Goal: Task Accomplishment & Management: Use online tool/utility

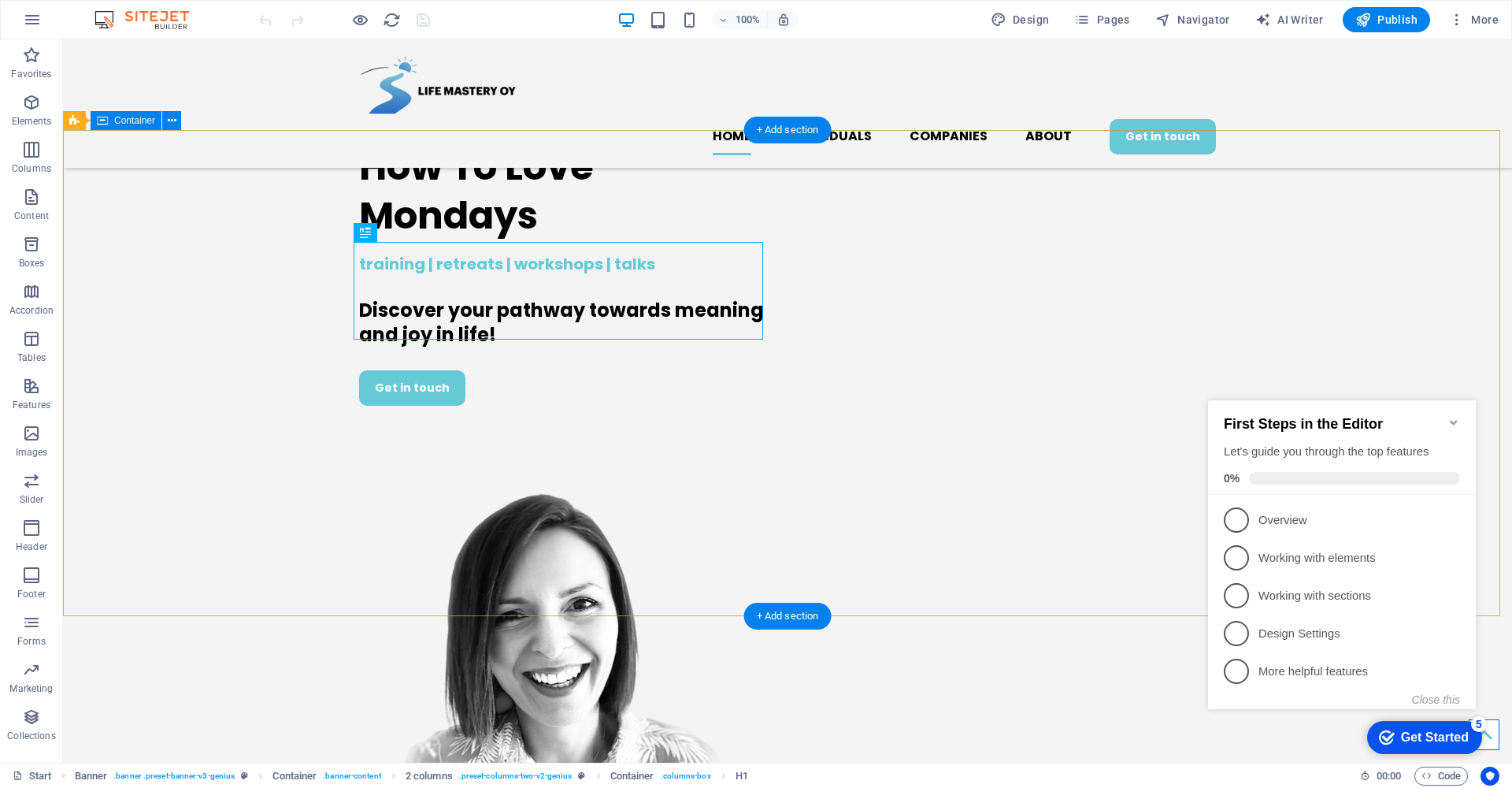
scroll to position [448, 0]
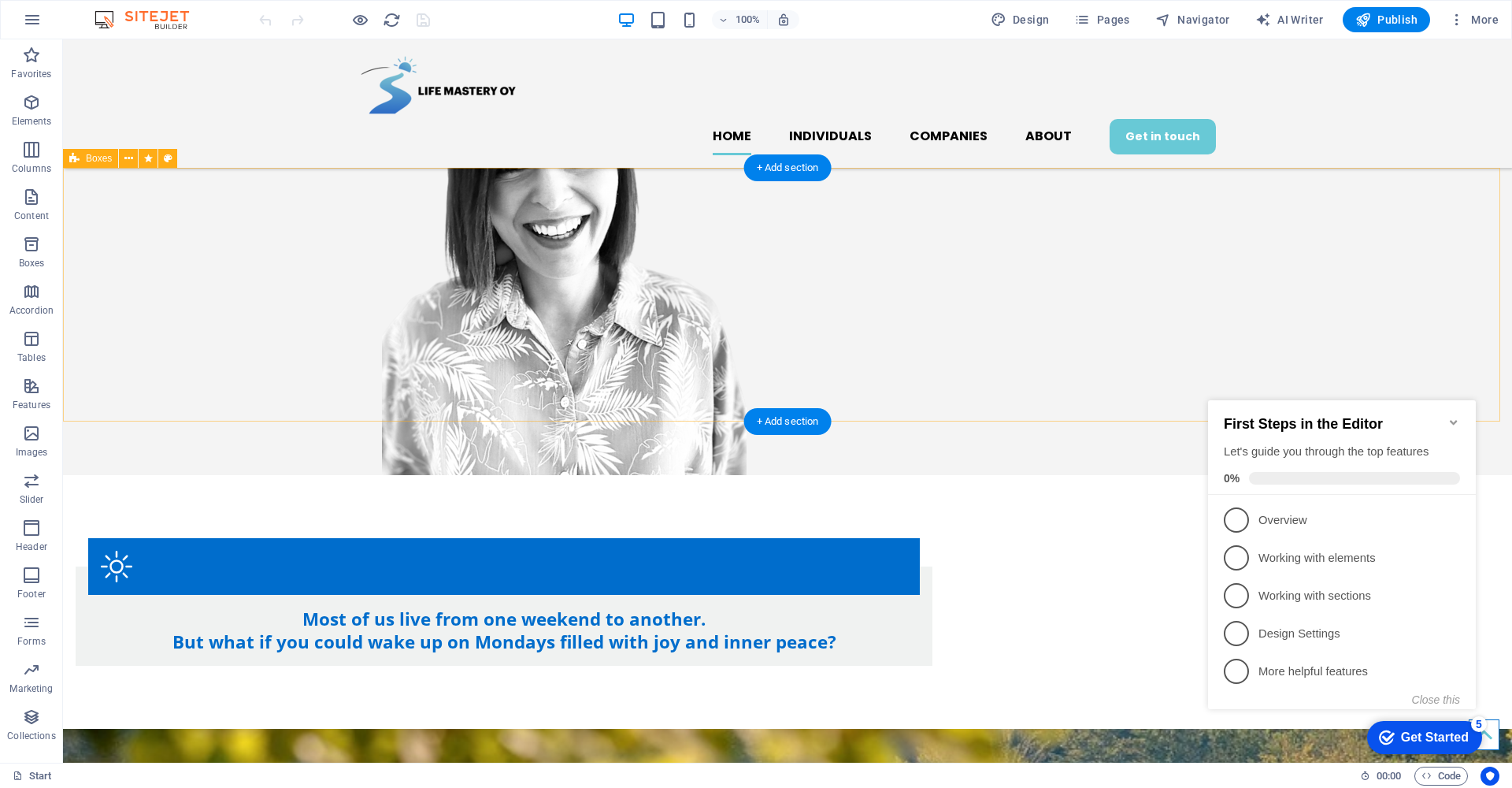
click at [158, 475] on div "Most of us live from one weekend to another. But what if you could wake up on M…" at bounding box center [788, 601] width 1449 height 254
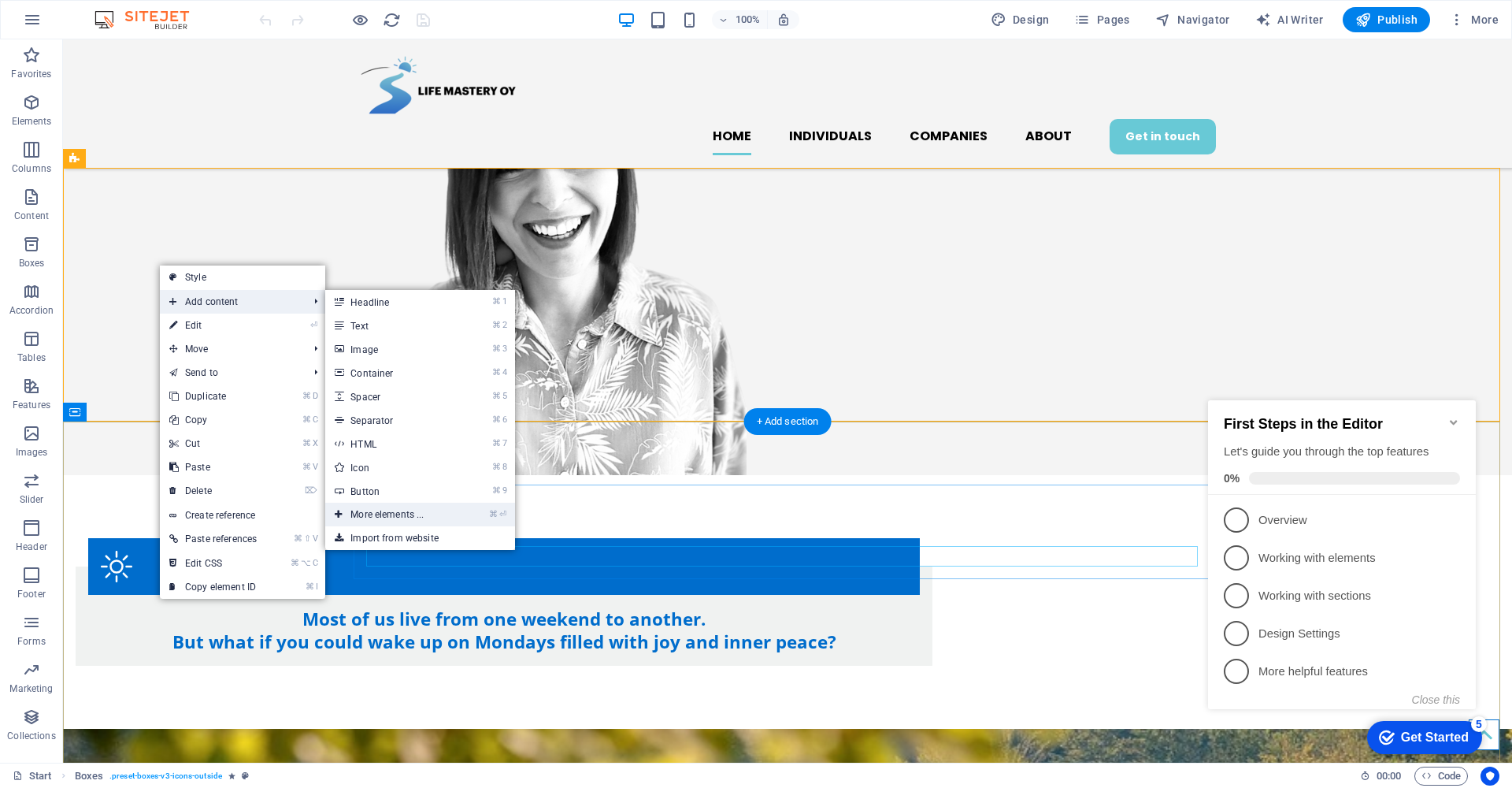
click at [418, 518] on link "⌘ ⏎ More elements ..." at bounding box center [389, 514] width 129 height 24
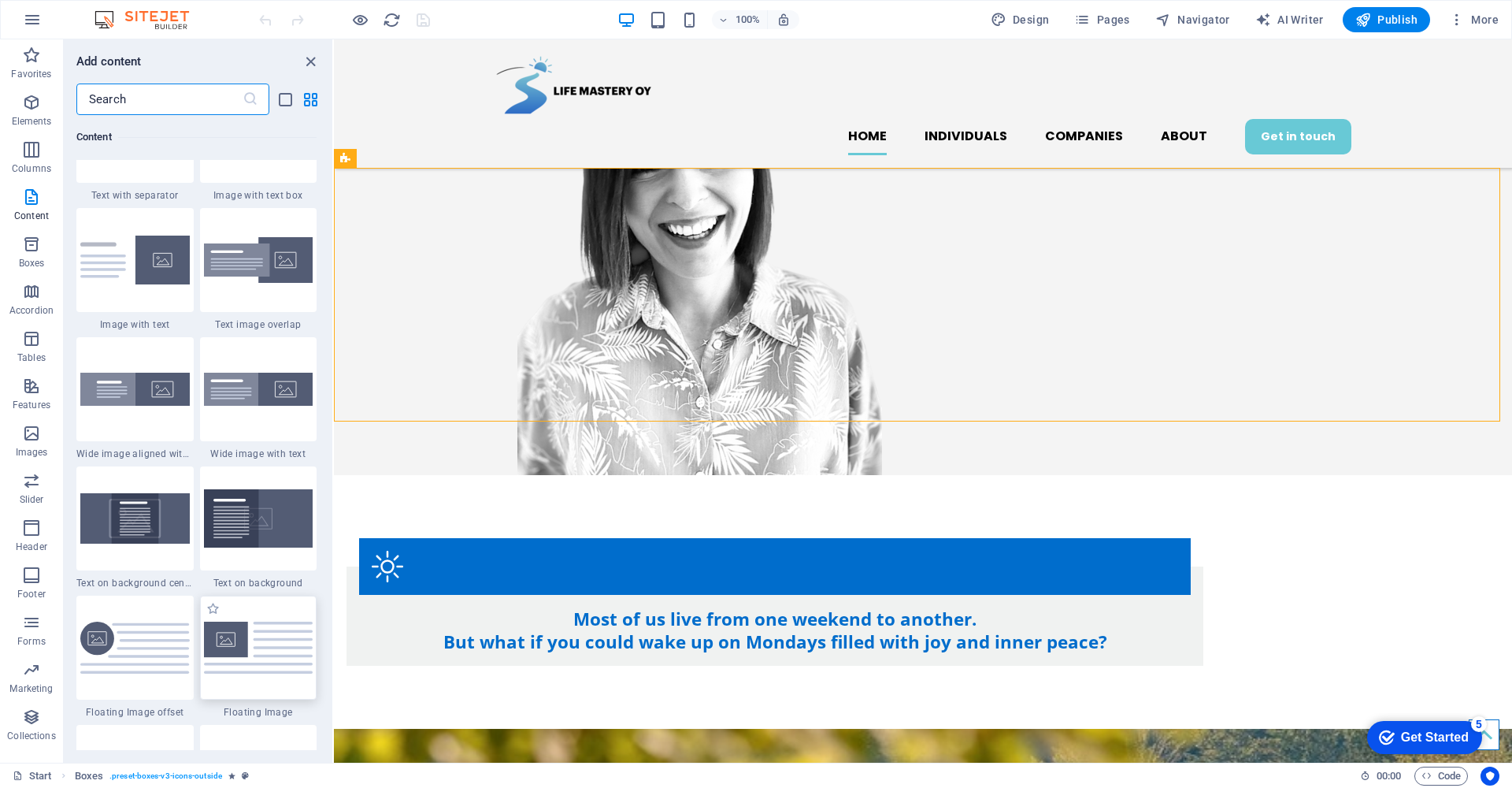
scroll to position [2908, 0]
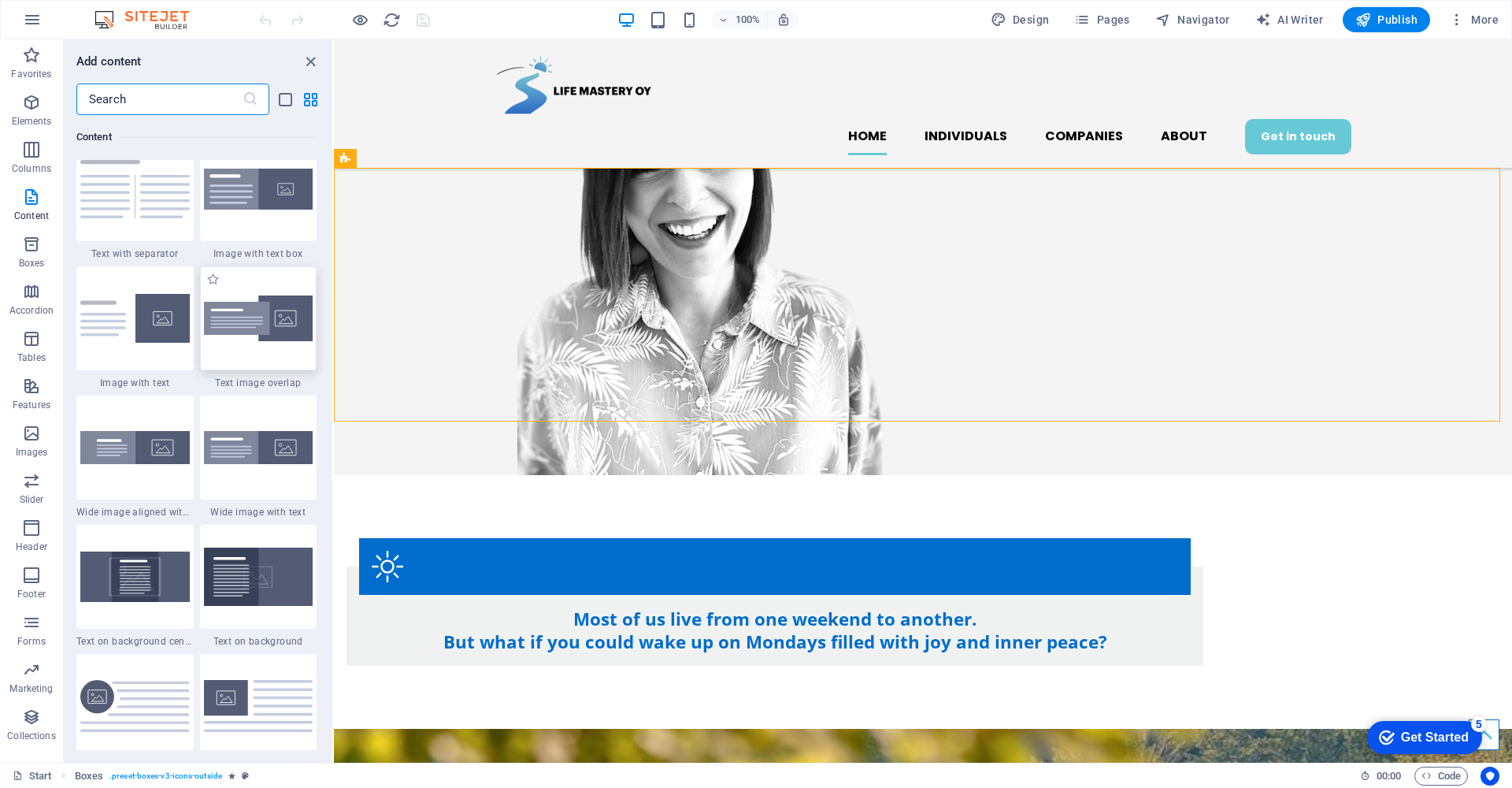
click at [289, 325] on img at bounding box center [258, 318] width 110 height 46
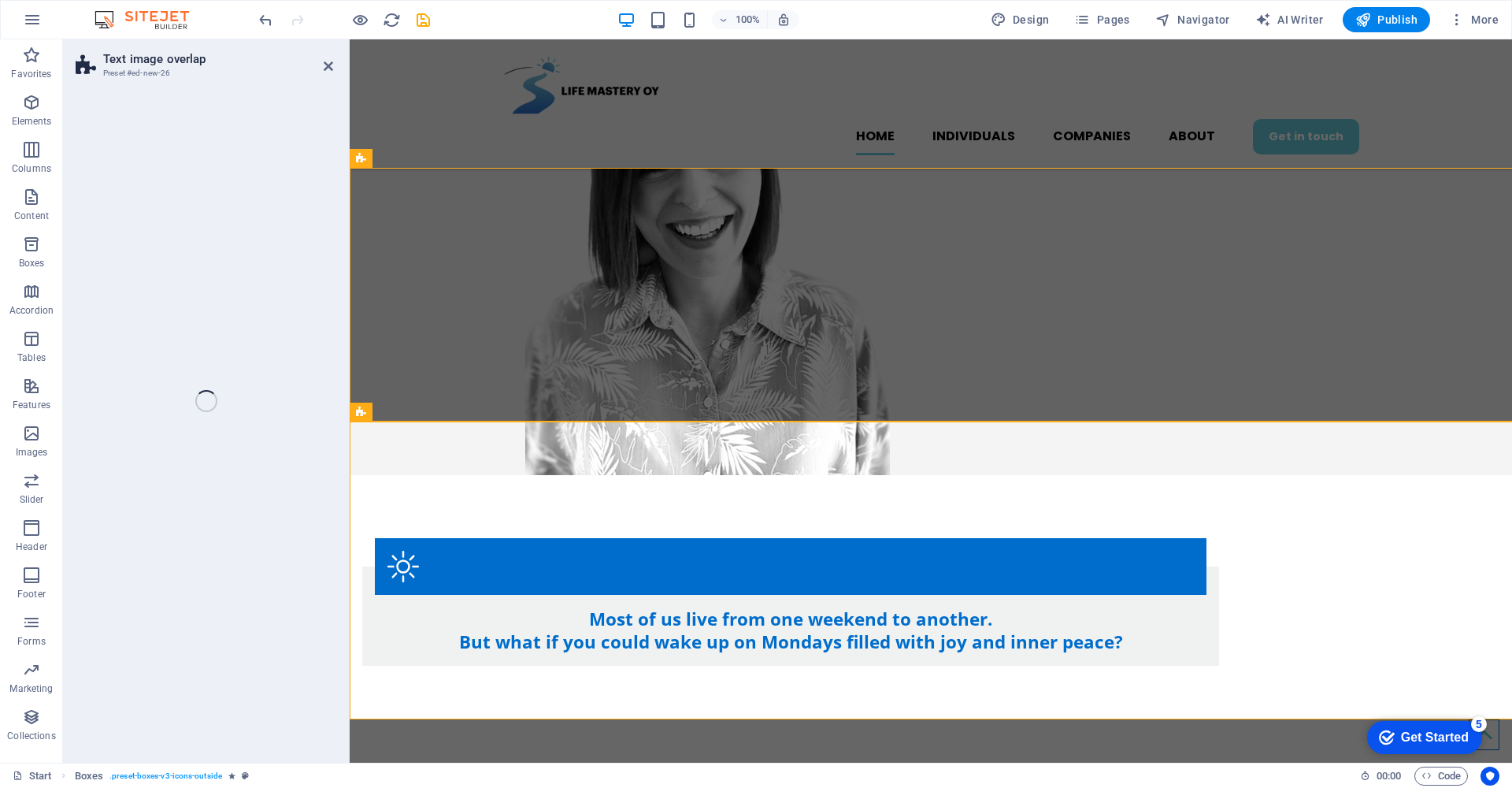
select select "rem"
select select "px"
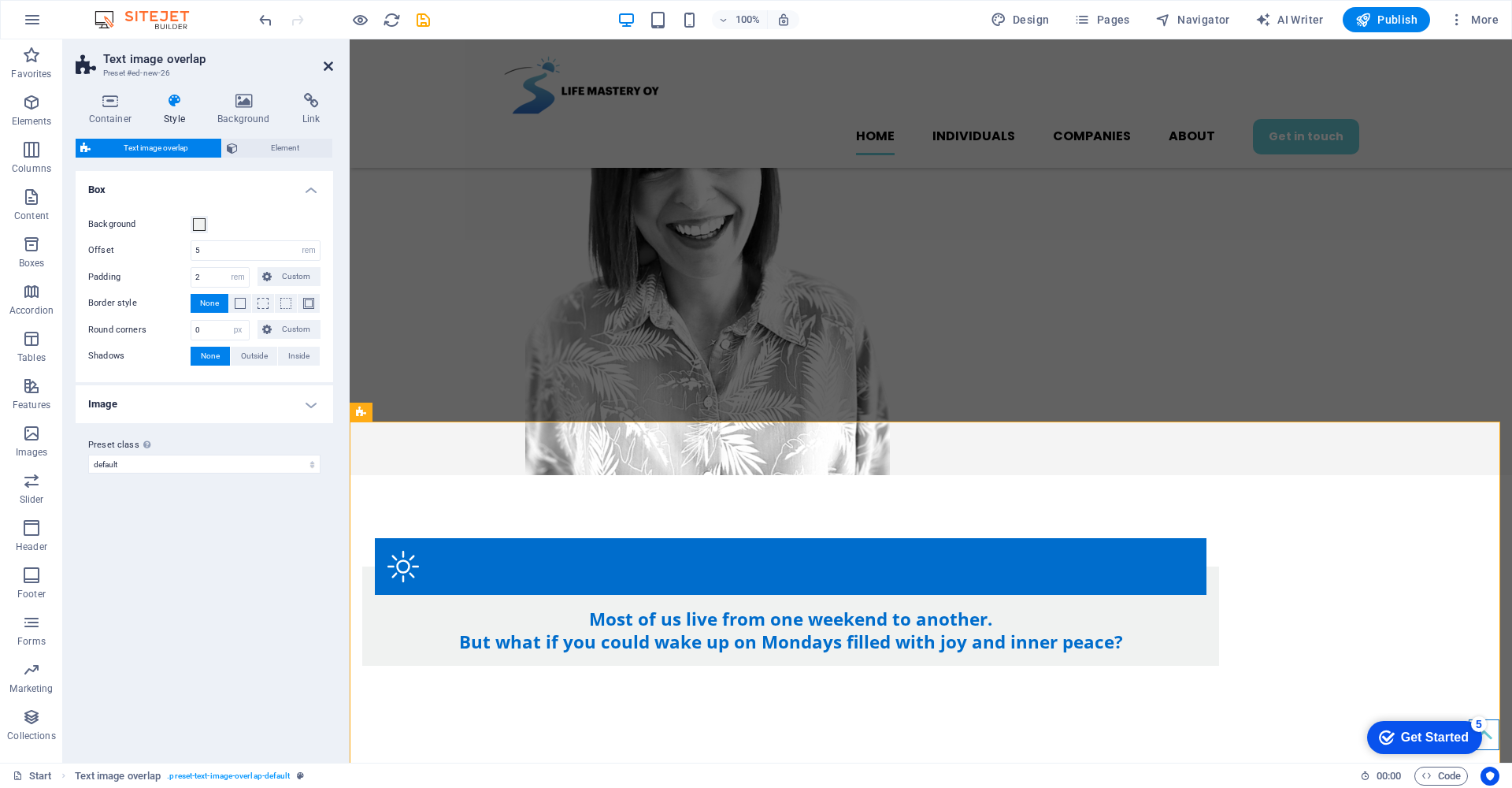
click at [327, 65] on icon at bounding box center [328, 66] width 10 height 13
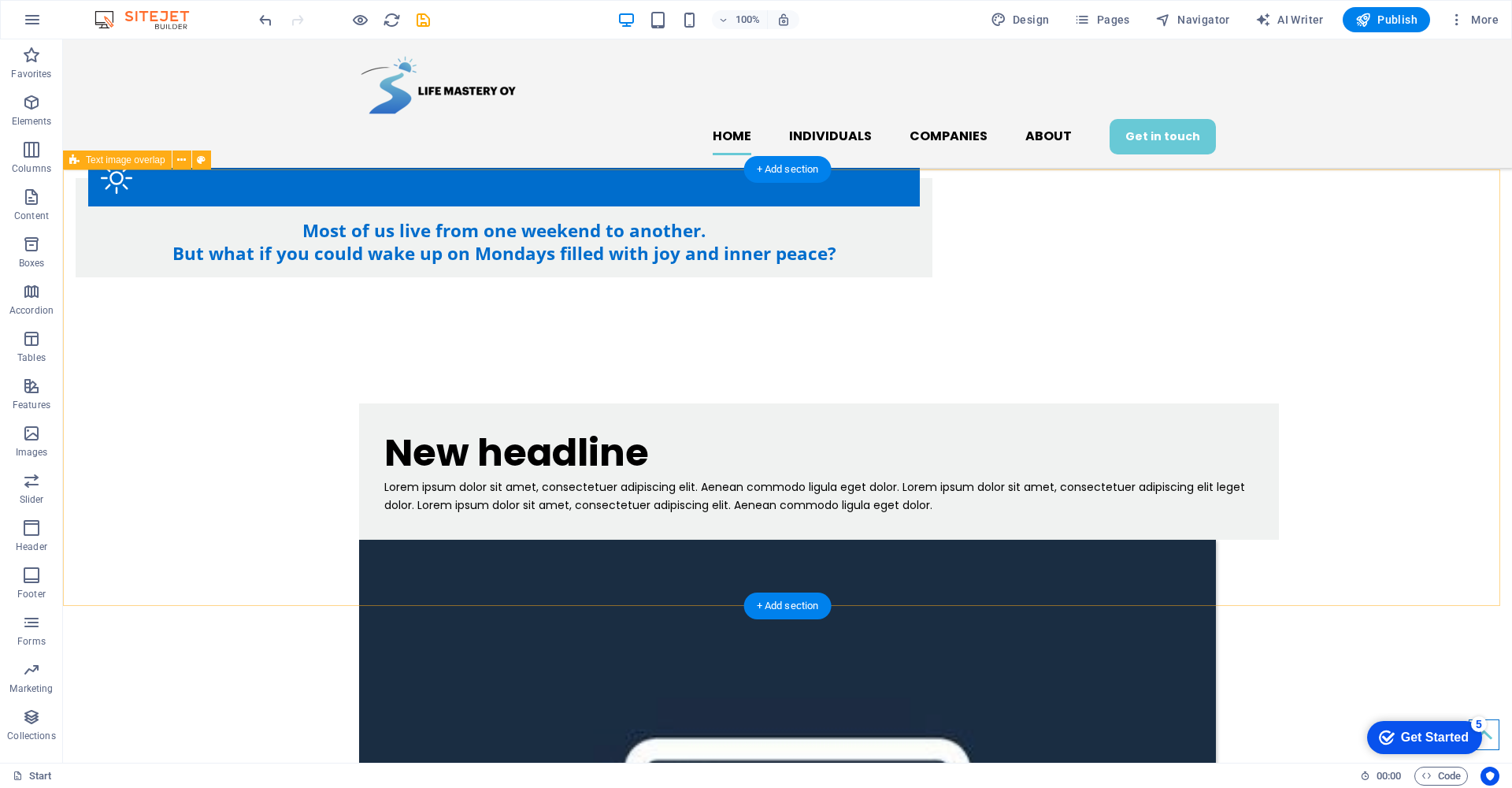
scroll to position [700, 0]
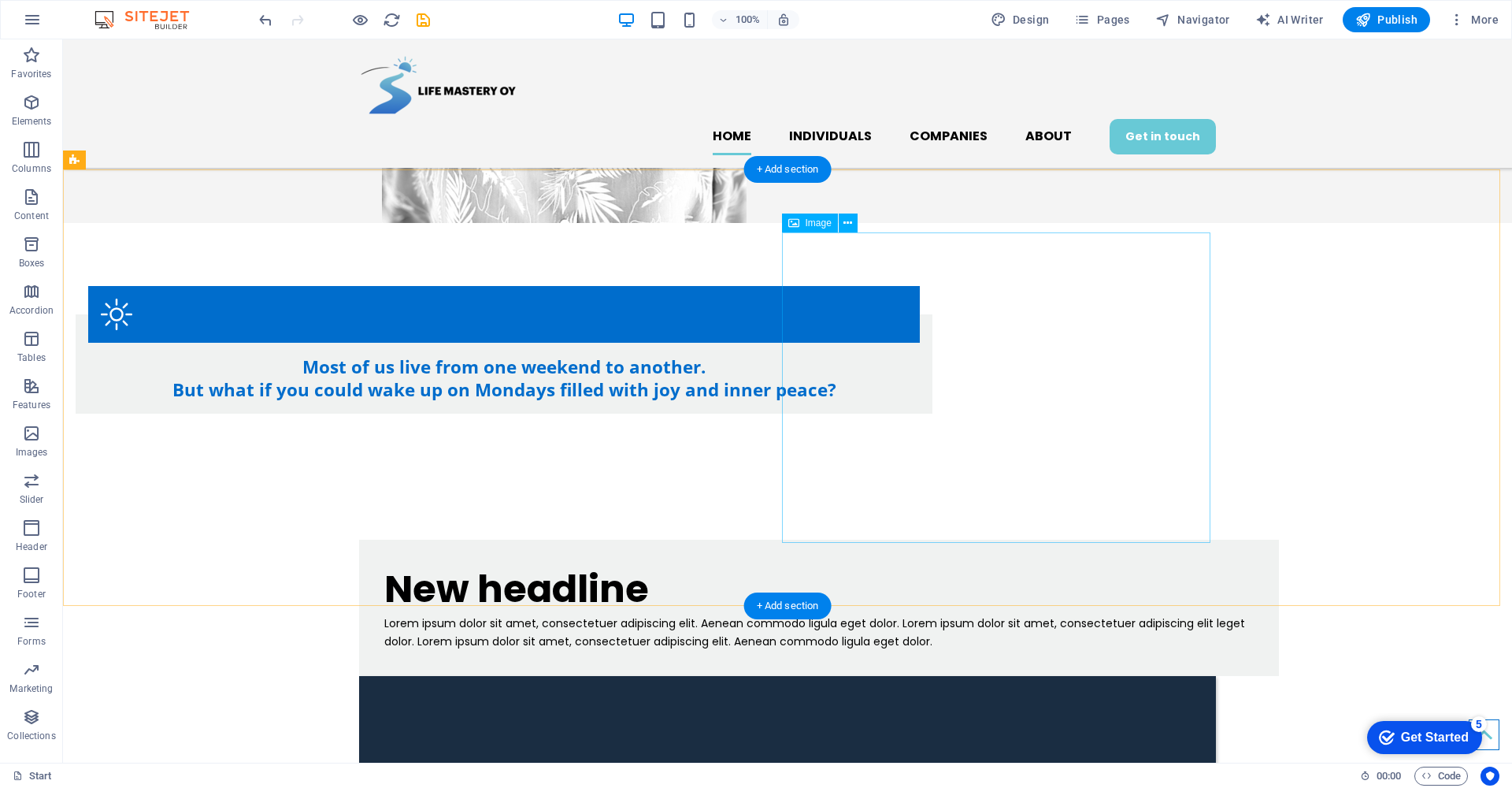
click at [816, 225] on span "Image" at bounding box center [818, 223] width 26 height 10
click at [815, 220] on span "Image" at bounding box center [818, 223] width 26 height 10
select select "%"
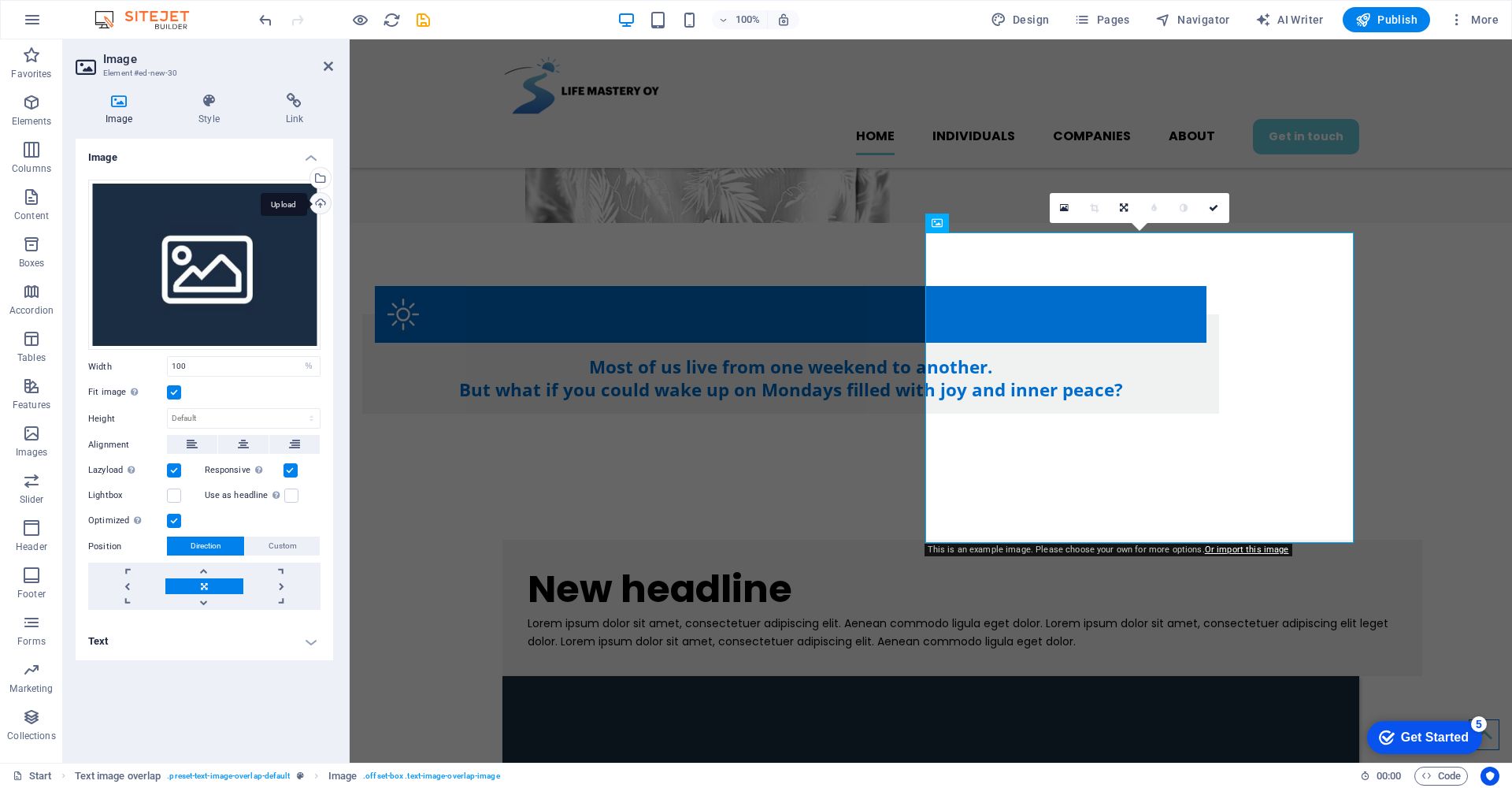
click at [323, 205] on div "Upload" at bounding box center [319, 205] width 24 height 24
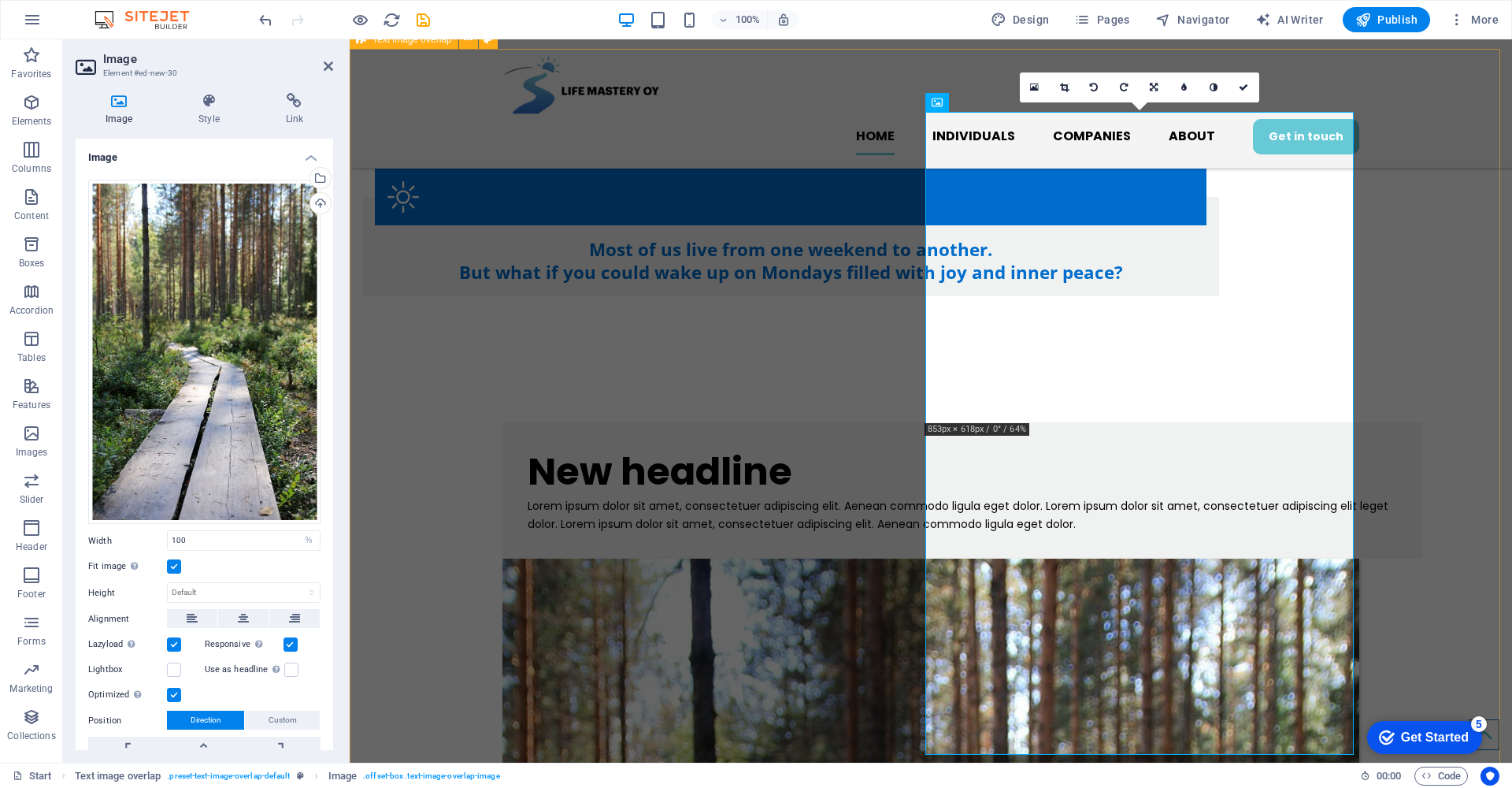
scroll to position [841, 0]
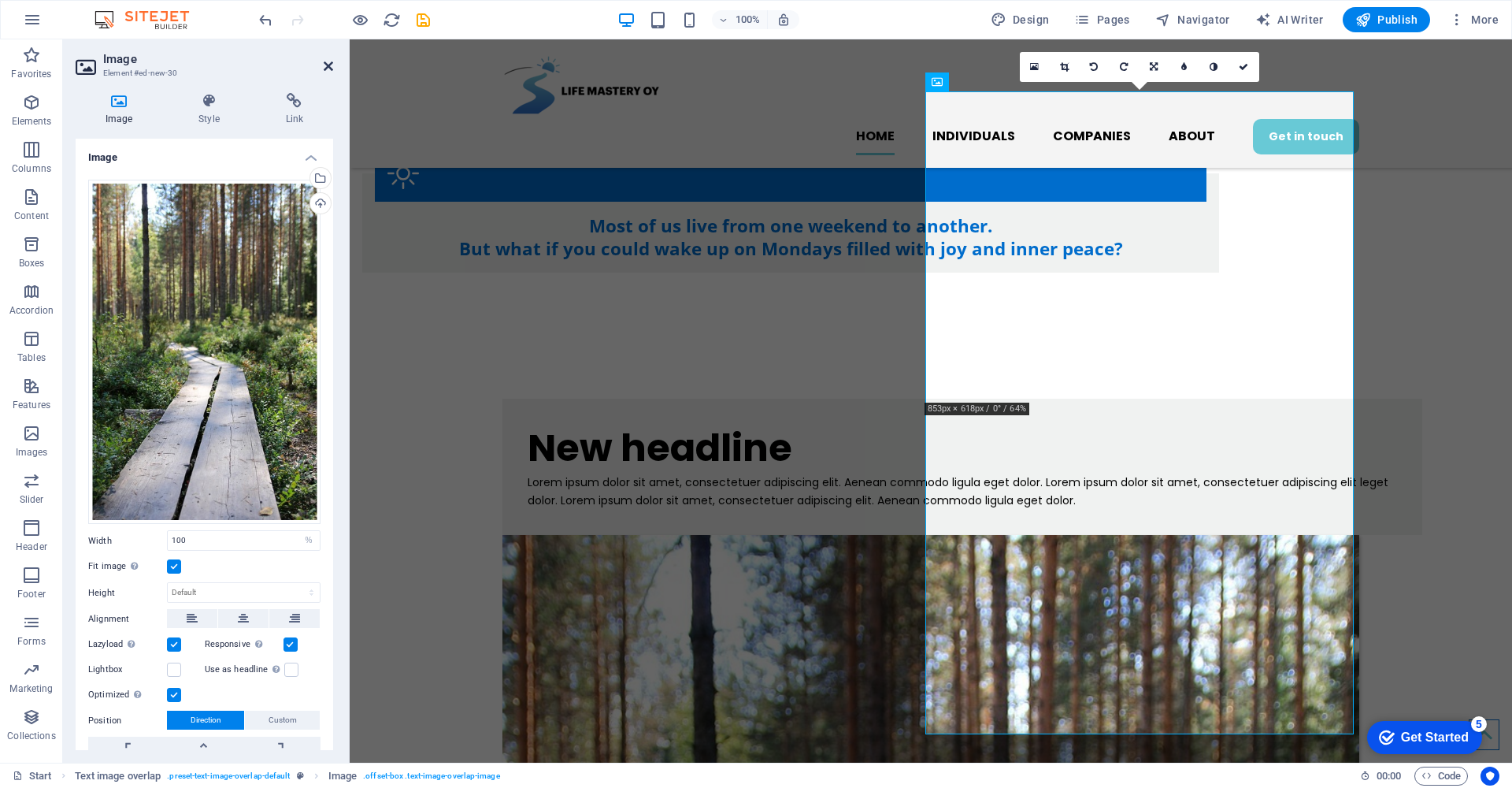
click at [327, 68] on icon at bounding box center [328, 66] width 10 height 13
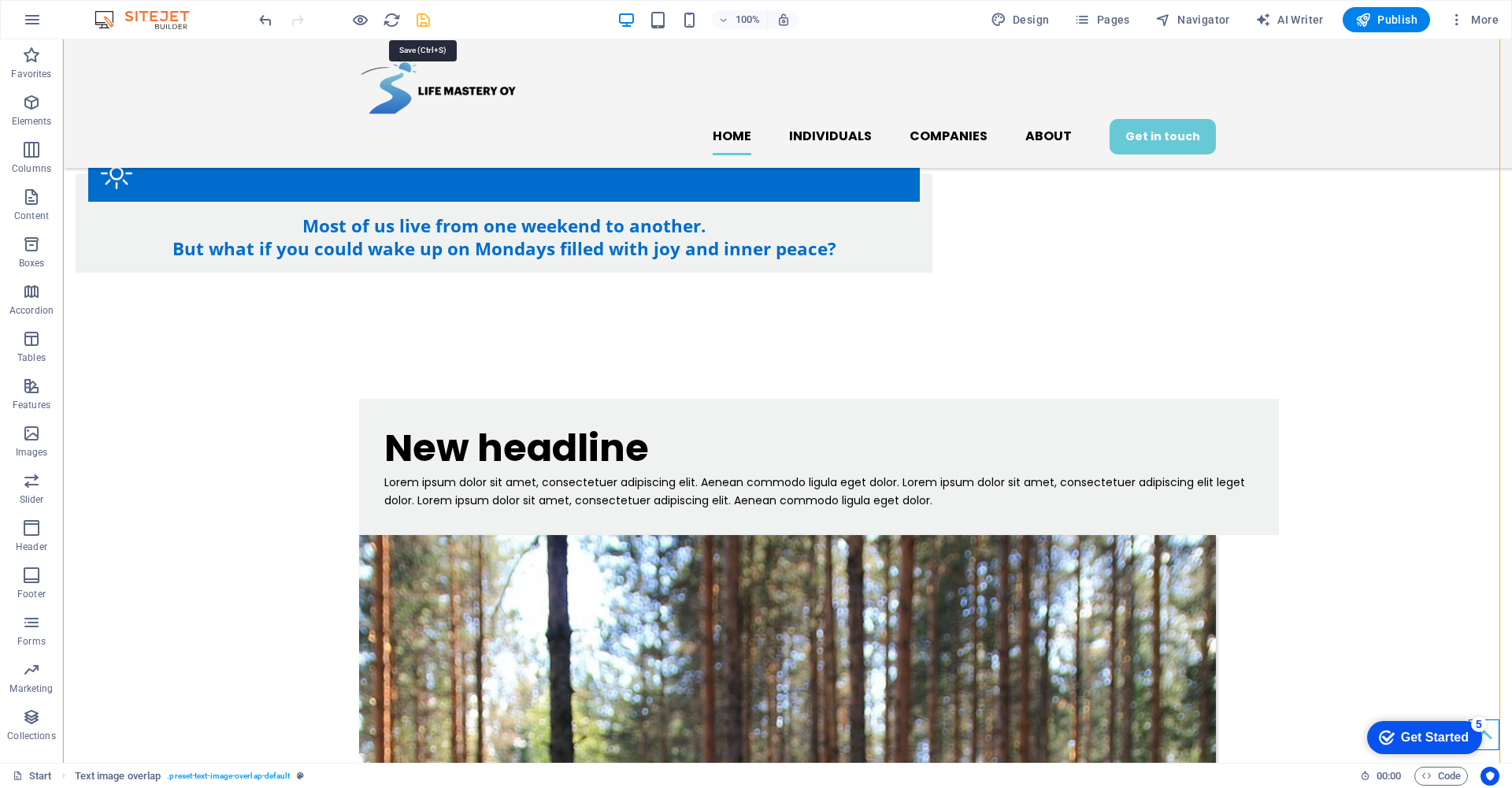
click at [425, 22] on icon "save" at bounding box center [423, 20] width 18 height 18
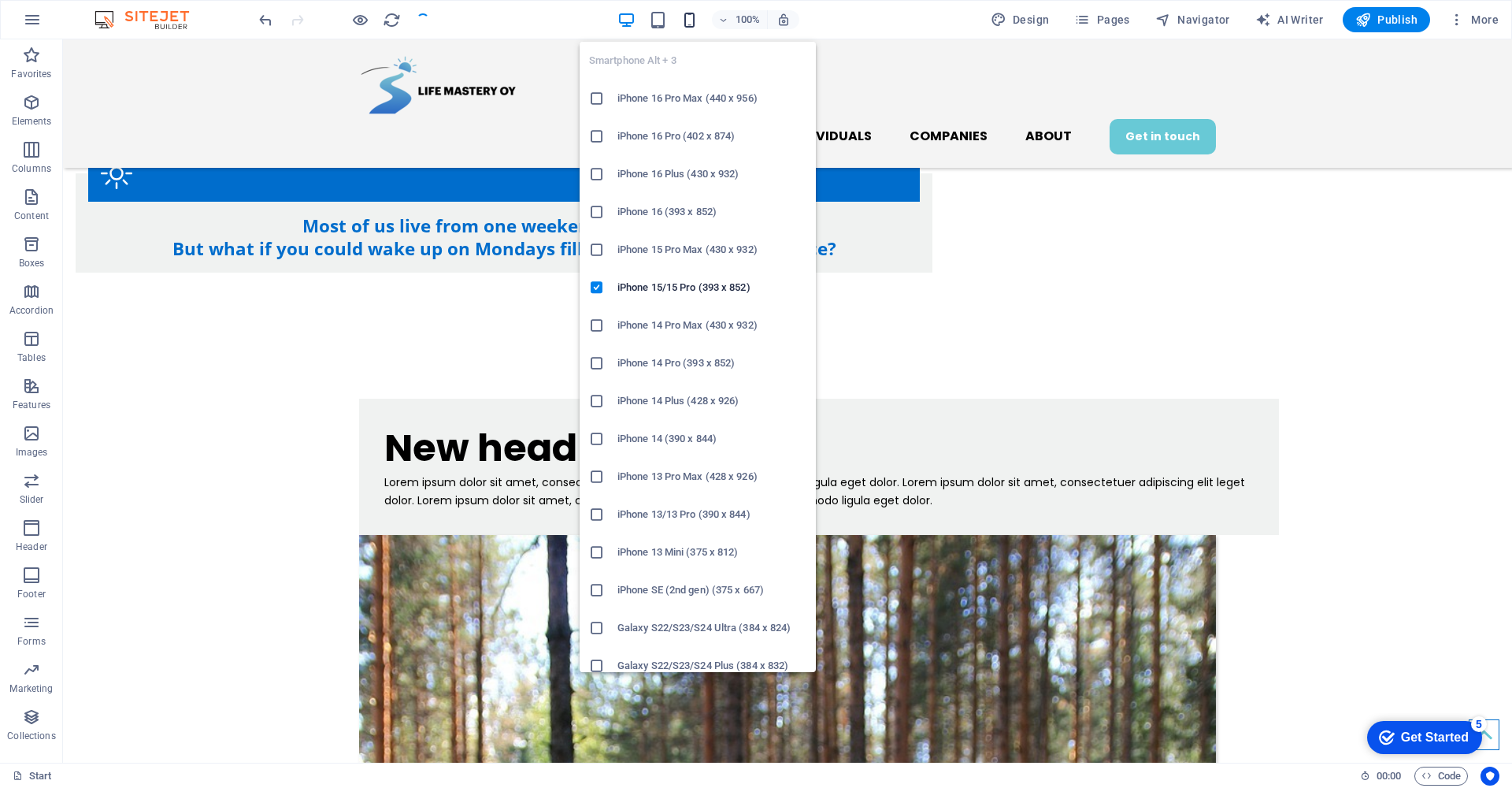
click at [692, 25] on icon "button" at bounding box center [689, 20] width 18 height 18
click at [689, 23] on icon "button" at bounding box center [689, 20] width 18 height 18
click at [594, 215] on icon at bounding box center [597, 212] width 16 height 16
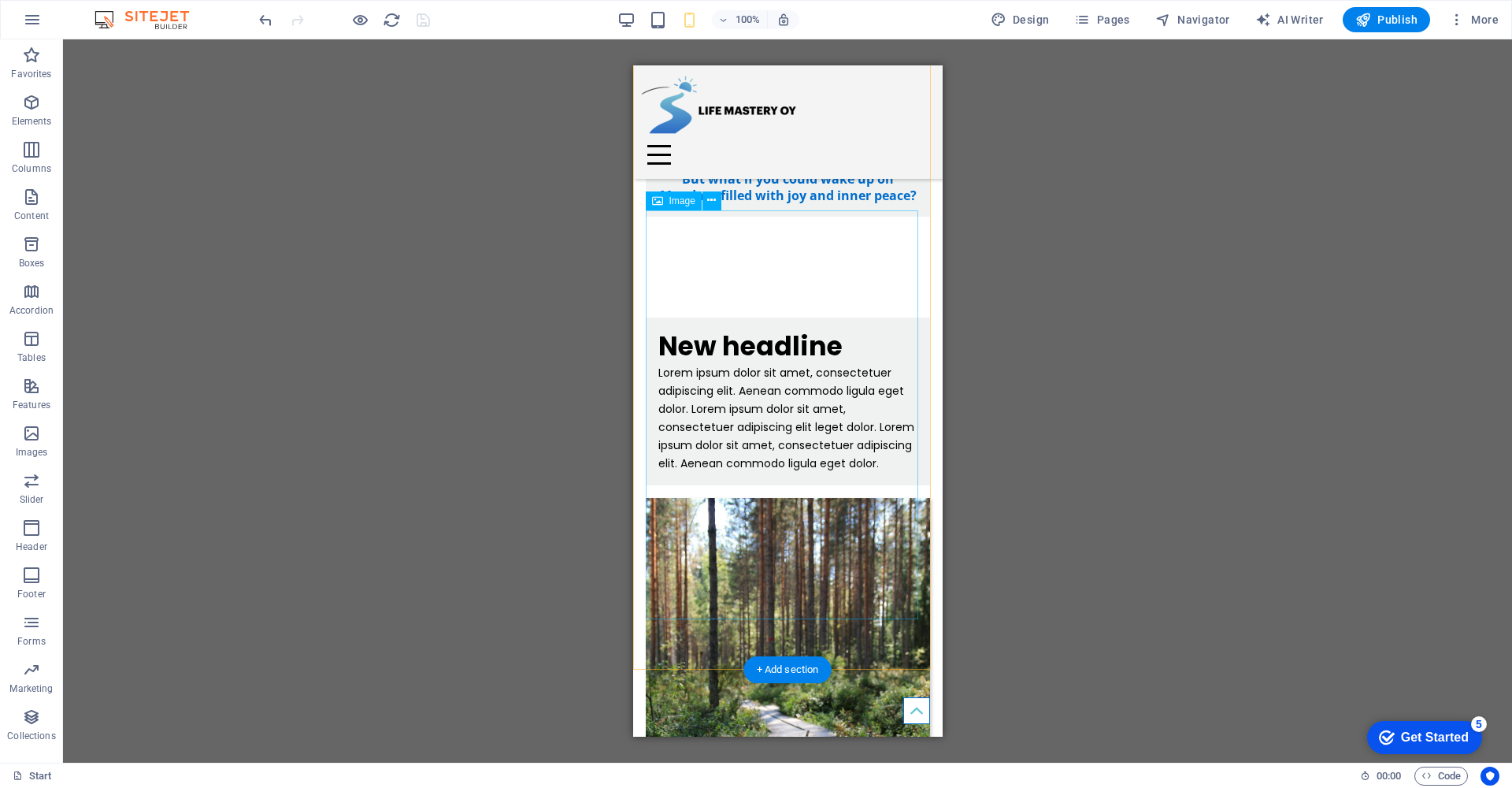
scroll to position [1226, 0]
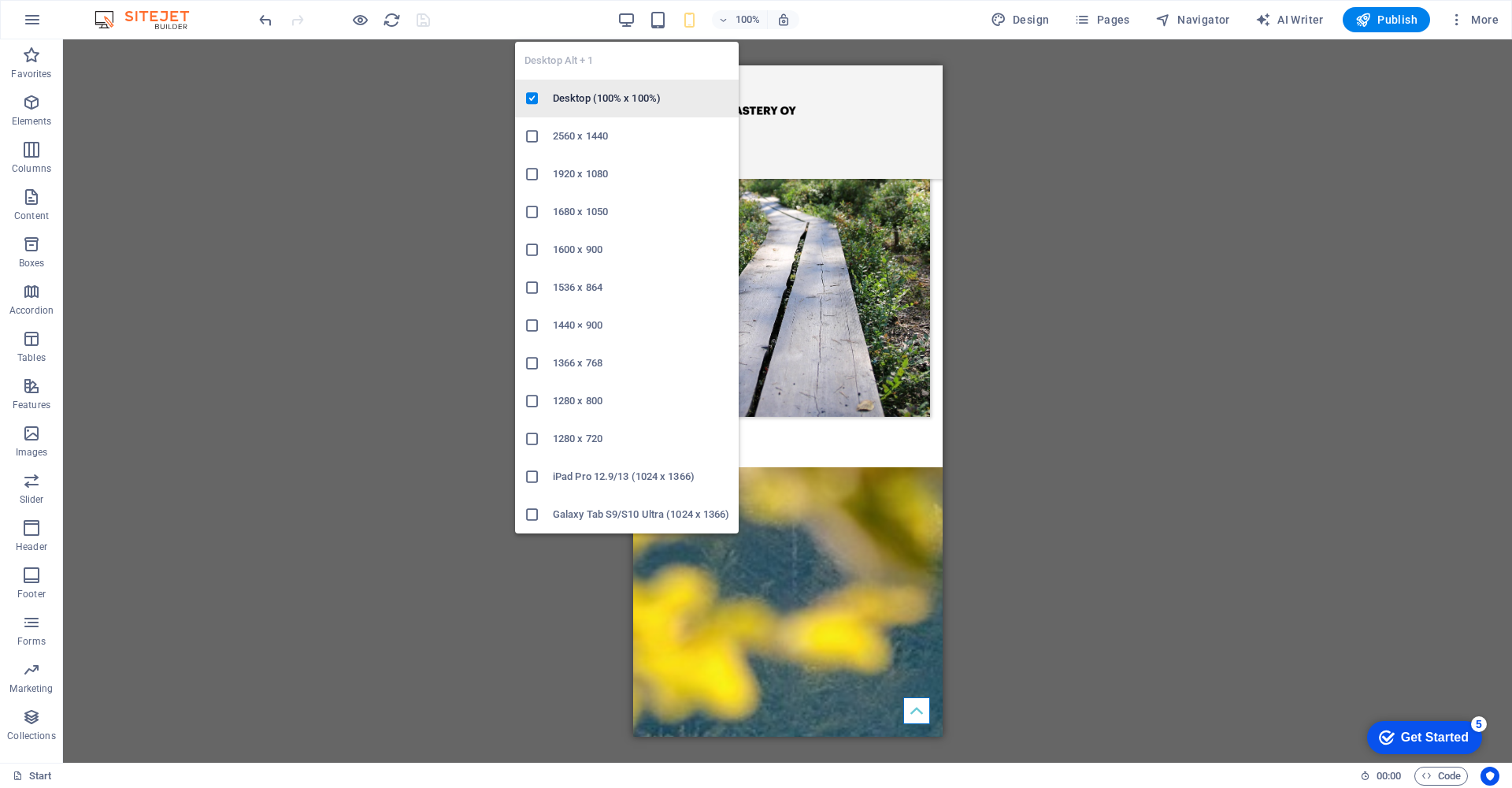
click at [578, 99] on h6 "Desktop (100% x 100%)" at bounding box center [640, 98] width 176 height 19
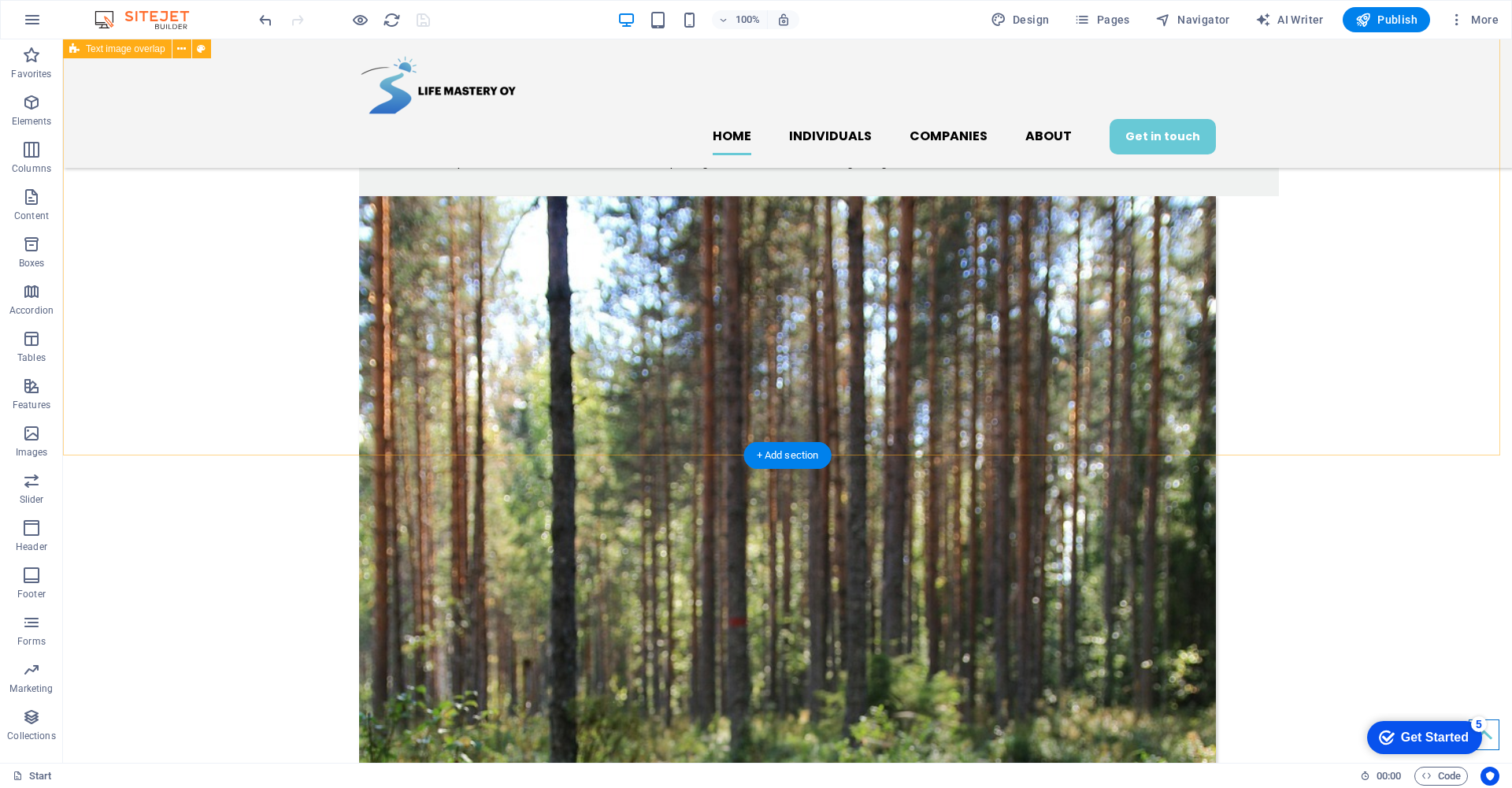
scroll to position [1343, 0]
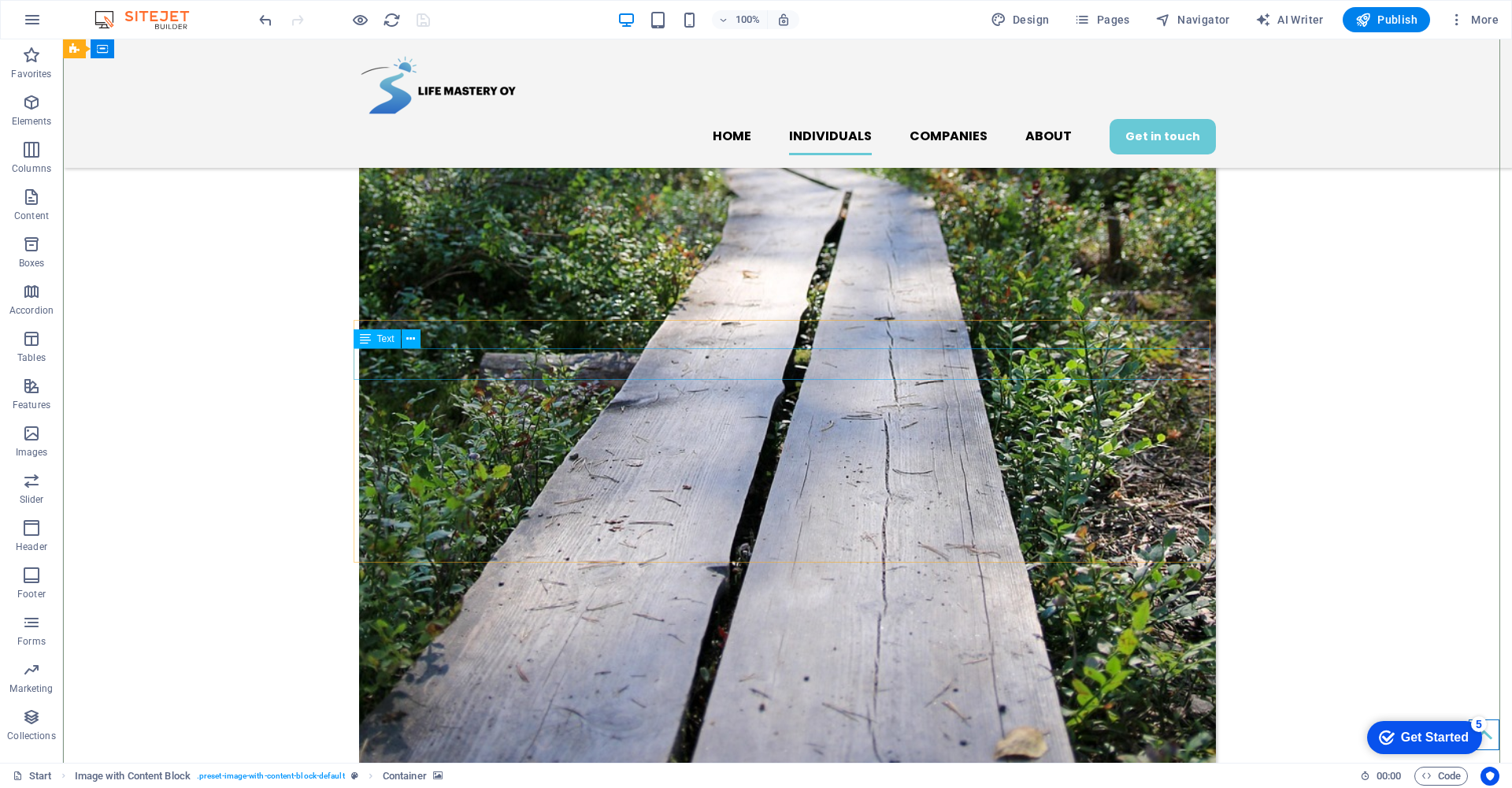
scroll to position [1394, 0]
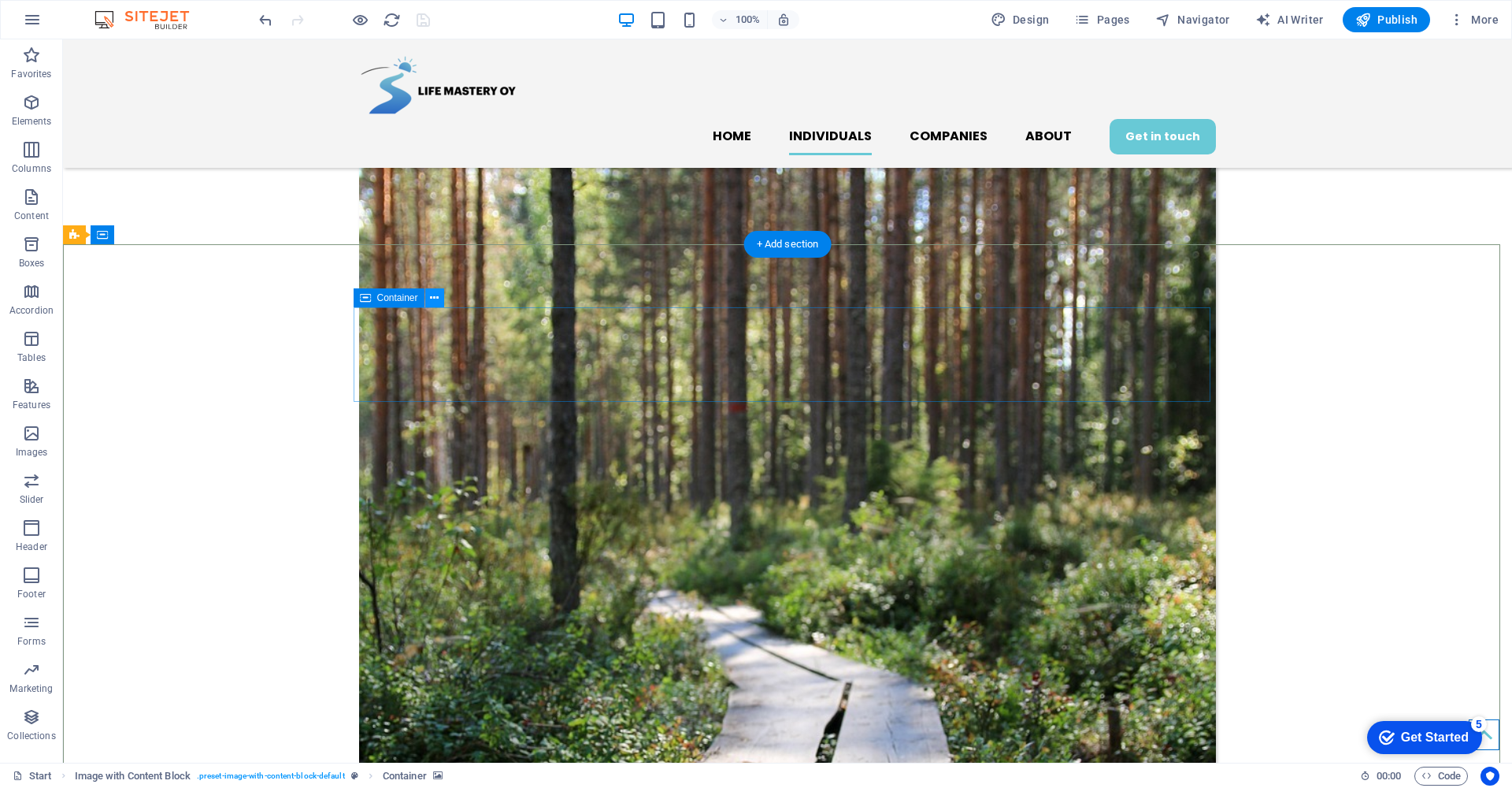
click at [437, 301] on icon at bounding box center [434, 298] width 9 height 17
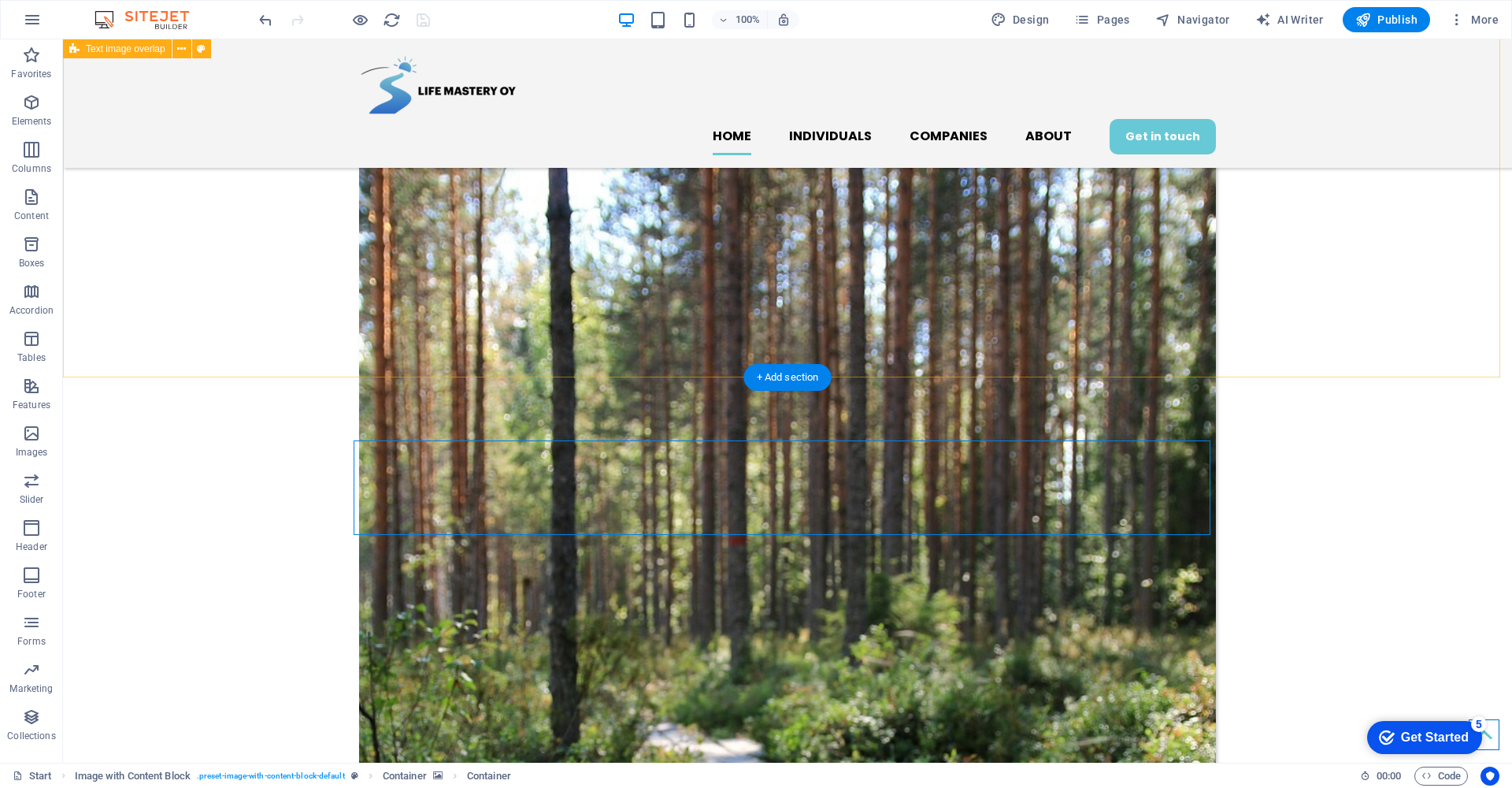
scroll to position [924, 0]
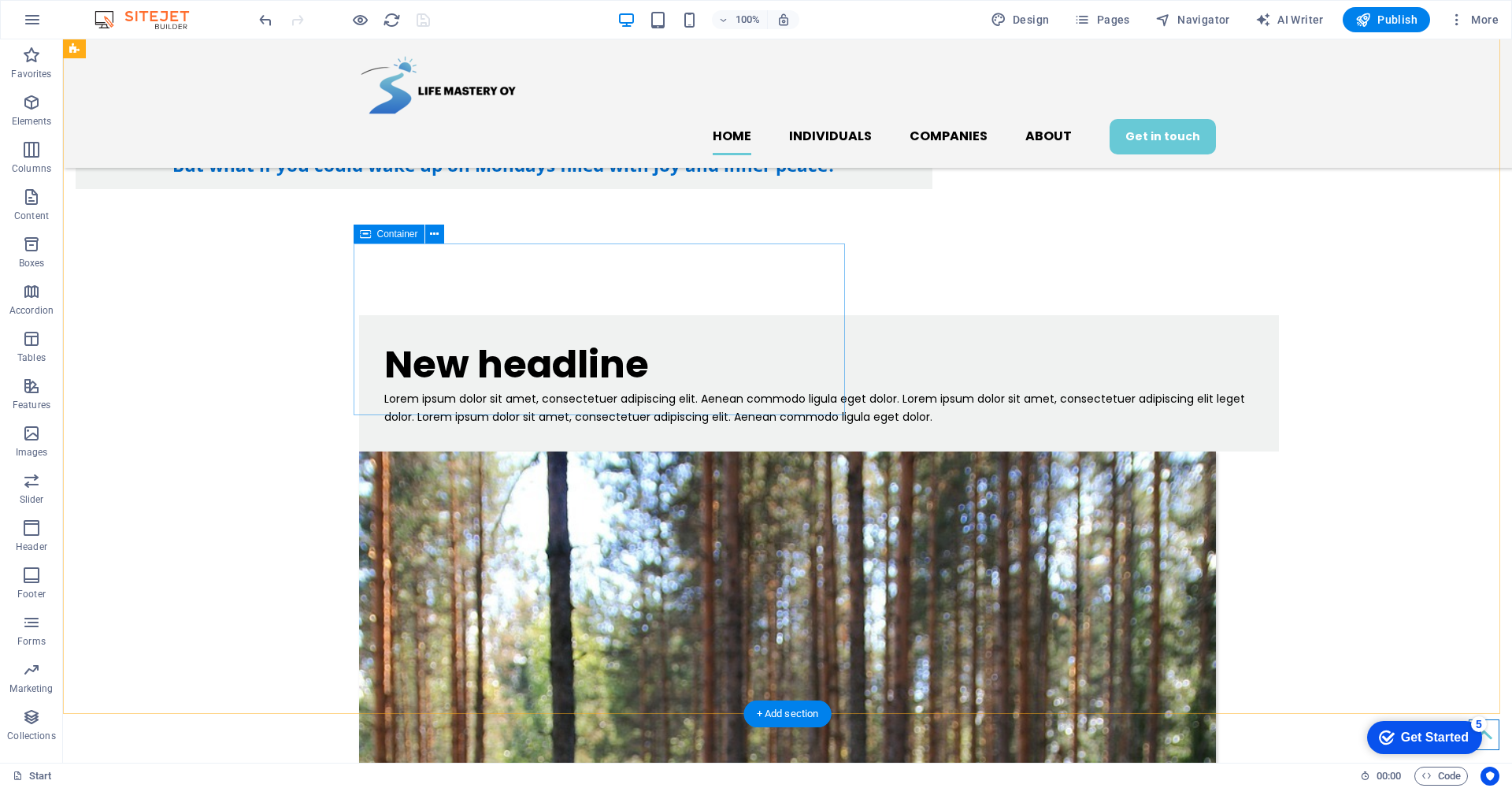
click at [499, 397] on div "New headline Lorem ipsum dolor sit amet, consectetuer adipiscing elit. Aenean c…" at bounding box center [818, 384] width 919 height 136
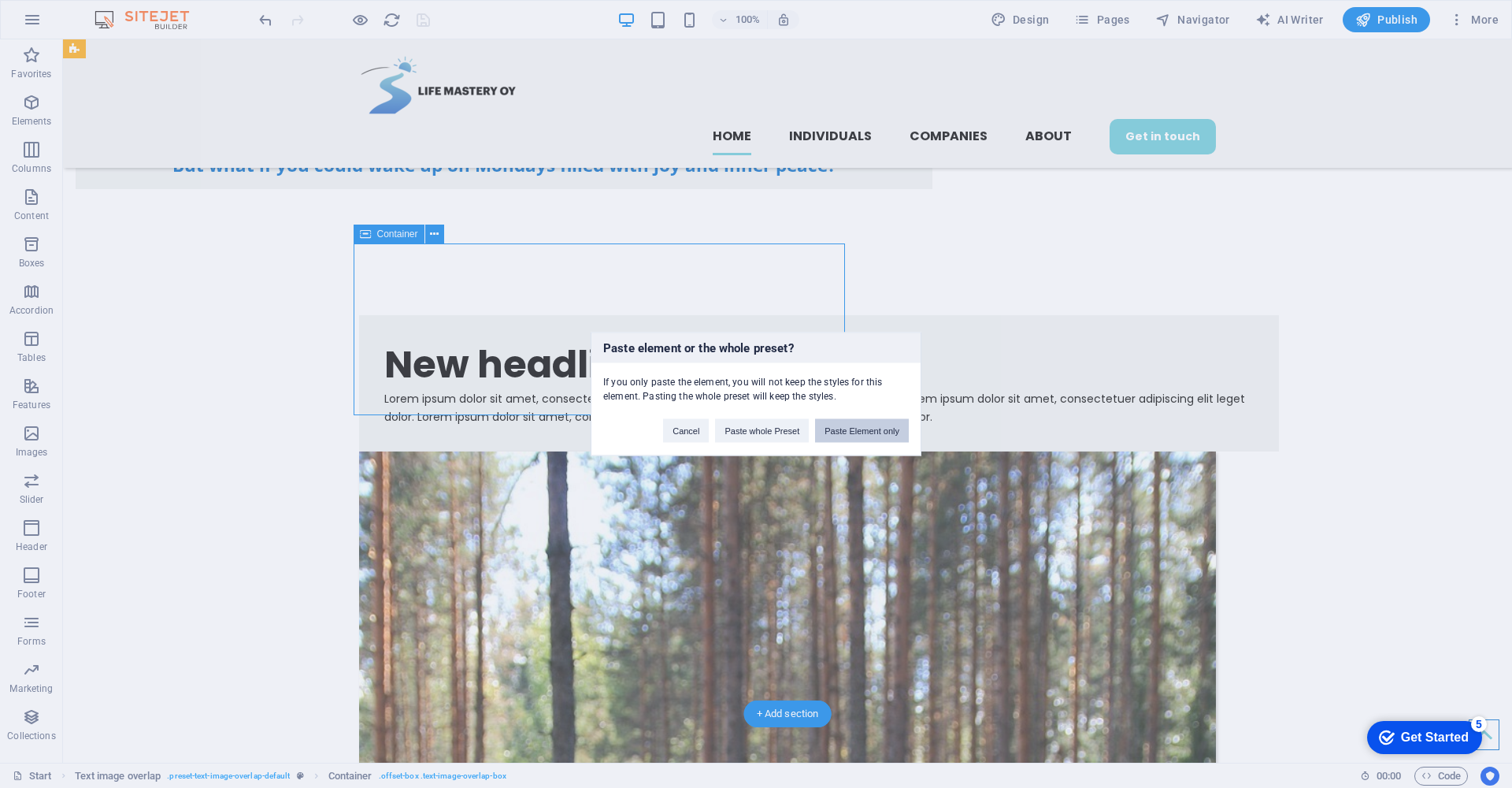
click at [878, 433] on button "Paste Element only" at bounding box center [862, 431] width 94 height 24
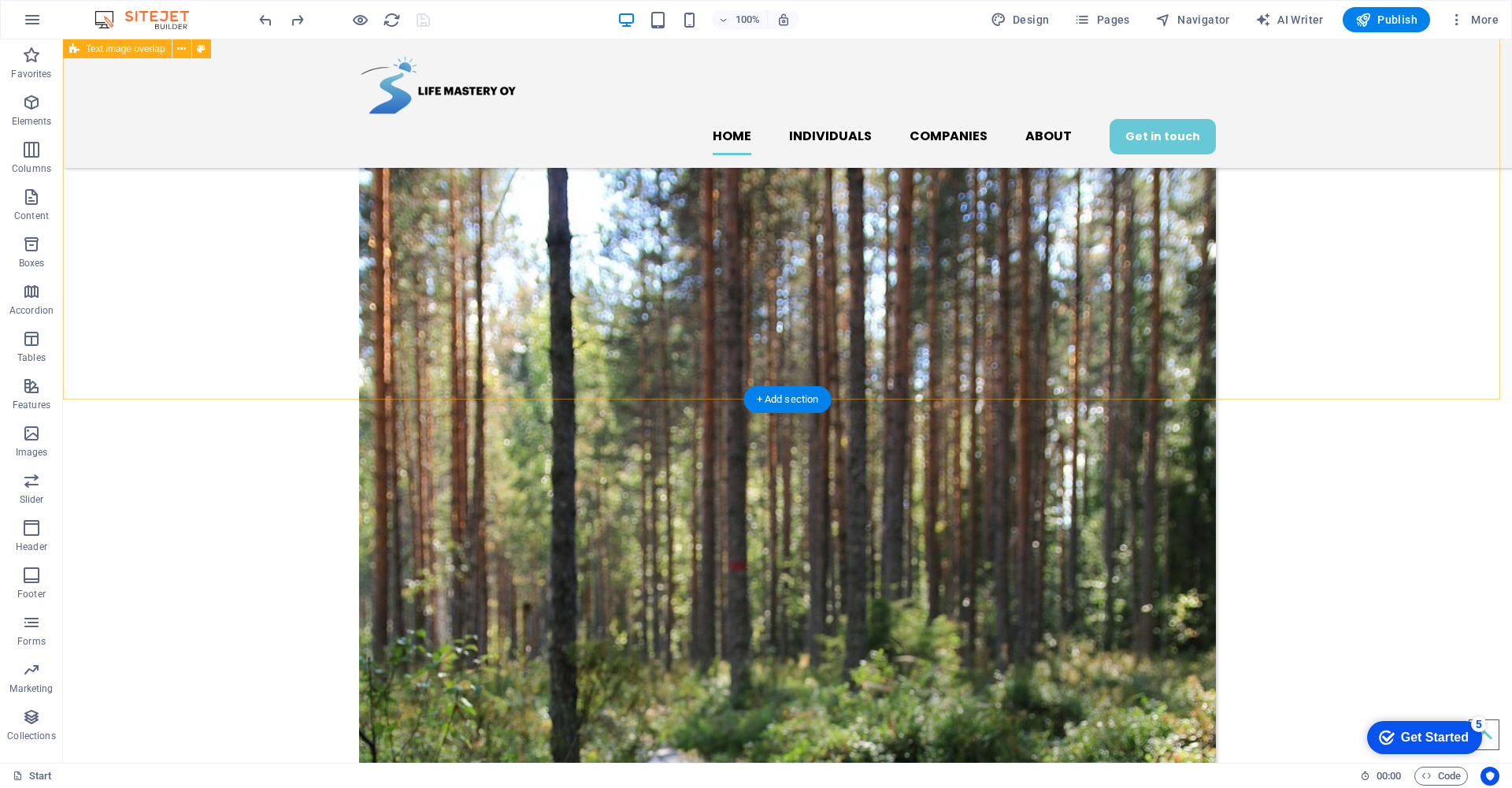
scroll to position [1383, 0]
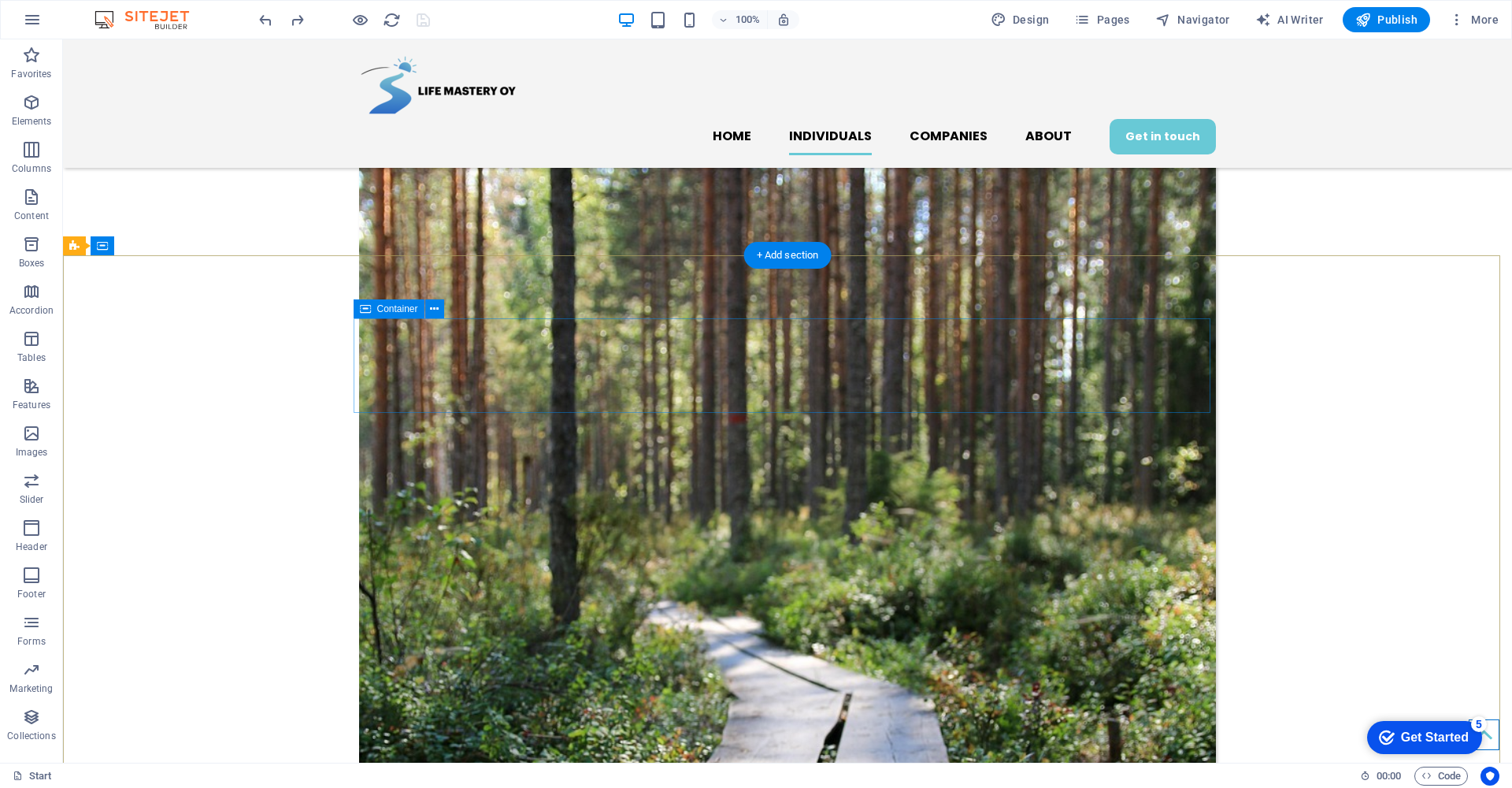
click at [436, 313] on icon at bounding box center [434, 308] width 9 height 17
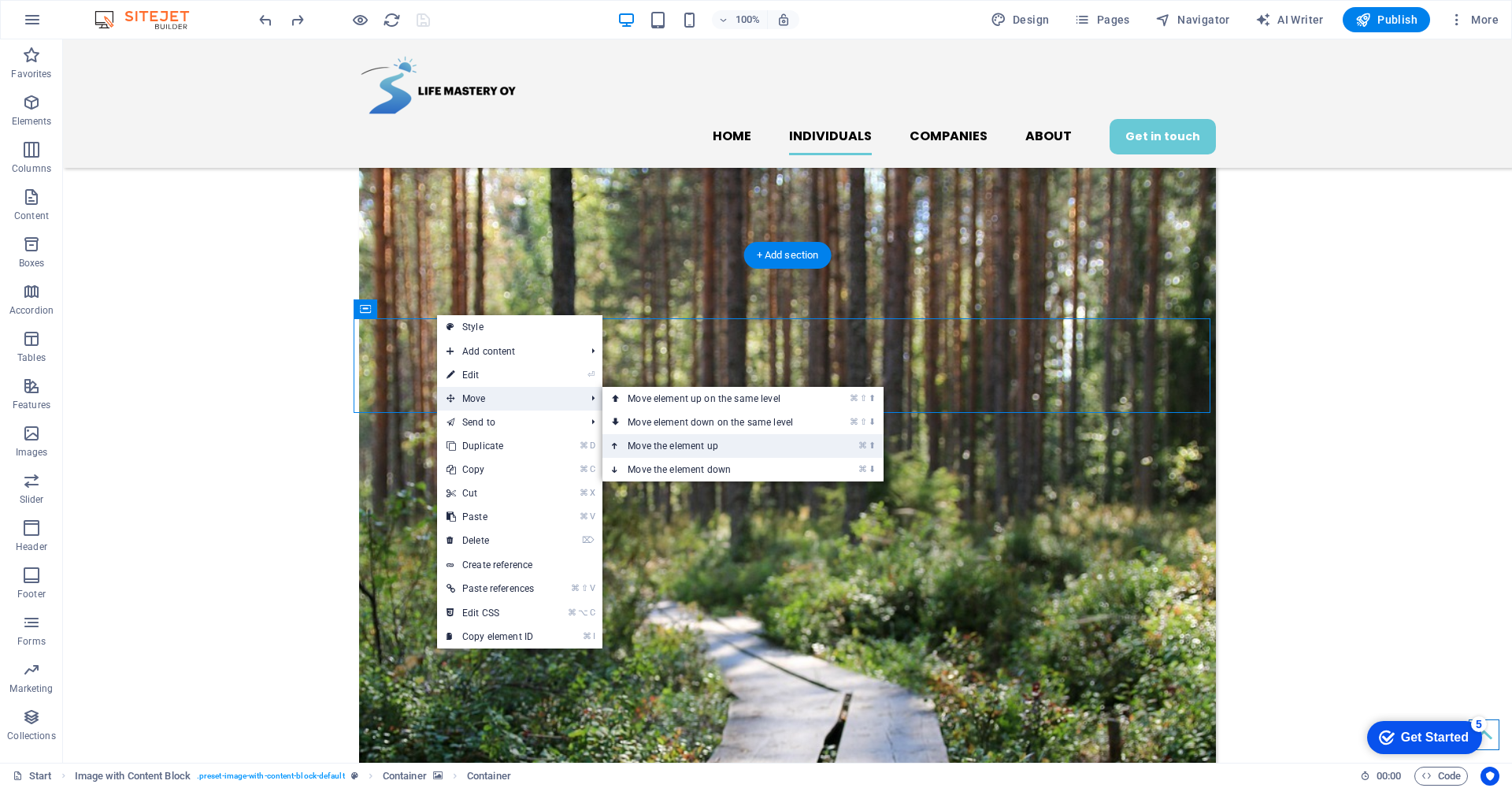
click at [641, 440] on link "⌘ ⬆ Move the element up" at bounding box center [713, 446] width 222 height 24
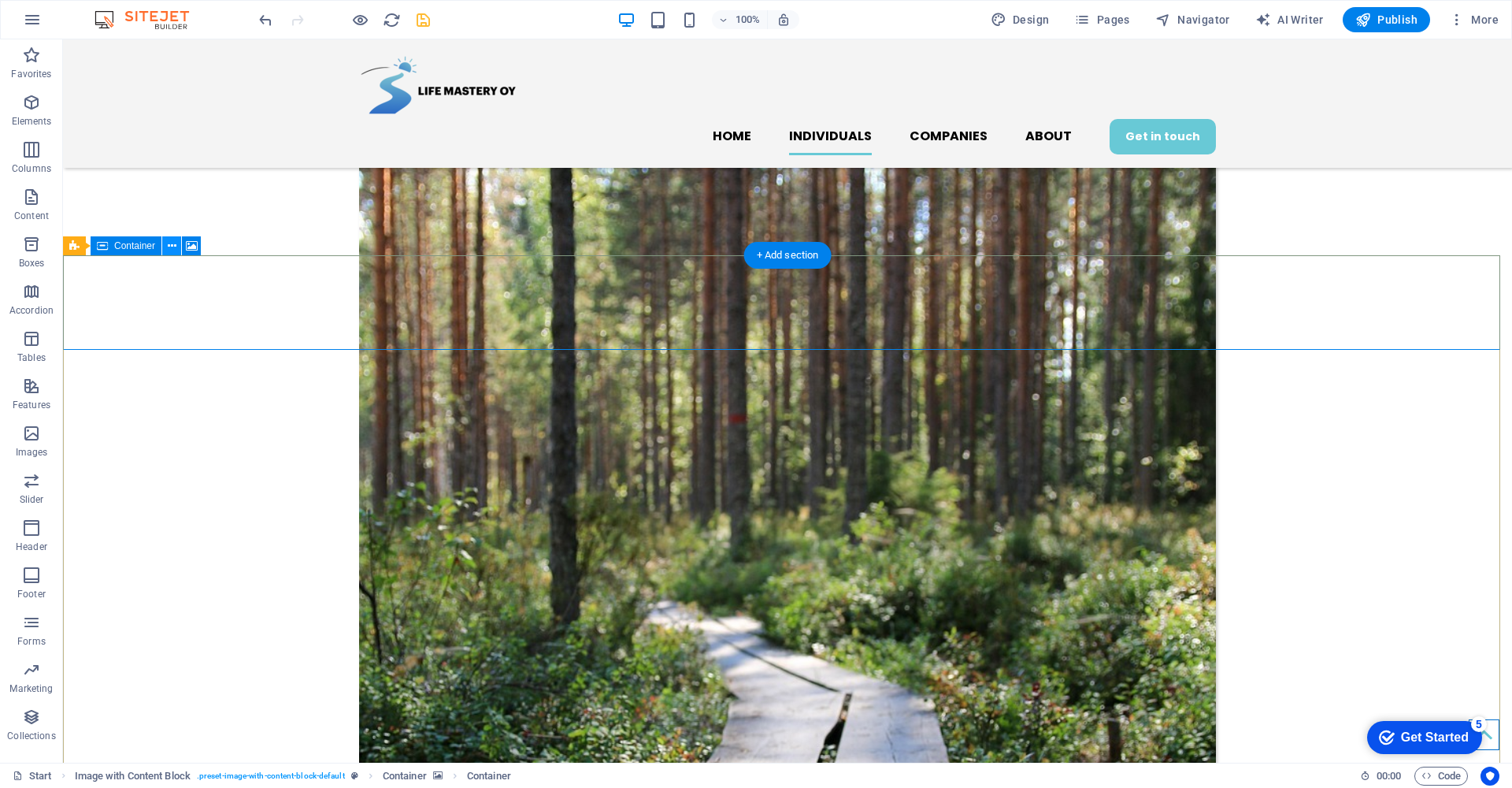
click at [176, 247] on icon at bounding box center [172, 246] width 9 height 17
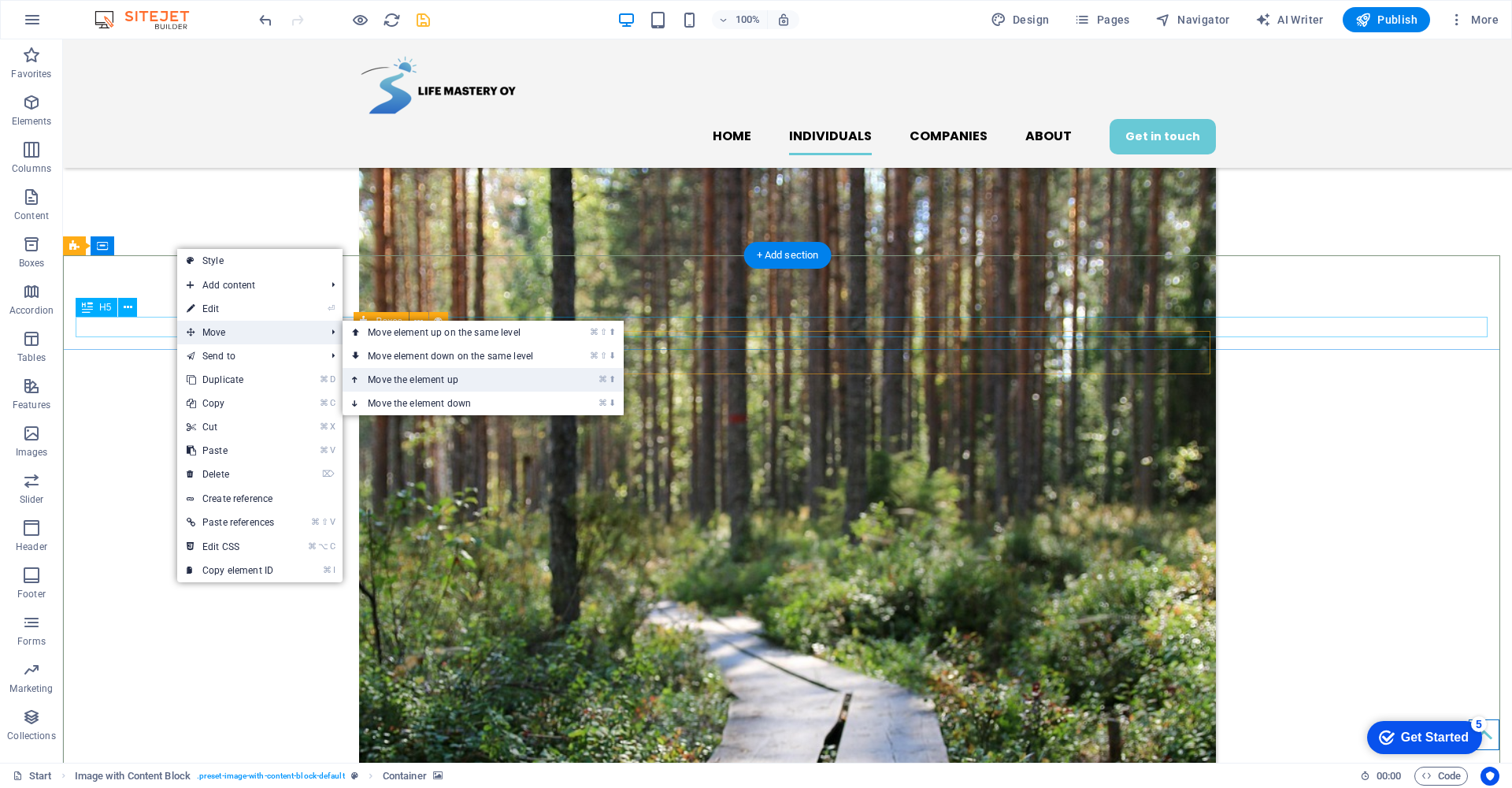
click at [424, 376] on link "⌘ ⬆ Move the element up" at bounding box center [454, 380] width 222 height 24
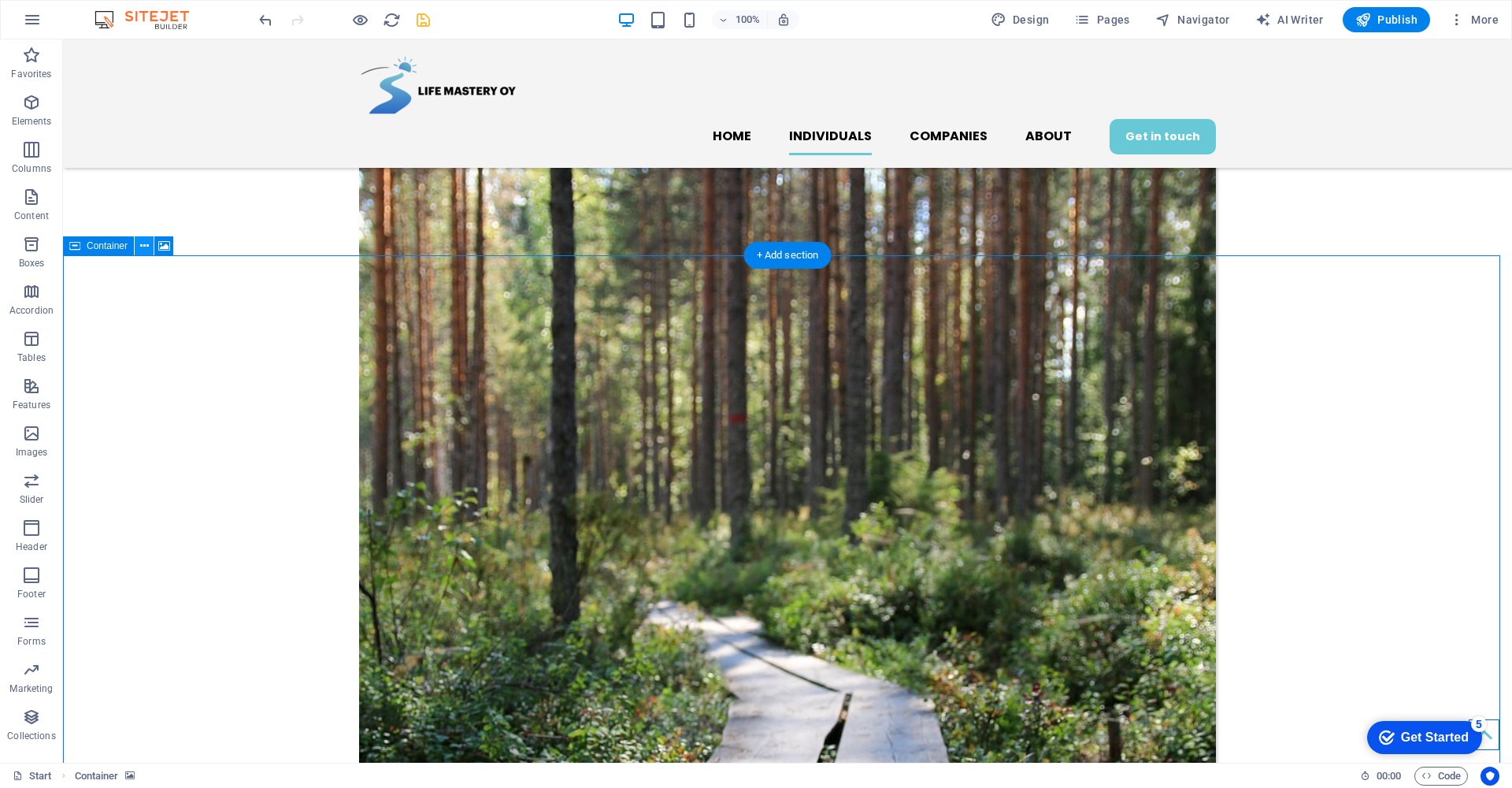
click at [142, 249] on icon at bounding box center [144, 246] width 9 height 17
click at [174, 246] on icon at bounding box center [172, 246] width 9 height 17
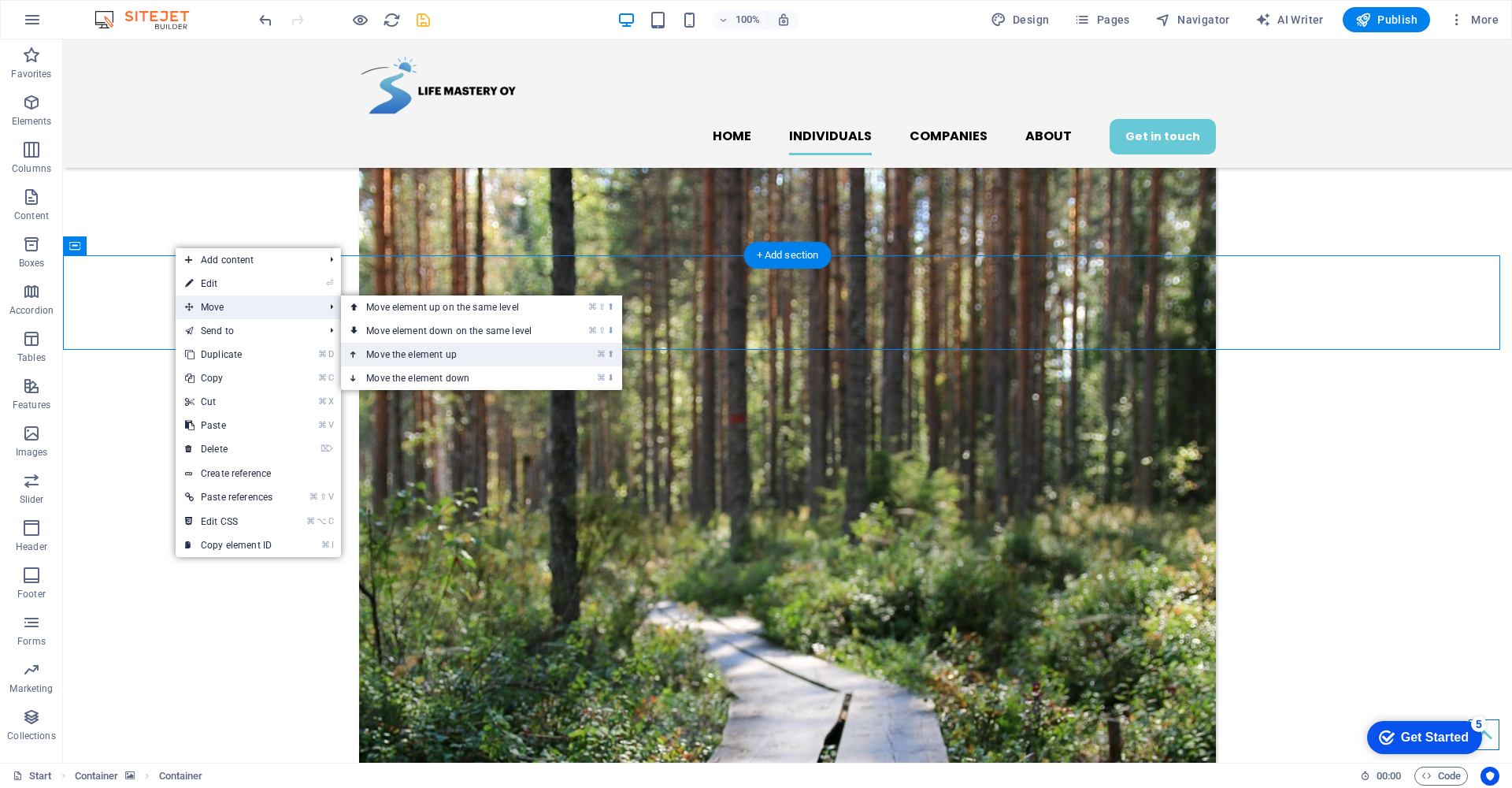
click at [427, 358] on link "⌘ ⬆ Move the element up" at bounding box center [452, 355] width 222 height 24
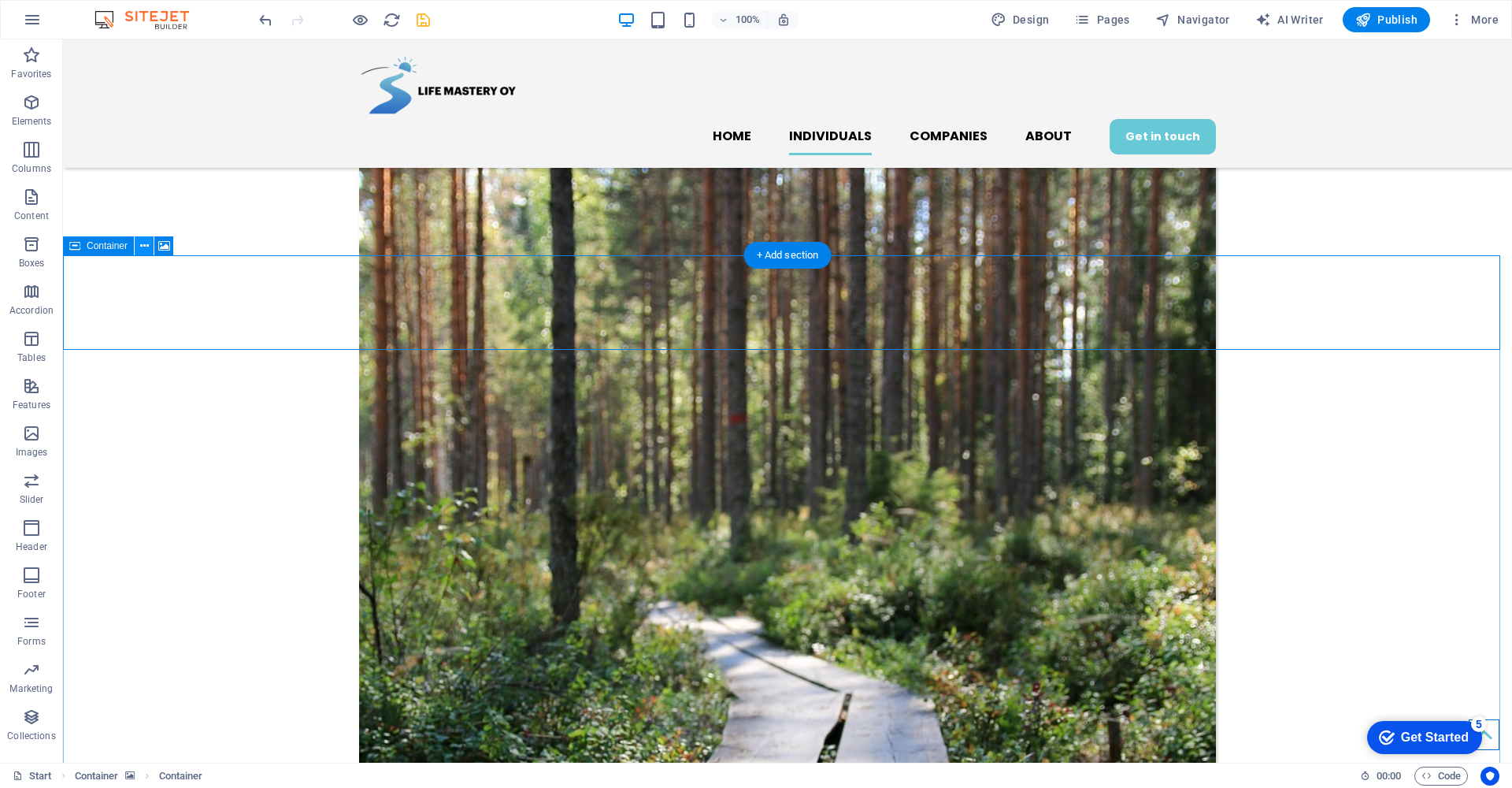
click at [141, 242] on icon at bounding box center [144, 246] width 9 height 17
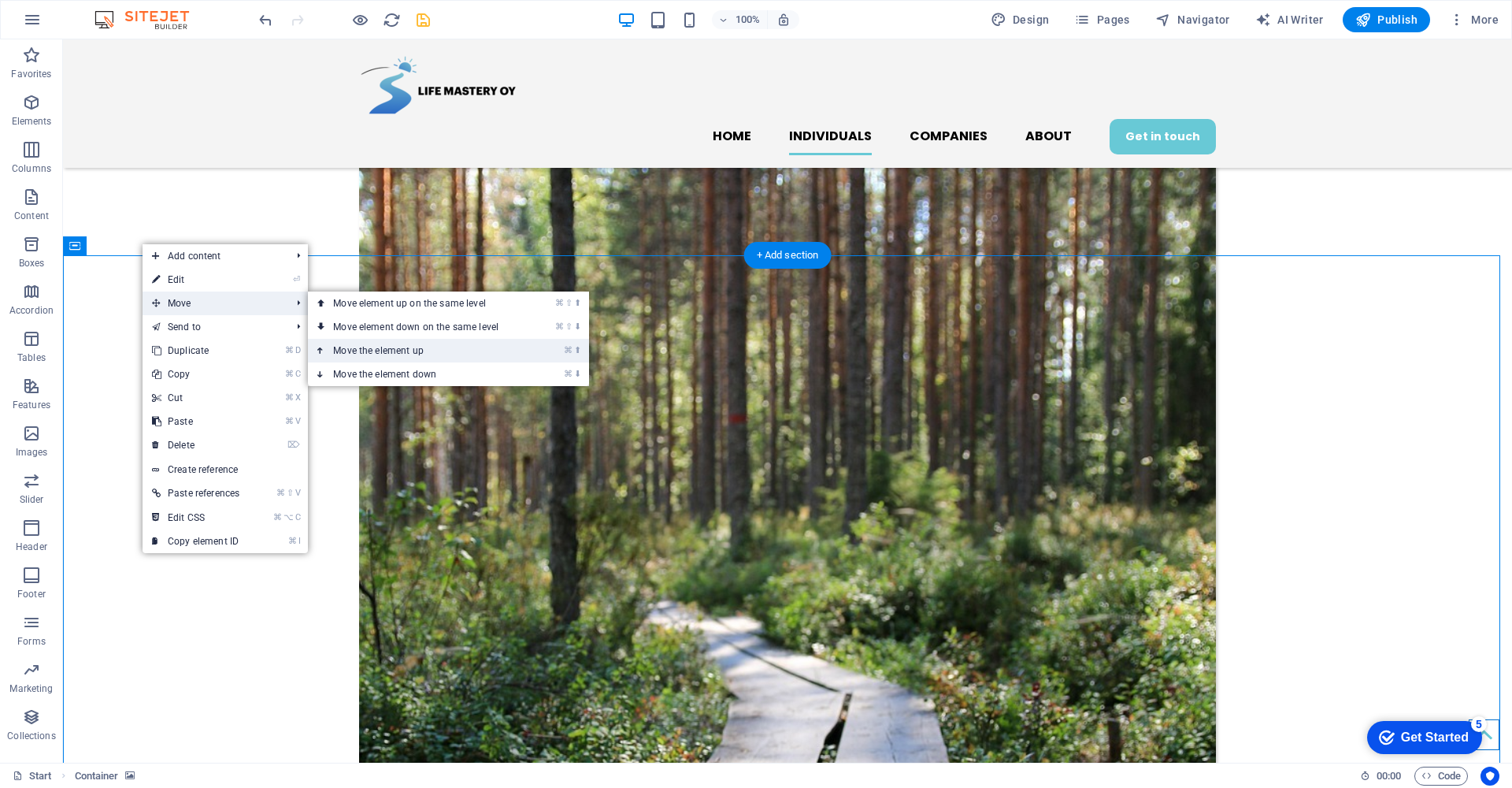
click at [378, 346] on link "⌘ ⬆ Move the element up" at bounding box center [418, 351] width 222 height 24
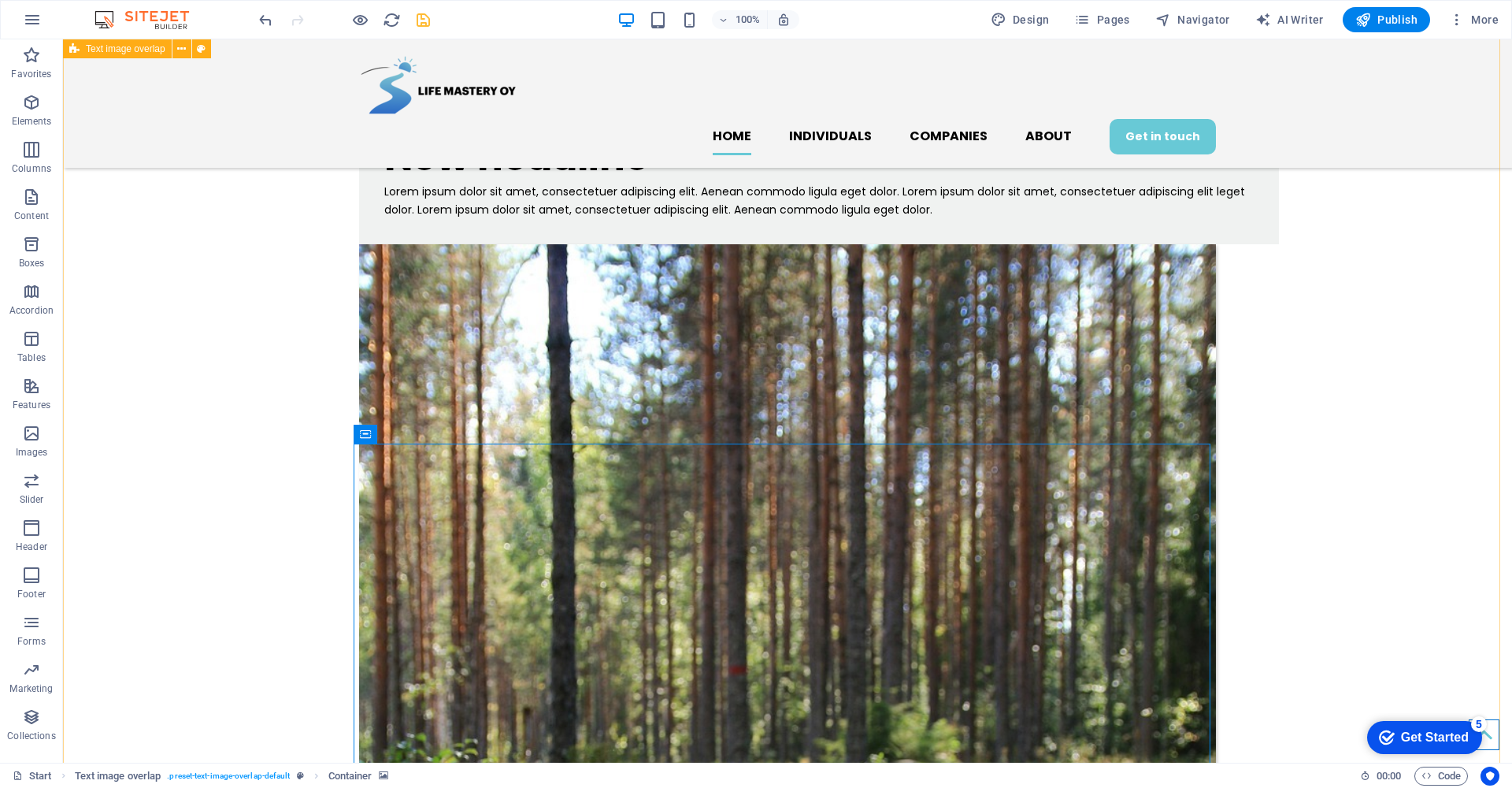
scroll to position [1068, 0]
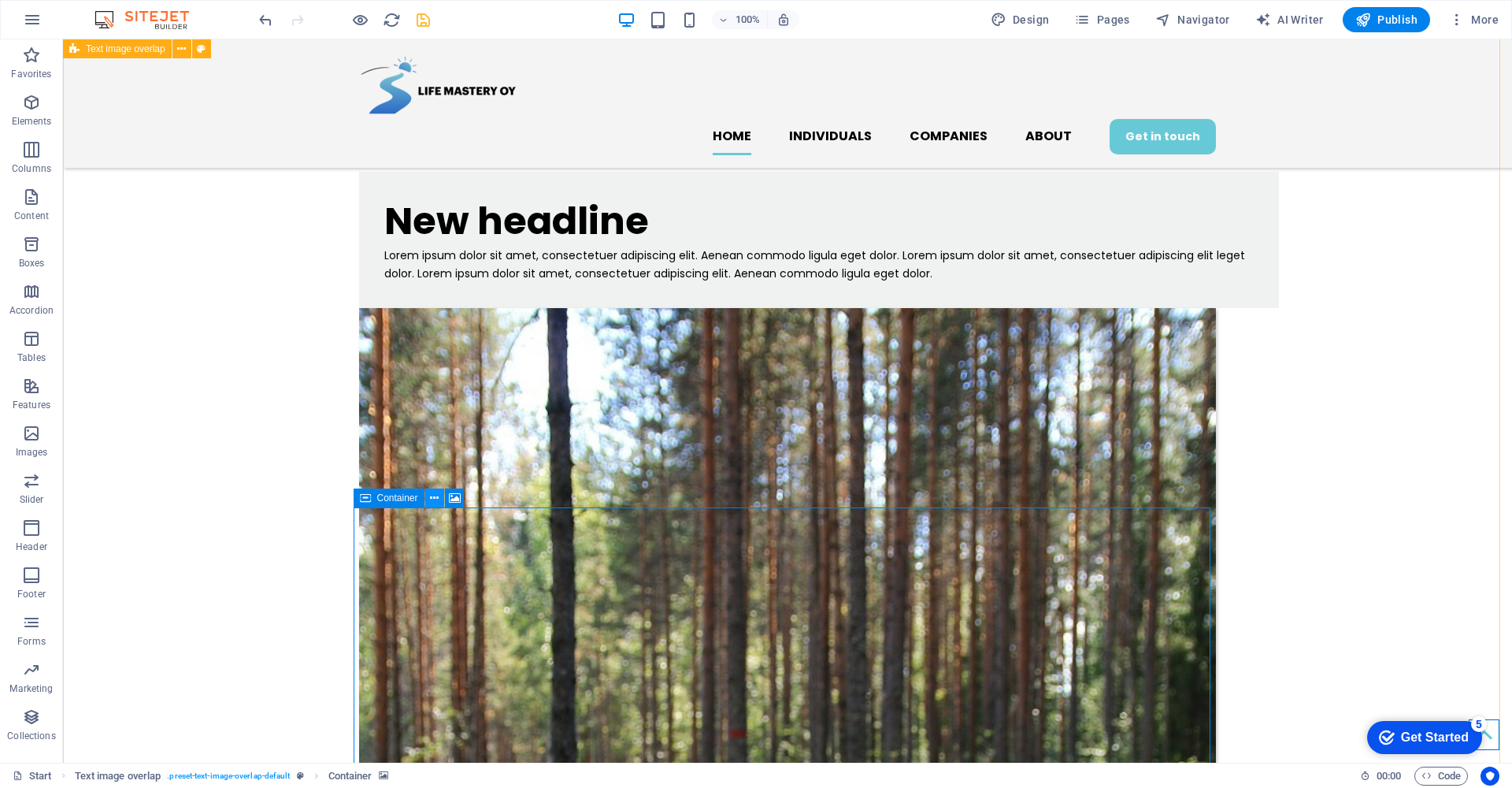
click at [437, 495] on icon at bounding box center [434, 498] width 9 height 17
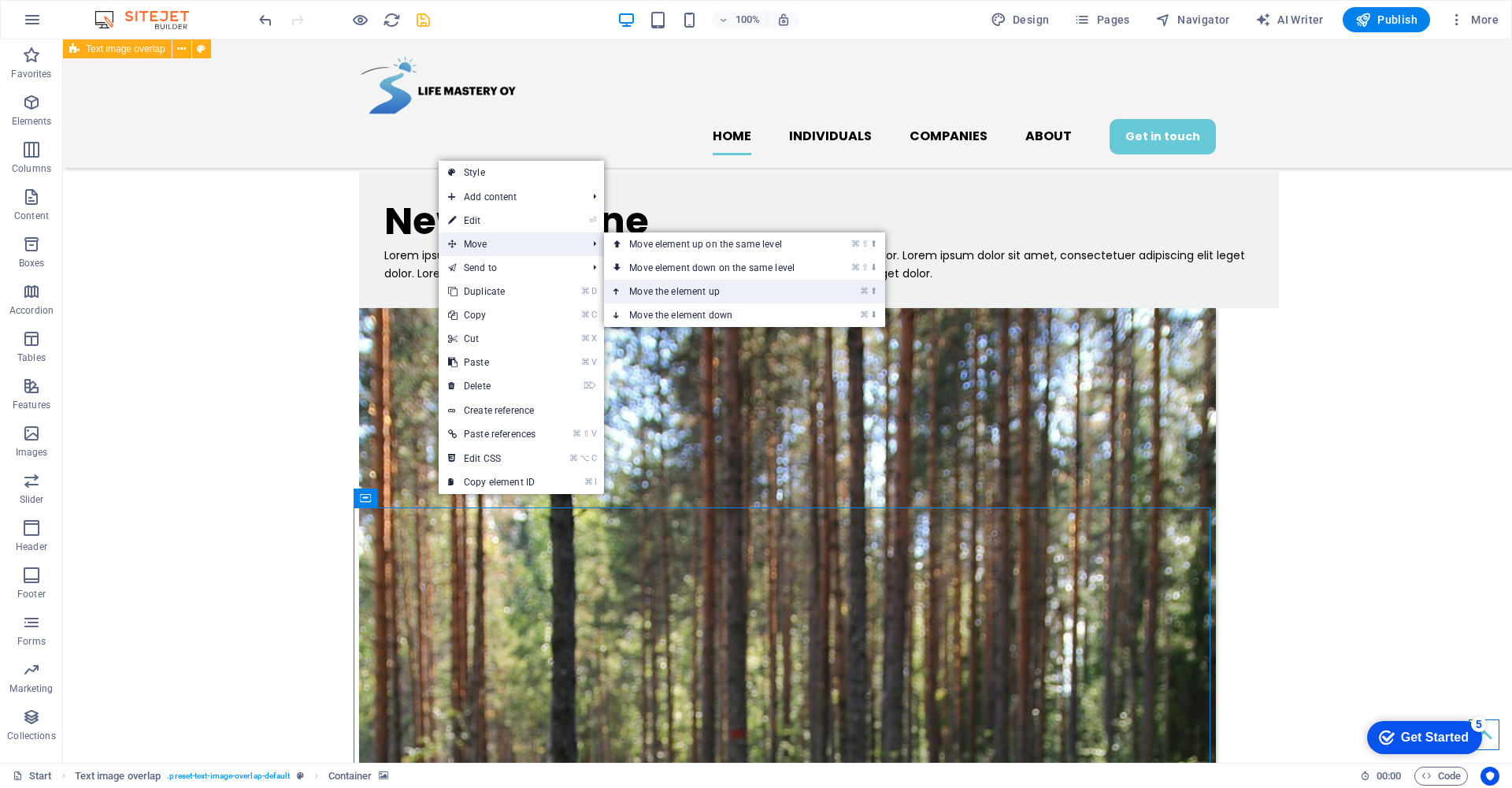
click at [664, 289] on link "⌘ ⬆ Move the element up" at bounding box center [714, 292] width 222 height 24
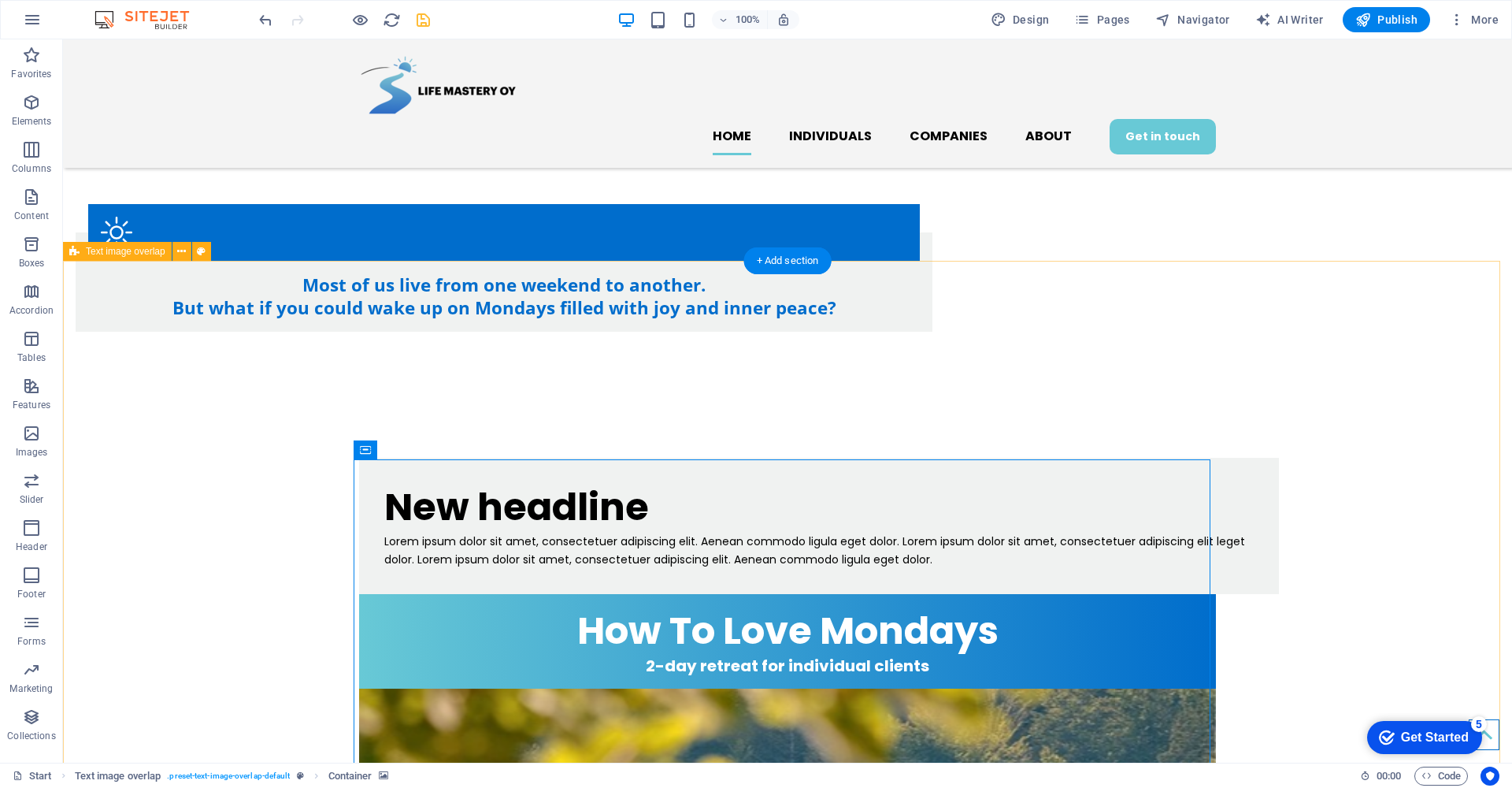
scroll to position [609, 0]
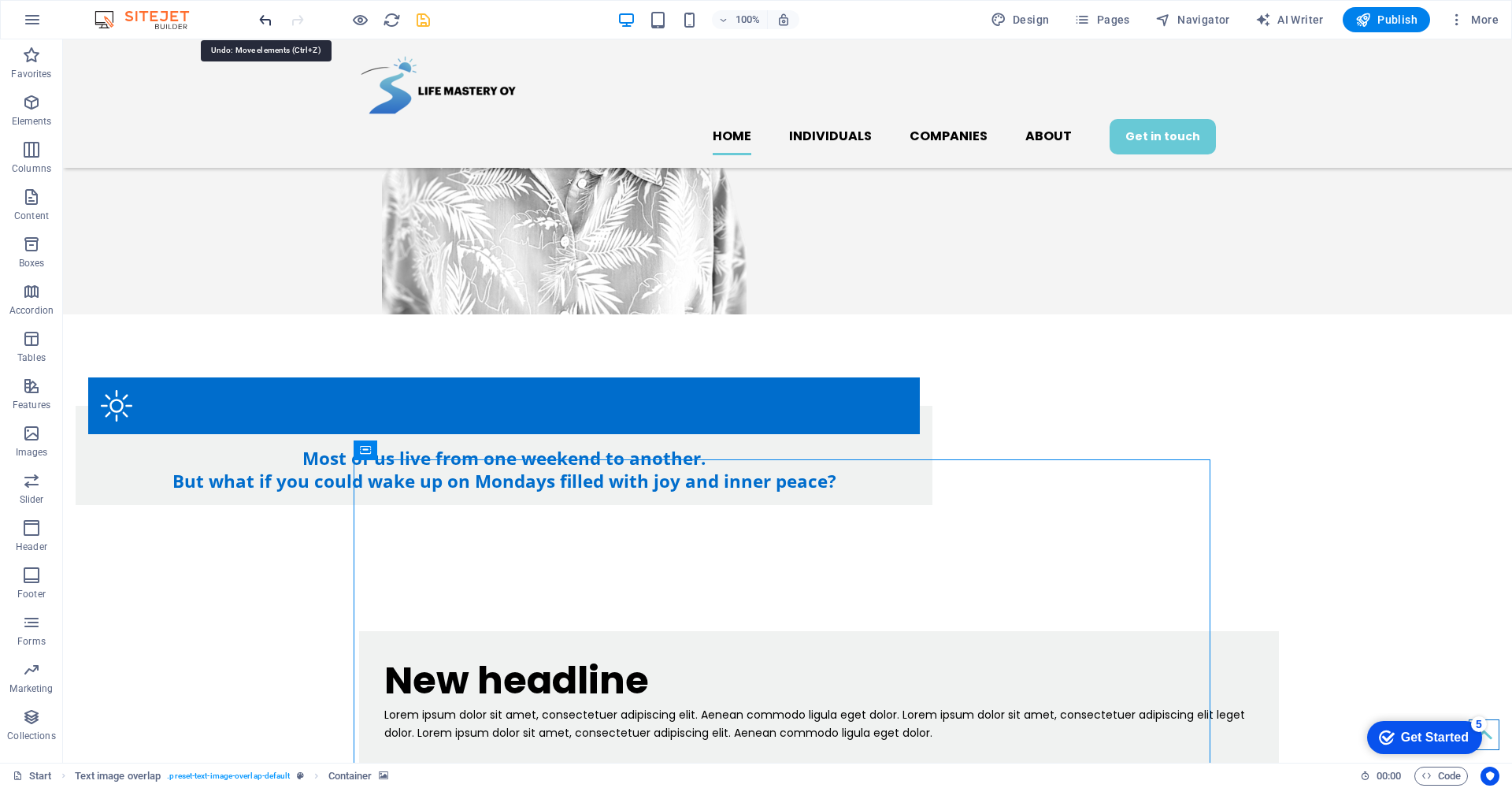
click at [264, 23] on icon "undo" at bounding box center [266, 20] width 18 height 18
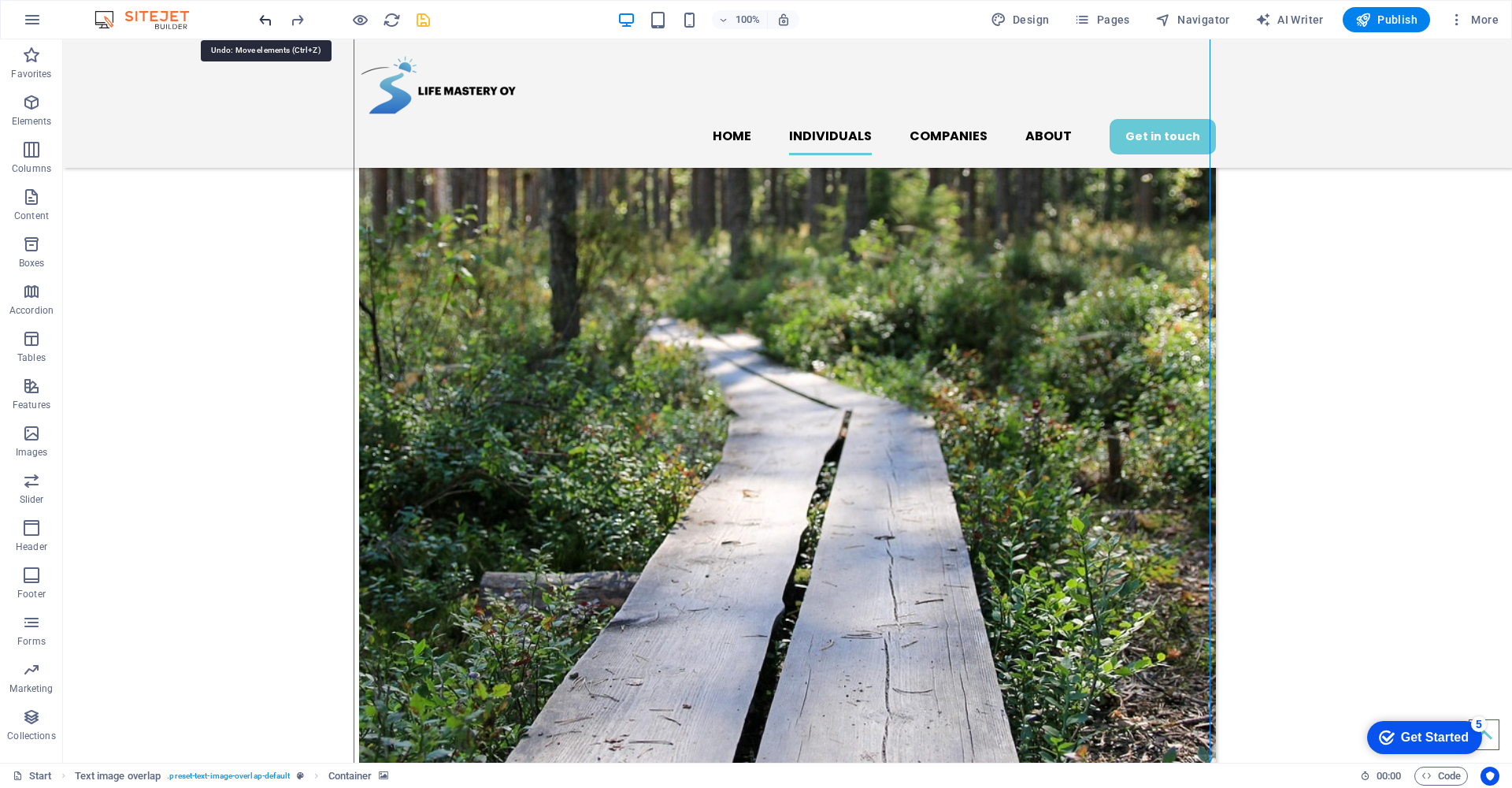
scroll to position [1807, 0]
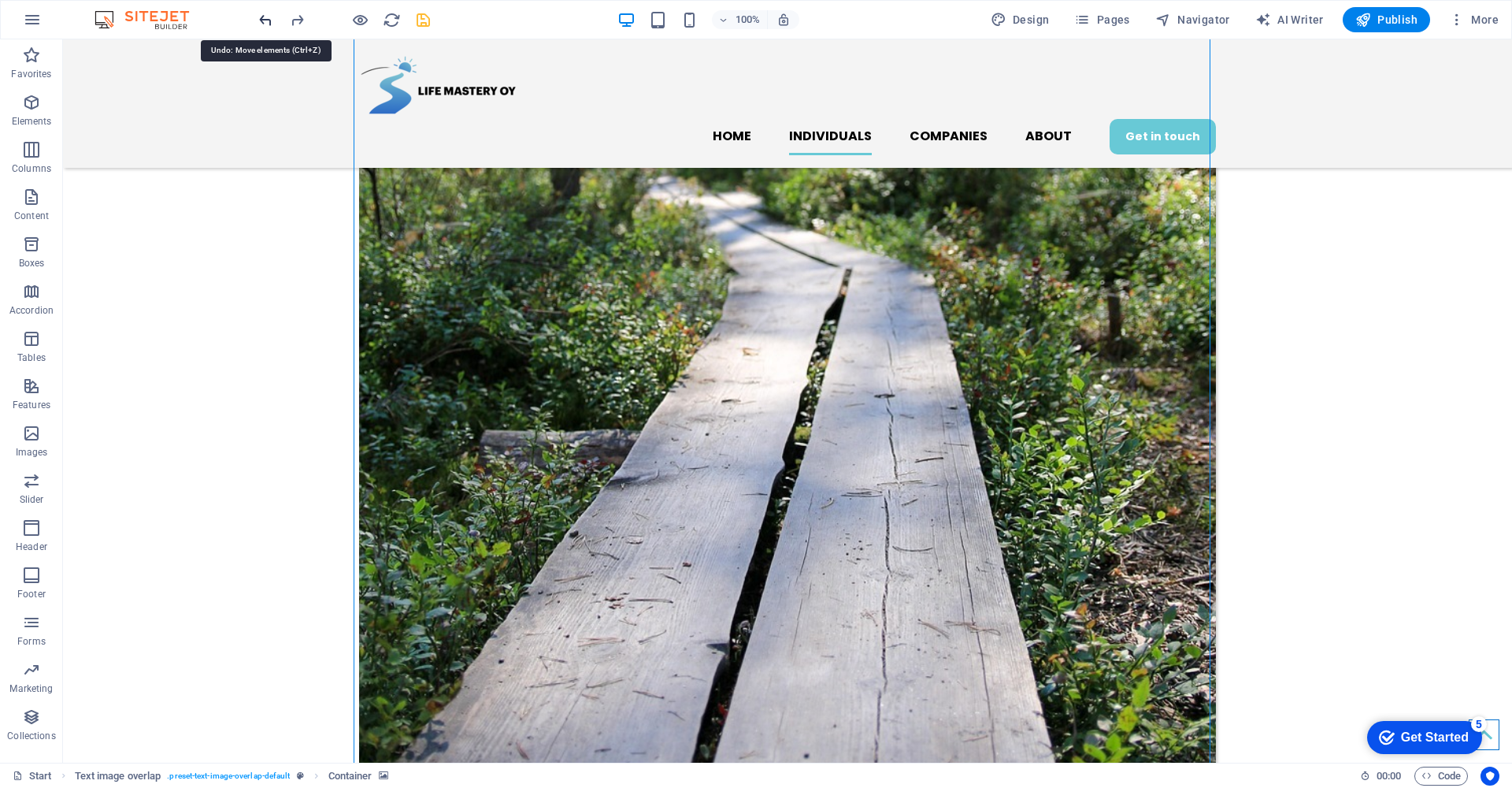
click at [263, 23] on icon "undo" at bounding box center [266, 20] width 18 height 18
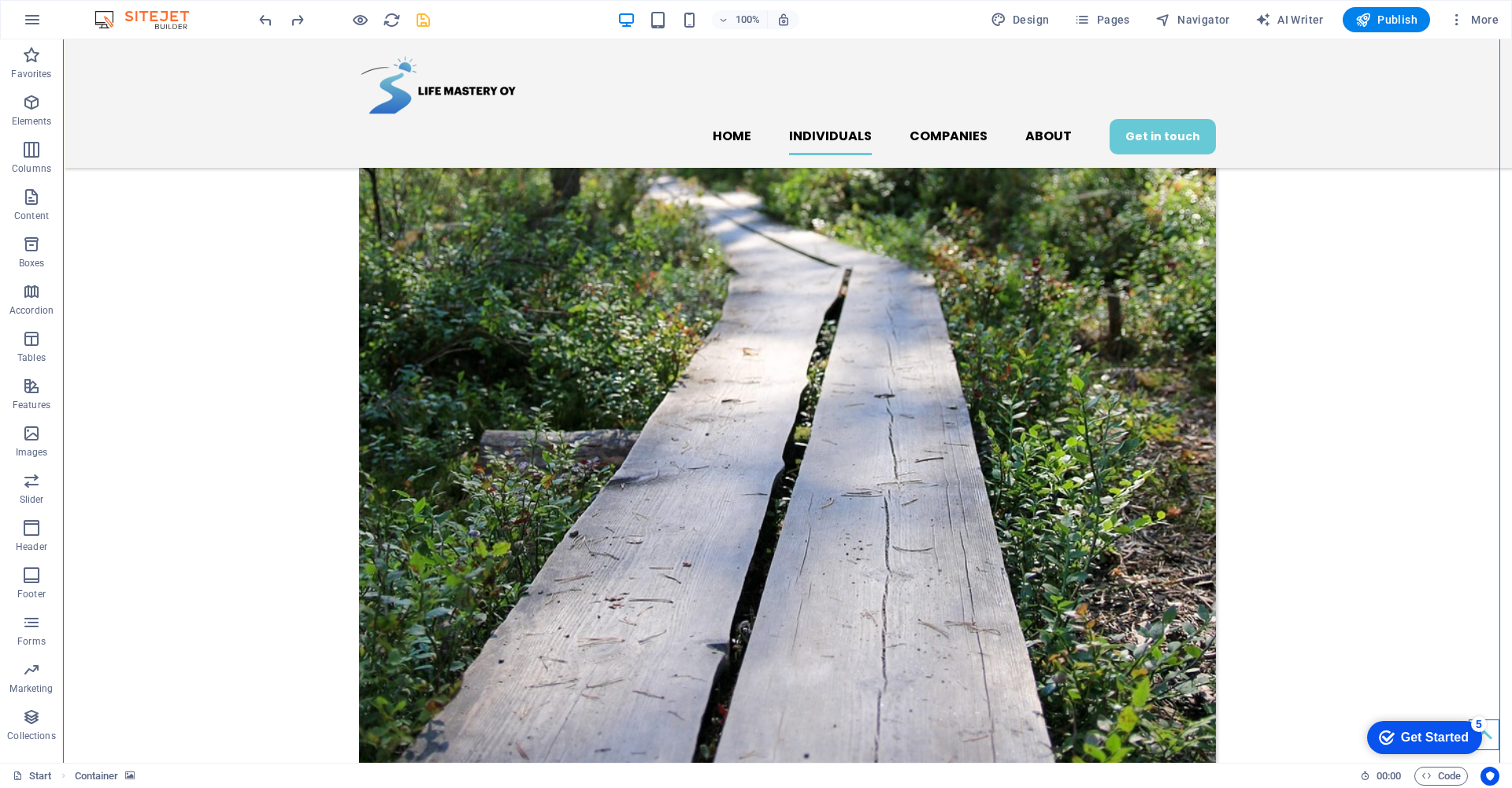
scroll to position [1065, 0]
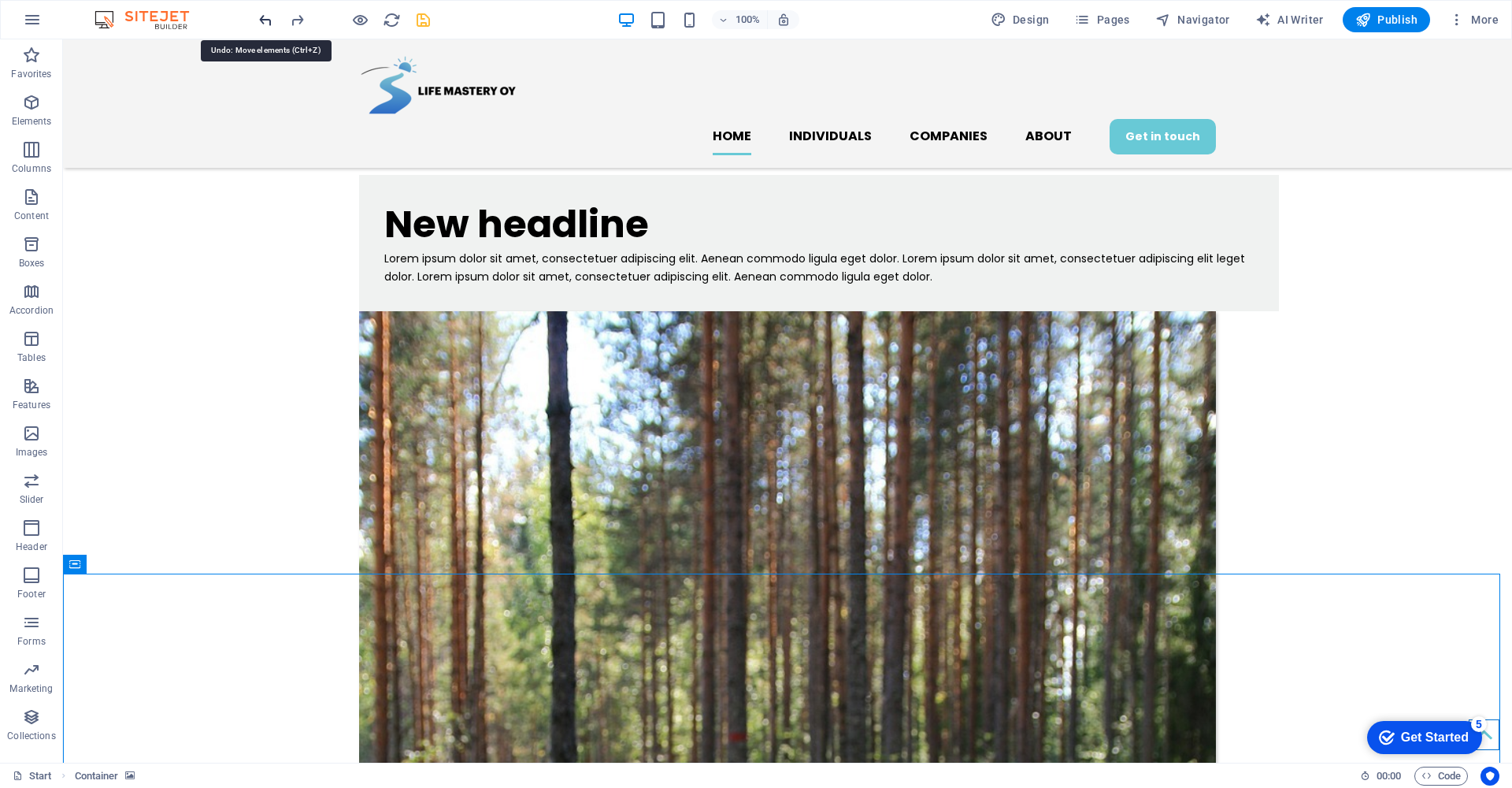
click at [265, 22] on icon "undo" at bounding box center [266, 20] width 18 height 18
click at [263, 21] on icon "undo" at bounding box center [266, 20] width 18 height 18
click at [260, 22] on icon "undo" at bounding box center [266, 20] width 18 height 18
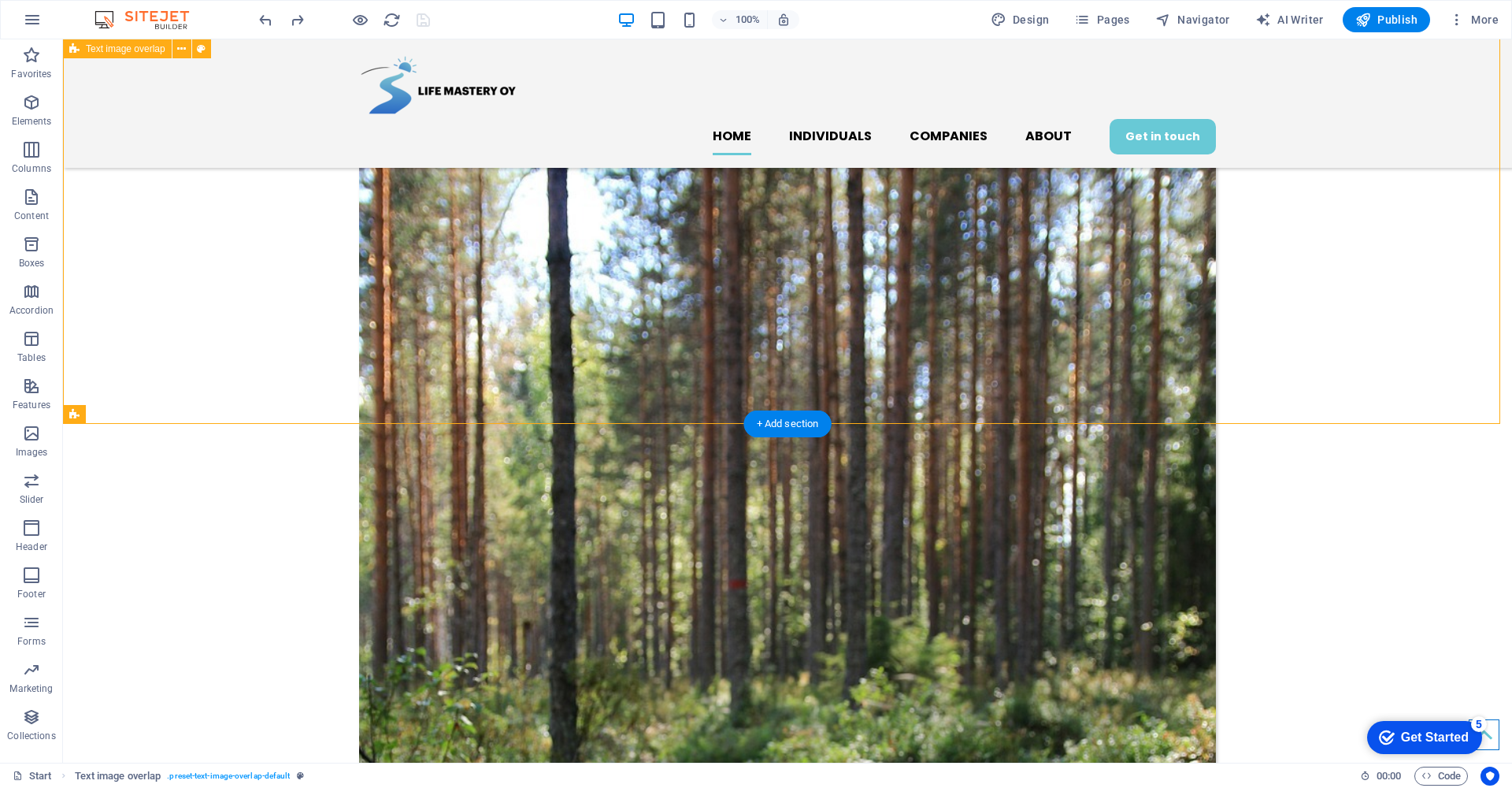
scroll to position [1192, 0]
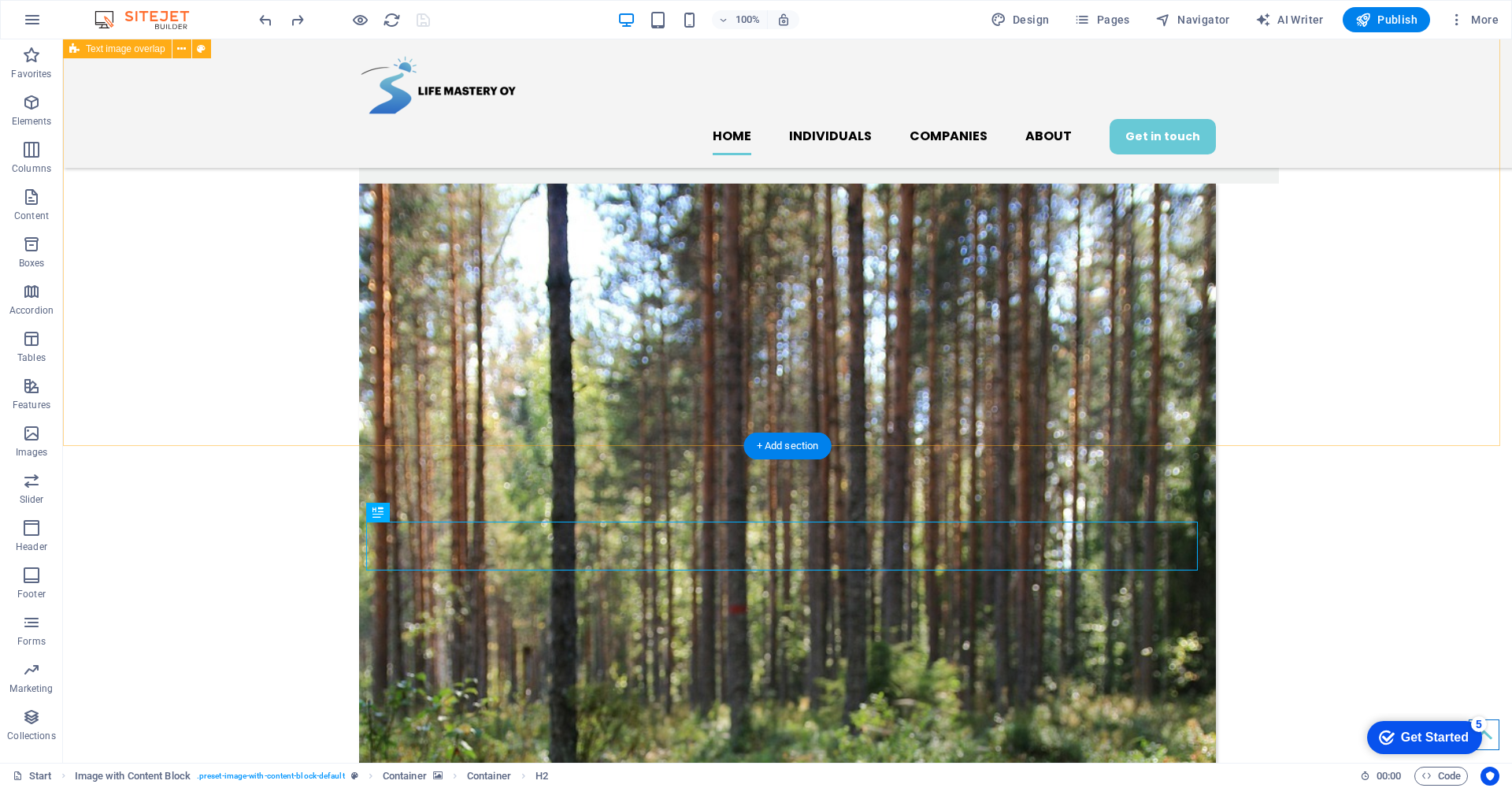
scroll to position [887, 0]
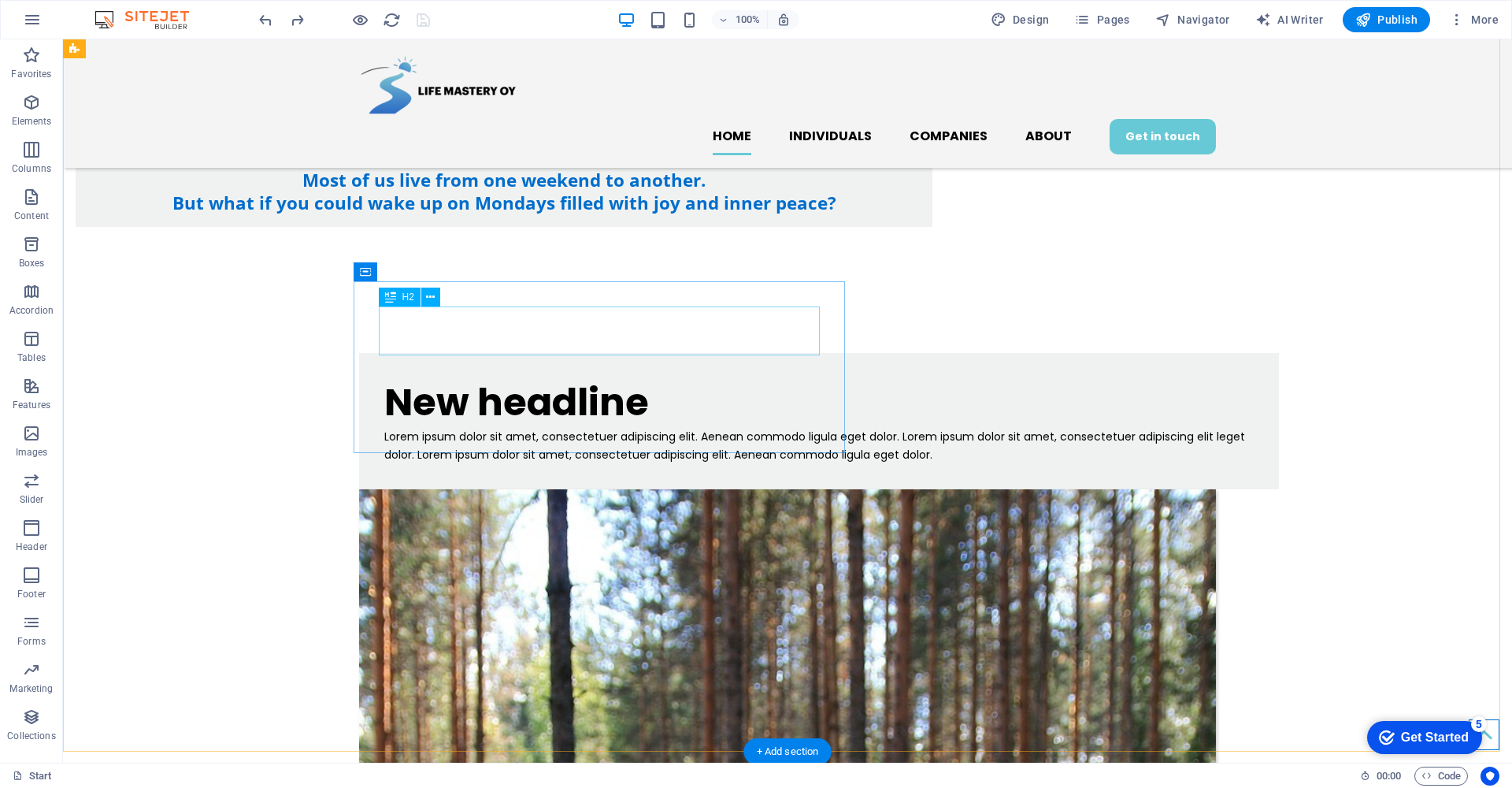
click at [580, 378] on div "New headline" at bounding box center [819, 401] width 870 height 48
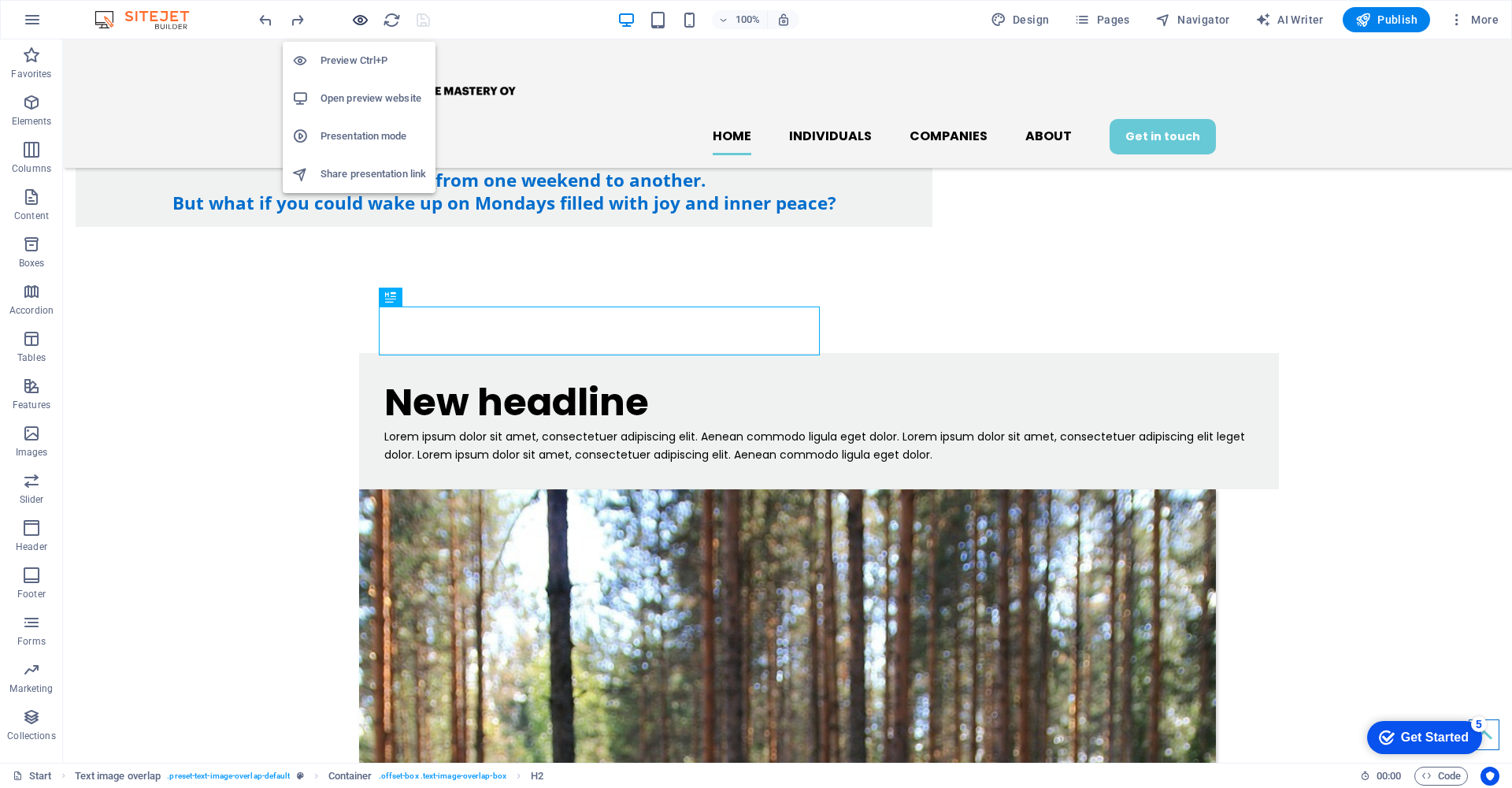
click at [358, 21] on icon "button" at bounding box center [360, 20] width 18 height 18
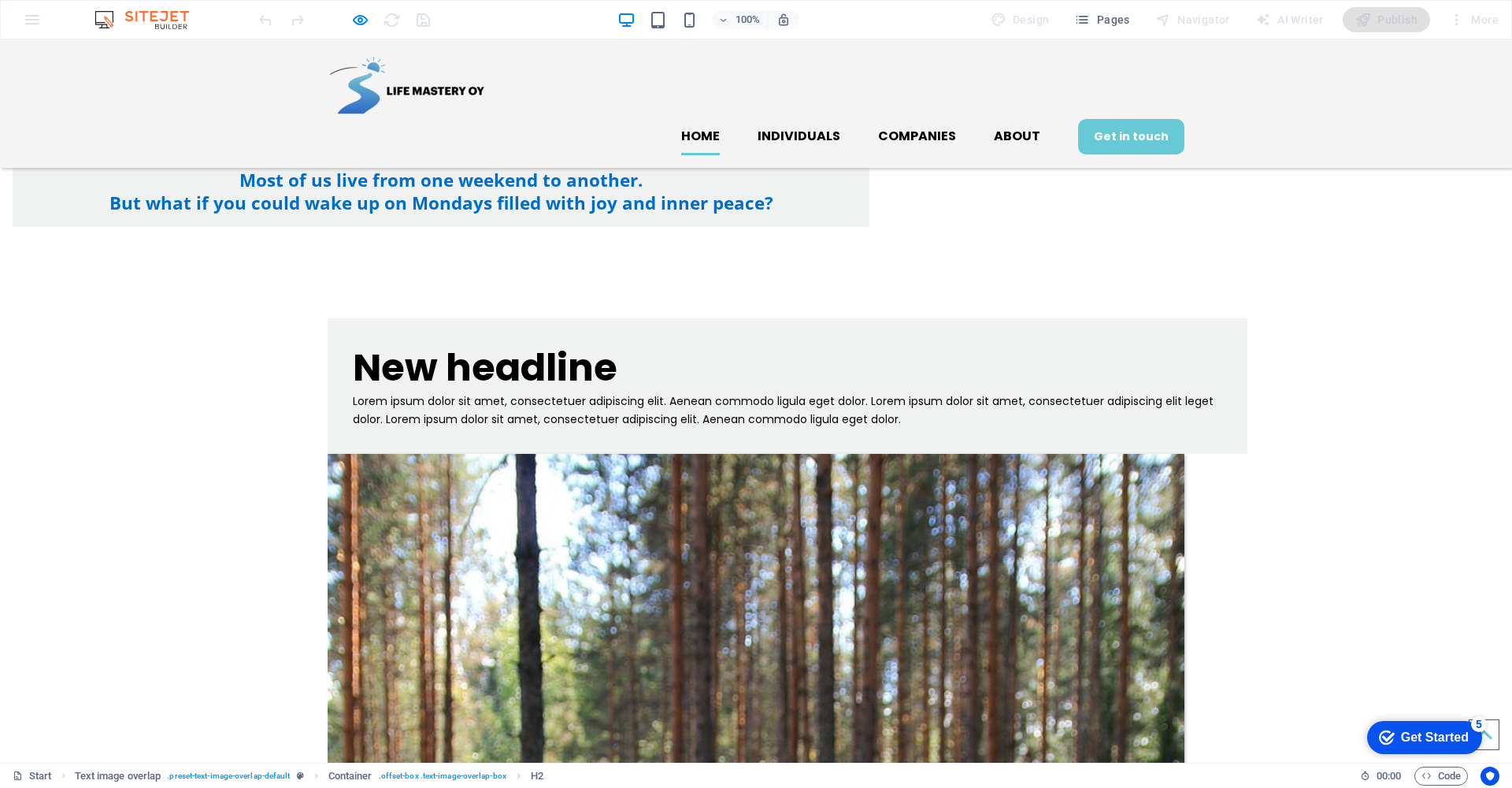
scroll to position [742, 0]
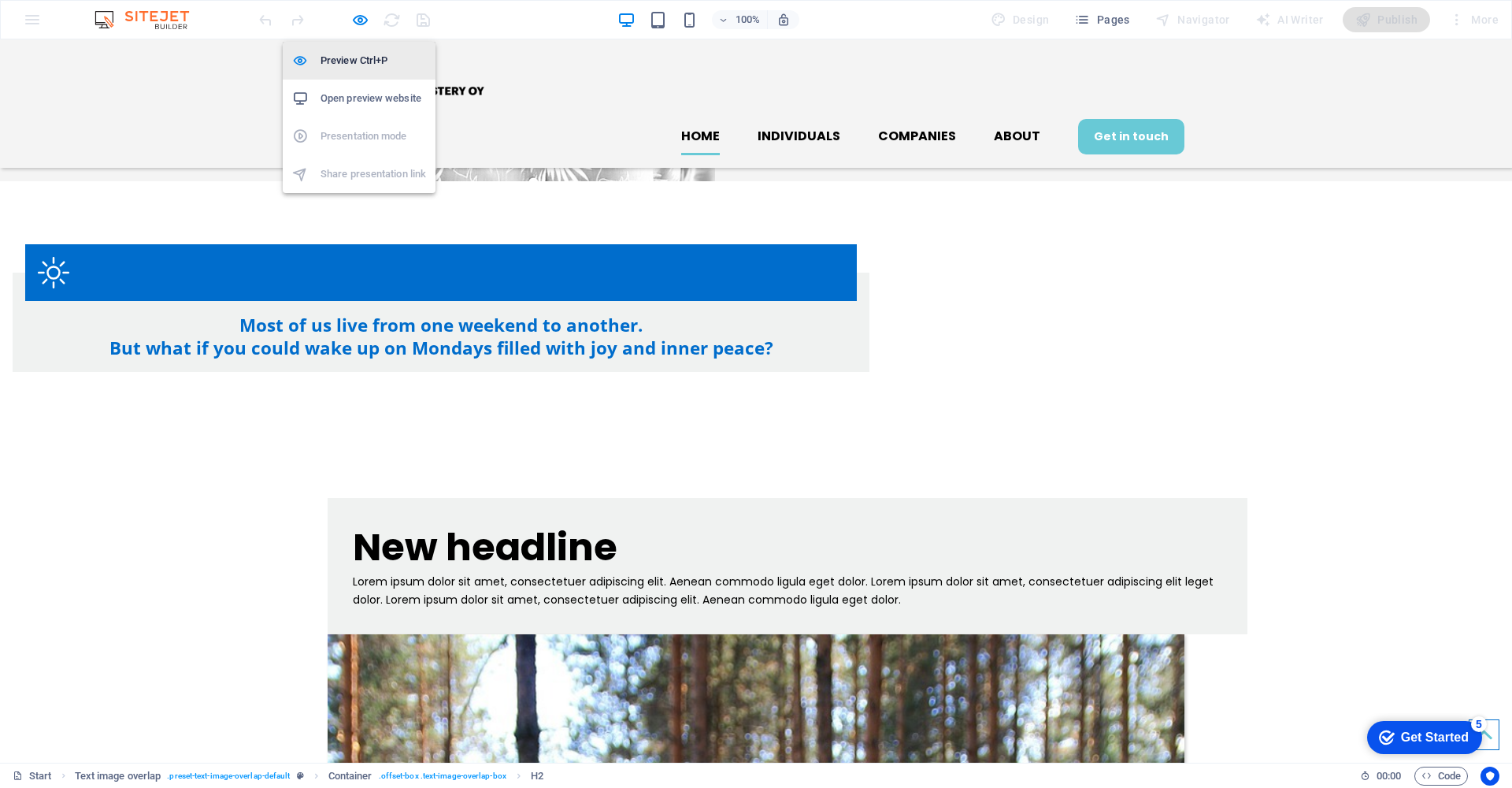
drag, startPoint x: 358, startPoint y: 20, endPoint x: 361, endPoint y: 44, distance: 24.2
click at [357, 20] on icon "button" at bounding box center [360, 20] width 18 height 18
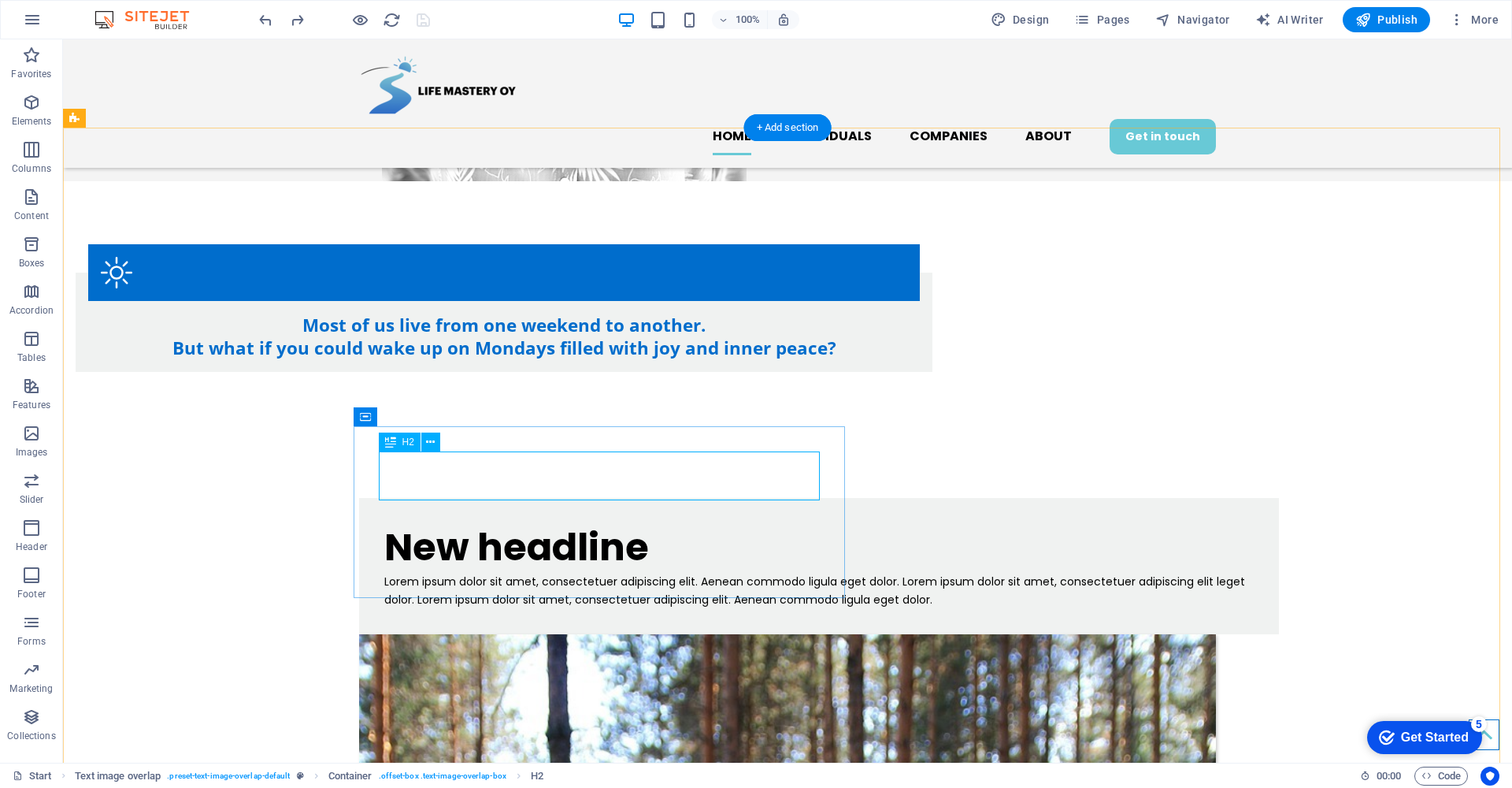
click at [640, 523] on div "New headline" at bounding box center [819, 547] width 870 height 48
click at [620, 523] on div "New headline" at bounding box center [819, 547] width 870 height 48
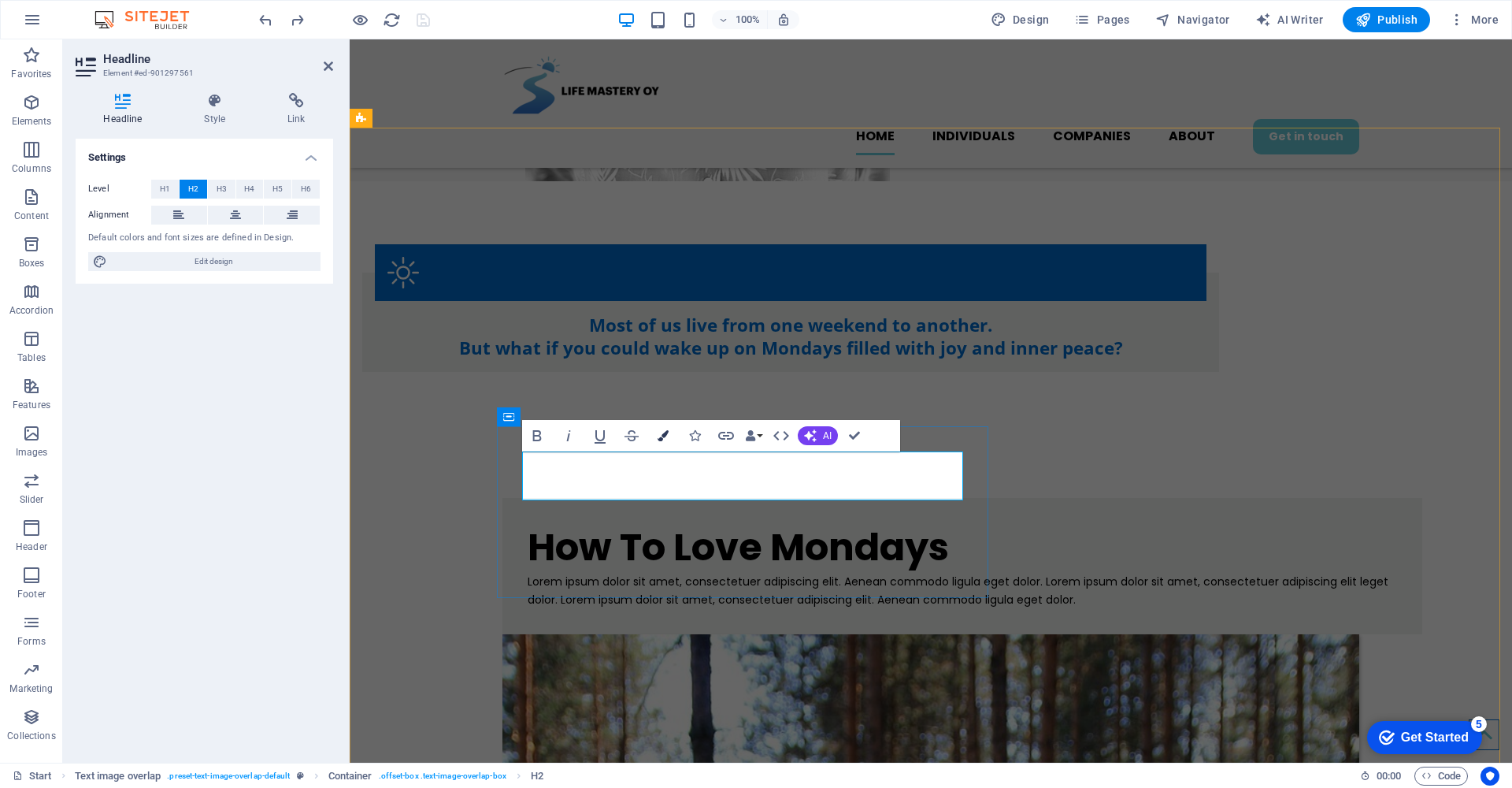
click at [659, 435] on icon "button" at bounding box center [662, 435] width 11 height 11
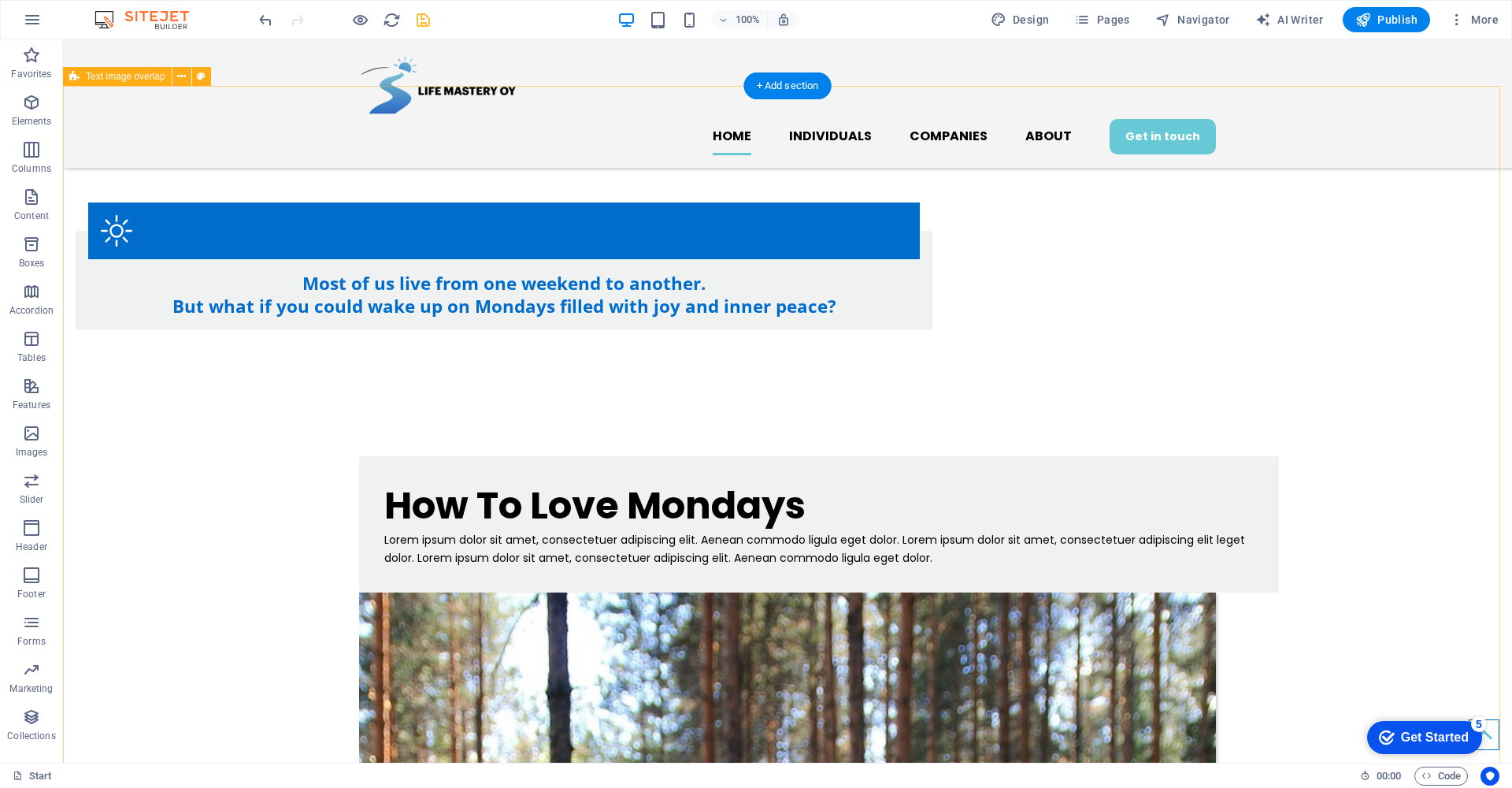
scroll to position [816, 0]
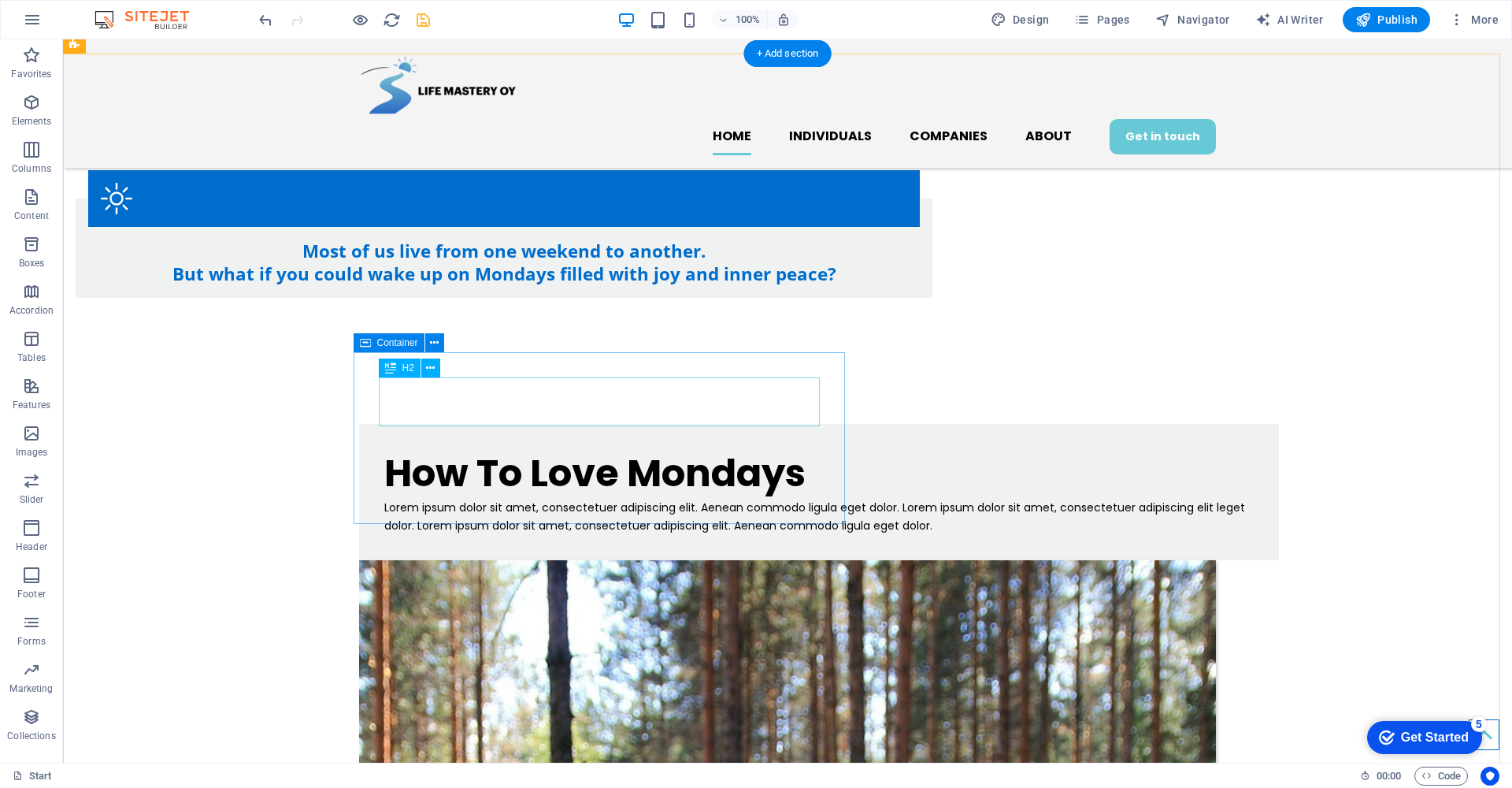
click at [475, 449] on div "How To Love Mondays" at bounding box center [819, 473] width 870 height 48
click at [476, 449] on div "How To Love Mondays" at bounding box center [819, 473] width 870 height 48
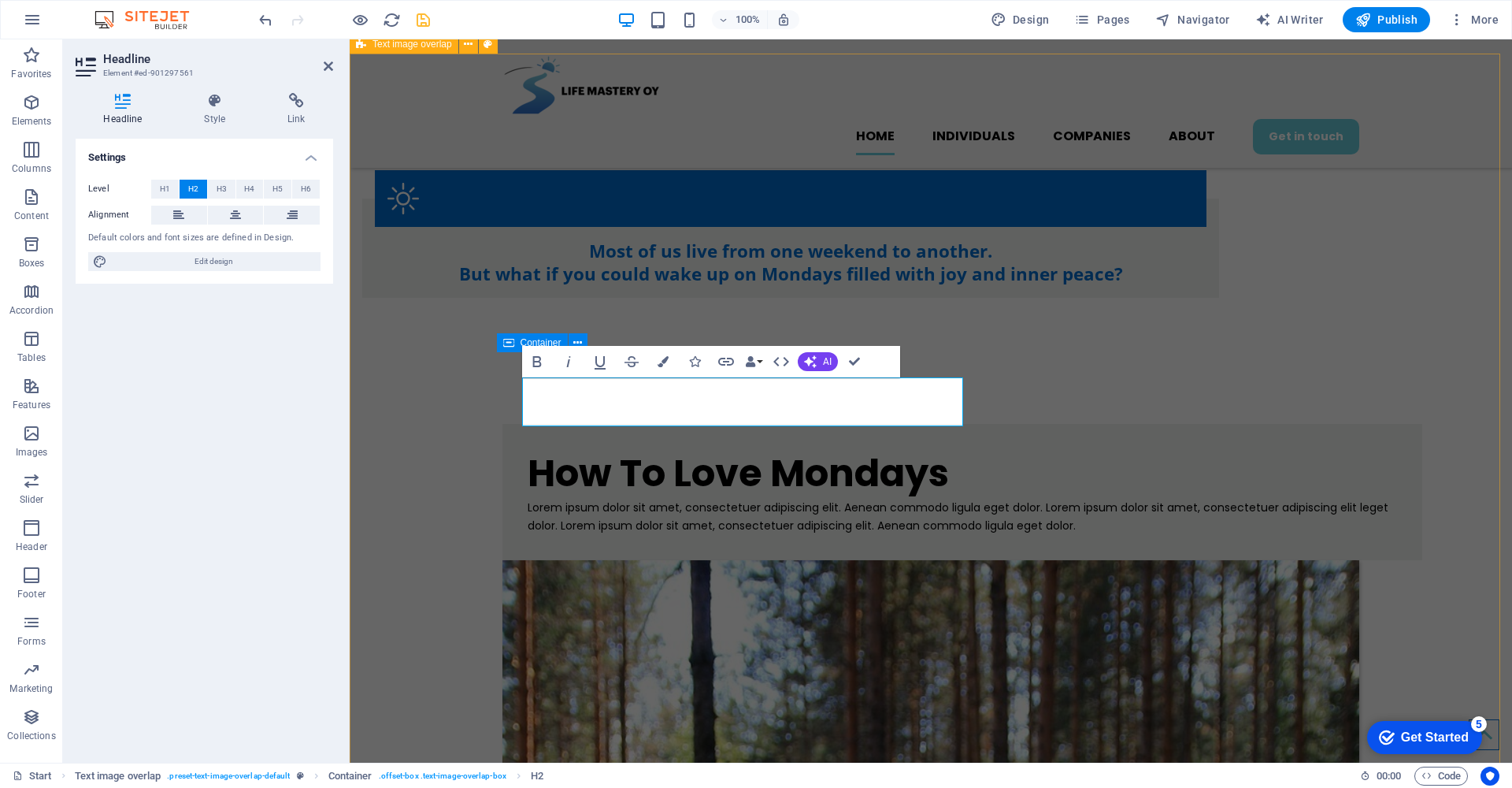
drag, startPoint x: 763, startPoint y: 410, endPoint x: 476, endPoint y: 410, distance: 287.0
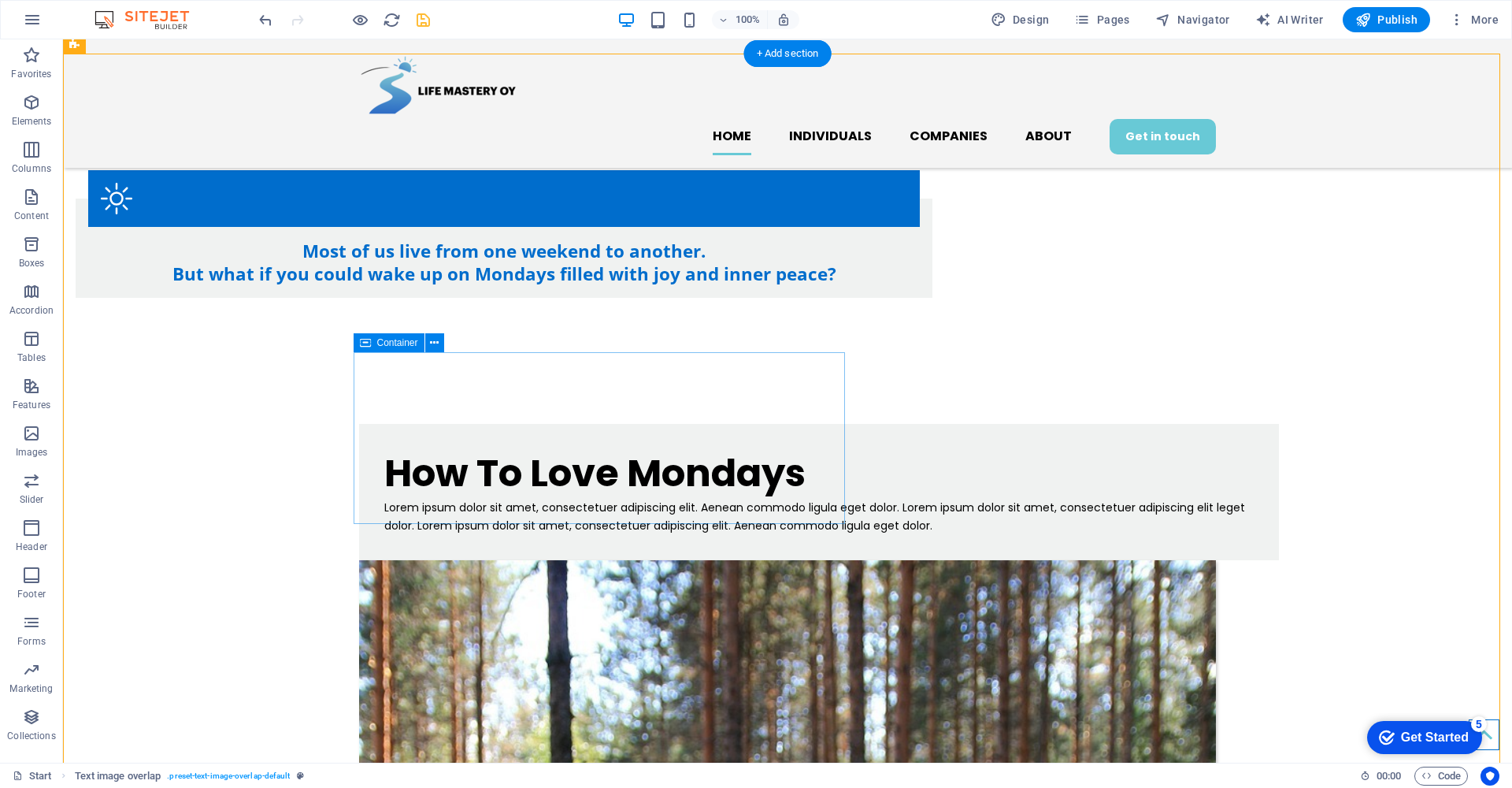
drag, startPoint x: 484, startPoint y: 362, endPoint x: 497, endPoint y: 377, distance: 19.8
click at [484, 424] on div "How To Love Mondays Lorem ipsum dolor sit amet, consectetuer adipiscing elit. A…" at bounding box center [818, 492] width 919 height 136
click at [504, 449] on div "How To Love Mondays" at bounding box center [819, 473] width 870 height 48
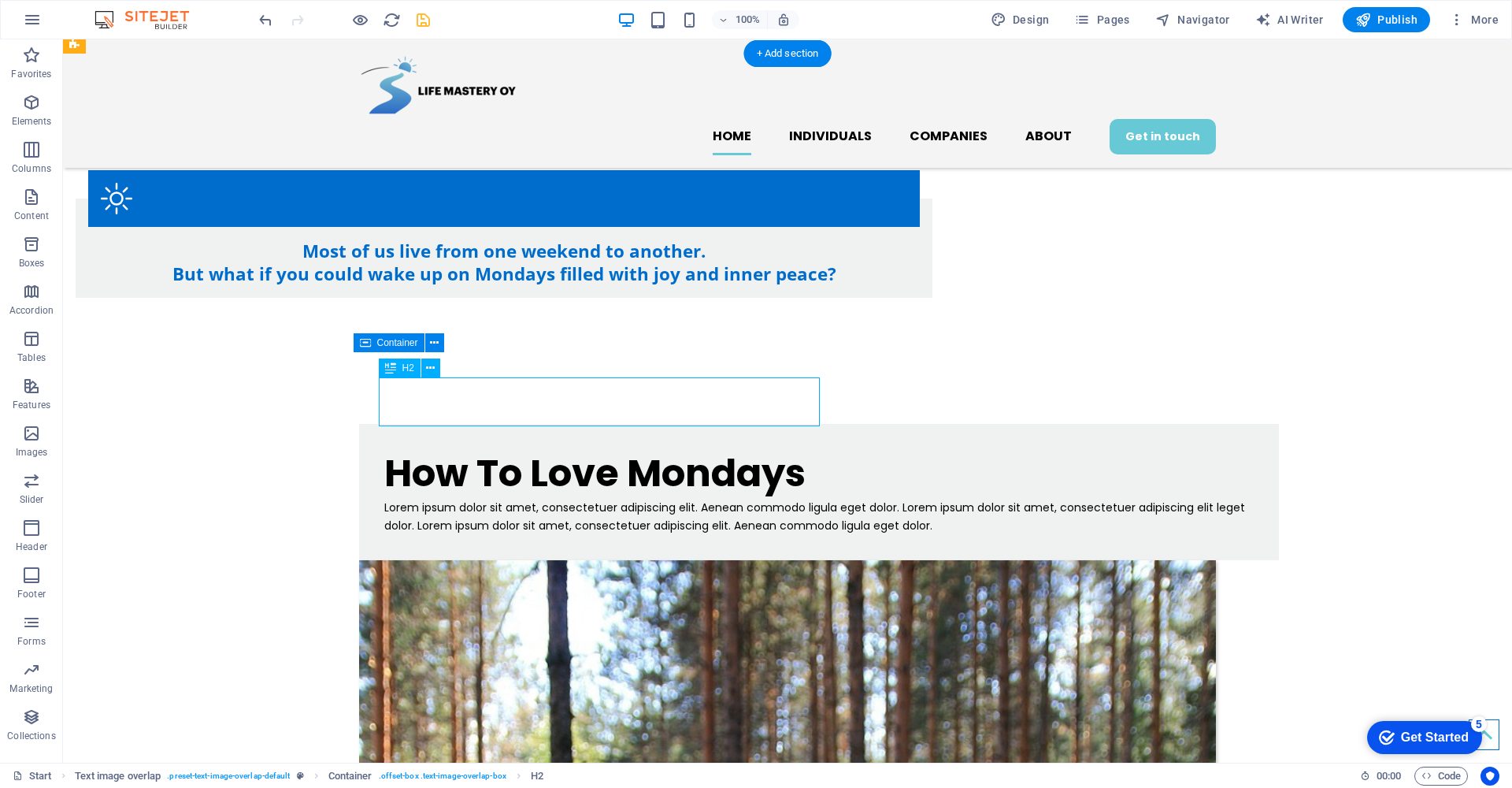
click at [504, 449] on div "How To Love Mondays" at bounding box center [819, 473] width 870 height 48
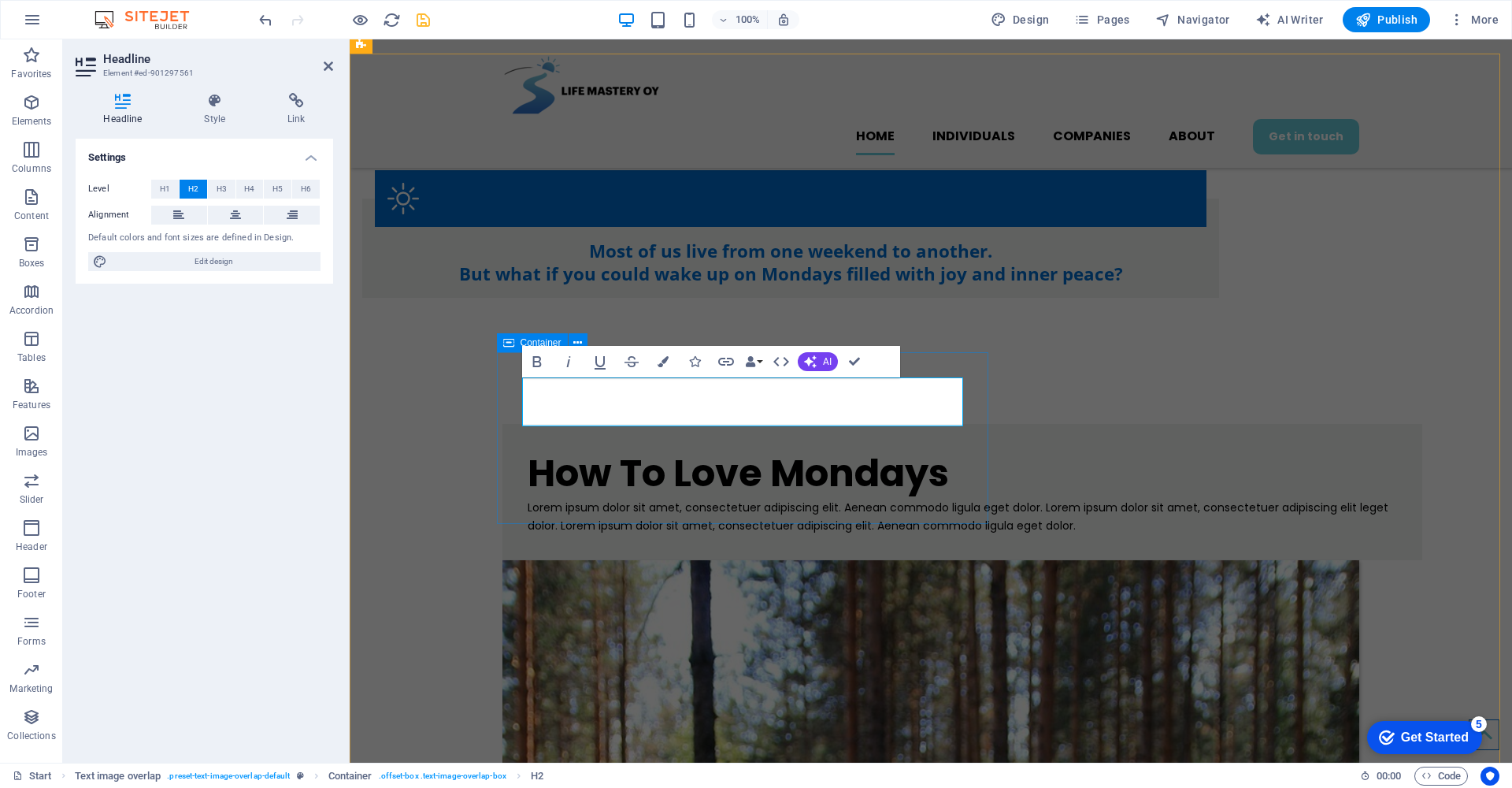
click at [504, 424] on div "How To Love Mondays Lorem ipsum dolor sit amet, consectetuer adipiscing elit. A…" at bounding box center [962, 492] width 919 height 136
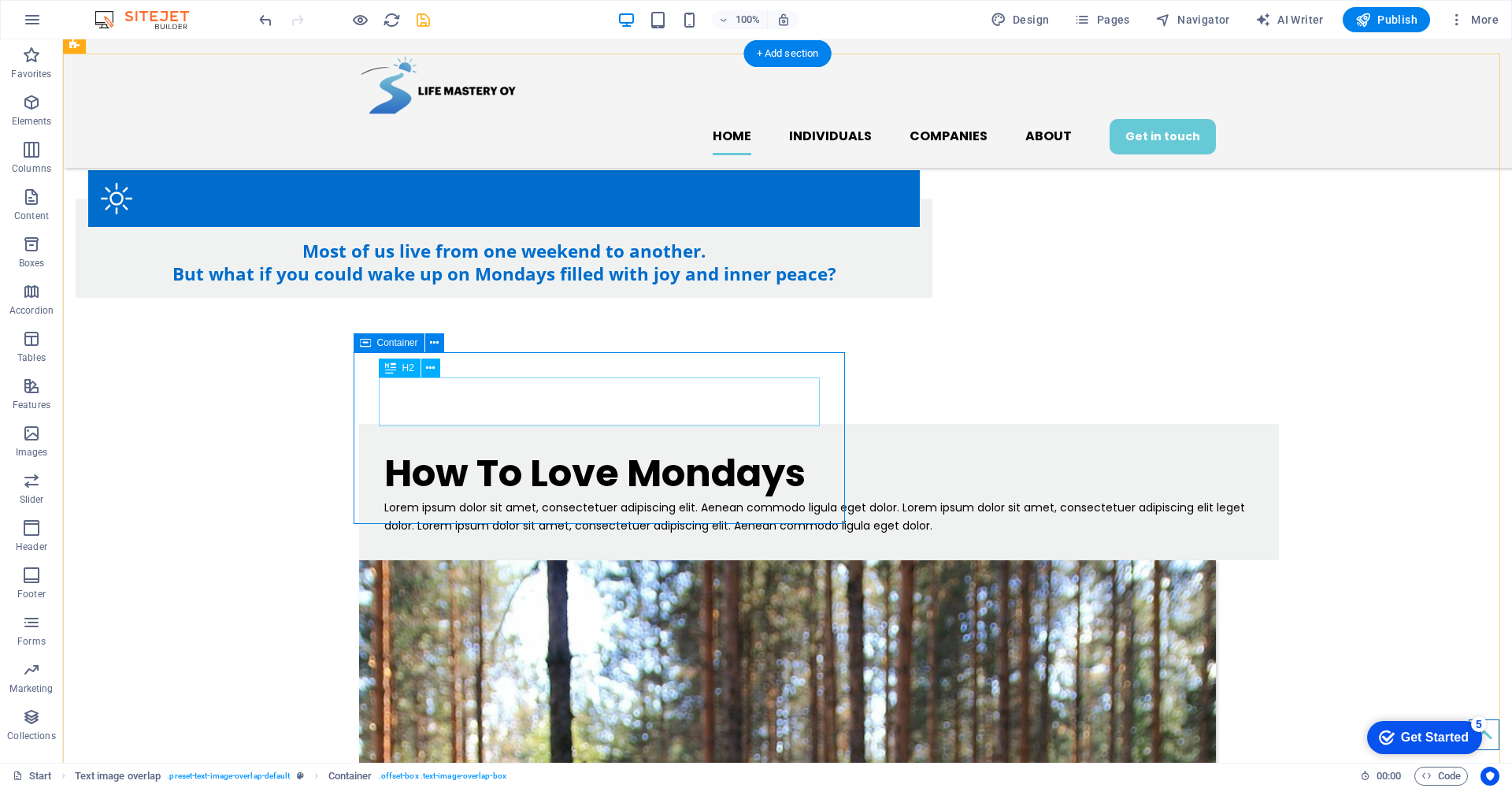
click at [526, 449] on div "How To Love Mondays" at bounding box center [819, 473] width 870 height 48
click at [784, 449] on div "How To Love Mondays" at bounding box center [819, 473] width 870 height 48
click at [796, 449] on div "How To Love Mondays" at bounding box center [819, 473] width 870 height 48
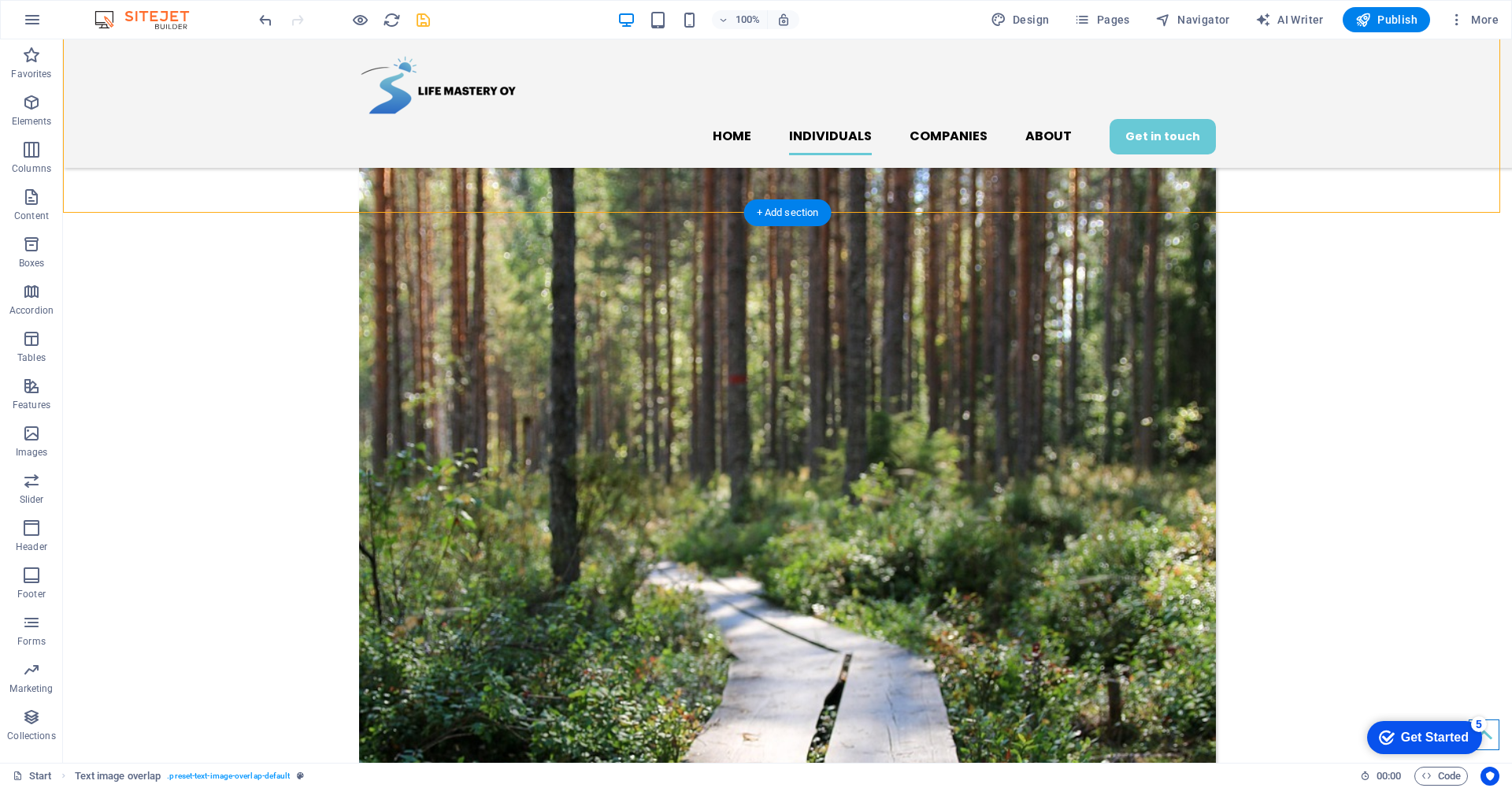
scroll to position [1454, 0]
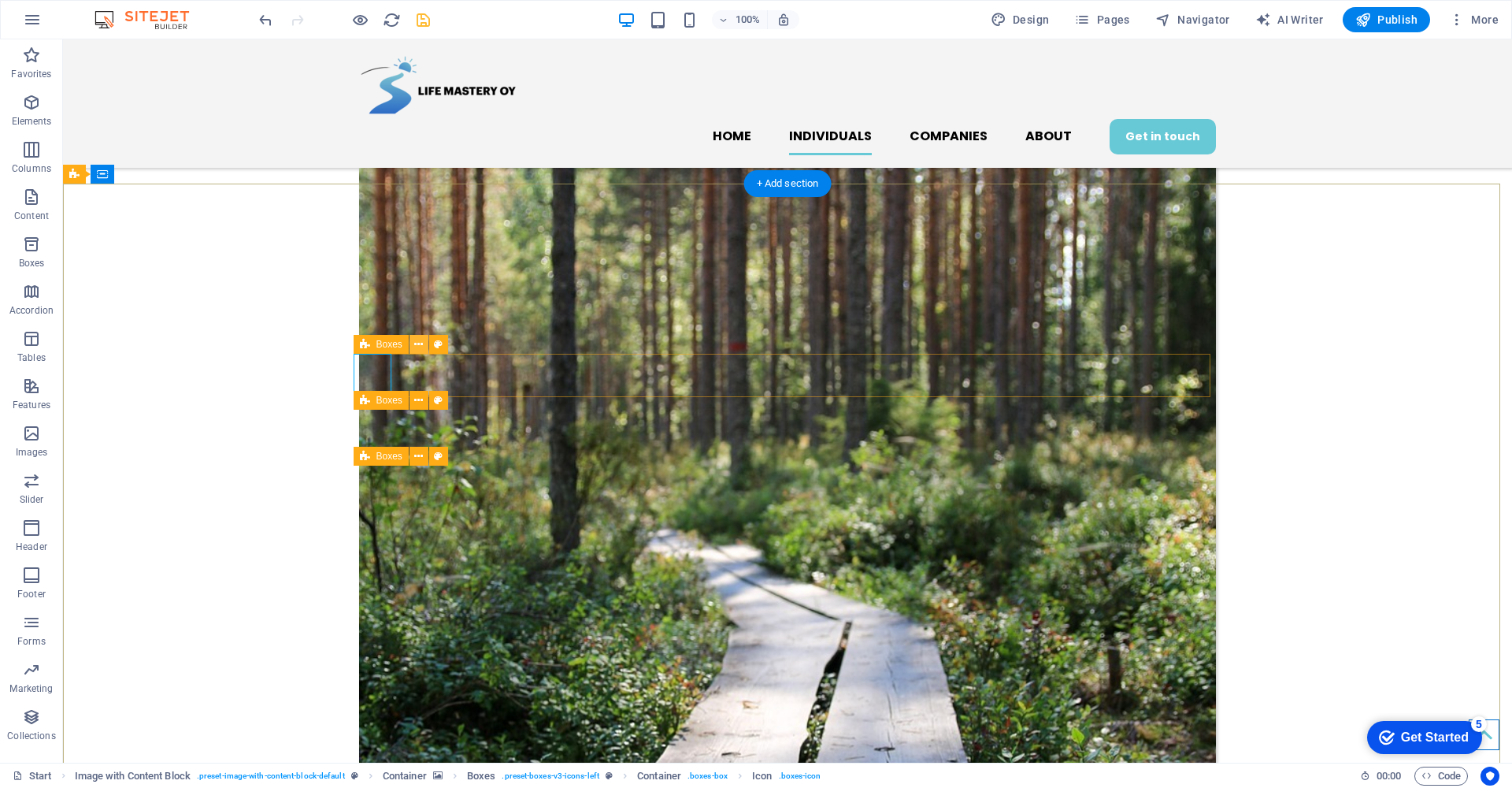
click at [421, 345] on icon at bounding box center [418, 344] width 9 height 17
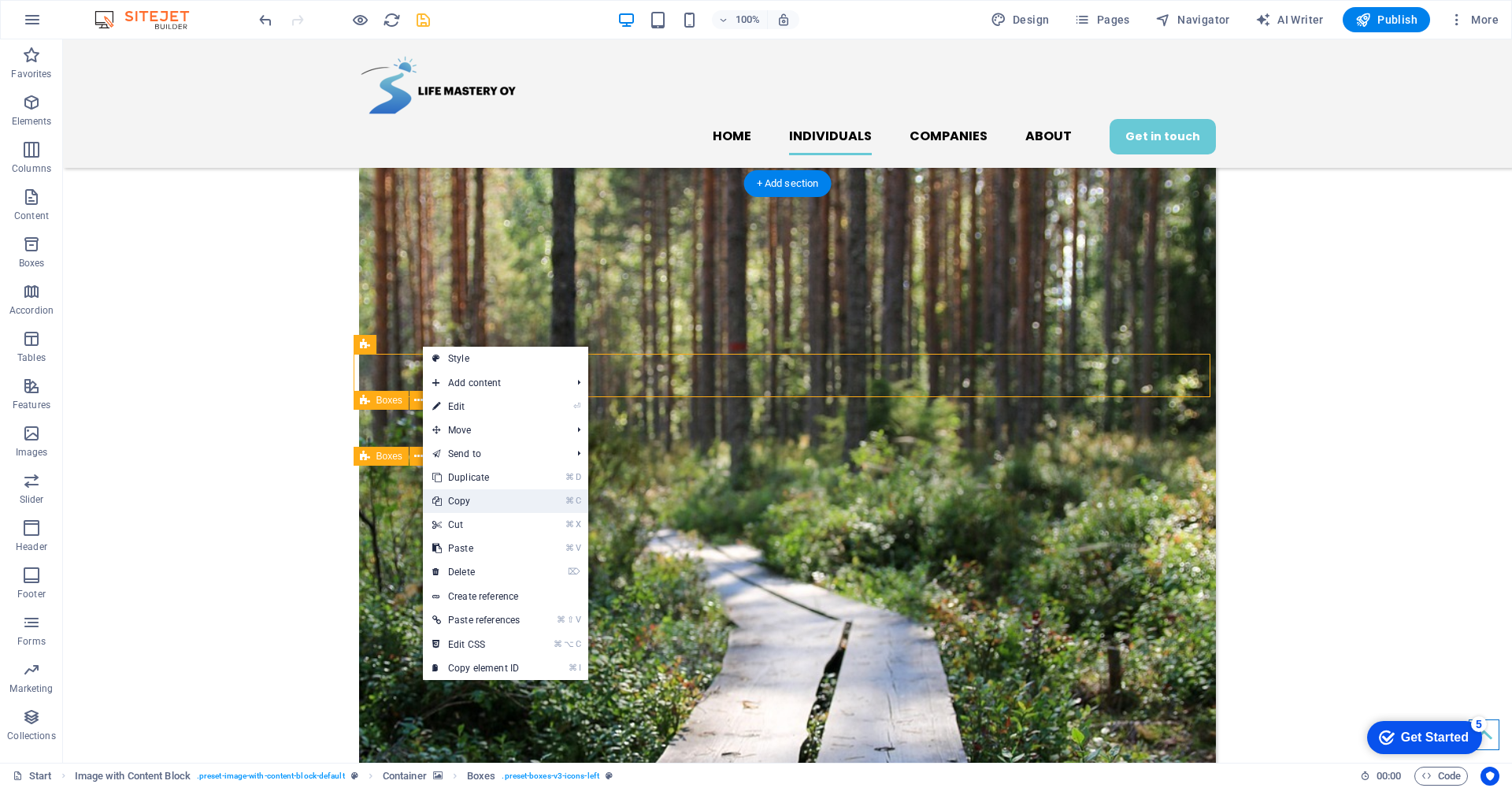
click at [505, 501] on link "⌘ C Copy" at bounding box center [476, 501] width 107 height 24
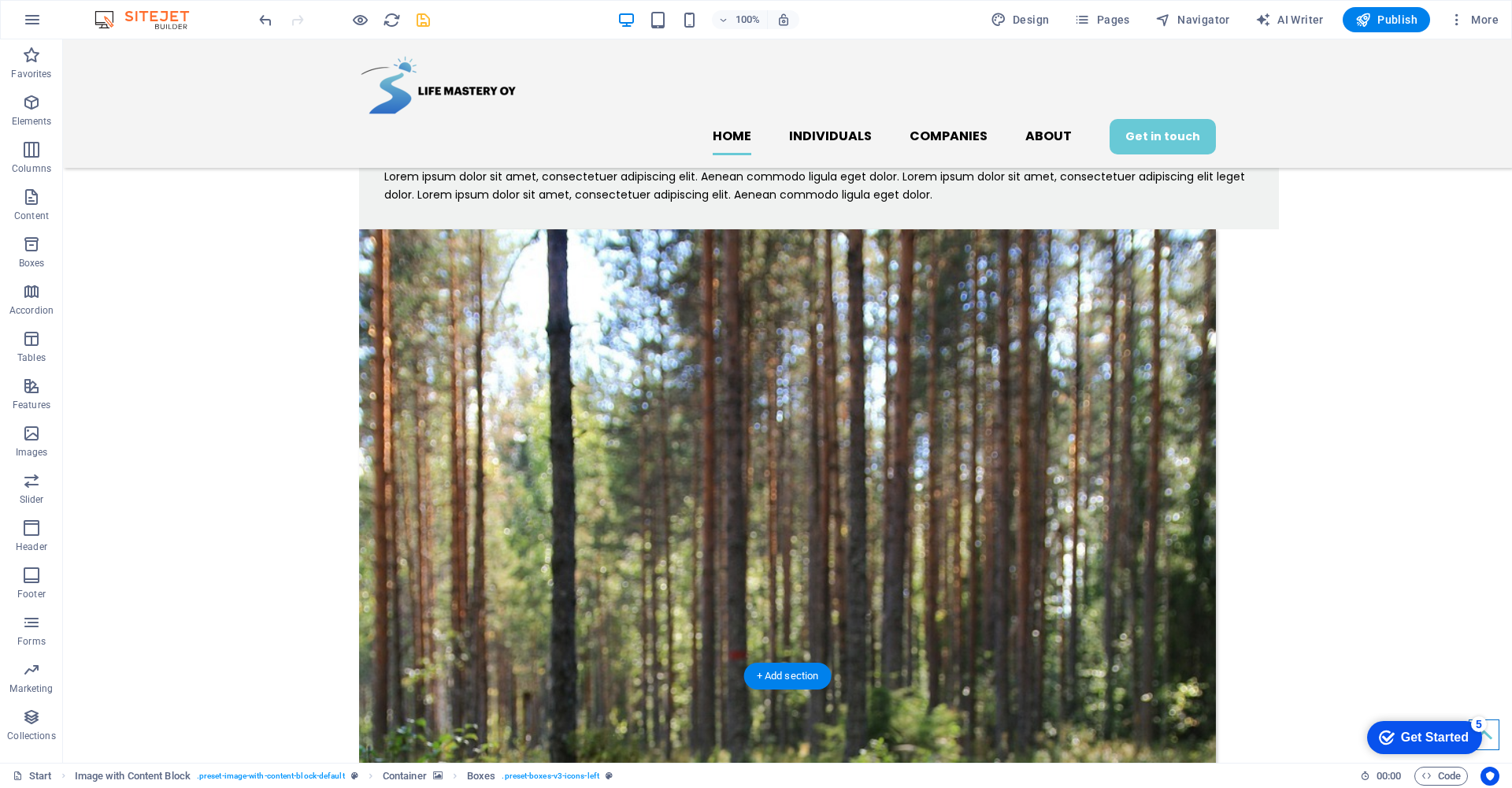
scroll to position [963, 0]
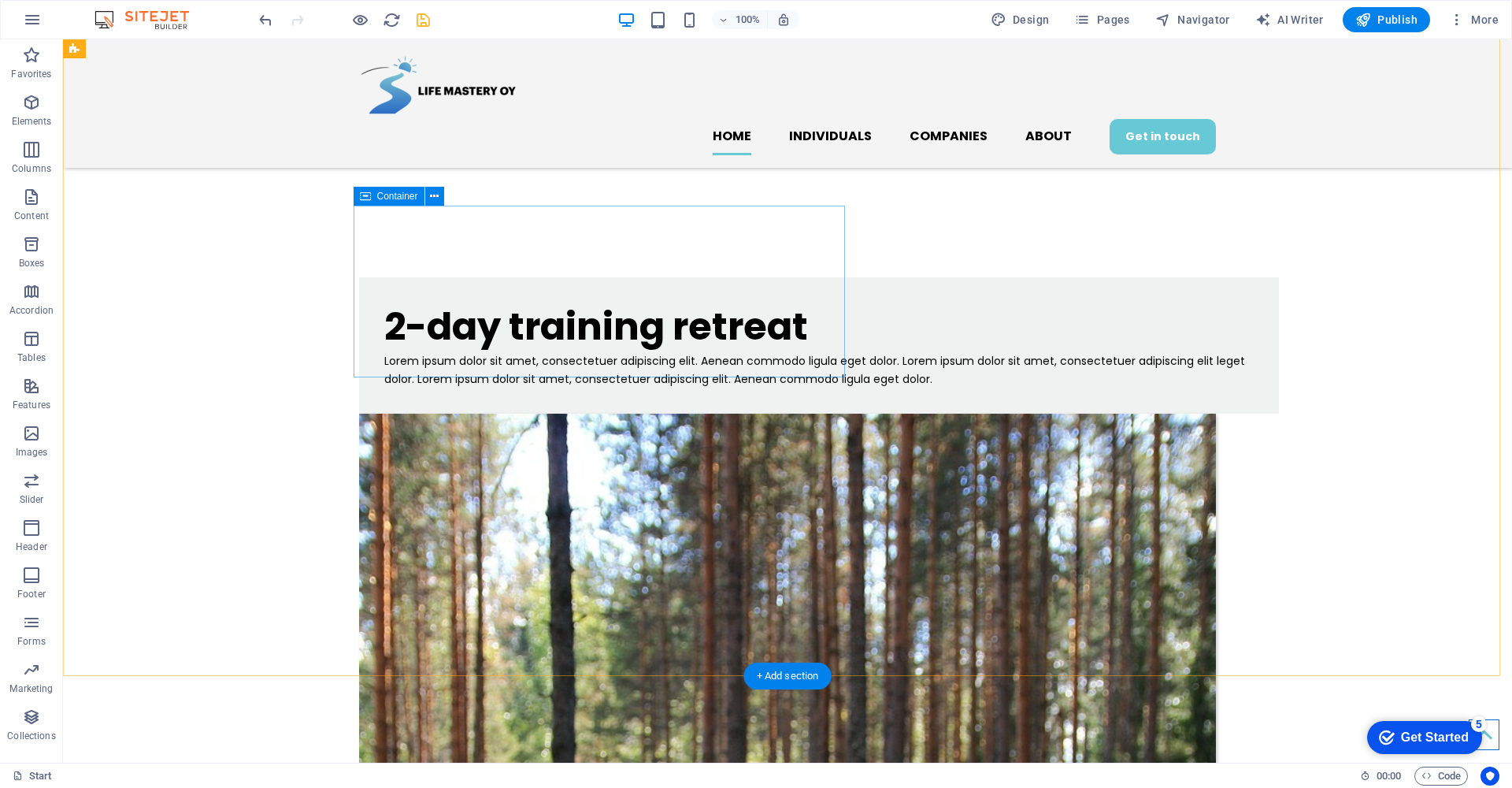
click at [525, 352] on div "Lorem ipsum dolor sit amet, consectetuer adipiscing elit. Aenean commodo ligula…" at bounding box center [819, 370] width 870 height 37
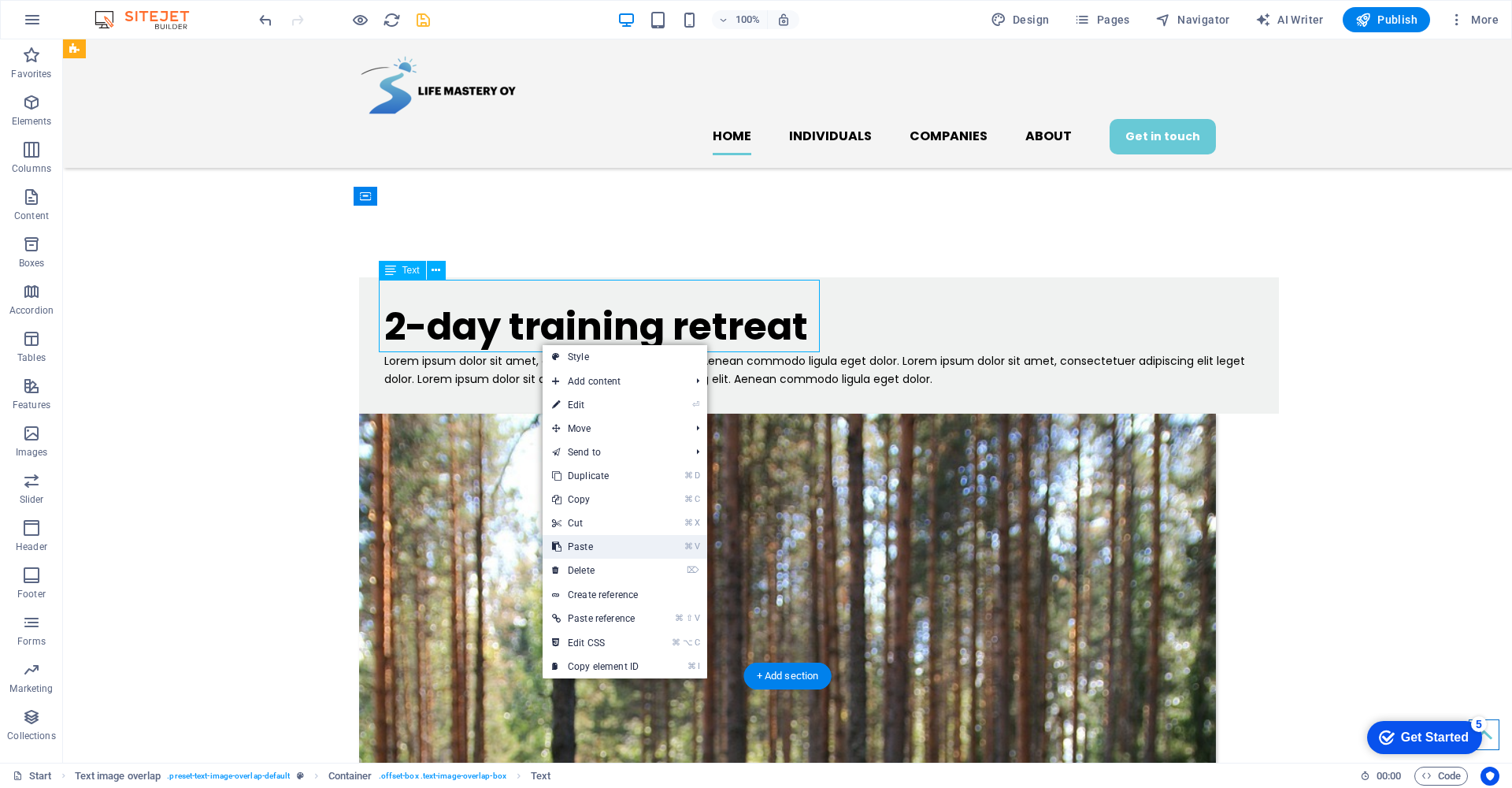
click at [594, 544] on link "⌘ V Paste" at bounding box center [595, 547] width 106 height 24
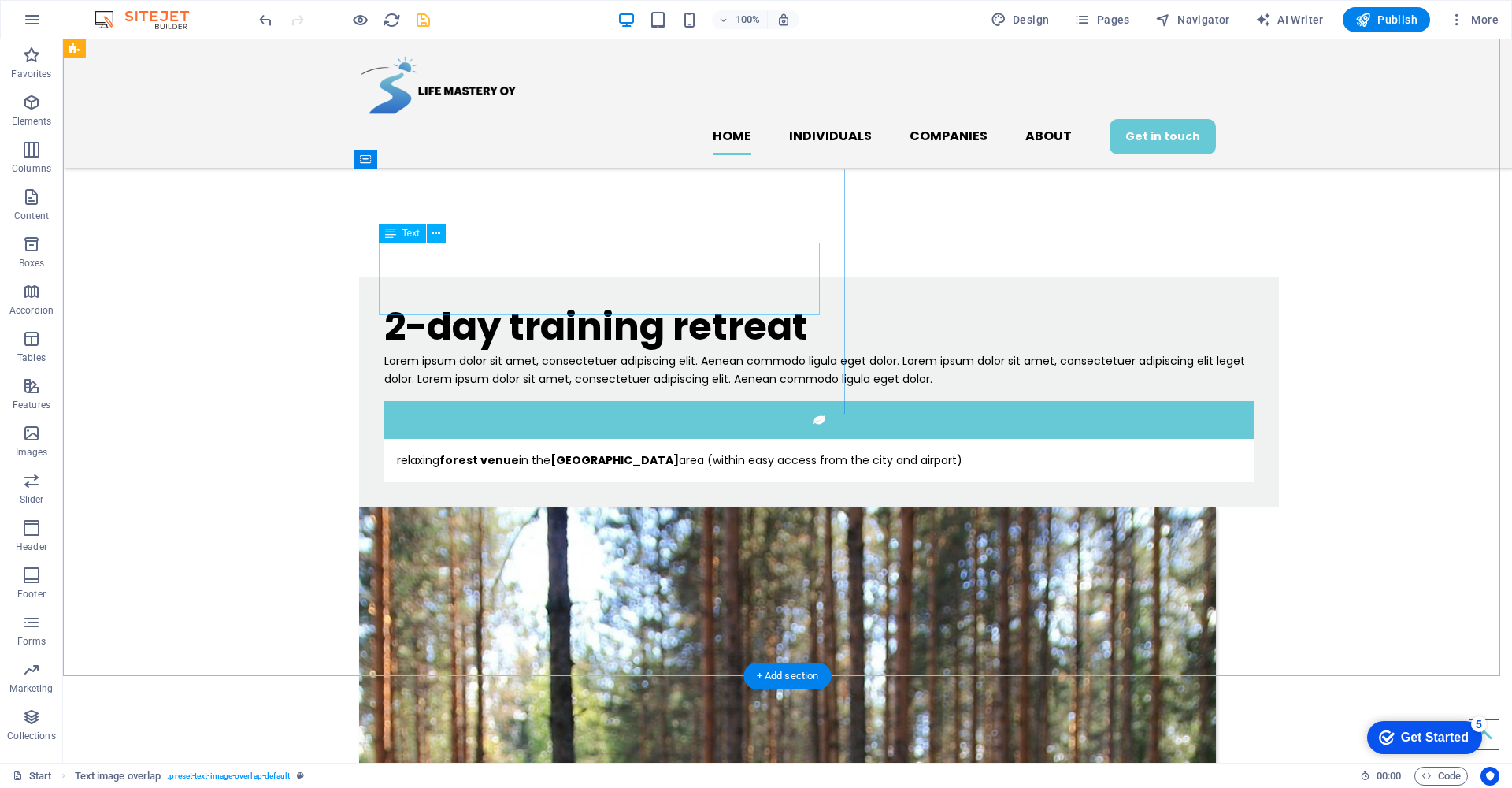
click at [536, 352] on div "Lorem ipsum dolor sit amet, consectetuer adipiscing elit. Aenean commodo ligula…" at bounding box center [819, 370] width 870 height 37
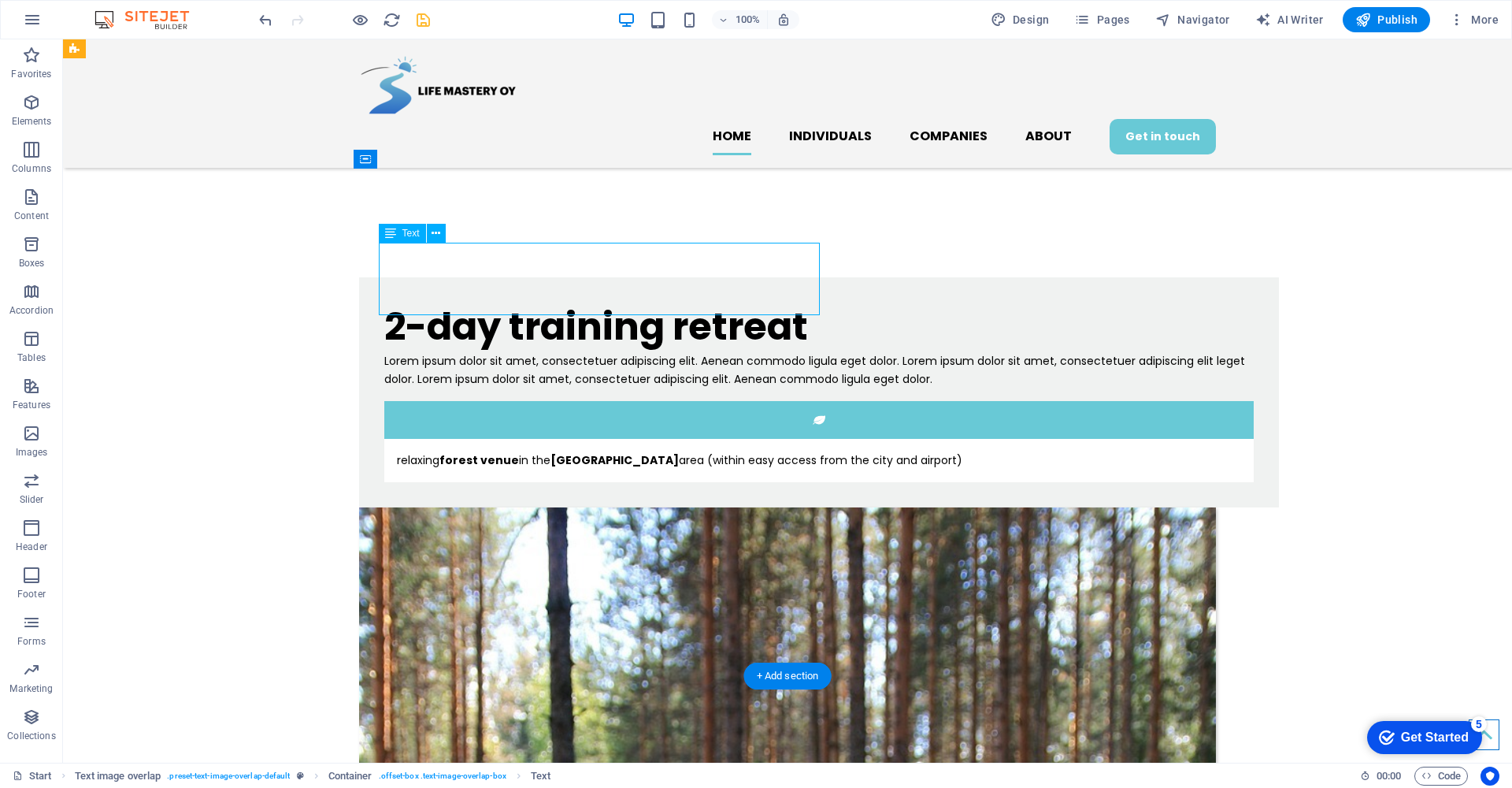
click at [536, 352] on div "Lorem ipsum dolor sit amet, consectetuer adipiscing elit. Aenean commodo ligula…" at bounding box center [819, 370] width 870 height 37
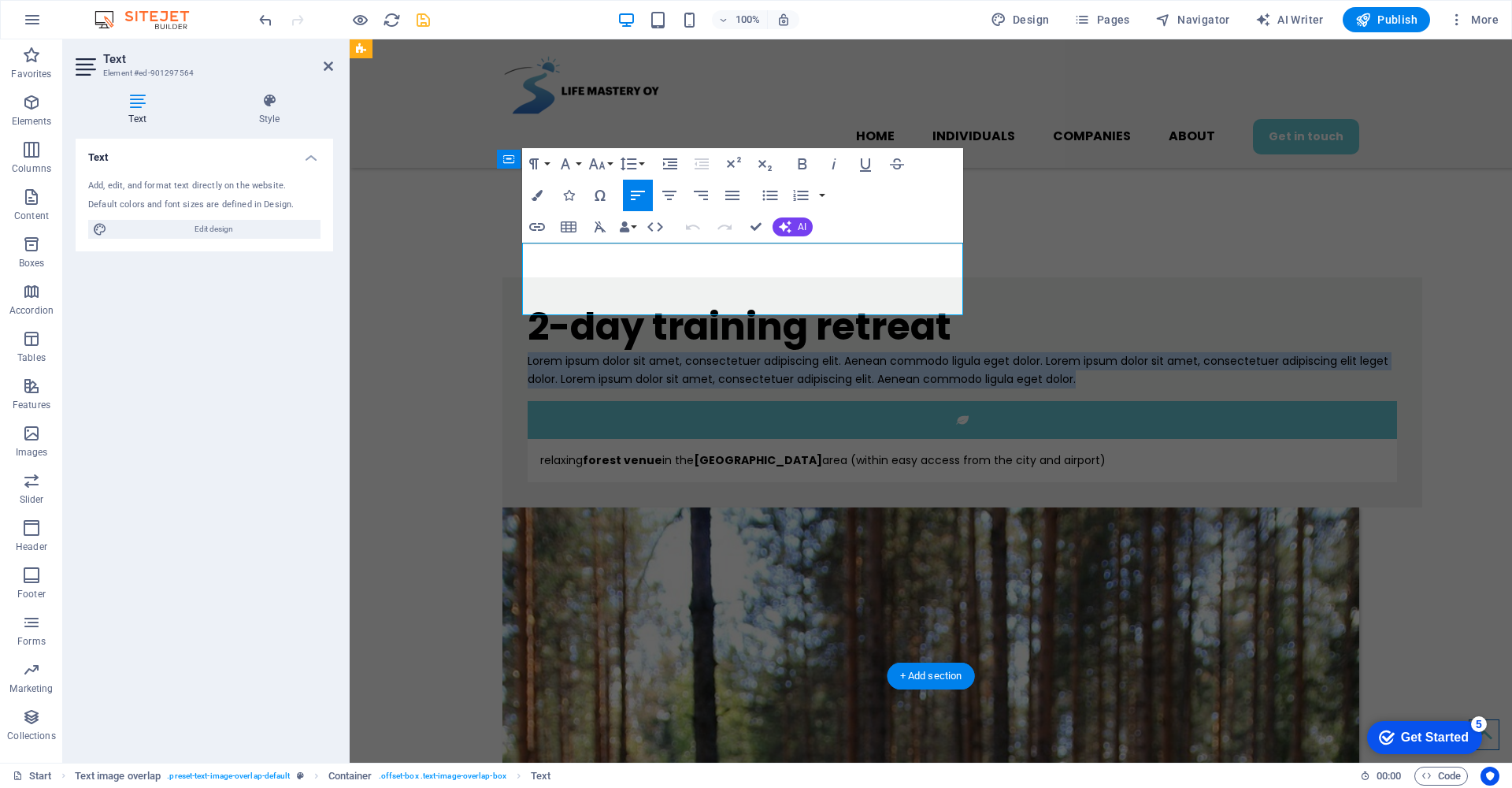
click at [536, 352] on p "Lorem ipsum dolor sit amet, consectetuer adipiscing elit. Aenean commodo ligula…" at bounding box center [963, 370] width 870 height 37
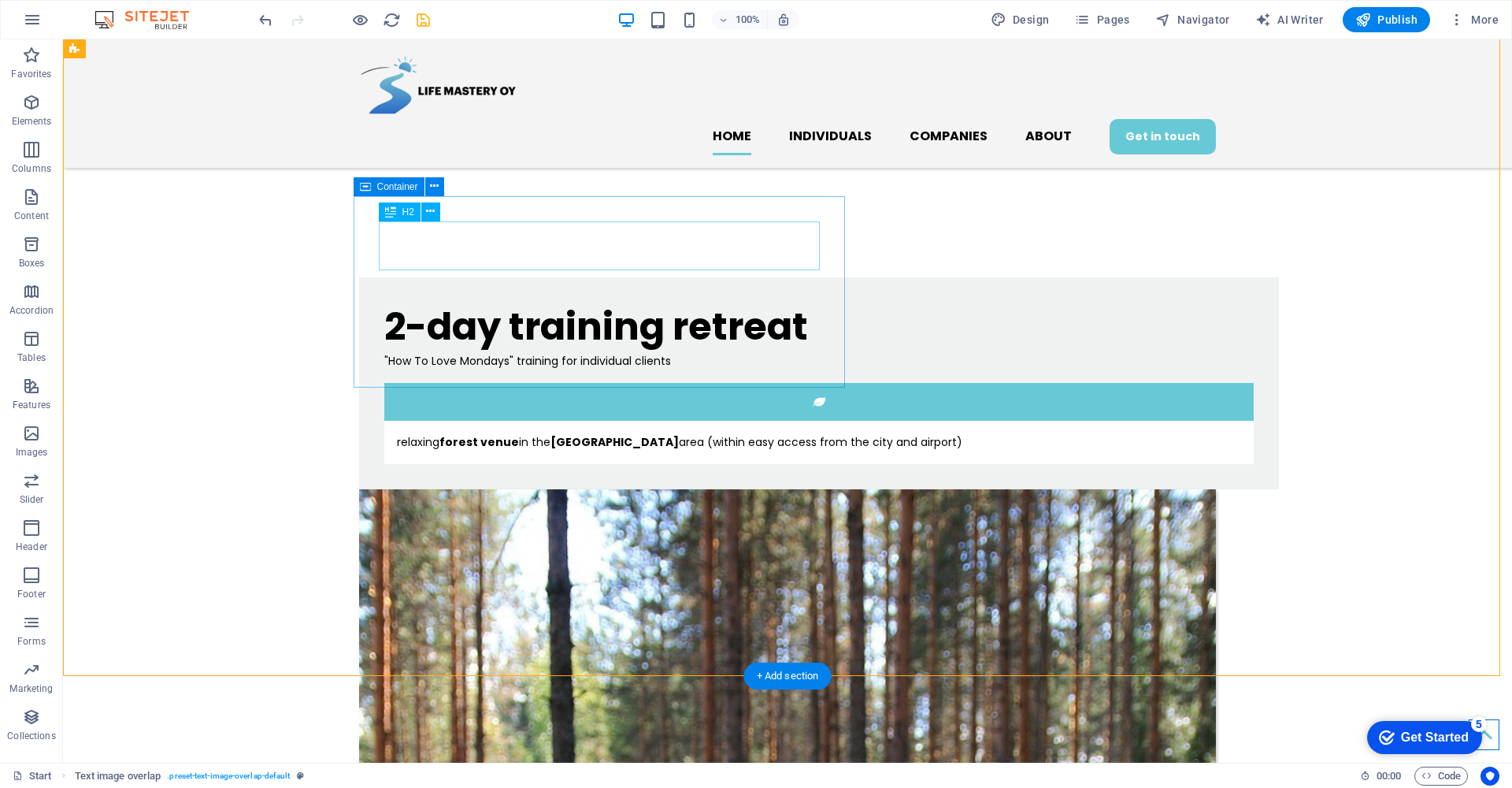
click at [673, 303] on div "2-day training retreat" at bounding box center [819, 326] width 870 height 48
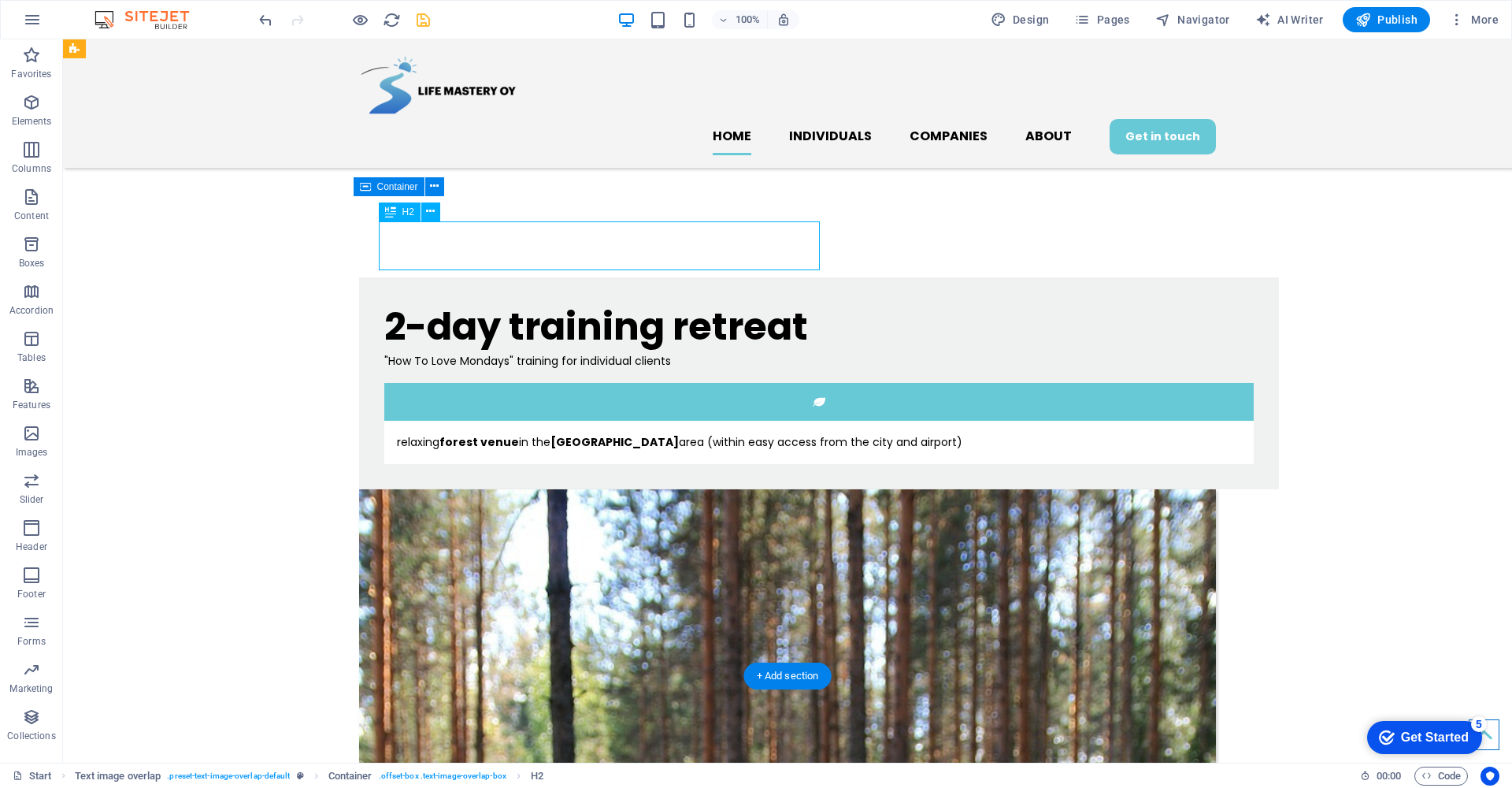
click at [673, 303] on div "2-day training retreat" at bounding box center [819, 326] width 870 height 48
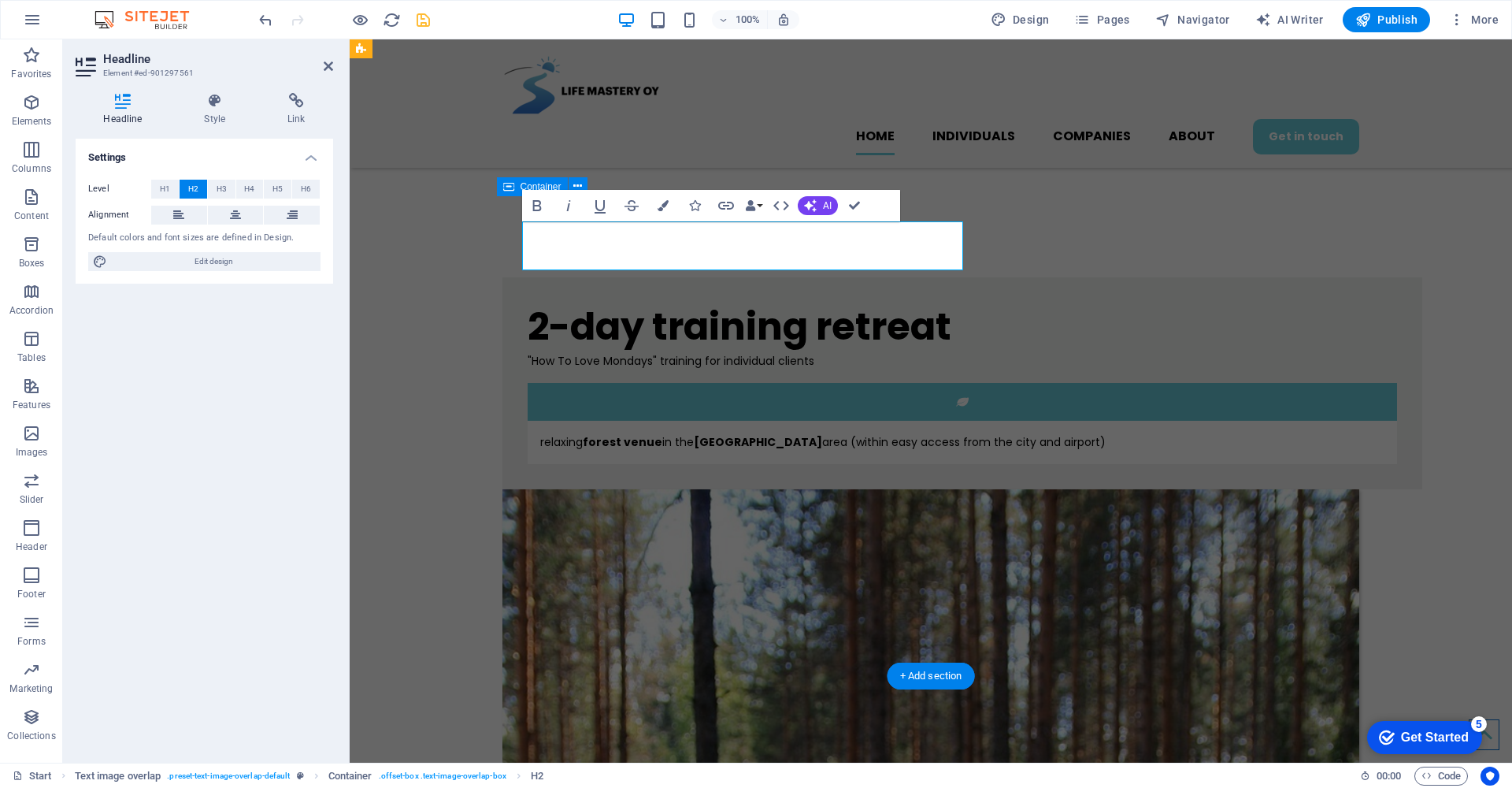
click at [812, 303] on h2 "2-day training retreat" at bounding box center [963, 326] width 870 height 48
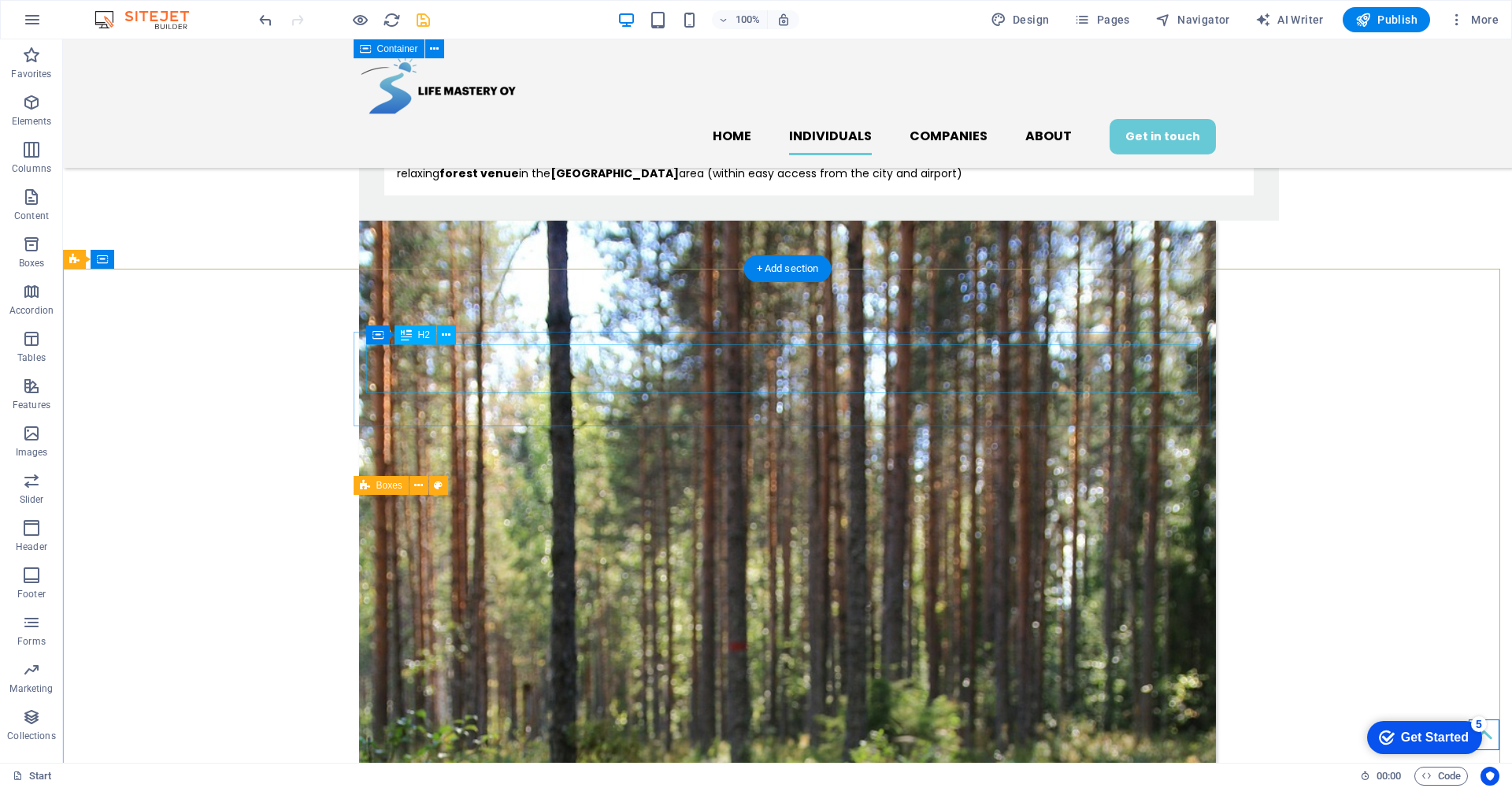
scroll to position [1369, 0]
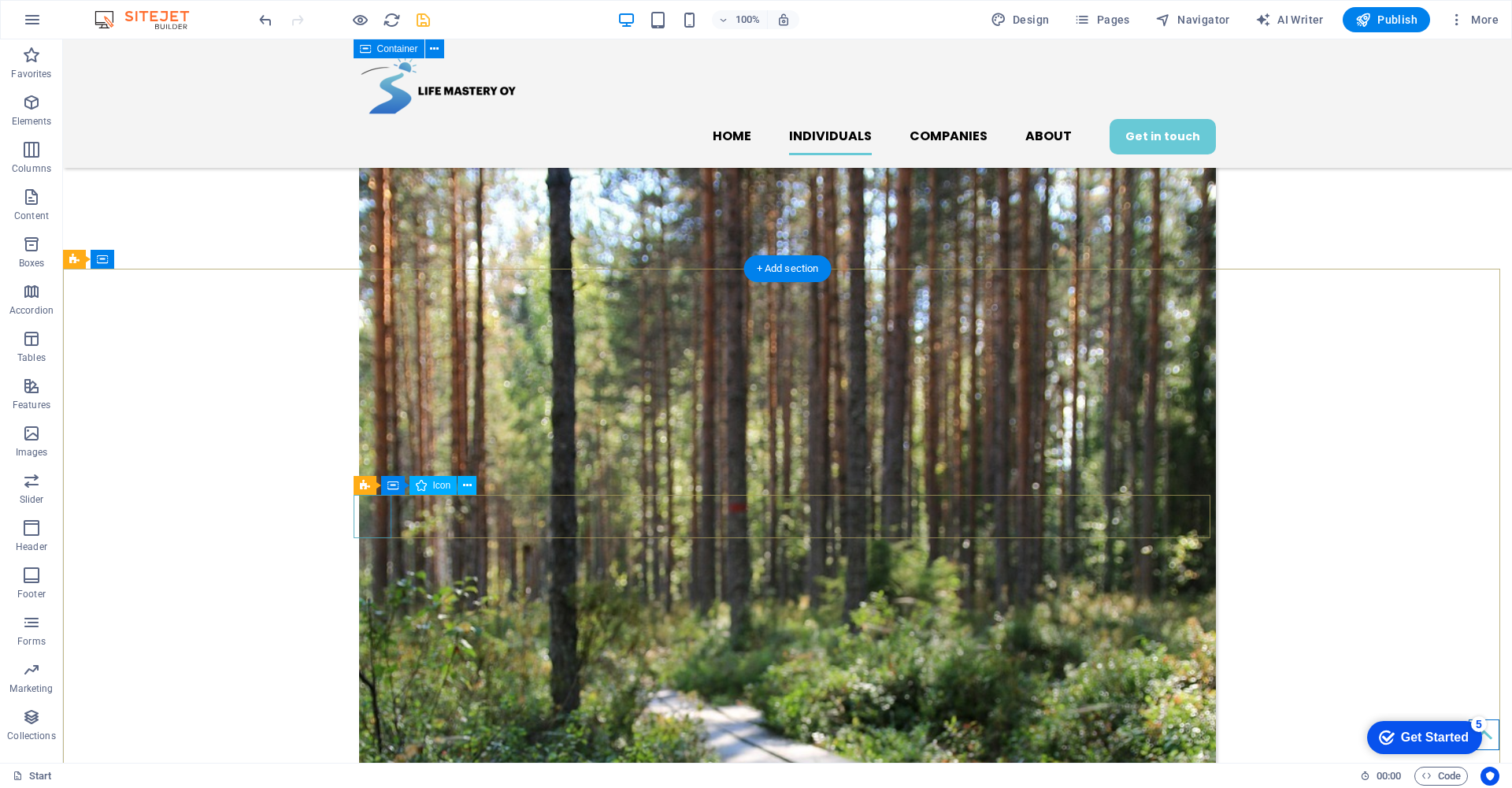
click at [417, 486] on icon at bounding box center [418, 485] width 9 height 17
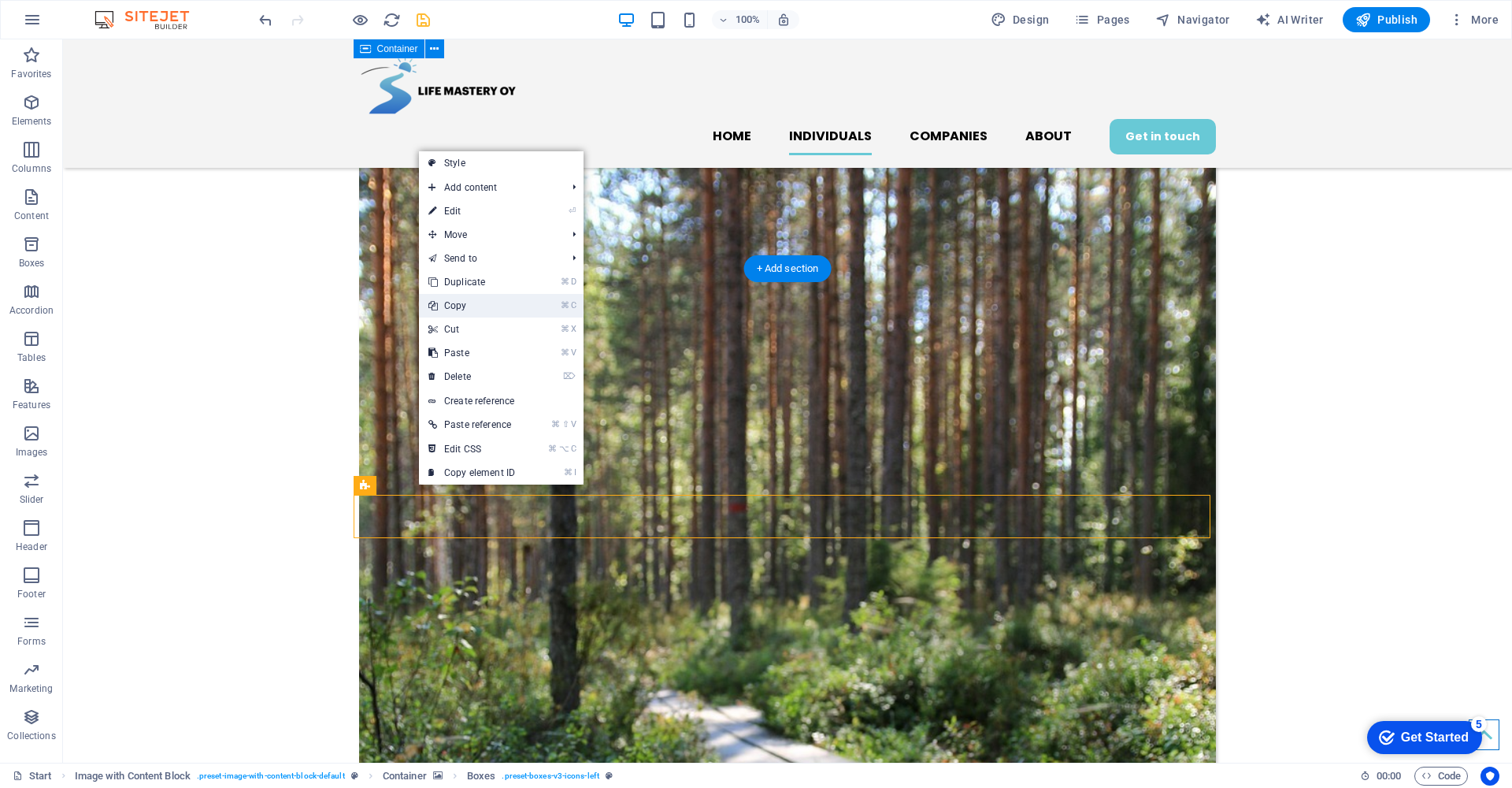
click at [506, 311] on link "⌘ C Copy" at bounding box center [471, 306] width 106 height 24
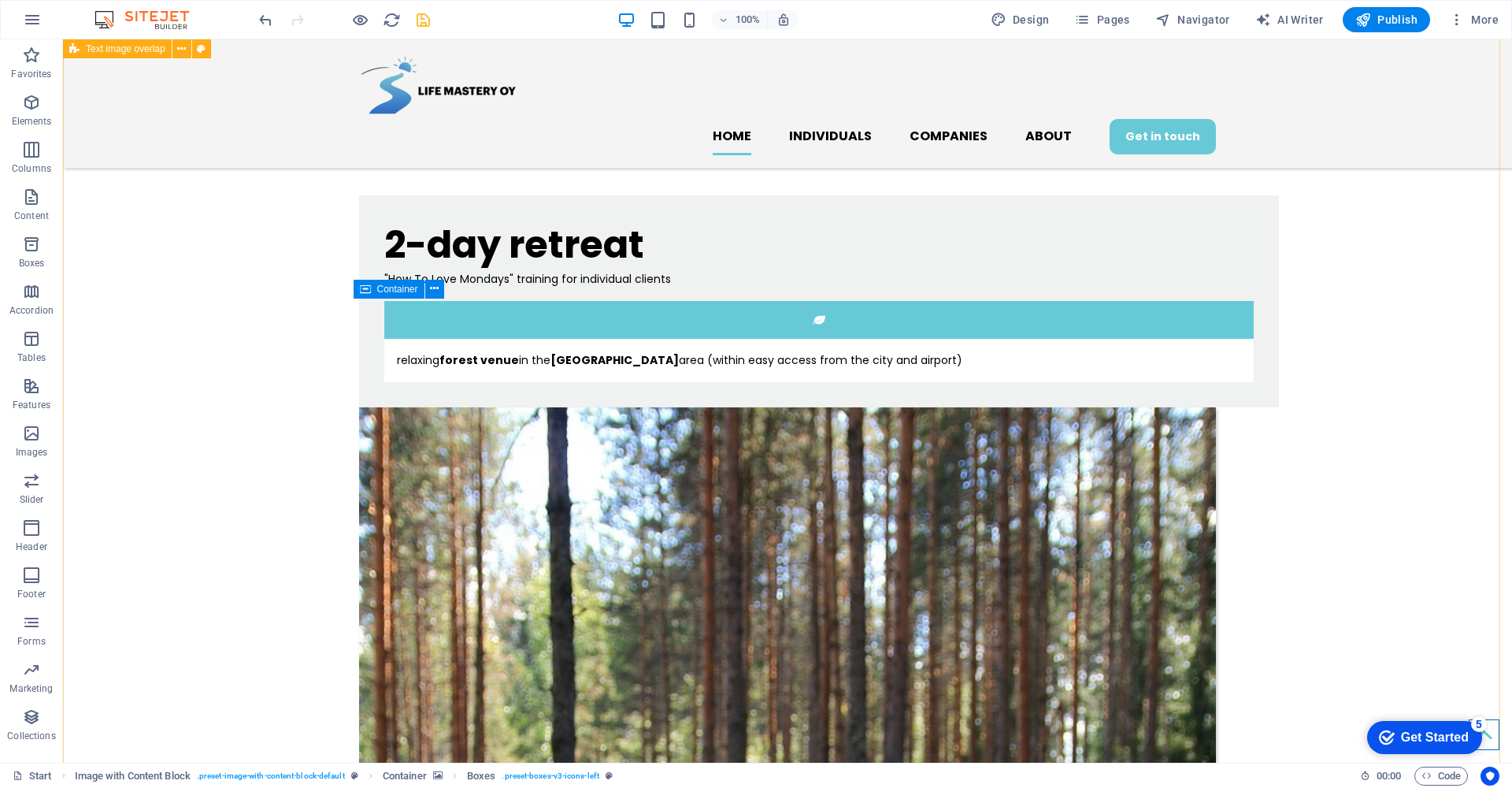
scroll to position [860, 0]
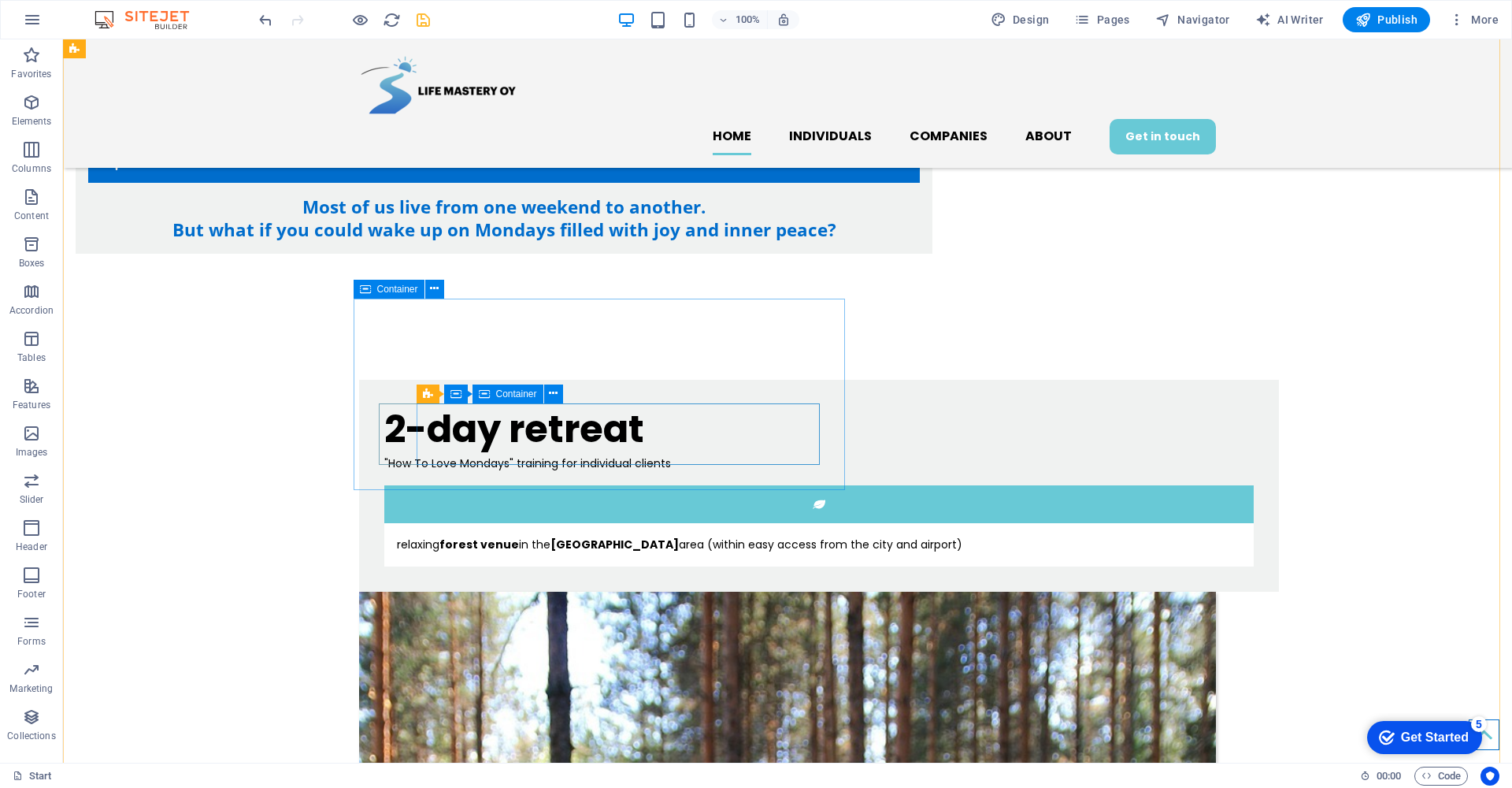
click at [590, 523] on div "relaxing forest venue in the Helsinki area (within easy access from the city an…" at bounding box center [819, 545] width 870 height 44
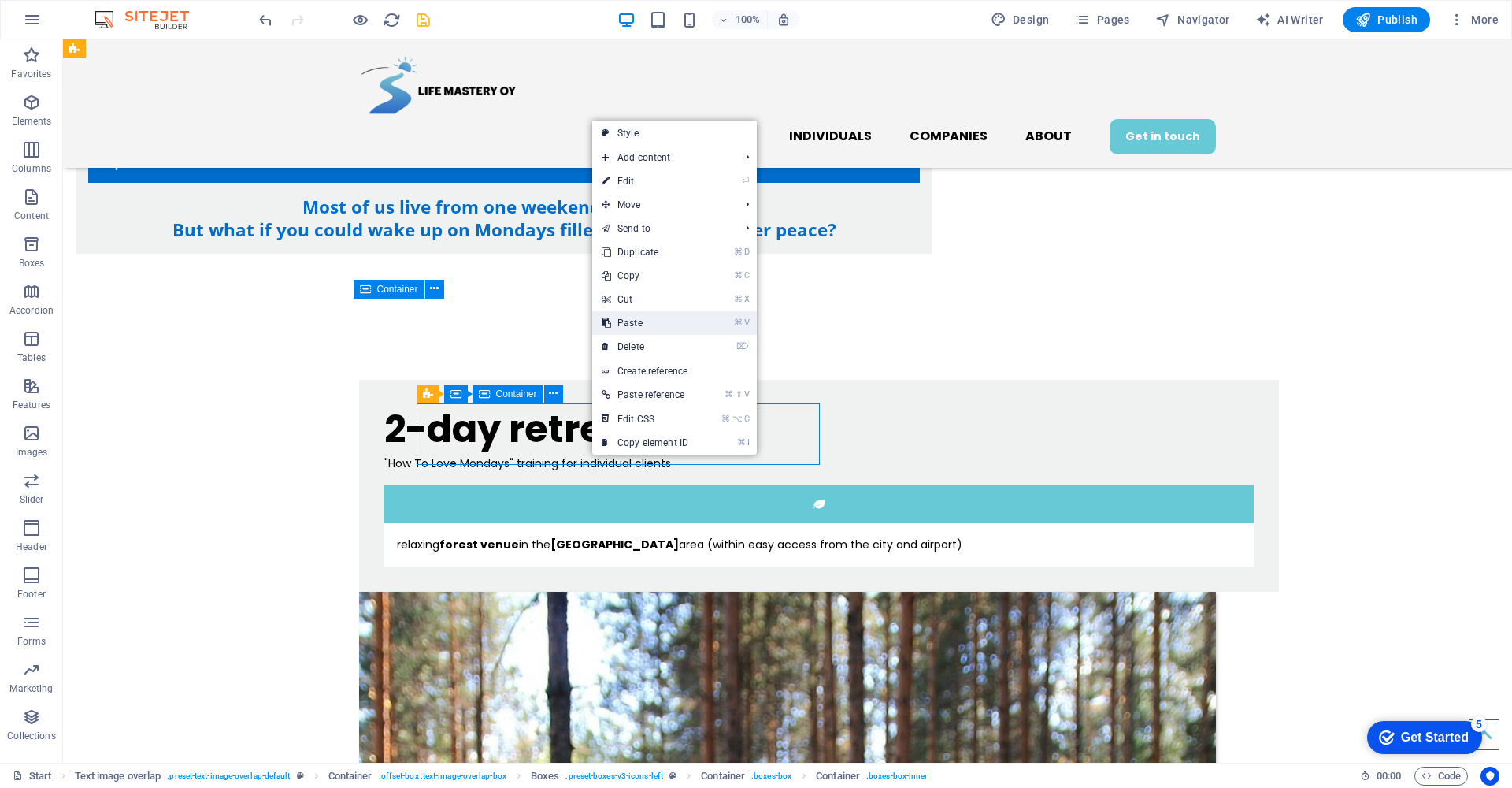
drag, startPoint x: 636, startPoint y: 316, endPoint x: 573, endPoint y: 277, distance: 74.1
click at [636, 316] on link "⌘ V Paste" at bounding box center [644, 323] width 106 height 24
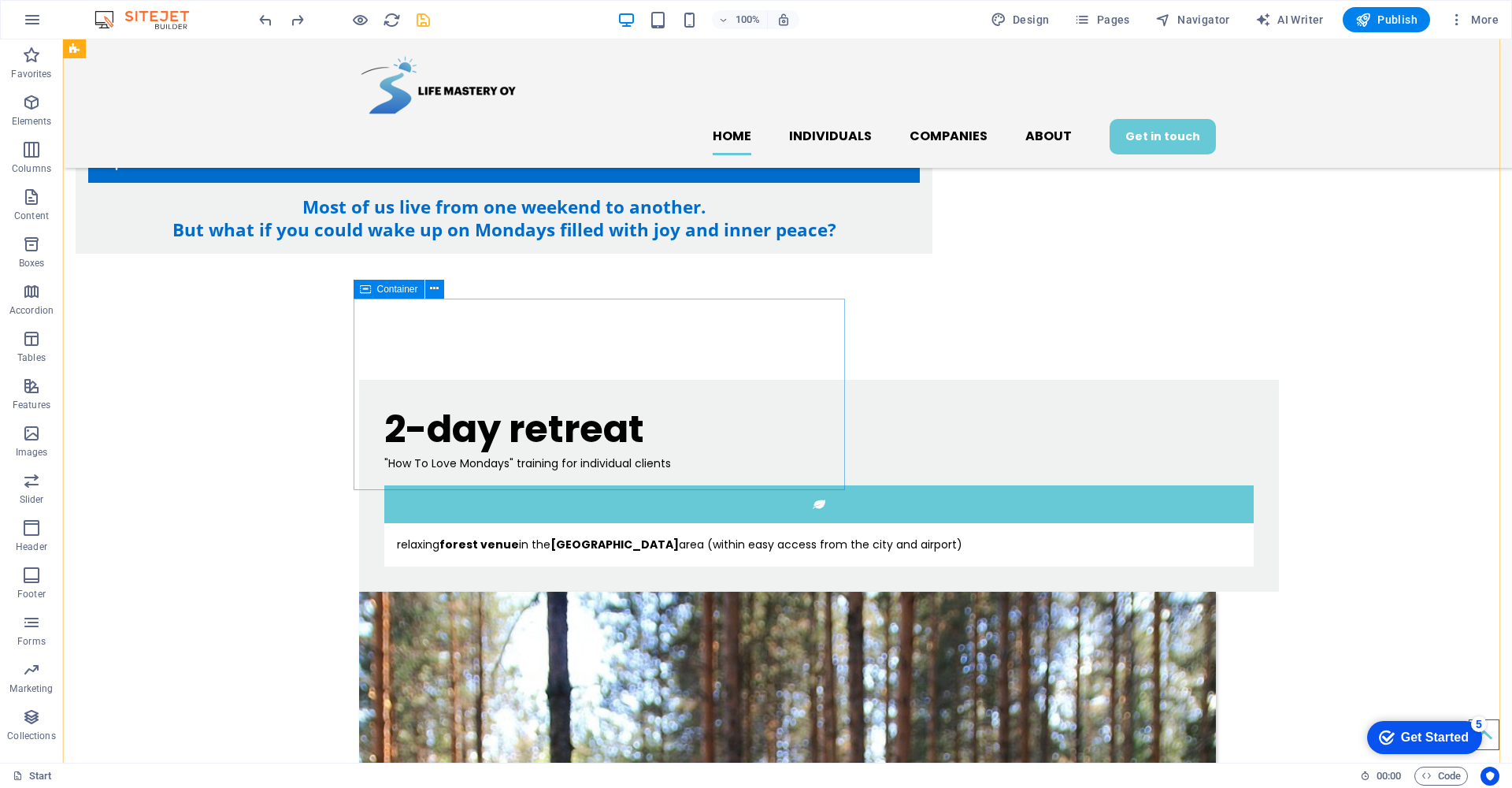
click at [546, 475] on div "2-day retreat "How To Love Mondays" training for individual clients relaxing fo…" at bounding box center [818, 485] width 919 height 212
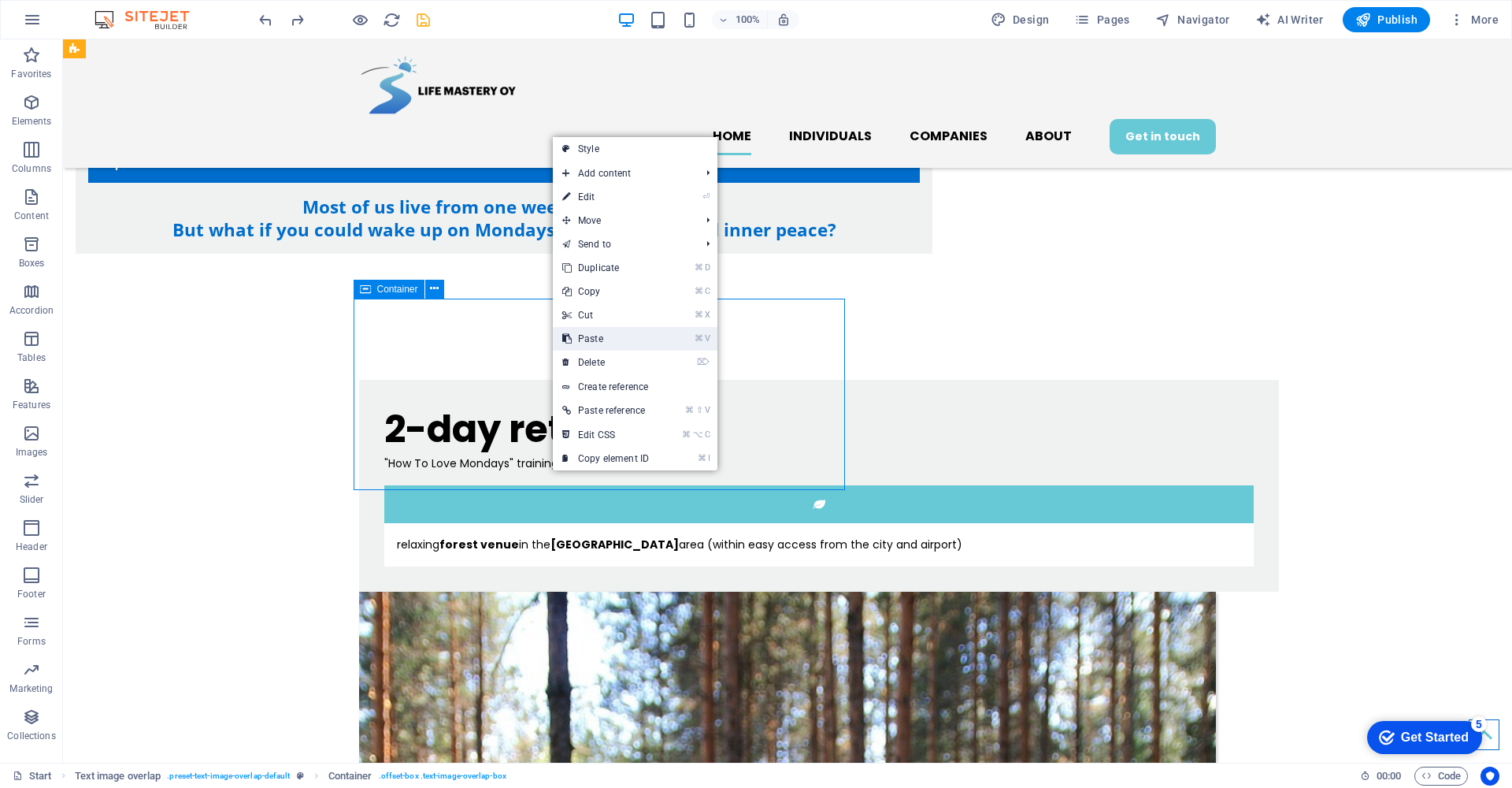
click at [611, 342] on link "⌘ V Paste" at bounding box center [605, 339] width 106 height 24
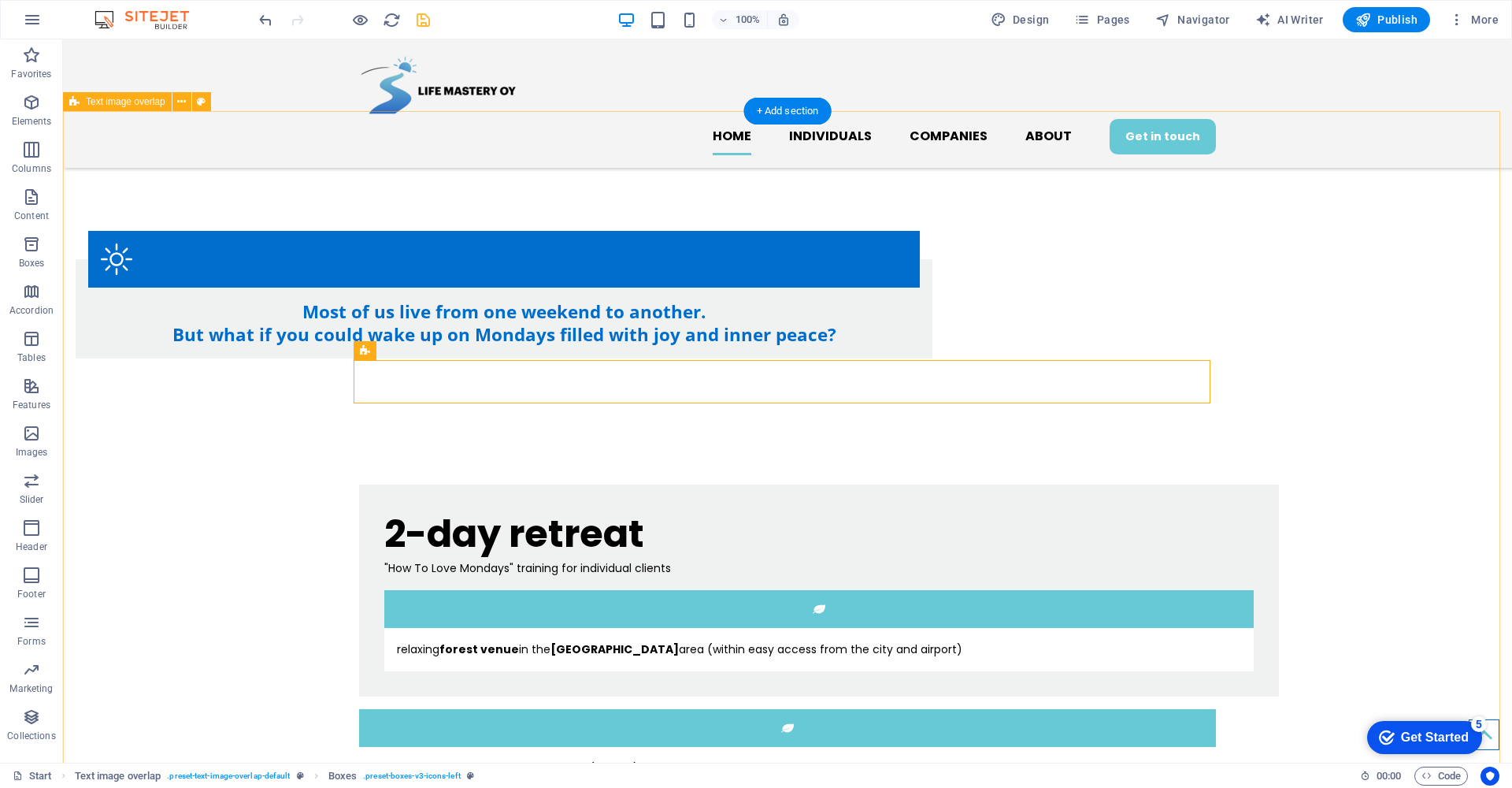
scroll to position [731, 0]
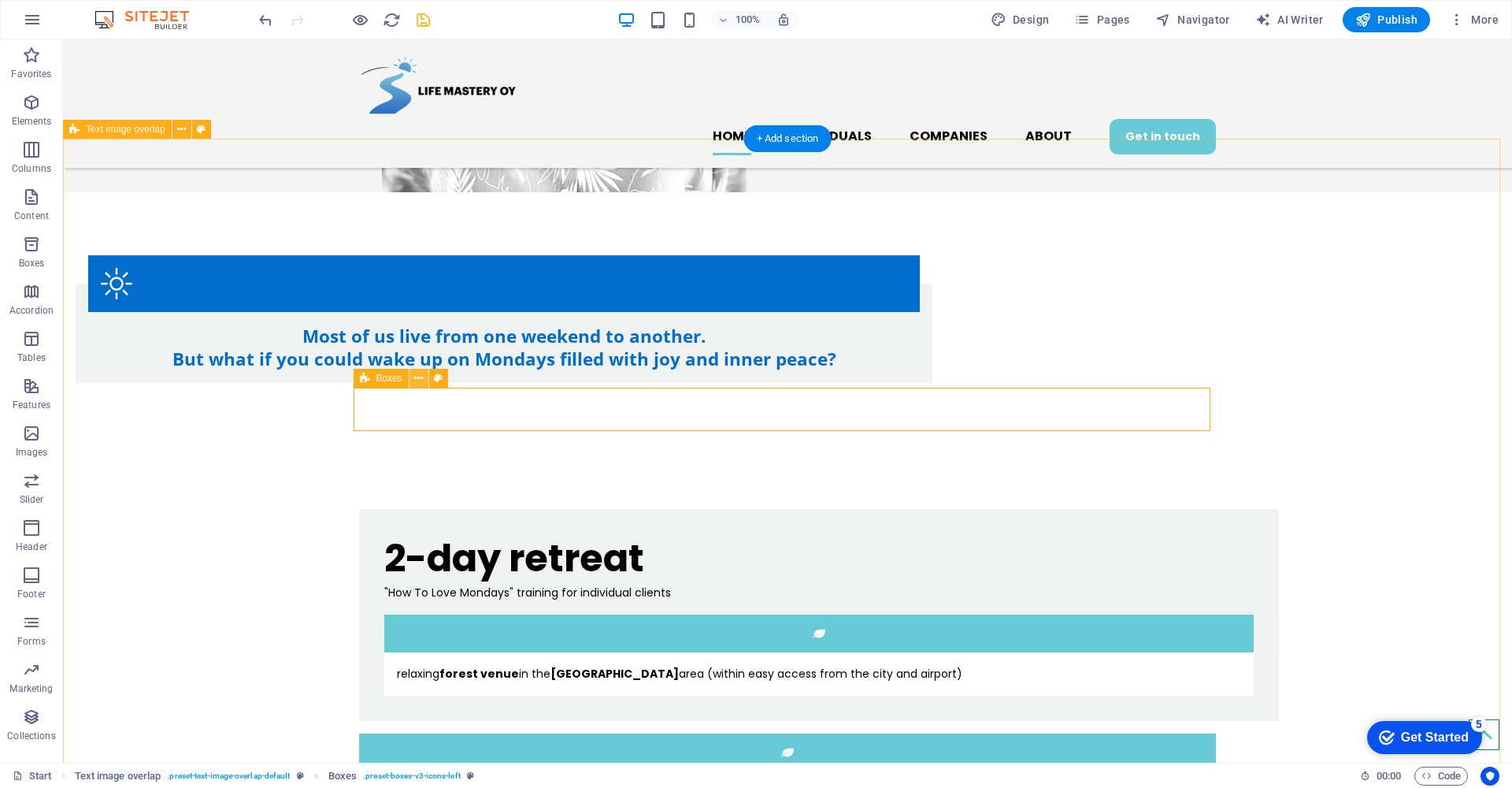
click at [421, 377] on icon at bounding box center [418, 378] width 9 height 17
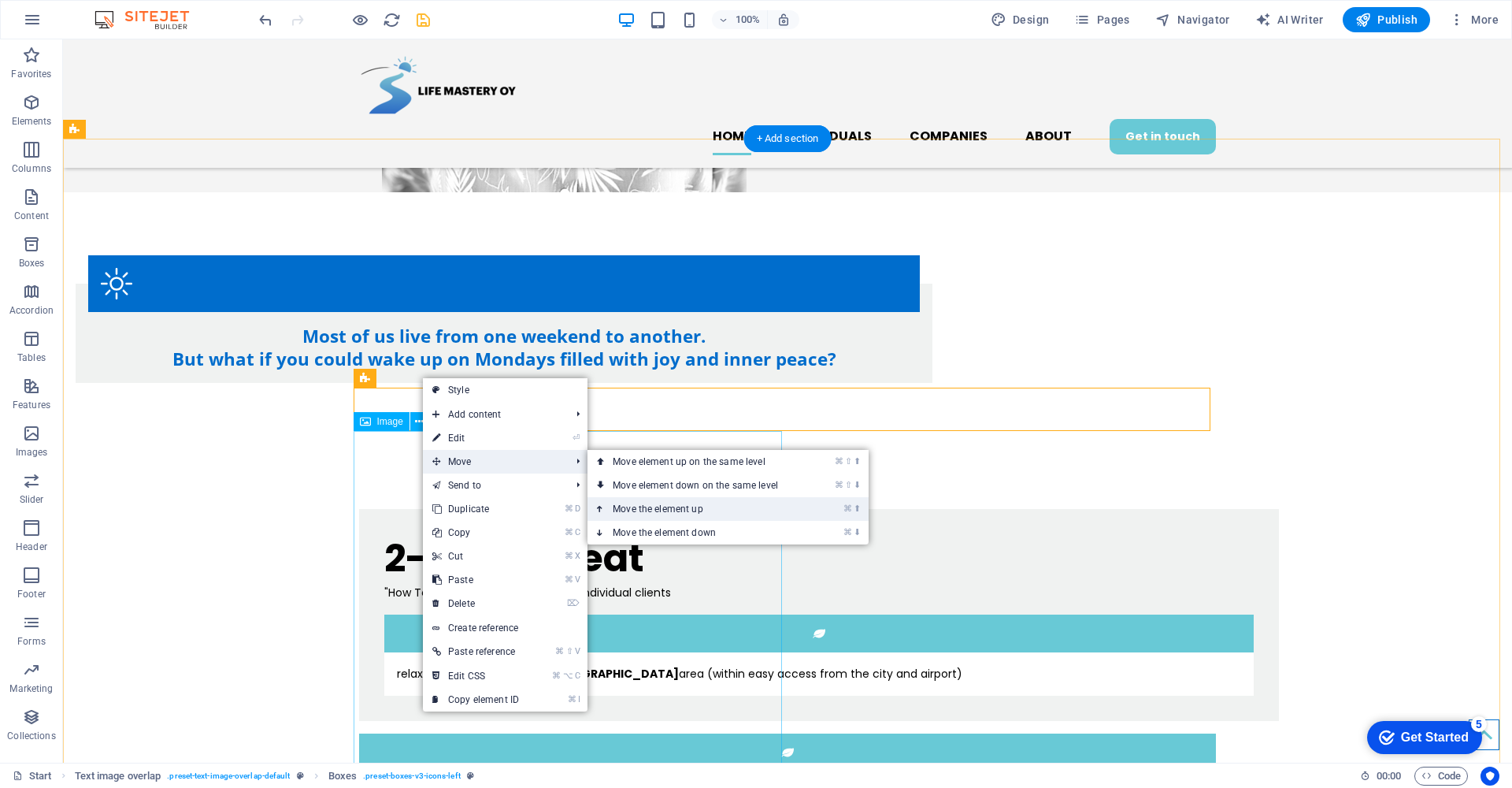
click at [655, 505] on link "⌘ ⬆ Move the element up" at bounding box center [698, 509] width 222 height 24
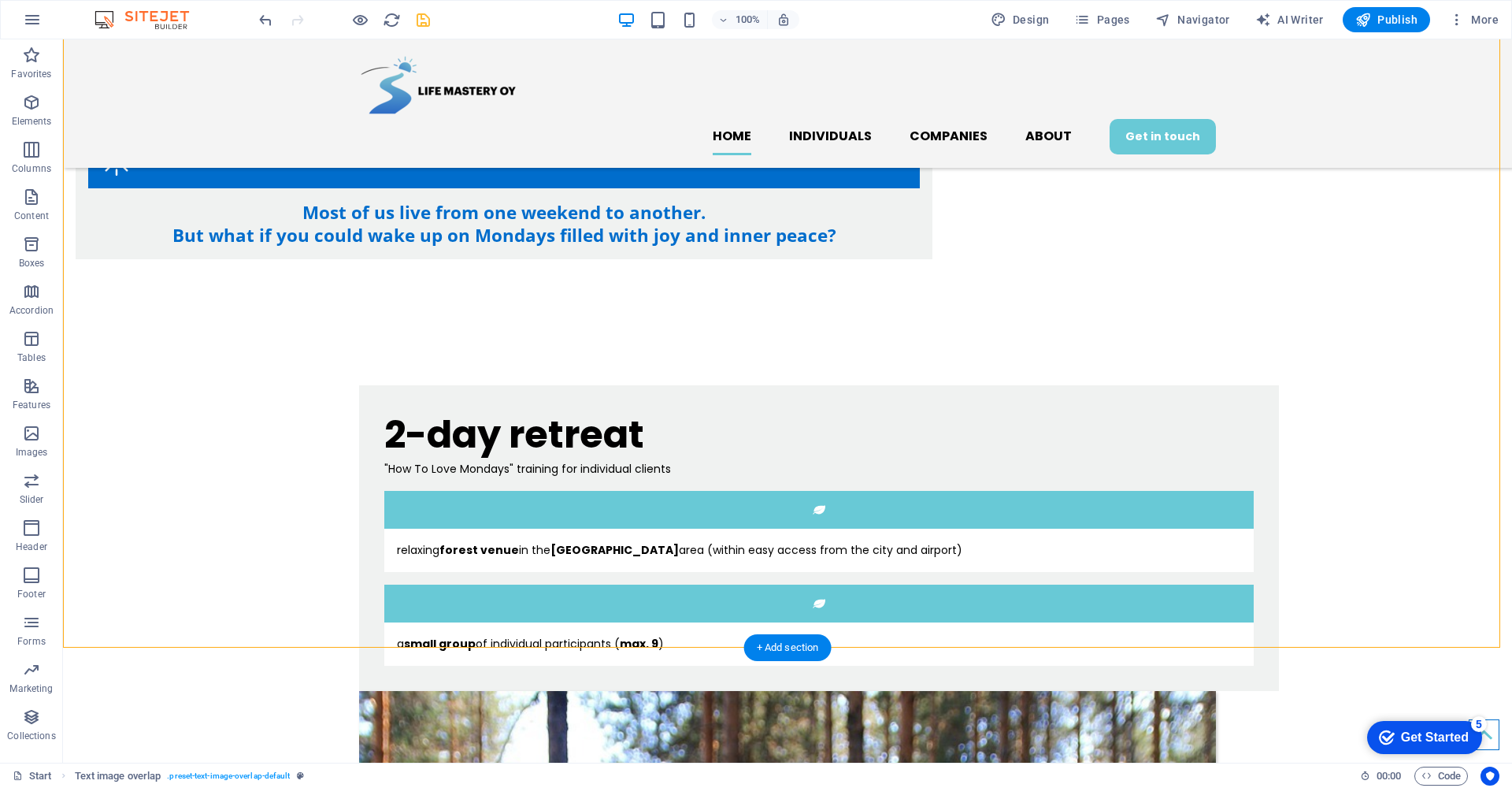
scroll to position [991, 0]
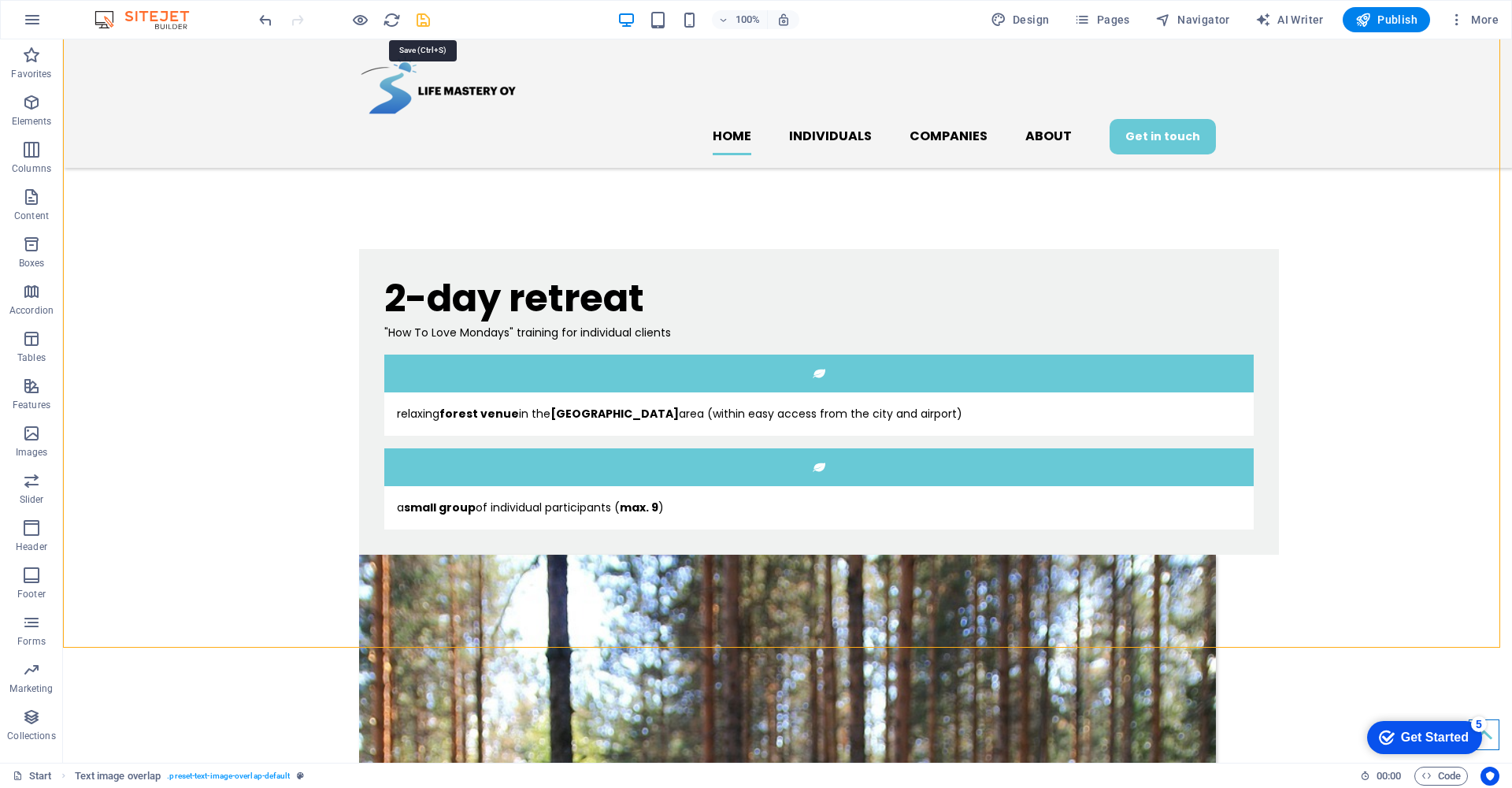
click at [427, 20] on icon "save" at bounding box center [423, 20] width 18 height 18
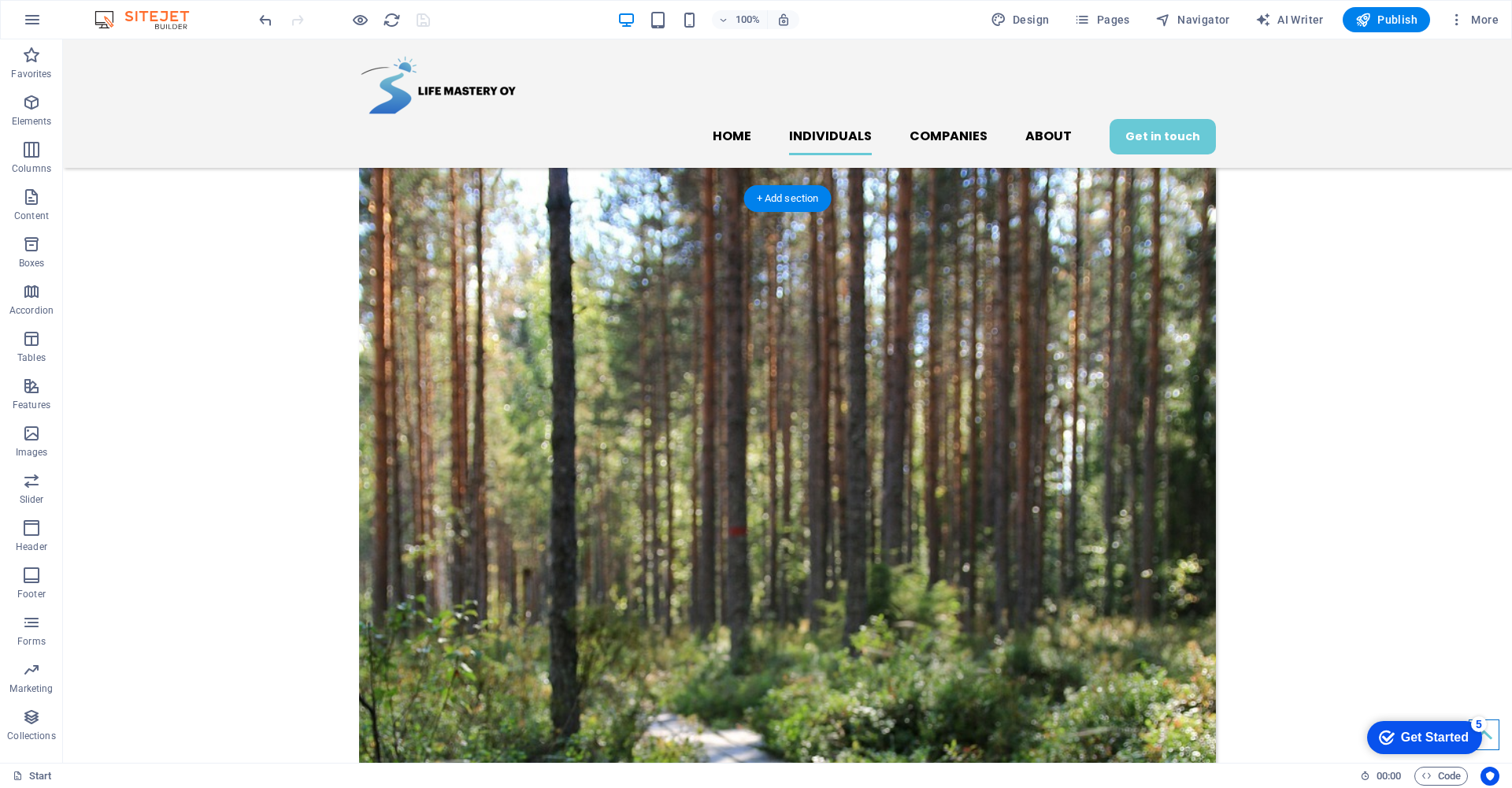
scroll to position [1571, 0]
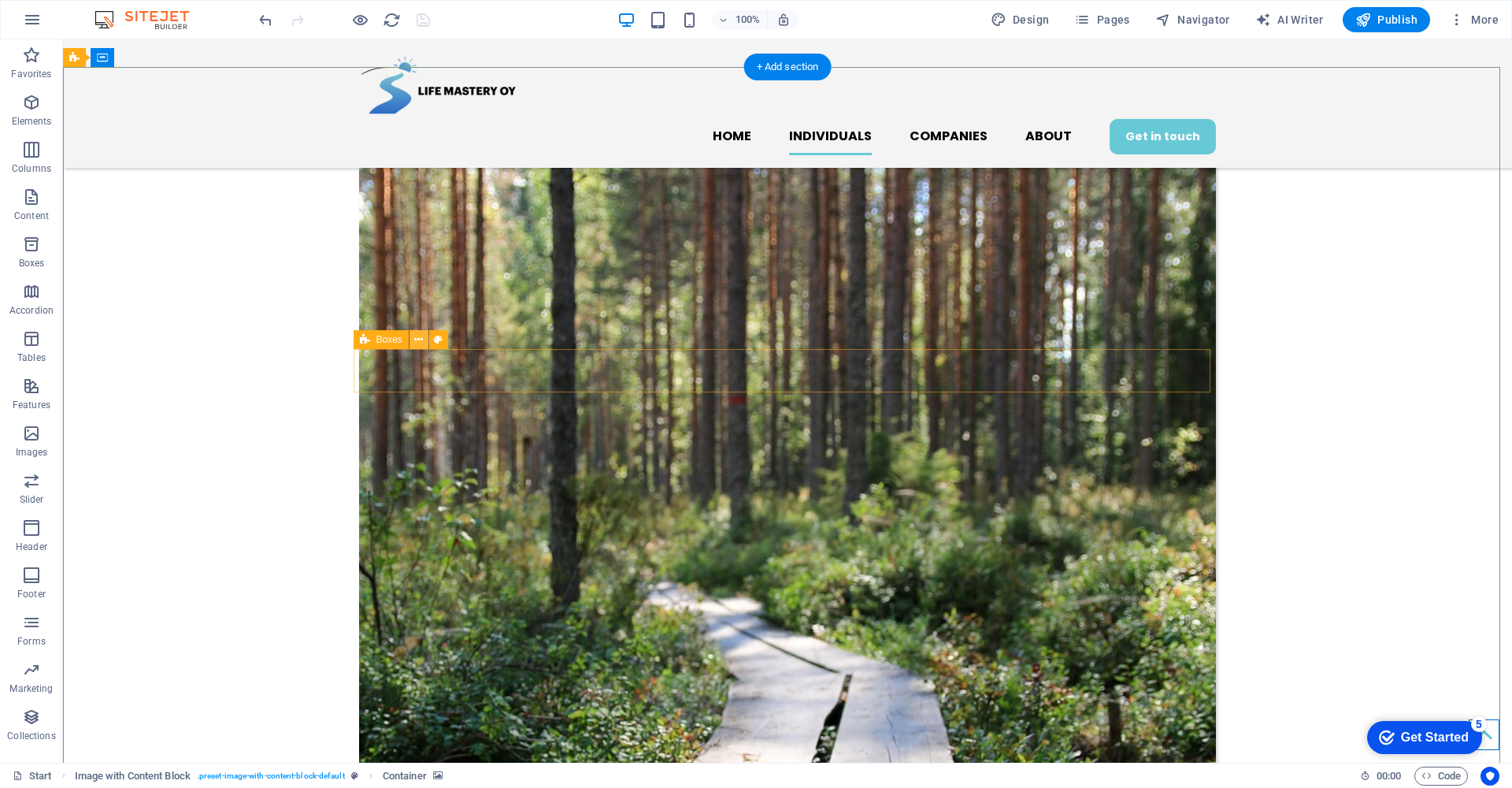
click at [419, 339] on icon at bounding box center [418, 339] width 9 height 17
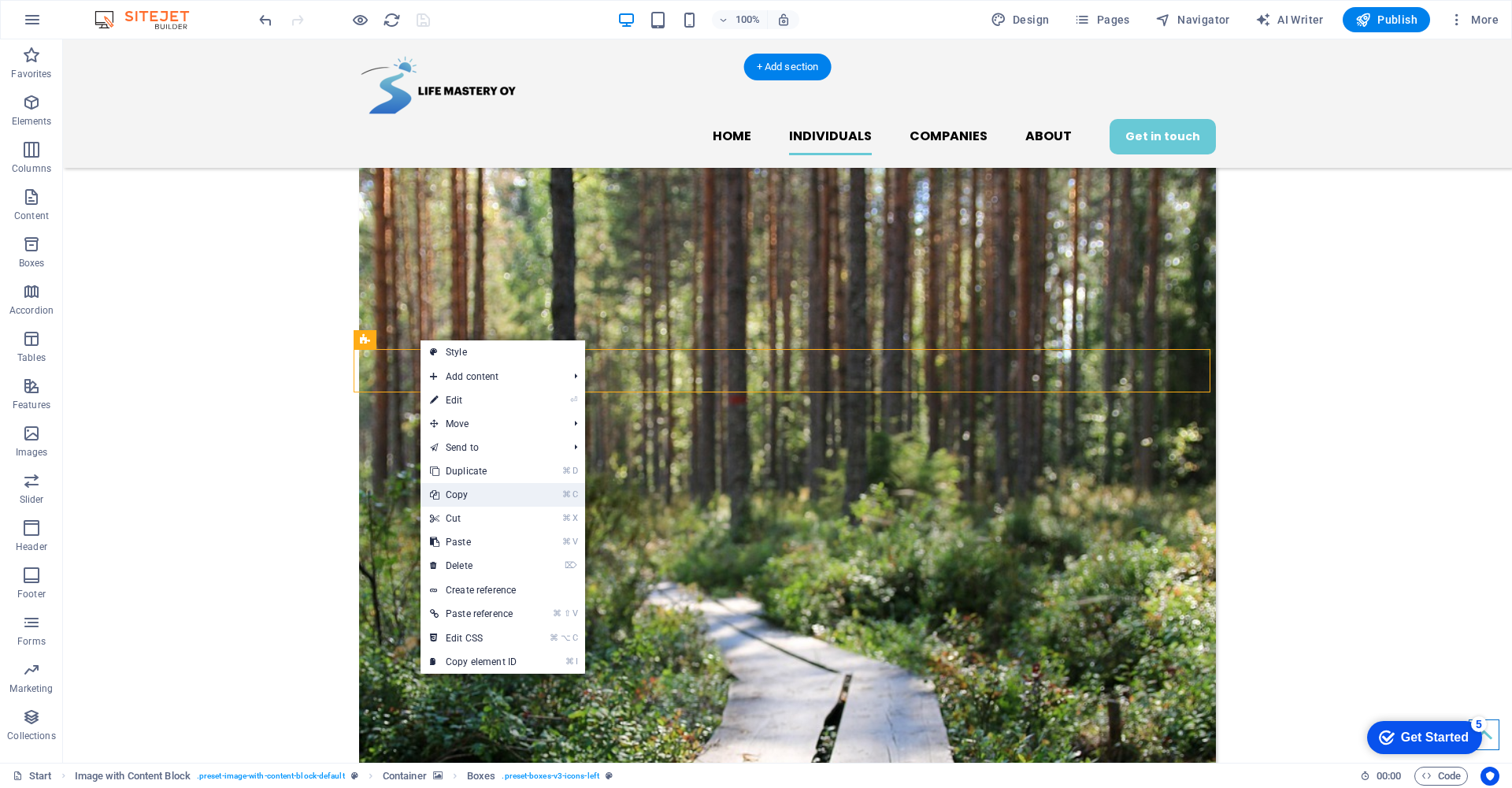
click at [471, 490] on link "⌘ C Copy" at bounding box center [472, 494] width 106 height 24
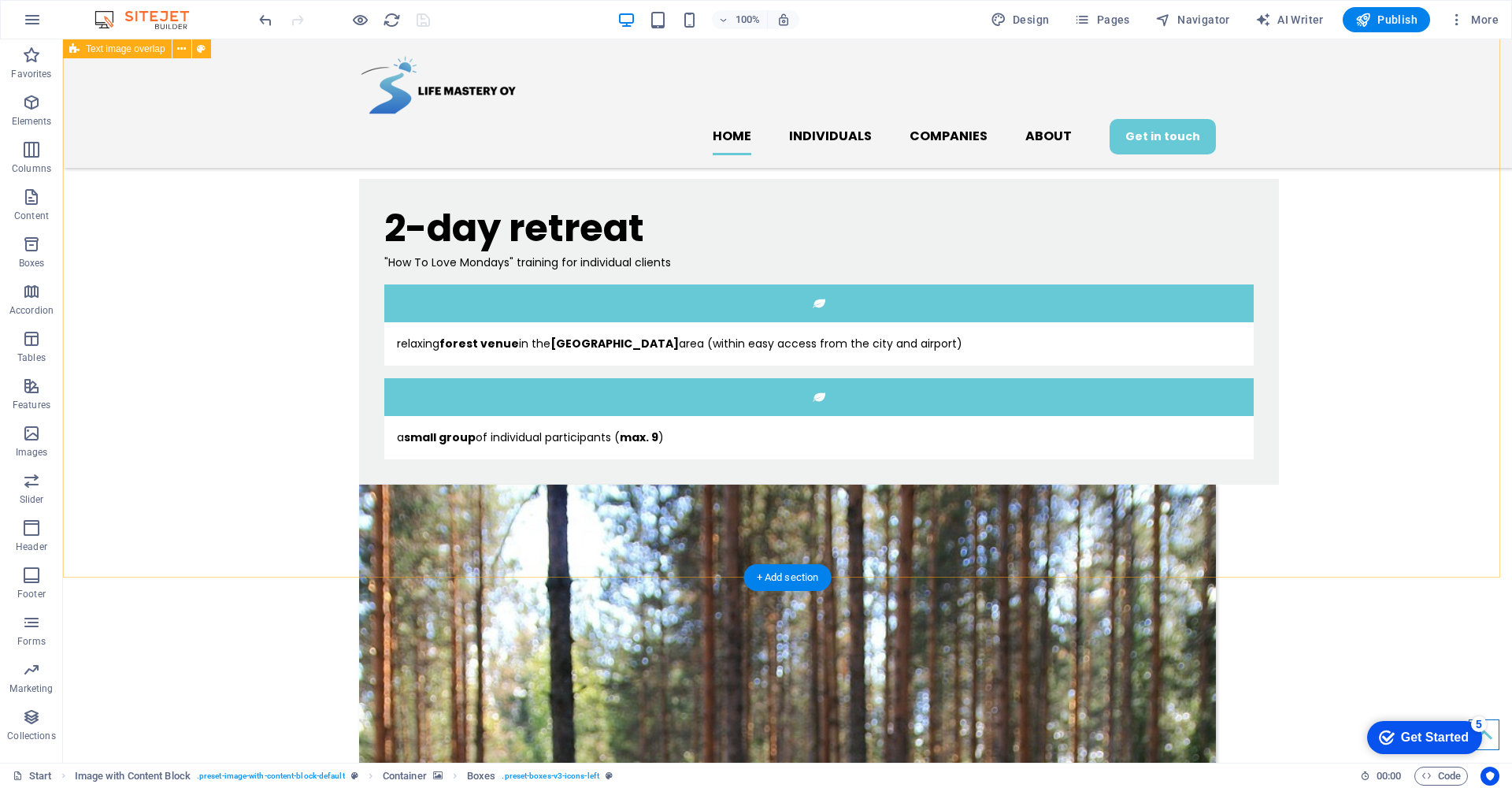
scroll to position [1031, 0]
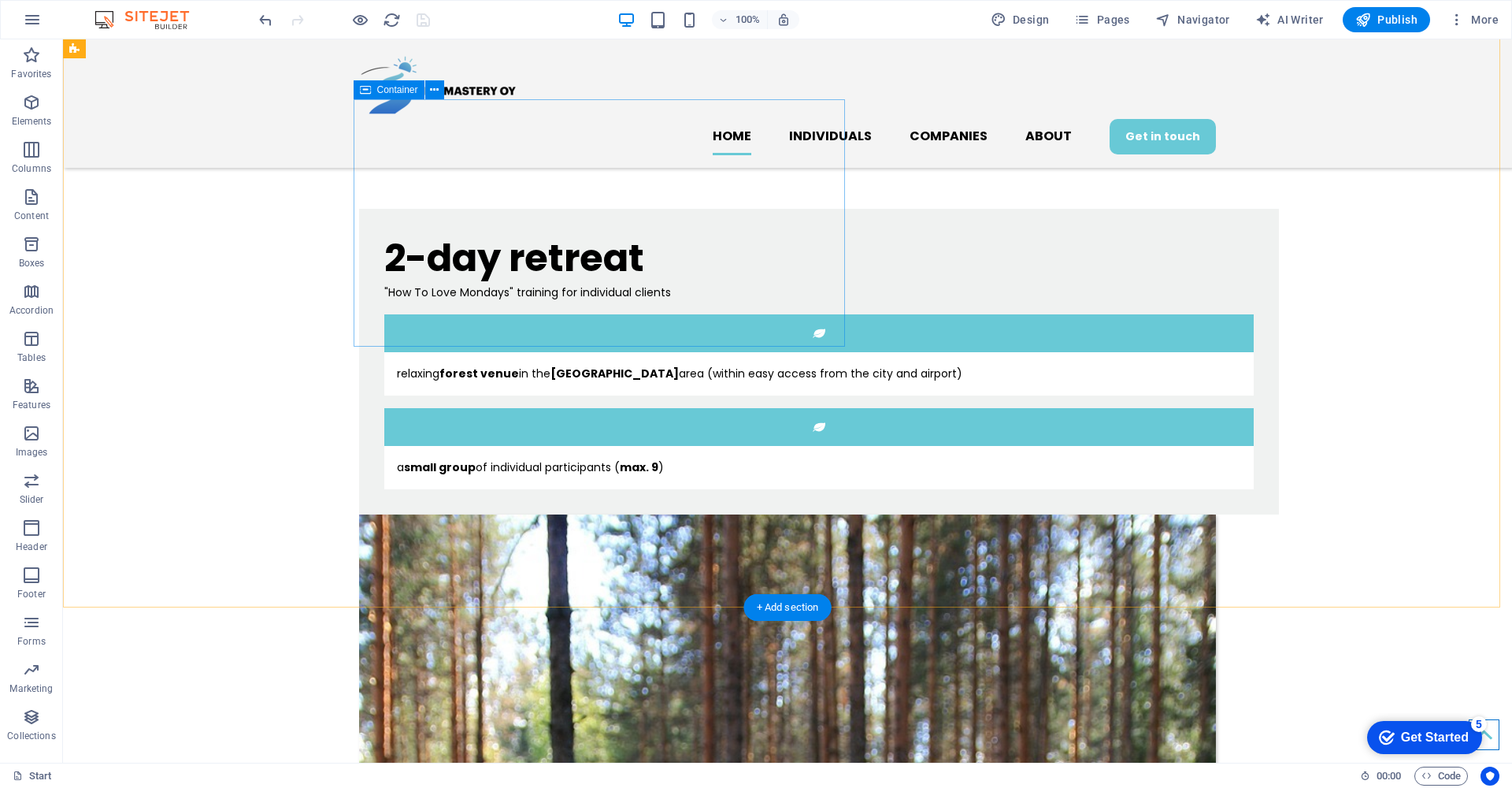
click at [477, 339] on div "2-day retreat "How To Love Mondays" training for individual clients relaxing fo…" at bounding box center [818, 361] width 919 height 306
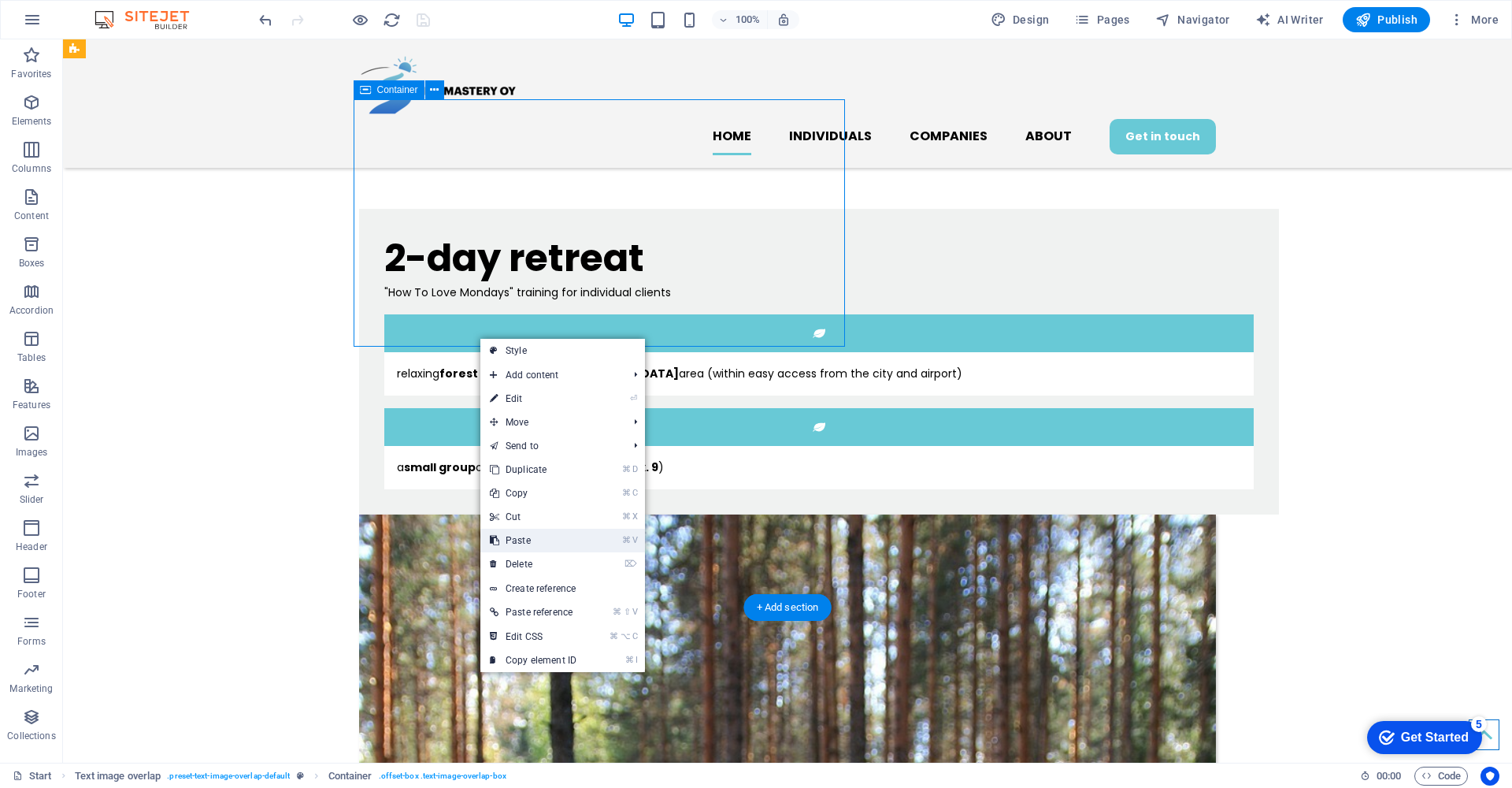
click at [530, 537] on link "⌘ V Paste" at bounding box center [533, 541] width 106 height 24
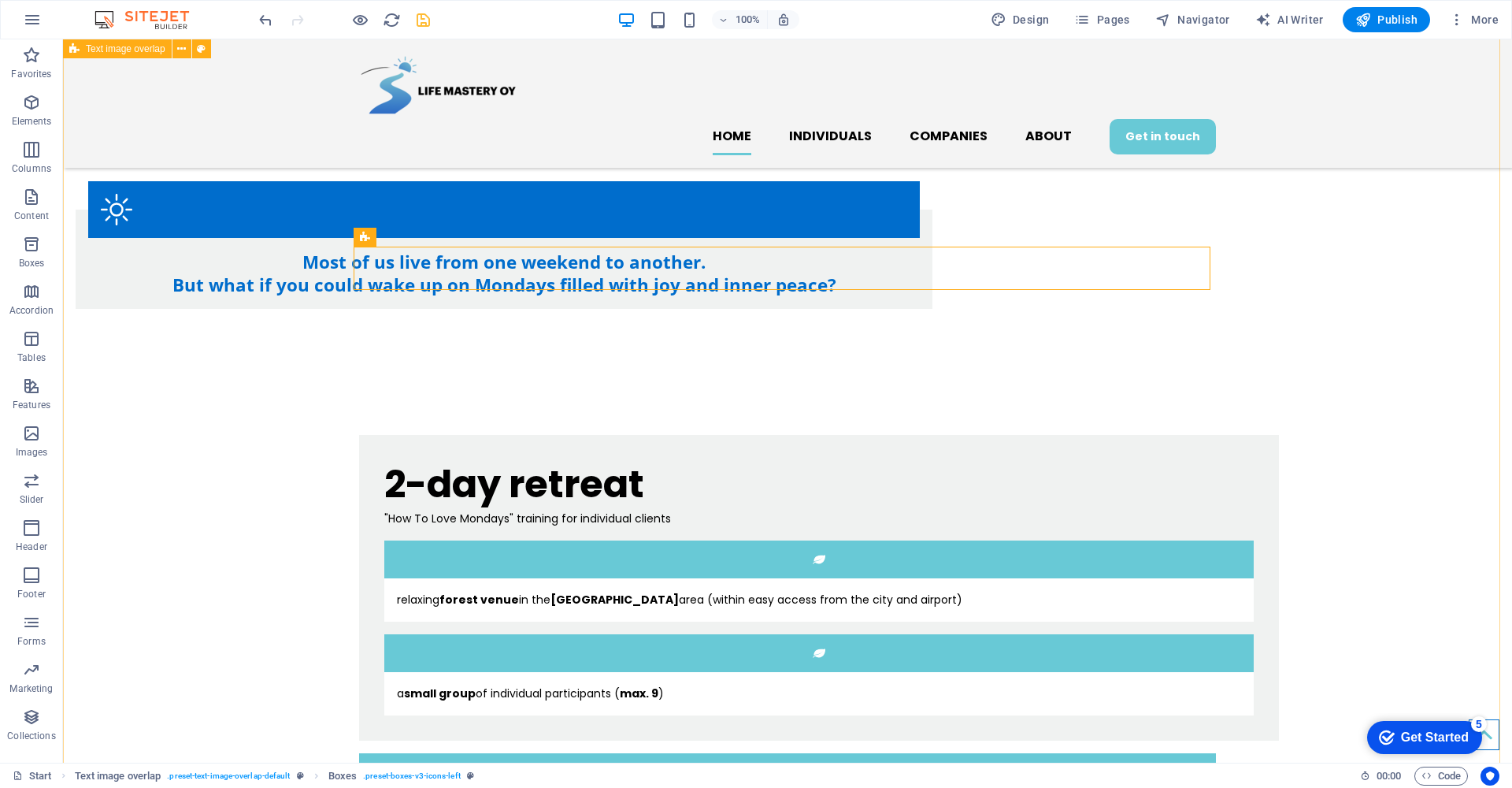
scroll to position [687, 0]
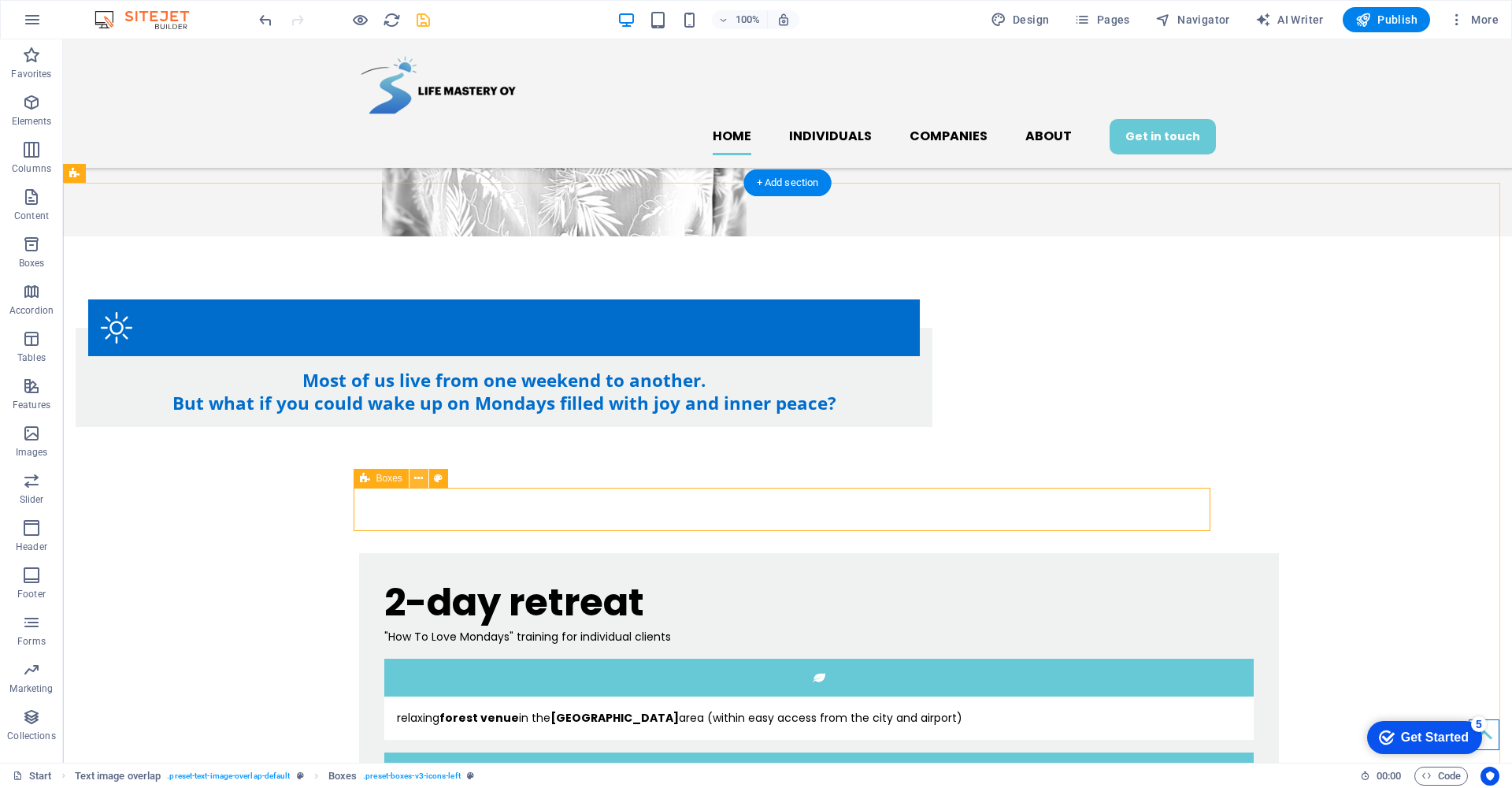
click at [424, 474] on button at bounding box center [418, 478] width 19 height 19
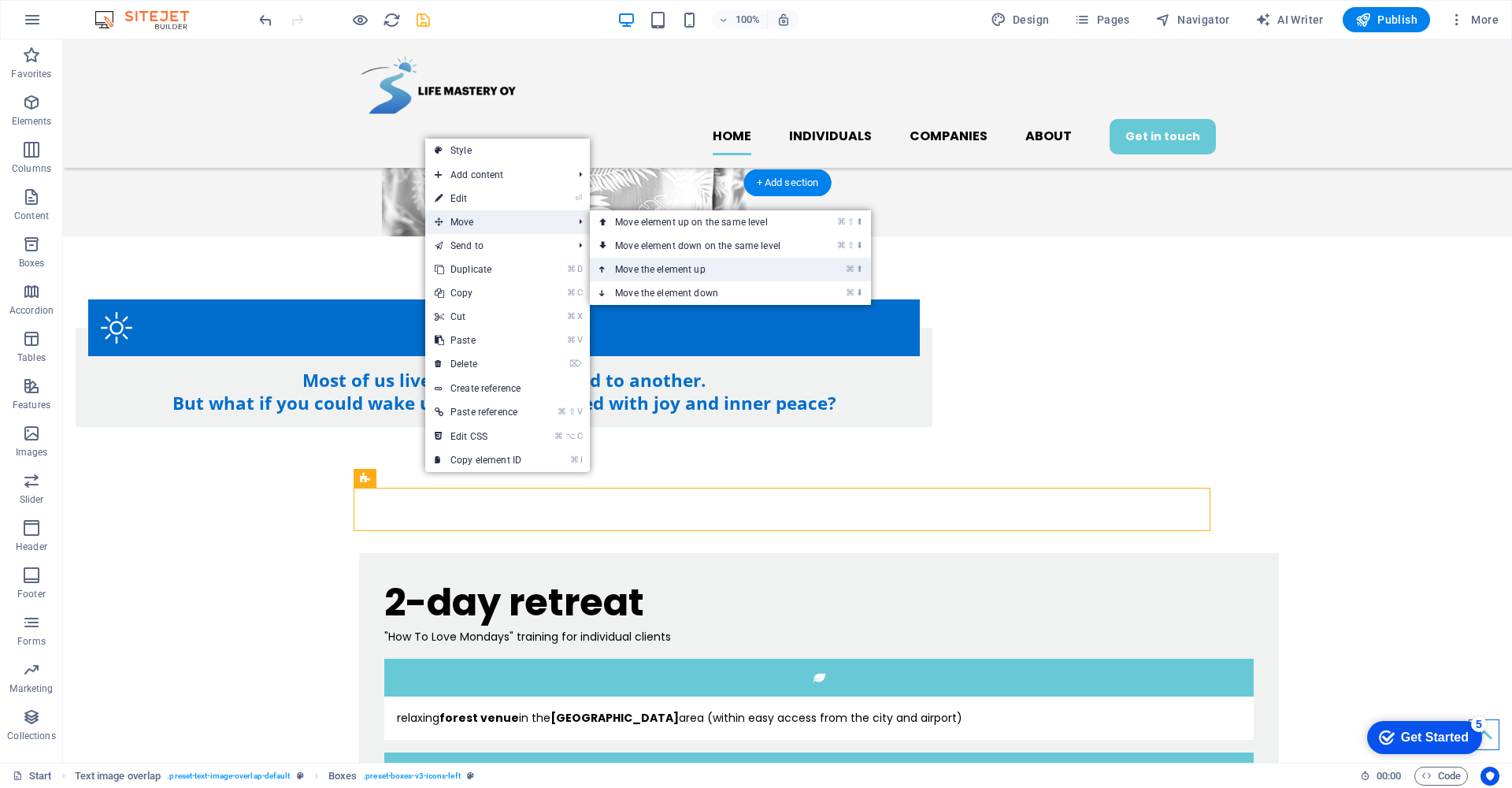
click at [656, 269] on link "⌘ ⬆ Move the element up" at bounding box center [701, 270] width 222 height 24
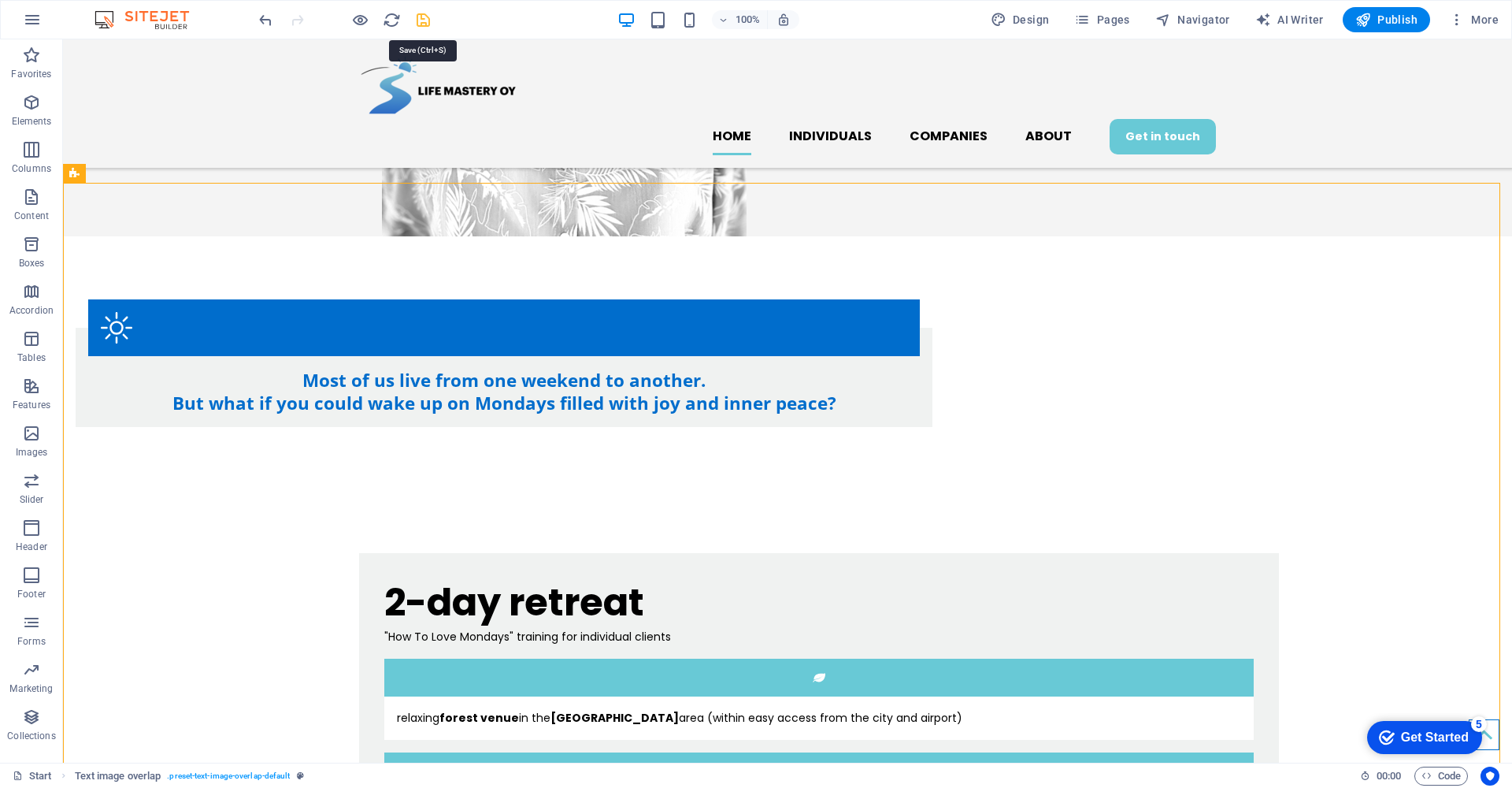
click at [424, 24] on icon "save" at bounding box center [423, 20] width 18 height 18
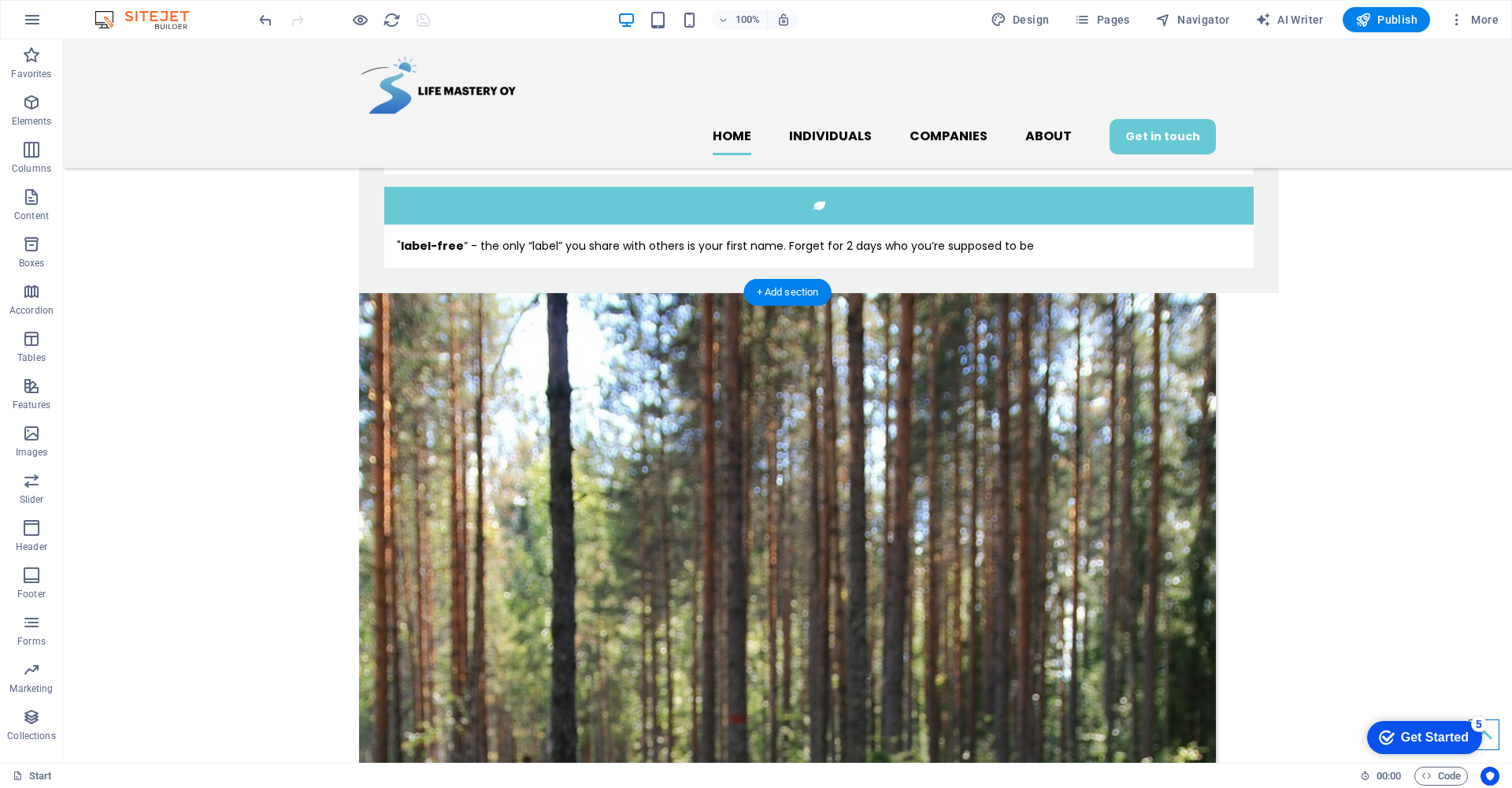
scroll to position [1462, 0]
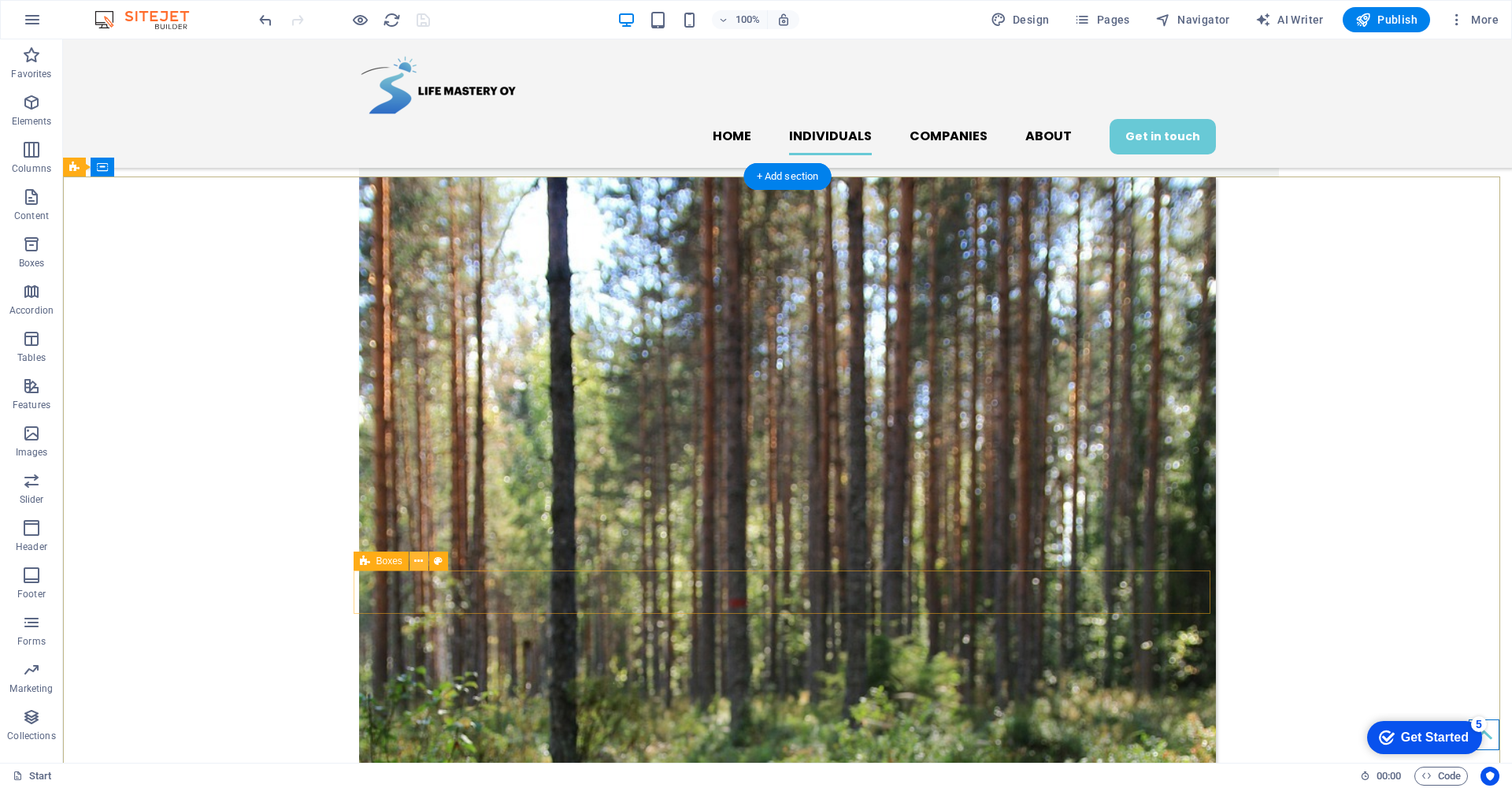
click at [418, 560] on icon at bounding box center [418, 561] width 9 height 17
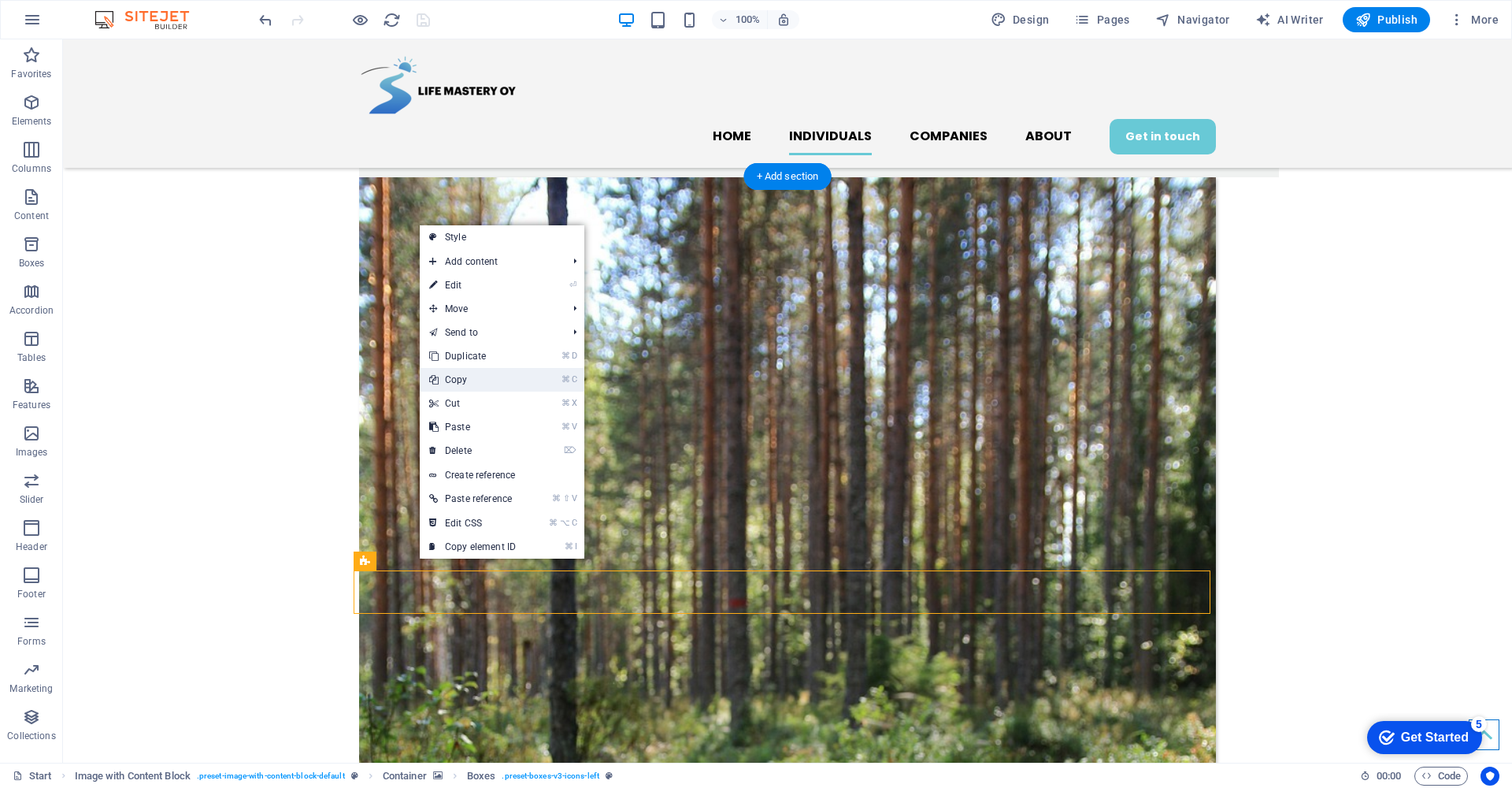
drag, startPoint x: 500, startPoint y: 382, endPoint x: 437, endPoint y: 342, distance: 74.6
click at [500, 382] on link "⌘ C Copy" at bounding box center [472, 380] width 106 height 24
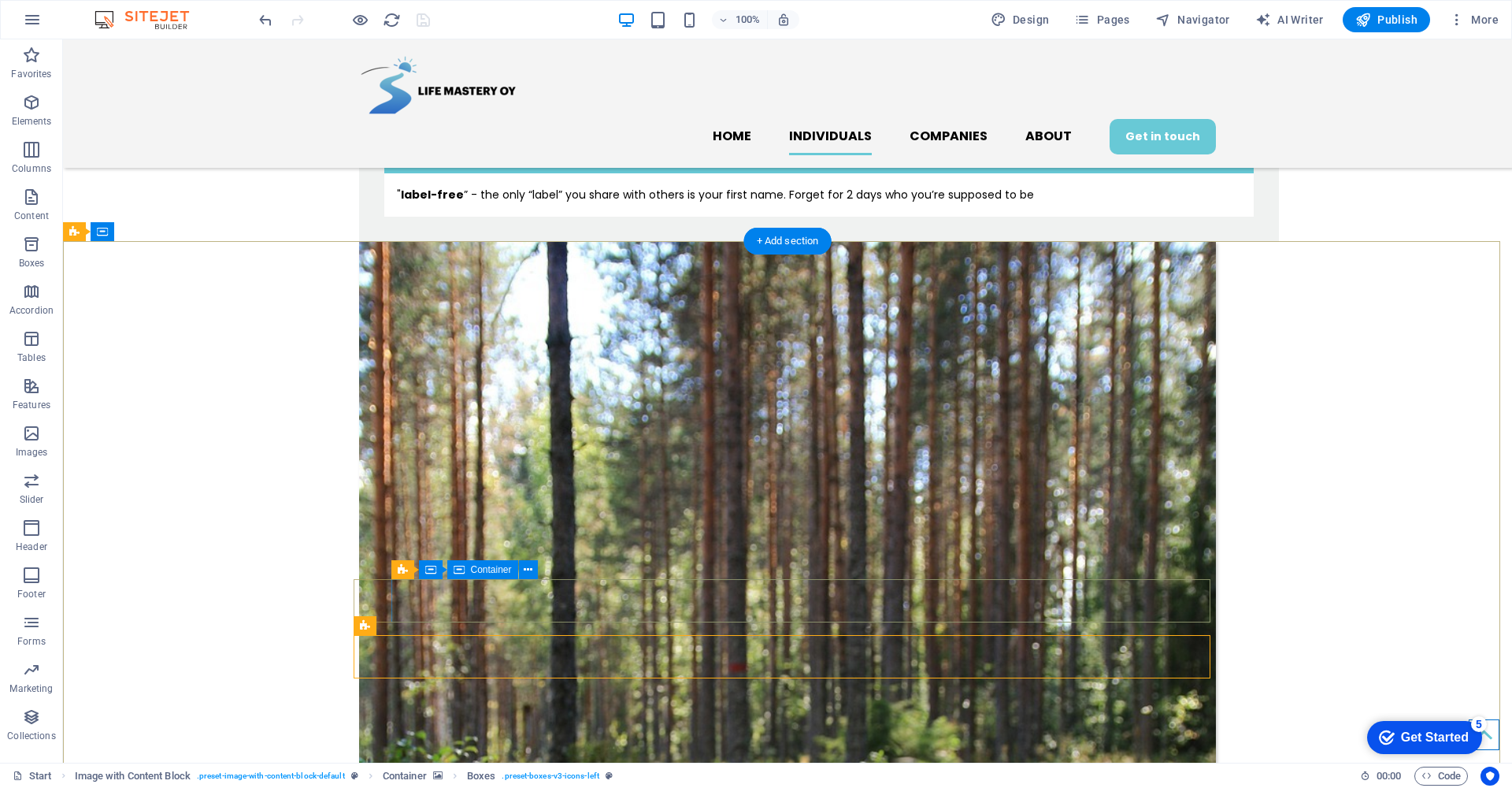
scroll to position [871, 0]
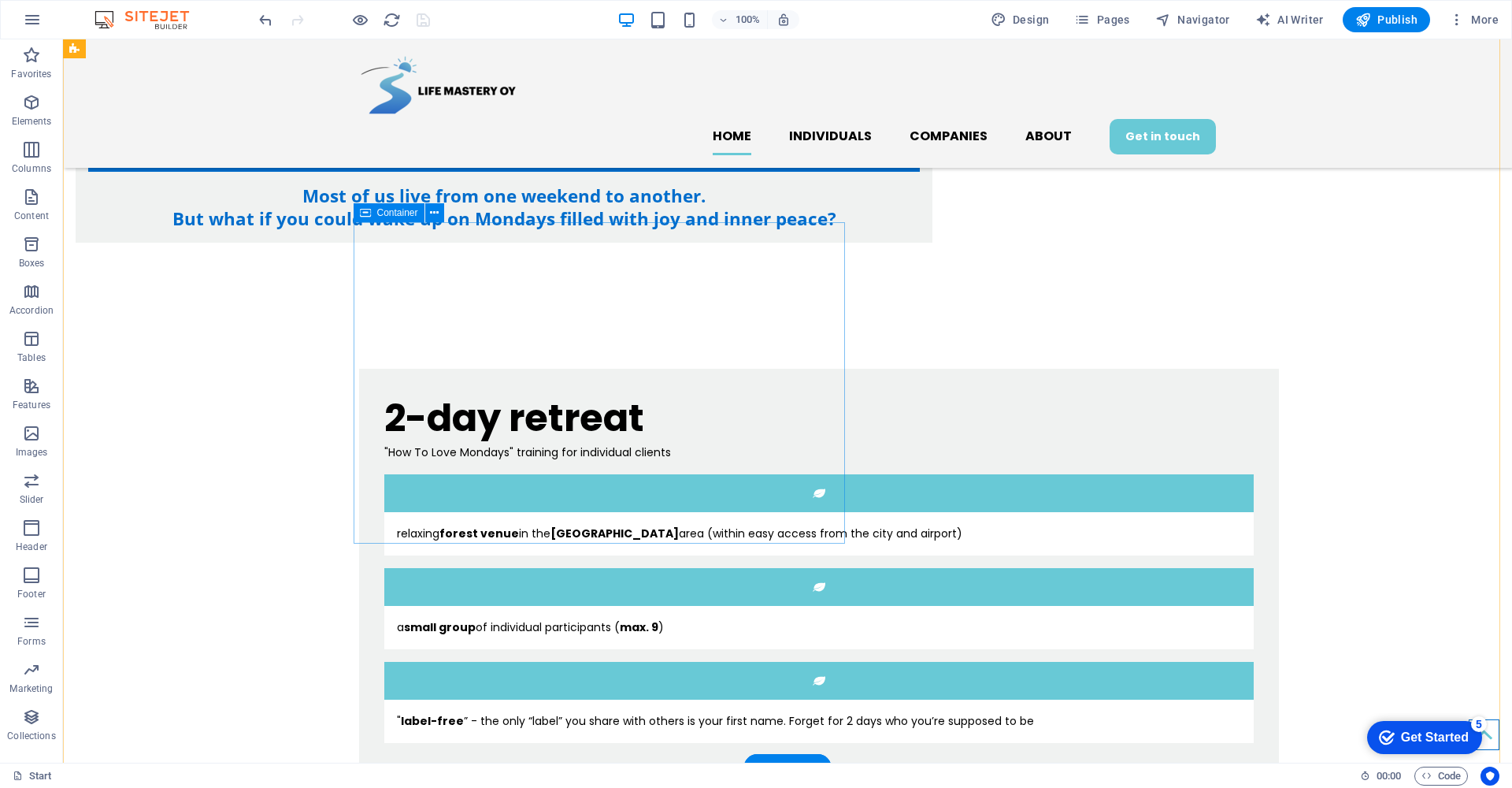
click at [462, 532] on div "2-day retreat "How To Love Mondays" training for individual clients relaxing fo…" at bounding box center [818, 569] width 919 height 399
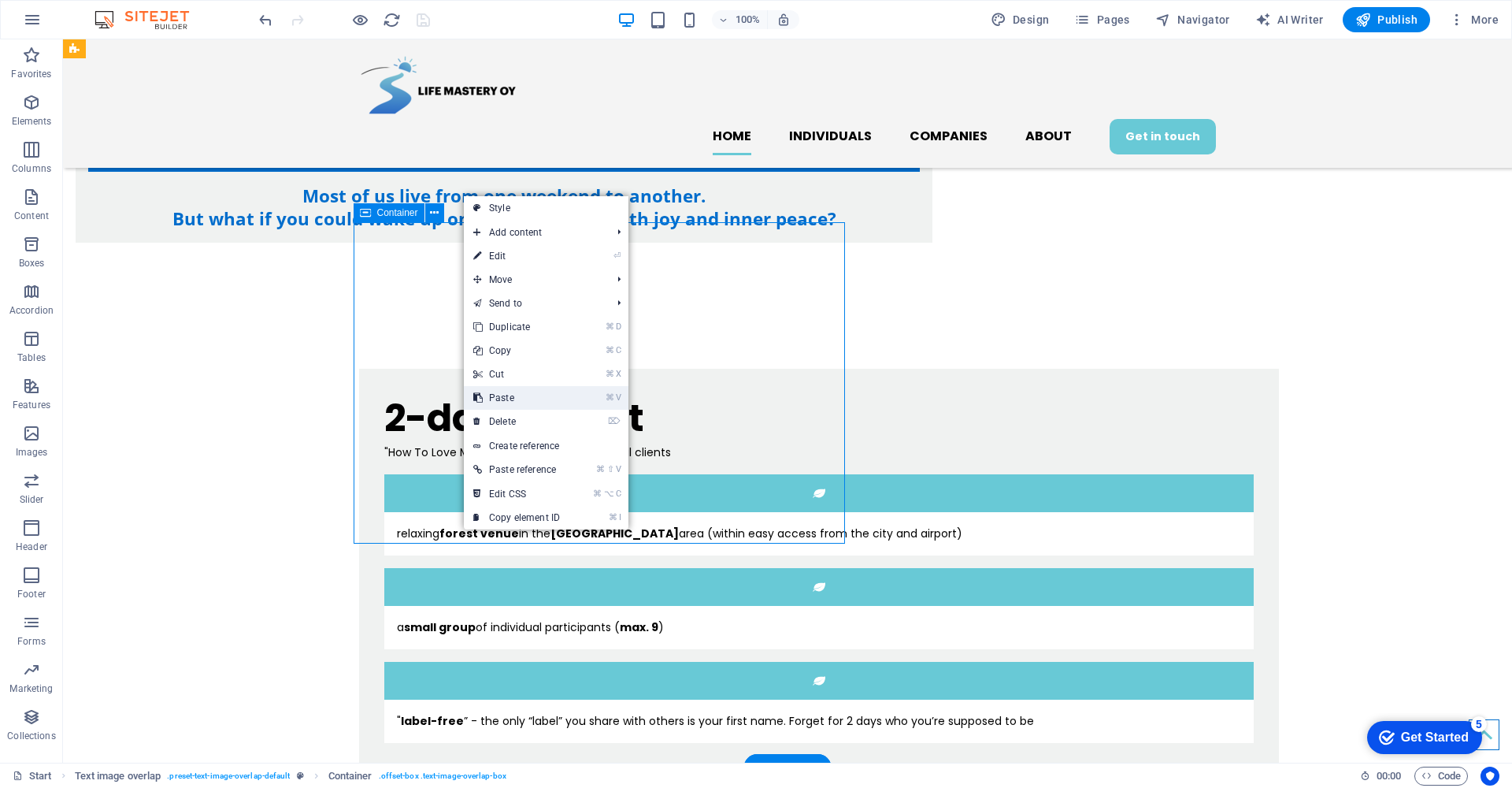
click at [536, 398] on link "⌘ V Paste" at bounding box center [516, 397] width 106 height 24
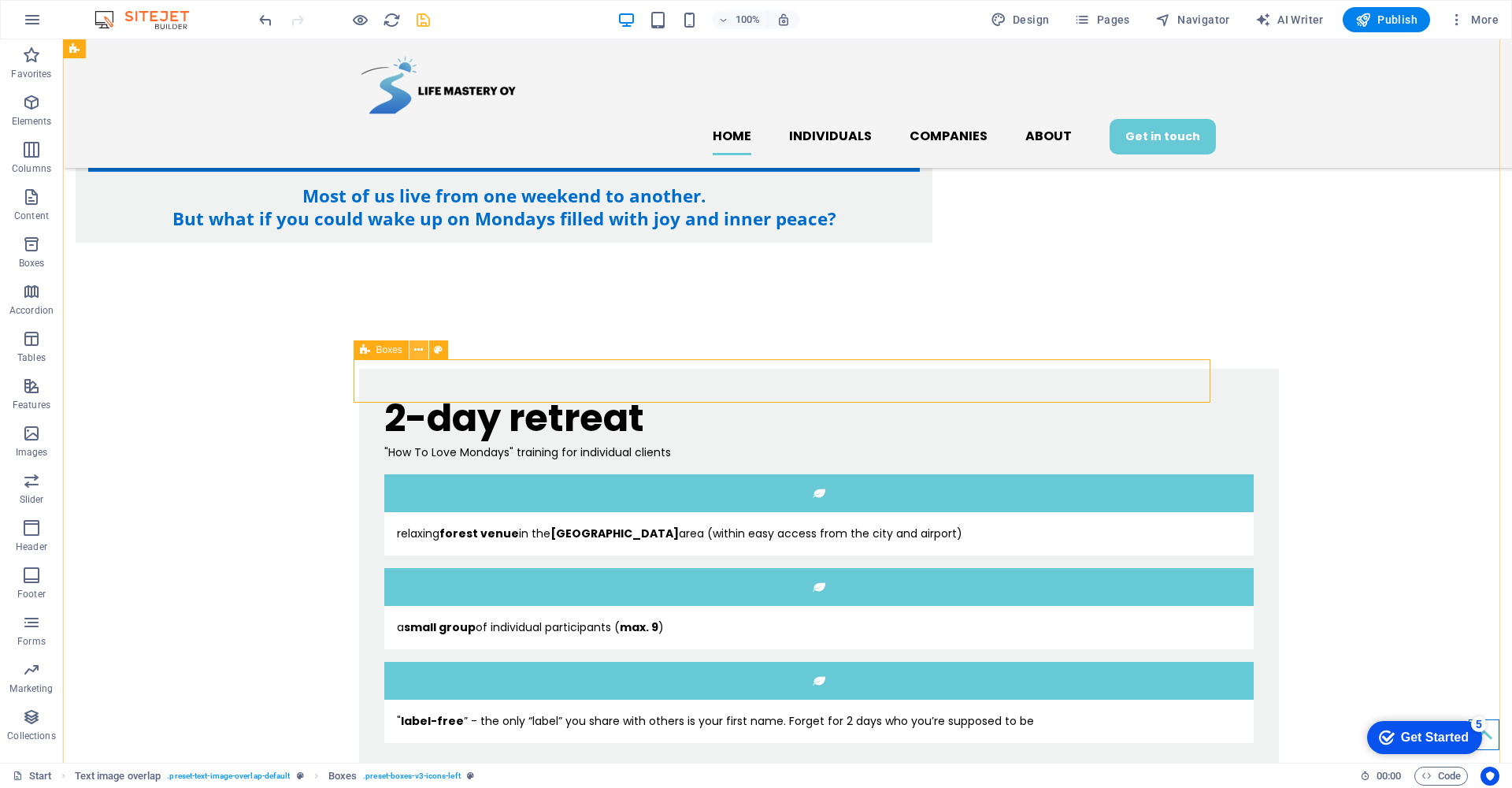
click at [422, 350] on icon at bounding box center [418, 350] width 9 height 17
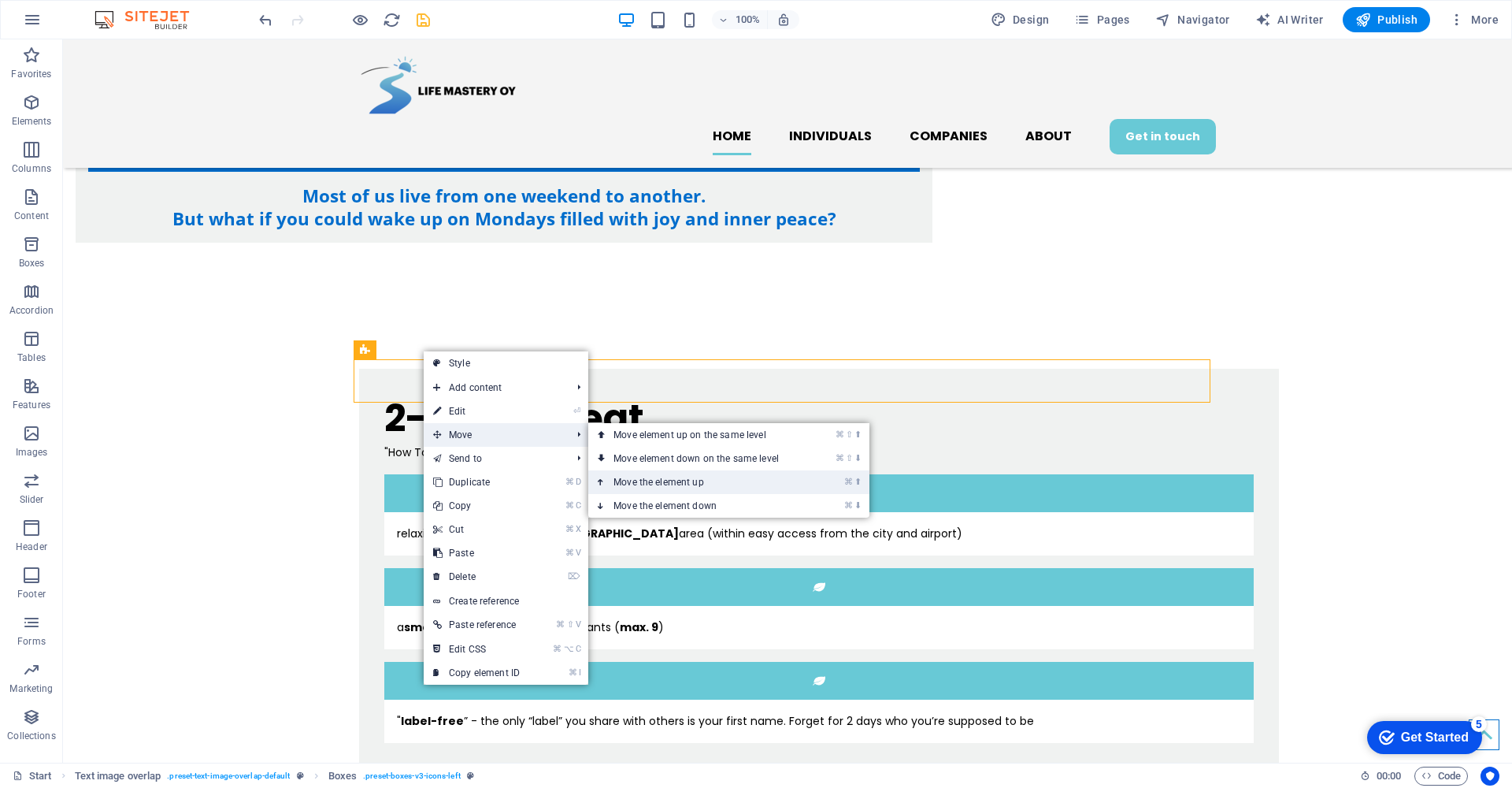
click at [648, 475] on link "⌘ ⬆ Move the element up" at bounding box center [699, 482] width 222 height 24
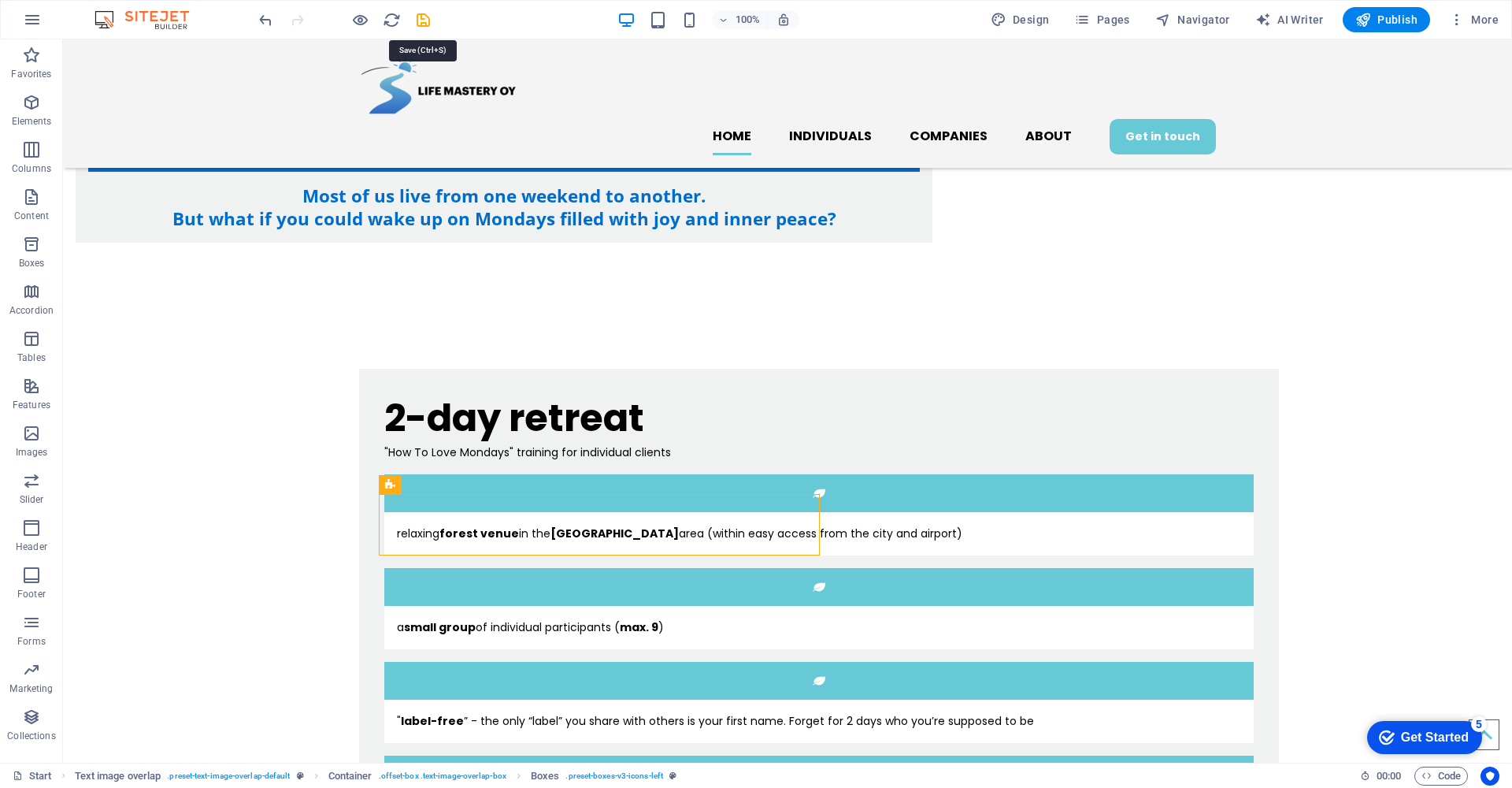
click at [427, 24] on icon "save" at bounding box center [423, 20] width 18 height 18
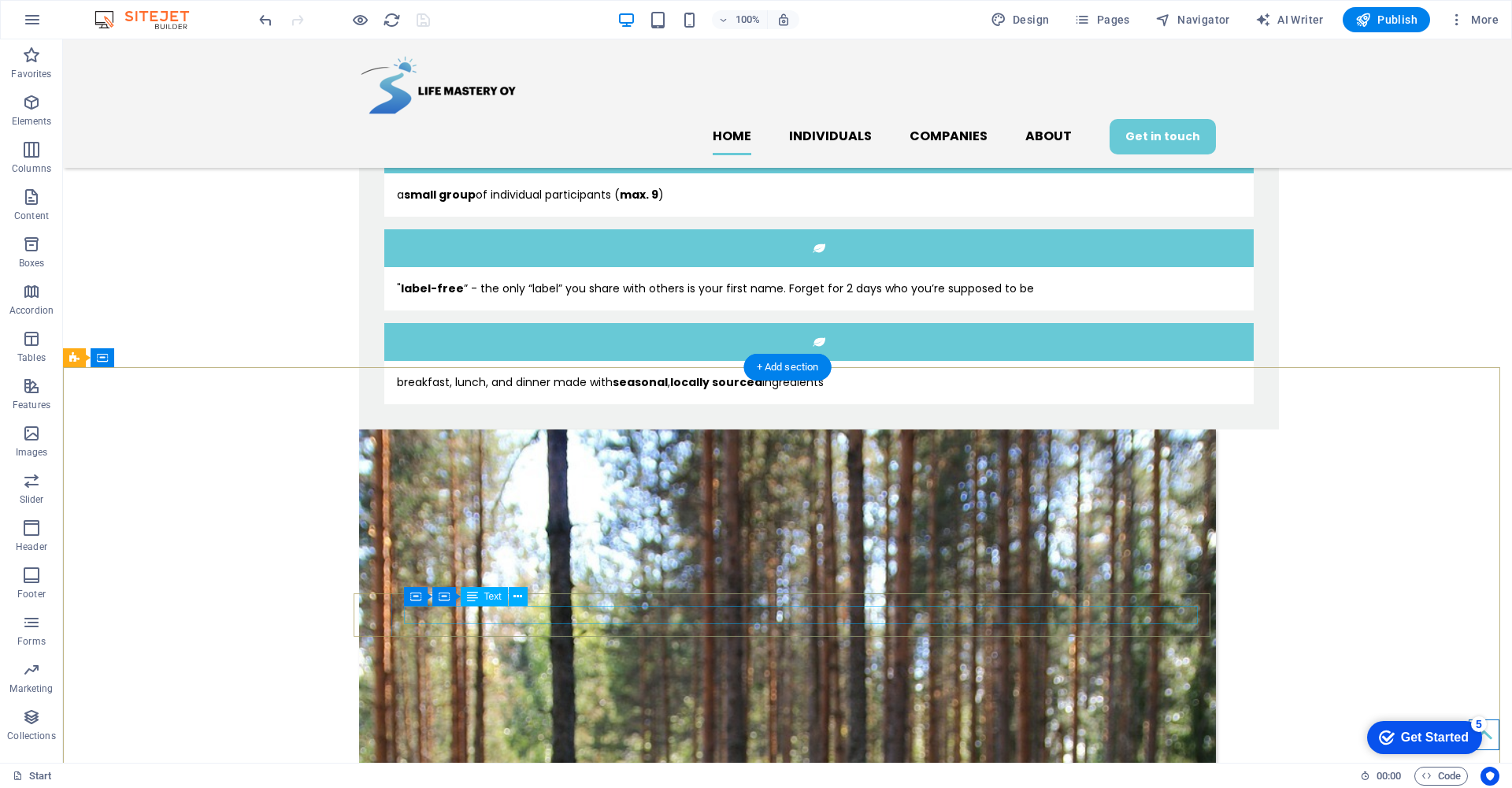
scroll to position [1559, 0]
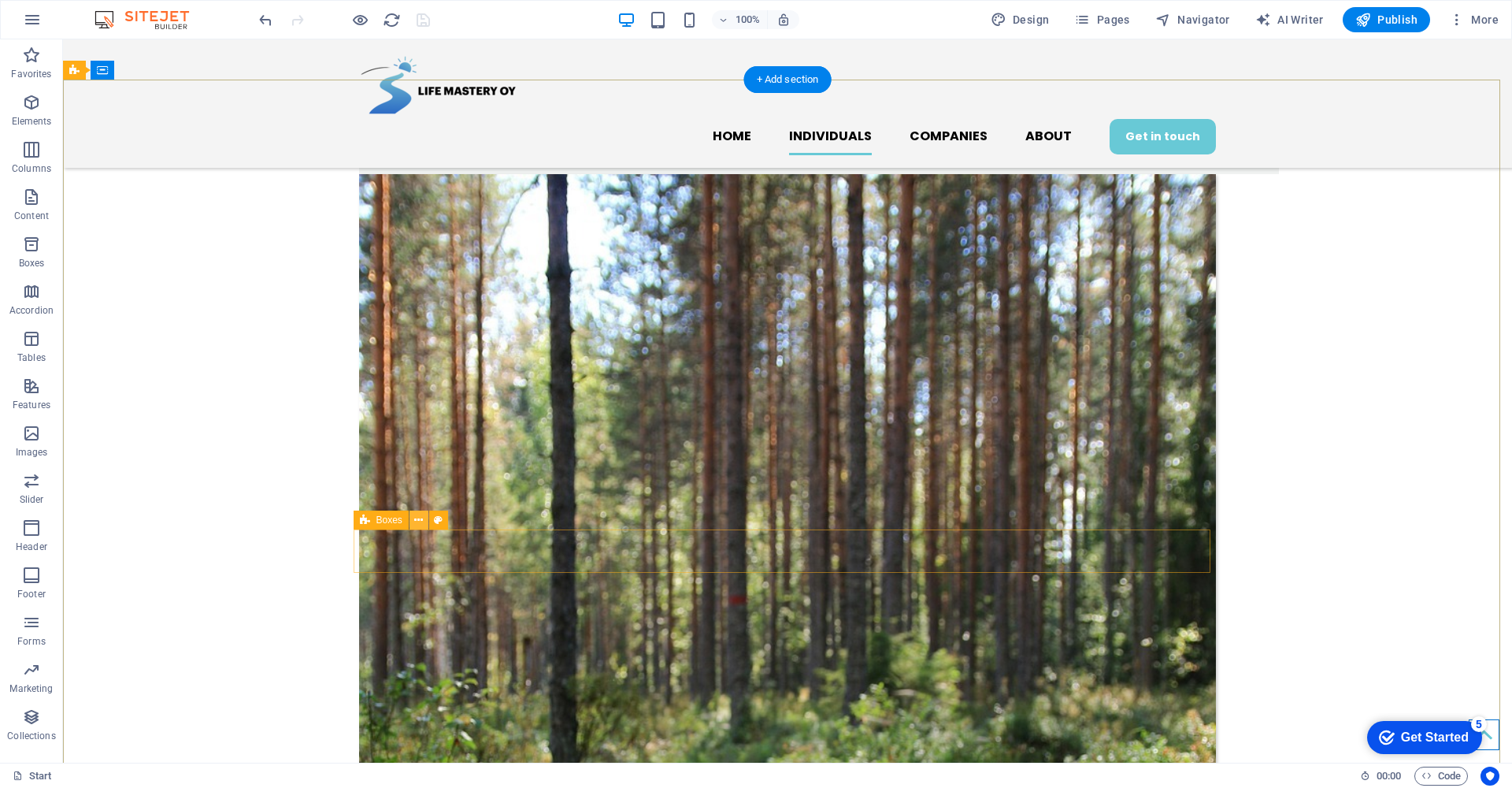
click at [414, 519] on icon at bounding box center [418, 520] width 9 height 17
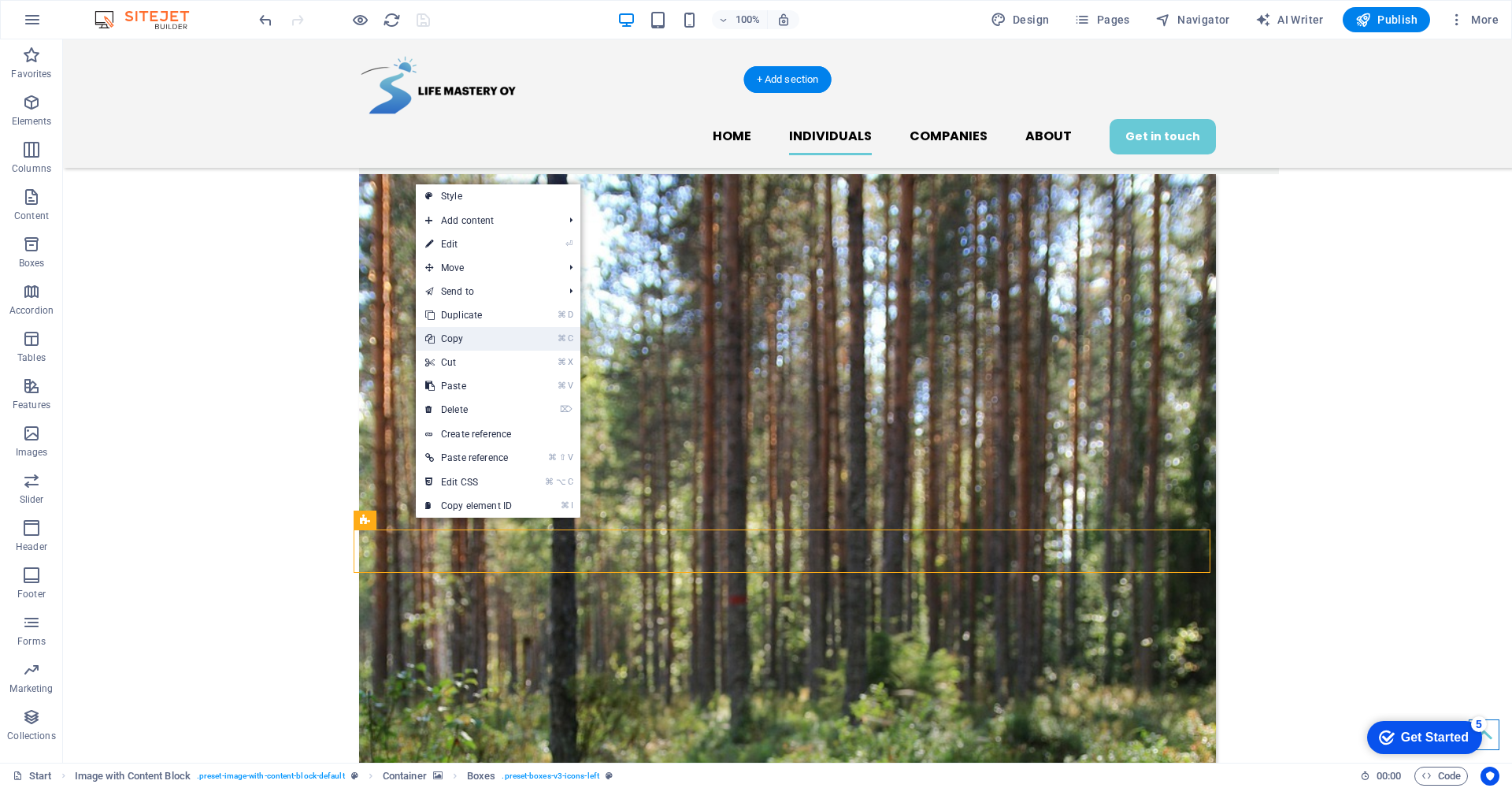
click at [503, 342] on link "⌘ C Copy" at bounding box center [468, 339] width 106 height 24
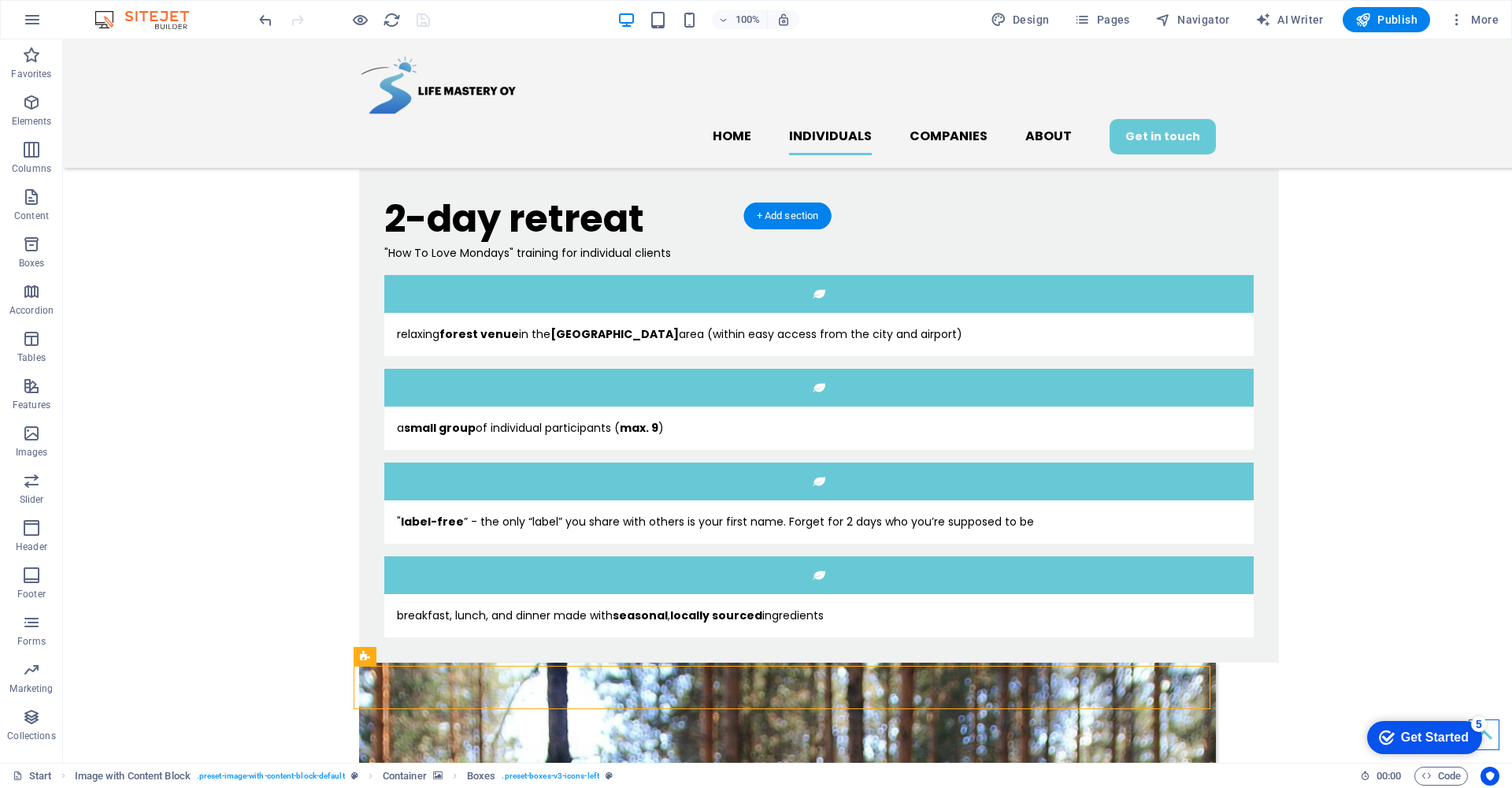
scroll to position [865, 0]
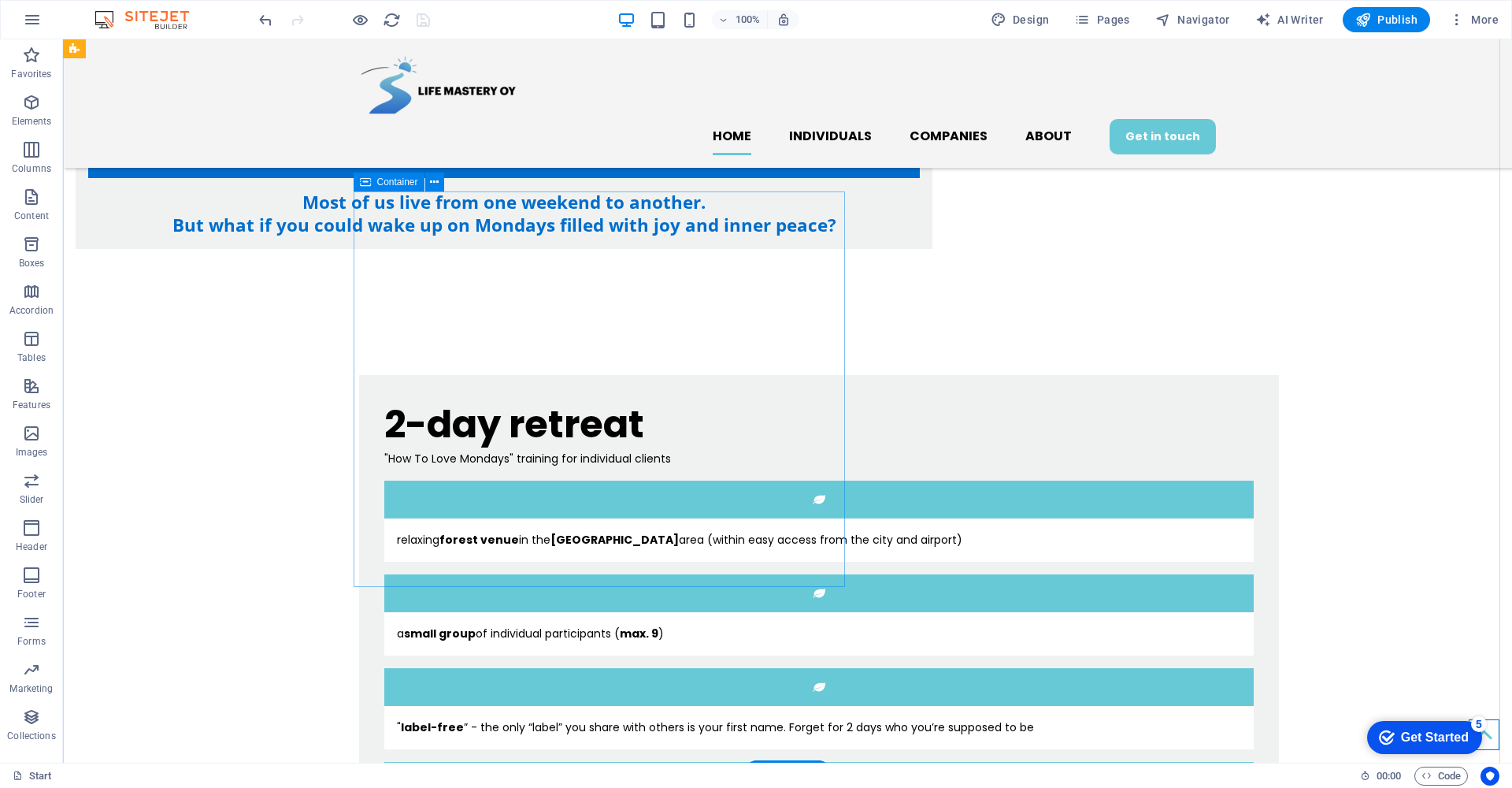
click at [415, 578] on div "2-day retreat "How To Love Mondays" training for individual clients relaxing fo…" at bounding box center [818, 621] width 919 height 493
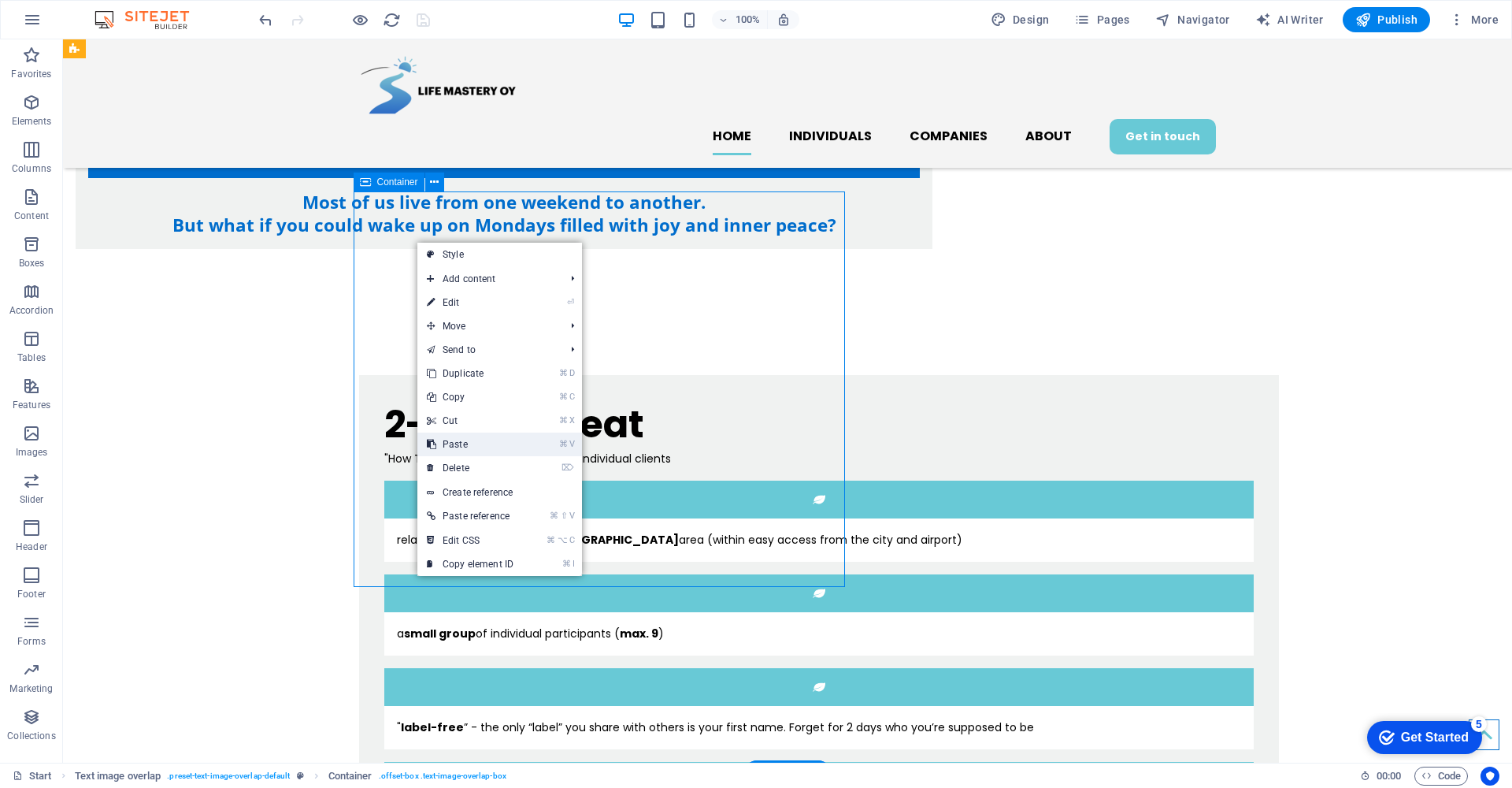
click at [490, 440] on link "⌘ V Paste" at bounding box center [469, 444] width 106 height 24
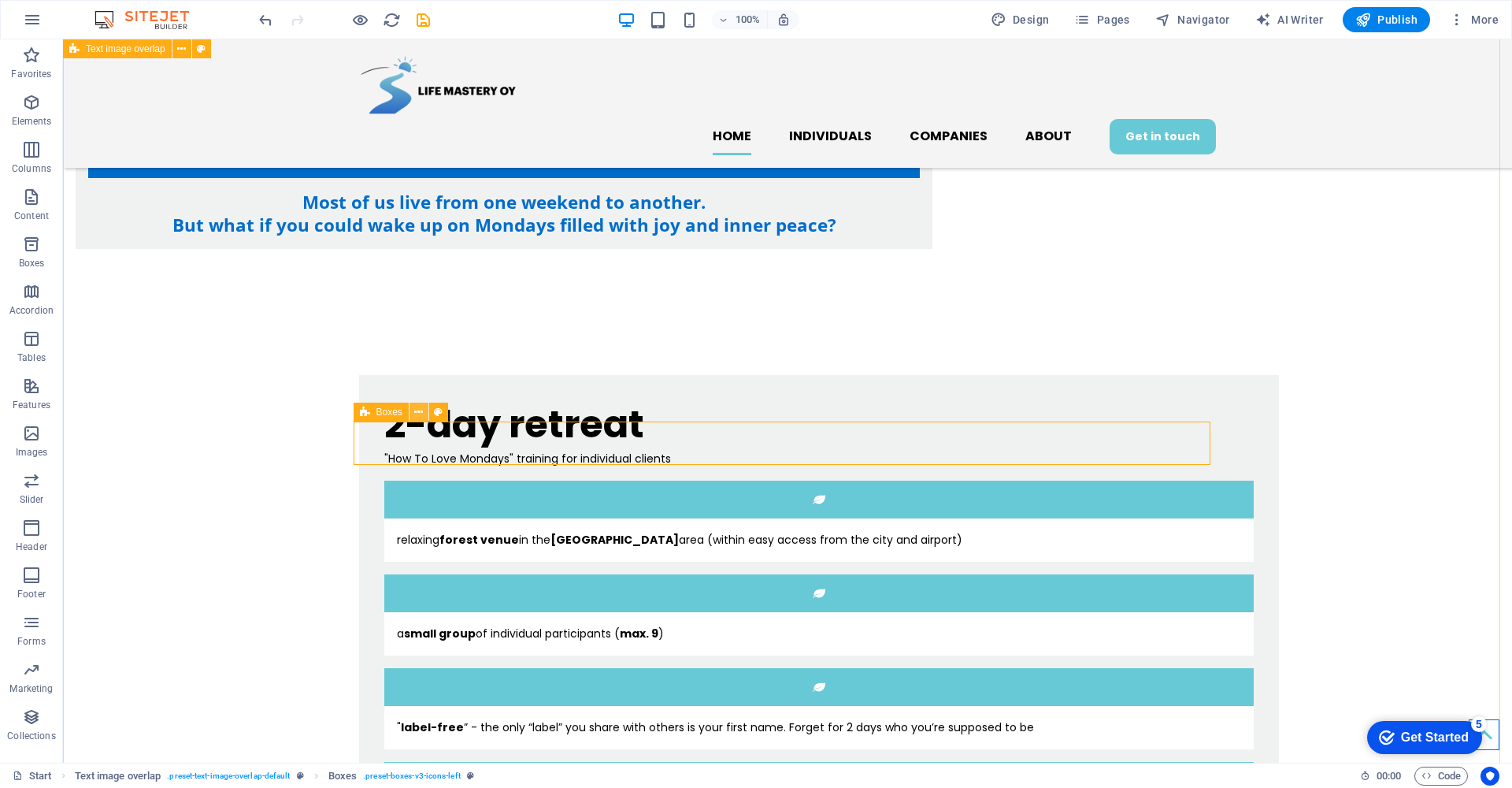
click at [419, 413] on icon at bounding box center [418, 412] width 9 height 17
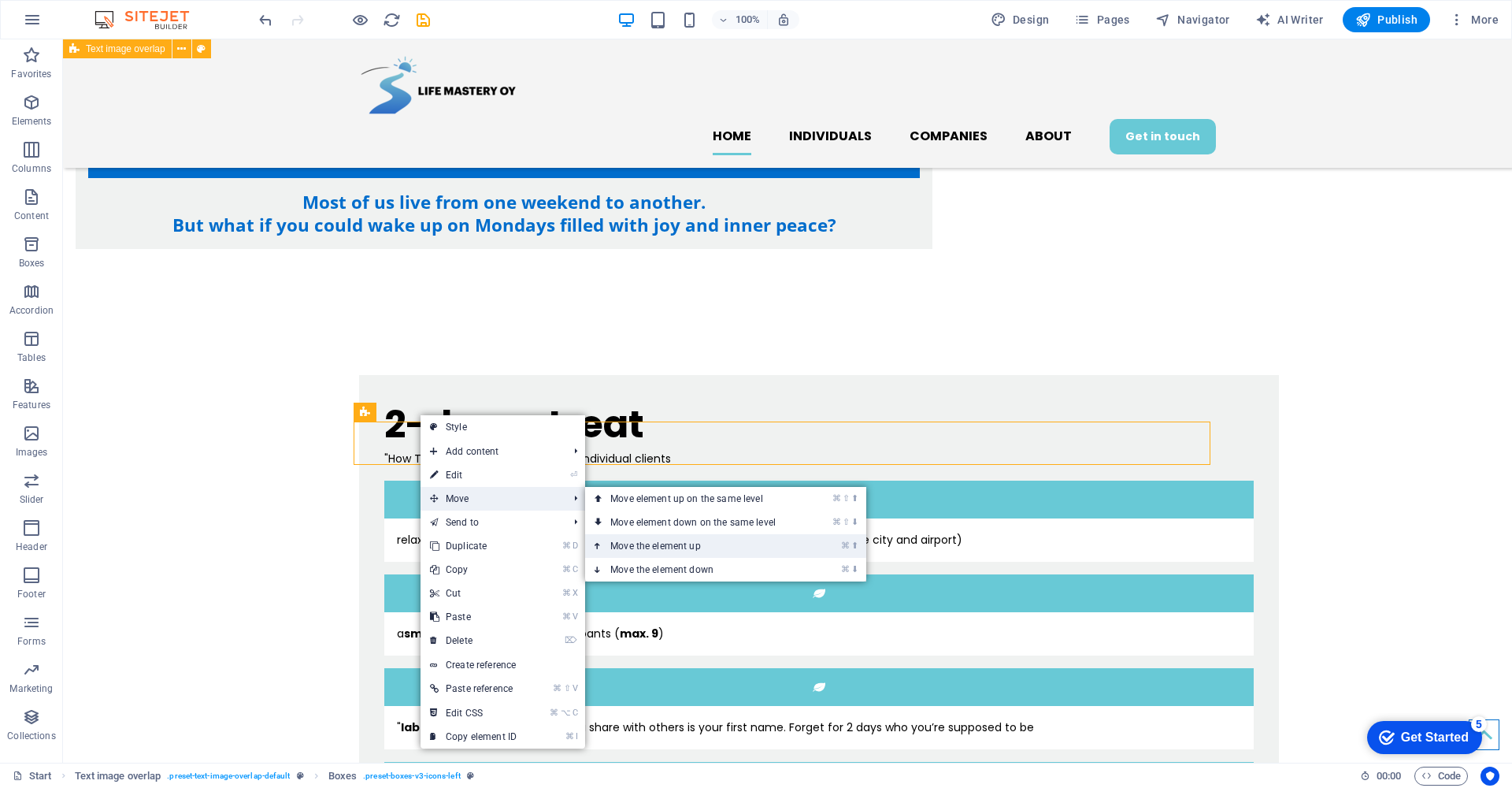
click at [665, 542] on link "⌘ ⬆ Move the element up" at bounding box center [696, 546] width 222 height 24
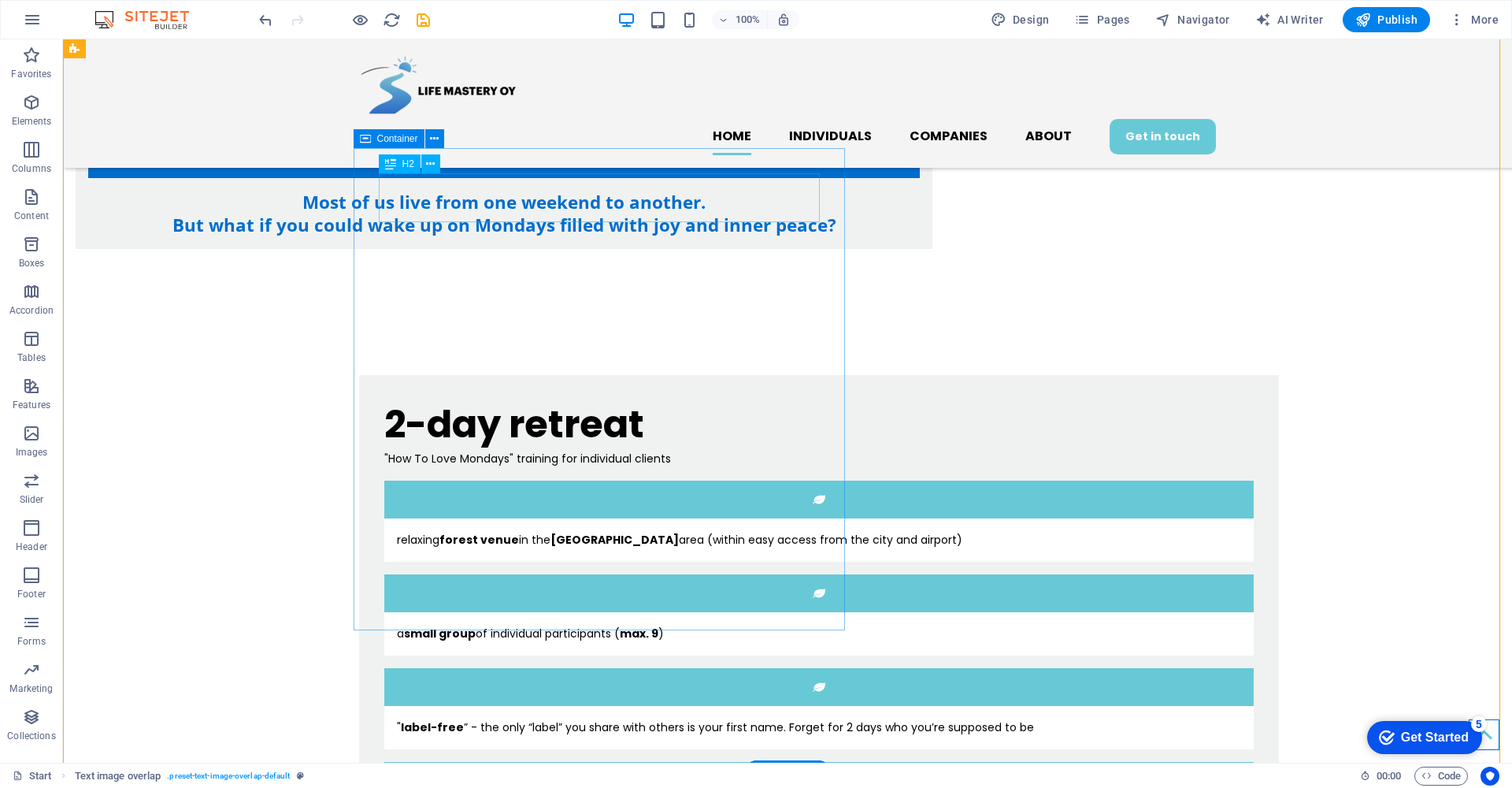
click at [610, 400] on div "2-day retreat" at bounding box center [819, 424] width 870 height 48
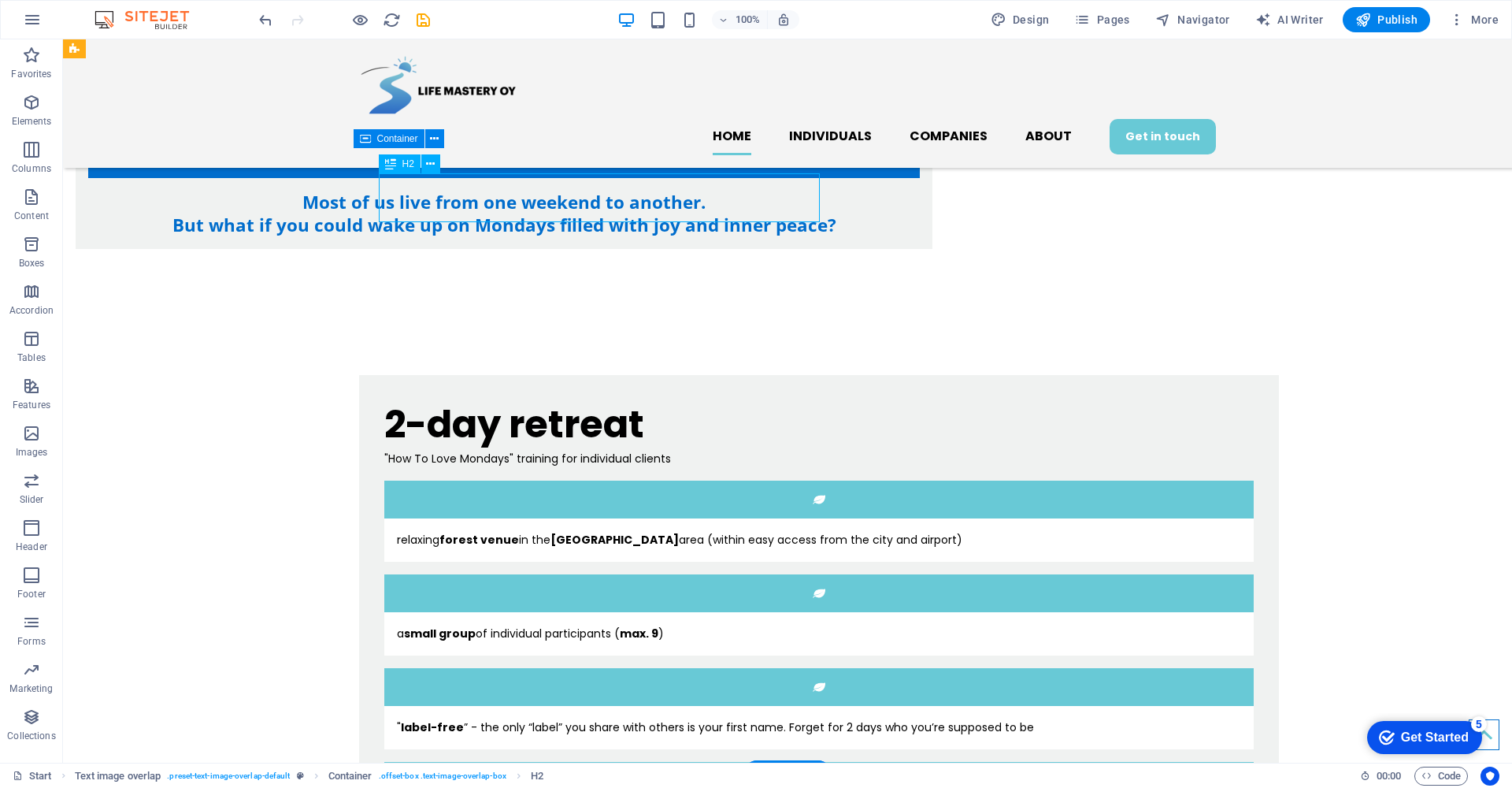
click at [610, 400] on div "2-day retreat" at bounding box center [819, 424] width 870 height 48
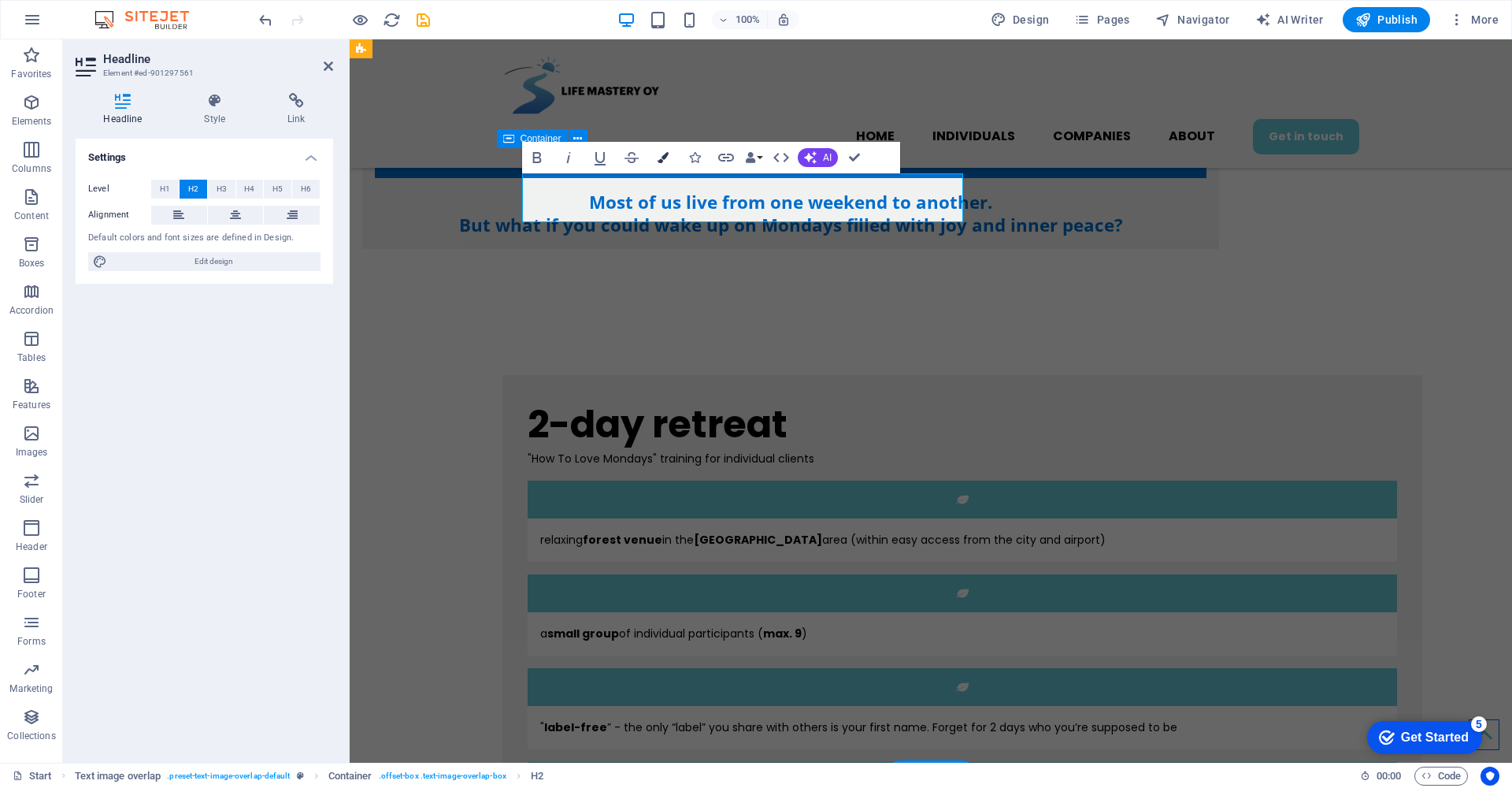
click at [661, 158] on icon "button" at bounding box center [662, 157] width 11 height 11
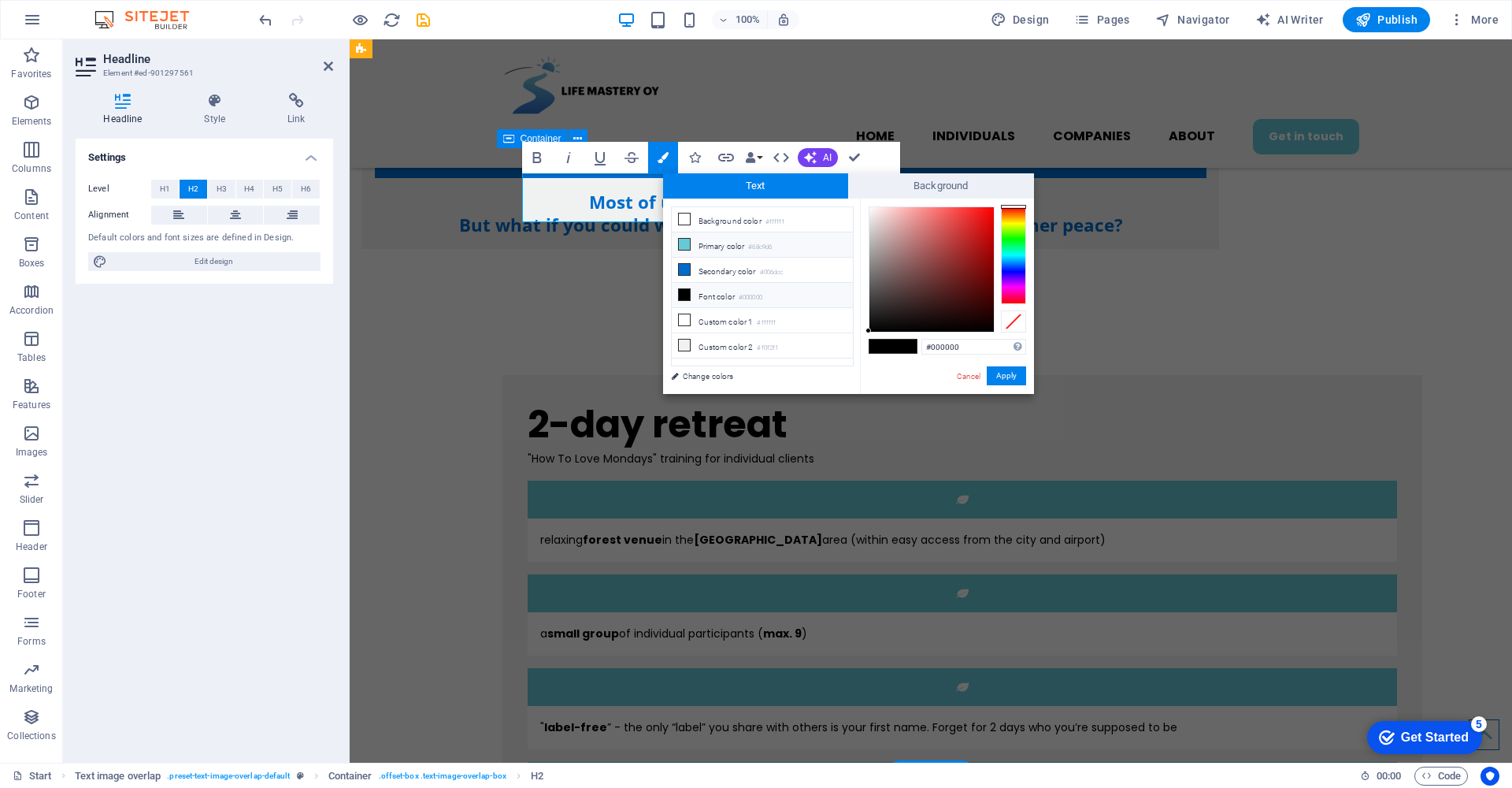
click at [687, 245] on icon at bounding box center [684, 243] width 11 height 11
type input "#68c9d6"
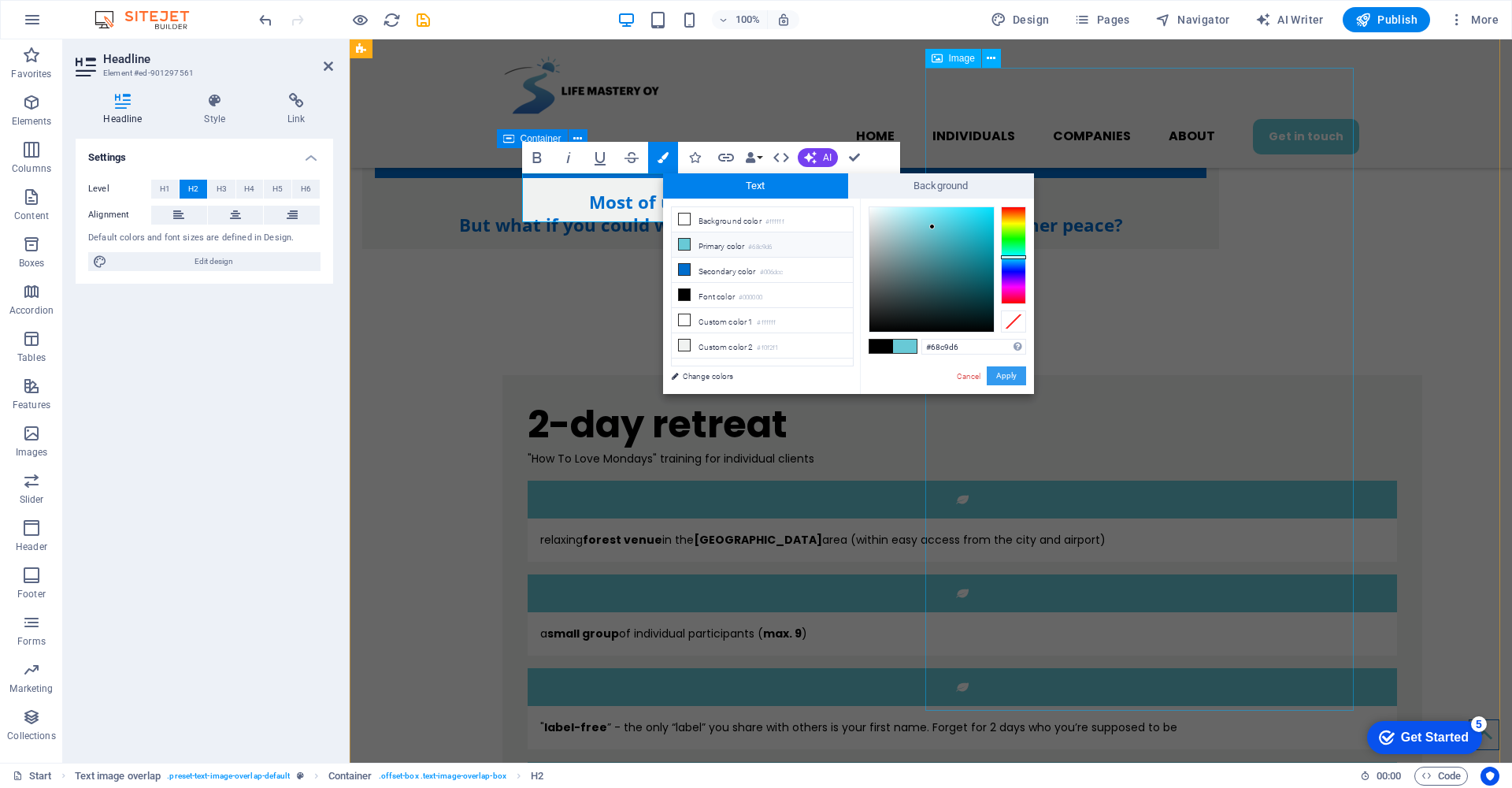
click at [1013, 379] on button "Apply" at bounding box center [1006, 375] width 40 height 19
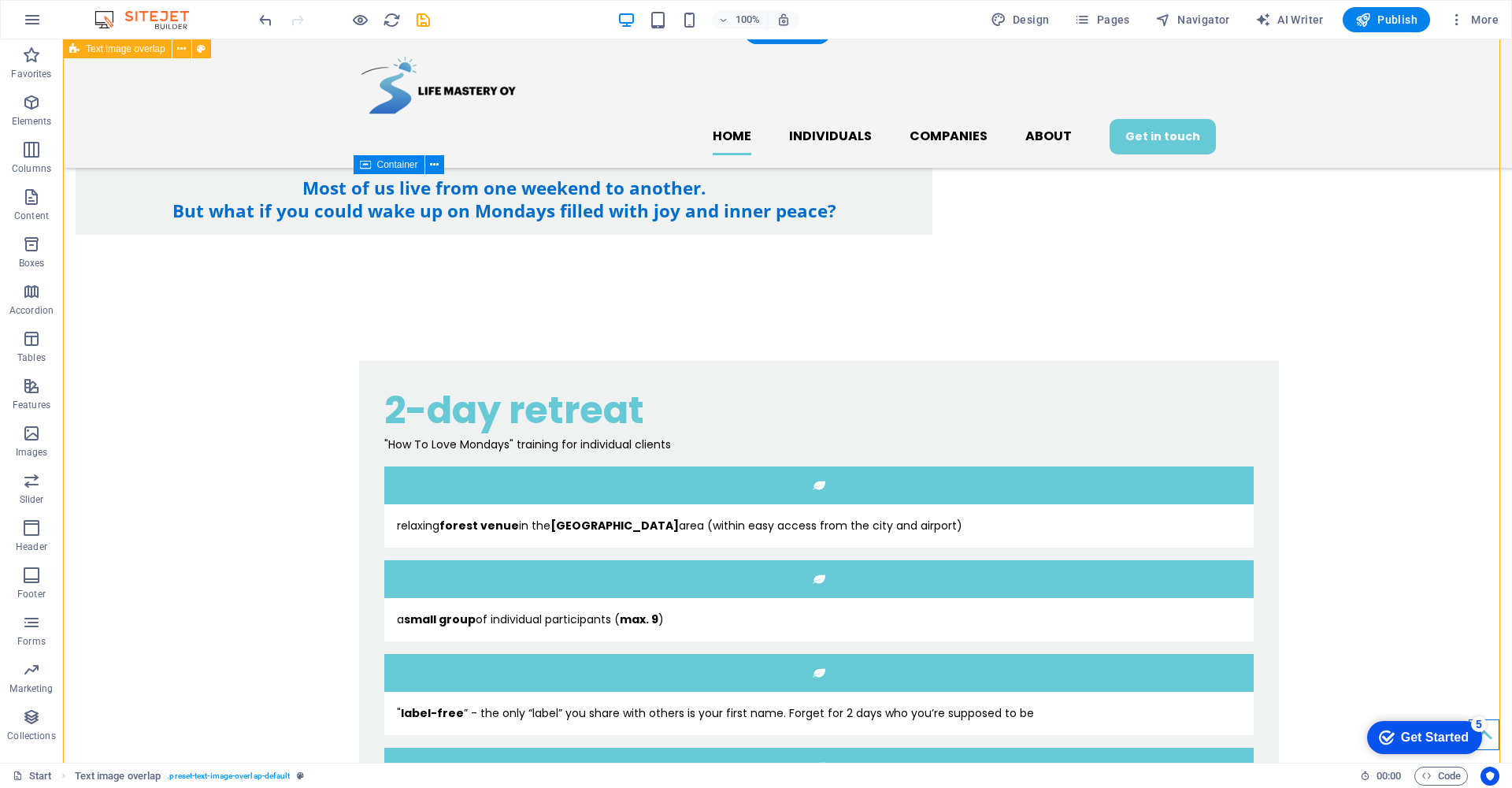
scroll to position [838, 0]
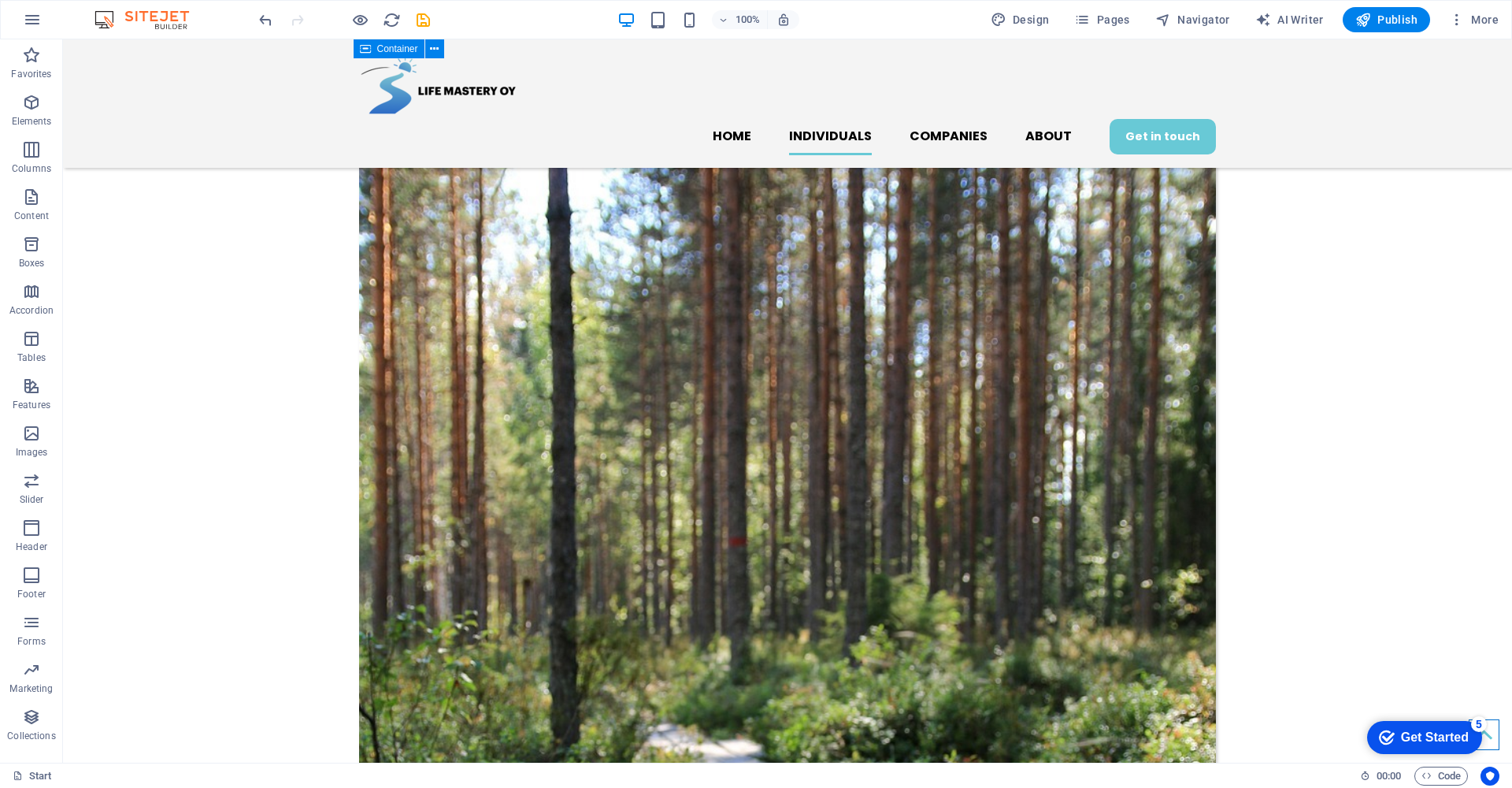
scroll to position [1850, 0]
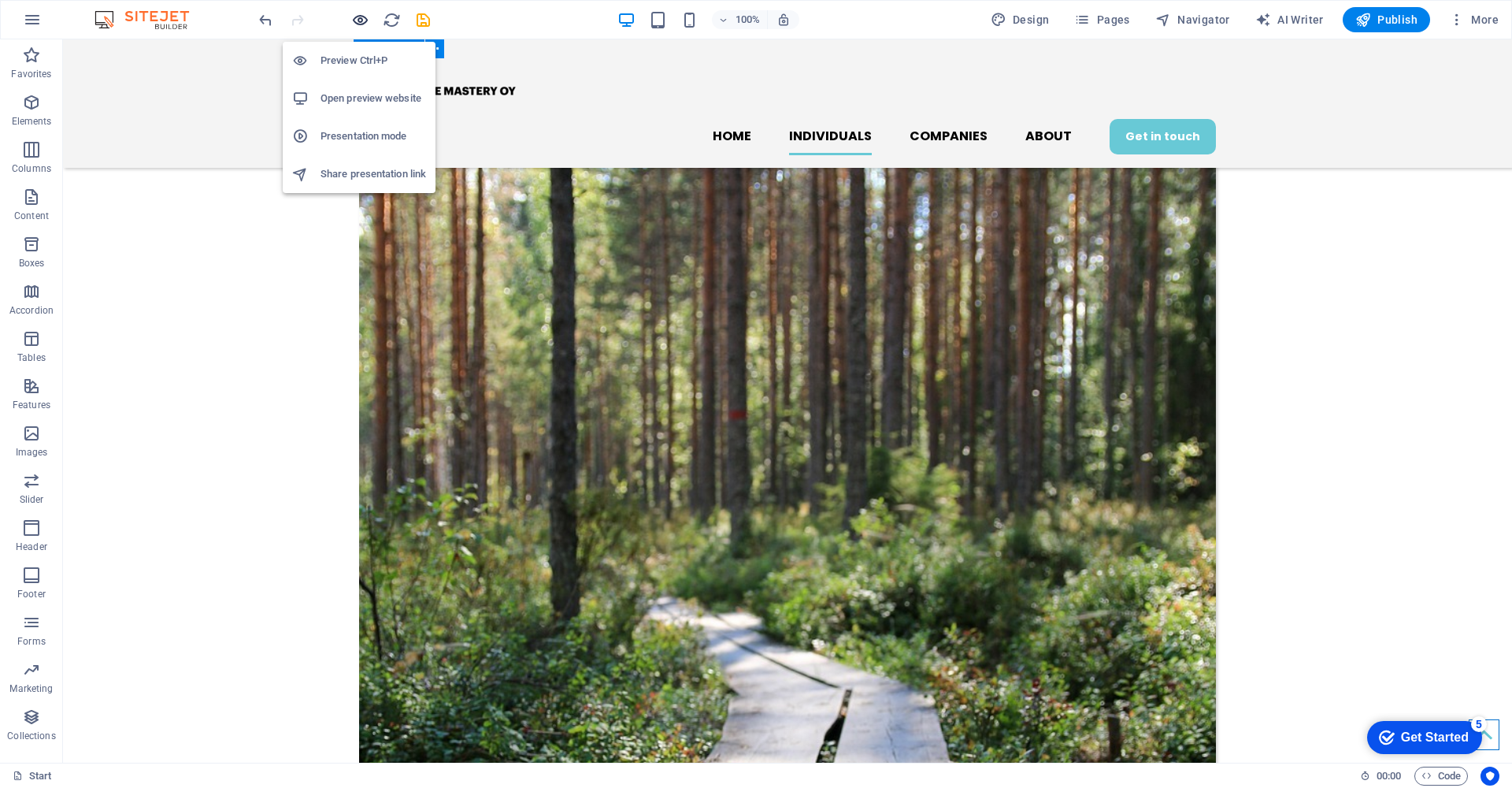
click at [360, 17] on icon "button" at bounding box center [360, 20] width 18 height 18
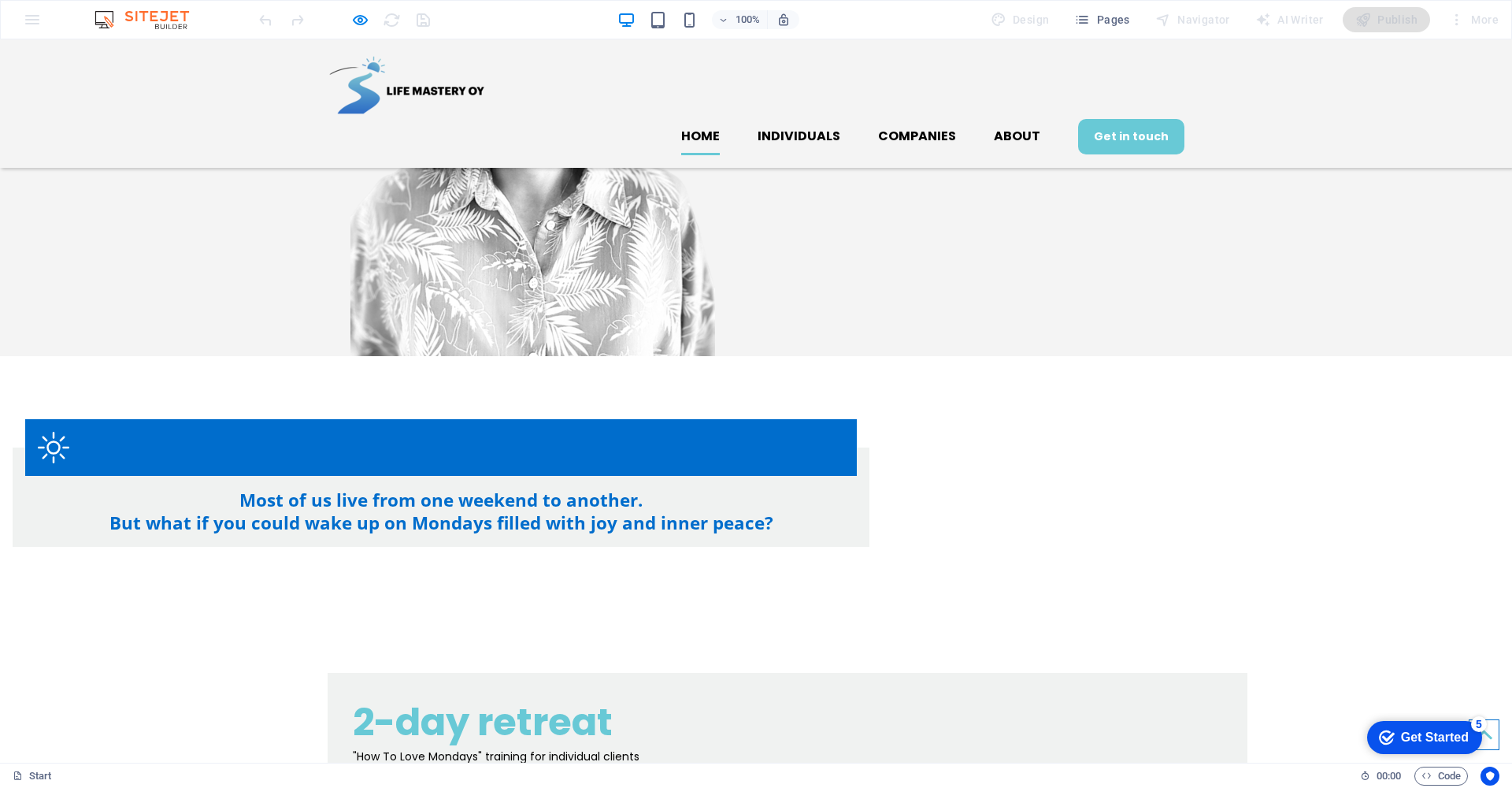
scroll to position [480, 0]
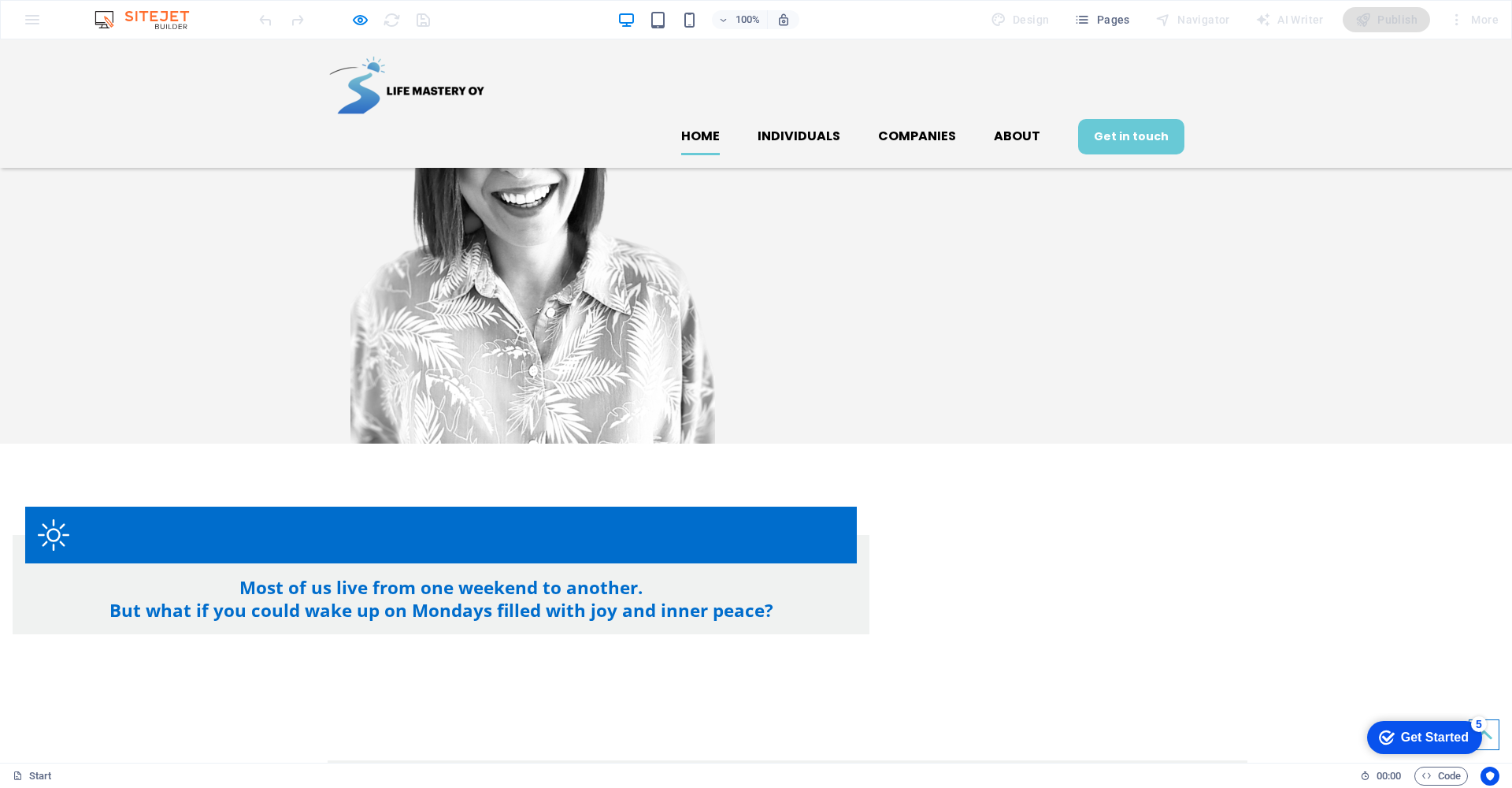
click at [959, 444] on div "Most of us live from one weekend to another. But what if you could wake up on M…" at bounding box center [756, 570] width 1512 height 254
click at [358, 20] on icon "button" at bounding box center [360, 20] width 18 height 18
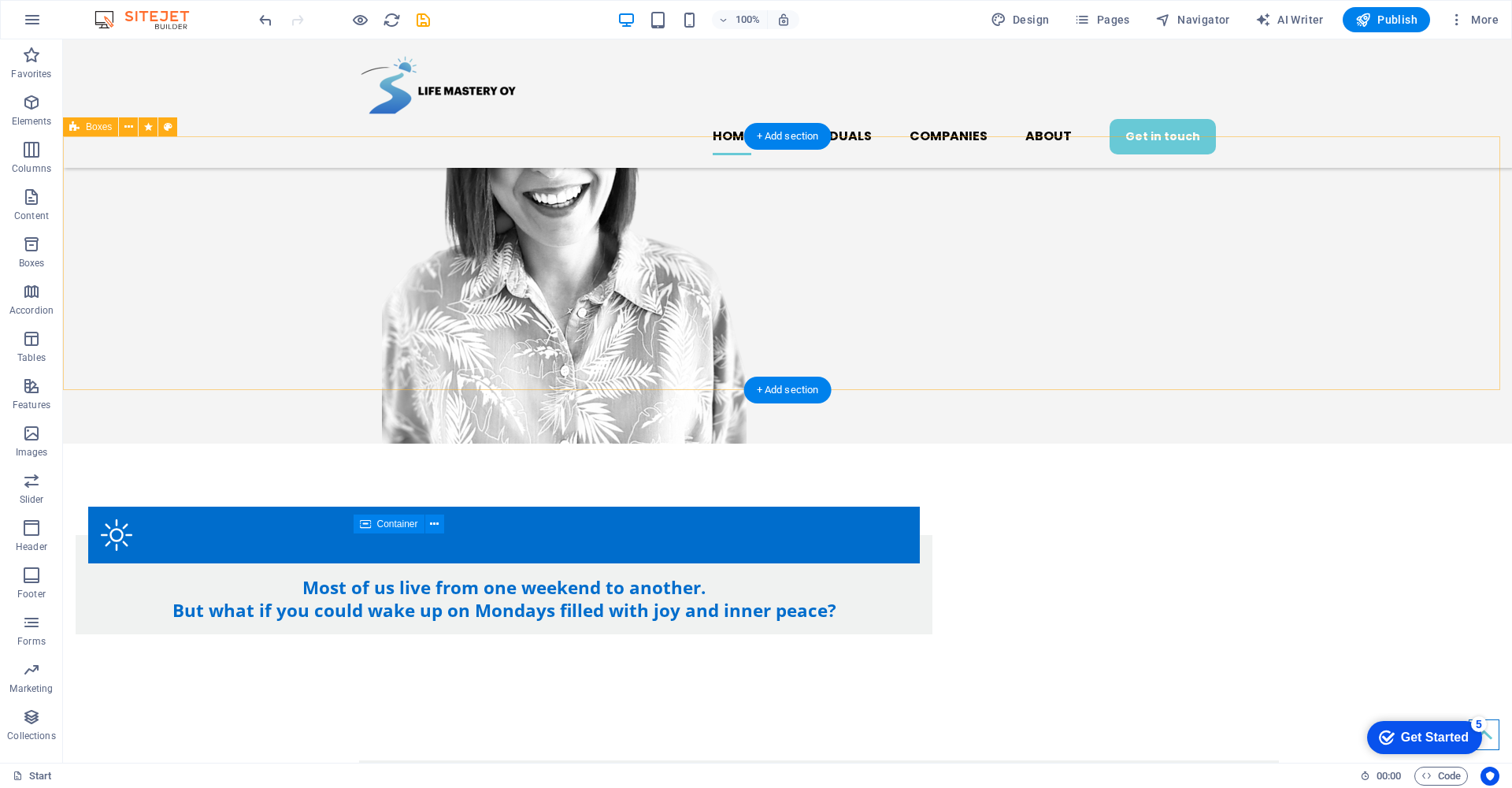
click at [683, 444] on div "Most of us live from one weekend to another. But what if you could wake up on M…" at bounding box center [788, 570] width 1449 height 254
click at [677, 444] on div "Most of us live from one weekend to another. But what if you could wake up on M…" at bounding box center [788, 570] width 1449 height 254
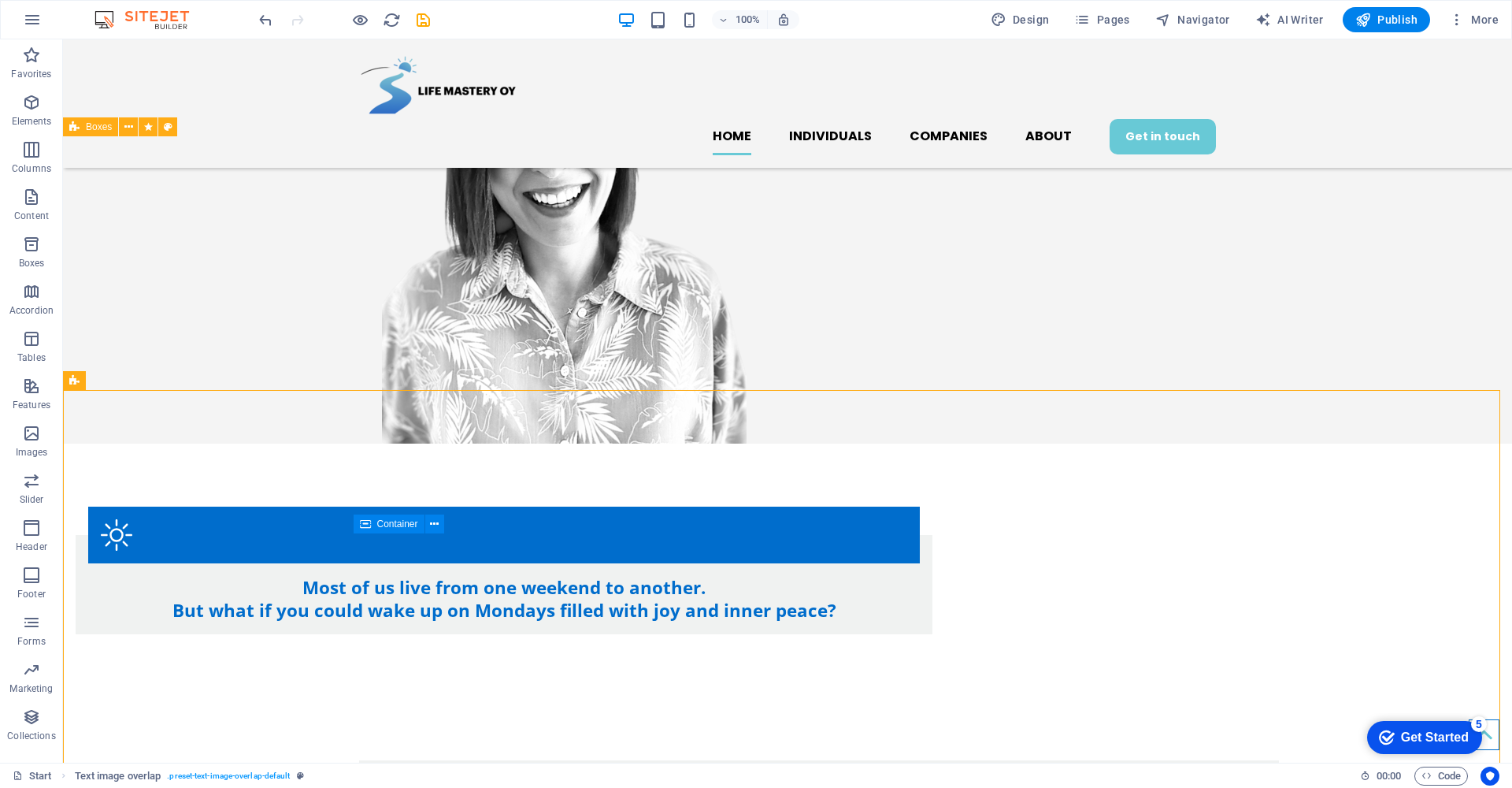
click at [813, 444] on div "Most of us live from one weekend to another. But what if you could wake up on M…" at bounding box center [788, 570] width 1449 height 254
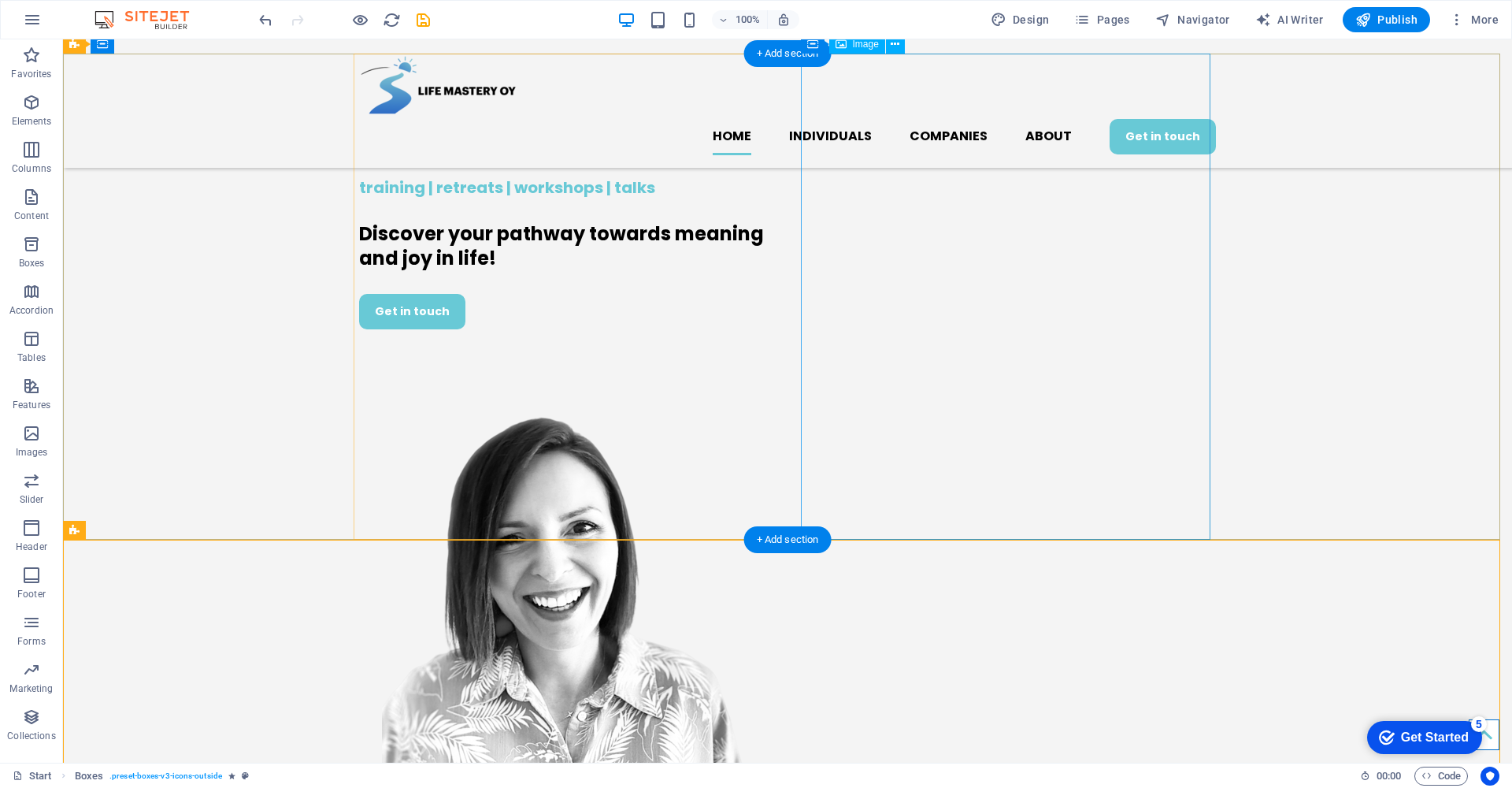
scroll to position [0, 0]
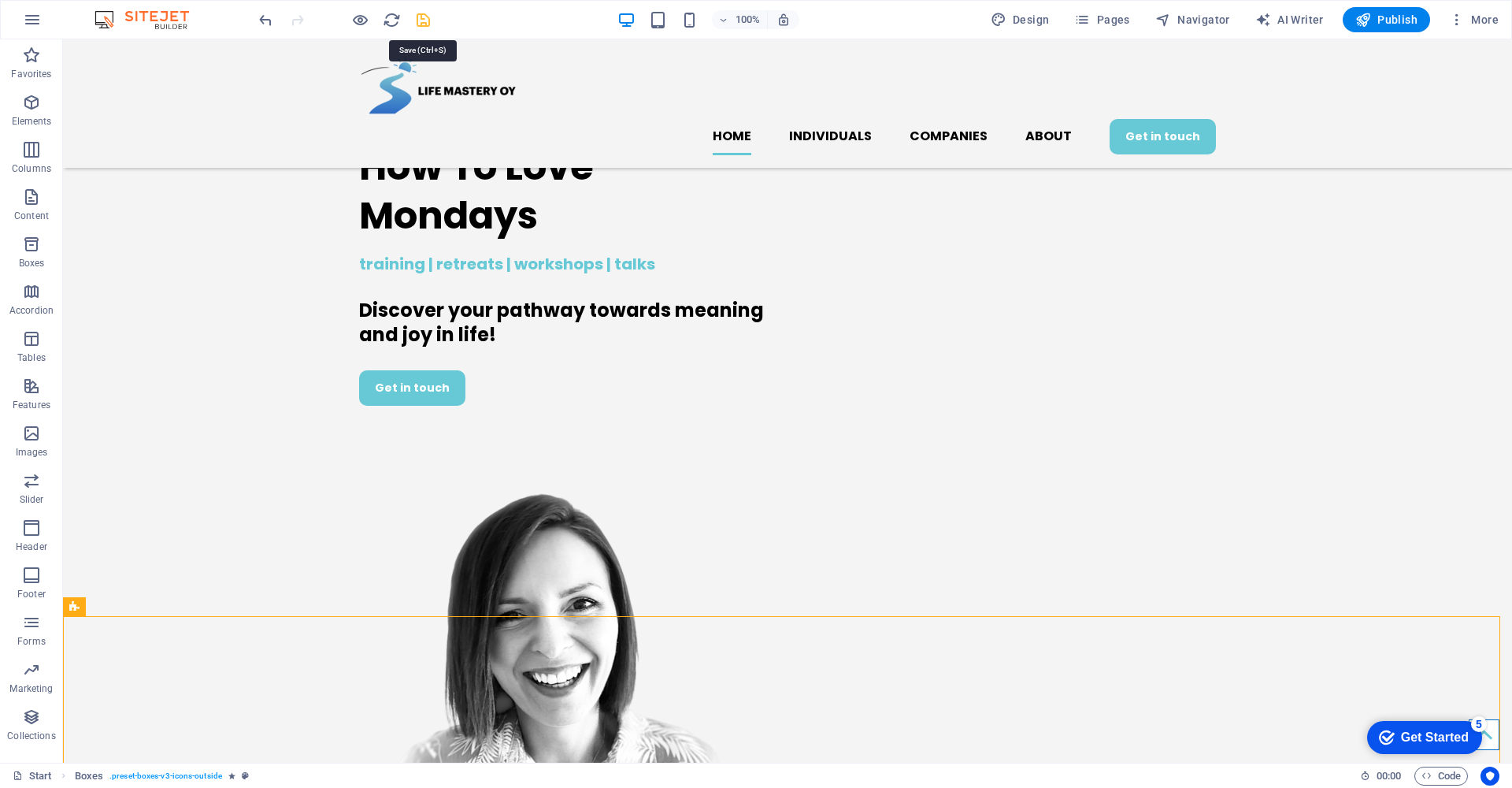
click at [425, 22] on icon "save" at bounding box center [423, 20] width 18 height 18
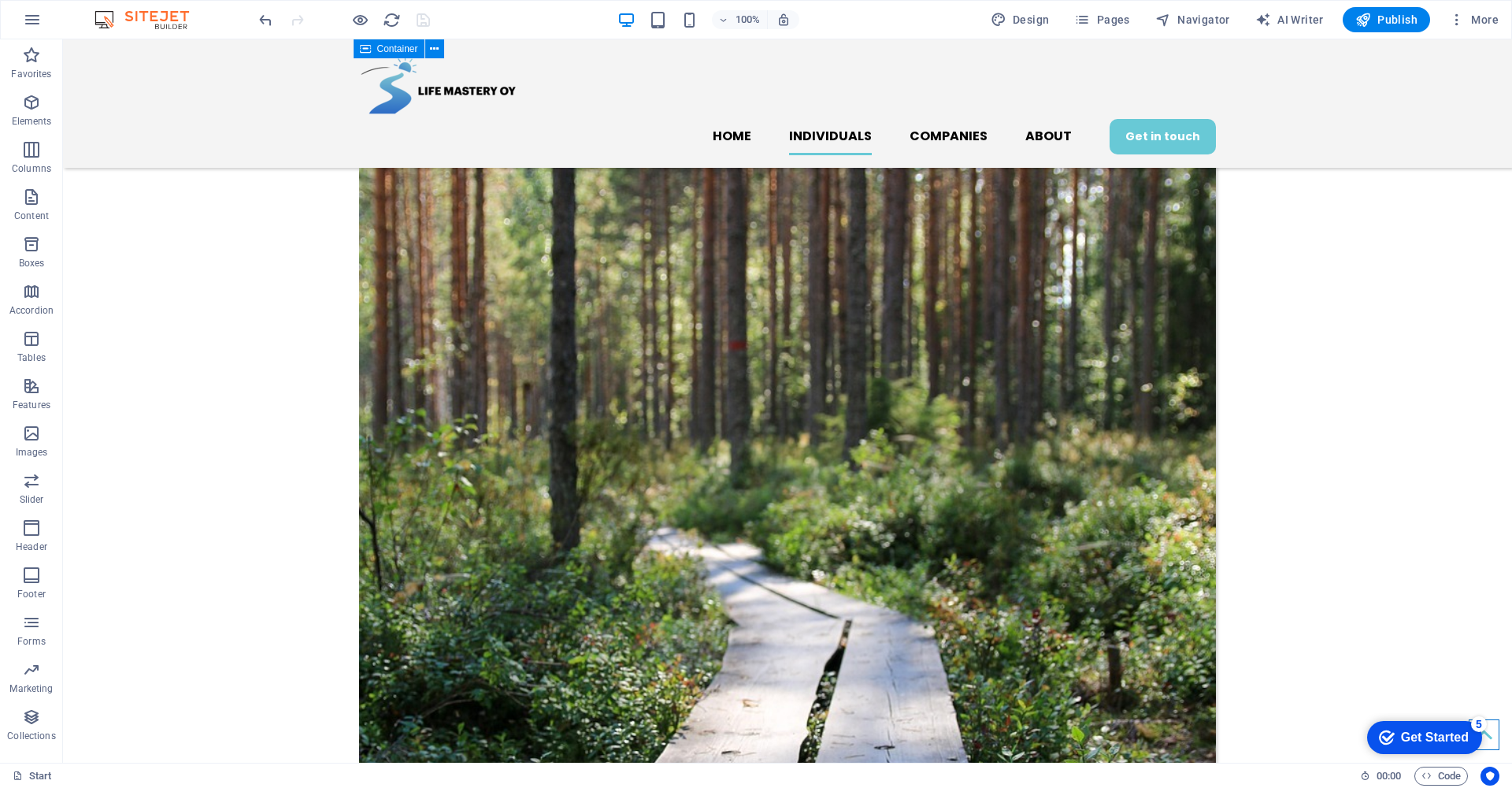
scroll to position [2233, 0]
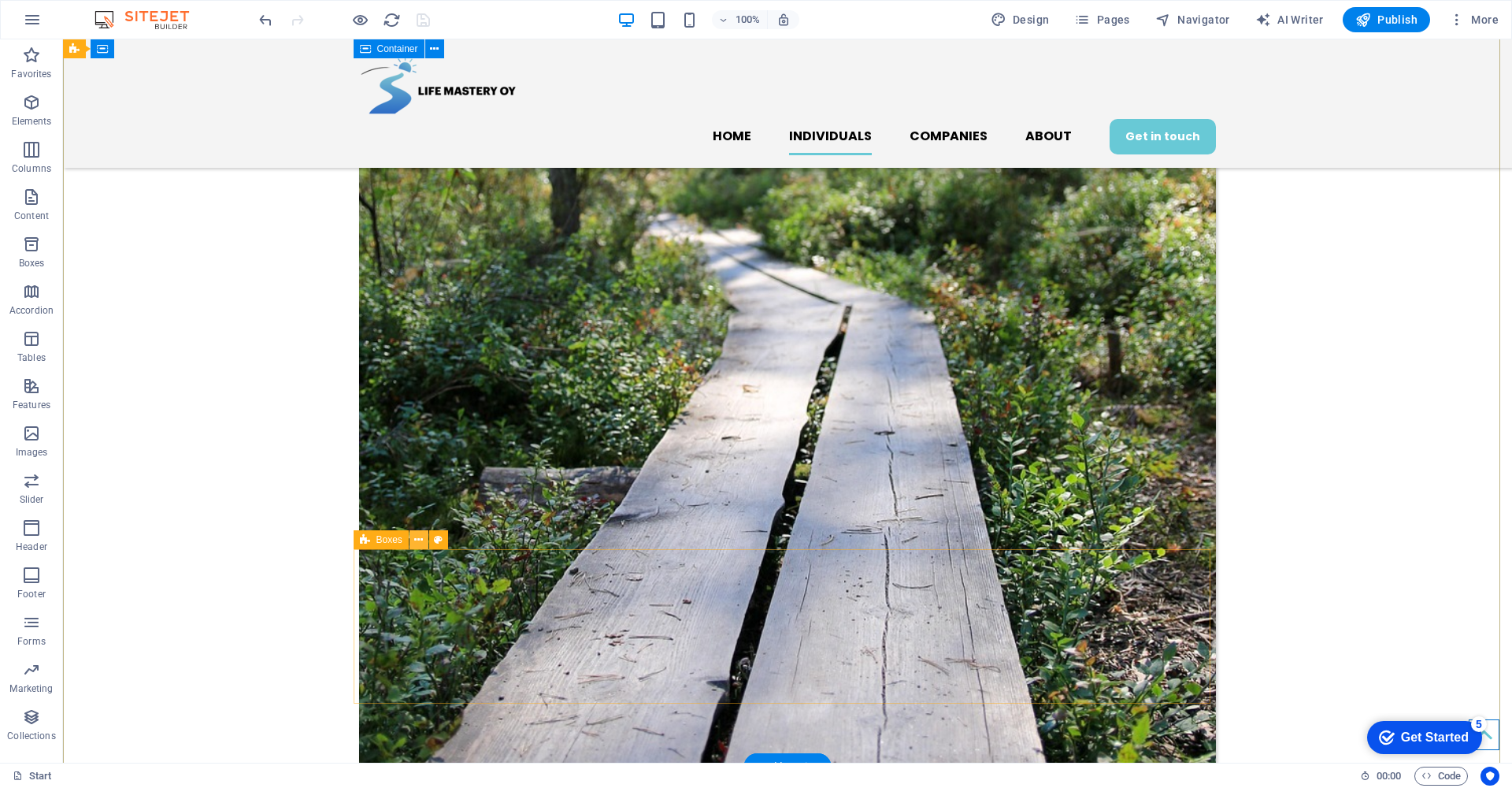
click at [418, 541] on icon at bounding box center [418, 540] width 9 height 17
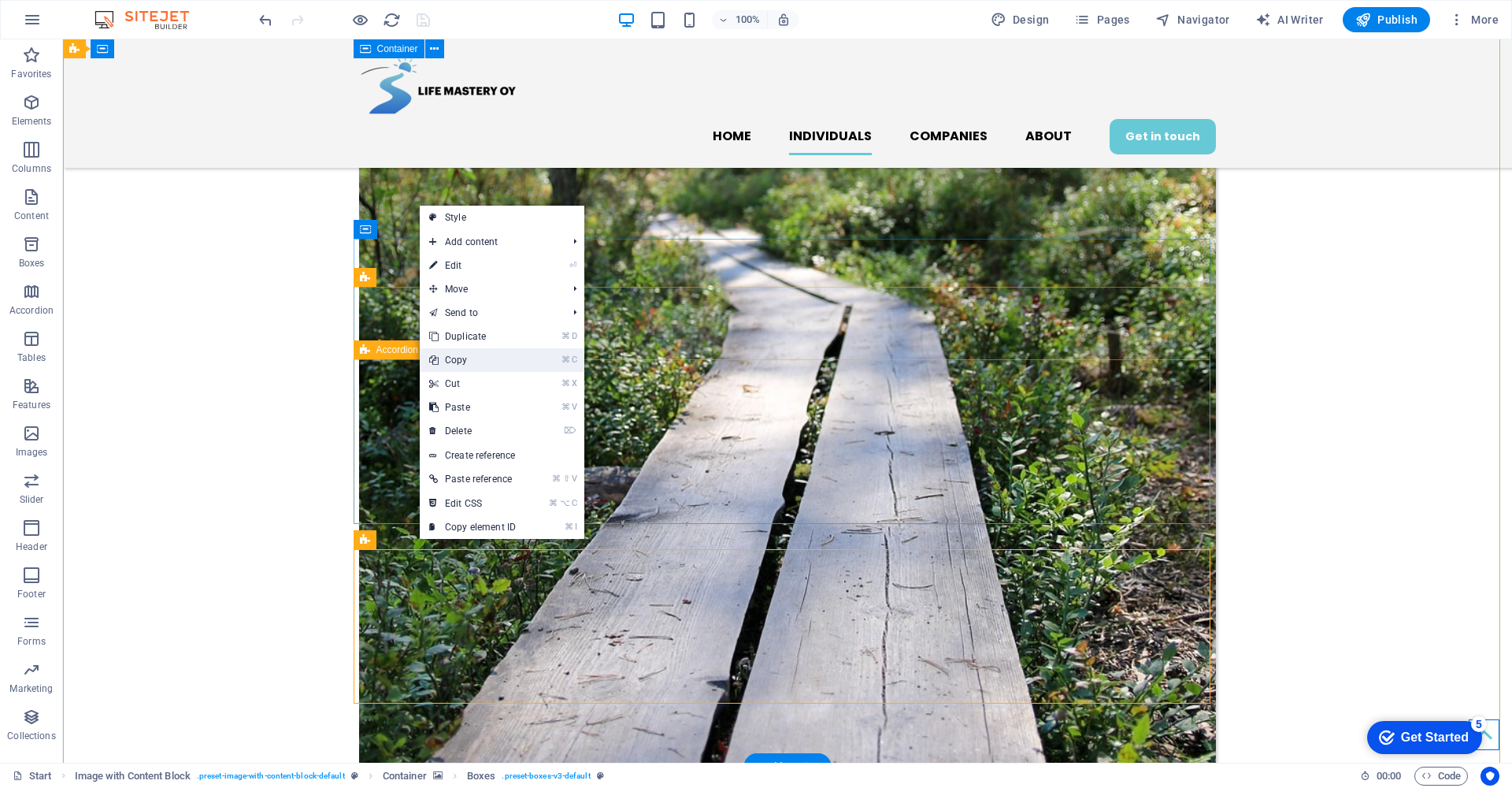
click at [486, 363] on link "⌘ C Copy" at bounding box center [472, 360] width 106 height 24
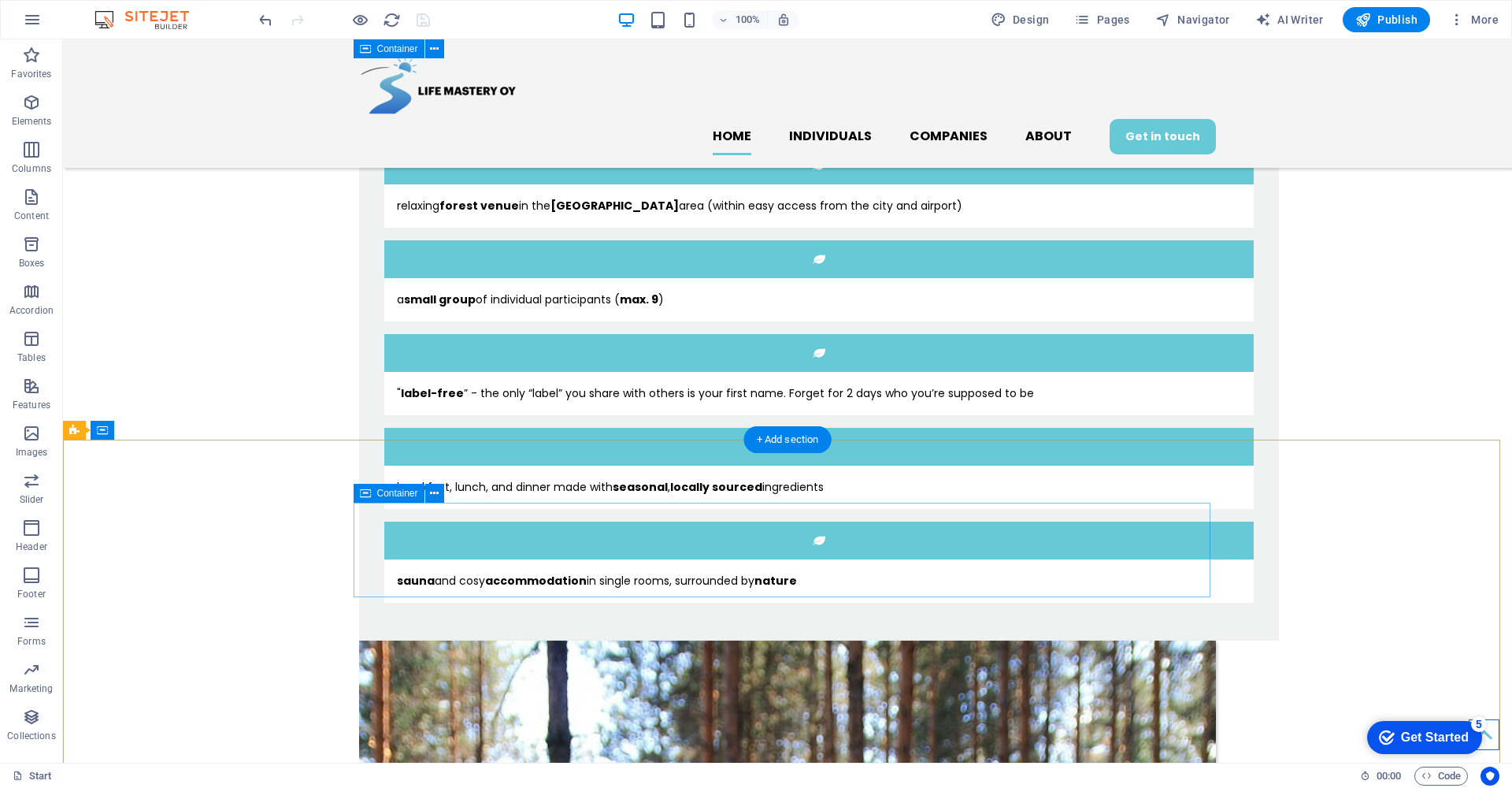
scroll to position [1054, 0]
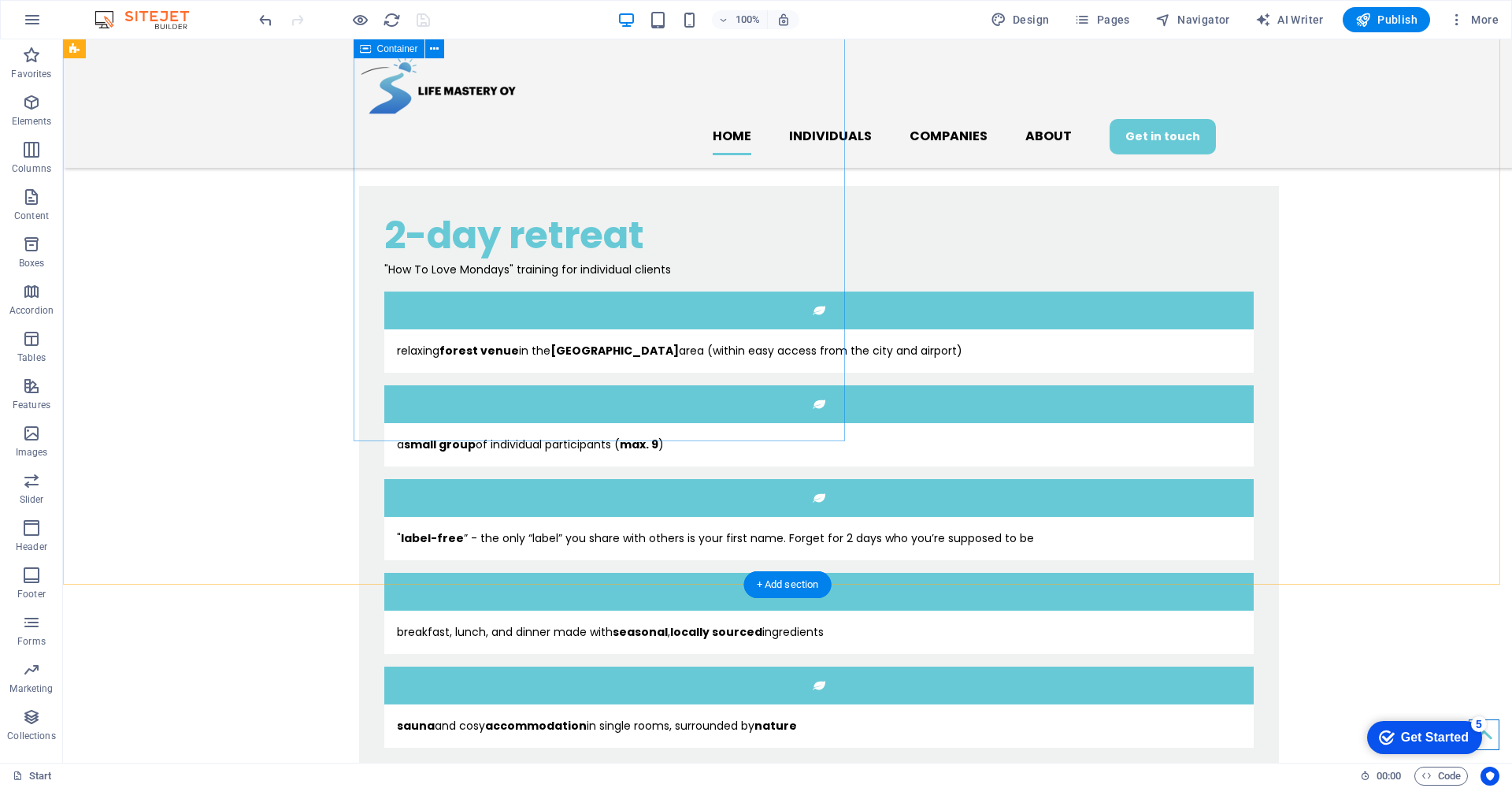
click at [622, 429] on div "2-day retreat "How To Love Mondays" training for individual clients relaxing fo…" at bounding box center [818, 485] width 919 height 599
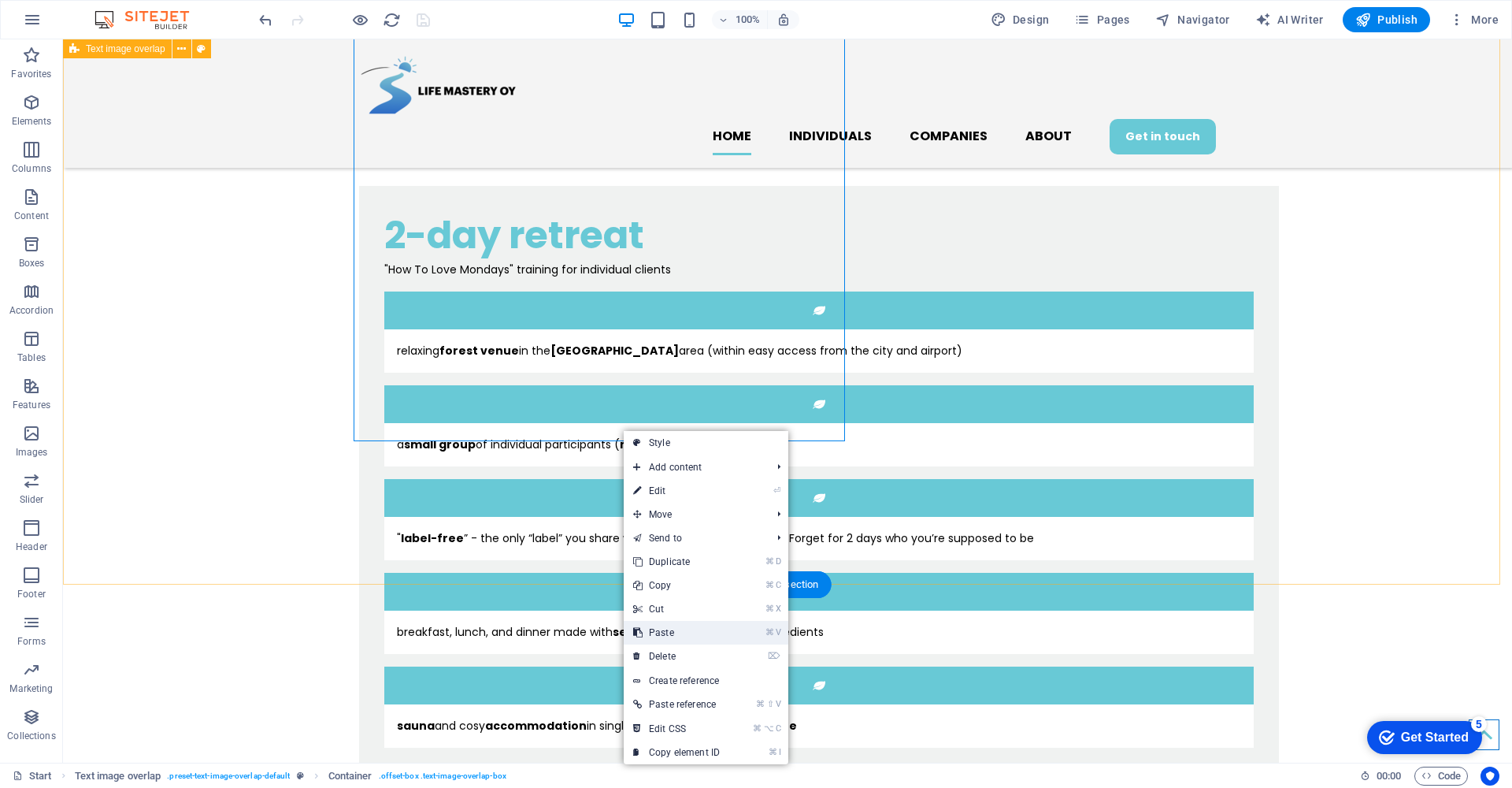
click at [665, 626] on link "⌘ V Paste" at bounding box center [676, 633] width 106 height 24
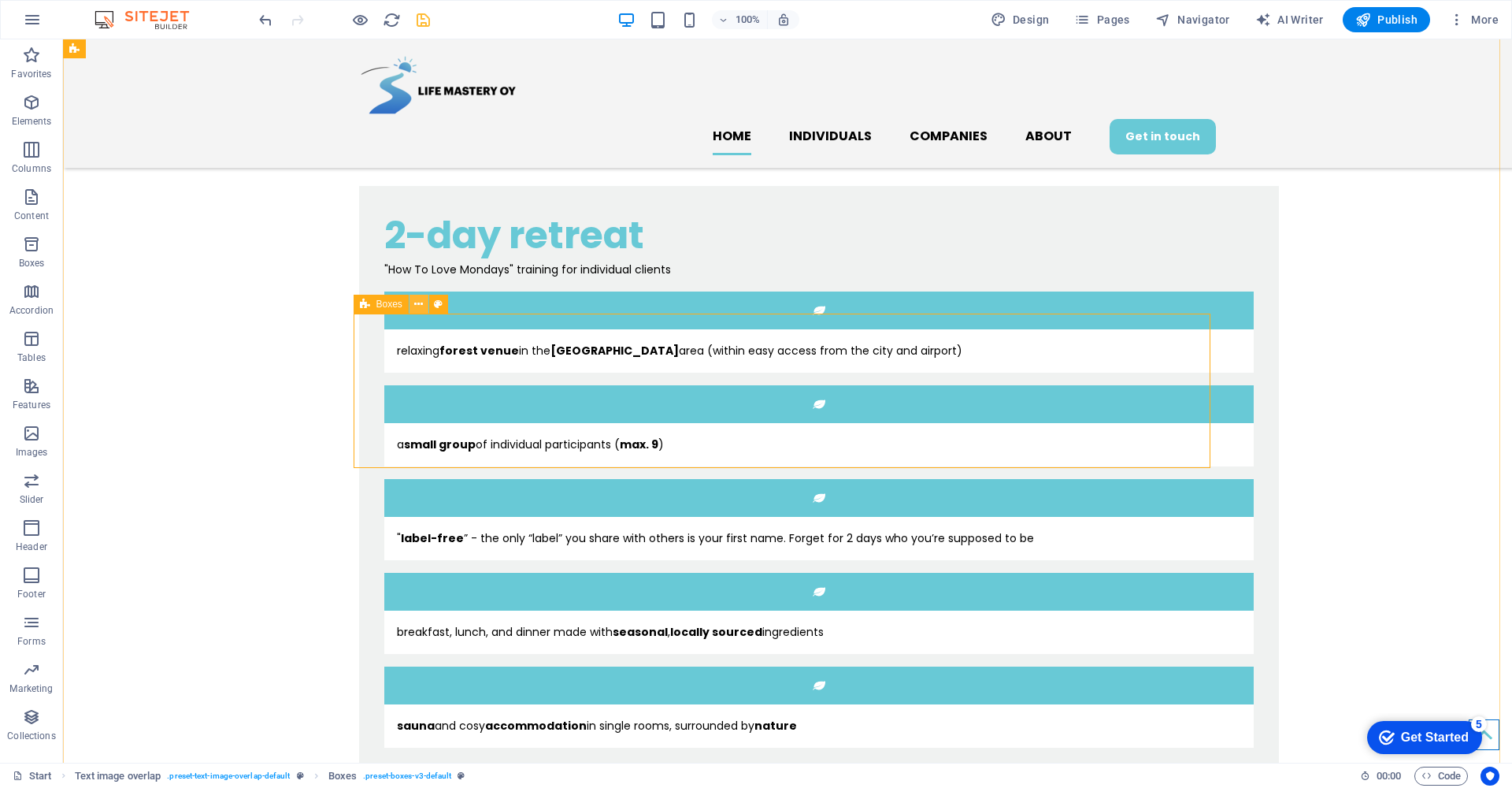
click at [418, 305] on icon at bounding box center [418, 305] width 9 height 17
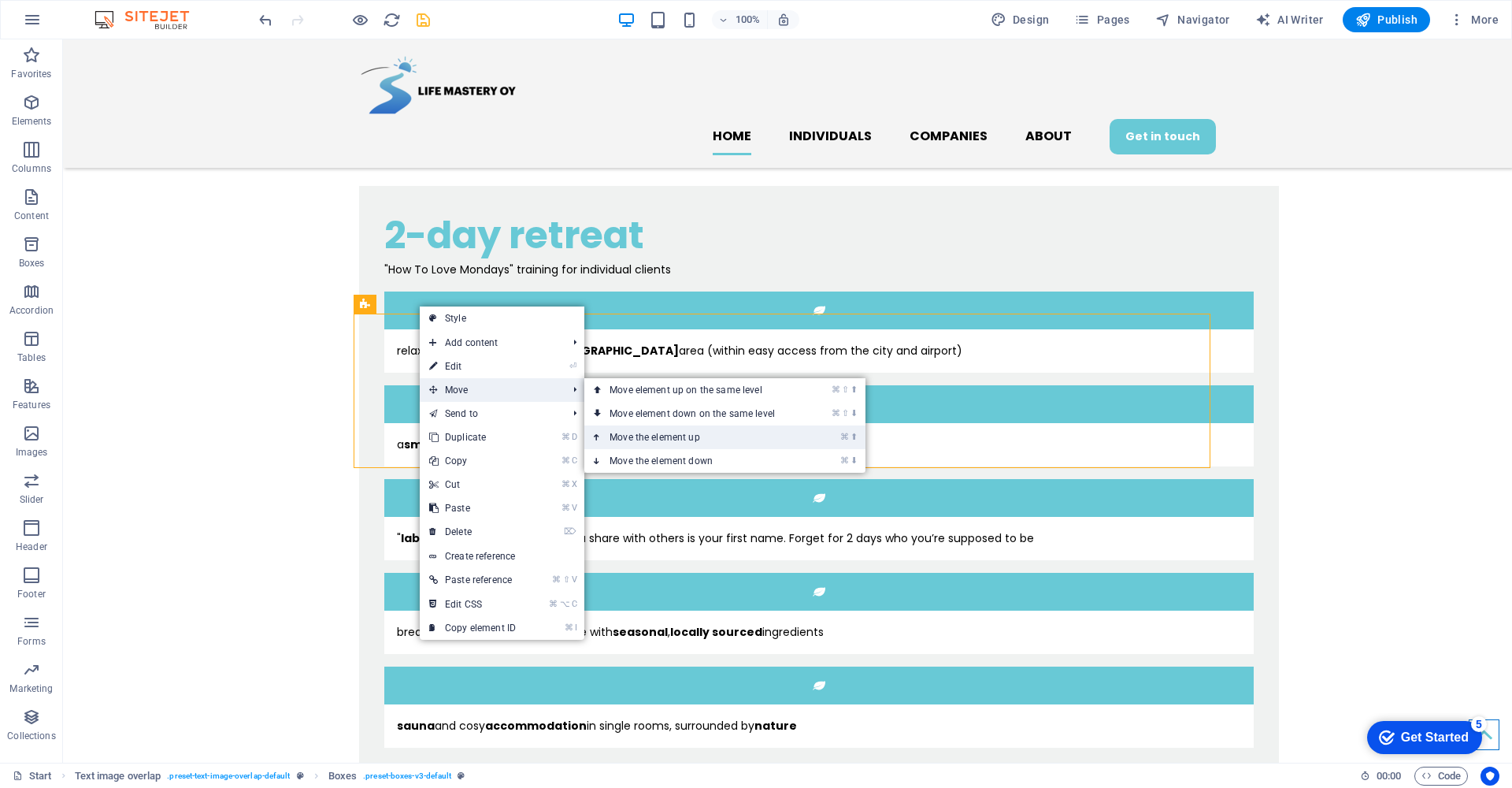
click at [667, 431] on link "⌘ ⬆ Move the element up" at bounding box center [695, 437] width 222 height 24
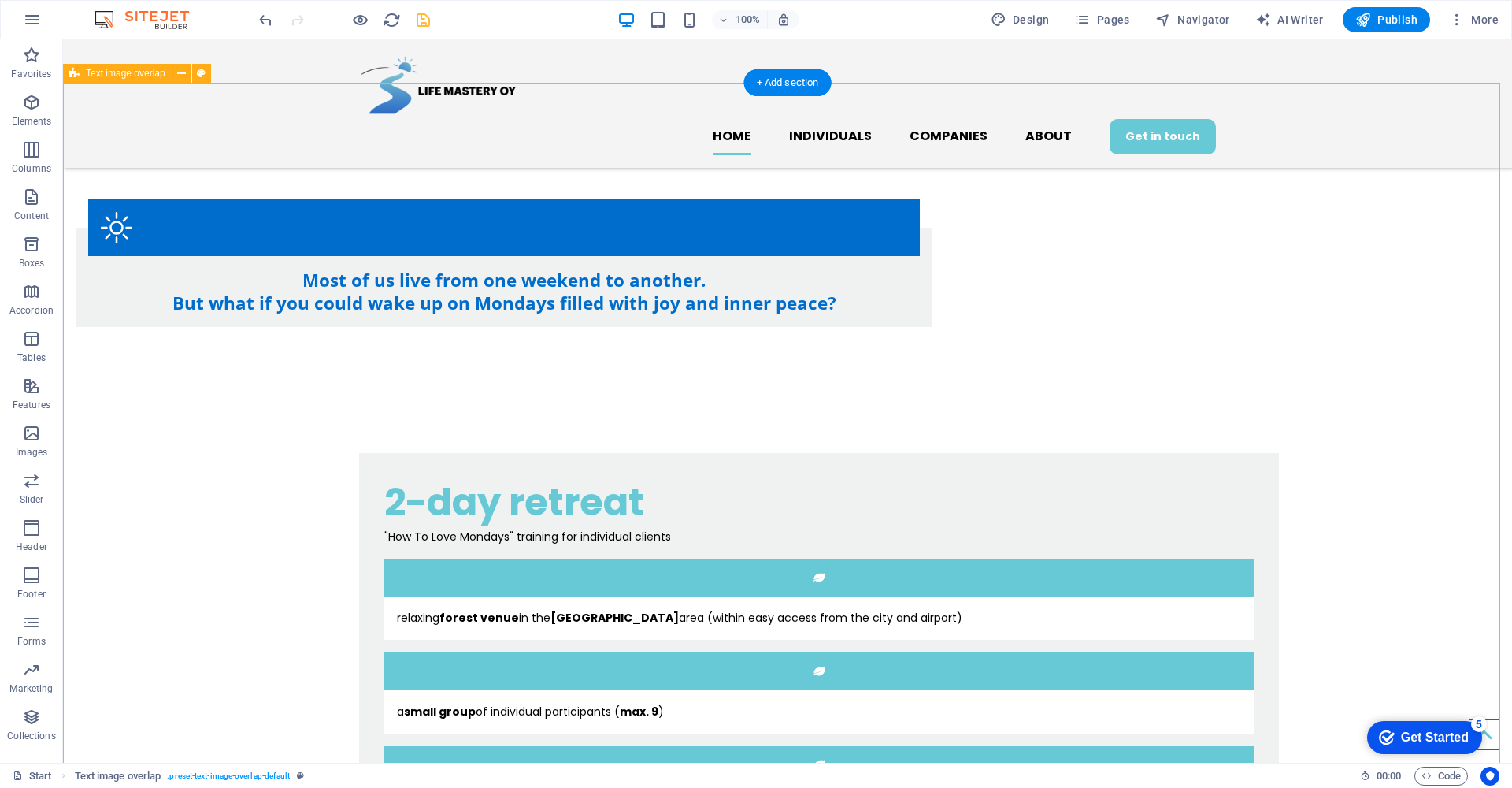
scroll to position [897, 0]
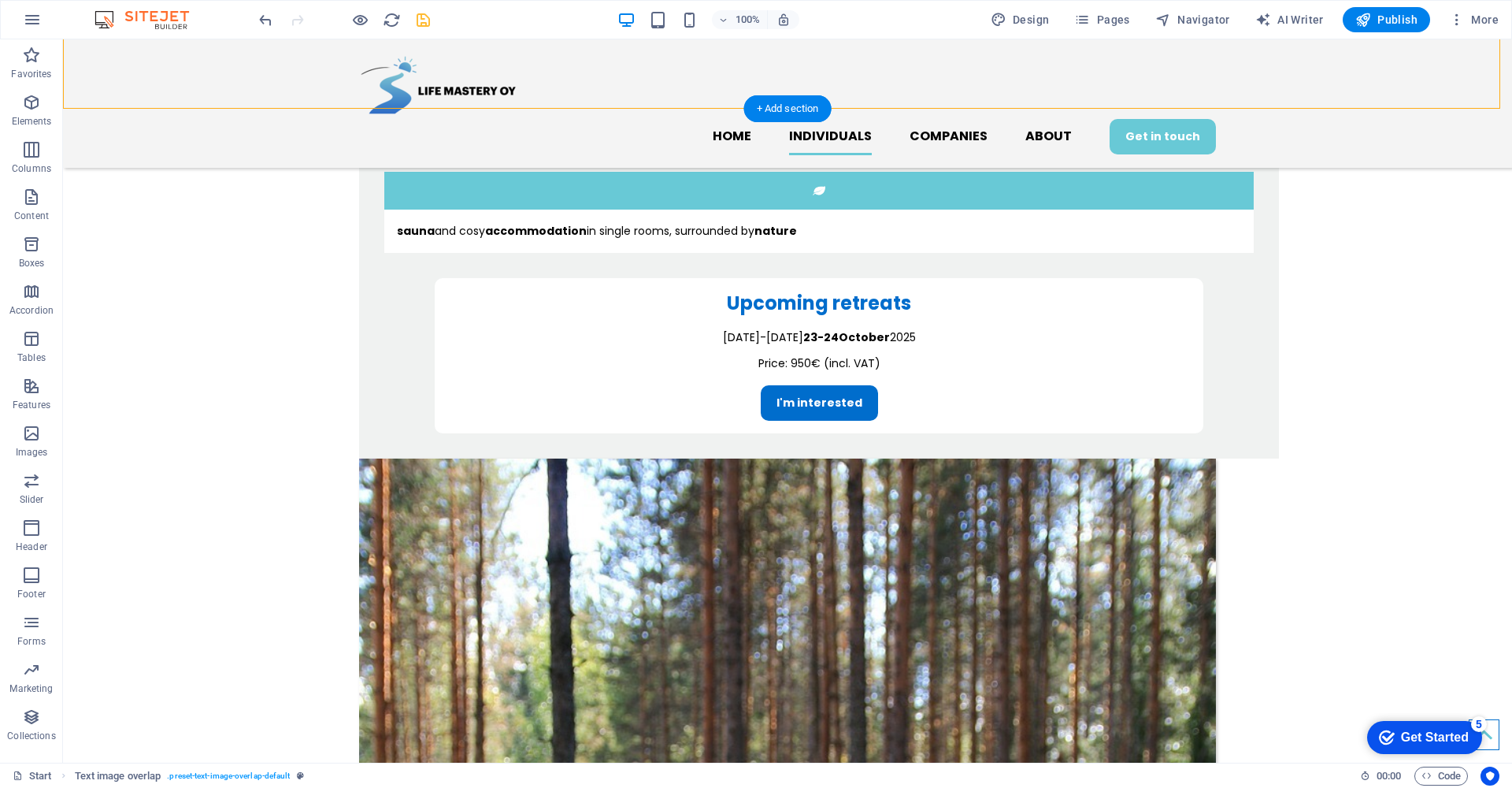
scroll to position [1857, 0]
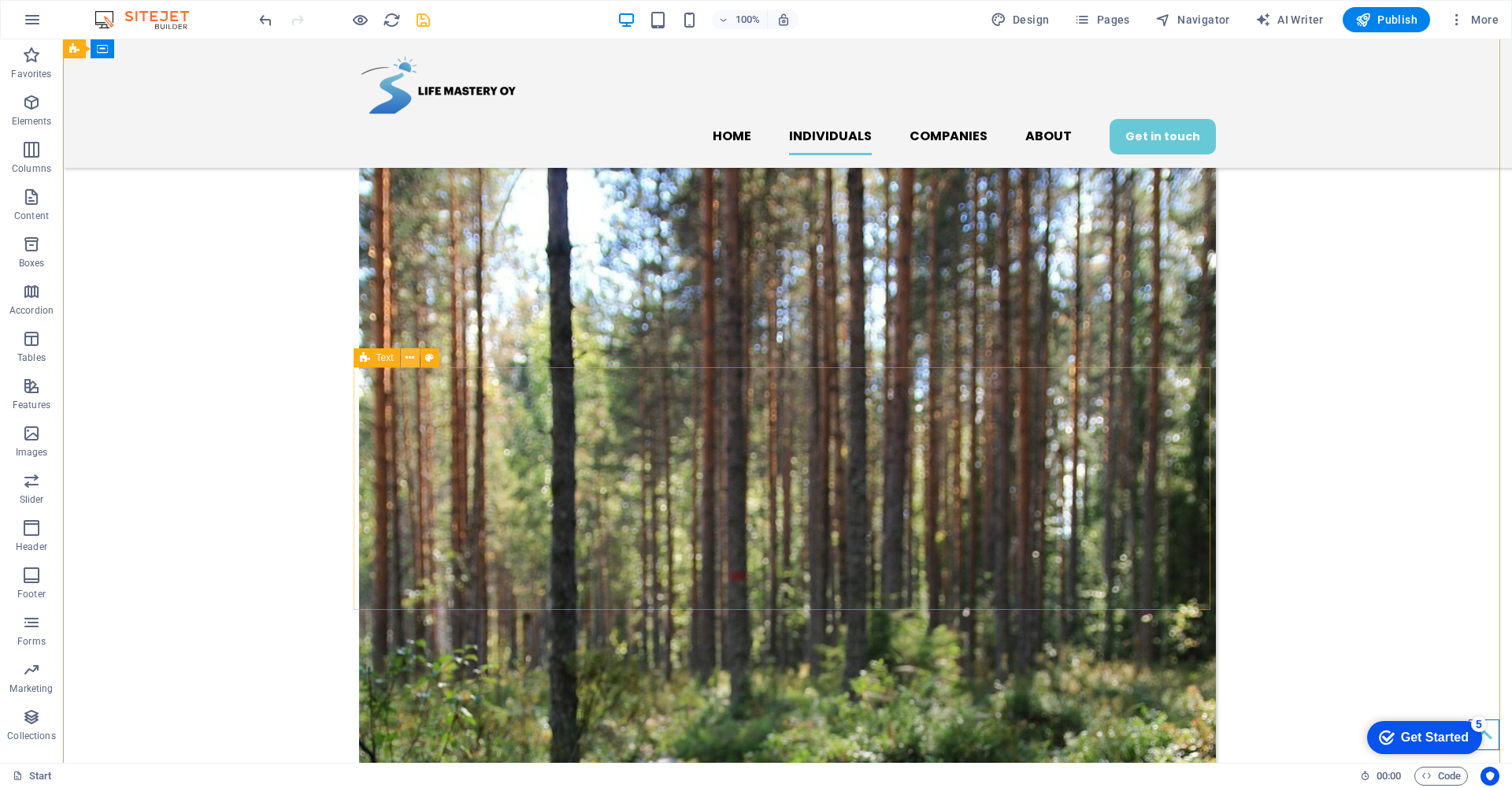
click at [411, 359] on icon at bounding box center [409, 358] width 9 height 17
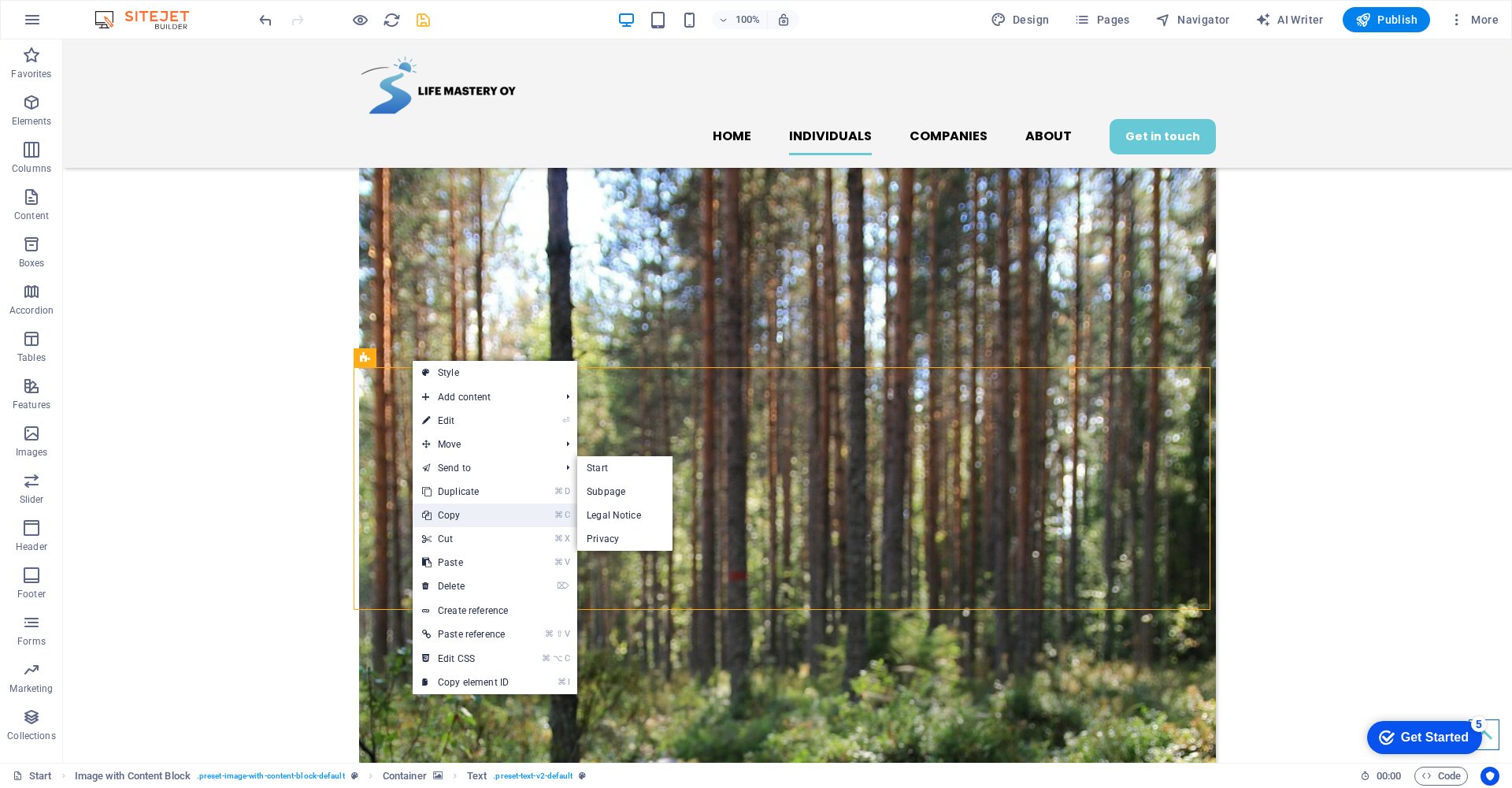
click at [462, 513] on link "⌘ C Copy" at bounding box center [464, 515] width 106 height 24
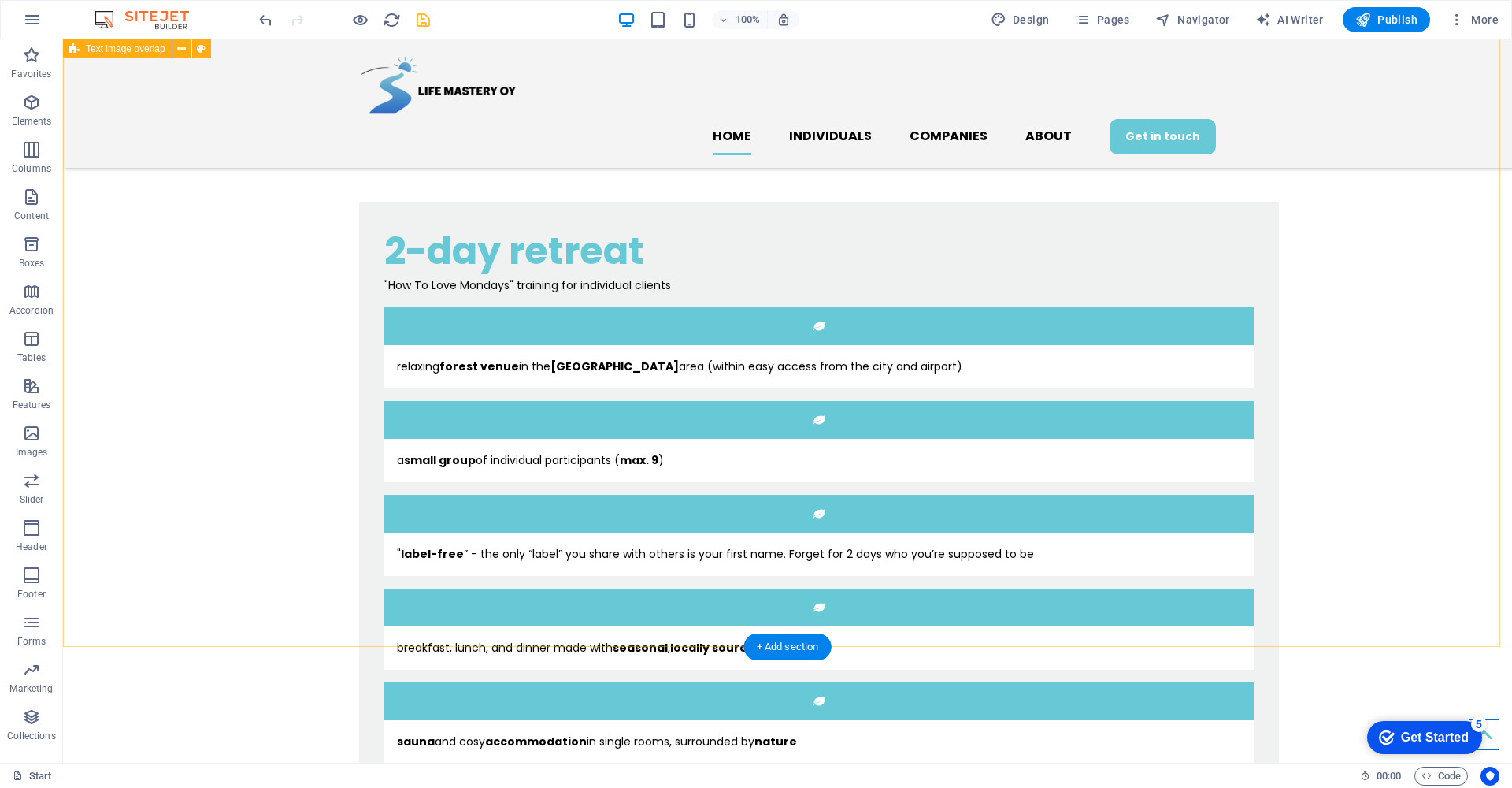
scroll to position [943, 0]
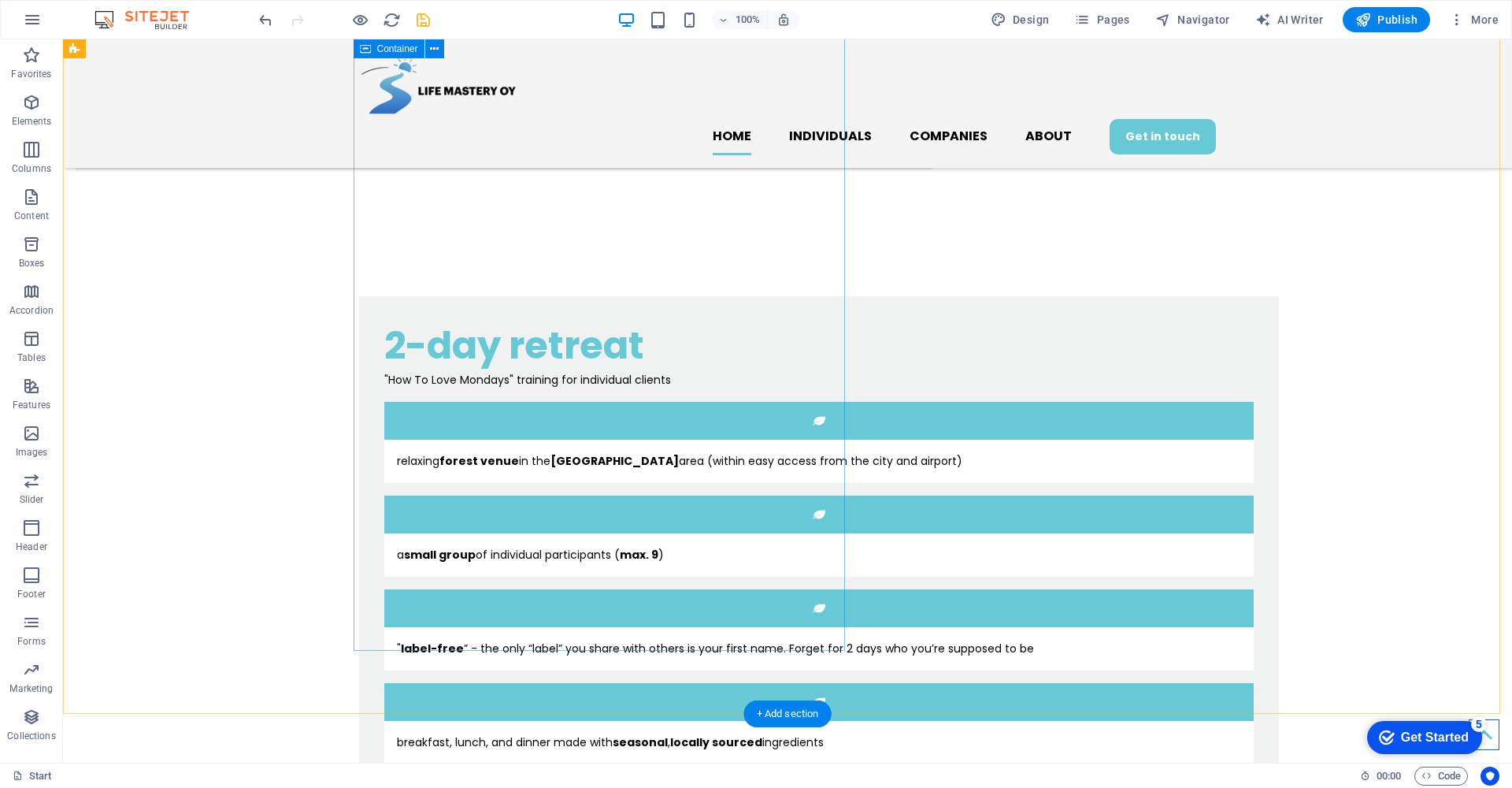
click at [386, 461] on div "2-day retreat "How To Love Mondays" training for individual clients relaxing fo…" at bounding box center [818, 679] width 919 height 766
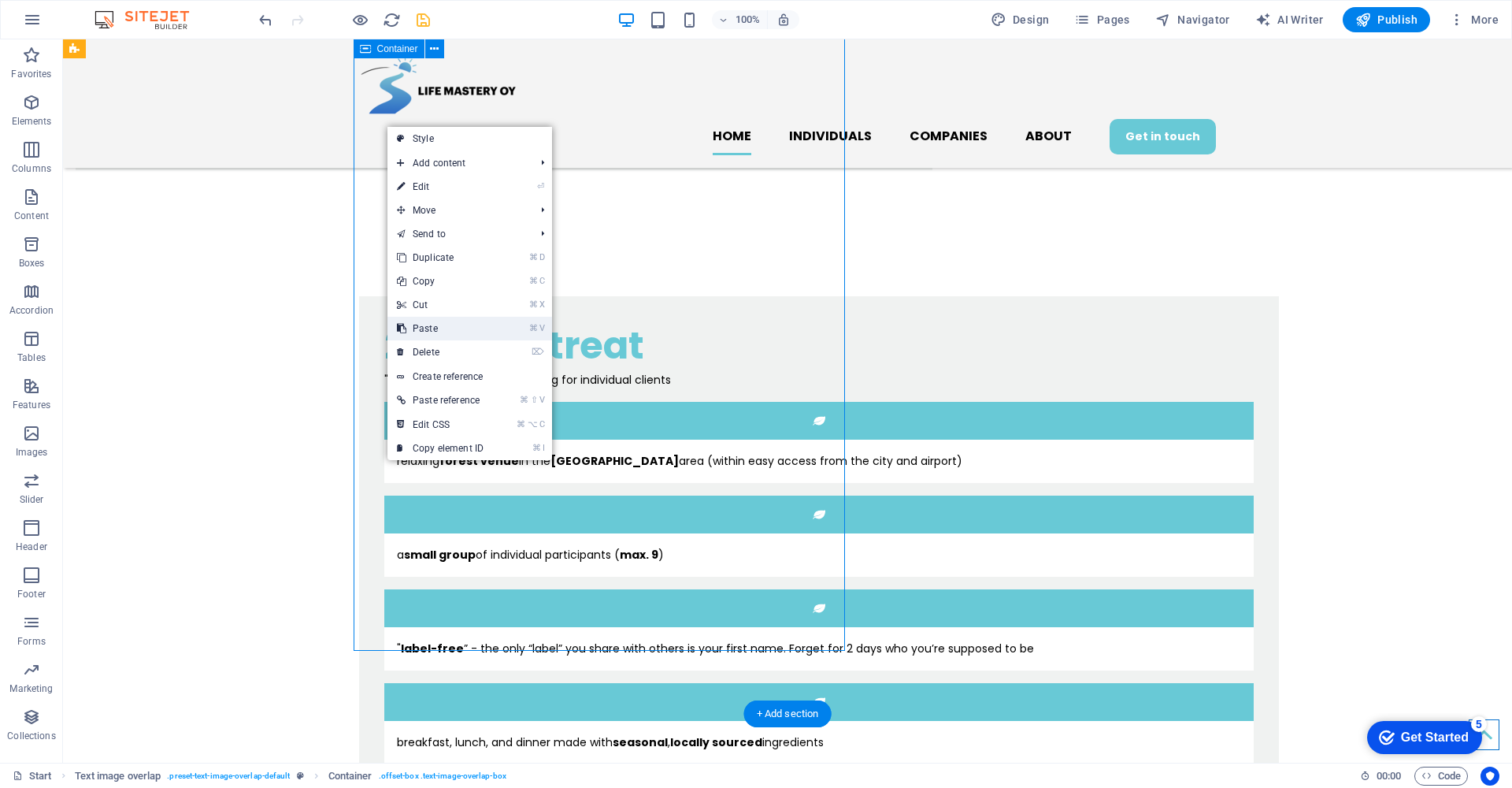
click at [458, 333] on link "⌘ V Paste" at bounding box center [440, 328] width 106 height 24
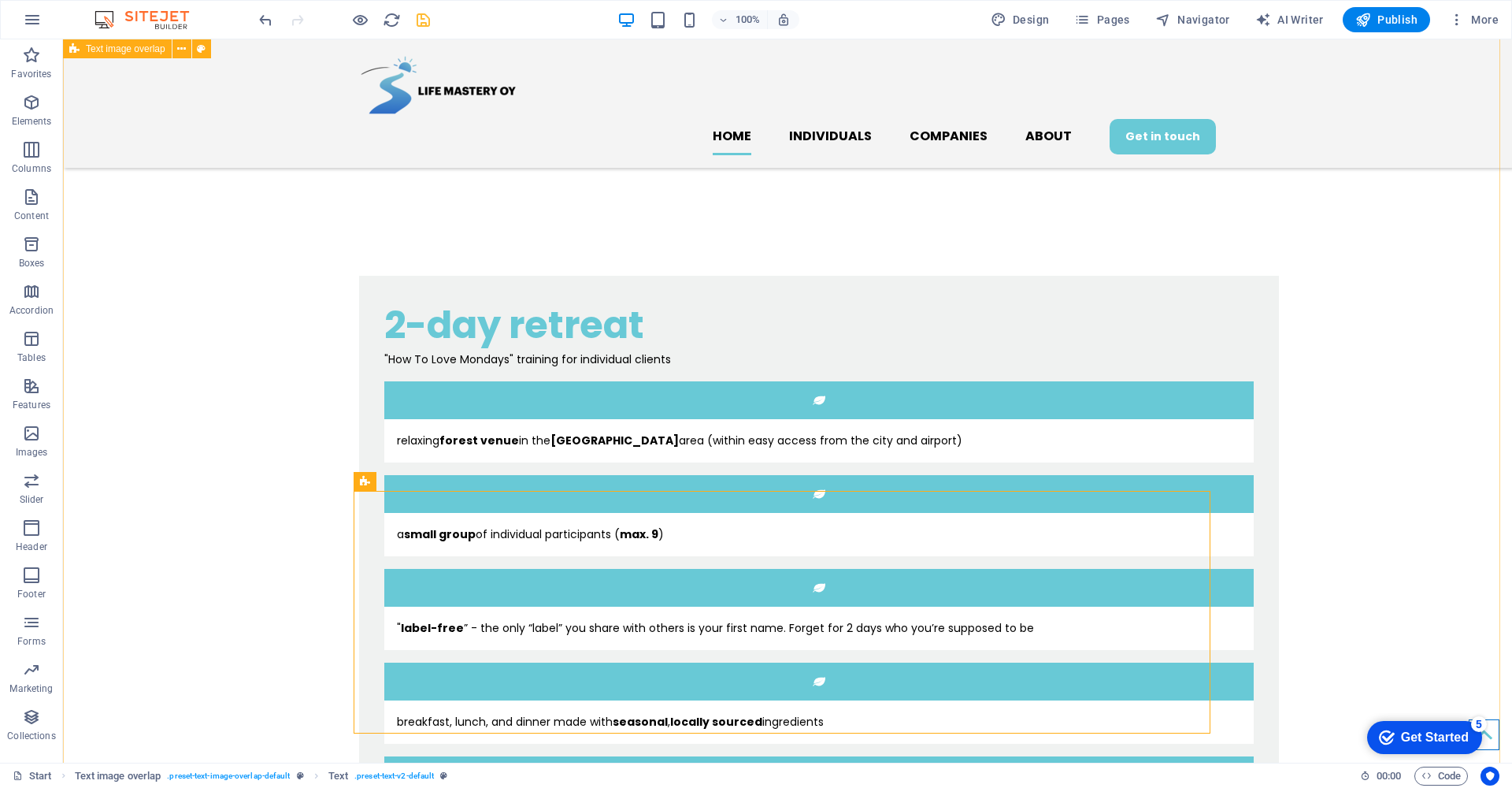
scroll to position [1144, 0]
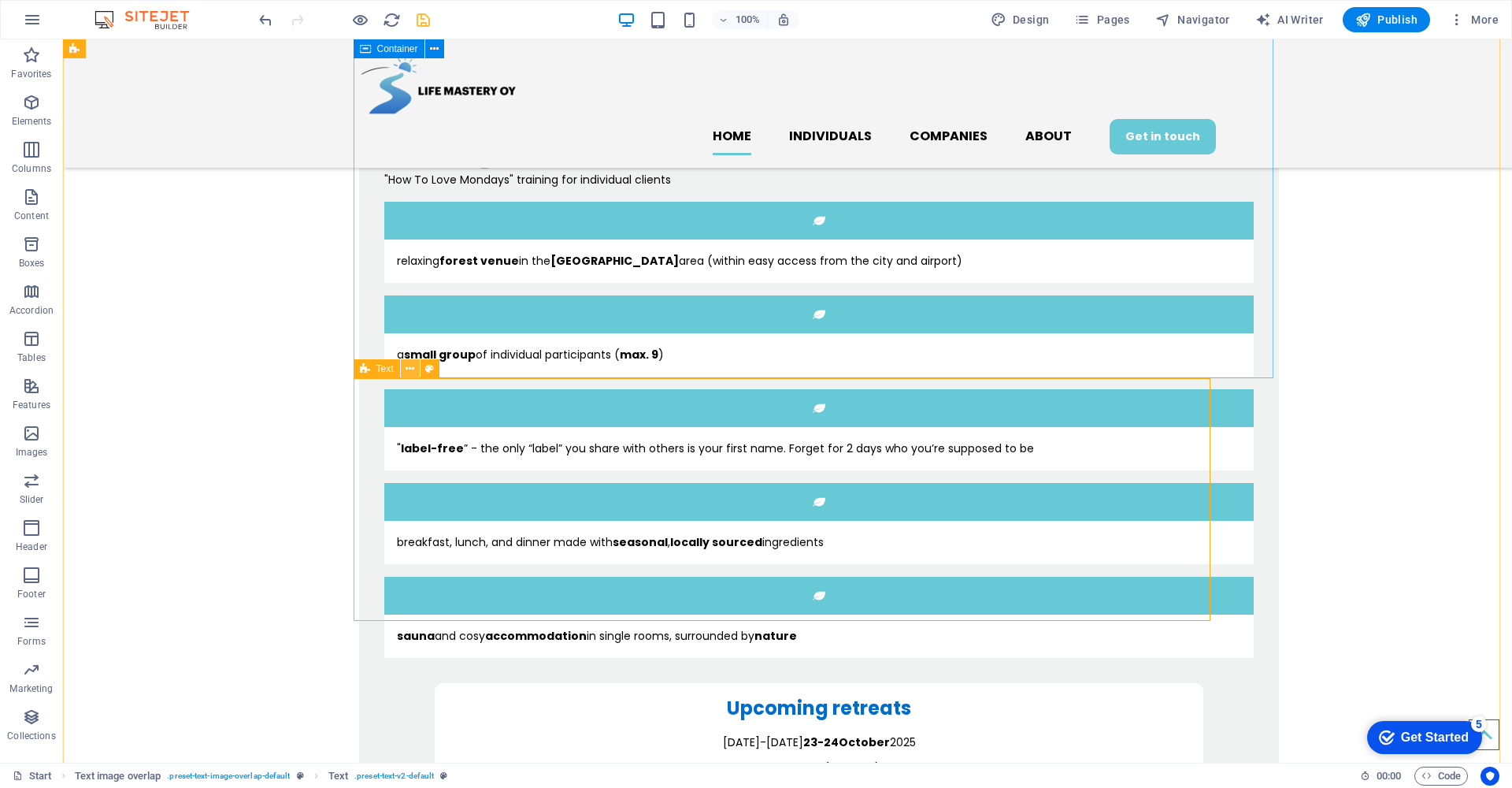
click at [411, 368] on icon at bounding box center [409, 369] width 9 height 17
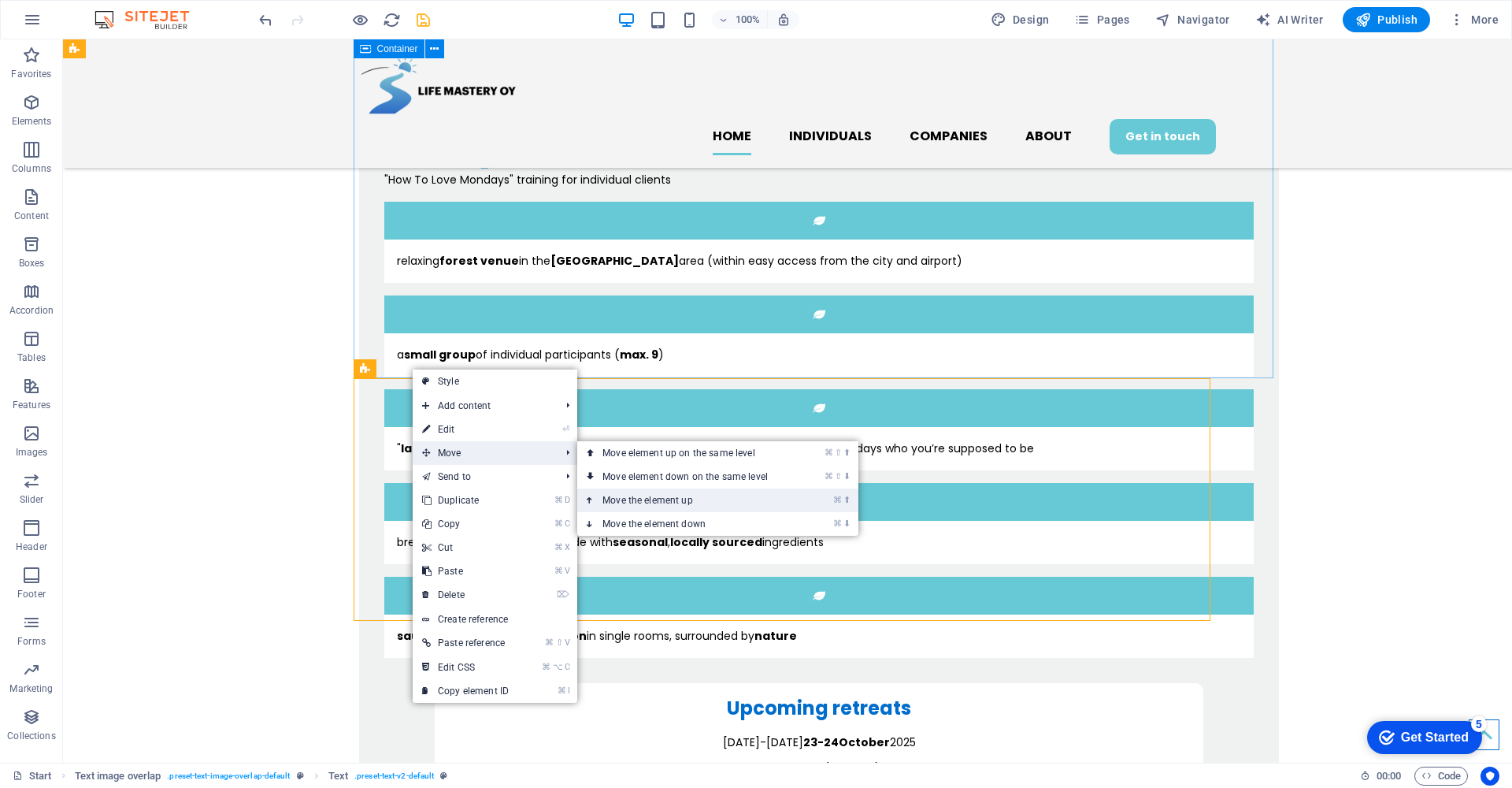
click at [630, 494] on link "⌘ ⬆ Move the element up" at bounding box center [688, 500] width 222 height 24
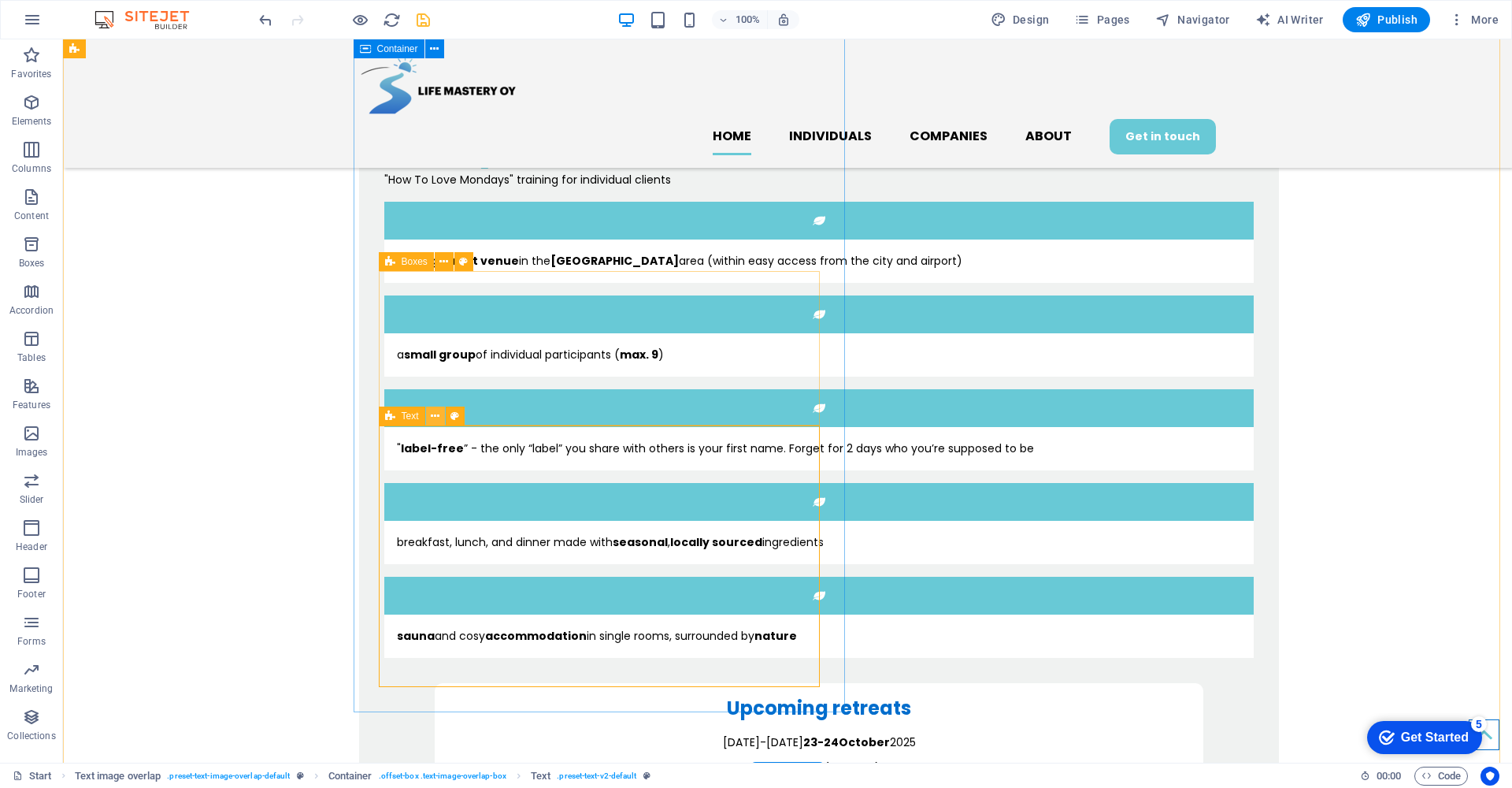
click at [435, 417] on icon at bounding box center [435, 416] width 9 height 17
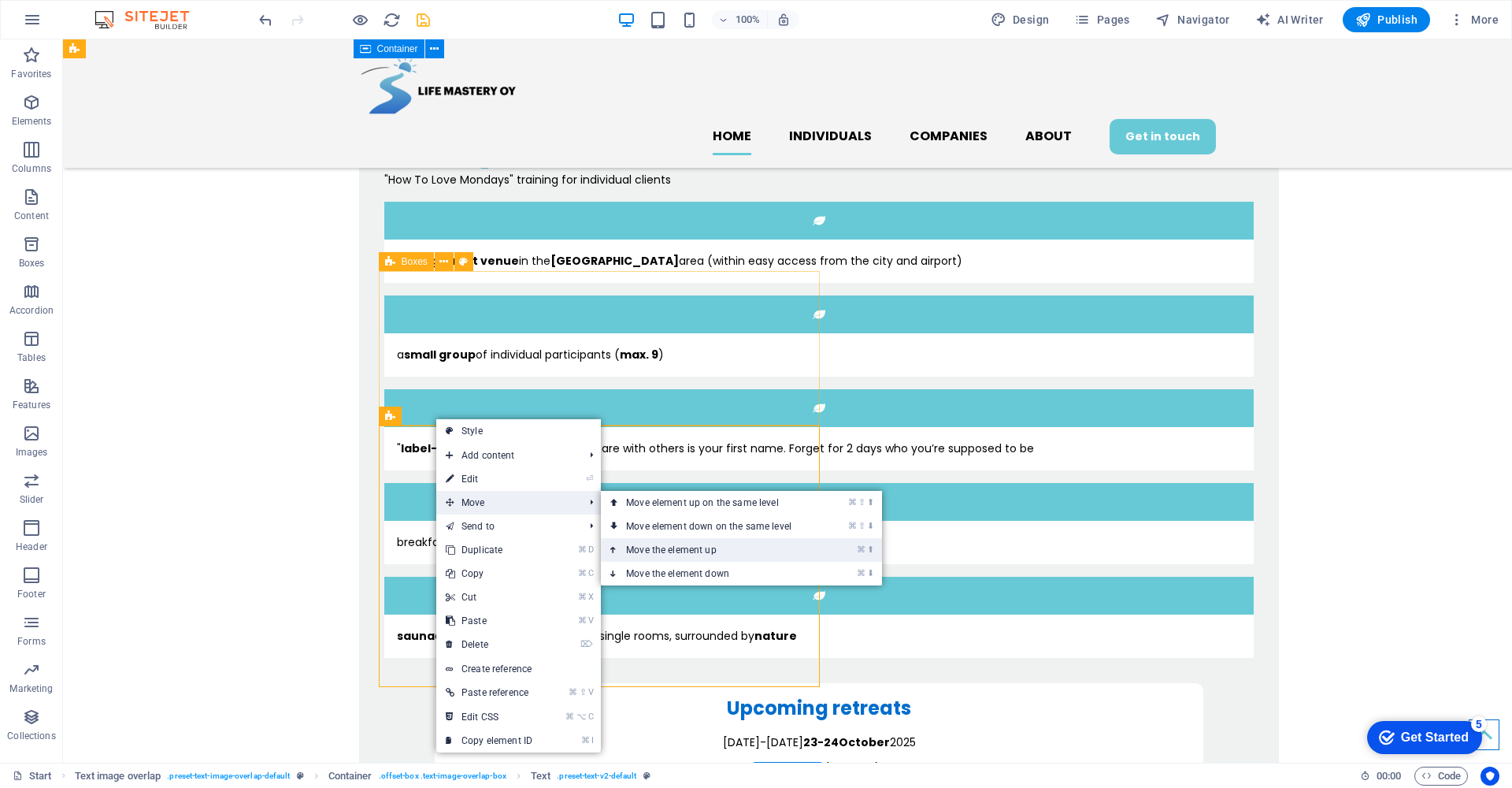
click at [646, 548] on link "⌘ ⬆ Move the element up" at bounding box center [712, 550] width 222 height 24
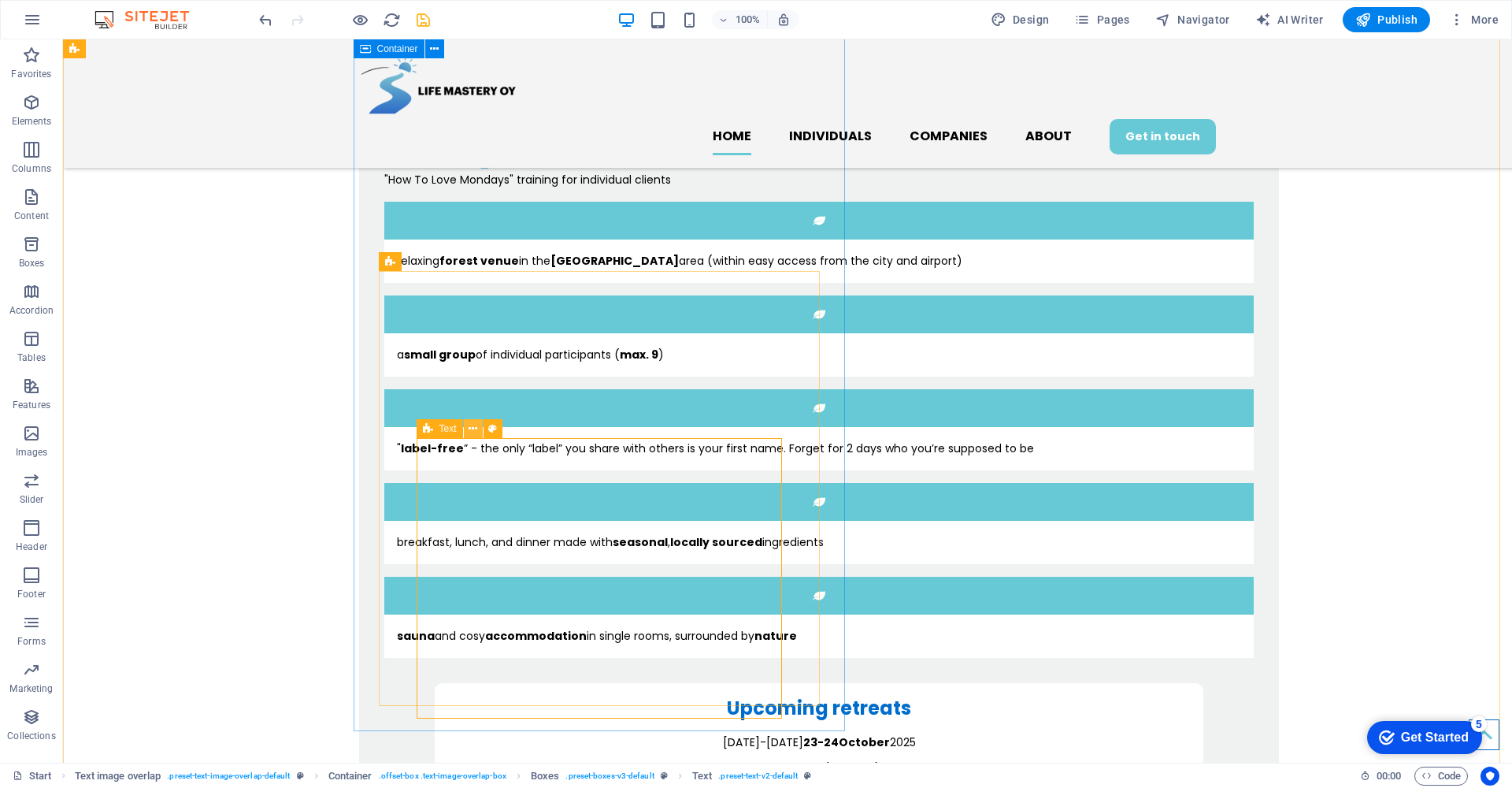
click at [478, 432] on button at bounding box center [472, 428] width 19 height 19
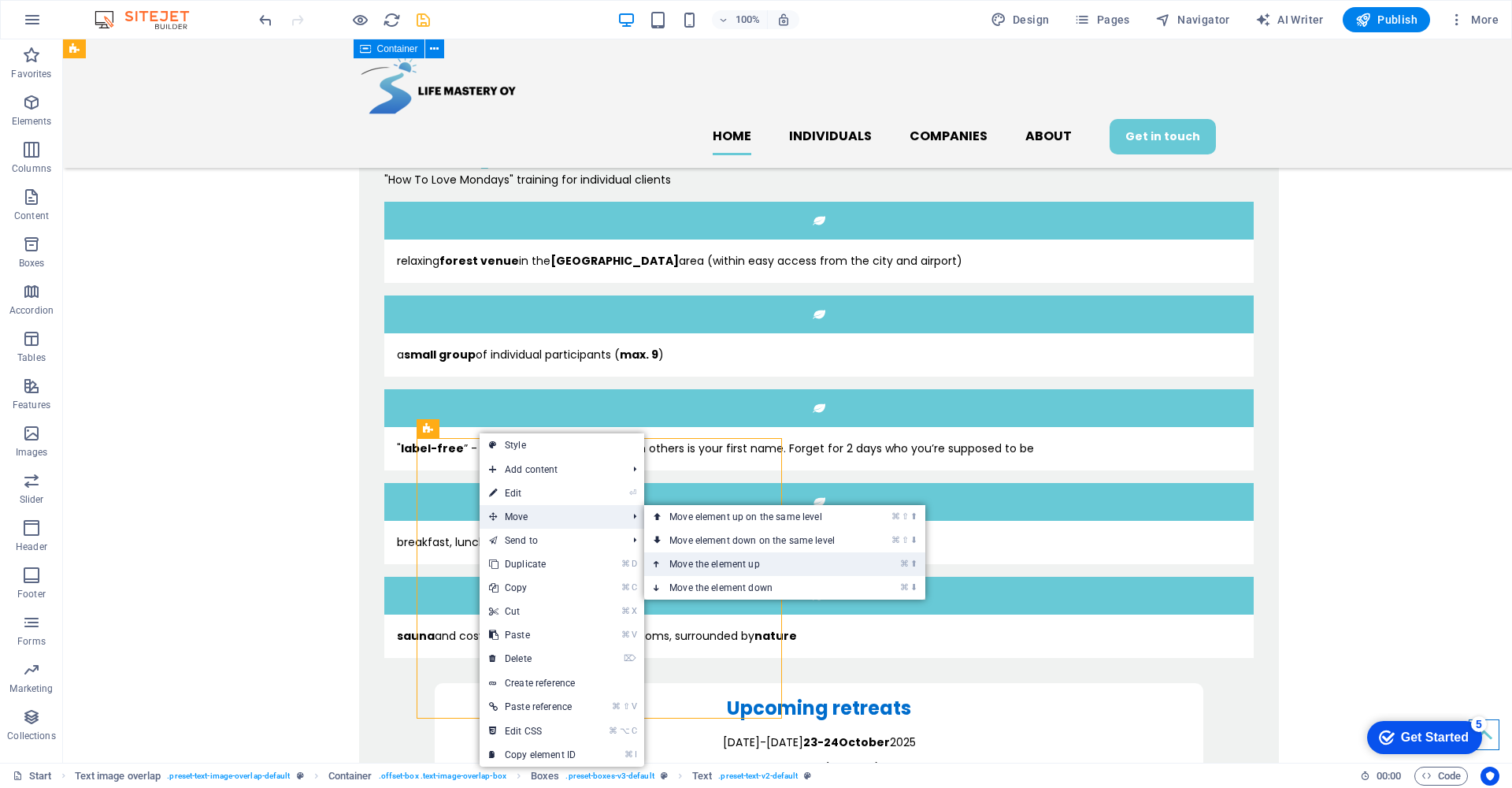
click at [682, 562] on link "⌘ ⬆ Move the element up" at bounding box center [755, 564] width 222 height 24
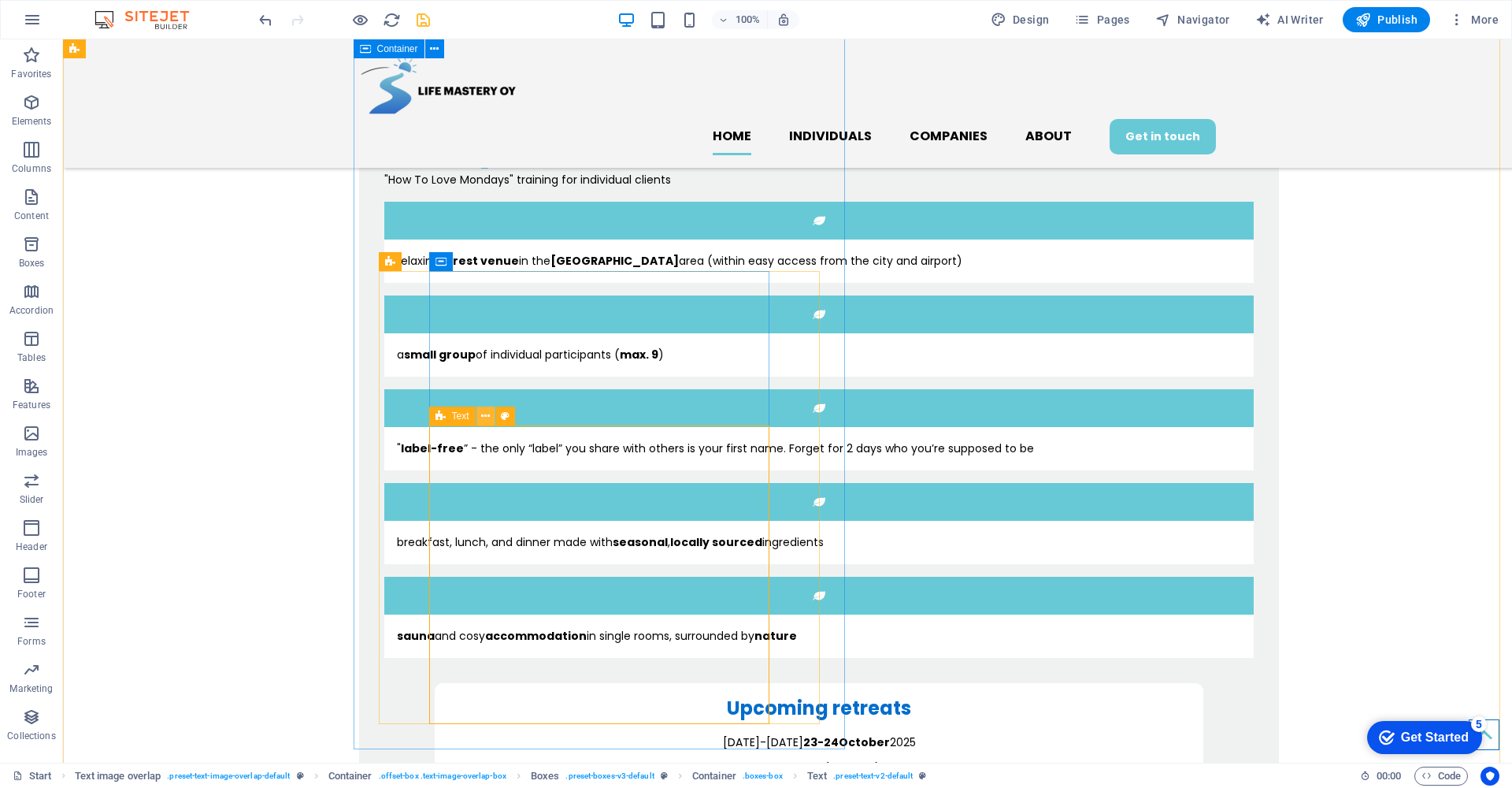
click at [486, 421] on icon at bounding box center [485, 416] width 9 height 17
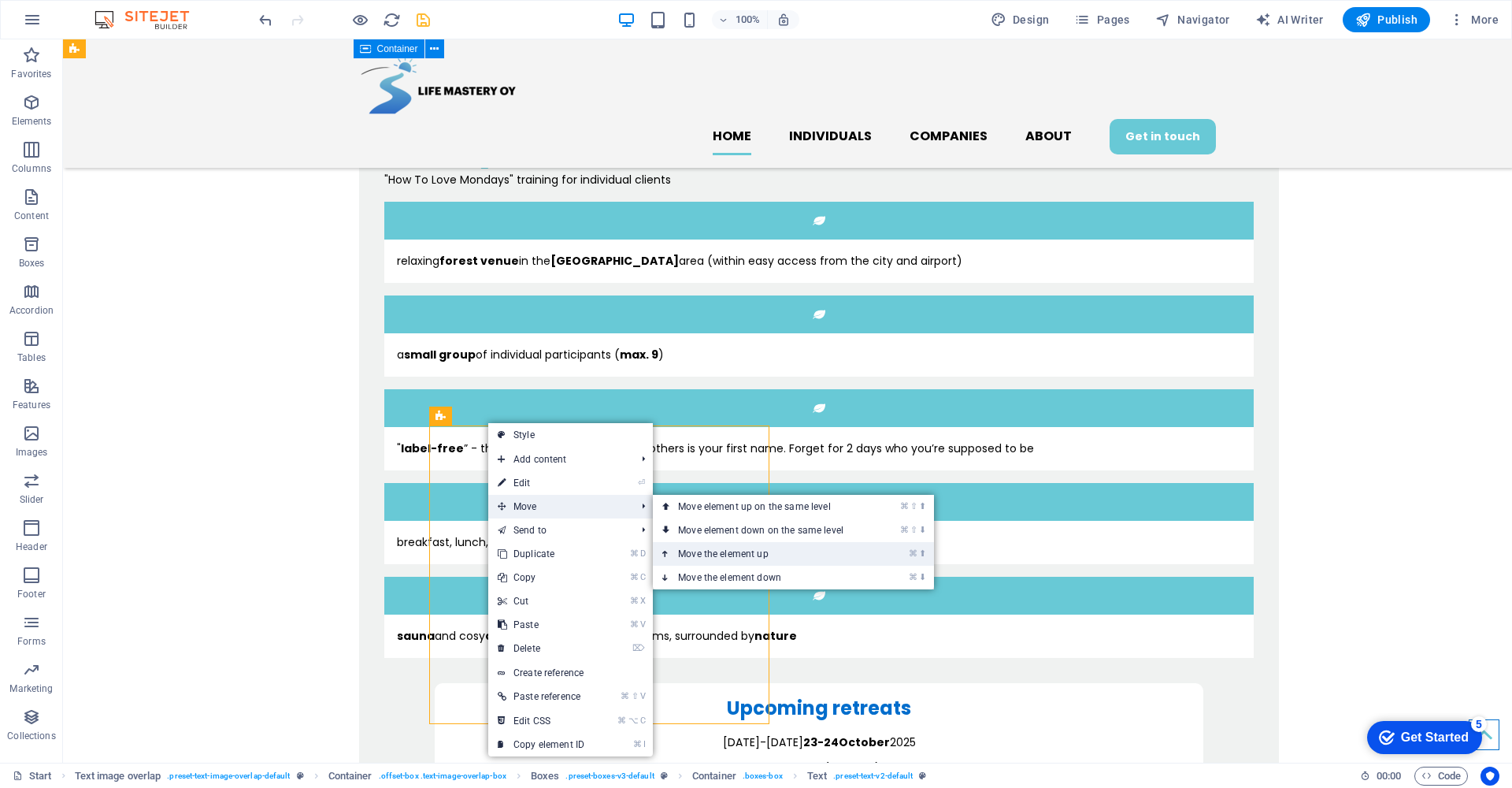
click at [689, 551] on link "⌘ ⬆ Move the element up" at bounding box center [763, 554] width 222 height 24
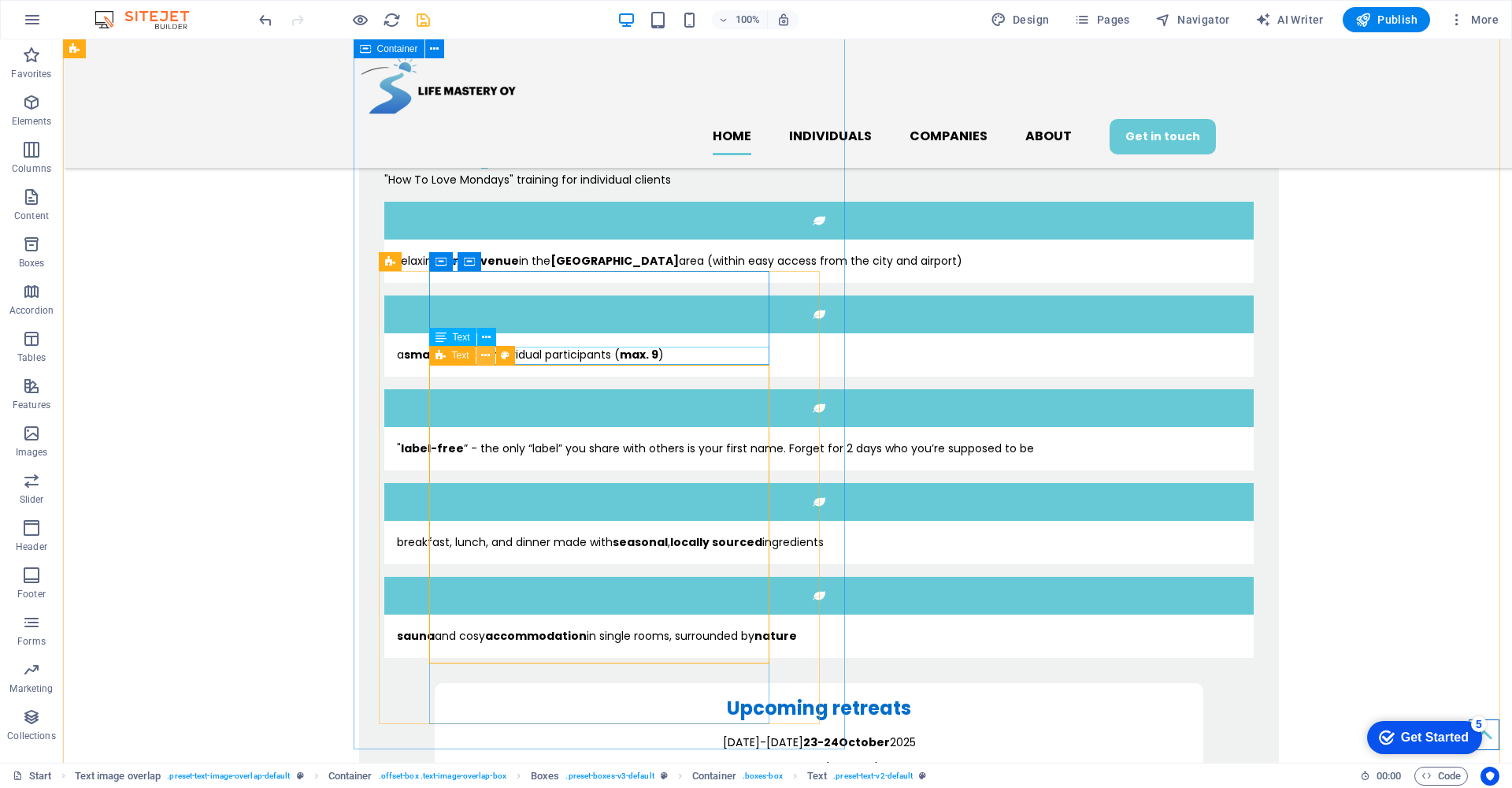
click at [485, 358] on icon at bounding box center [485, 355] width 9 height 17
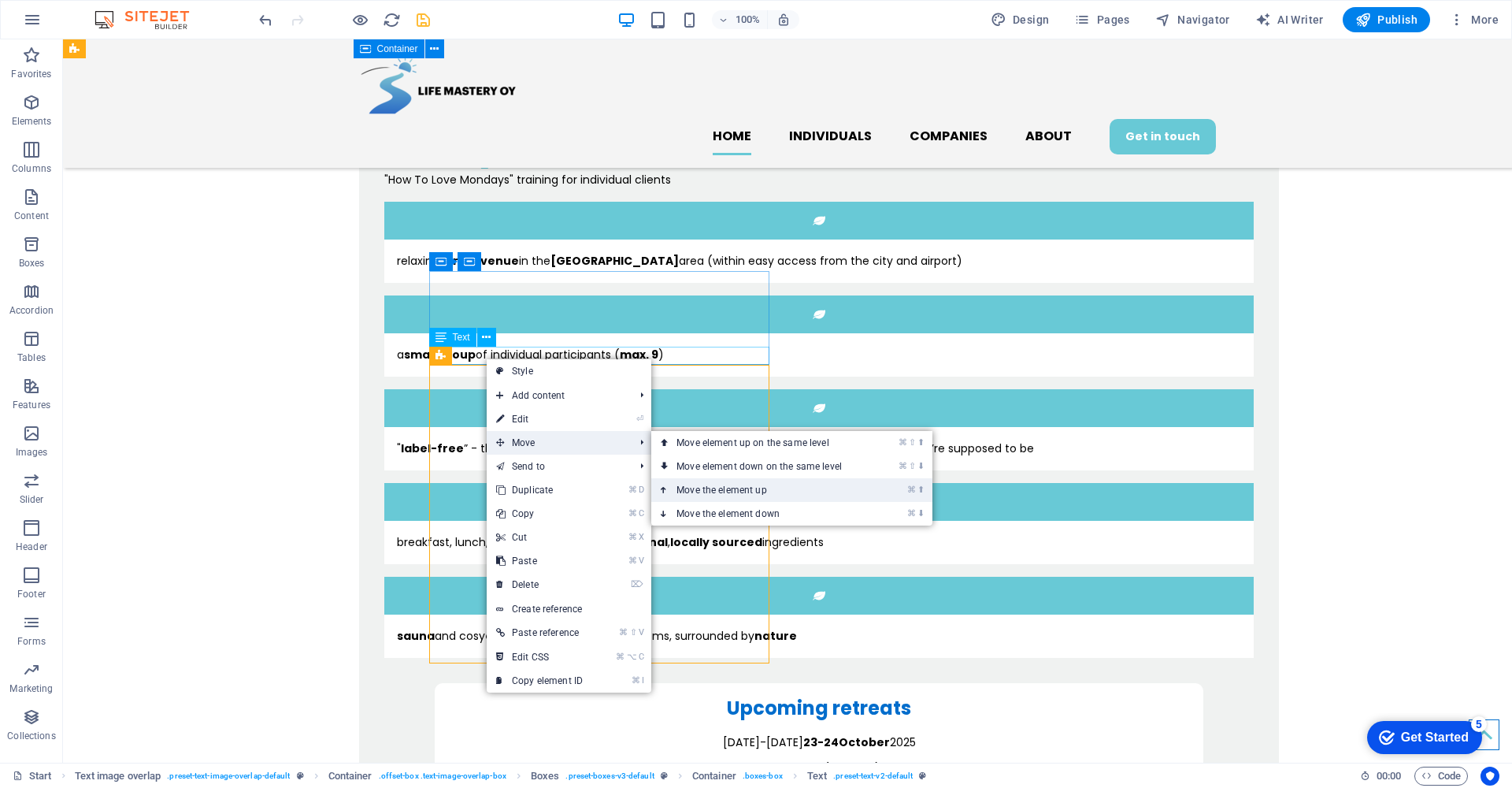
click at [720, 489] on link "⌘ ⬆ Move the element up" at bounding box center [762, 490] width 222 height 24
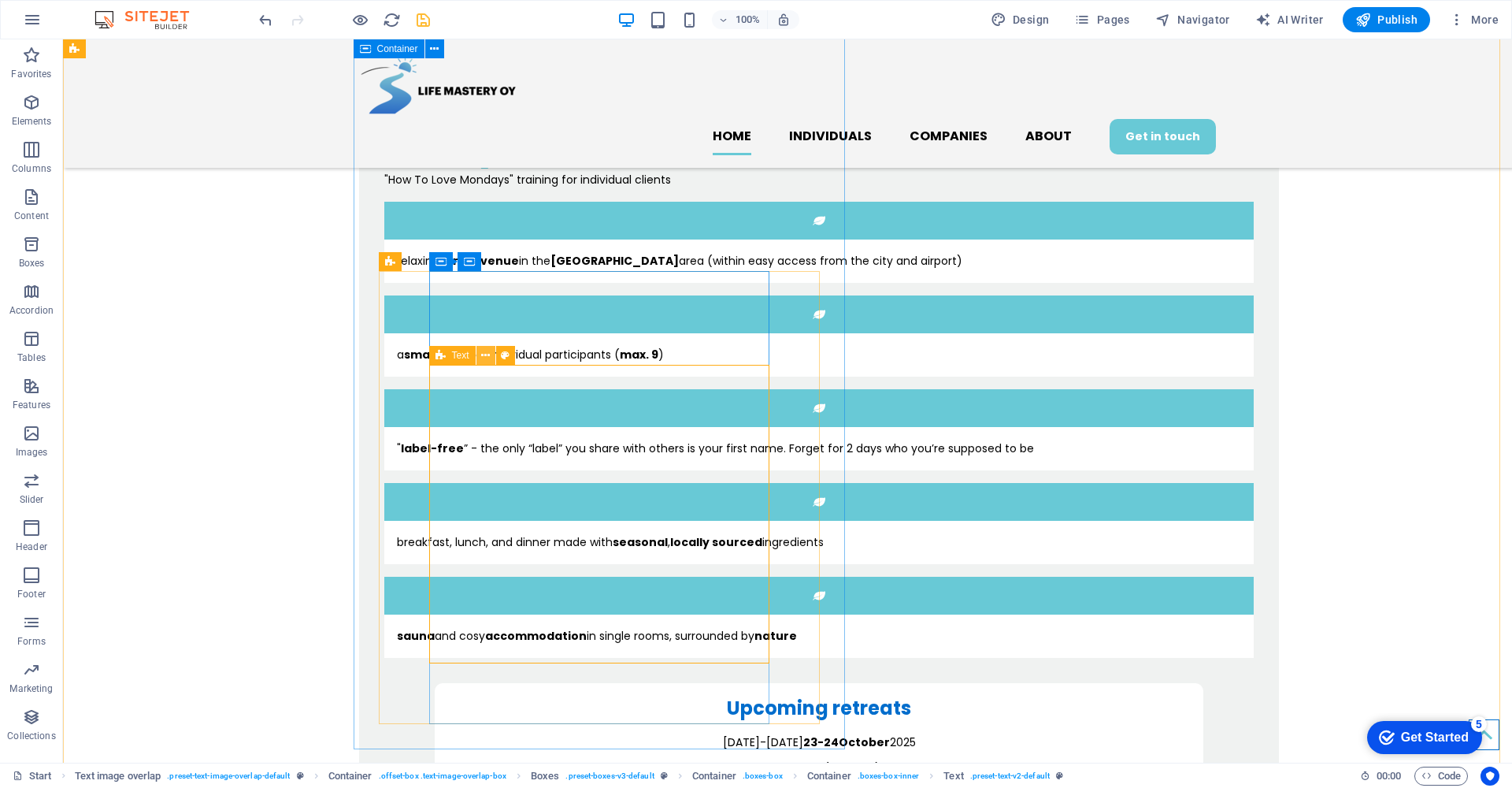
click at [486, 353] on icon at bounding box center [485, 355] width 9 height 17
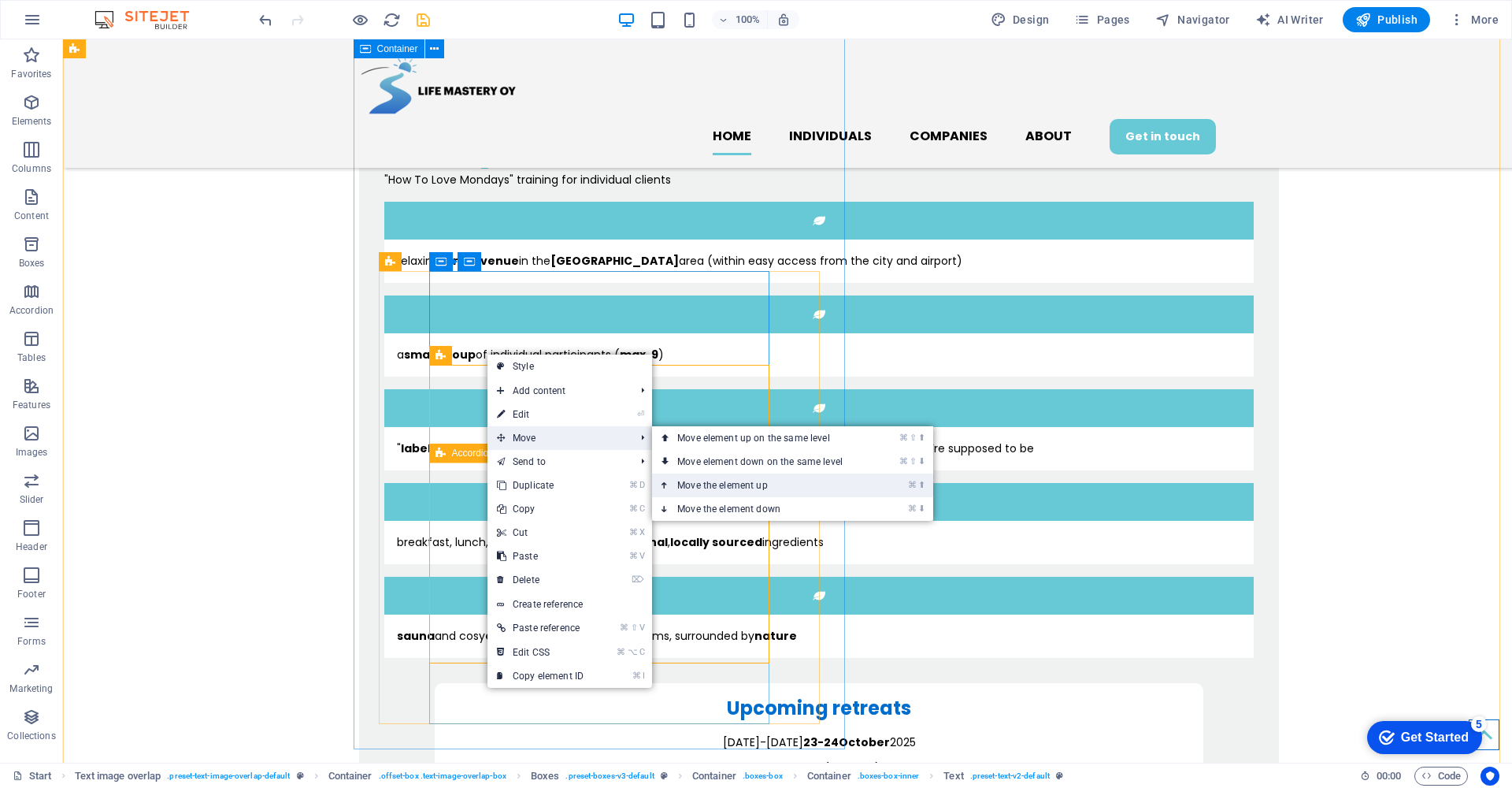
click at [738, 484] on link "⌘ ⬆ Move the element up" at bounding box center [763, 485] width 222 height 24
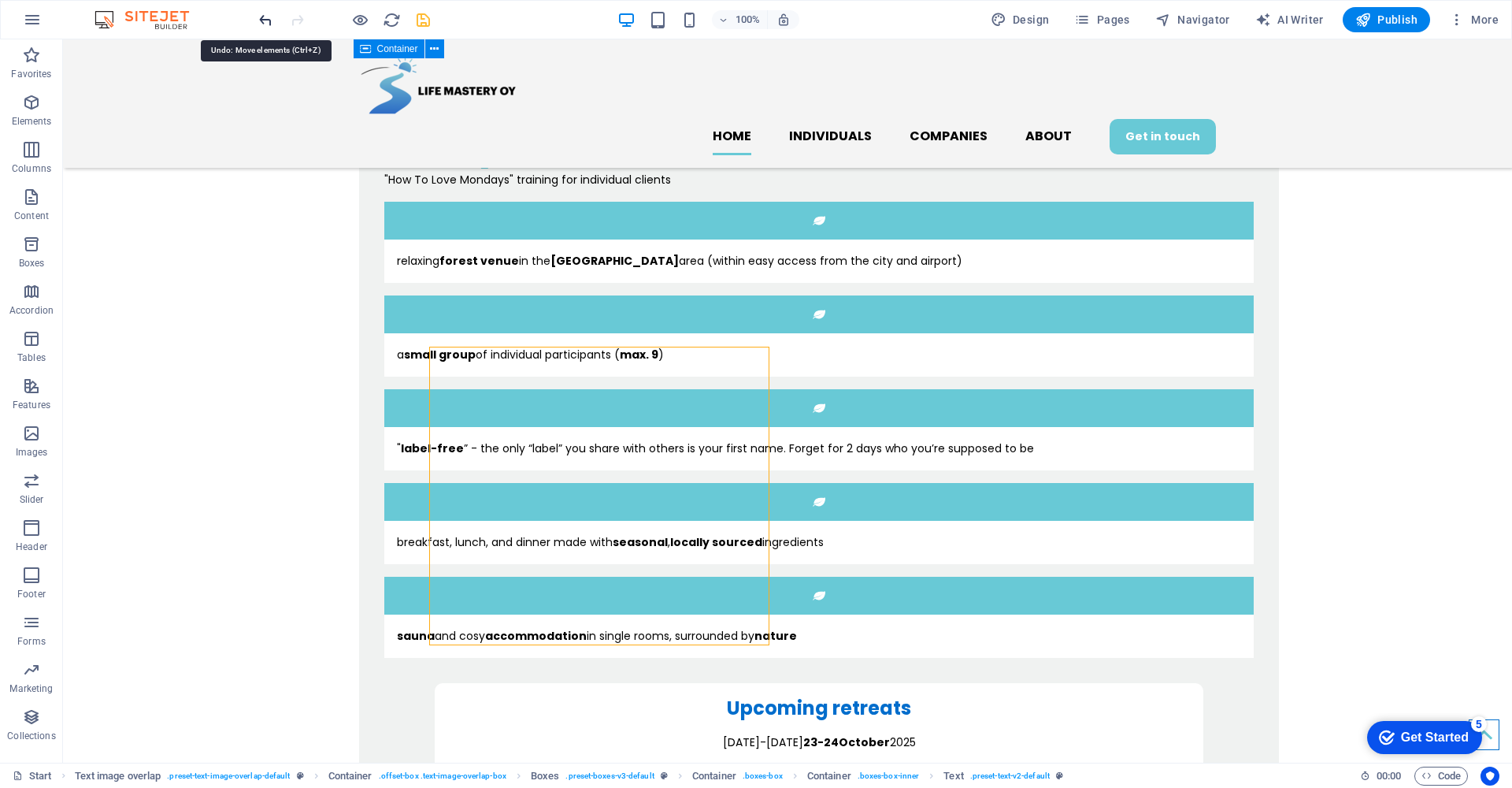
click at [259, 18] on icon "undo" at bounding box center [266, 20] width 18 height 18
click at [260, 19] on icon "undo" at bounding box center [266, 20] width 18 height 18
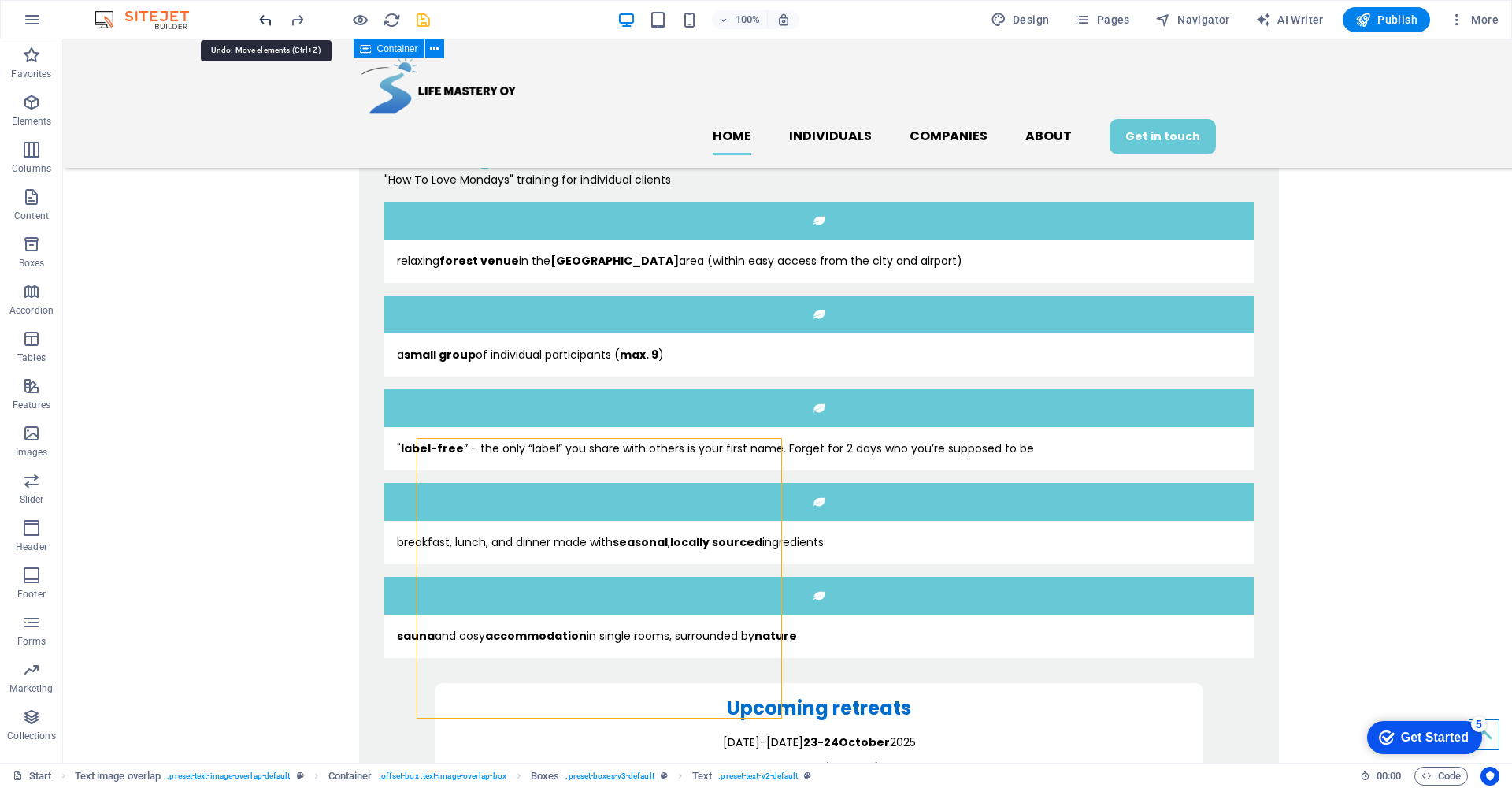
click at [260, 19] on icon "undo" at bounding box center [266, 20] width 18 height 18
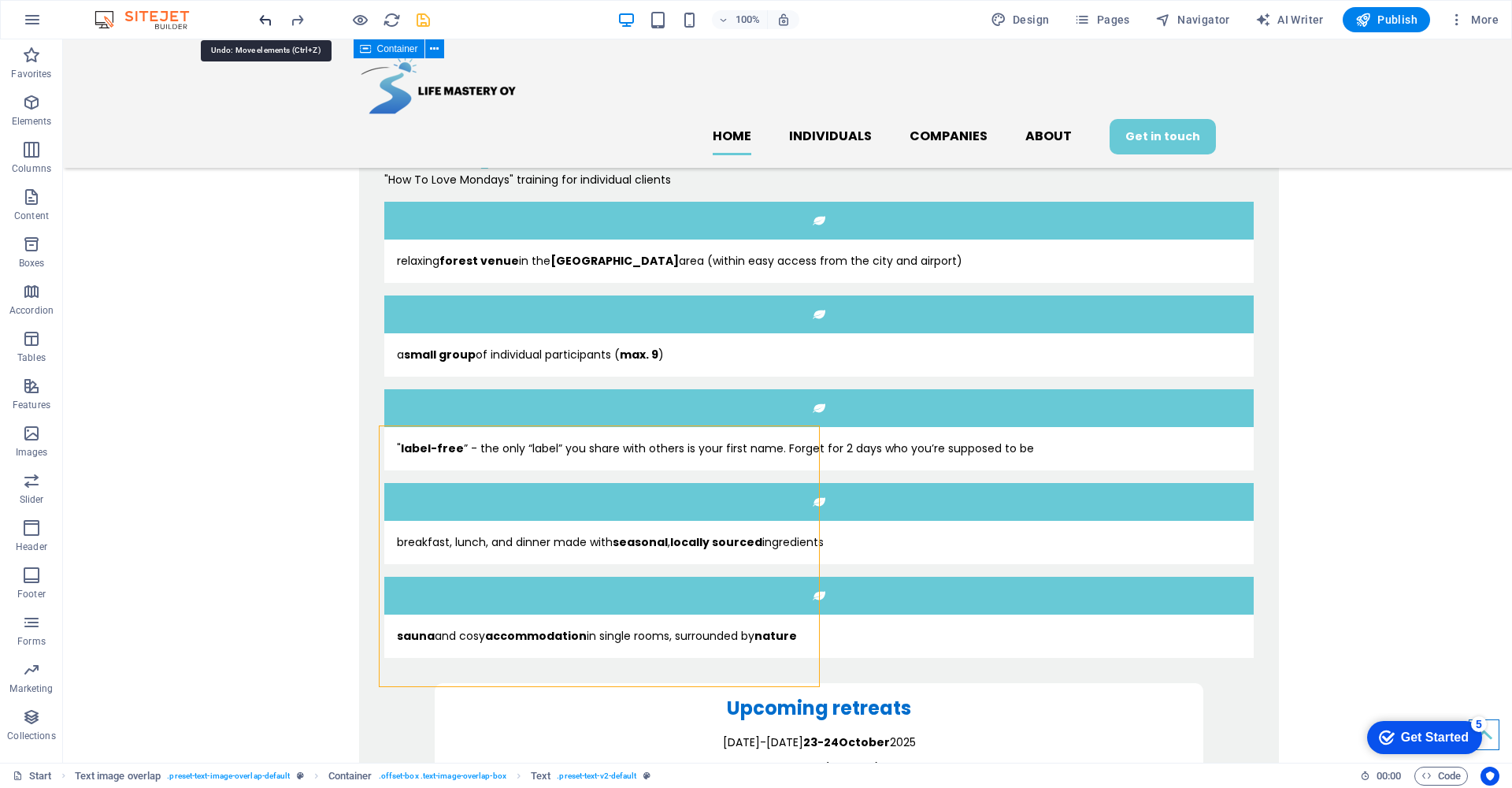
click at [260, 19] on icon "undo" at bounding box center [266, 20] width 18 height 18
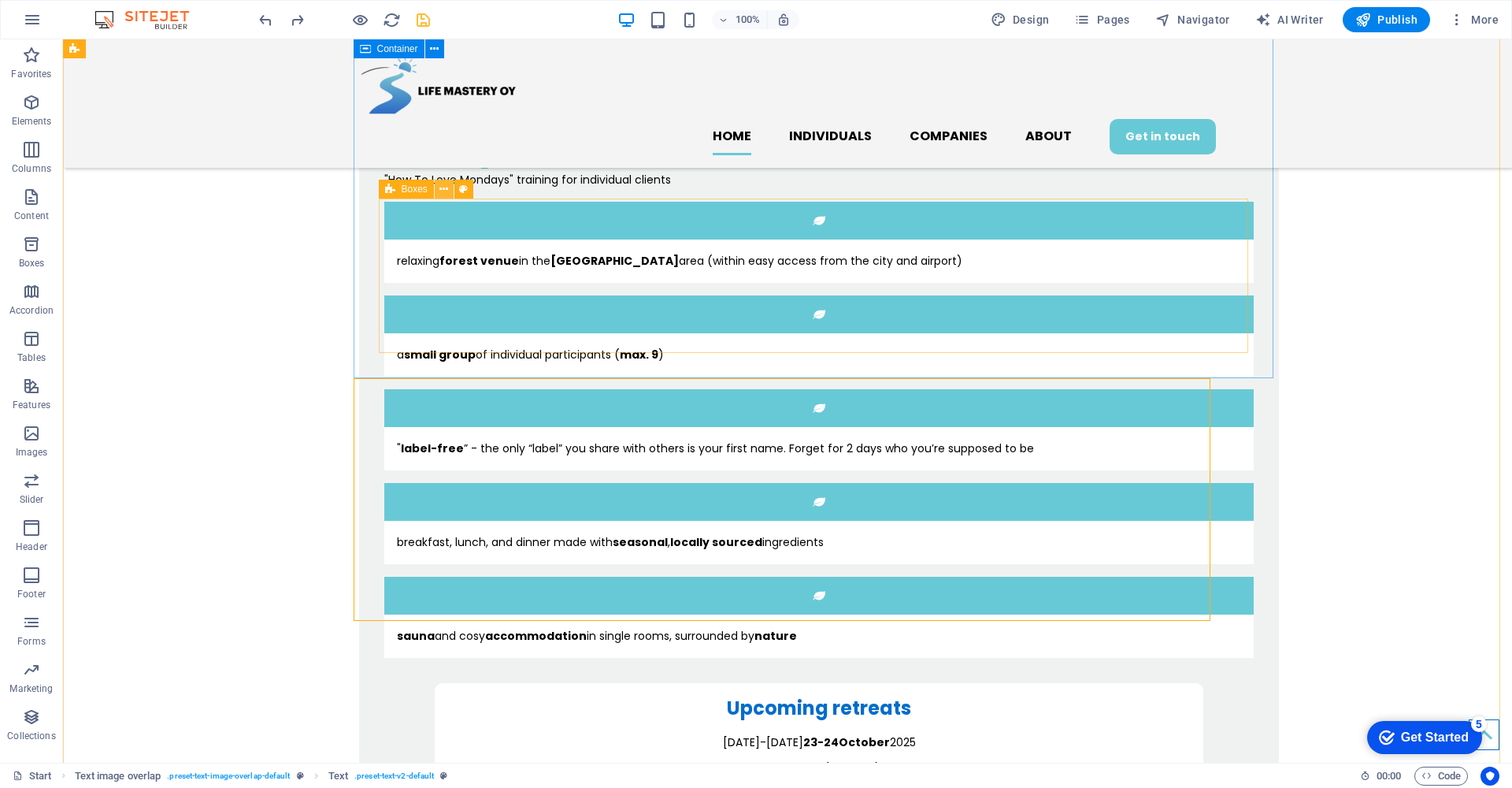
click at [444, 186] on icon at bounding box center [444, 189] width 9 height 17
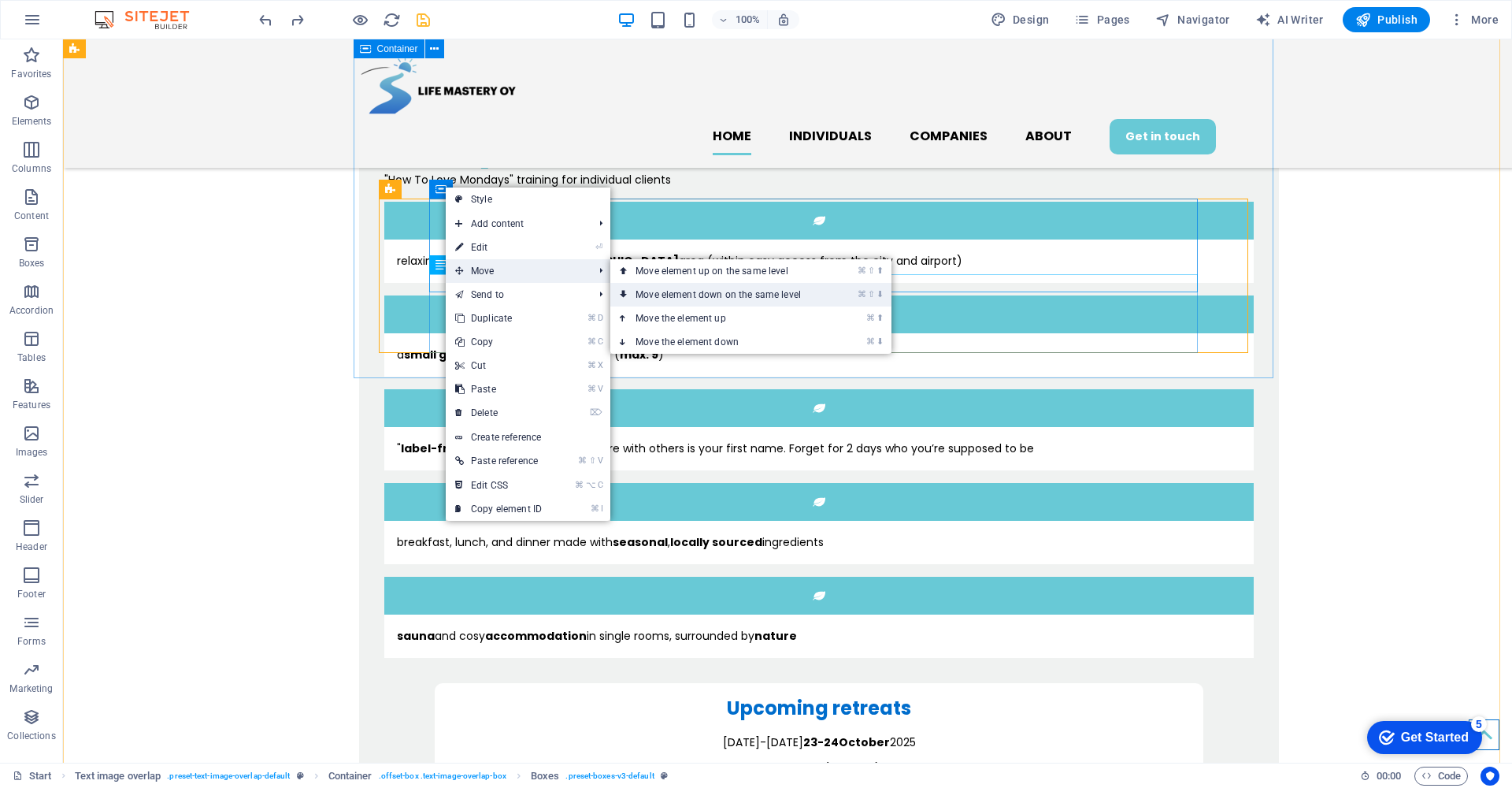
drag, startPoint x: 680, startPoint y: 298, endPoint x: 621, endPoint y: 258, distance: 71.3
click at [680, 298] on link "⌘ ⇧ ⬇ Move element down on the same level" at bounding box center [720, 295] width 222 height 24
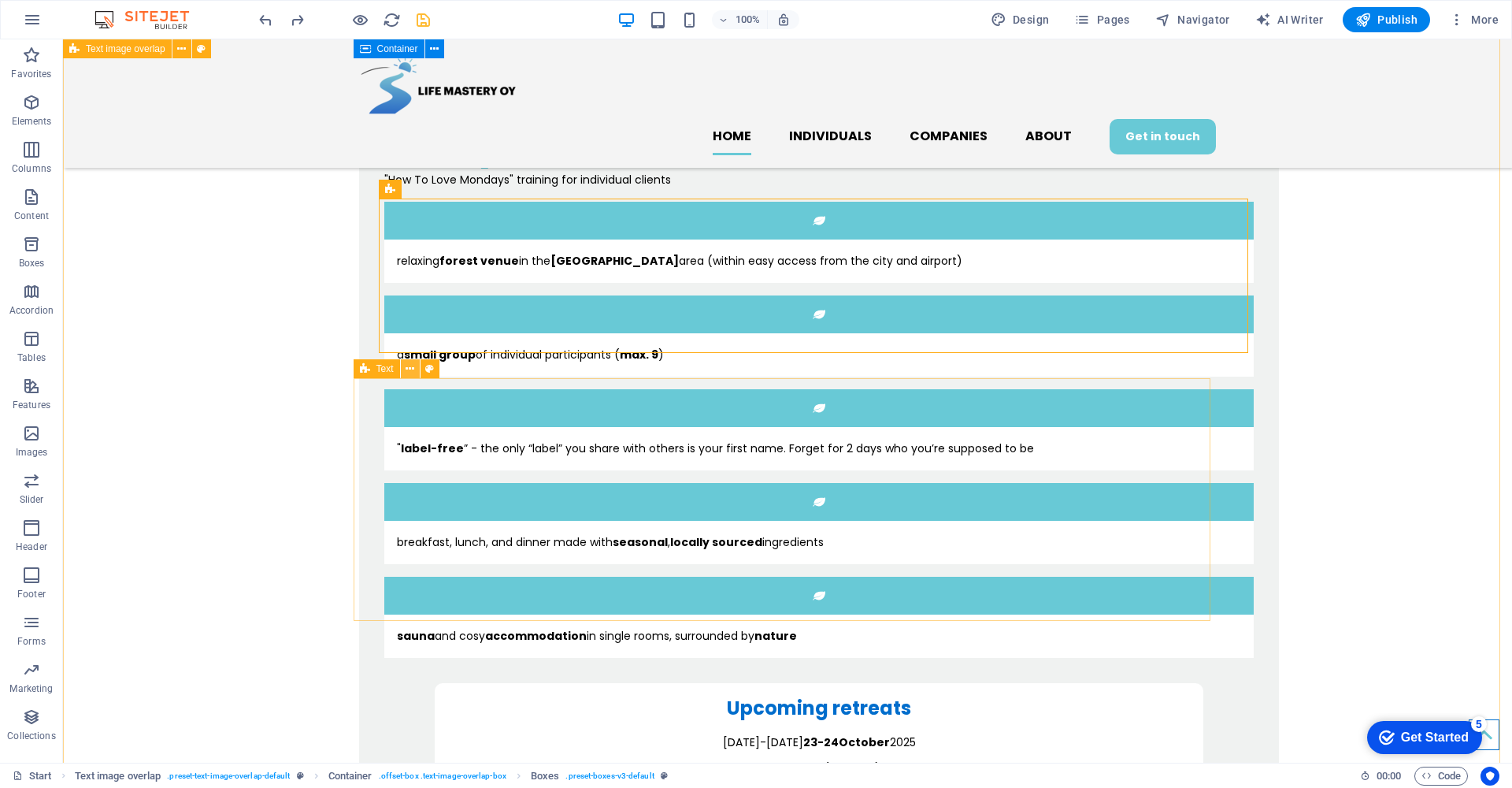
click at [405, 367] on icon at bounding box center [409, 369] width 9 height 17
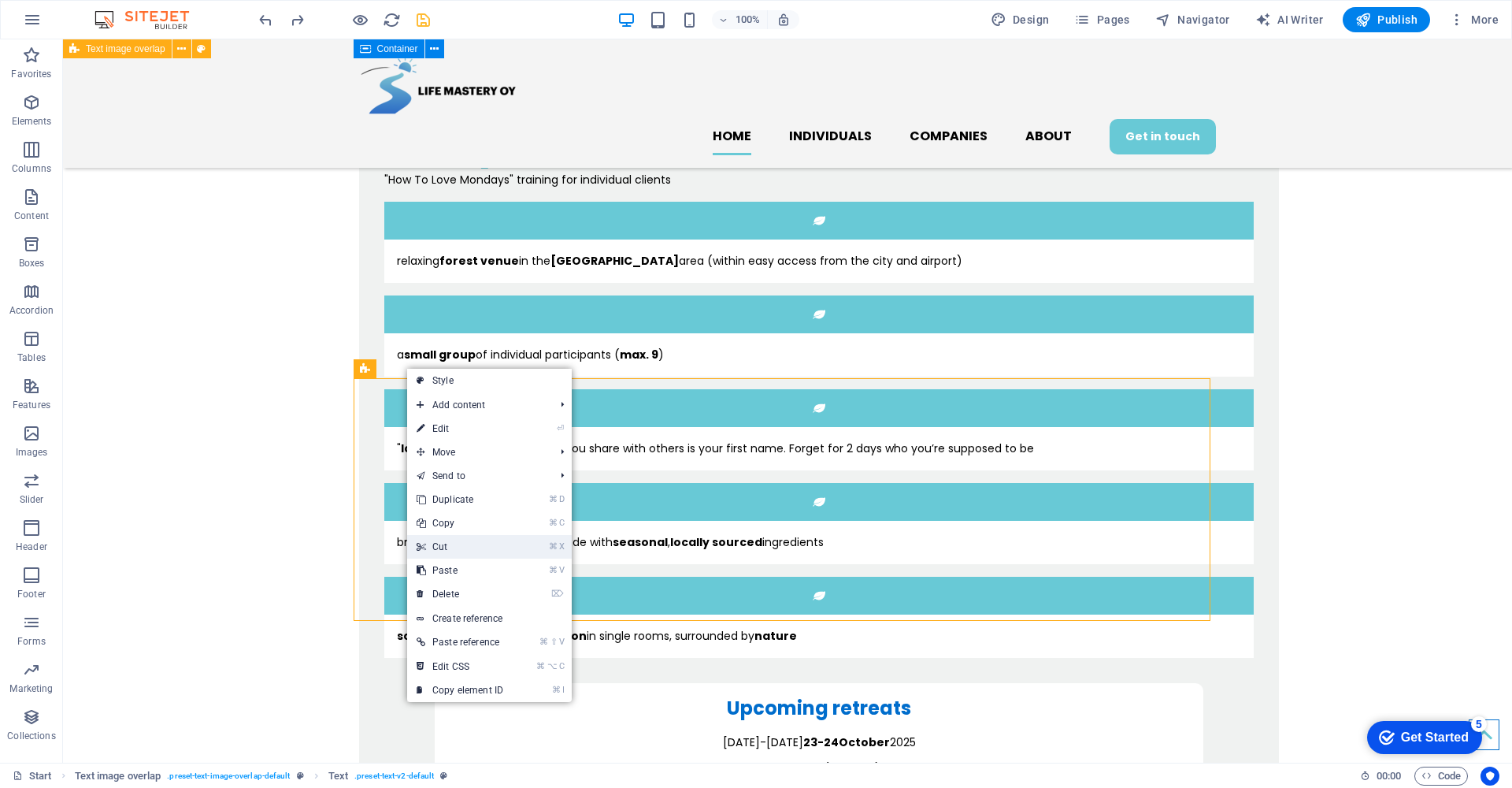
click at [466, 538] on link "⌘ X Cut" at bounding box center [460, 547] width 106 height 24
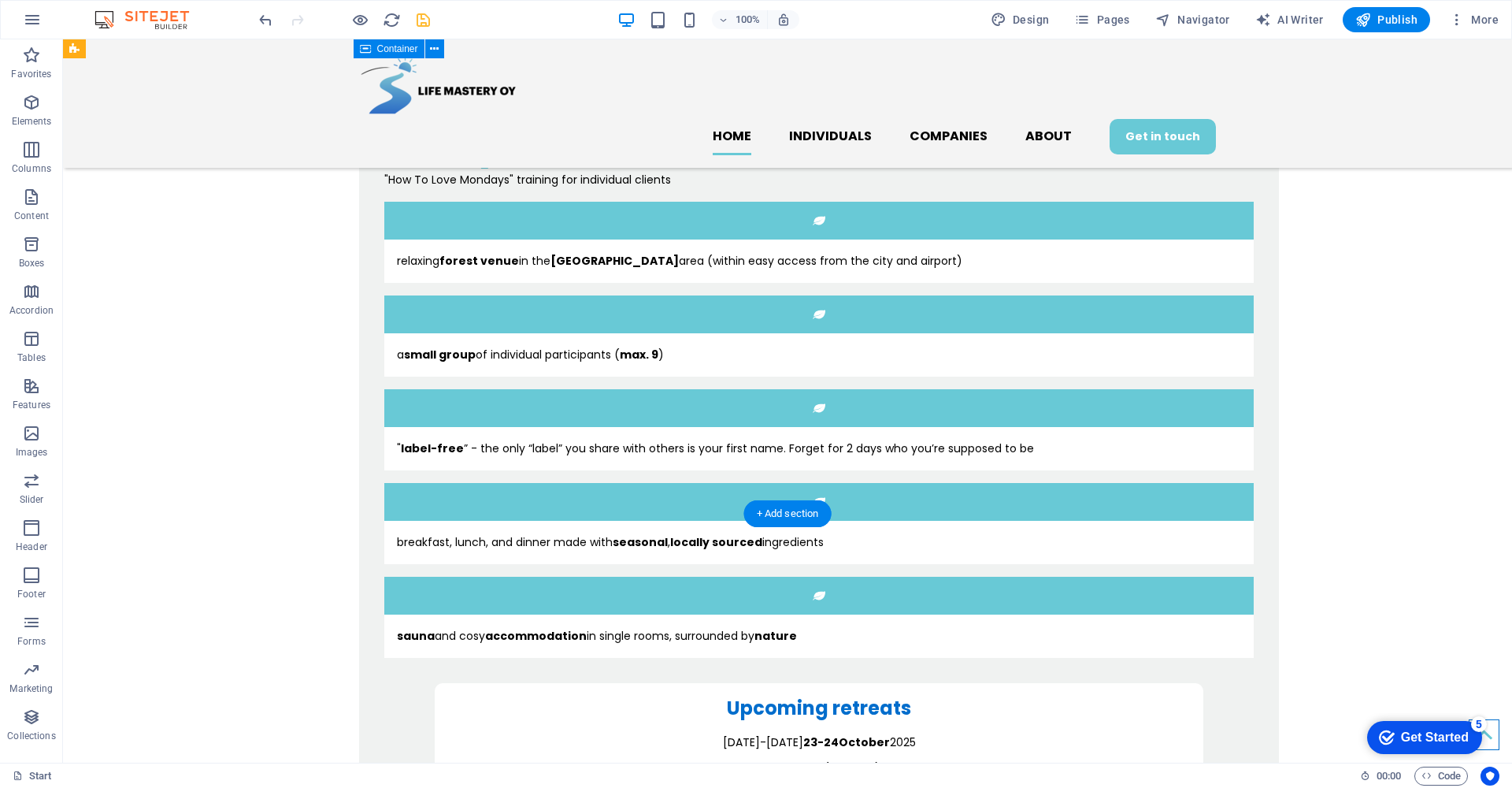
click at [407, 242] on div "2-day retreat "How To Love Mondays" training for individual clients relaxing fo…" at bounding box center [818, 479] width 919 height 766
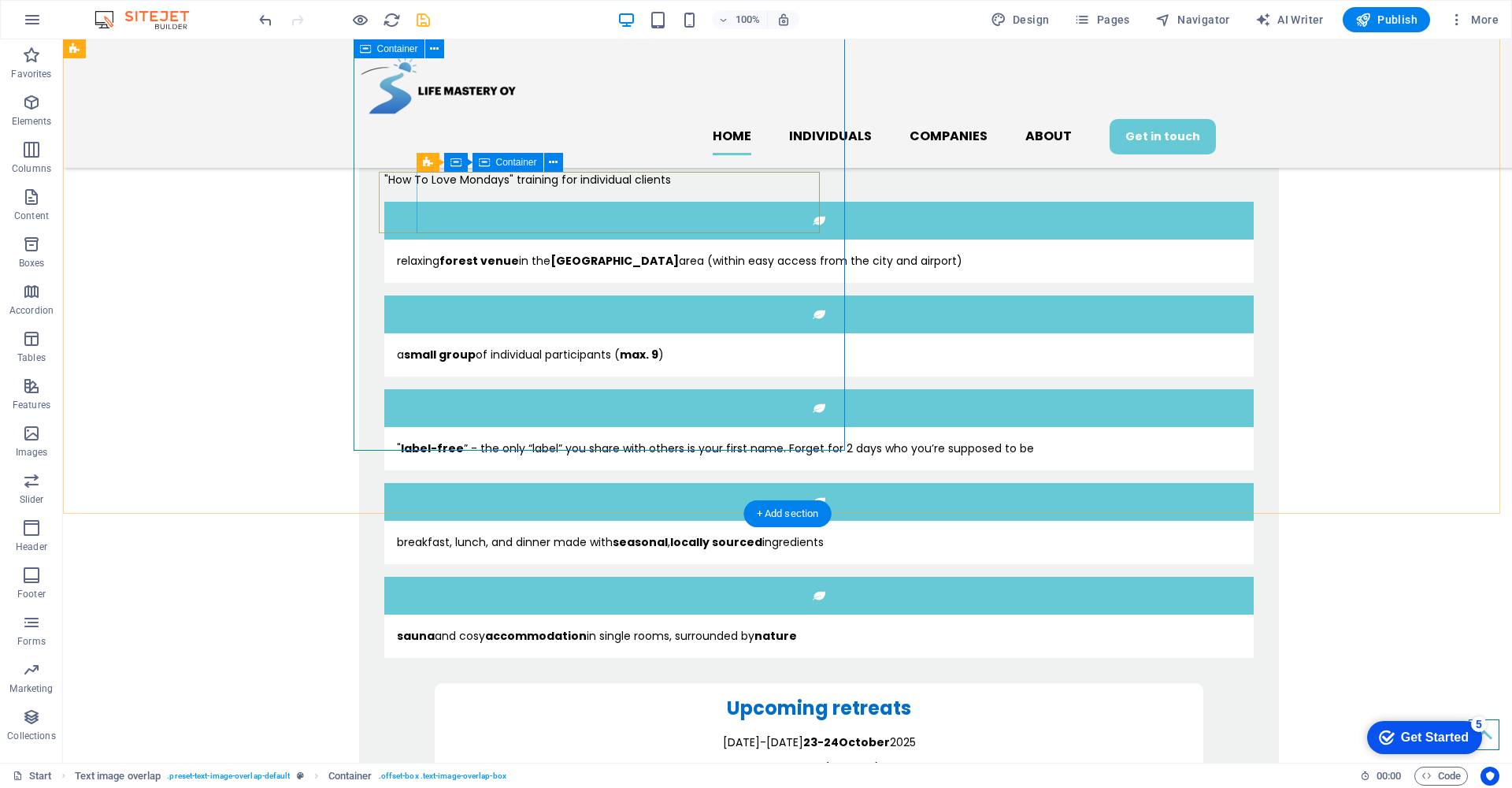
click at [436, 614] on div "sauna and cosy accommodation in single rooms, surrounded by nature" at bounding box center [819, 636] width 870 height 44
click at [398, 576] on figure at bounding box center [819, 595] width 870 height 38
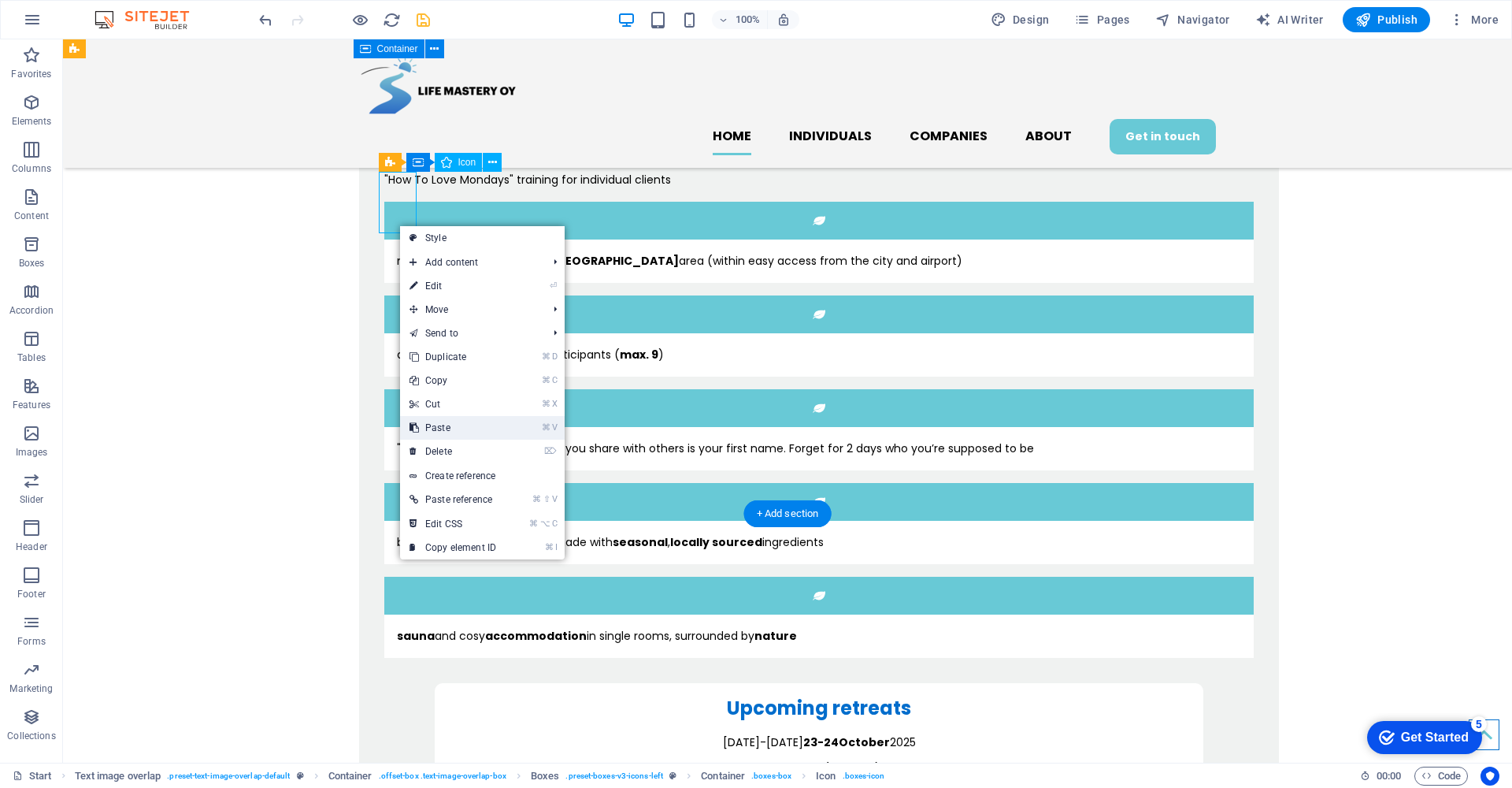
click at [496, 419] on link "⌘ V Paste" at bounding box center [453, 428] width 106 height 24
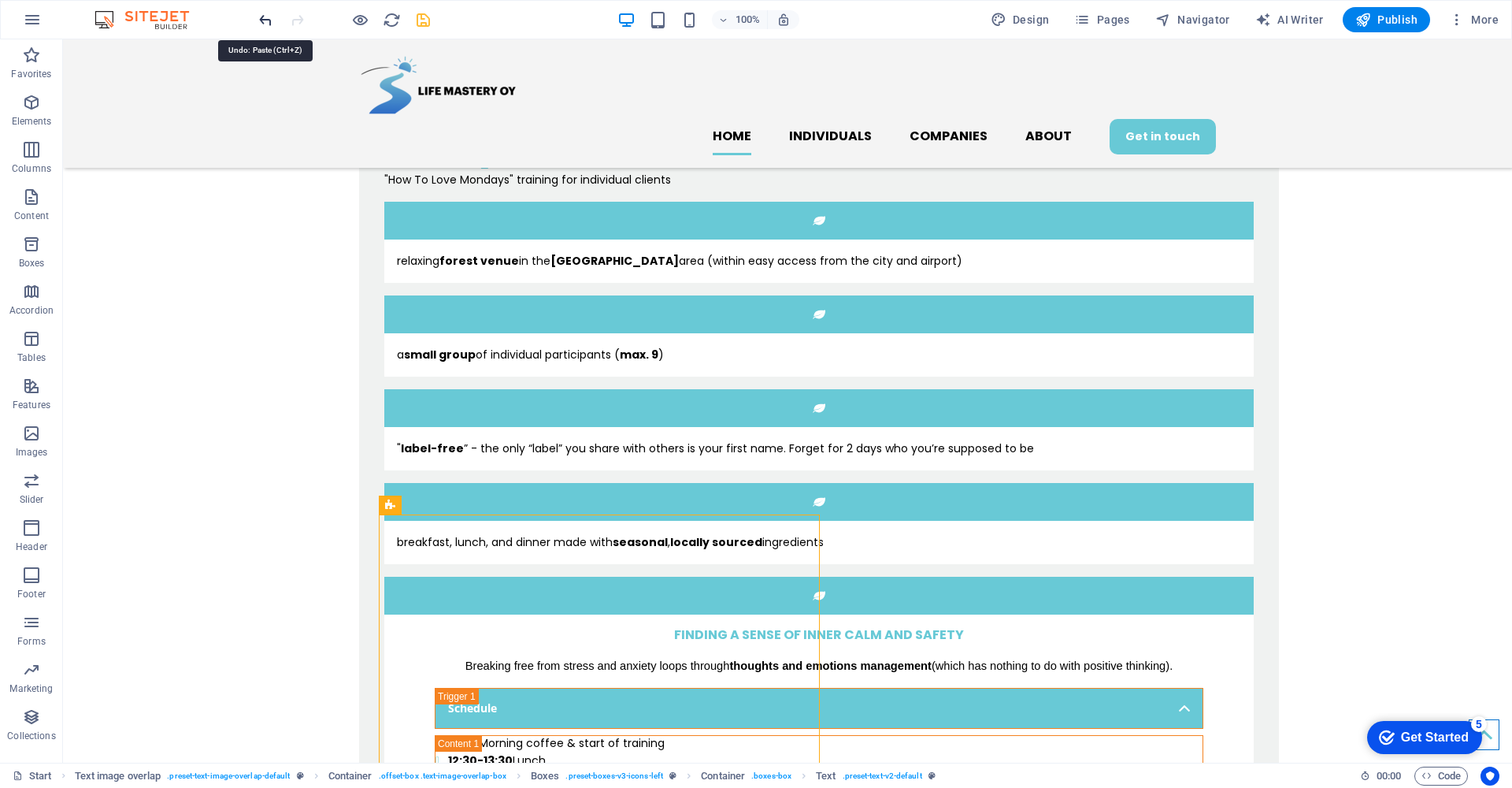
click at [261, 22] on icon "undo" at bounding box center [266, 20] width 18 height 18
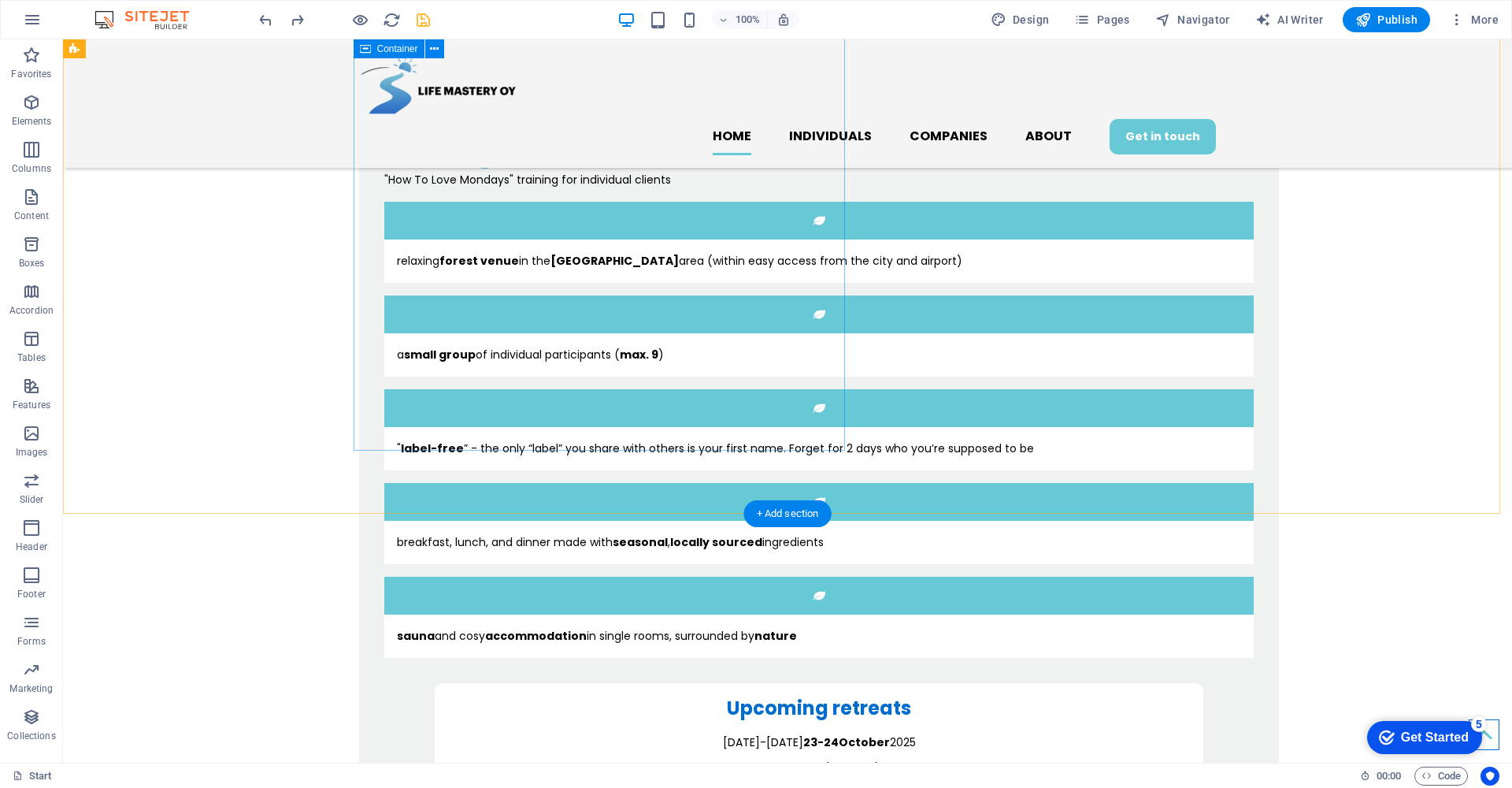
click at [415, 238] on div "2-day retreat "How To Love Mondays" training for individual clients relaxing fo…" at bounding box center [818, 479] width 919 height 766
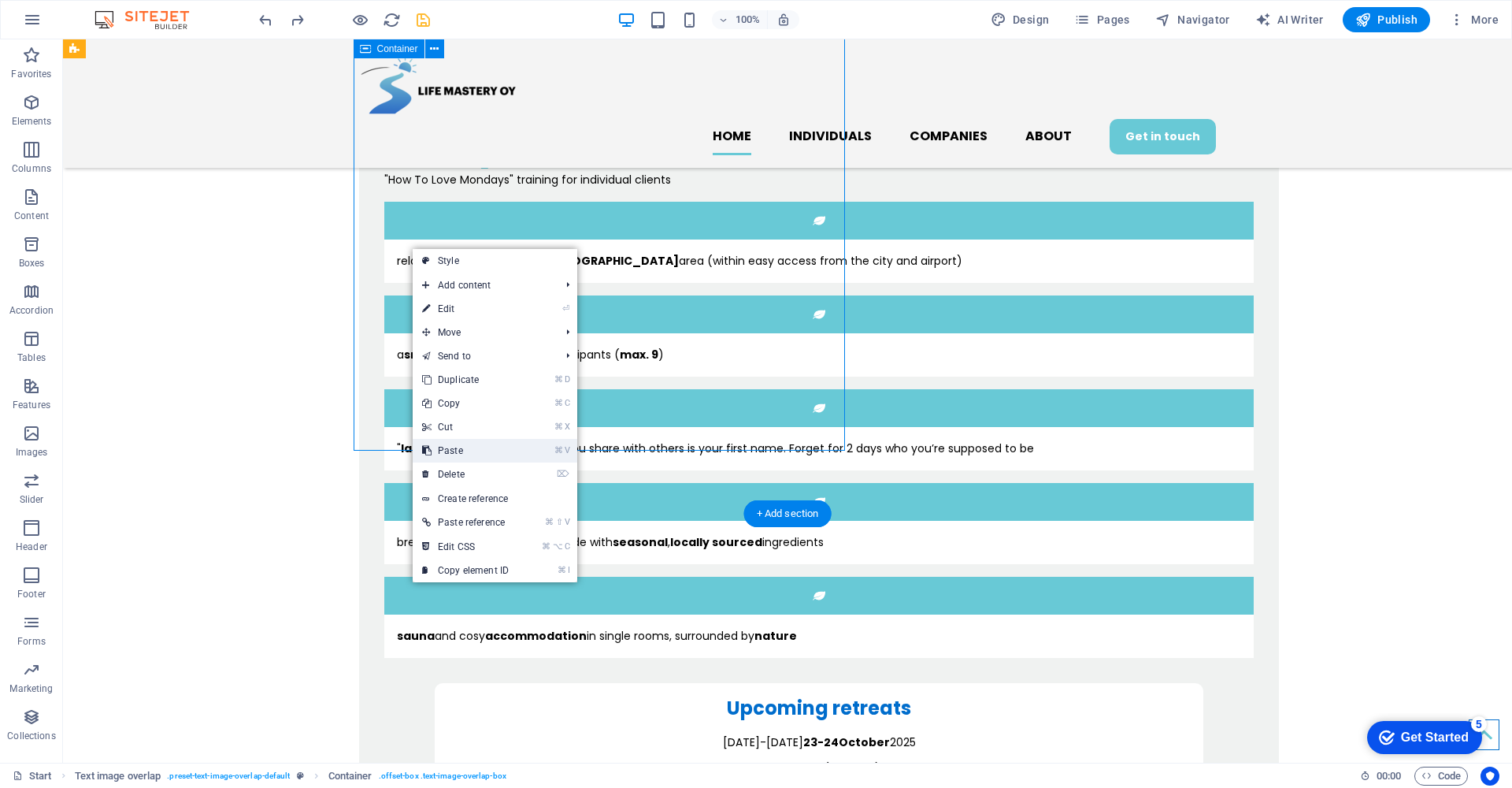
click at [498, 443] on link "⌘ V Paste" at bounding box center [464, 451] width 106 height 24
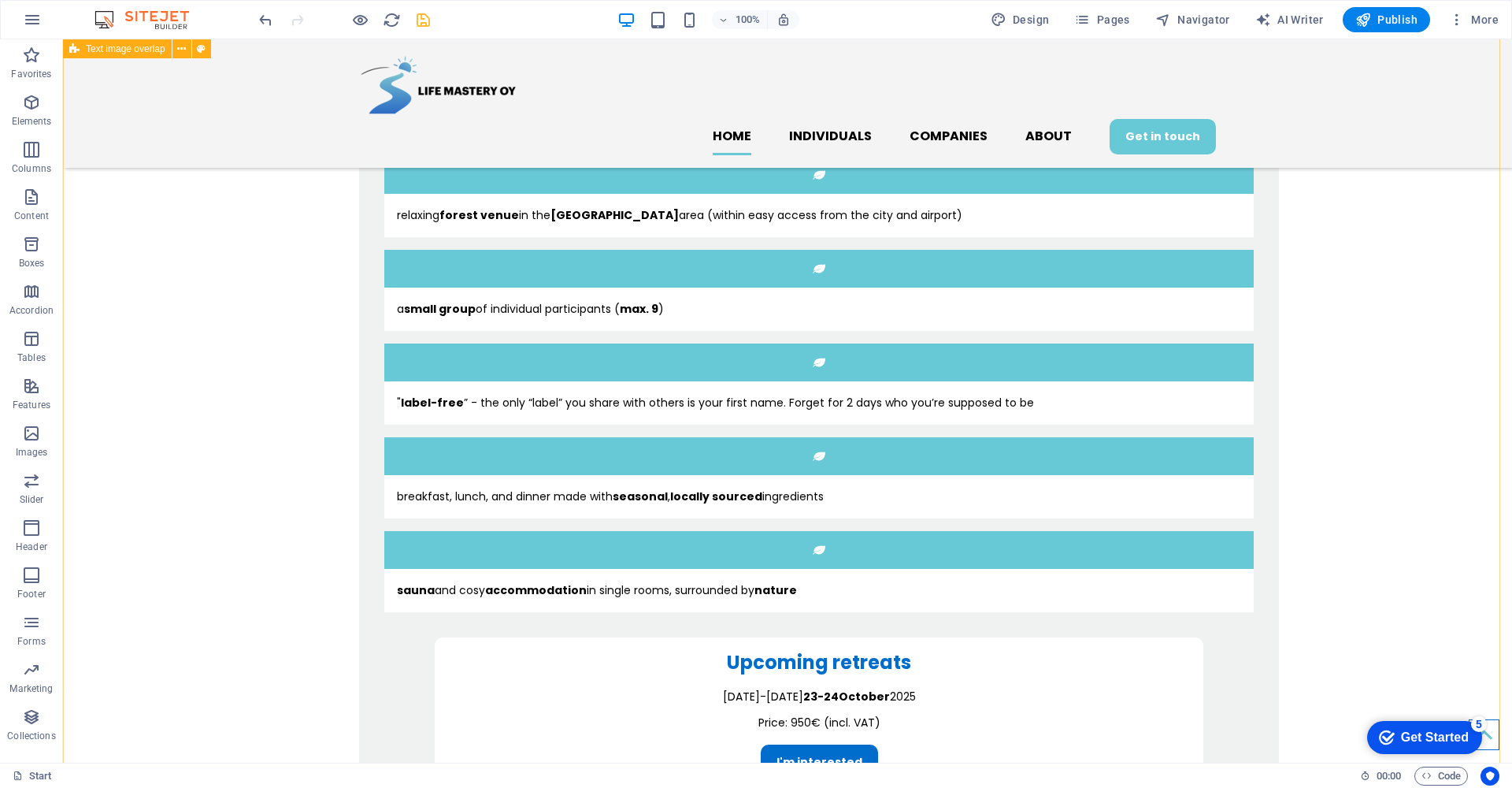
scroll to position [1127, 0]
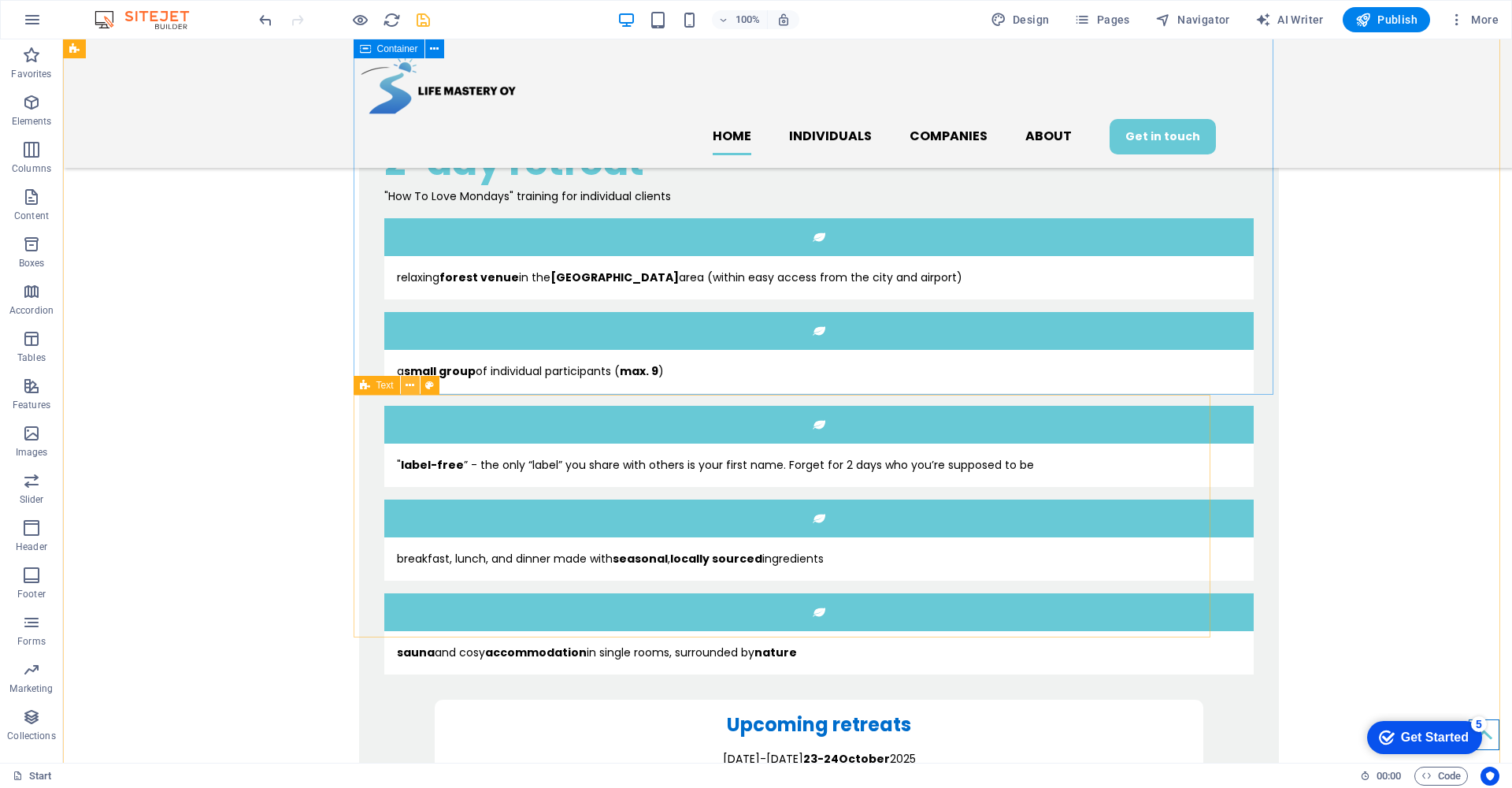
click at [409, 385] on icon at bounding box center [409, 386] width 9 height 17
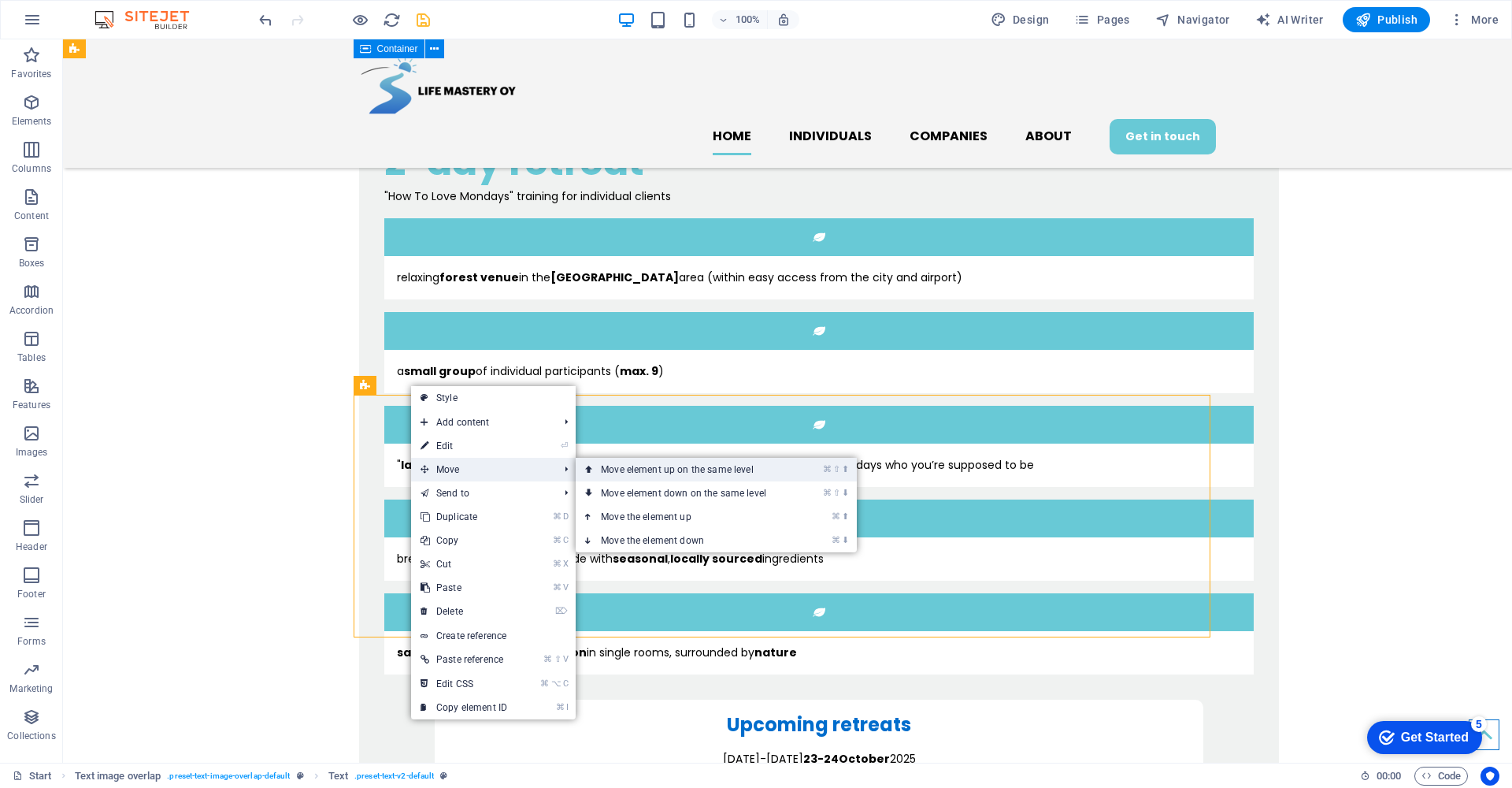
click at [630, 471] on link "⌘ ⇧ ⬆ Move element up on the same level" at bounding box center [686, 470] width 222 height 24
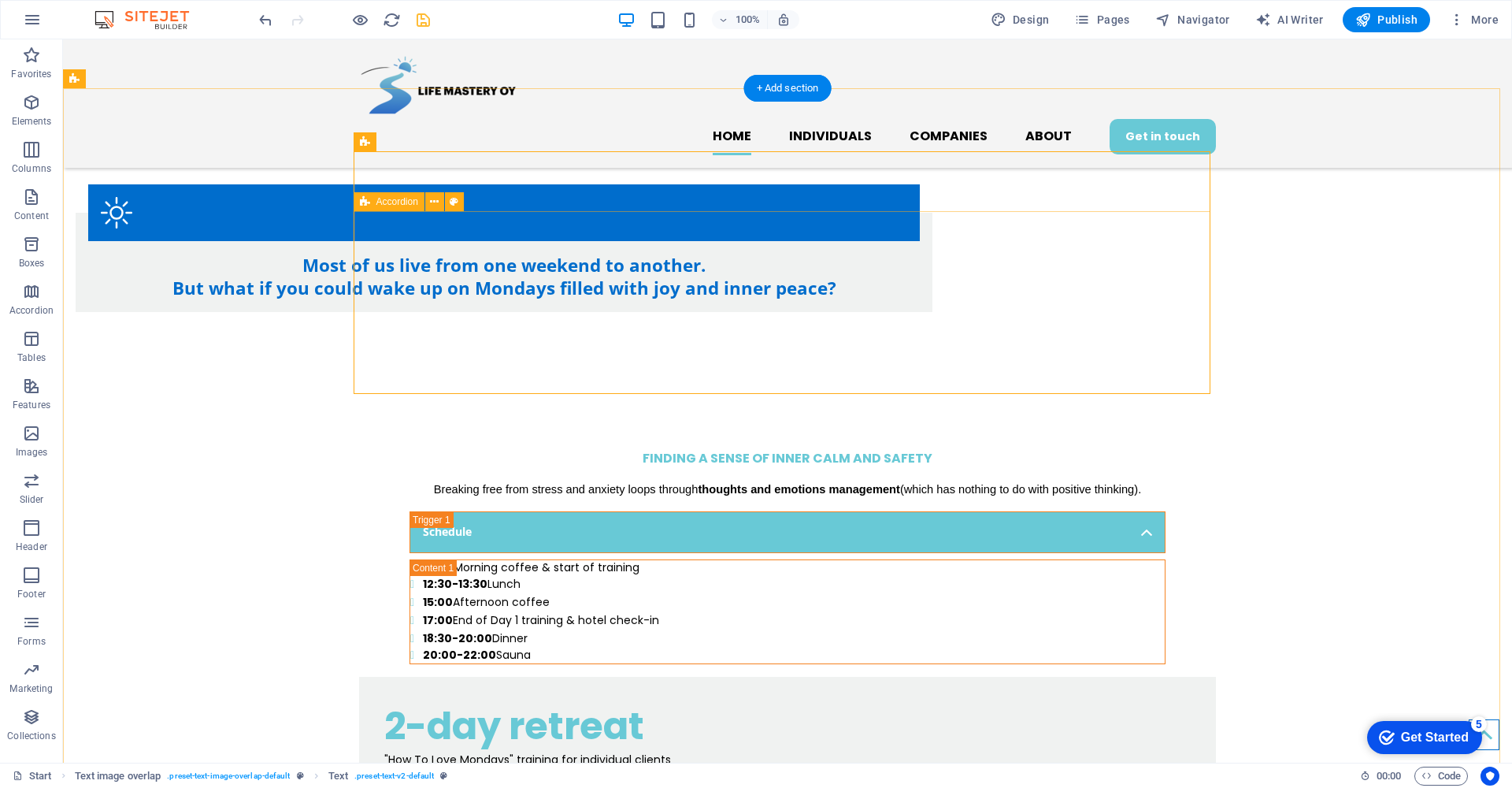
scroll to position [733, 0]
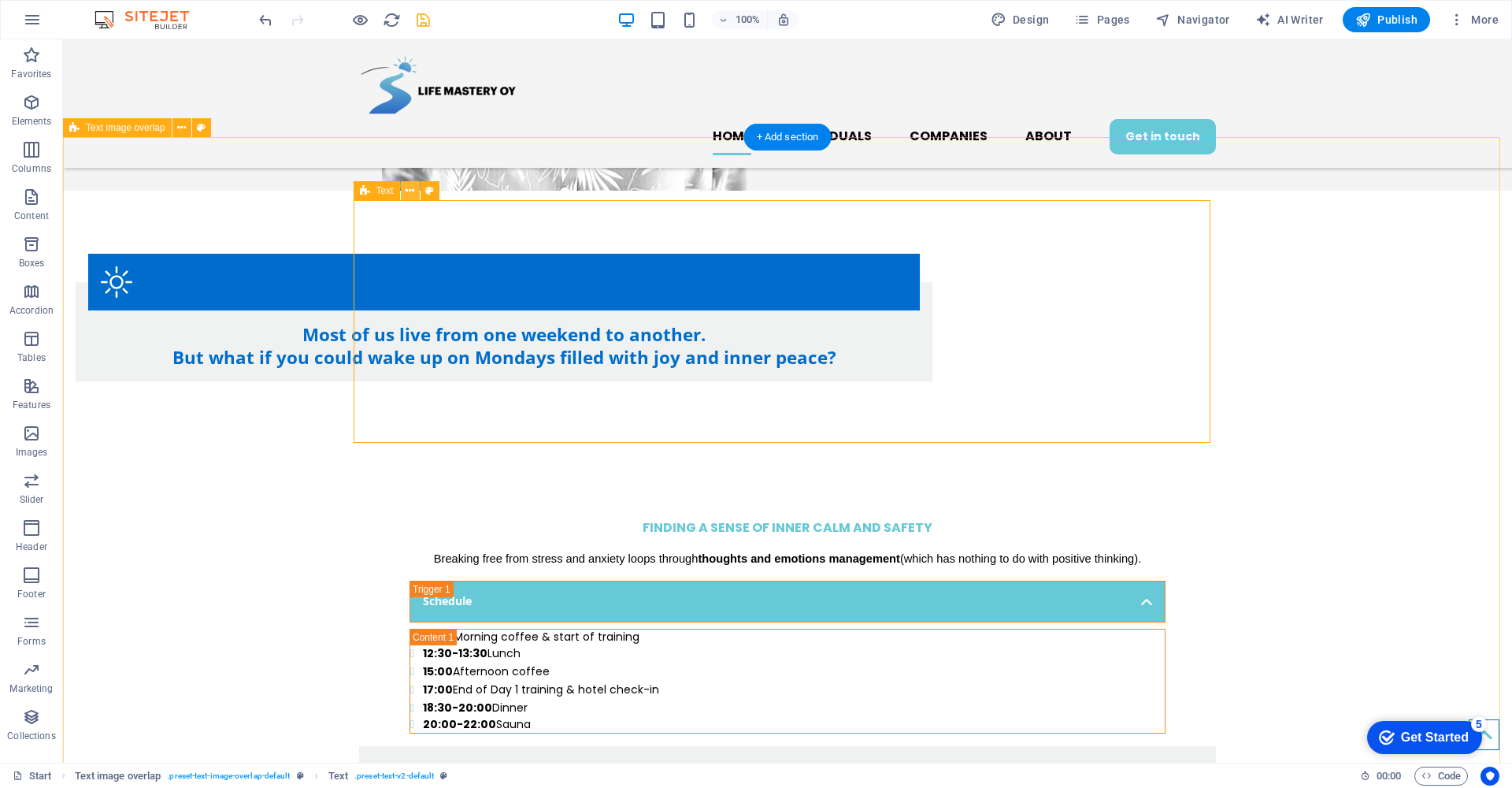
click at [408, 192] on icon at bounding box center [409, 191] width 9 height 17
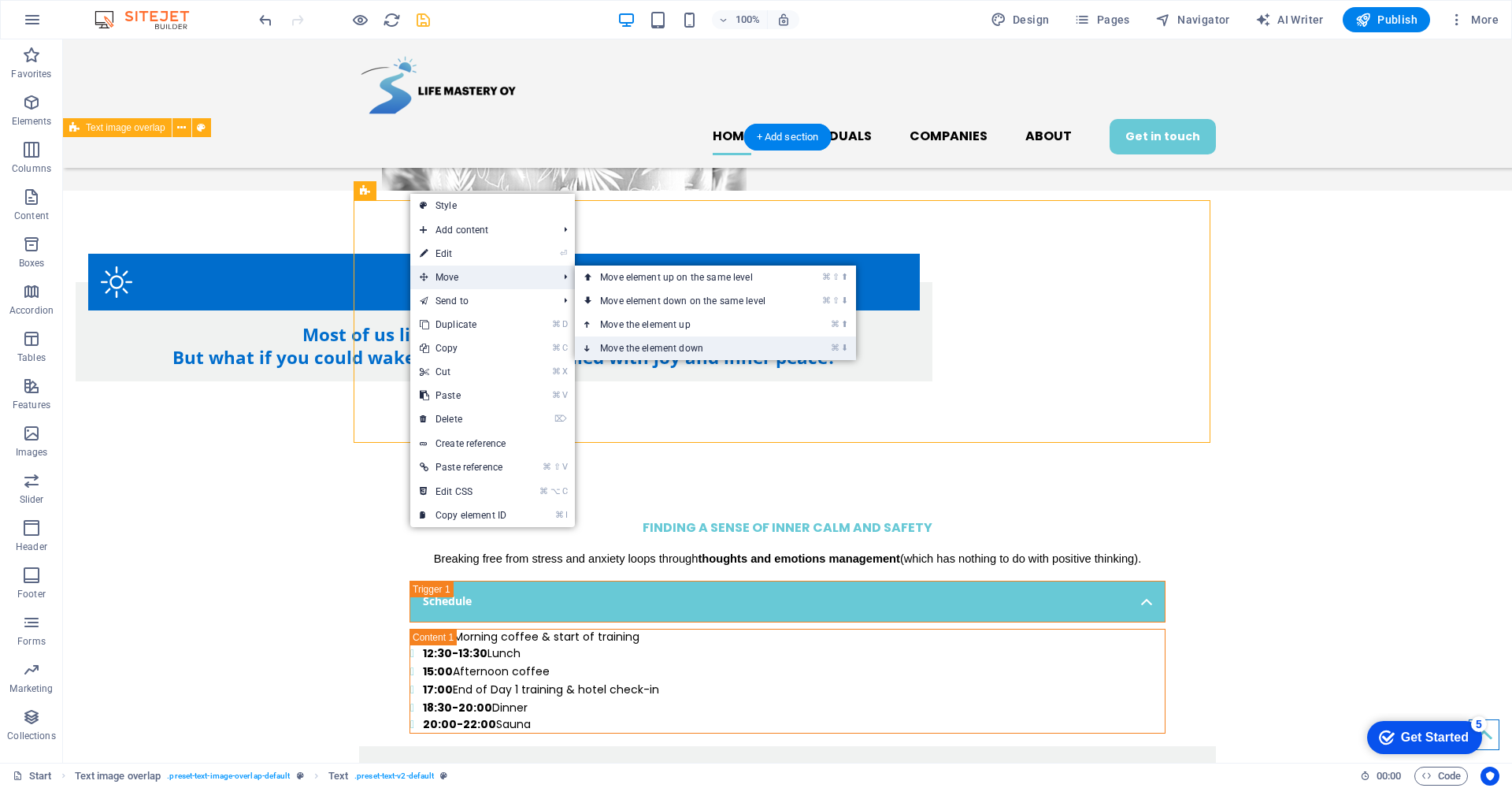
click at [655, 344] on link "⌘ ⬇ Move the element down" at bounding box center [686, 348] width 222 height 24
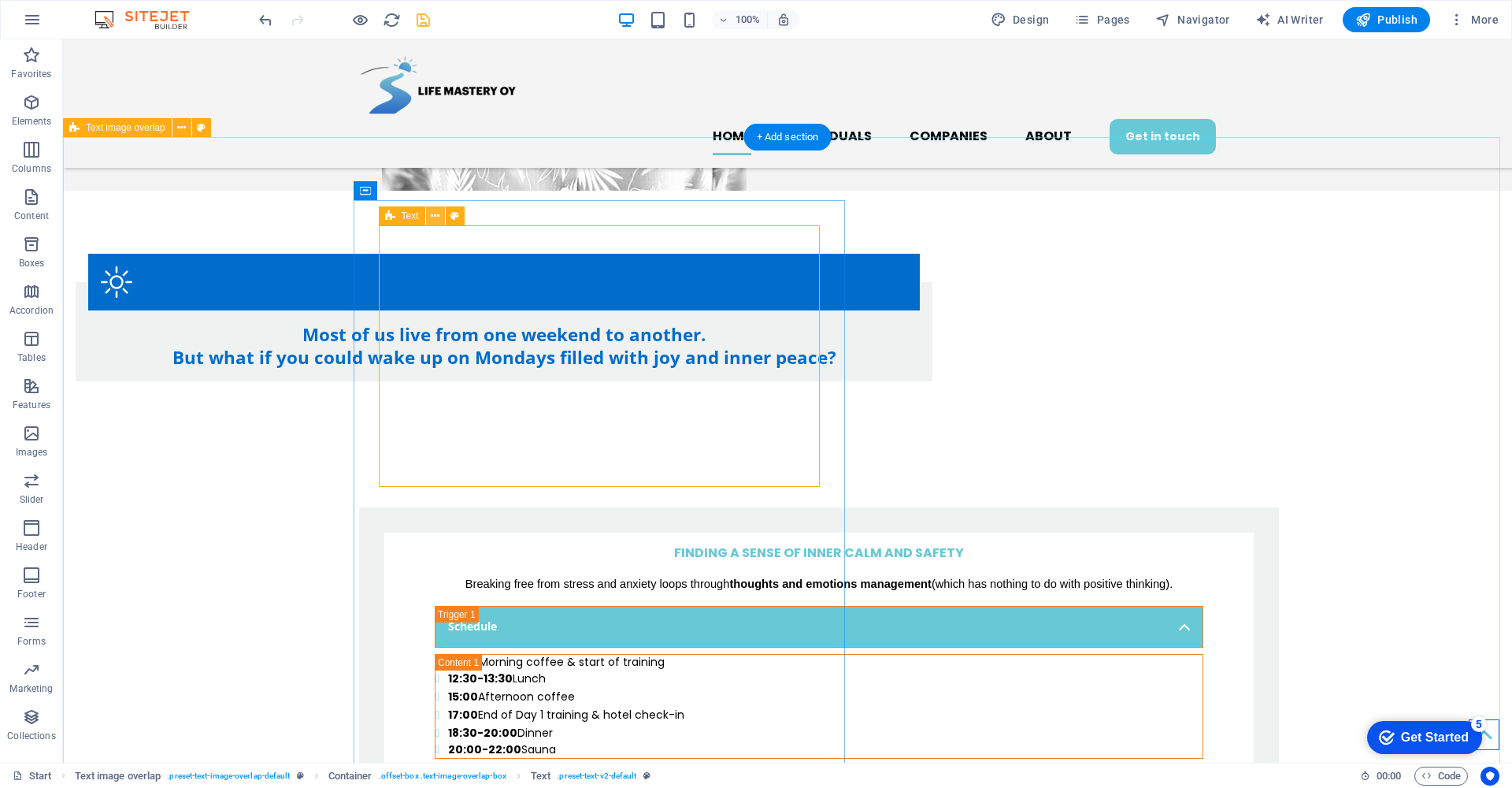
click at [437, 215] on icon at bounding box center [435, 216] width 9 height 17
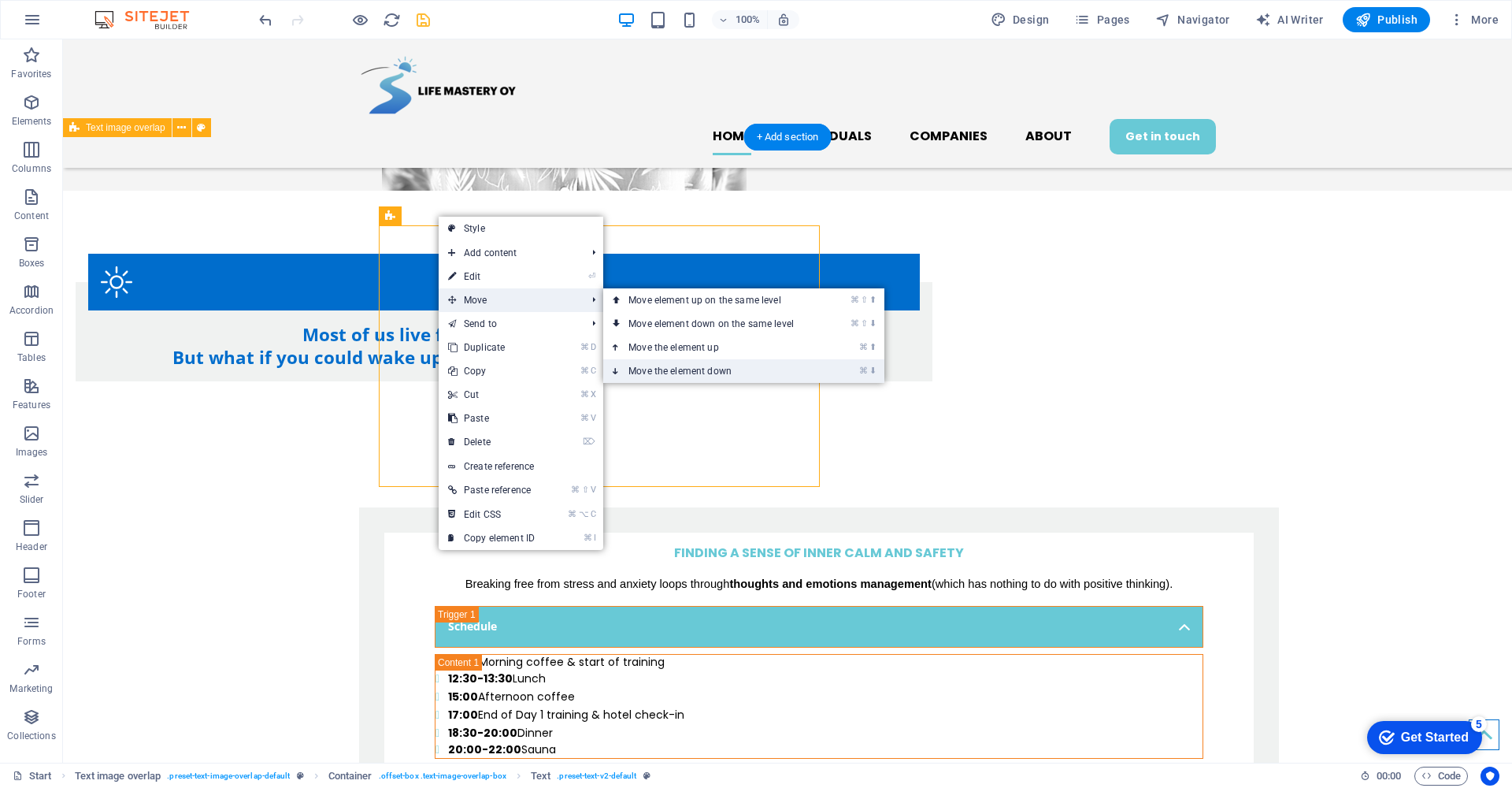
click at [691, 369] on link "⌘ ⬇ Move the element down" at bounding box center [714, 371] width 222 height 24
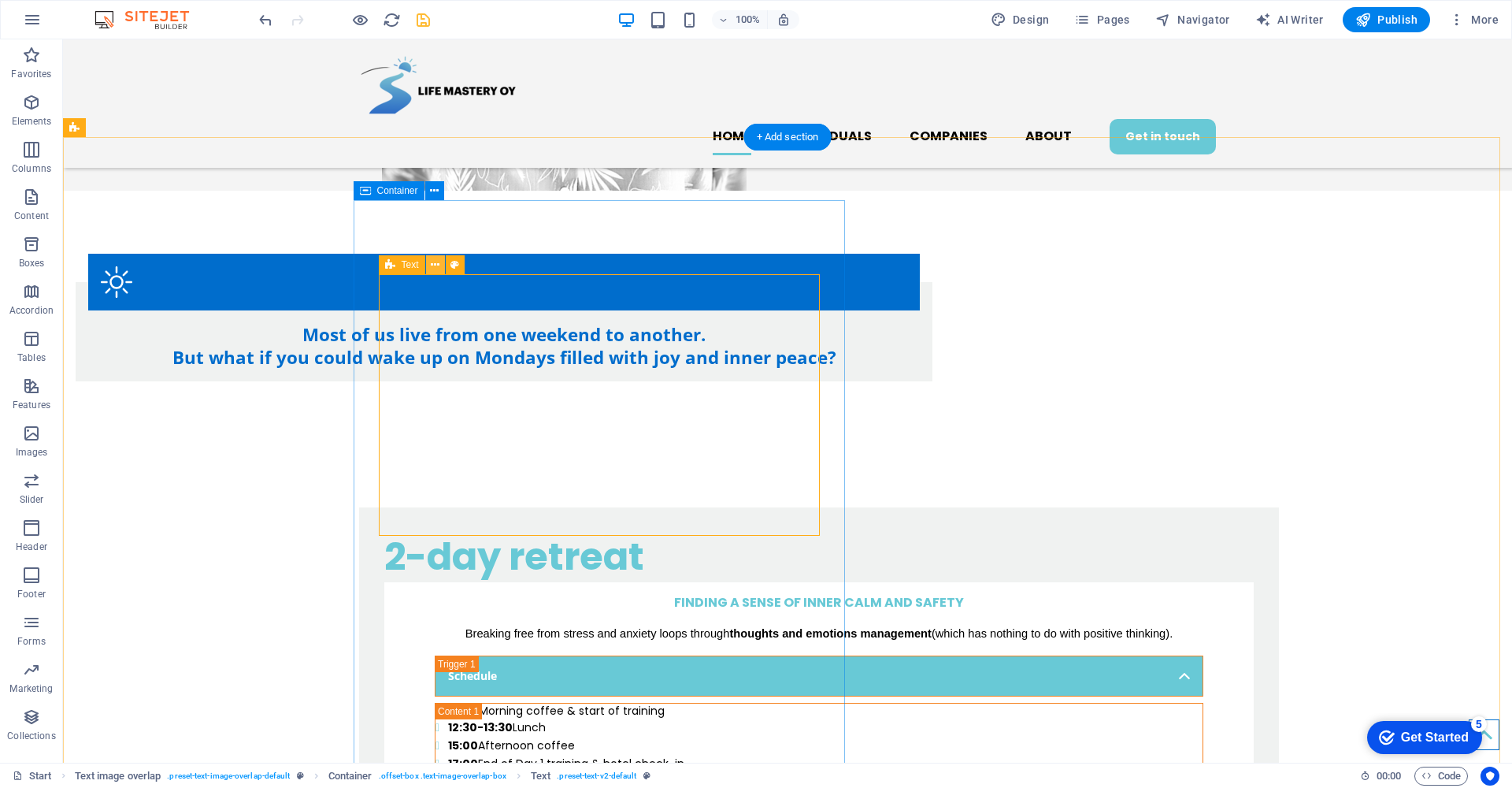
click at [436, 265] on icon at bounding box center [435, 265] width 9 height 17
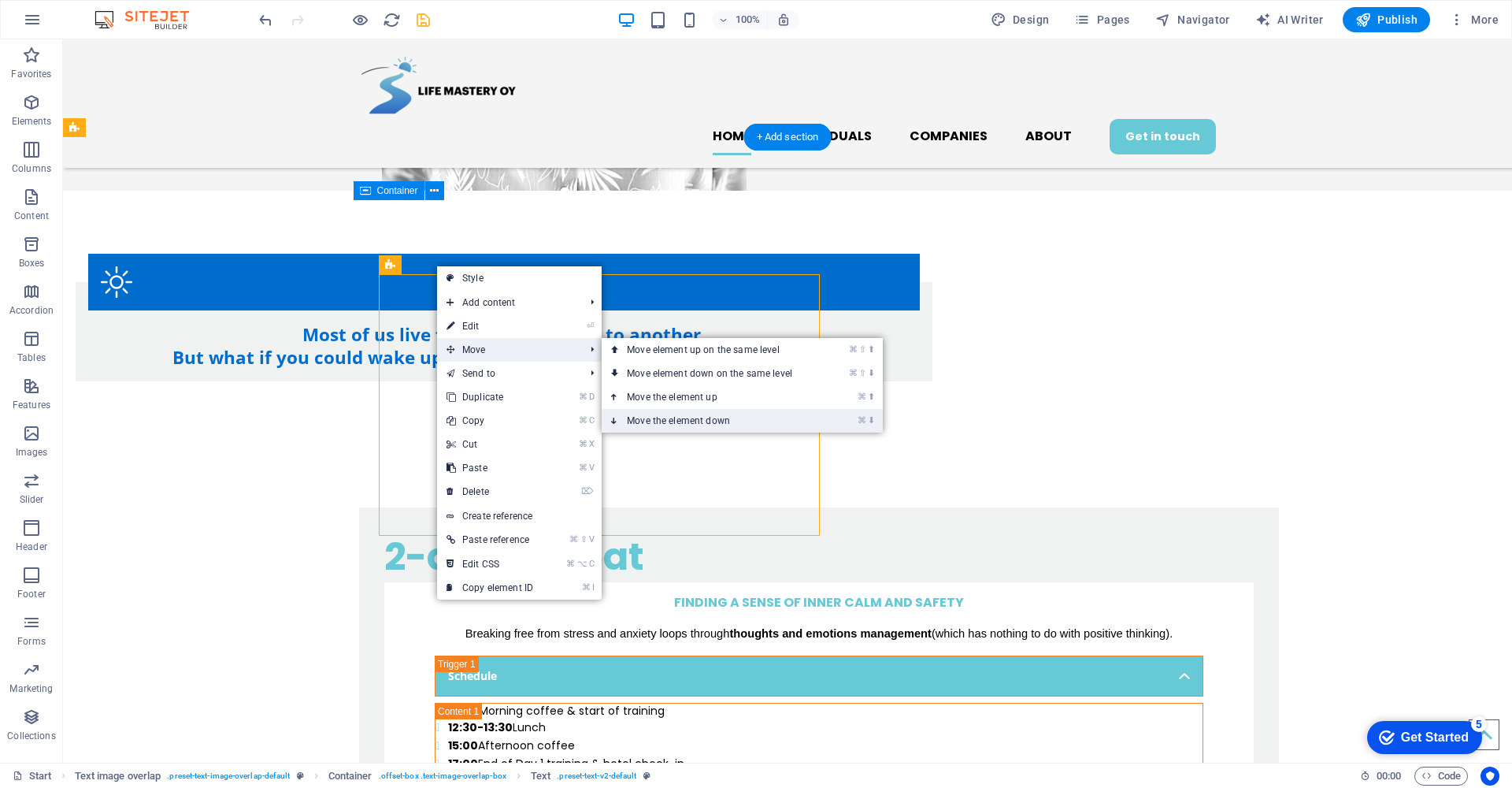
click at [684, 420] on link "⌘ ⬇ Move the element down" at bounding box center [713, 420] width 222 height 24
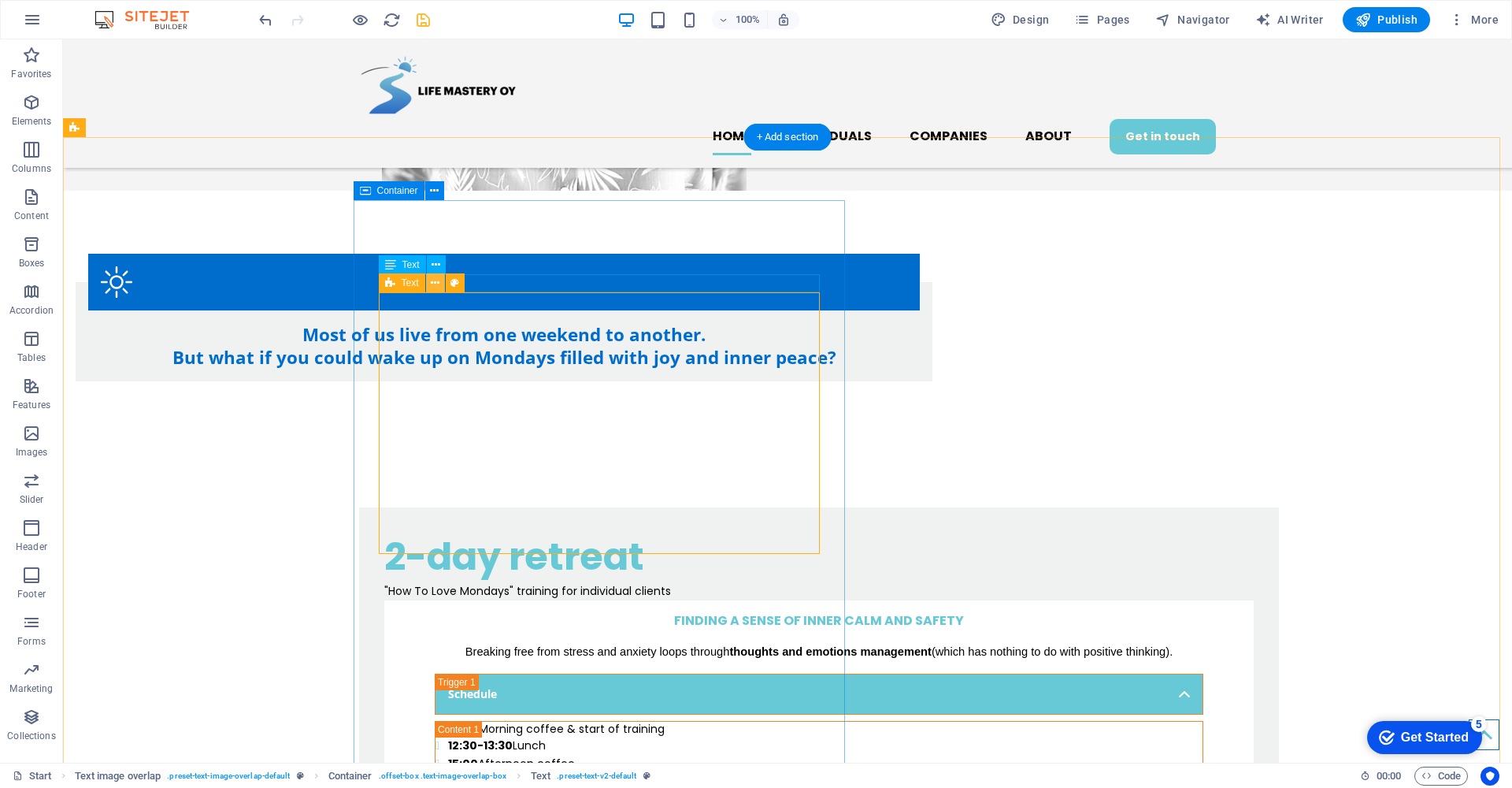
click at [435, 283] on icon at bounding box center [435, 283] width 9 height 17
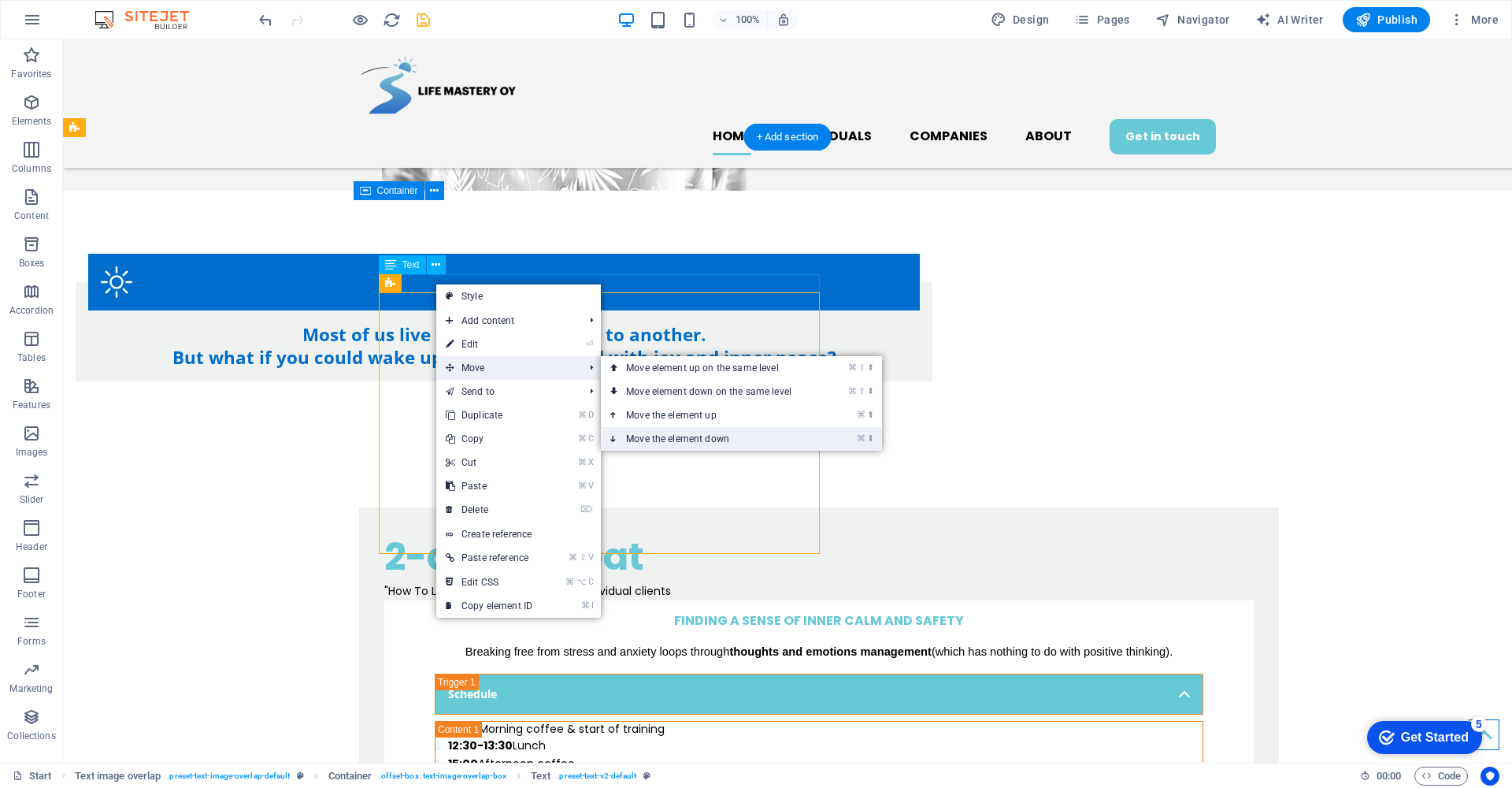
click at [692, 433] on link "⌘ ⬇ Move the element down" at bounding box center [712, 439] width 222 height 24
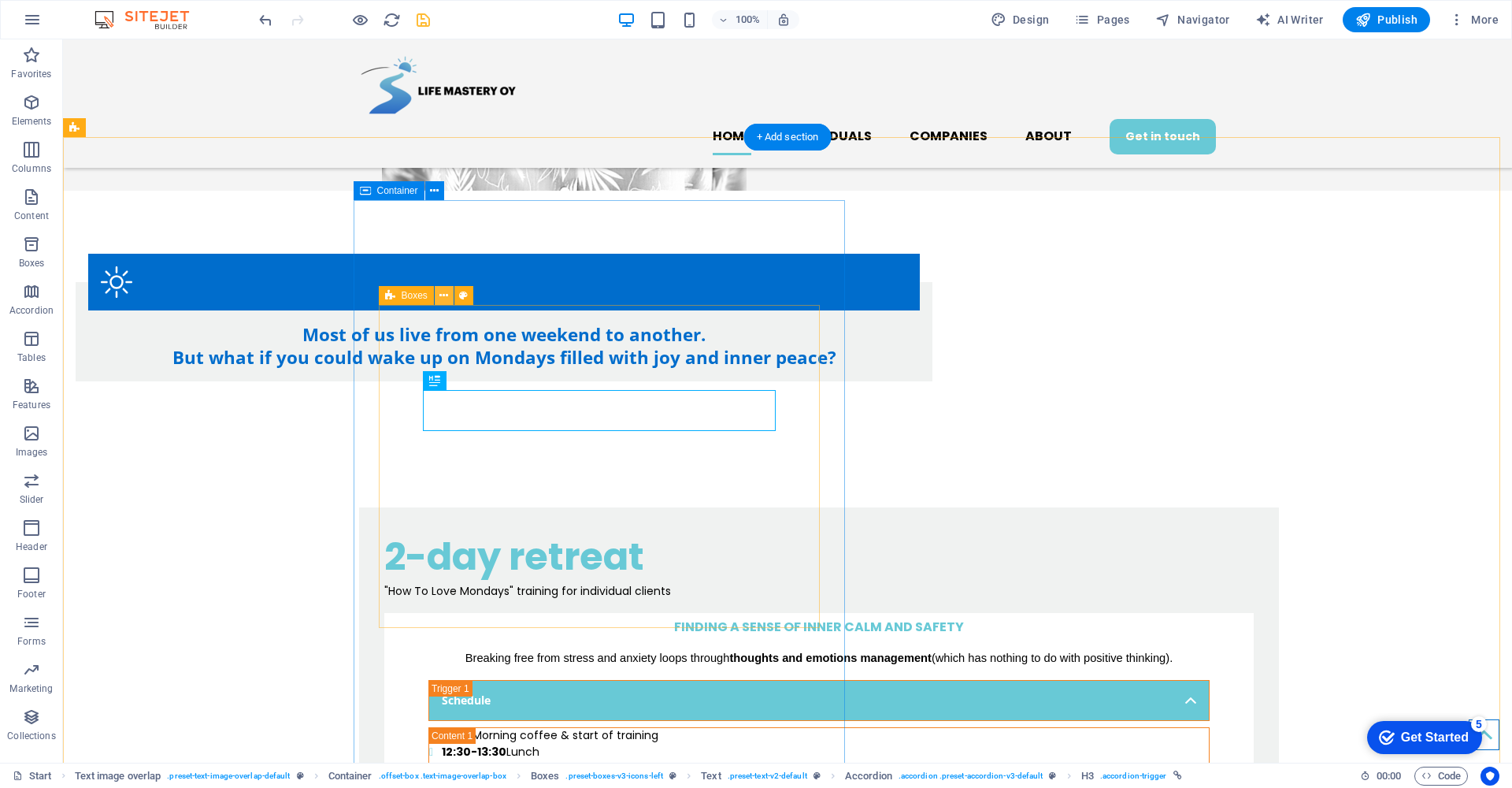
click at [443, 295] on icon at bounding box center [444, 296] width 9 height 17
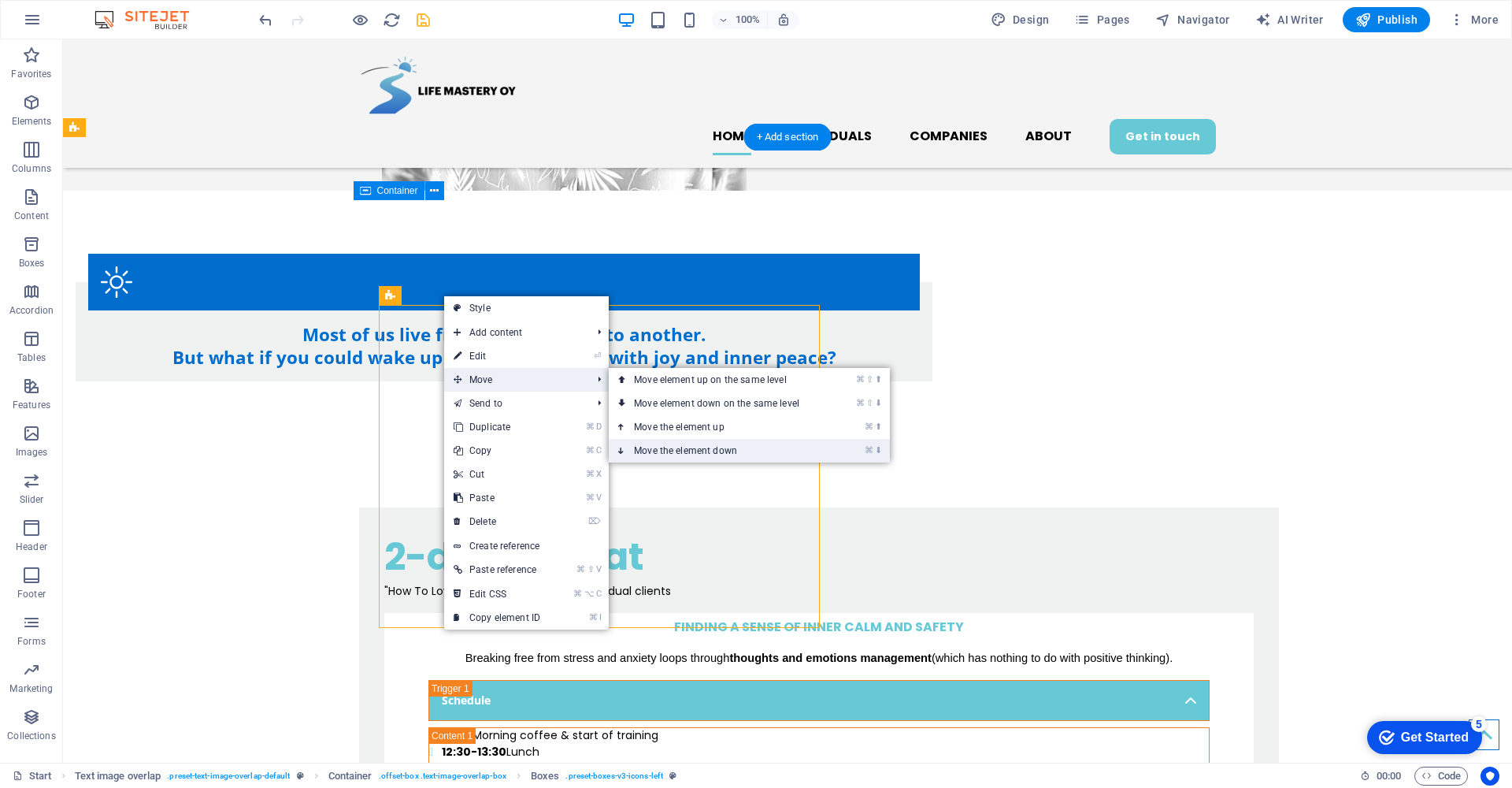
click at [706, 451] on link "⌘ ⬇ Move the element down" at bounding box center [719, 451] width 222 height 24
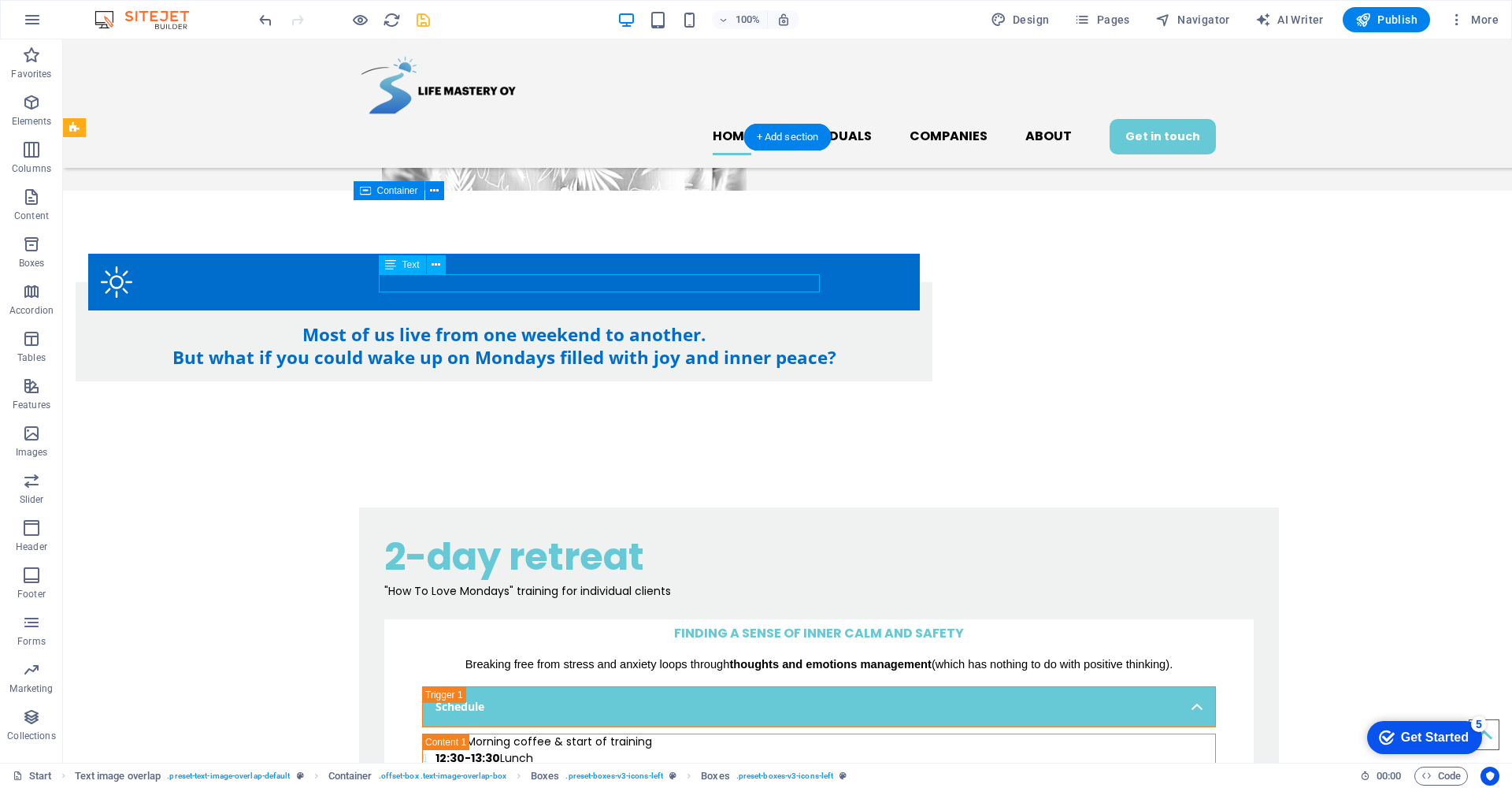
click at [790, 582] on div ""How To Love Mondays" training for individual clients" at bounding box center [819, 591] width 870 height 18
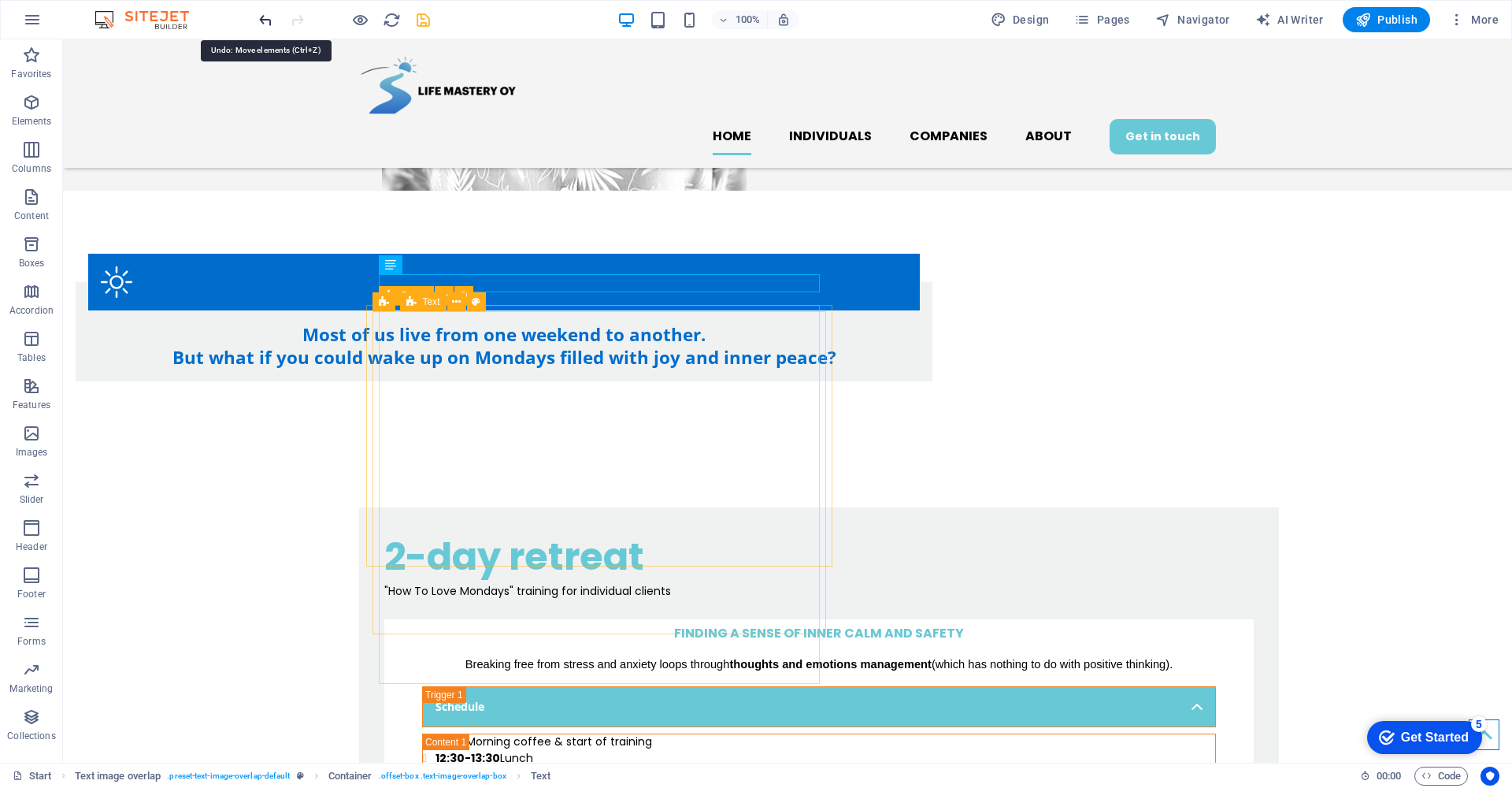
click at [262, 17] on icon "undo" at bounding box center [266, 20] width 18 height 18
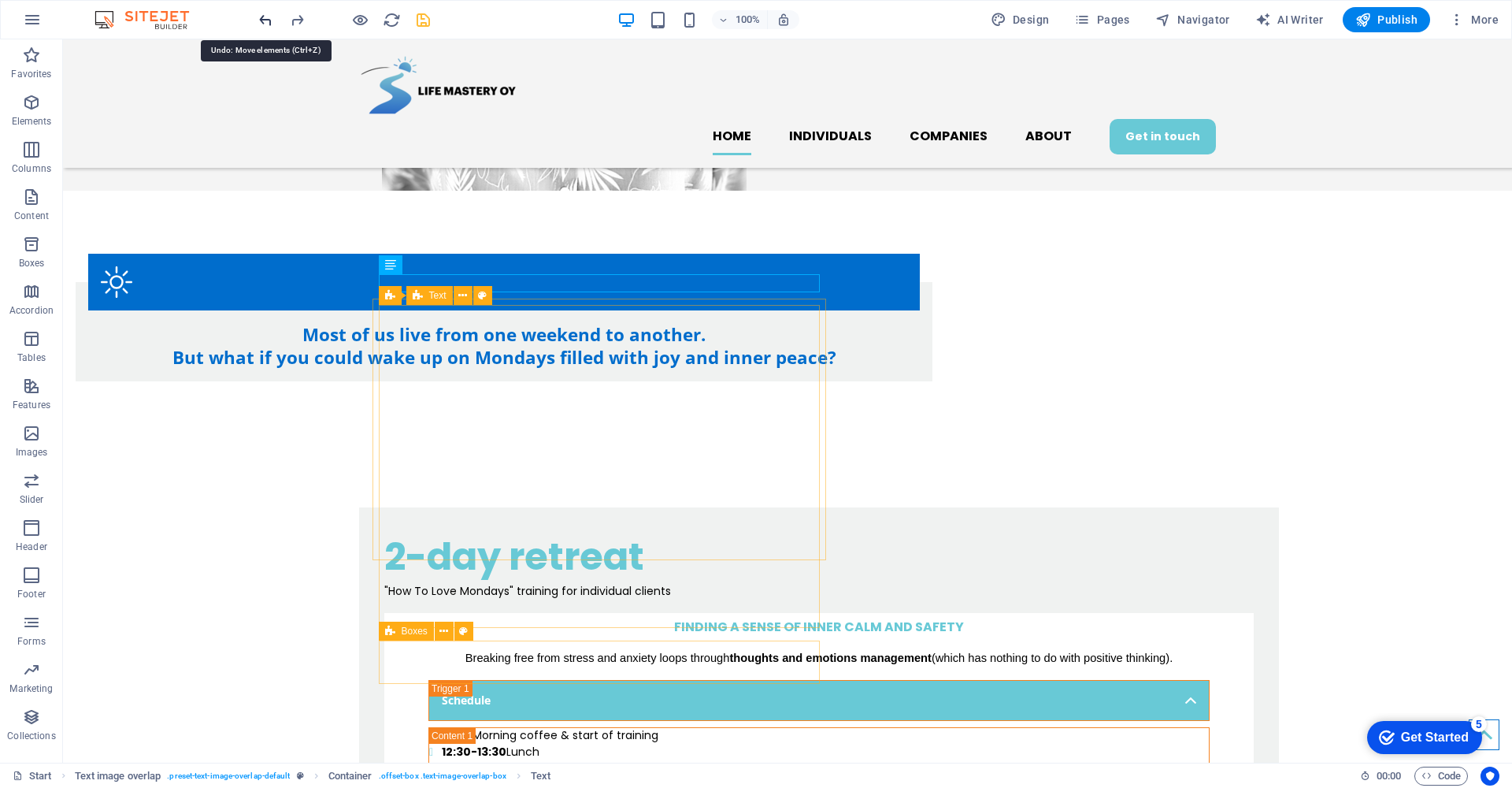
click at [267, 16] on icon "undo" at bounding box center [266, 20] width 18 height 18
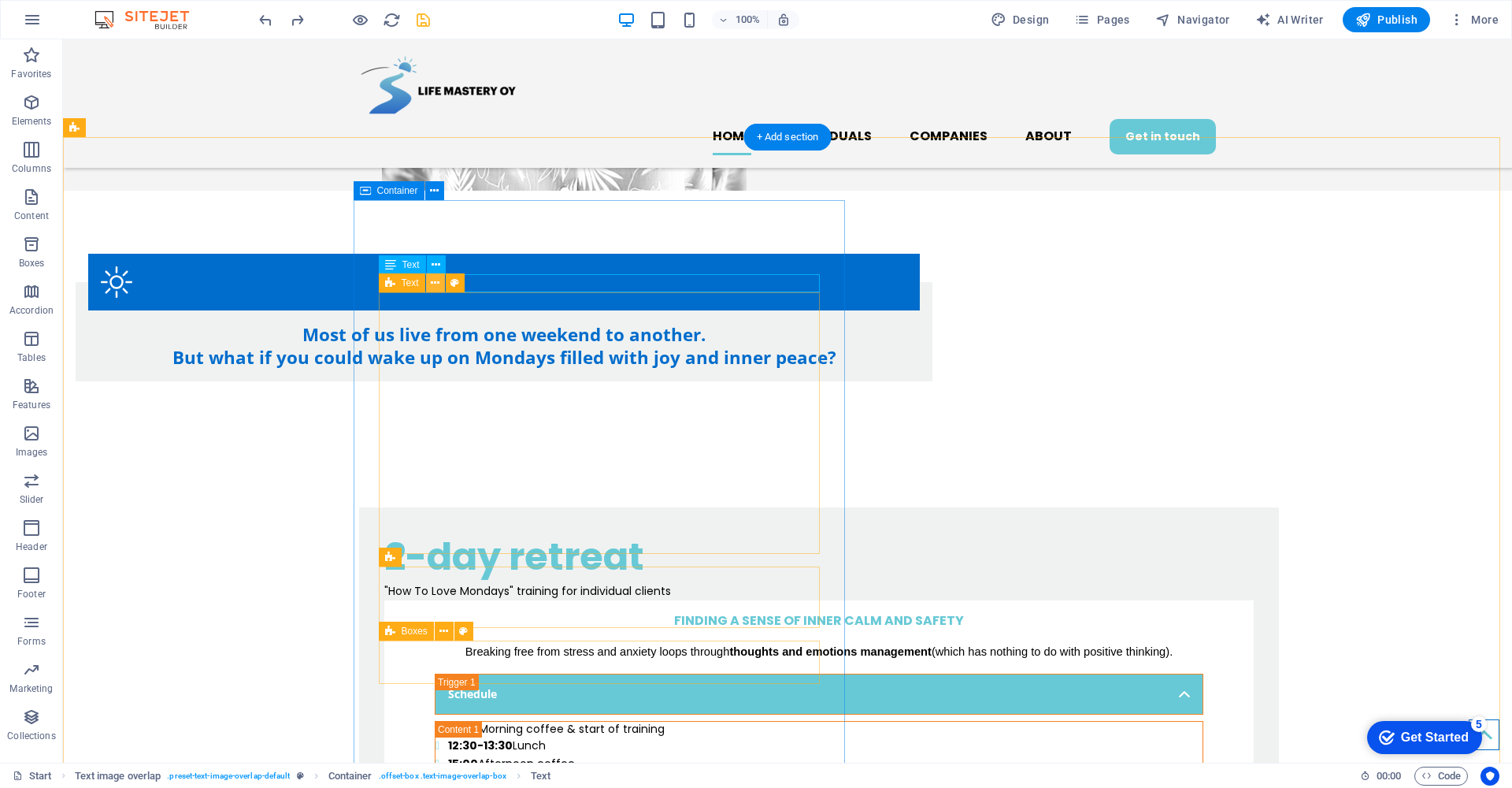
click at [437, 287] on icon at bounding box center [435, 283] width 9 height 17
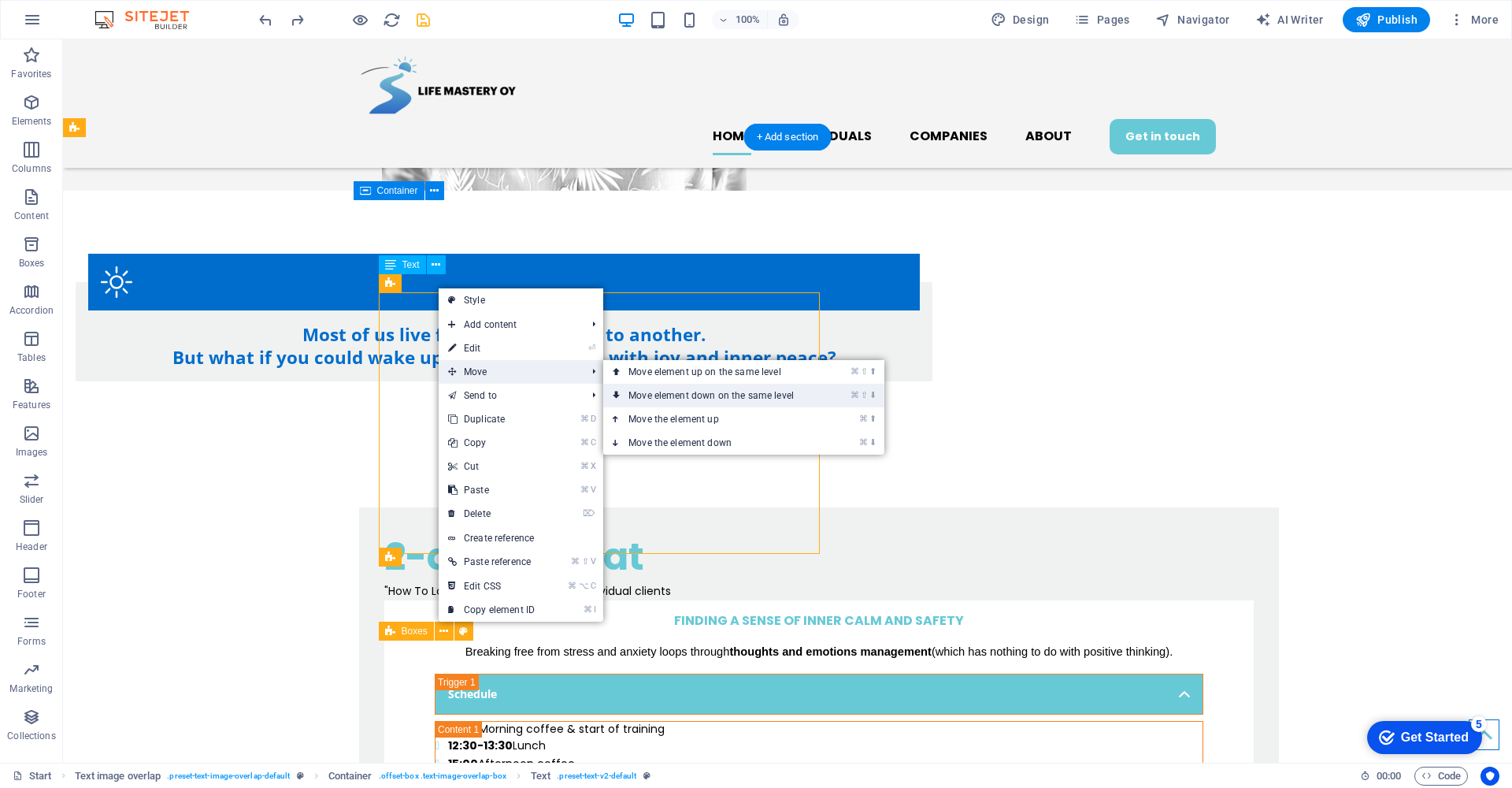
click at [684, 393] on link "⌘ ⇧ ⬇ Move element down on the same level" at bounding box center [714, 395] width 222 height 24
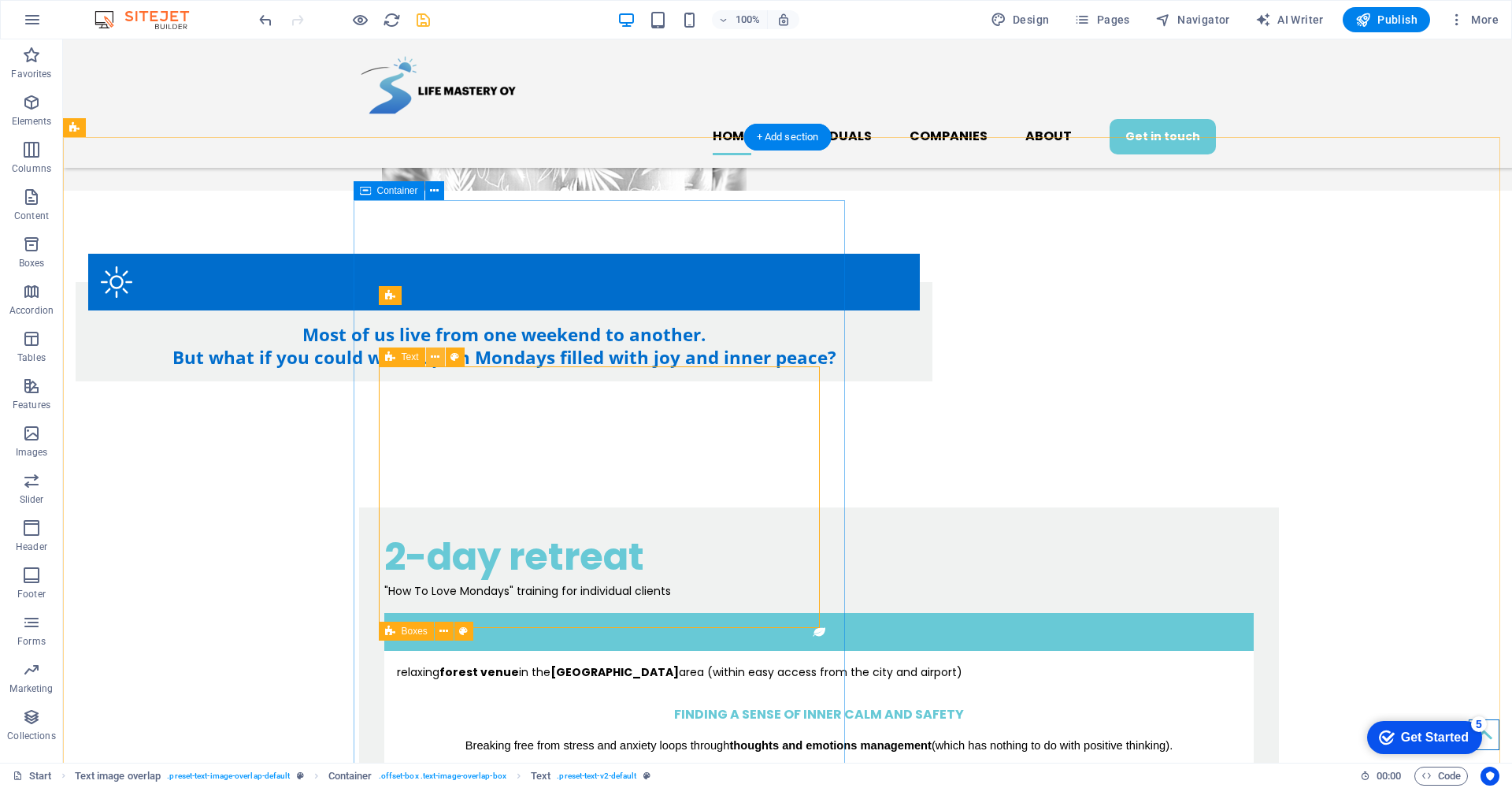
click at [435, 360] on icon at bounding box center [435, 357] width 9 height 17
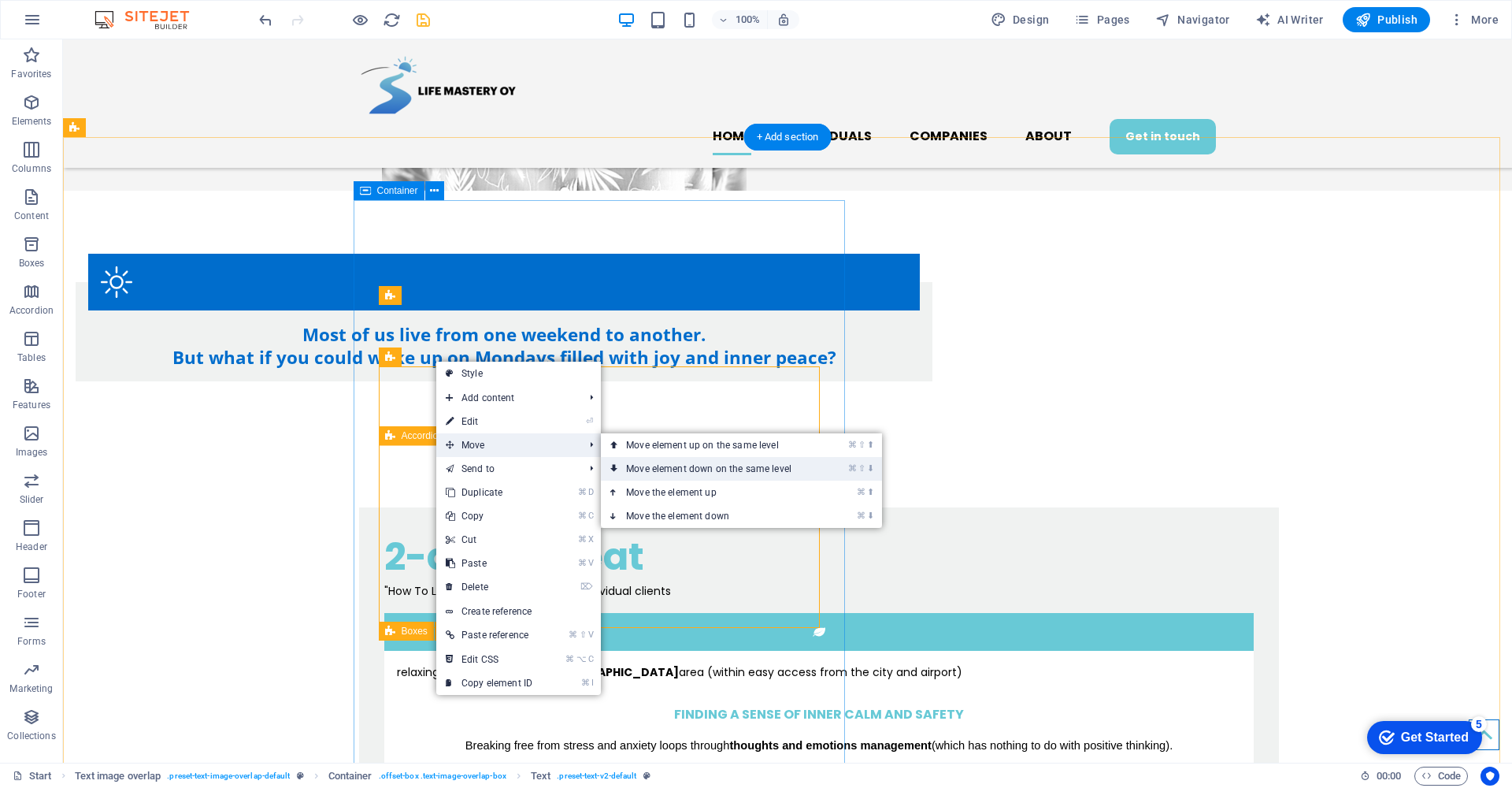
click at [700, 471] on link "⌘ ⇧ ⬇ Move element down on the same level" at bounding box center [712, 469] width 222 height 24
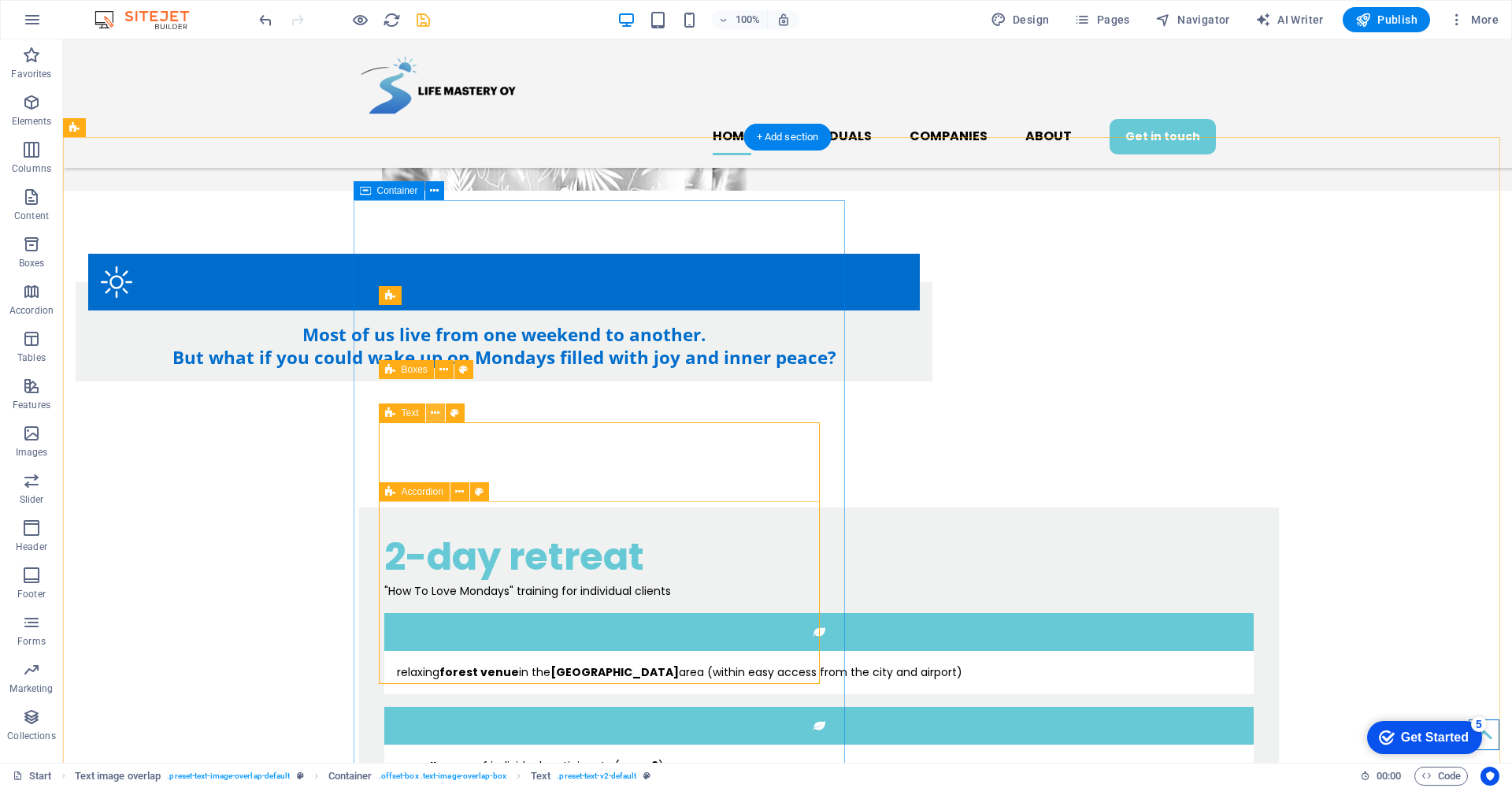
click at [434, 413] on icon at bounding box center [435, 412] width 9 height 17
click at [432, 415] on icon at bounding box center [435, 412] width 9 height 17
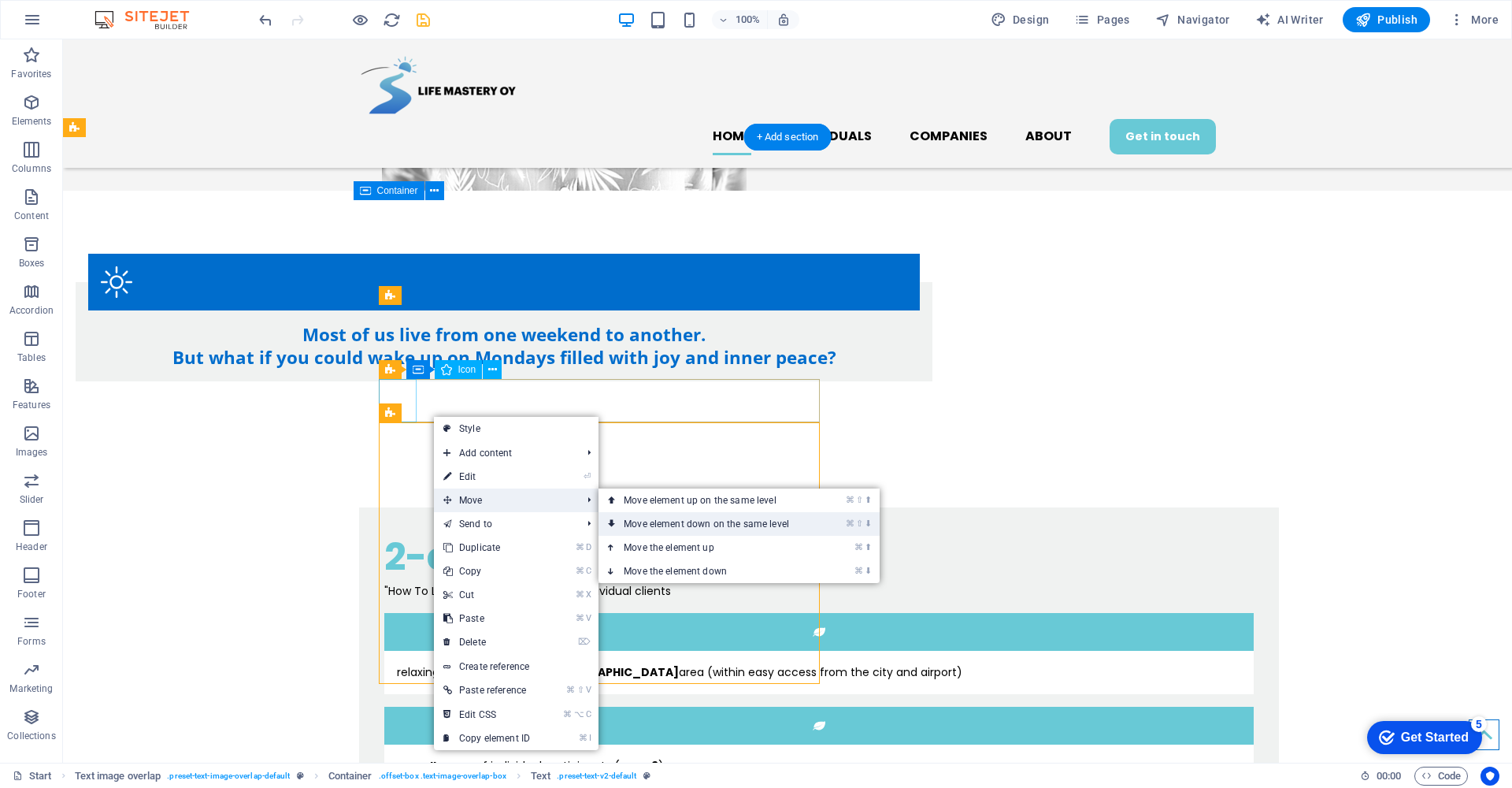
click at [665, 524] on link "⌘ ⇧ ⬇ Move element down on the same level" at bounding box center [709, 524] width 222 height 24
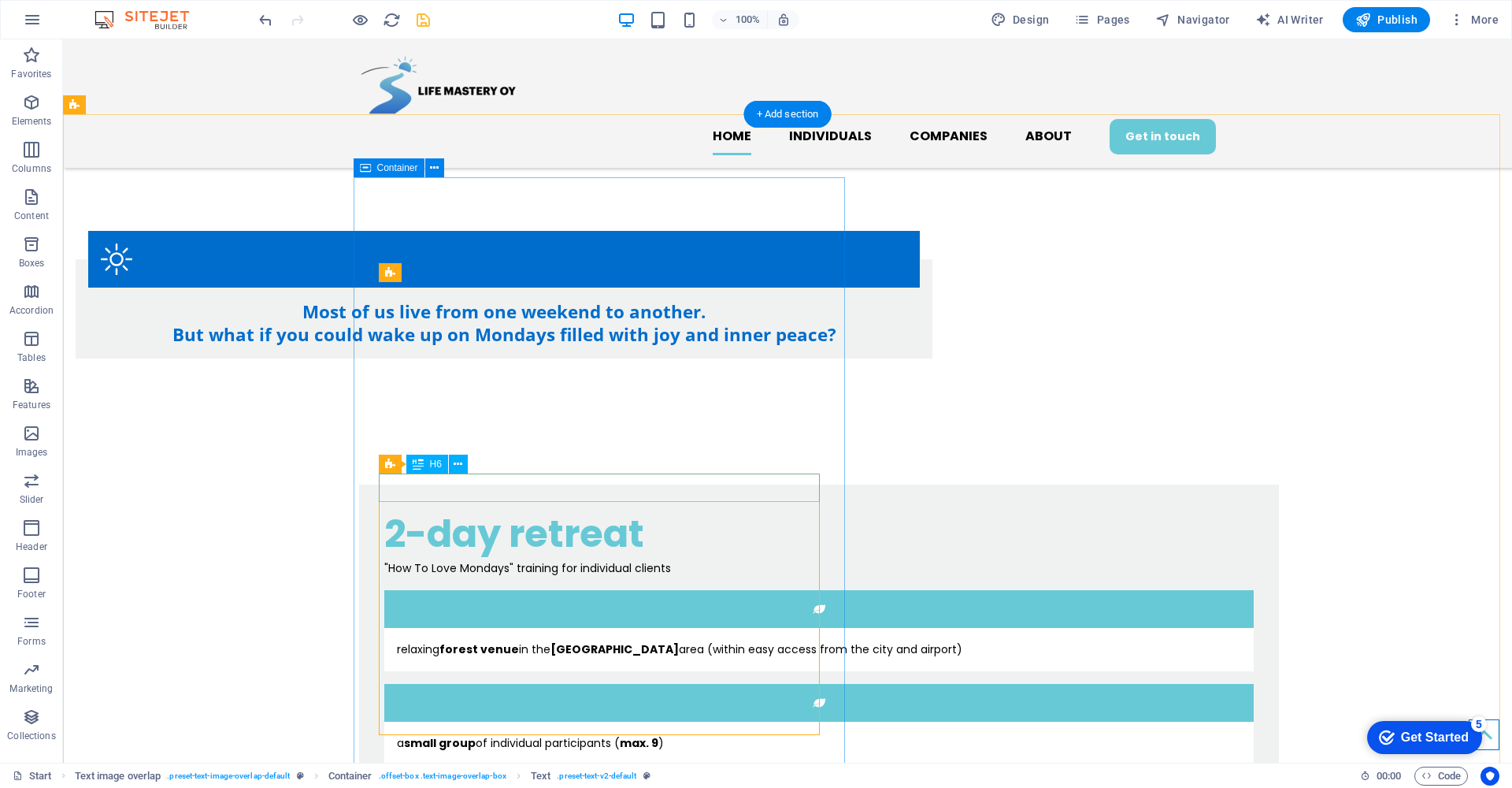
scroll to position [884, 0]
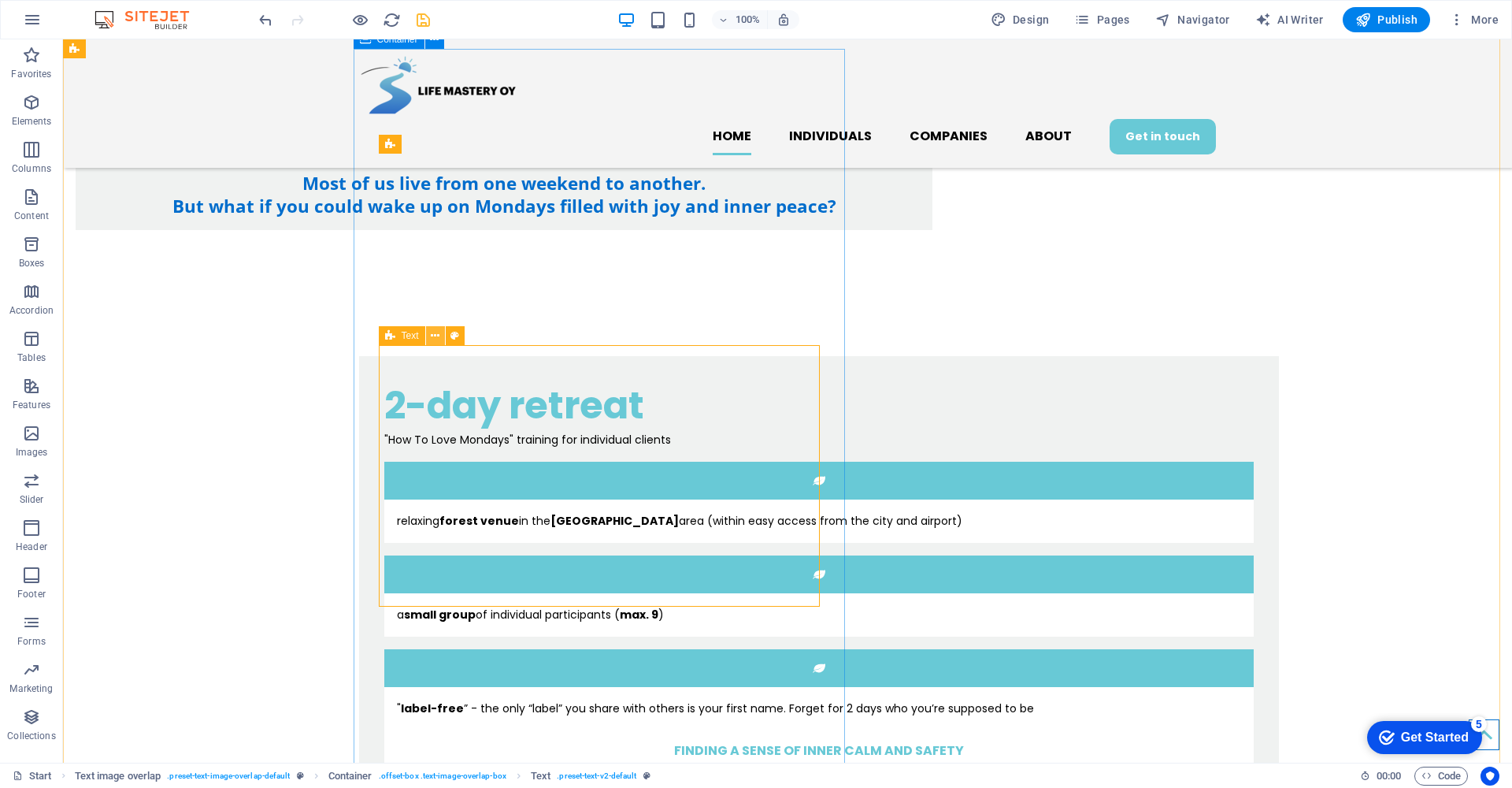
click at [439, 336] on icon at bounding box center [435, 335] width 9 height 17
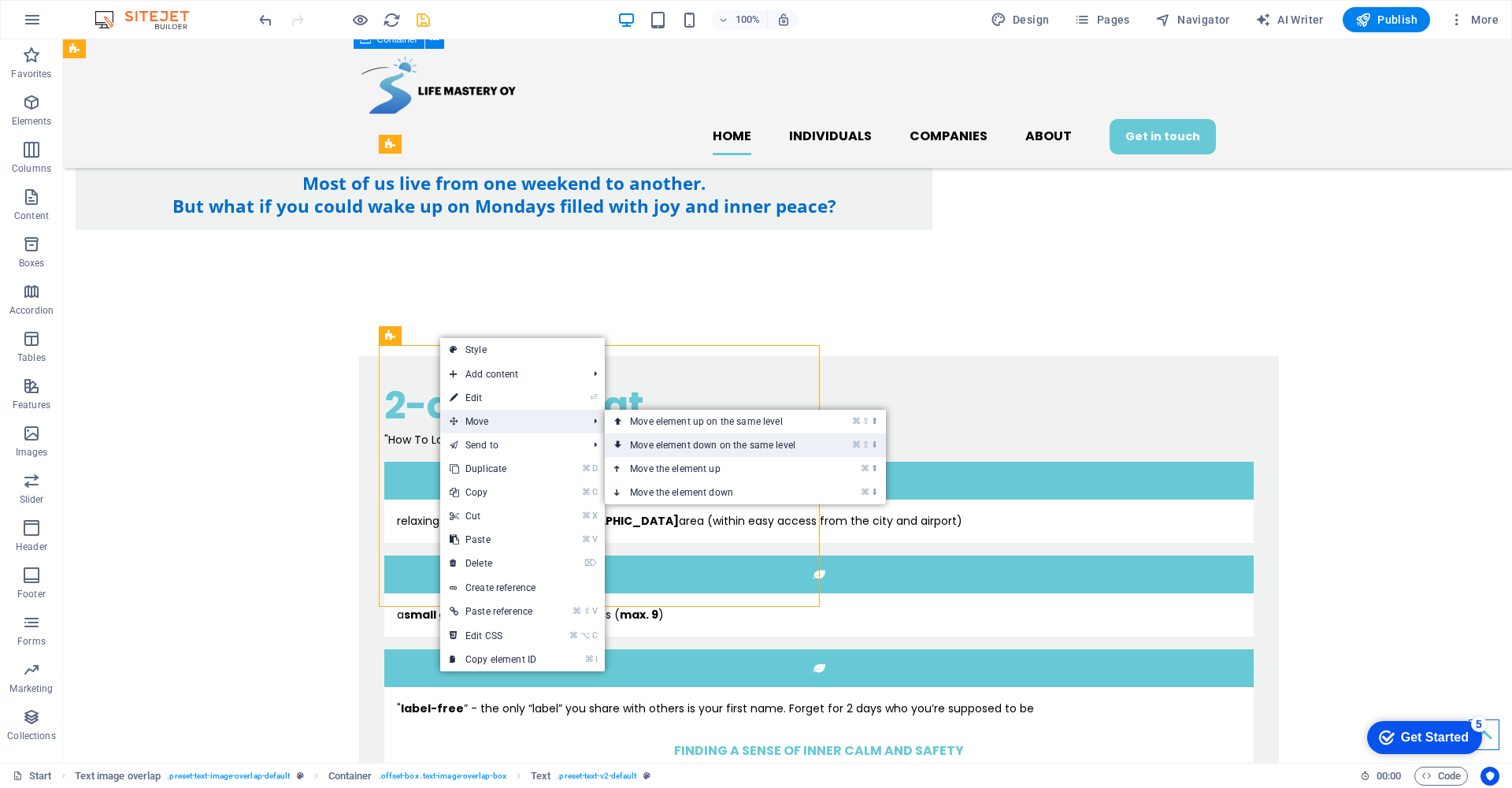
click at [710, 443] on link "⌘ ⇧ ⬇ Move element down on the same level" at bounding box center [715, 445] width 222 height 24
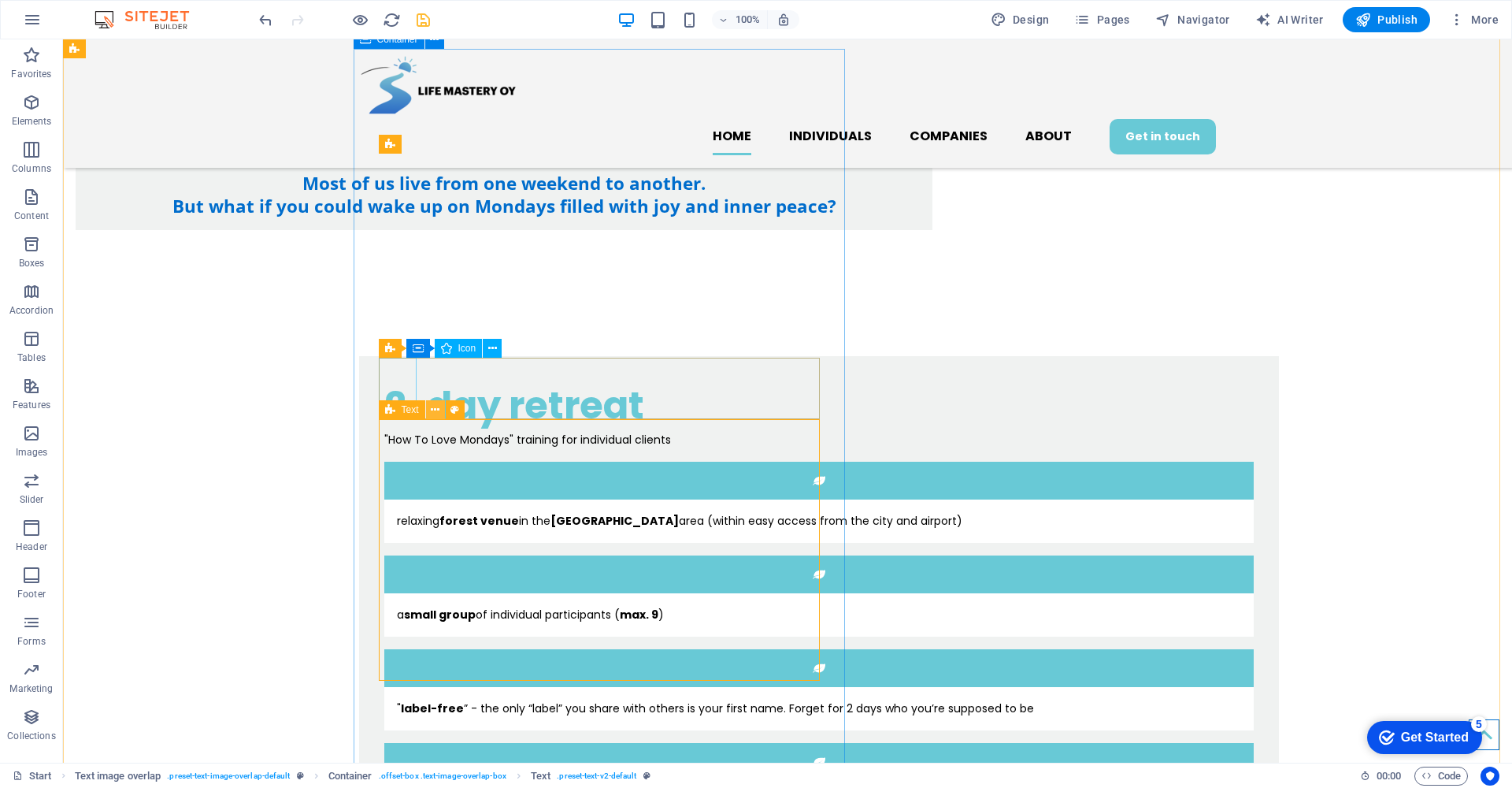
click at [432, 407] on icon at bounding box center [435, 409] width 9 height 17
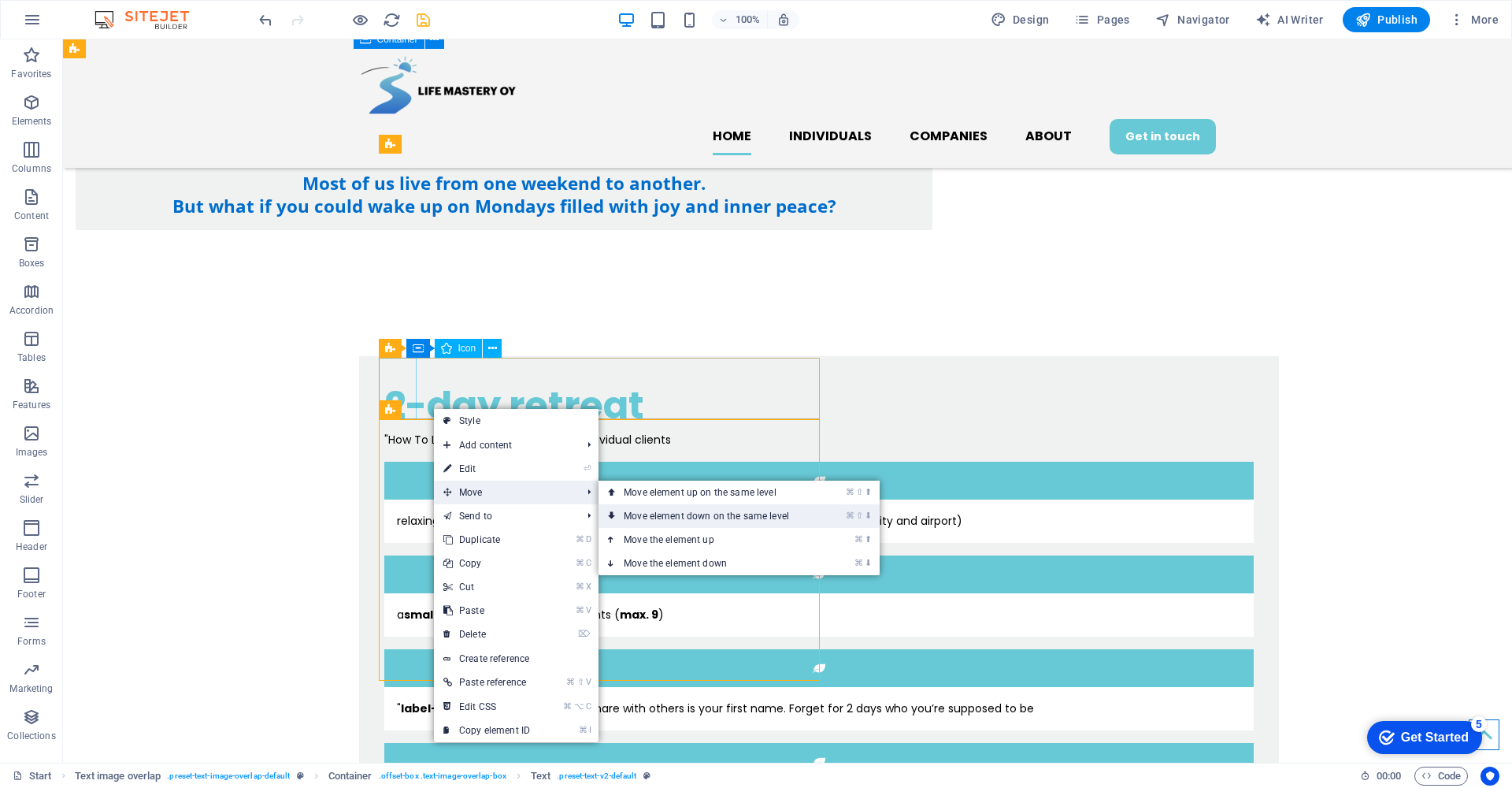
click at [651, 511] on link "⌘ ⇧ ⬇ Move element down on the same level" at bounding box center [709, 516] width 222 height 24
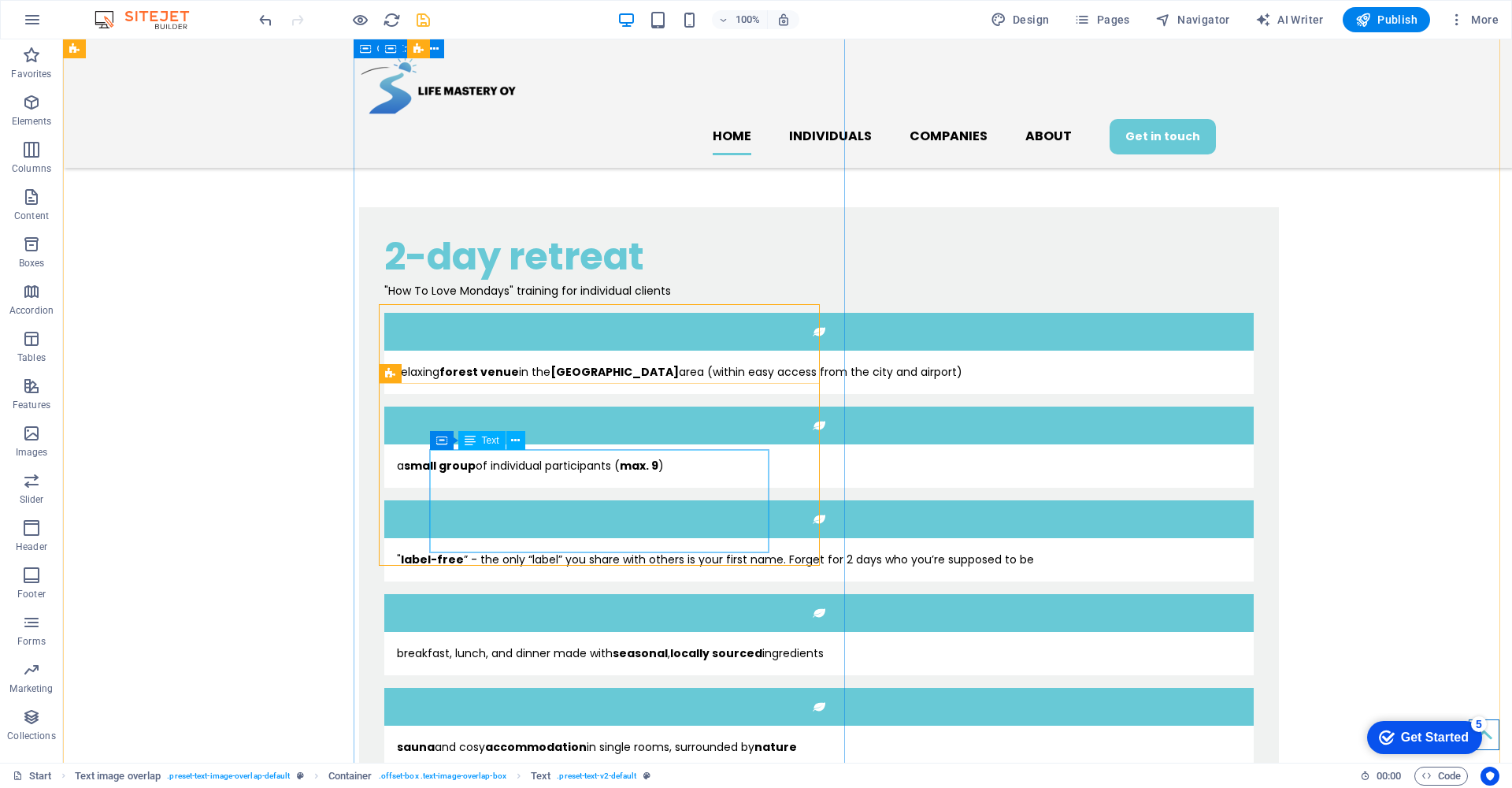
scroll to position [1086, 0]
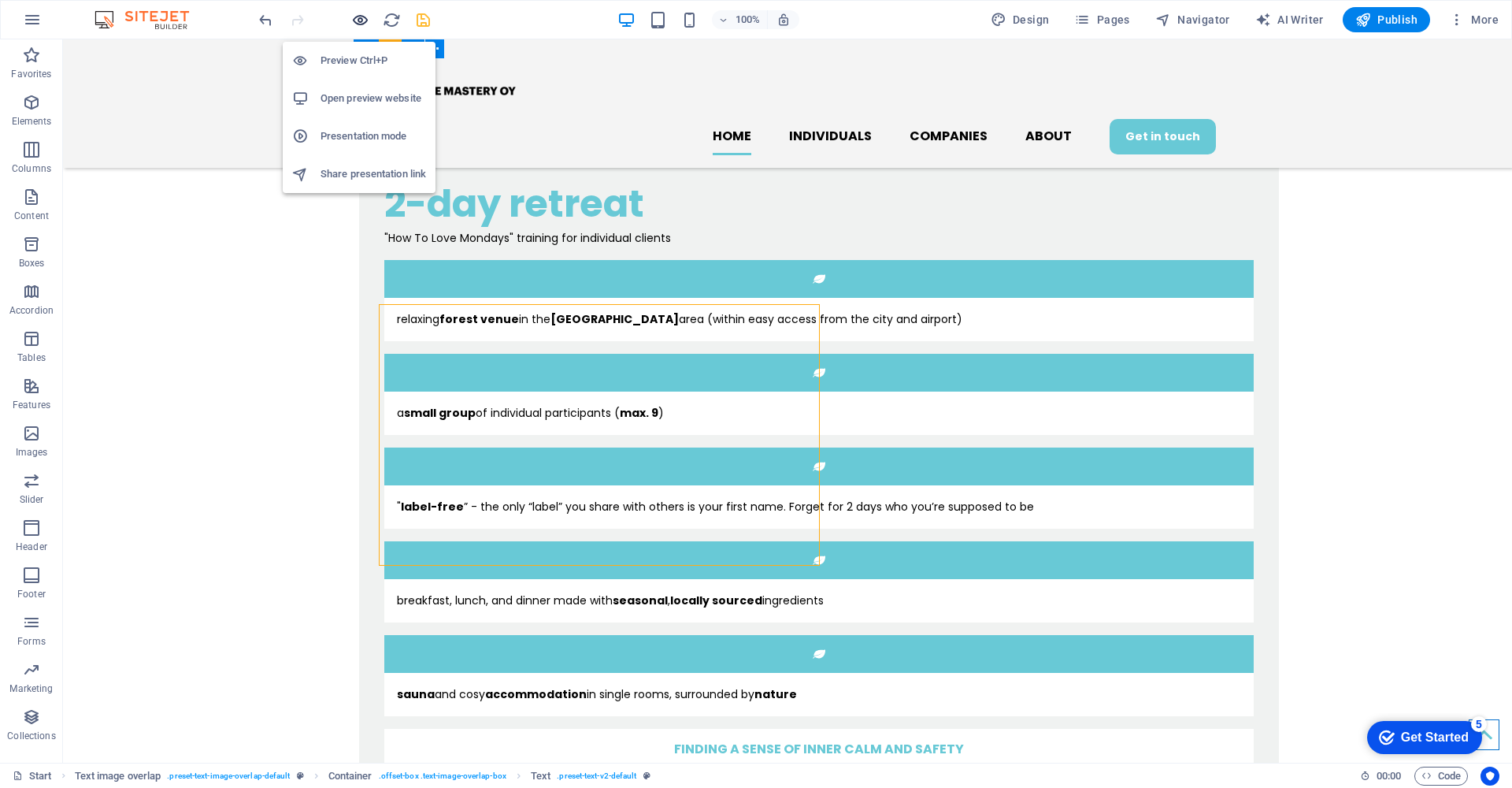
click at [356, 16] on icon "button" at bounding box center [360, 20] width 18 height 18
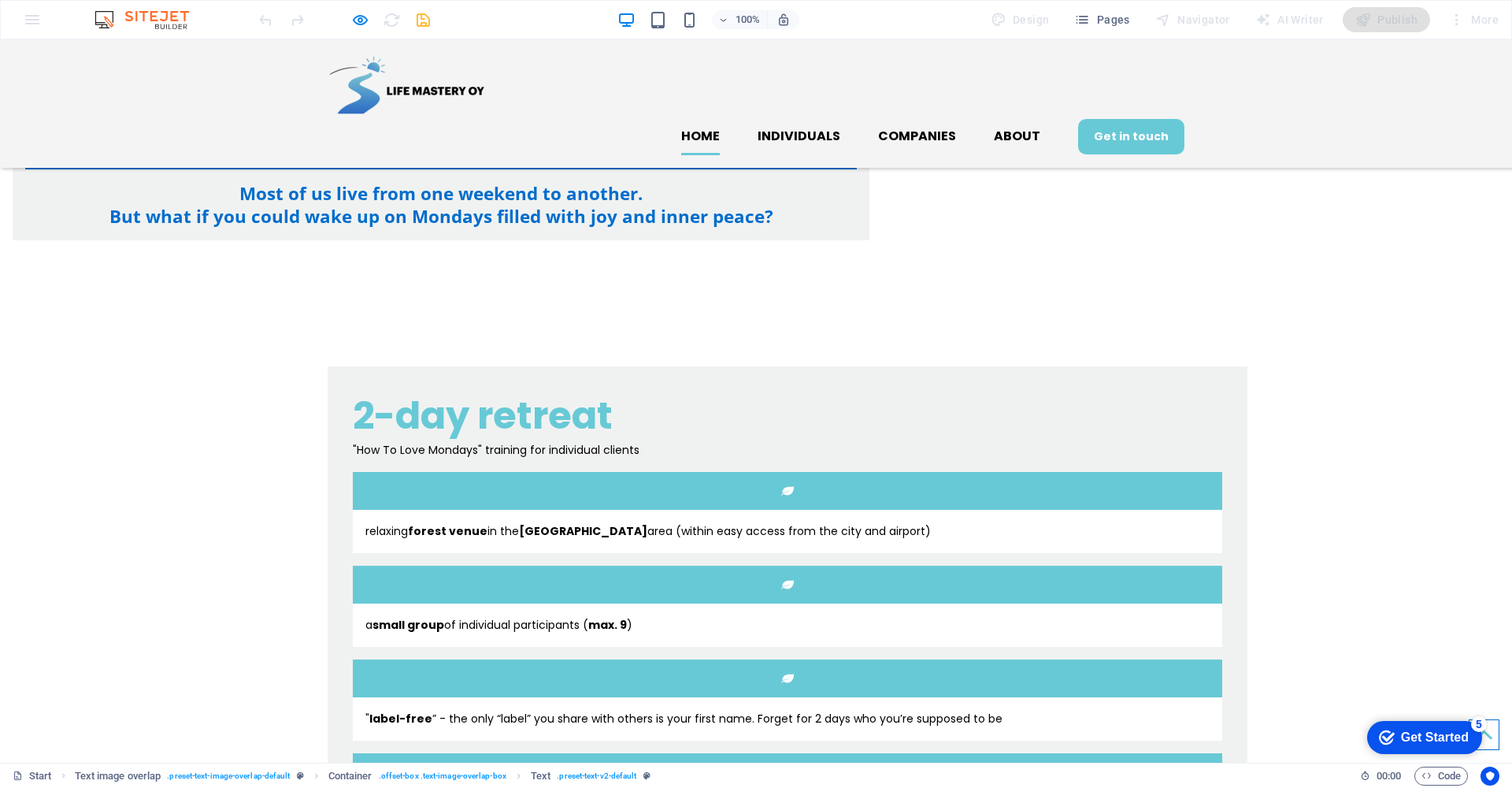
scroll to position [997, 0]
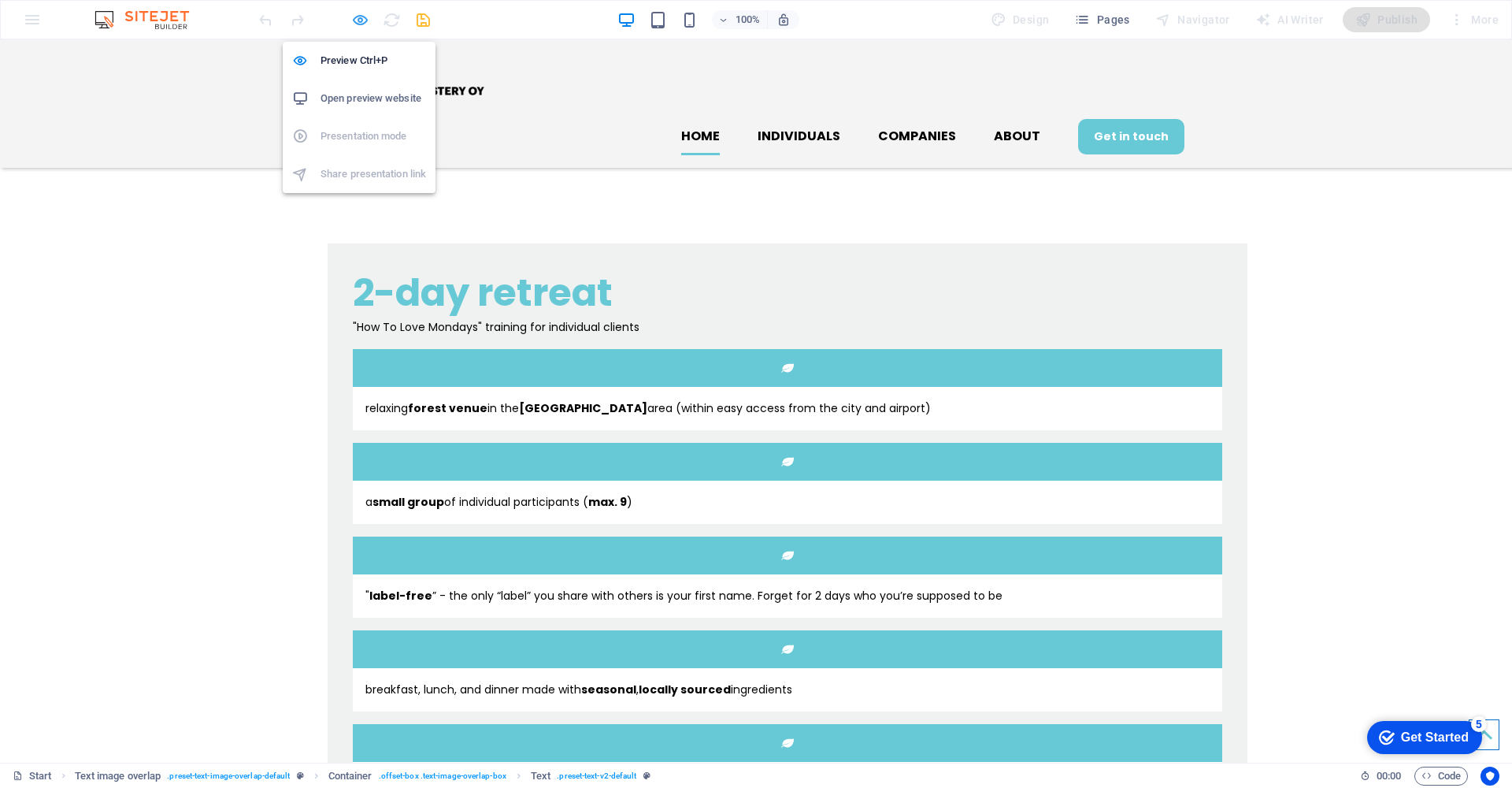
click at [361, 24] on icon "button" at bounding box center [360, 20] width 18 height 18
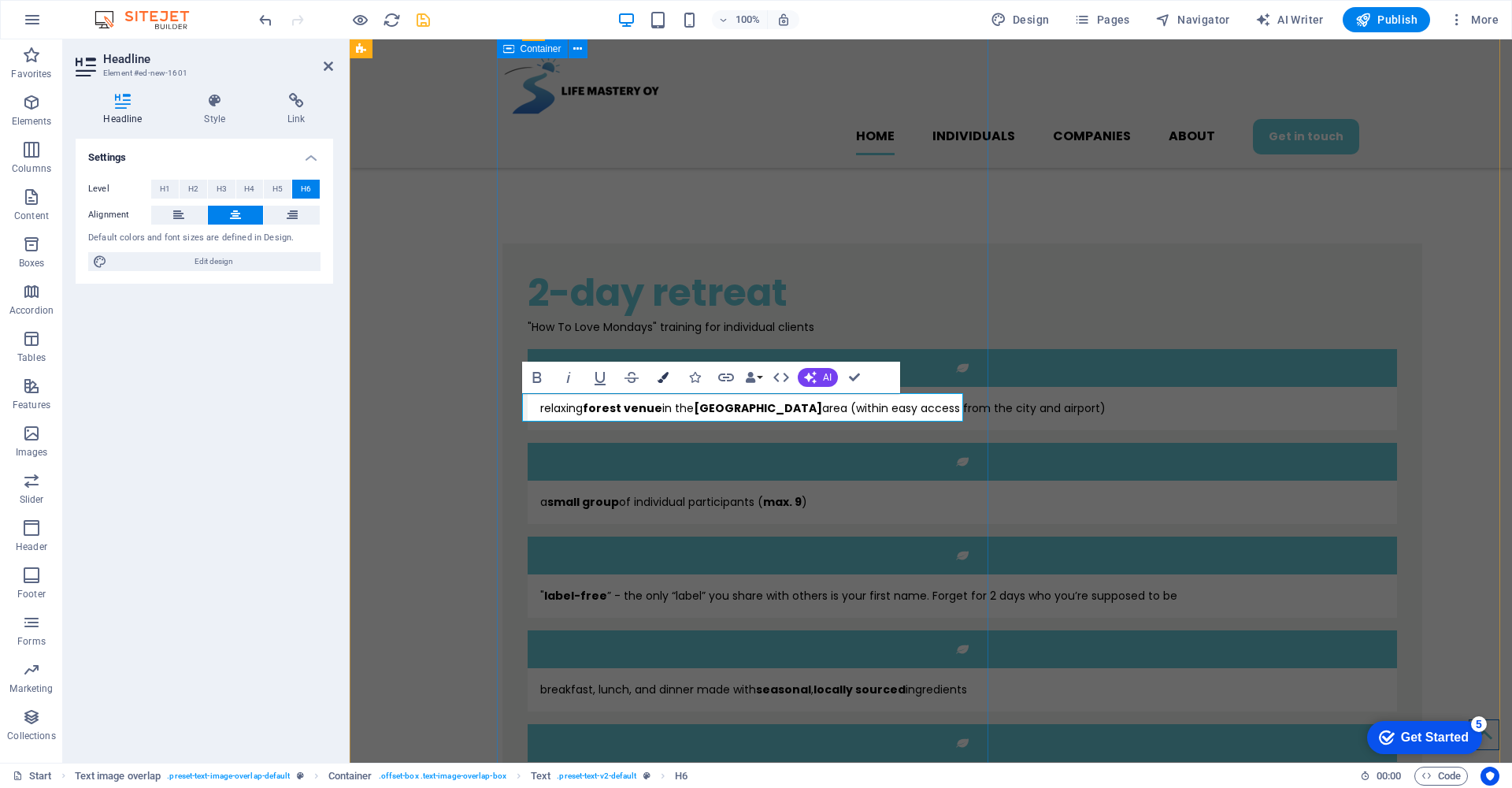
click at [663, 377] on icon "button" at bounding box center [662, 377] width 11 height 11
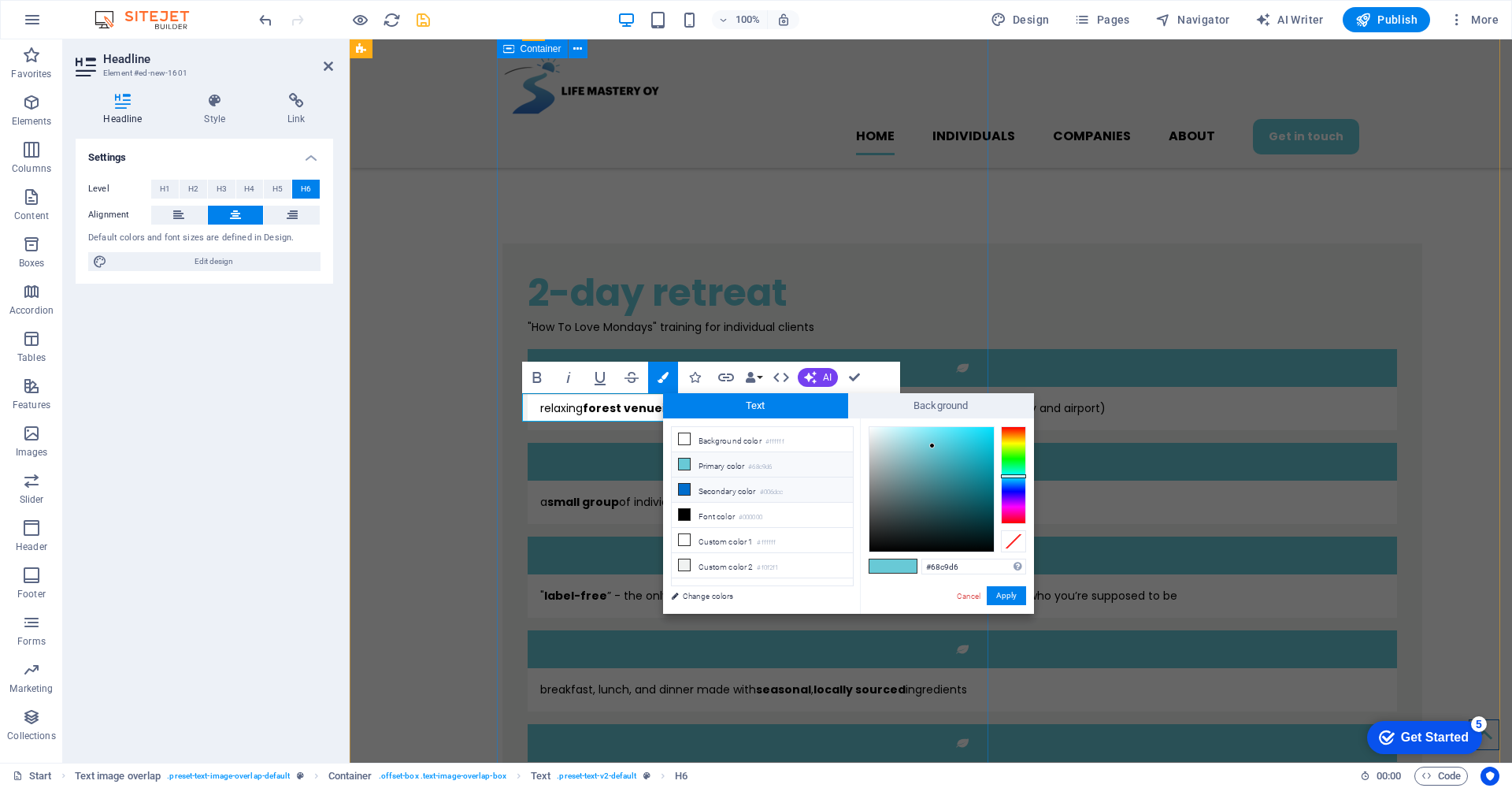
click at [686, 486] on icon at bounding box center [684, 488] width 11 height 11
type input "#006dcc"
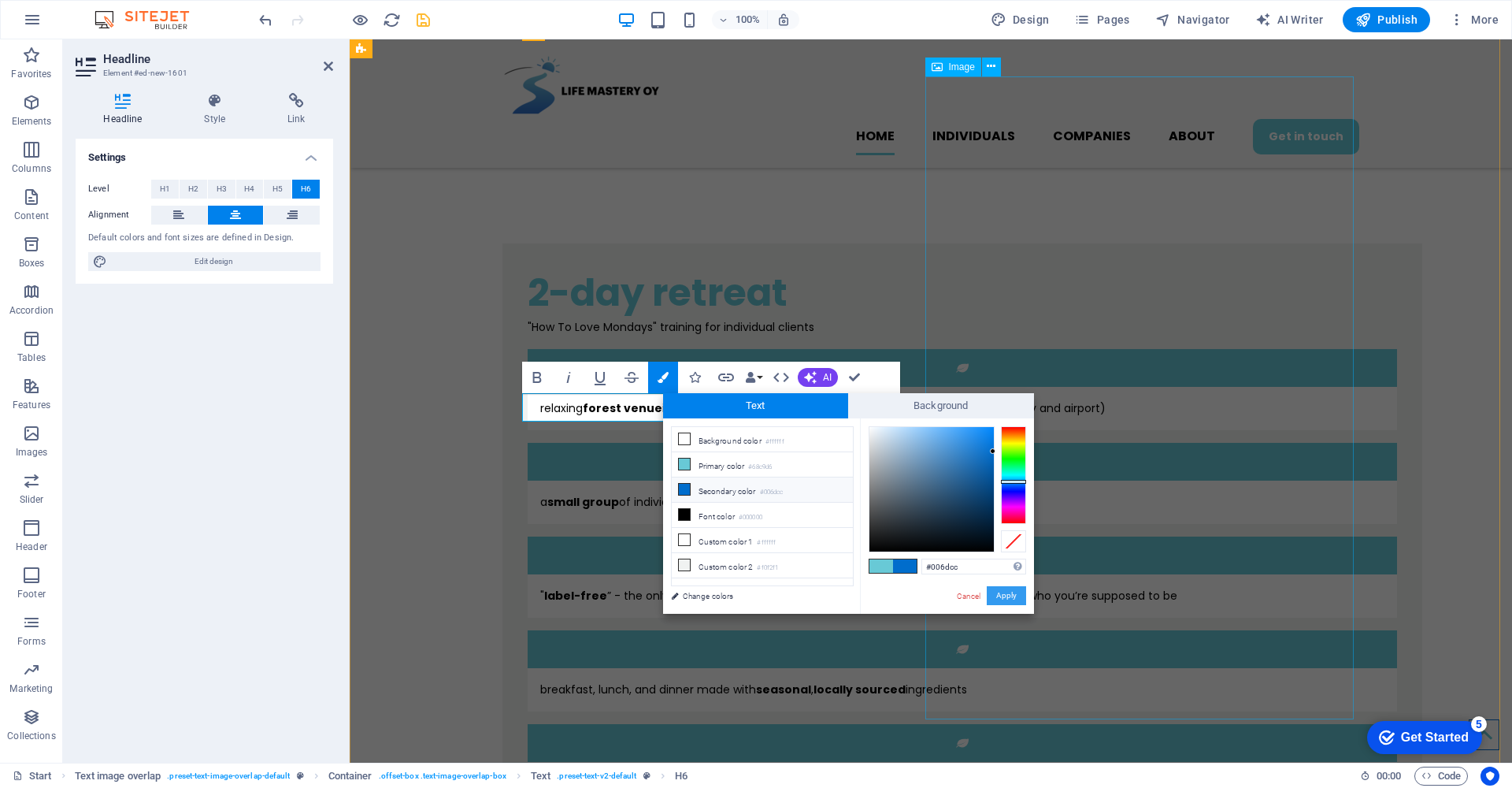
click at [1009, 599] on button "Apply" at bounding box center [1006, 595] width 40 height 19
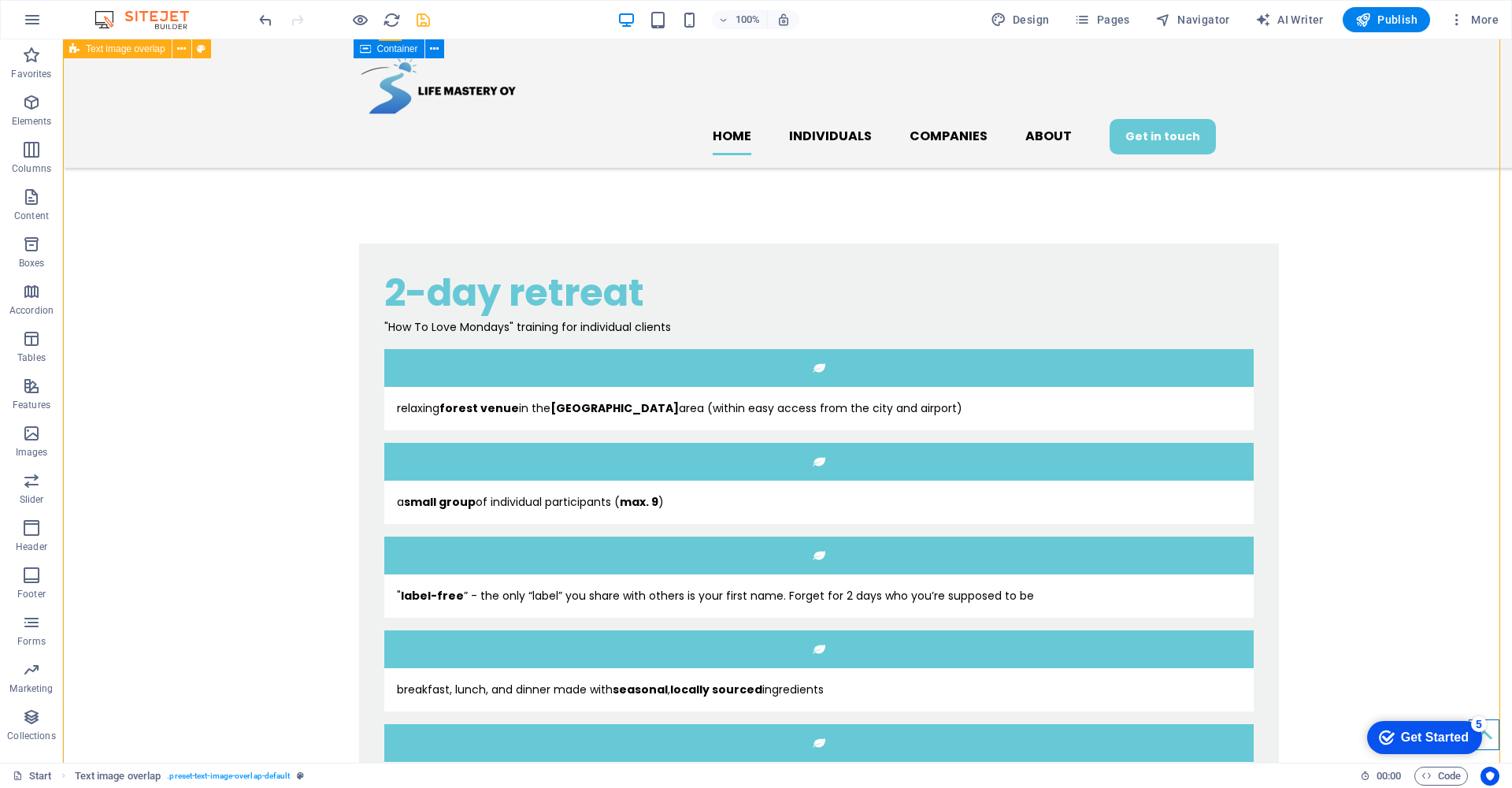
drag, startPoint x: 141, startPoint y: 458, endPoint x: 428, endPoint y: 458, distance: 287.0
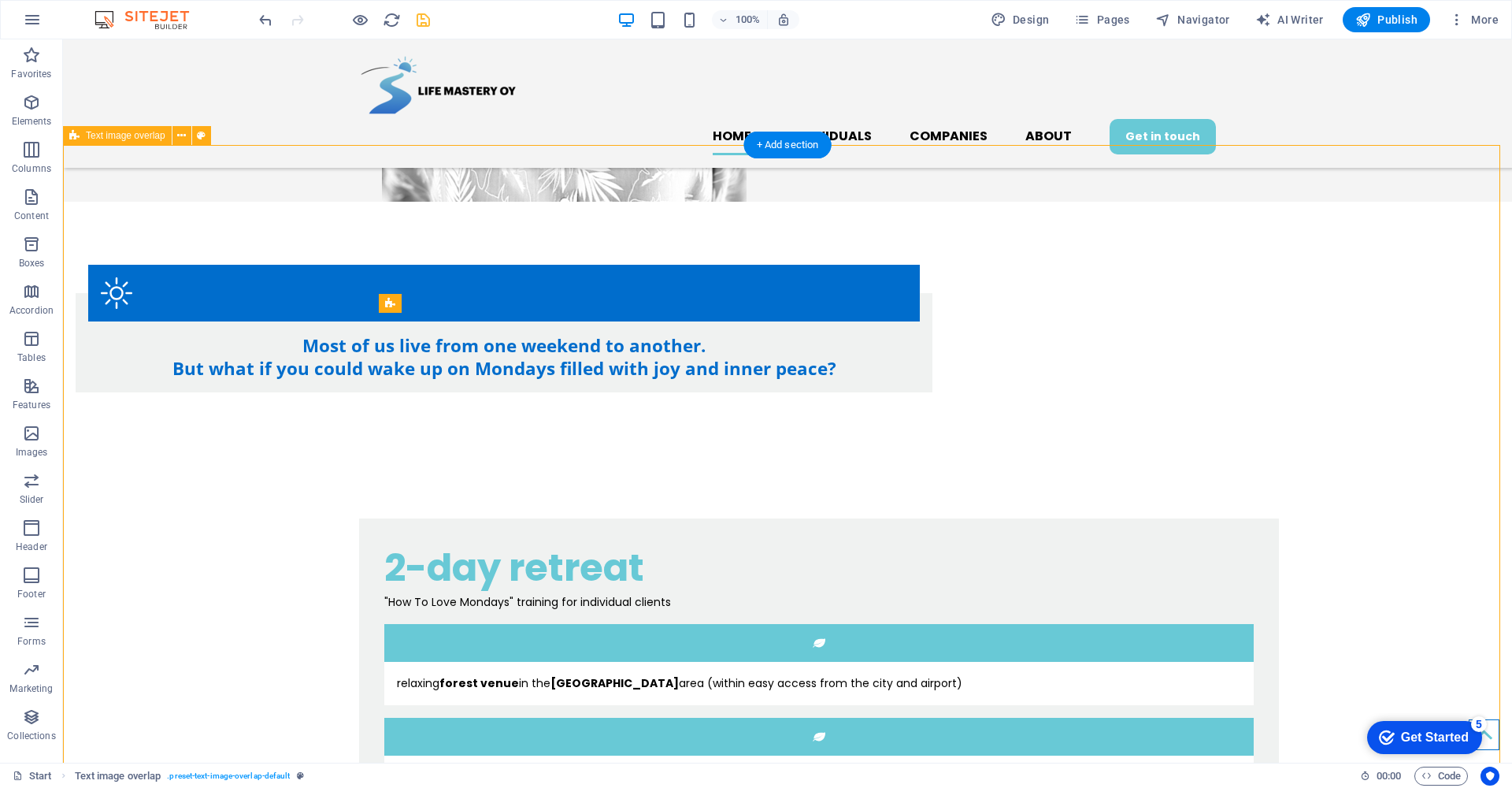
scroll to position [982, 0]
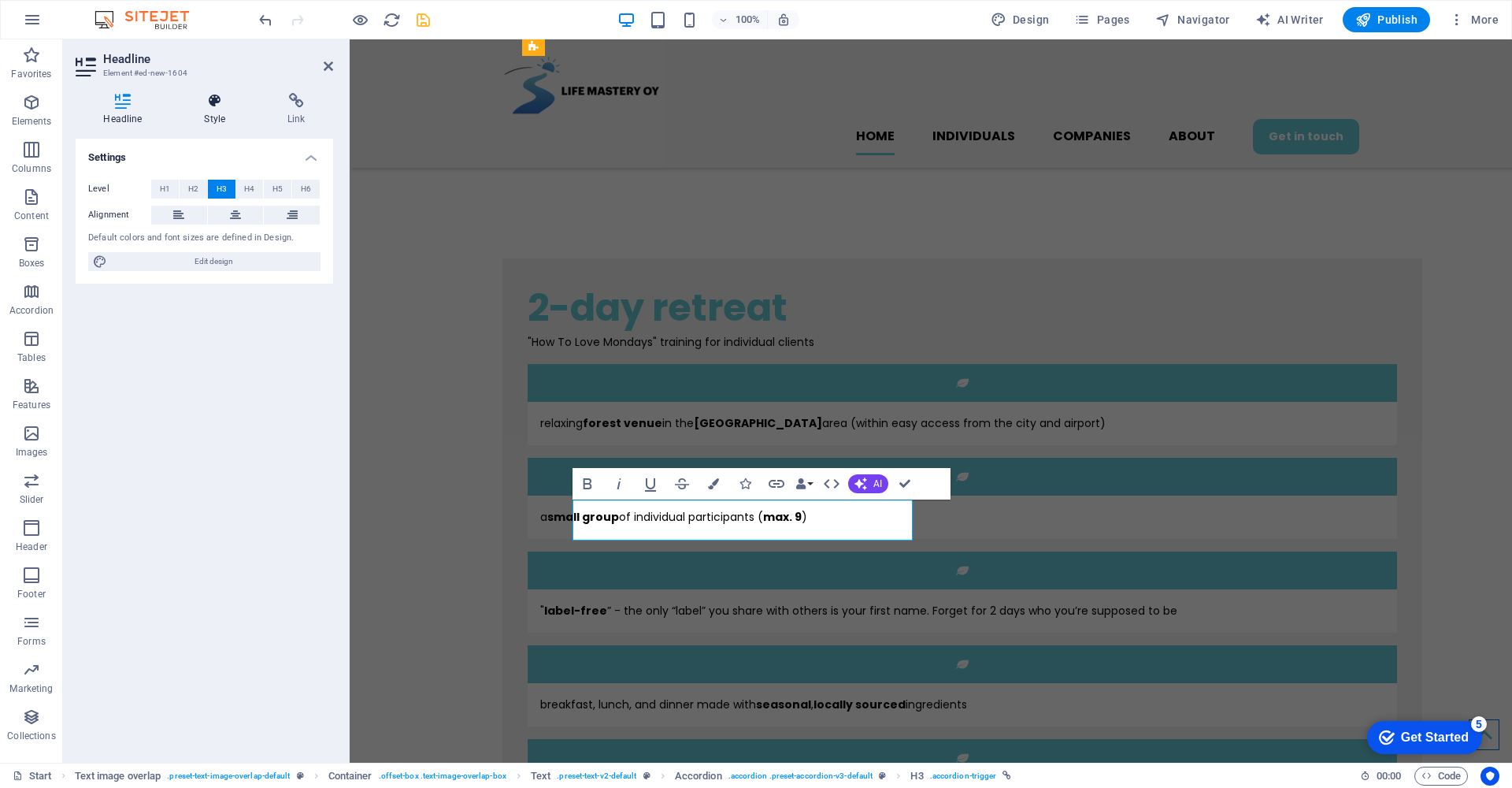
click at [216, 108] on icon at bounding box center [214, 101] width 77 height 16
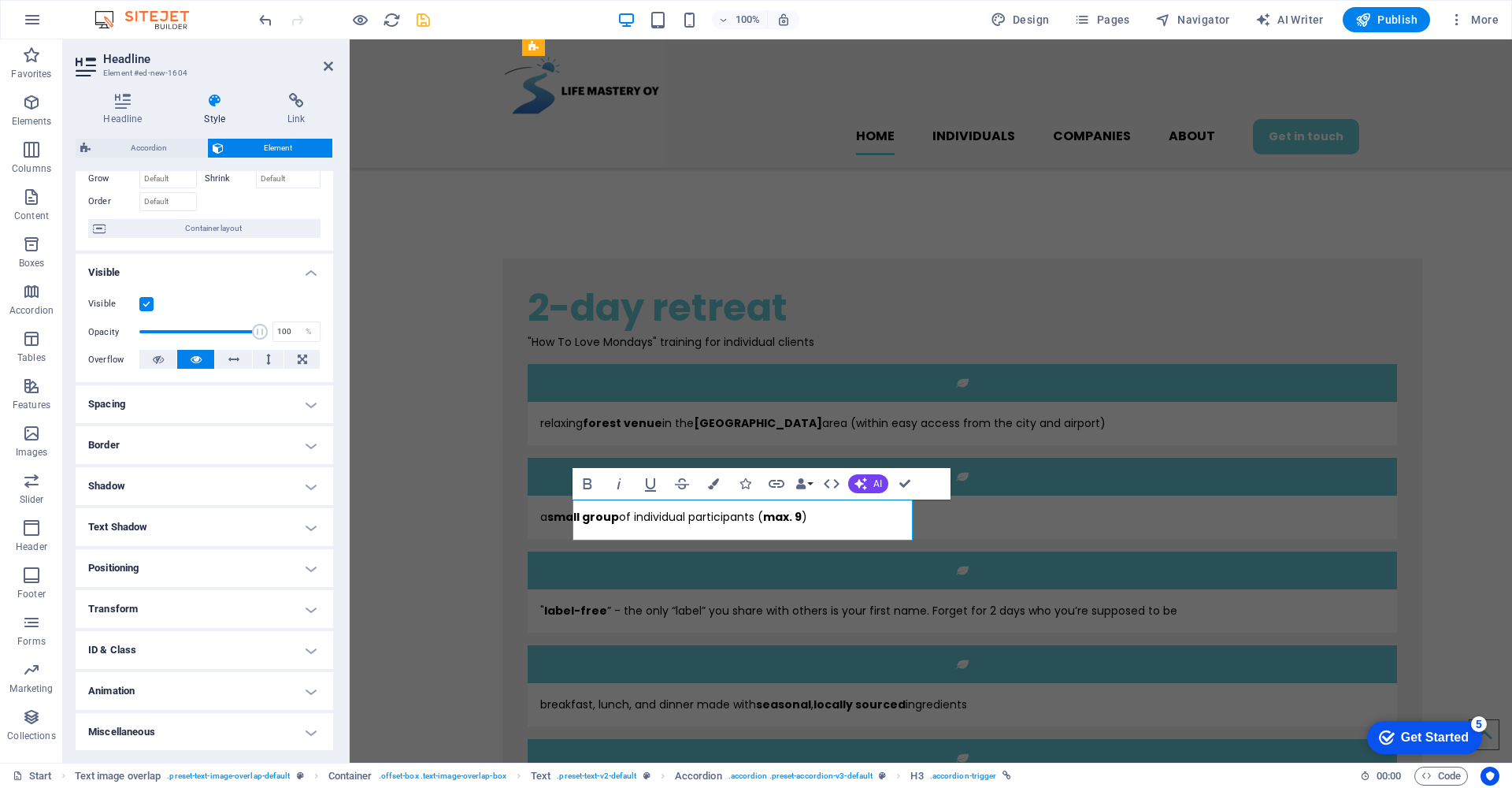
scroll to position [0, 0]
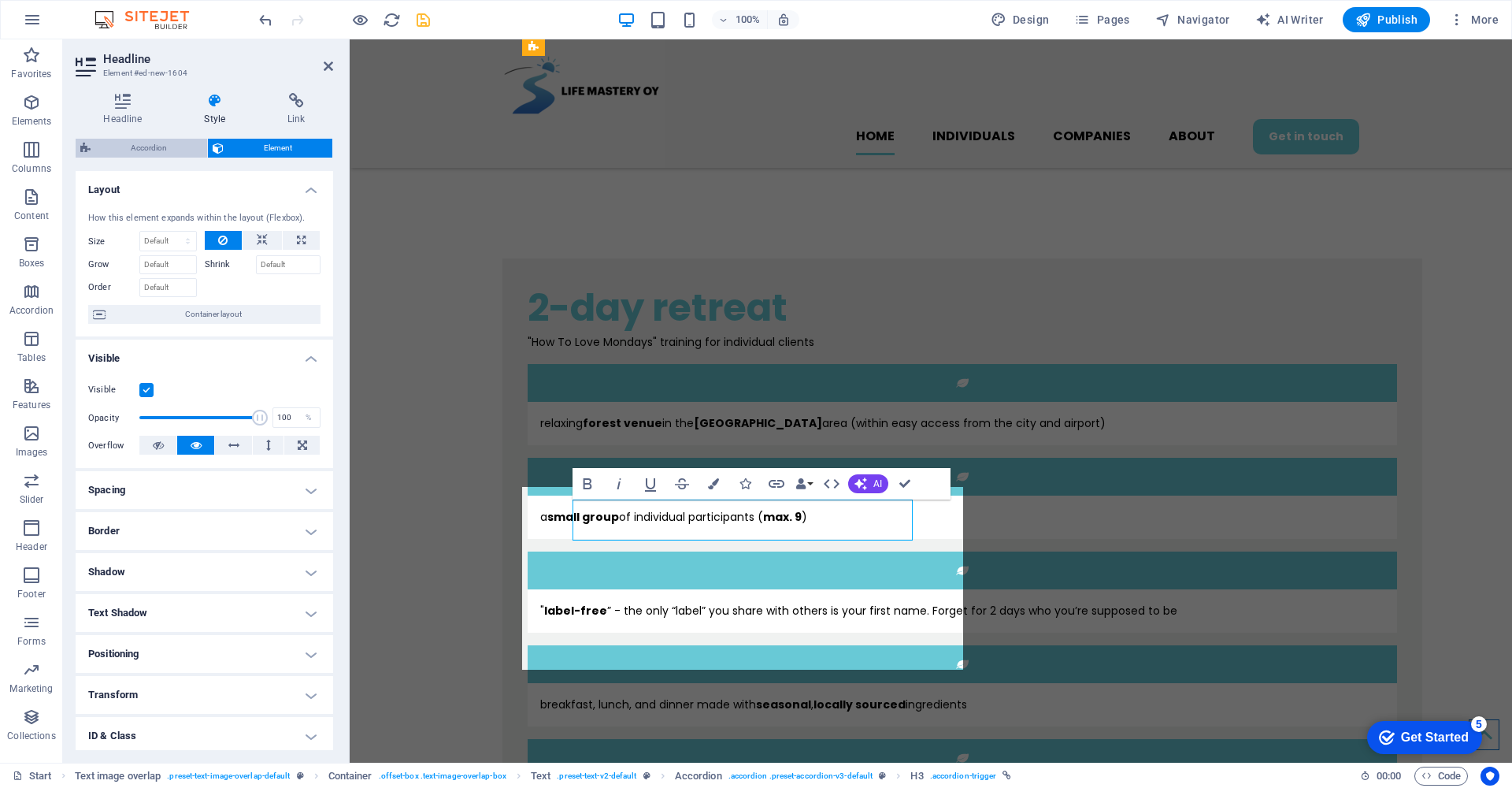
click at [160, 149] on span "Accordion" at bounding box center [148, 147] width 107 height 19
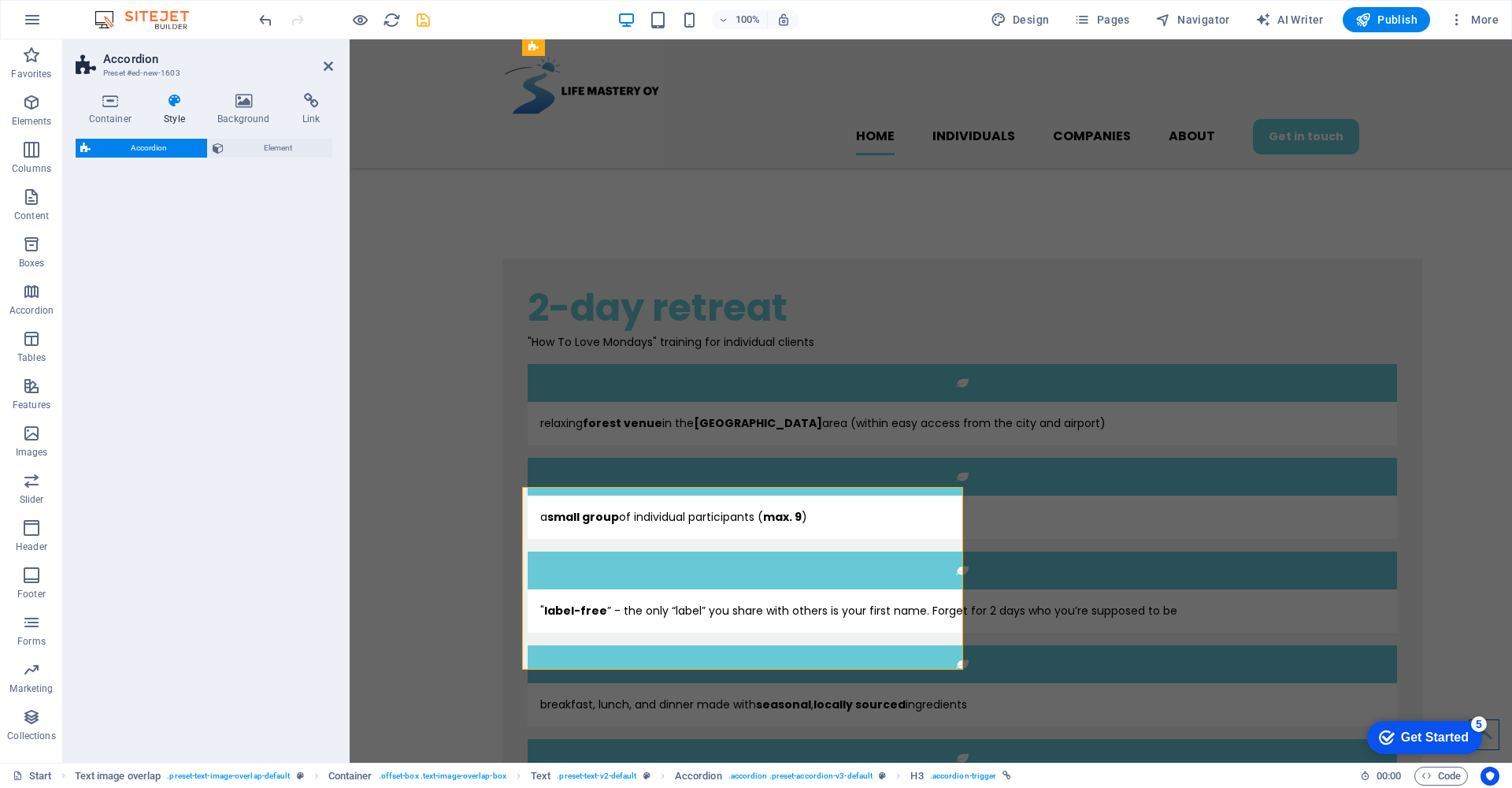
select select "rem"
select select "px"
select select "rem"
select select "px"
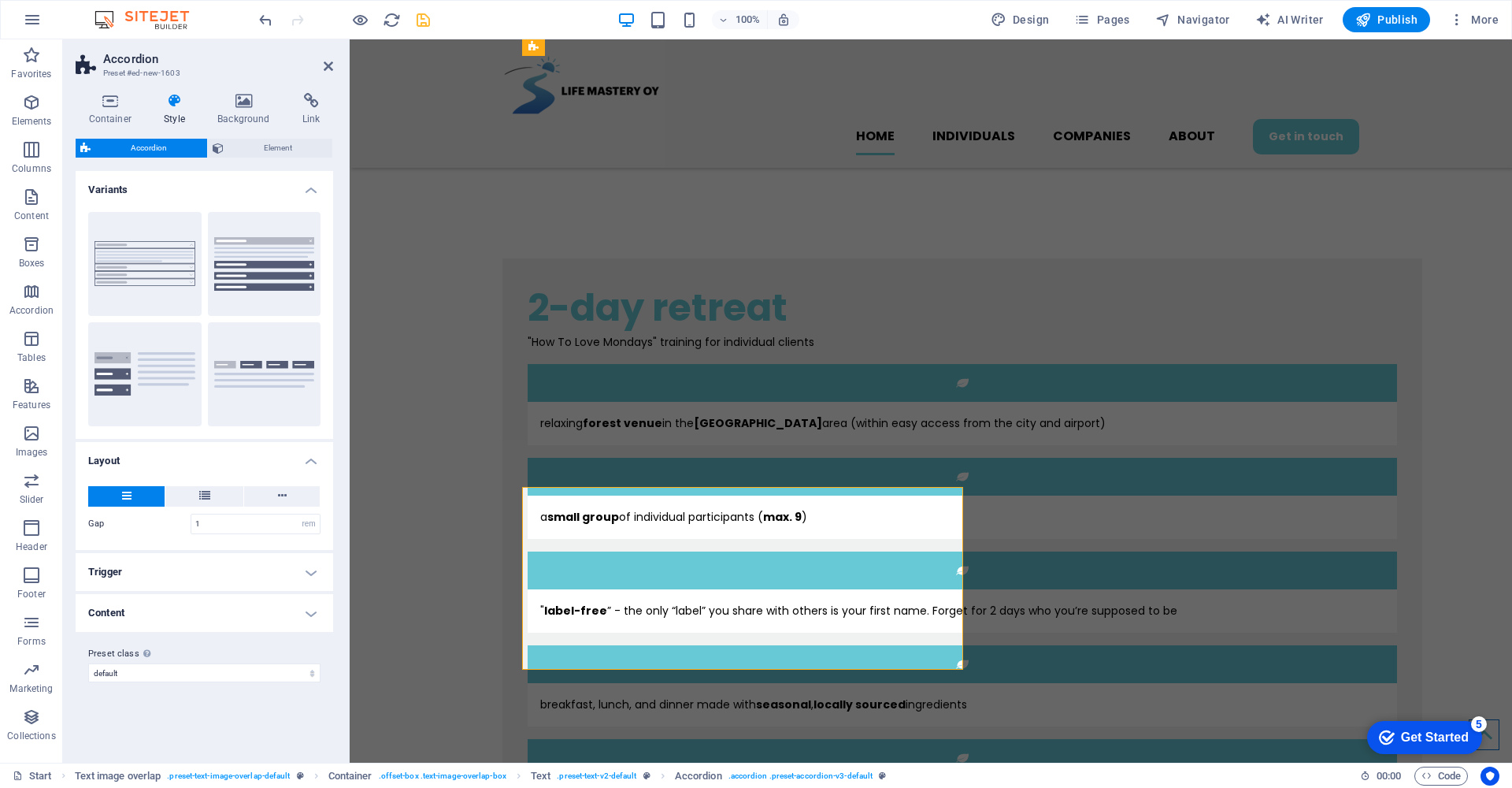
click at [313, 572] on h4 "Trigger" at bounding box center [204, 571] width 258 height 38
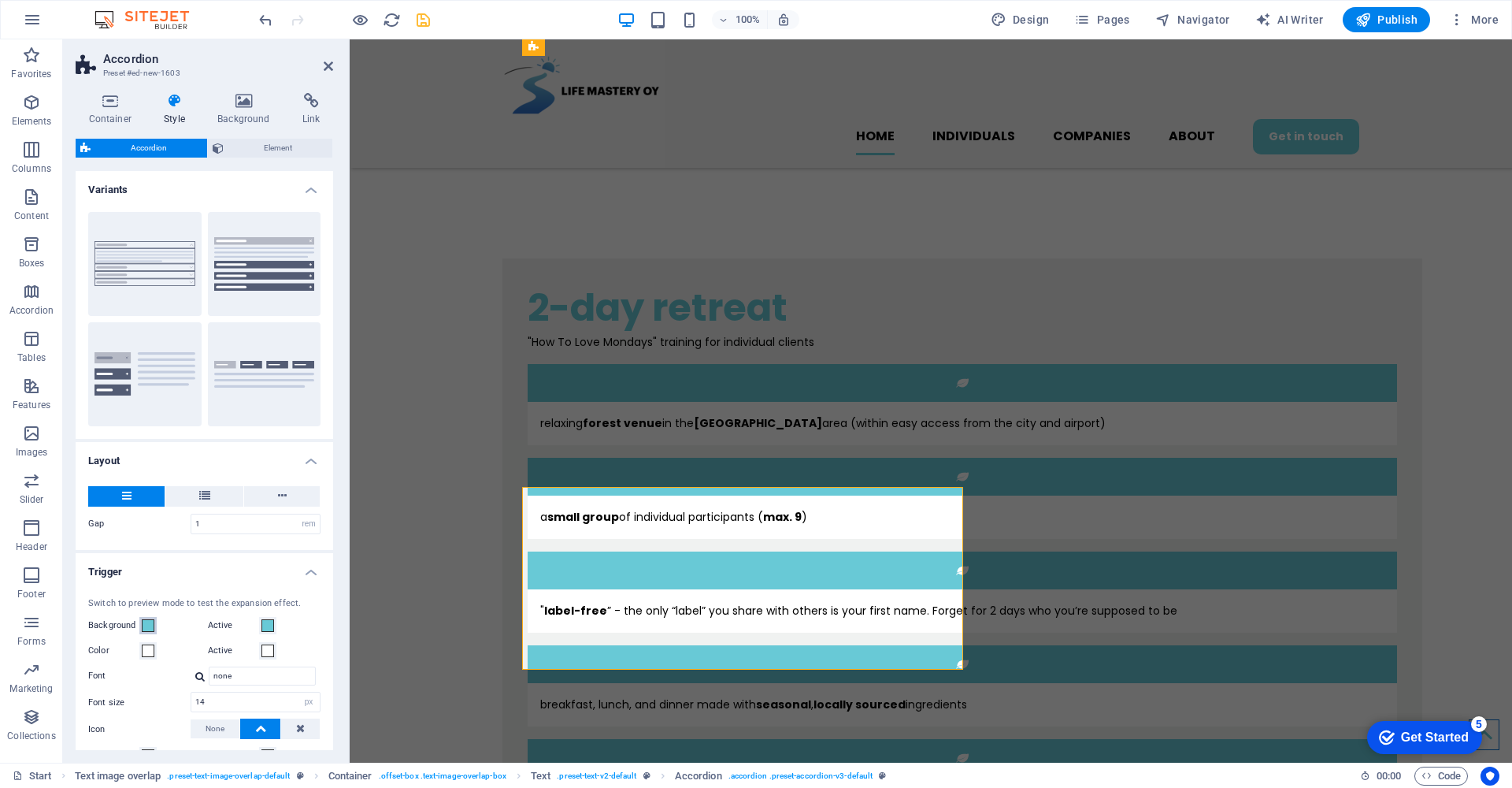
click at [147, 629] on span at bounding box center [147, 625] width 13 height 13
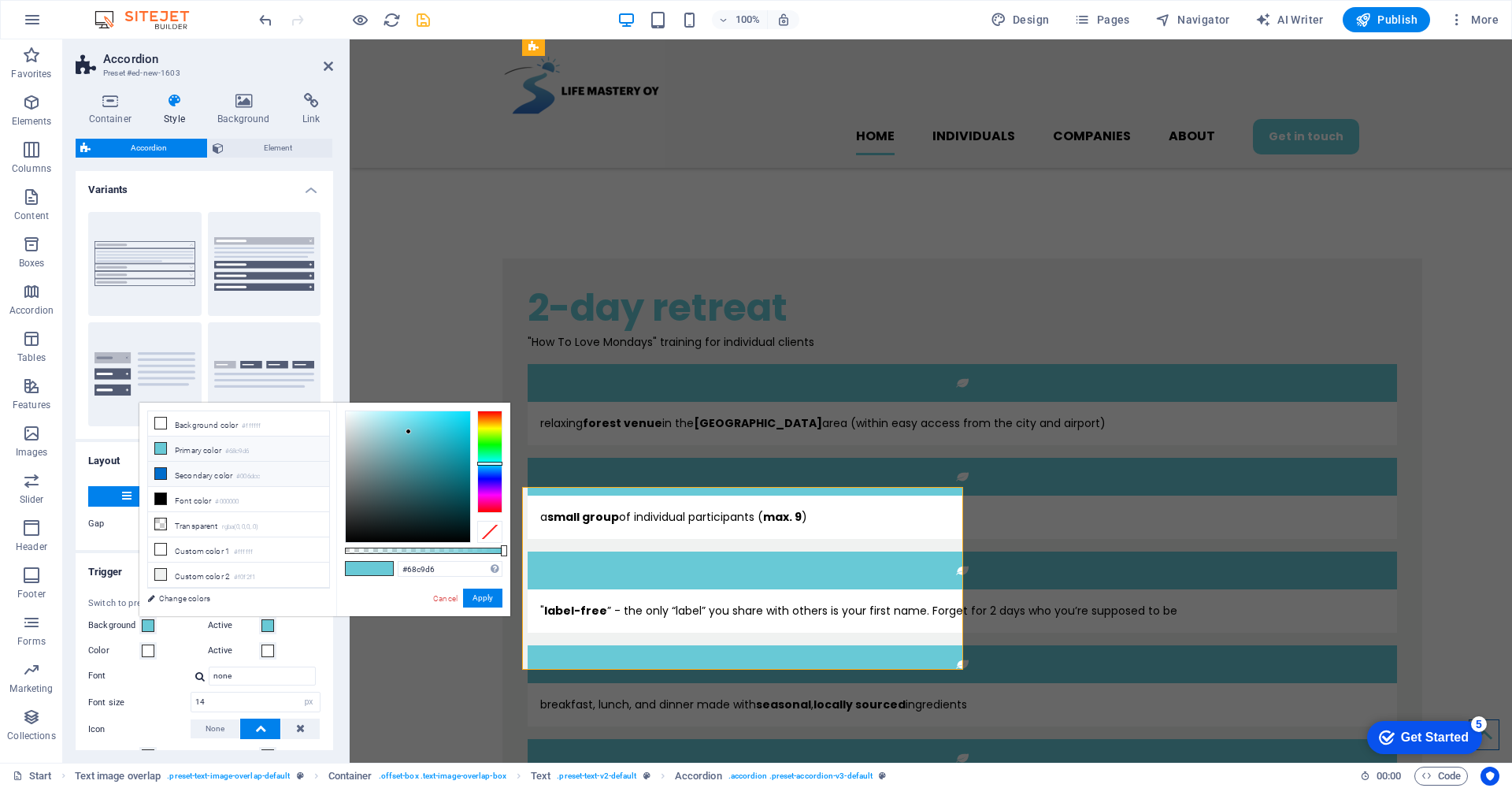
click at [165, 475] on icon at bounding box center [160, 473] width 11 height 11
type input "#006dcc"
click at [477, 594] on button "Apply" at bounding box center [482, 597] width 40 height 19
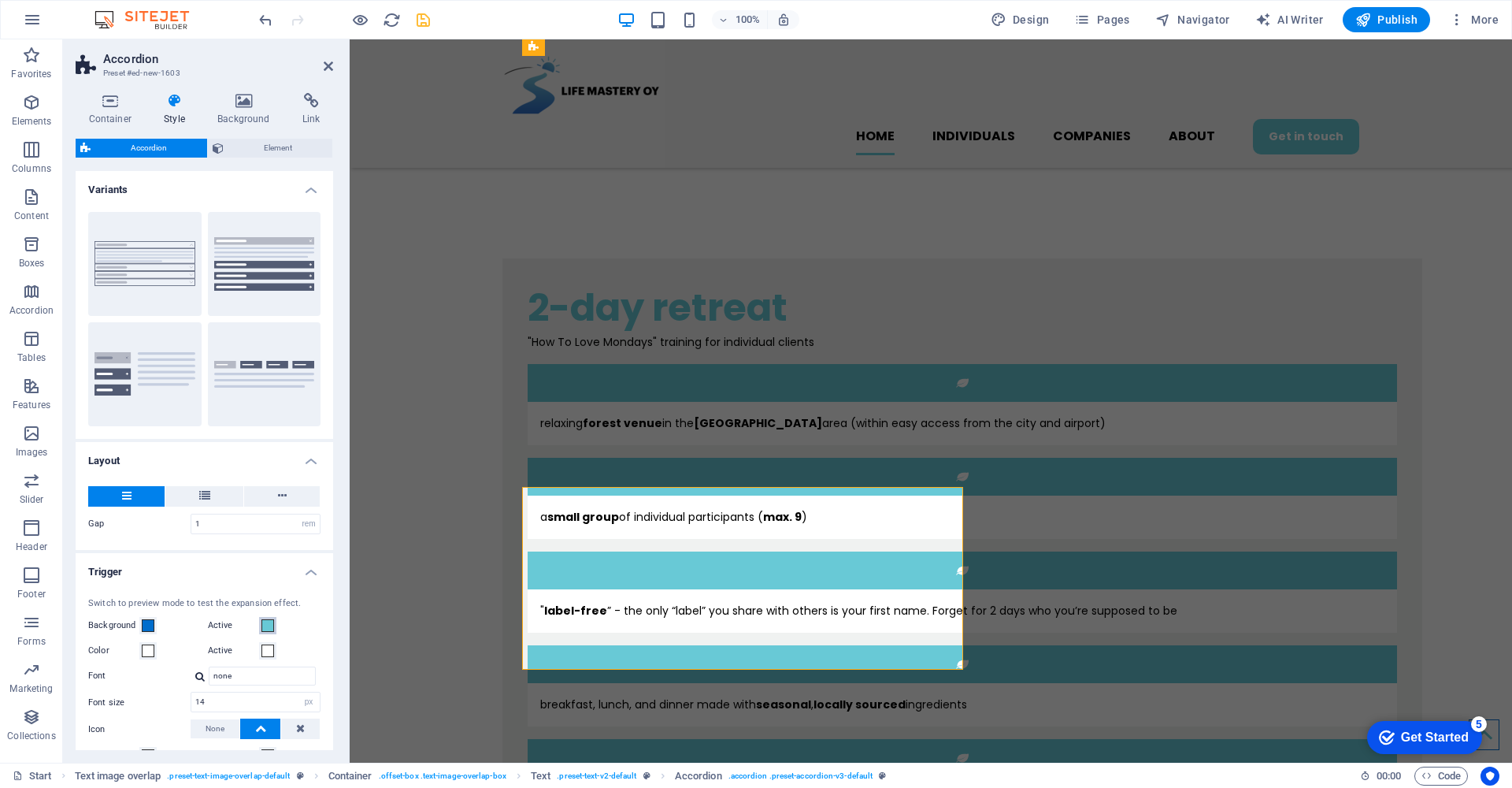
click at [266, 623] on span at bounding box center [267, 625] width 13 height 13
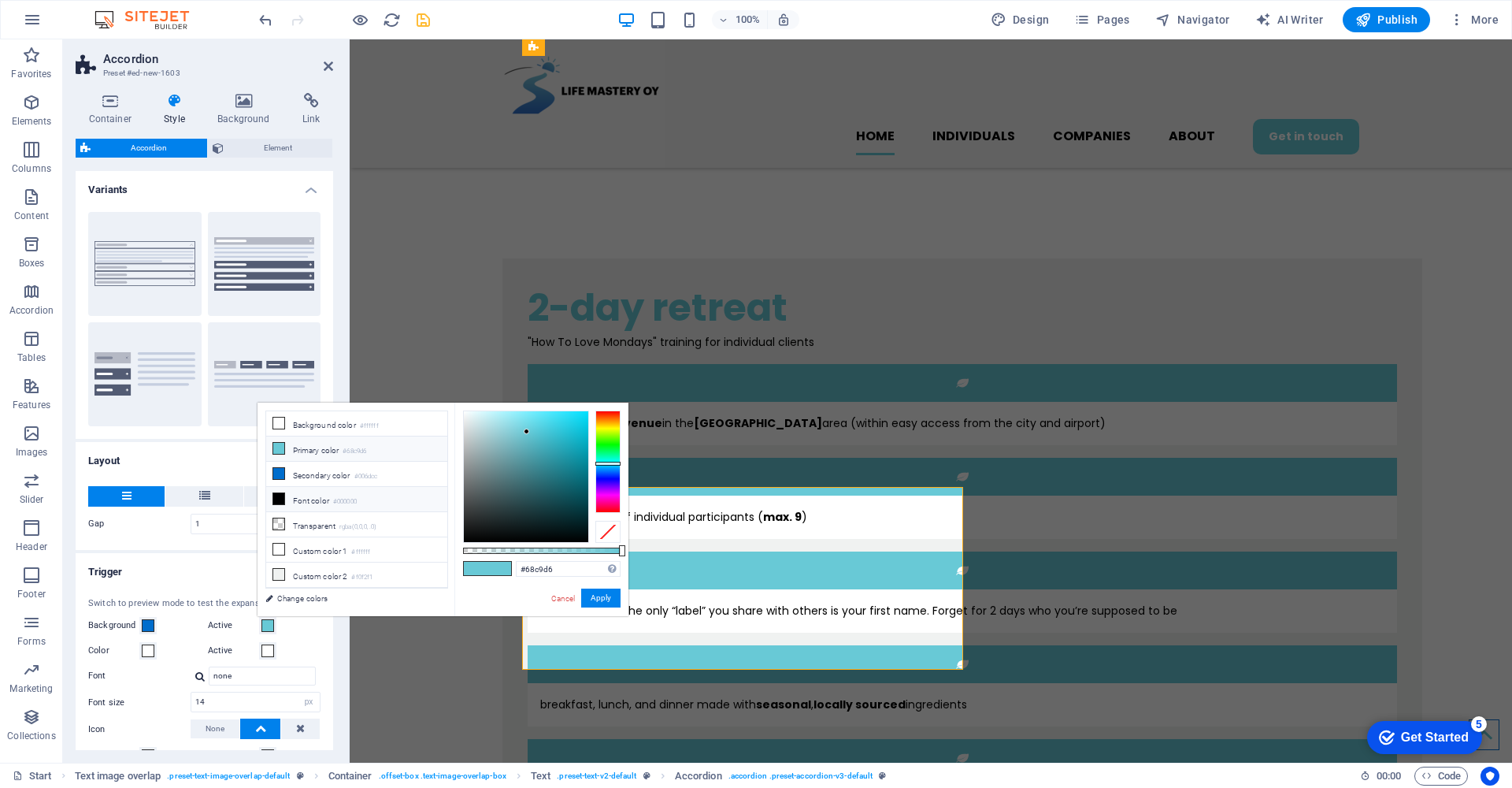
drag, startPoint x: 278, startPoint y: 474, endPoint x: 311, endPoint y: 503, distance: 43.9
click at [278, 475] on icon at bounding box center [278, 473] width 11 height 11
type input "#006dcc"
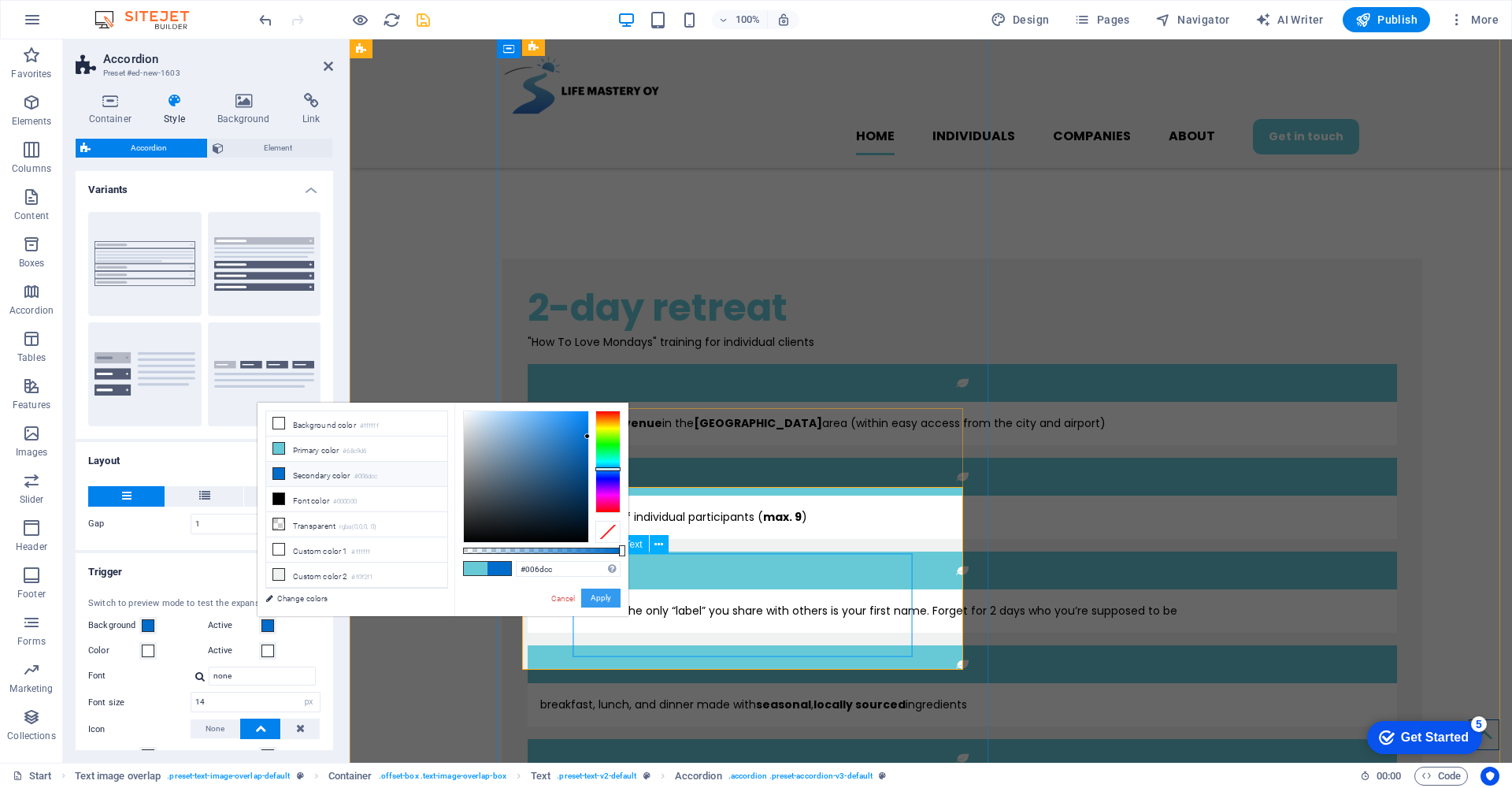
click at [597, 600] on button "Apply" at bounding box center [601, 597] width 40 height 19
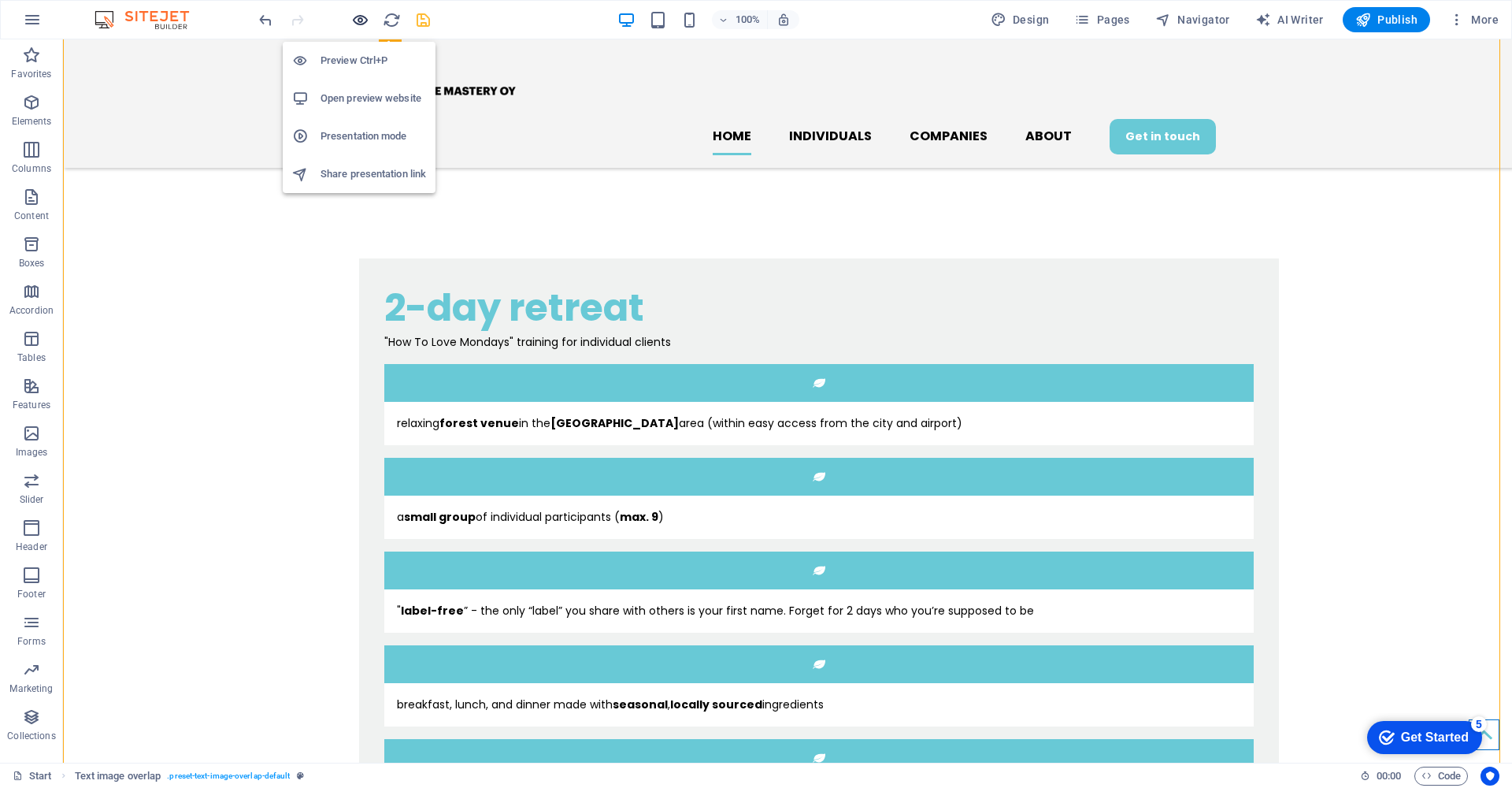
click at [356, 19] on icon "button" at bounding box center [360, 20] width 18 height 18
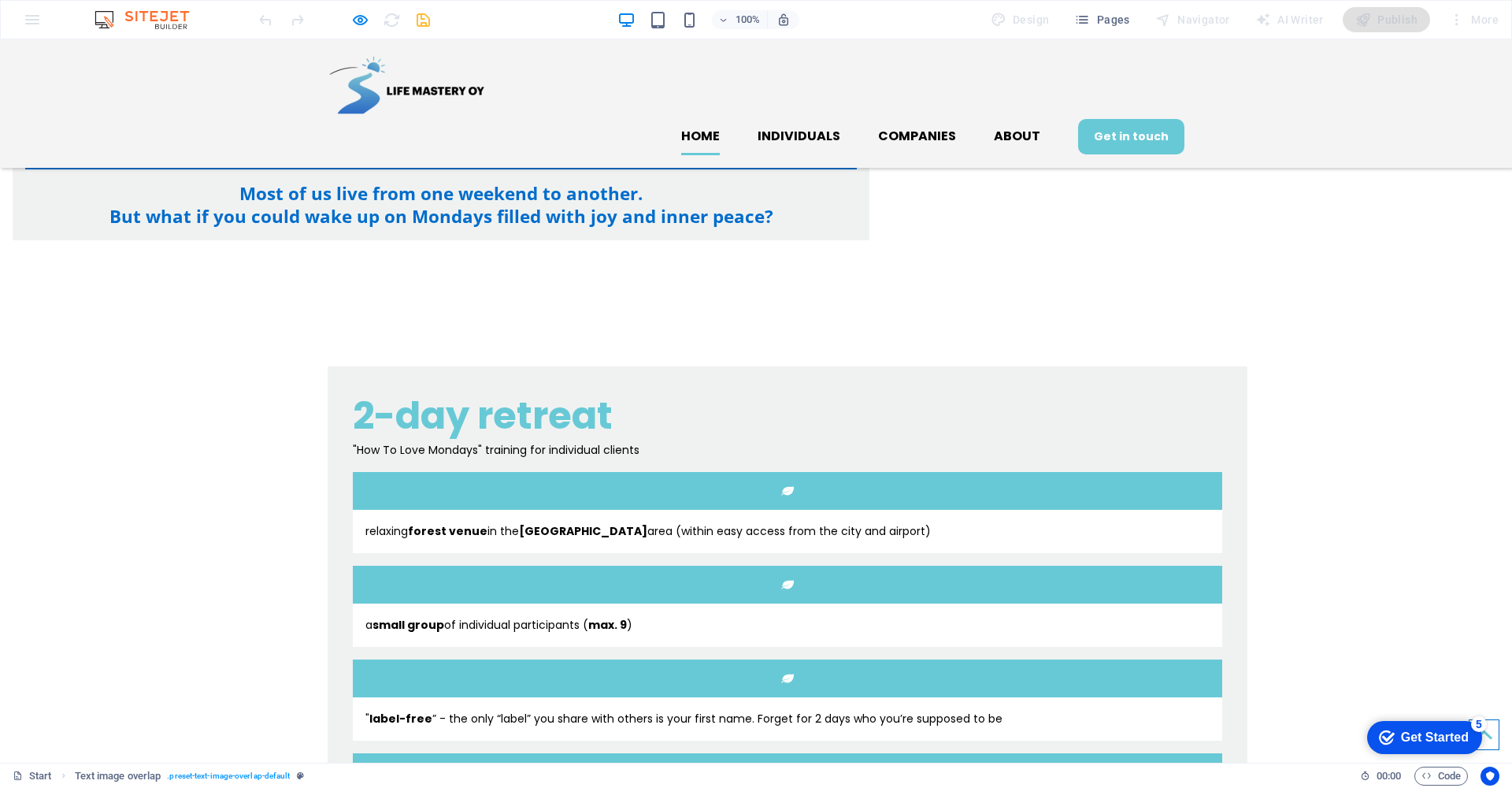
scroll to position [986, 0]
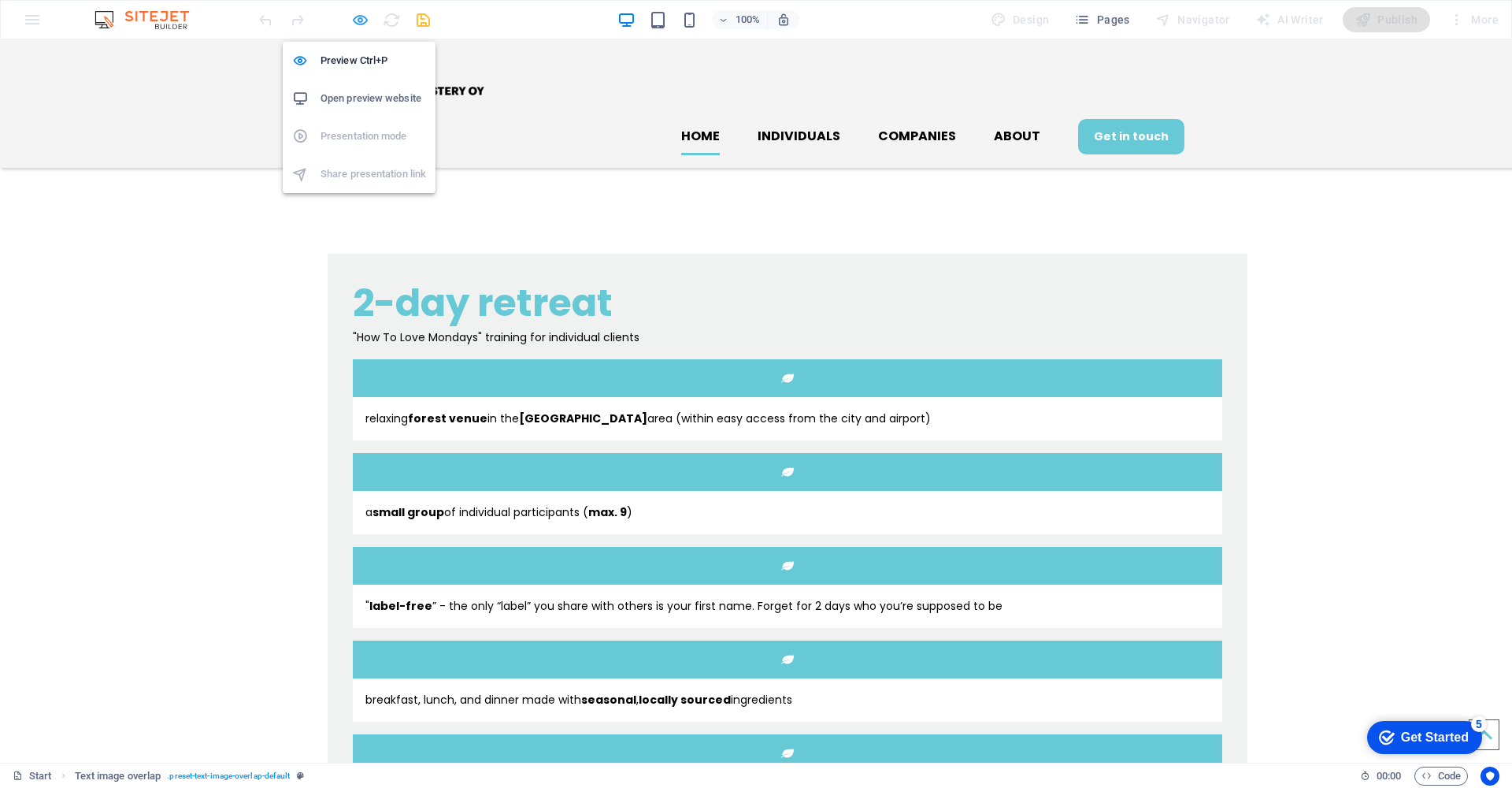
click at [358, 21] on icon "button" at bounding box center [360, 20] width 18 height 18
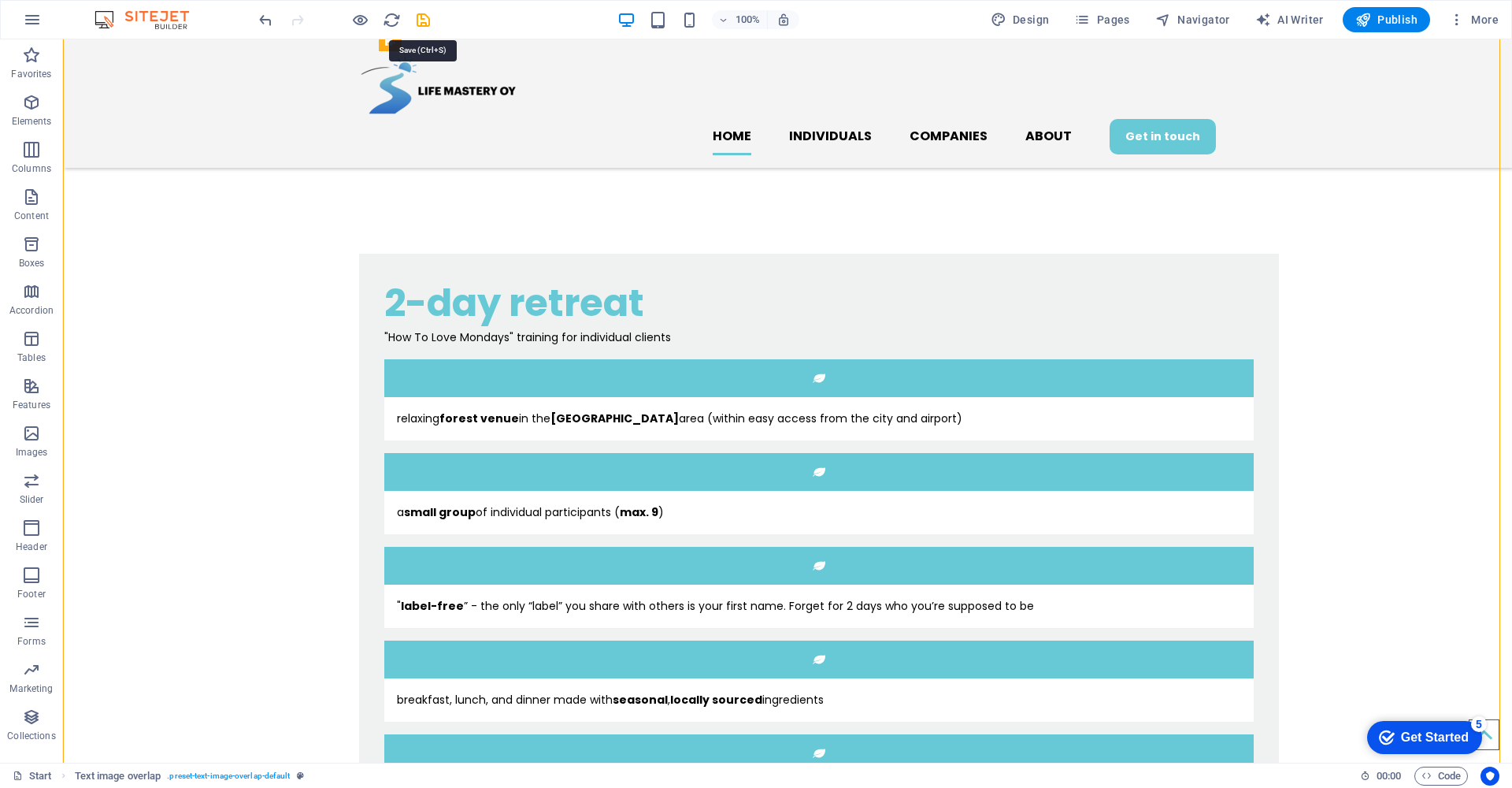
click at [427, 21] on icon "save" at bounding box center [423, 20] width 18 height 18
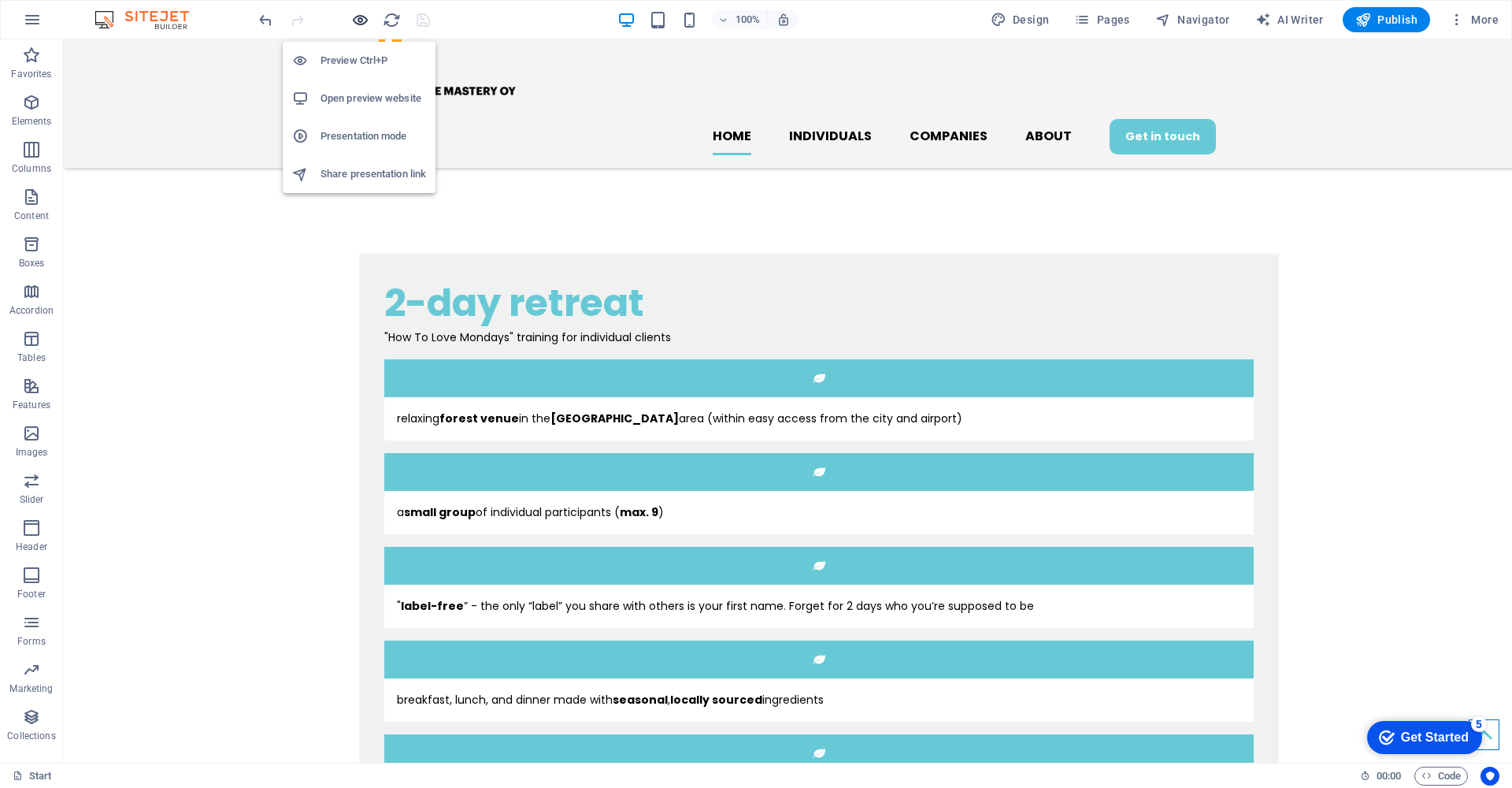
click at [362, 22] on icon "button" at bounding box center [360, 20] width 18 height 18
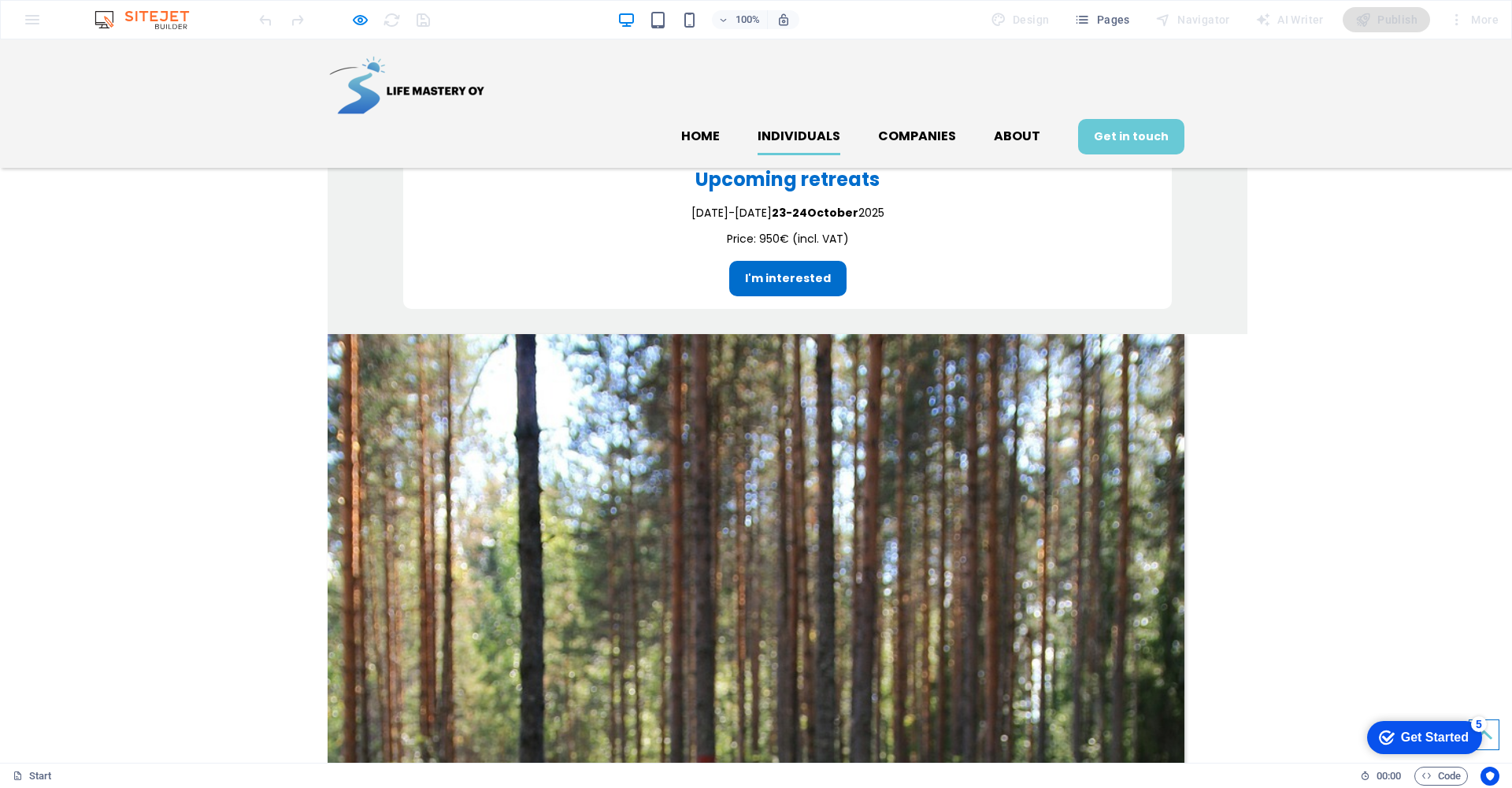
scroll to position [2084, 0]
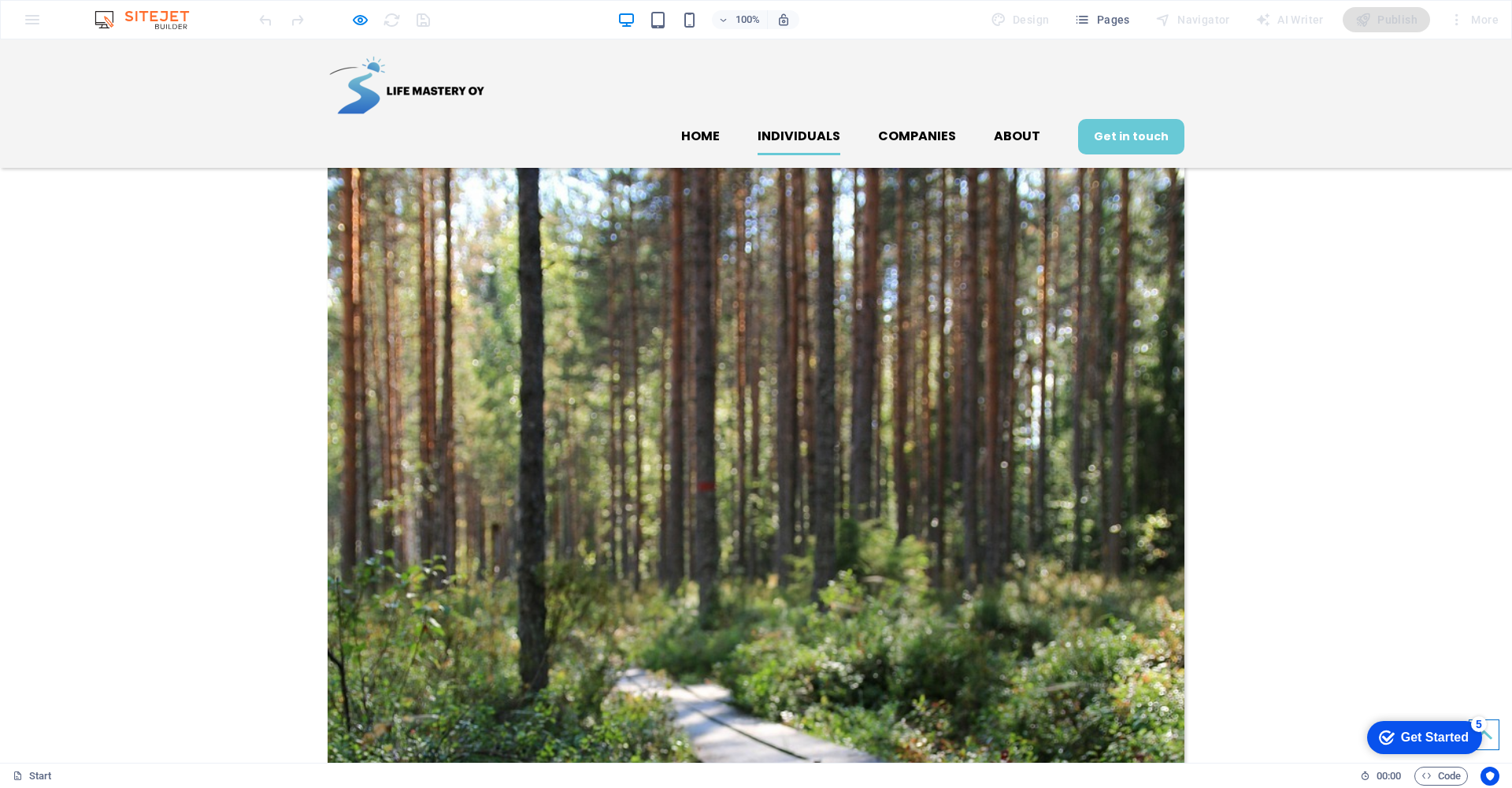
click at [358, 21] on icon "button" at bounding box center [360, 20] width 18 height 18
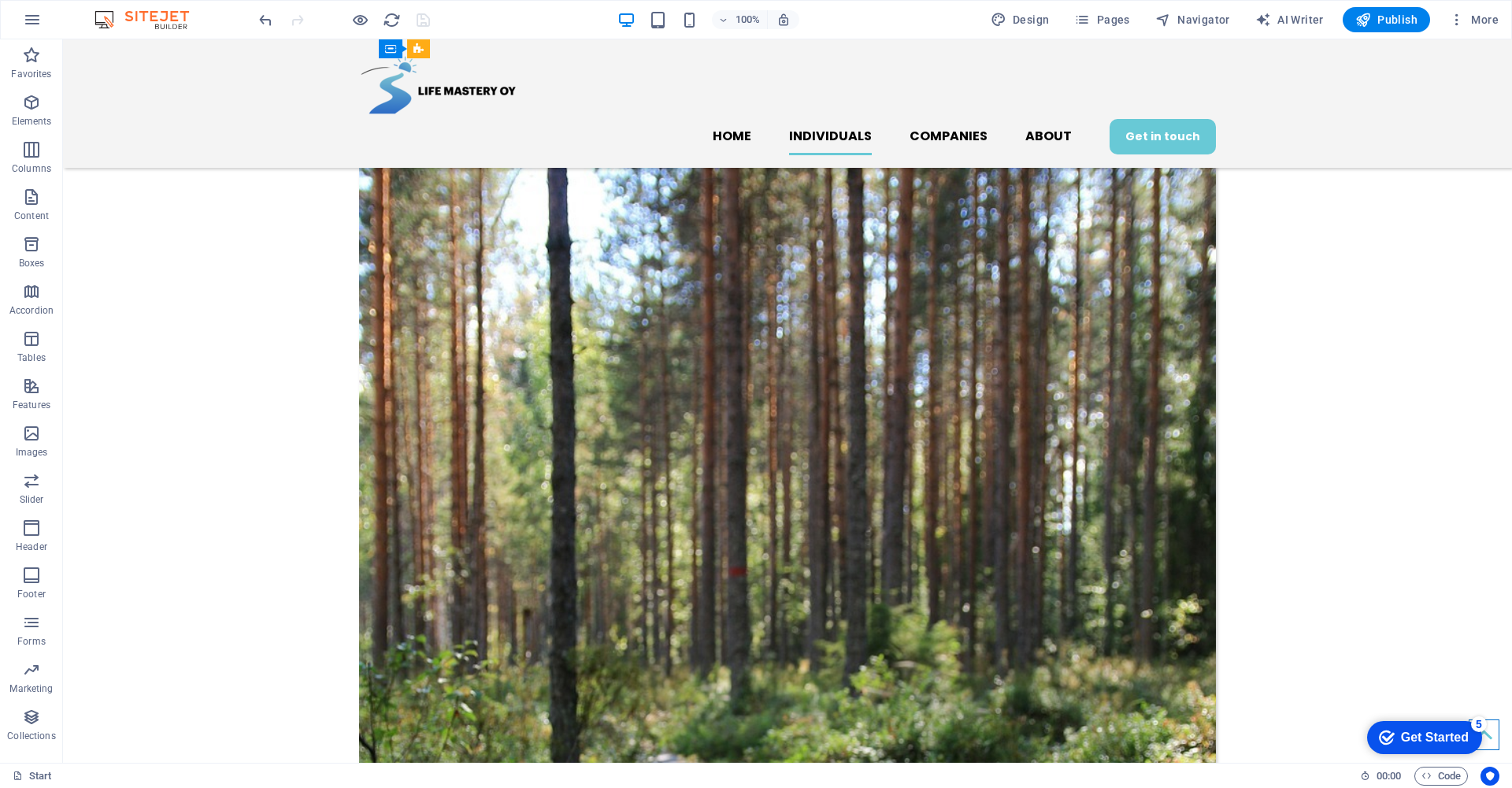
scroll to position [2273, 0]
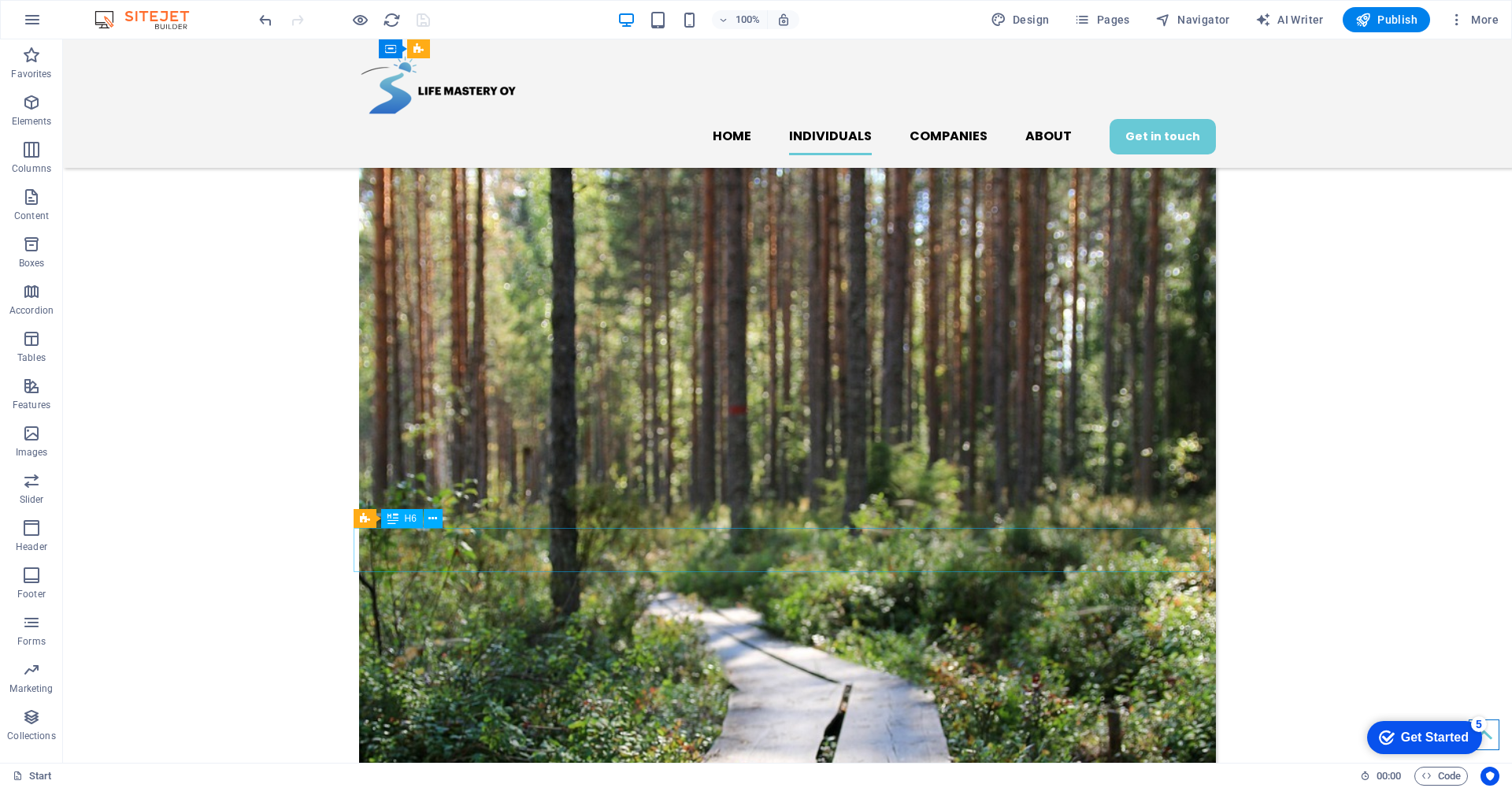
click at [408, 519] on icon at bounding box center [409, 518] width 9 height 17
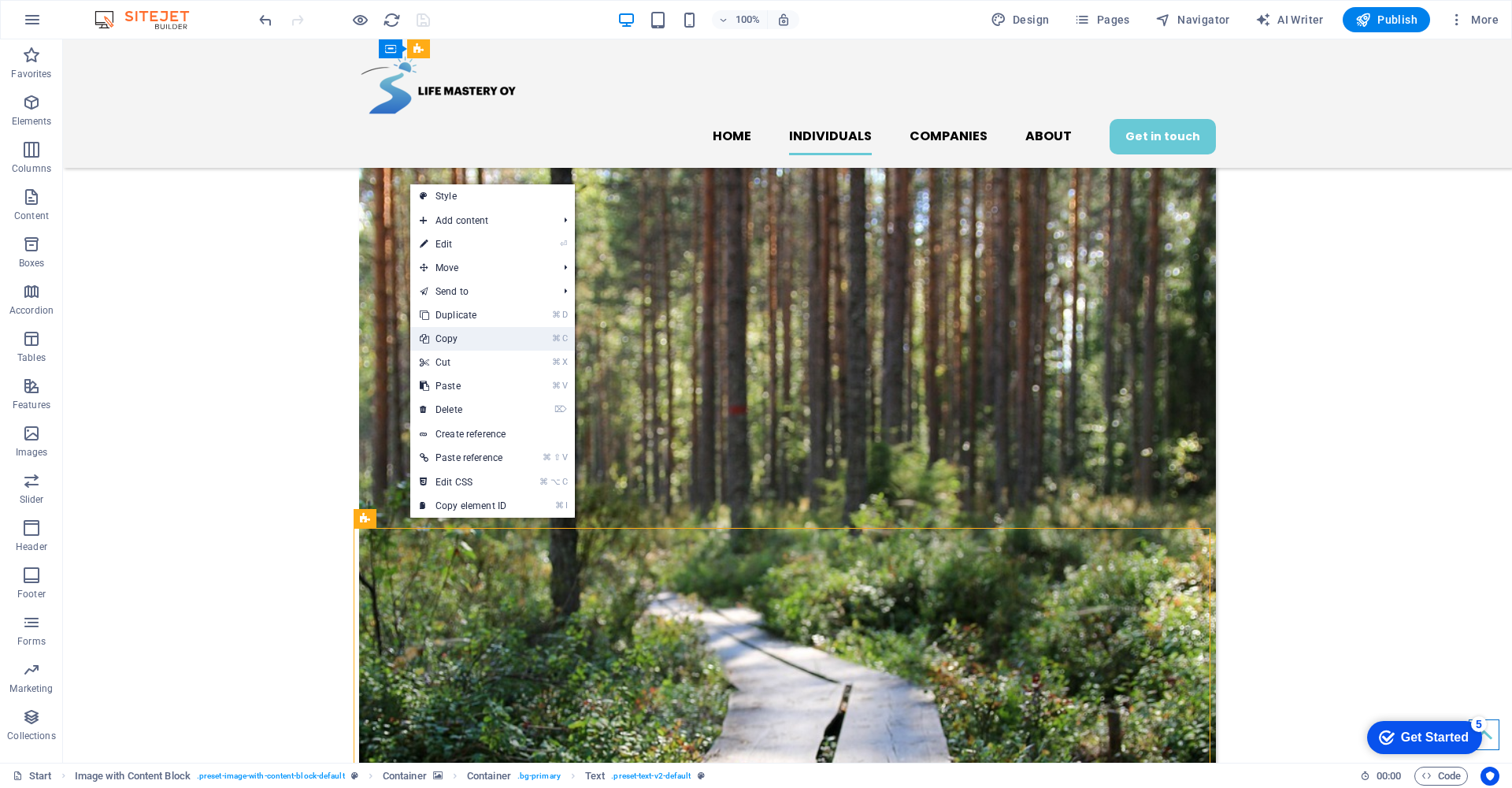
click at [469, 342] on link "⌘ C Copy" at bounding box center [462, 339] width 106 height 24
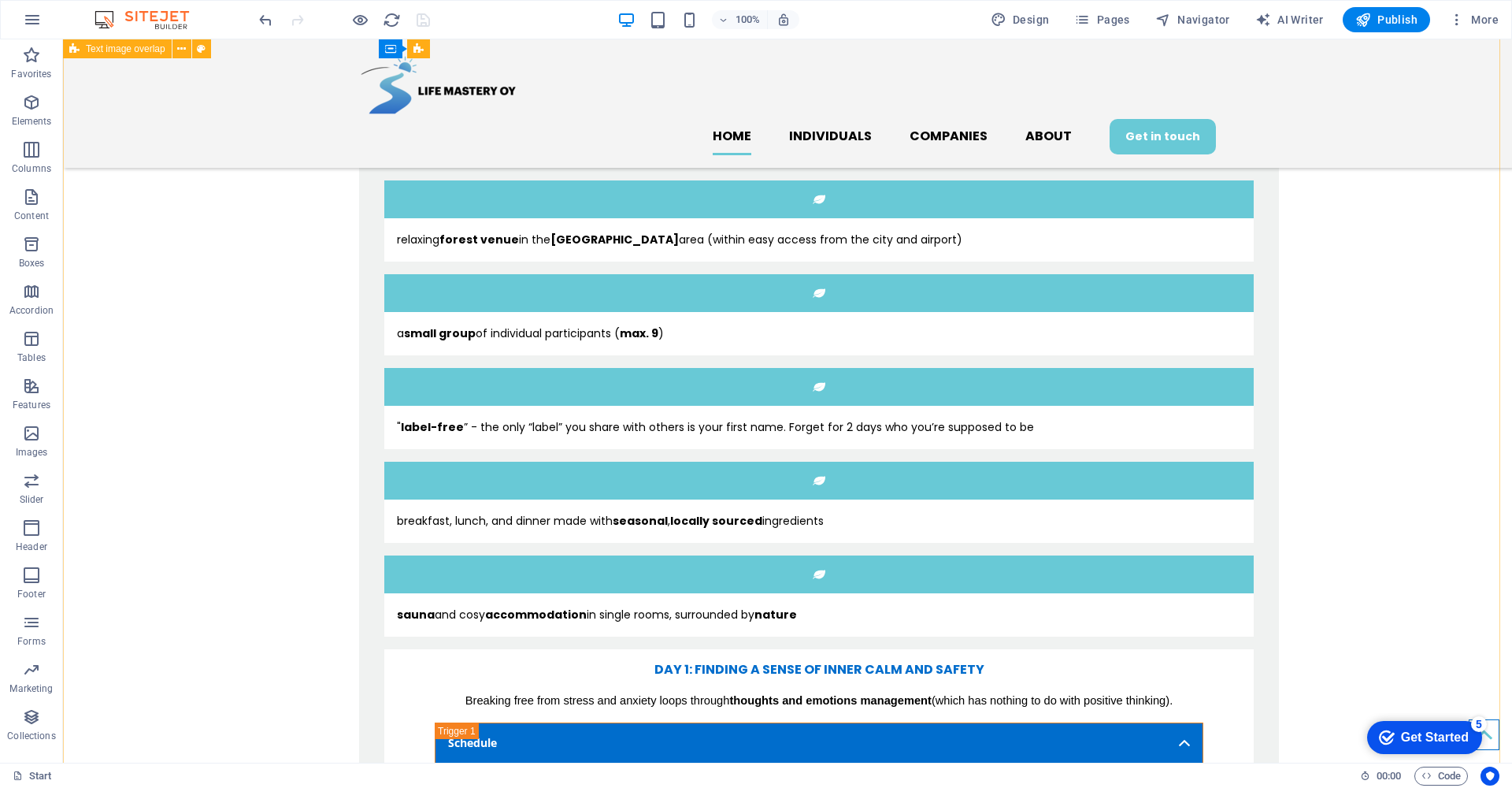
scroll to position [1140, 0]
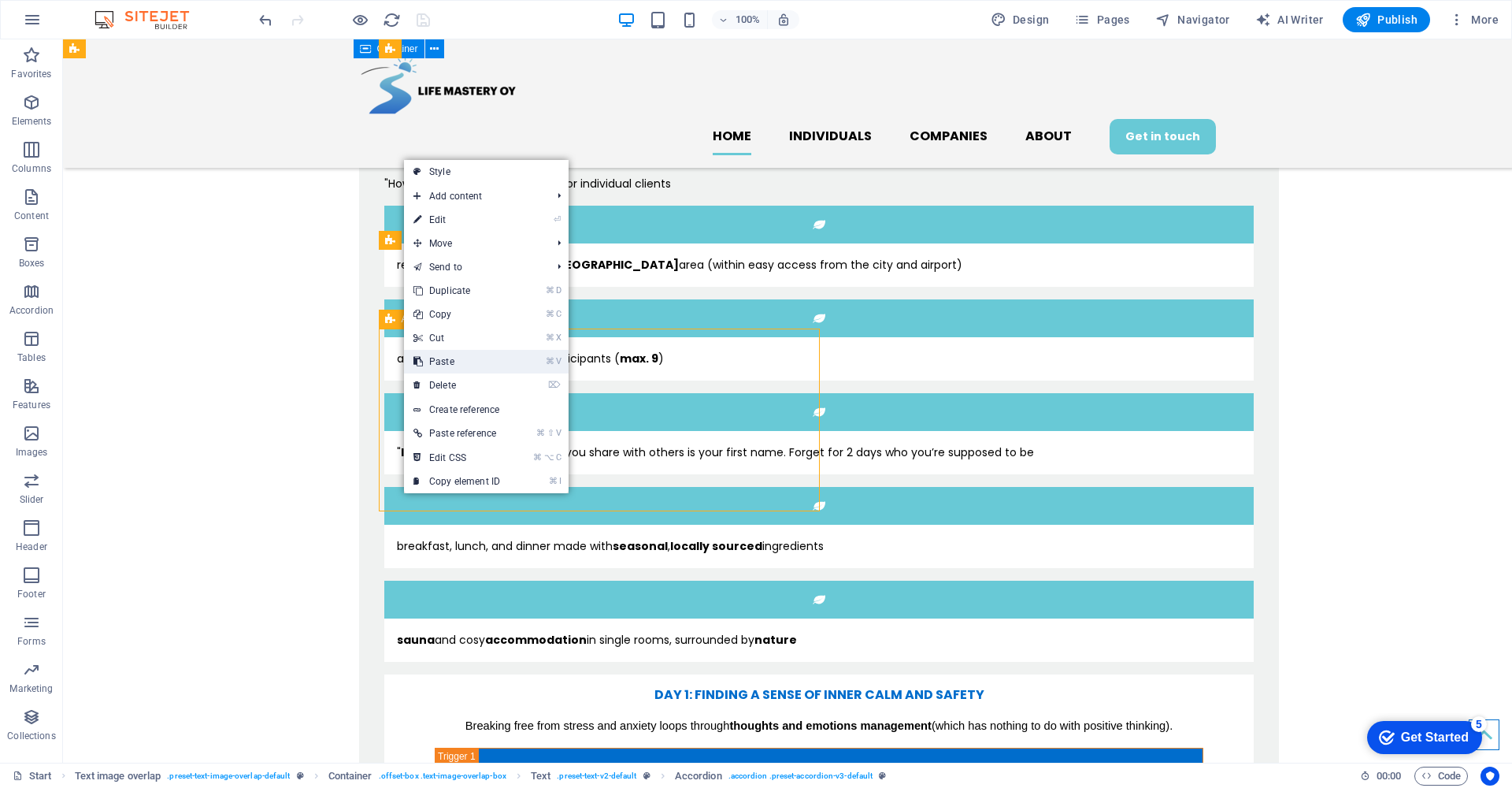
click at [474, 370] on link "⌘ V Paste" at bounding box center [457, 362] width 106 height 24
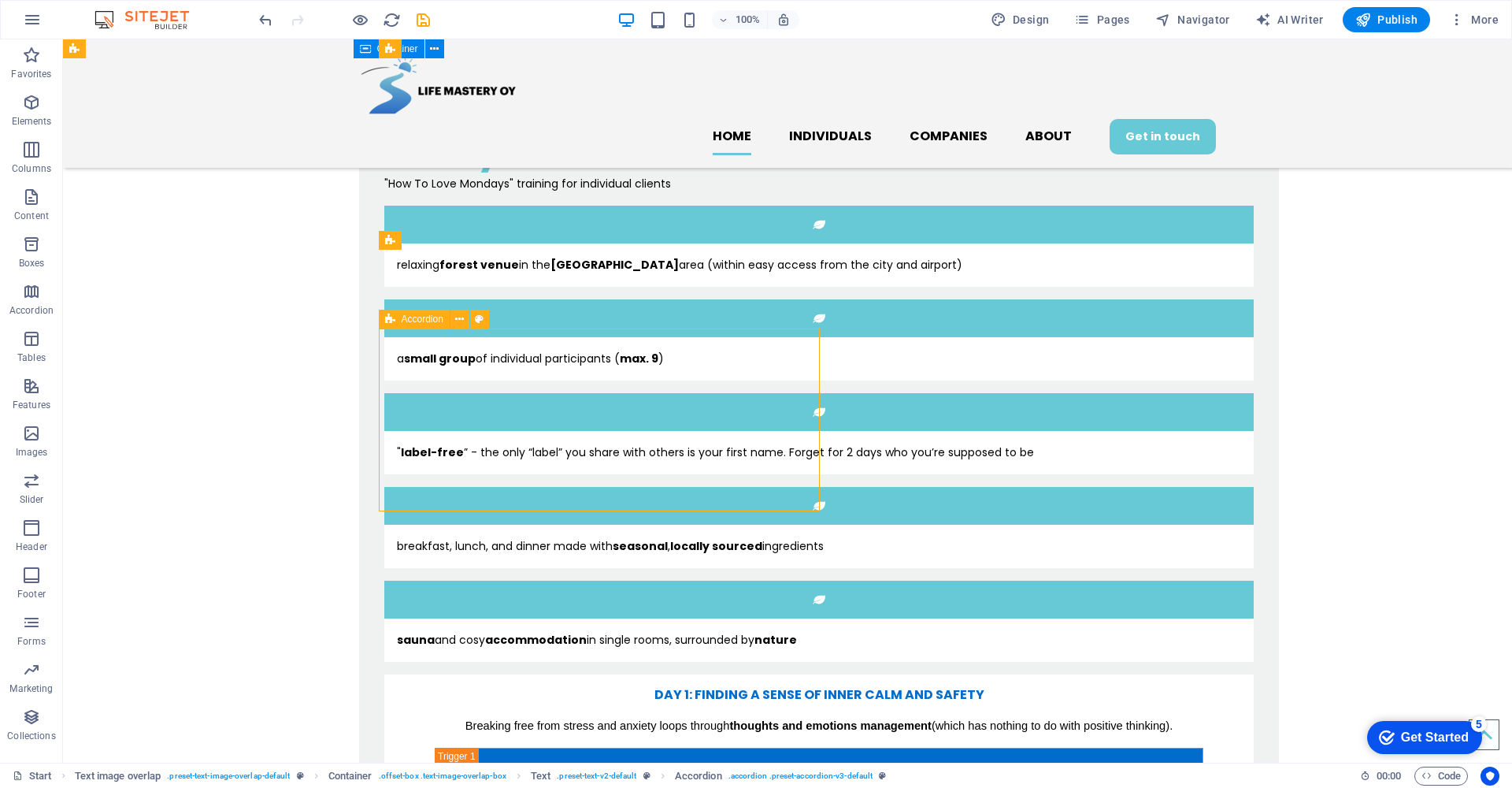
select select "rem"
select select "px"
select select "rem"
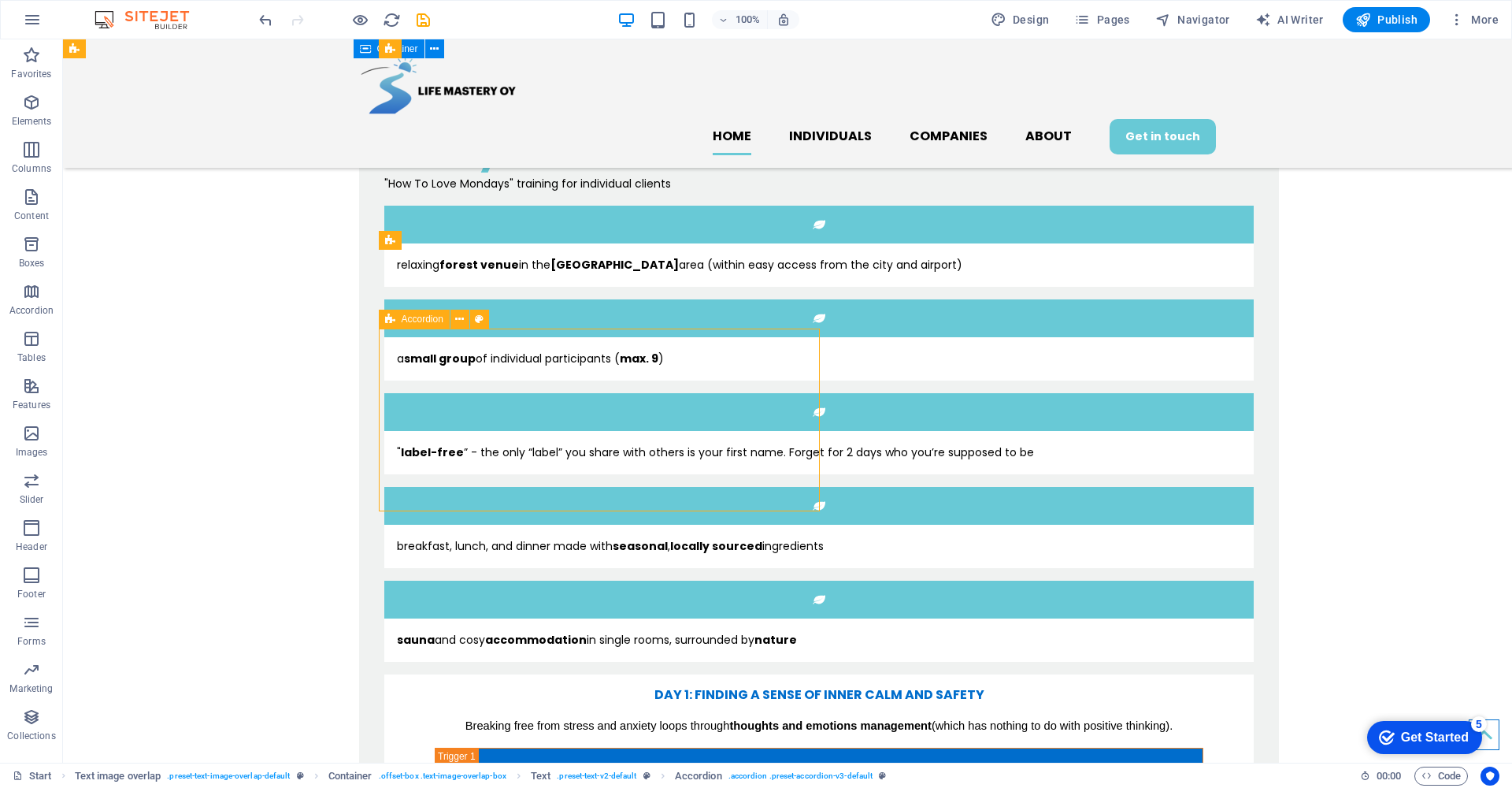
select select "rem"
select select "px"
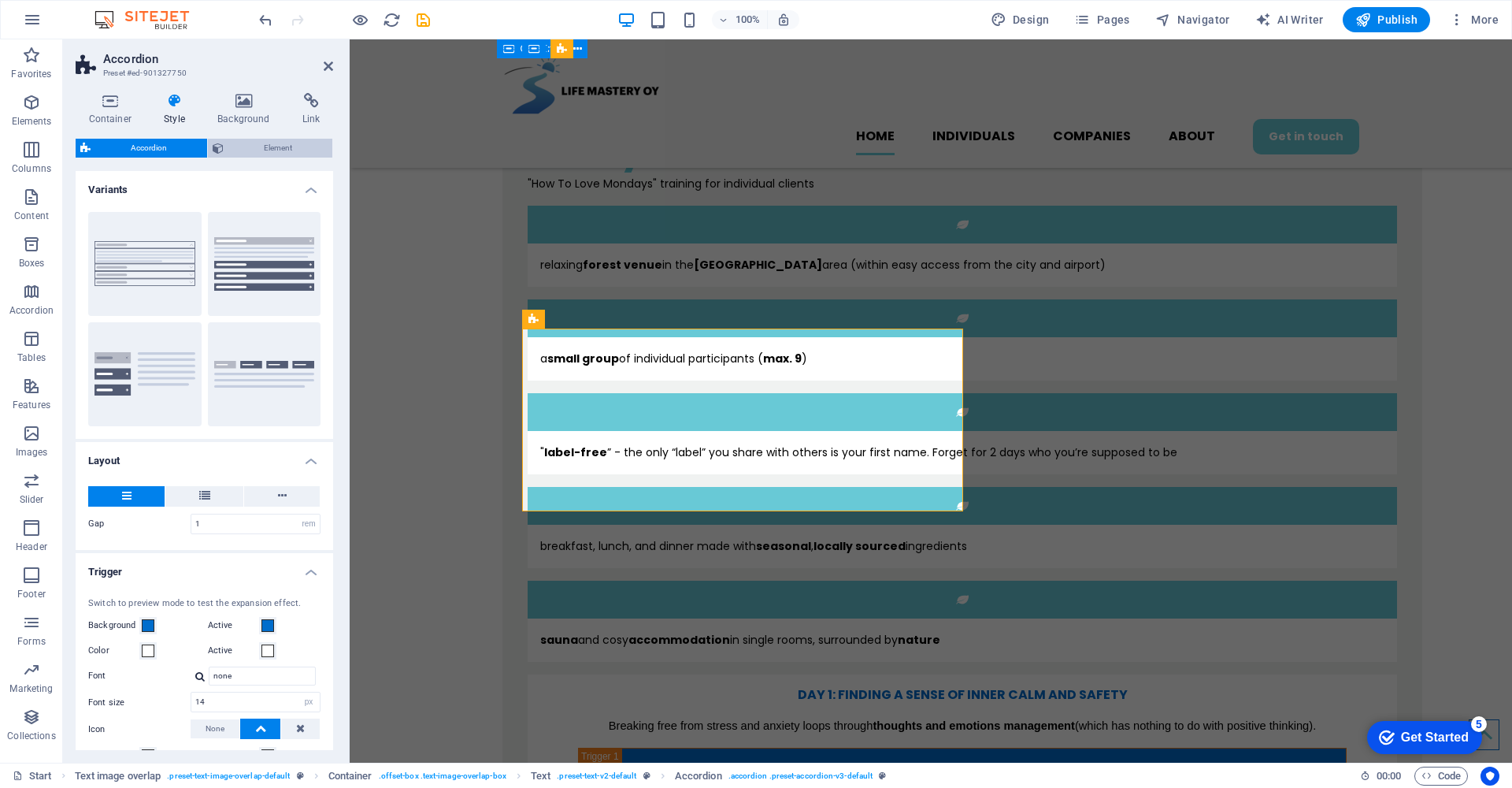
click at [282, 149] on span "Element" at bounding box center [278, 147] width 99 height 19
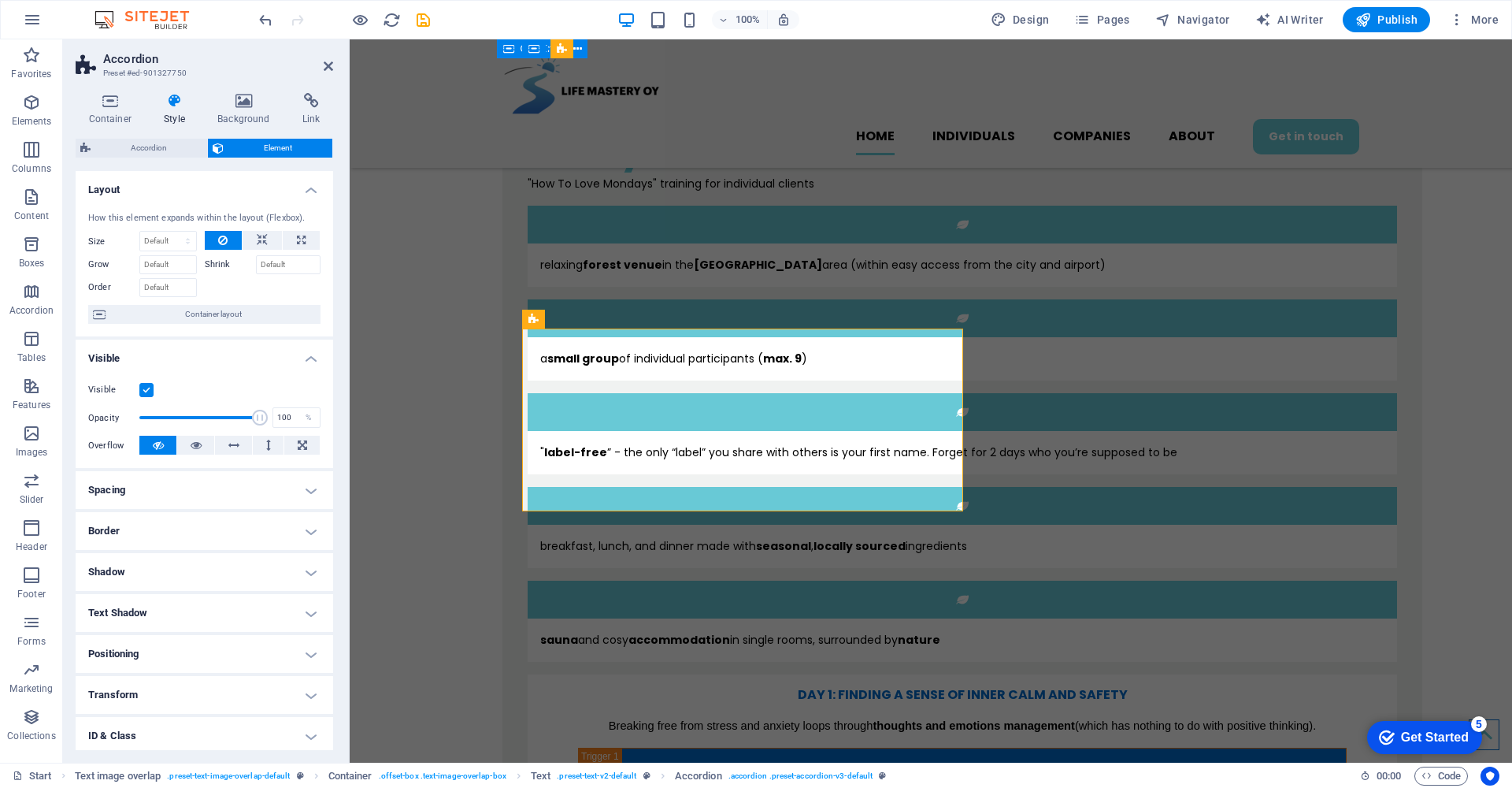
click at [307, 489] on h4 "Spacing" at bounding box center [204, 489] width 258 height 38
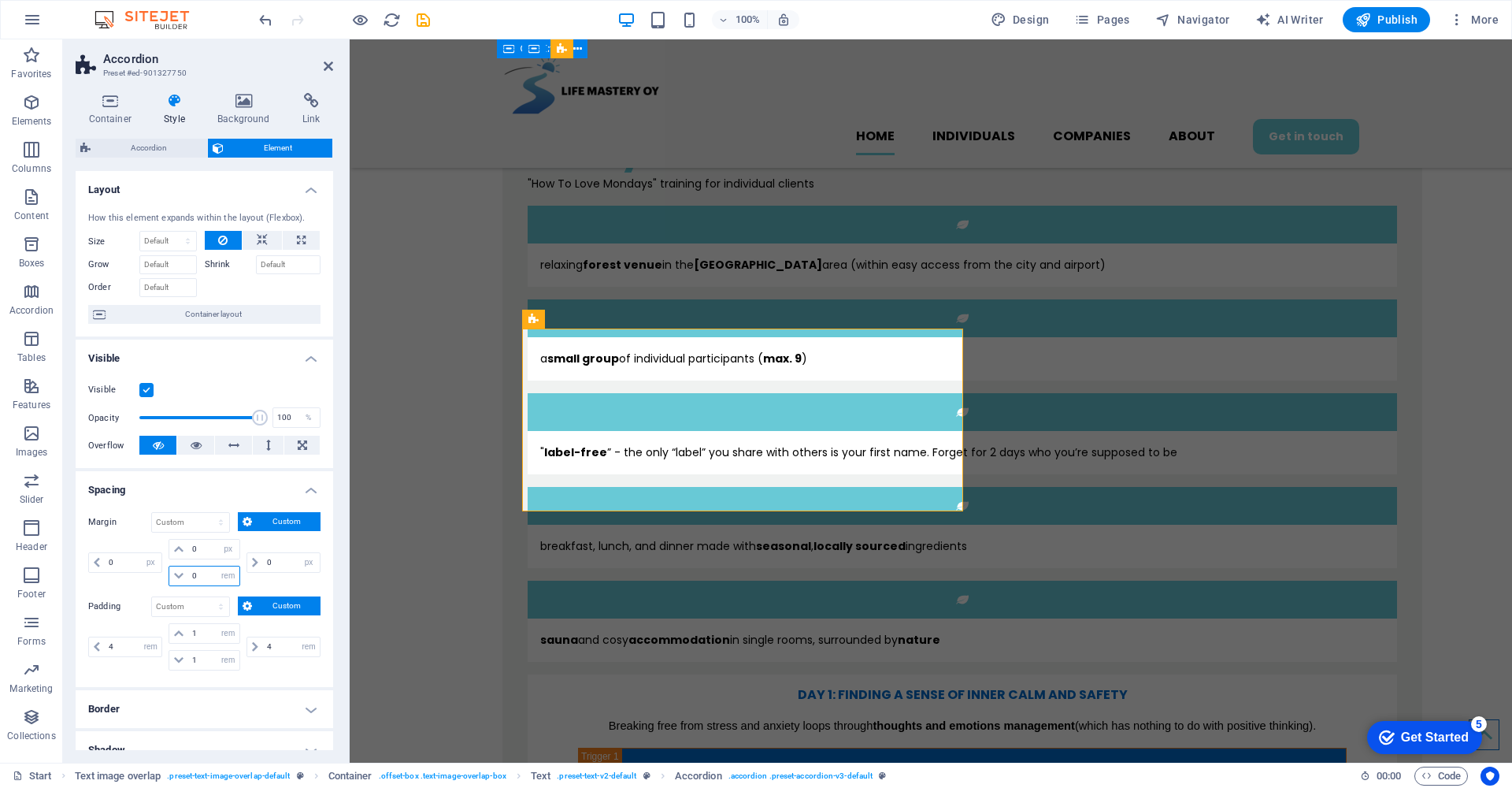
click at [201, 578] on input "0" at bounding box center [212, 575] width 50 height 19
type input "1"
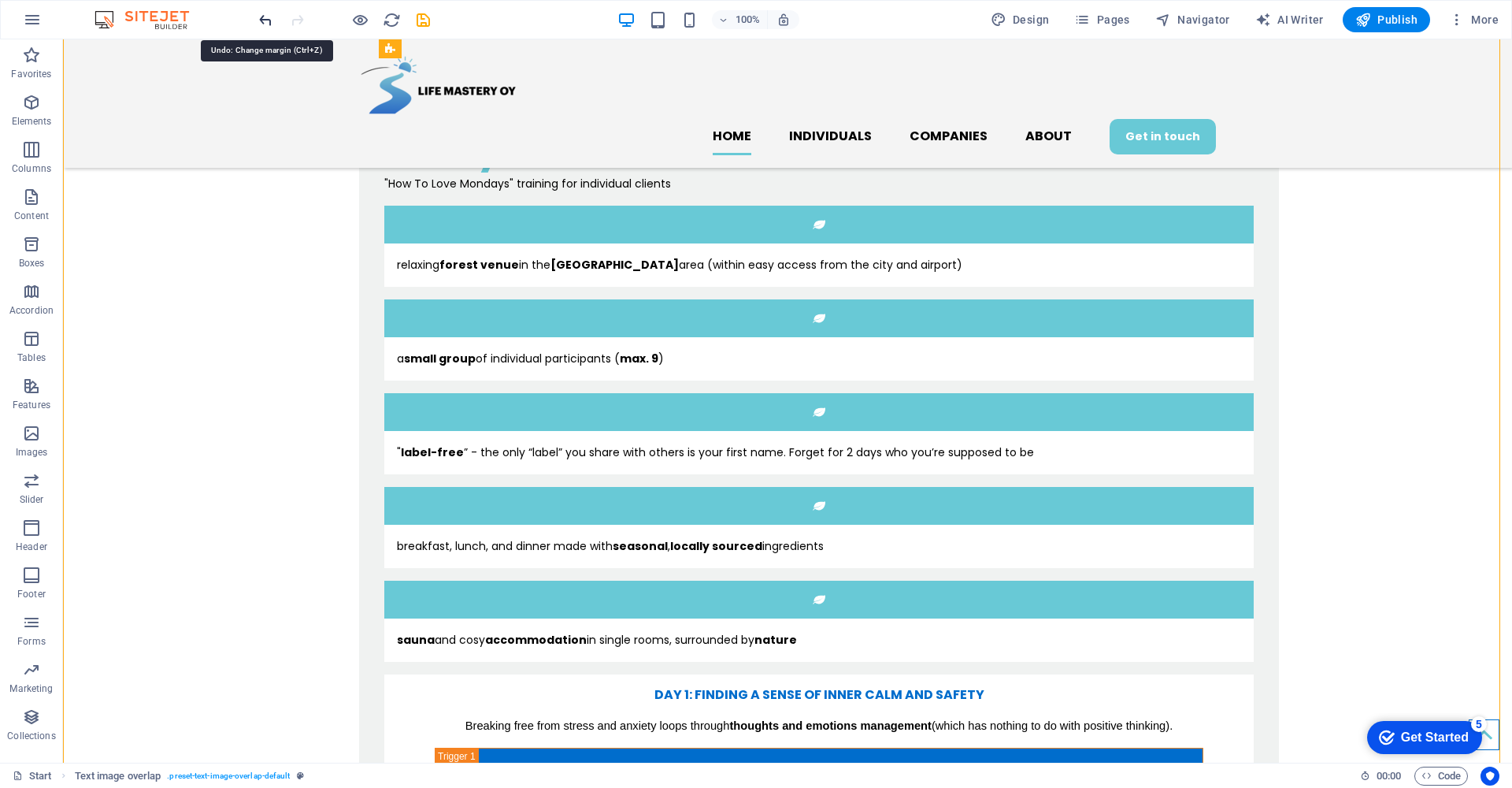
click at [261, 21] on icon "undo" at bounding box center [266, 20] width 18 height 18
click at [261, 22] on icon "undo" at bounding box center [266, 20] width 18 height 18
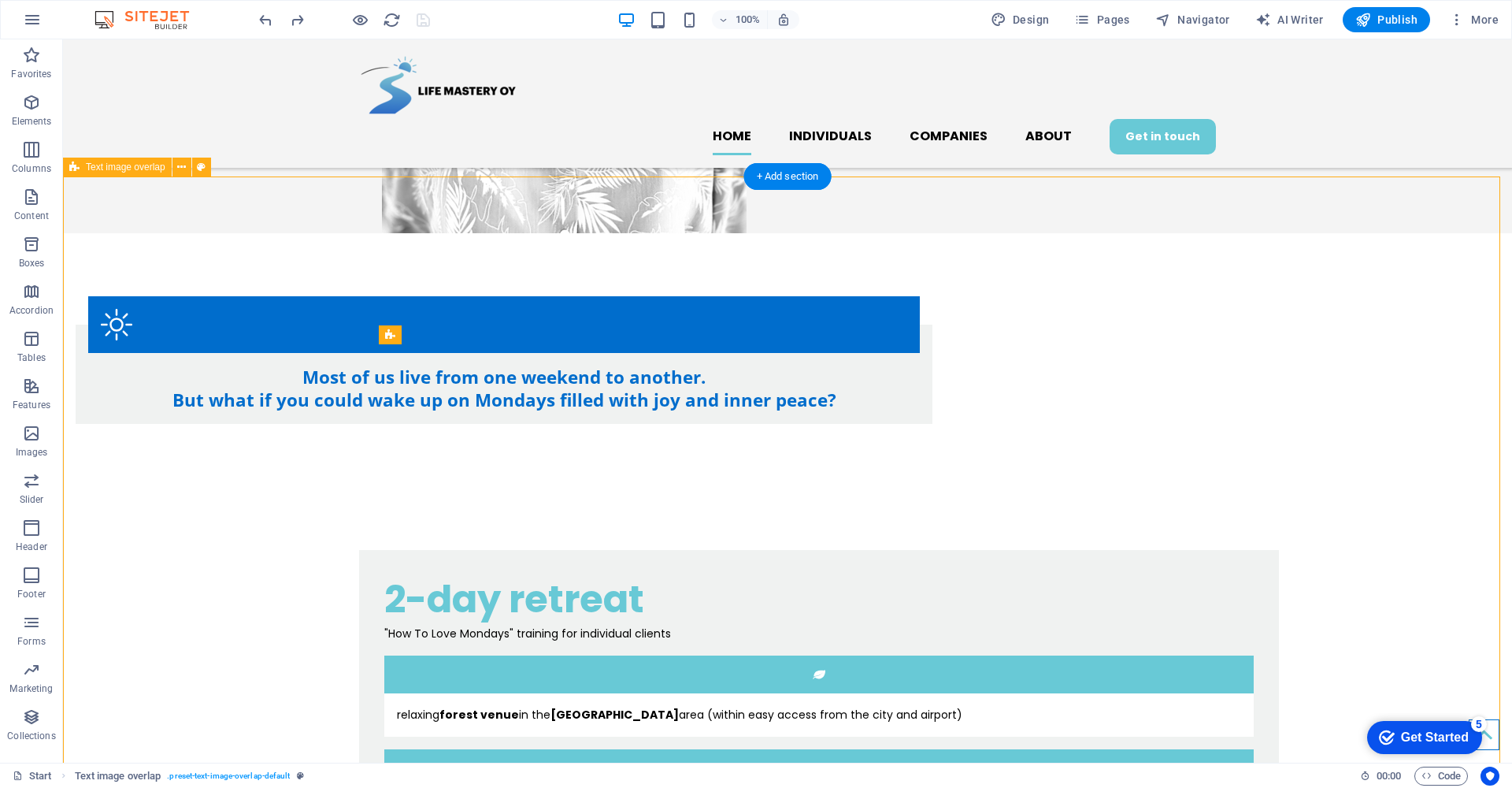
scroll to position [1198, 0]
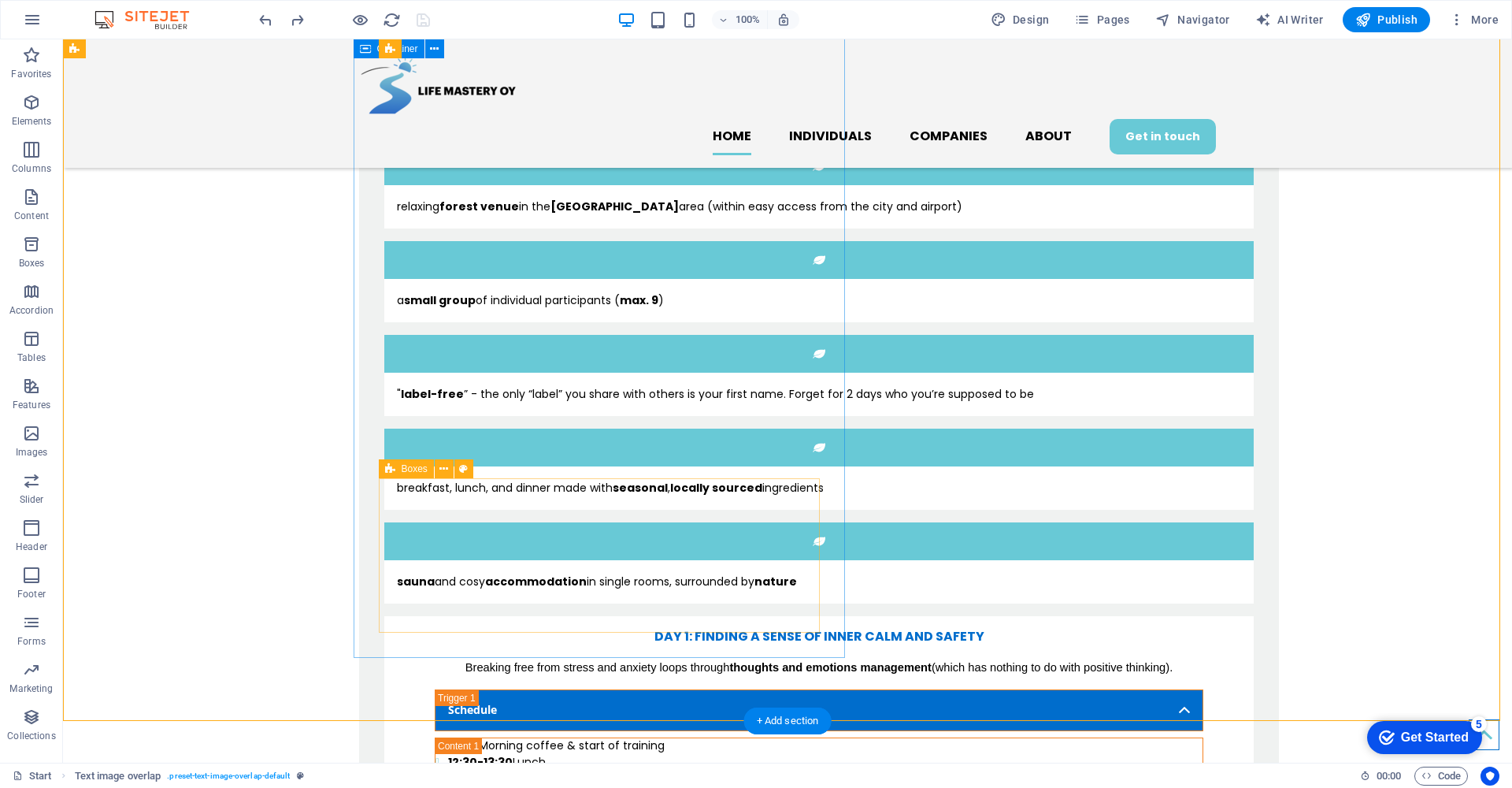
click at [359, 598] on div "2-day retreat "How To Love Mondays" training for individual clients relaxing fo…" at bounding box center [818, 550] width 919 height 1017
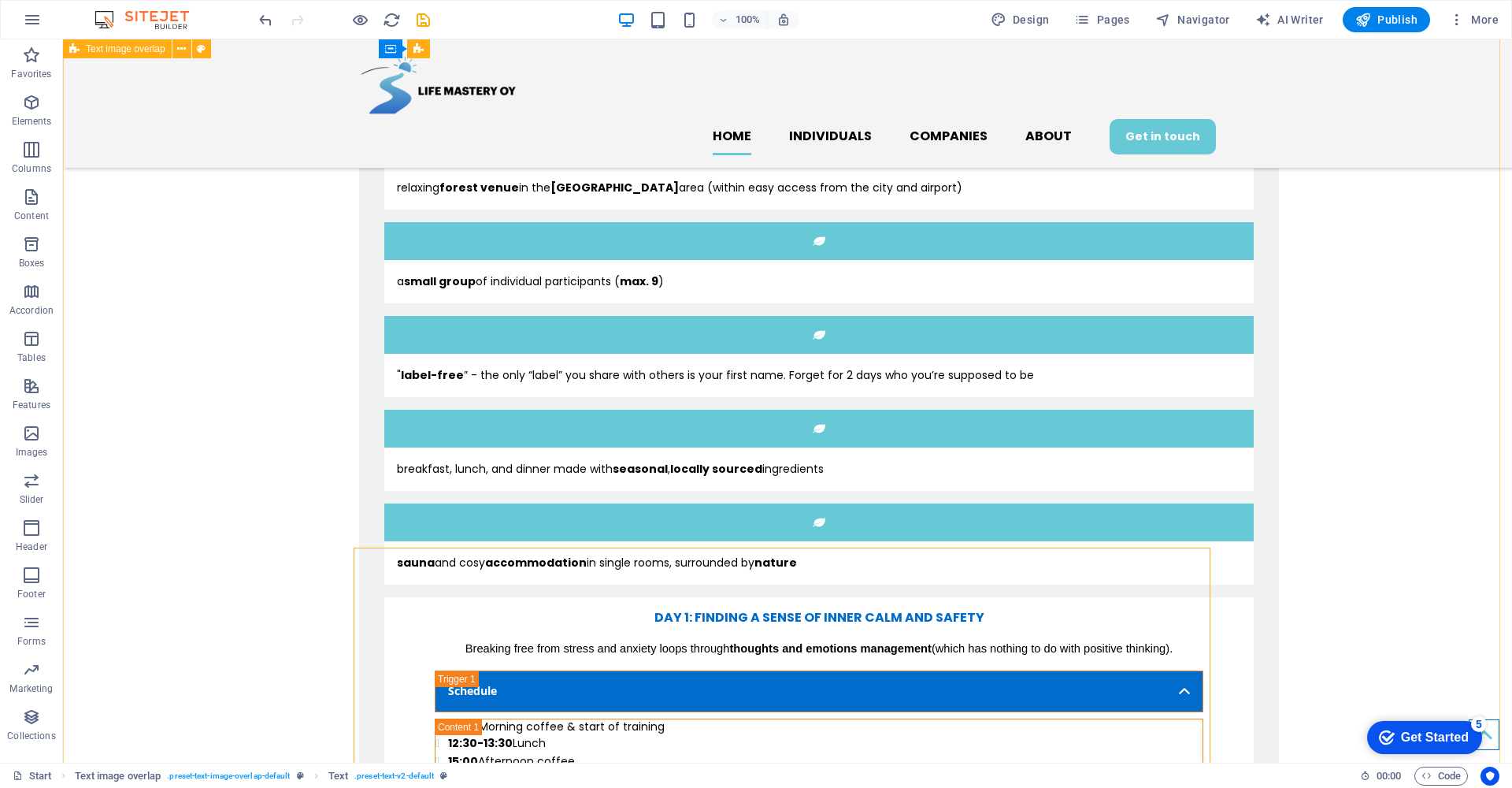
scroll to position [1289, 0]
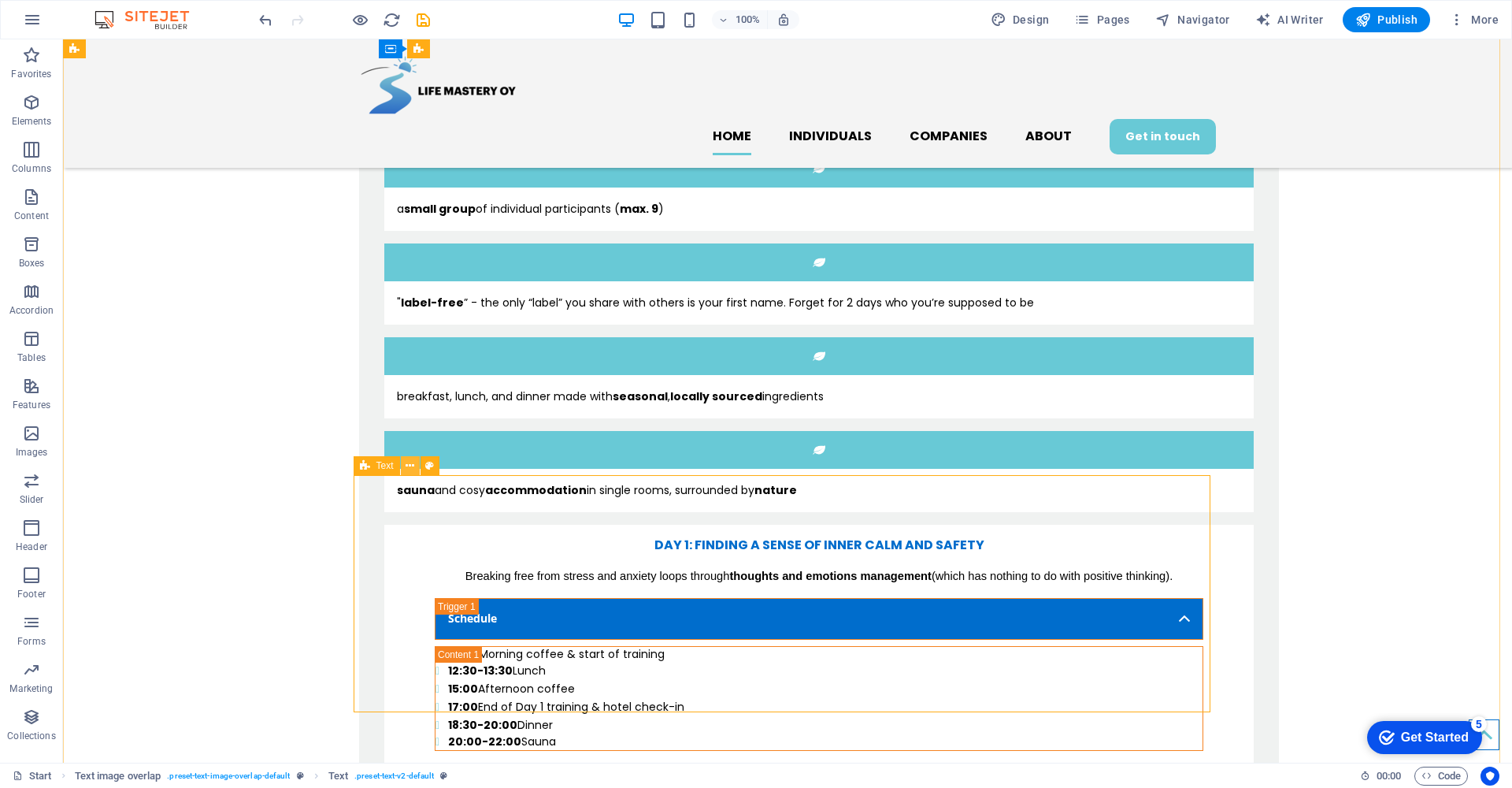
click at [411, 466] on icon at bounding box center [409, 466] width 9 height 17
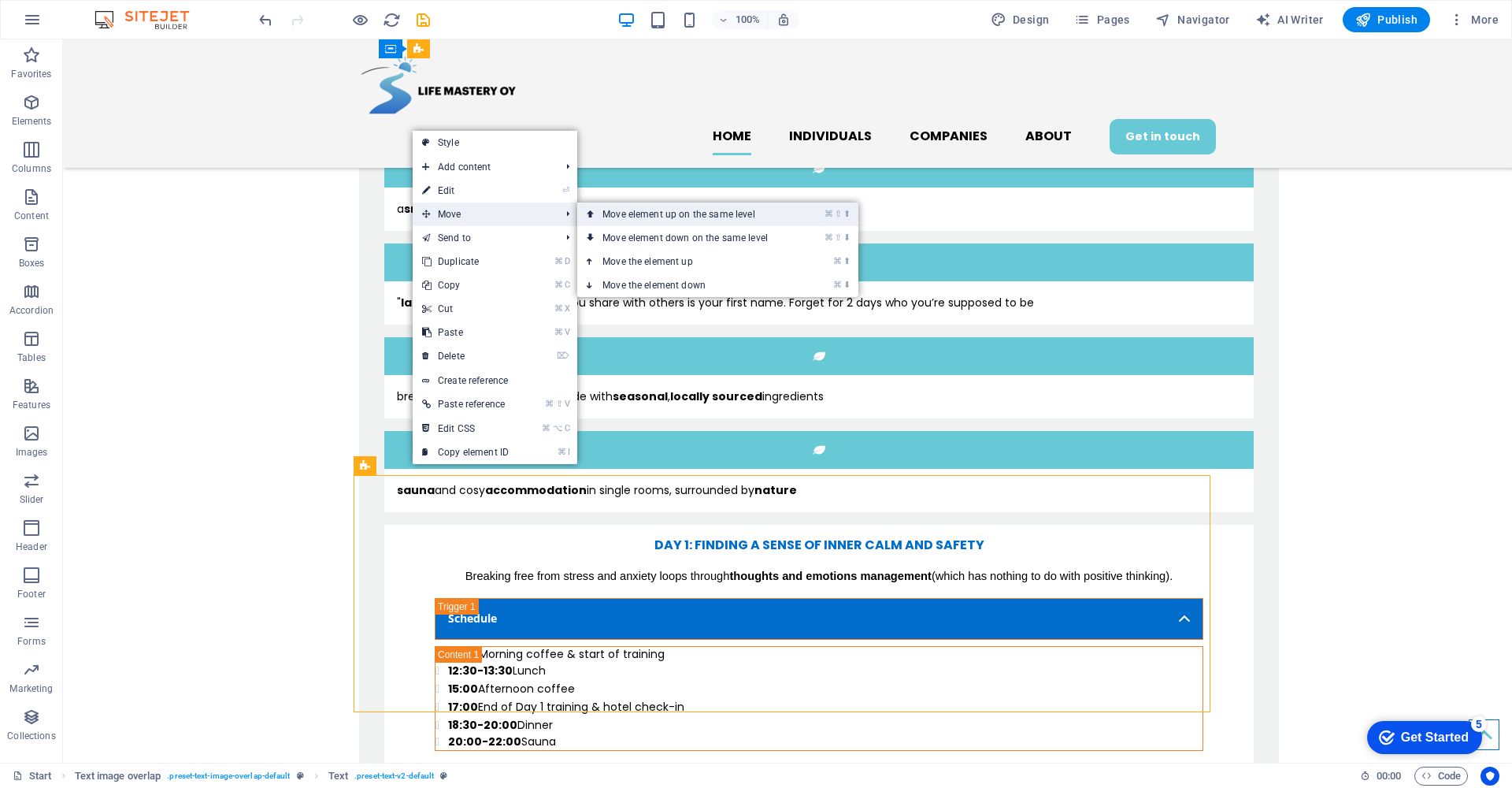
click at [636, 214] on link "⌘ ⇧ ⬆ Move element up on the same level" at bounding box center [688, 215] width 222 height 24
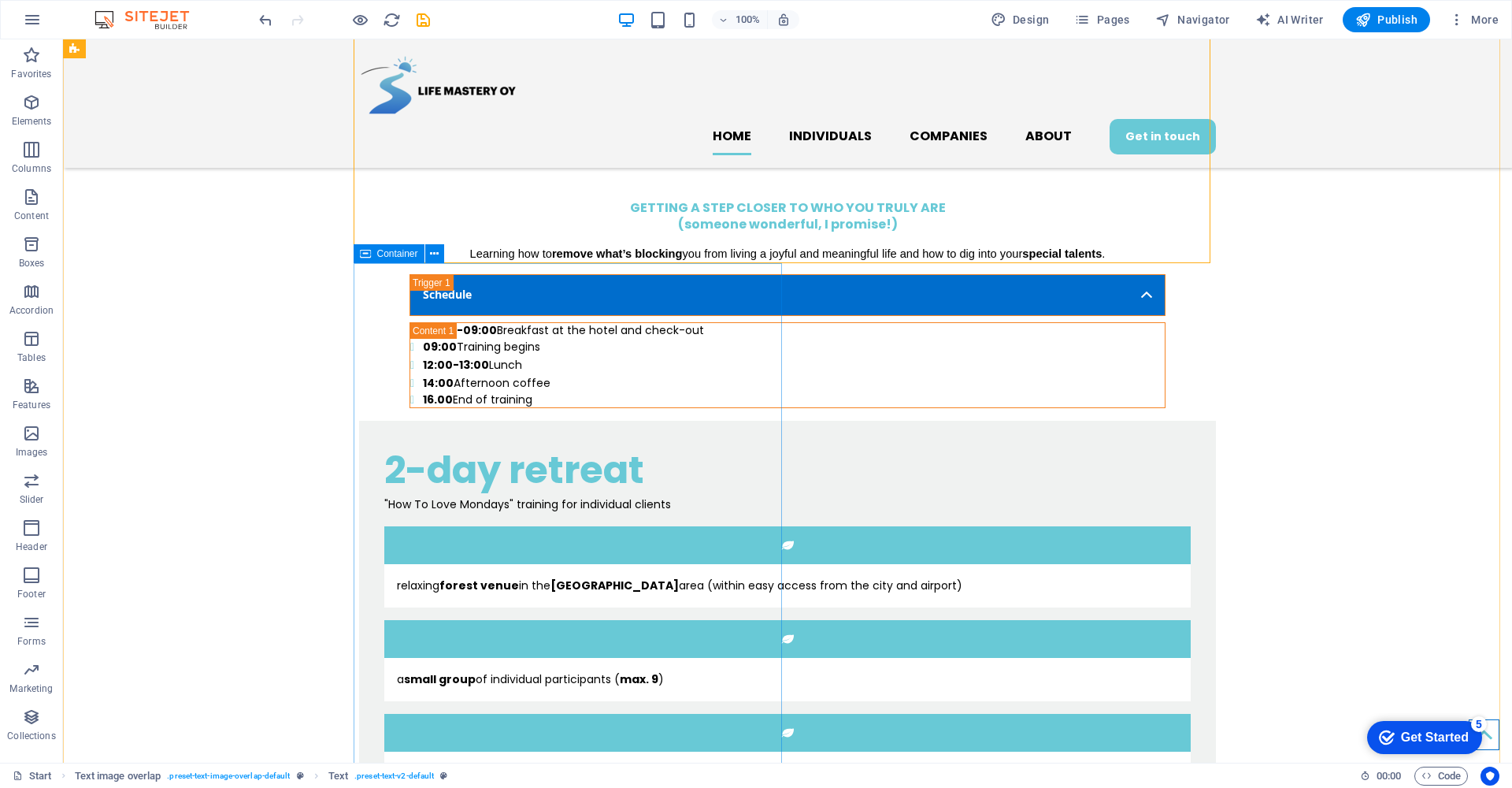
scroll to position [650, 0]
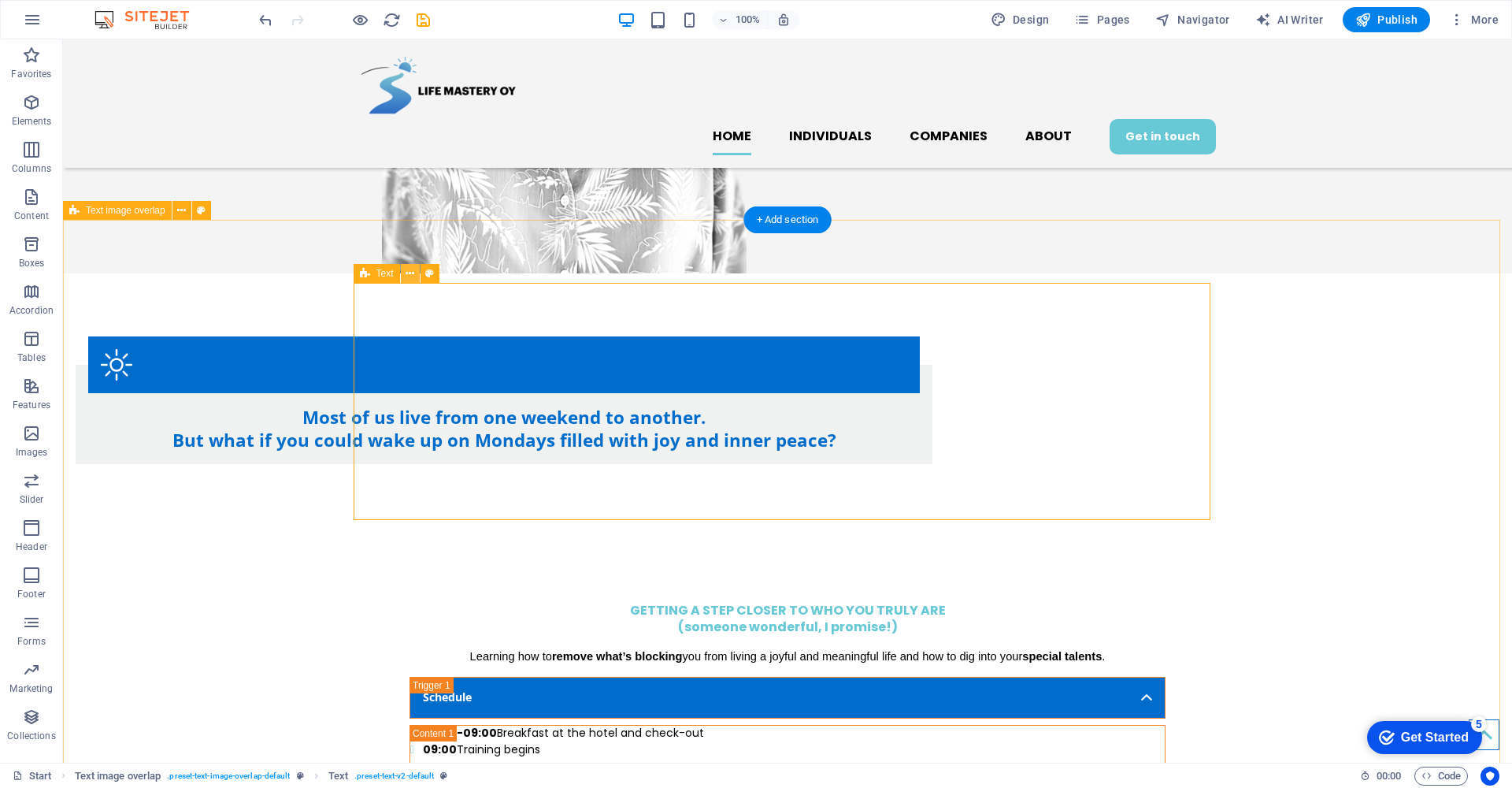
click at [412, 275] on icon at bounding box center [409, 273] width 9 height 17
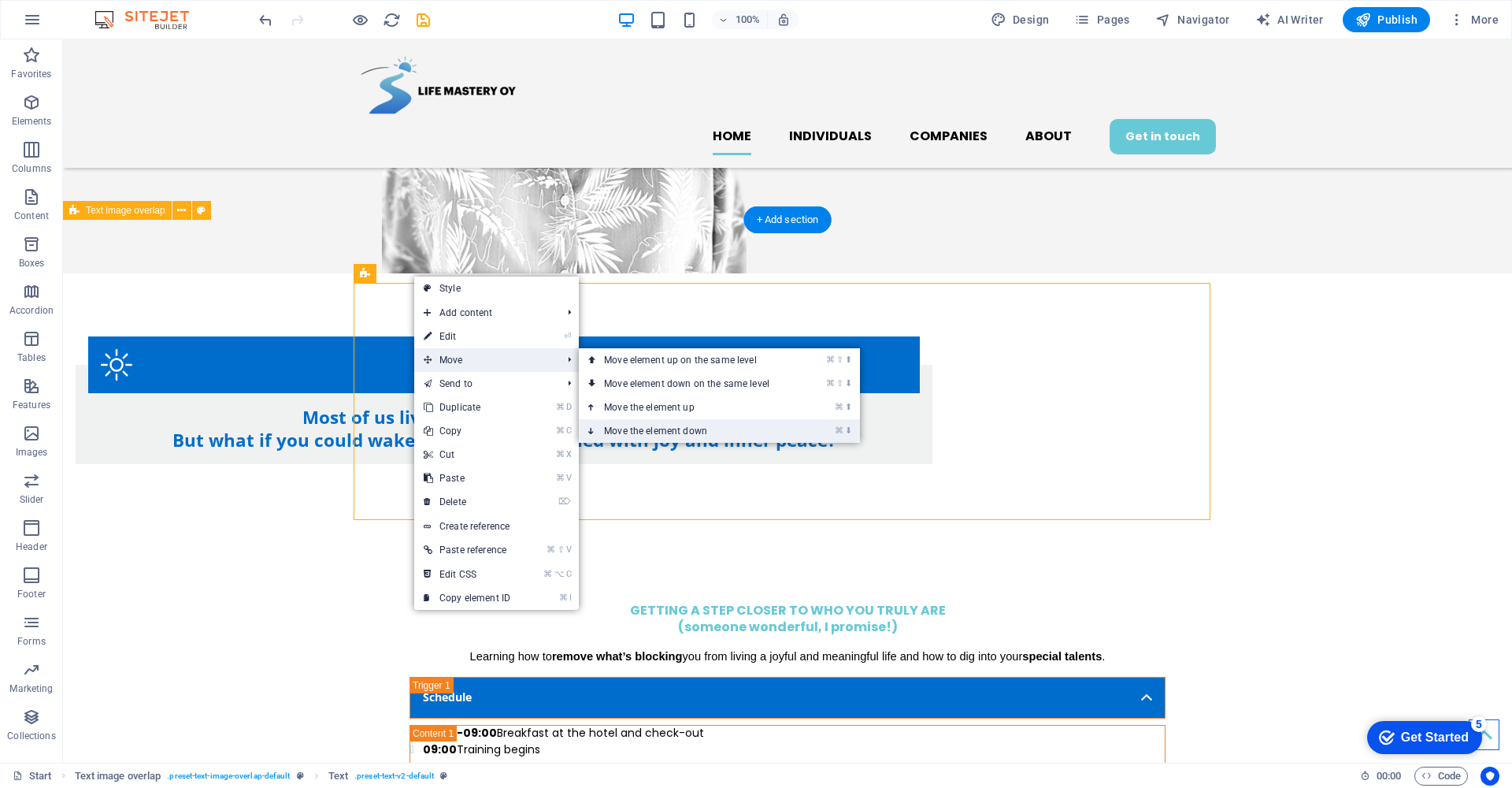
click at [656, 429] on link "⌘ ⬇ Move the element down" at bounding box center [690, 431] width 222 height 24
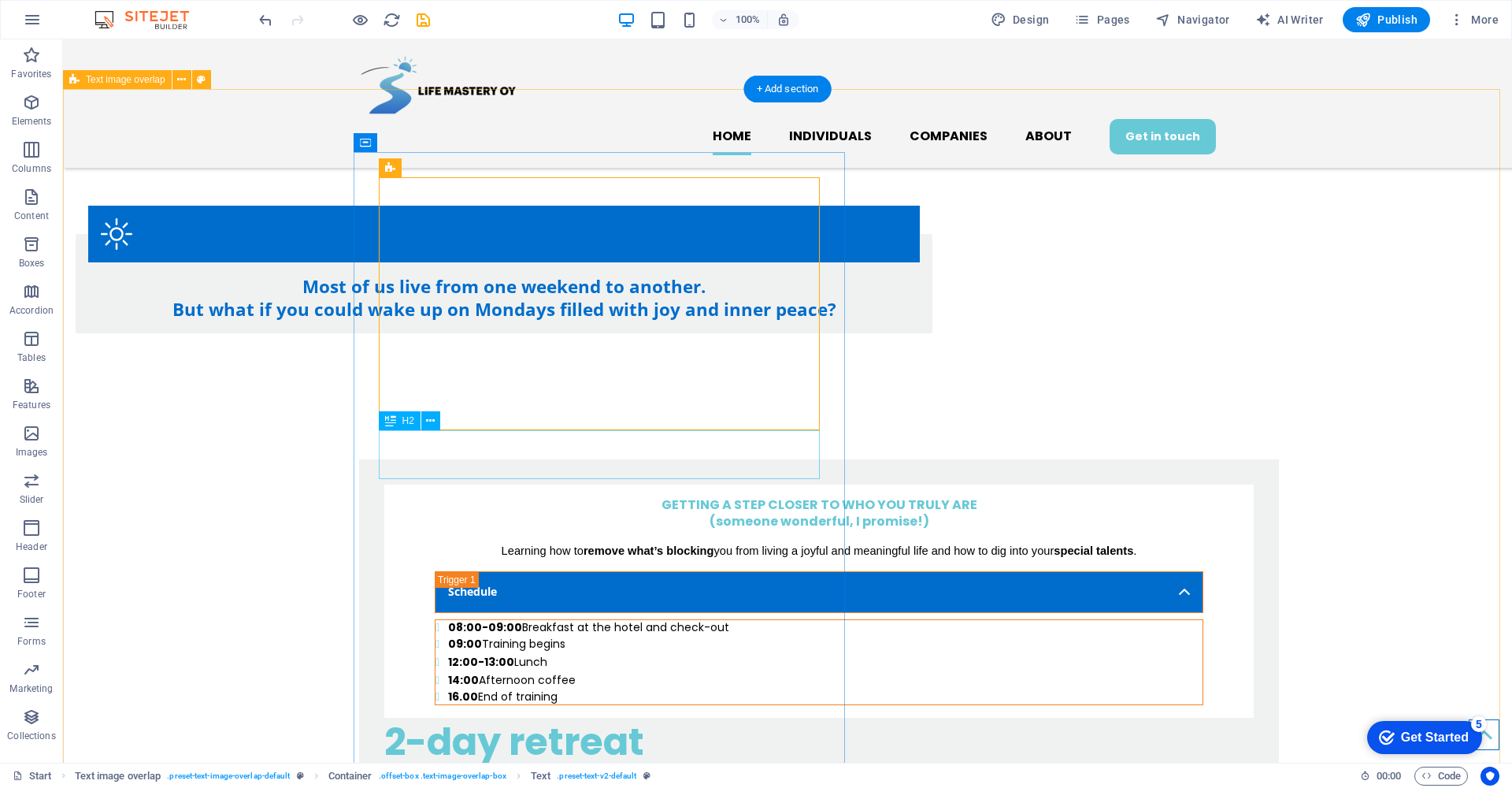
scroll to position [753, 0]
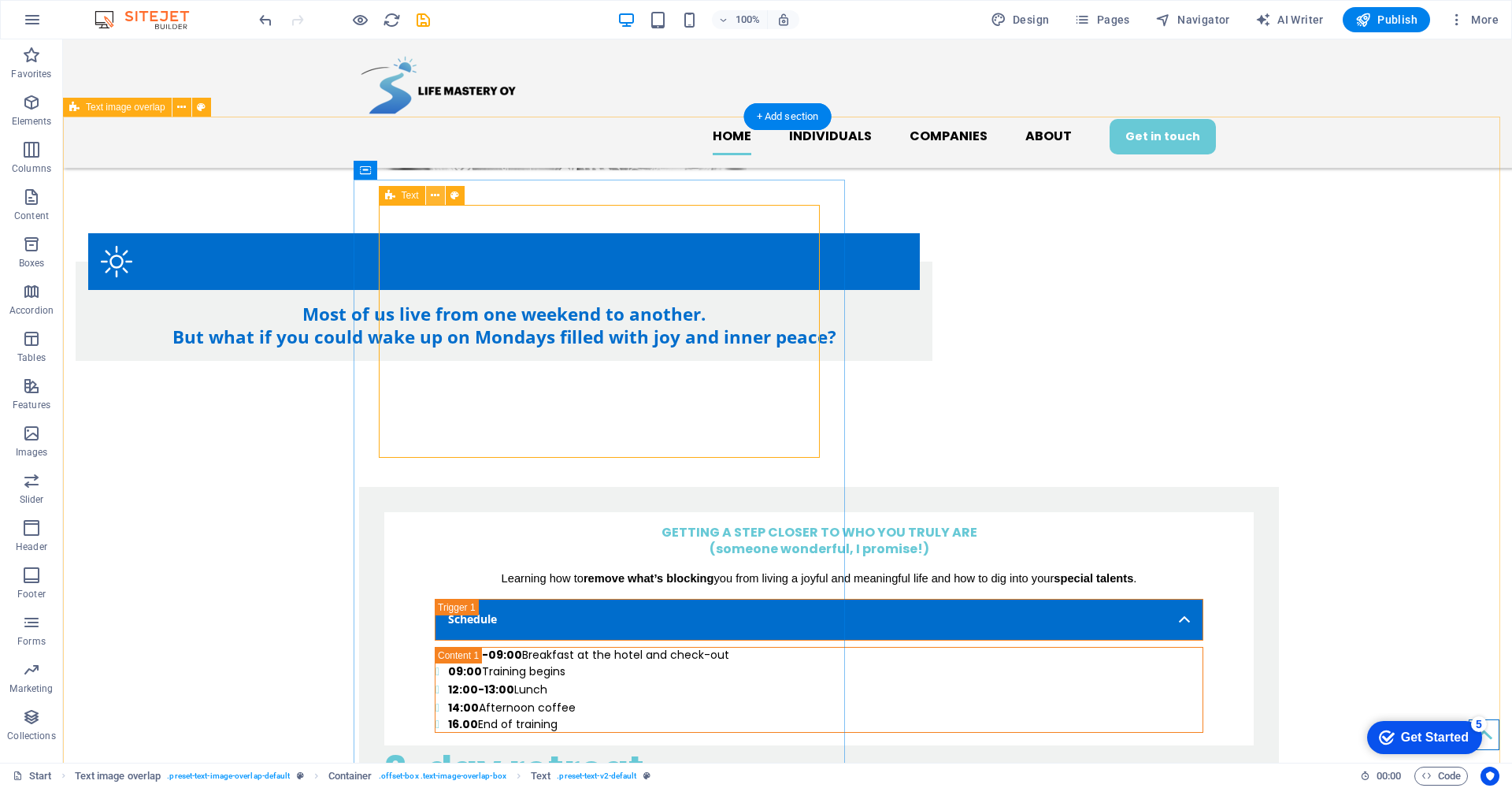
click at [436, 195] on icon at bounding box center [435, 196] width 9 height 17
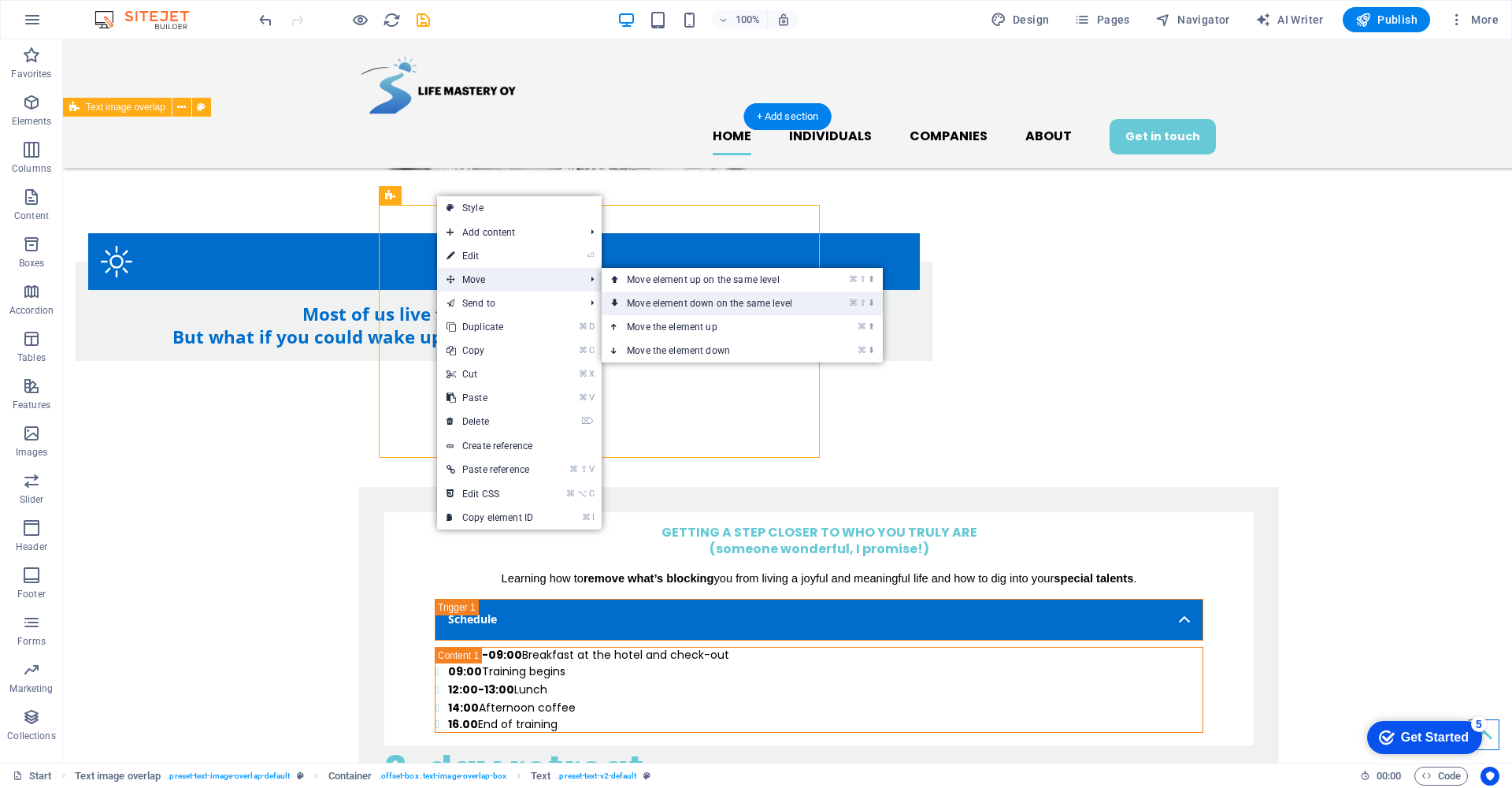
click at [683, 303] on link "⌘ ⇧ ⬇ Move element down on the same level" at bounding box center [713, 304] width 222 height 24
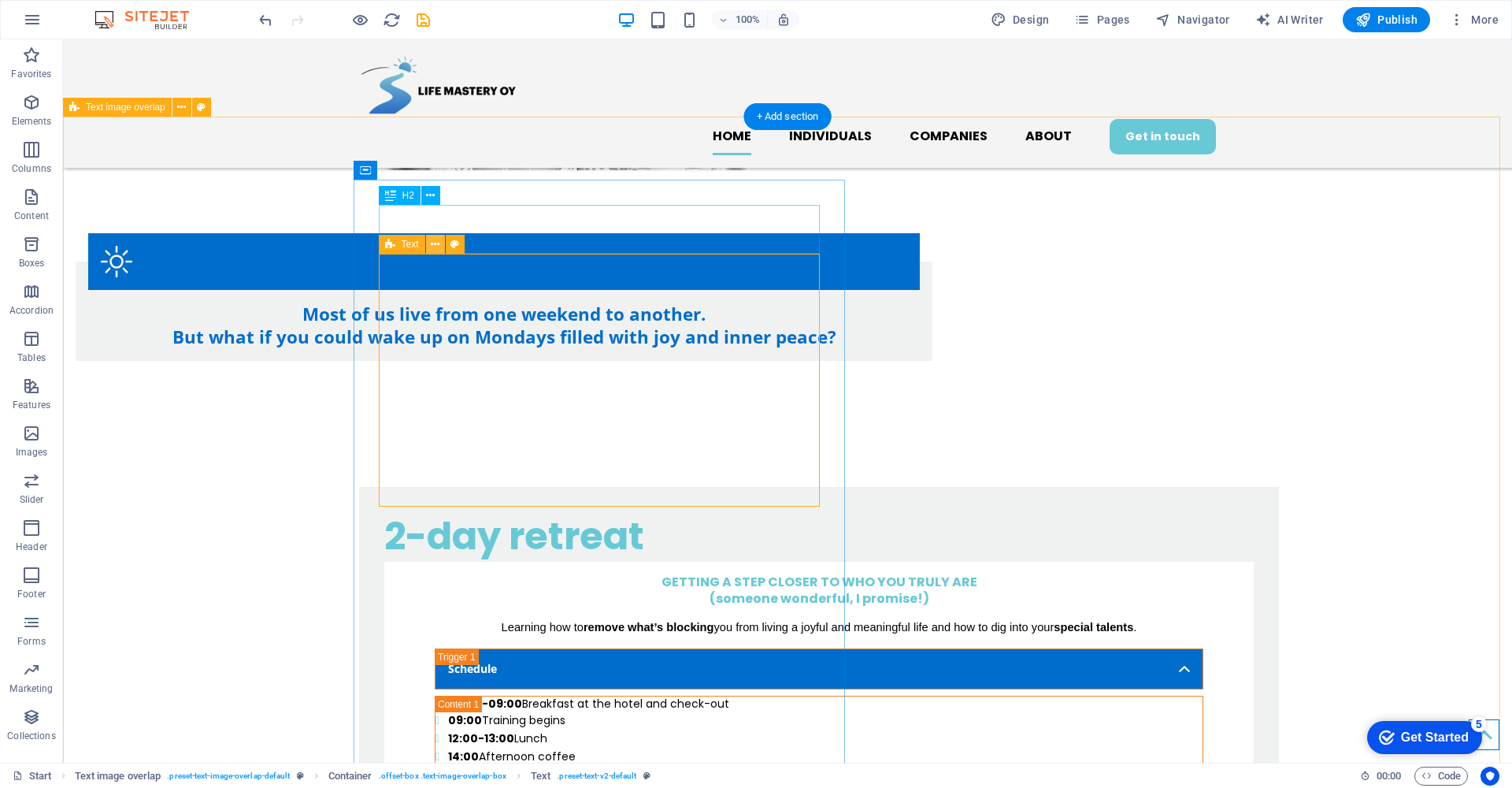
click at [435, 244] on icon at bounding box center [435, 244] width 9 height 17
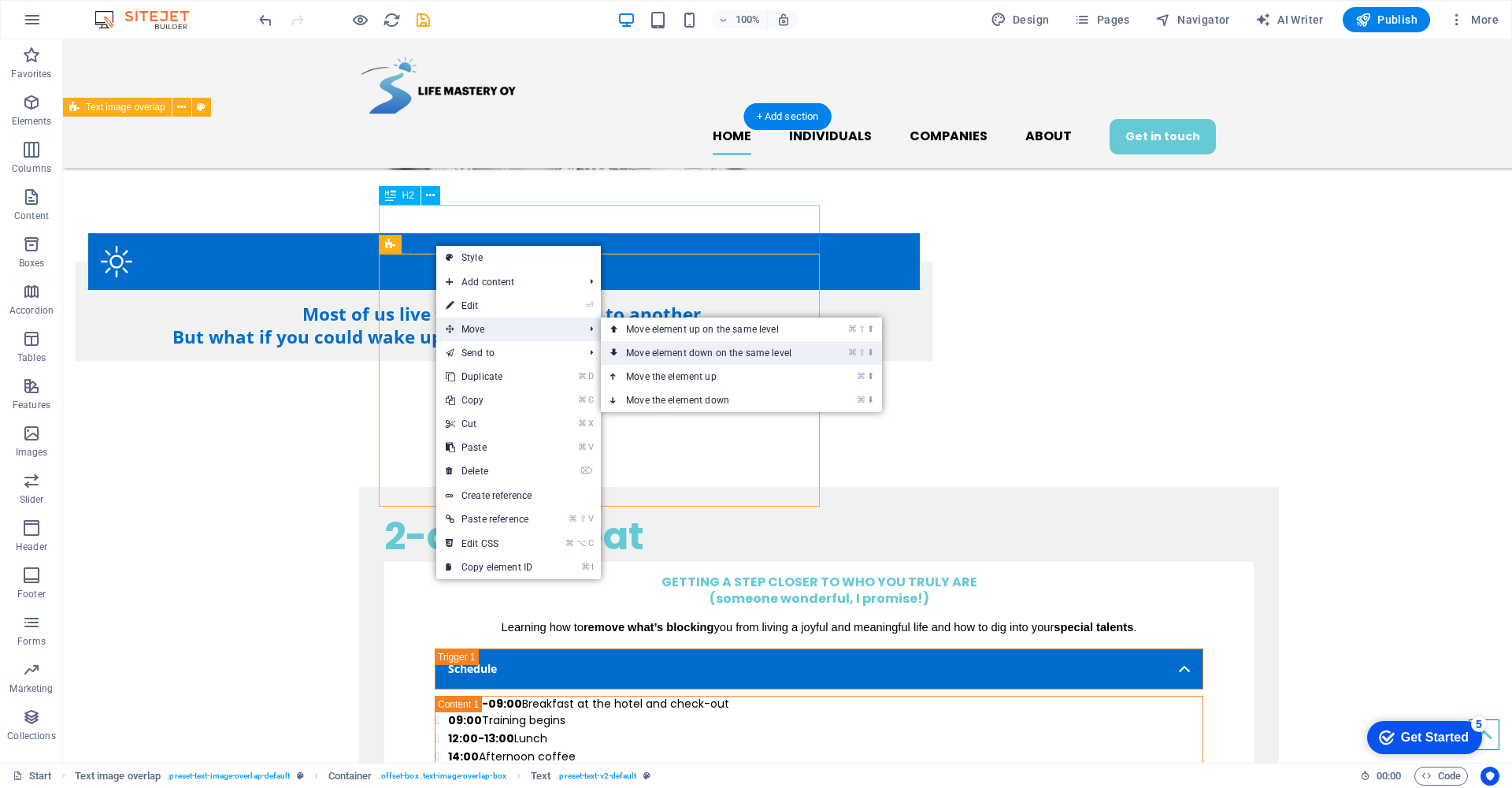
click at [649, 351] on link "⌘ ⇧ ⬇ Move element down on the same level" at bounding box center [712, 353] width 222 height 24
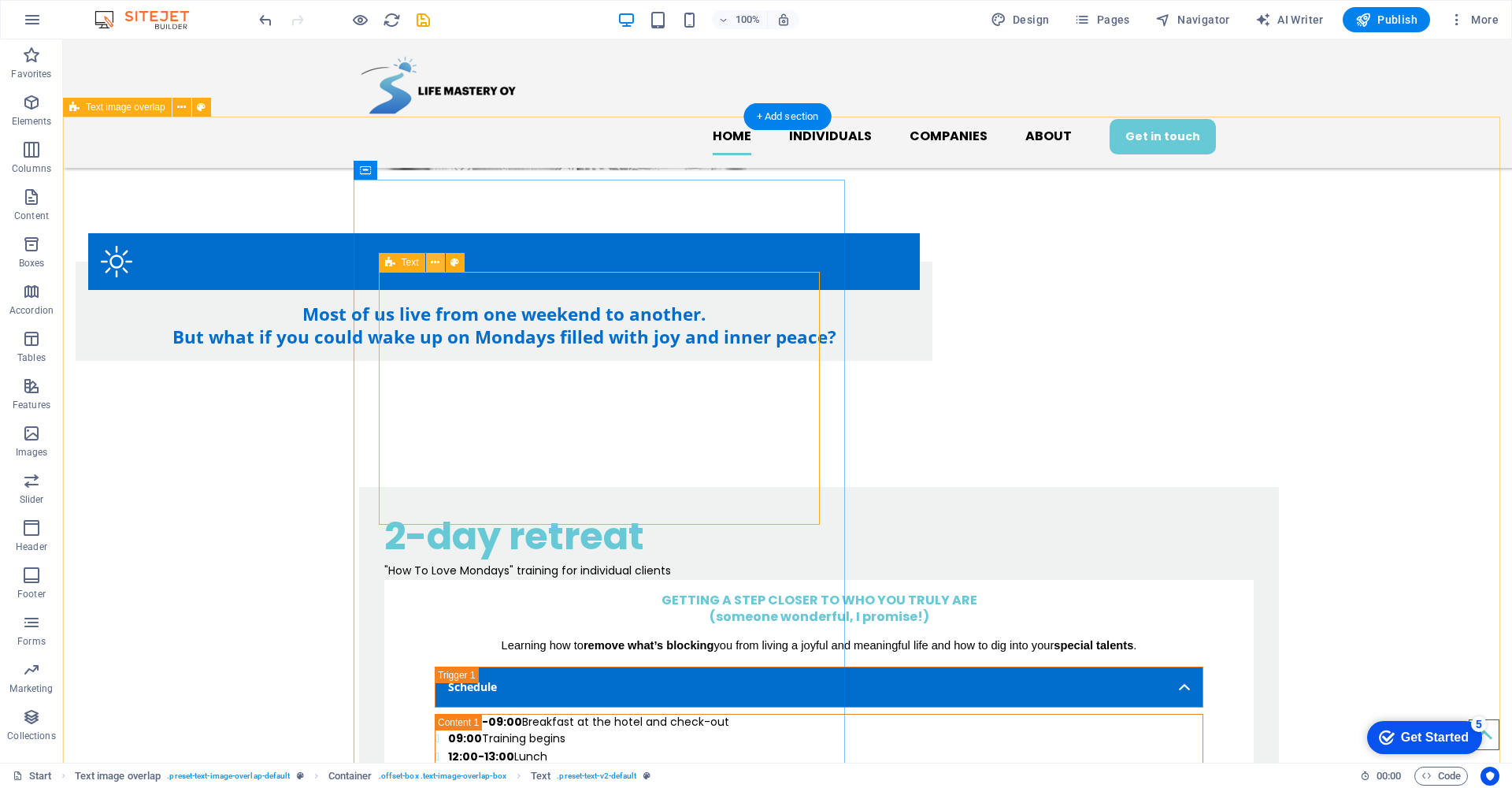
click at [433, 262] on icon at bounding box center [435, 262] width 9 height 17
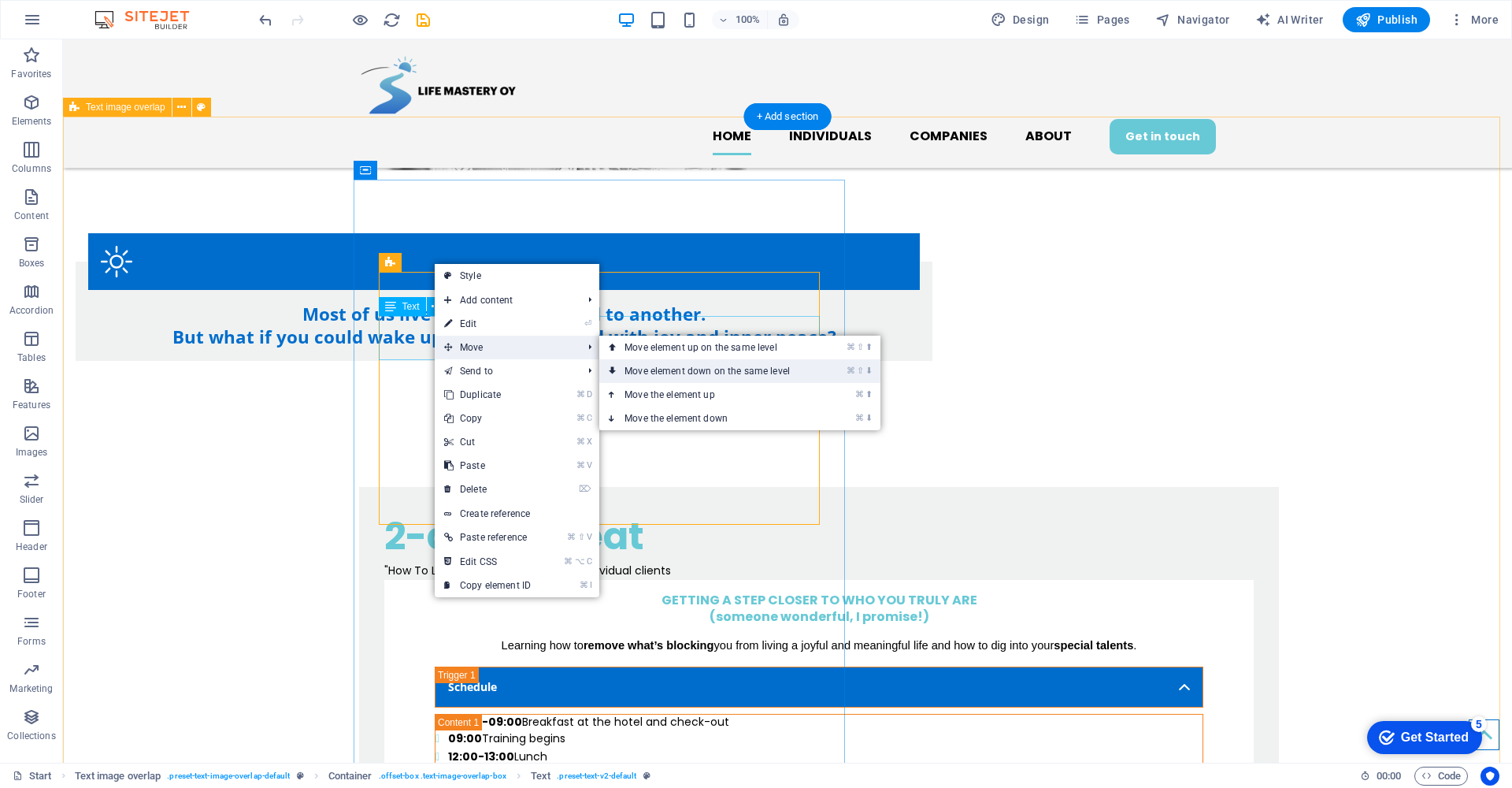
click at [738, 370] on link "⌘ ⇧ ⬇ Move element down on the same level" at bounding box center [710, 371] width 222 height 24
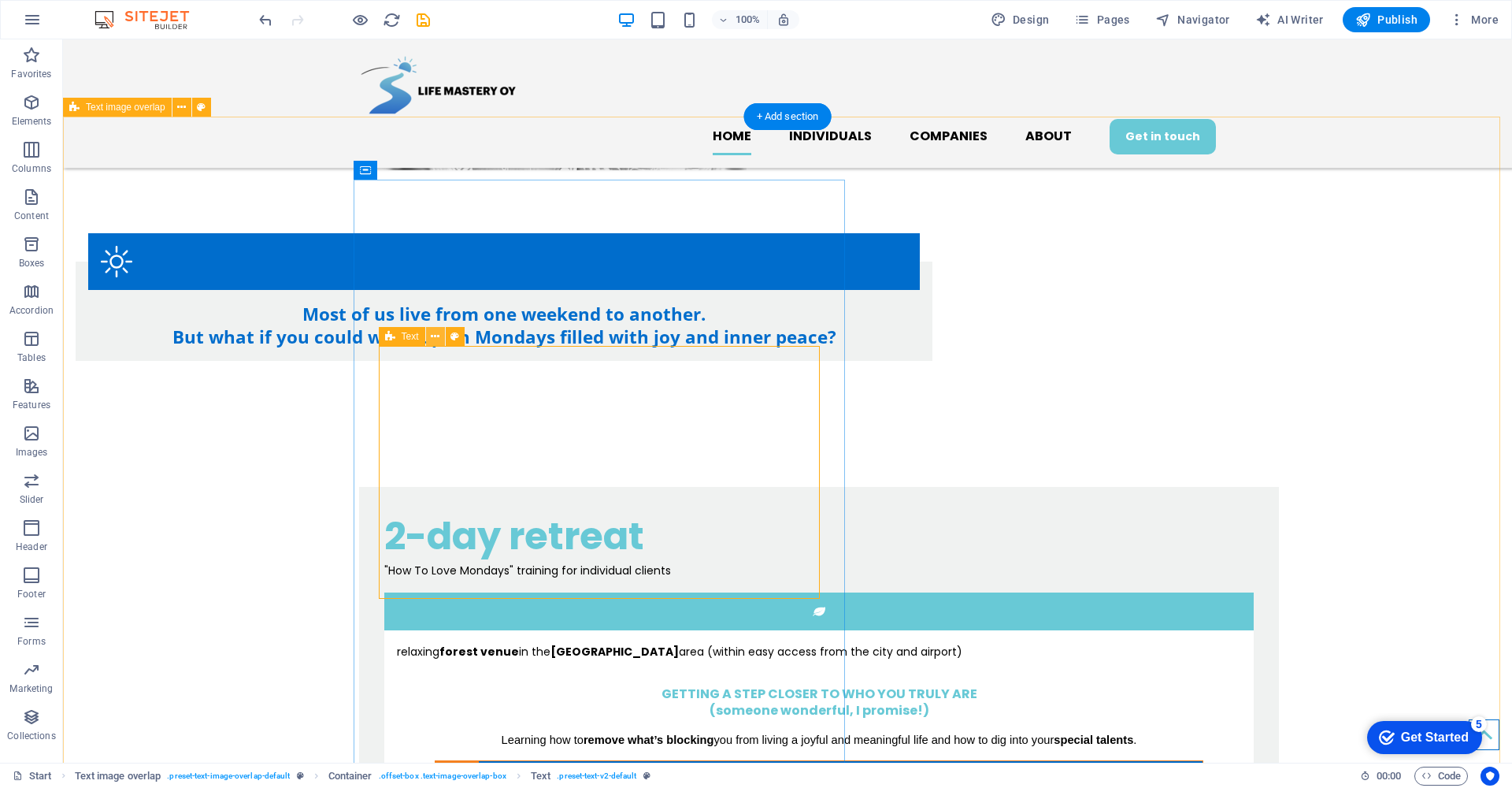
click at [436, 339] on icon at bounding box center [435, 336] width 9 height 17
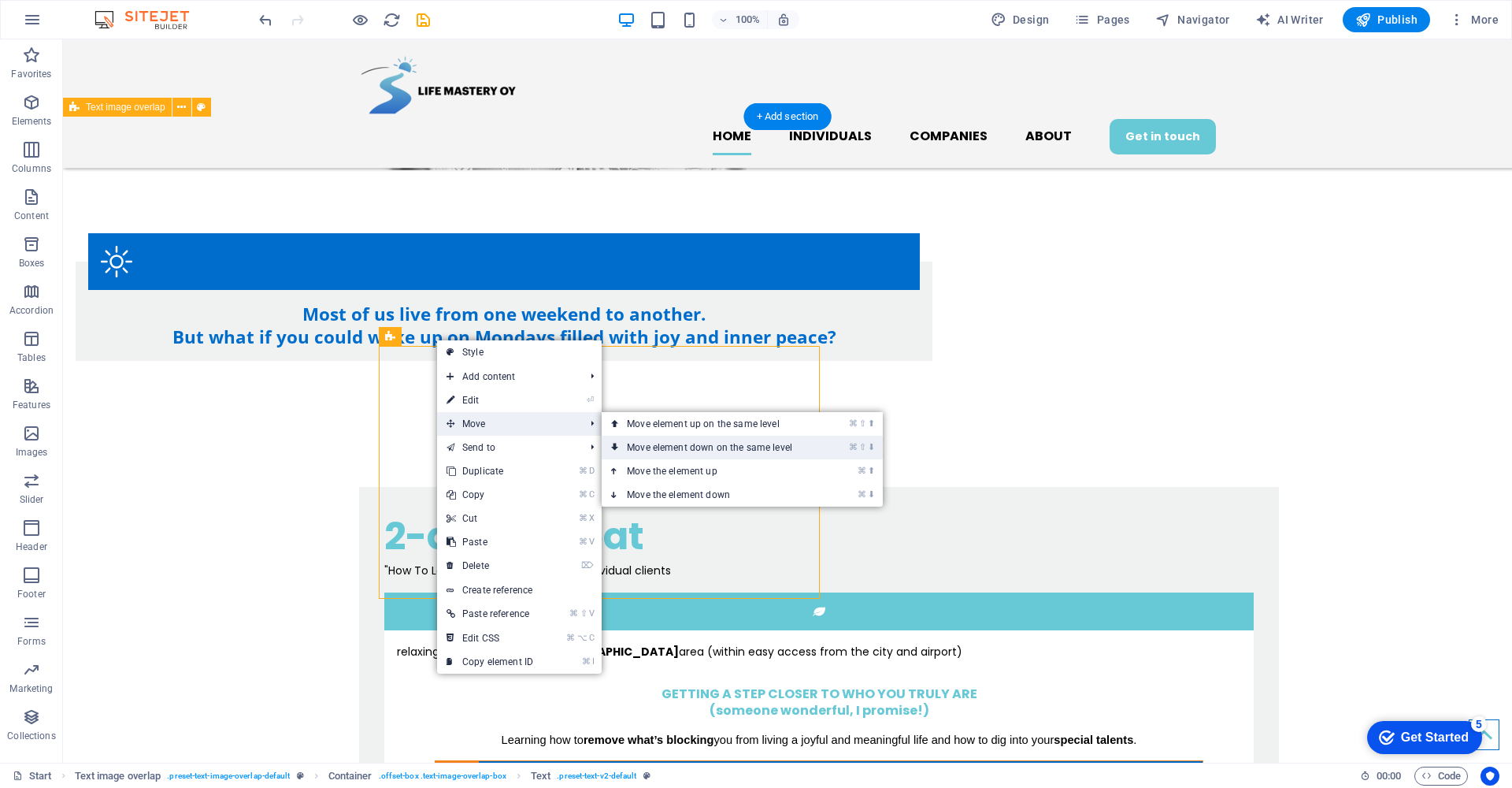
click at [682, 448] on link "⌘ ⇧ ⬇ Move element down on the same level" at bounding box center [713, 448] width 222 height 24
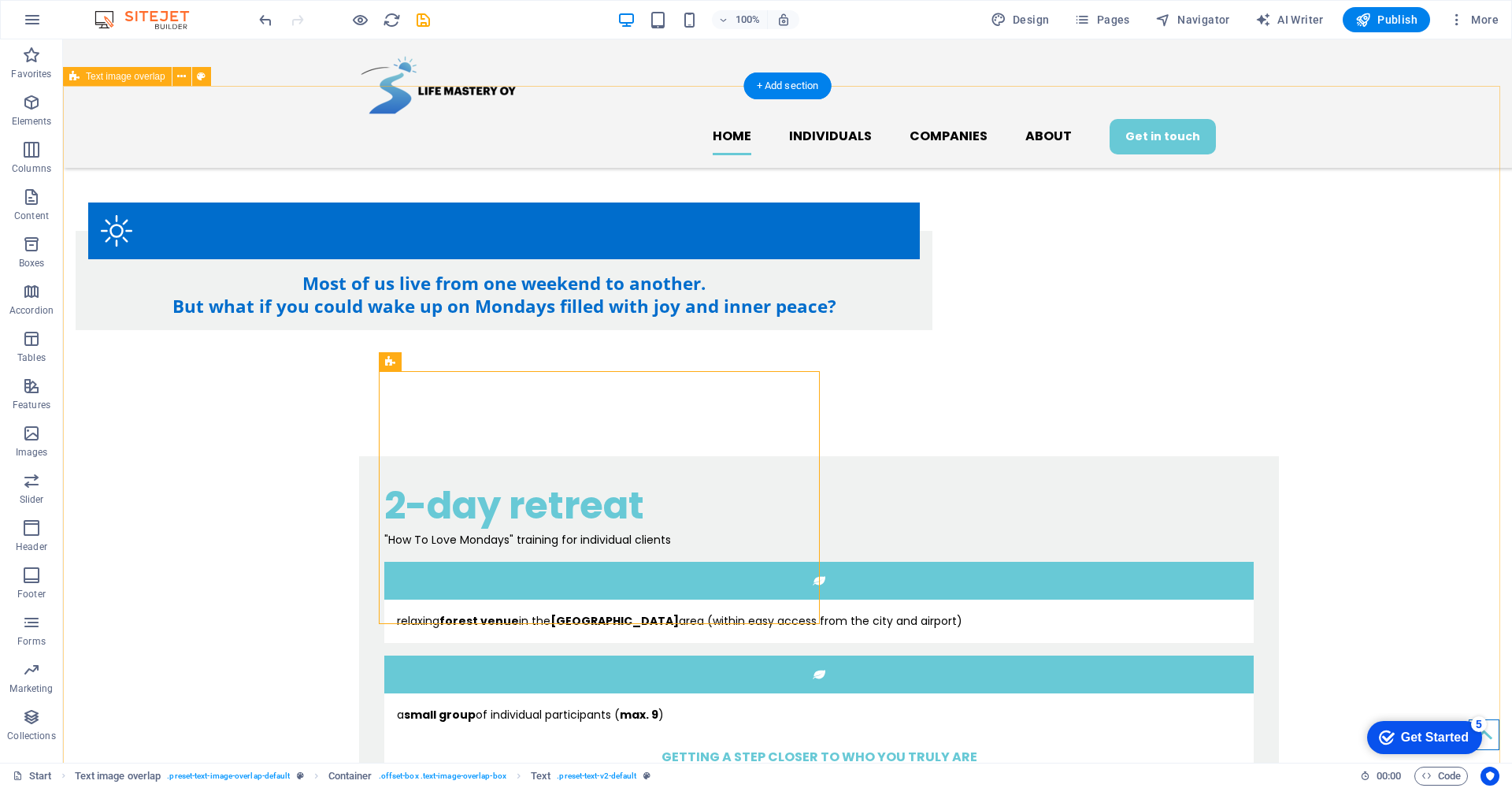
scroll to position [809, 0]
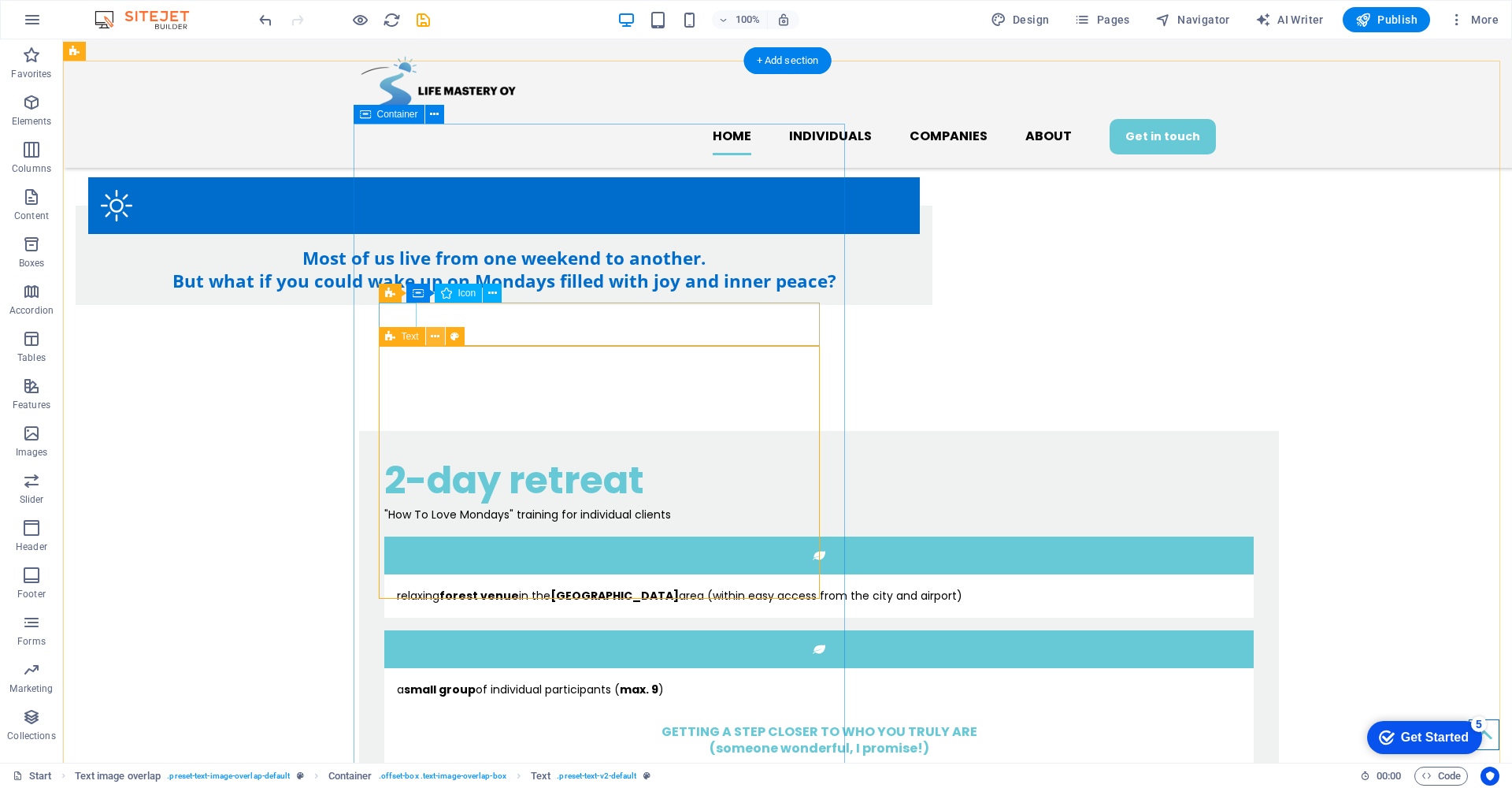
click at [436, 338] on icon at bounding box center [435, 336] width 9 height 17
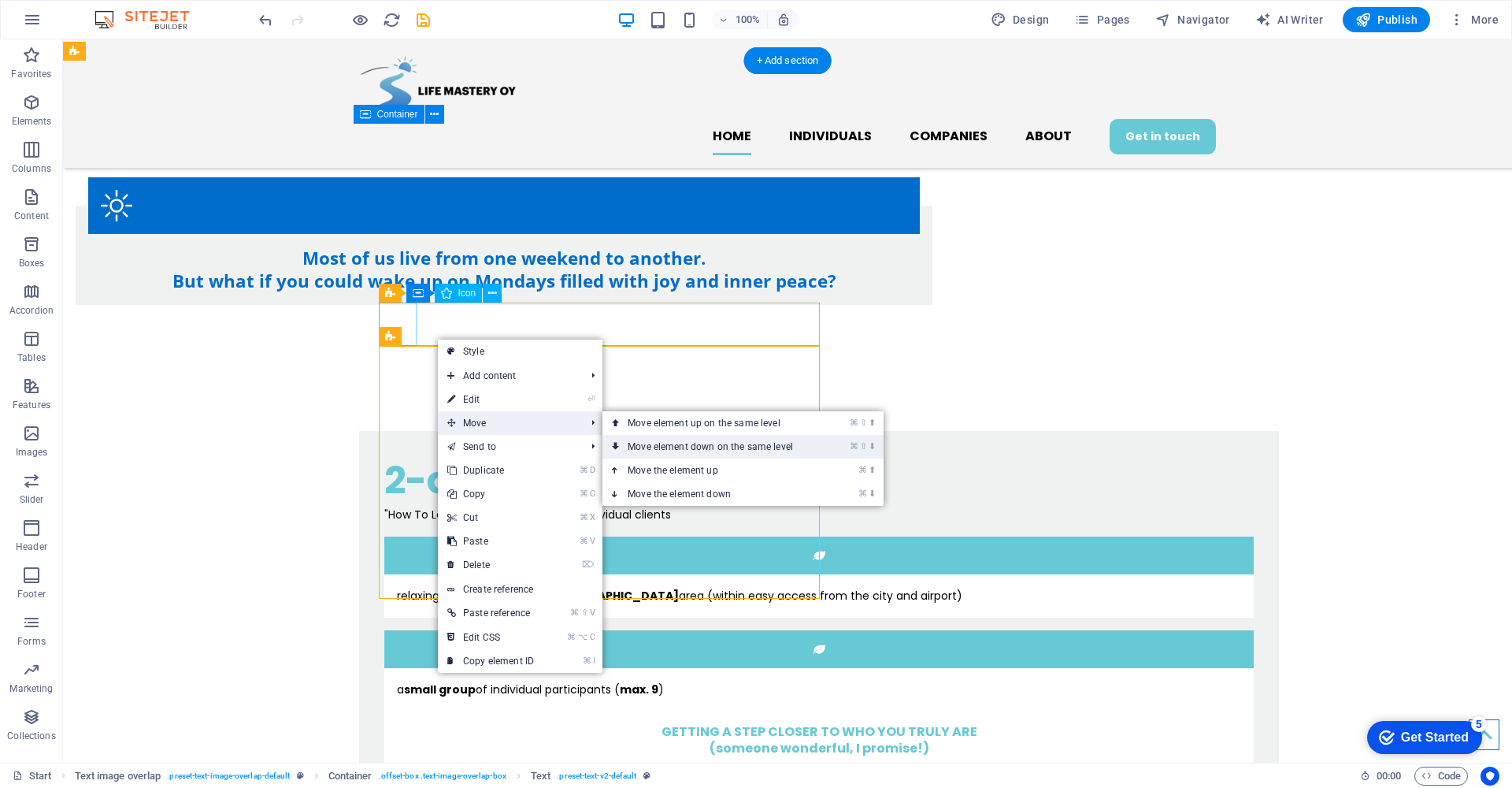
click at [714, 450] on link "⌘ ⇧ ⬇ Move element down on the same level" at bounding box center [713, 447] width 222 height 24
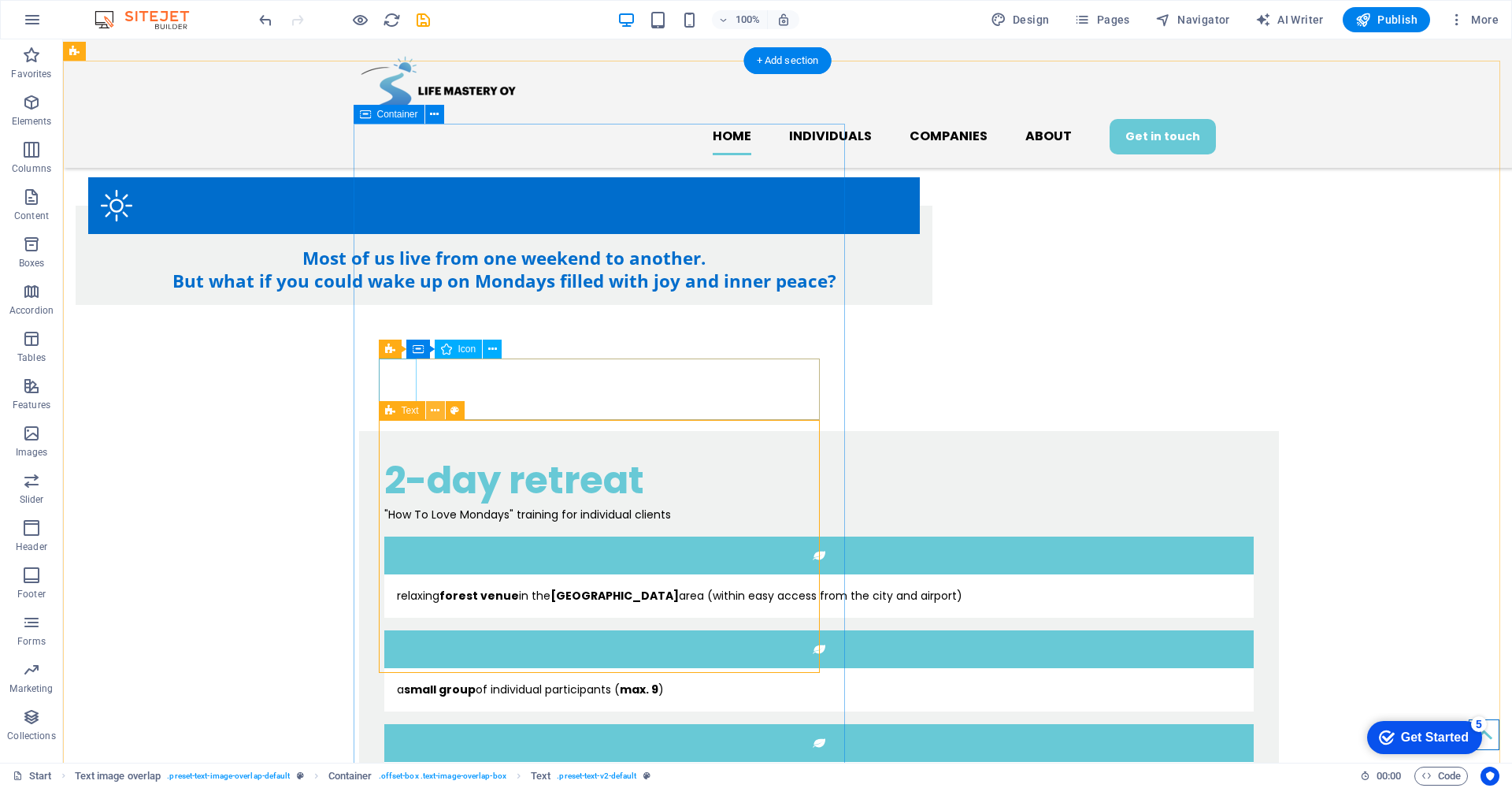
click at [434, 408] on icon at bounding box center [435, 410] width 9 height 17
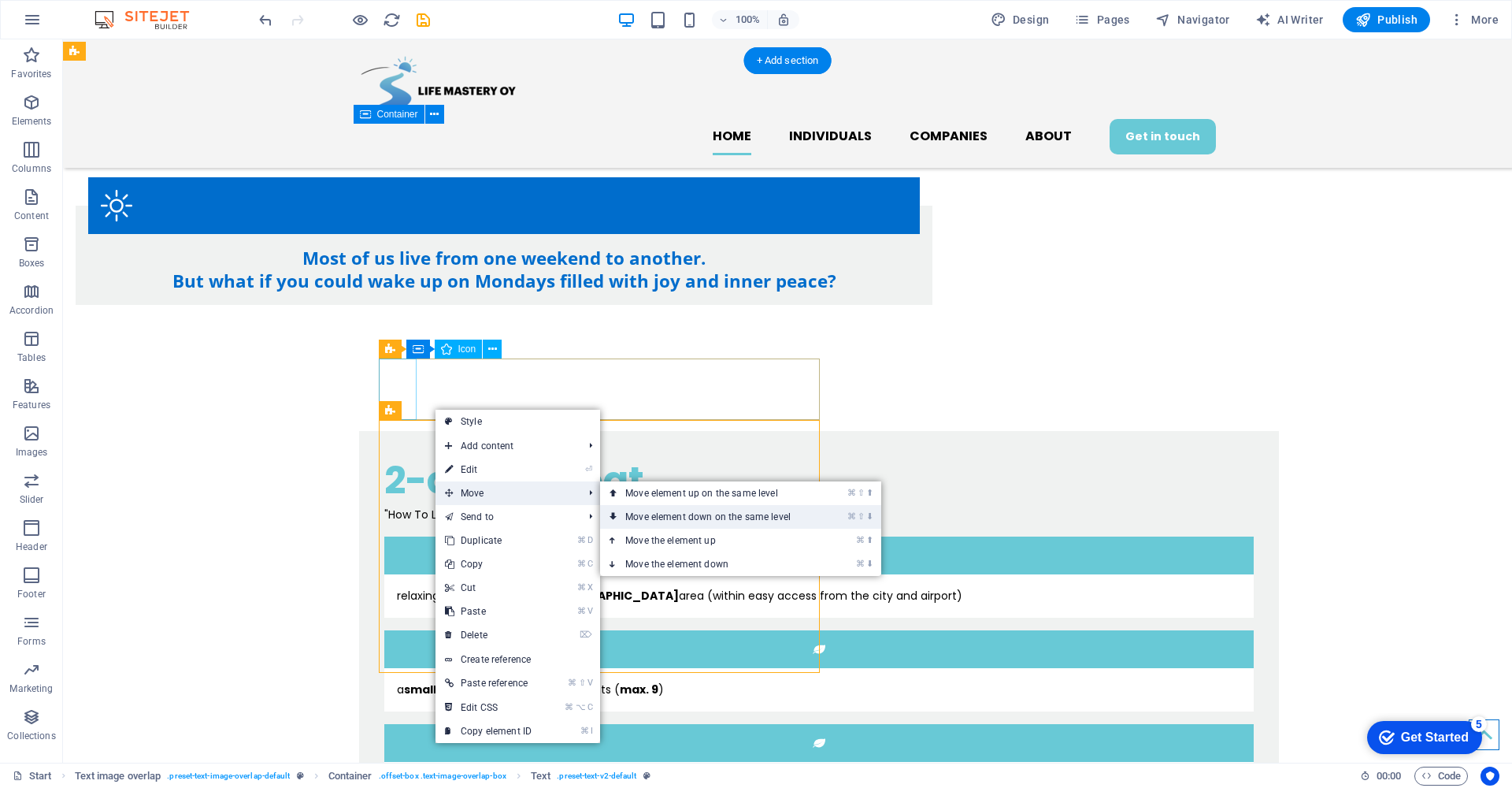
click at [653, 513] on link "⌘ ⇧ ⬇ Move element down on the same level" at bounding box center [711, 517] width 222 height 24
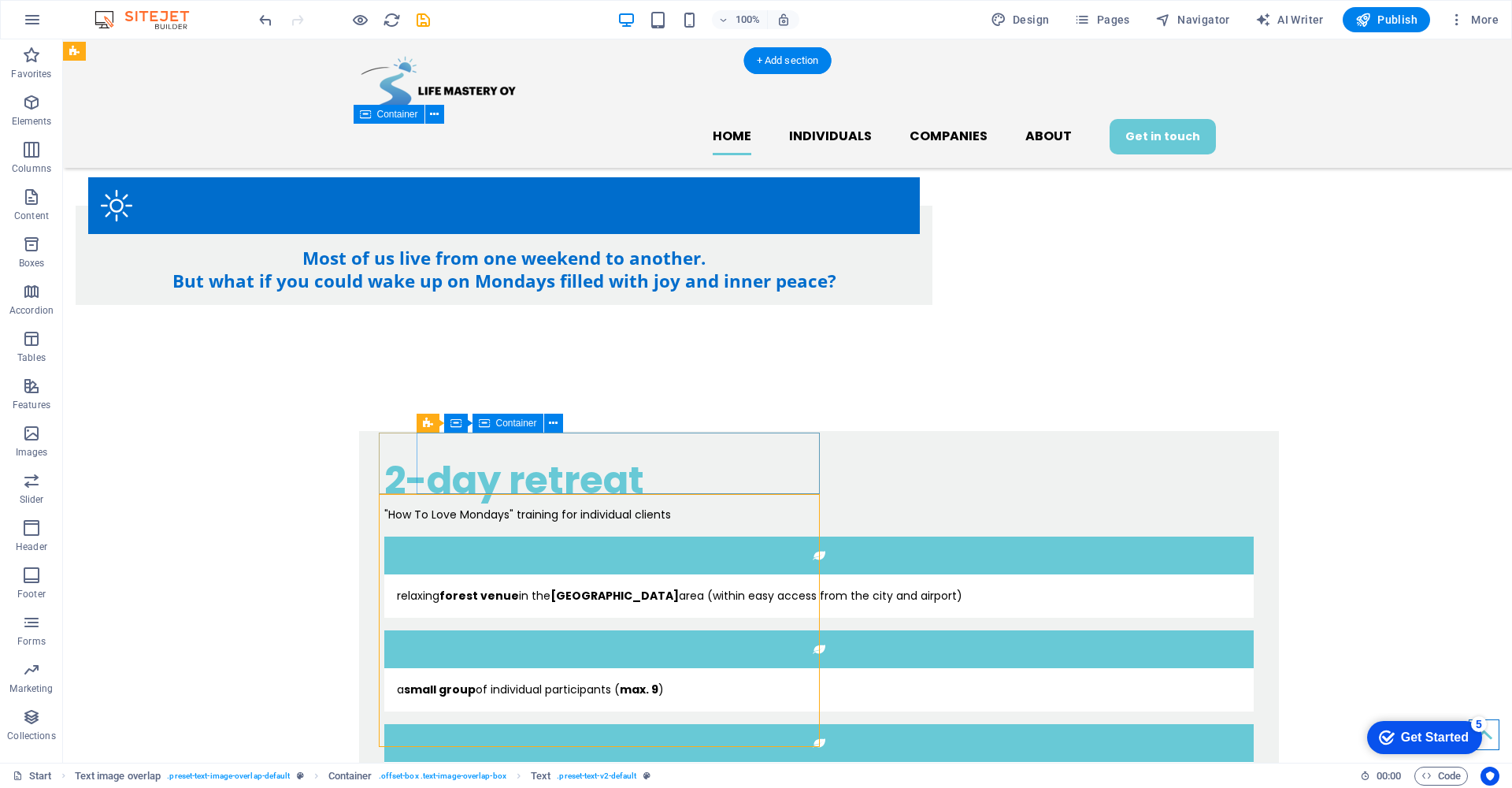
scroll to position [919, 0]
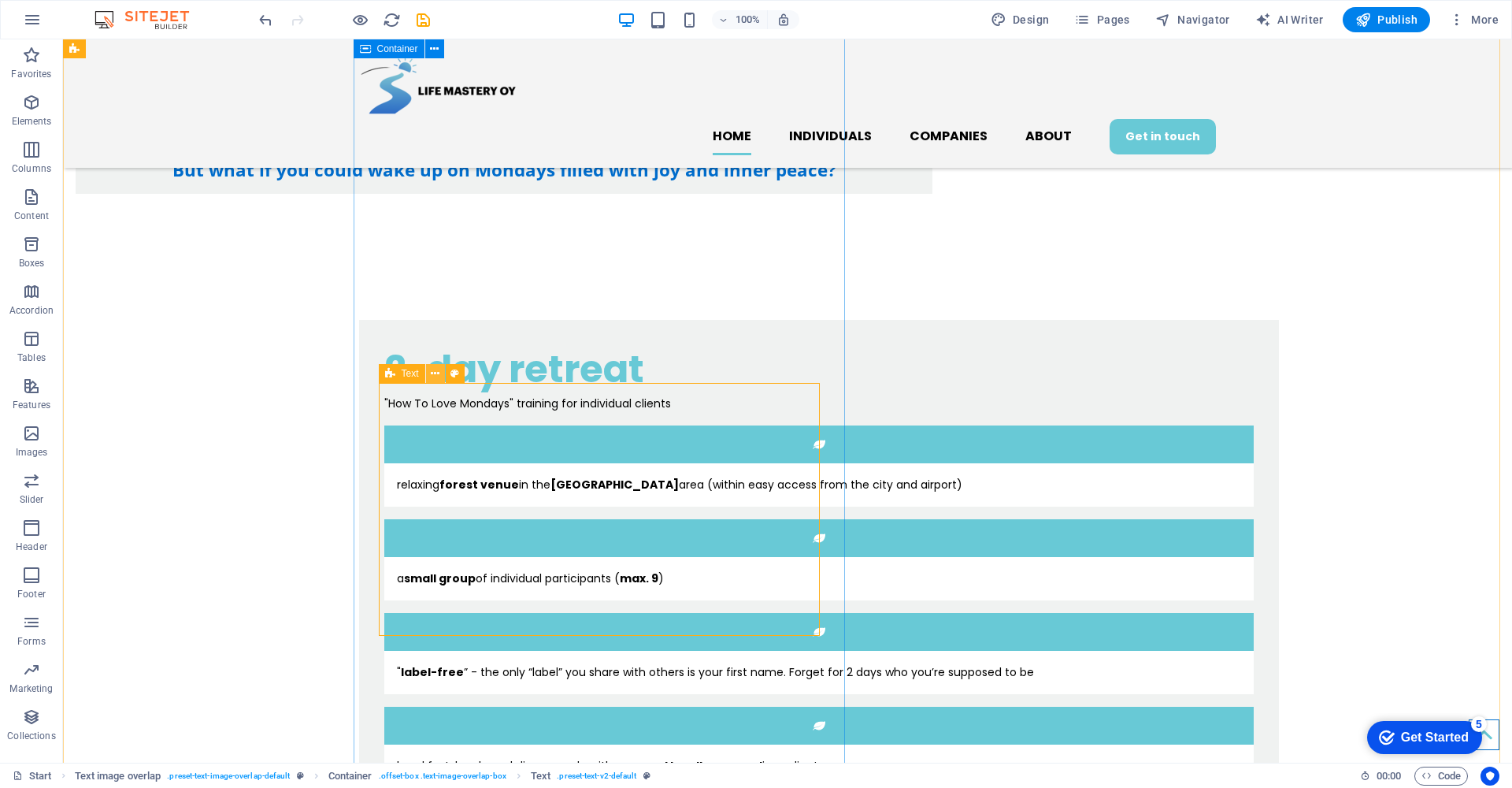
click at [433, 373] on icon at bounding box center [435, 374] width 9 height 17
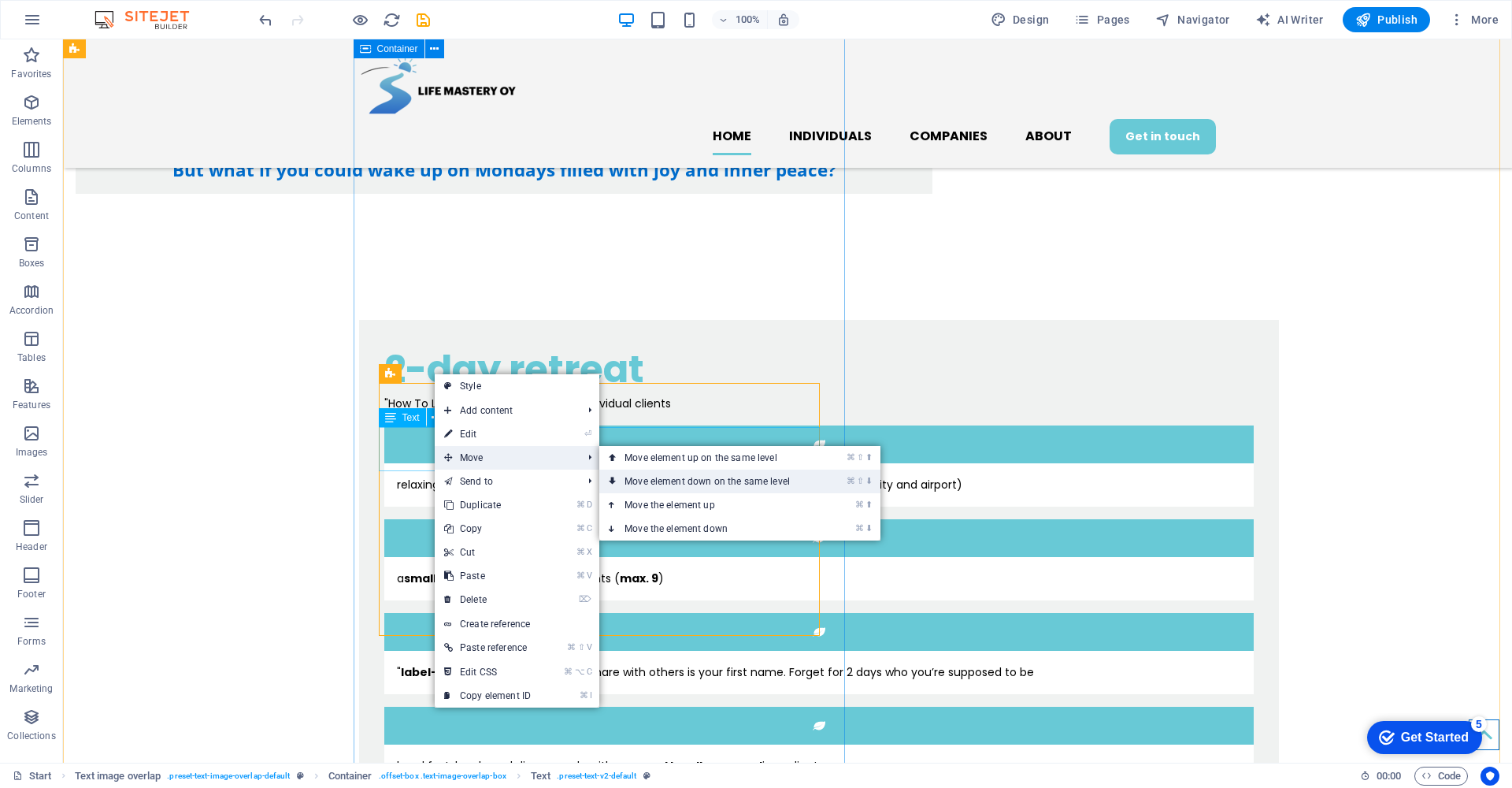
click at [691, 481] on link "⌘ ⇧ ⬇ Move element down on the same level" at bounding box center [710, 482] width 222 height 24
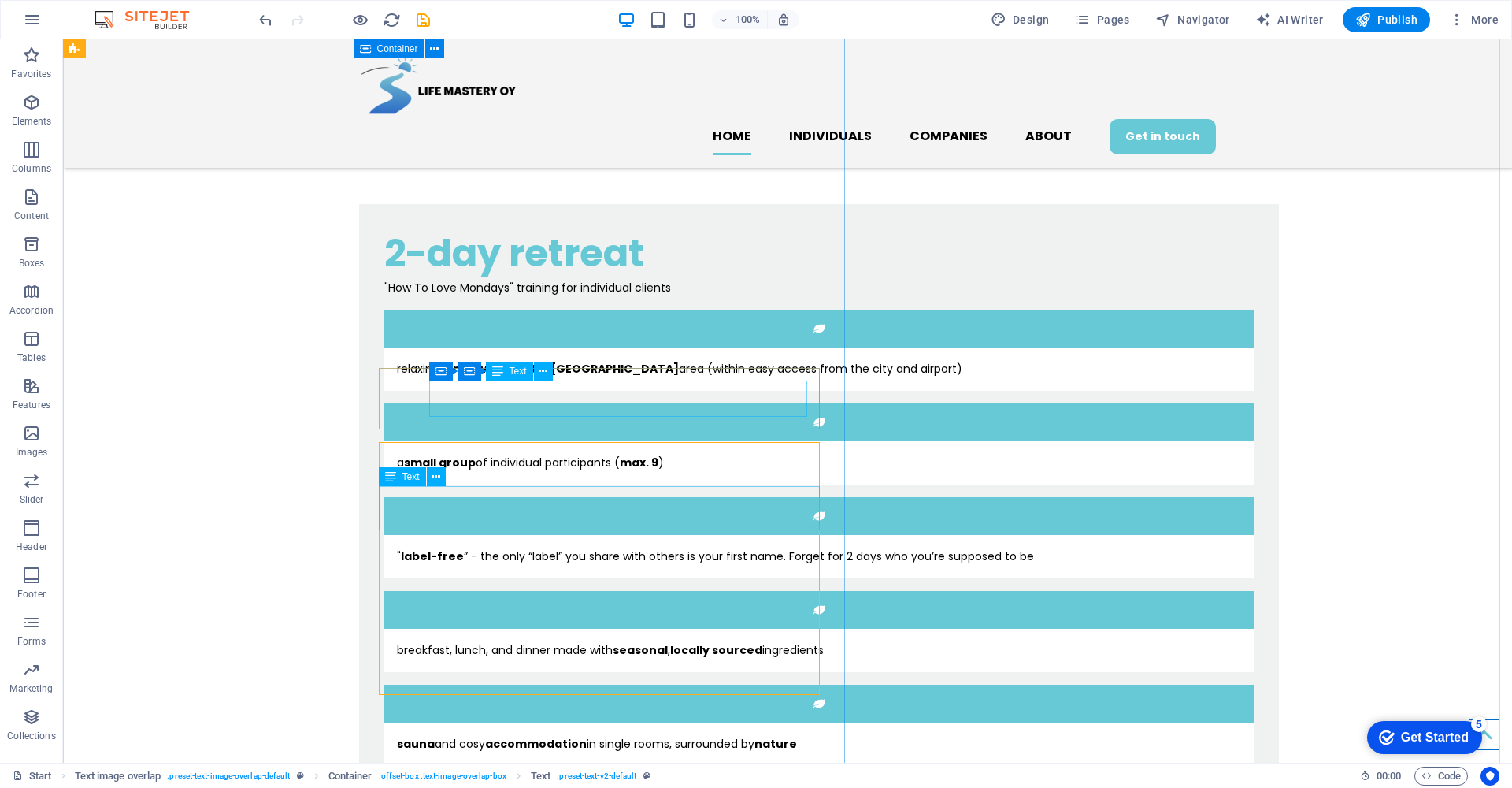
scroll to position [1153, 0]
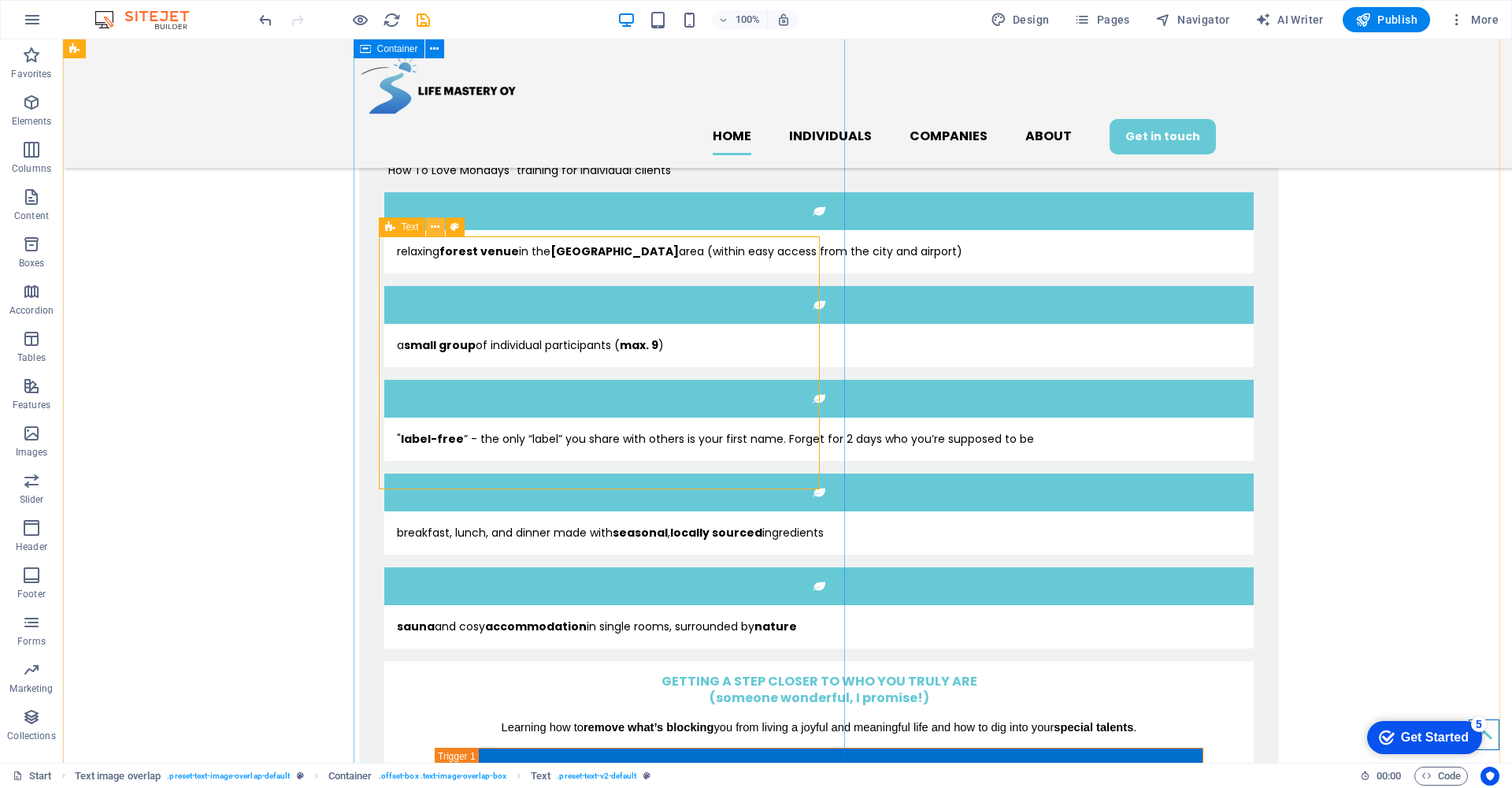
click at [433, 226] on icon at bounding box center [435, 226] width 9 height 17
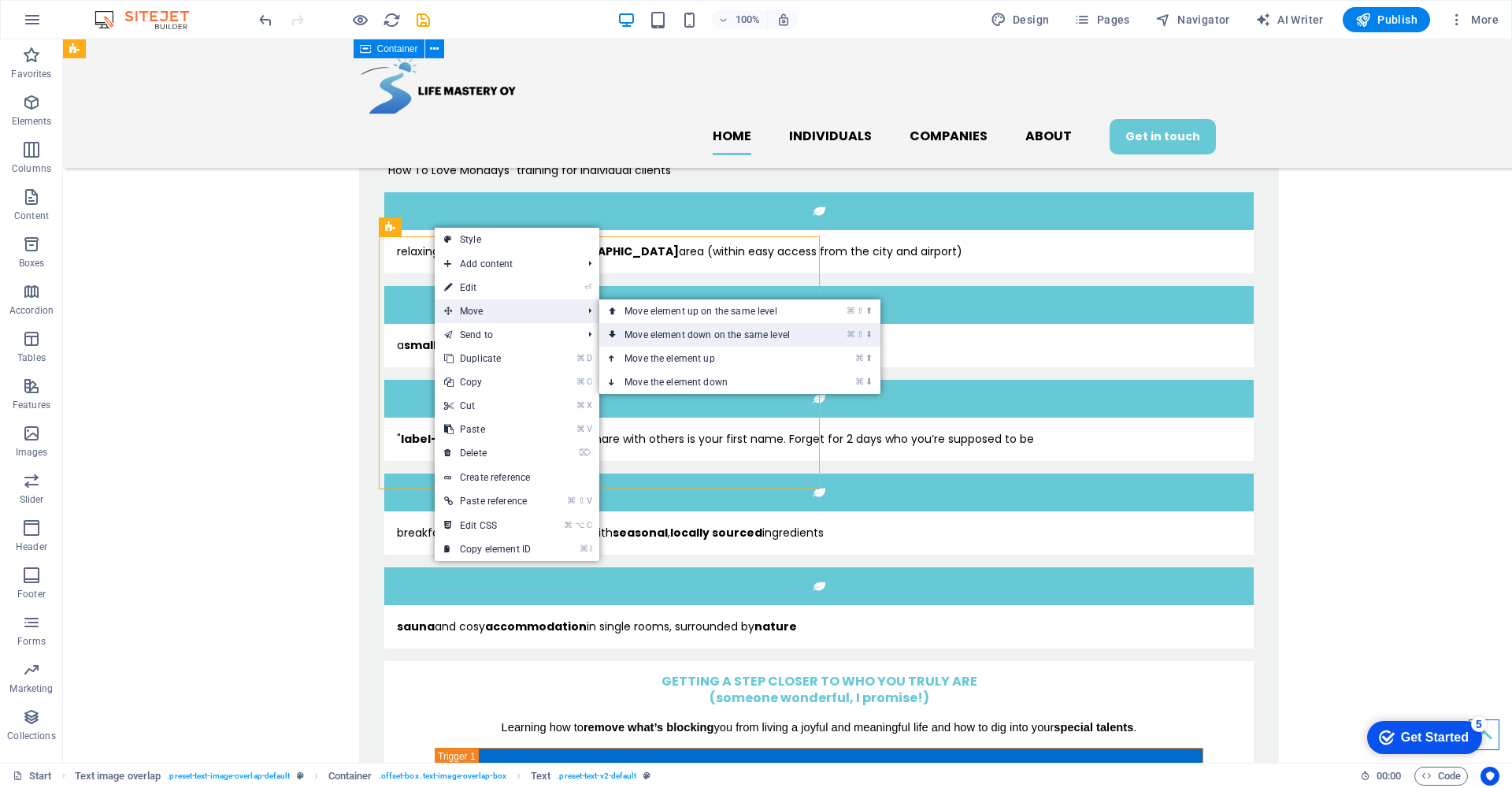
click at [651, 334] on link "⌘ ⇧ ⬇ Move element down on the same level" at bounding box center [710, 335] width 222 height 24
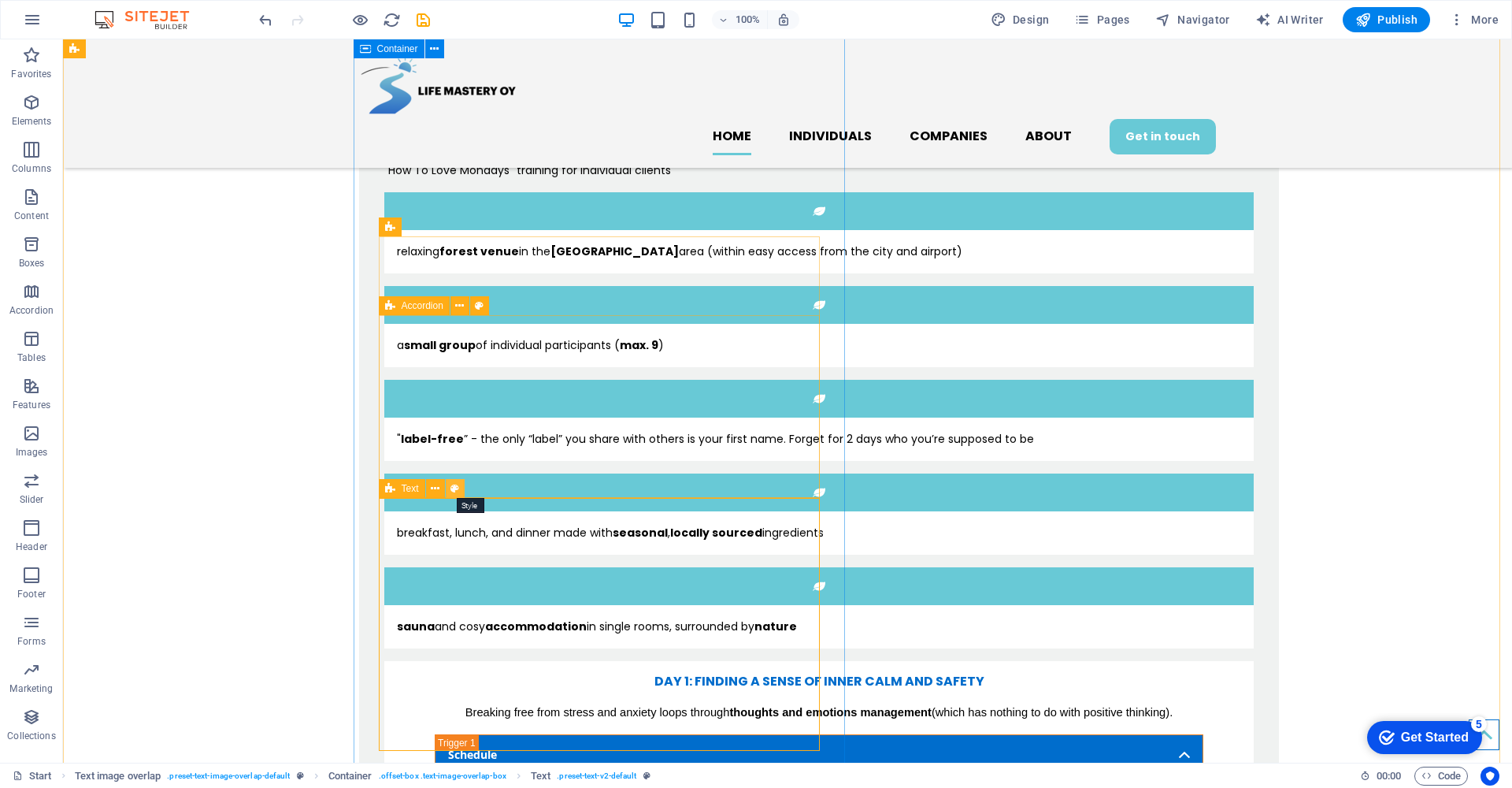
click at [455, 489] on icon at bounding box center [455, 488] width 9 height 17
select select "preset-text-v2-default"
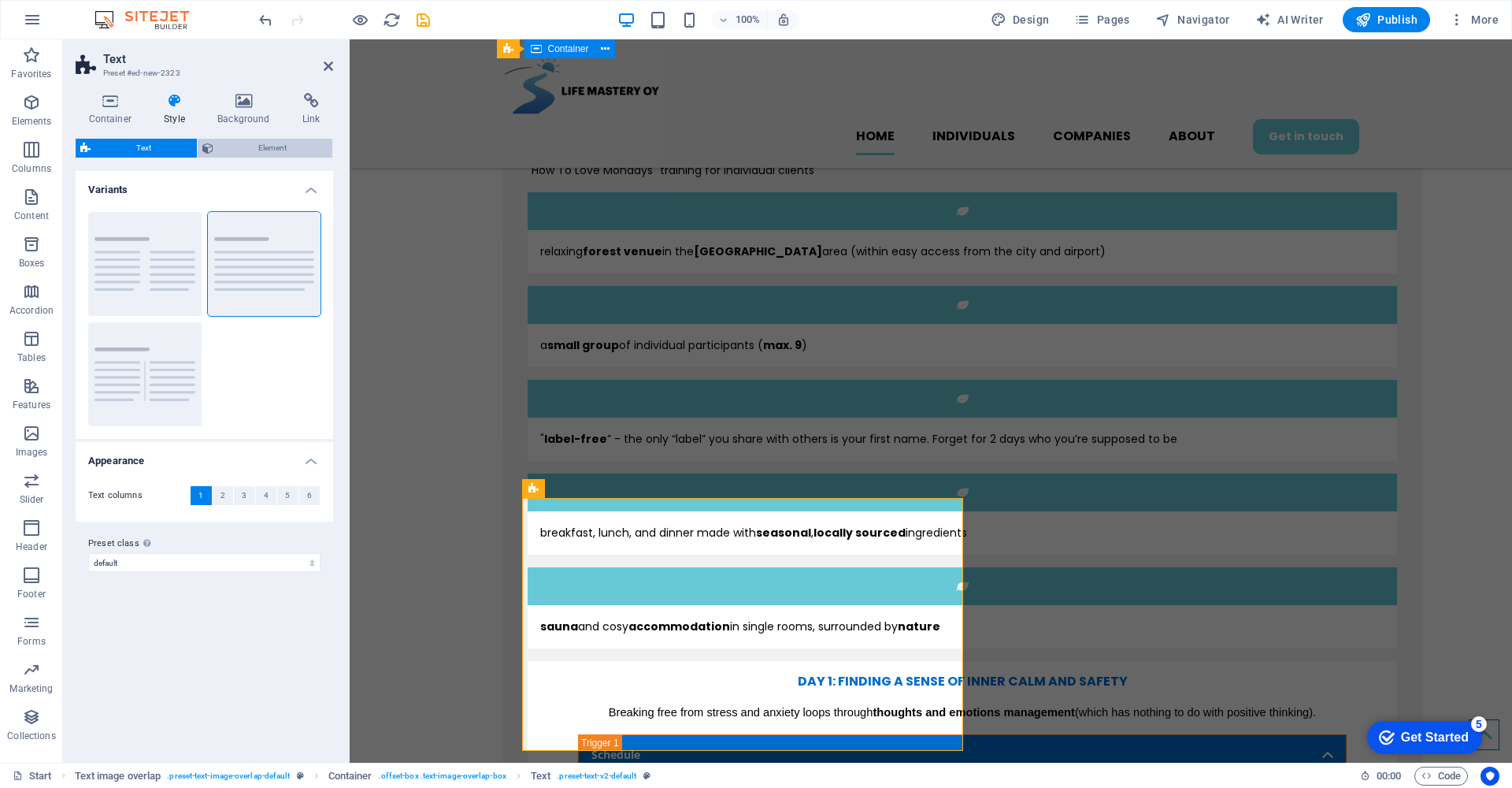
click at [264, 152] on span "Element" at bounding box center [274, 147] width 111 height 19
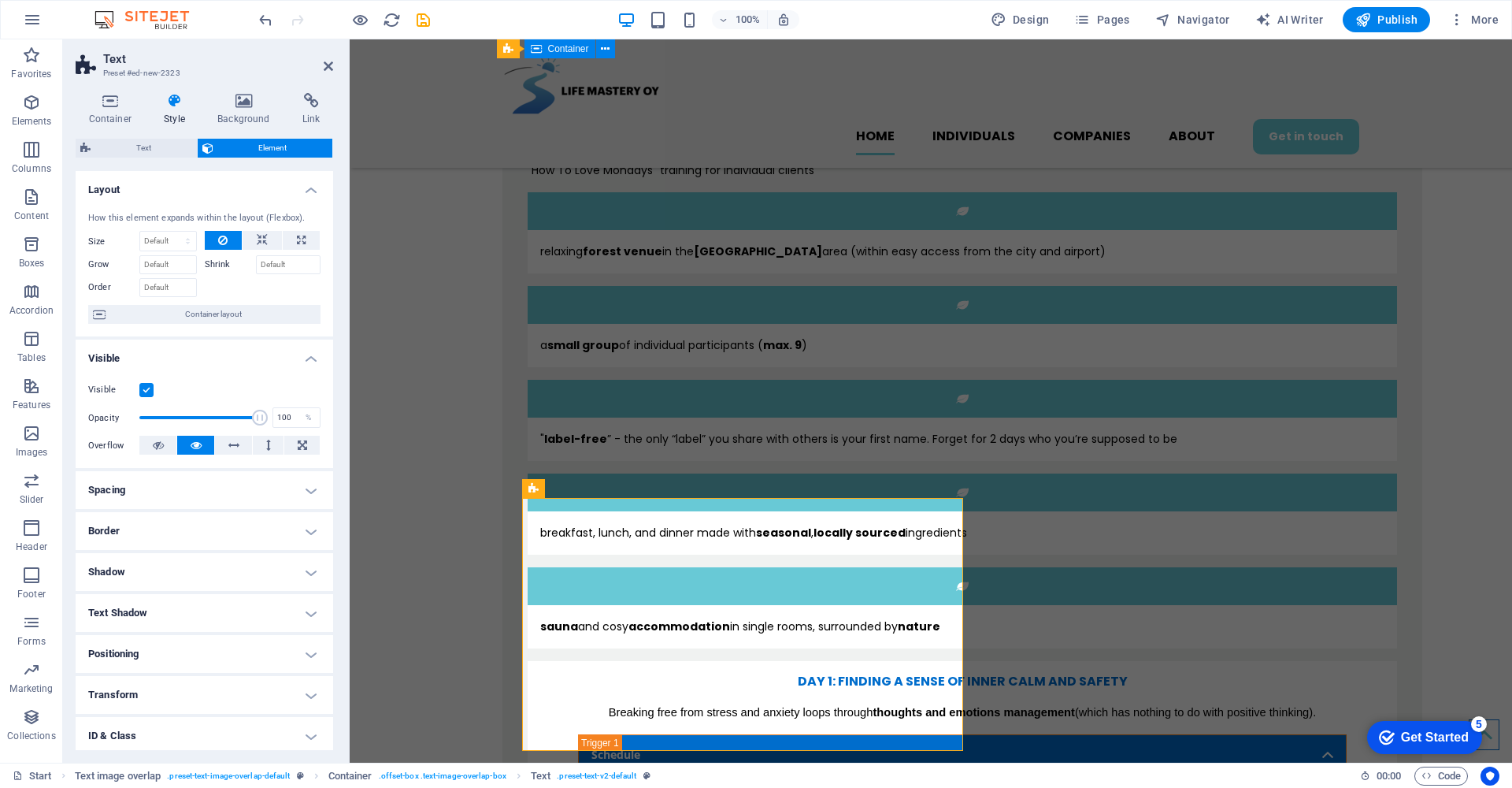
click at [165, 488] on h4 "Spacing" at bounding box center [204, 489] width 258 height 38
click at [300, 526] on span "Custom" at bounding box center [287, 521] width 59 height 19
select select "rem"
type input "0"
select select "px"
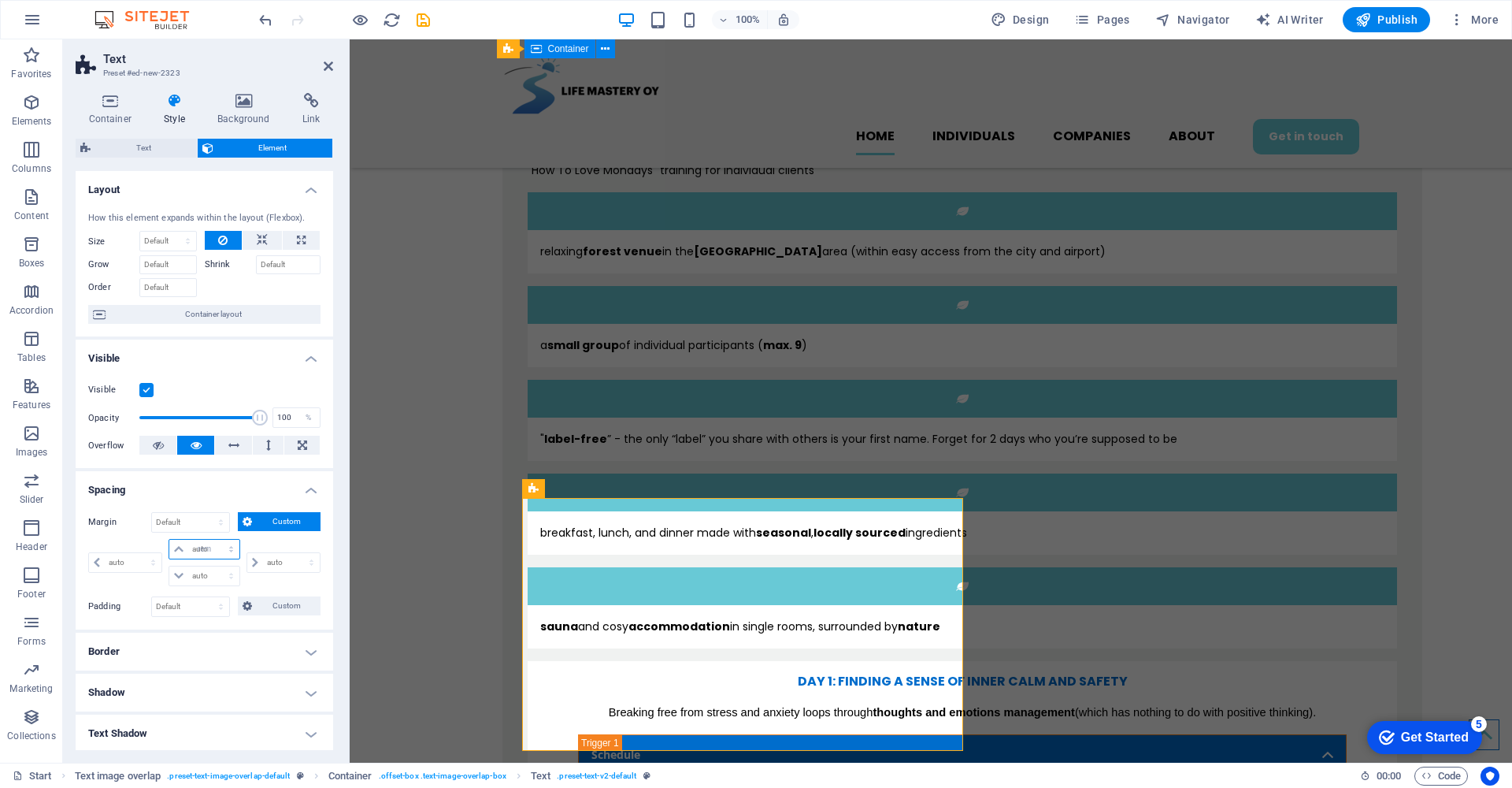
type input "0"
select select "px"
type input "0"
select select "px"
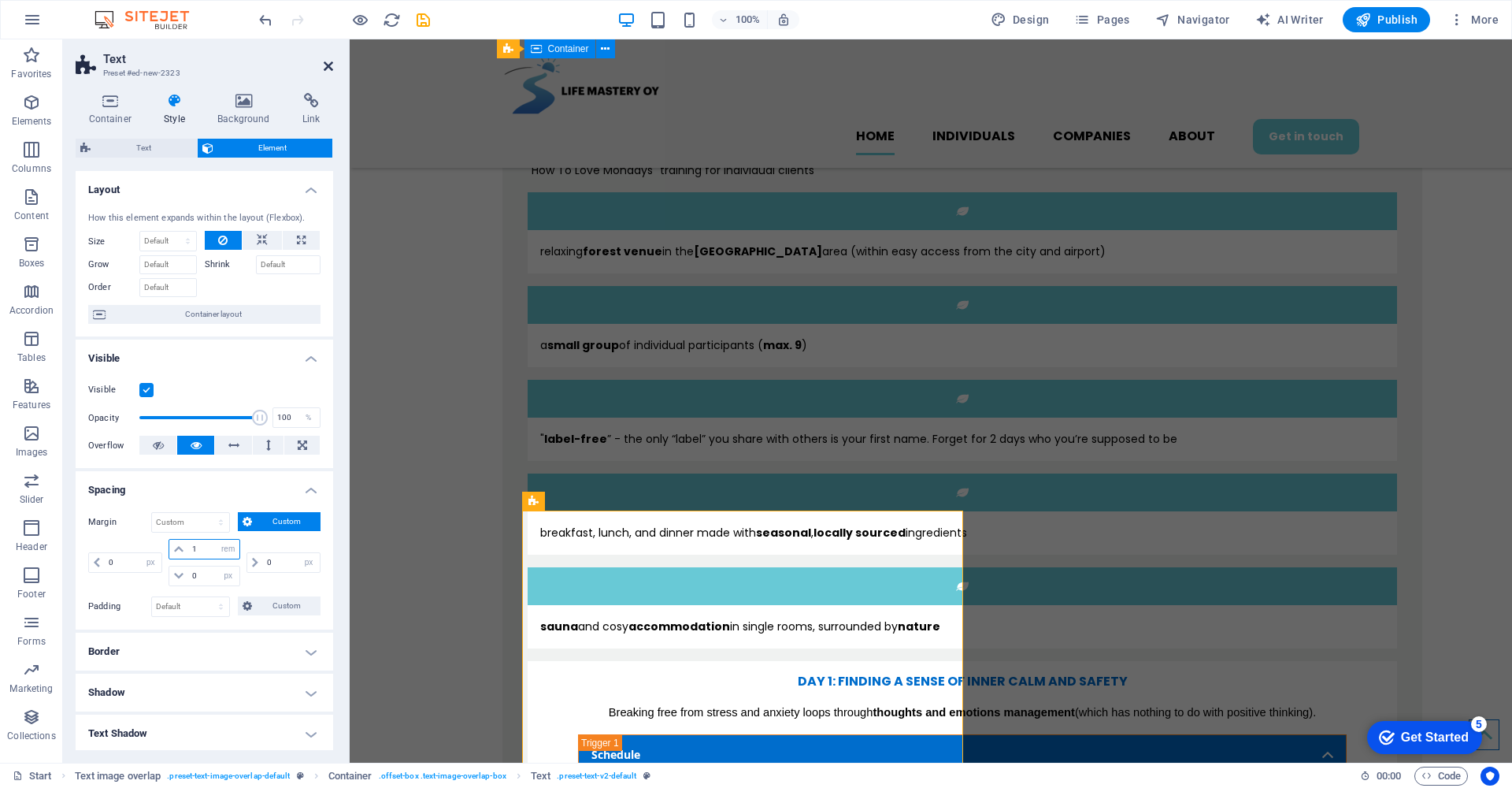
type input "1"
click at [329, 68] on icon at bounding box center [328, 66] width 10 height 13
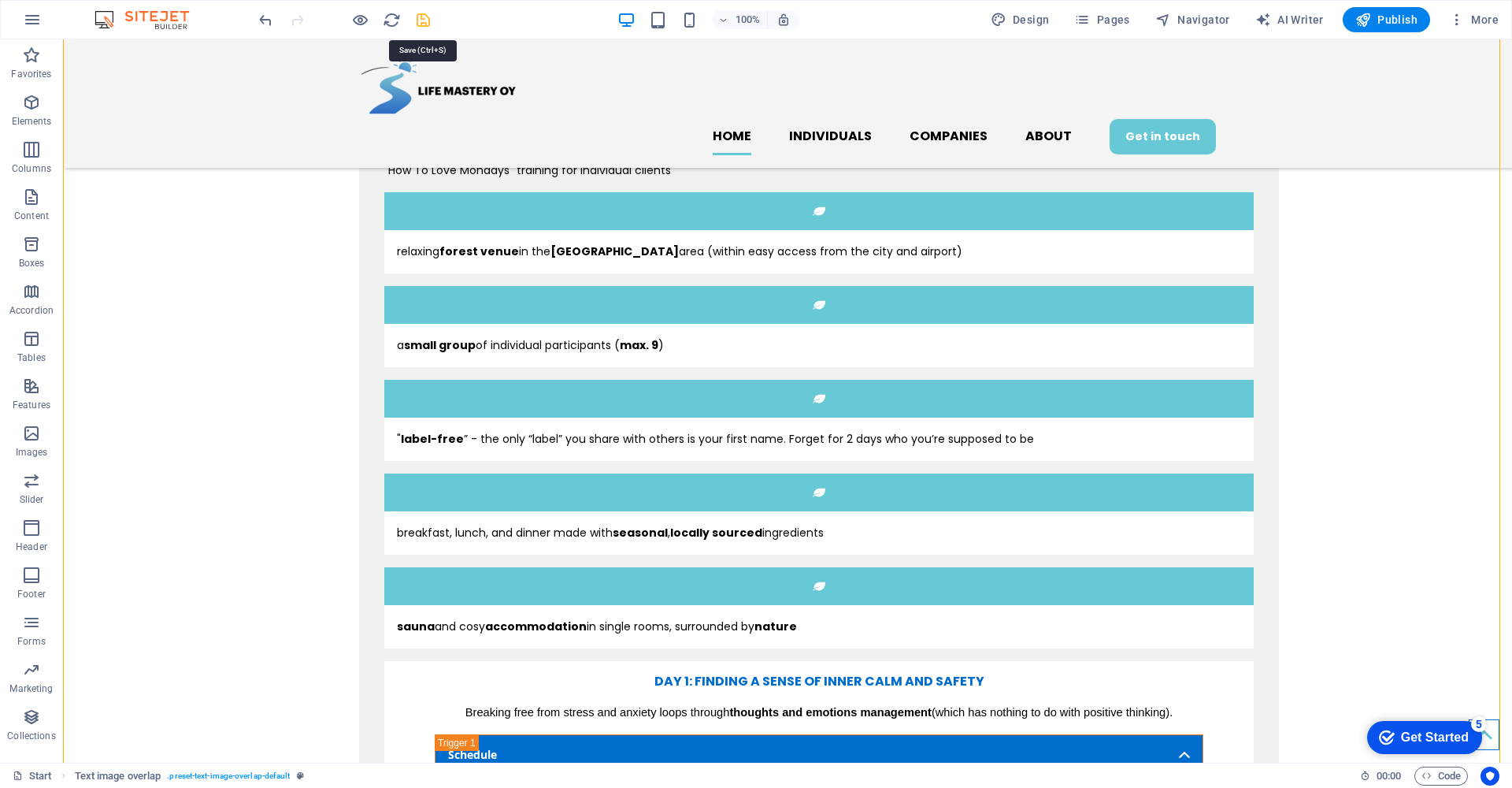
click at [425, 25] on icon "save" at bounding box center [423, 20] width 18 height 18
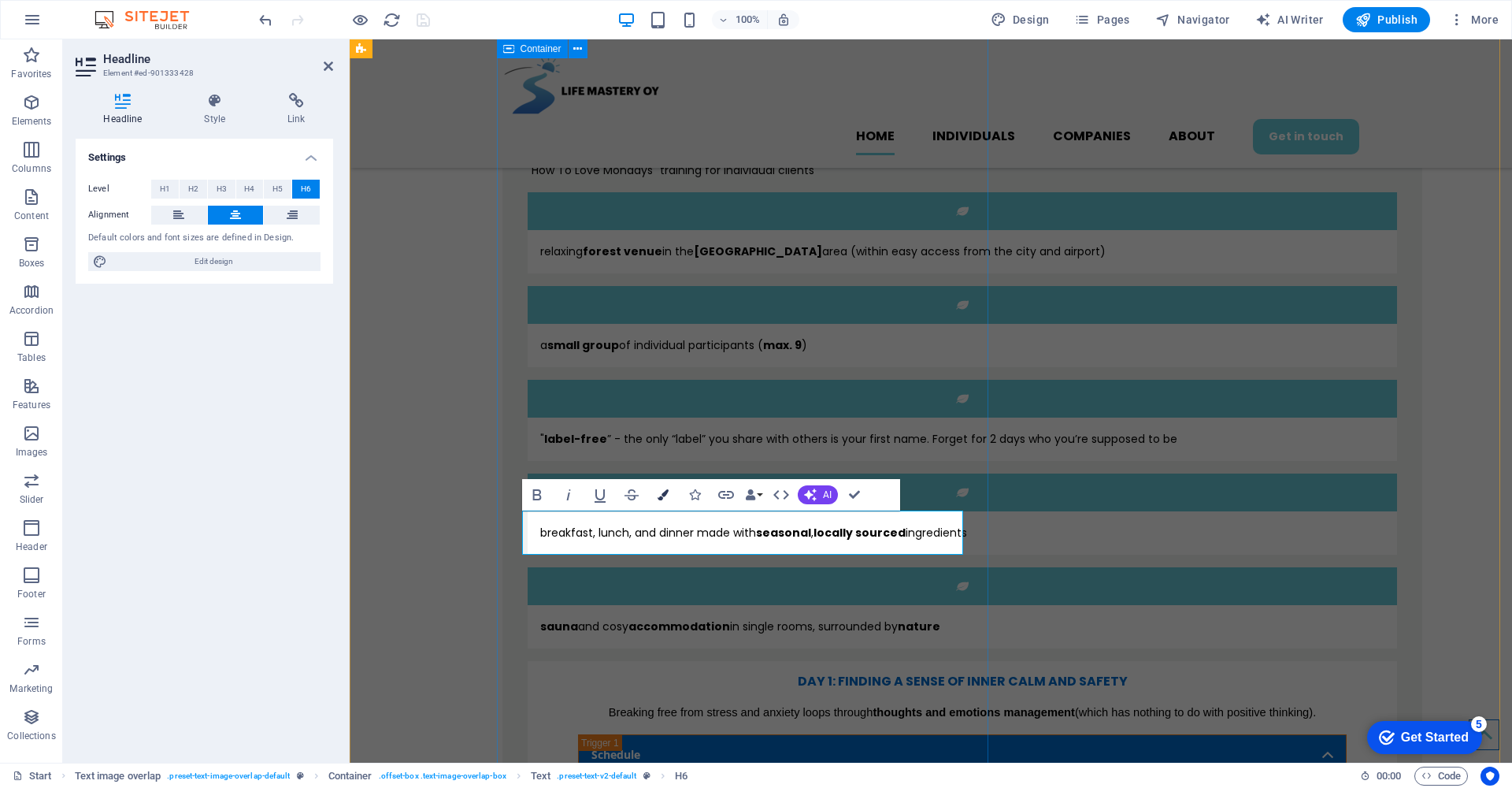
click at [665, 494] on icon "button" at bounding box center [662, 494] width 11 height 11
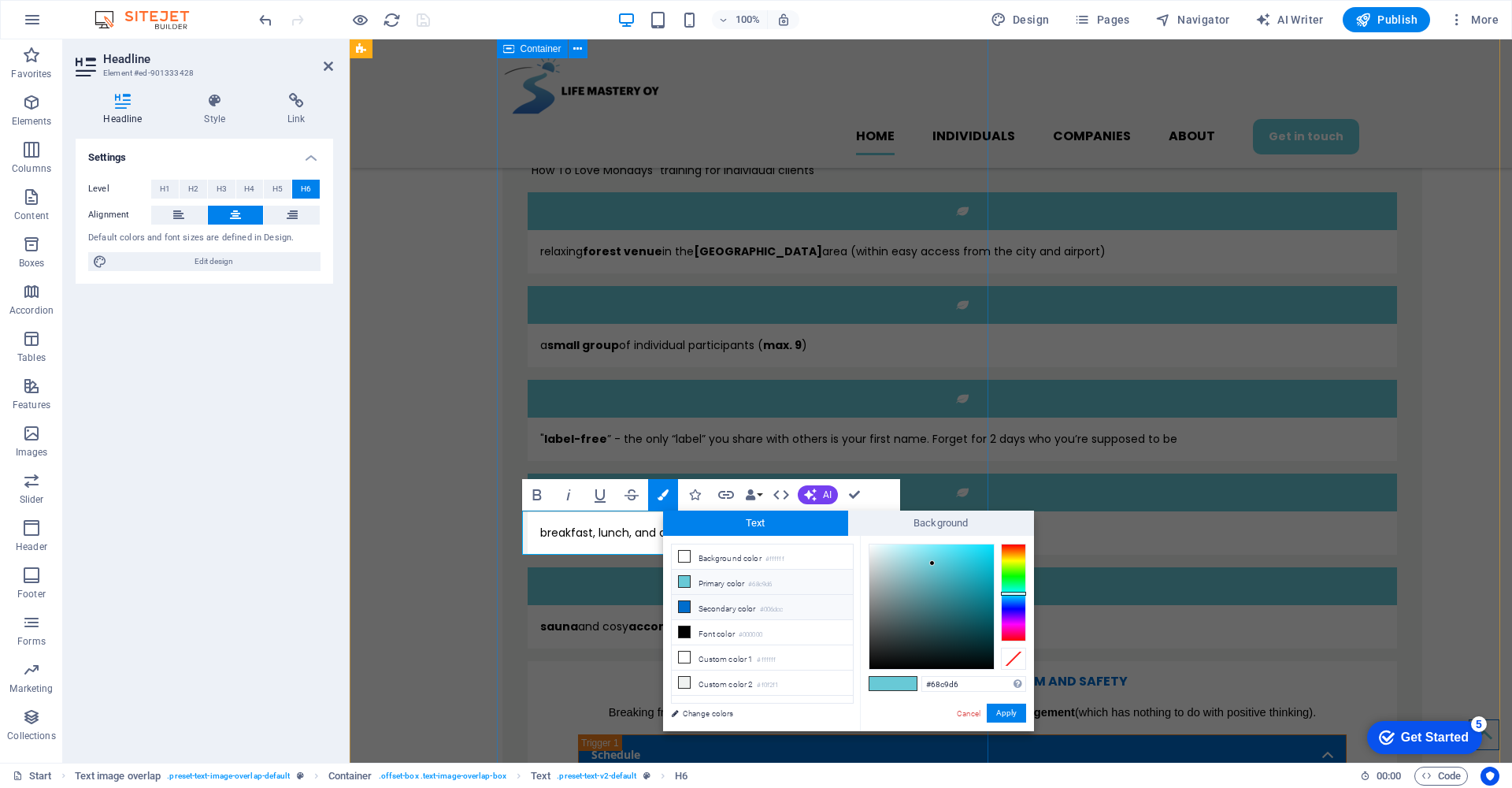
click at [683, 602] on icon at bounding box center [684, 606] width 11 height 11
type input "#006dcc"
click at [1019, 710] on button "Apply" at bounding box center [1006, 712] width 40 height 19
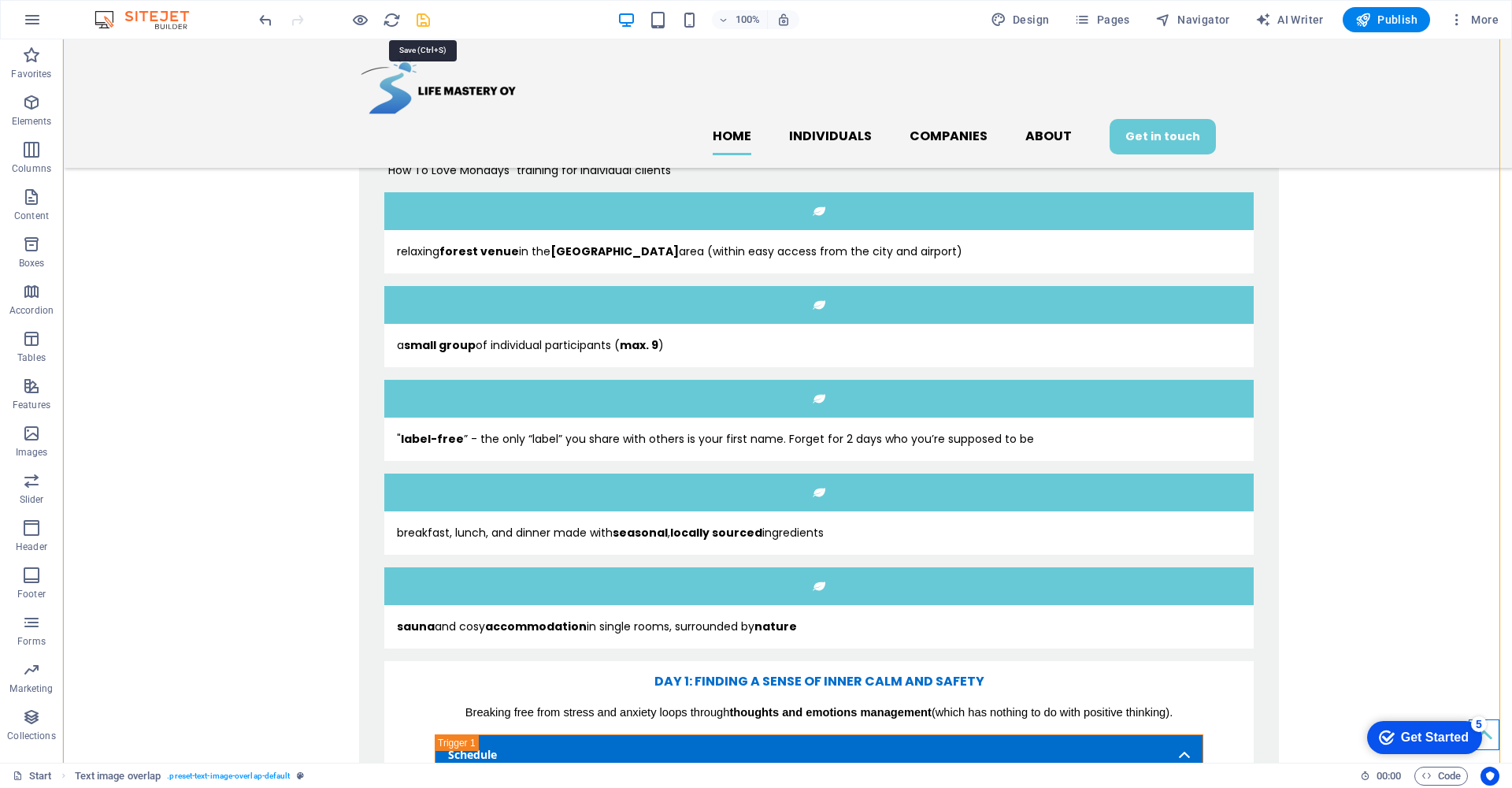
click at [420, 20] on icon "save" at bounding box center [423, 20] width 18 height 18
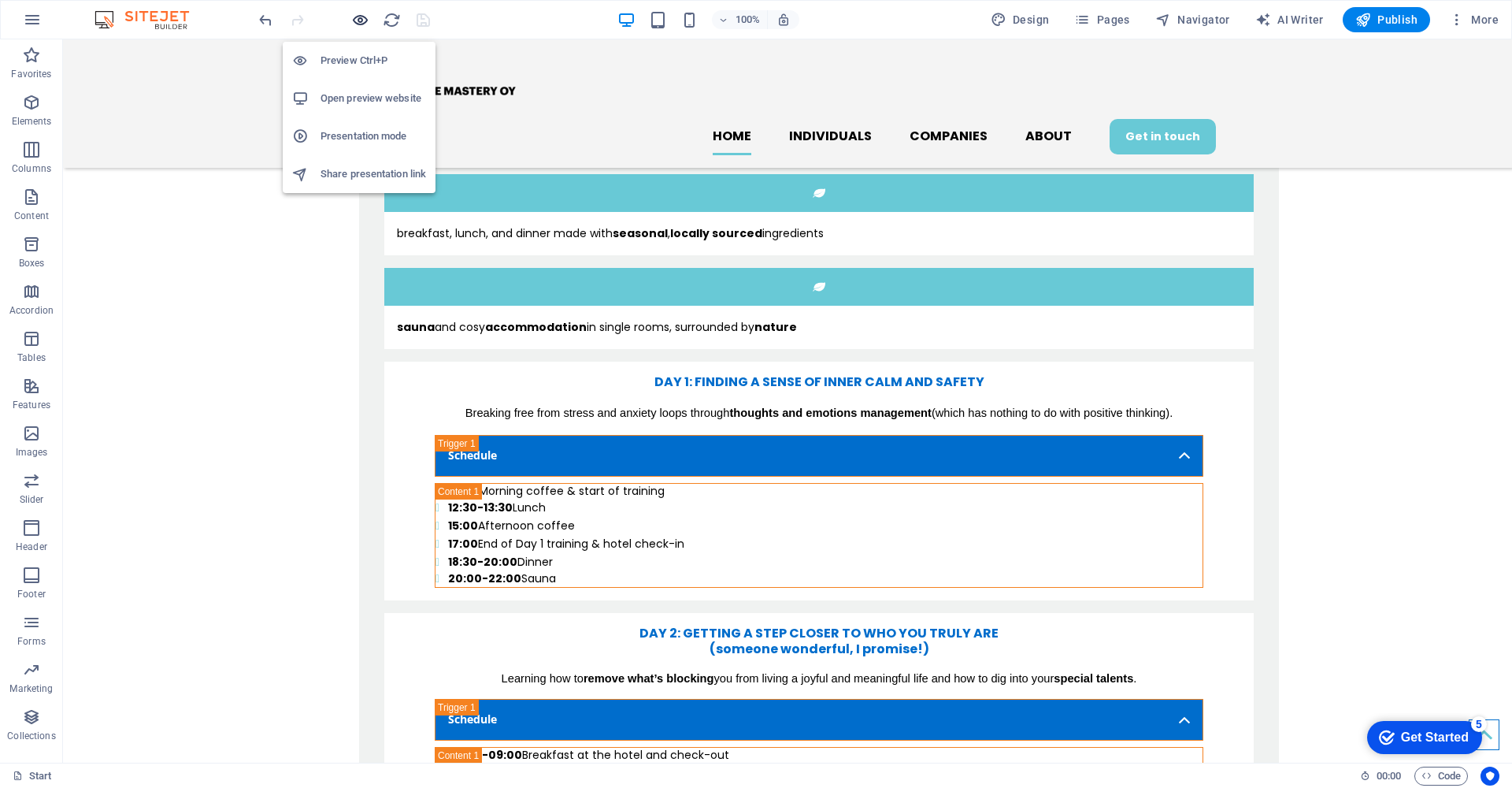
click at [358, 23] on icon "button" at bounding box center [360, 20] width 18 height 18
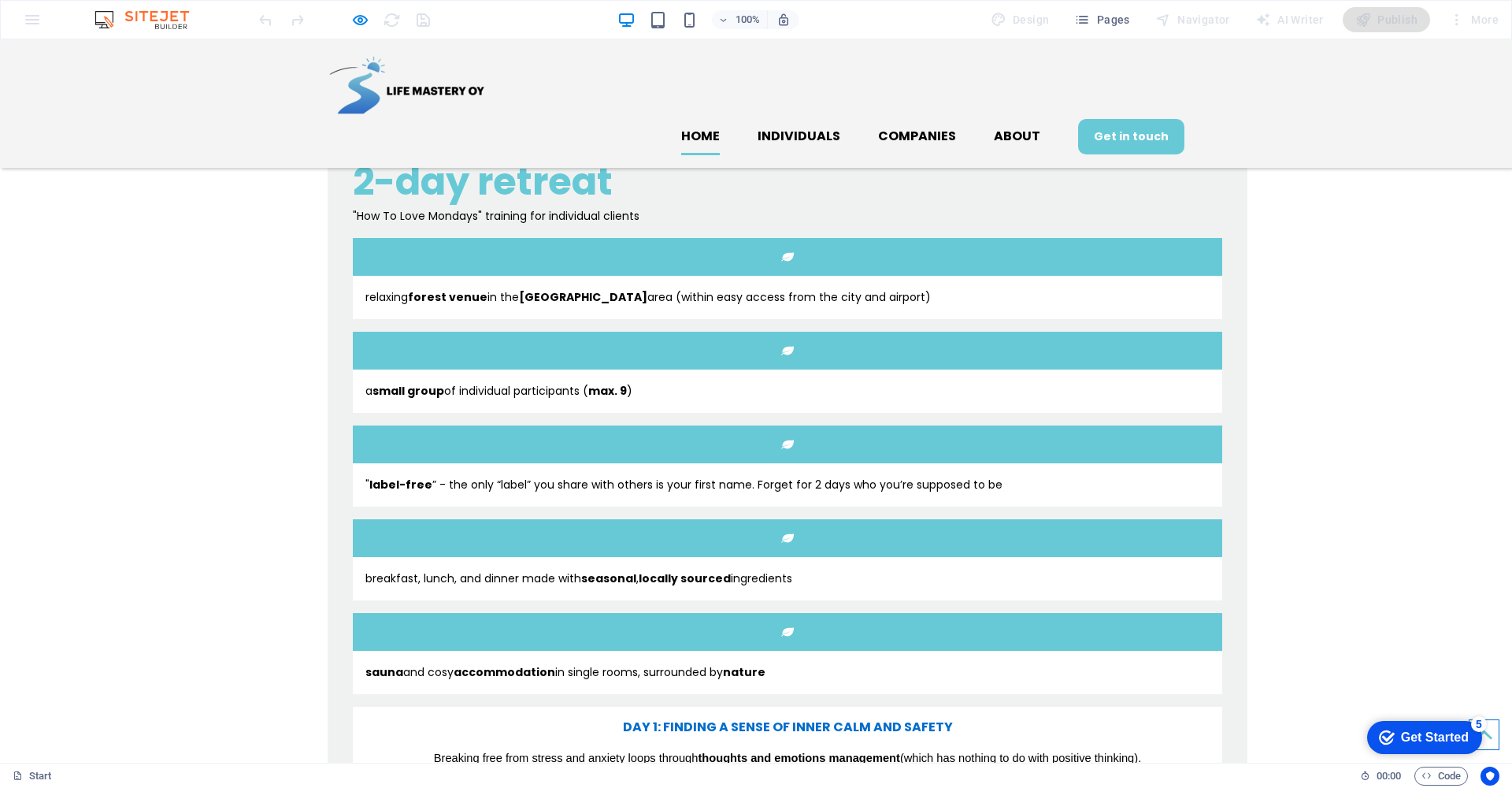
scroll to position [981, 0]
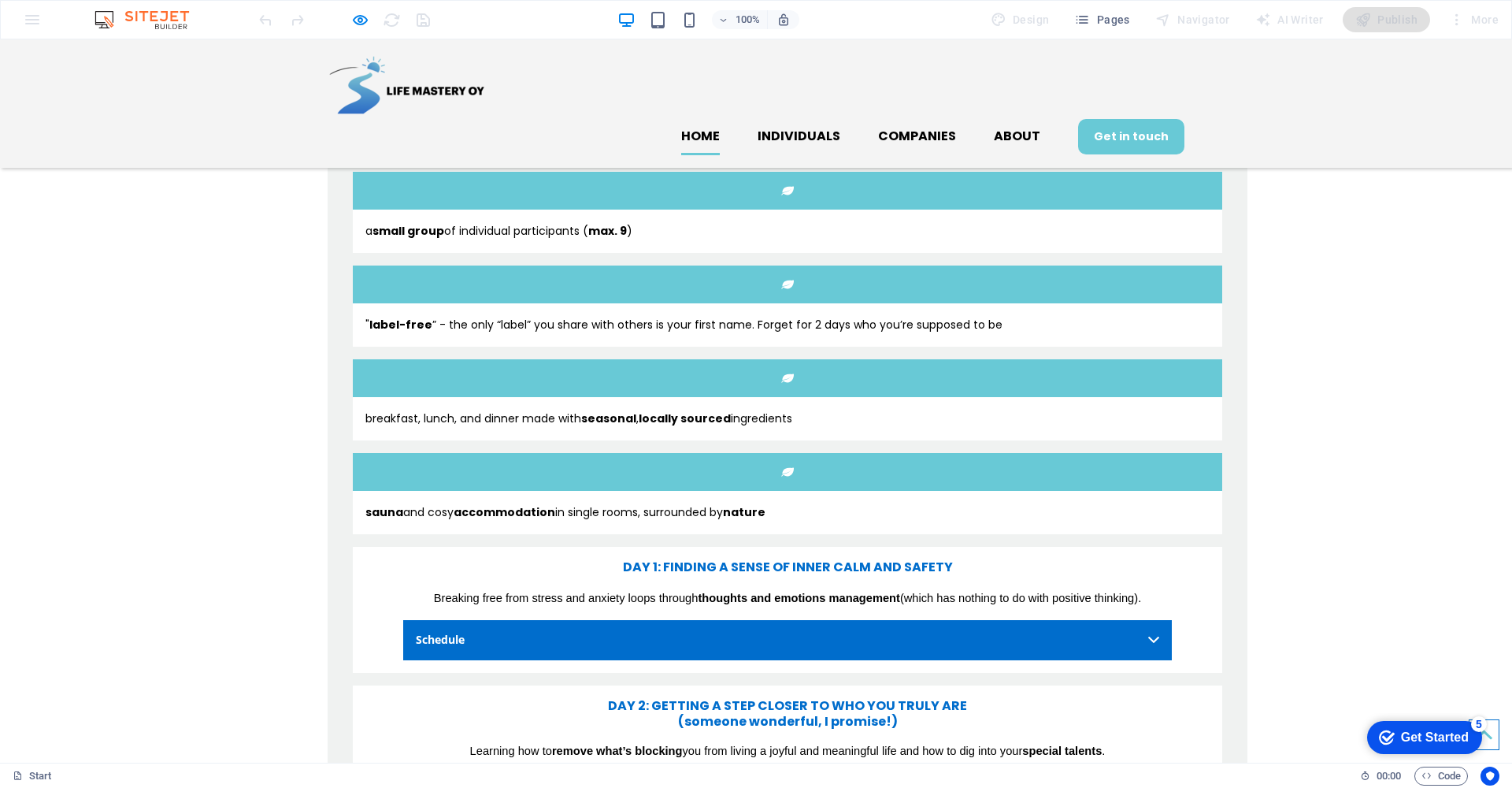
click at [723, 771] on link "Schedule" at bounding box center [788, 791] width 769 height 40
click at [361, 20] on icon "button" at bounding box center [360, 20] width 18 height 18
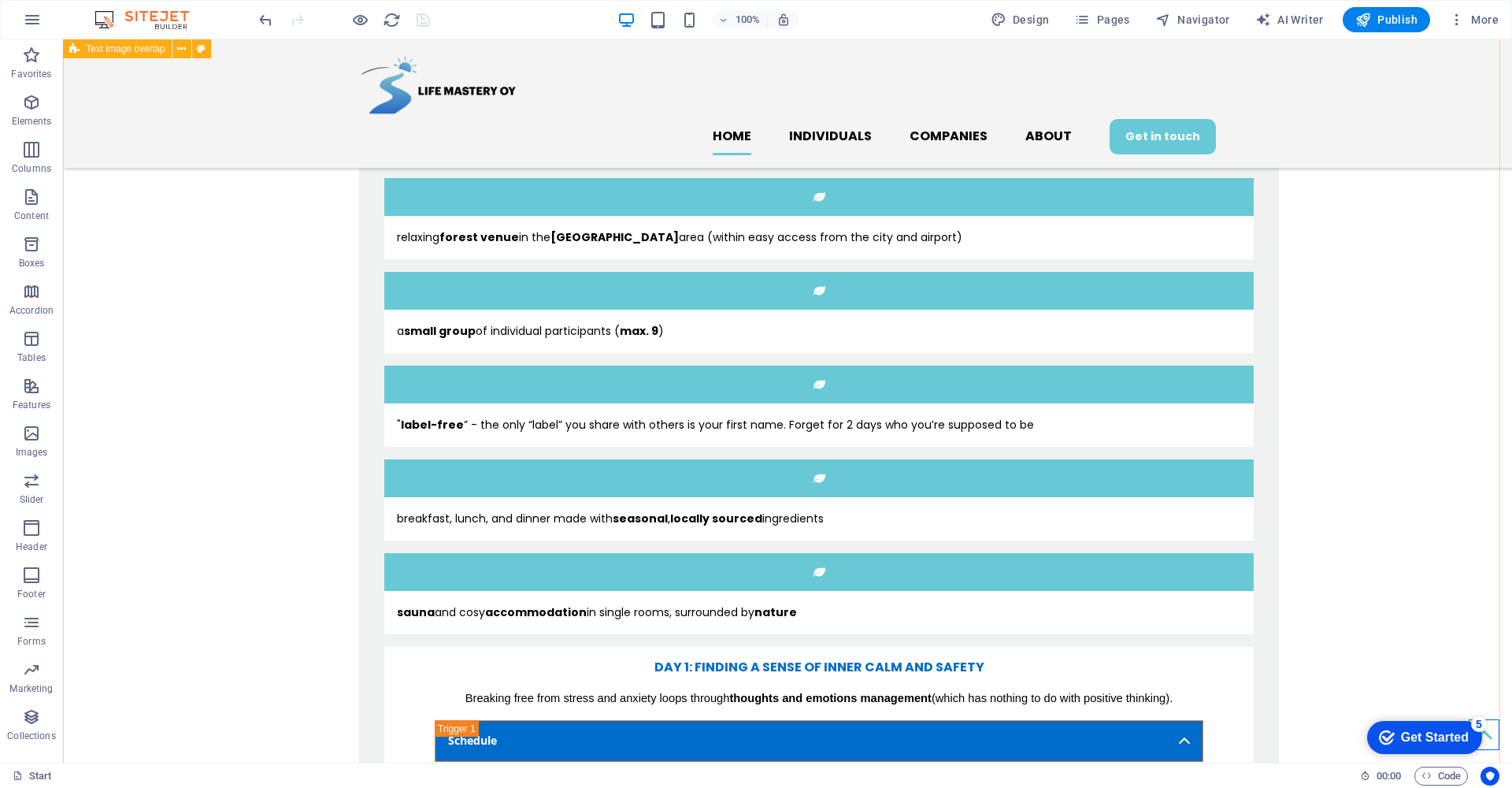
scroll to position [1080, 0]
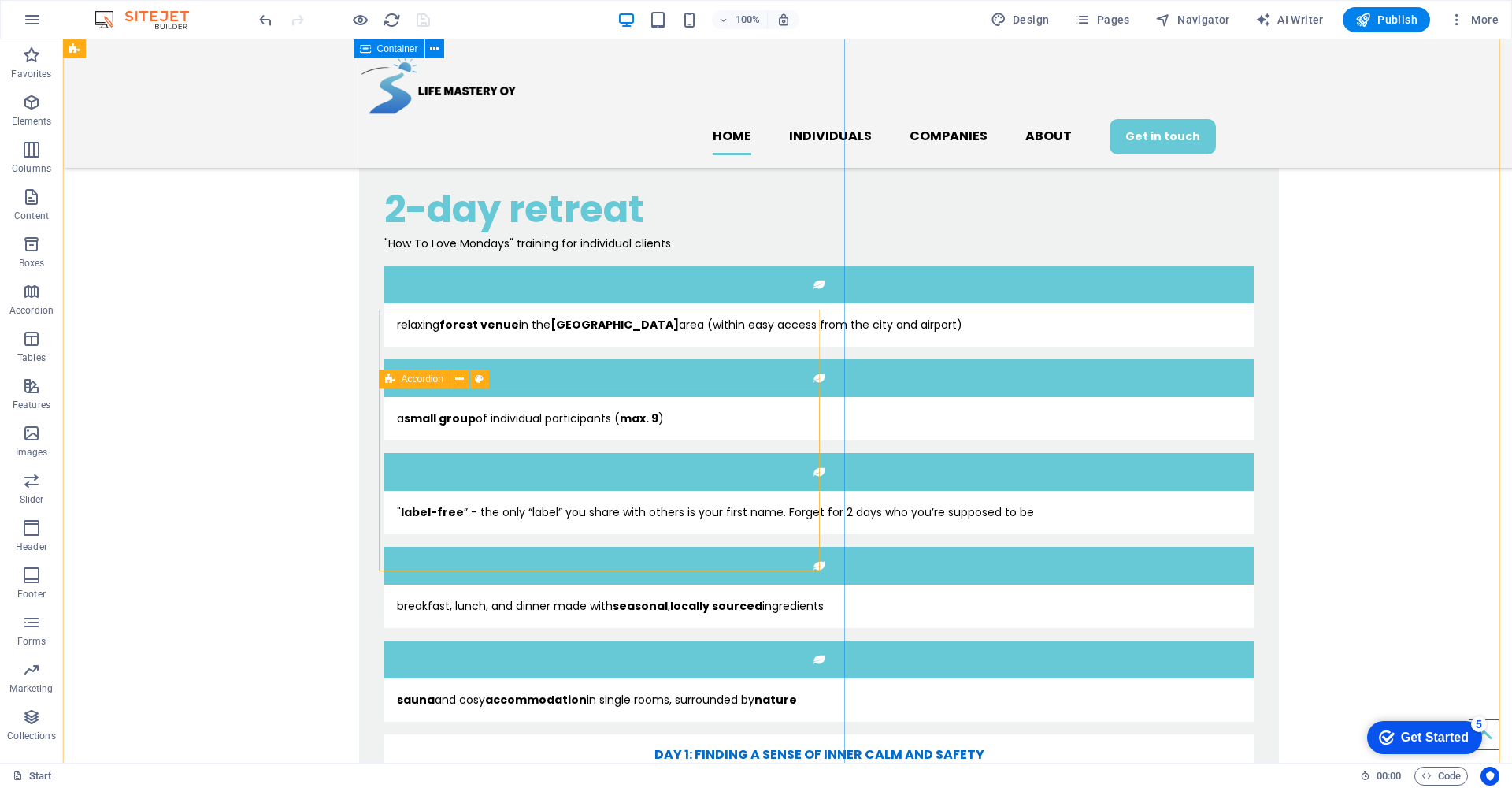
click at [458, 381] on icon at bounding box center [459, 379] width 9 height 17
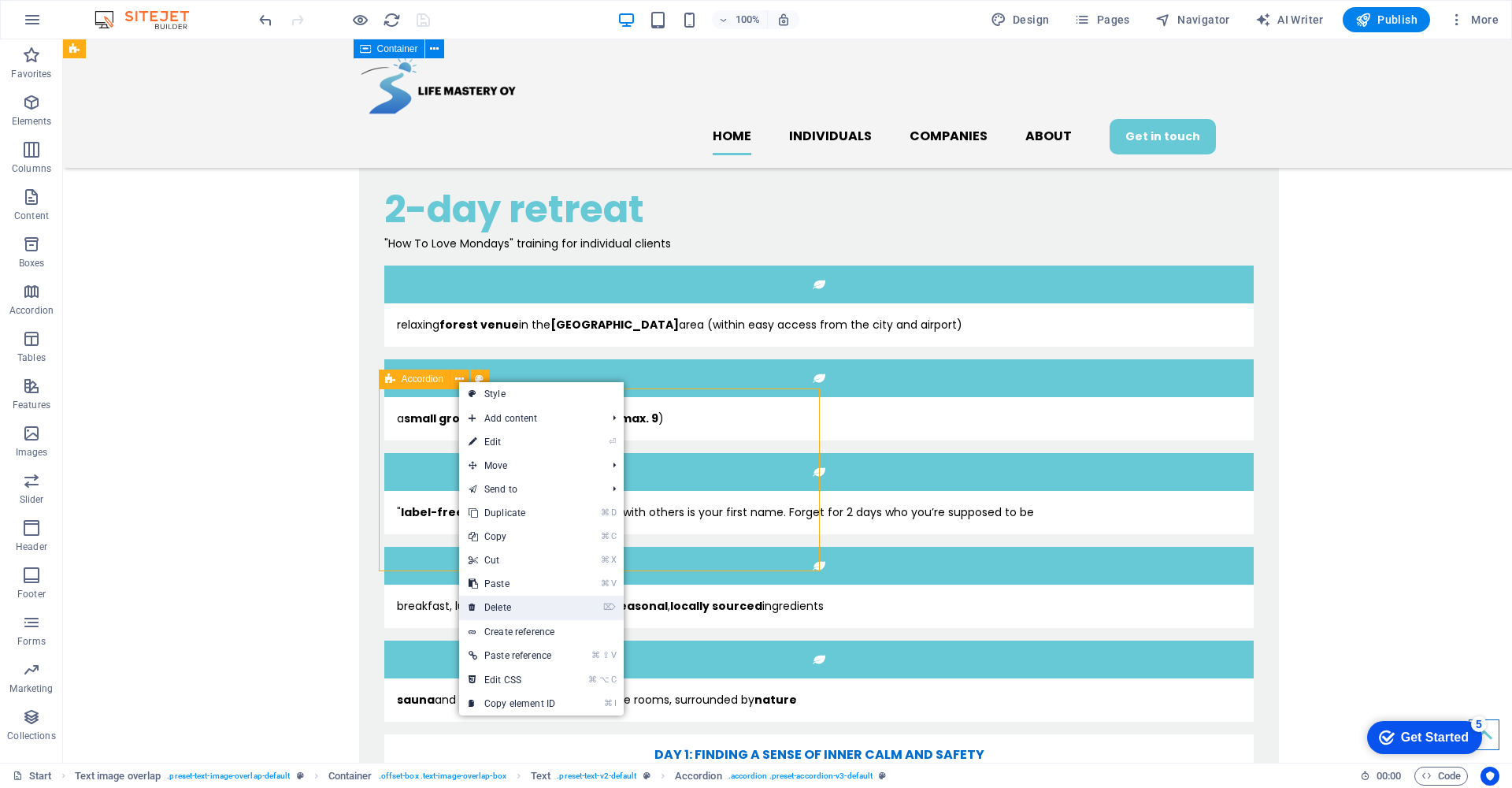
click at [534, 614] on link "⌦ Delete" at bounding box center [511, 607] width 106 height 24
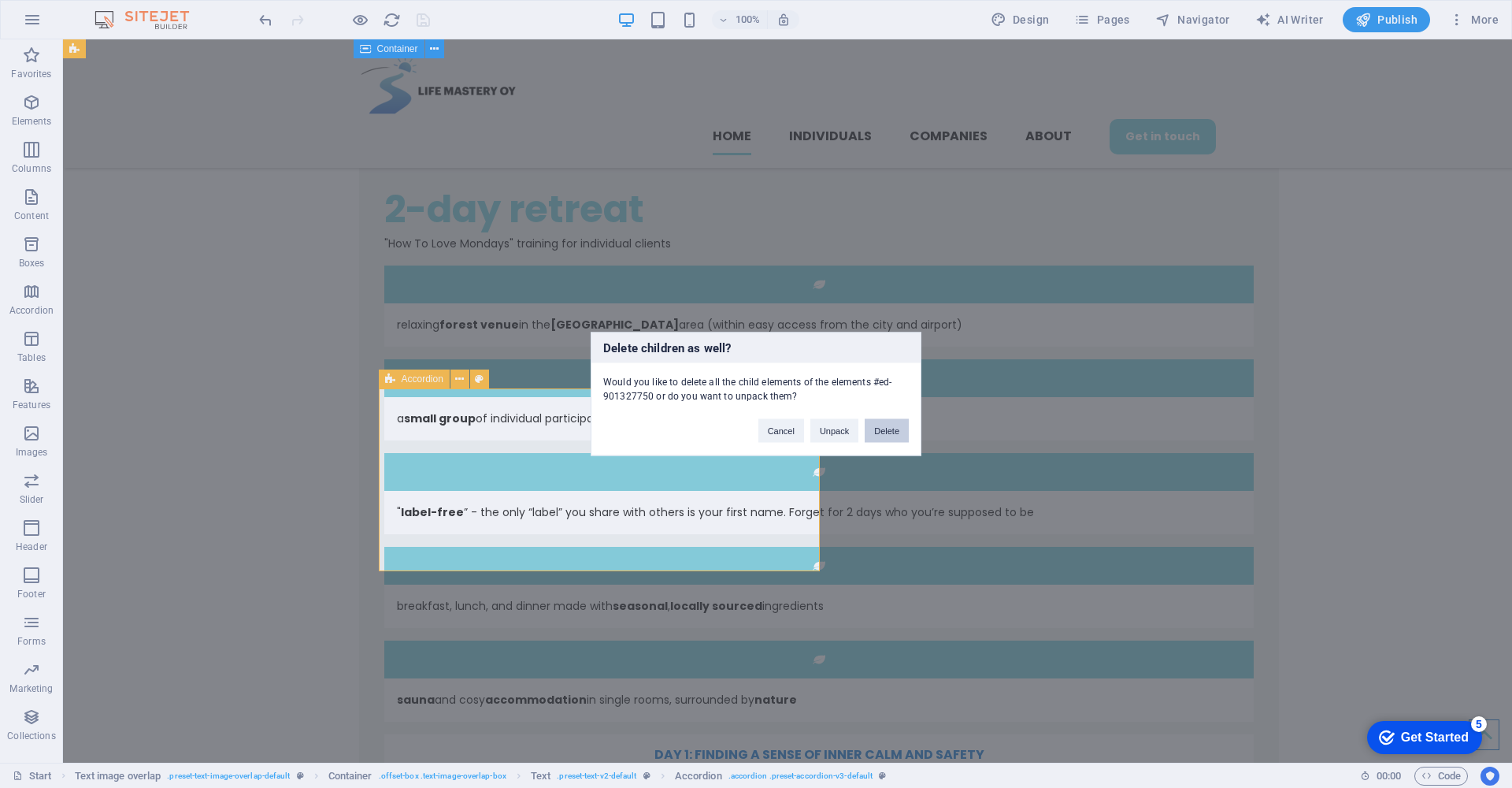
click at [882, 430] on button "Delete" at bounding box center [886, 431] width 44 height 24
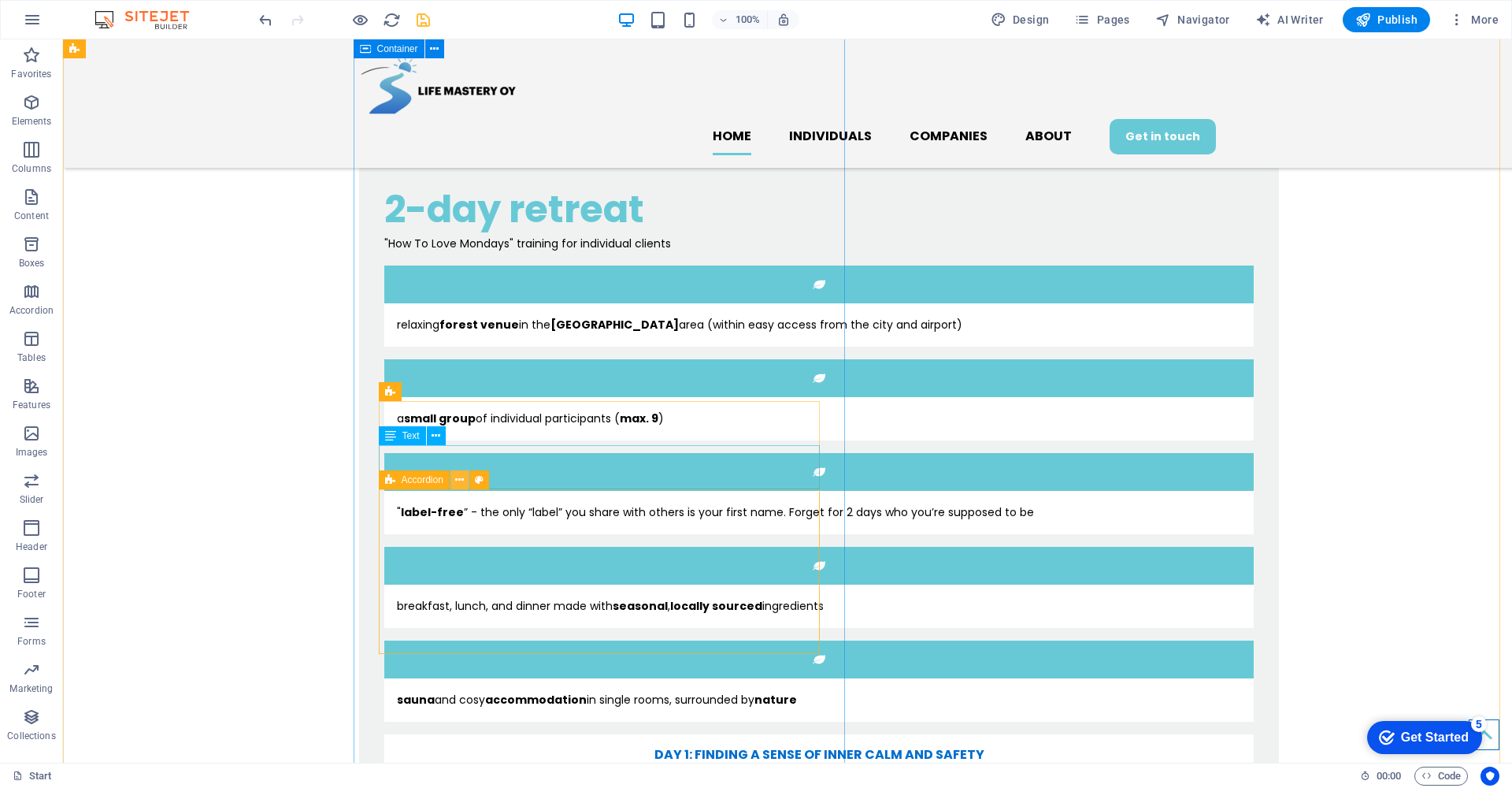
click at [456, 481] on icon at bounding box center [459, 480] width 9 height 17
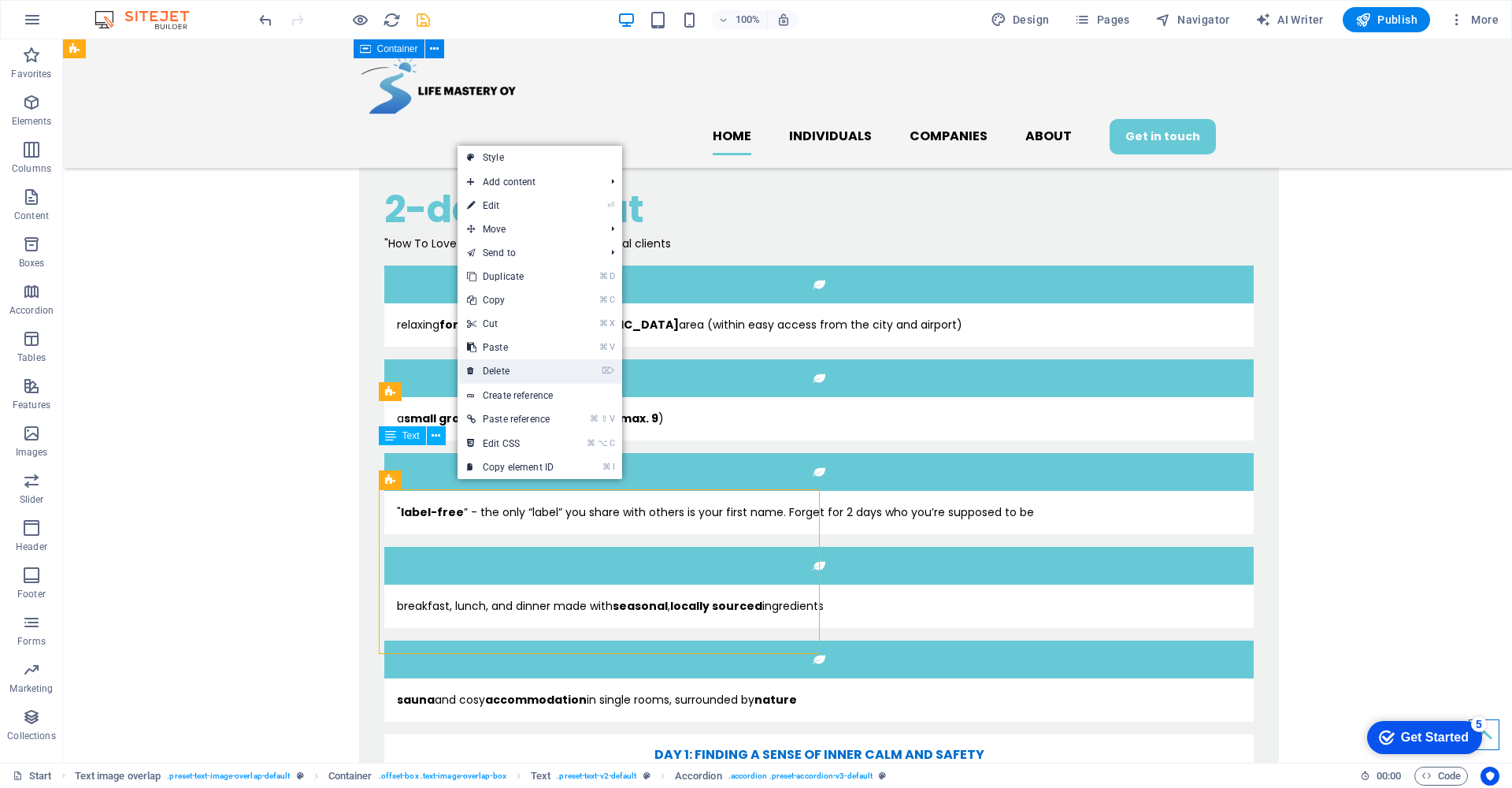
click at [534, 367] on link "⌦ Delete" at bounding box center [510, 371] width 106 height 24
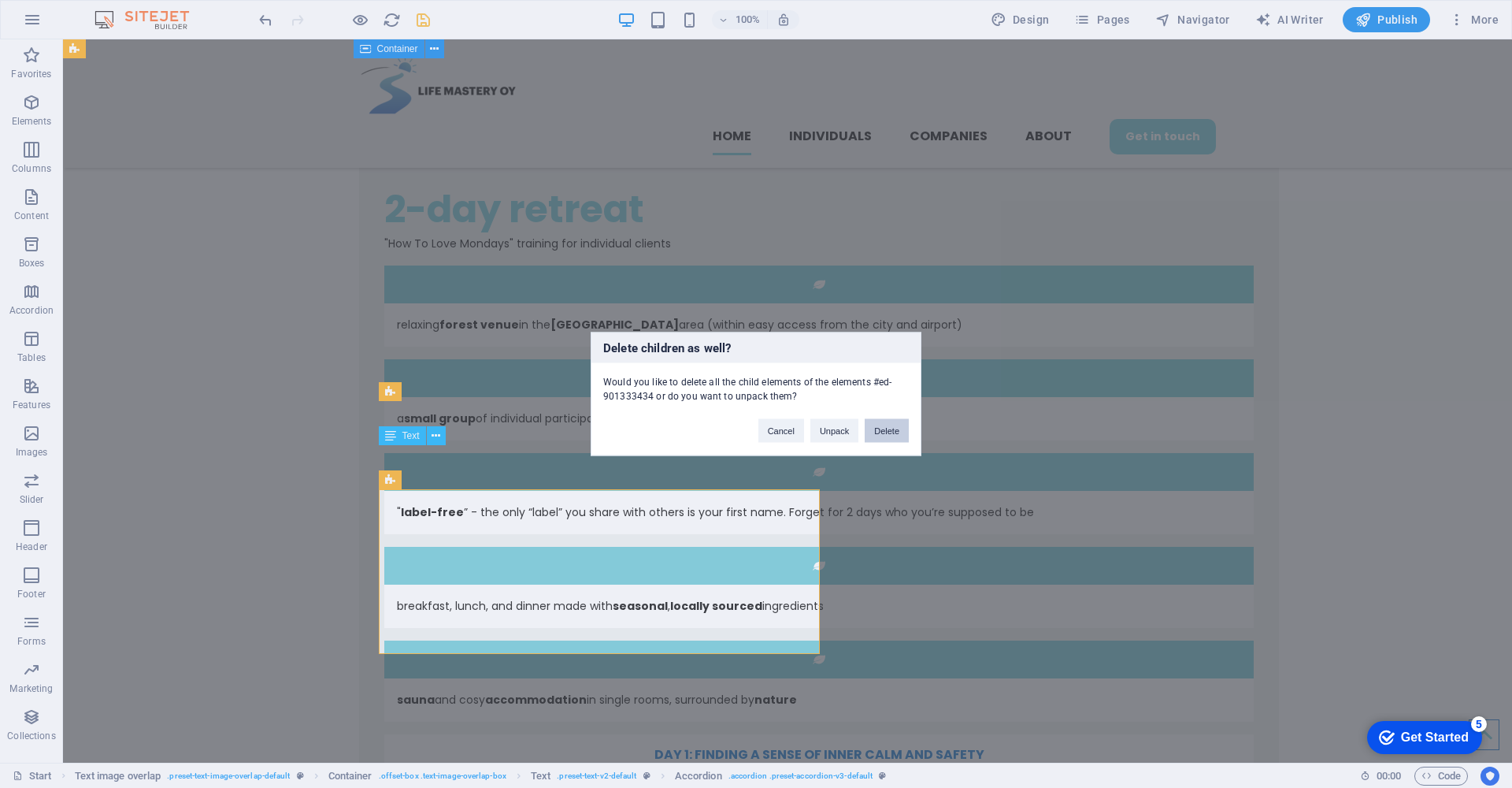
click at [893, 435] on button "Delete" at bounding box center [886, 431] width 44 height 24
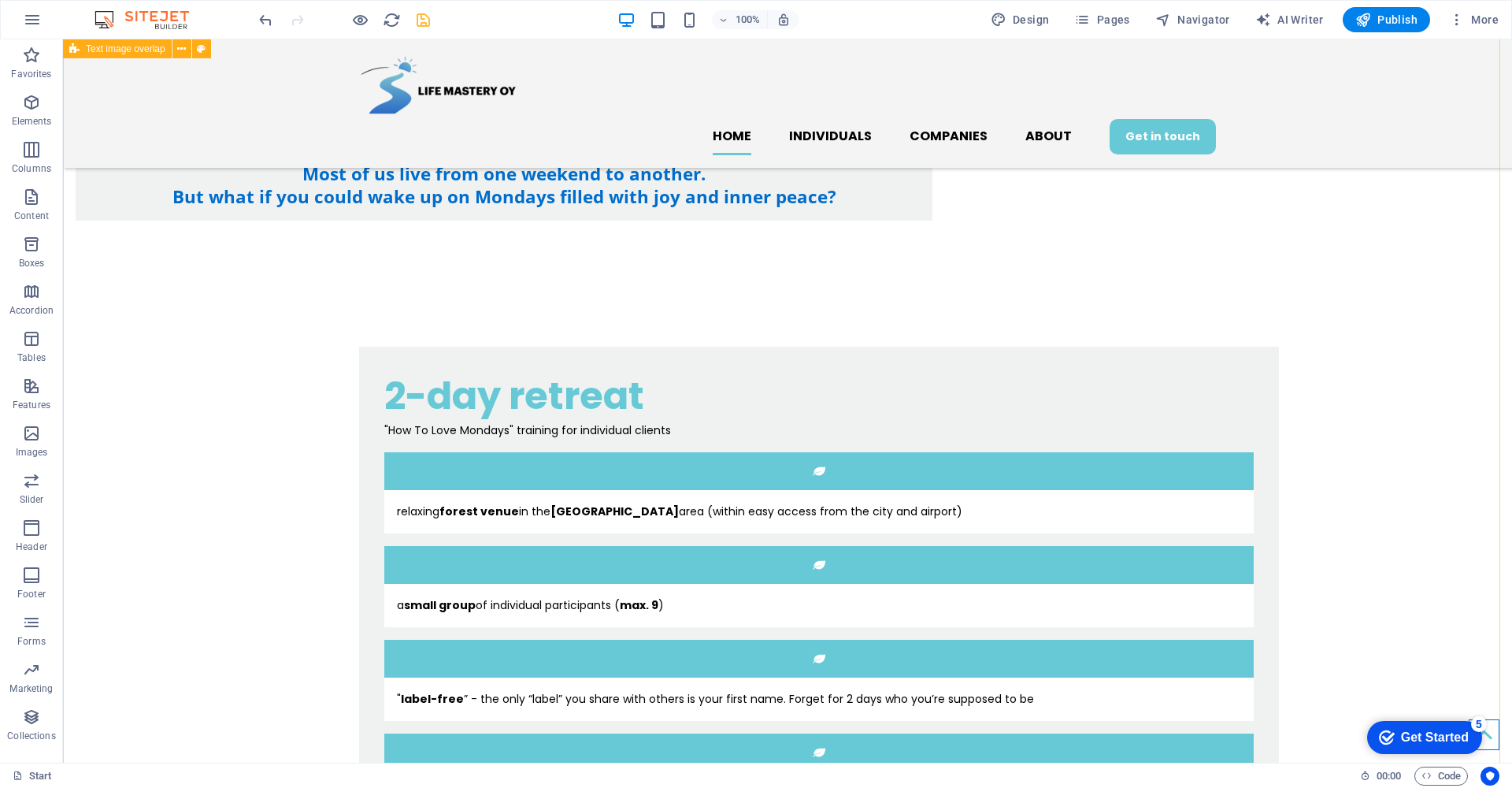
scroll to position [1020, 0]
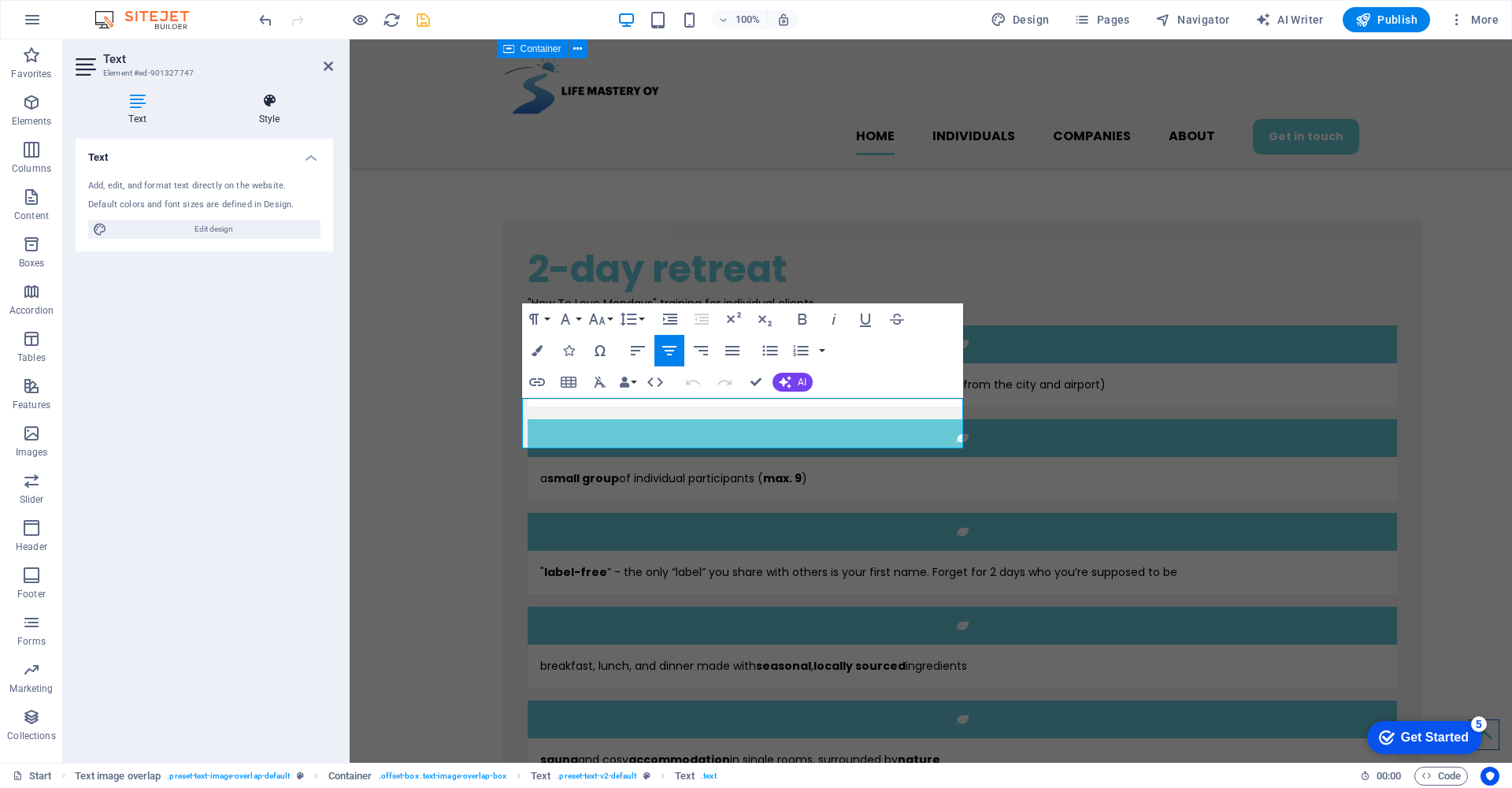
click at [274, 102] on icon at bounding box center [269, 101] width 127 height 16
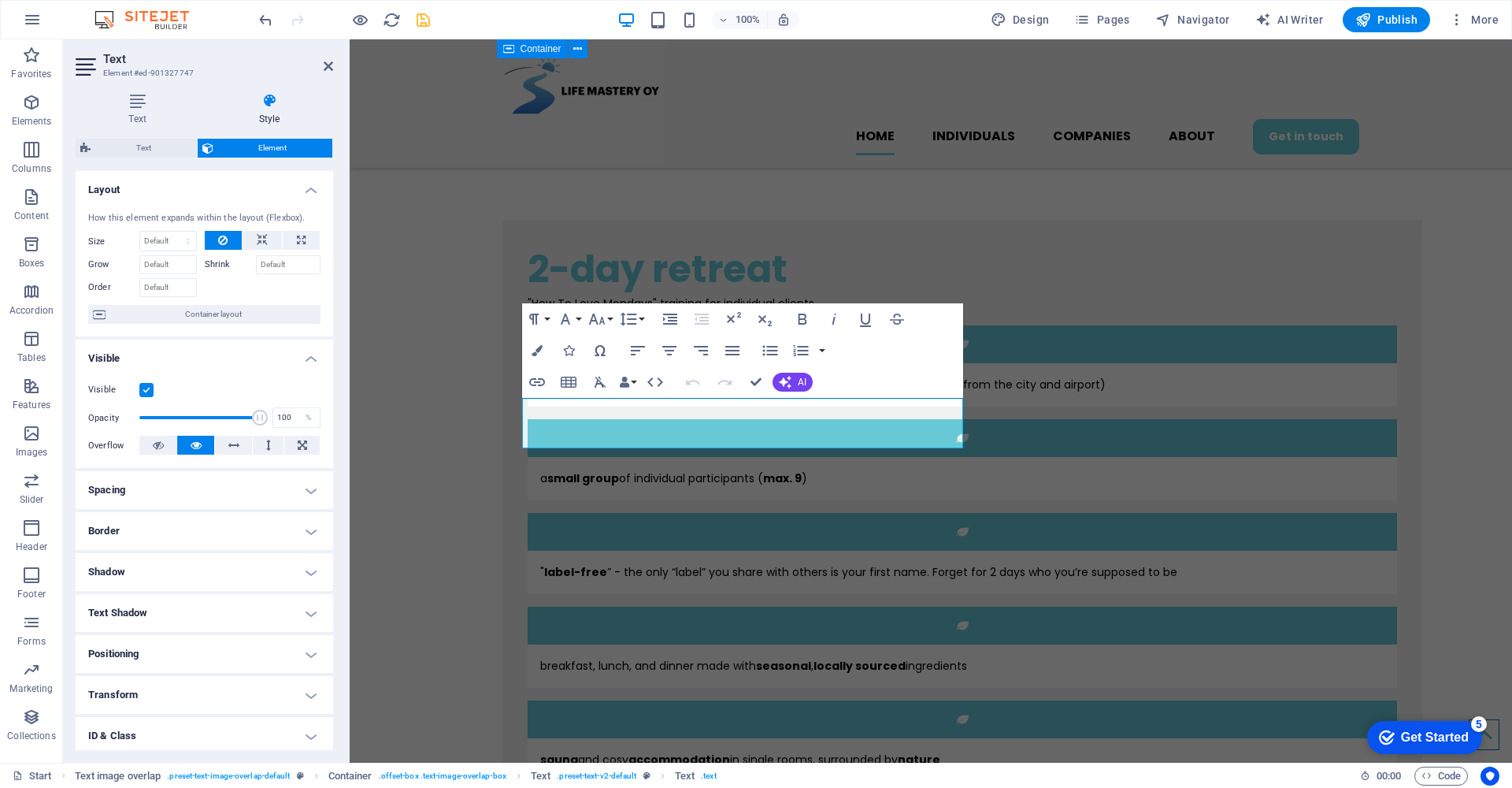
click at [304, 486] on h4 "Spacing" at bounding box center [204, 489] width 258 height 38
click at [205, 605] on input "0" at bounding box center [212, 602] width 50 height 19
type input "1"
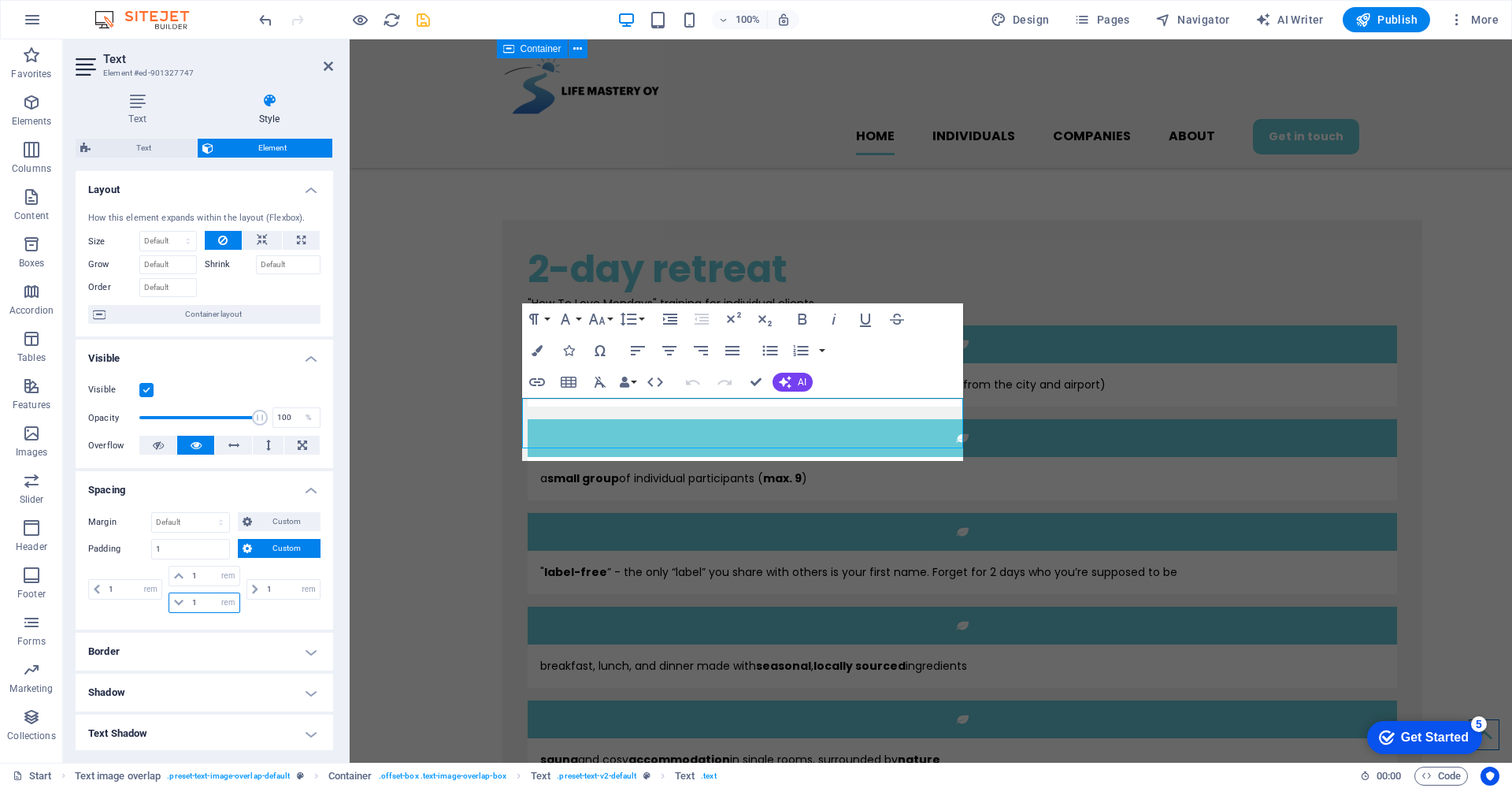
type input "1"
select select "rem"
type input "1"
drag, startPoint x: 323, startPoint y: 64, endPoint x: 265, endPoint y: 95, distance: 65.8
click at [323, 64] on icon at bounding box center [328, 66] width 10 height 13
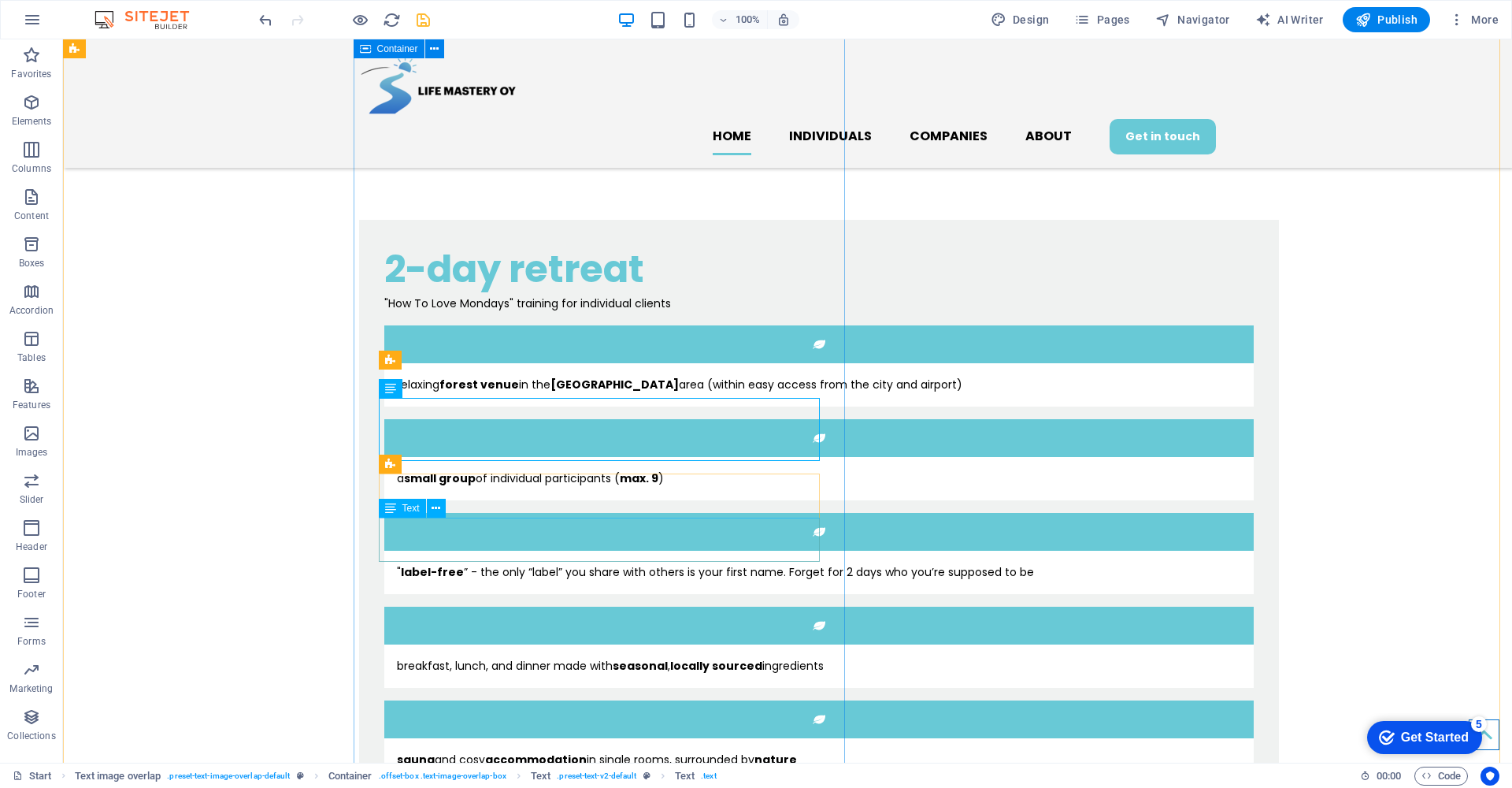
drag, startPoint x: 424, startPoint y: 554, endPoint x: 137, endPoint y: 554, distance: 287.0
select select "rem"
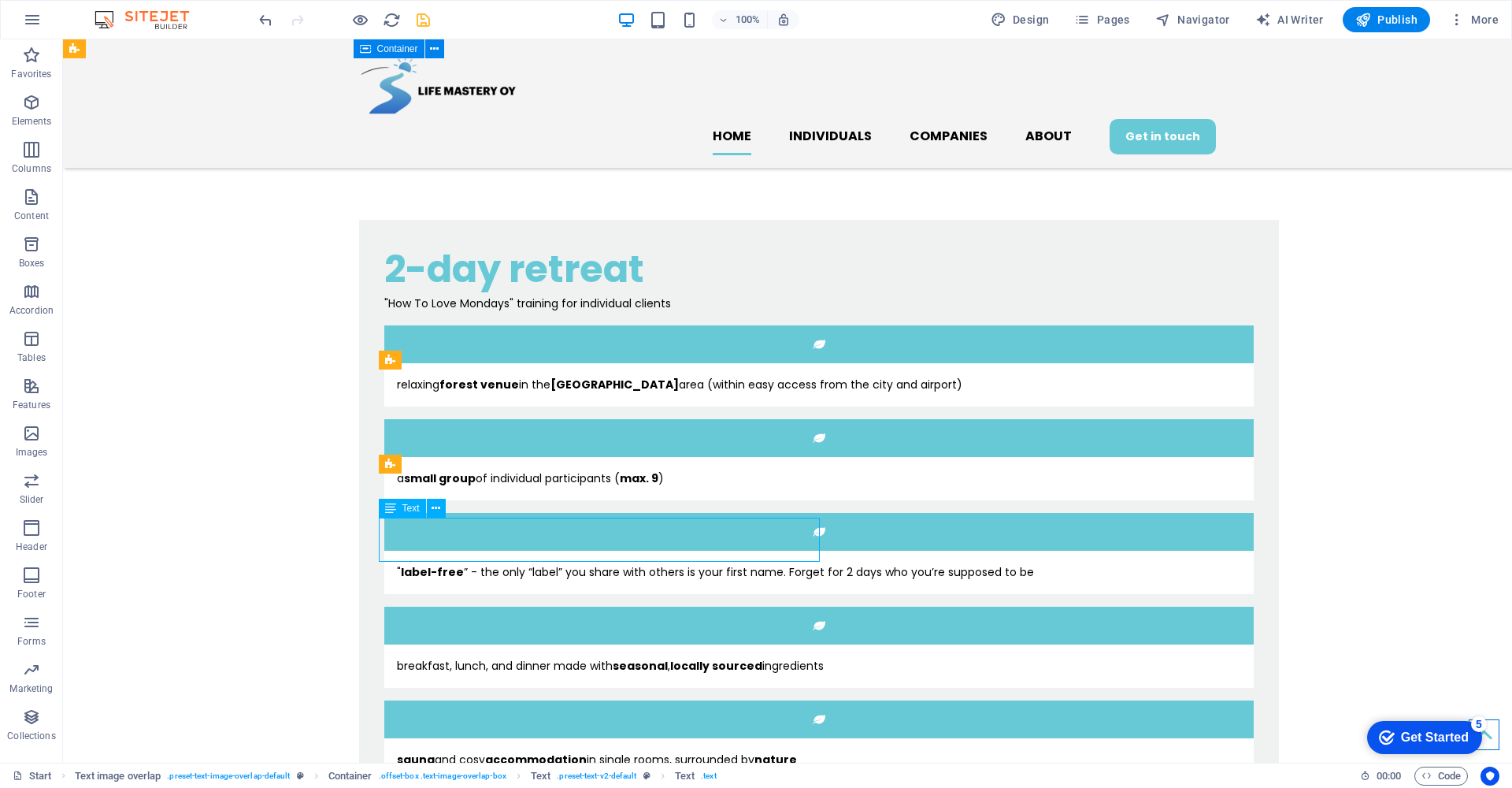
select select "rem"
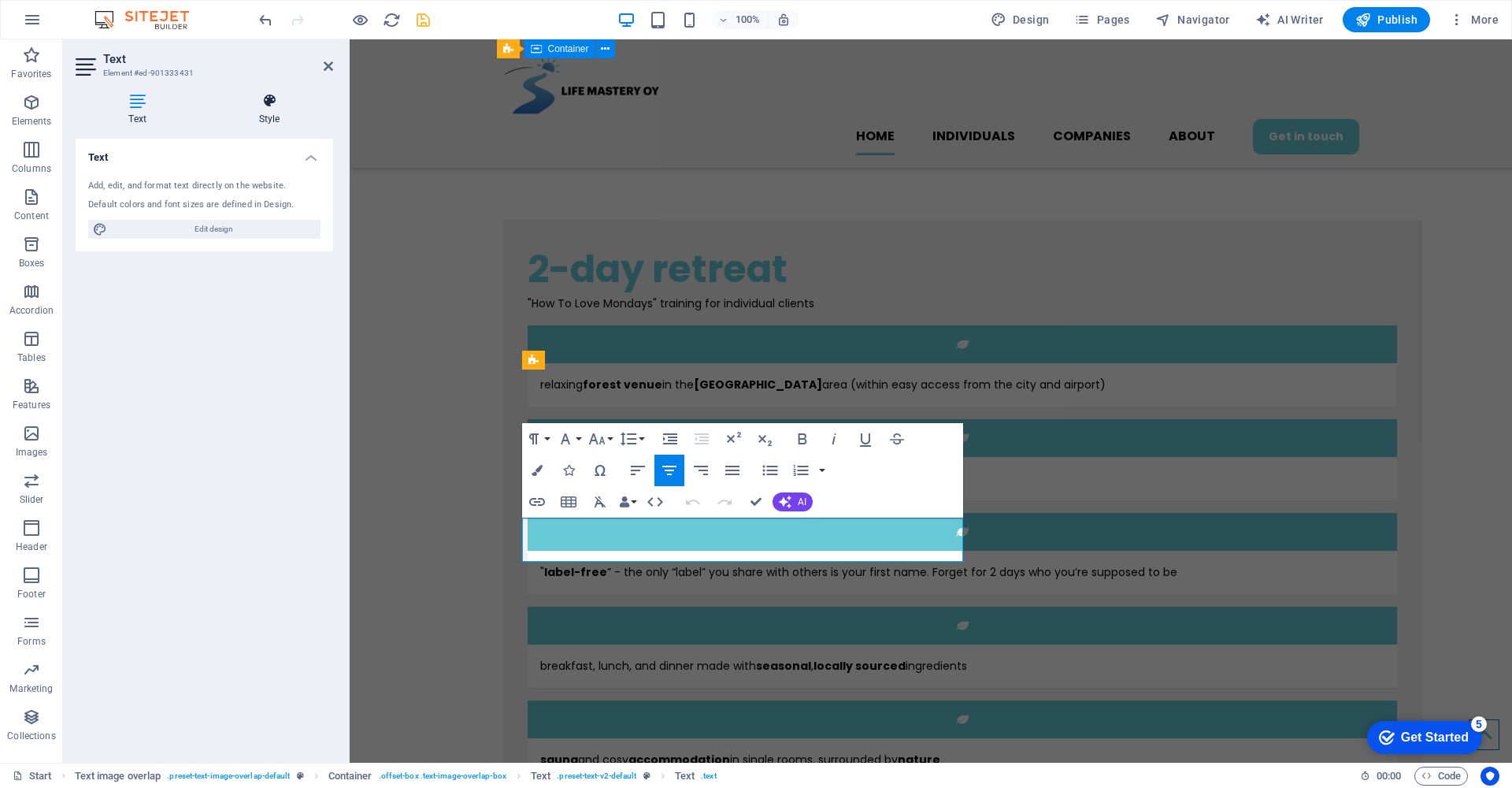
click at [272, 108] on icon at bounding box center [269, 101] width 127 height 16
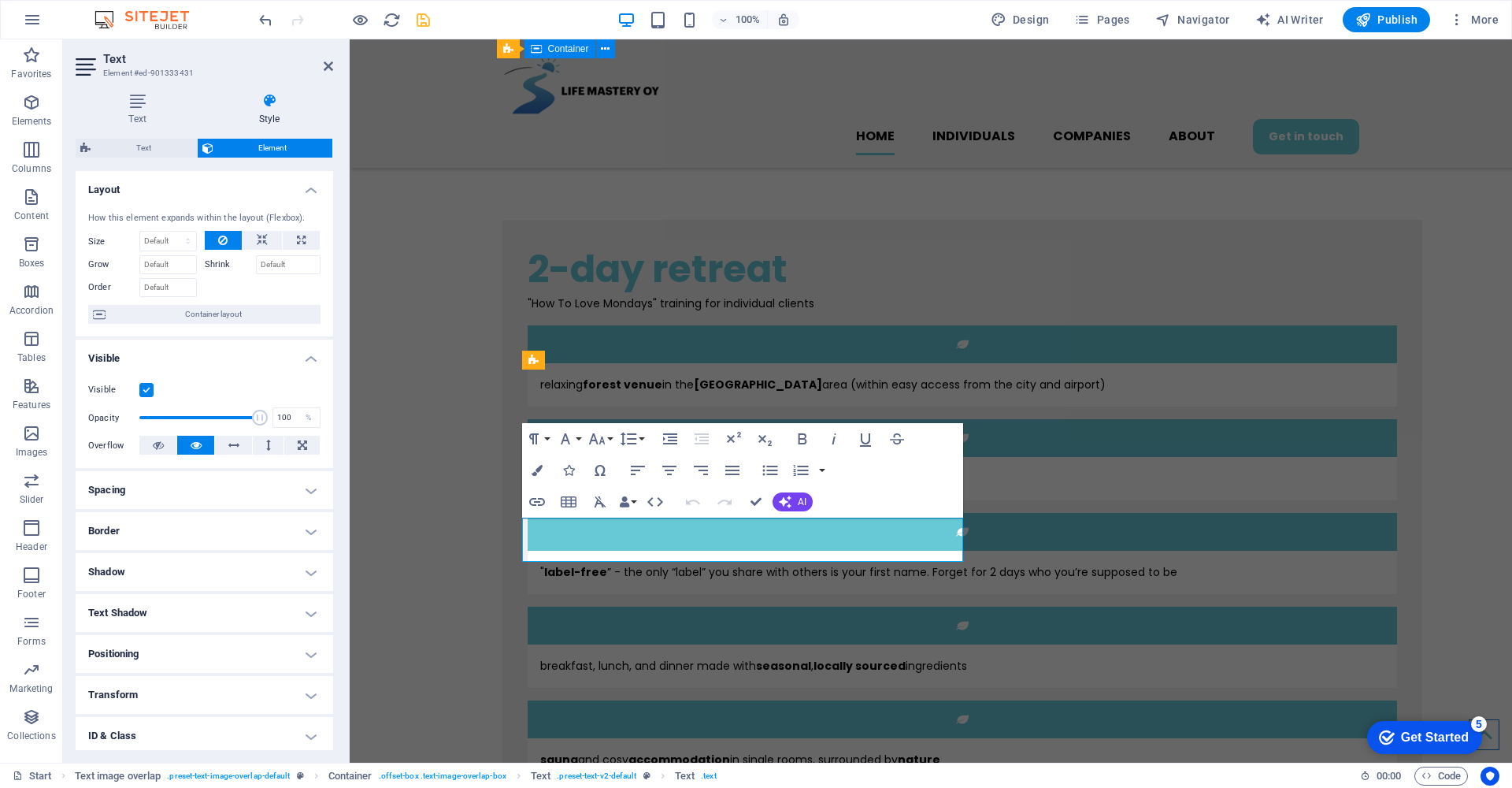
click at [254, 491] on h4 "Spacing" at bounding box center [204, 489] width 258 height 38
click at [207, 601] on input "0" at bounding box center [212, 602] width 50 height 19
type input "1"
select select "rem"
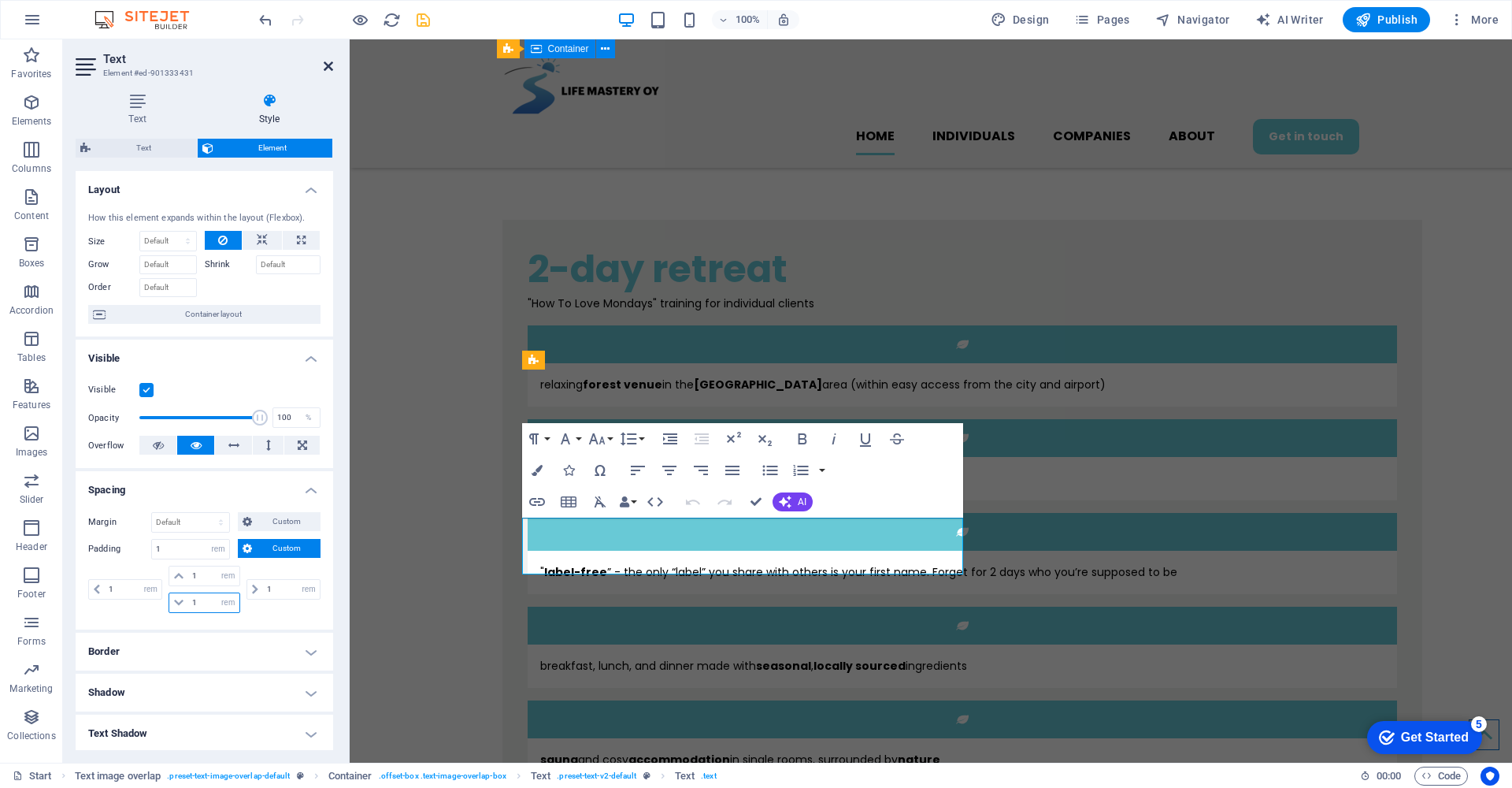
type input "1"
drag, startPoint x: 327, startPoint y: 64, endPoint x: 273, endPoint y: 69, distance: 54.2
click at [327, 64] on icon at bounding box center [328, 66] width 10 height 13
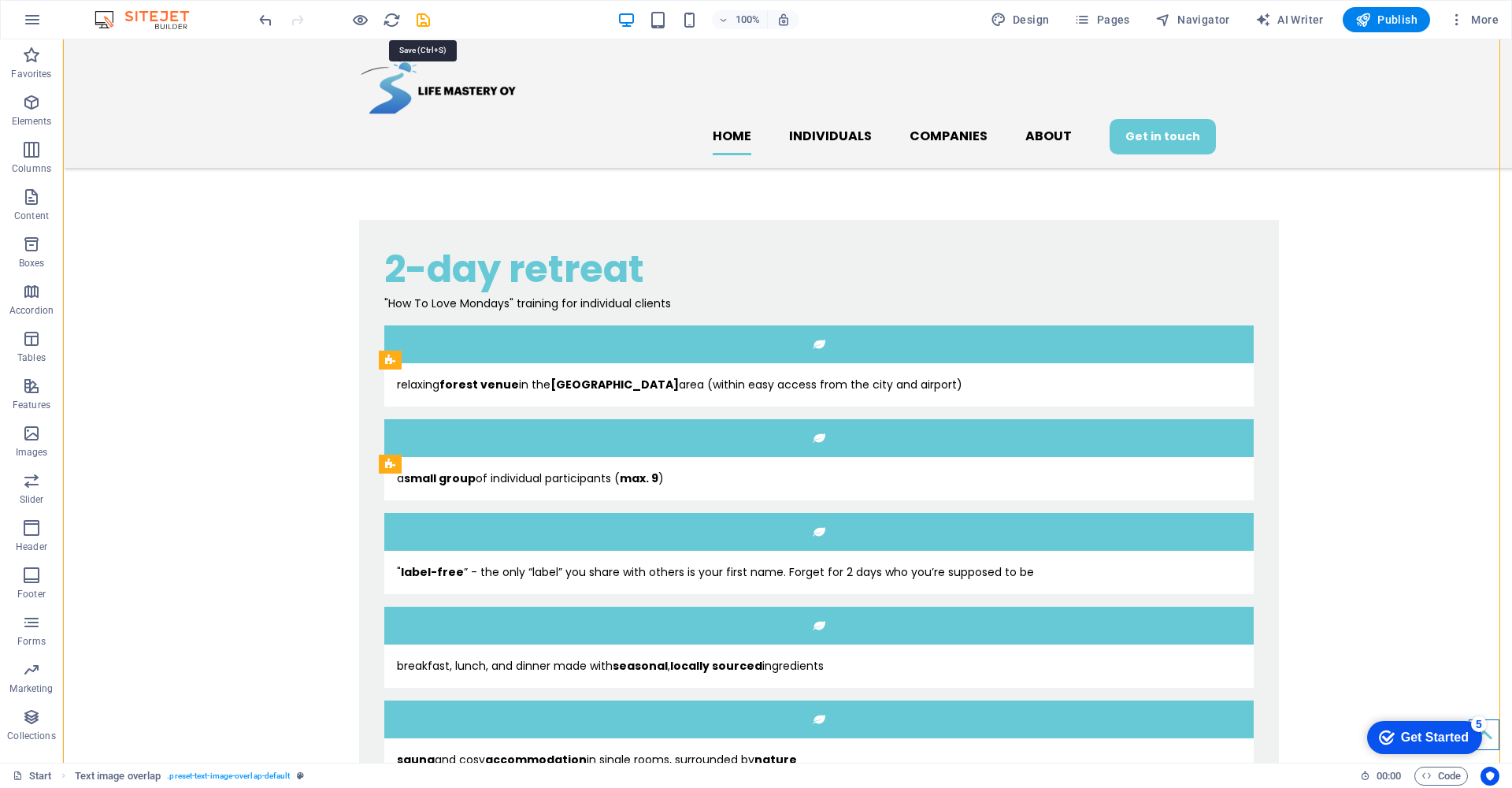
click at [424, 22] on icon "save" at bounding box center [423, 20] width 18 height 18
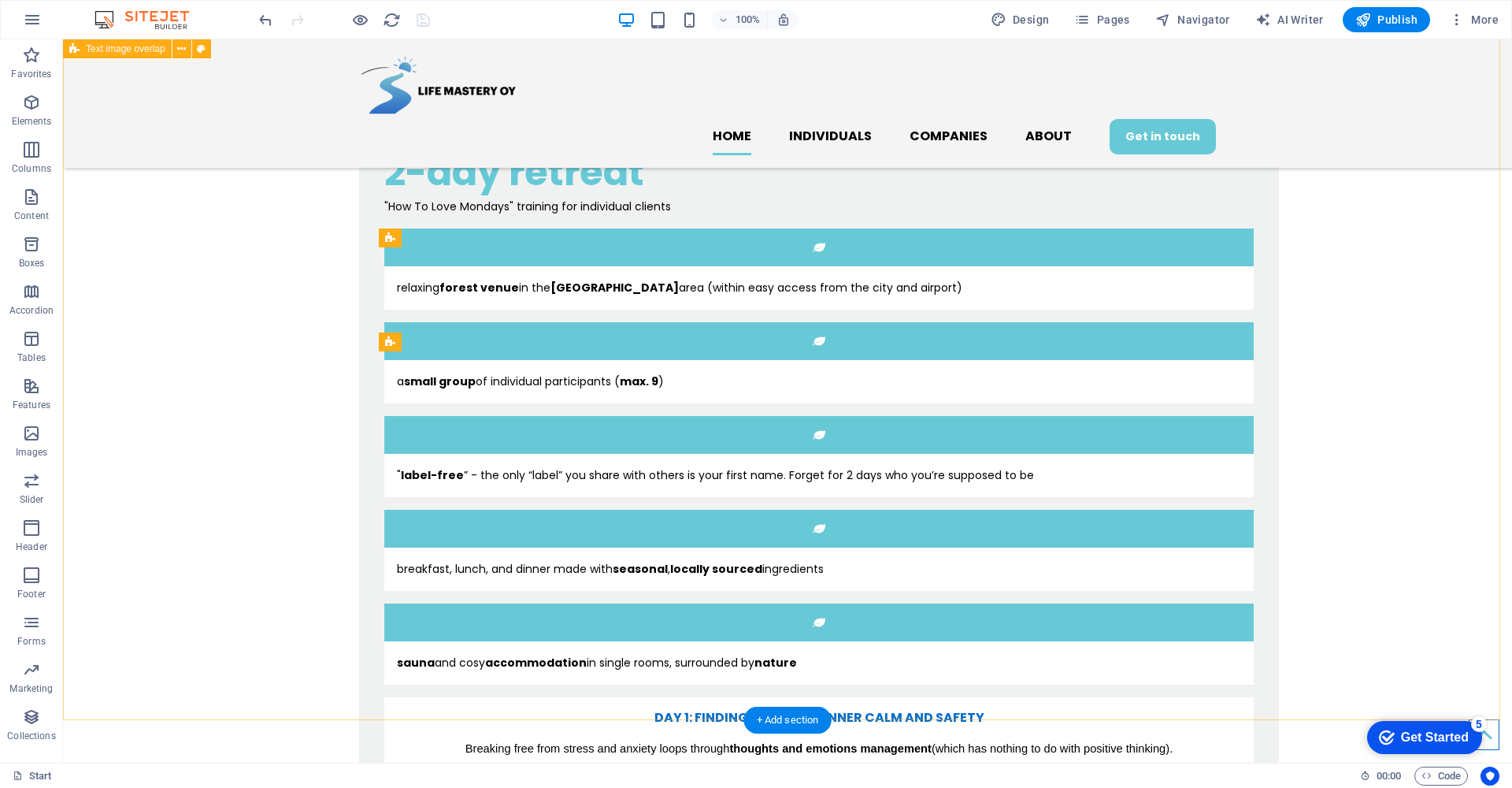
scroll to position [1142, 0]
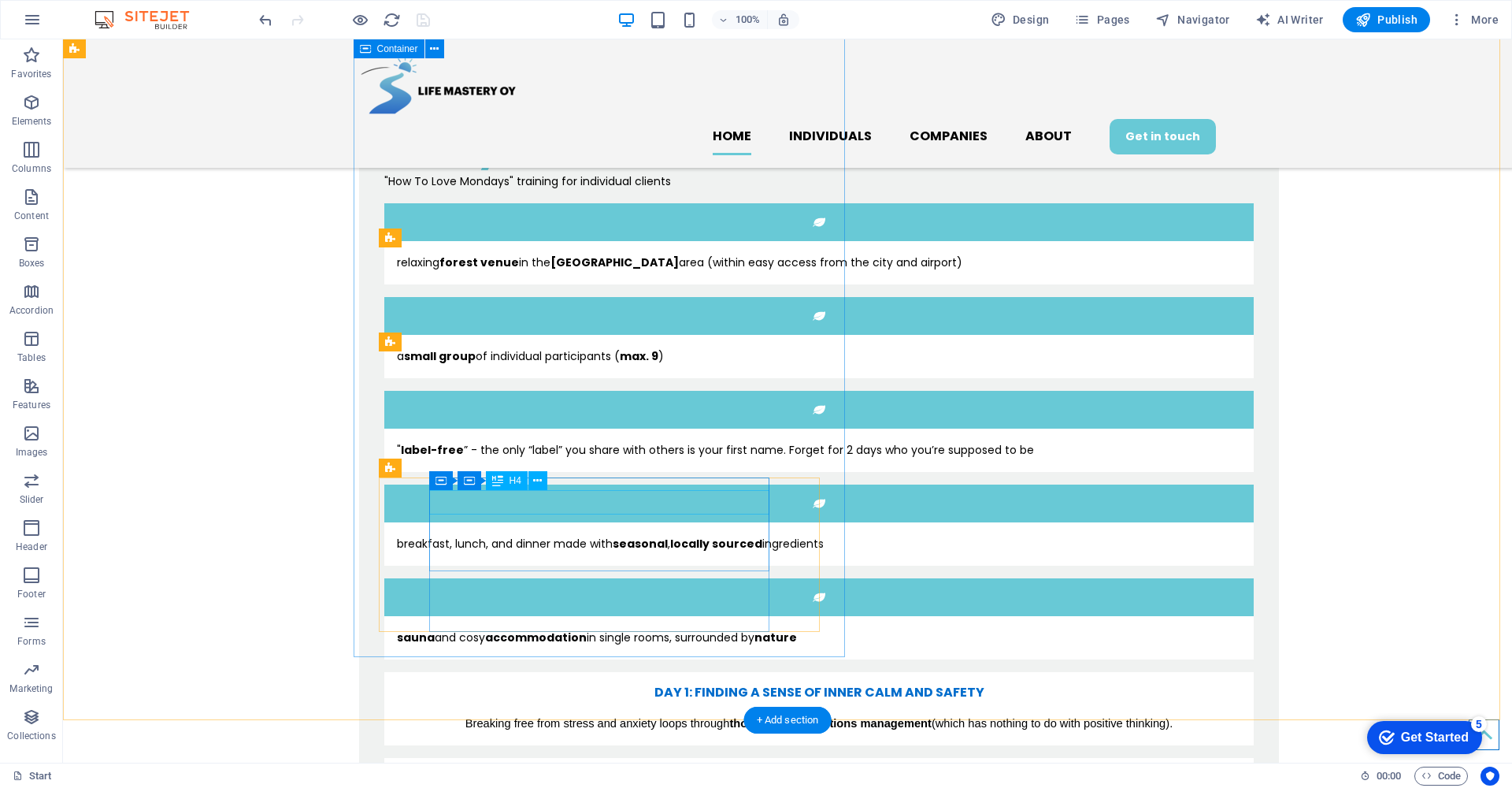
click at [535, 482] on icon at bounding box center [537, 481] width 9 height 17
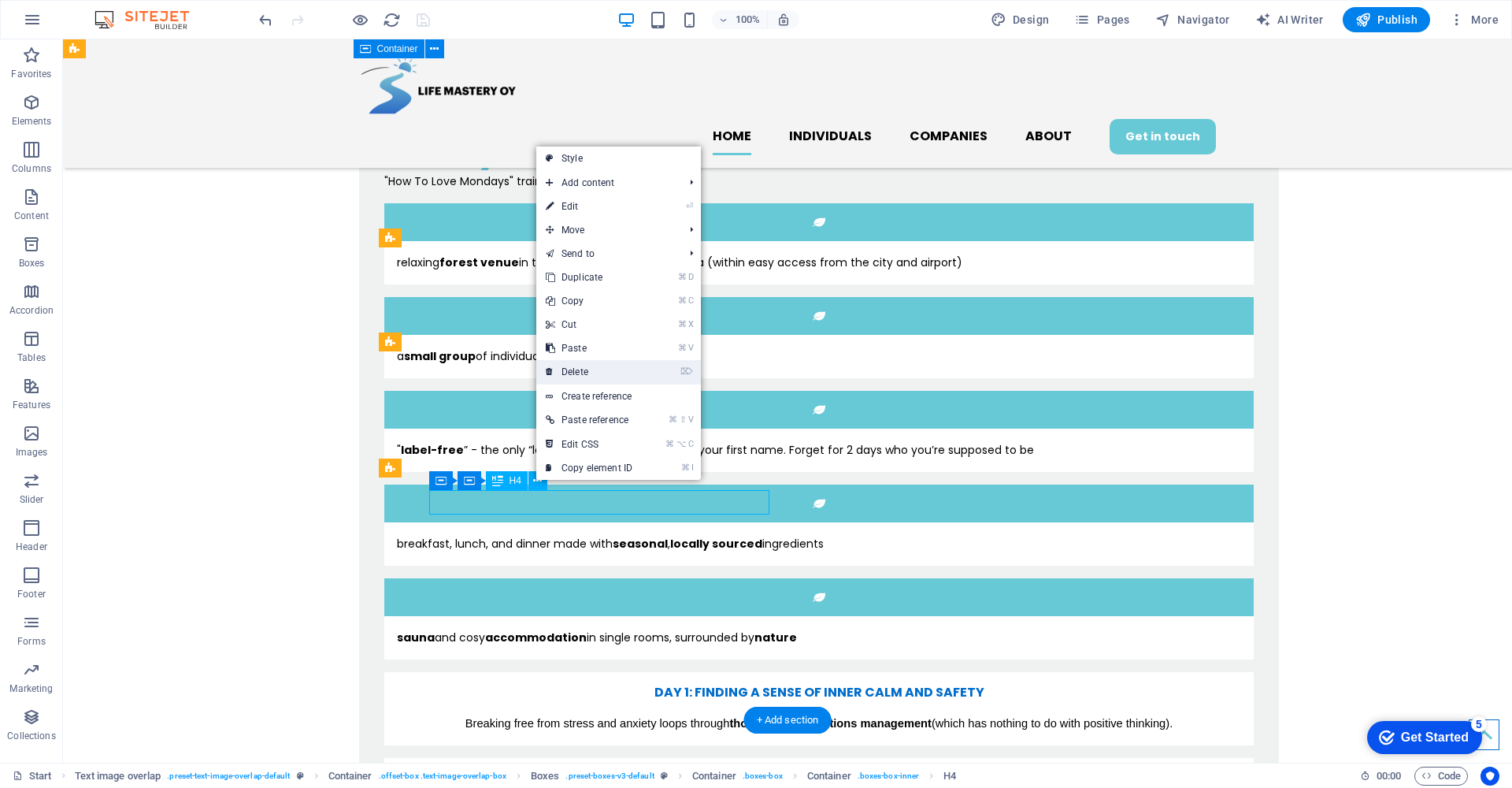
click at [618, 372] on link "⌦ Delete" at bounding box center [589, 372] width 106 height 24
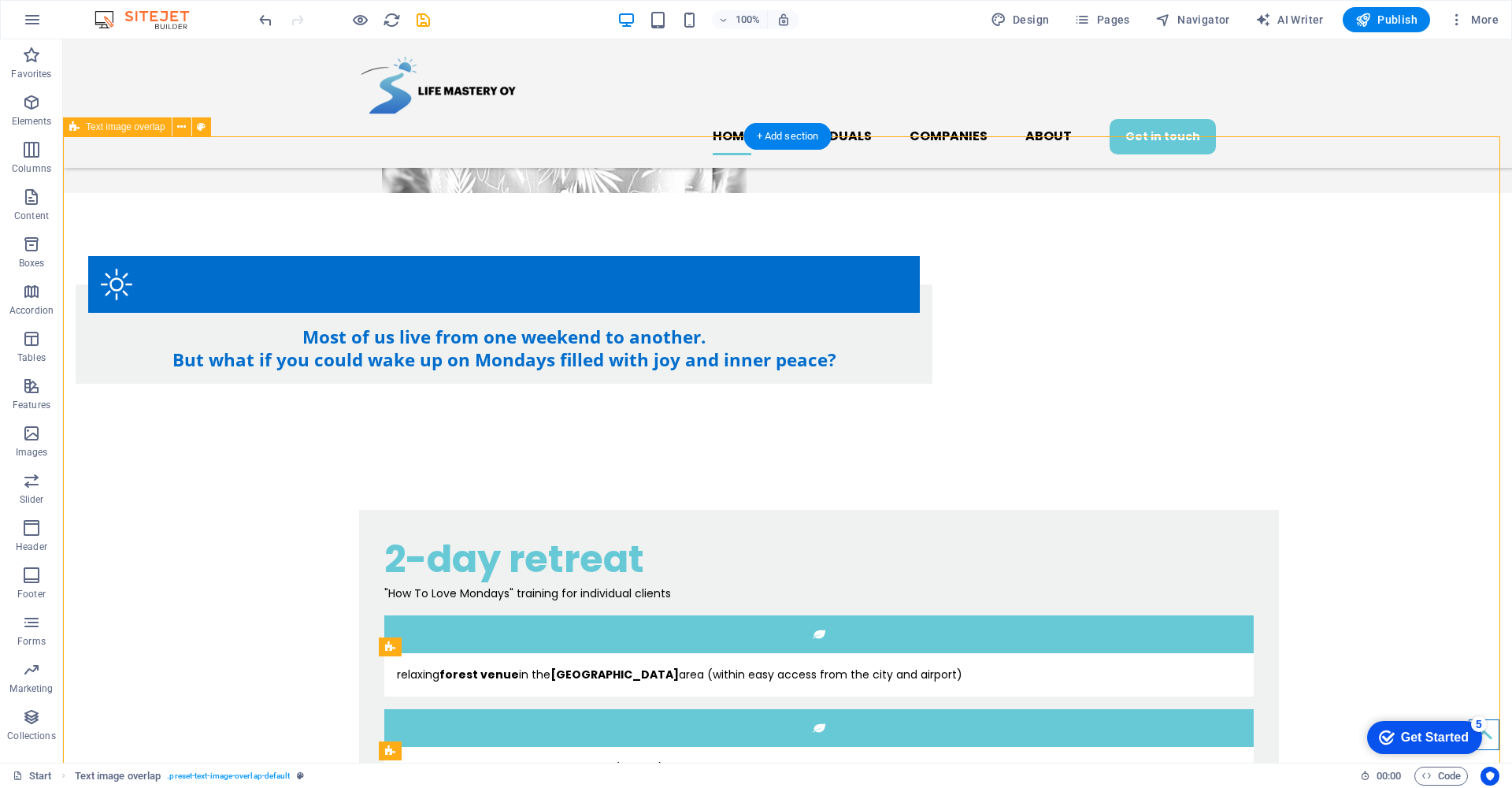
scroll to position [998, 0]
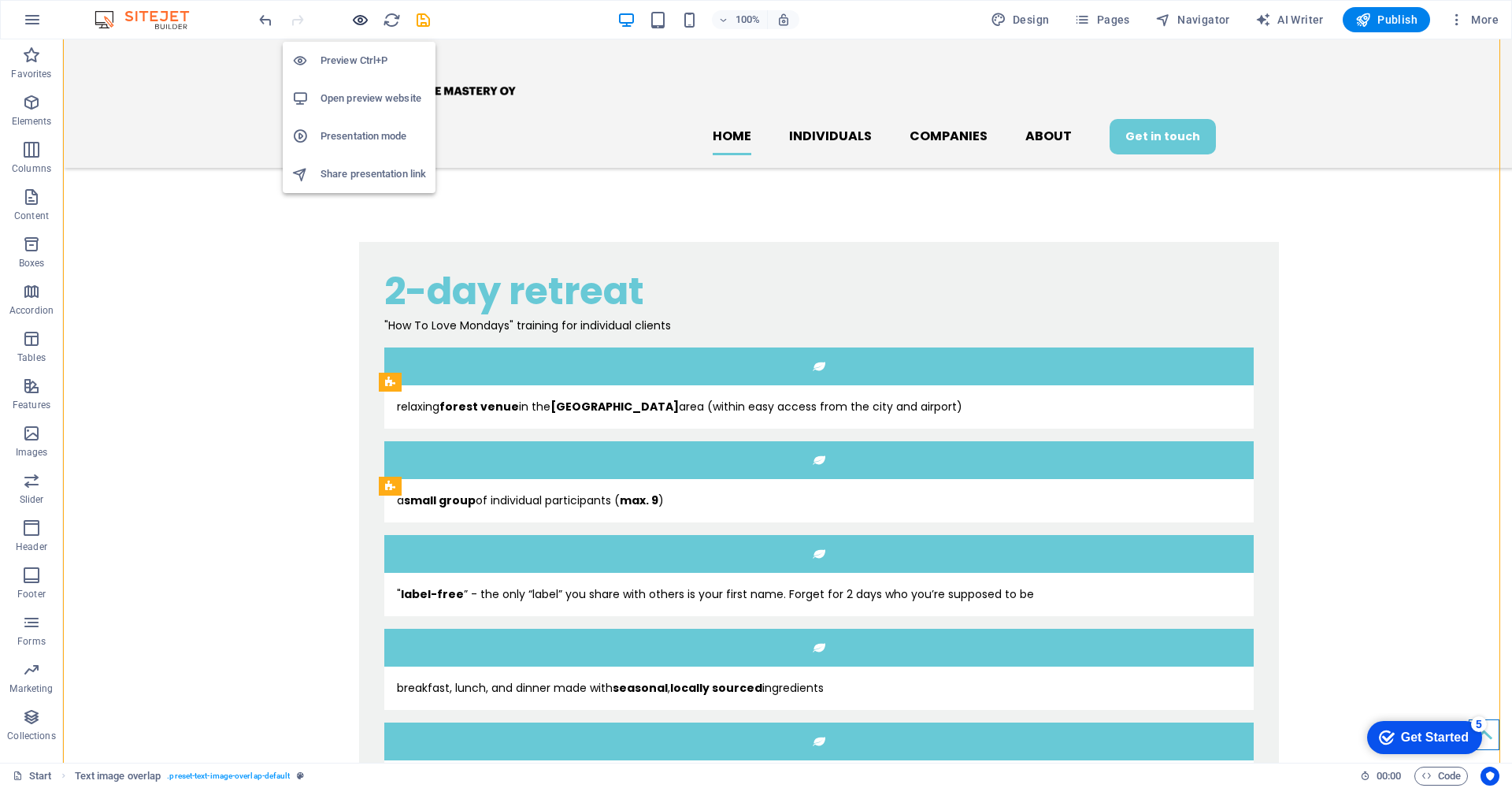
click at [361, 21] on icon "button" at bounding box center [360, 20] width 18 height 18
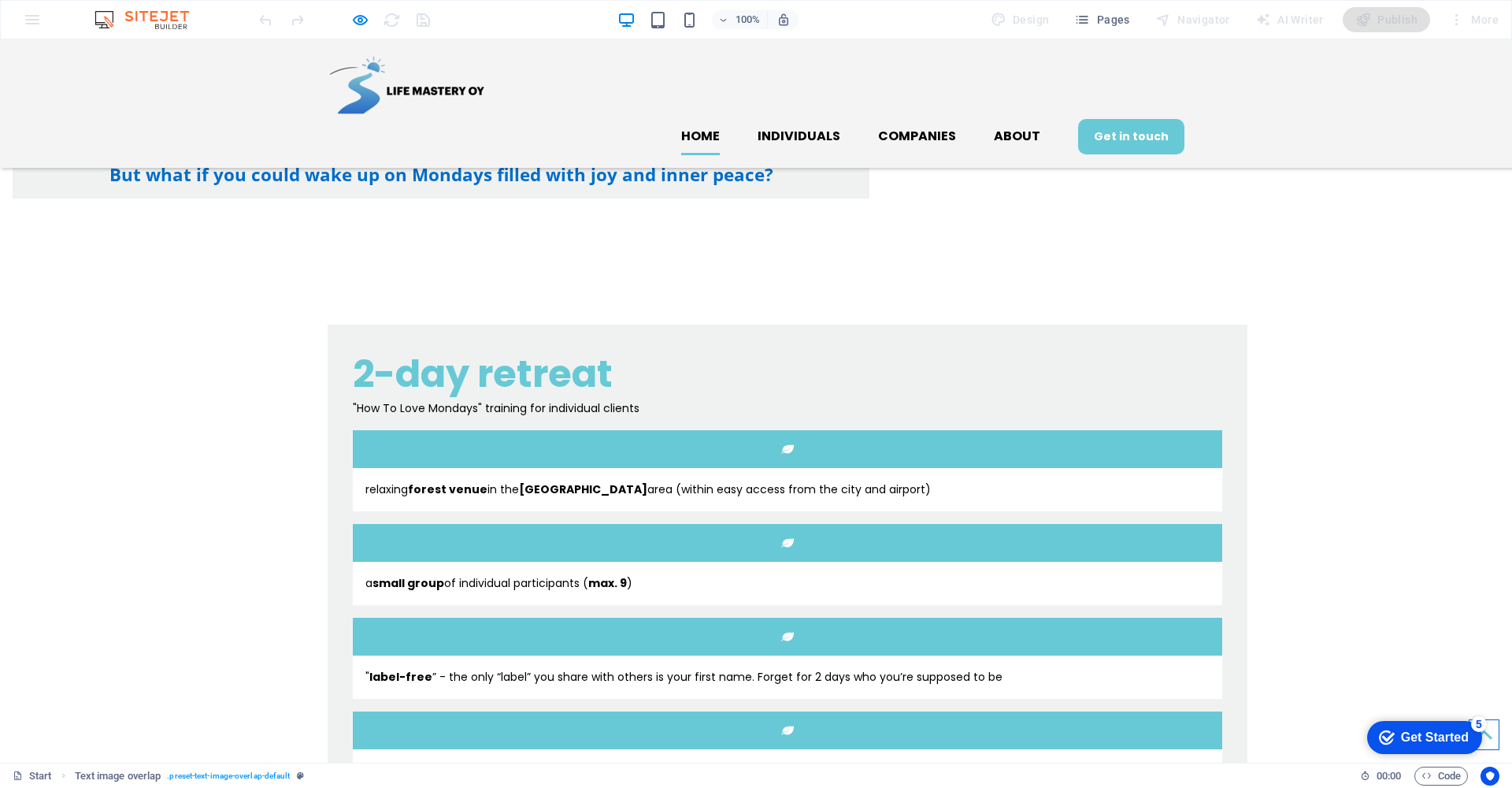
scroll to position [776, 0]
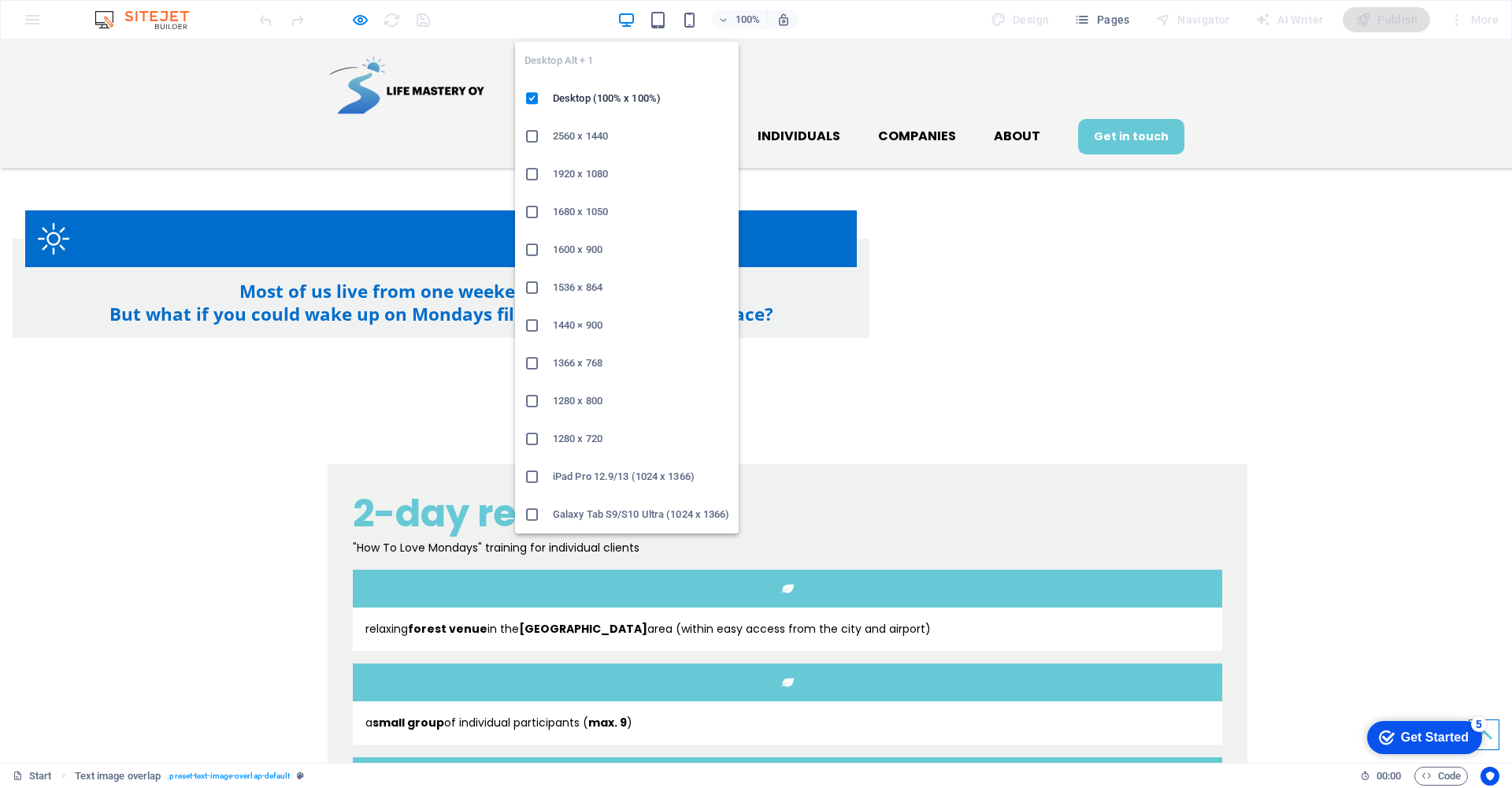
click at [534, 404] on icon at bounding box center [533, 401] width 16 height 16
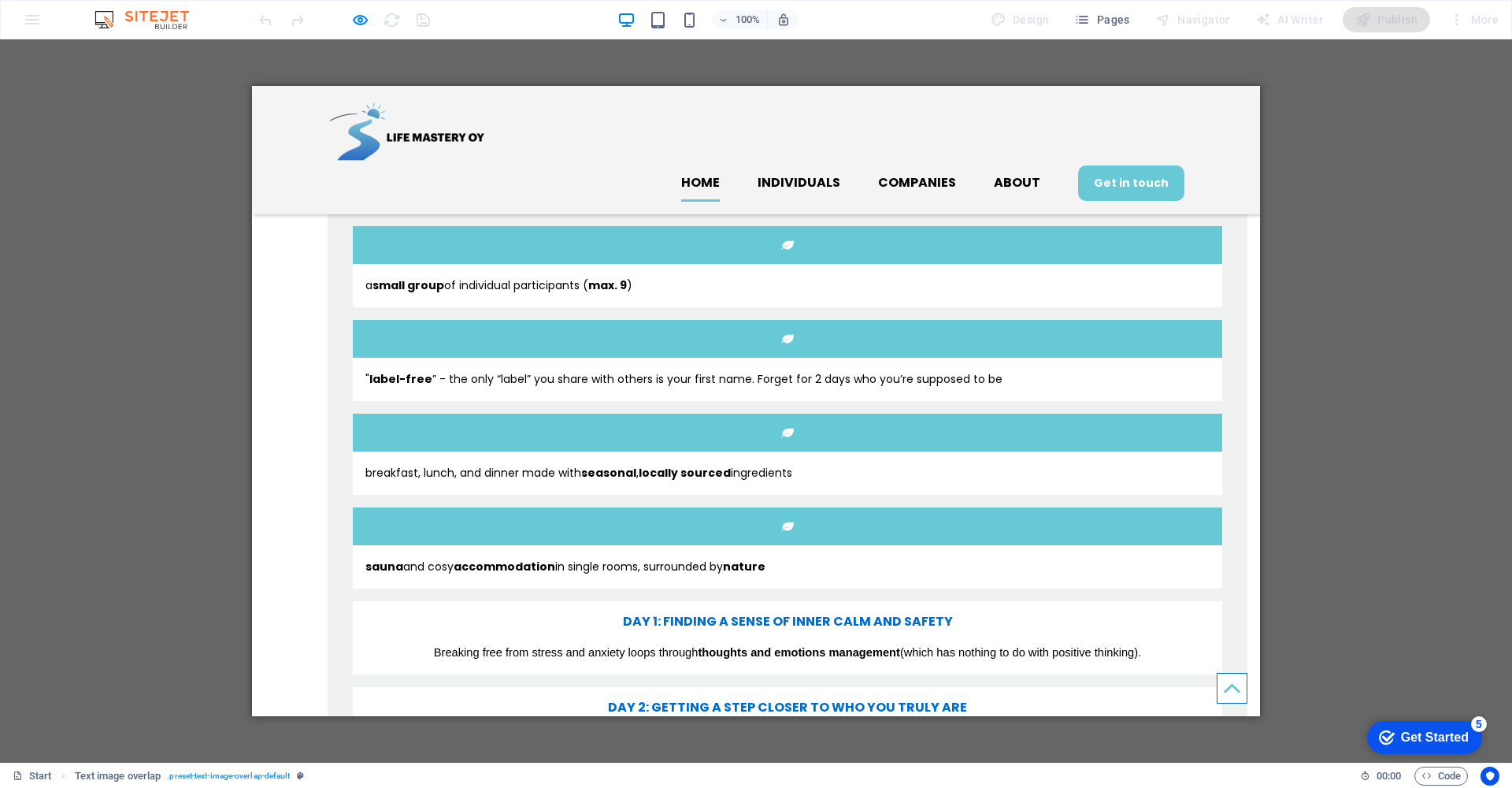
scroll to position [1363, 0]
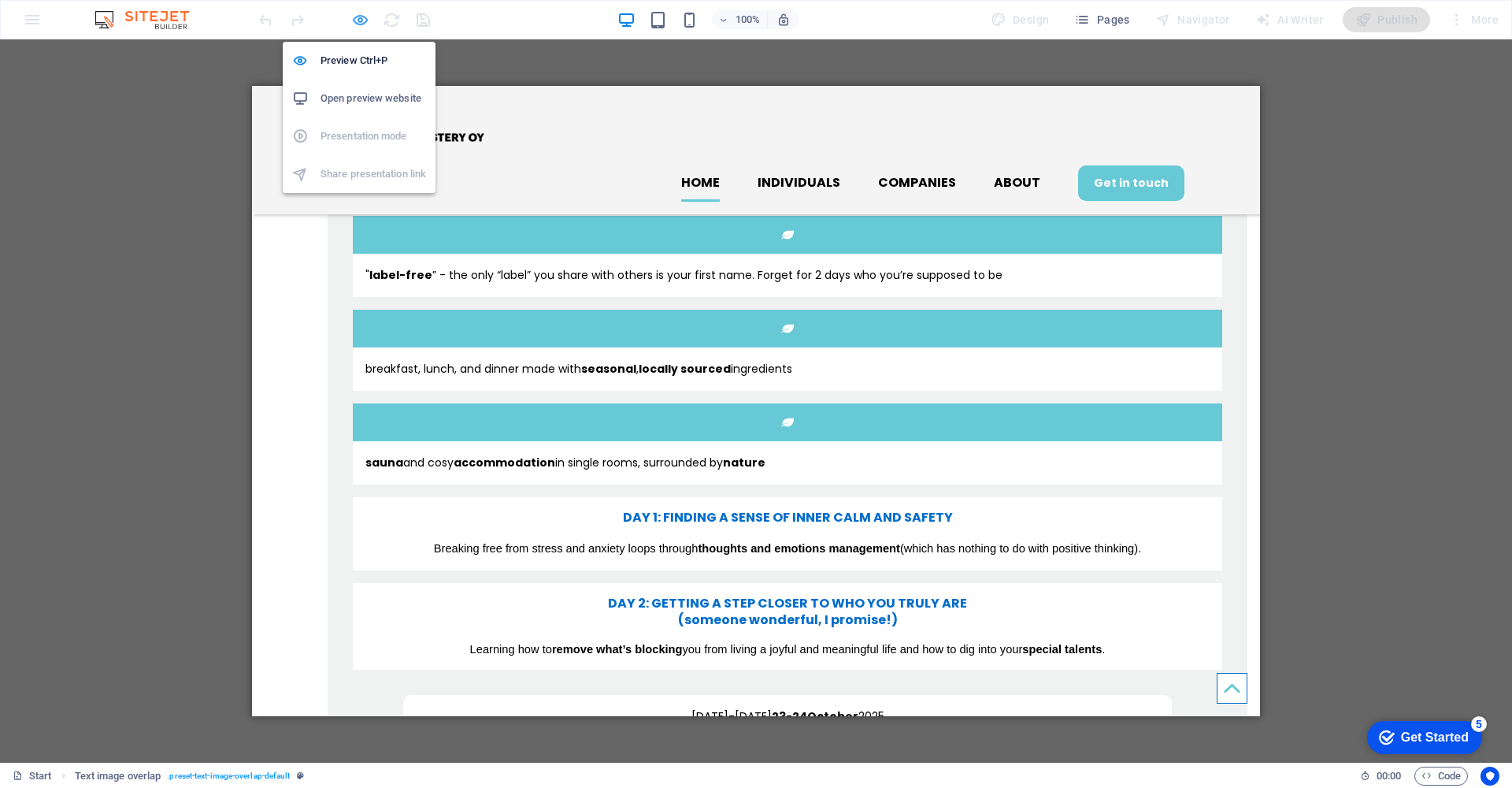
click at [362, 21] on icon "button" at bounding box center [360, 20] width 18 height 18
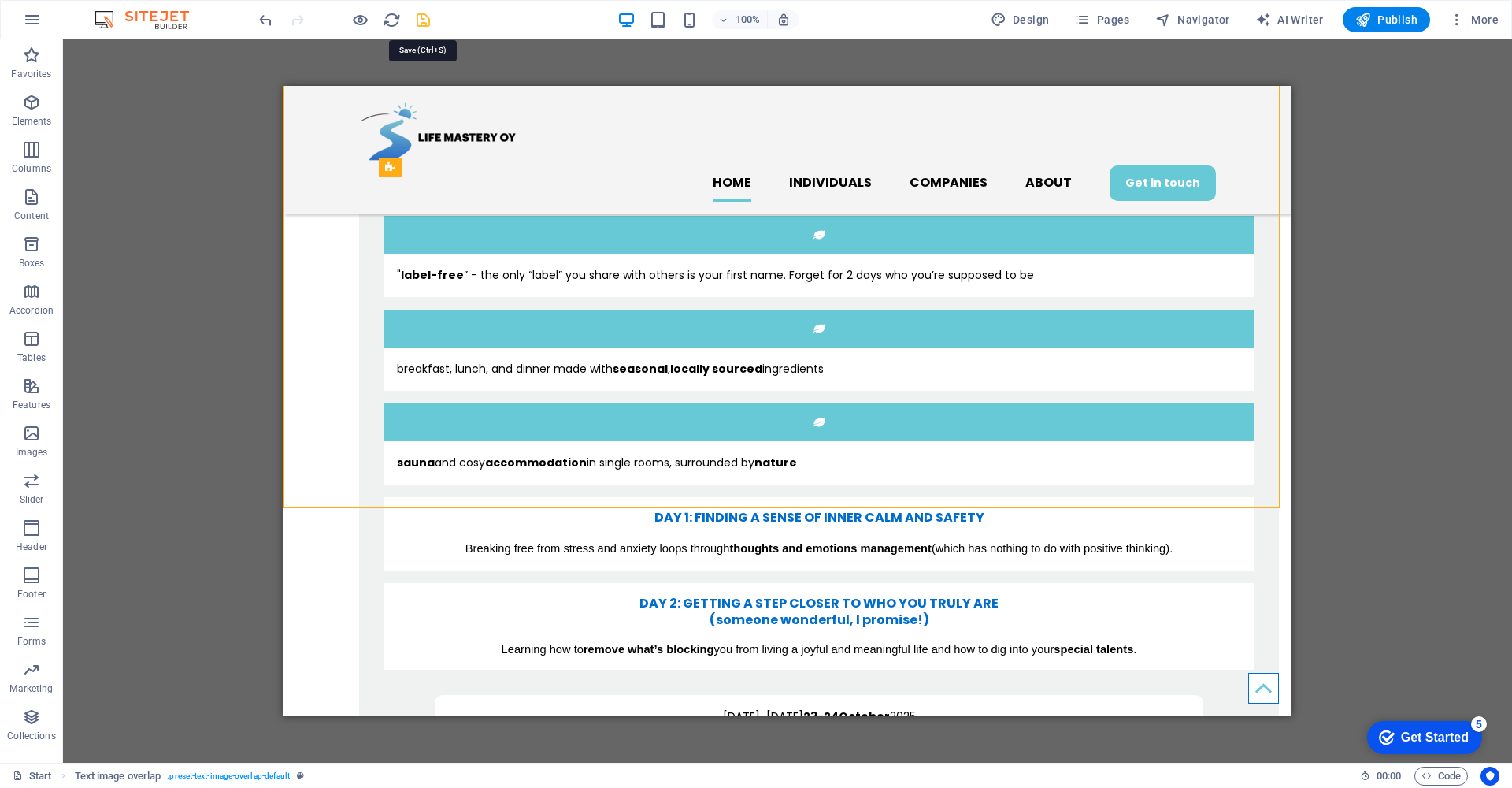
click at [428, 16] on icon "save" at bounding box center [423, 20] width 18 height 18
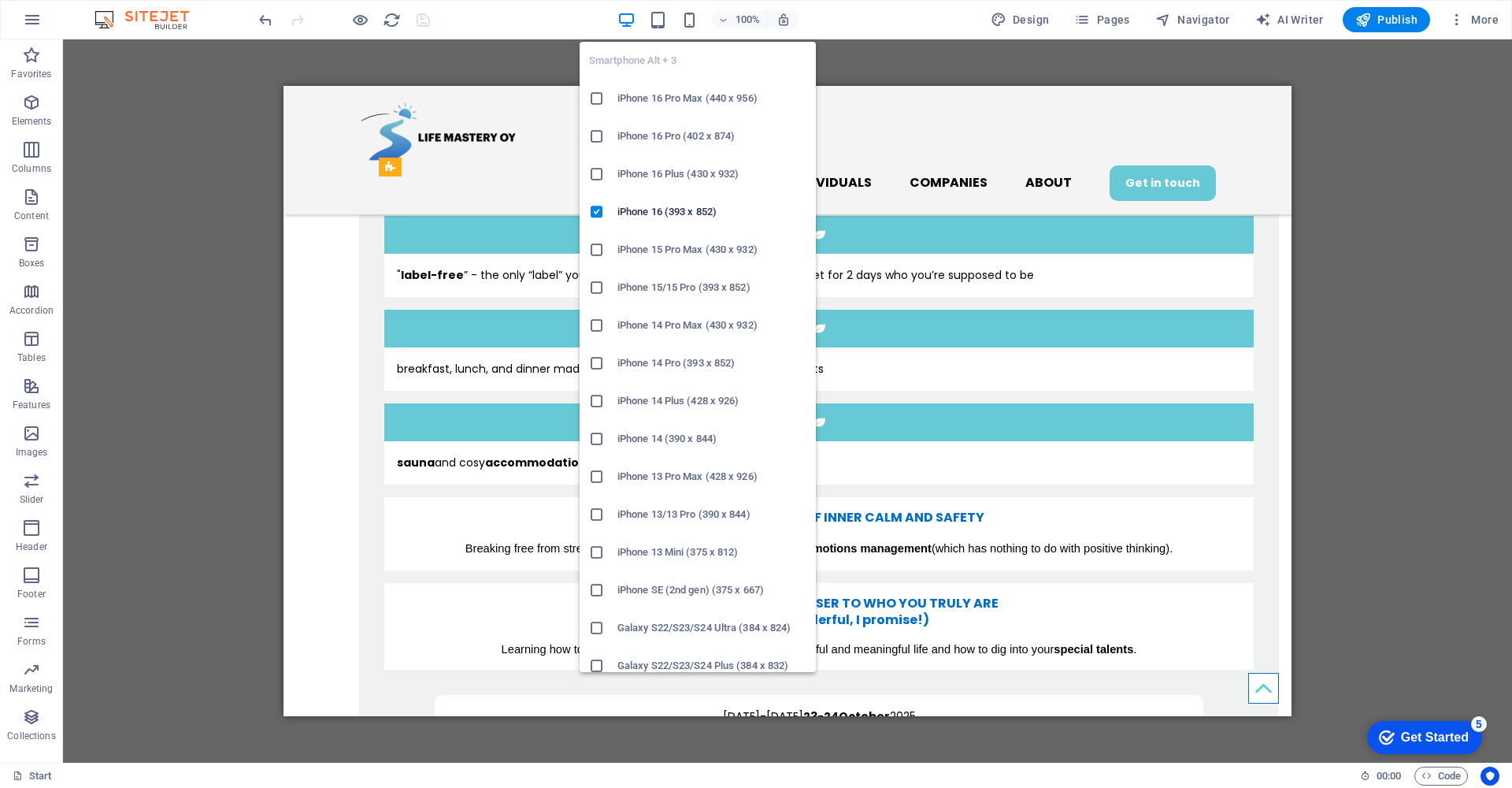
click at [602, 363] on icon at bounding box center [597, 363] width 16 height 16
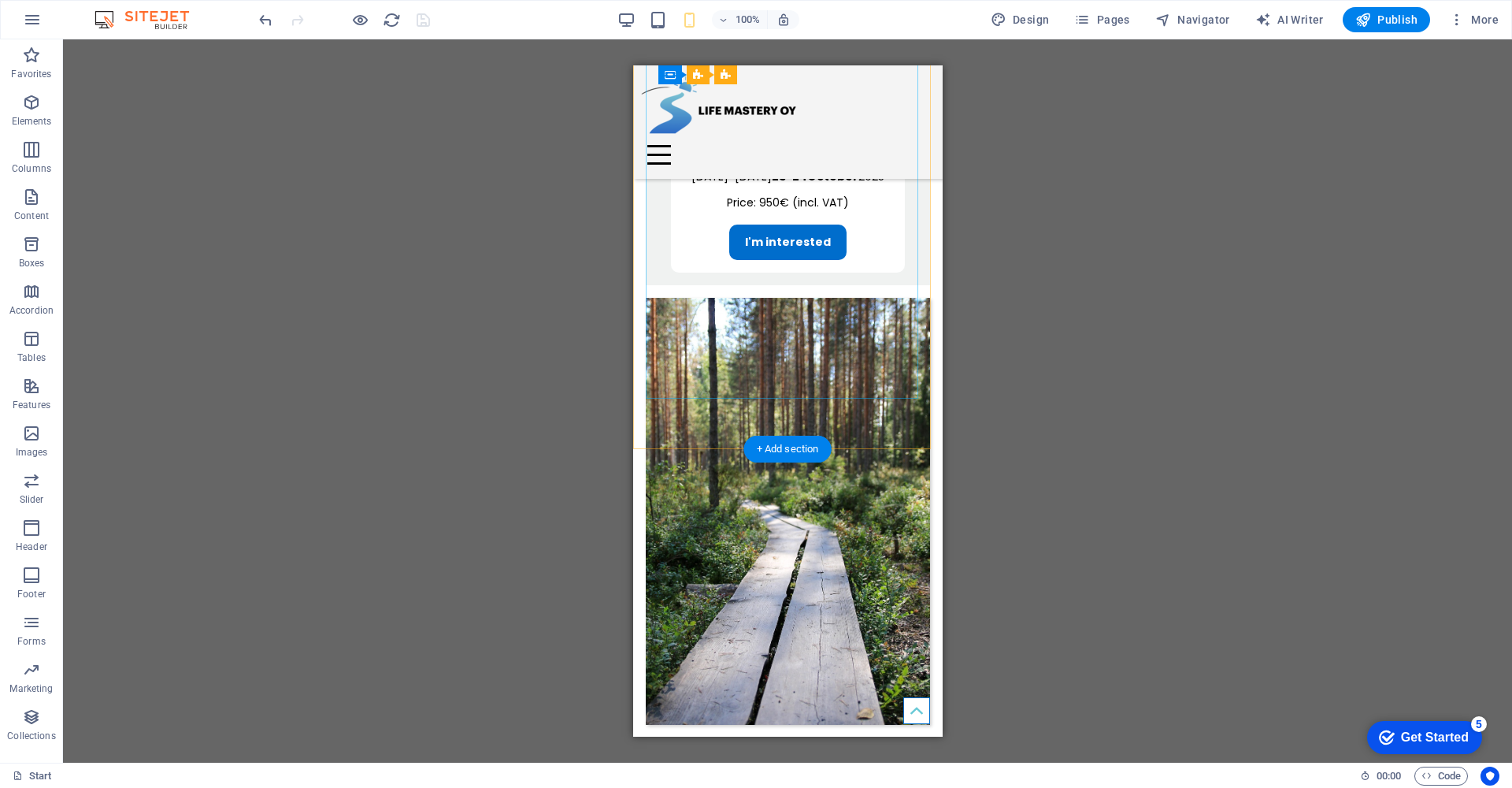
scroll to position [2202, 0]
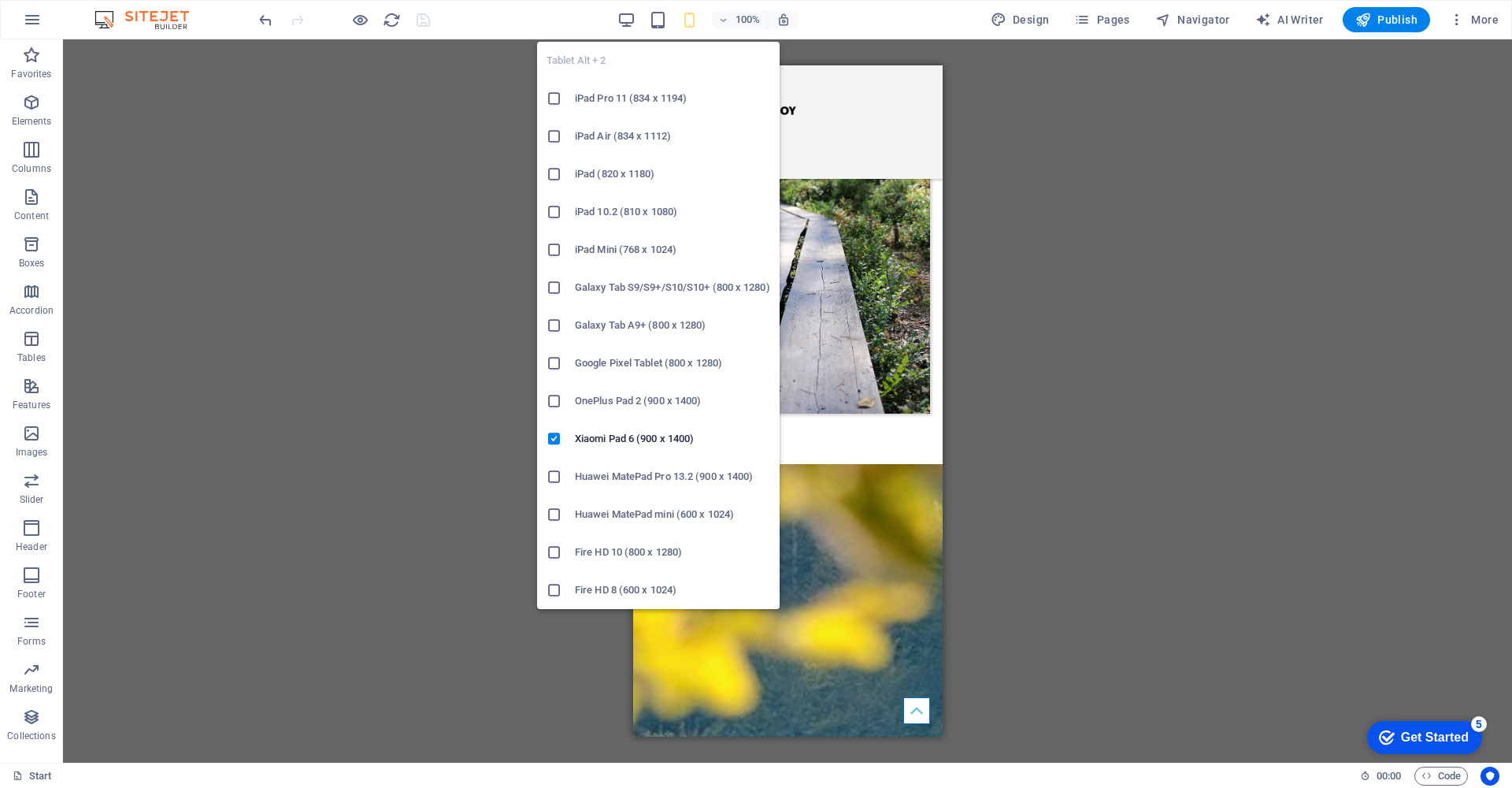
click at [636, 107] on h6 "iPad Pro 11 (834 x 1194)" at bounding box center [673, 98] width 196 height 19
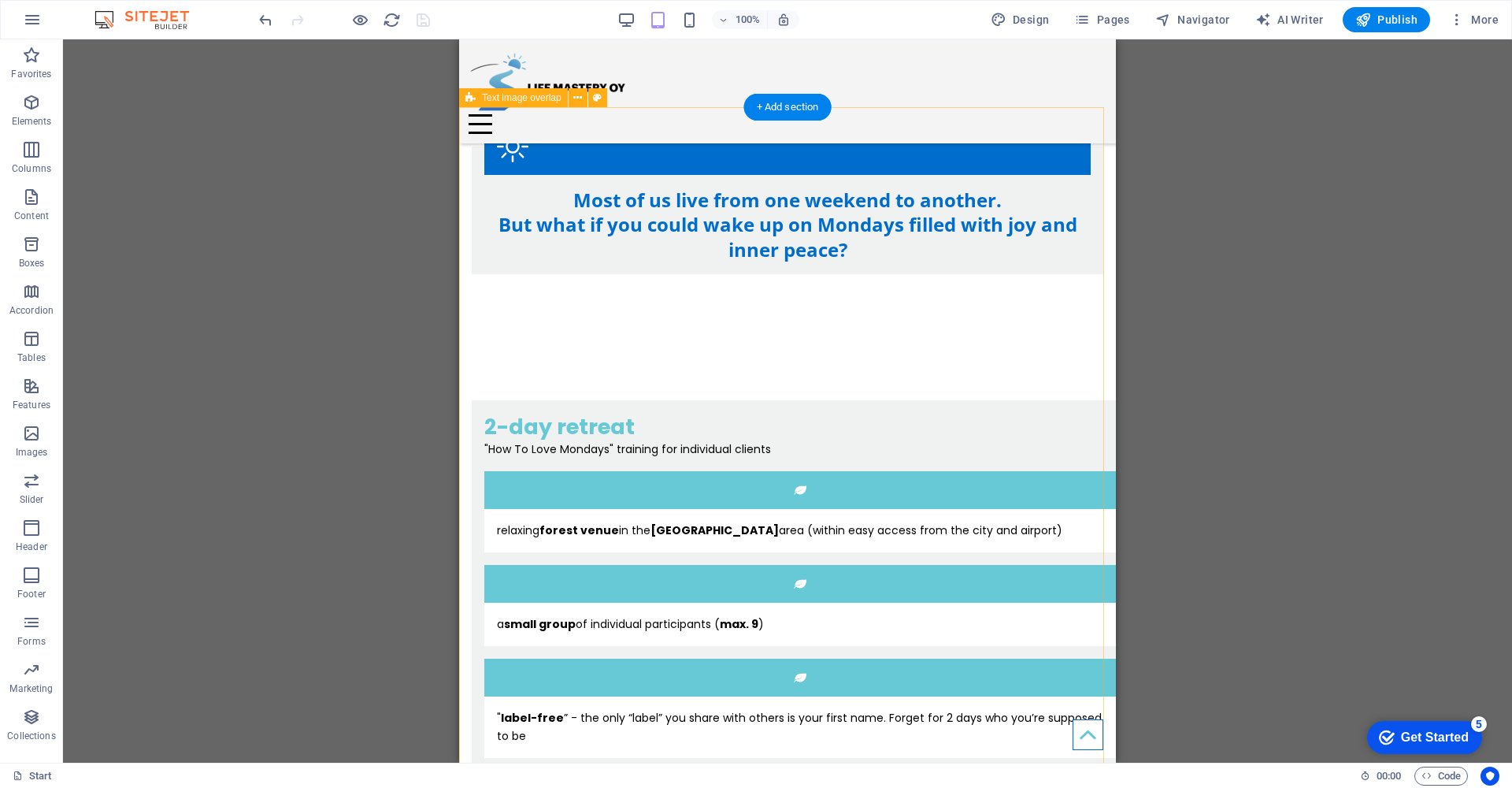
scroll to position [943, 0]
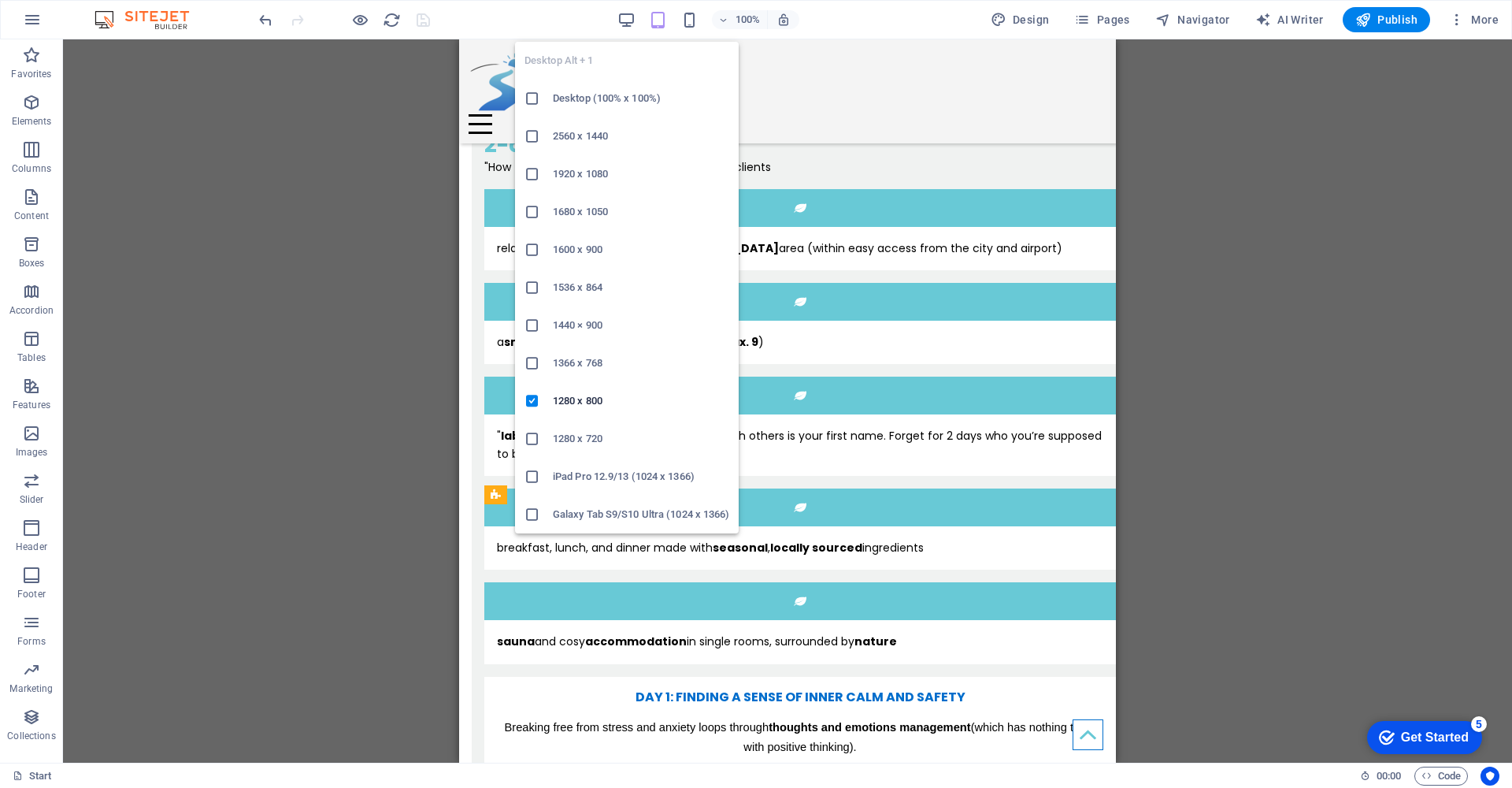
click at [536, 98] on icon at bounding box center [533, 99] width 16 height 16
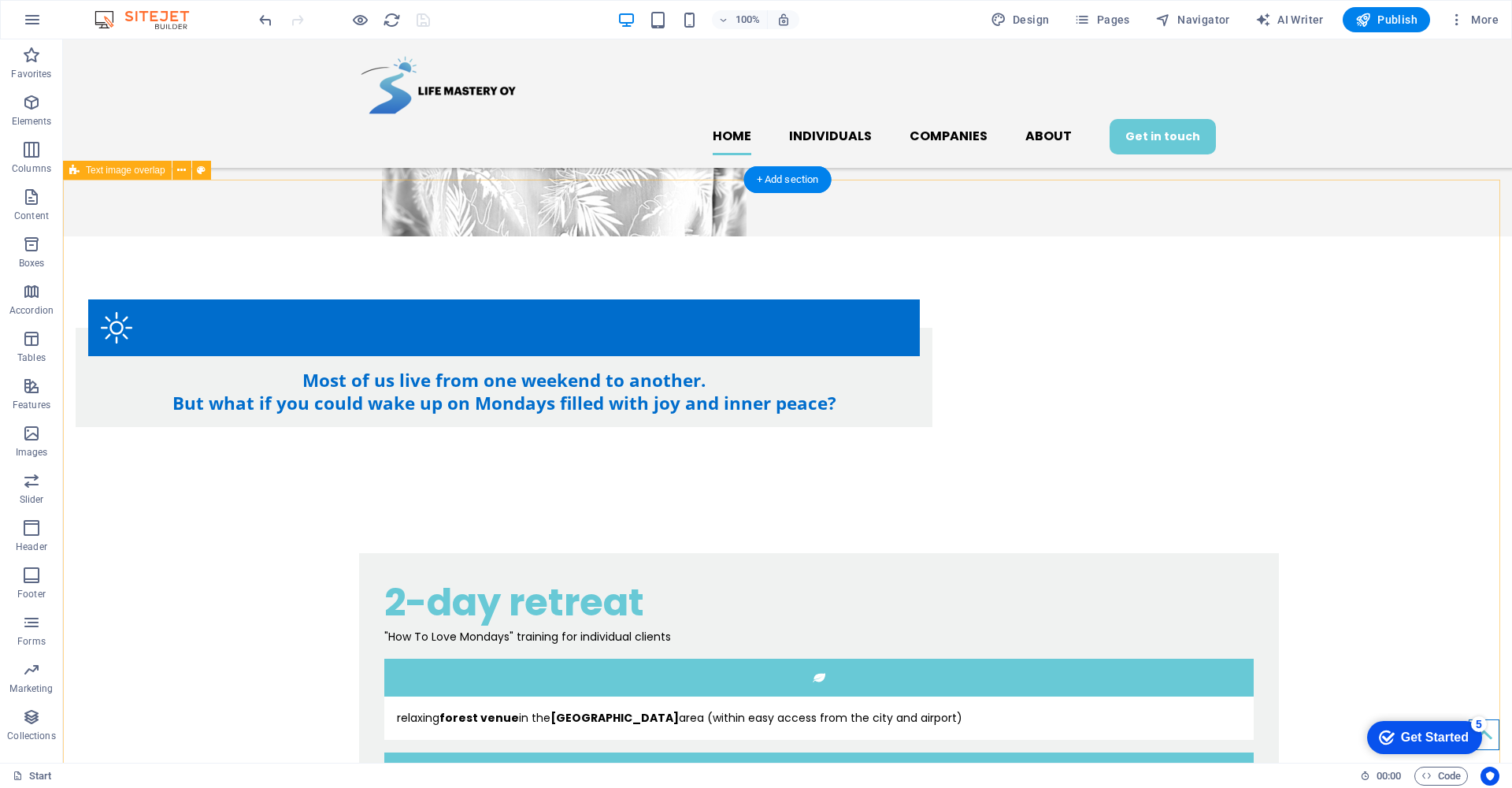
scroll to position [804, 0]
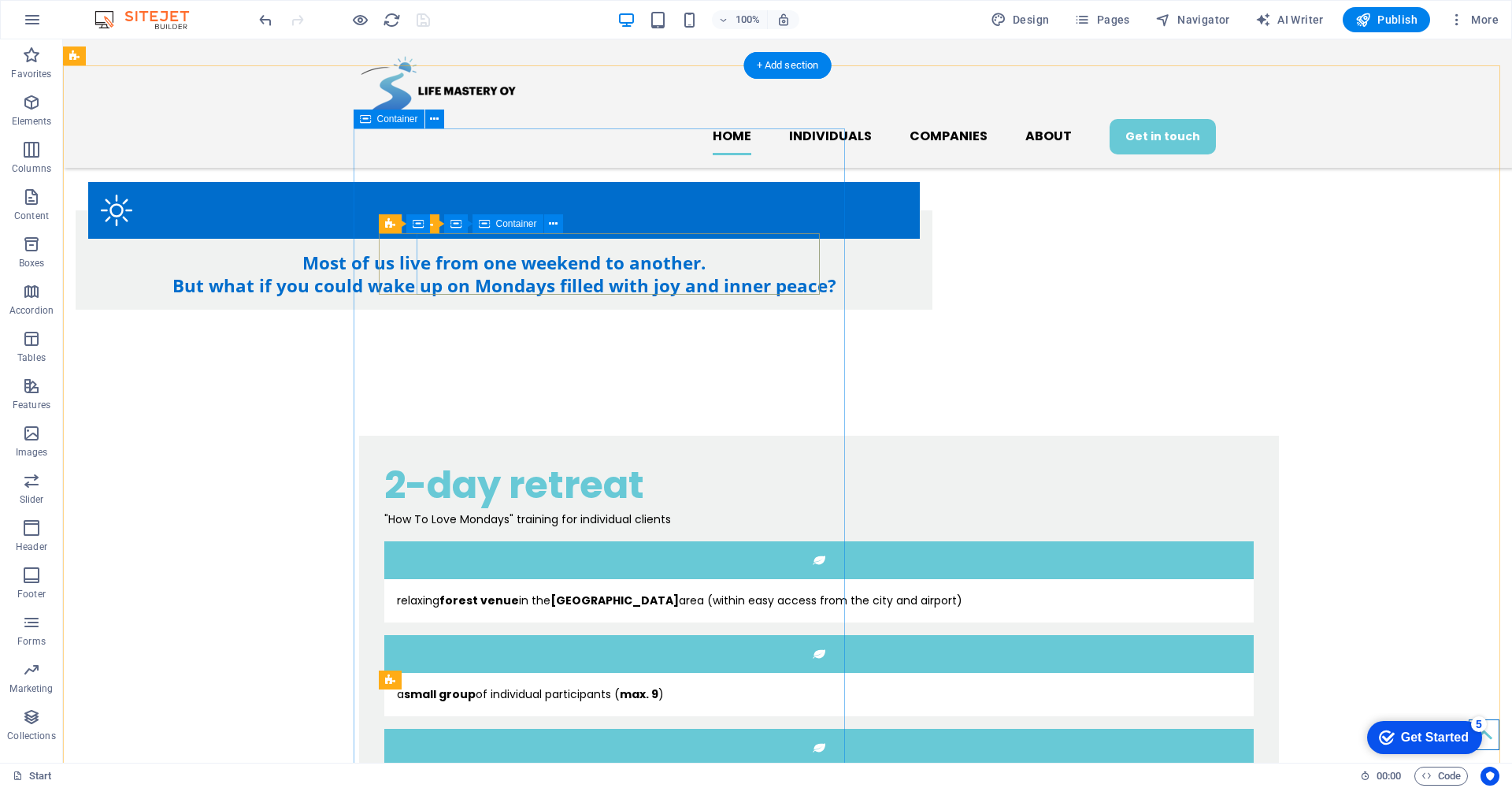
click at [548, 579] on div "relaxing forest venue in the Helsinki area (within easy access from the city an…" at bounding box center [819, 601] width 870 height 44
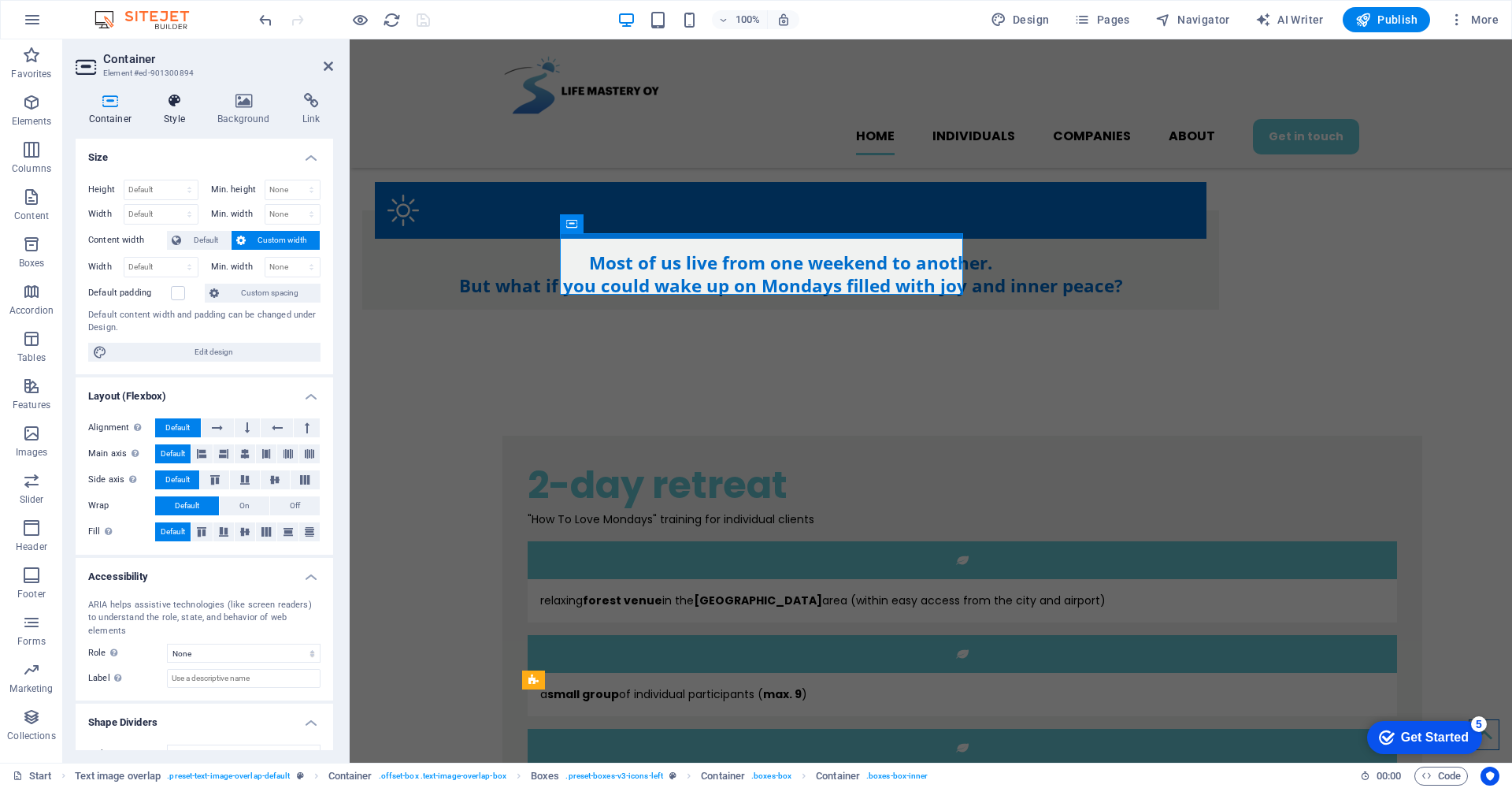
click at [166, 107] on icon at bounding box center [175, 101] width 47 height 16
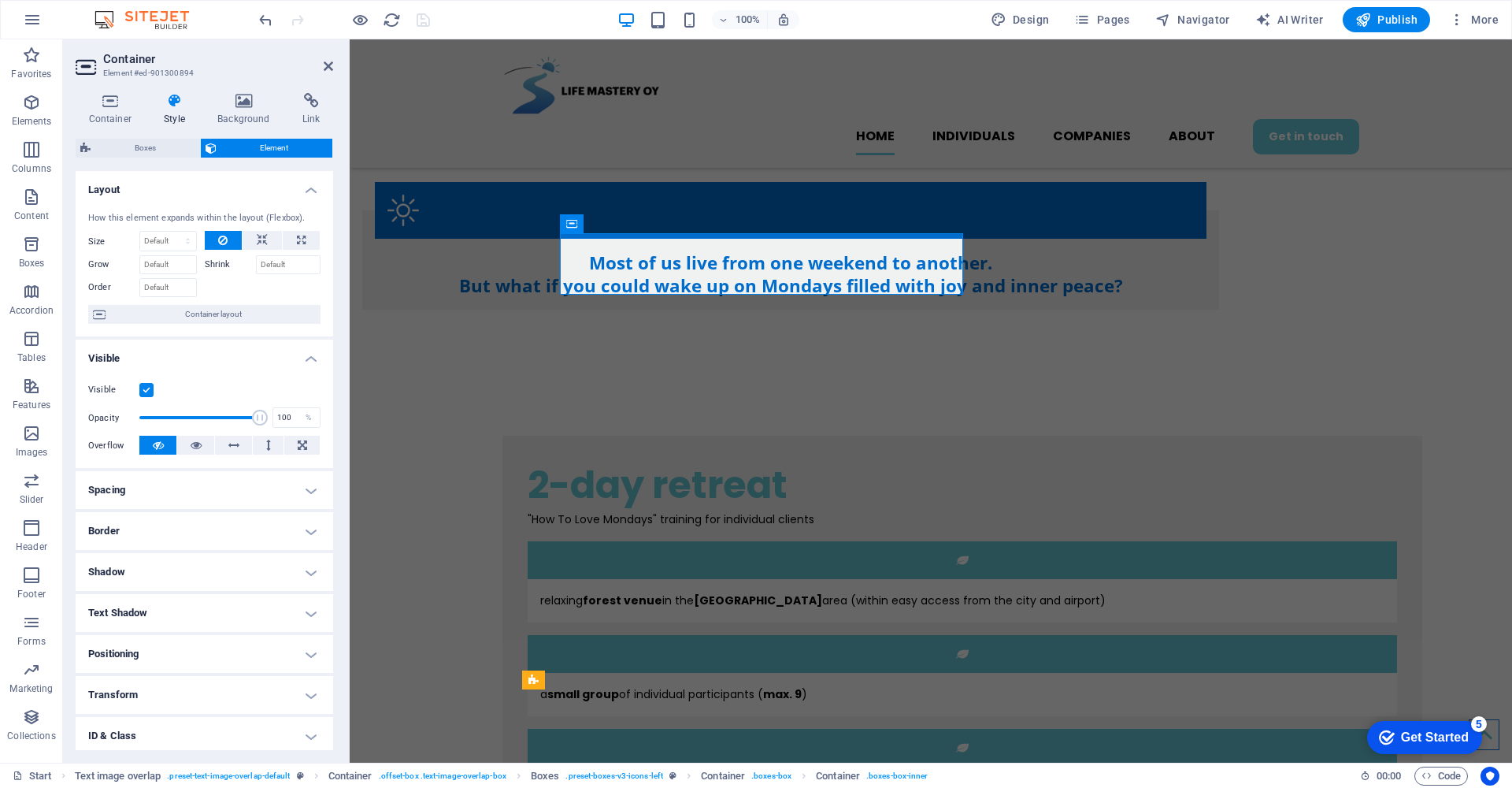
click at [311, 493] on h4 "Spacing" at bounding box center [204, 489] width 258 height 38
click at [297, 547] on span "Custom" at bounding box center [287, 548] width 59 height 19
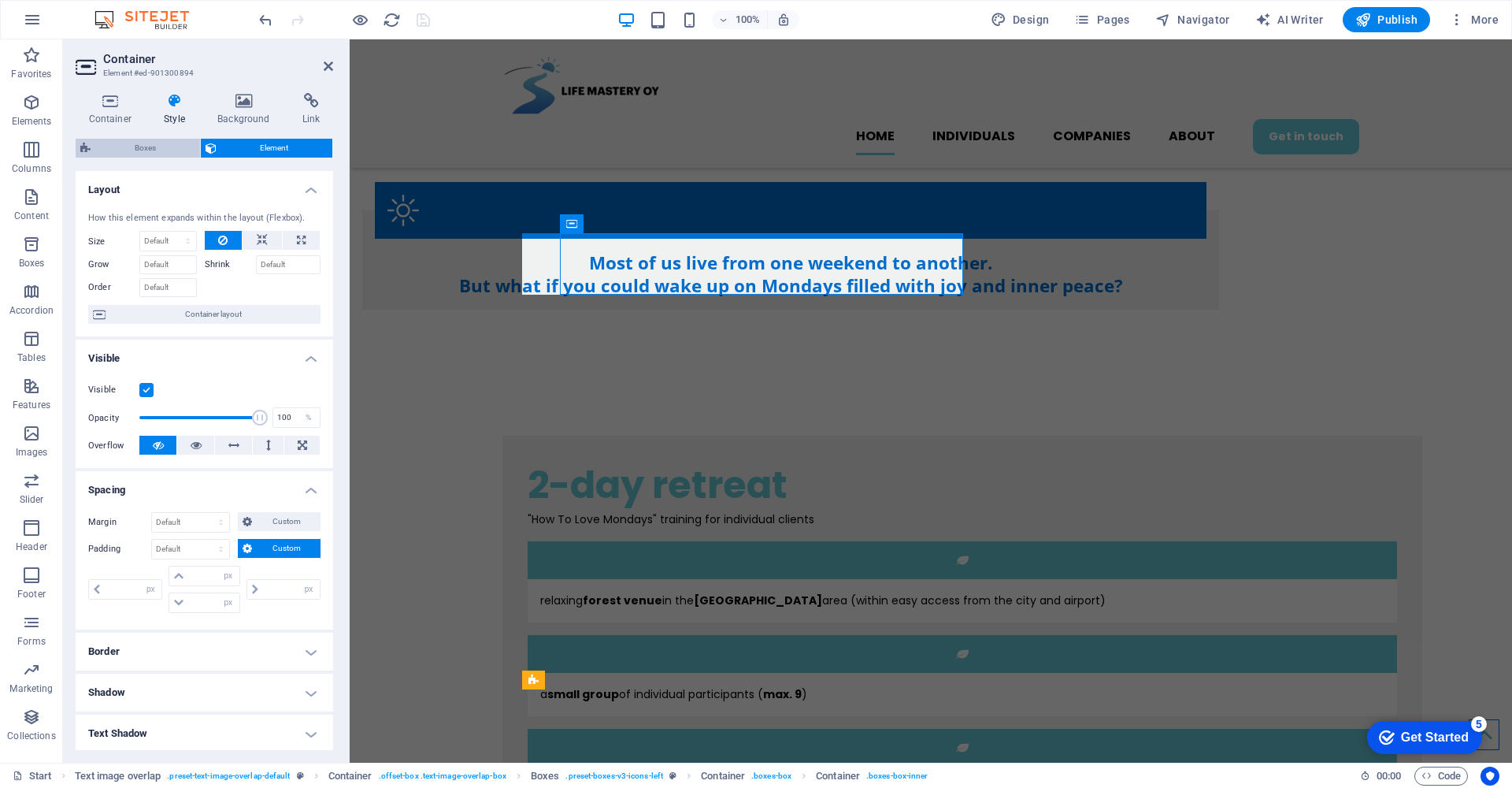
click at [121, 149] on span "Boxes" at bounding box center [144, 147] width 100 height 19
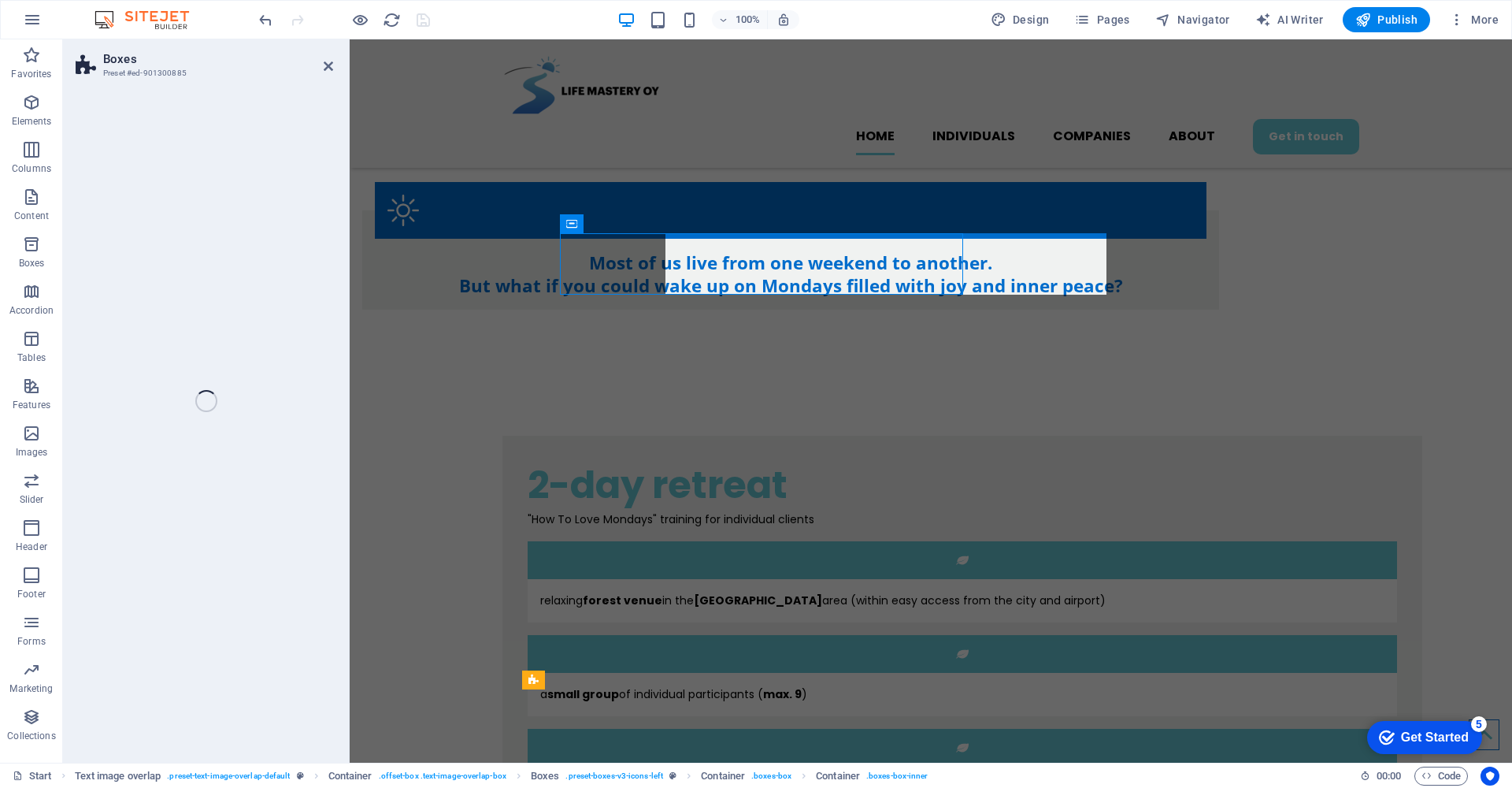
select select "rem"
select select "preset-boxes-v3-icons-left"
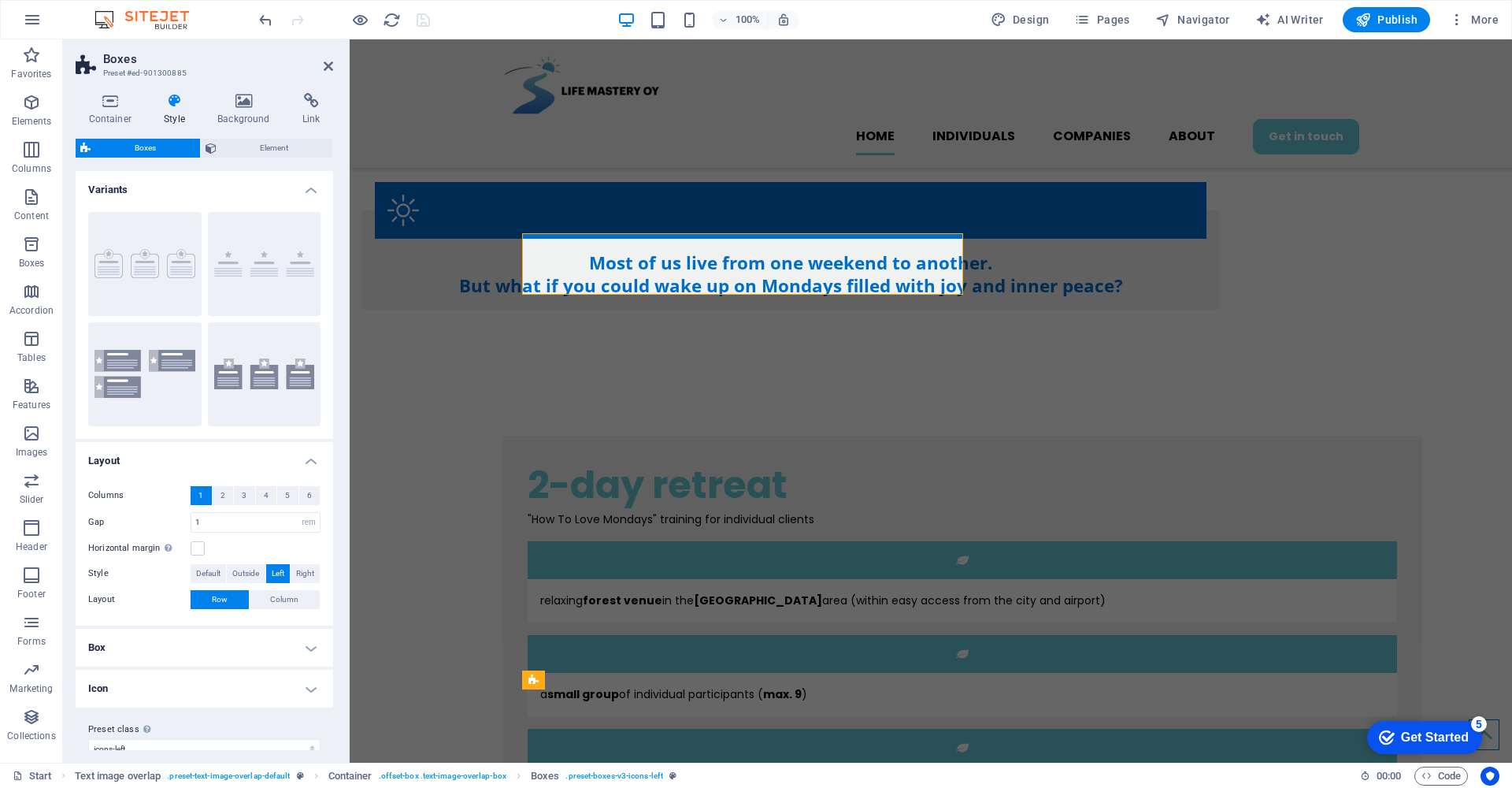
click at [311, 637] on h4 "Box" at bounding box center [204, 648] width 258 height 38
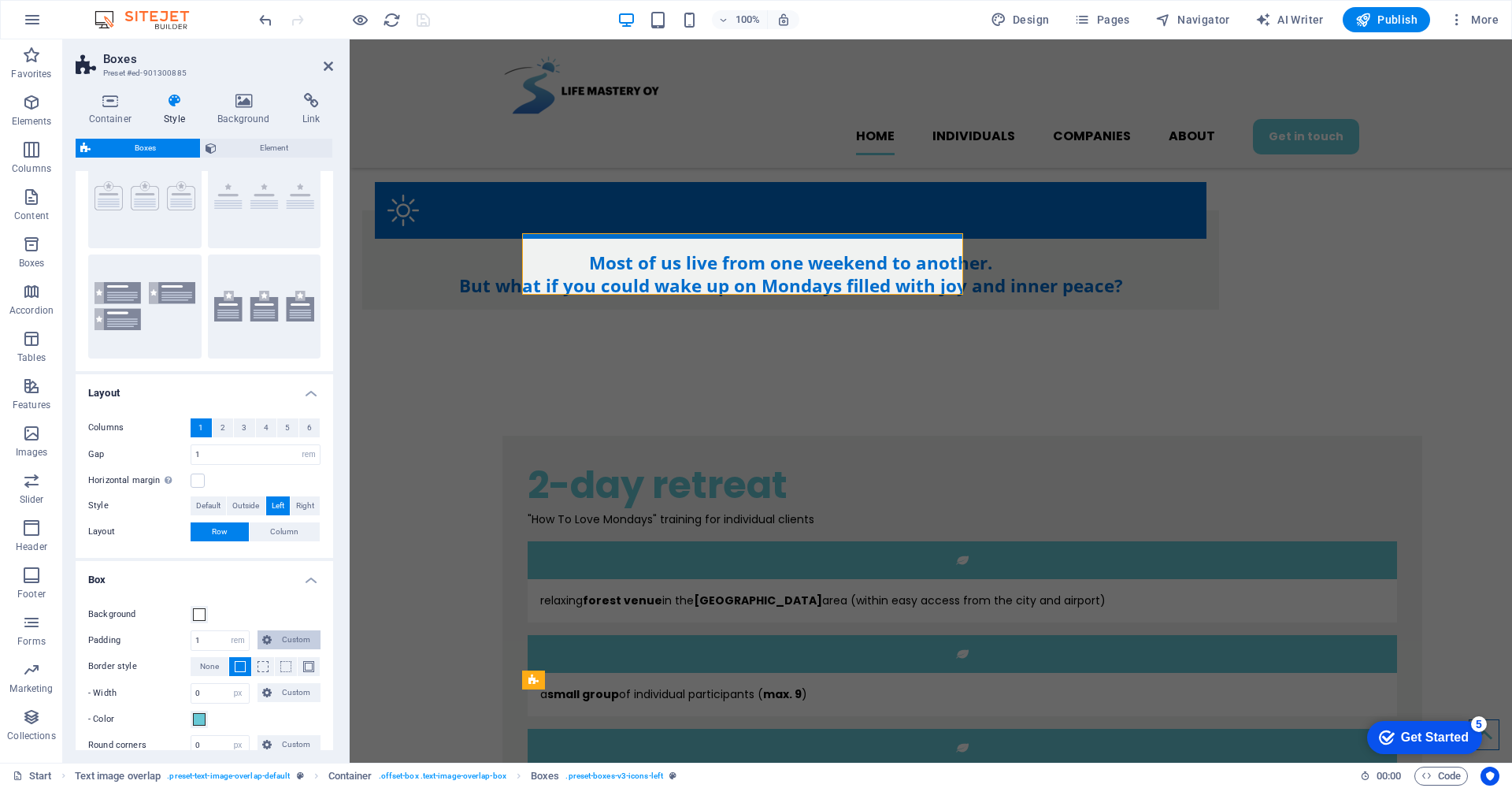
scroll to position [176, 0]
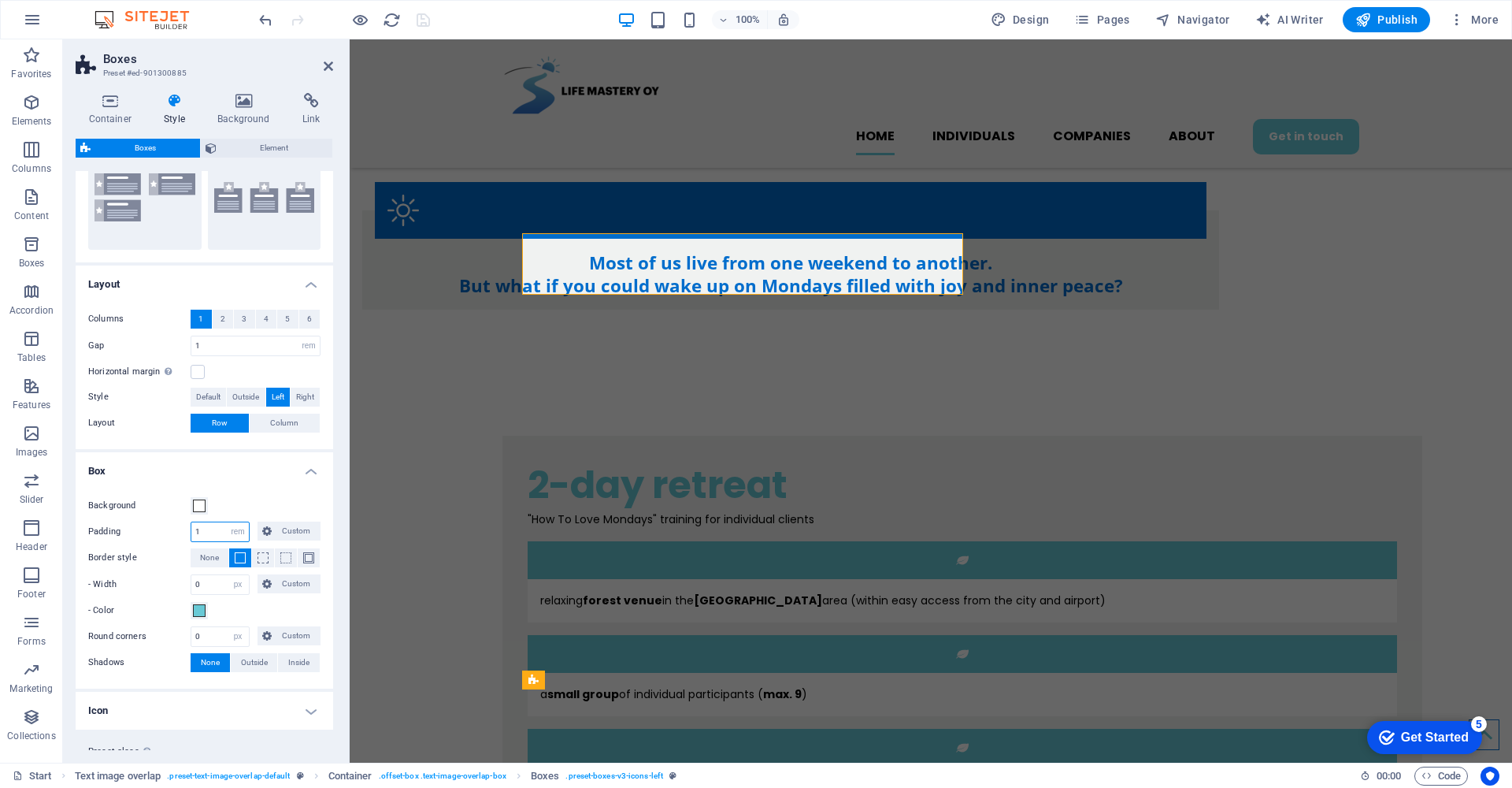
click at [206, 533] on input "1" at bounding box center [220, 531] width 57 height 19
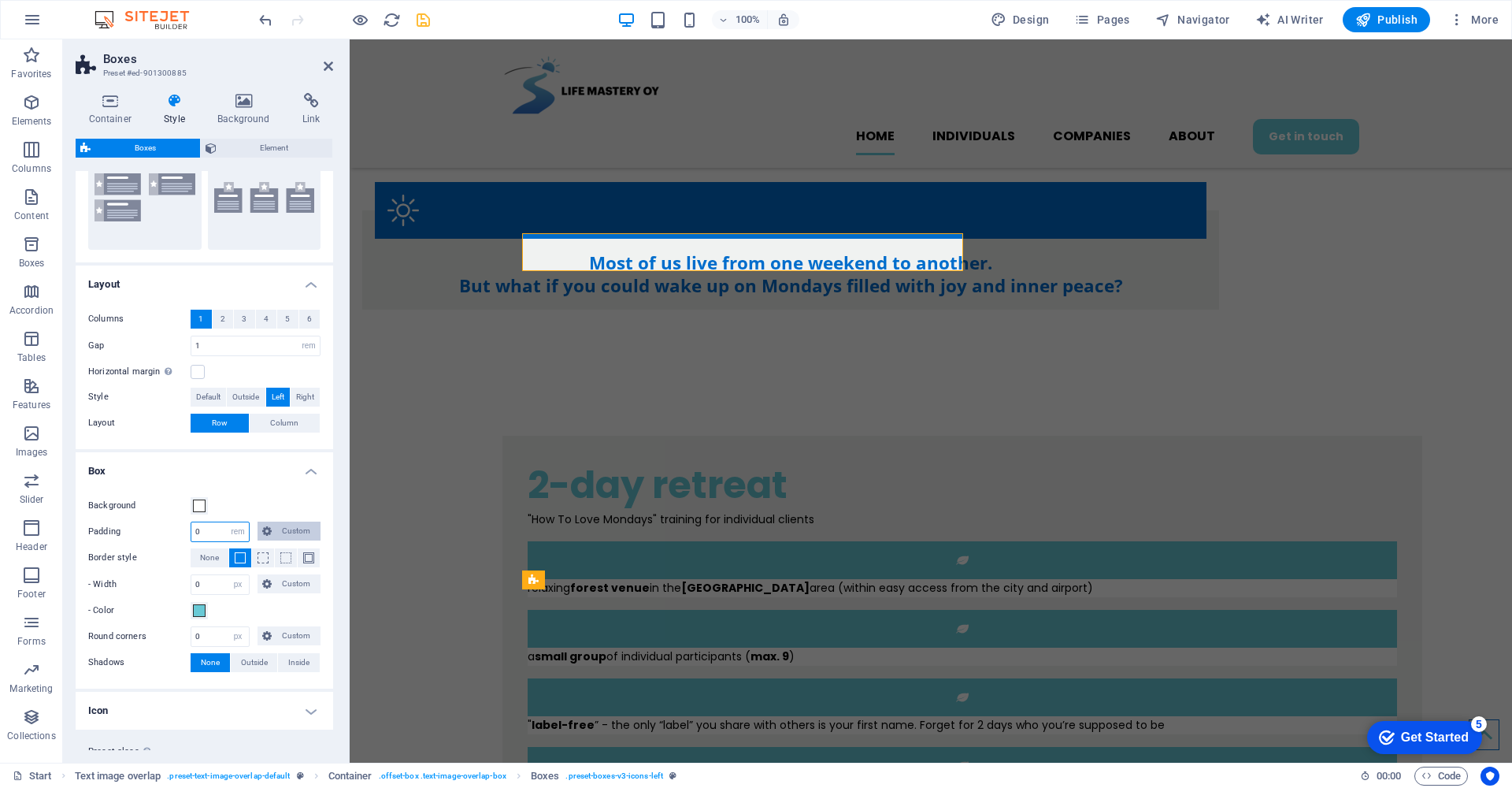
type input "0"
click at [271, 527] on button "Custom" at bounding box center [290, 530] width 63 height 19
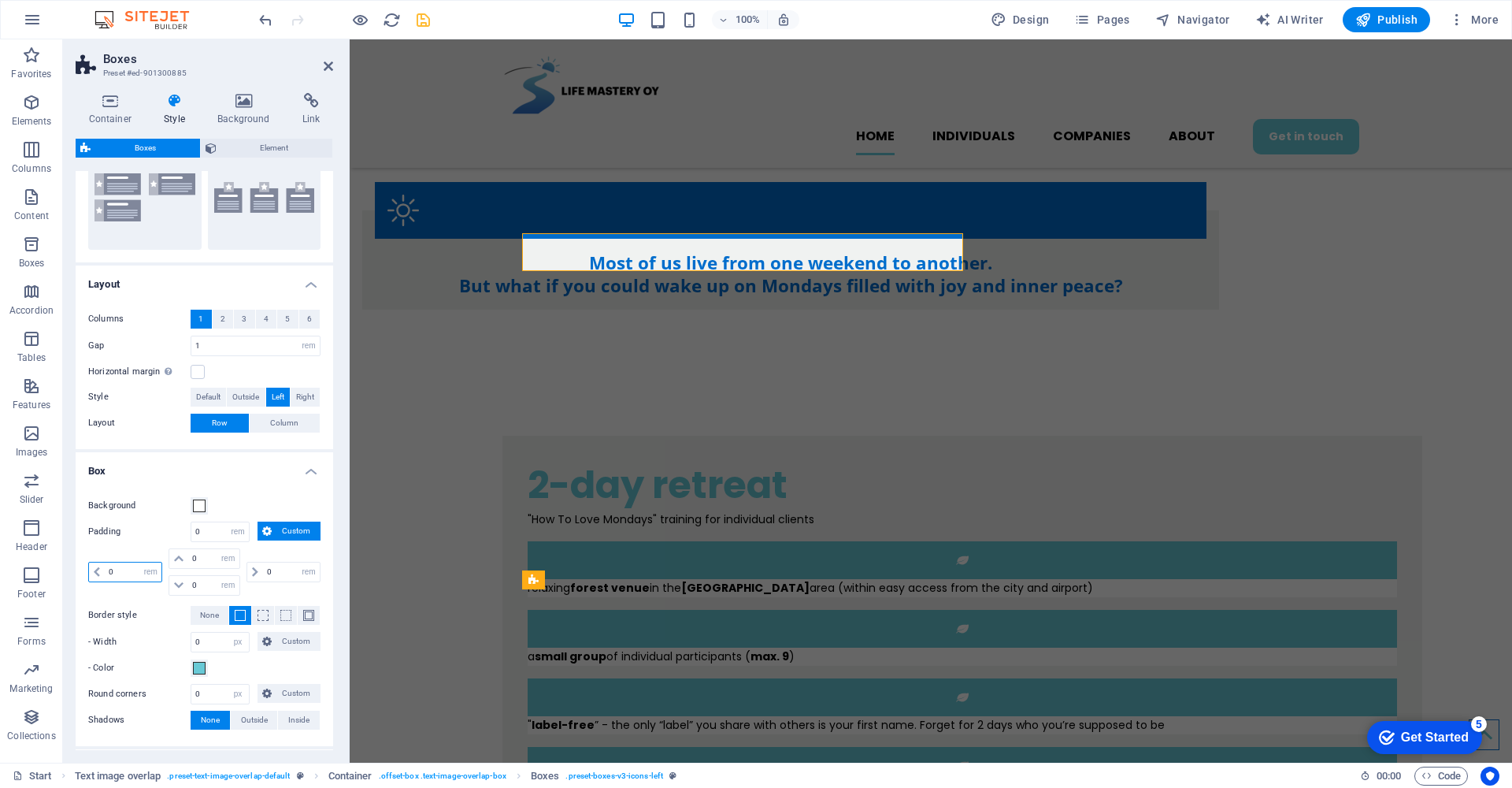
click at [126, 572] on input "0" at bounding box center [132, 571] width 56 height 19
type input "0.5"
select select "DISABLED_OPTION_VALUE"
type input "0.5"
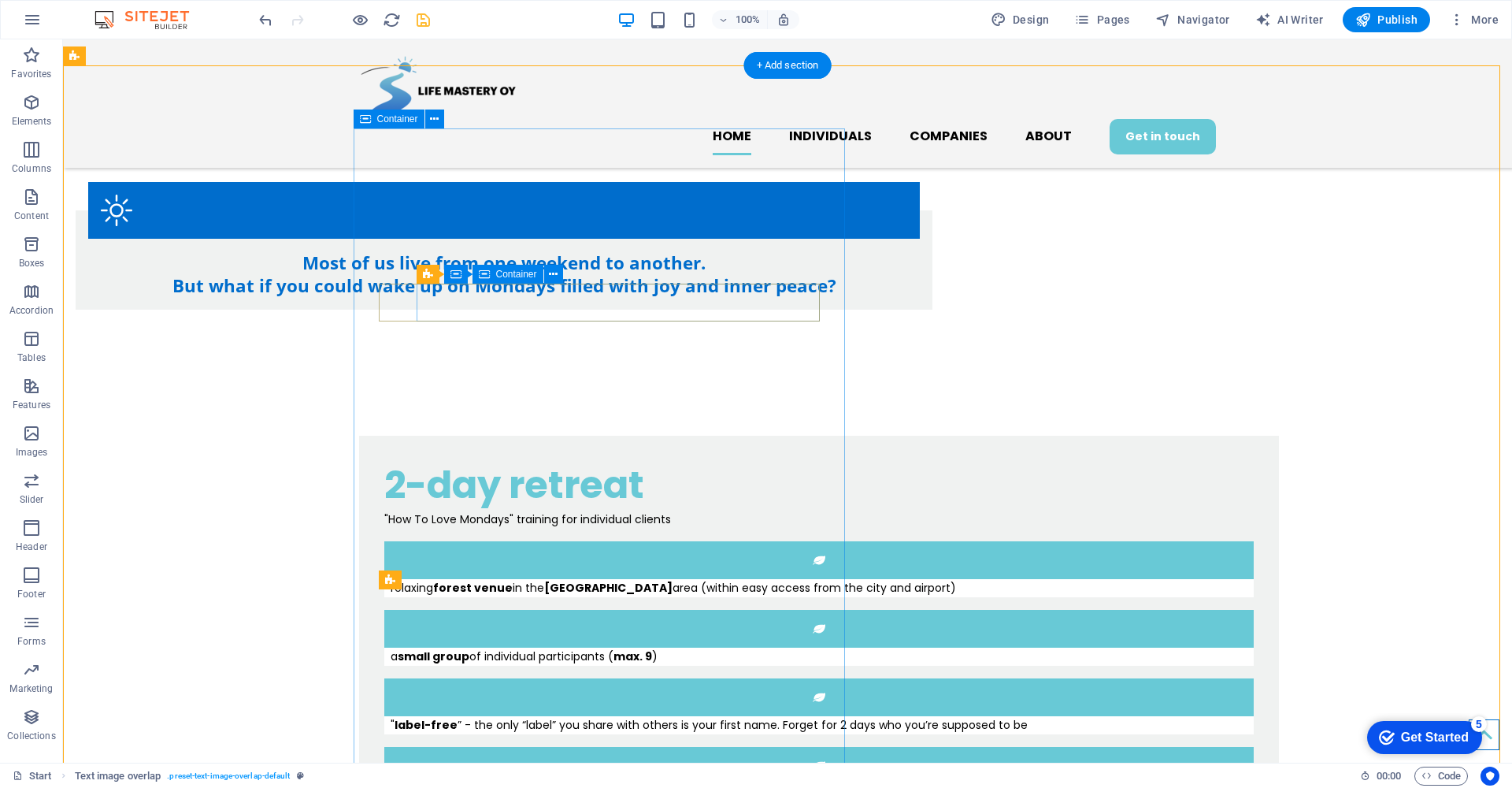
click at [509, 648] on div "a small group of individual participants ( max. 9 )" at bounding box center [819, 657] width 870 height 18
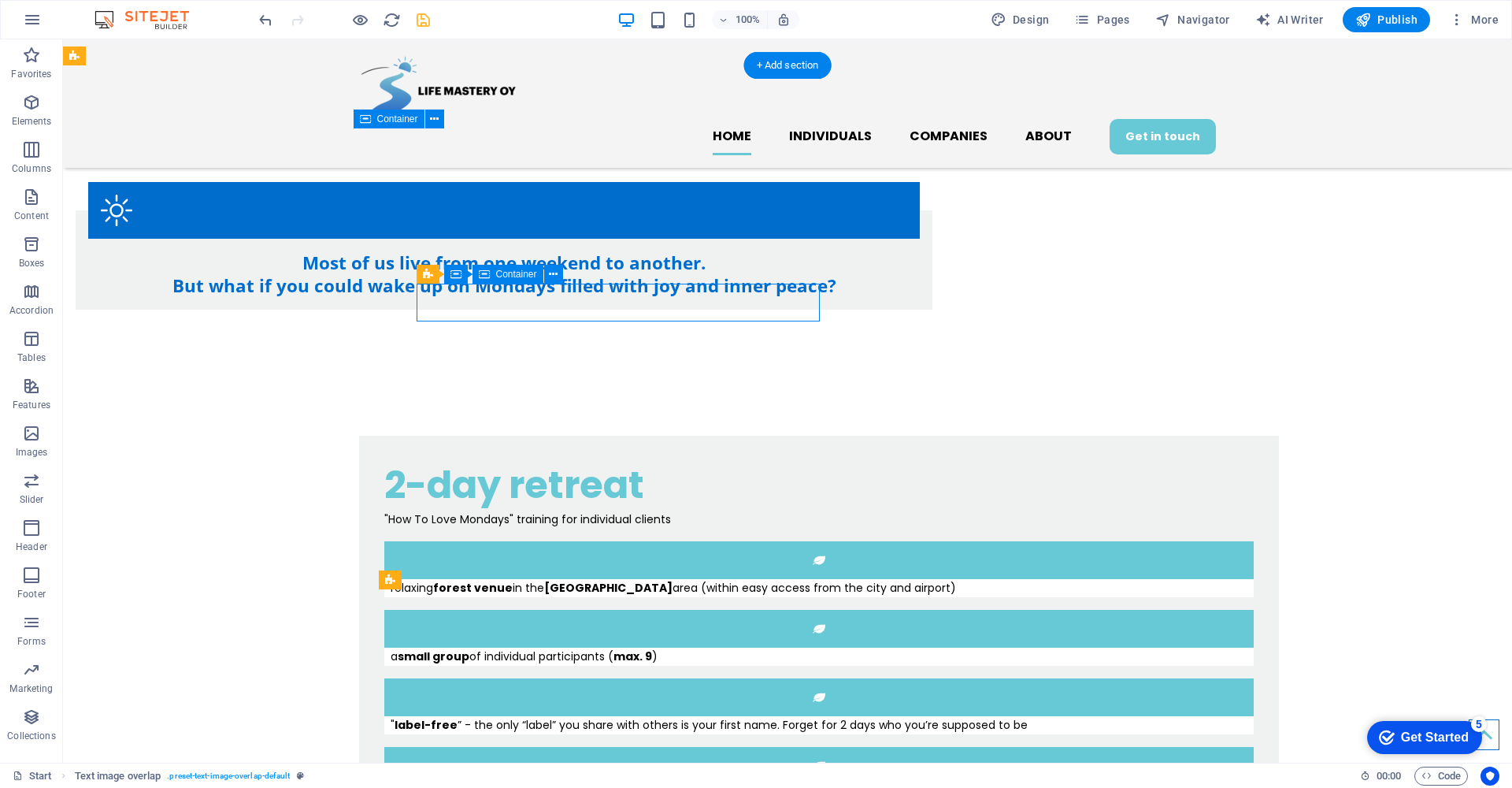
click at [509, 648] on div "a small group of individual participants ( max. 9 )" at bounding box center [819, 657] width 870 height 18
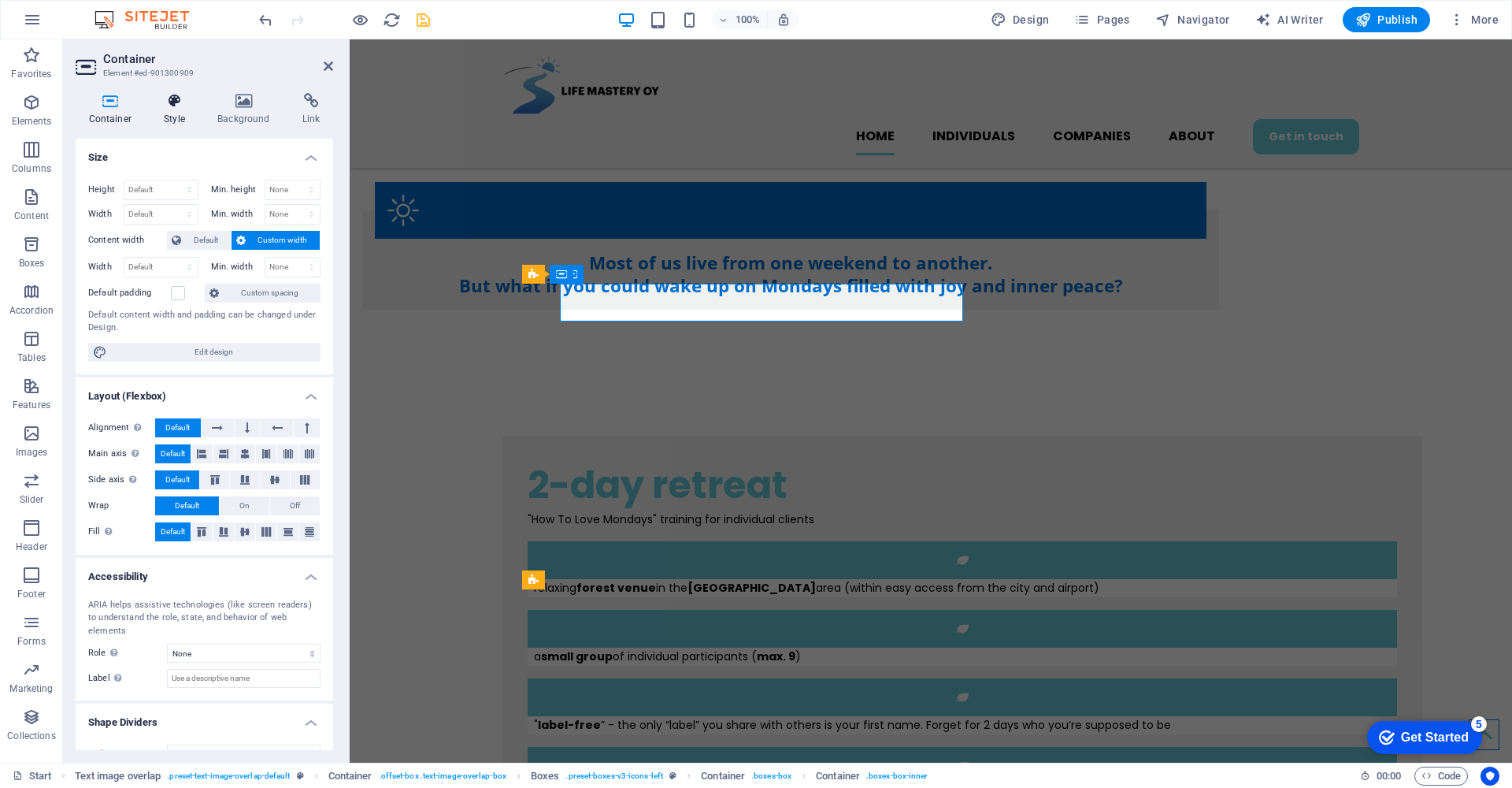
click at [175, 118] on h4 "Style" at bounding box center [178, 109] width 53 height 33
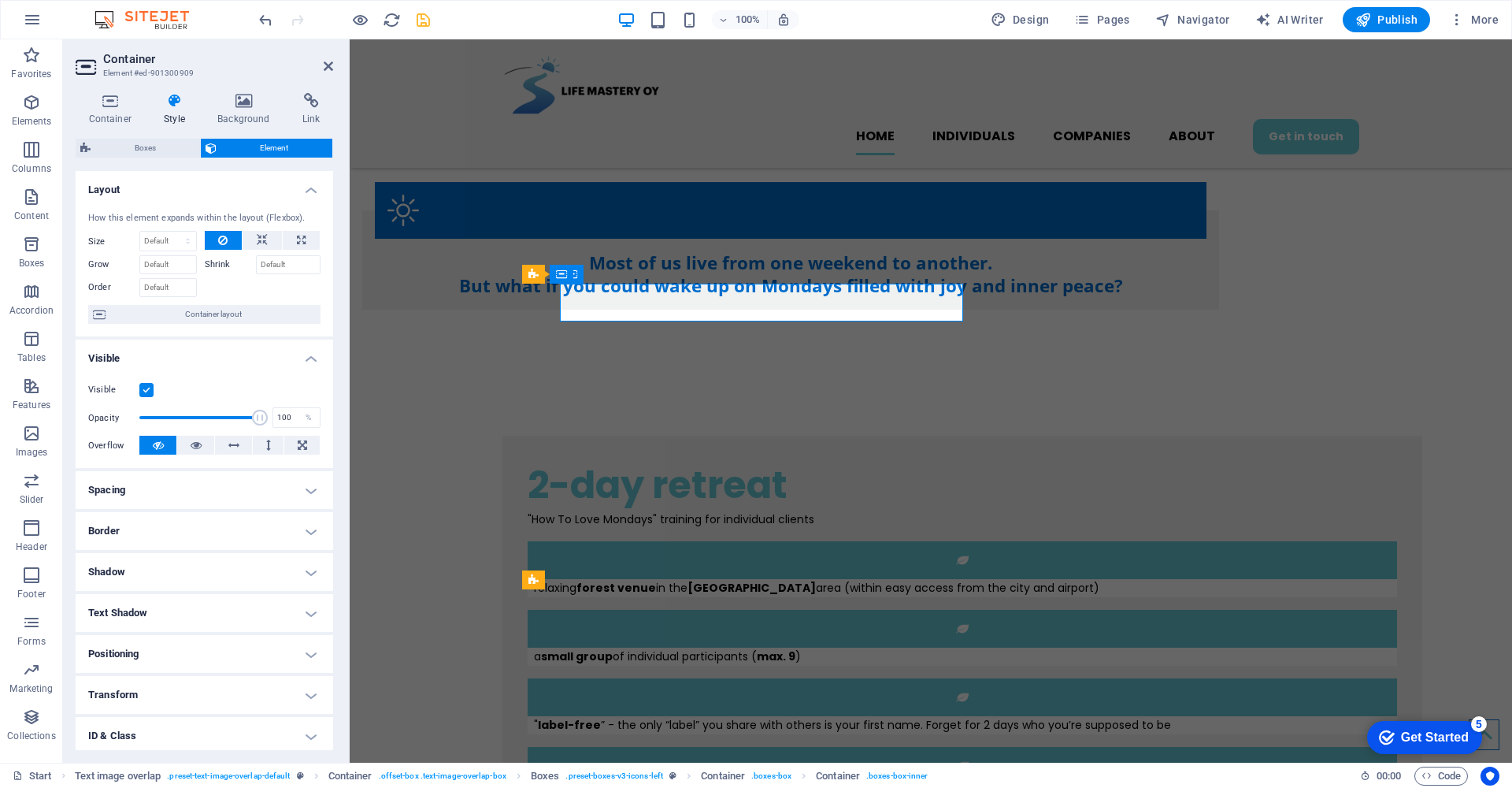
click at [304, 497] on h4 "Spacing" at bounding box center [204, 489] width 258 height 38
click at [293, 551] on span "Custom" at bounding box center [287, 548] width 59 height 19
click at [164, 138] on span "Boxes" at bounding box center [144, 147] width 100 height 19
select select "rem"
select select "preset-boxes-v3-icons-left"
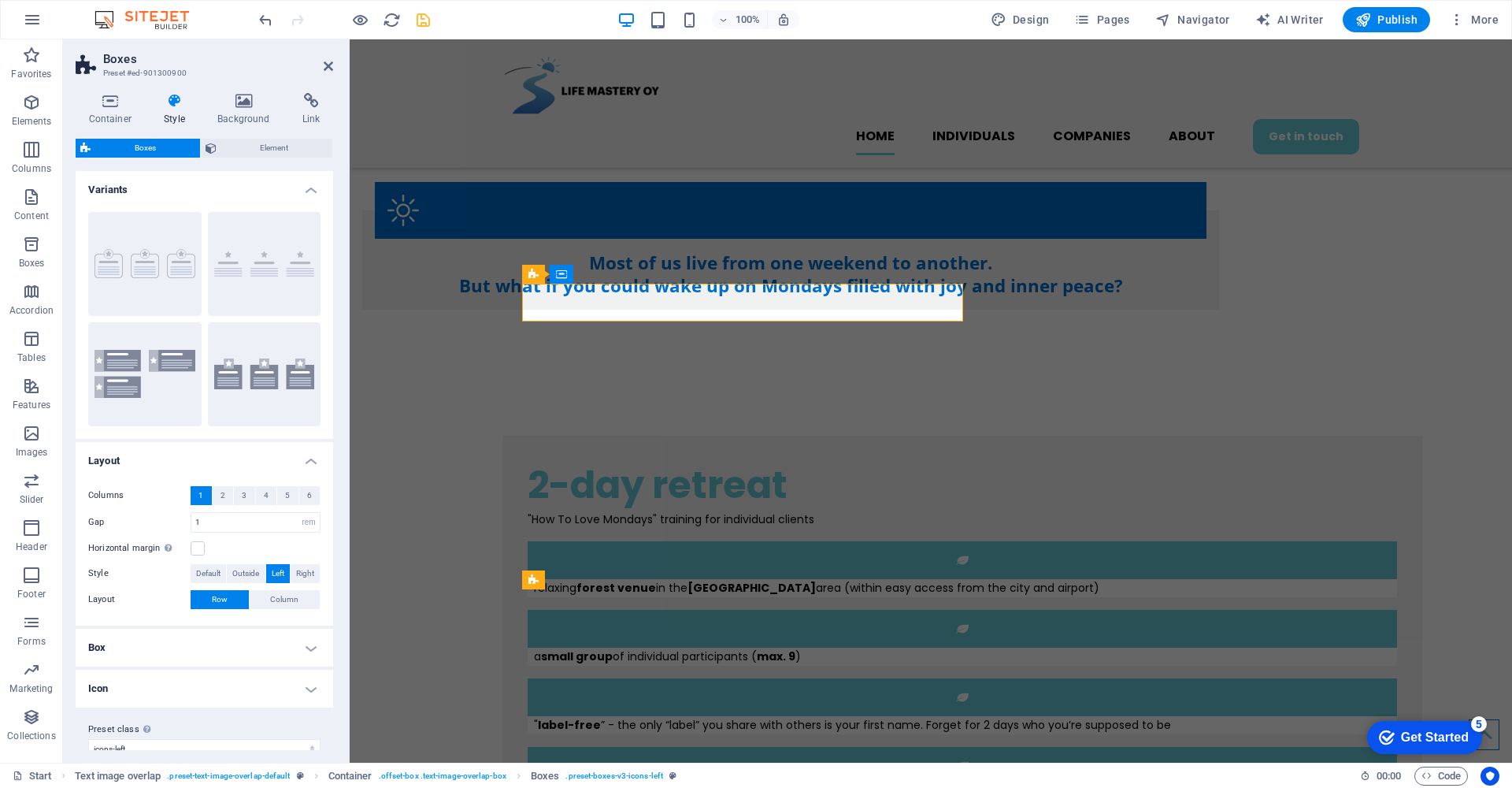
click at [310, 649] on h4 "Box" at bounding box center [204, 648] width 258 height 38
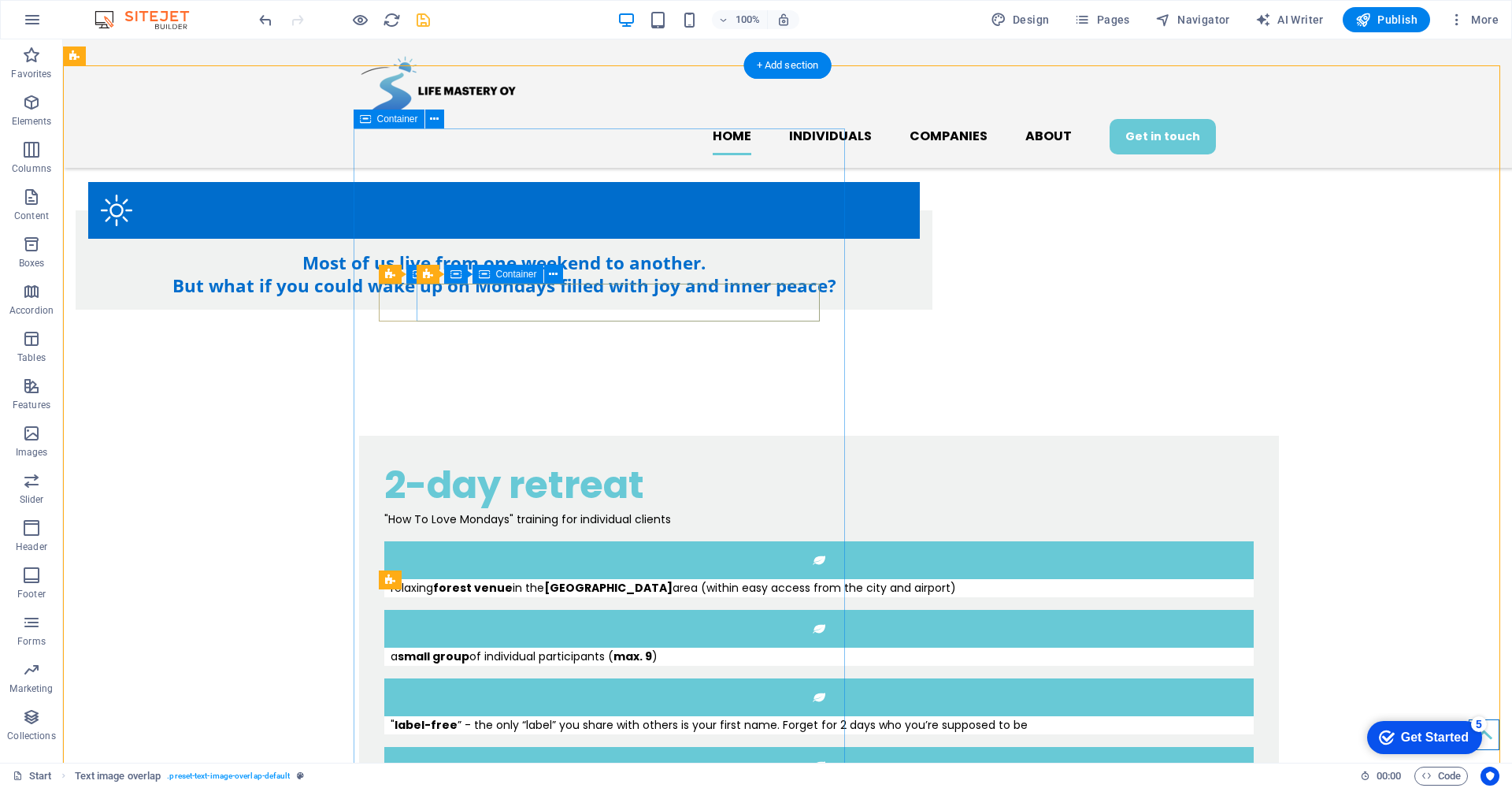
click at [436, 648] on div "a small group of individual participants ( max. 9 )" at bounding box center [819, 657] width 870 height 18
select select "px"
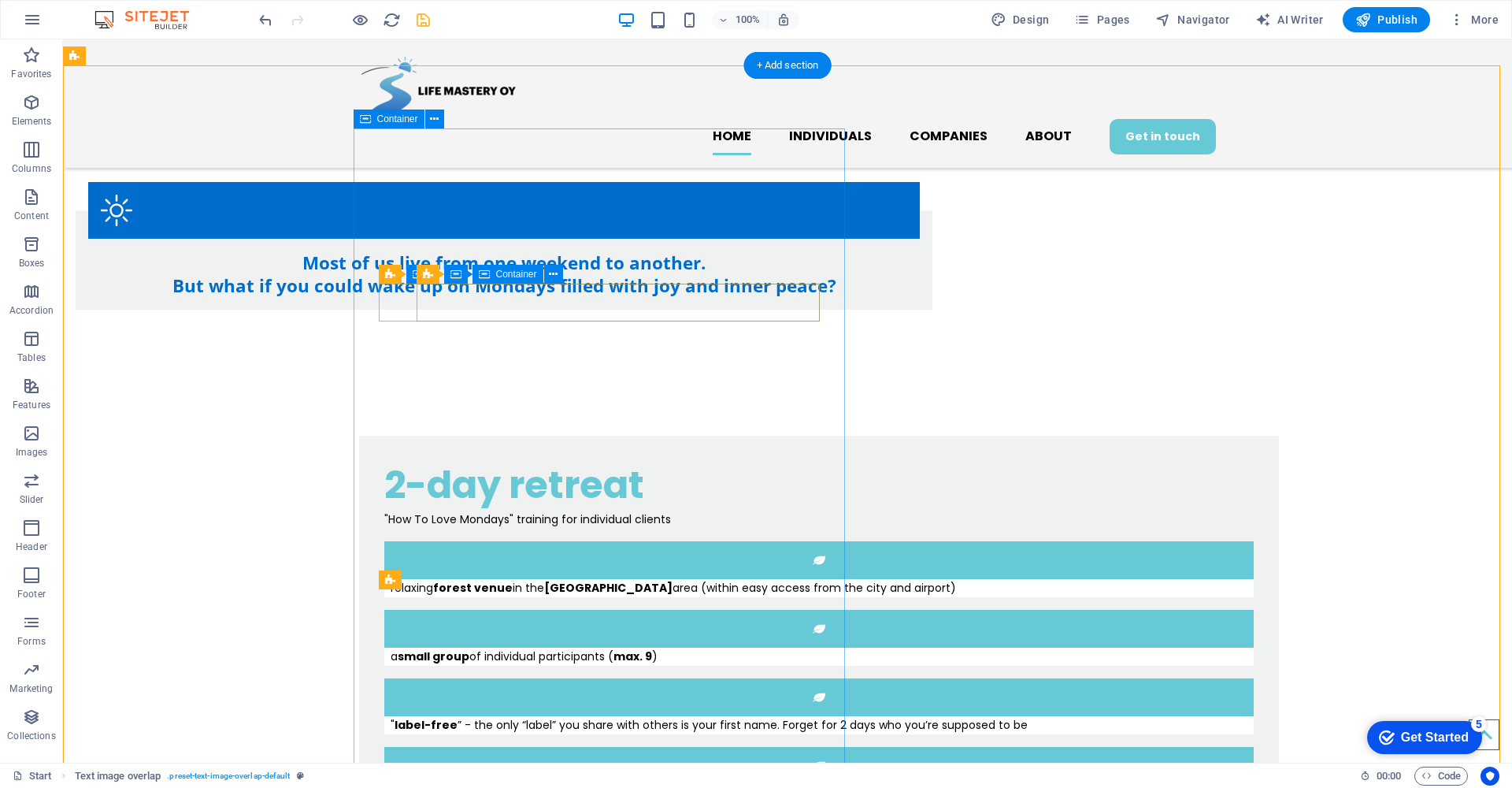
select select "px"
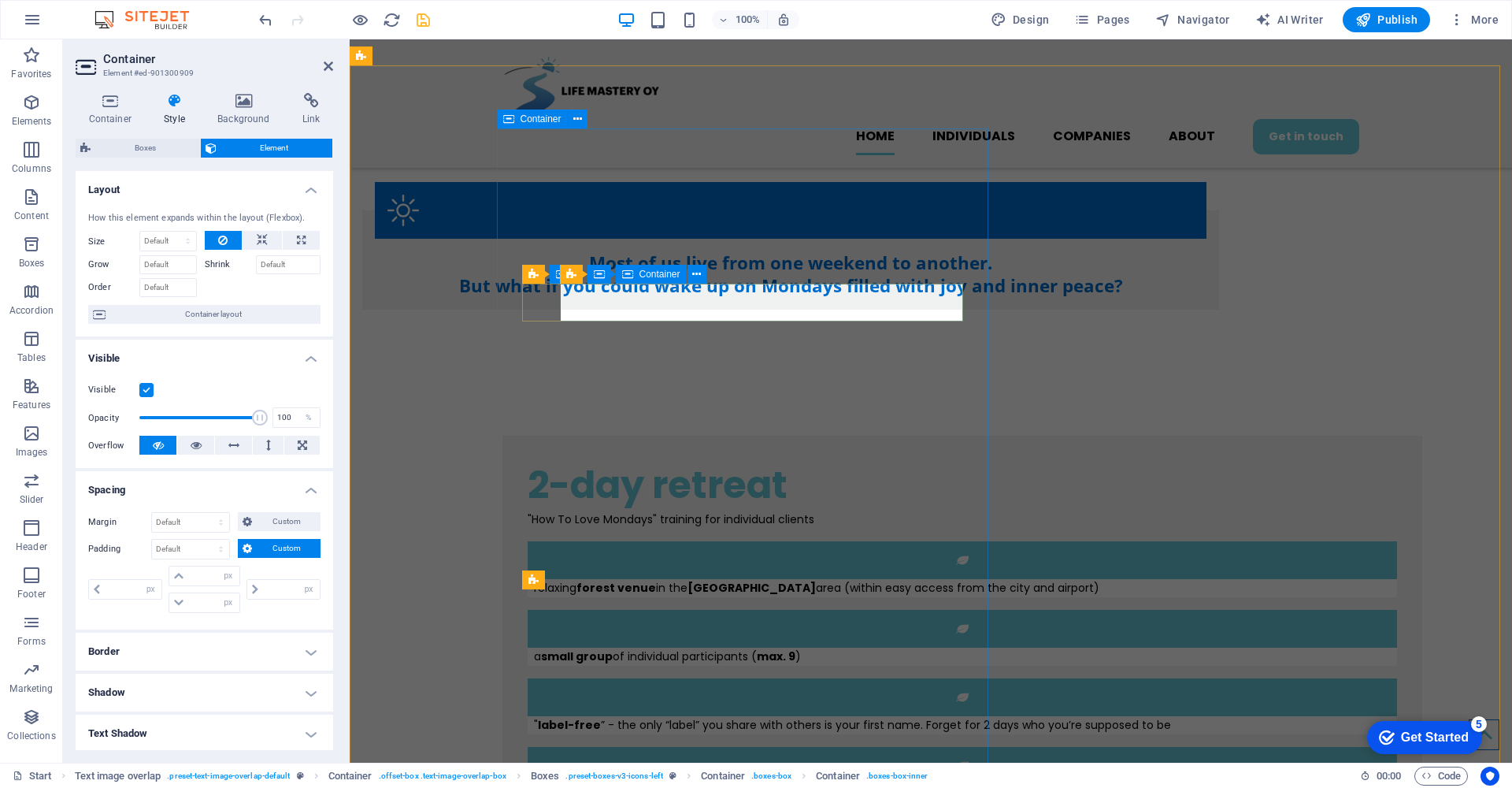
click at [591, 648] on div "a small group of individual participants ( max. 9 )" at bounding box center [963, 657] width 870 height 18
click at [592, 648] on div "a small group of individual participants ( max. 9 )" at bounding box center [965, 657] width 863 height 18
click at [593, 648] on div "a small group of individual participants ( max. 9 )" at bounding box center [963, 657] width 870 height 18
click at [594, 648] on div "a small group of individual participants ( max. 9 )" at bounding box center [965, 657] width 863 height 18
click at [678, 273] on icon at bounding box center [680, 274] width 9 height 17
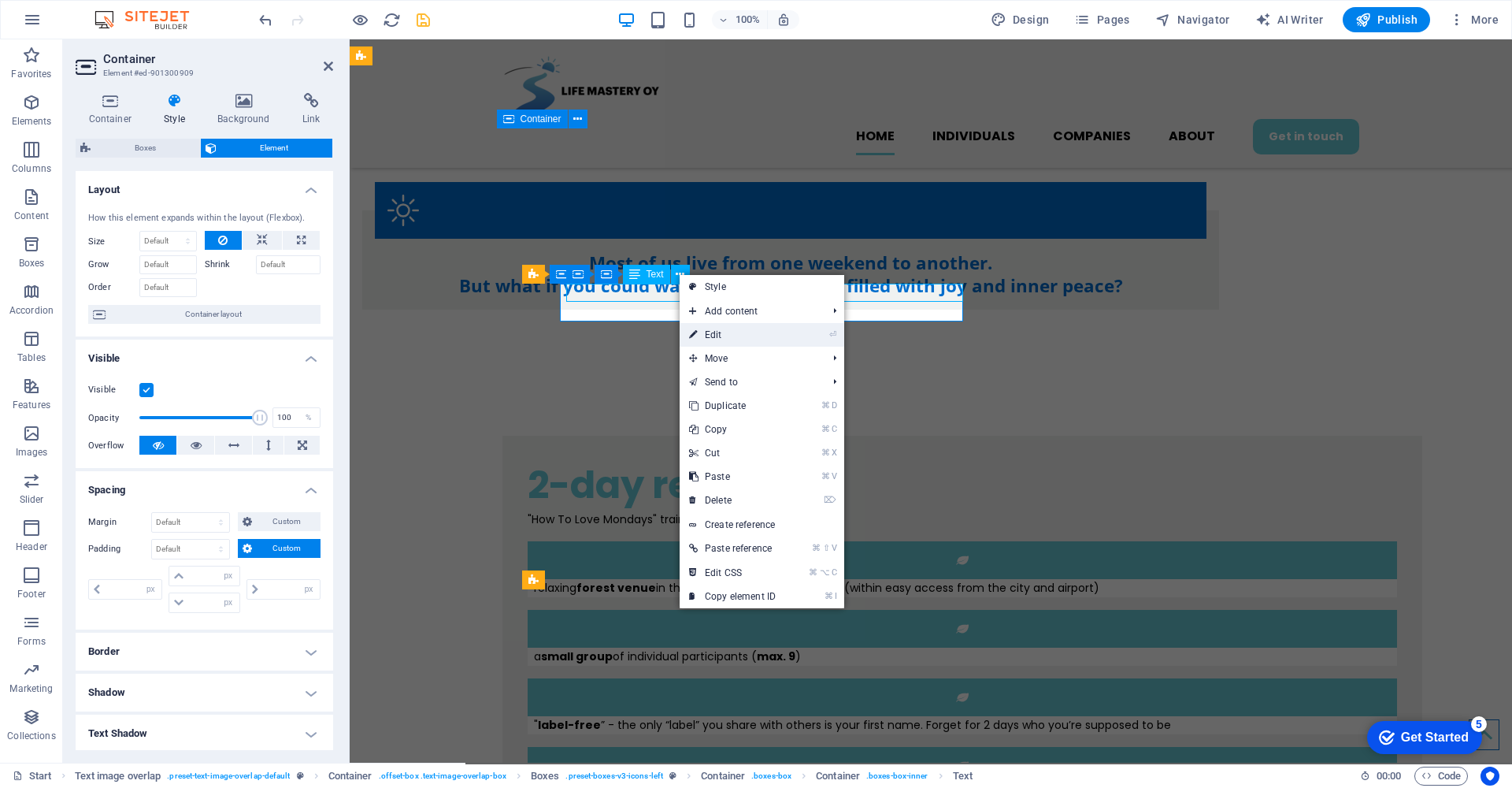
click at [724, 332] on link "⏎ Edit" at bounding box center [732, 335] width 106 height 24
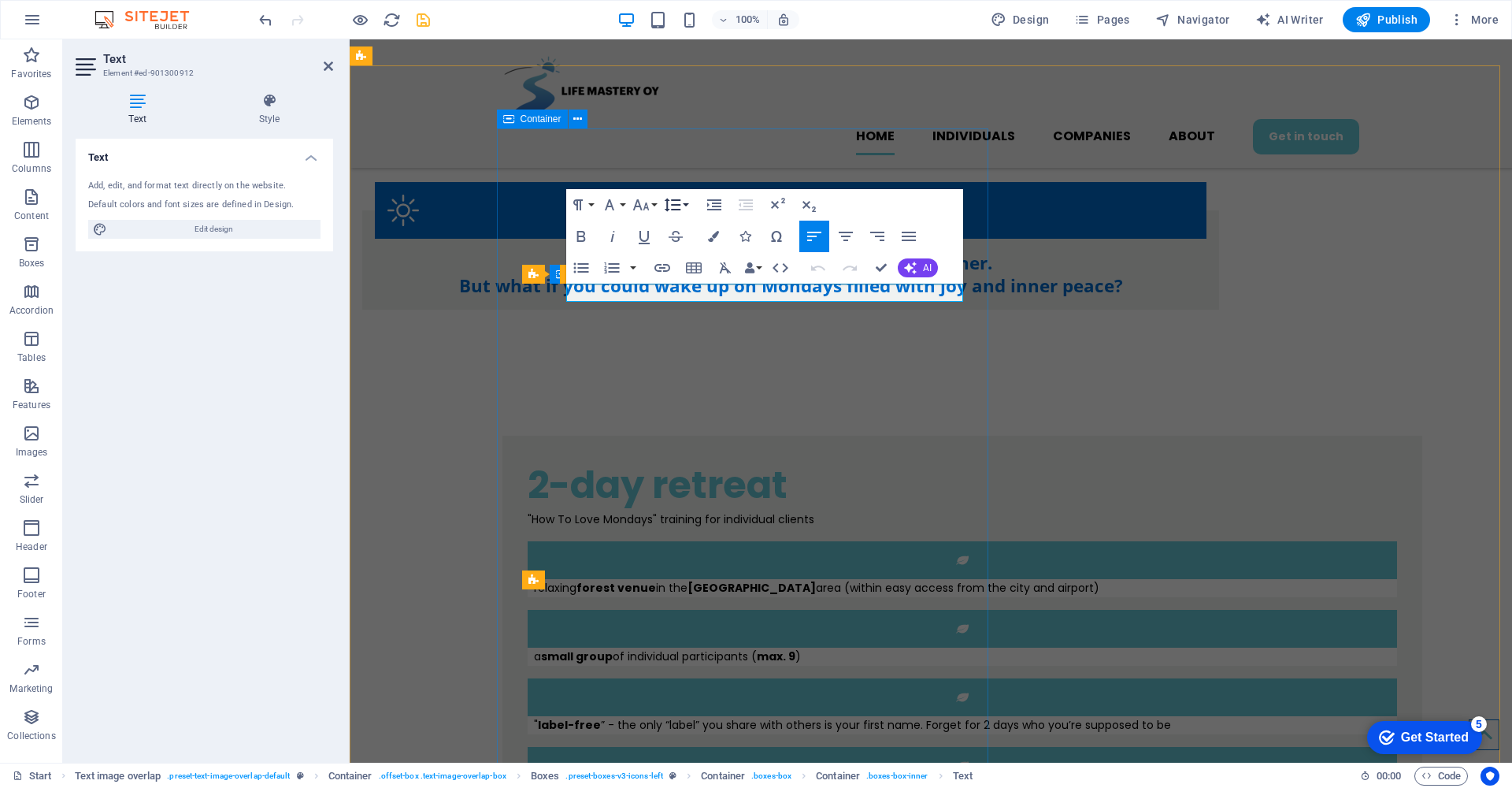
click at [687, 204] on button "Line Height" at bounding box center [675, 205] width 30 height 32
click at [906, 237] on icon "button" at bounding box center [908, 236] width 14 height 10
click at [816, 235] on icon "button" at bounding box center [813, 235] width 19 height 19
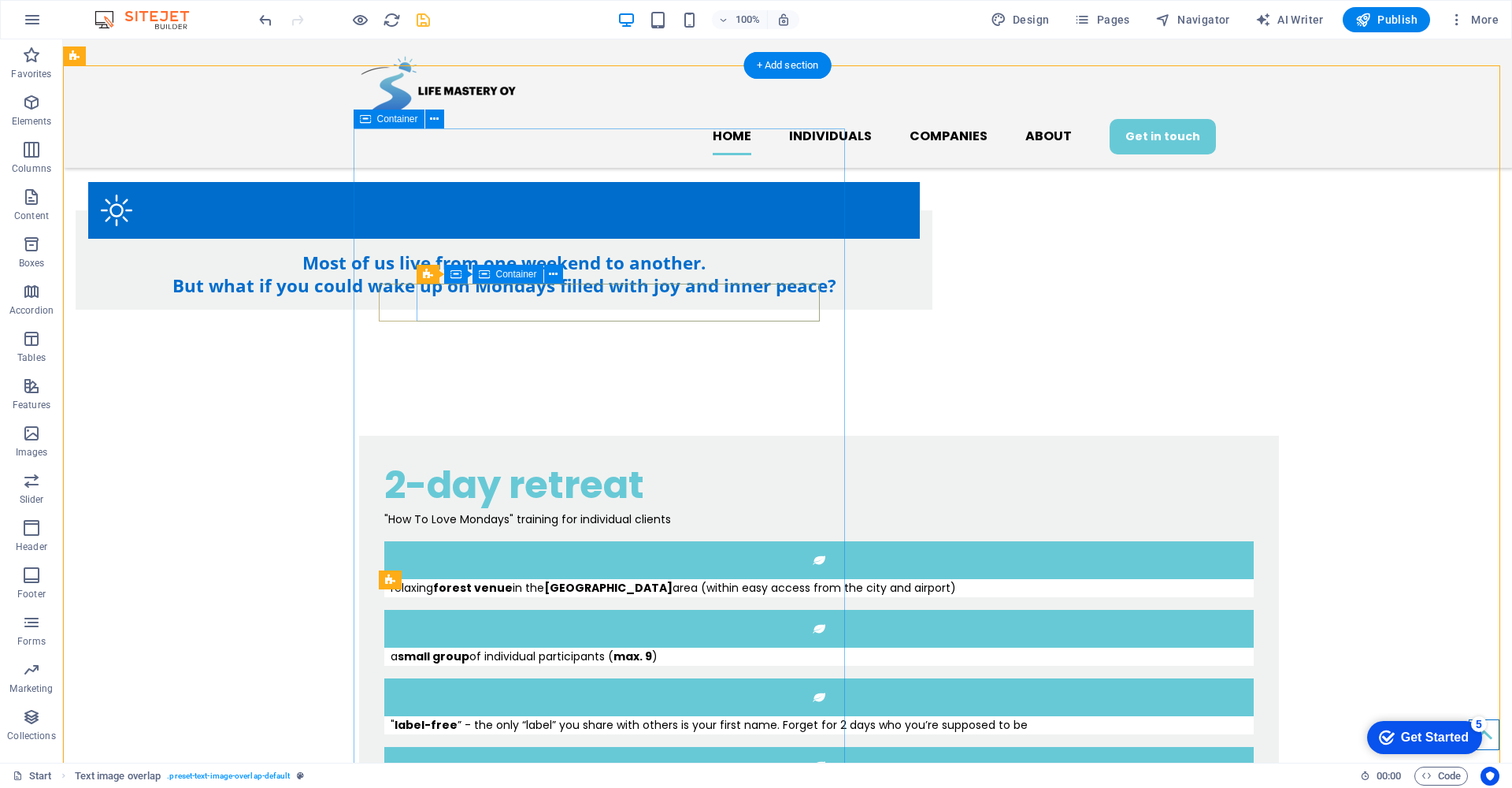
click at [462, 648] on div "a small group of individual participants ( max. 9 )" at bounding box center [819, 657] width 870 height 18
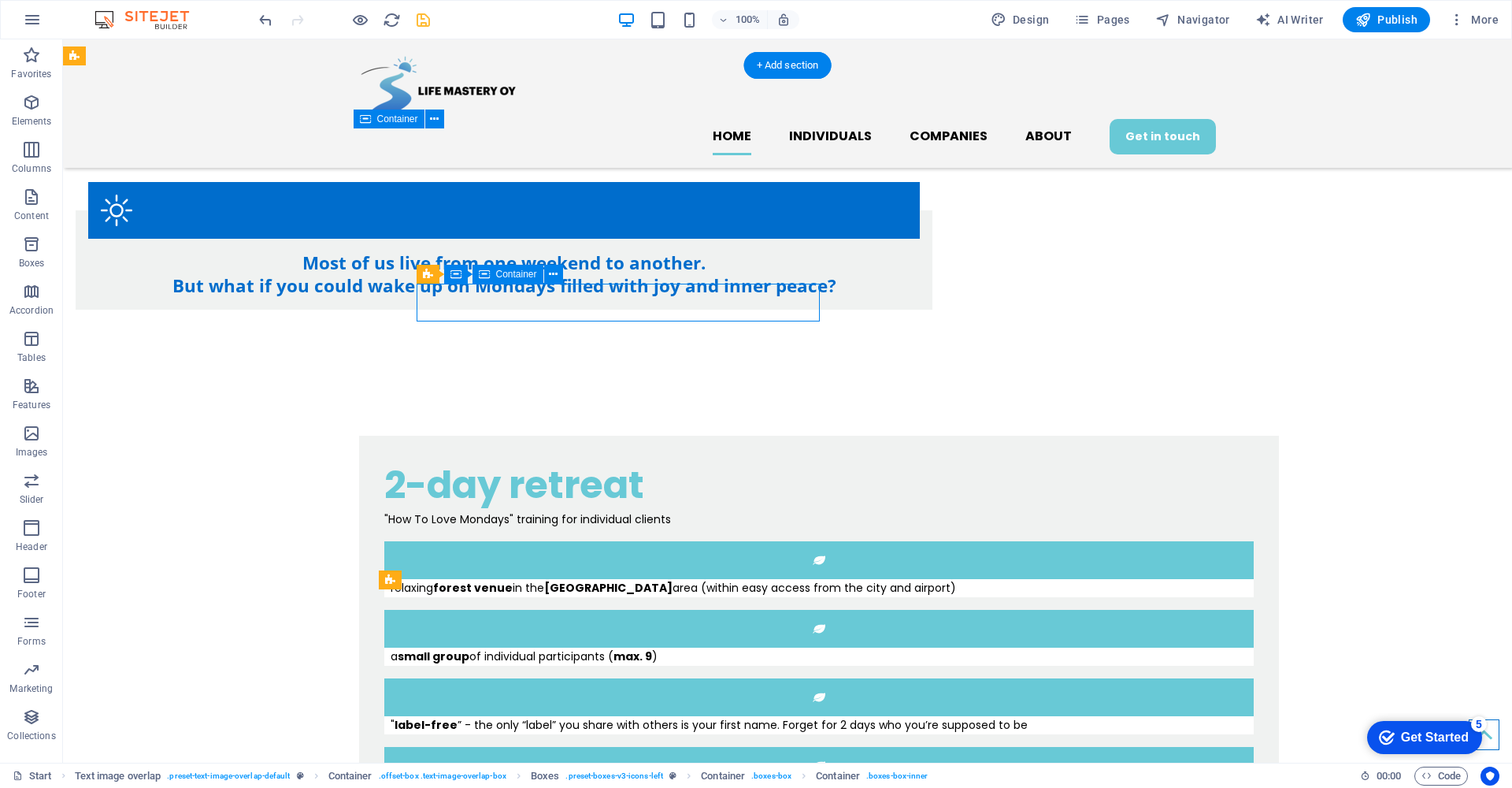
click at [459, 648] on div "a small group of individual participants ( max. 9 )" at bounding box center [819, 657] width 870 height 18
select select "px"
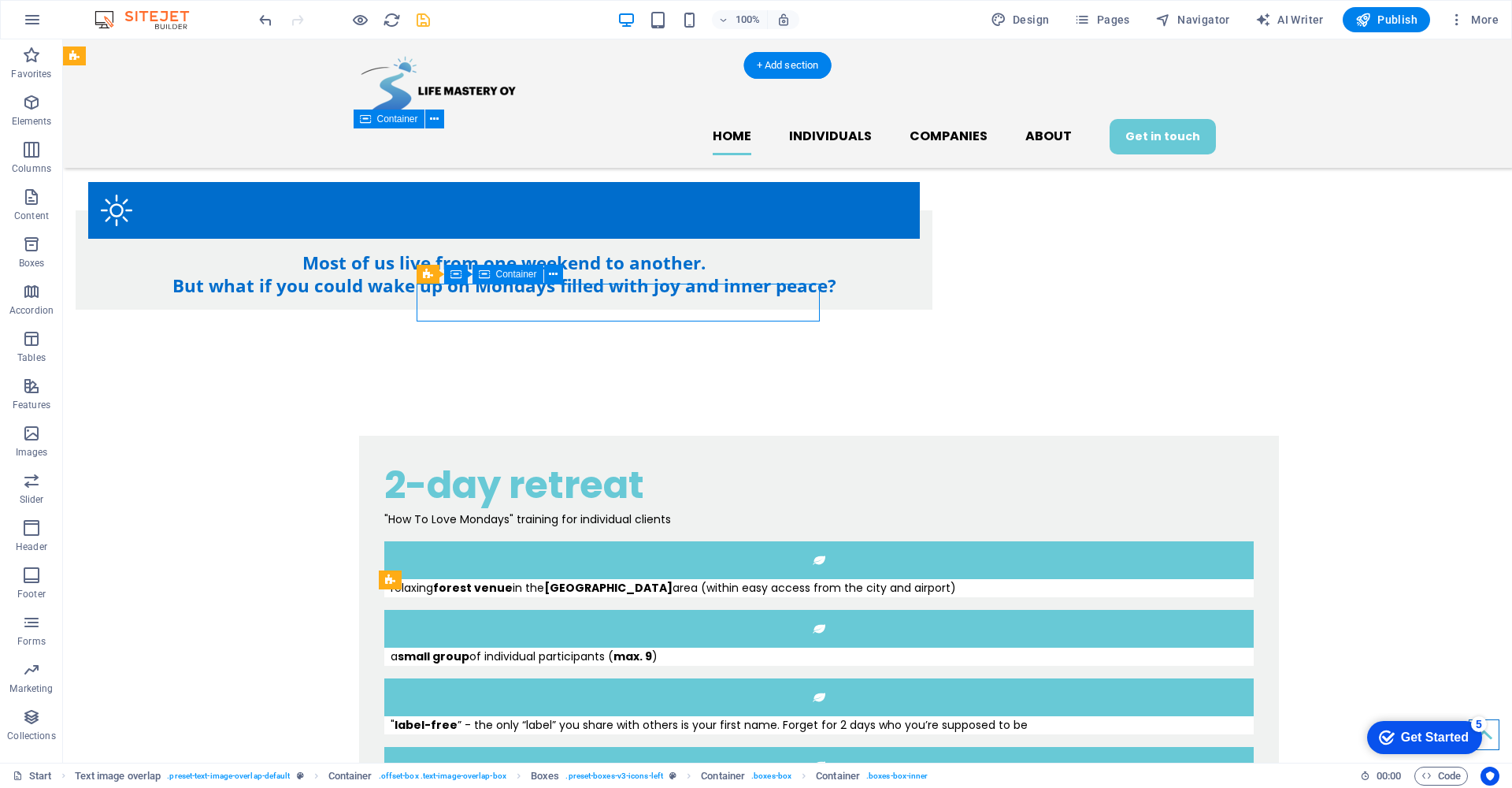
select select "px"
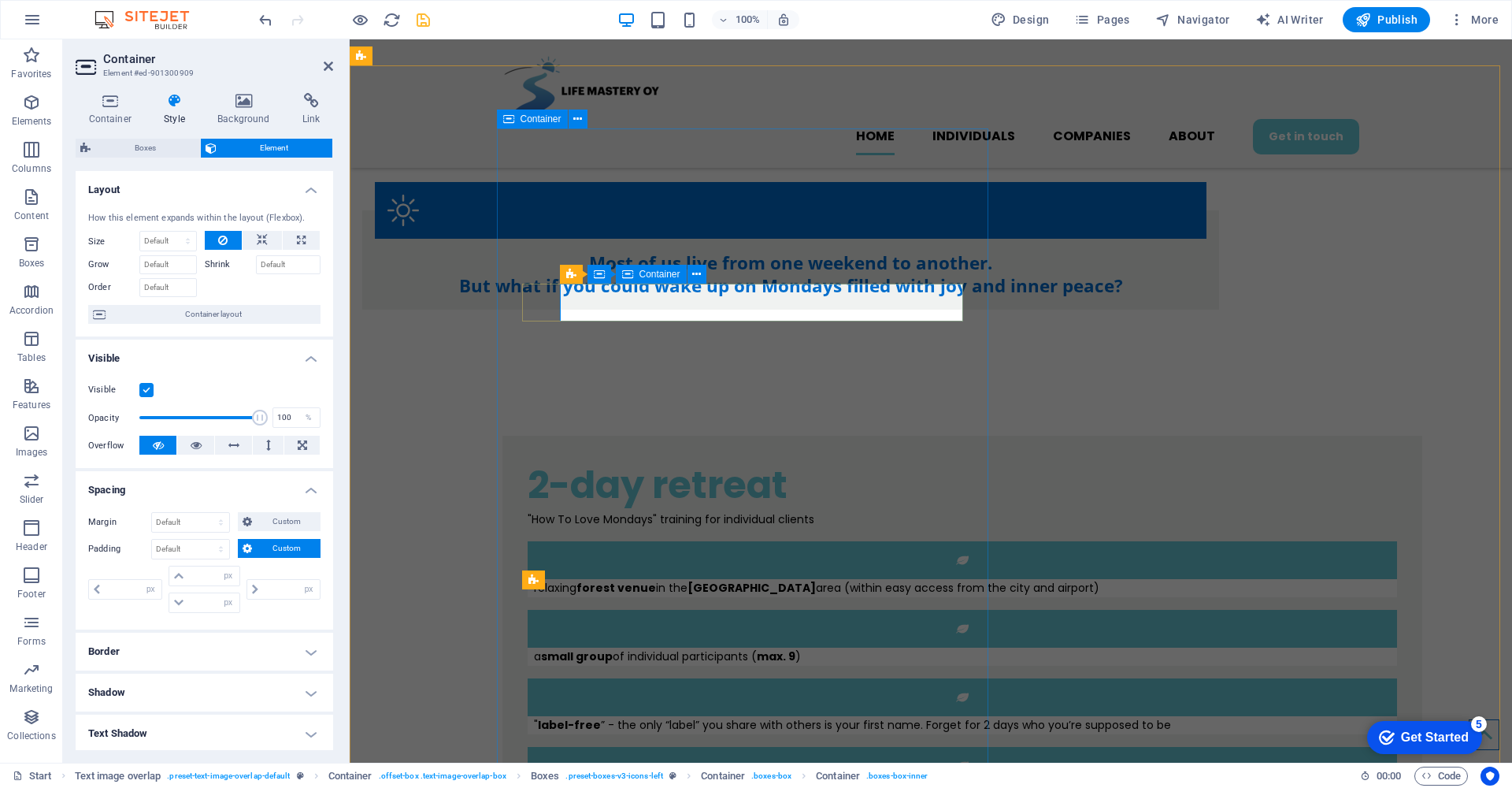
click at [565, 648] on div "a small group of individual participants ( max. 9 )" at bounding box center [963, 657] width 870 height 18
click at [568, 648] on div "a small group of individual participants ( max. 9 )" at bounding box center [965, 657] width 863 height 18
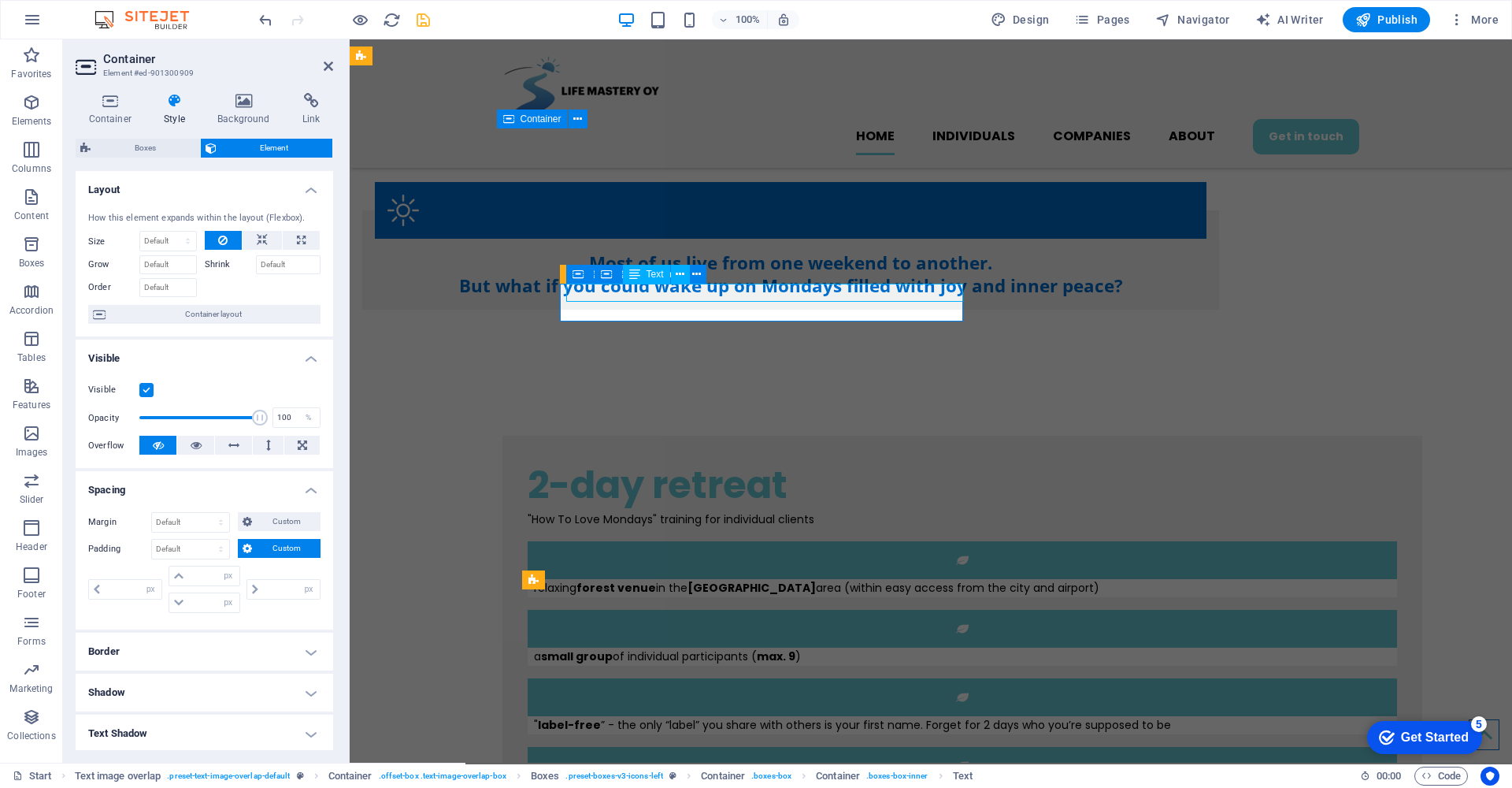
click at [569, 648] on div "a small group of individual participants ( max. 9 )" at bounding box center [965, 657] width 863 height 18
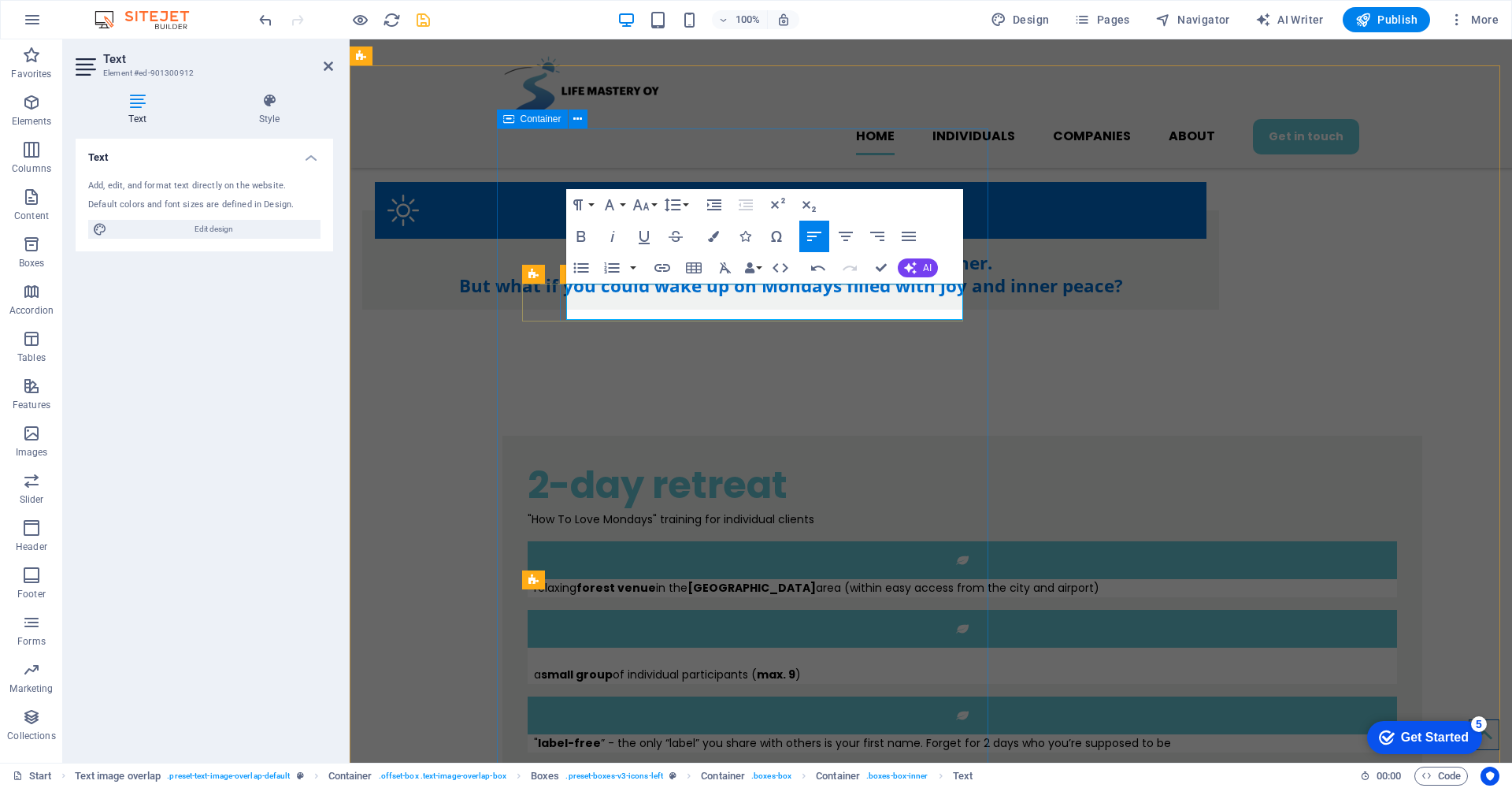
click at [862, 665] on p "a small group of individual participants ( max. 9 )" at bounding box center [965, 674] width 863 height 18
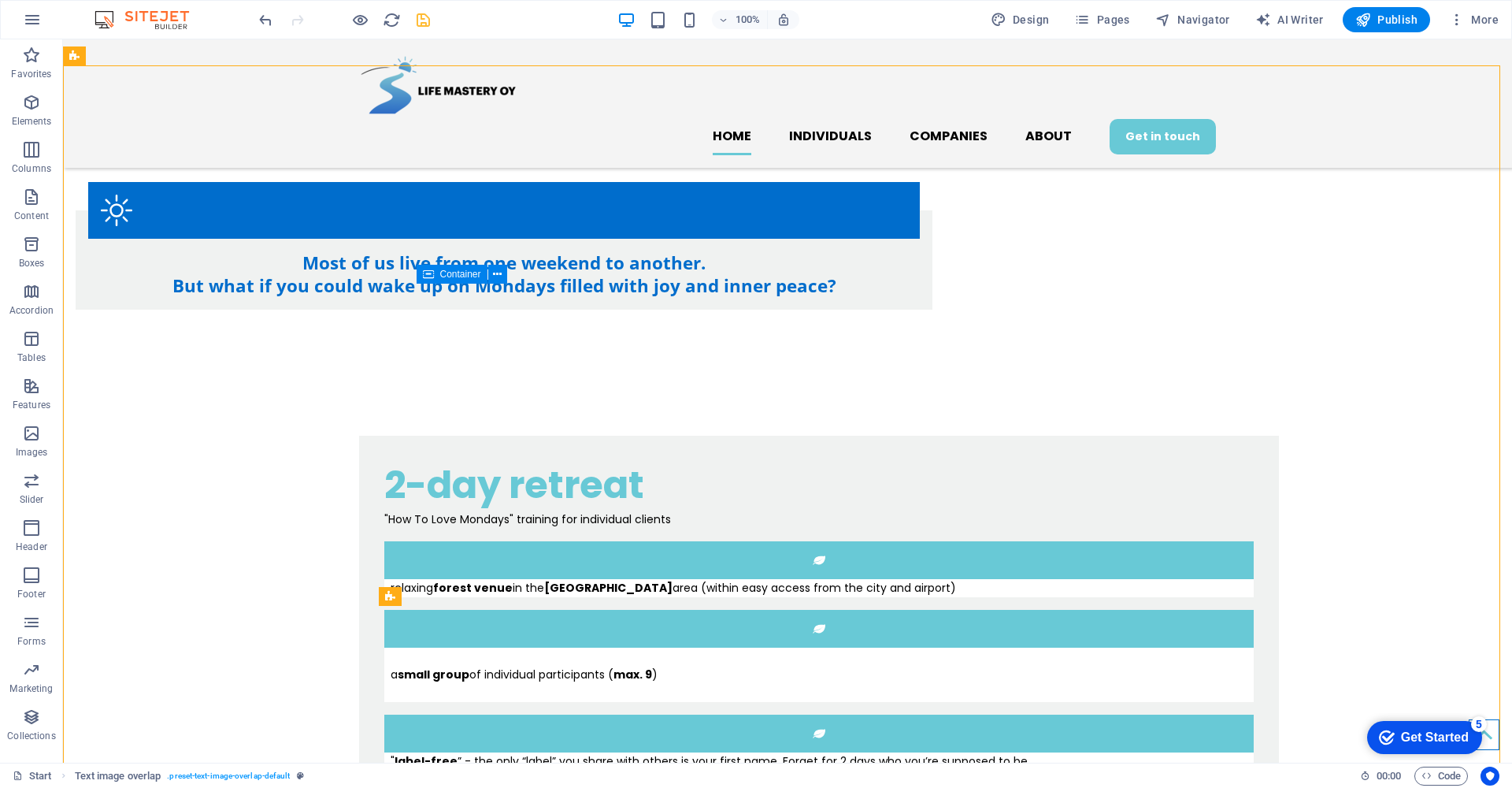
click at [263, 30] on div at bounding box center [344, 19] width 176 height 25
click at [259, 25] on icon "undo" at bounding box center [266, 20] width 18 height 18
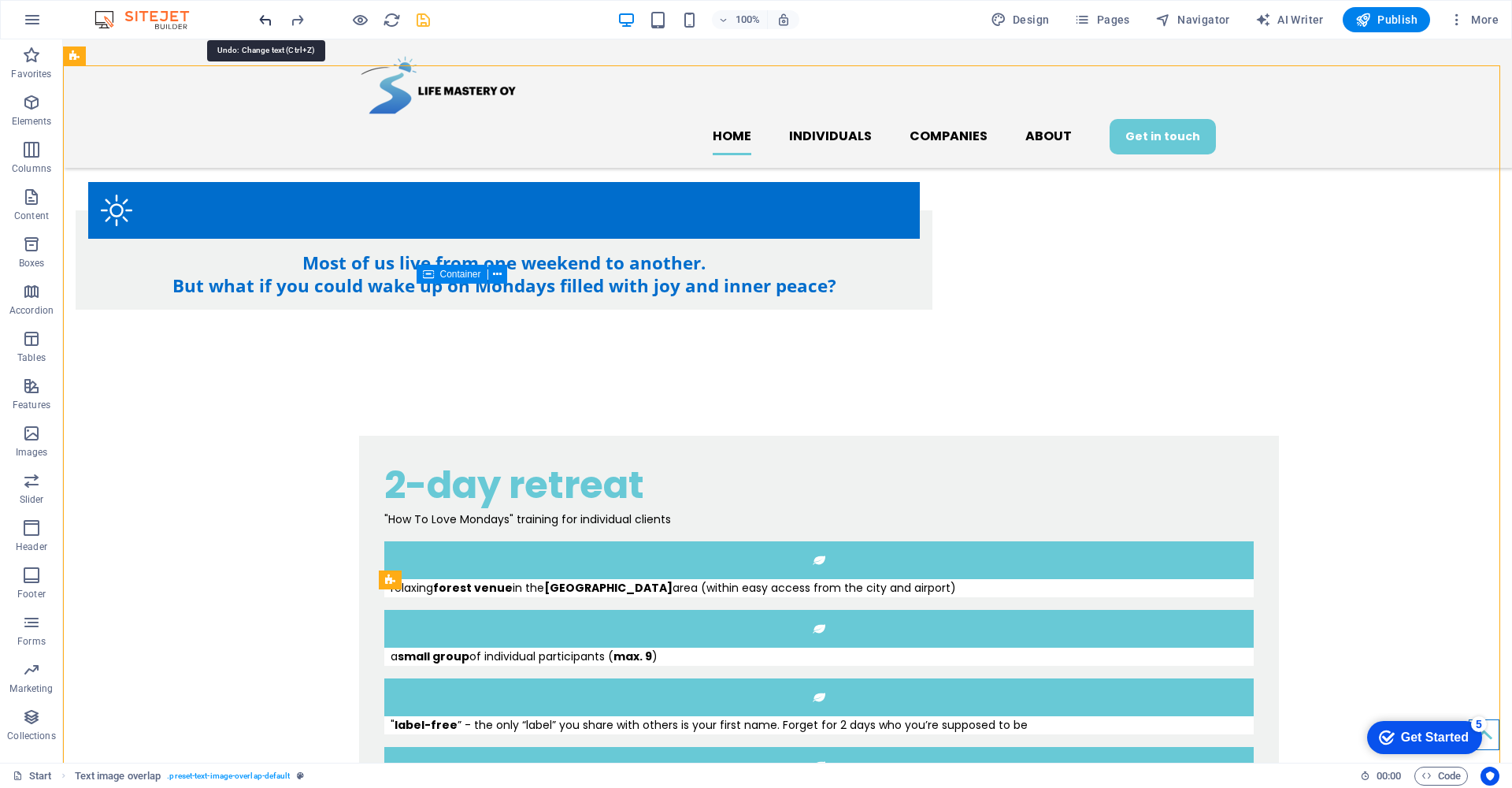
click at [259, 25] on icon "undo" at bounding box center [266, 20] width 18 height 18
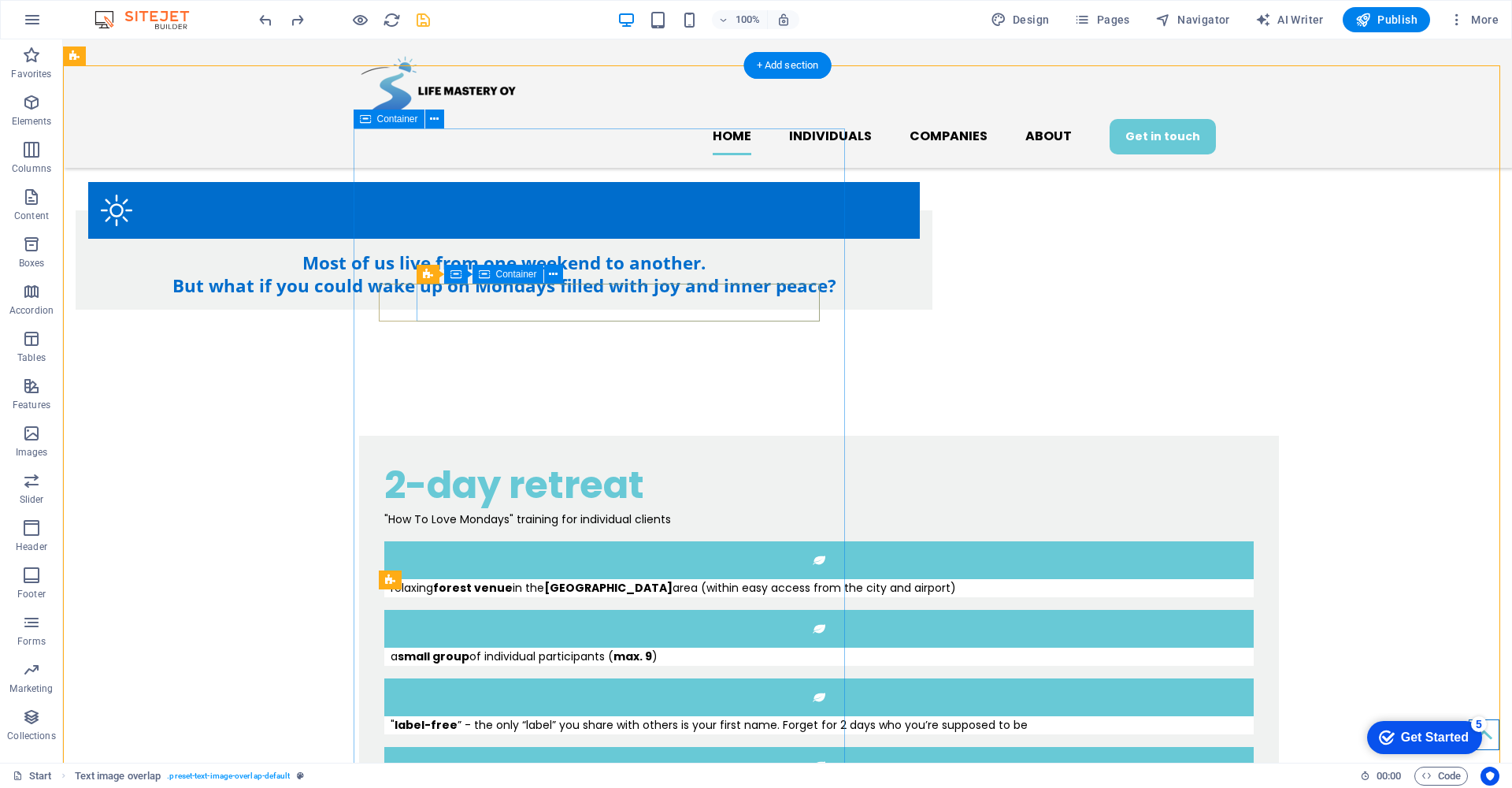
click at [480, 648] on div "a small group of individual participants ( max. 9 )" at bounding box center [819, 657] width 870 height 18
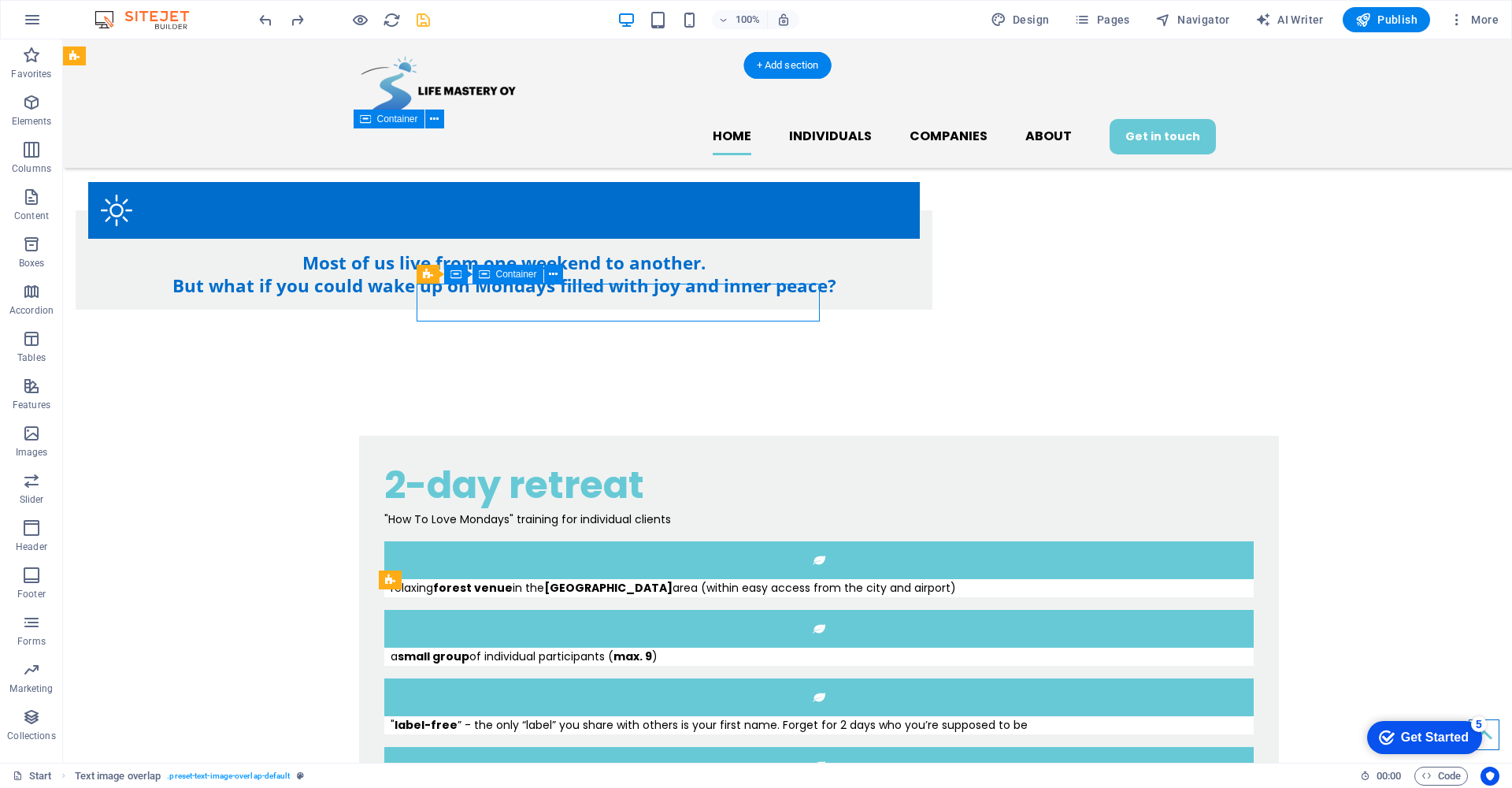
click at [480, 648] on div "a small group of individual participants ( max. 9 )" at bounding box center [819, 657] width 870 height 18
select select "px"
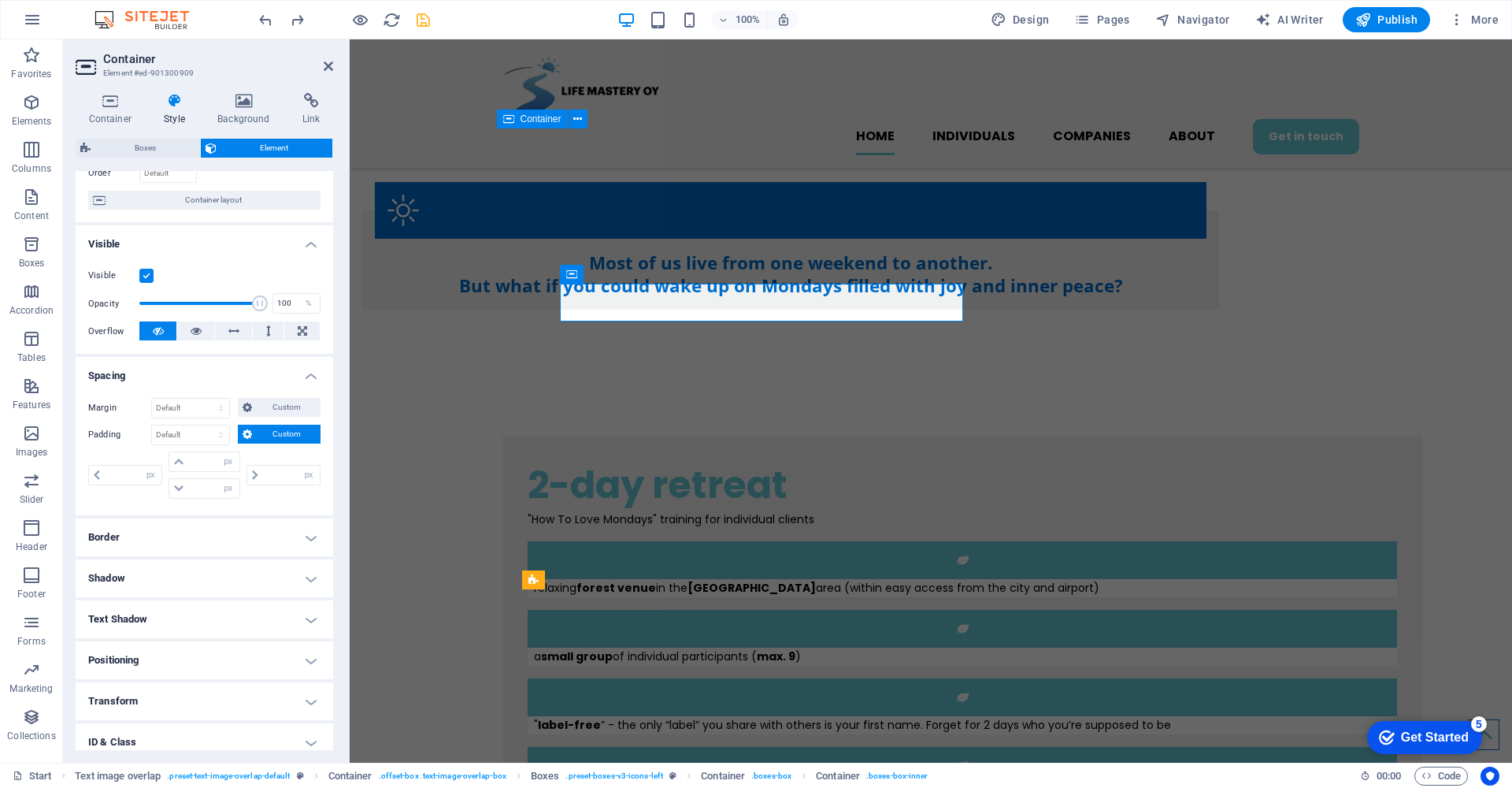
scroll to position [42, 0]
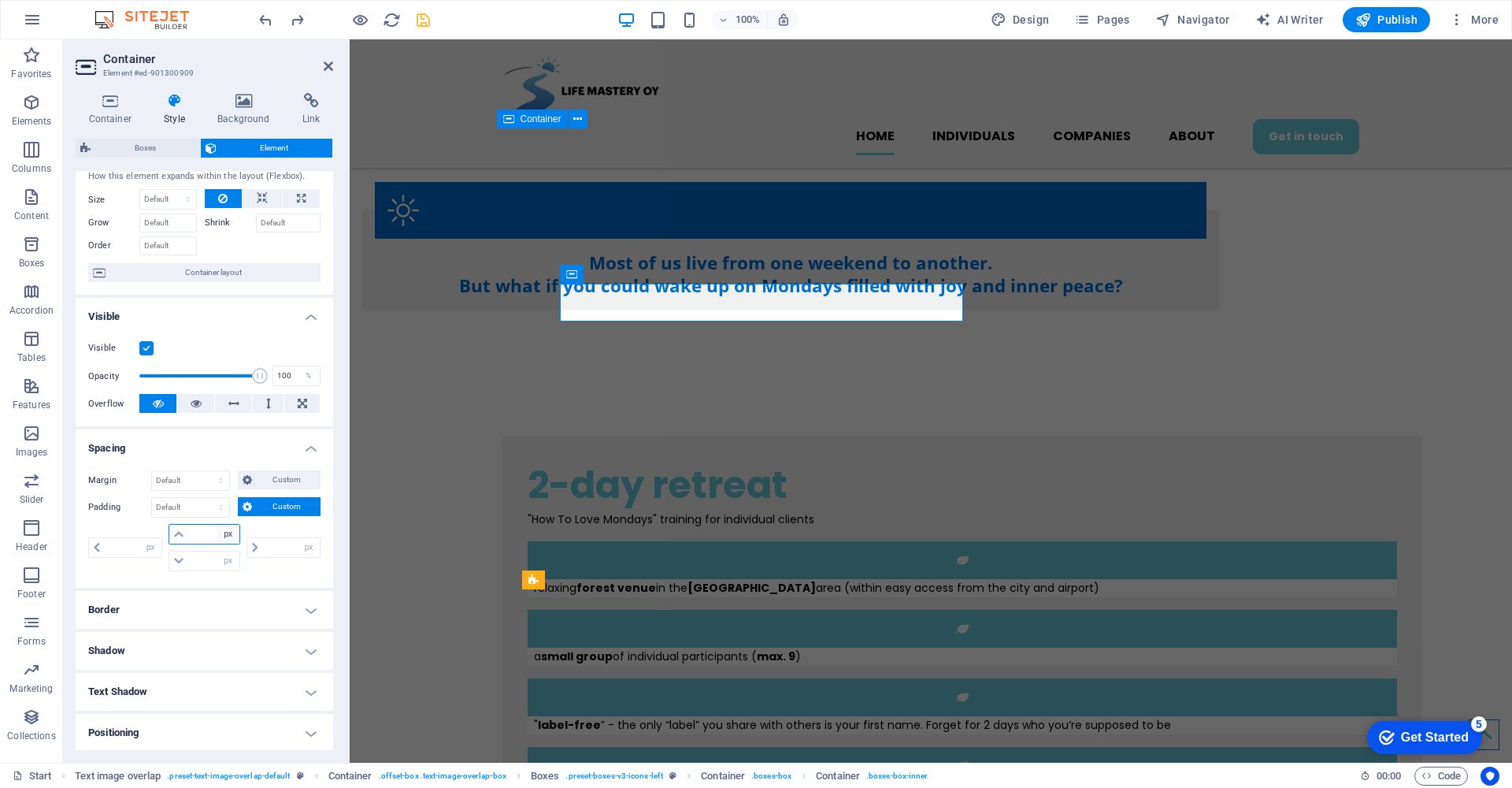
select select "rem"
type input "0"
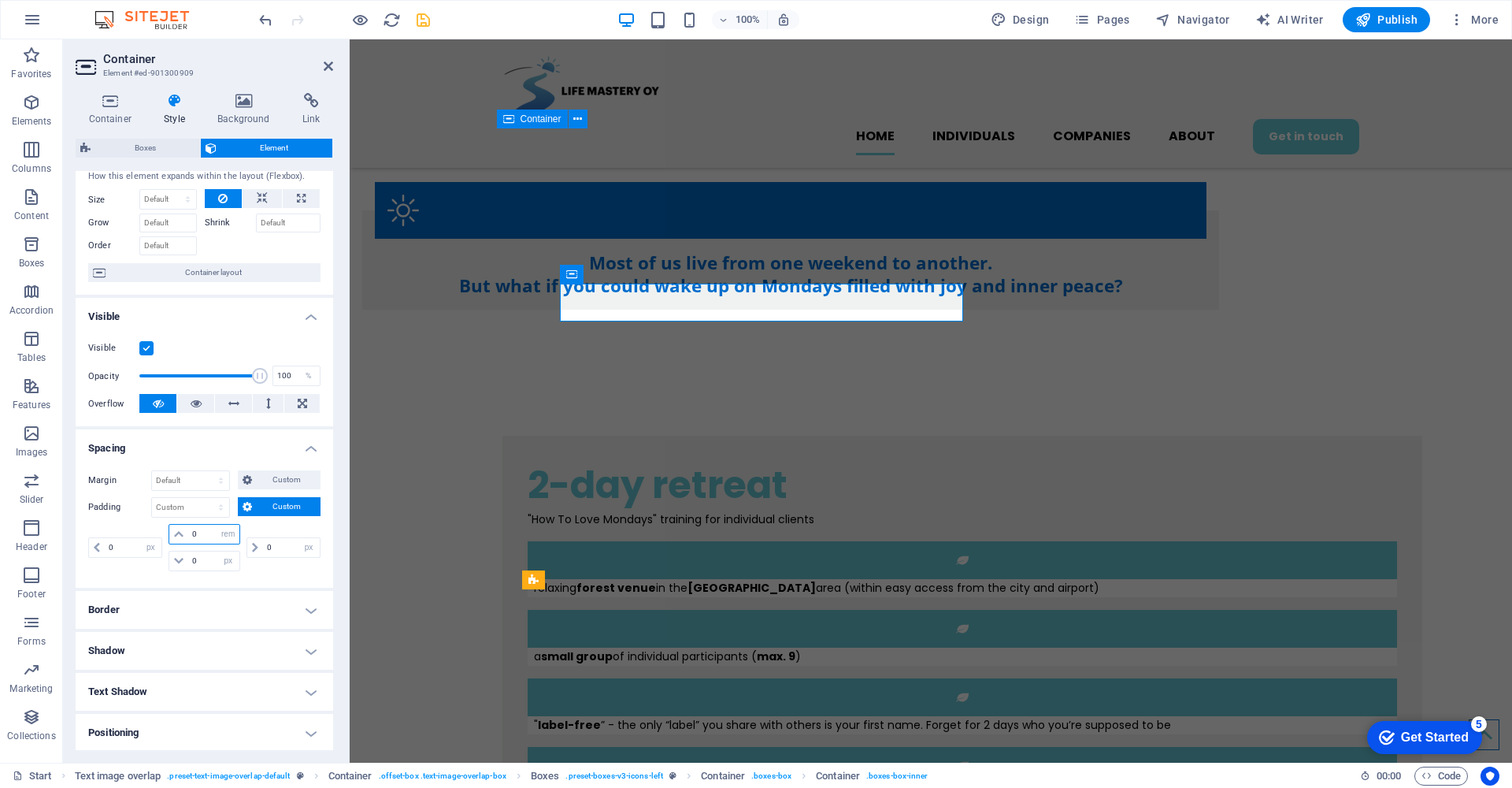
click at [200, 534] on input "0" at bounding box center [212, 534] width 50 height 19
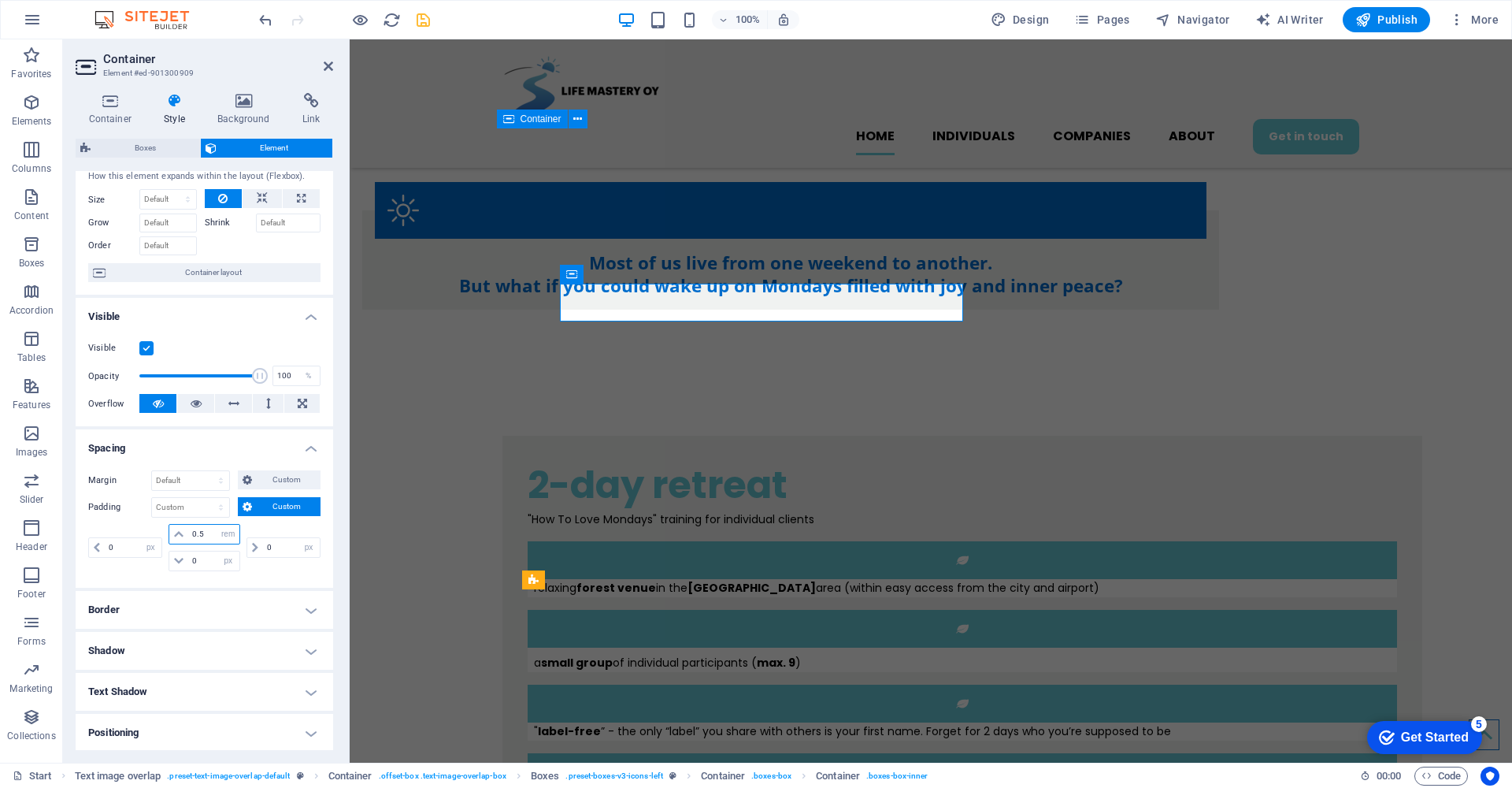
type input "0.5"
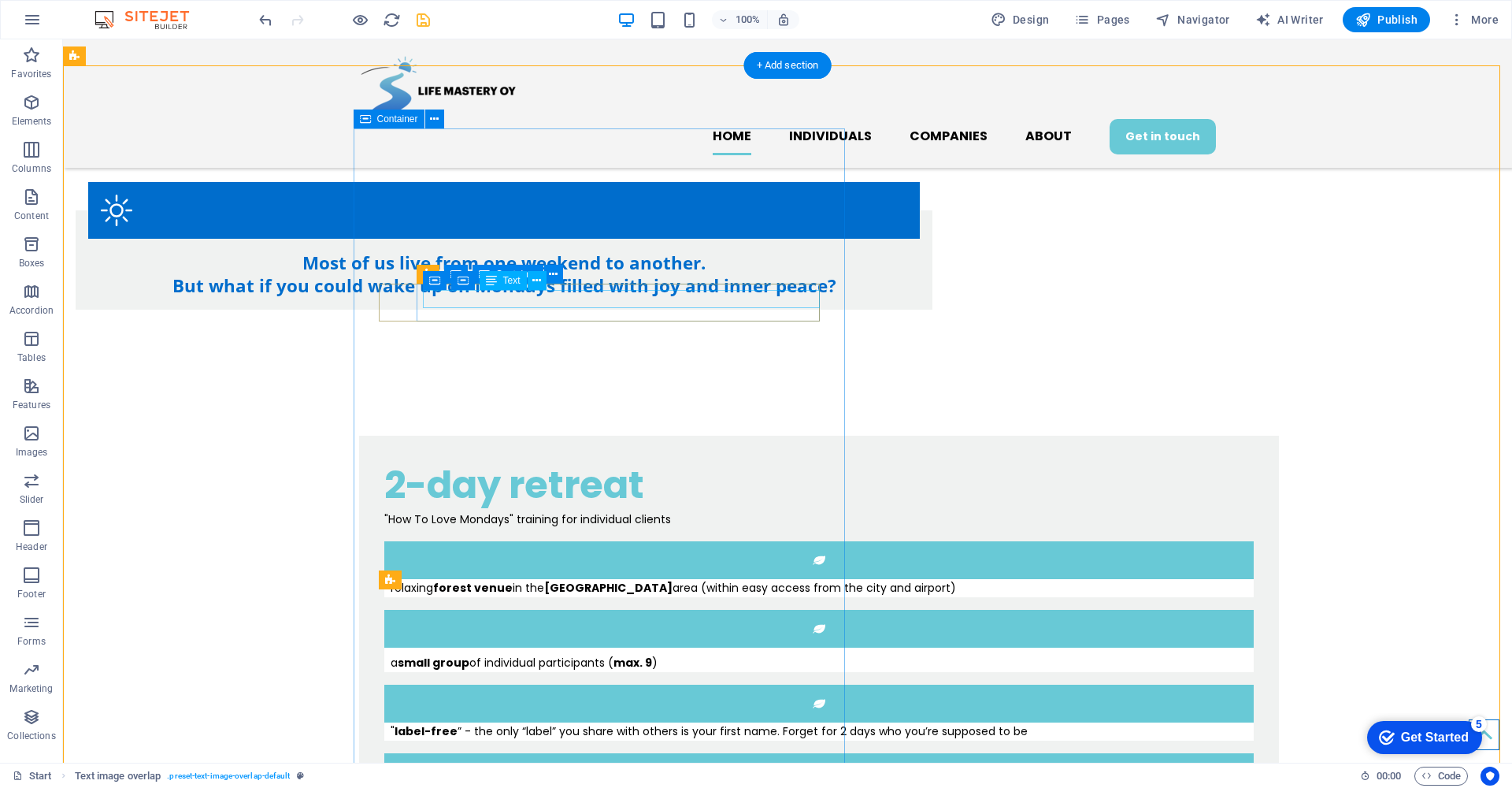
click at [476, 654] on div "a small group of individual participants ( max. 9 )" at bounding box center [821, 662] width 863 height 18
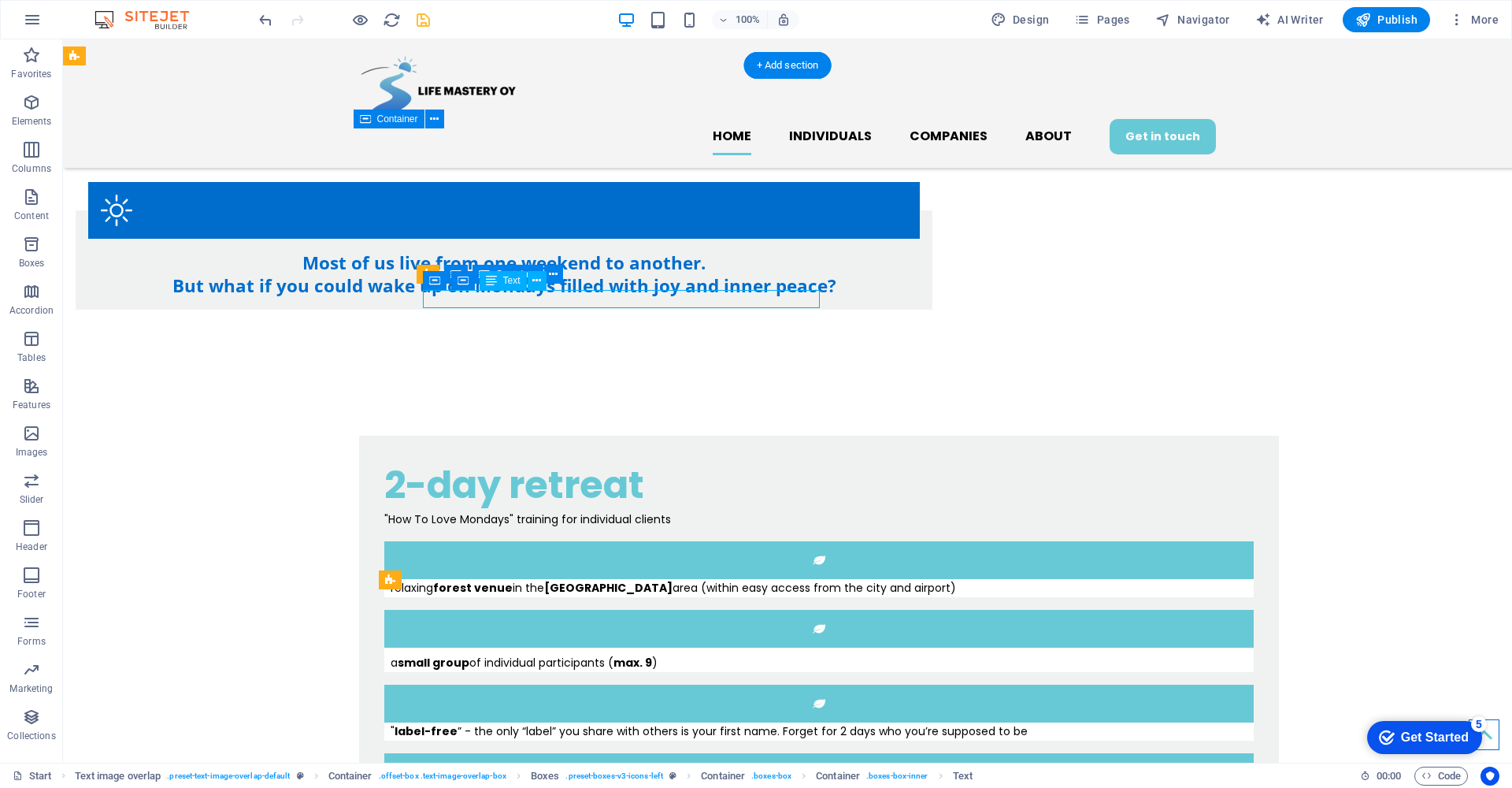
click at [476, 654] on div "a small group of individual participants ( max. 9 )" at bounding box center [821, 662] width 863 height 18
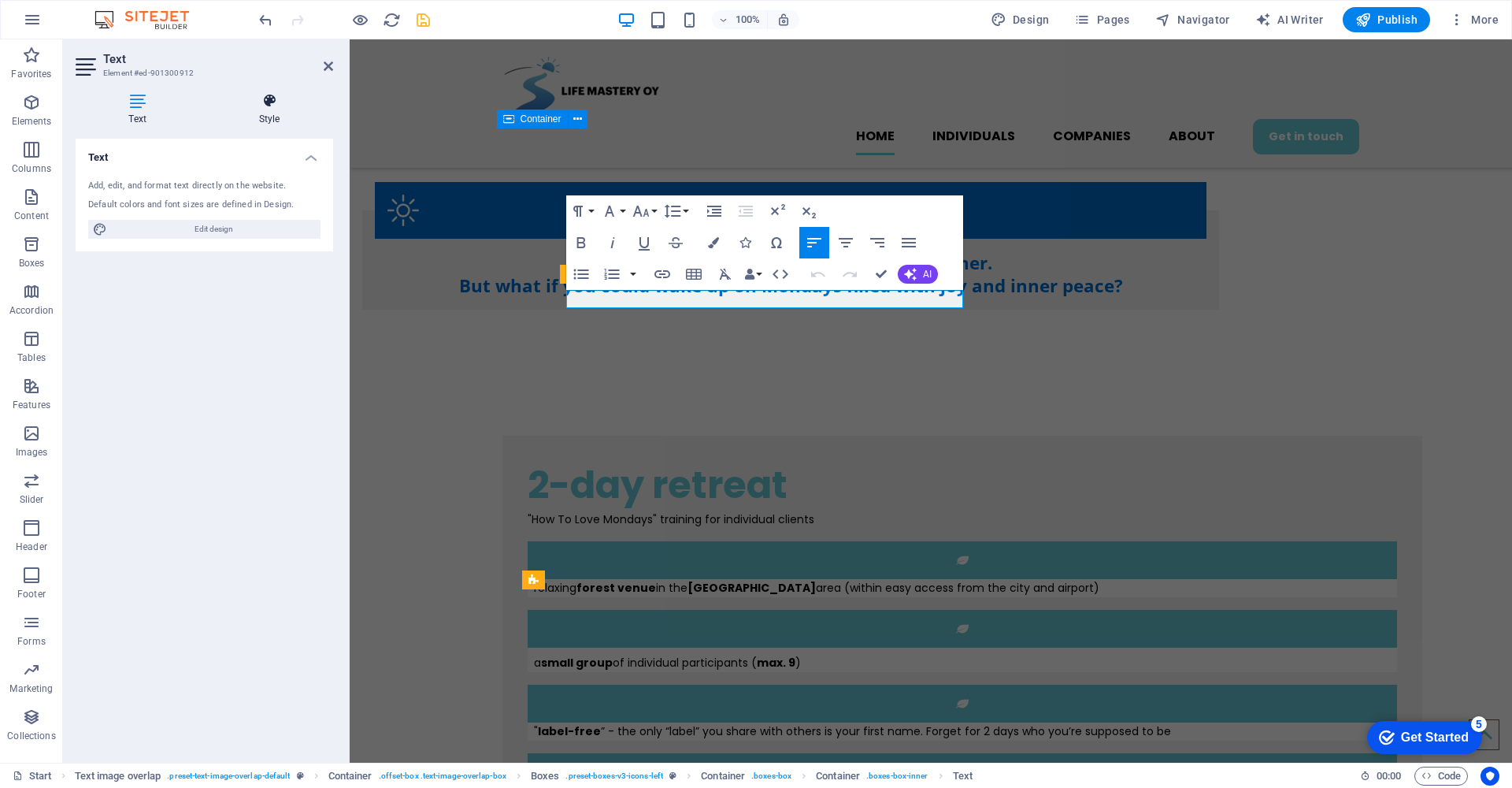
click at [272, 100] on icon at bounding box center [269, 101] width 127 height 16
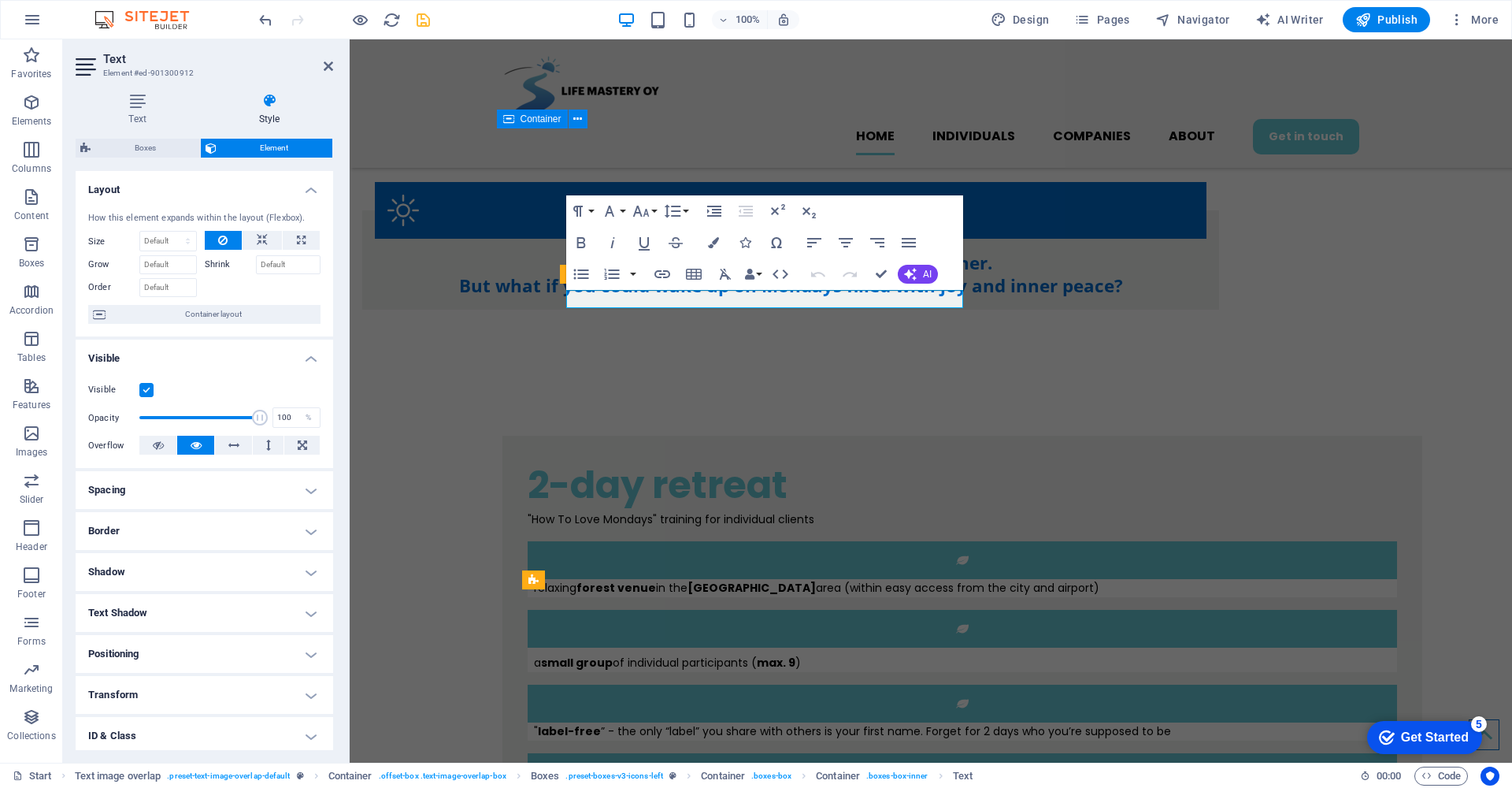
click at [312, 486] on h4 "Spacing" at bounding box center [204, 489] width 258 height 38
click at [297, 551] on span "Custom" at bounding box center [287, 548] width 59 height 19
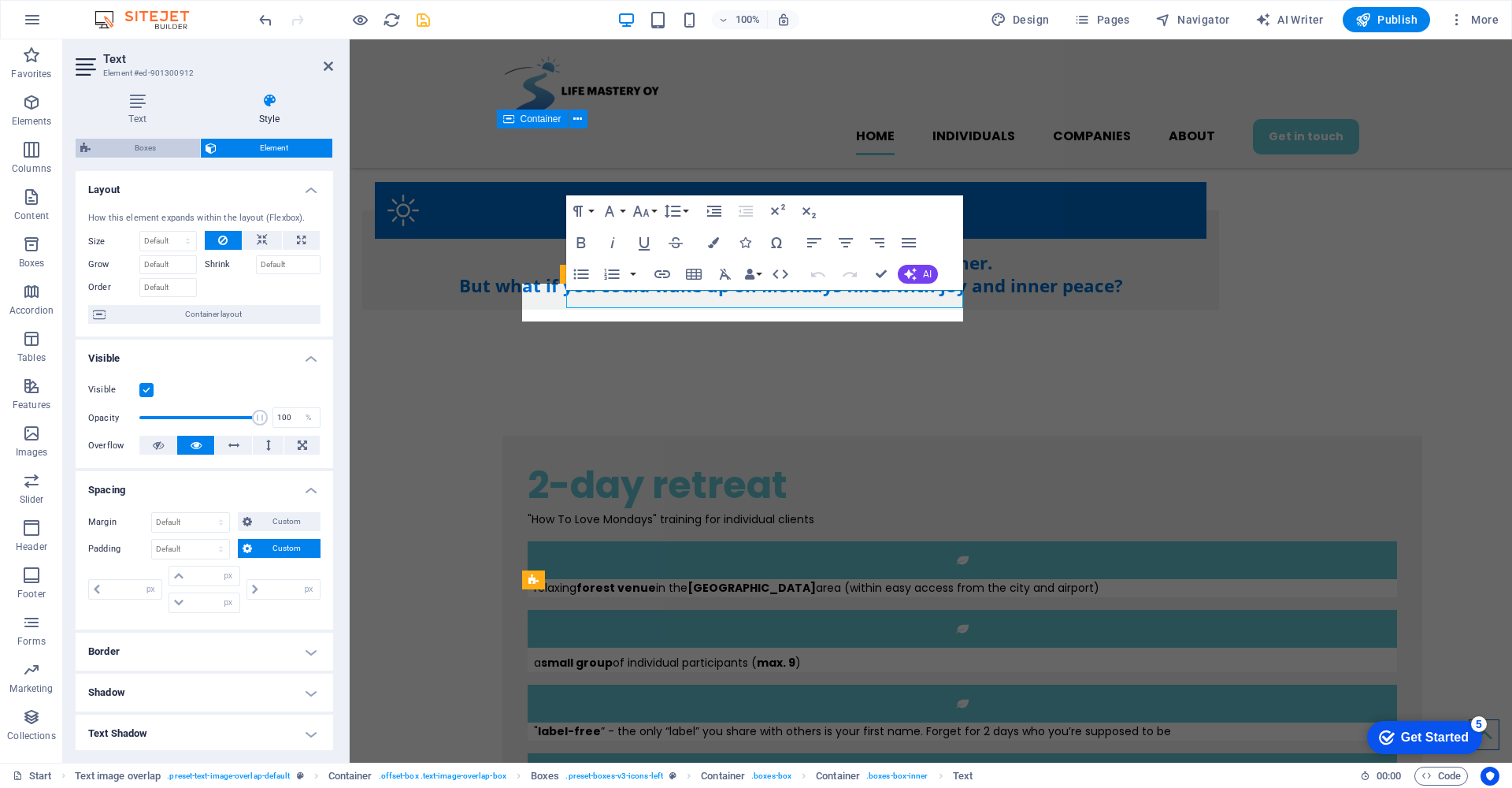
click at [142, 149] on span "Boxes" at bounding box center [144, 147] width 100 height 19
select select "rem"
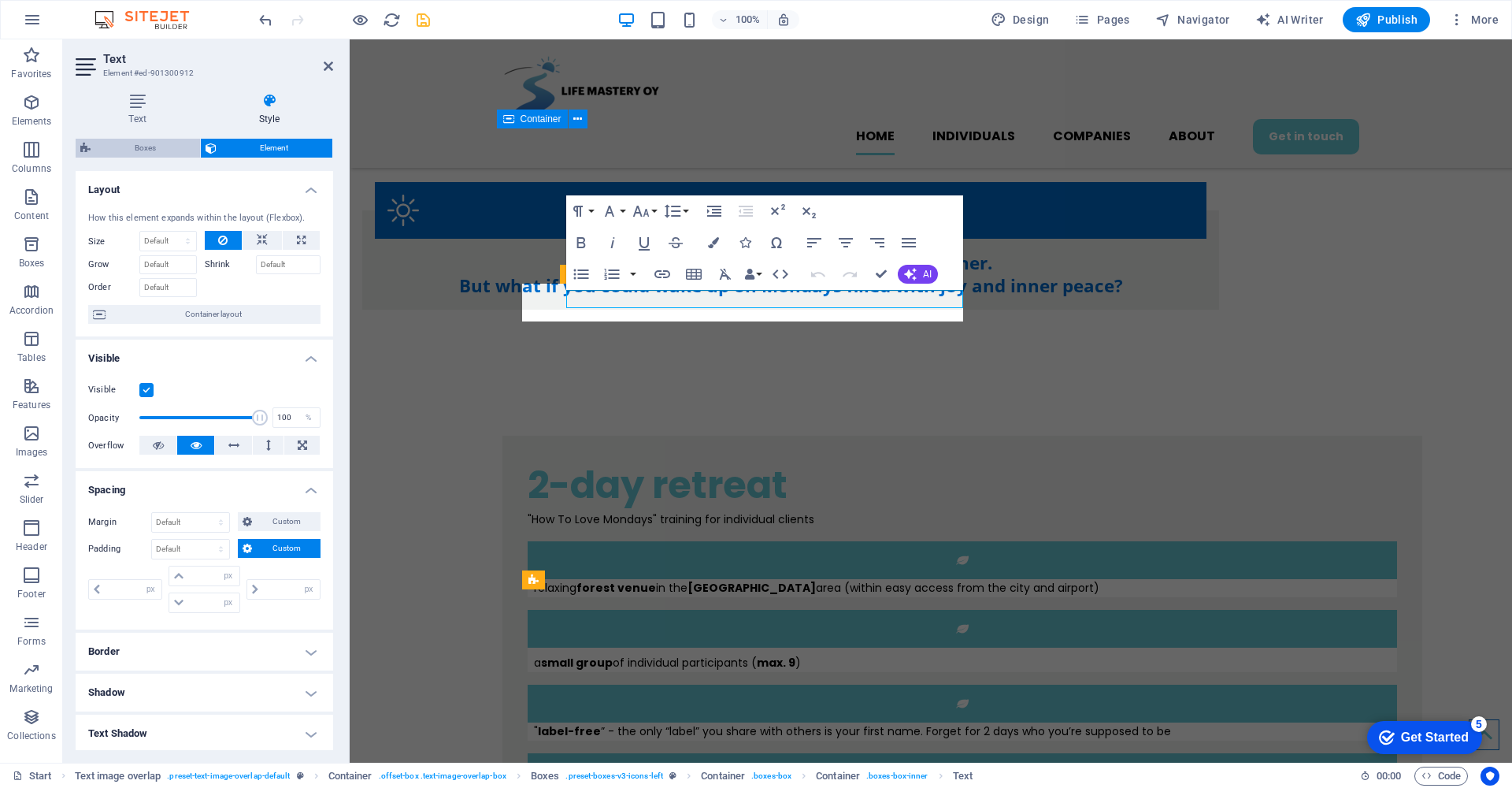
select select "rem"
select select "px"
select select "preset-boxes-v3-icons-left"
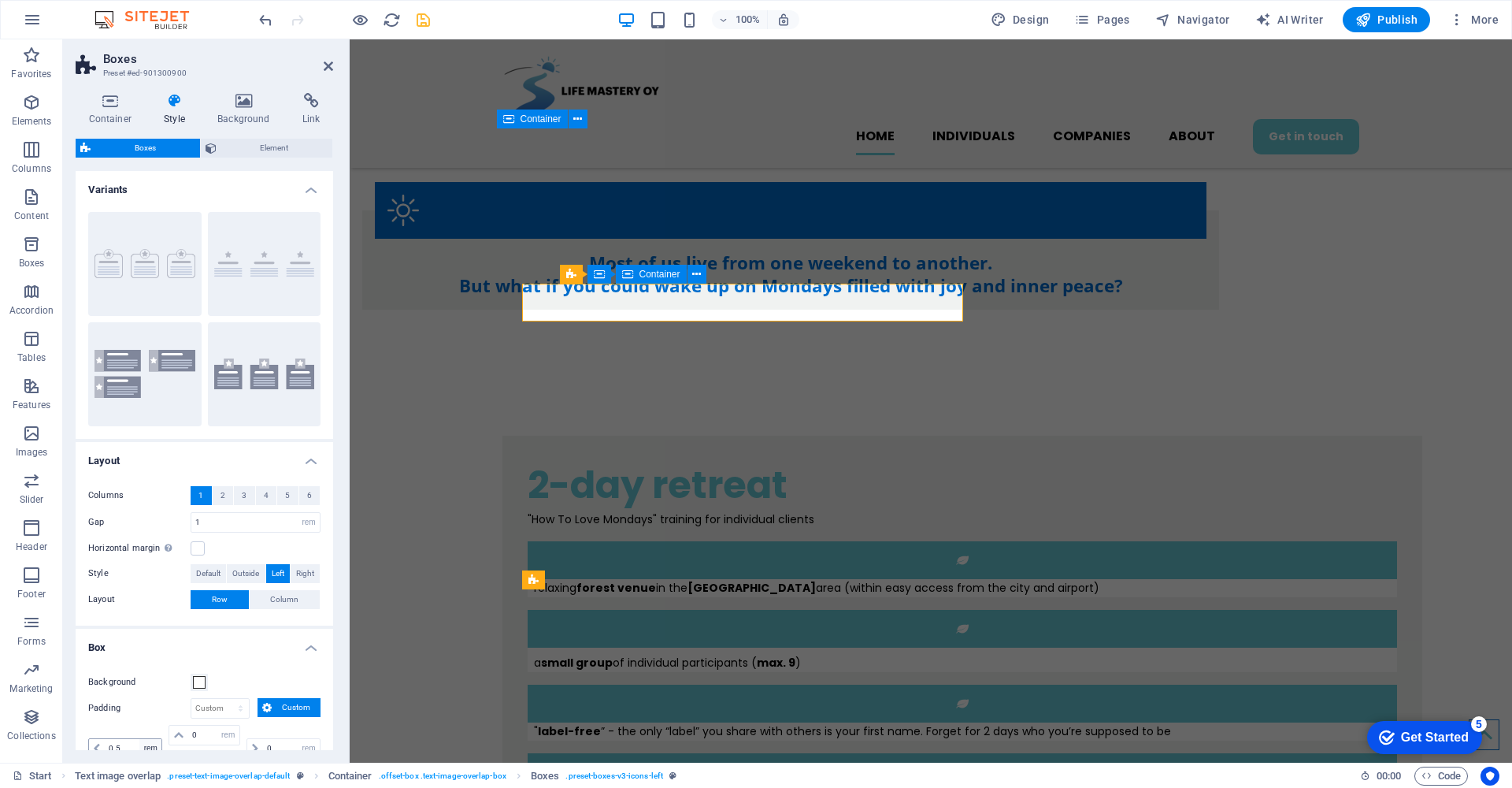
scroll to position [104, 0]
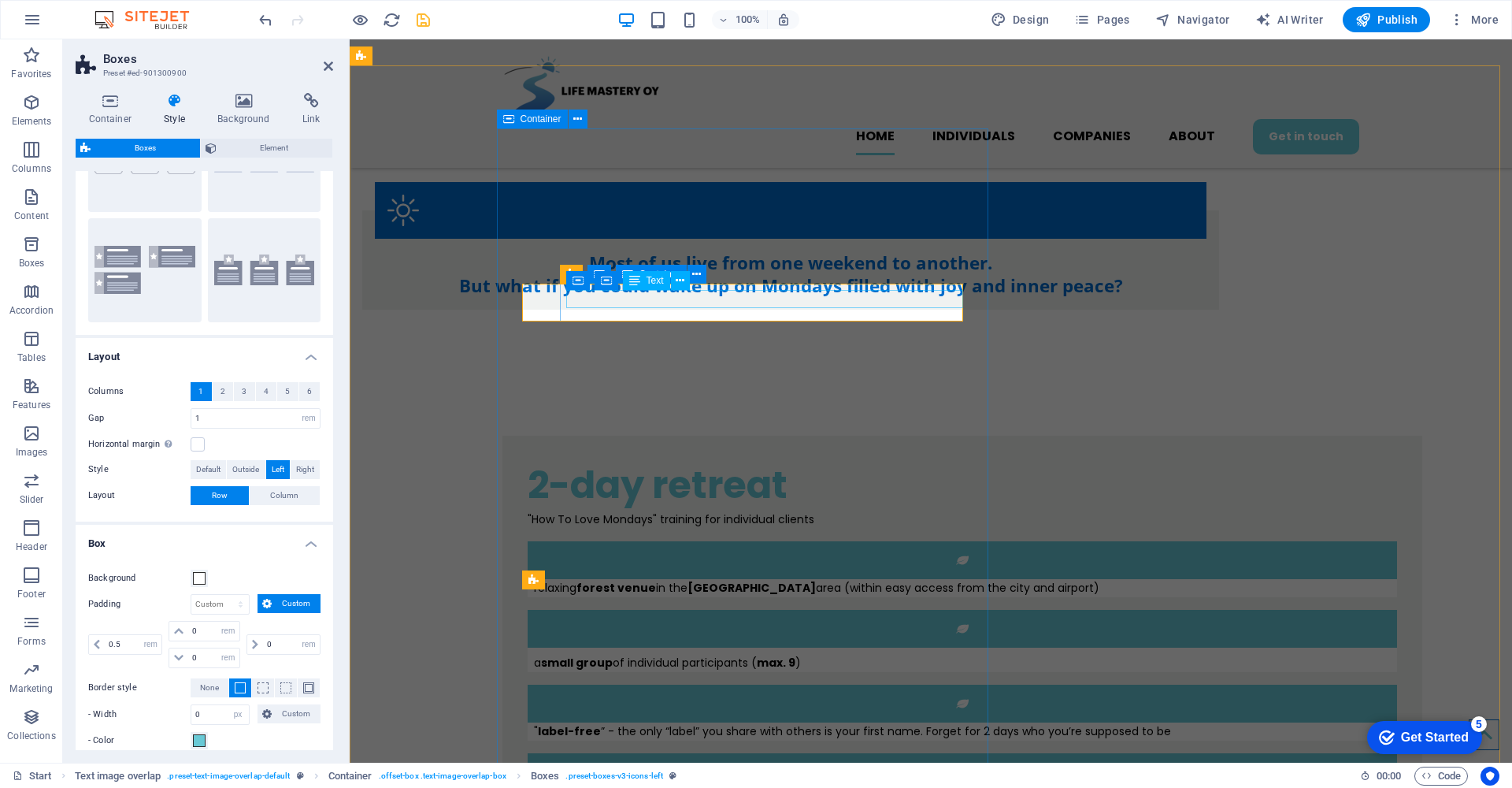
click at [644, 654] on div "a small group of individual participants ( max. 9 )" at bounding box center [965, 662] width 863 height 18
select select "px"
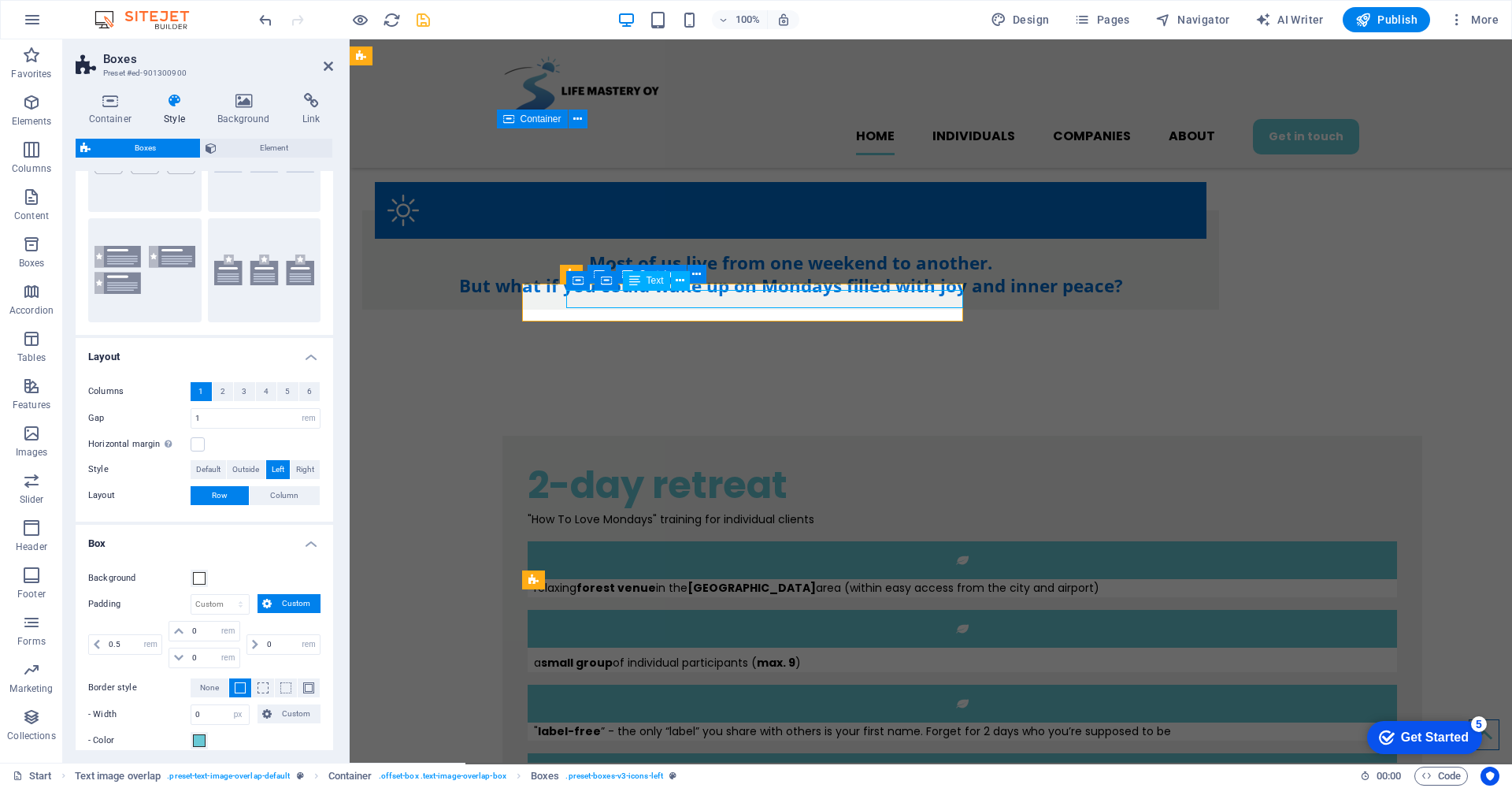
select select "px"
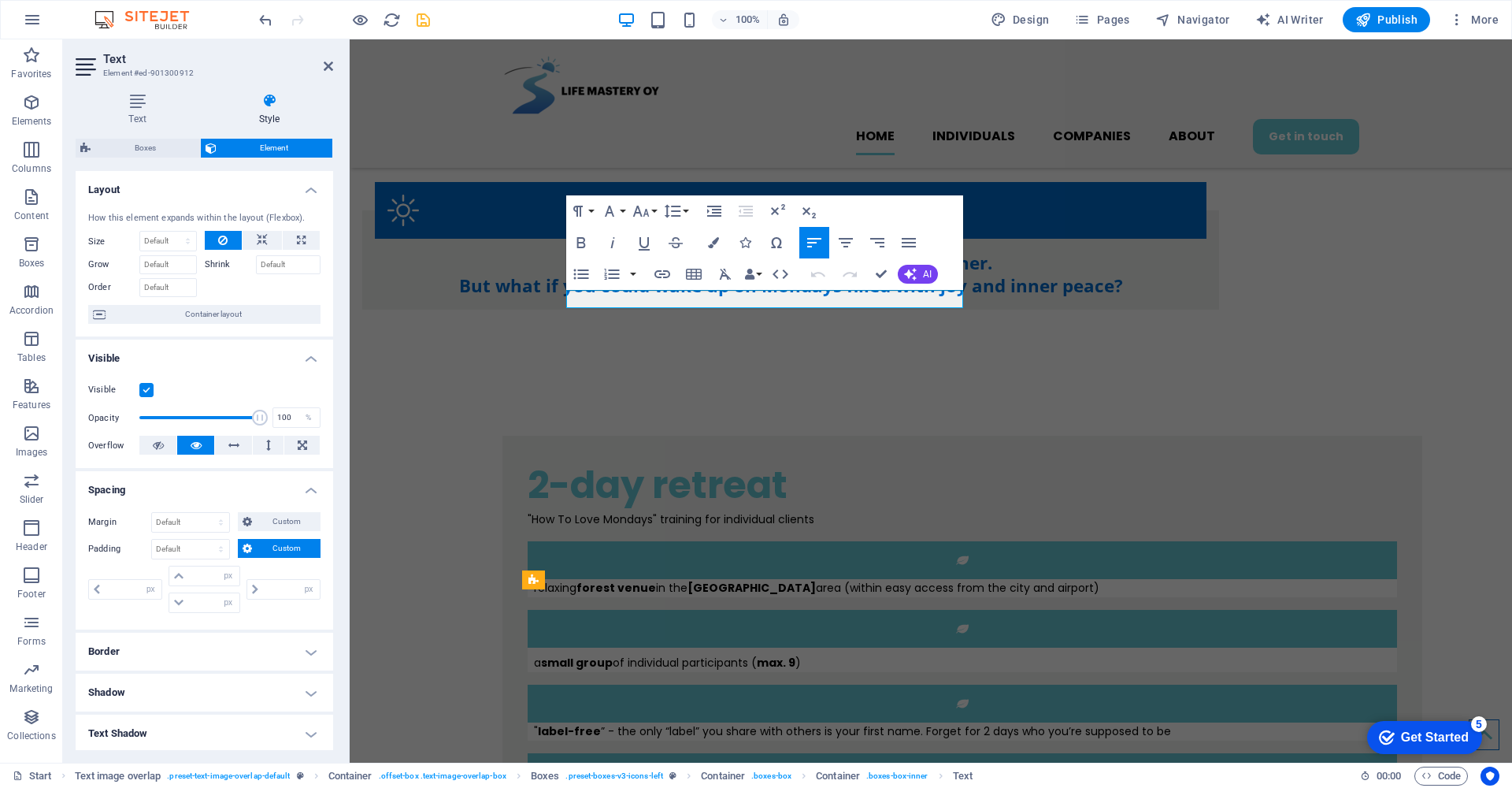
click at [298, 553] on span "Custom" at bounding box center [287, 548] width 59 height 19
click at [129, 112] on h4 "Text" at bounding box center [139, 109] width 129 height 33
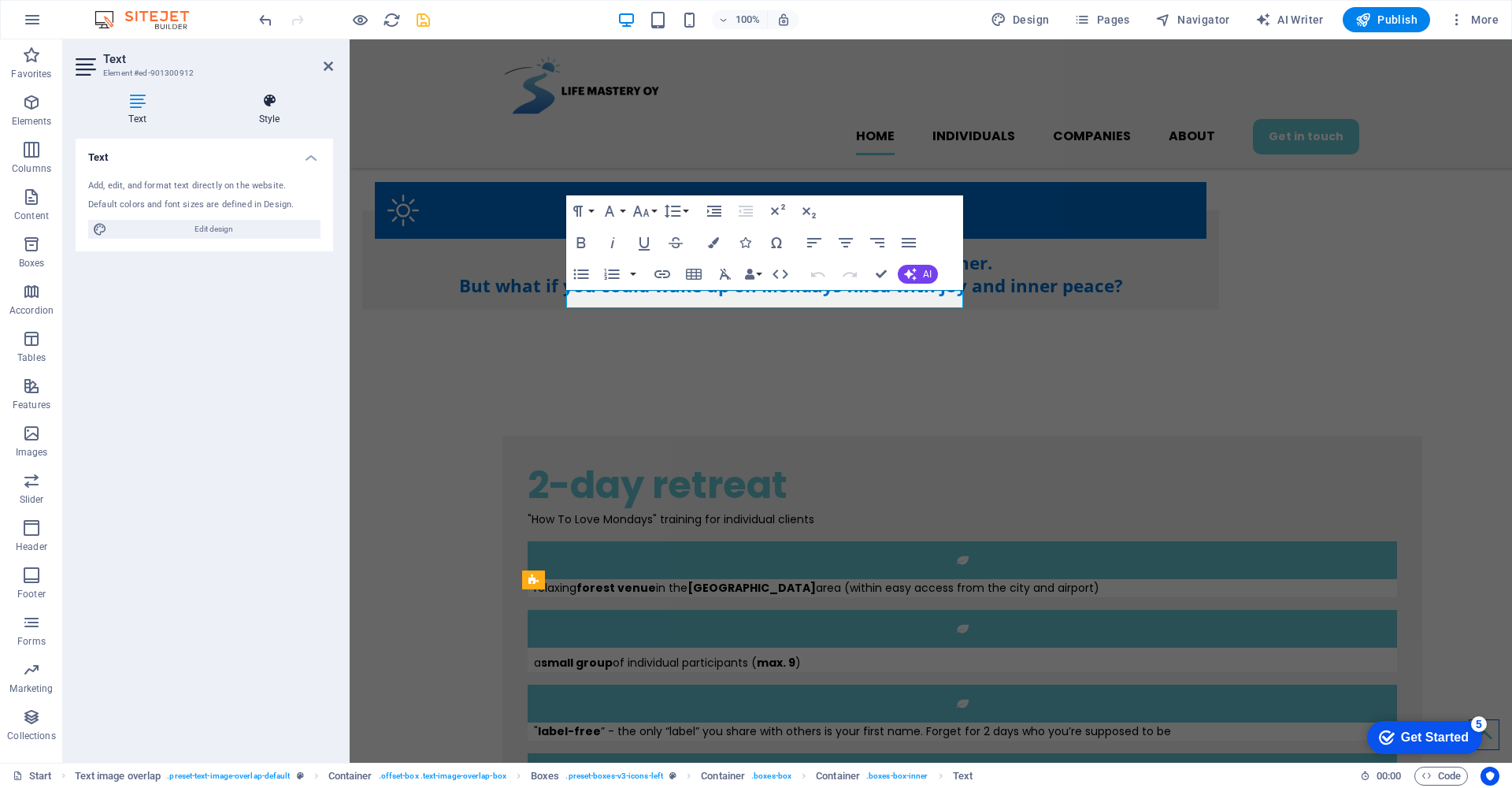
click at [265, 105] on icon at bounding box center [269, 101] width 127 height 16
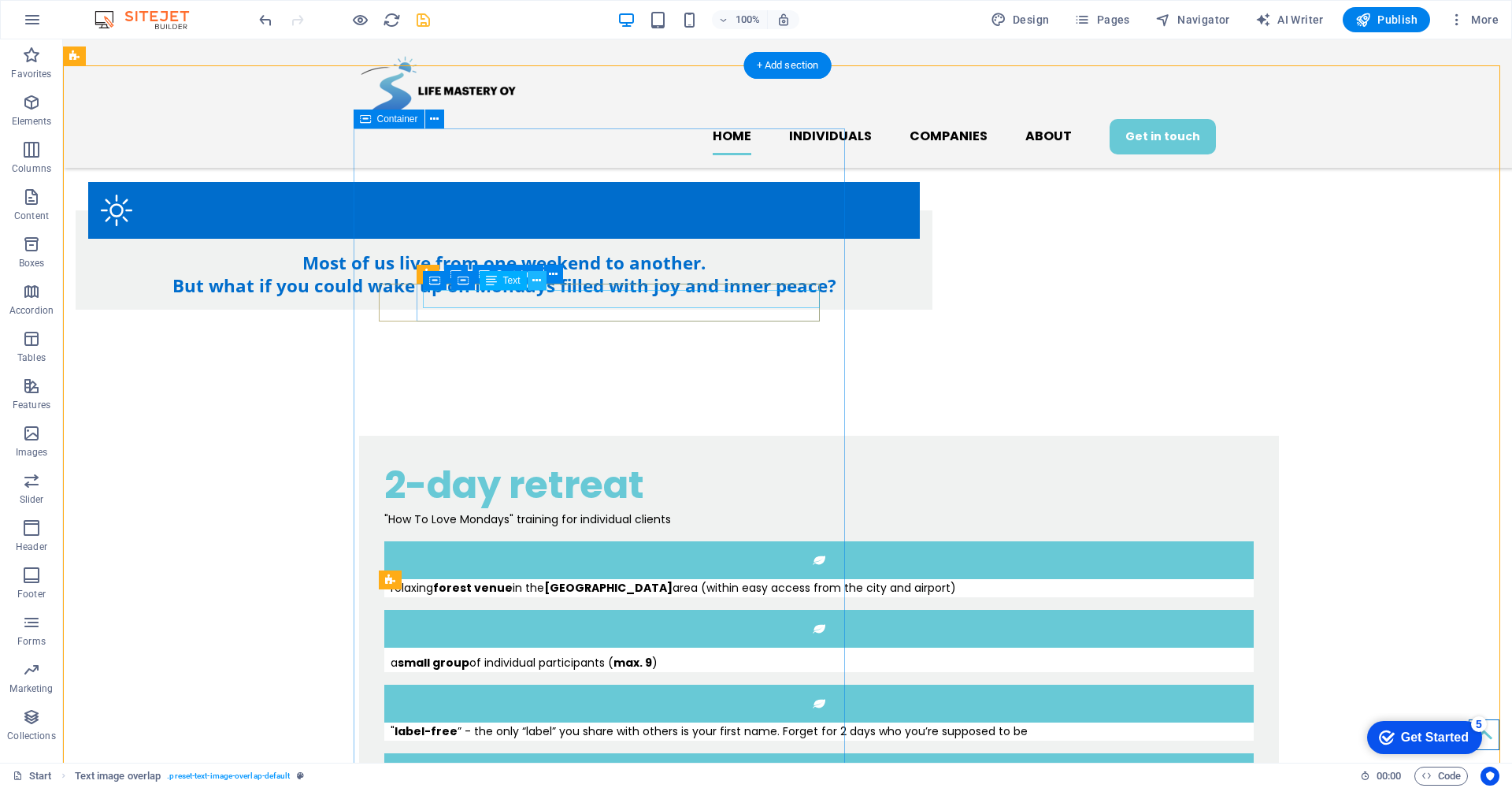
click at [541, 283] on icon at bounding box center [537, 281] width 9 height 17
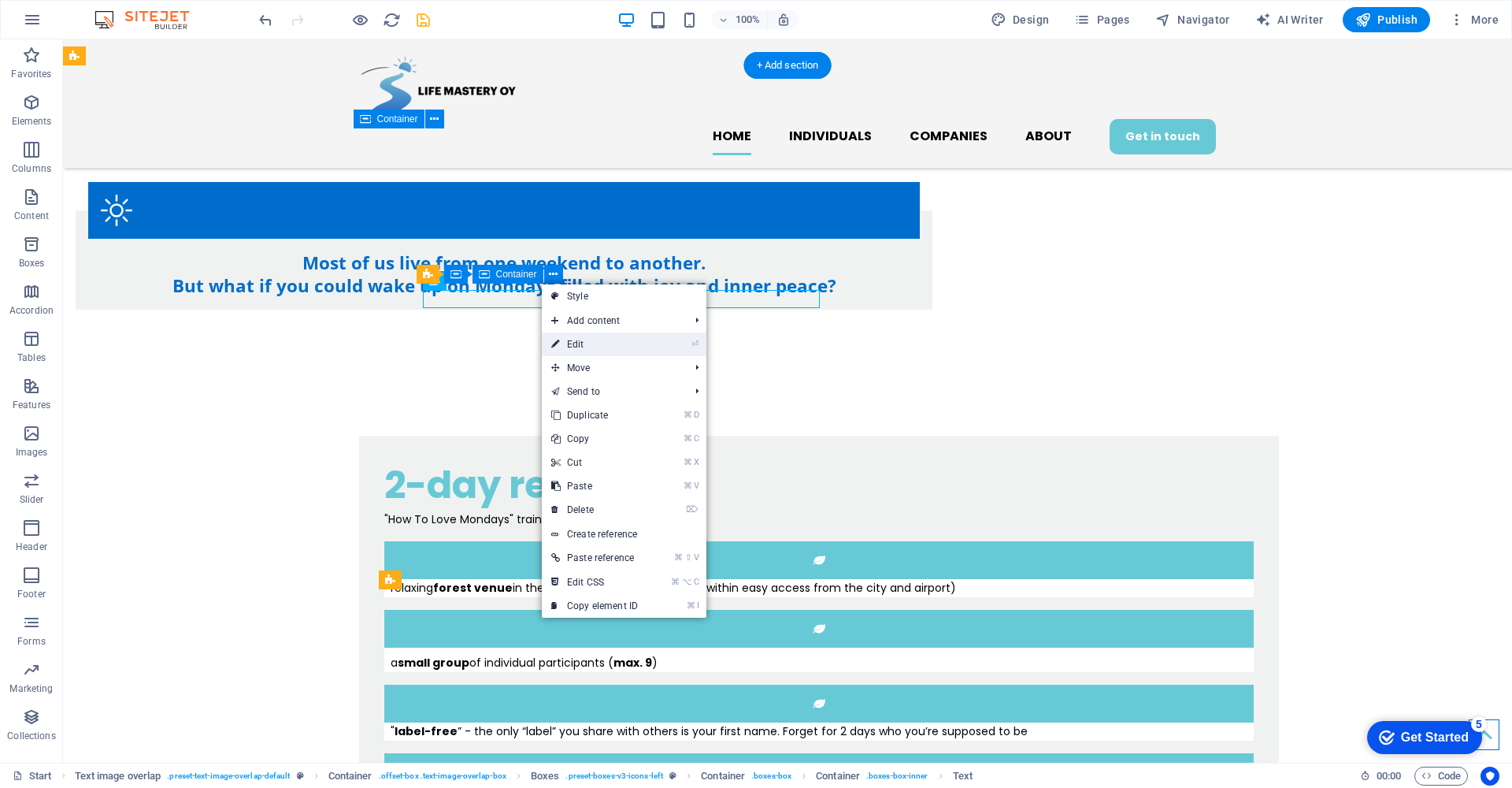
drag, startPoint x: 583, startPoint y: 350, endPoint x: 235, endPoint y: 309, distance: 350.4
click at [583, 350] on link "⏎ Edit" at bounding box center [594, 344] width 106 height 24
select select "px"
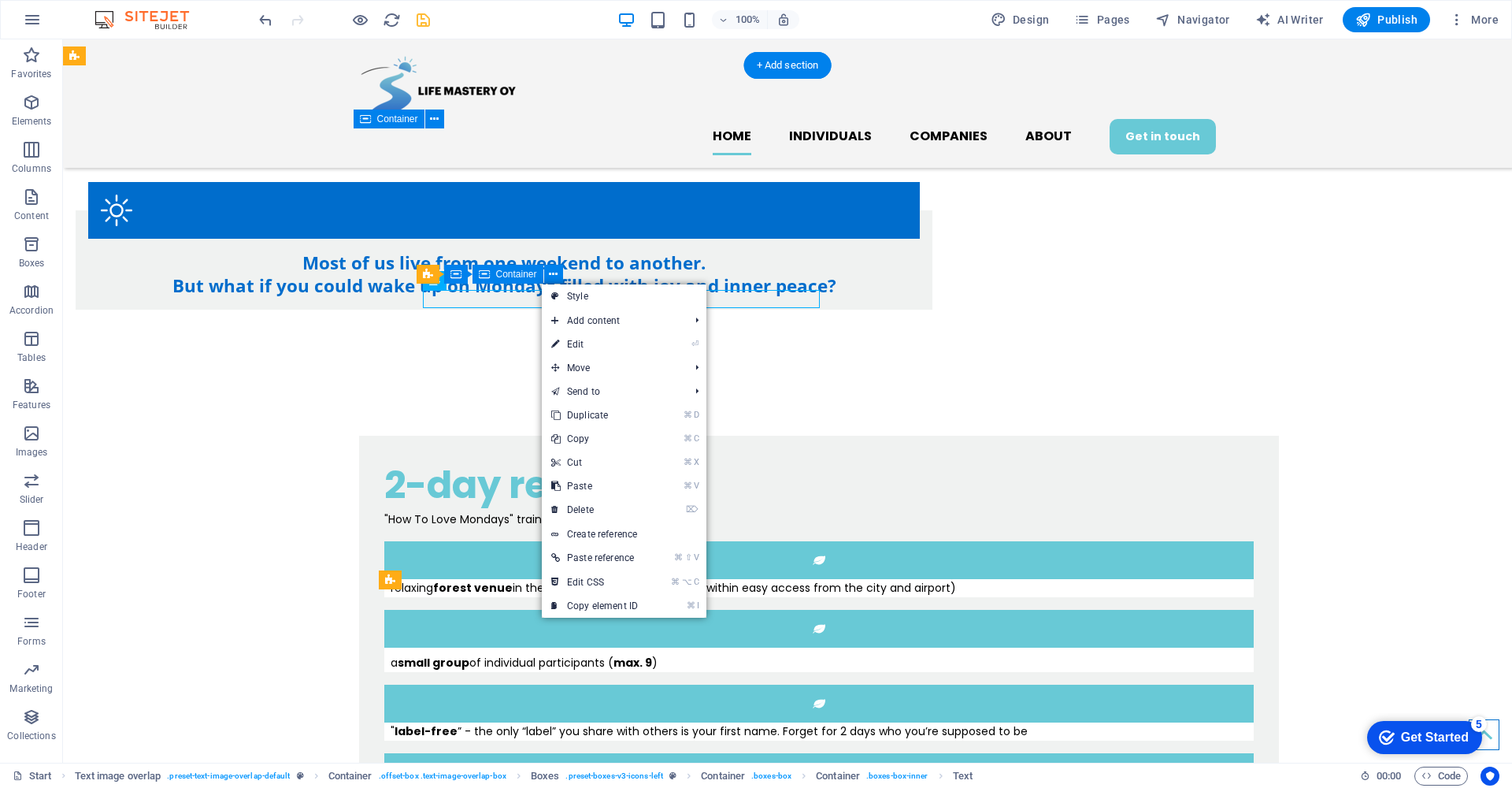
select select "px"
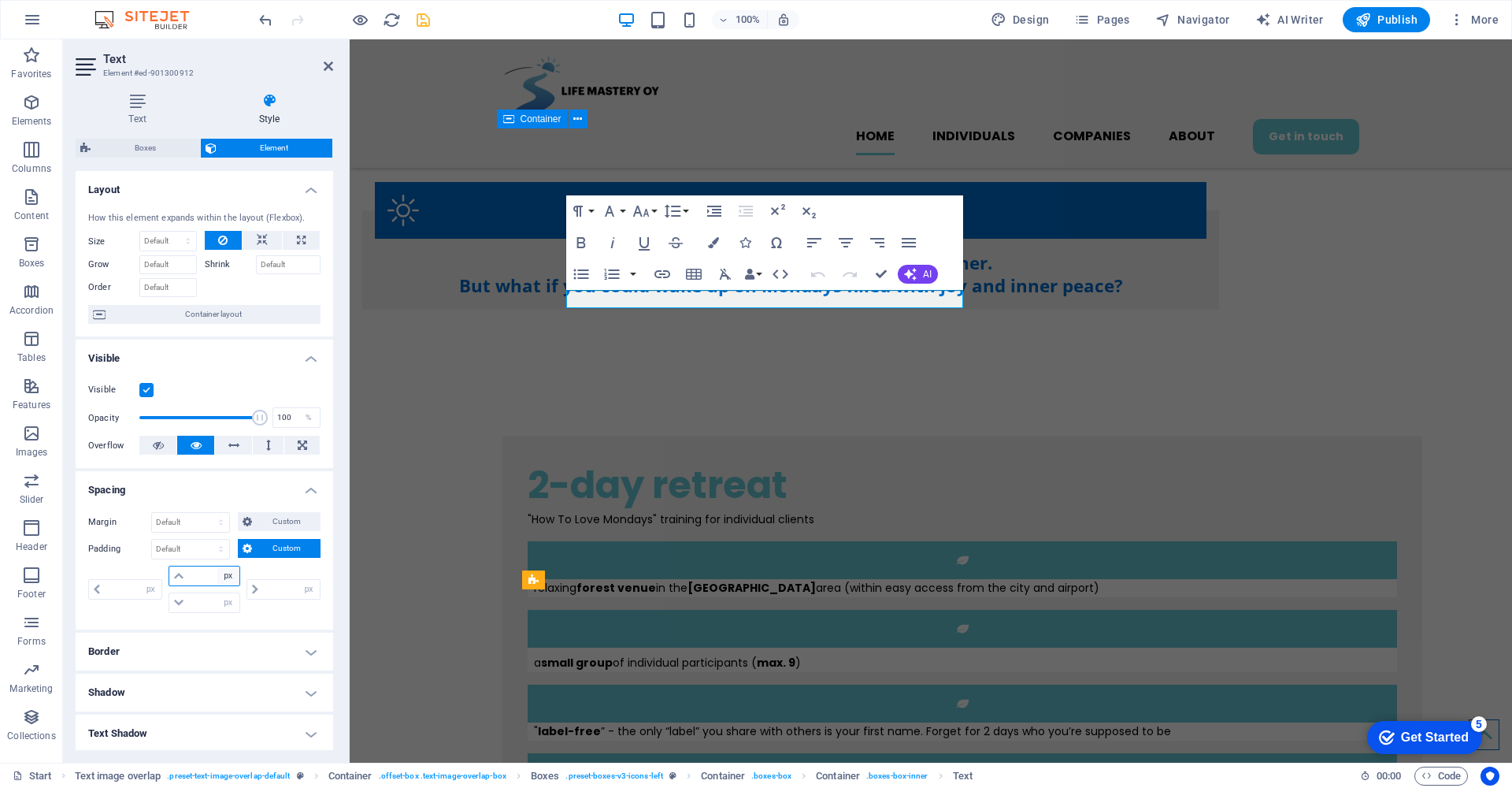
select select "rem"
type input "0"
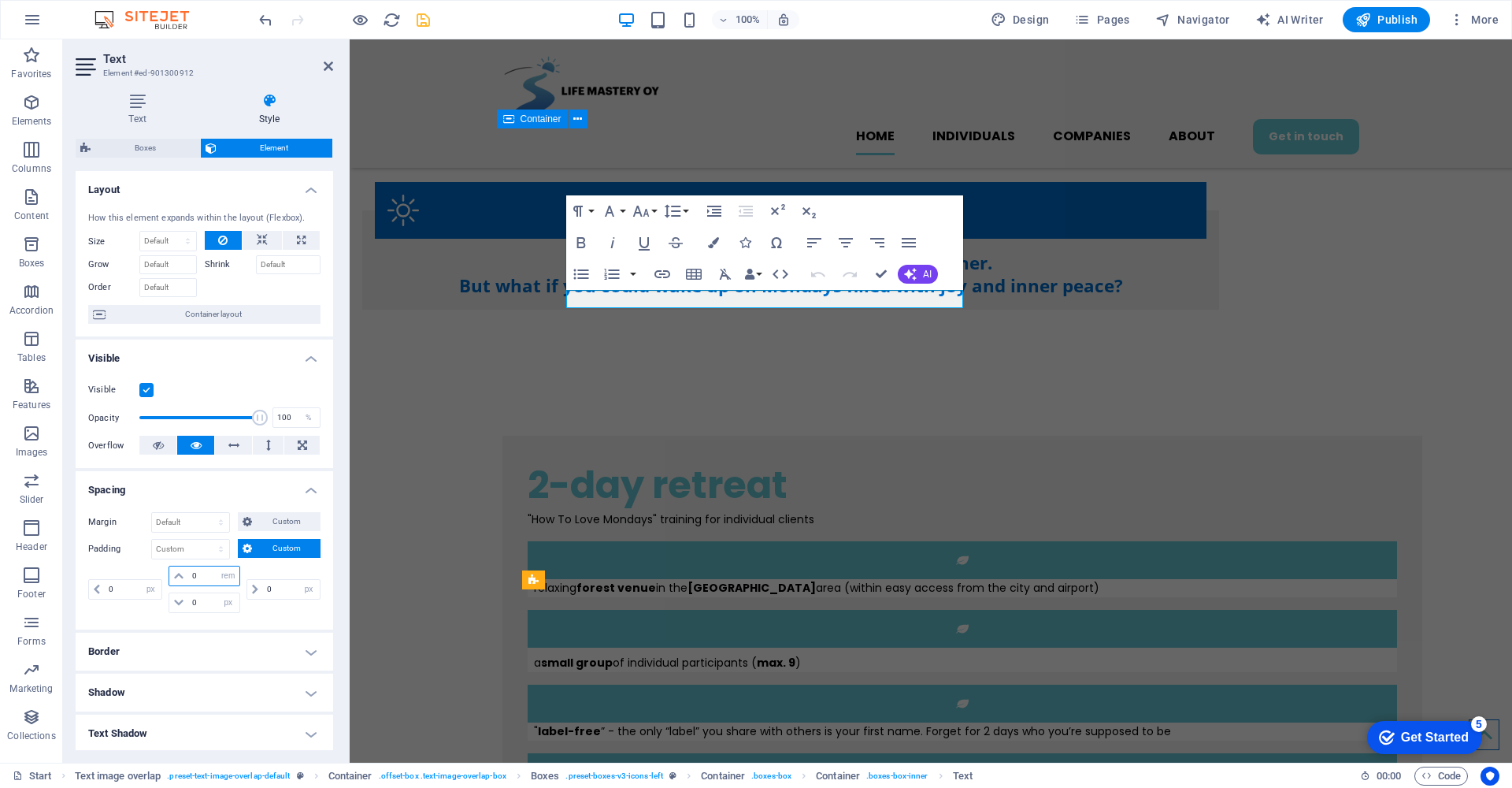
click at [203, 575] on input "0" at bounding box center [212, 575] width 50 height 19
click at [189, 575] on input "0" at bounding box center [212, 575] width 50 height 19
type input "1"
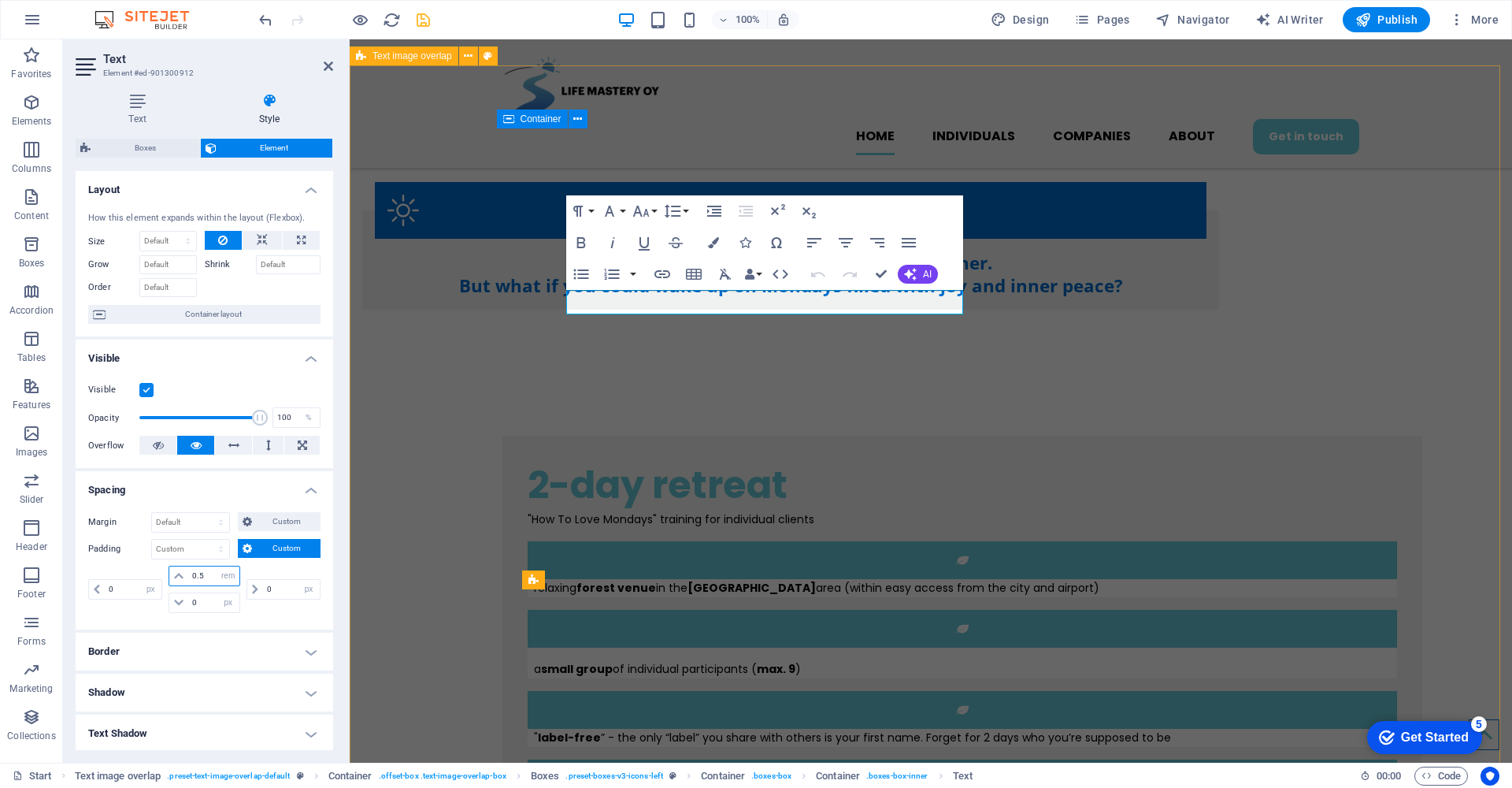
type input "0.5"
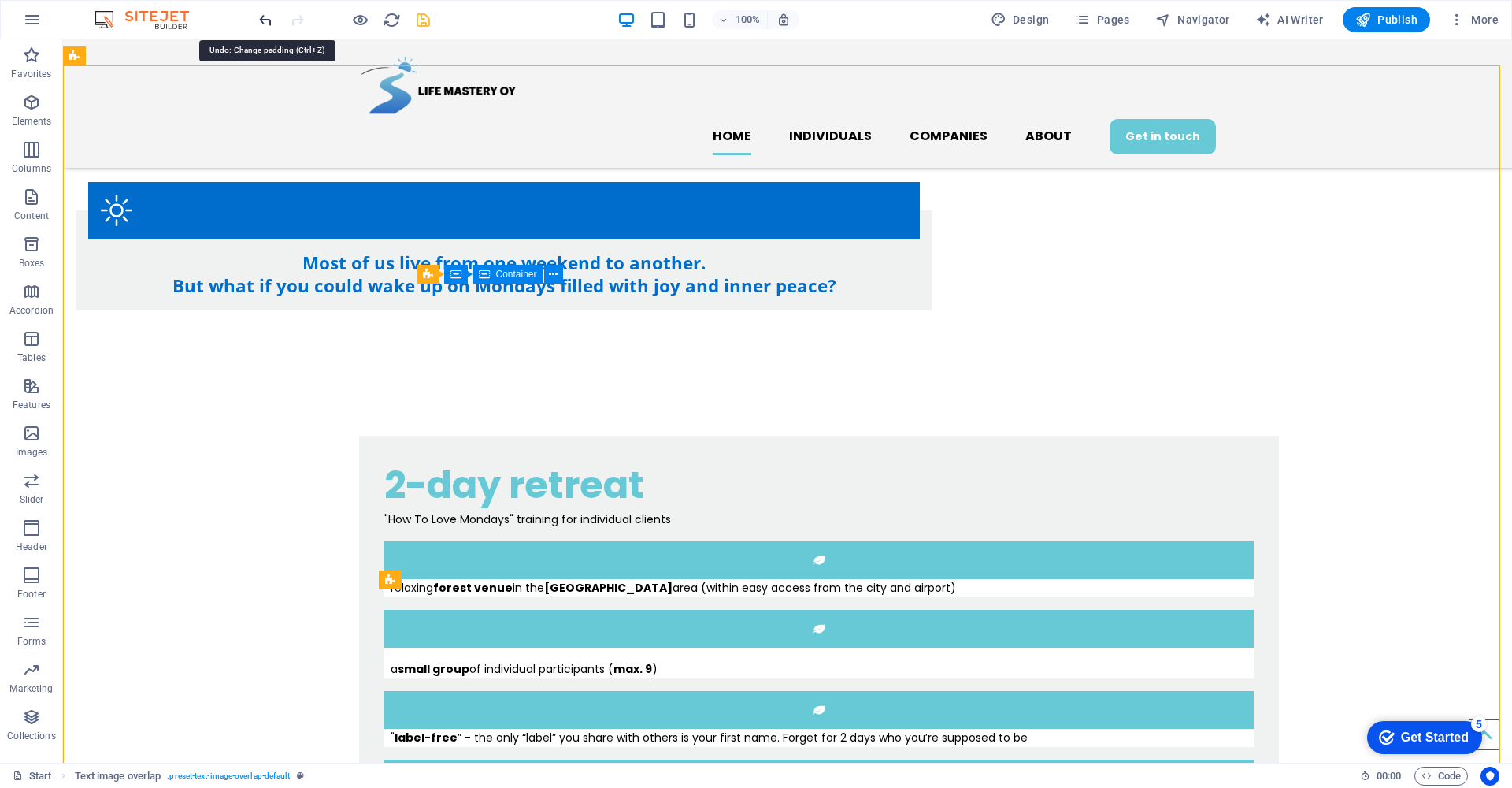
click at [262, 18] on icon "undo" at bounding box center [266, 20] width 18 height 18
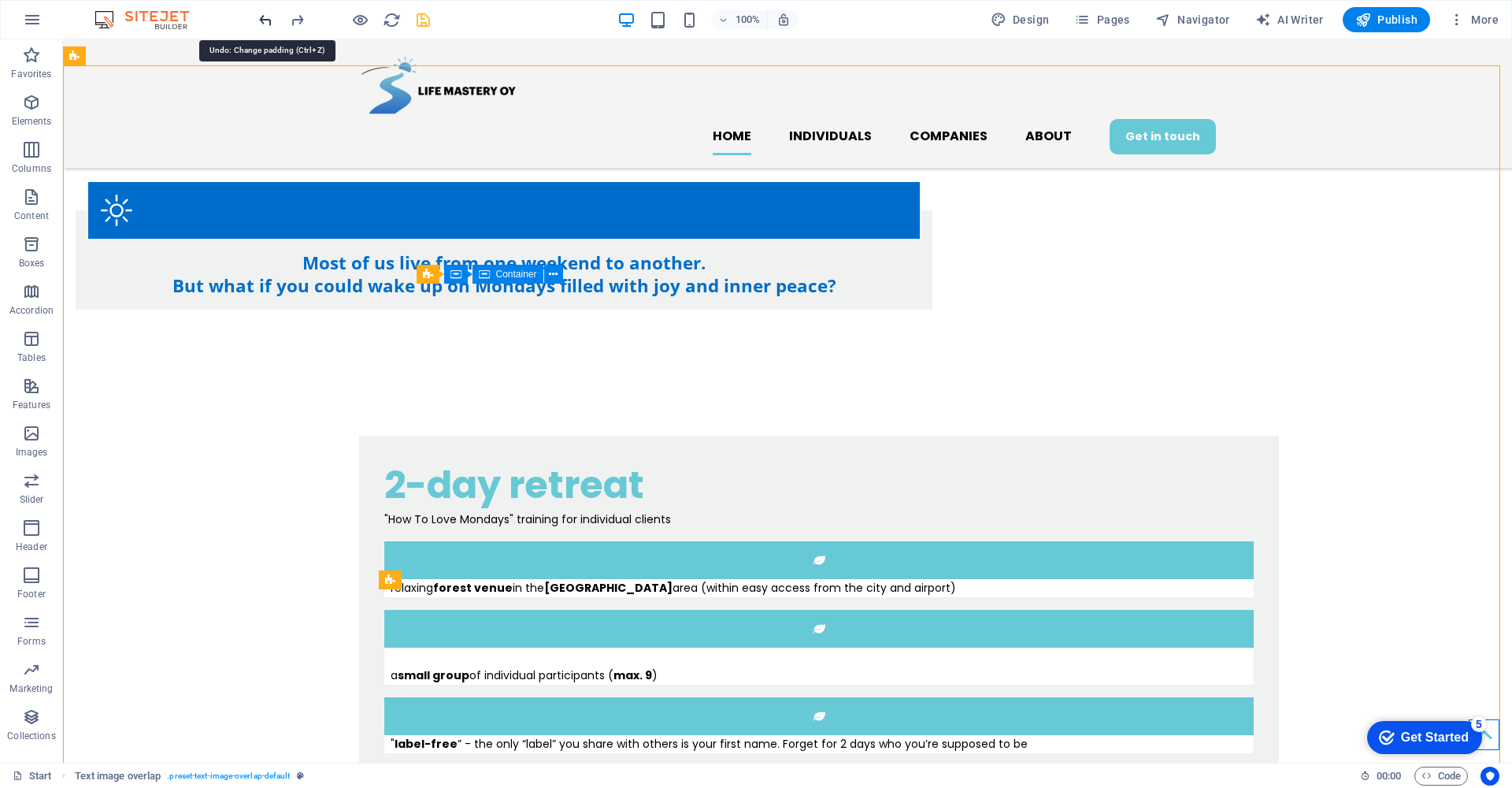
click at [261, 18] on icon "undo" at bounding box center [266, 20] width 18 height 18
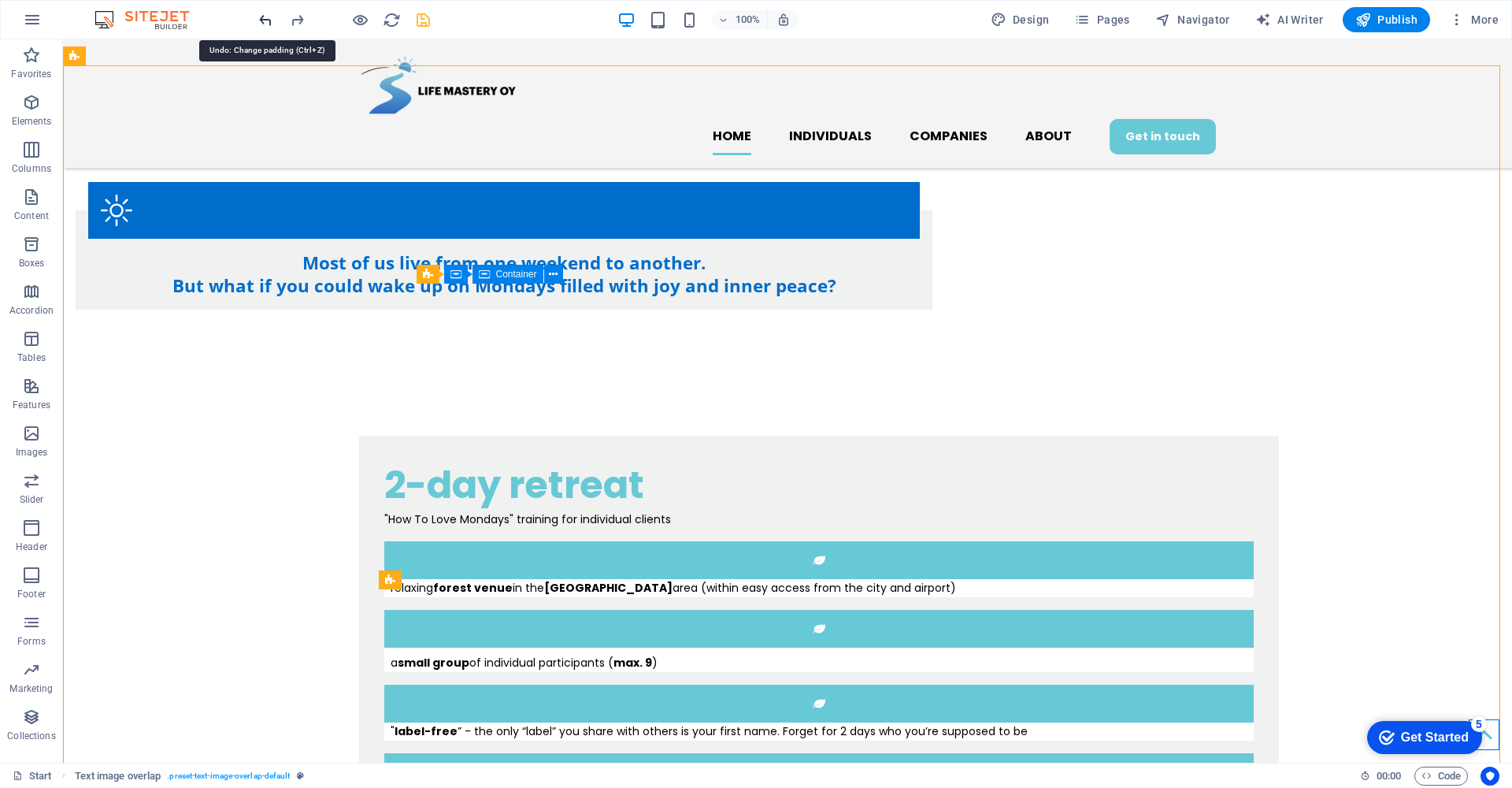
click at [261, 18] on icon "undo" at bounding box center [266, 20] width 18 height 18
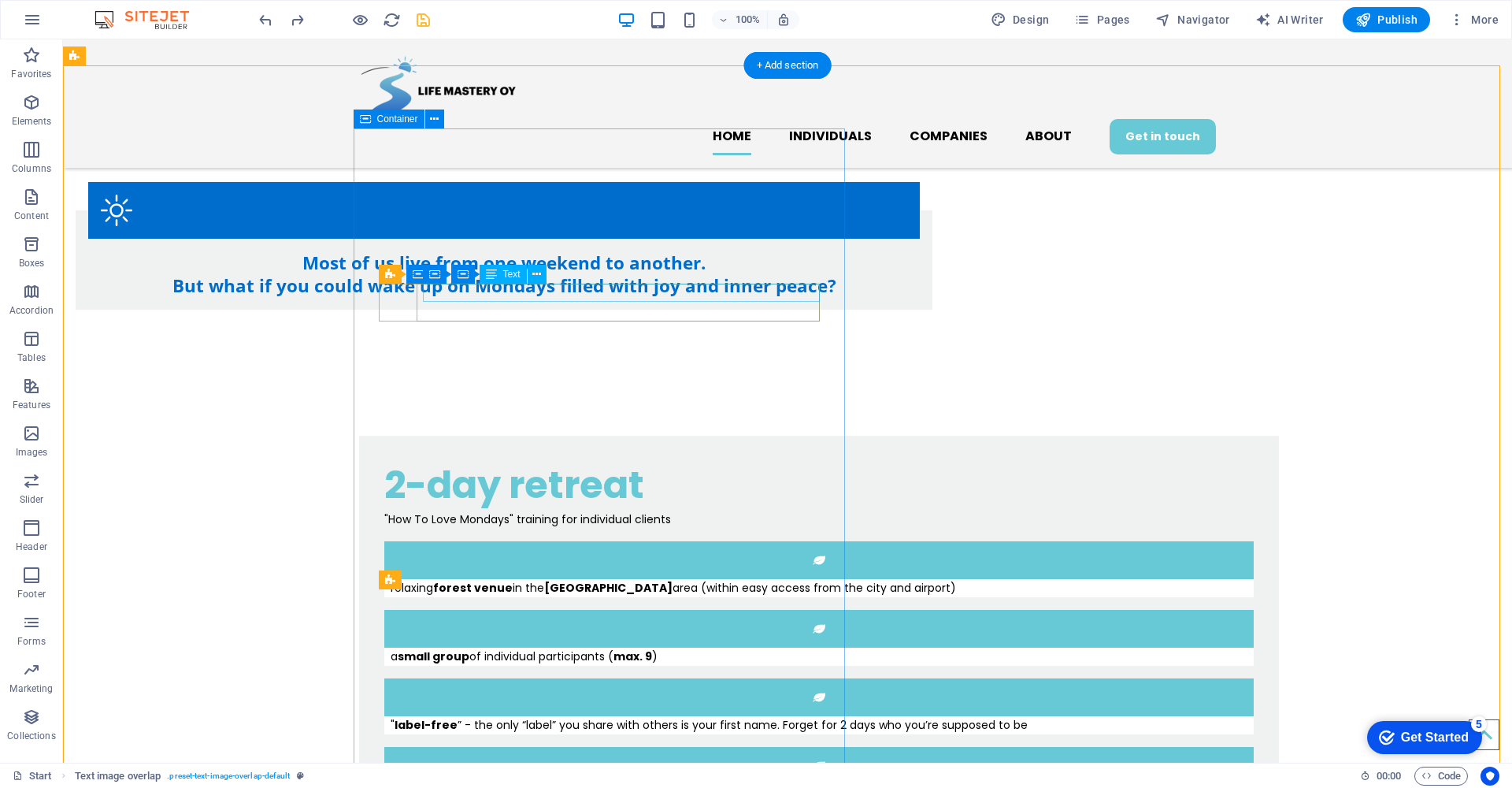
click at [441, 648] on div "a small group of individual participants ( max. 9 )" at bounding box center [821, 657] width 863 height 18
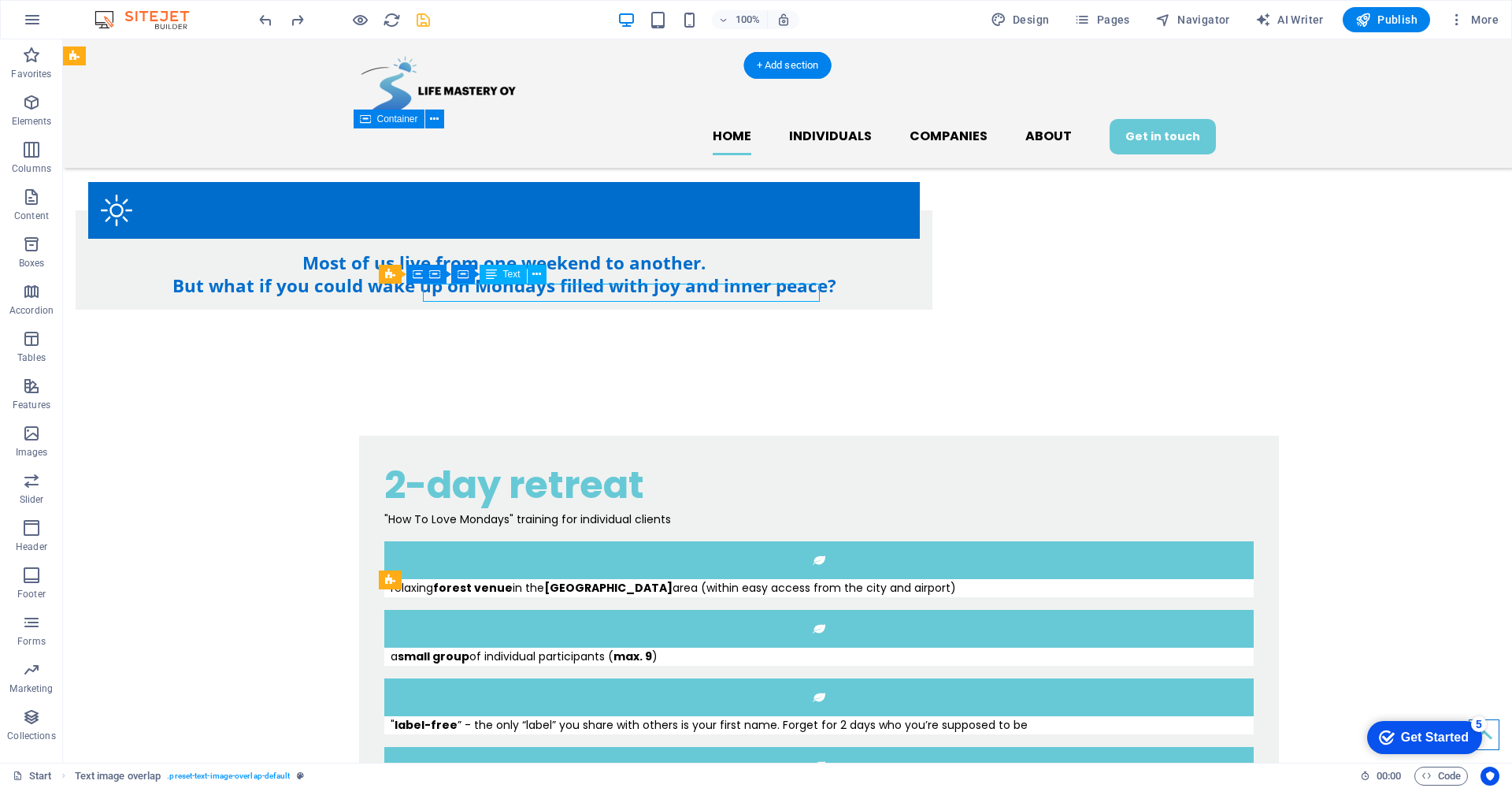
click at [441, 648] on div "a small group of individual participants ( max. 9 )" at bounding box center [821, 657] width 863 height 18
select select "px"
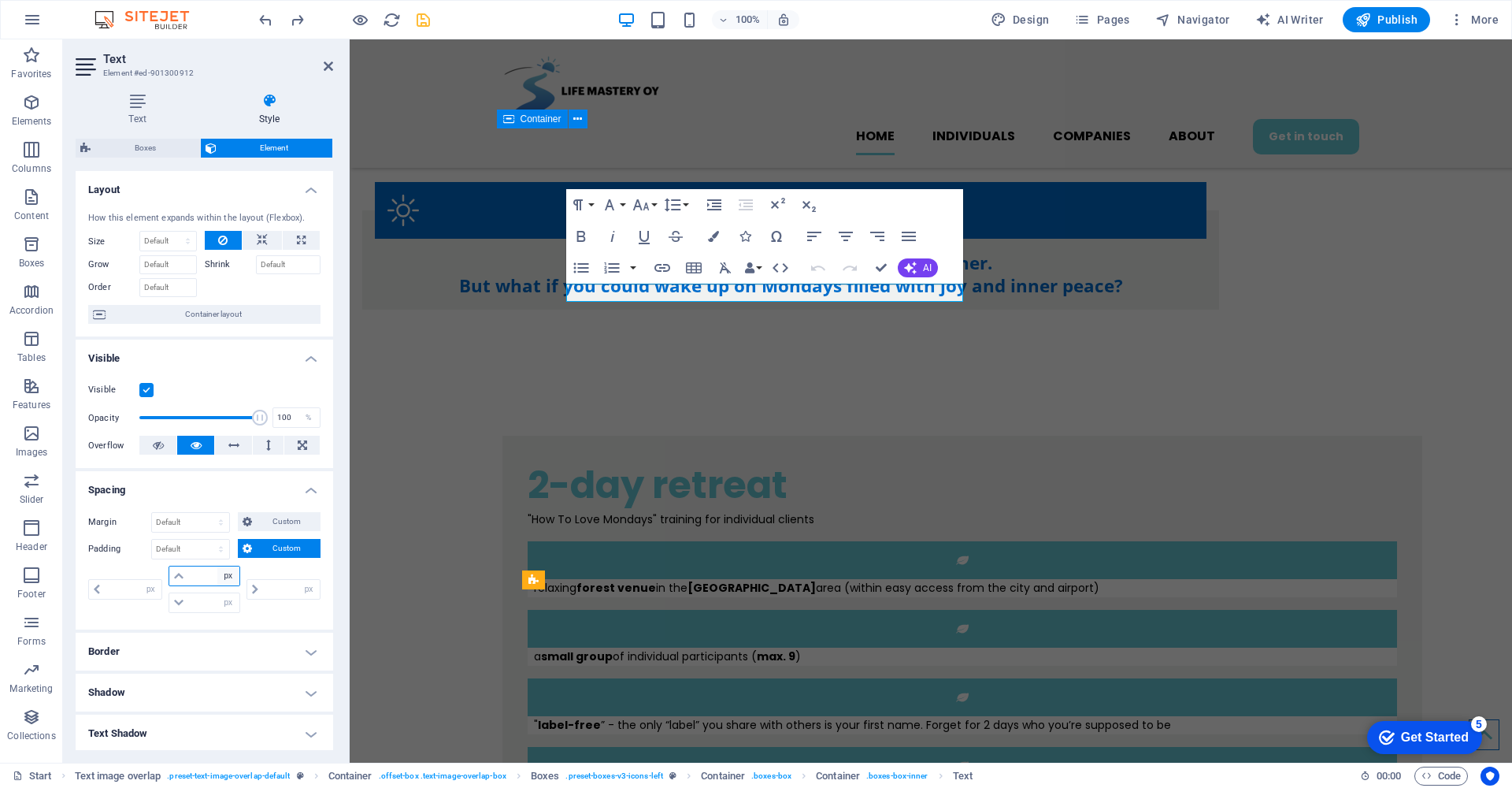
select select "rem"
type input "0"
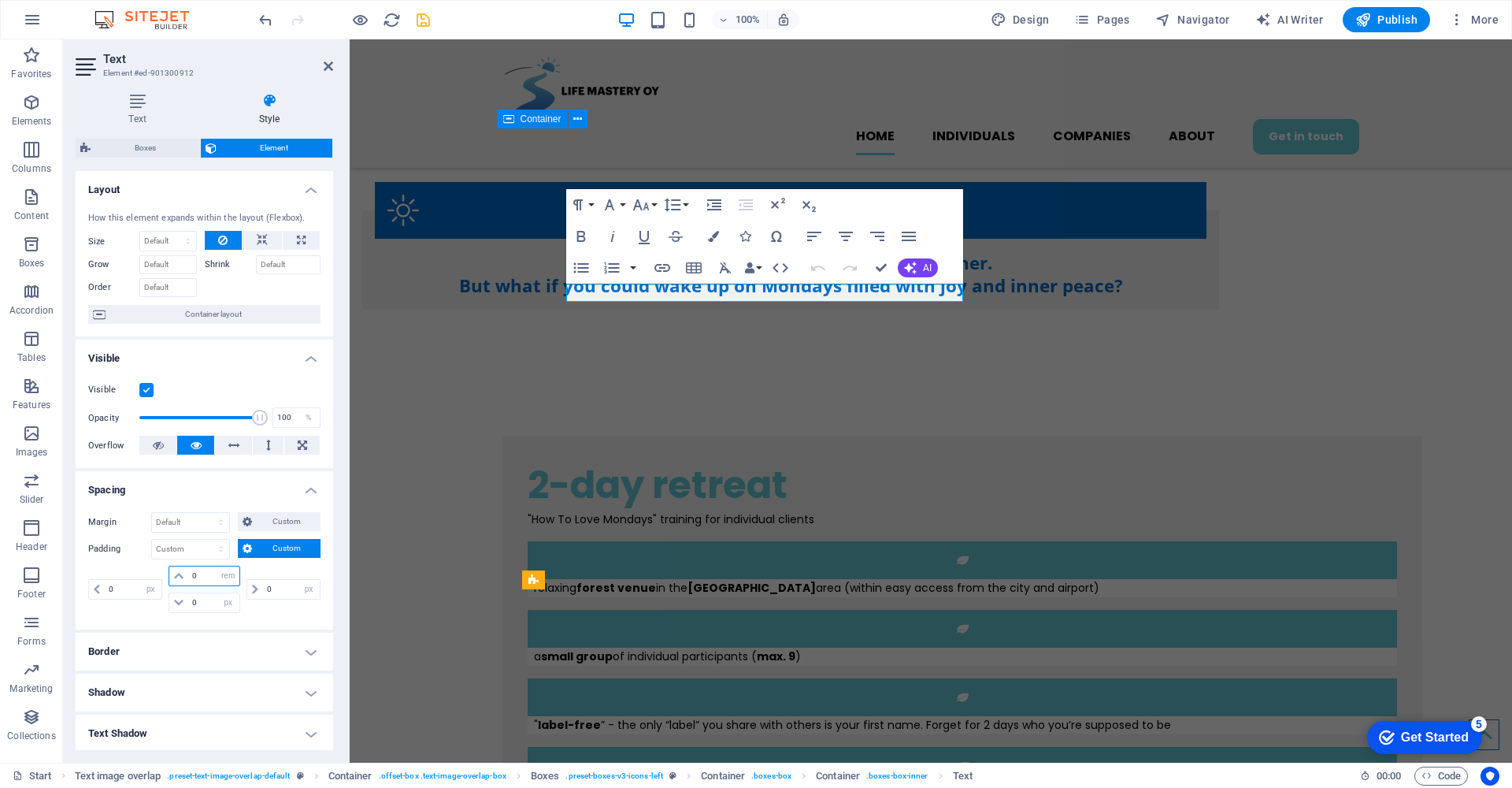
click at [207, 576] on input "0" at bounding box center [212, 575] width 50 height 19
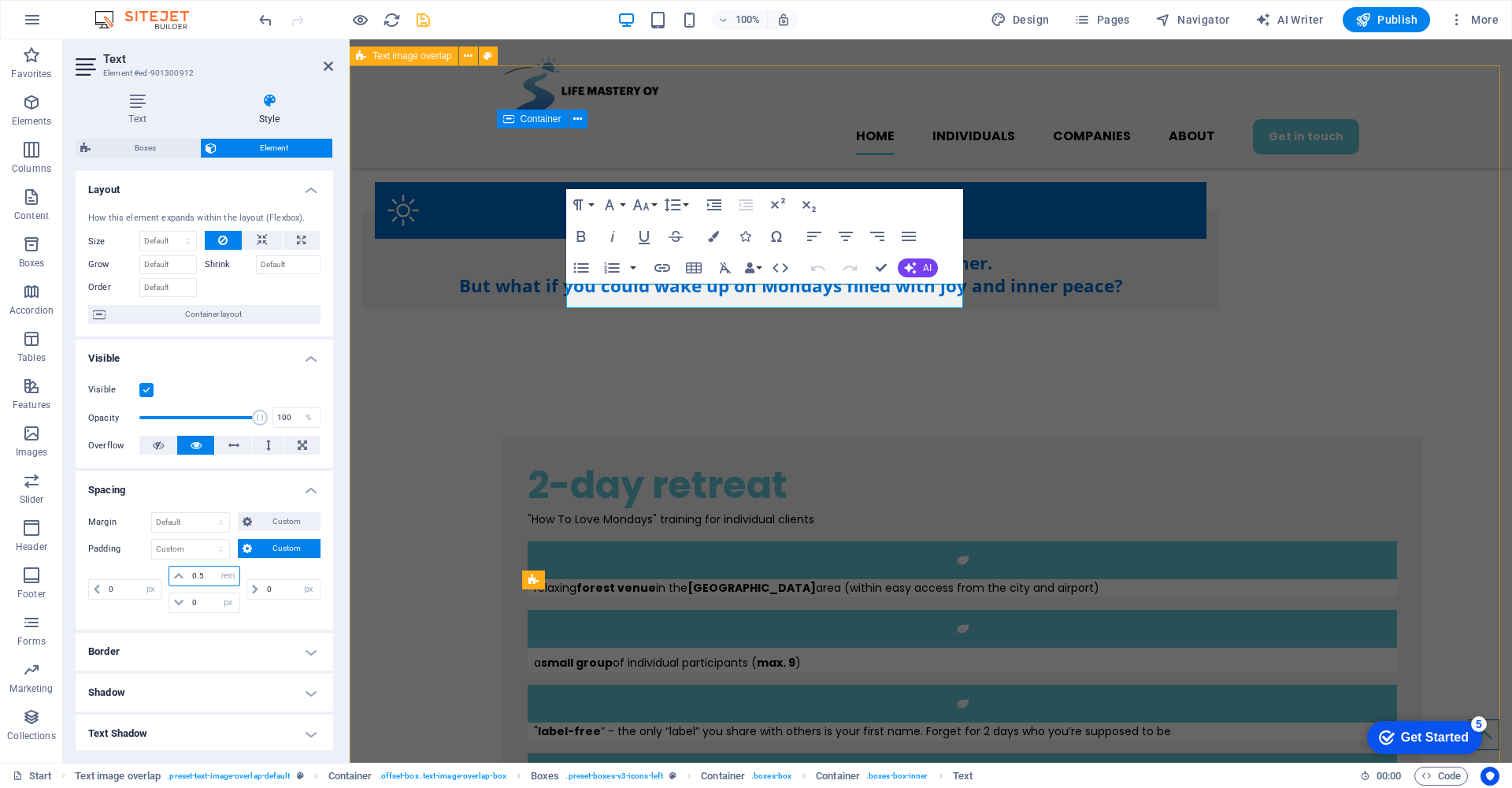
type input "0.5"
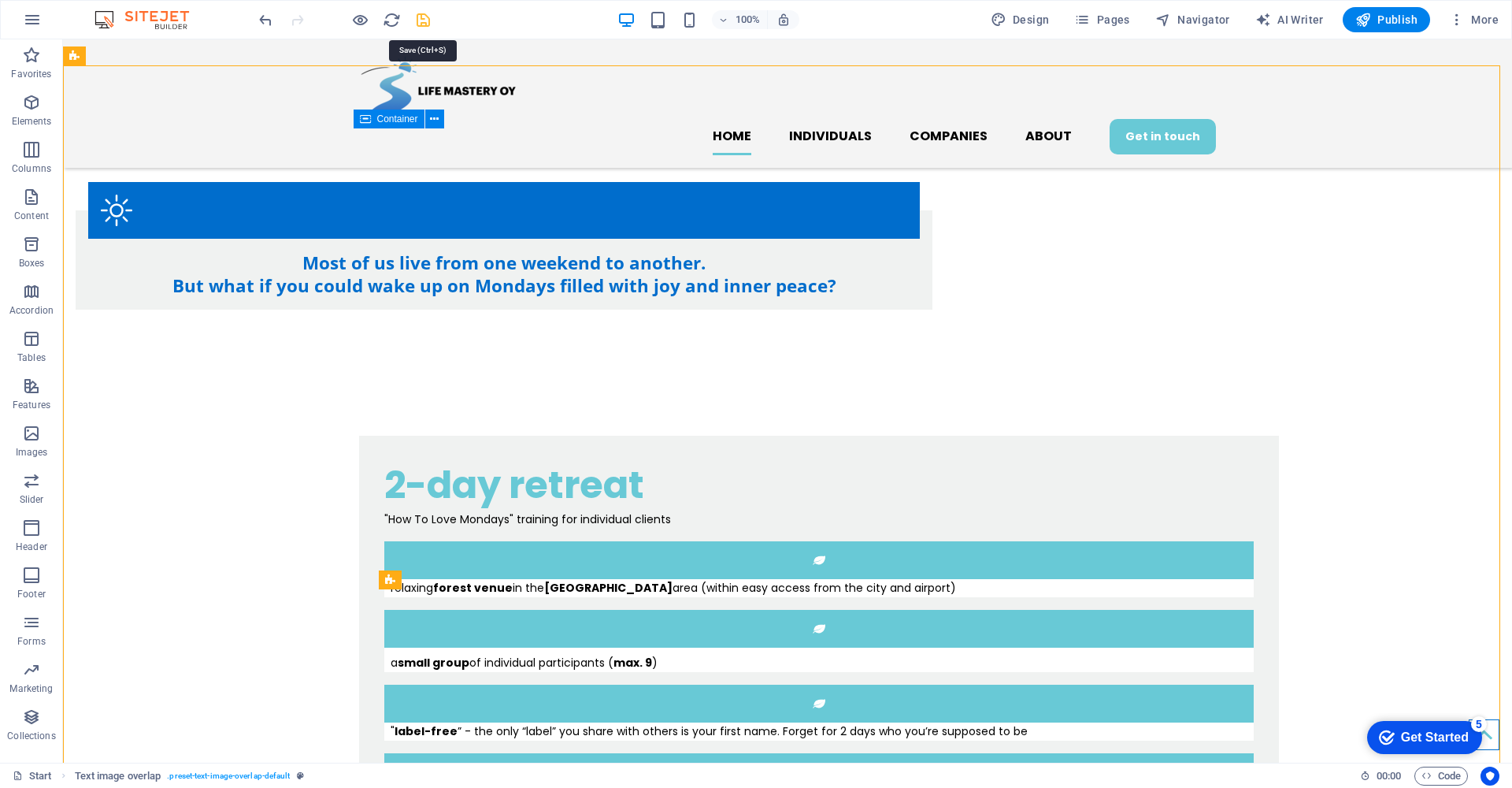
click at [420, 23] on icon "save" at bounding box center [423, 20] width 18 height 18
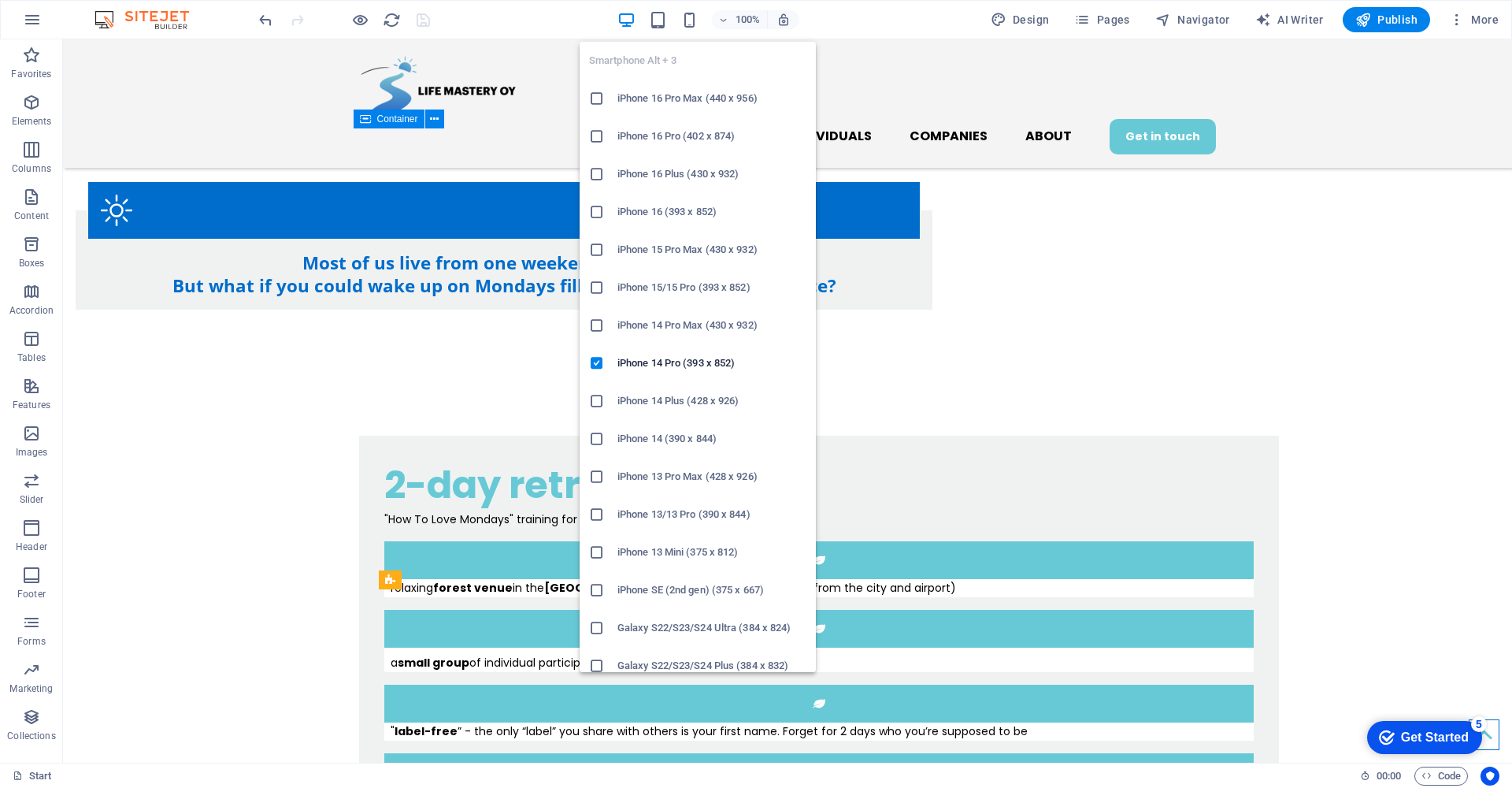
click at [598, 212] on icon at bounding box center [597, 212] width 16 height 16
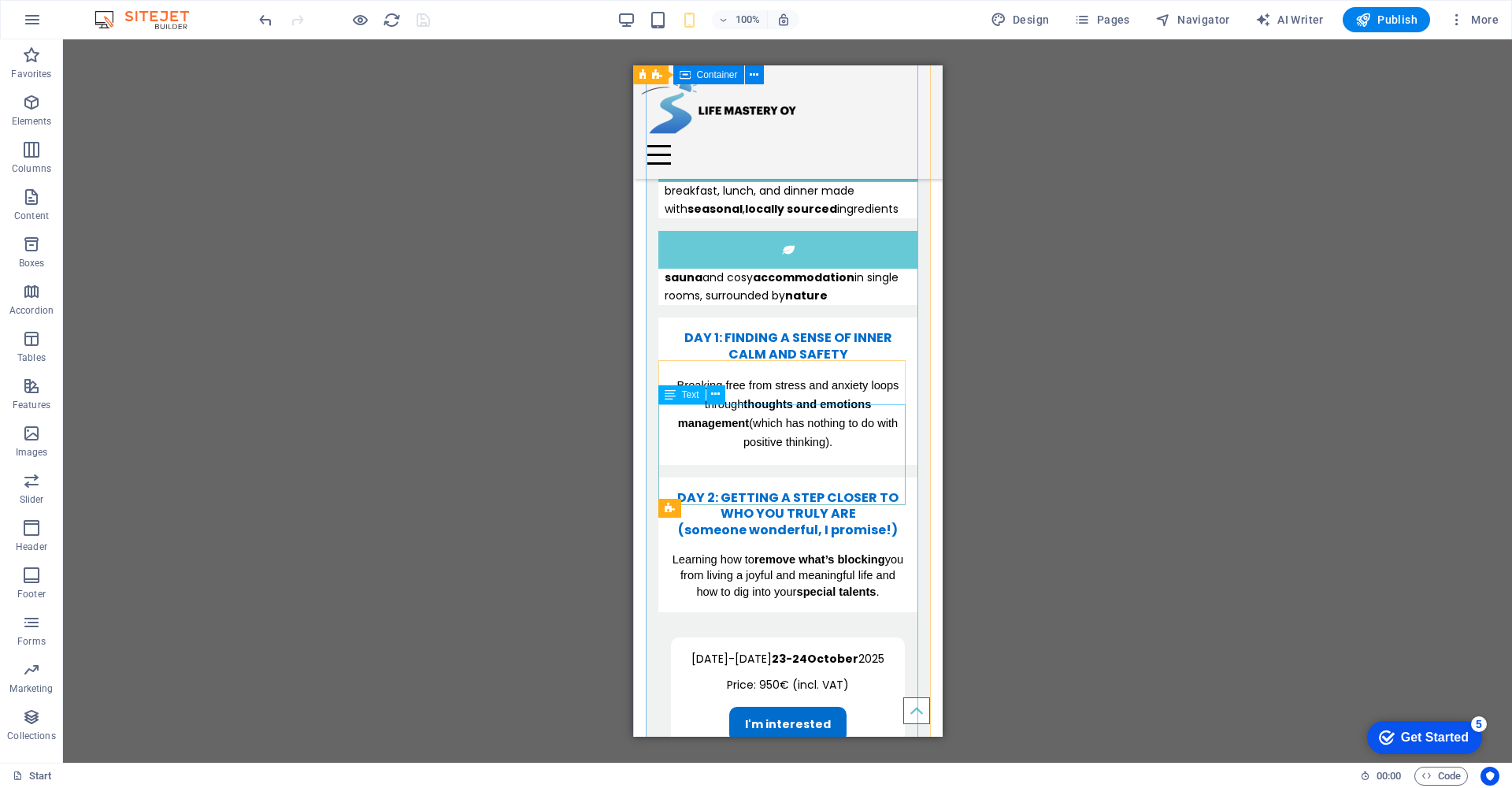
scroll to position [745, 0]
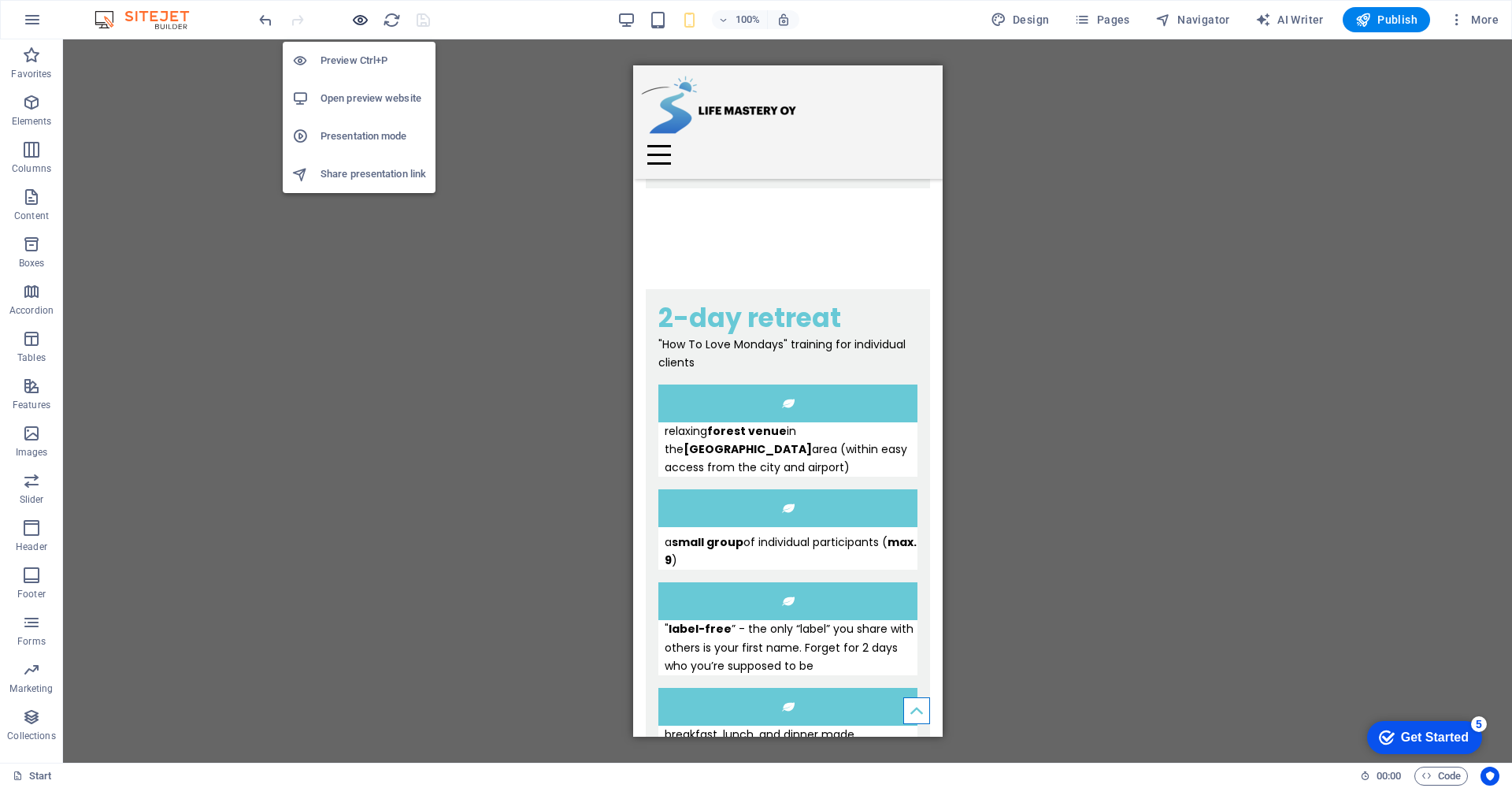
click at [357, 18] on icon "button" at bounding box center [360, 20] width 18 height 18
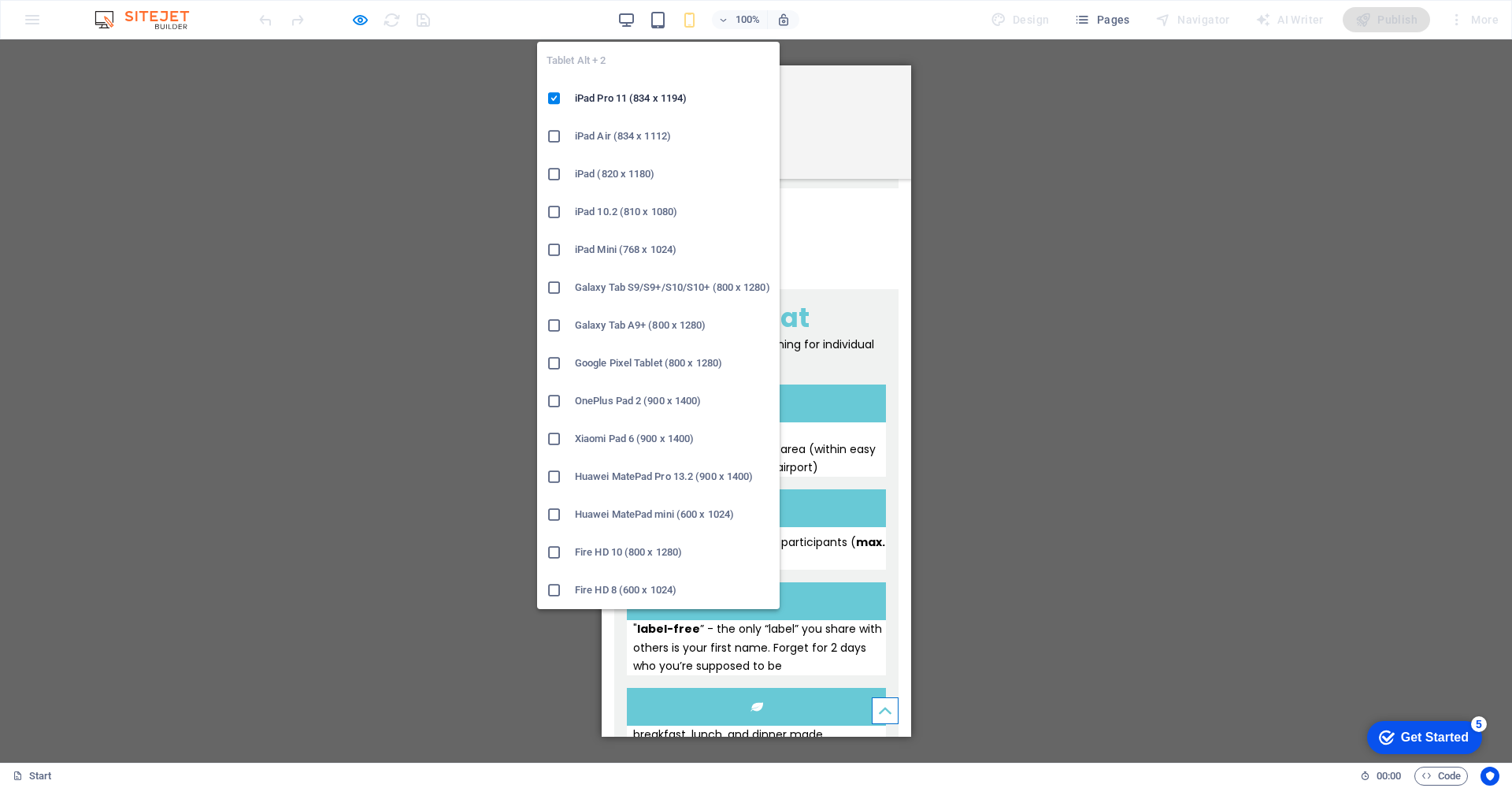
click at [548, 246] on icon at bounding box center [554, 250] width 16 height 16
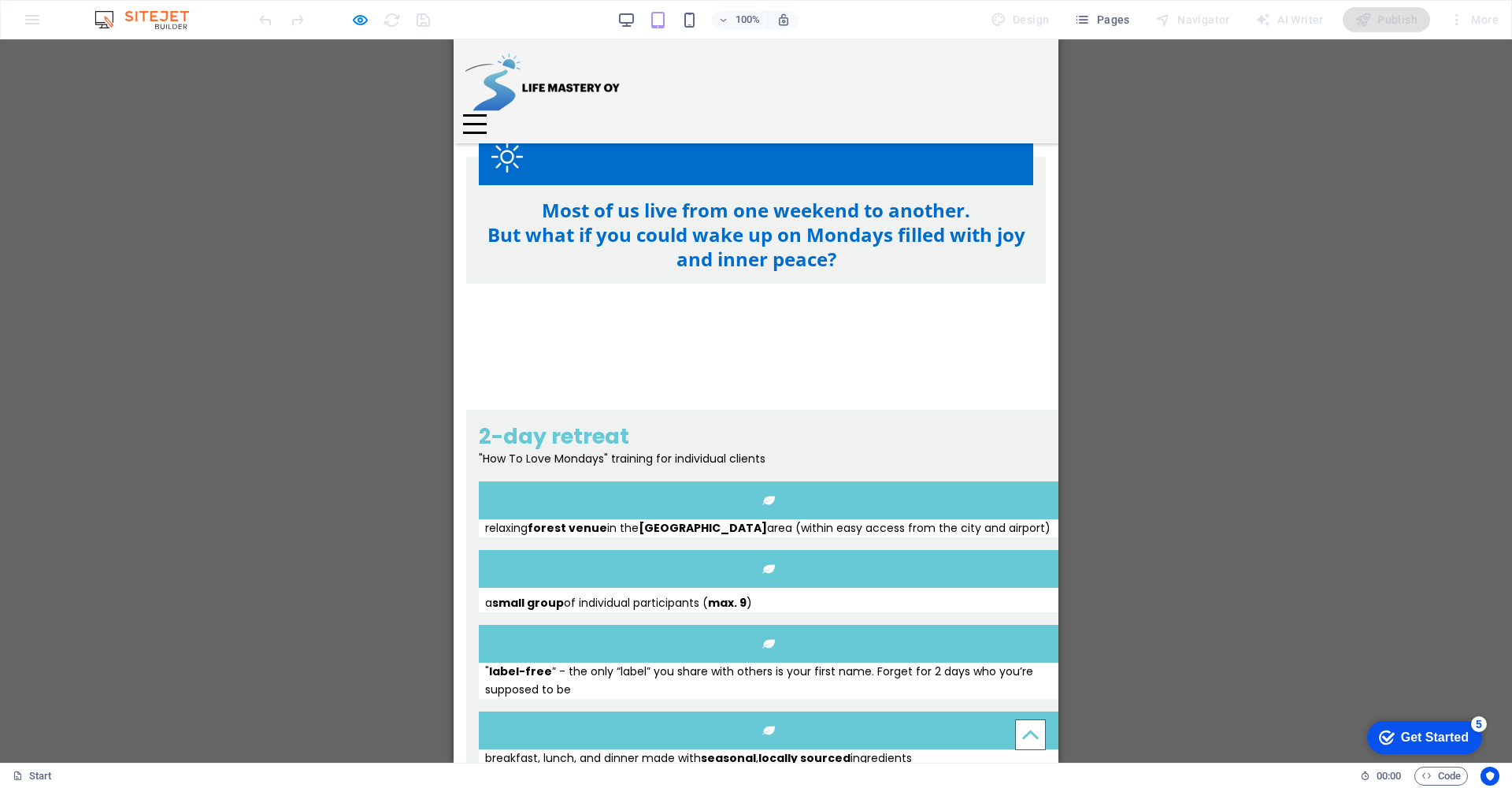
scroll to position [927, 0]
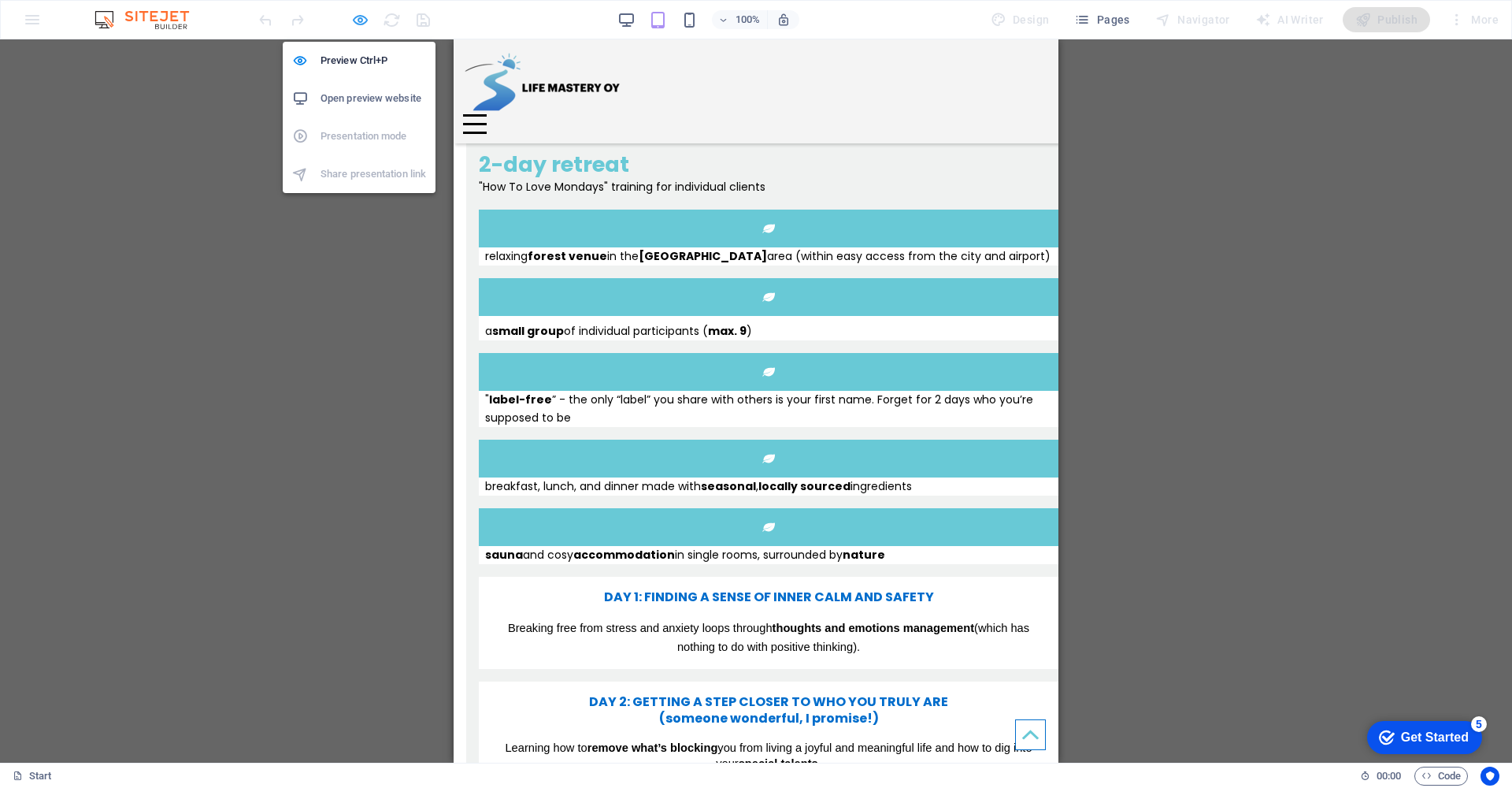
click at [354, 18] on icon "button" at bounding box center [360, 20] width 18 height 18
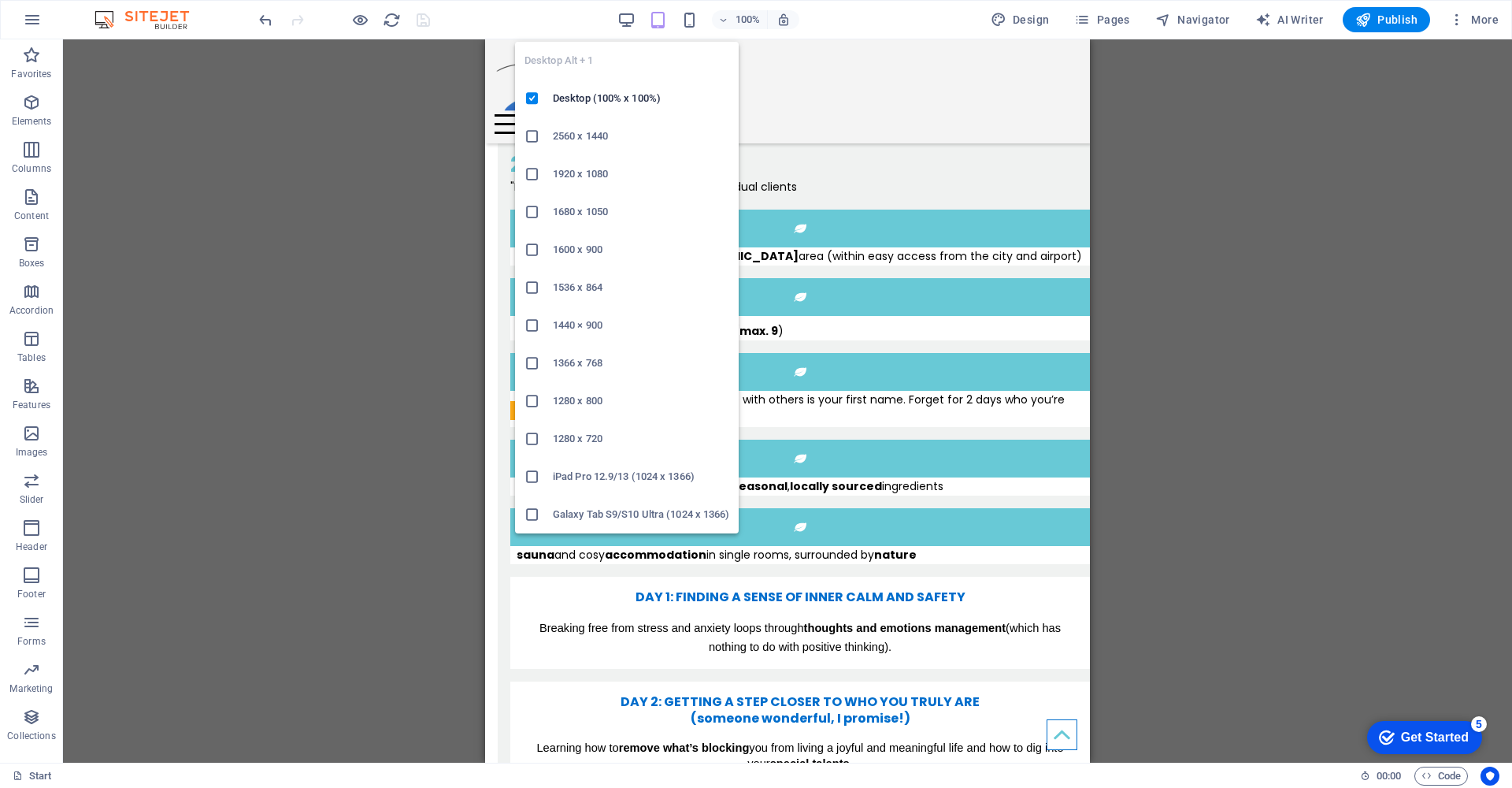
click at [531, 172] on icon at bounding box center [533, 174] width 16 height 16
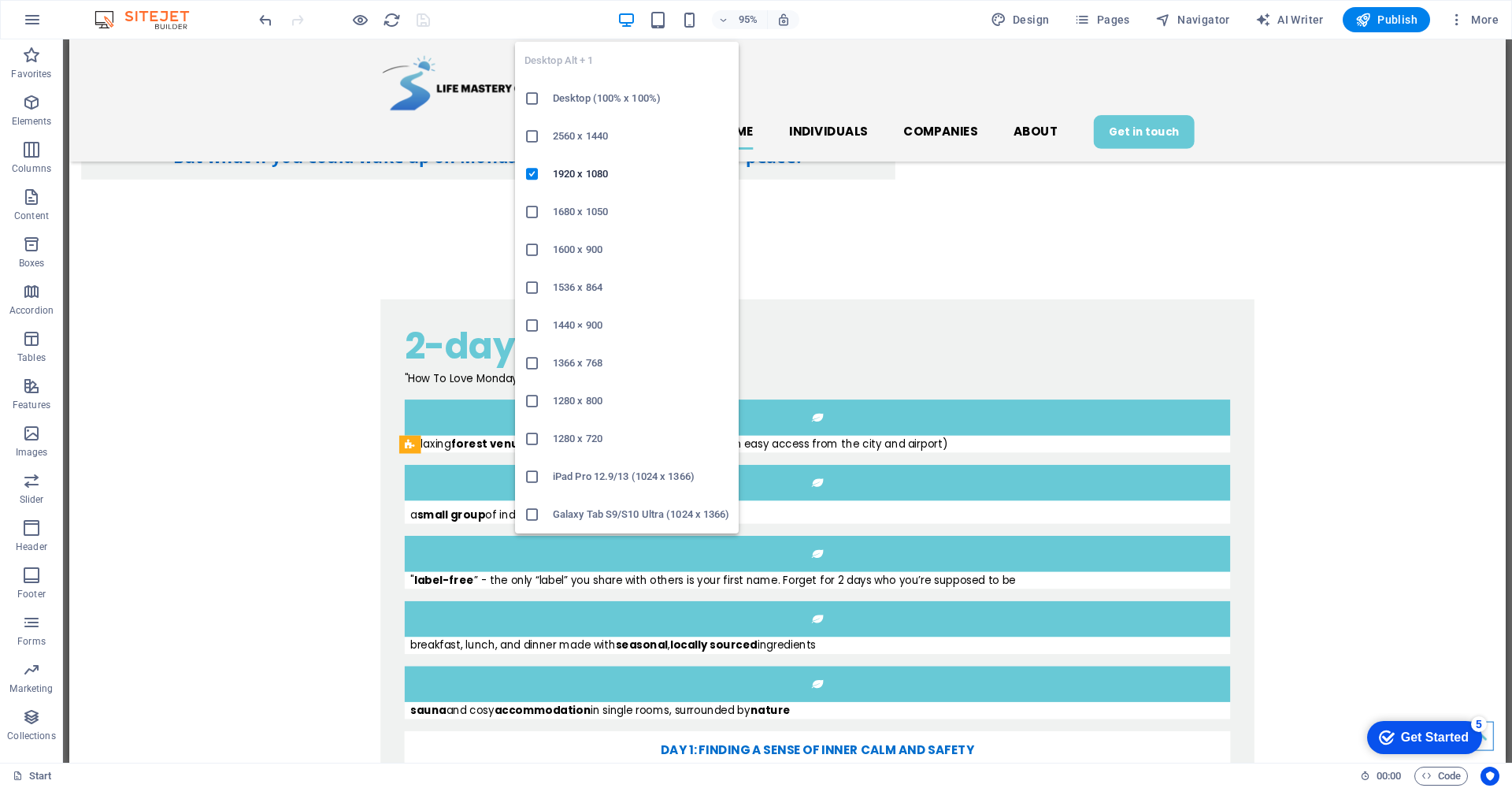
click at [559, 95] on h6 "Desktop (100% x 100%)" at bounding box center [640, 98] width 176 height 19
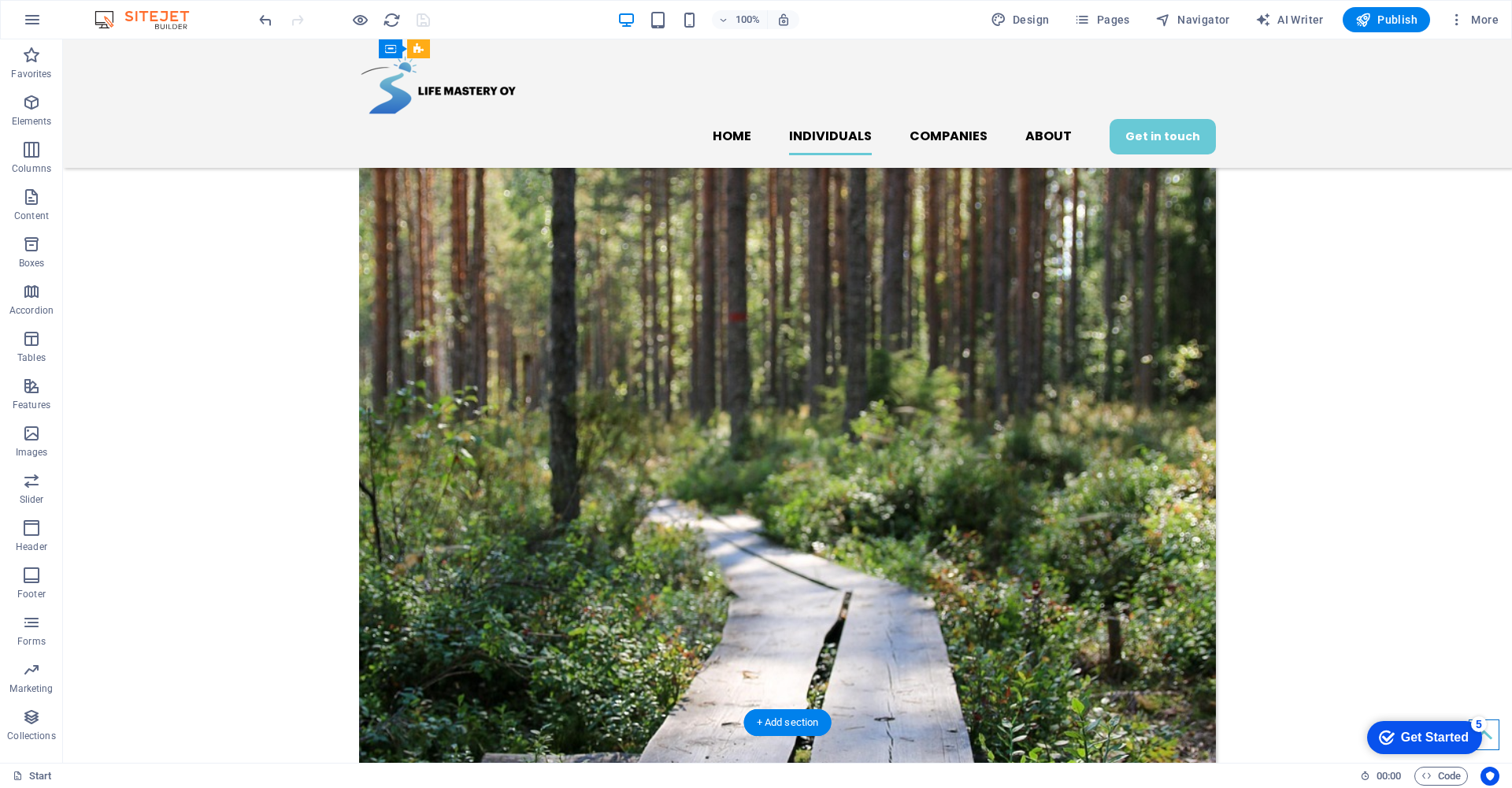
scroll to position [2331, 0]
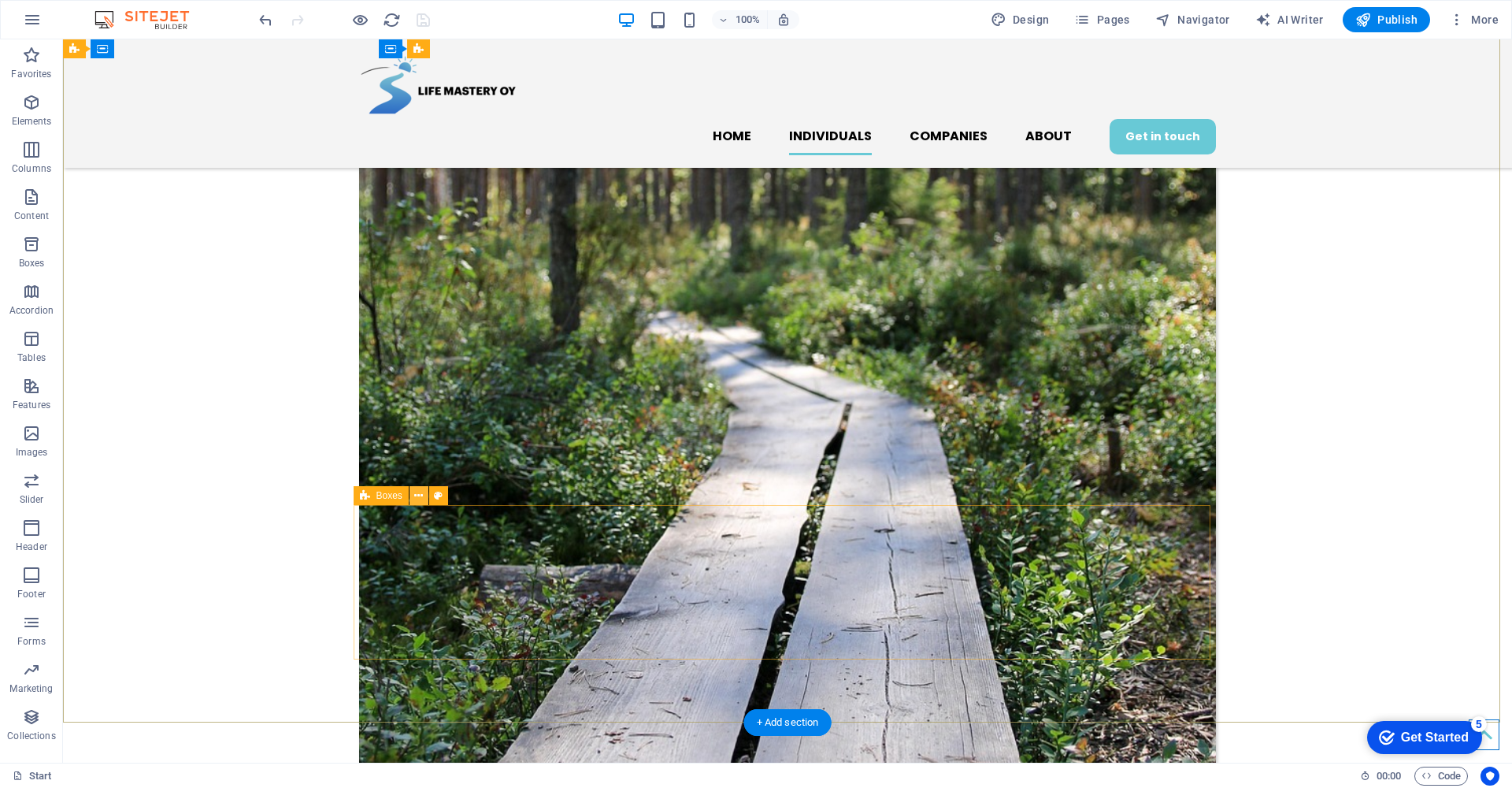
click at [420, 494] on icon at bounding box center [418, 495] width 9 height 17
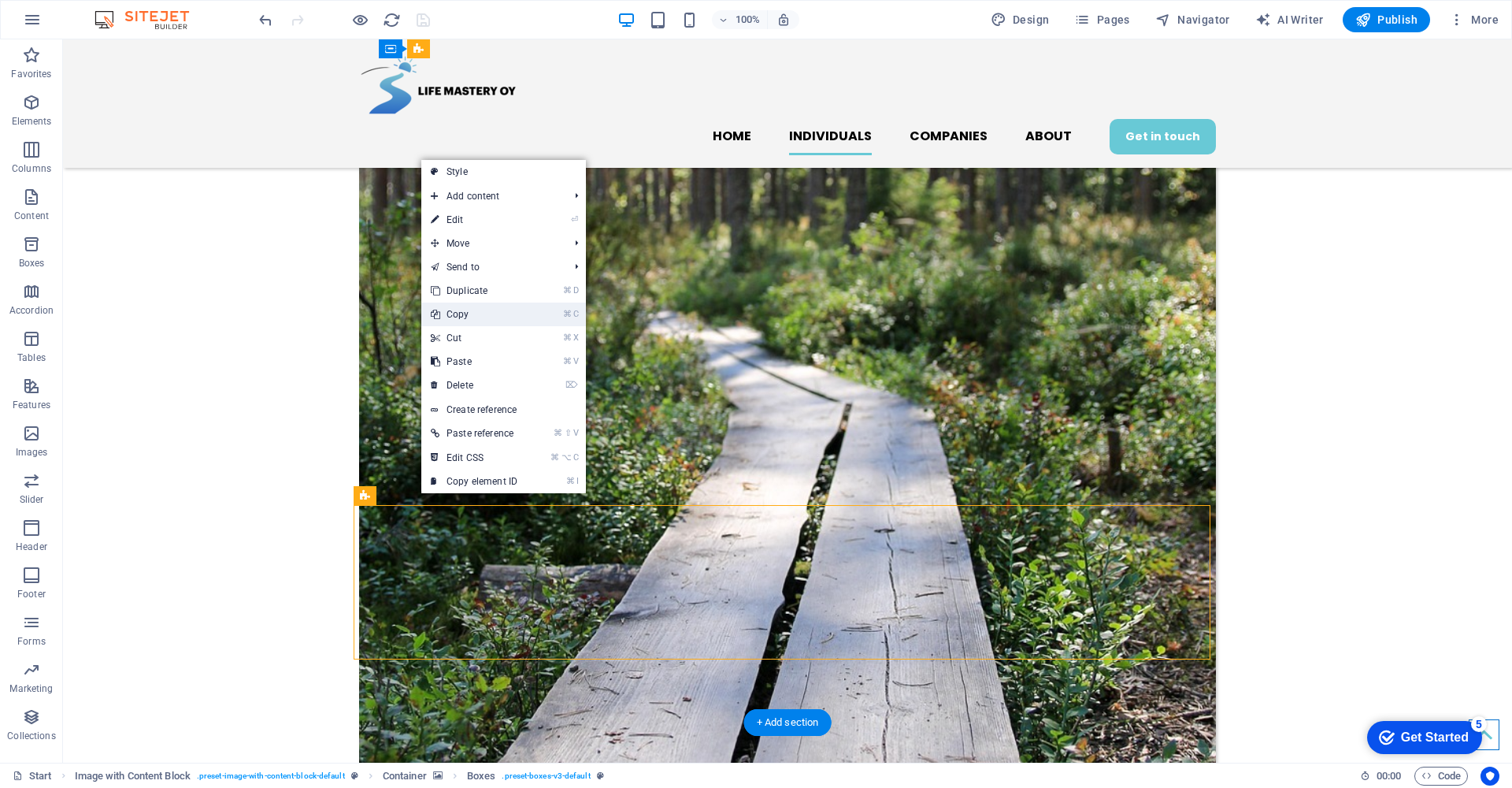
click at [470, 312] on link "⌘ C Copy" at bounding box center [473, 314] width 106 height 24
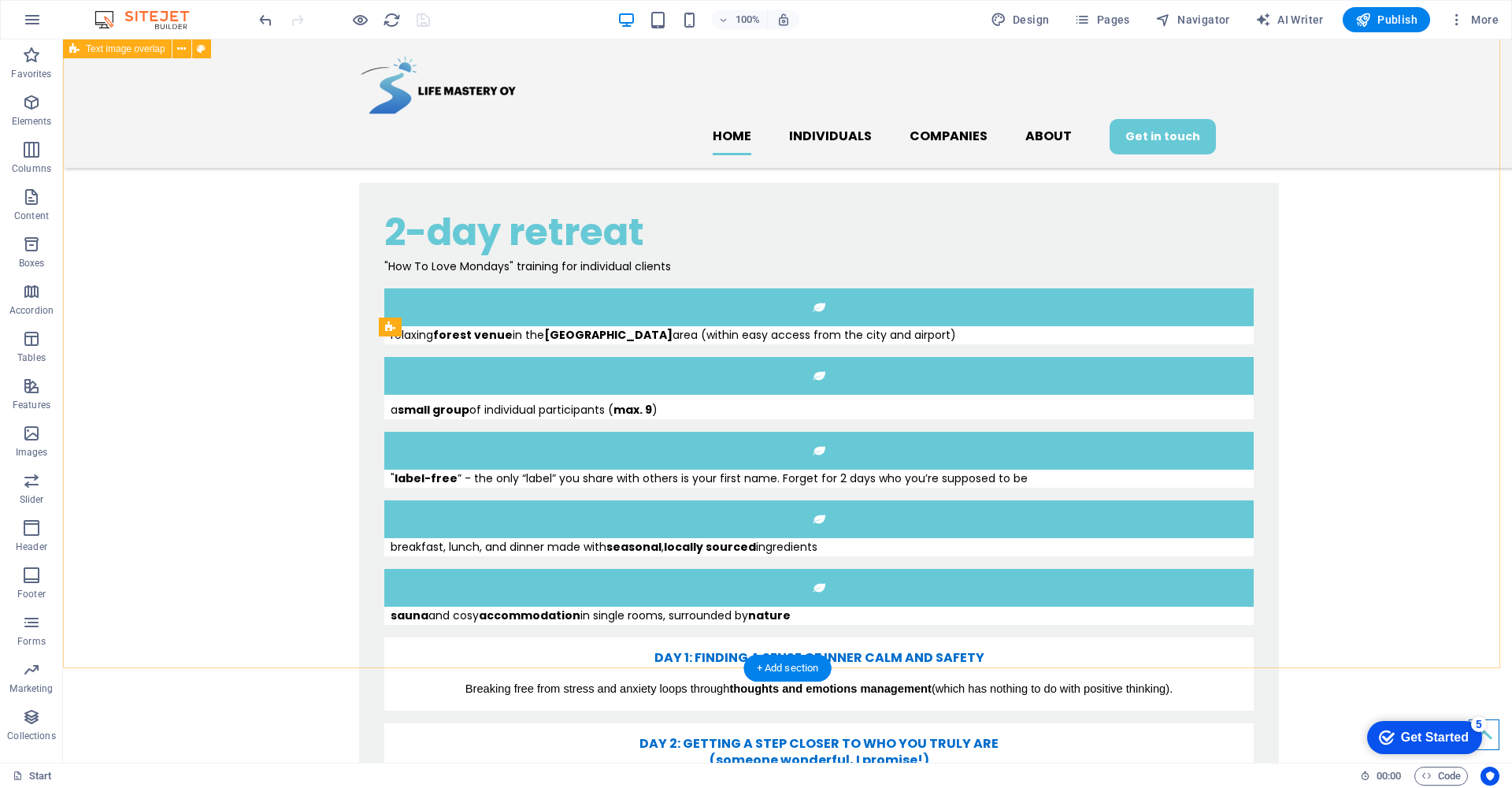
scroll to position [1189, 0]
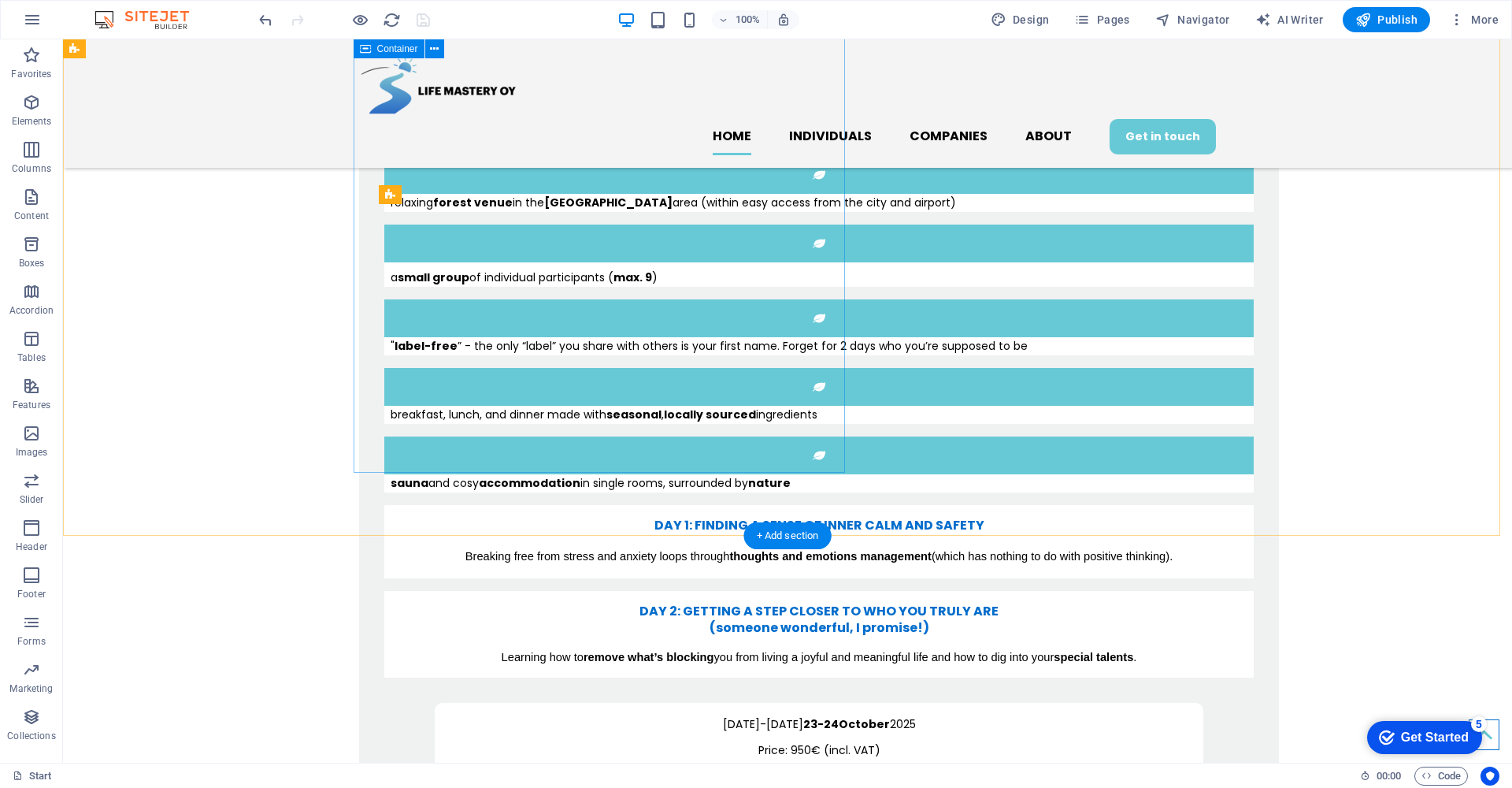
click at [375, 439] on div "2-day retreat "How To Love Mondays" training for individual clients relaxing fo…" at bounding box center [818, 448] width 919 height 795
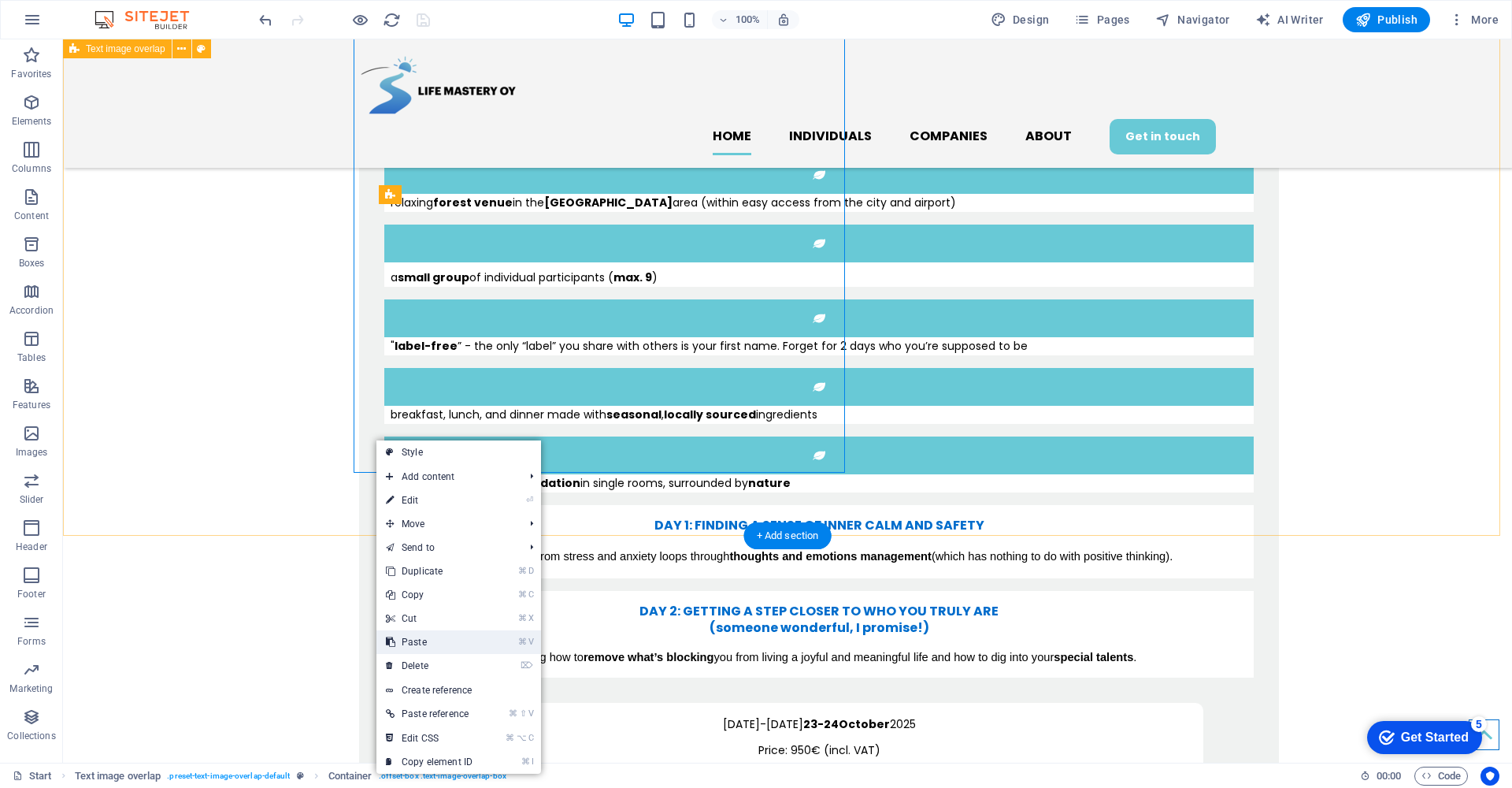
click at [434, 641] on link "⌘ V Paste" at bounding box center [429, 642] width 106 height 24
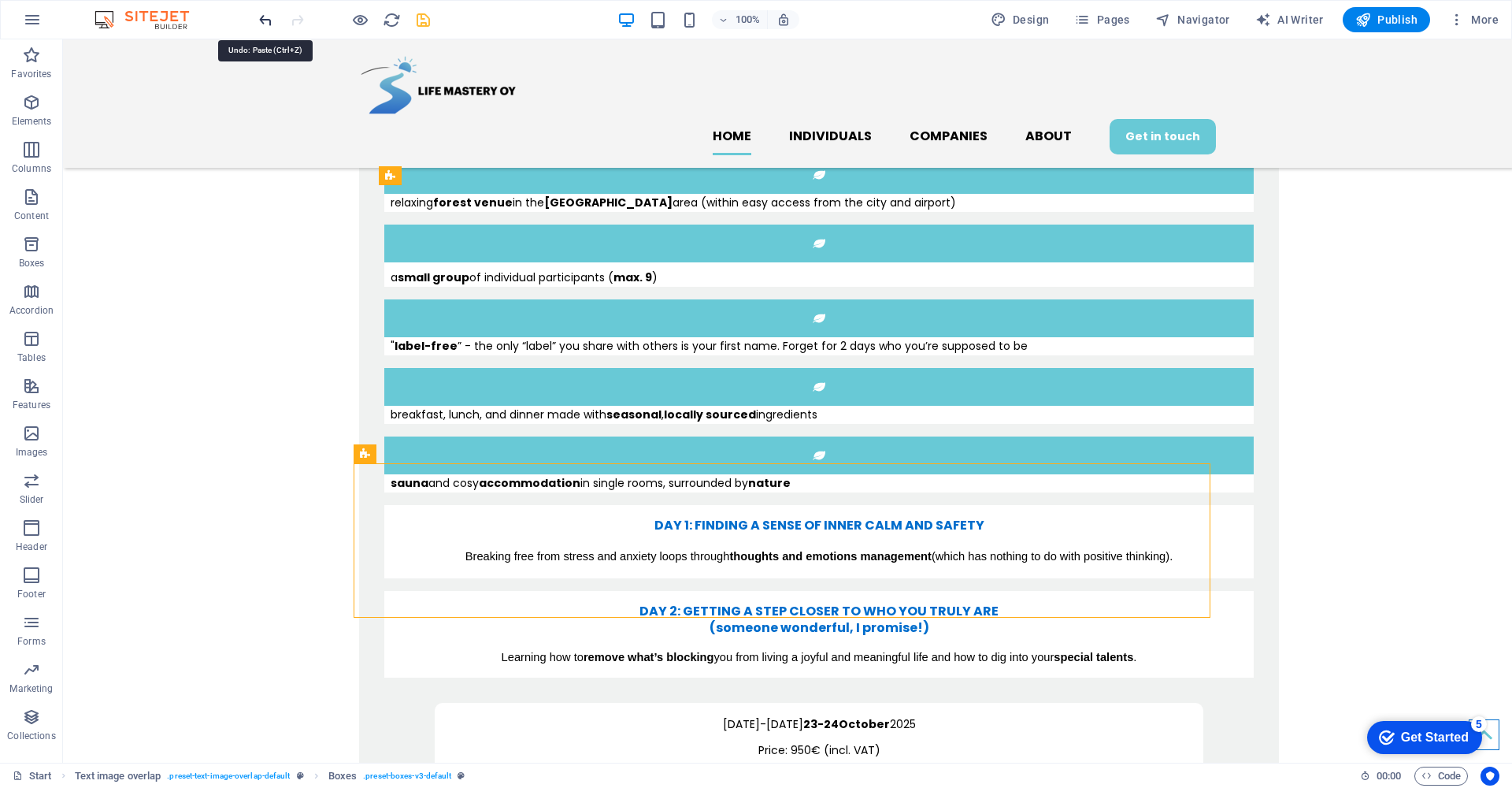
click at [265, 24] on icon "undo" at bounding box center [266, 20] width 18 height 18
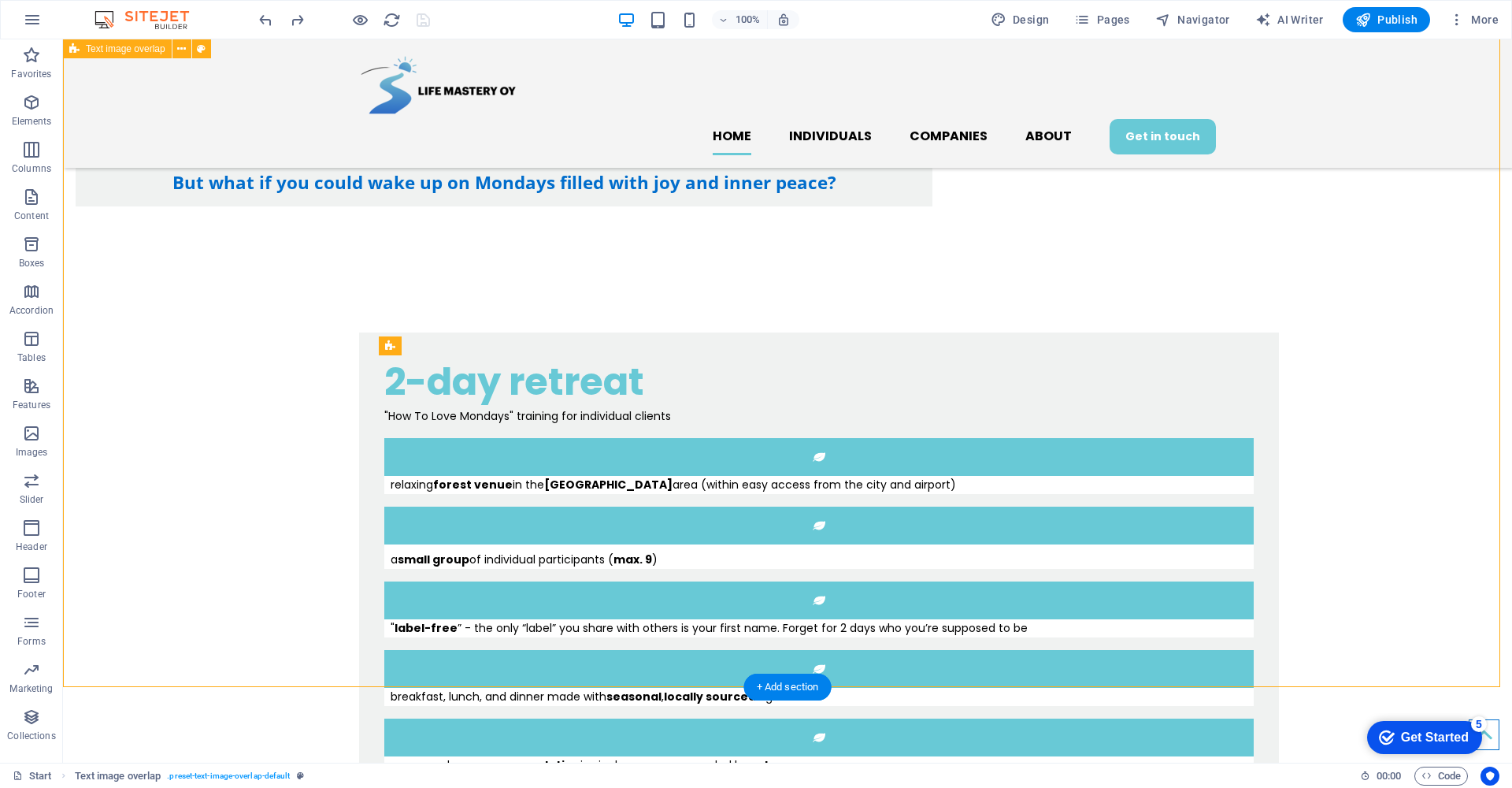
scroll to position [1038, 0]
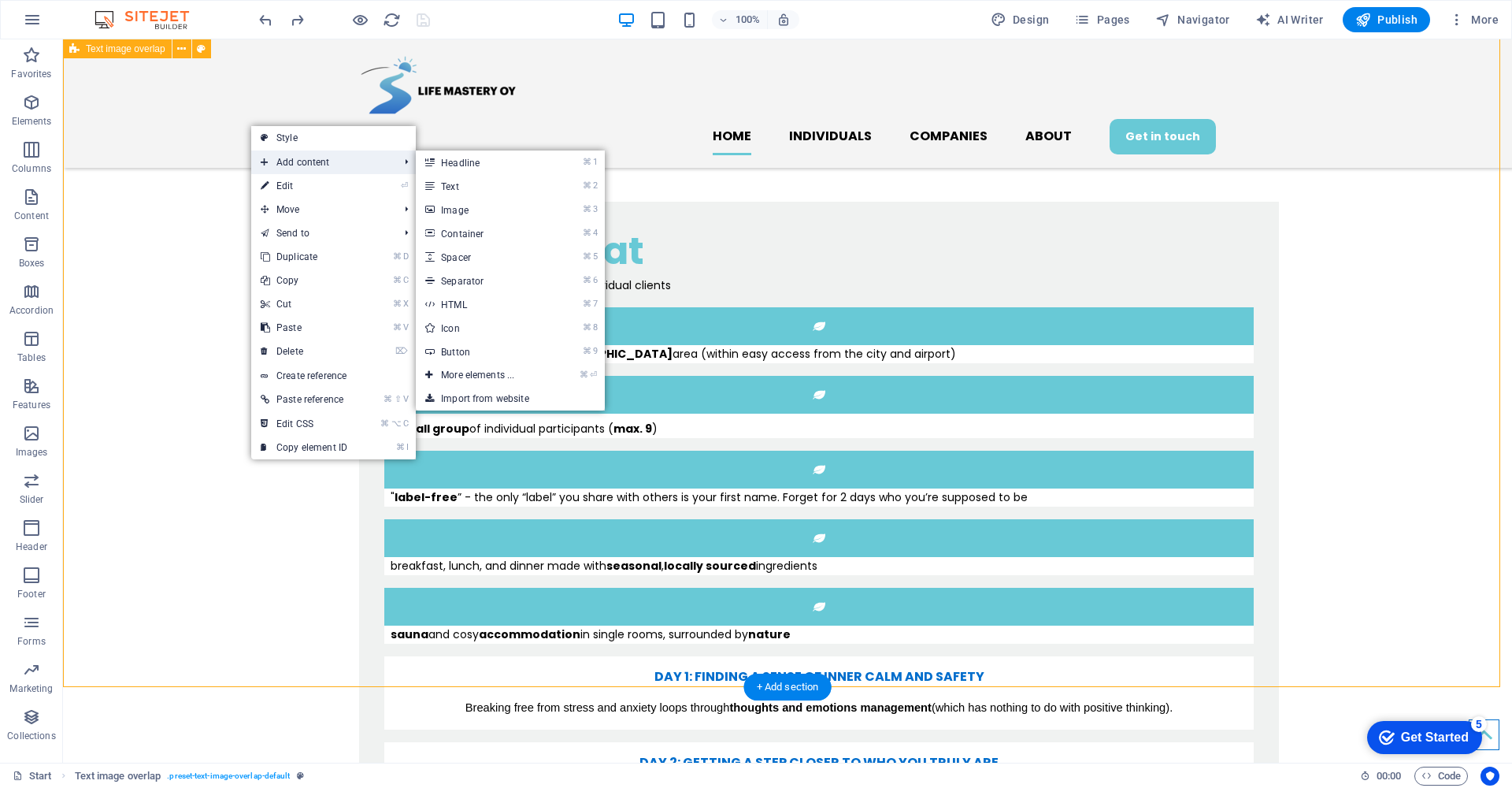
click at [364, 161] on span "Add content" at bounding box center [321, 162] width 141 height 24
click at [536, 378] on link "⌘ ⏎ More elements ..." at bounding box center [480, 375] width 129 height 24
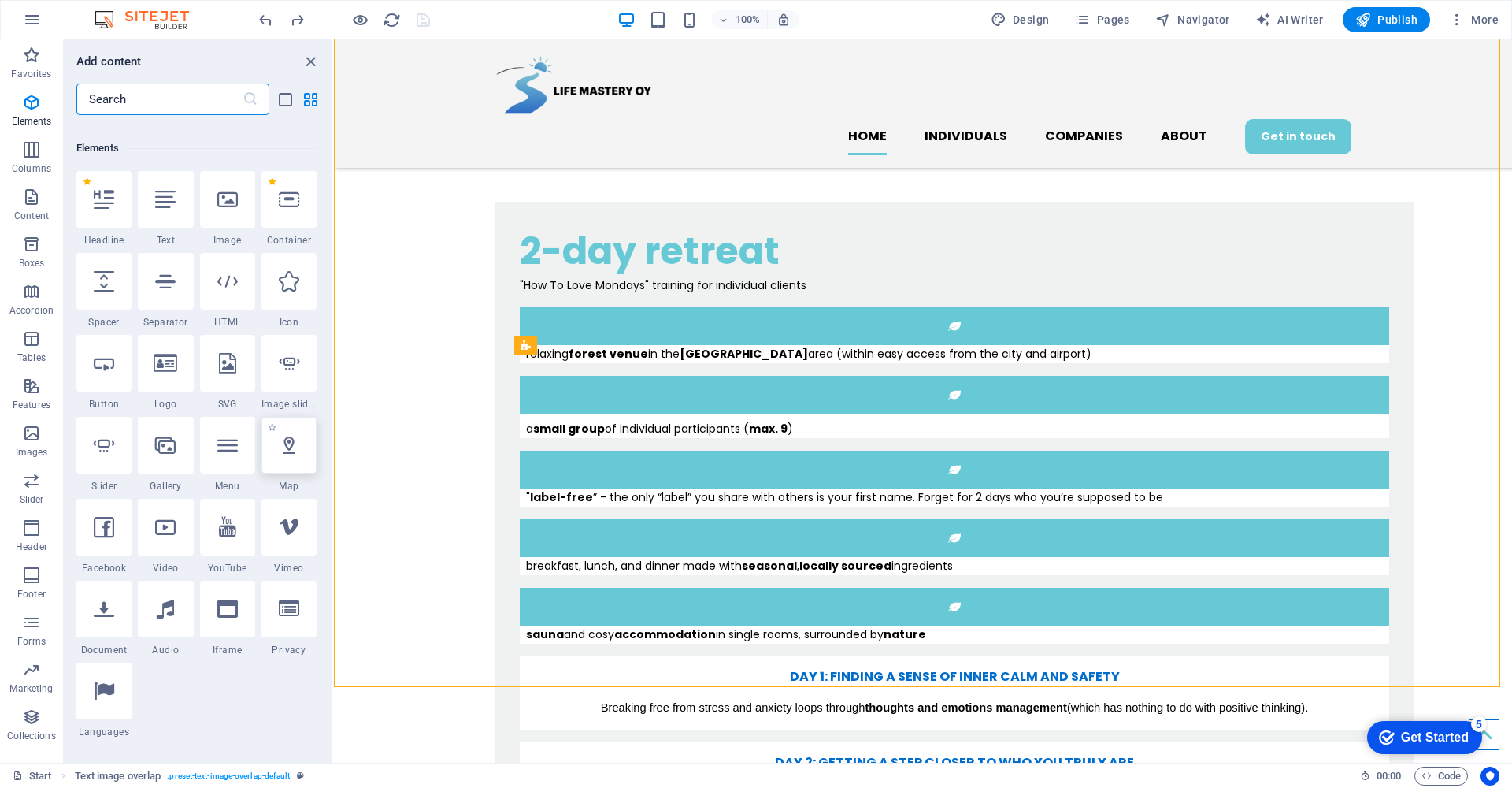
scroll to position [628, 0]
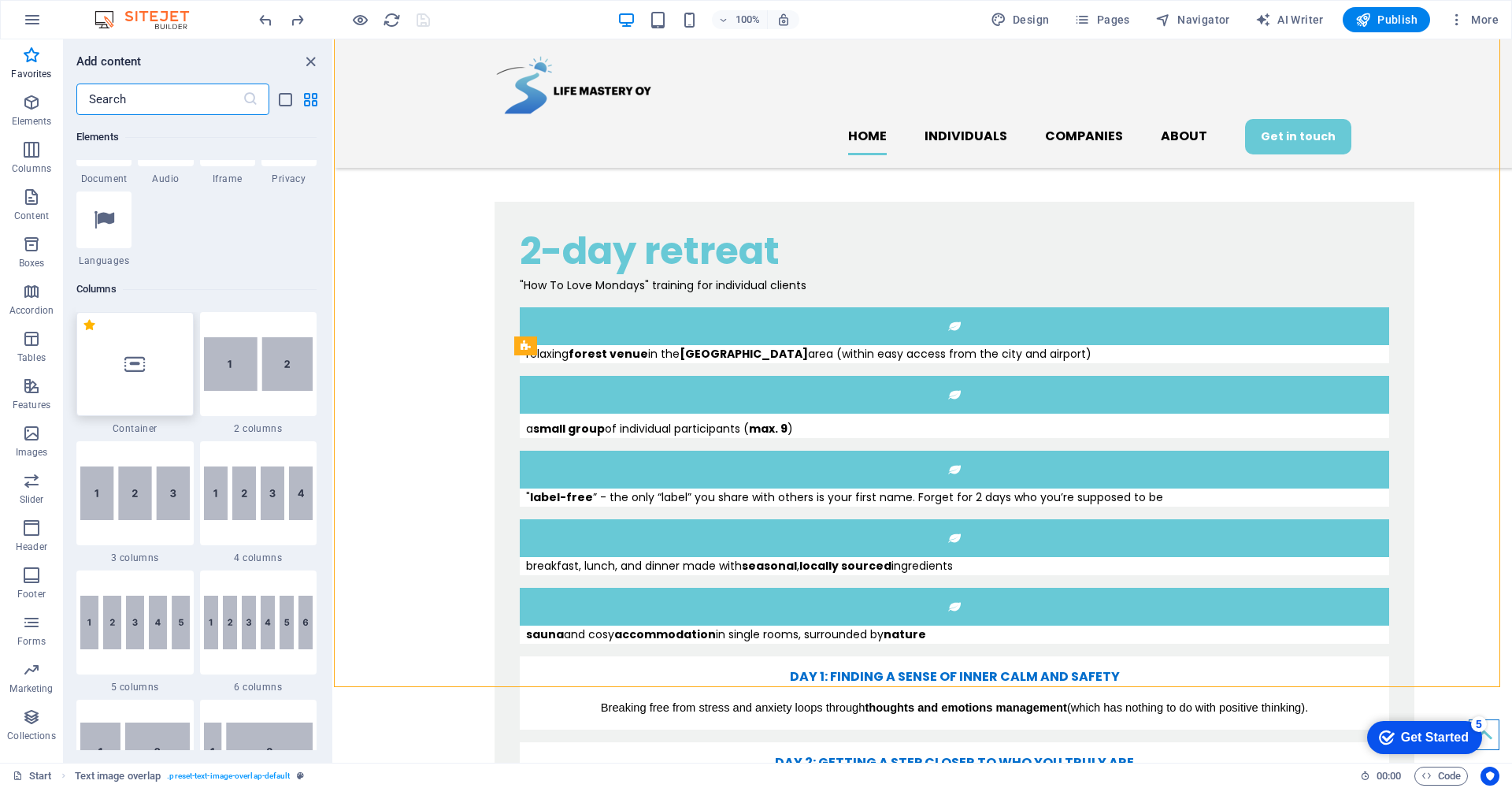
click at [155, 380] on div at bounding box center [134, 363] width 118 height 104
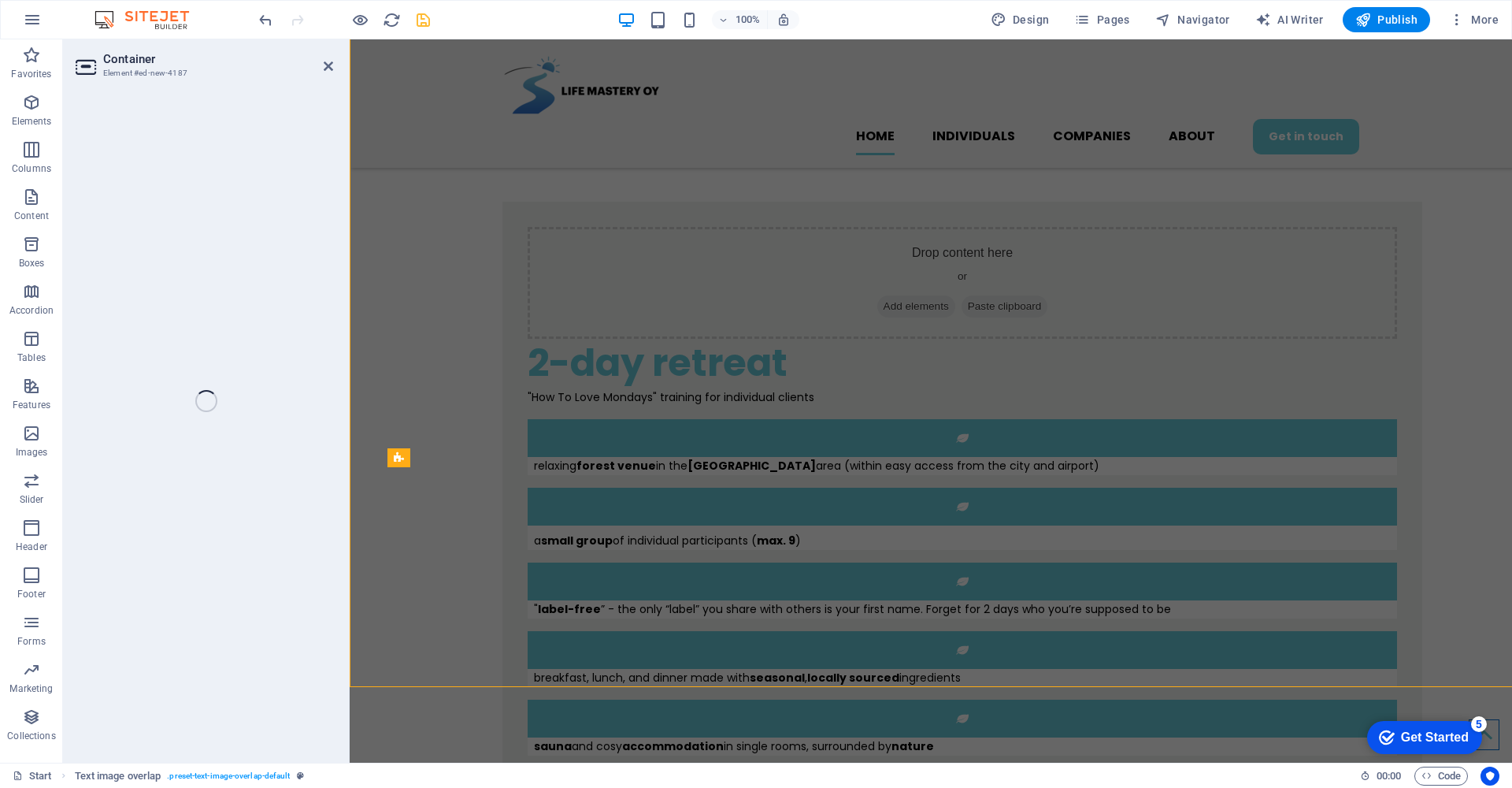
scroll to position [613, 0]
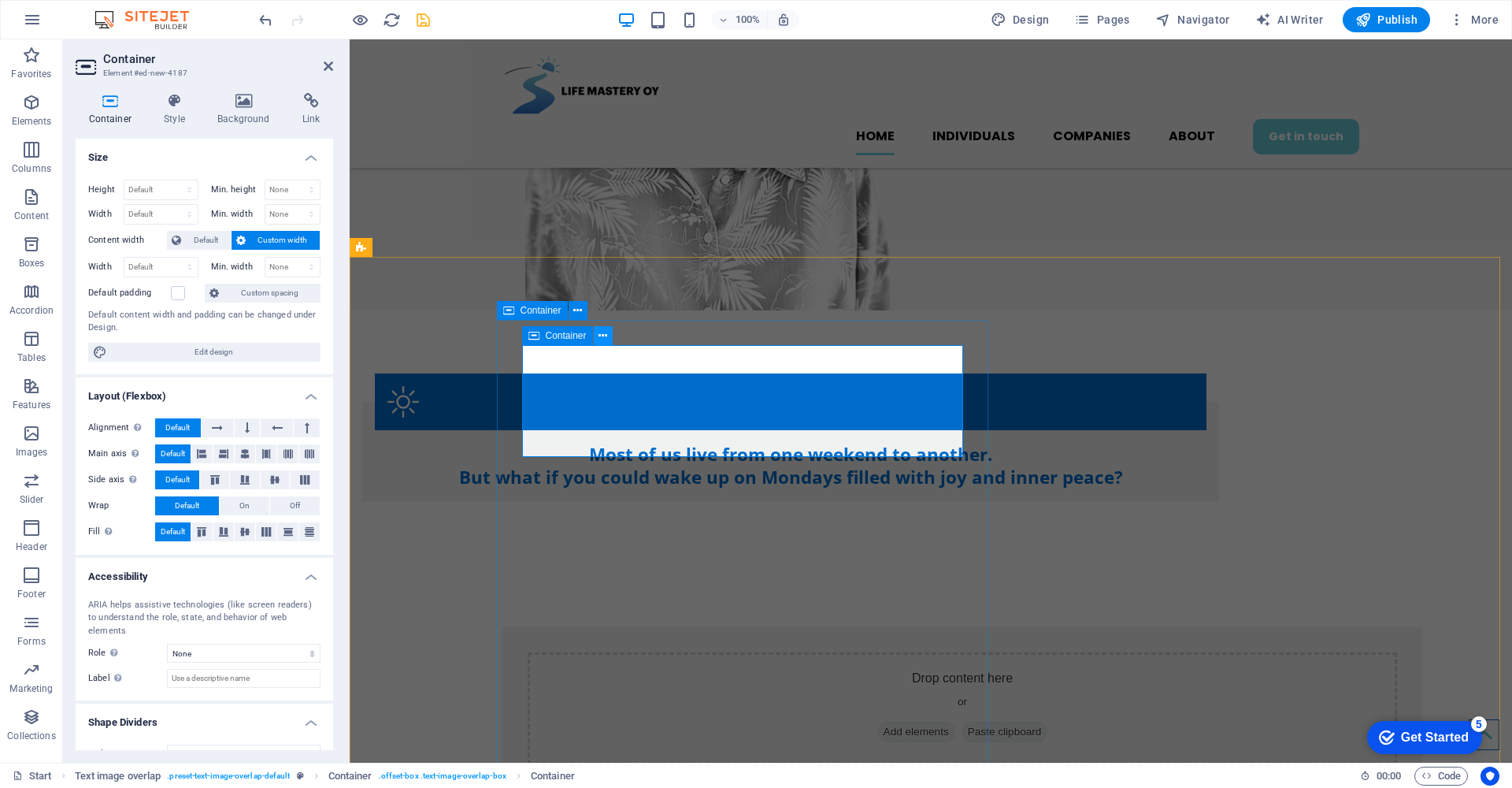
click at [606, 336] on icon at bounding box center [602, 335] width 9 height 17
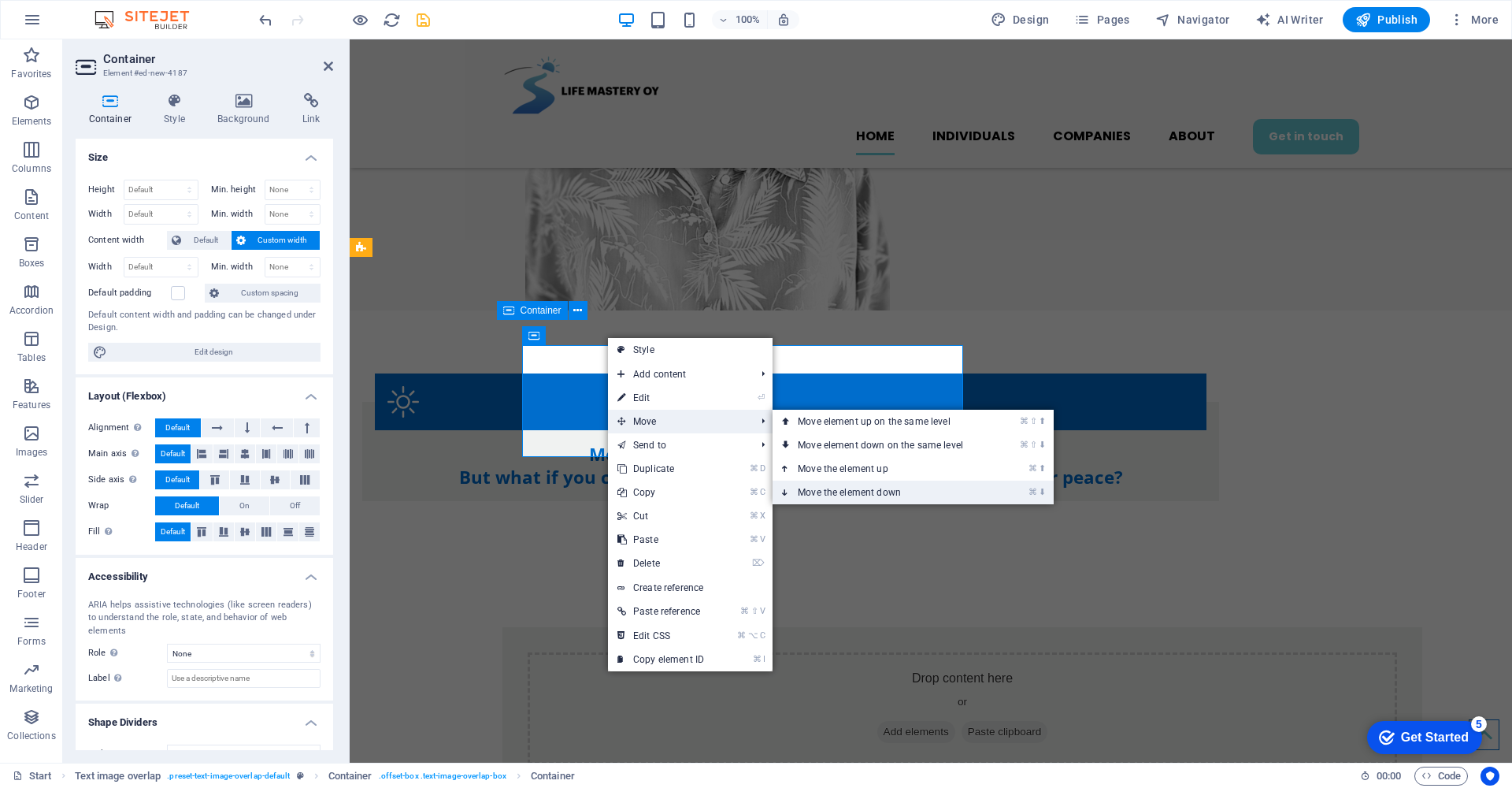
click at [838, 493] on link "⌘ ⬇ Move the element down" at bounding box center [883, 492] width 222 height 24
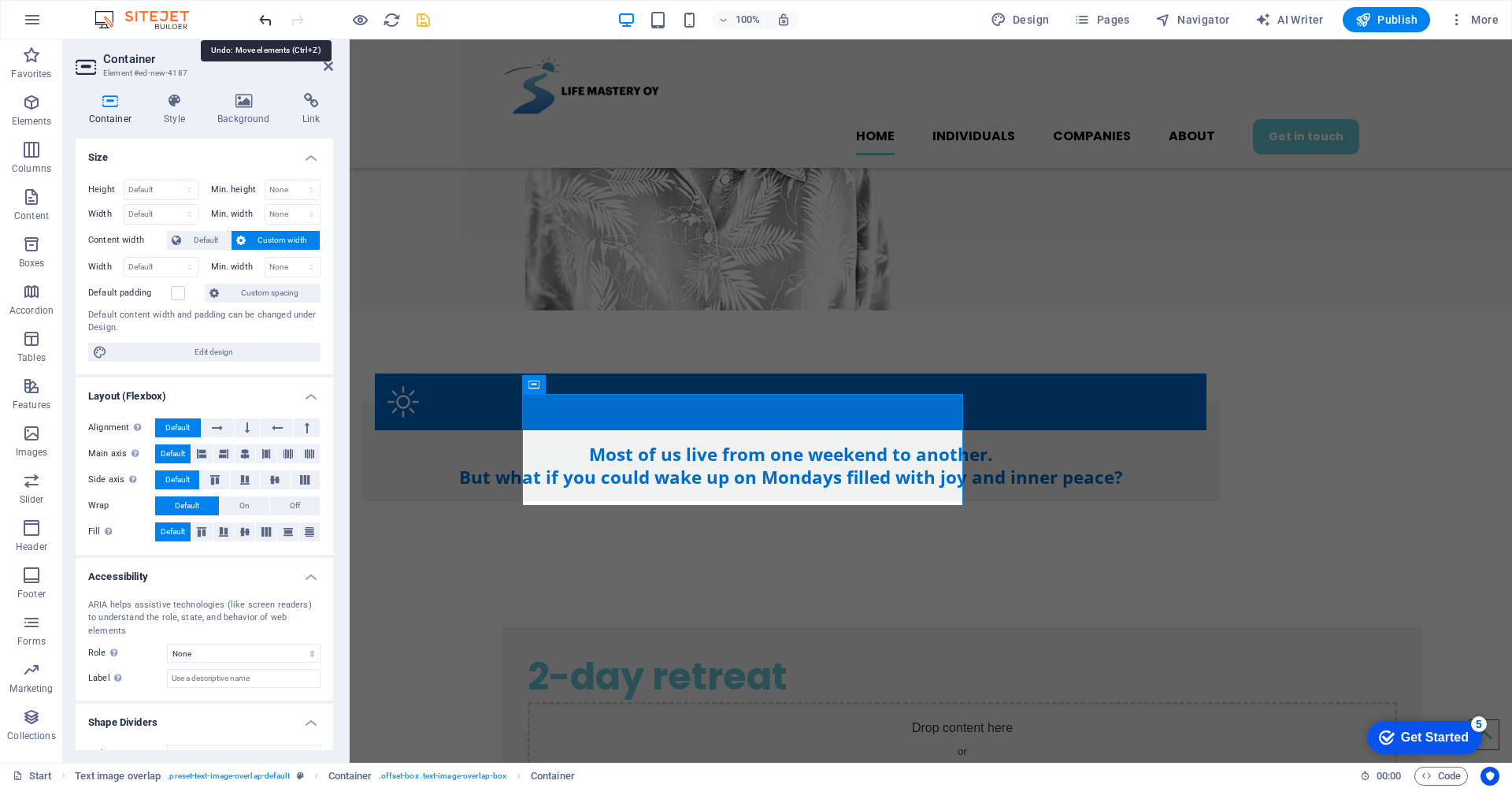
click at [264, 19] on icon "undo" at bounding box center [266, 20] width 18 height 18
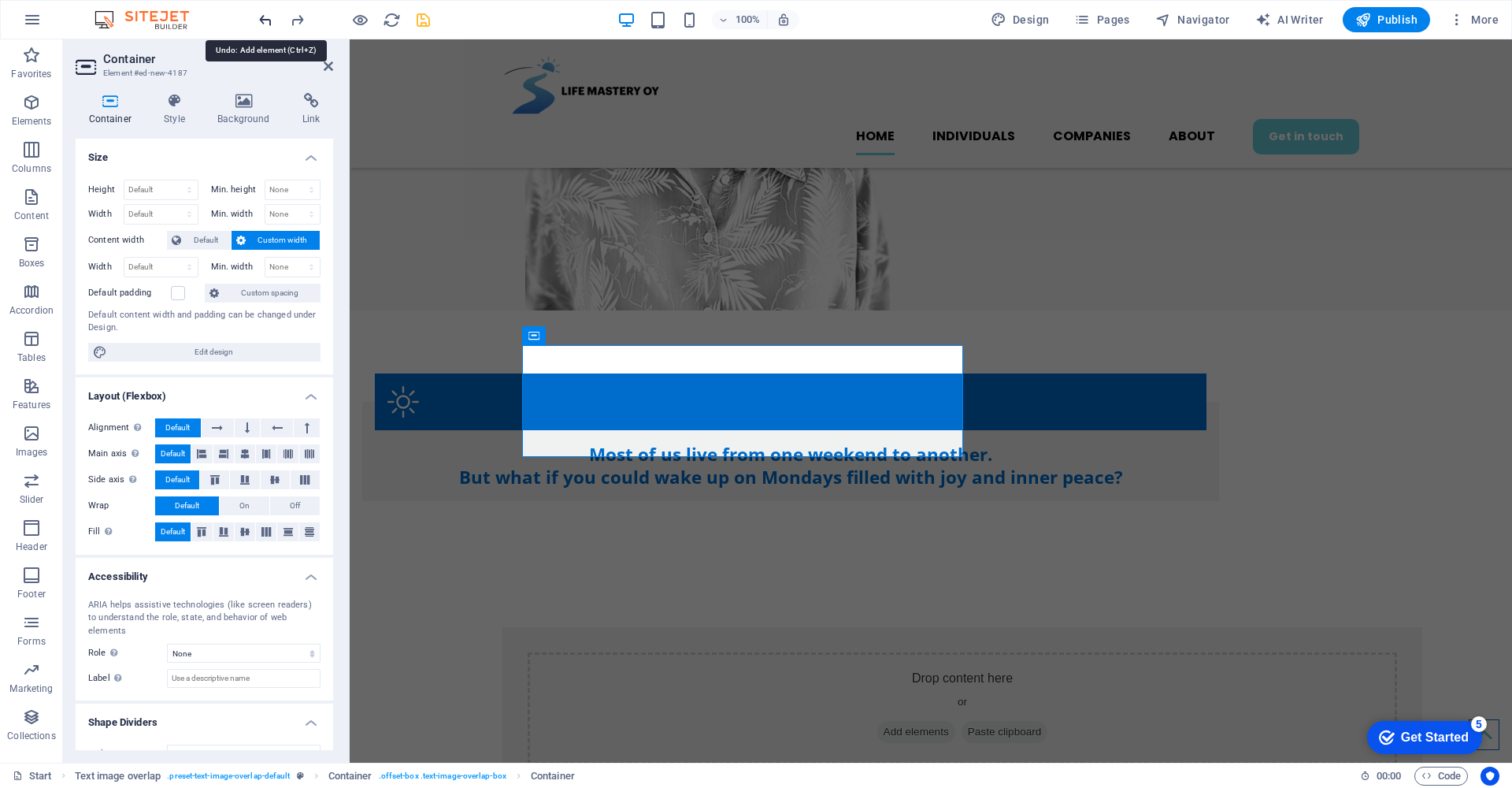
click at [263, 20] on icon "undo" at bounding box center [266, 20] width 18 height 18
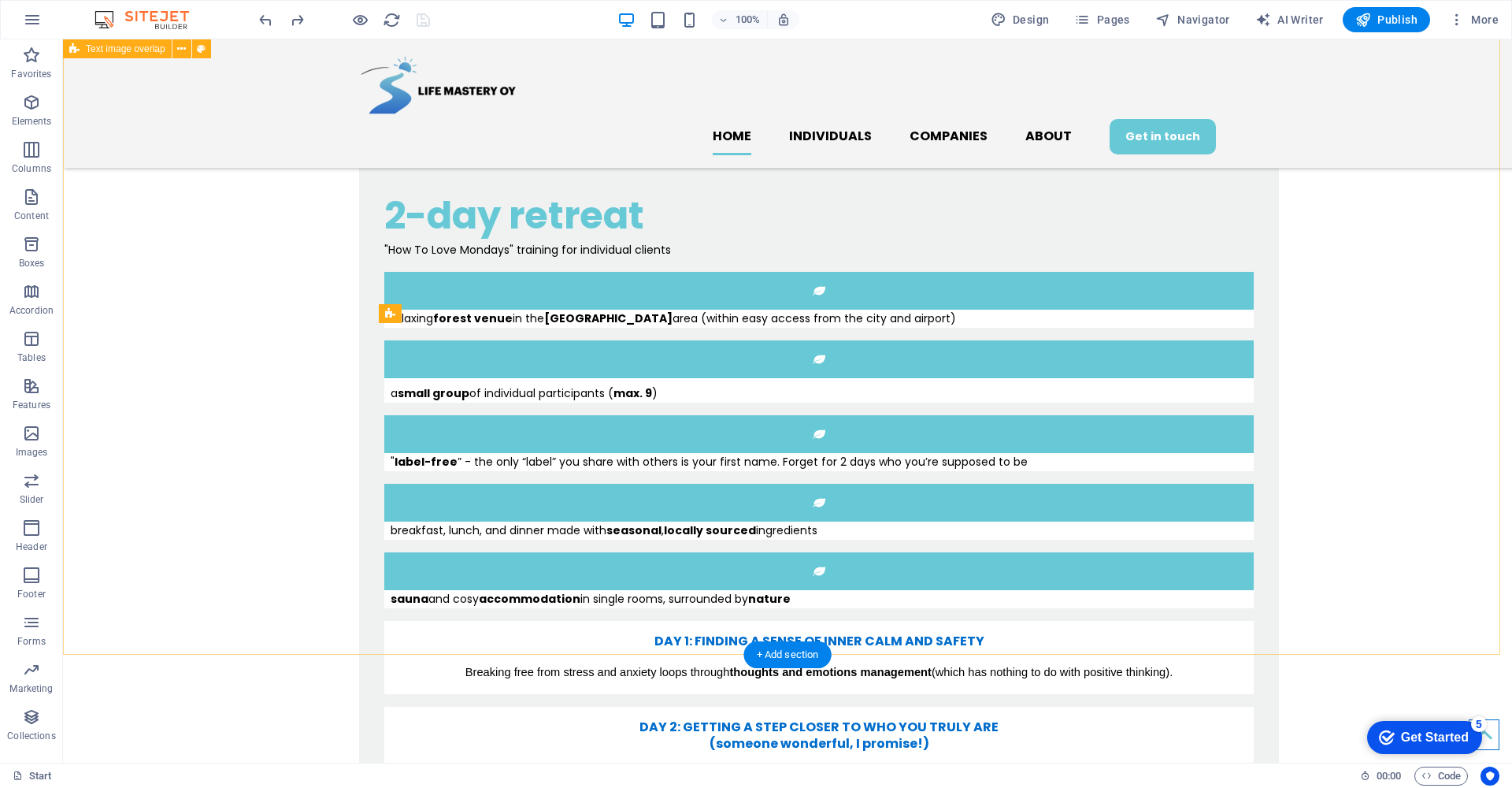
scroll to position [1369, 0]
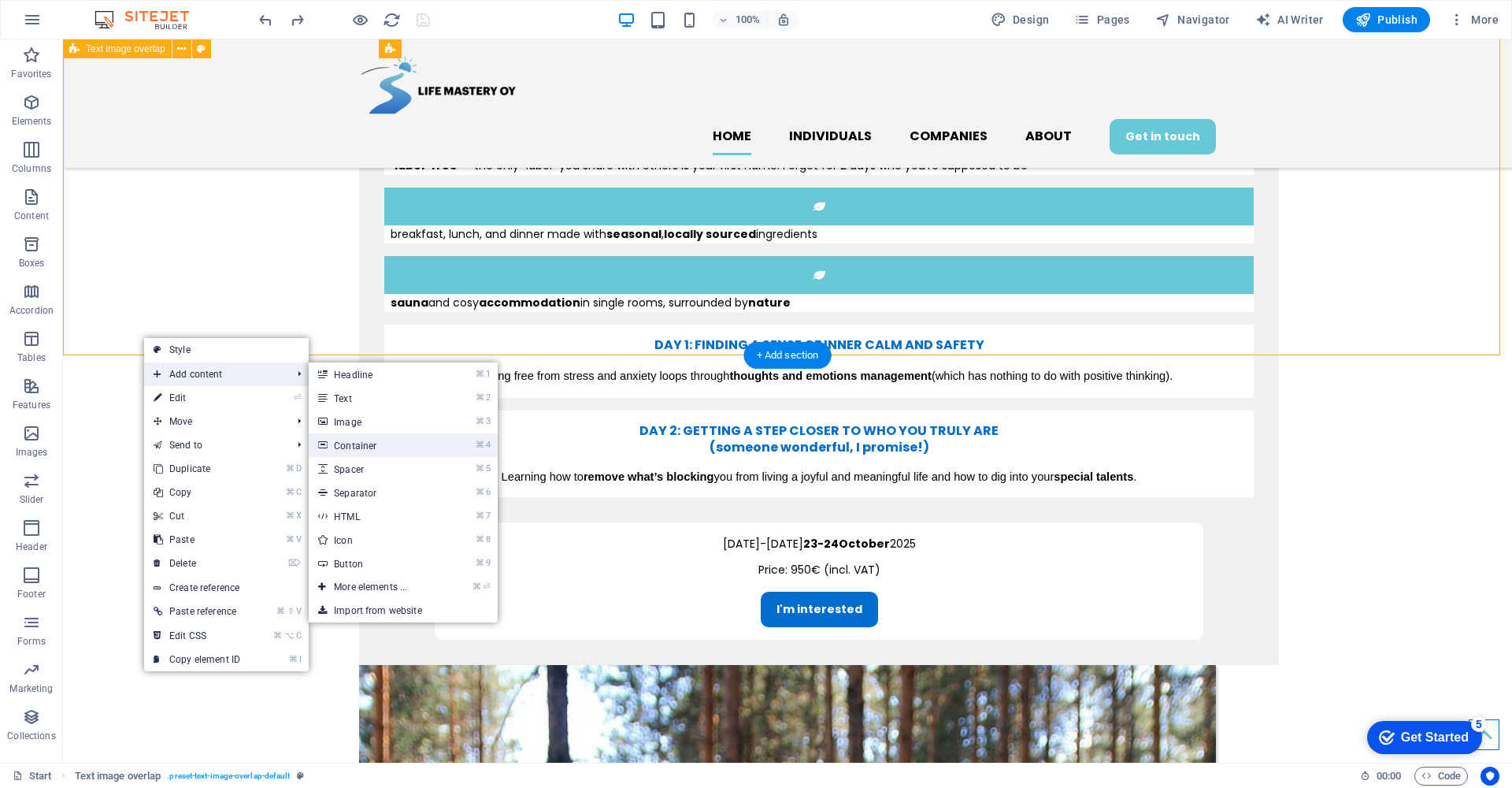
click at [358, 442] on link "⌘ 4 Container" at bounding box center [373, 445] width 129 height 24
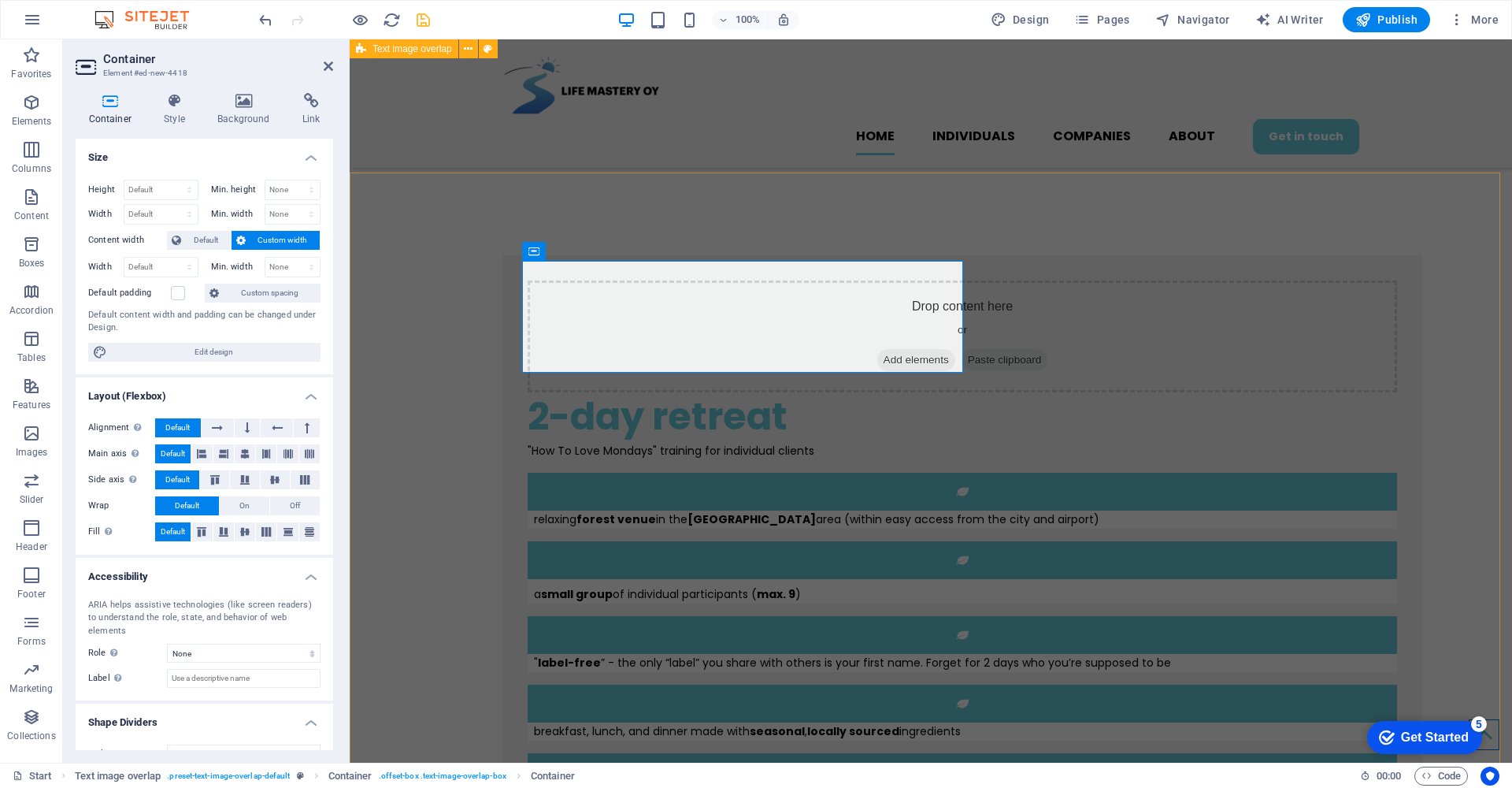
scroll to position [697, 0]
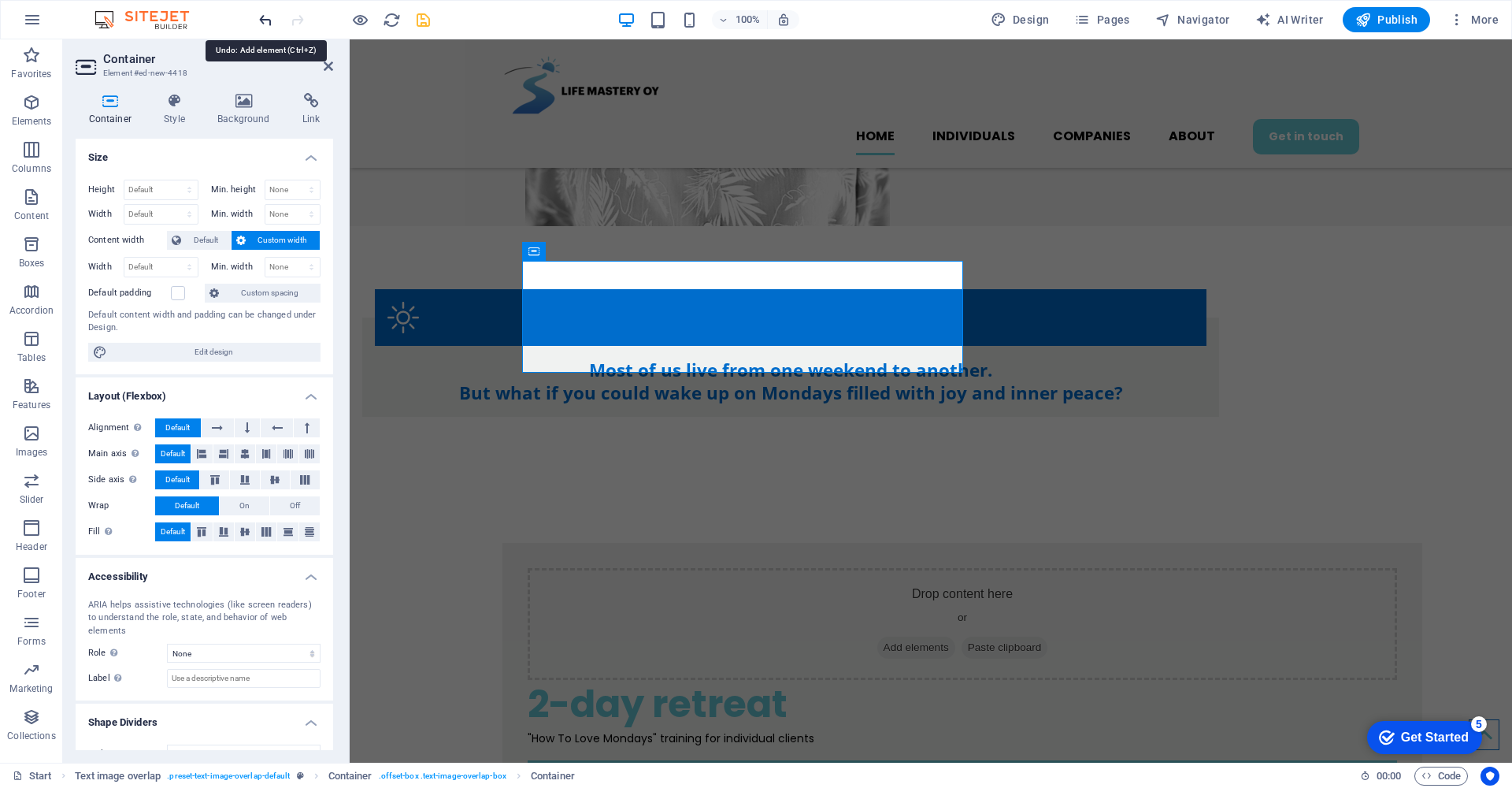
click at [261, 20] on icon "undo" at bounding box center [266, 20] width 18 height 18
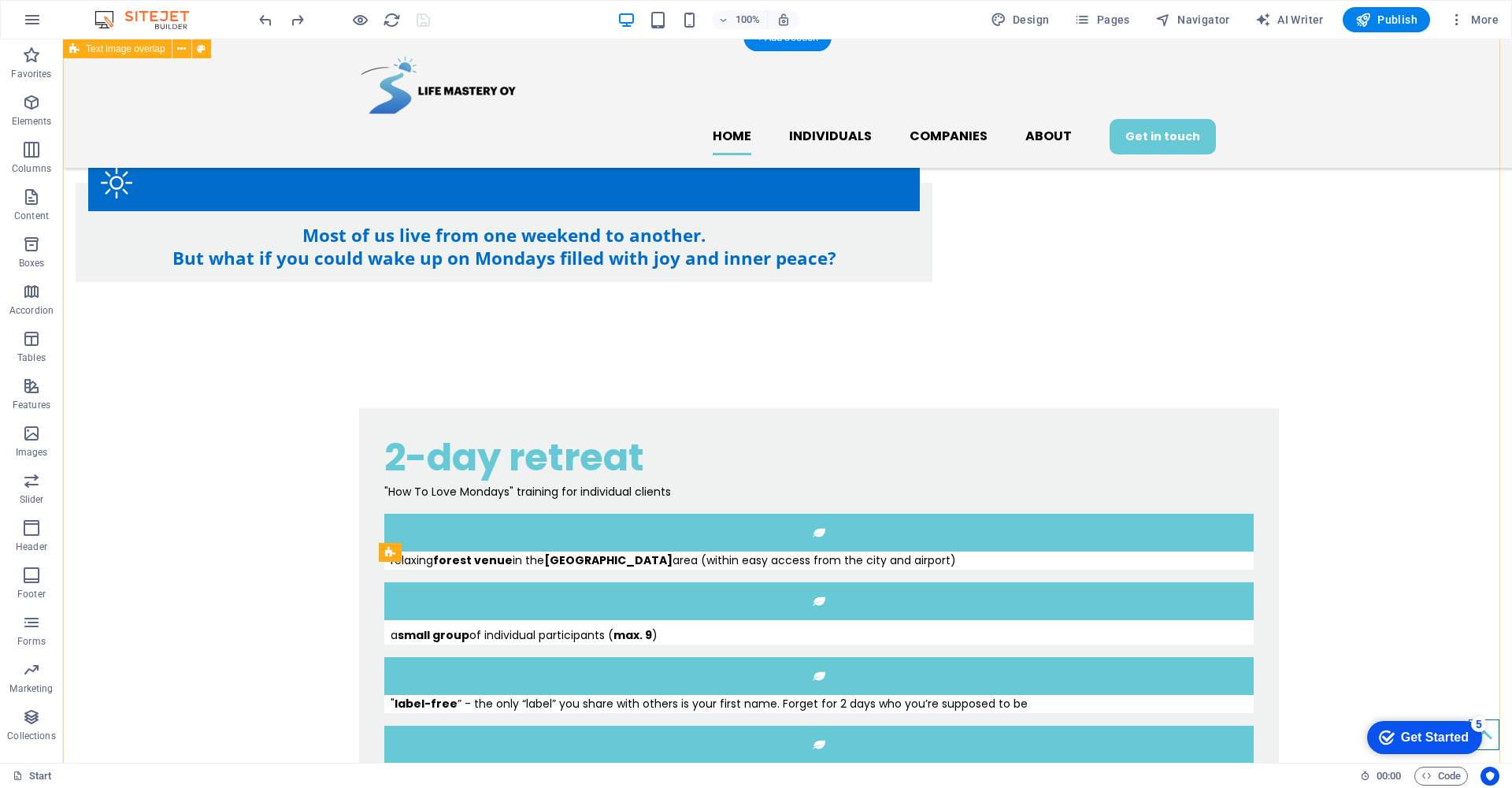
scroll to position [1366, 0]
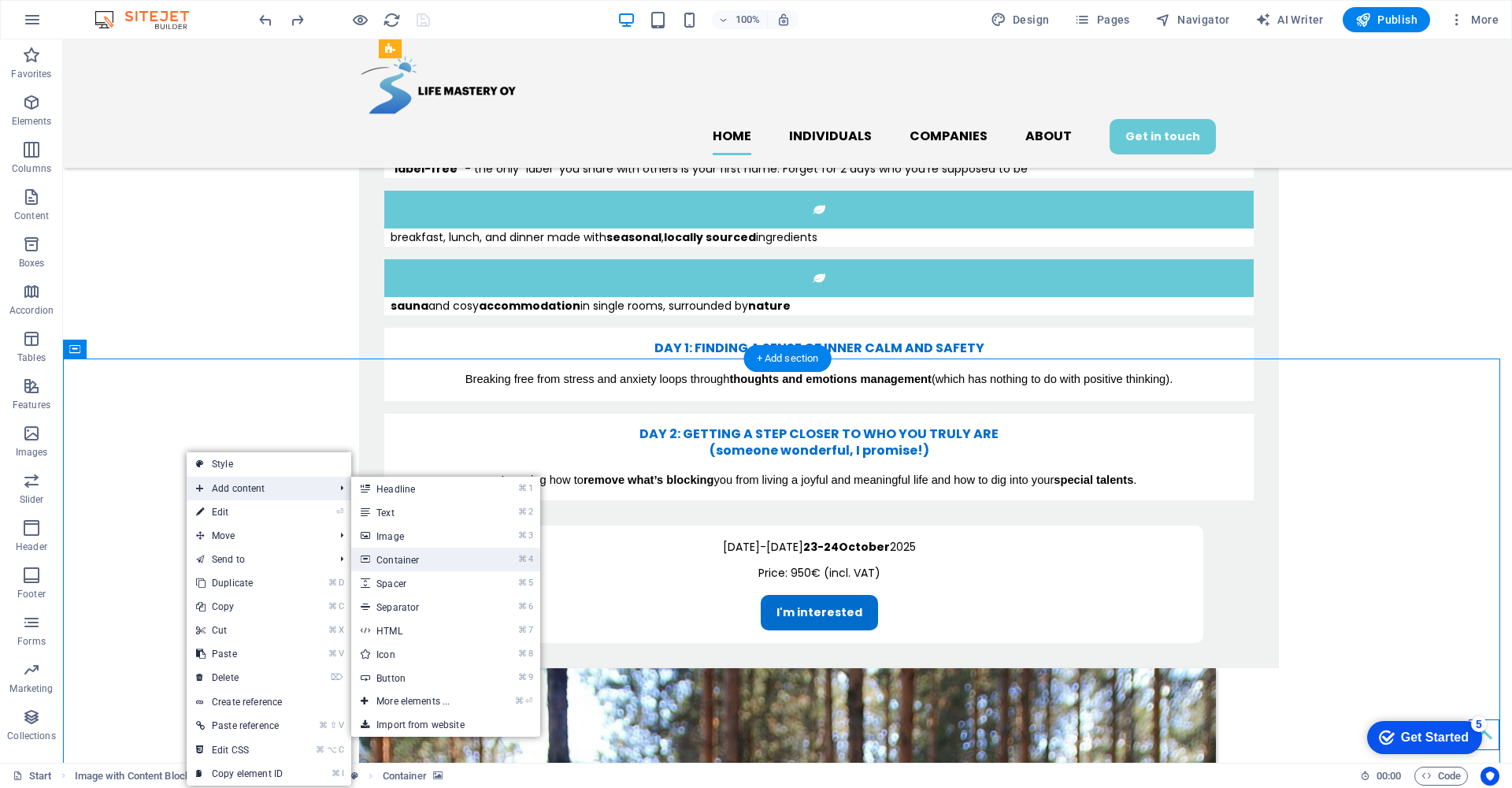
click at [393, 555] on link "⌘ 4 Container" at bounding box center [415, 560] width 129 height 24
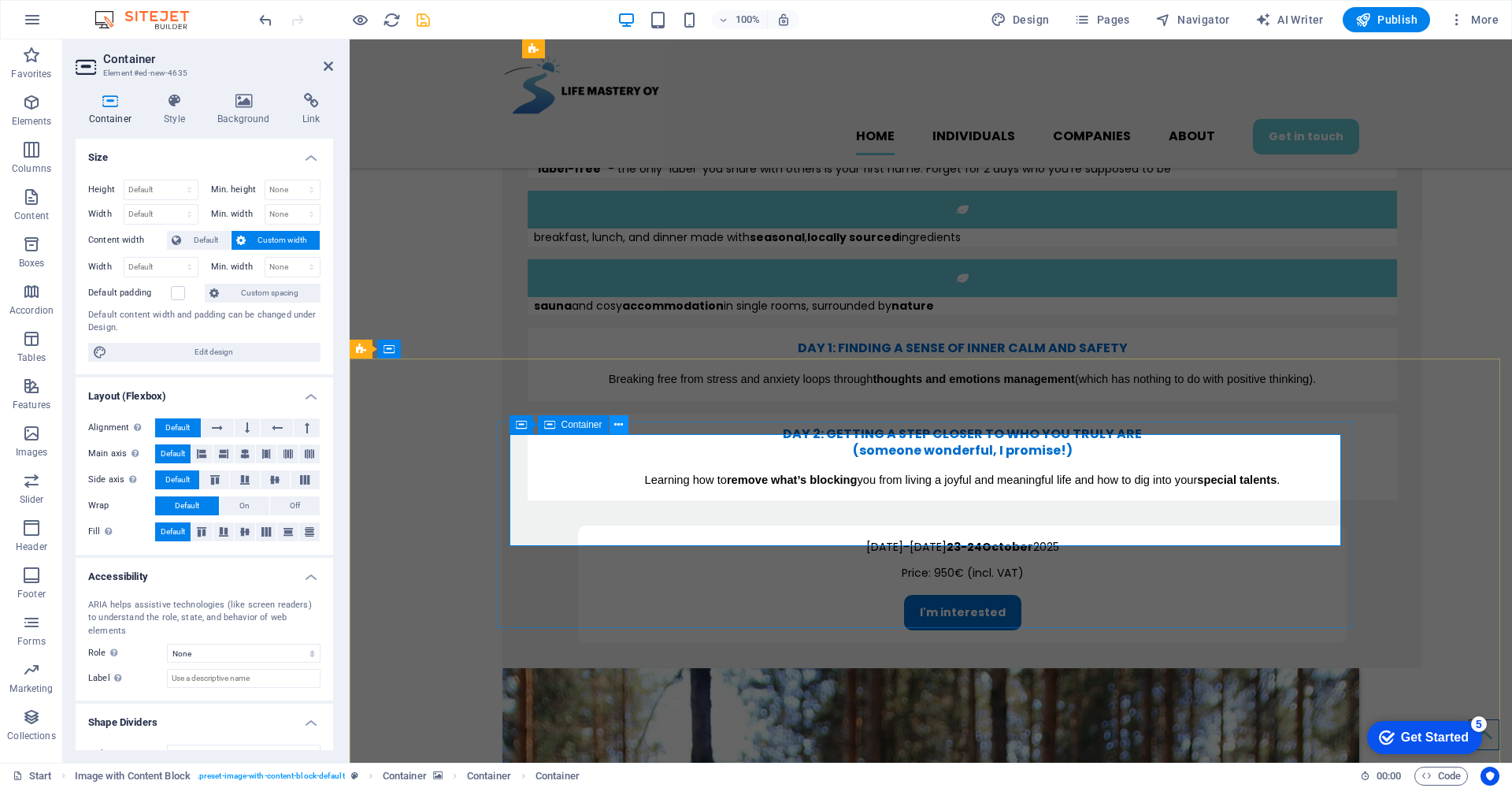
click at [618, 423] on icon at bounding box center [618, 424] width 9 height 17
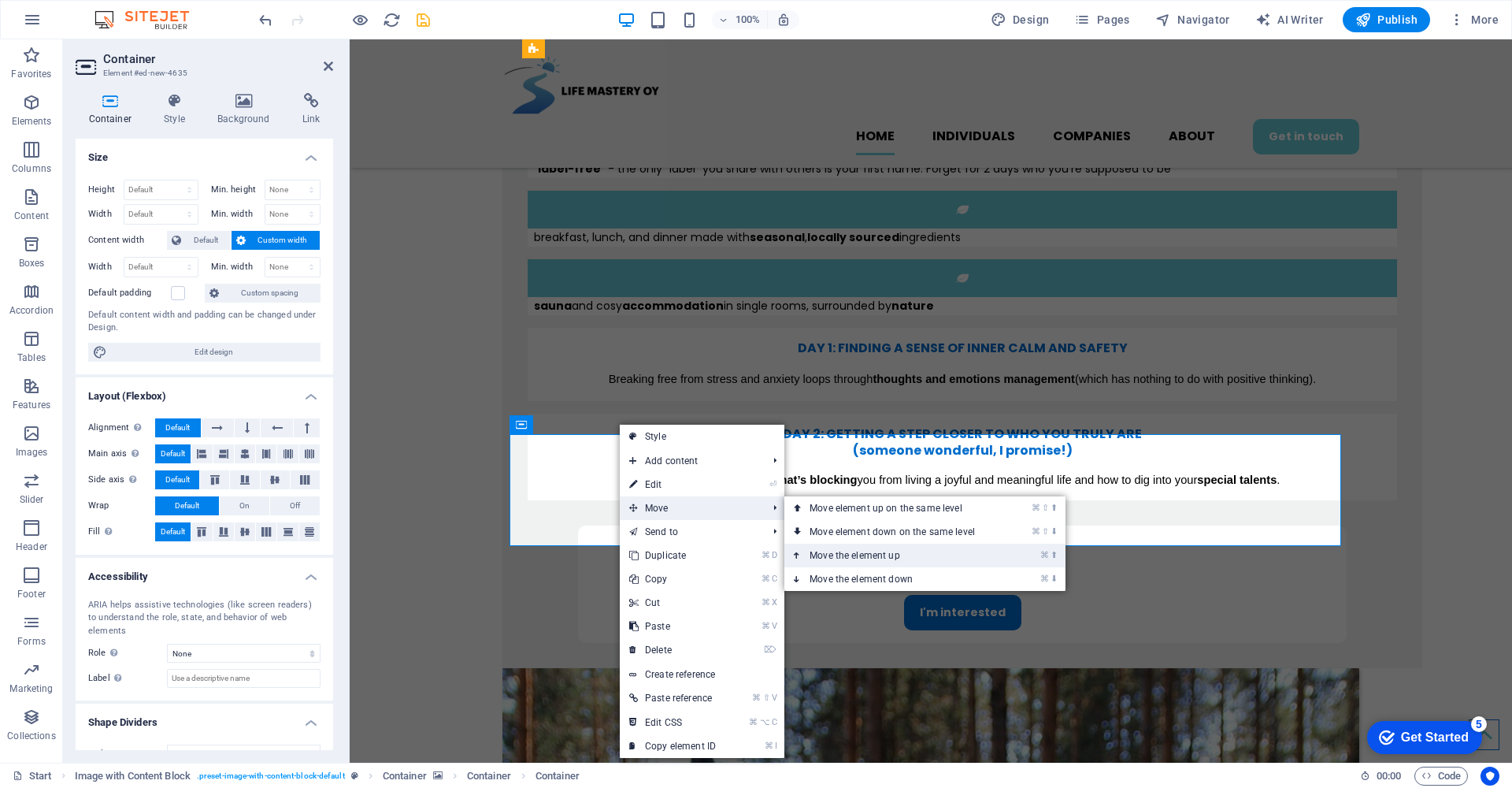
click at [845, 548] on link "⌘ ⬆ Move the element up" at bounding box center [894, 556] width 222 height 24
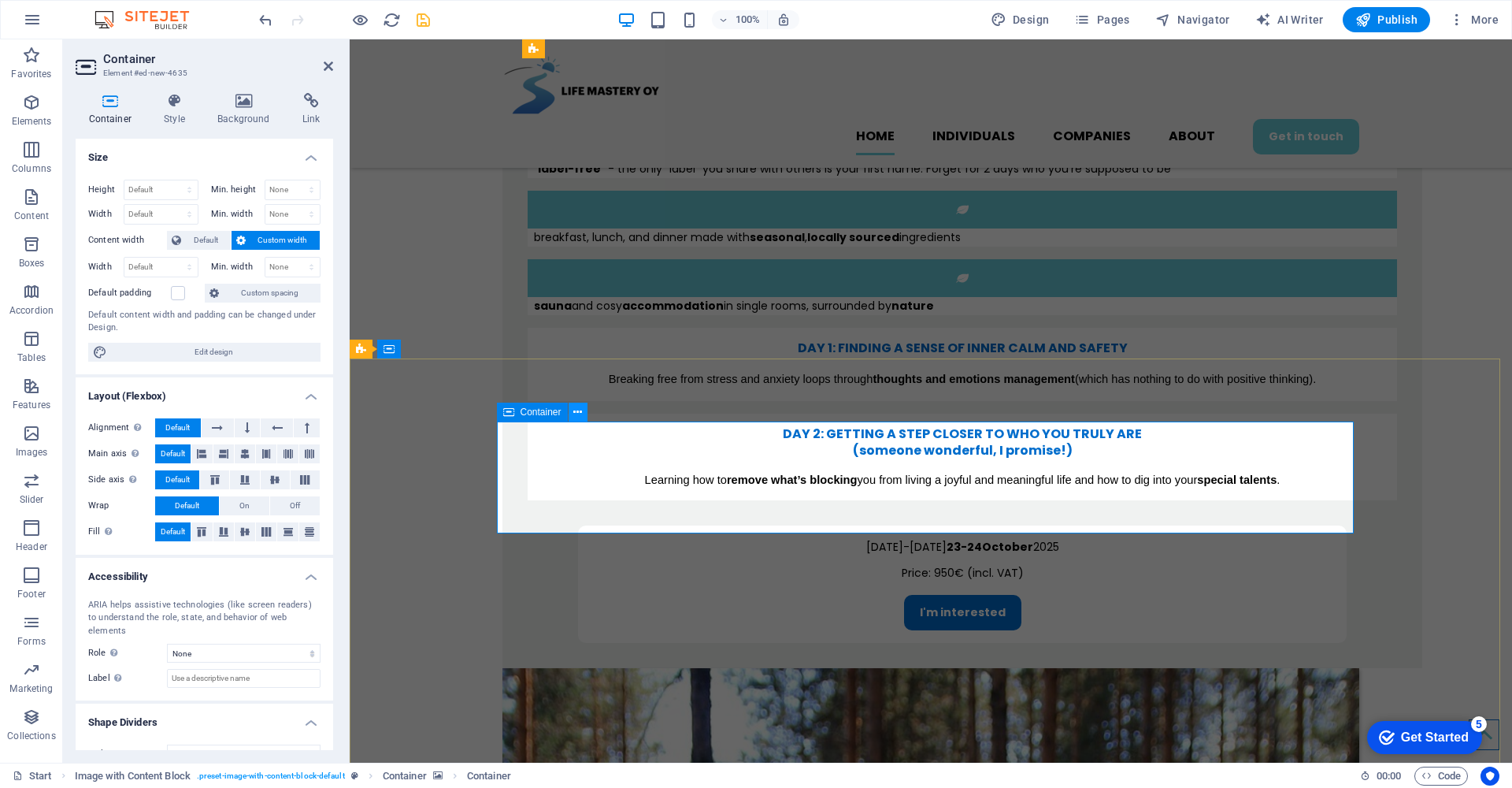
click at [578, 411] on icon at bounding box center [577, 412] width 9 height 17
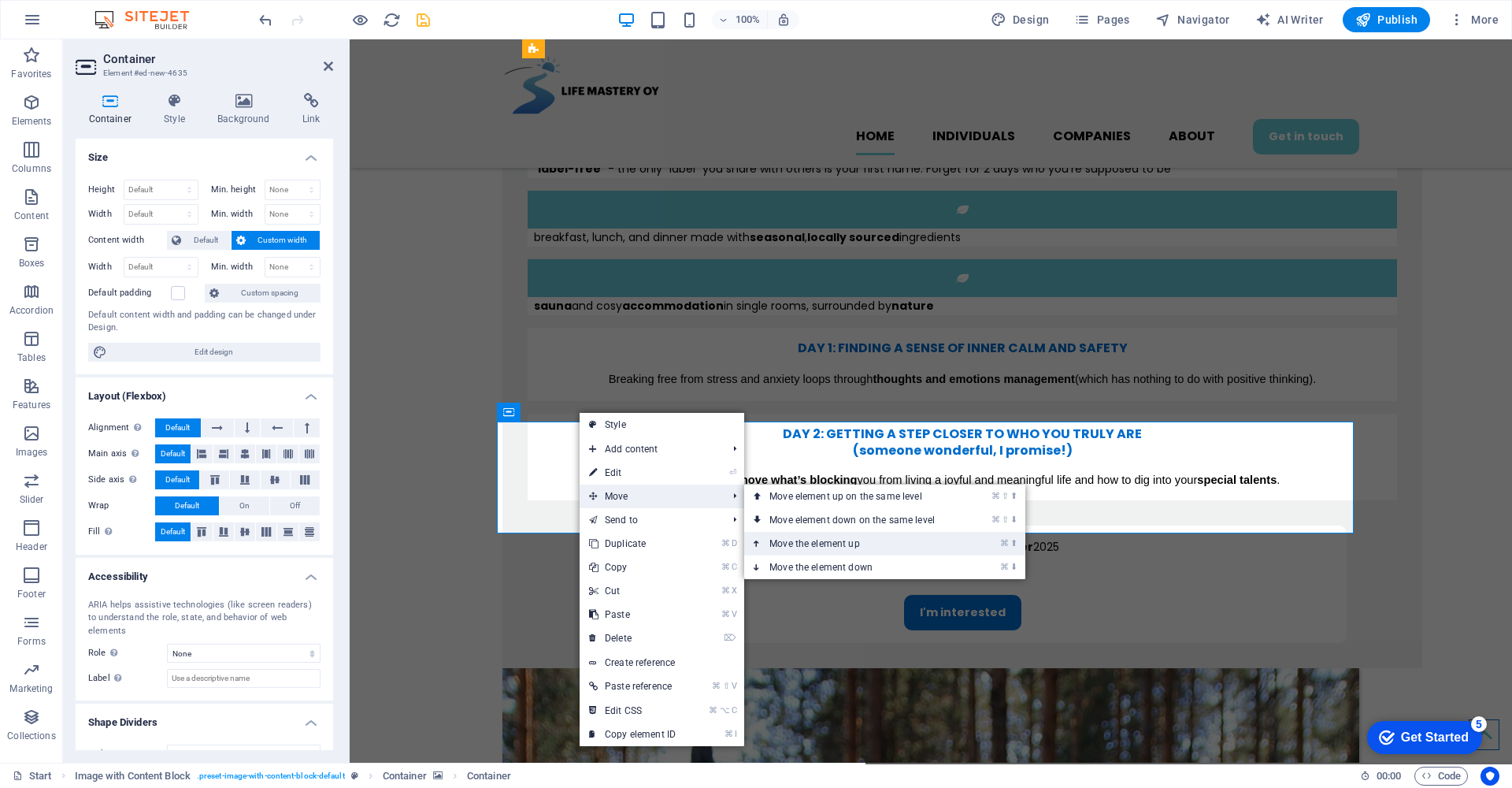
click at [813, 540] on link "⌘ ⬆ Move the element up" at bounding box center [855, 544] width 222 height 24
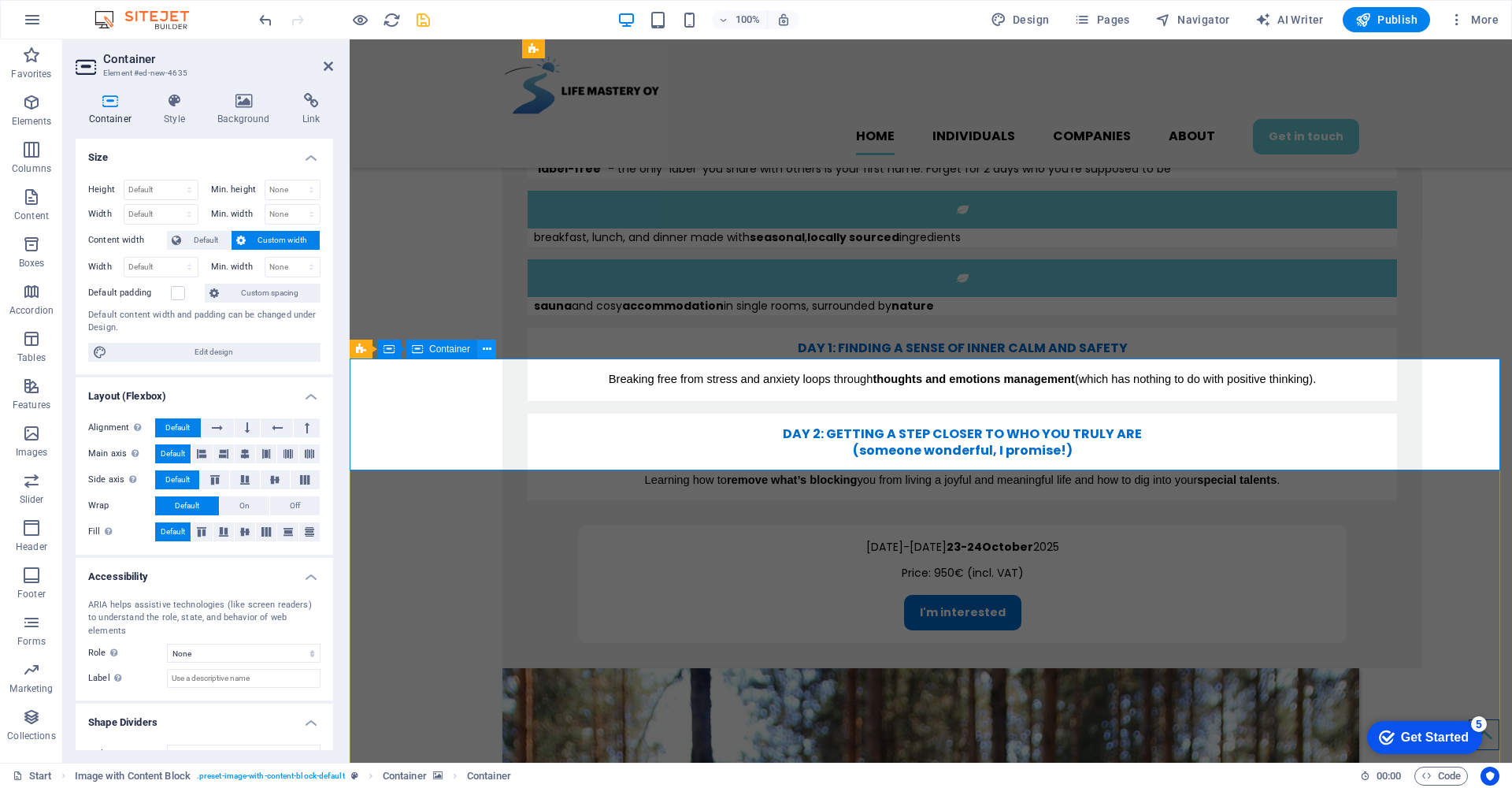
click at [482, 349] on icon at bounding box center [486, 349] width 9 height 17
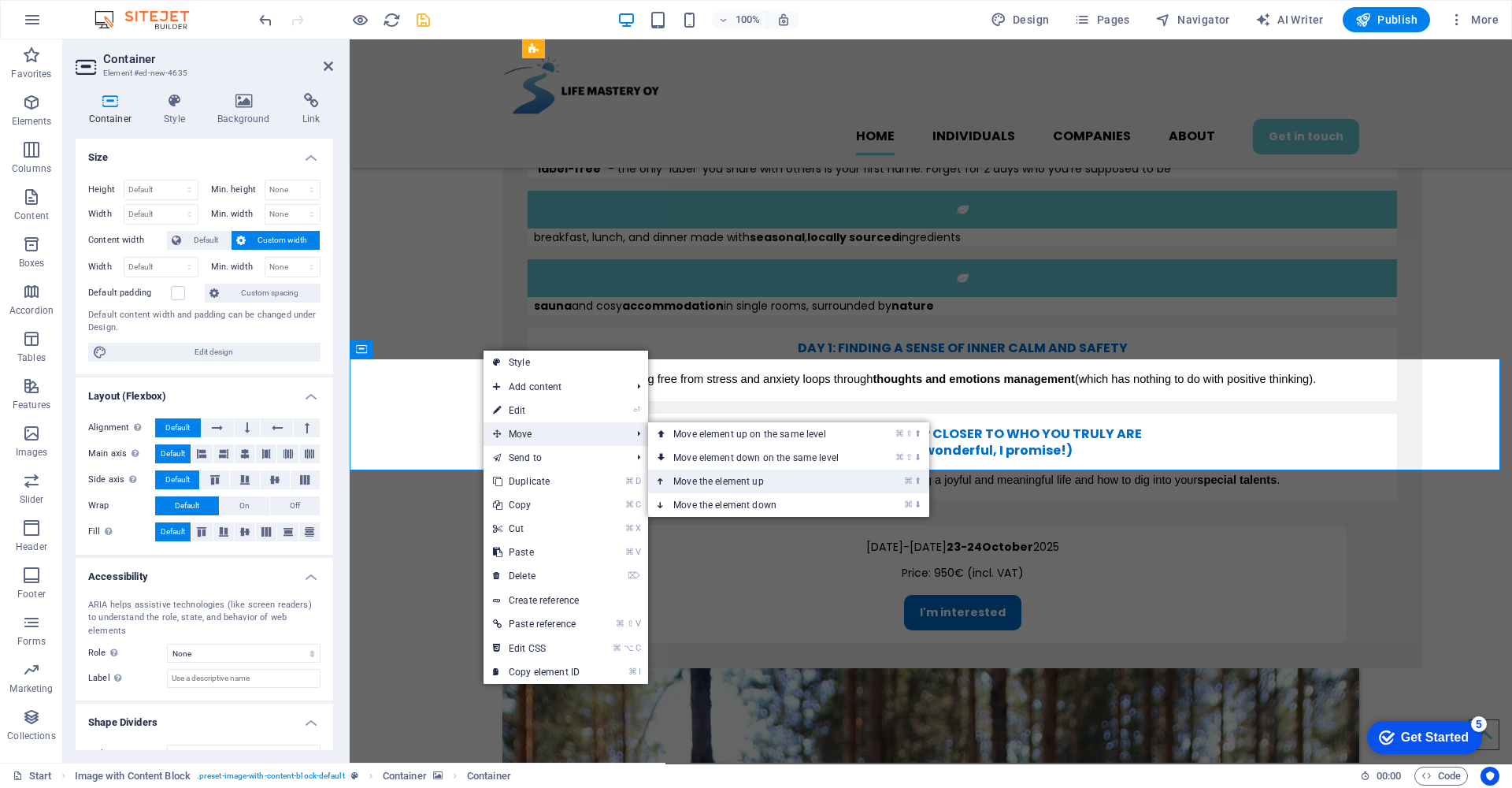
click at [736, 478] on link "⌘ ⬆ Move the element up" at bounding box center [759, 482] width 222 height 24
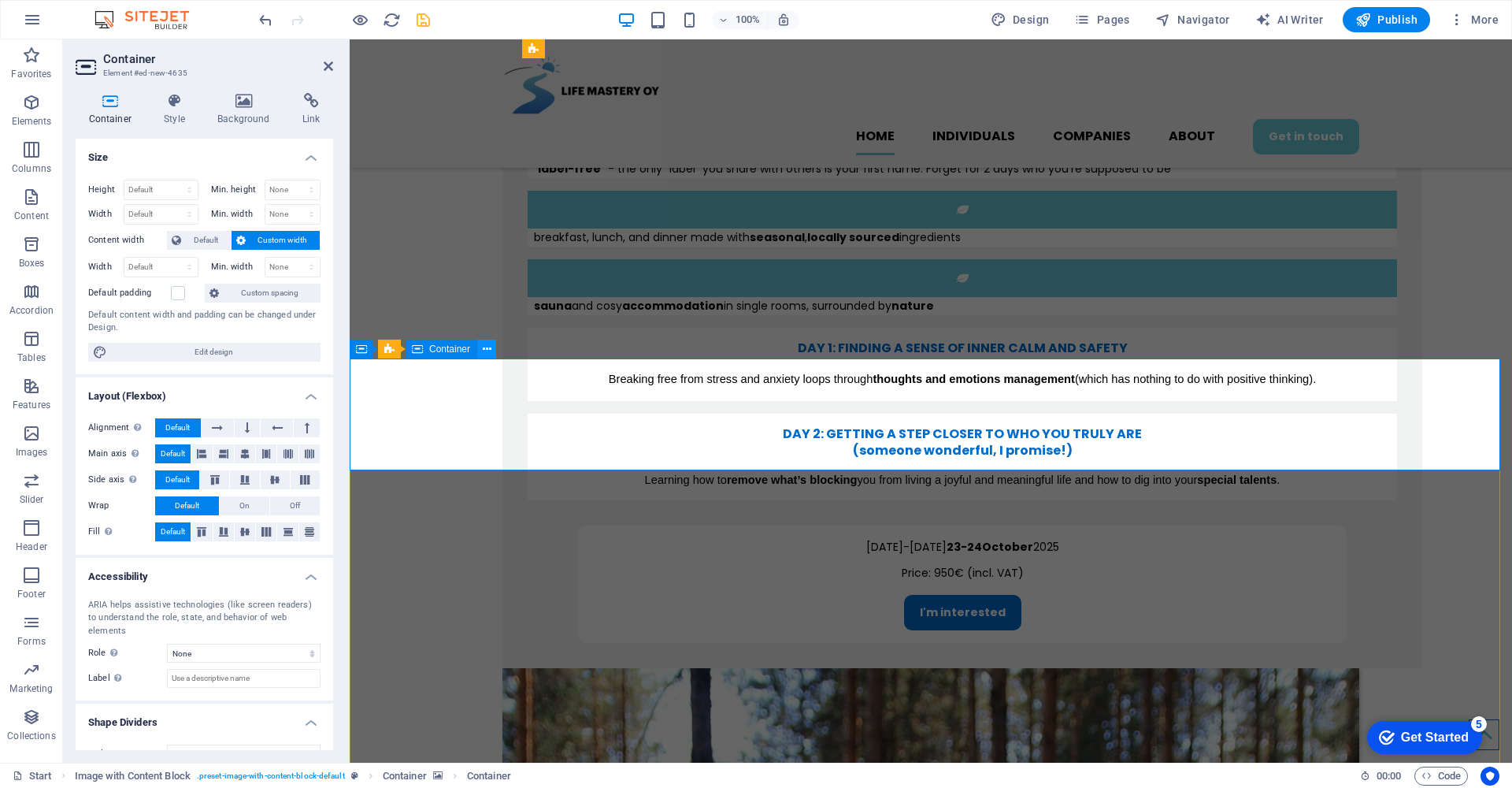
click at [490, 351] on icon at bounding box center [486, 349] width 9 height 17
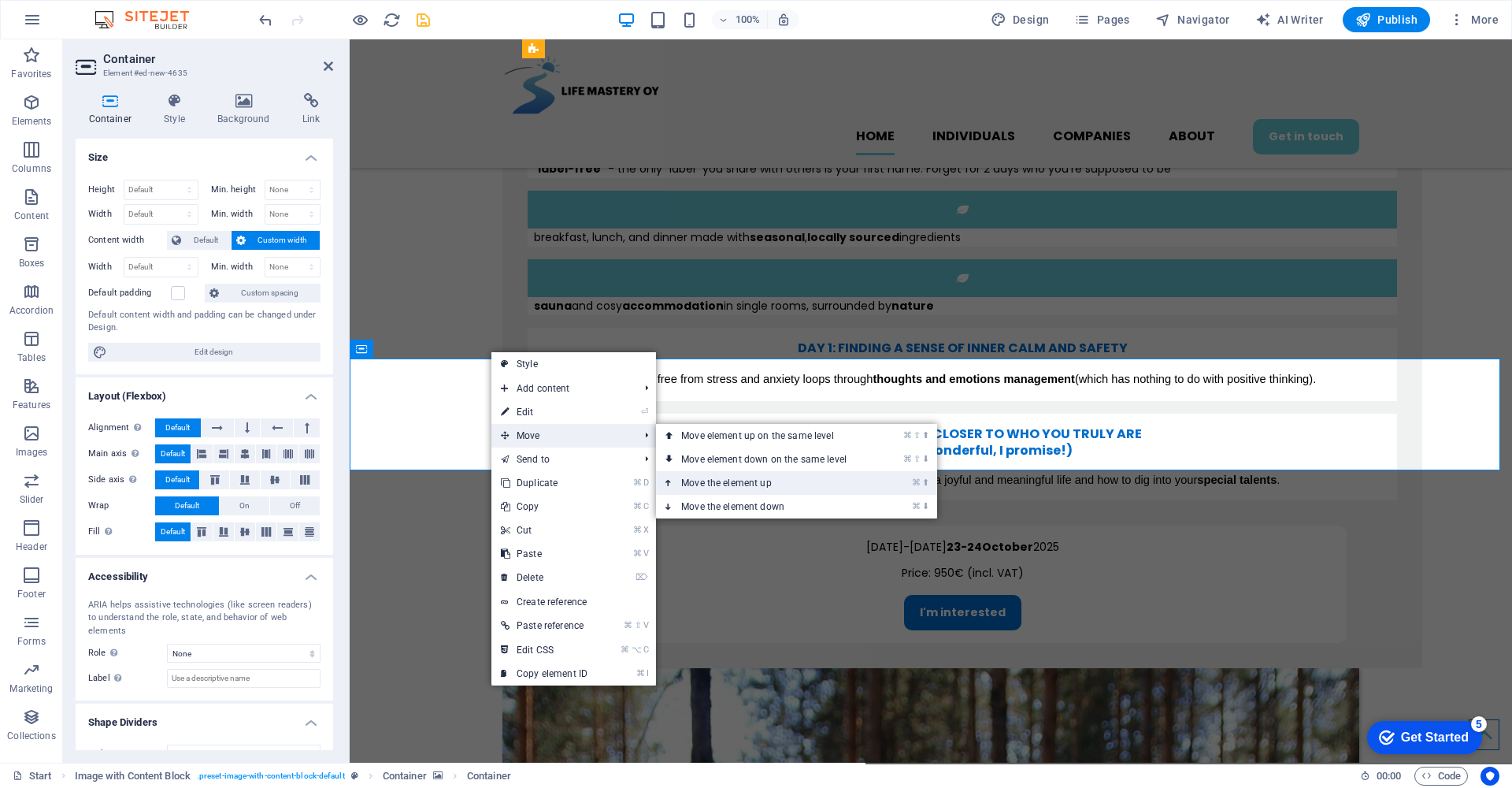
click at [737, 482] on link "⌘ ⬆ Move the element up" at bounding box center [767, 482] width 222 height 24
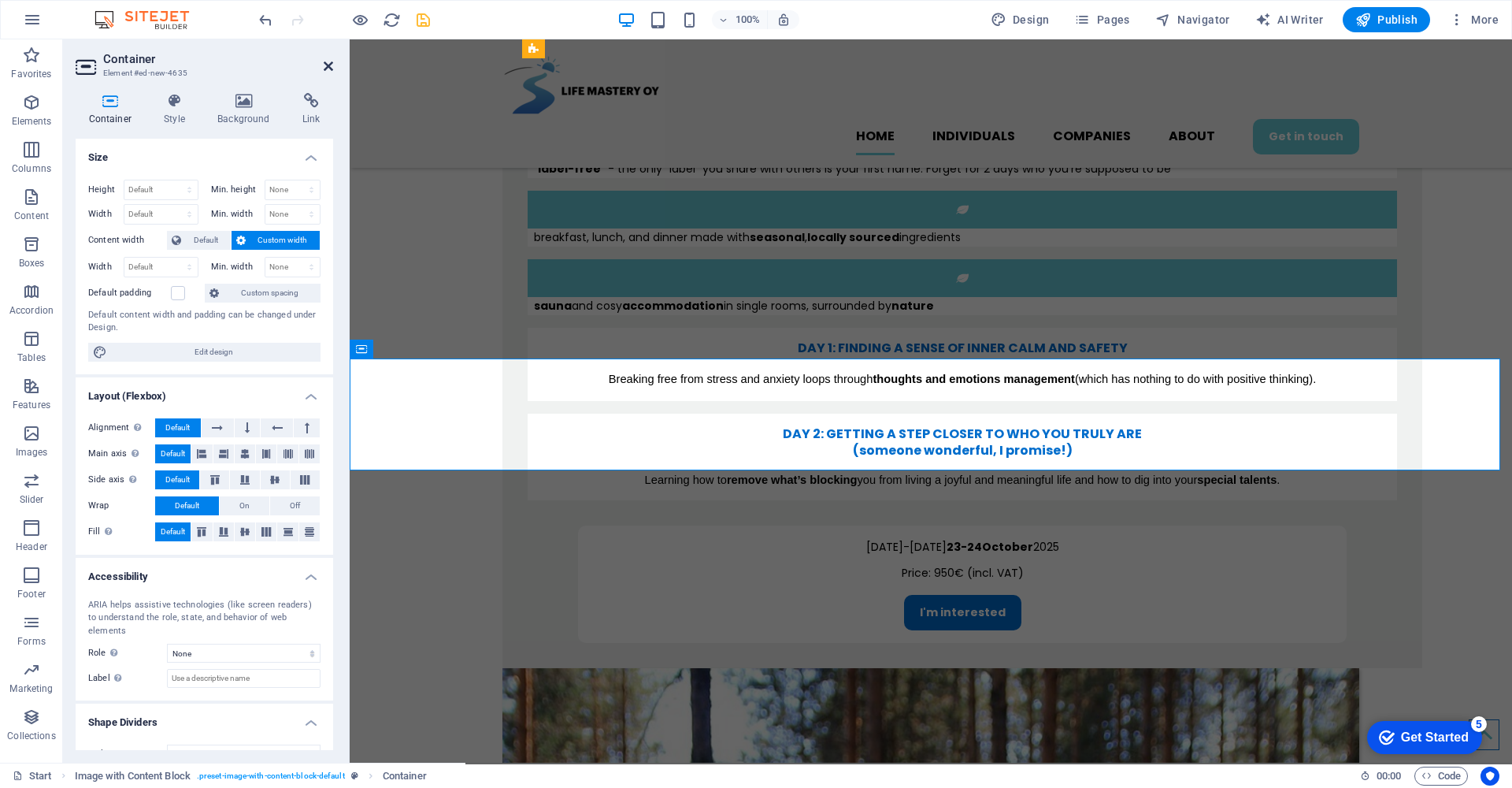
click at [330, 63] on icon at bounding box center [328, 66] width 10 height 13
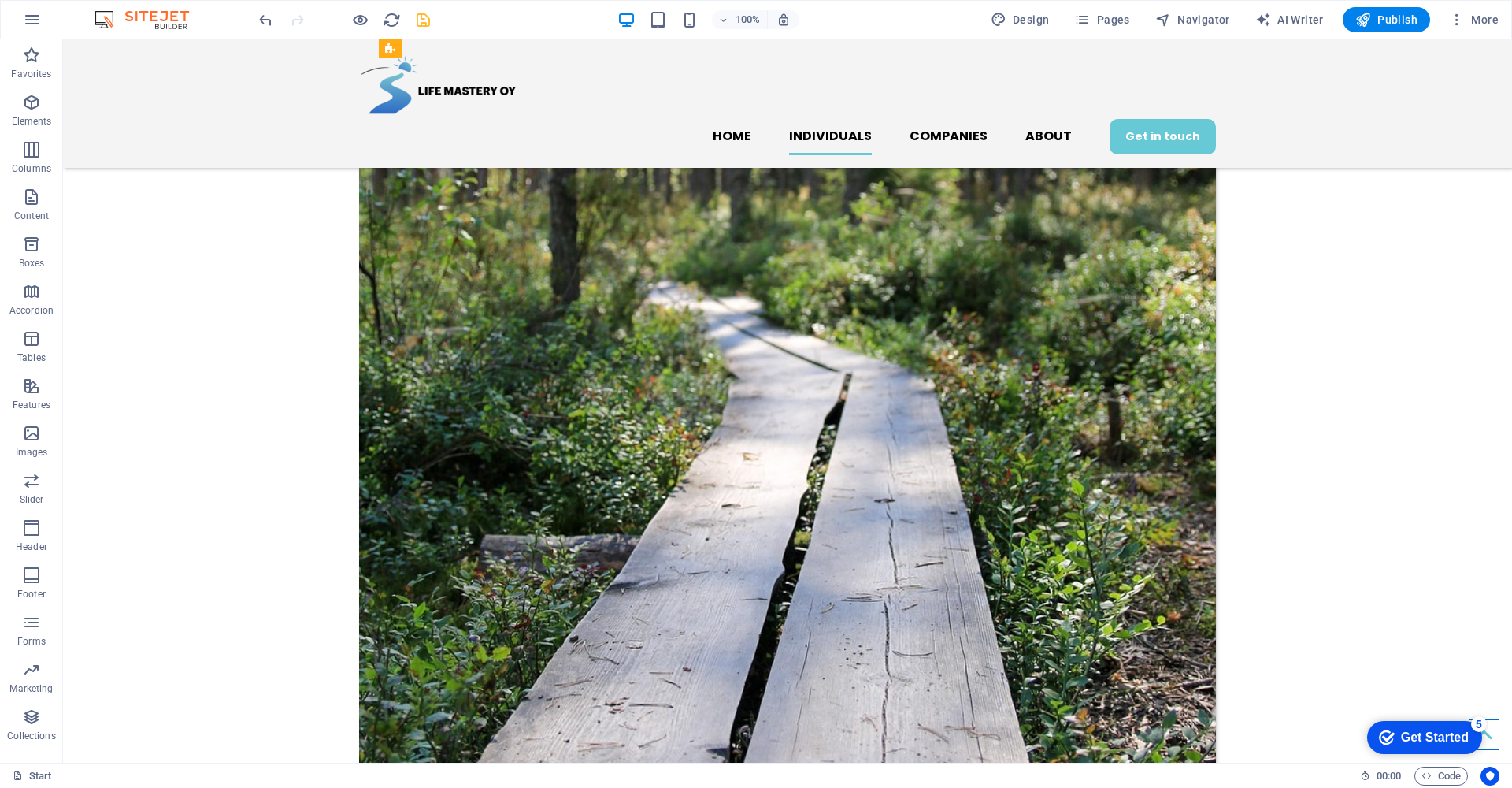
scroll to position [2533, 0]
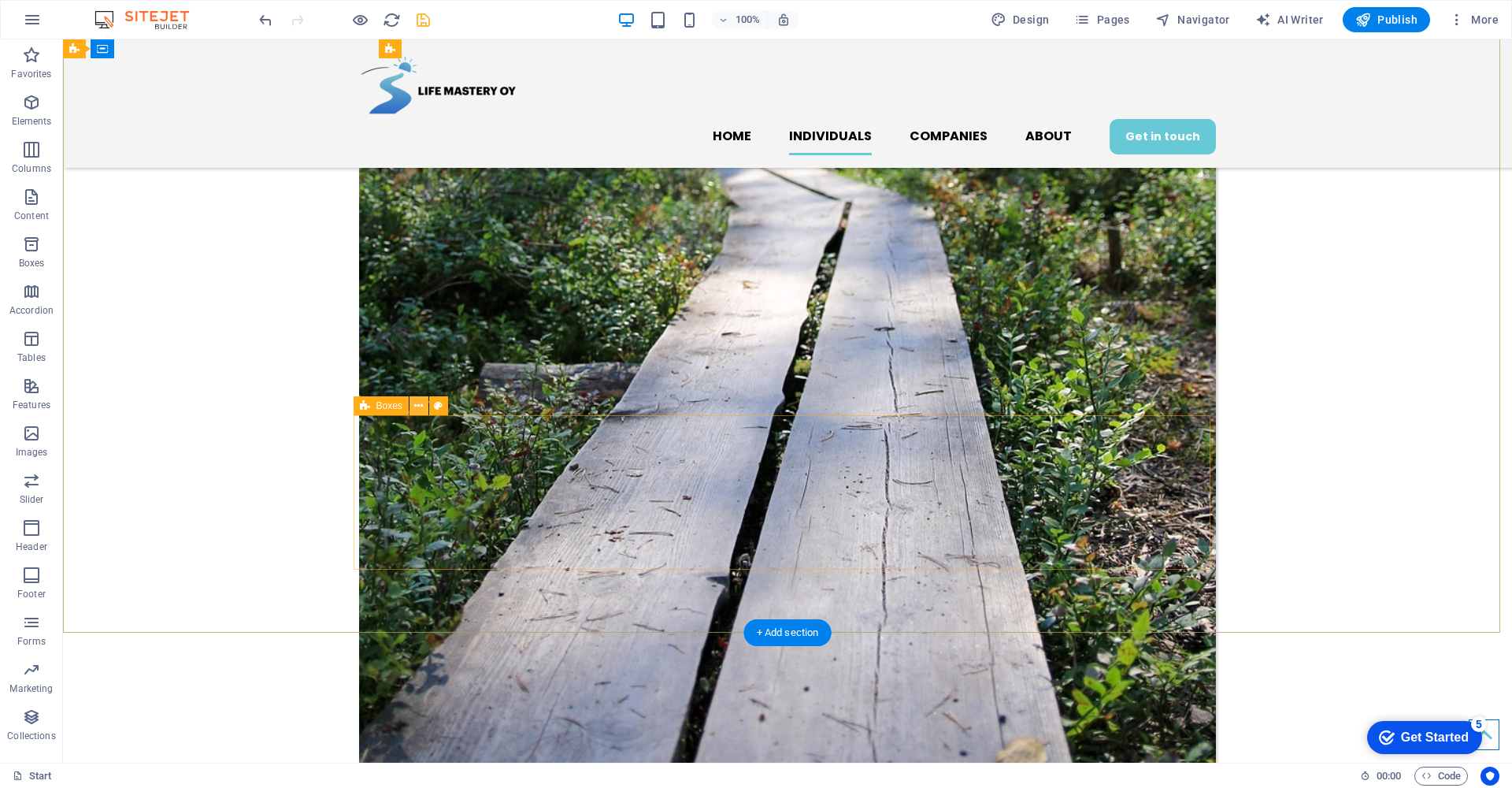
click at [419, 405] on icon at bounding box center [418, 405] width 9 height 17
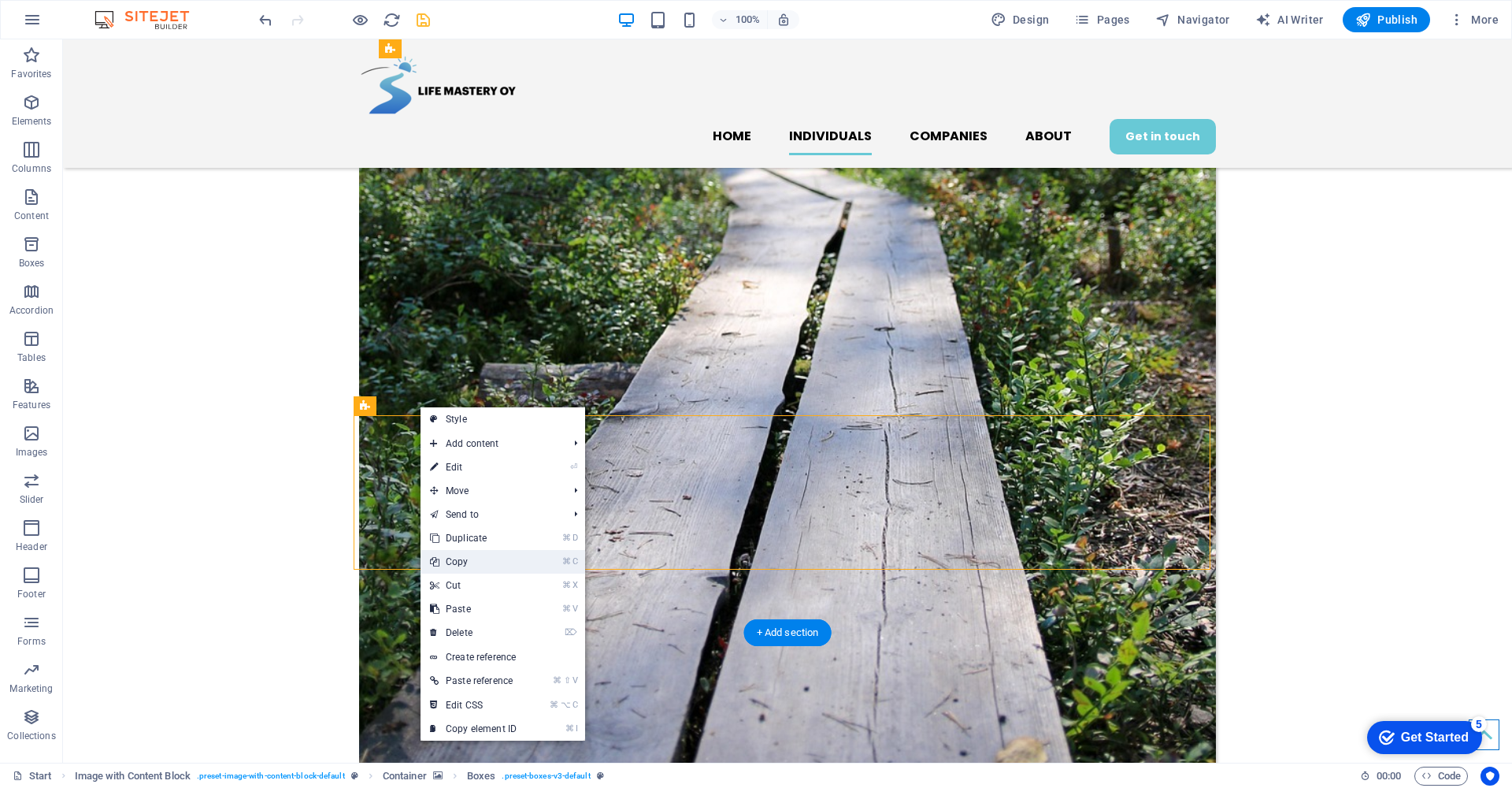
click at [499, 559] on link "⌘ C Copy" at bounding box center [472, 562] width 106 height 24
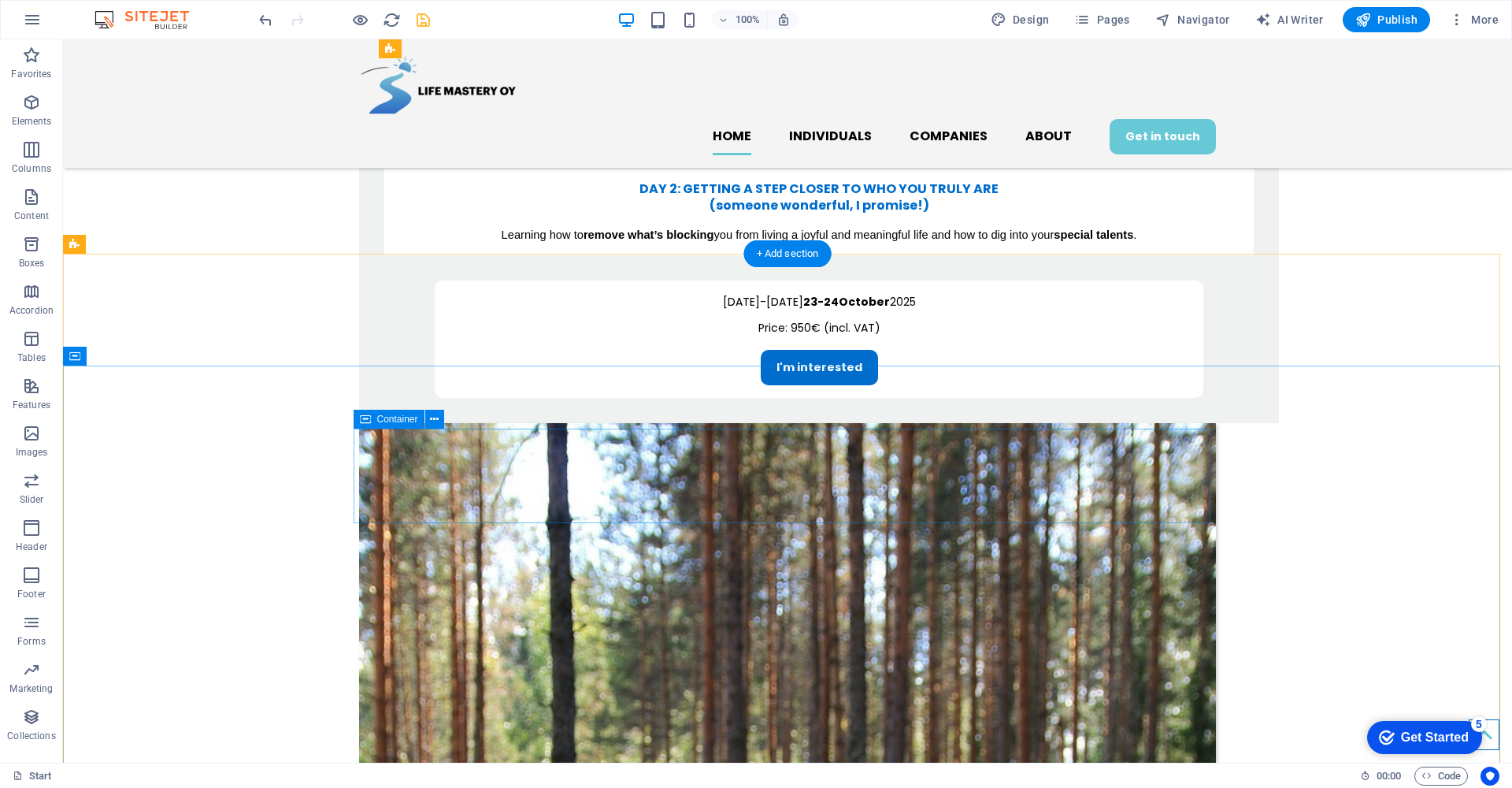
scroll to position [1317, 0]
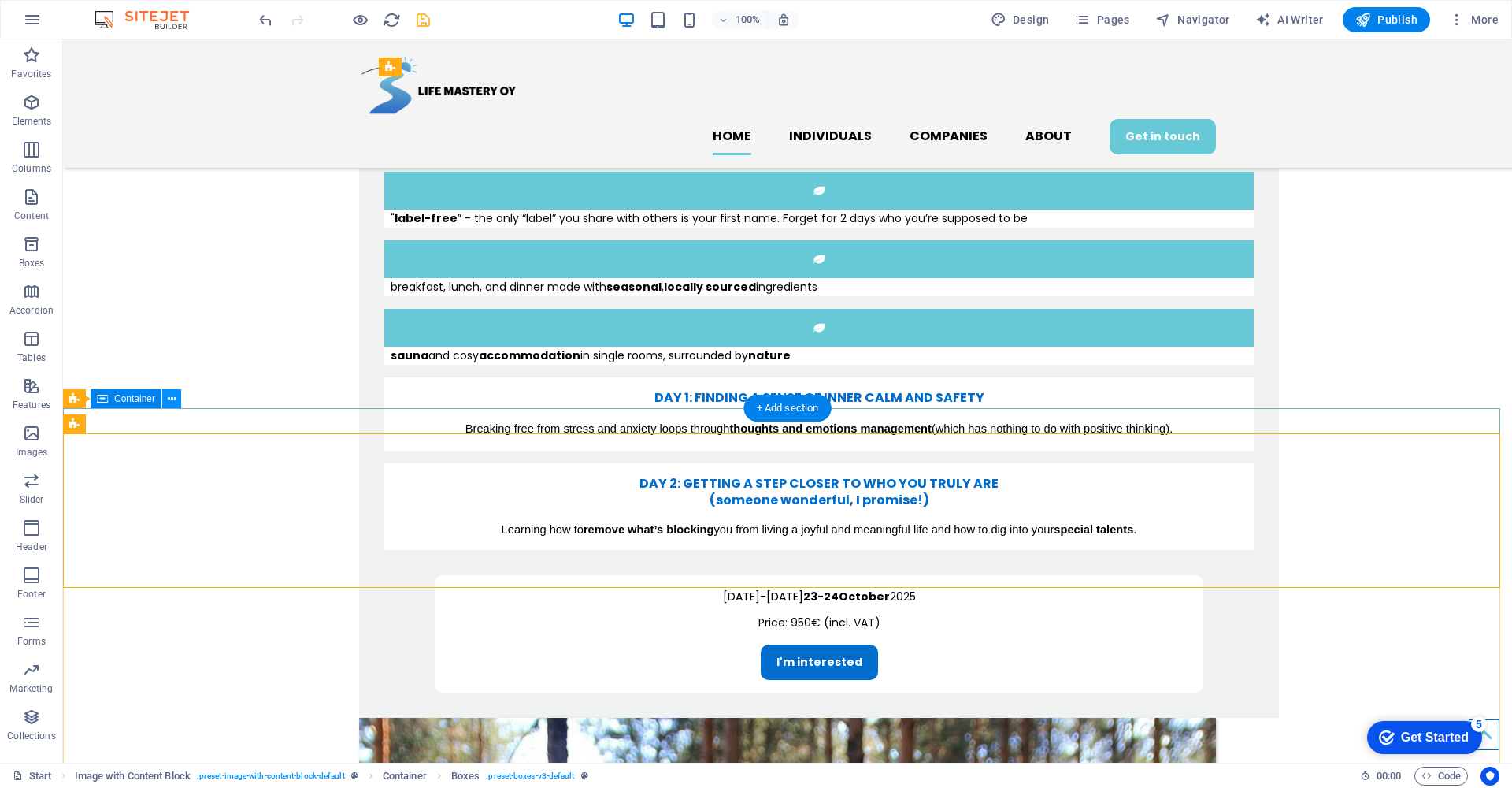
click at [170, 397] on icon at bounding box center [172, 398] width 9 height 17
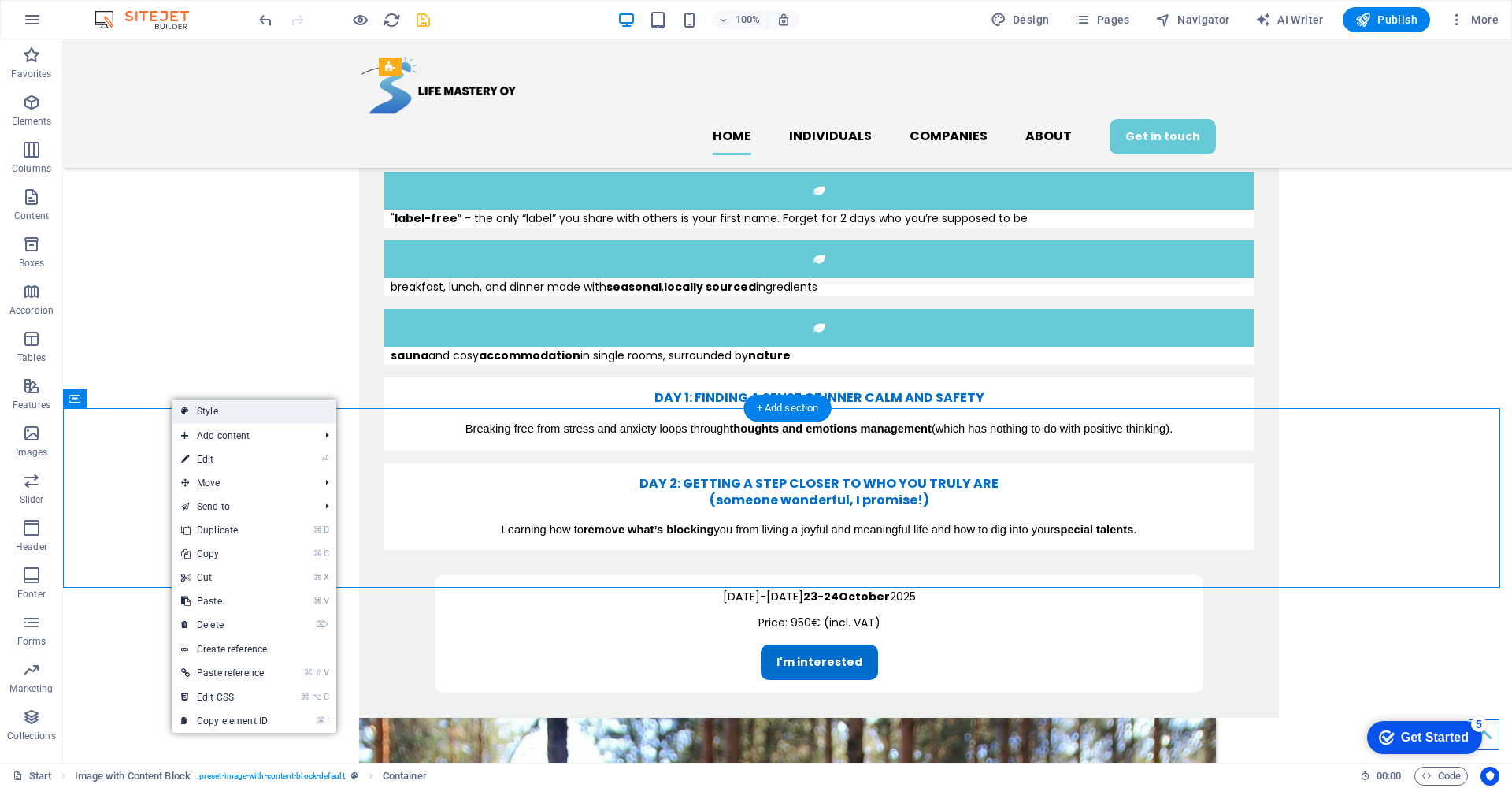
click at [192, 406] on link "Style" at bounding box center [254, 411] width 165 height 24
select select "rem"
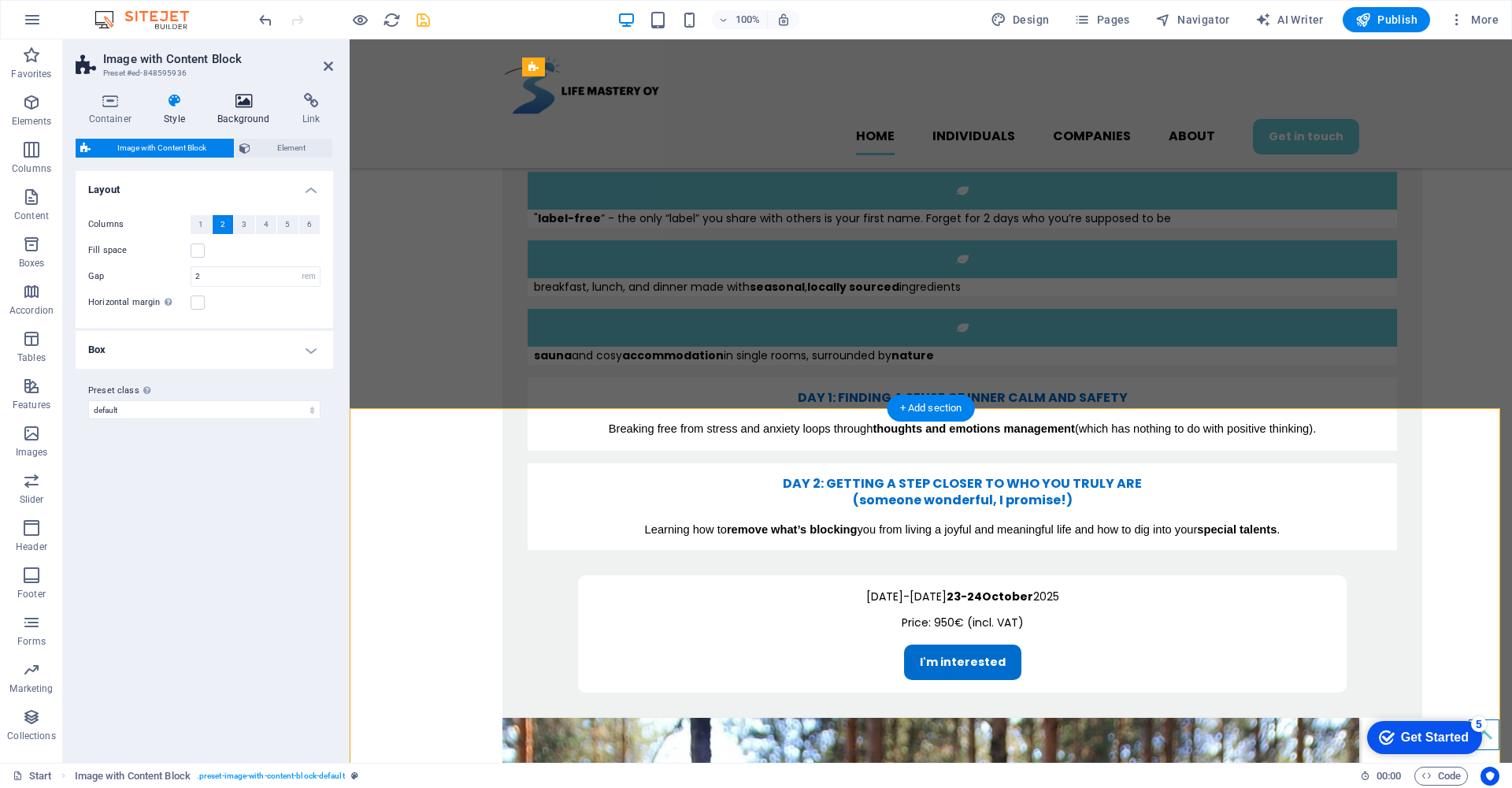
click at [252, 106] on icon at bounding box center [244, 101] width 79 height 16
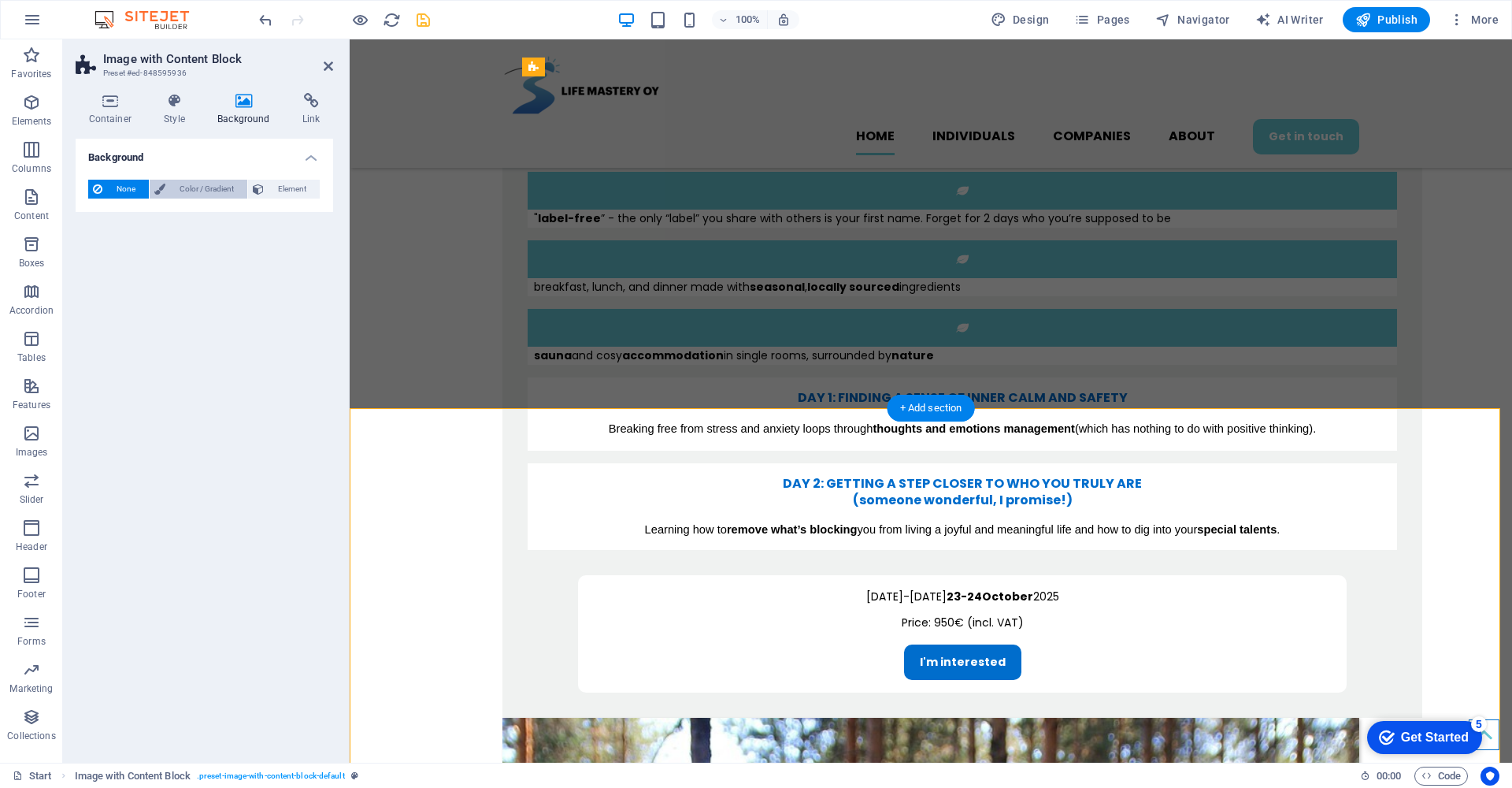
click at [209, 189] on span "Color / Gradient" at bounding box center [206, 189] width 72 height 19
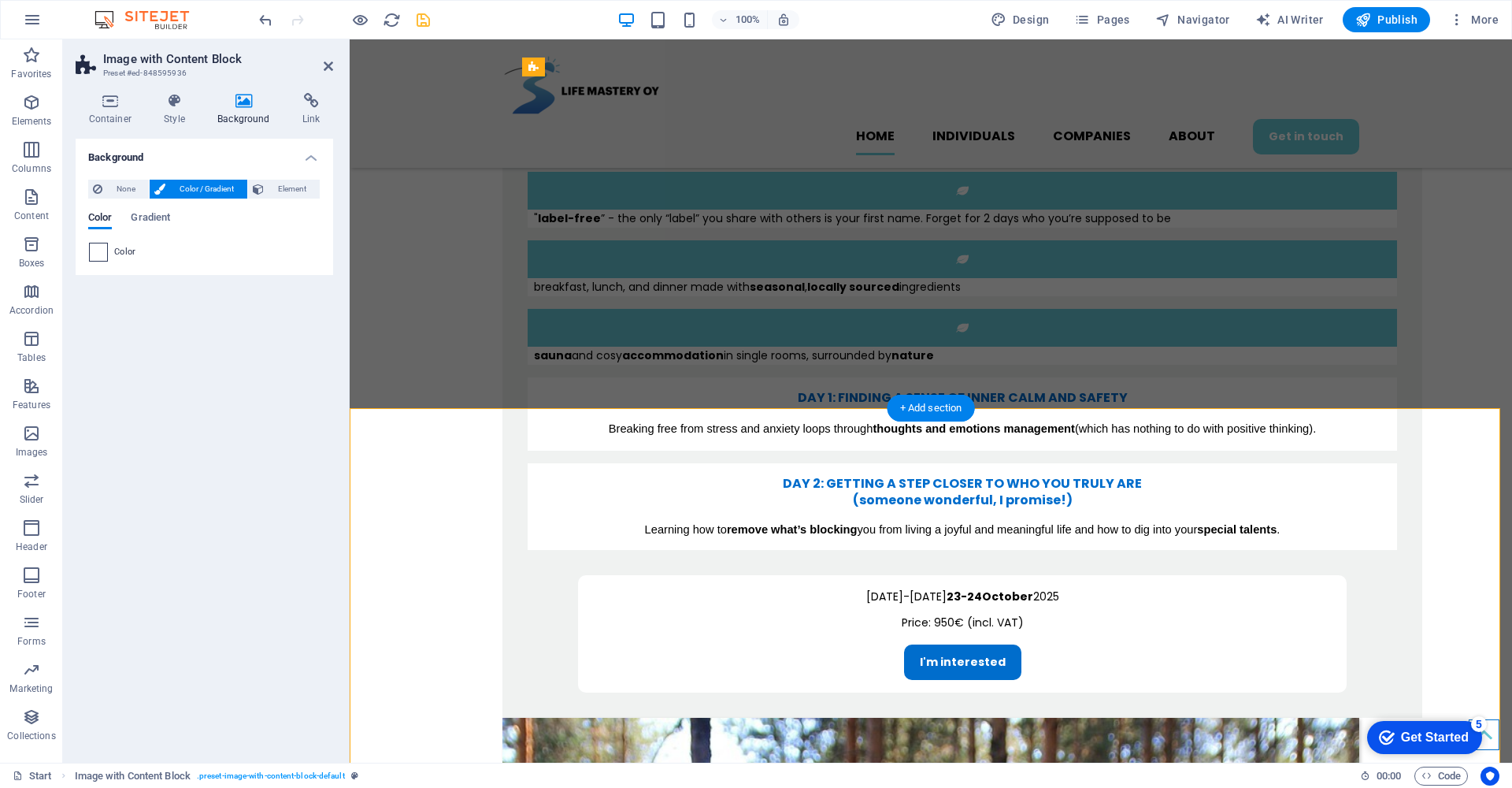
drag, startPoint x: 126, startPoint y: 250, endPoint x: 92, endPoint y: 257, distance: 34.7
click at [126, 250] on span "Color" at bounding box center [126, 252] width 22 height 13
click at [92, 256] on span at bounding box center [99, 252] width 18 height 18
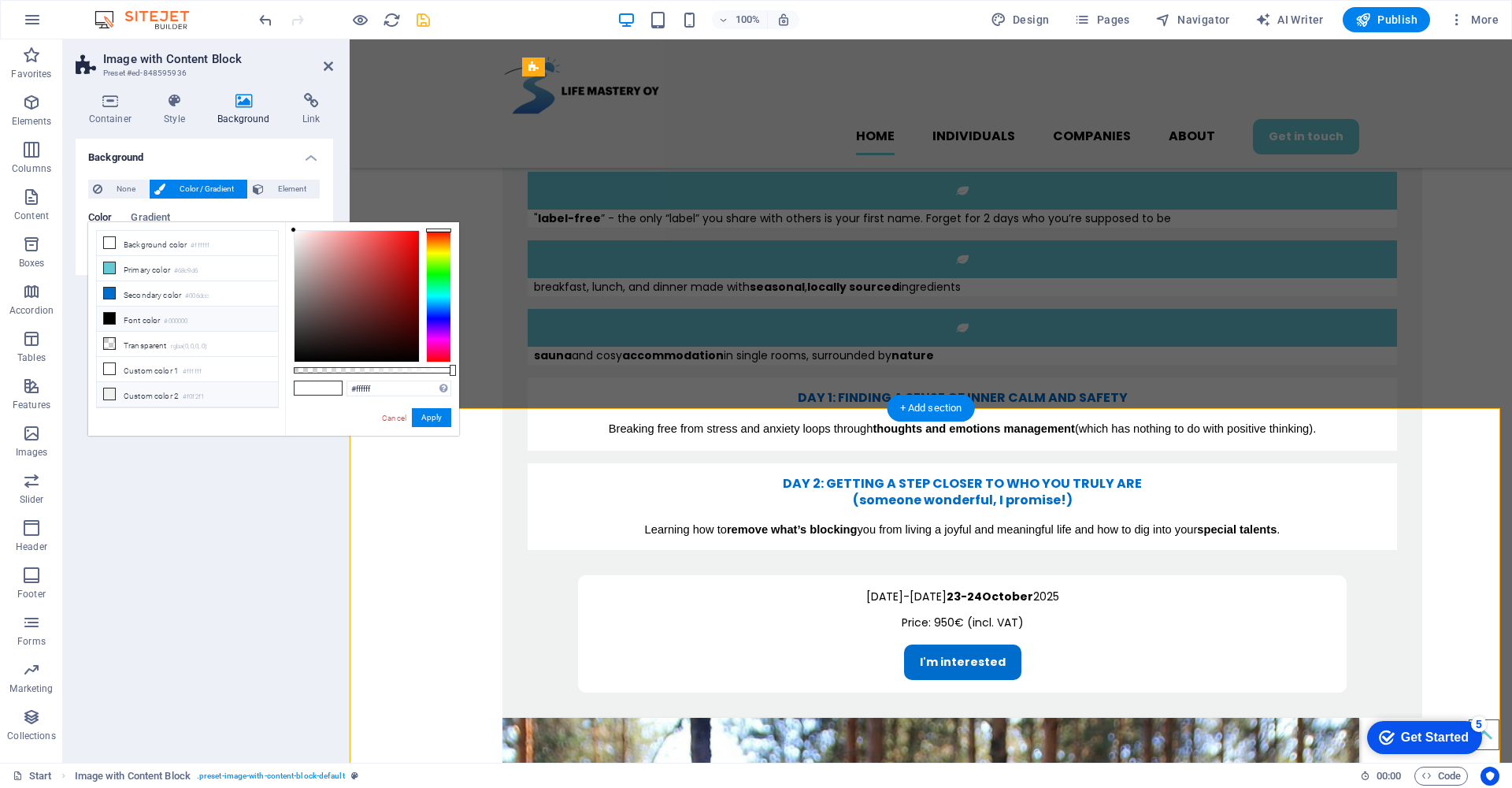
click at [111, 396] on icon at bounding box center [109, 394] width 11 height 11
type input "#f0f2f1"
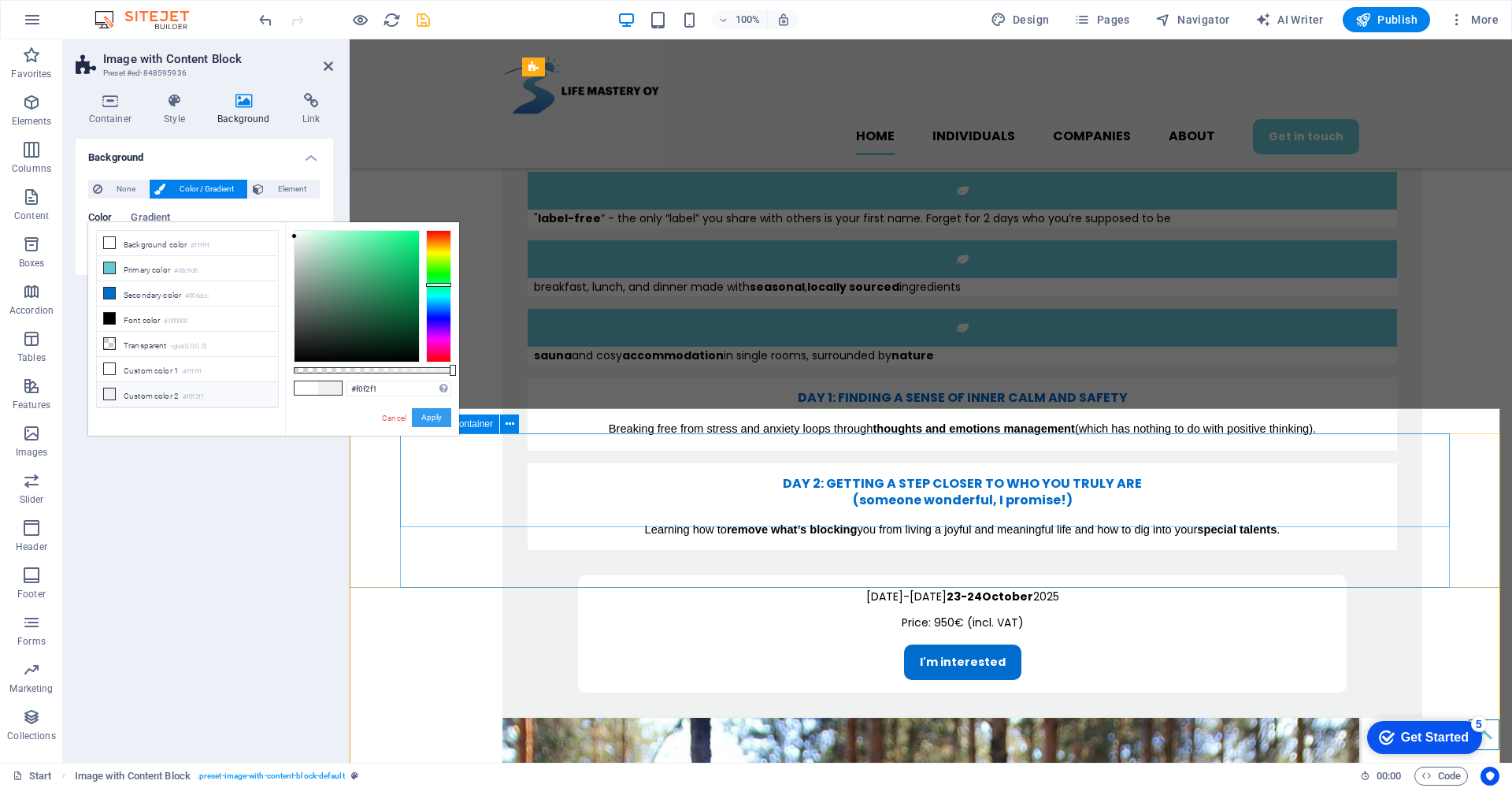
click at [435, 416] on button "Apply" at bounding box center [432, 417] width 40 height 19
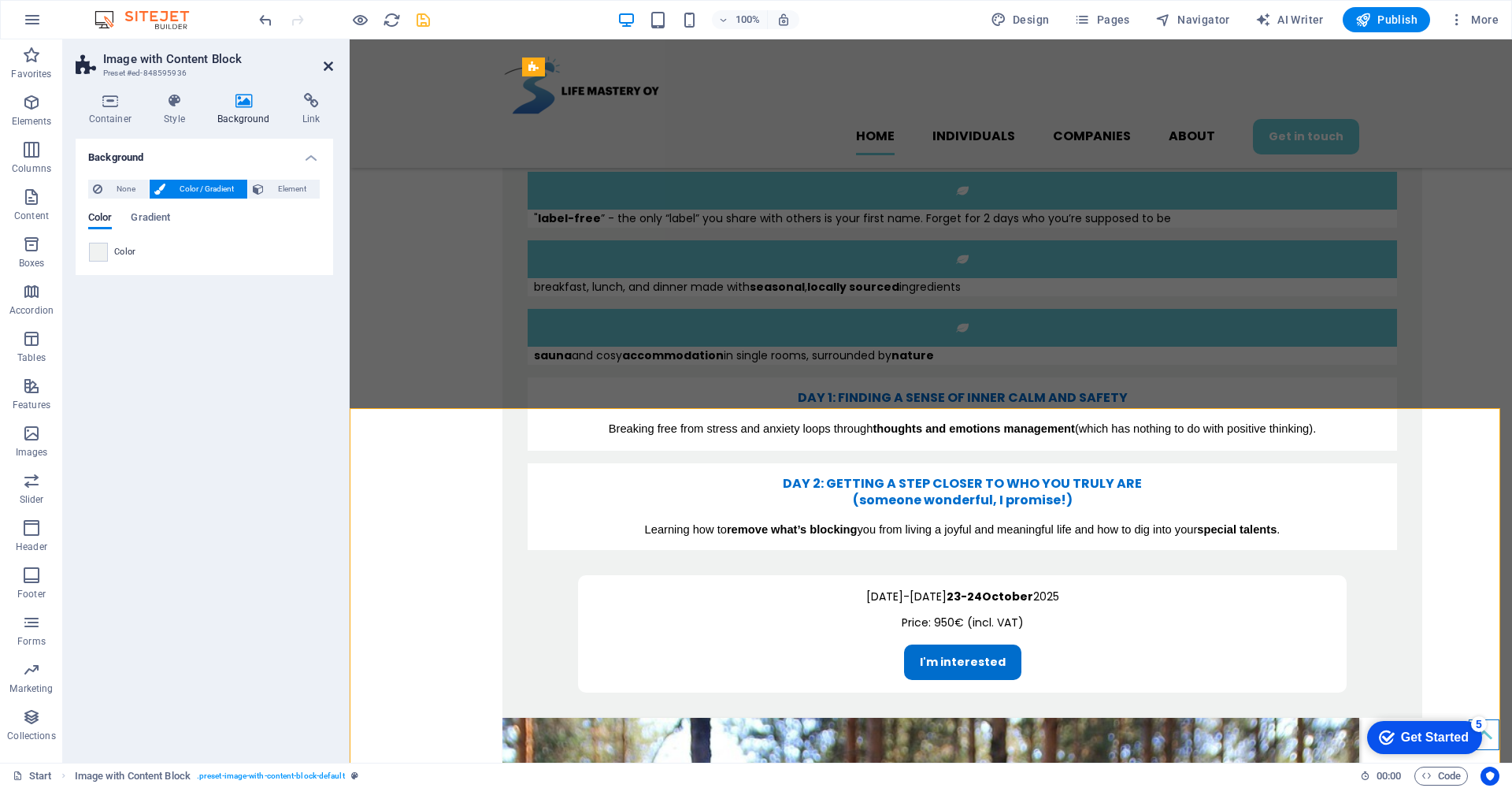
click at [331, 62] on icon at bounding box center [328, 66] width 10 height 13
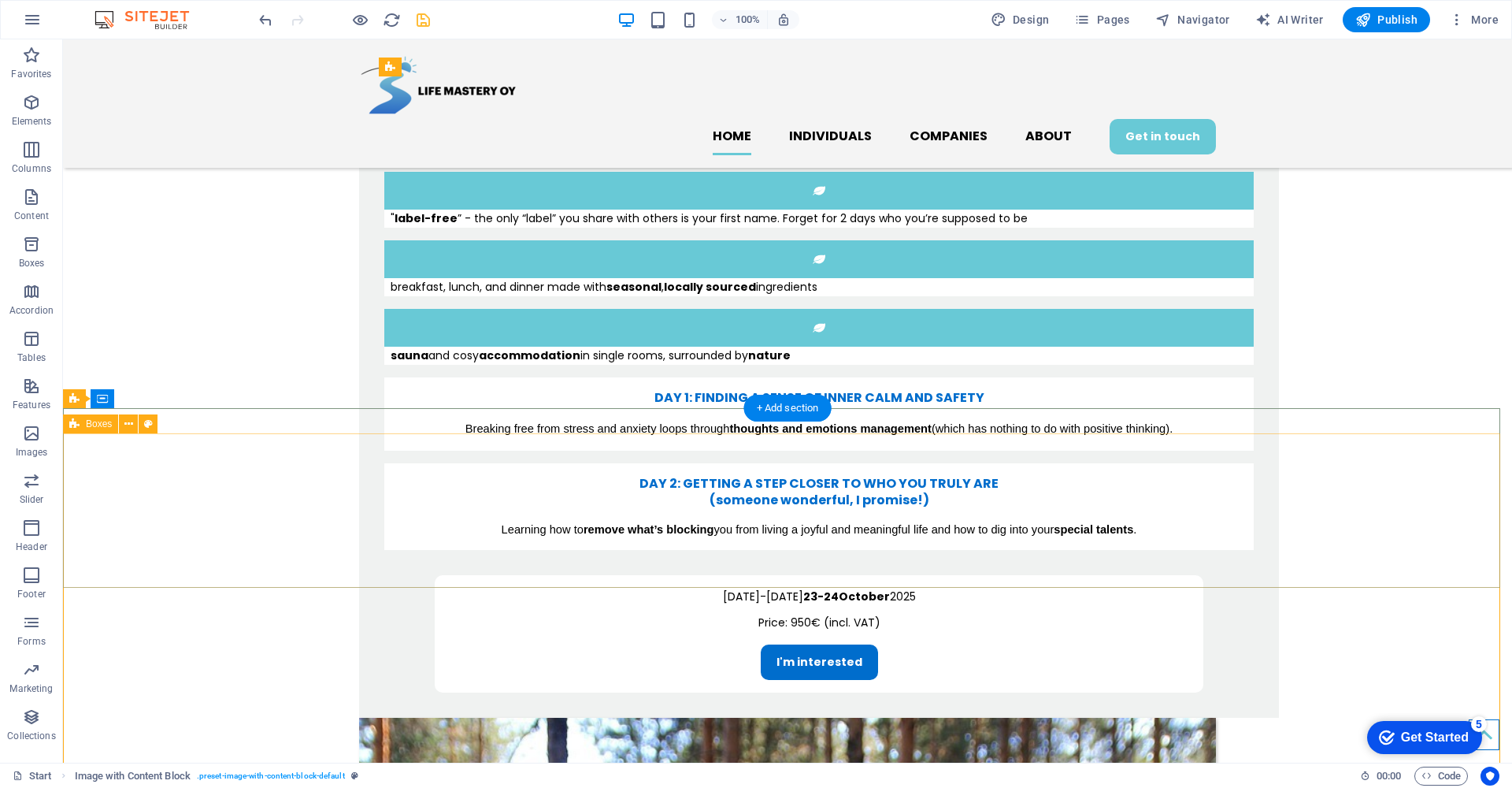
click at [101, 425] on span "Boxes" at bounding box center [99, 424] width 26 height 10
select select "rem"
select select "preset-boxes-v3-default"
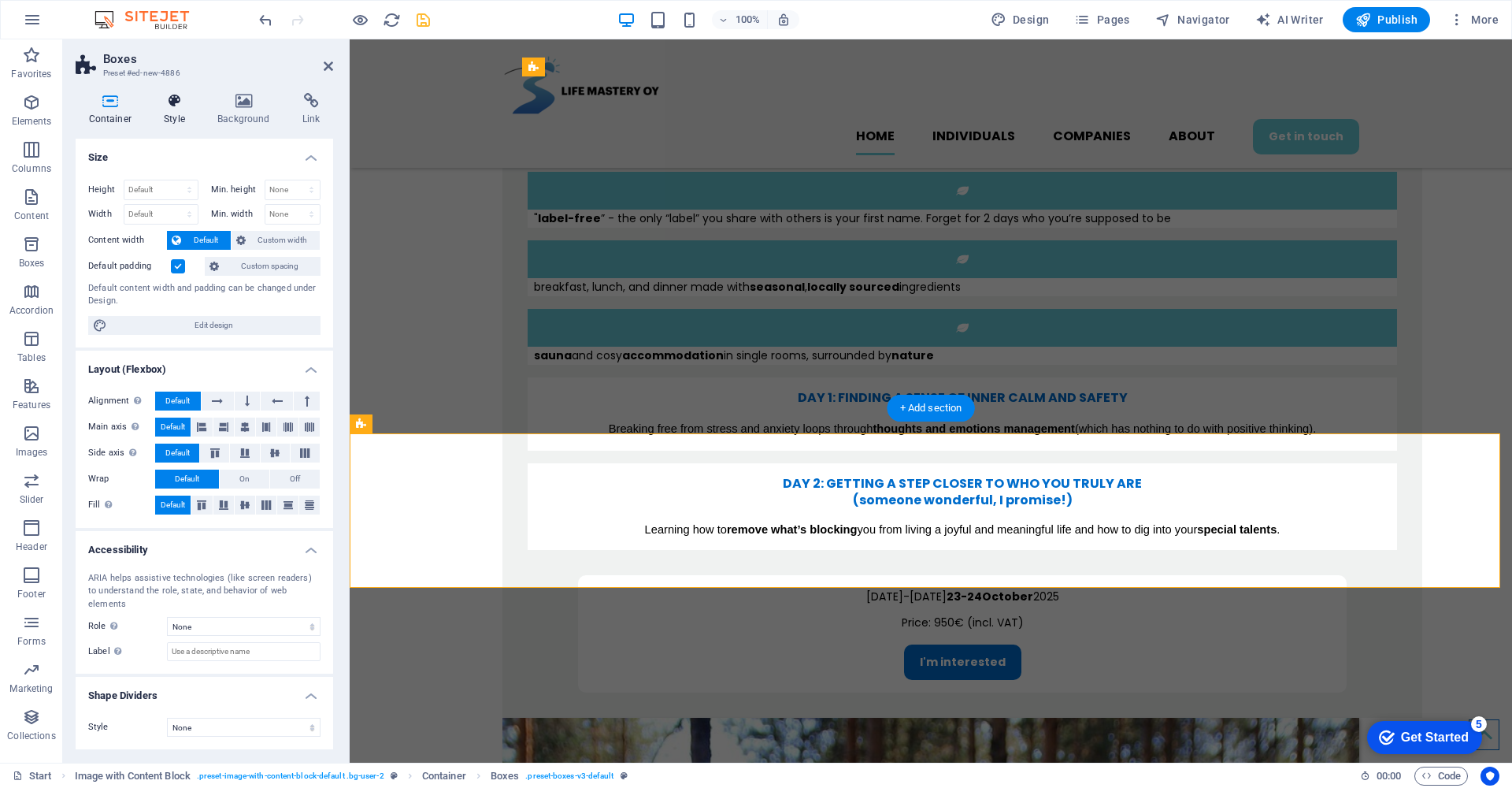
click at [170, 103] on icon at bounding box center [175, 101] width 47 height 16
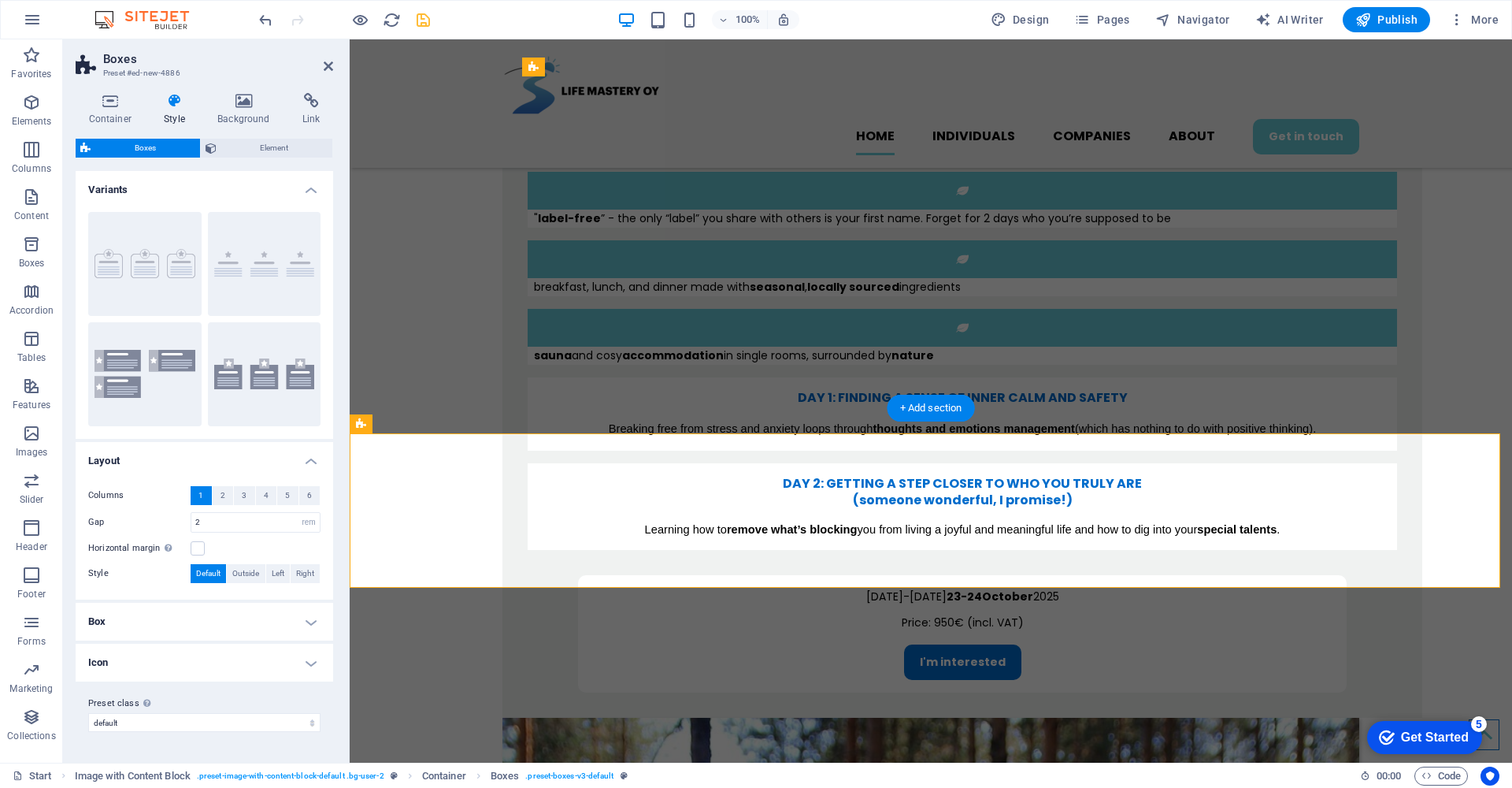
click at [312, 623] on h4 "Box" at bounding box center [204, 621] width 258 height 38
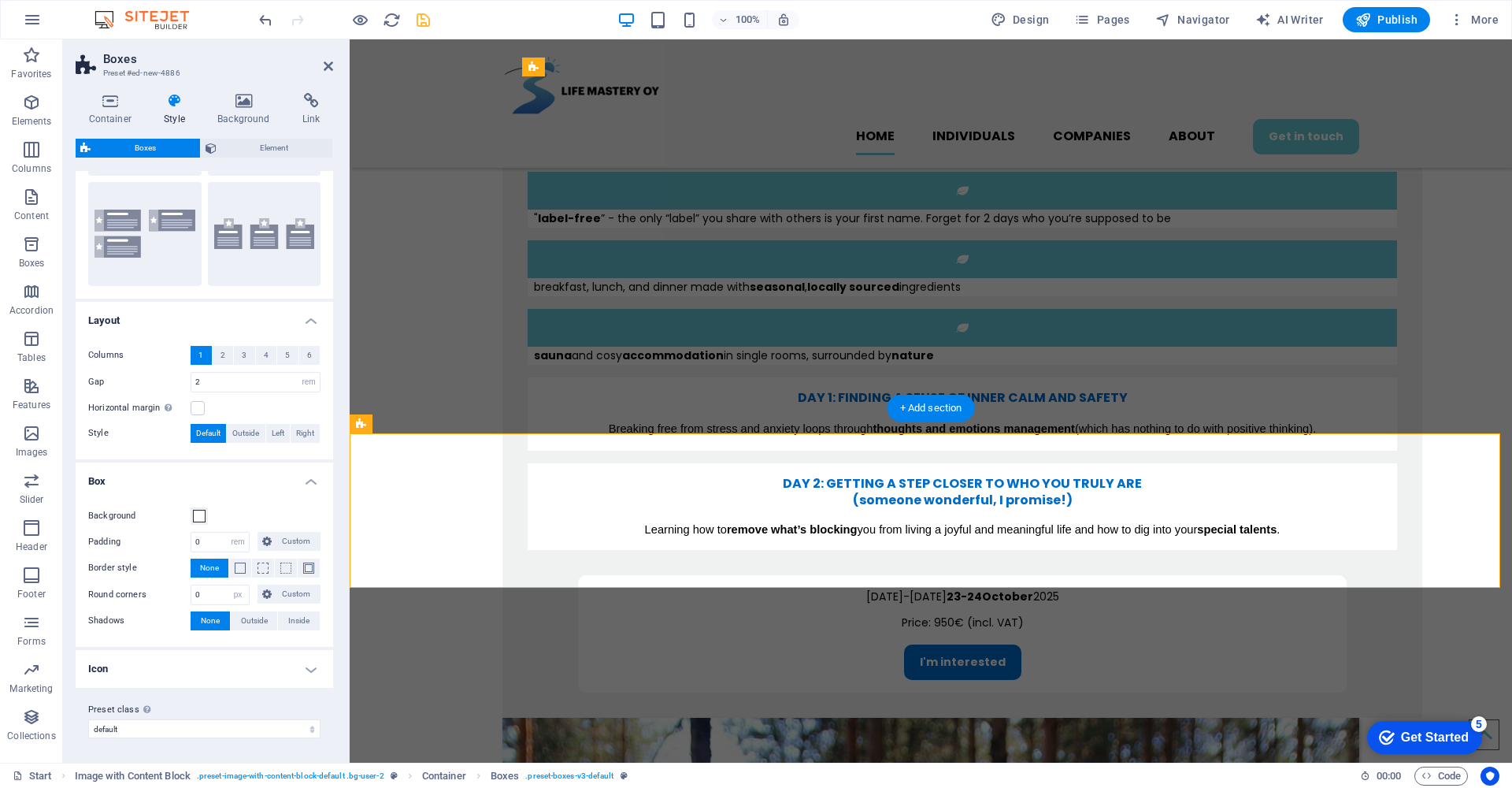
scroll to position [2, 0]
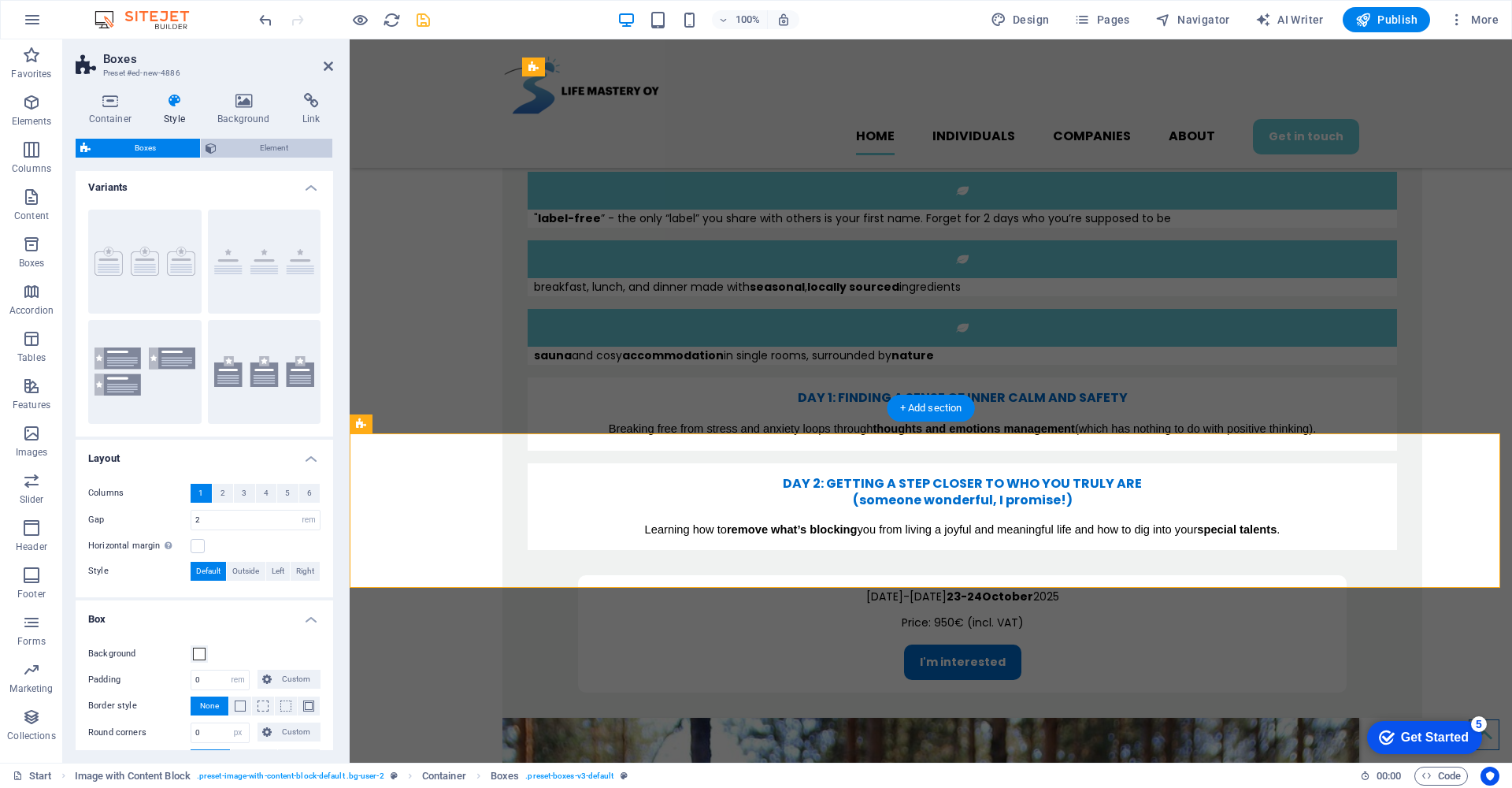
click at [285, 149] on span "Element" at bounding box center [275, 147] width 107 height 19
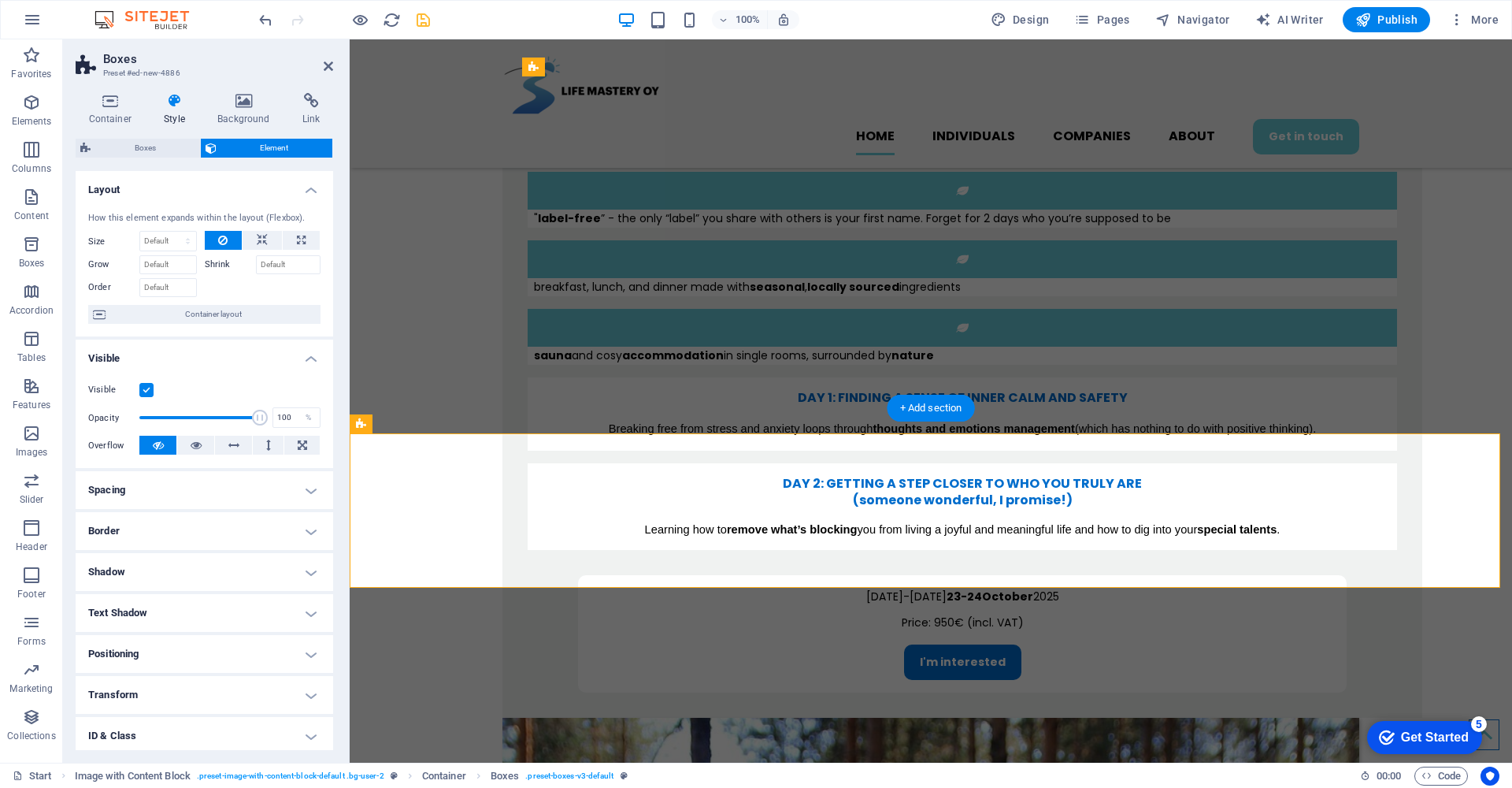
click at [304, 484] on h4 "Spacing" at bounding box center [204, 489] width 258 height 38
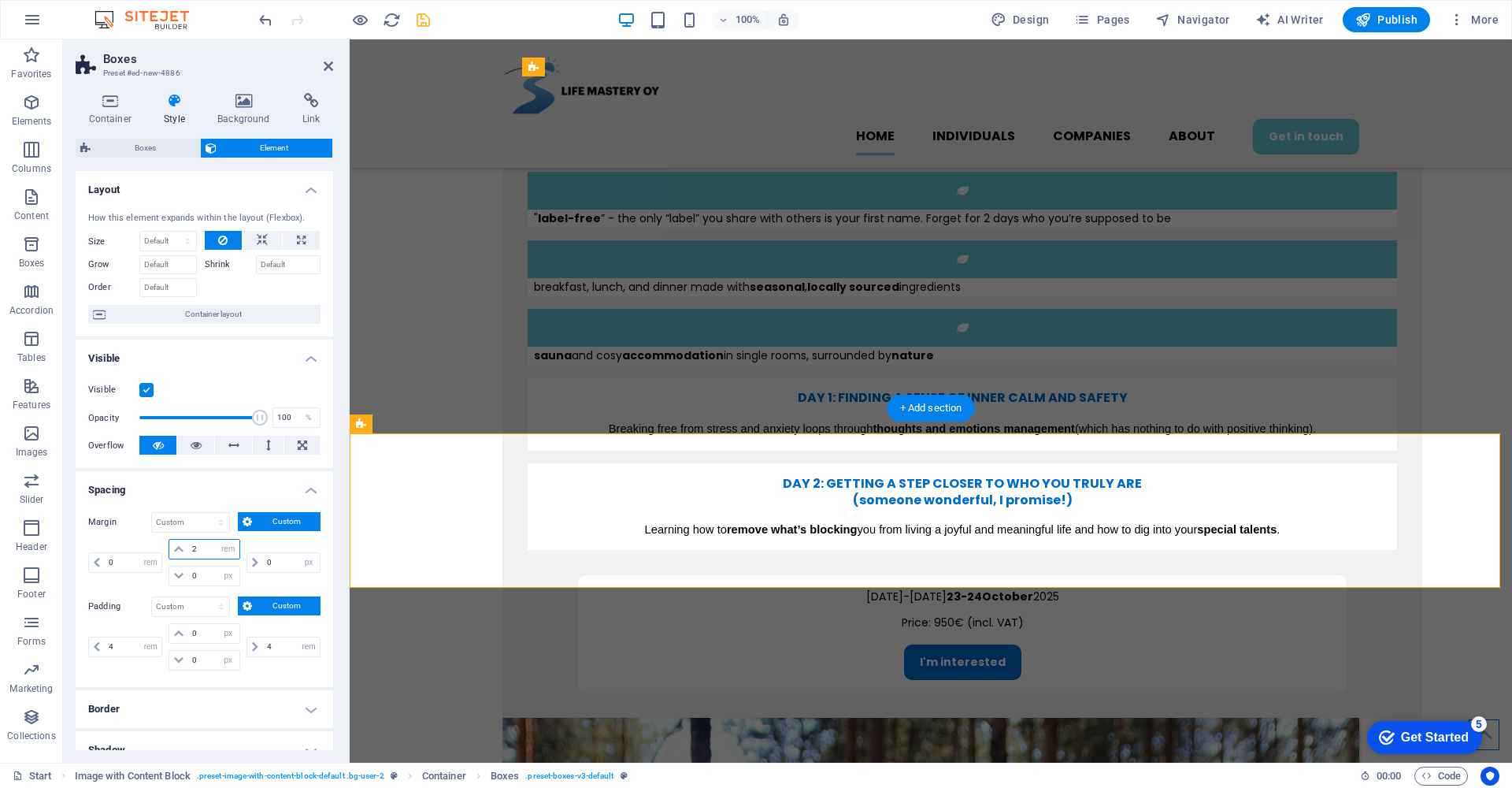
click at [191, 547] on input "2" at bounding box center [212, 549] width 50 height 19
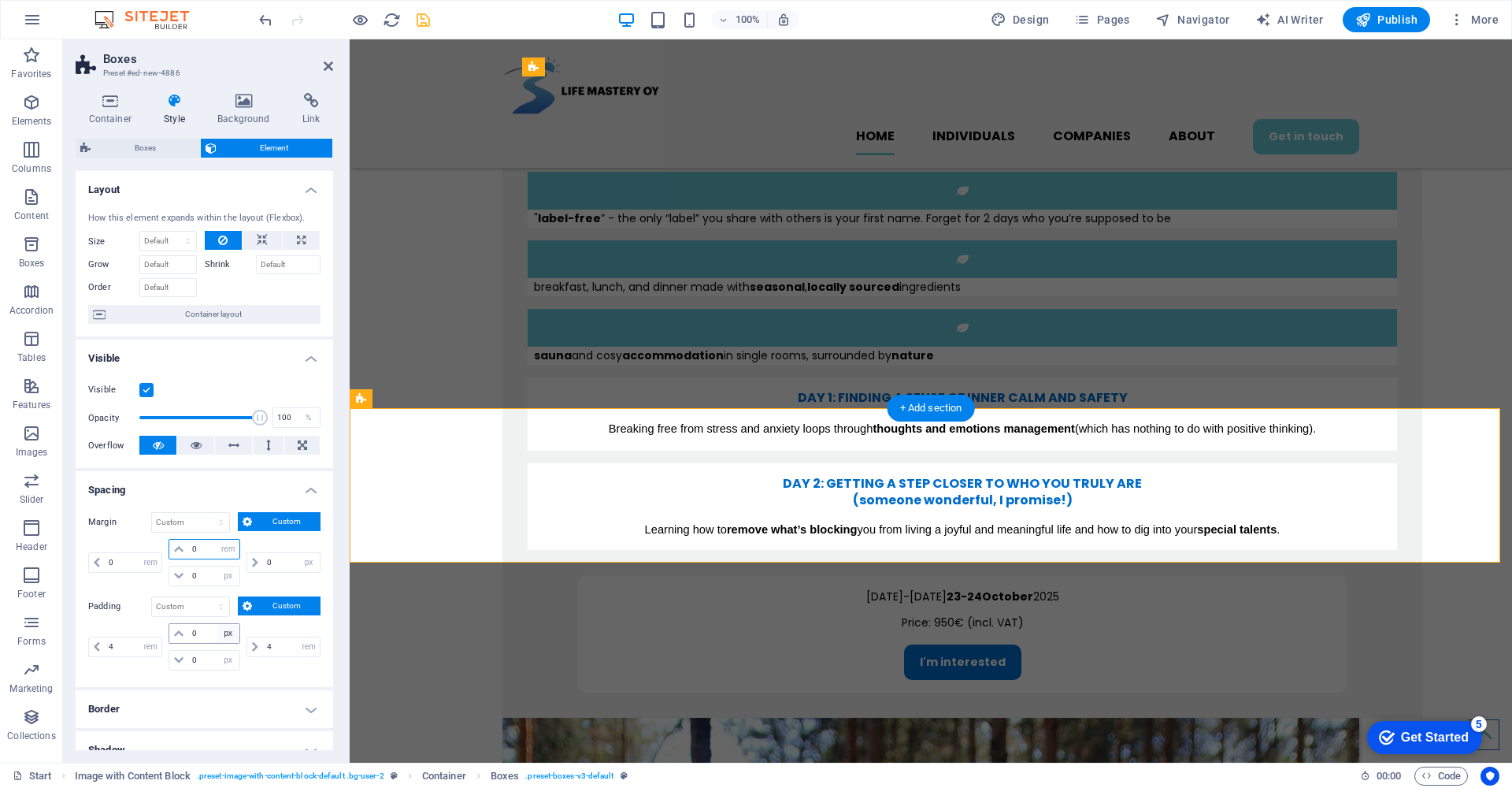
type input "0"
select select "rem"
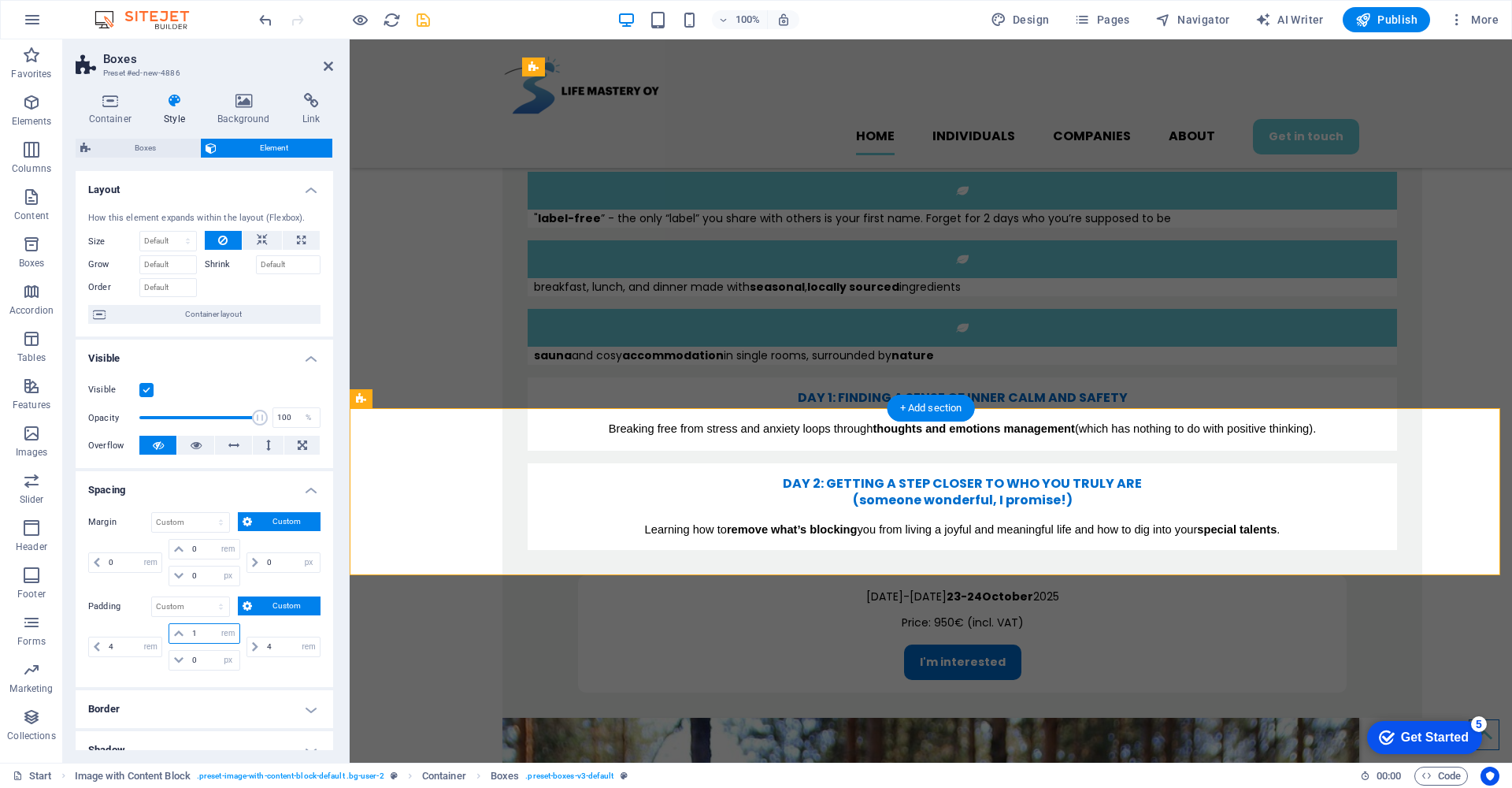
click at [192, 634] on input "1" at bounding box center [212, 633] width 50 height 19
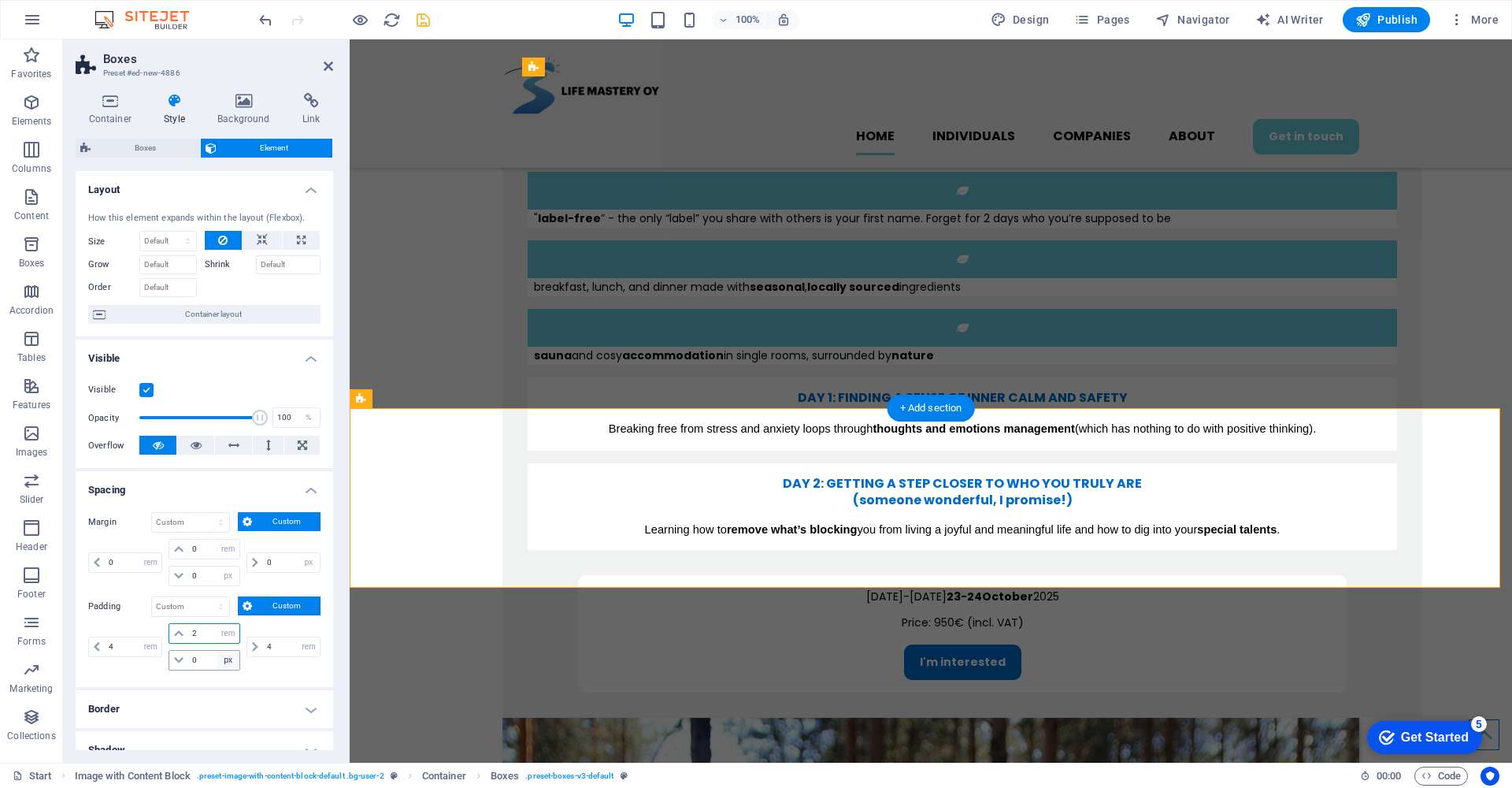
type input "2"
select select "rem"
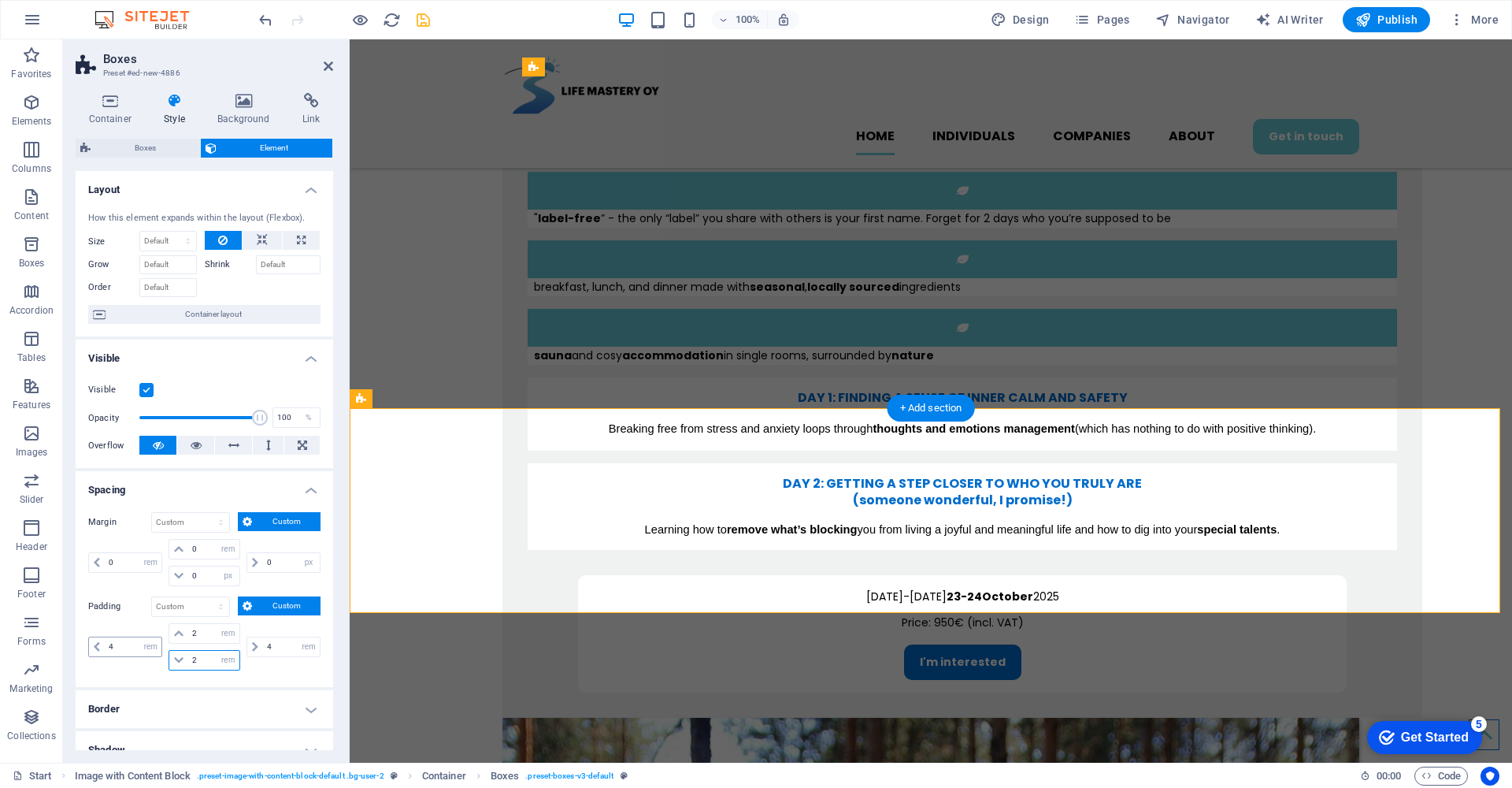
type input "2"
click at [126, 649] on input "4" at bounding box center [132, 646] width 56 height 19
type input "6"
click at [270, 647] on input "4" at bounding box center [291, 646] width 56 height 19
type input "6"
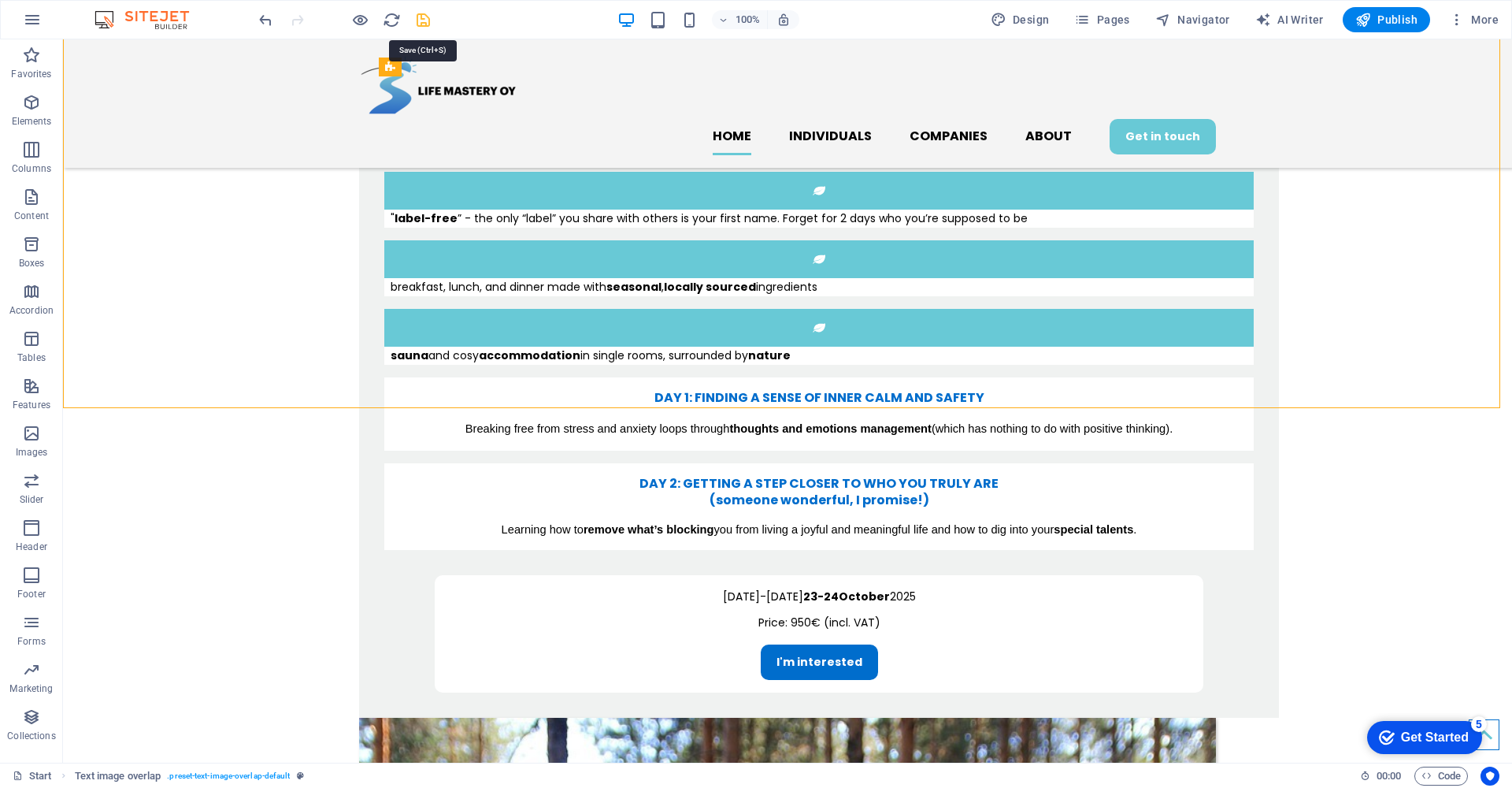
click at [424, 24] on icon "save" at bounding box center [423, 20] width 18 height 18
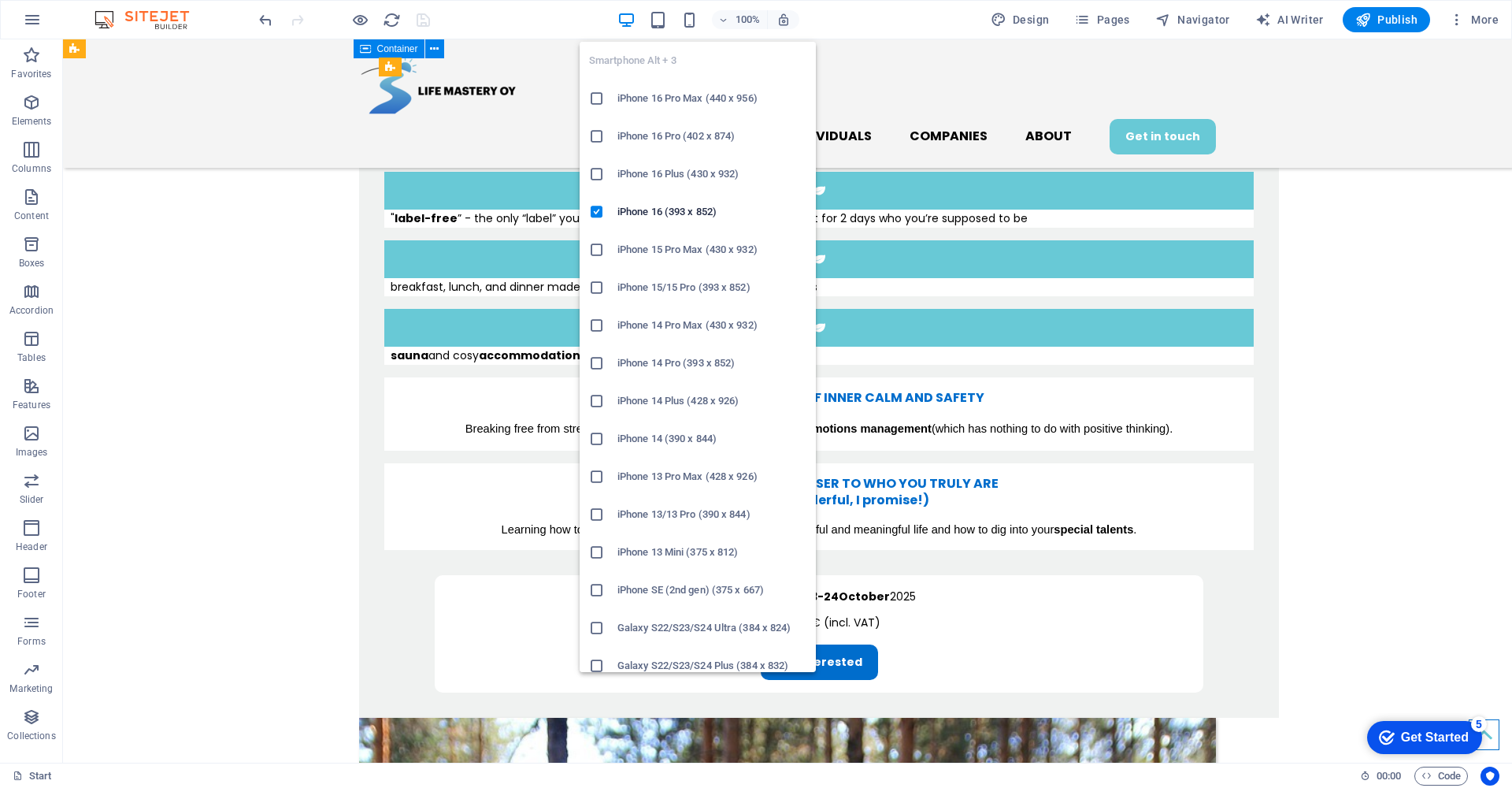
click at [598, 327] on icon at bounding box center [597, 325] width 16 height 16
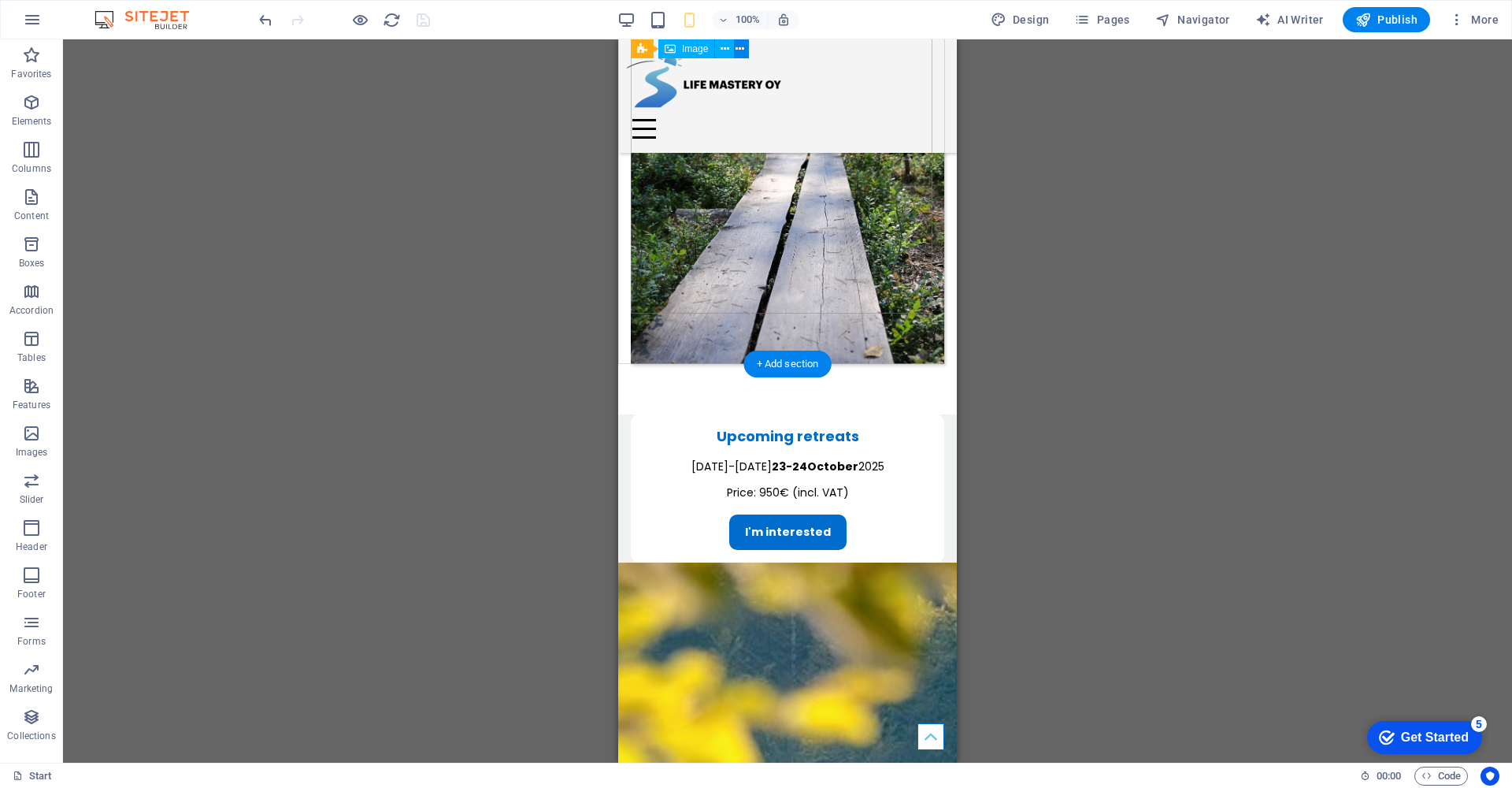
scroll to position [2117, 0]
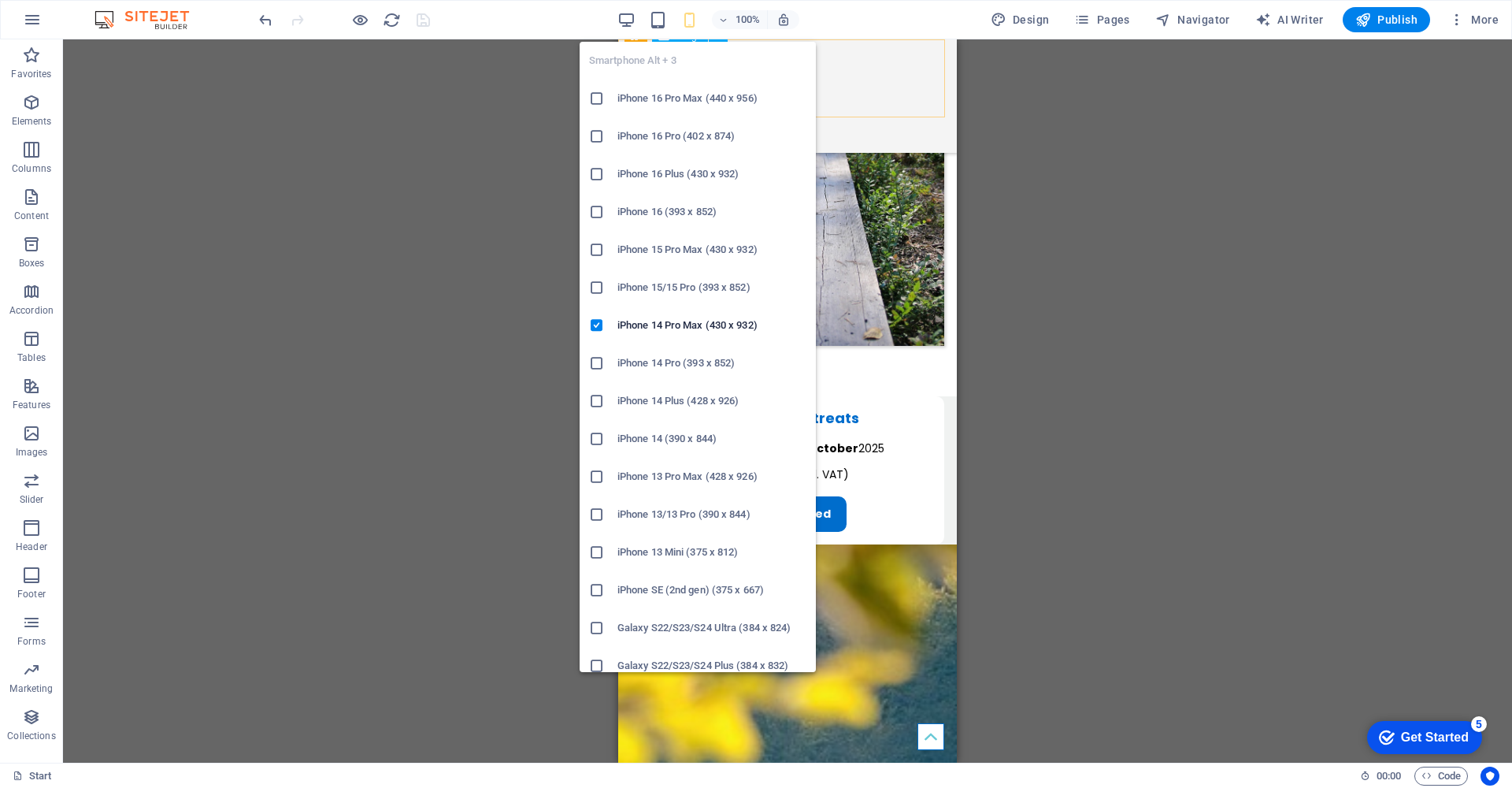
click at [601, 551] on icon at bounding box center [597, 552] width 16 height 16
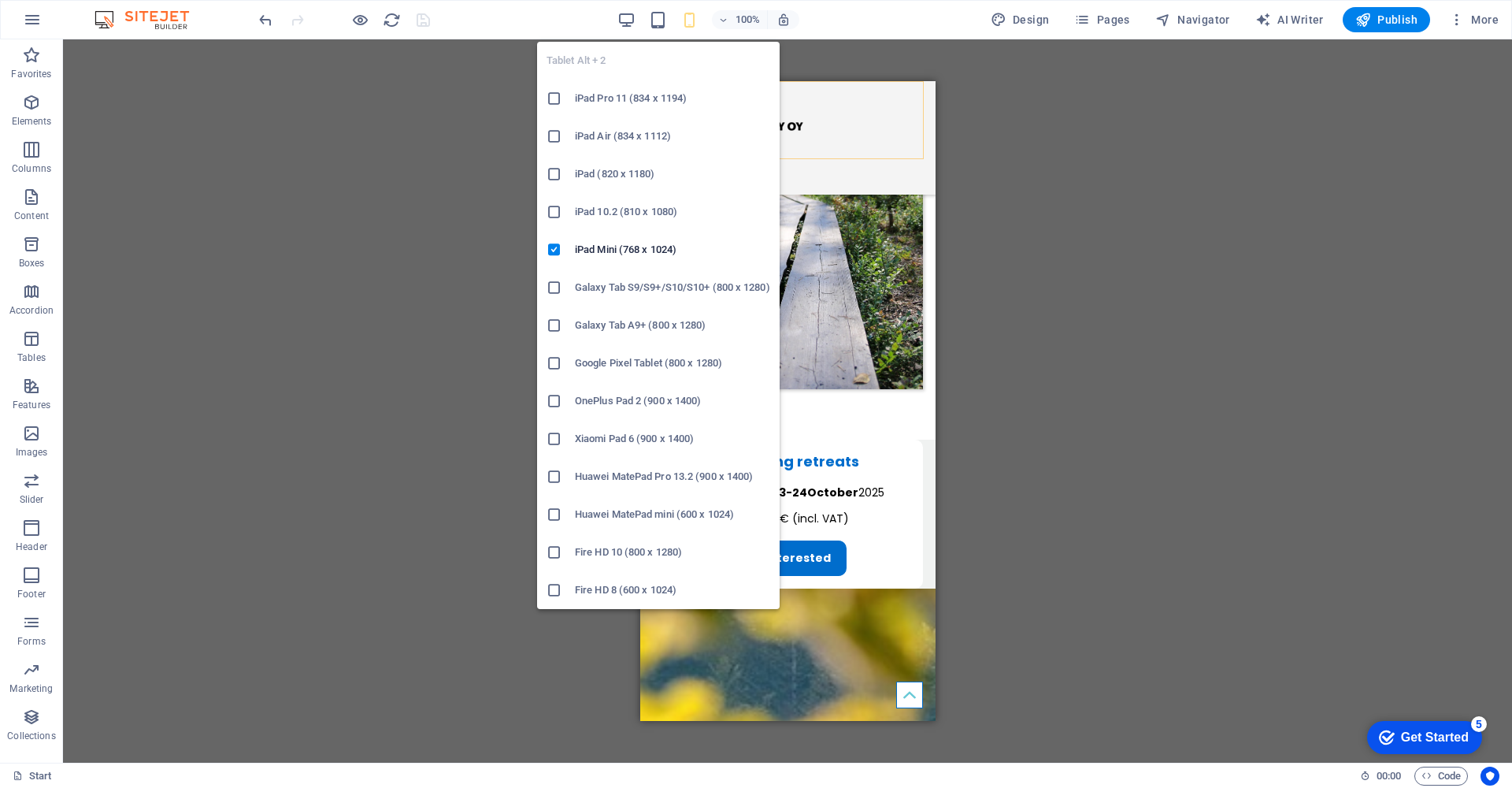
click at [609, 436] on h6 "Xiaomi Pad 6 (900 x 1400)" at bounding box center [673, 438] width 196 height 19
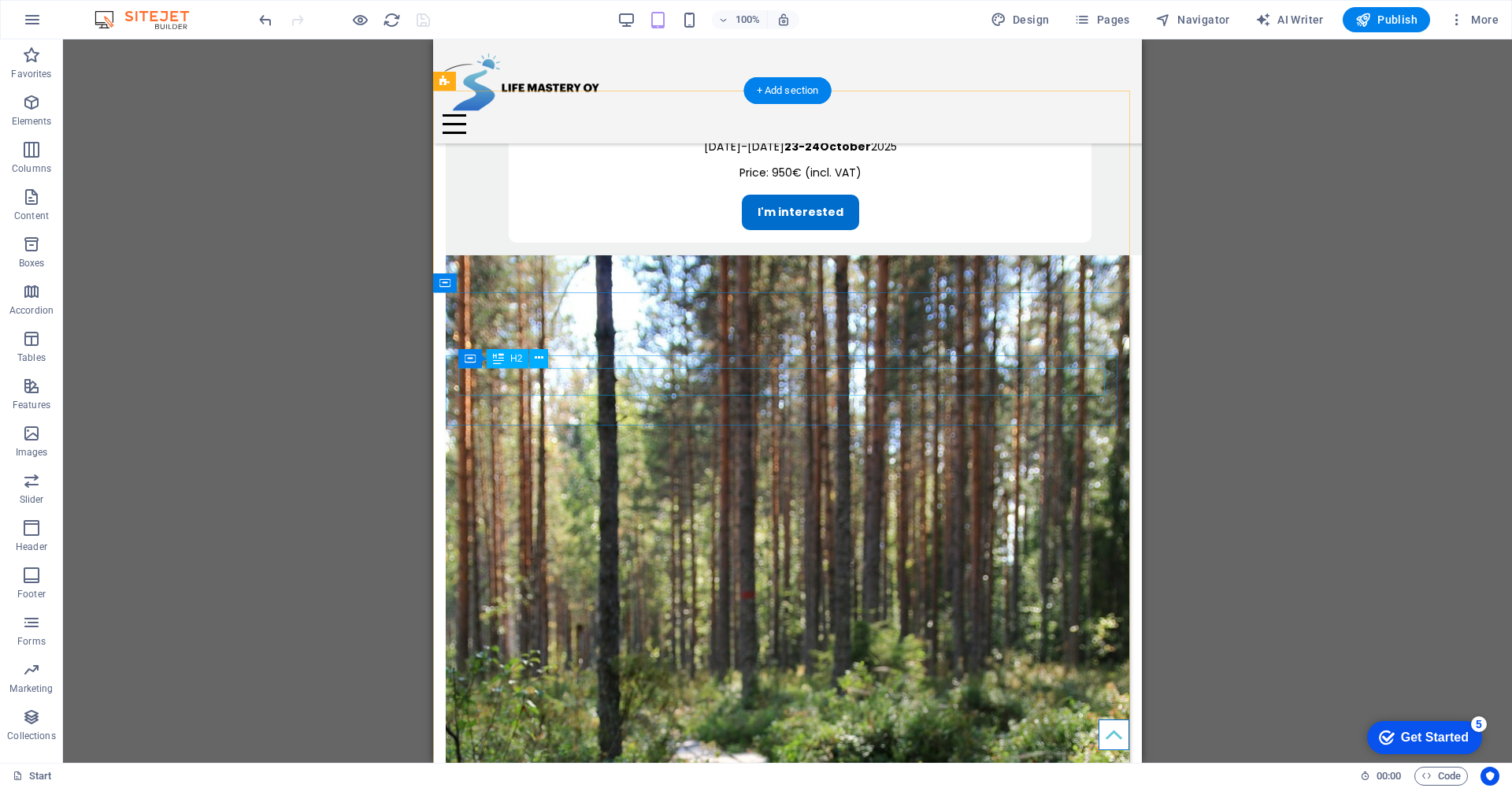
scroll to position [1416, 0]
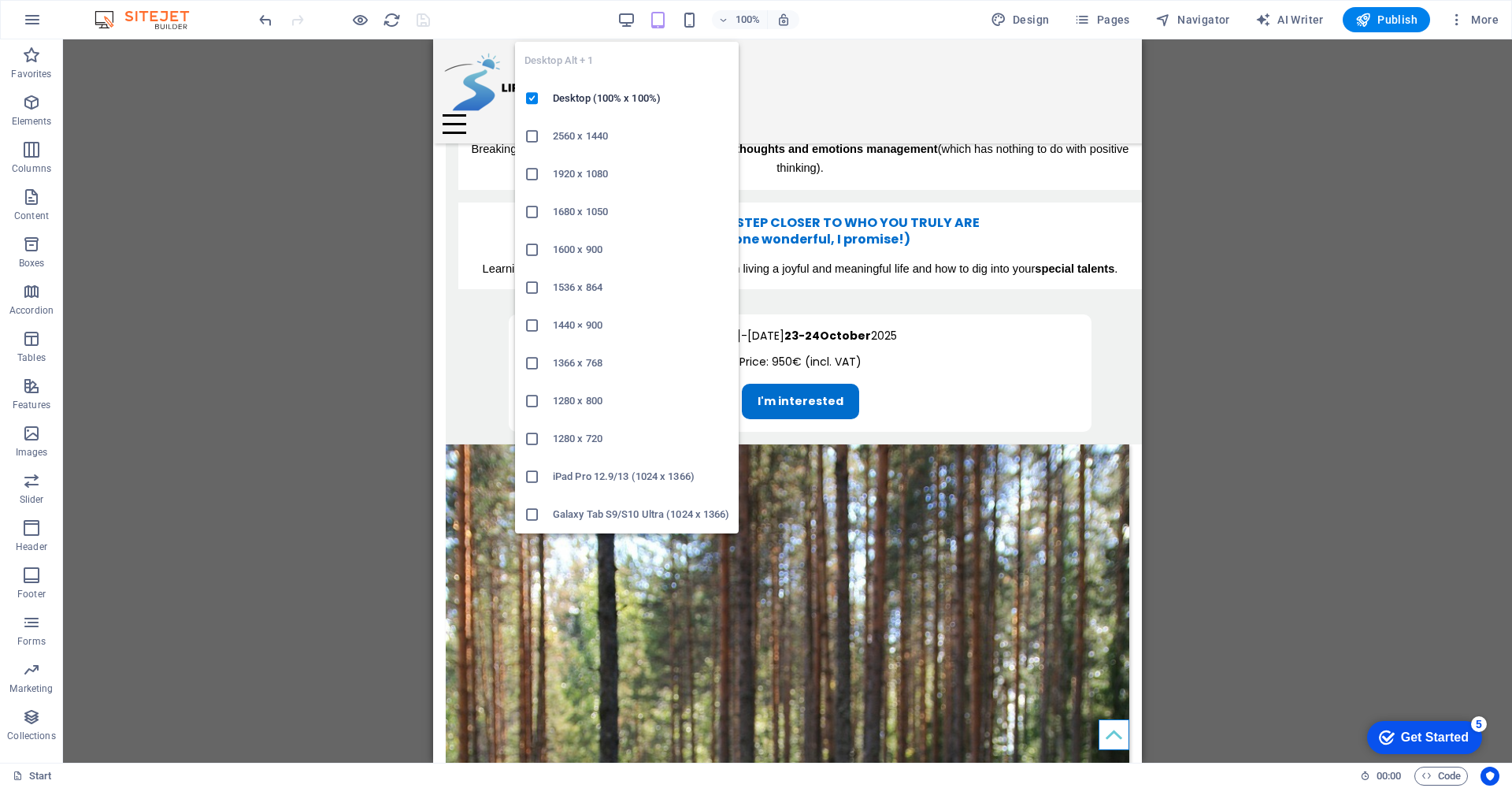
click at [553, 442] on h6 "1280 x 720" at bounding box center [640, 438] width 176 height 19
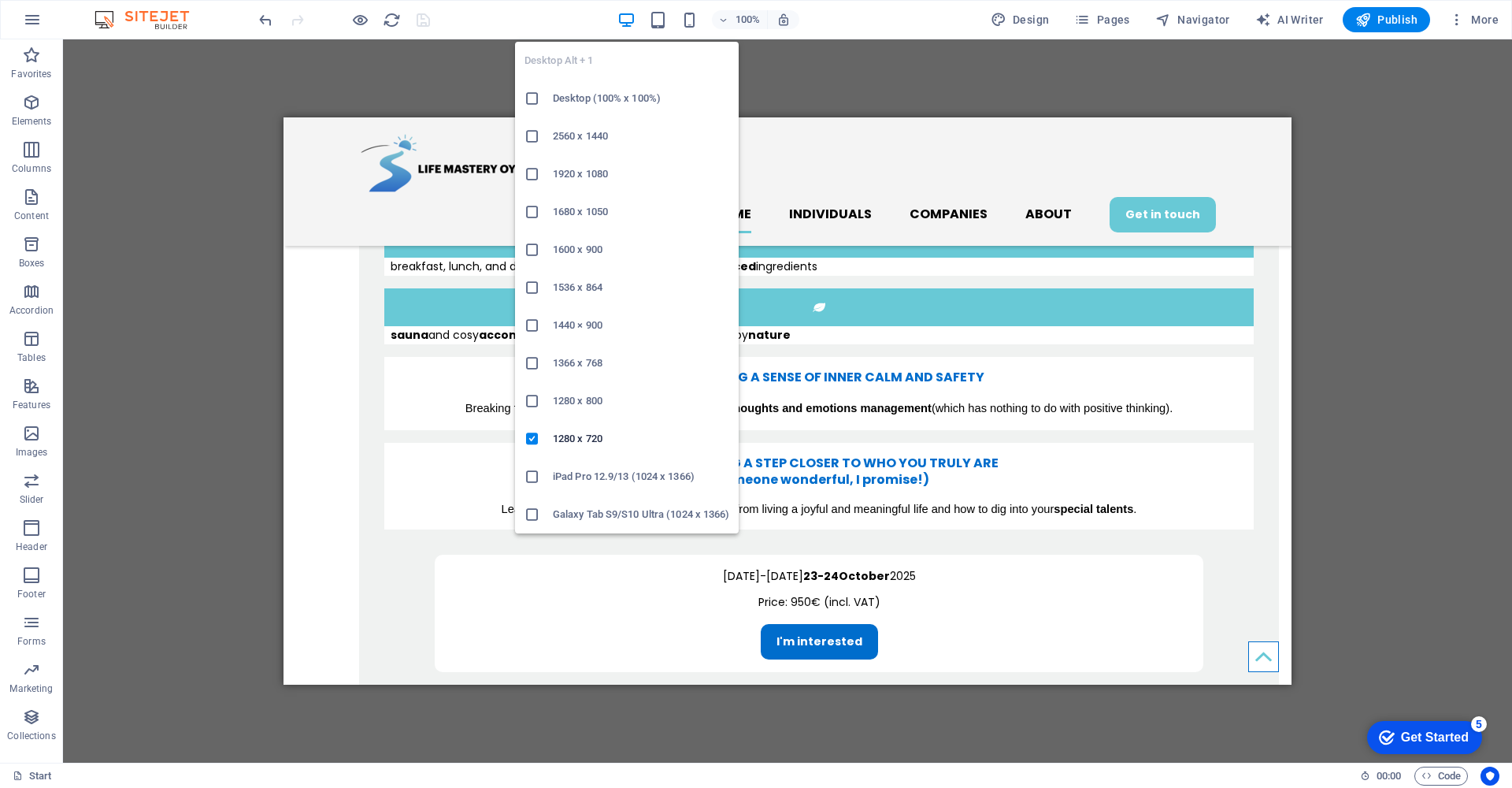
click at [614, 103] on h6 "Desktop (100% x 100%)" at bounding box center [640, 98] width 176 height 19
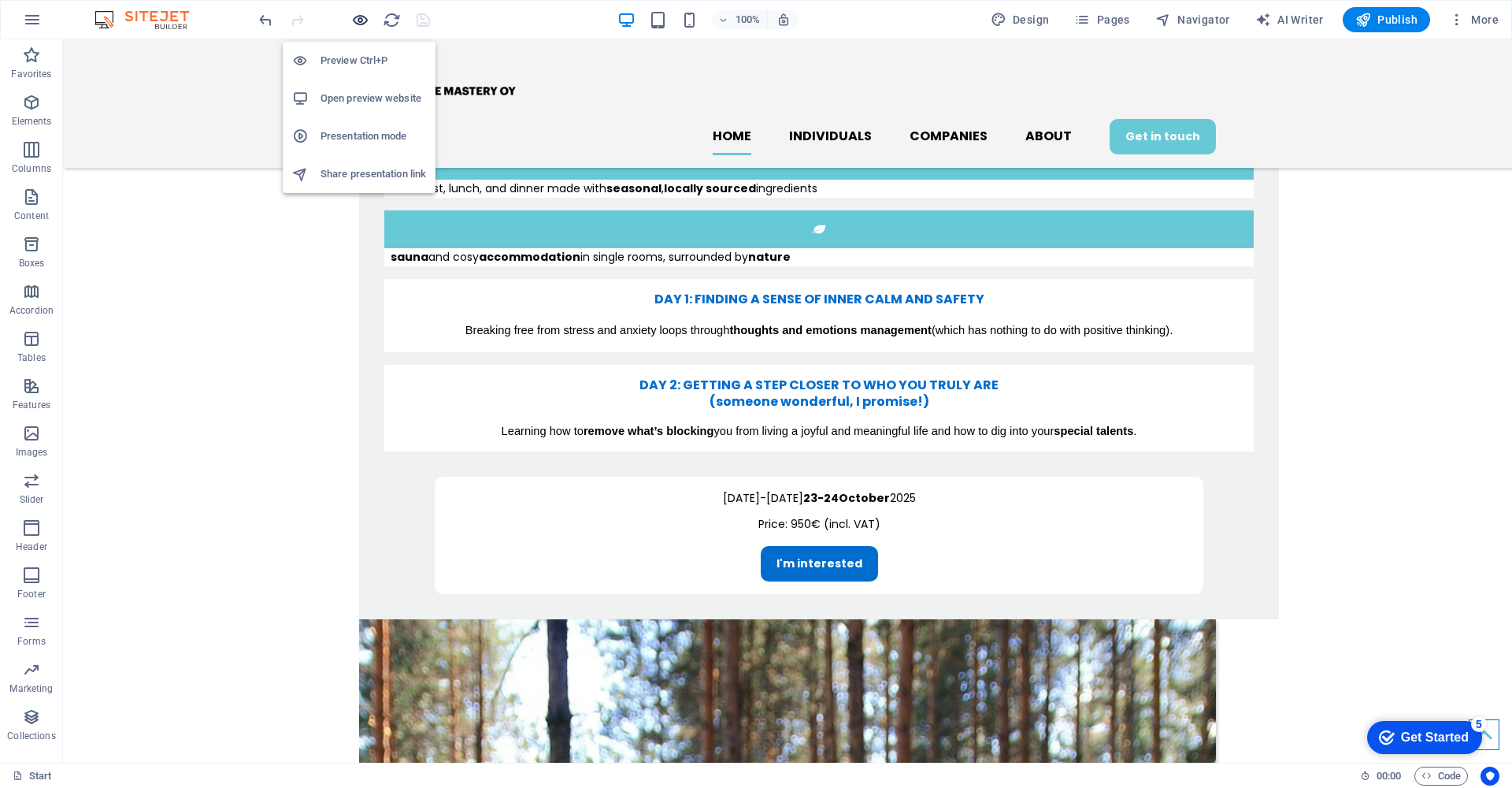
click at [360, 18] on icon "button" at bounding box center [360, 20] width 18 height 18
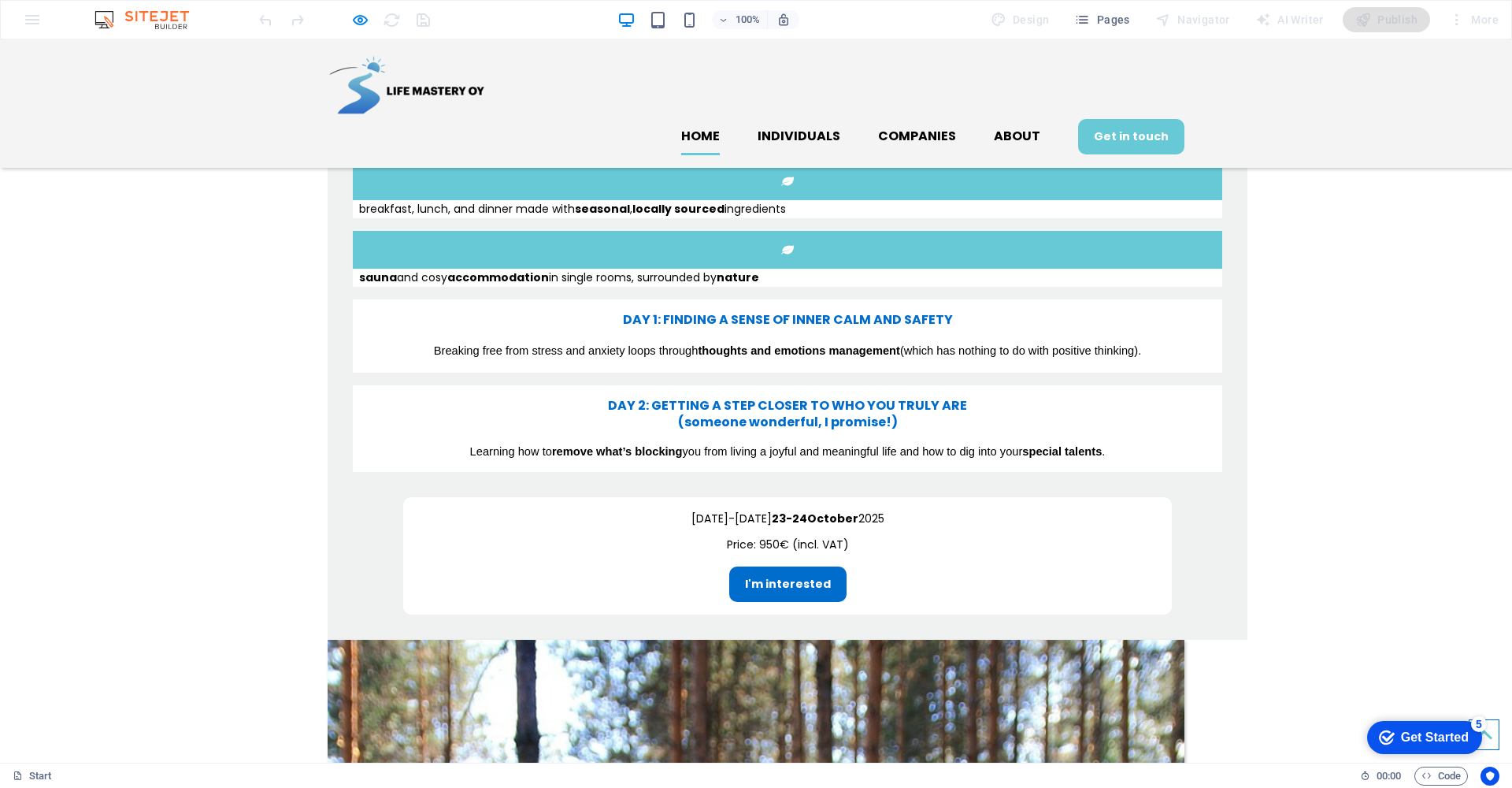
scroll to position [1303, 0]
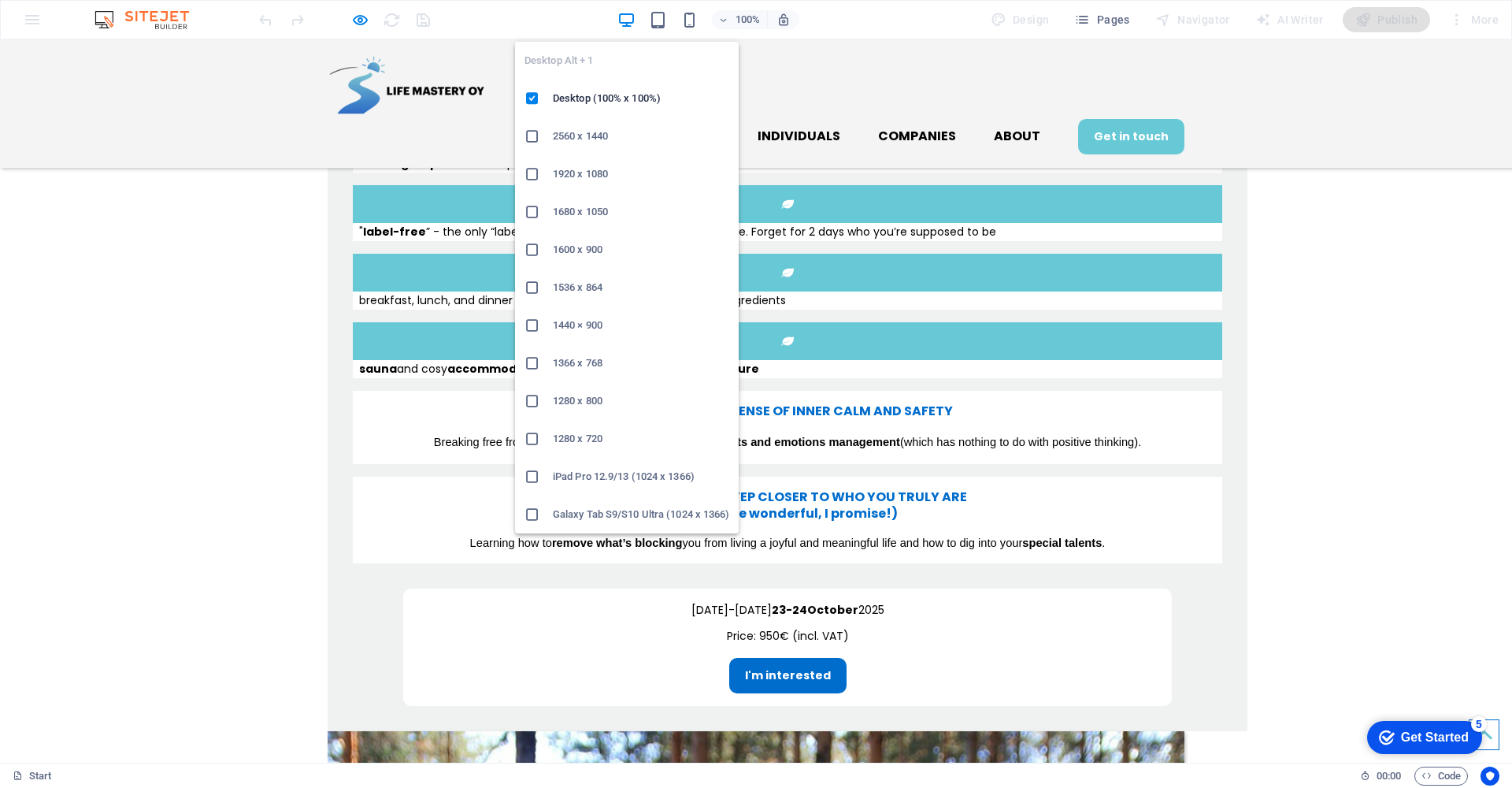
click at [535, 441] on icon at bounding box center [533, 439] width 16 height 16
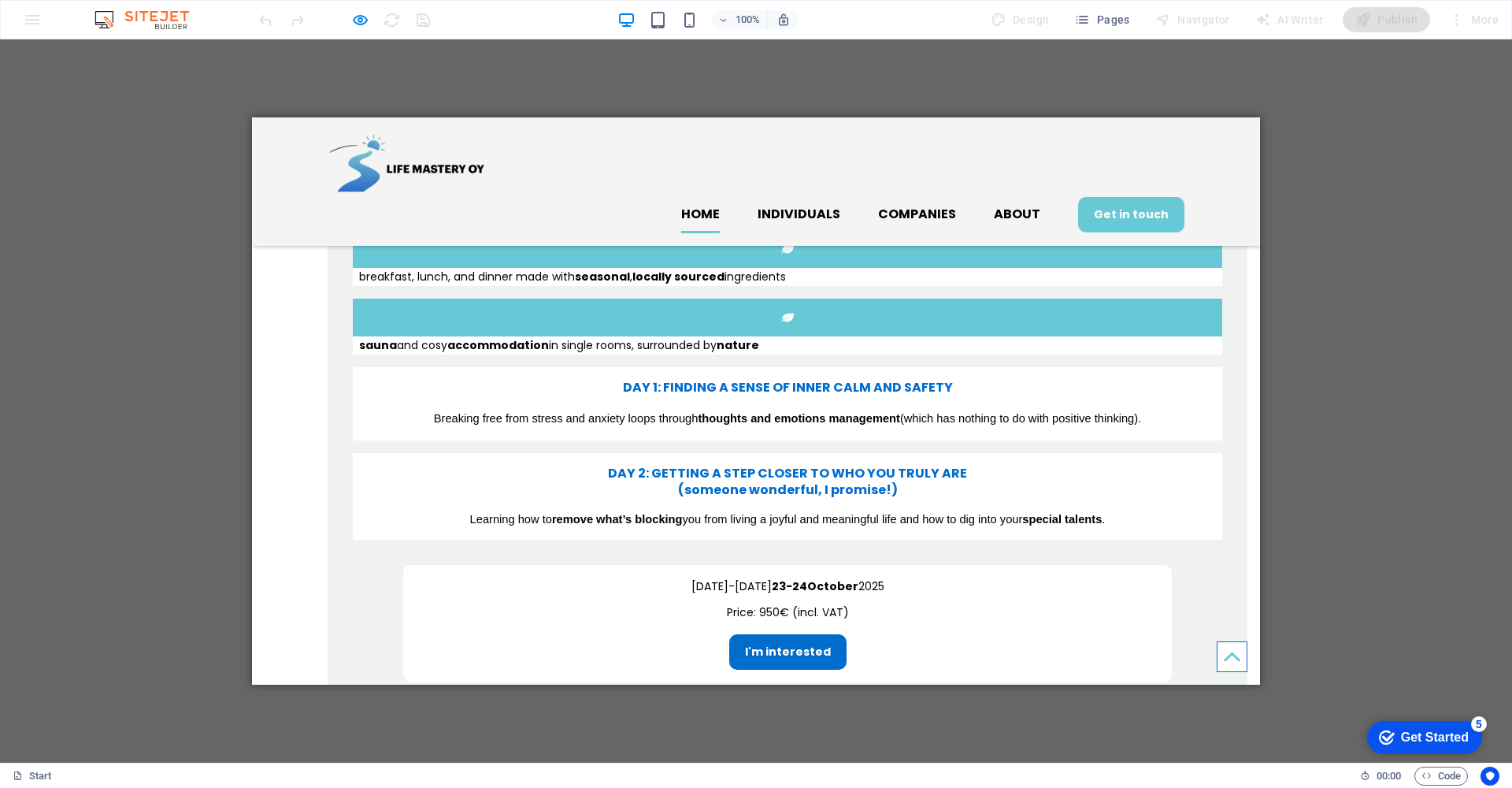
scroll to position [1513, 0]
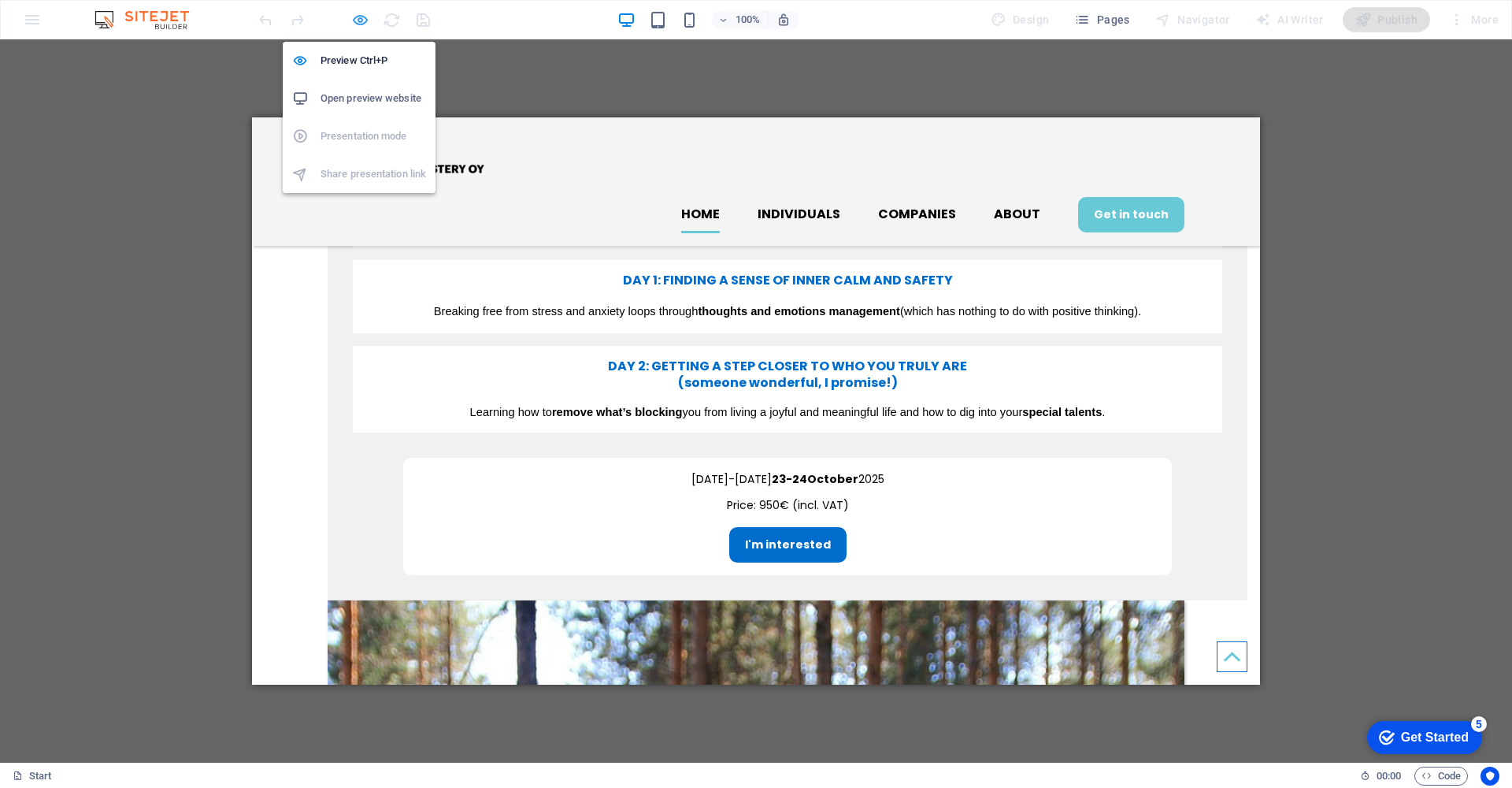
click at [359, 17] on icon "button" at bounding box center [360, 20] width 18 height 18
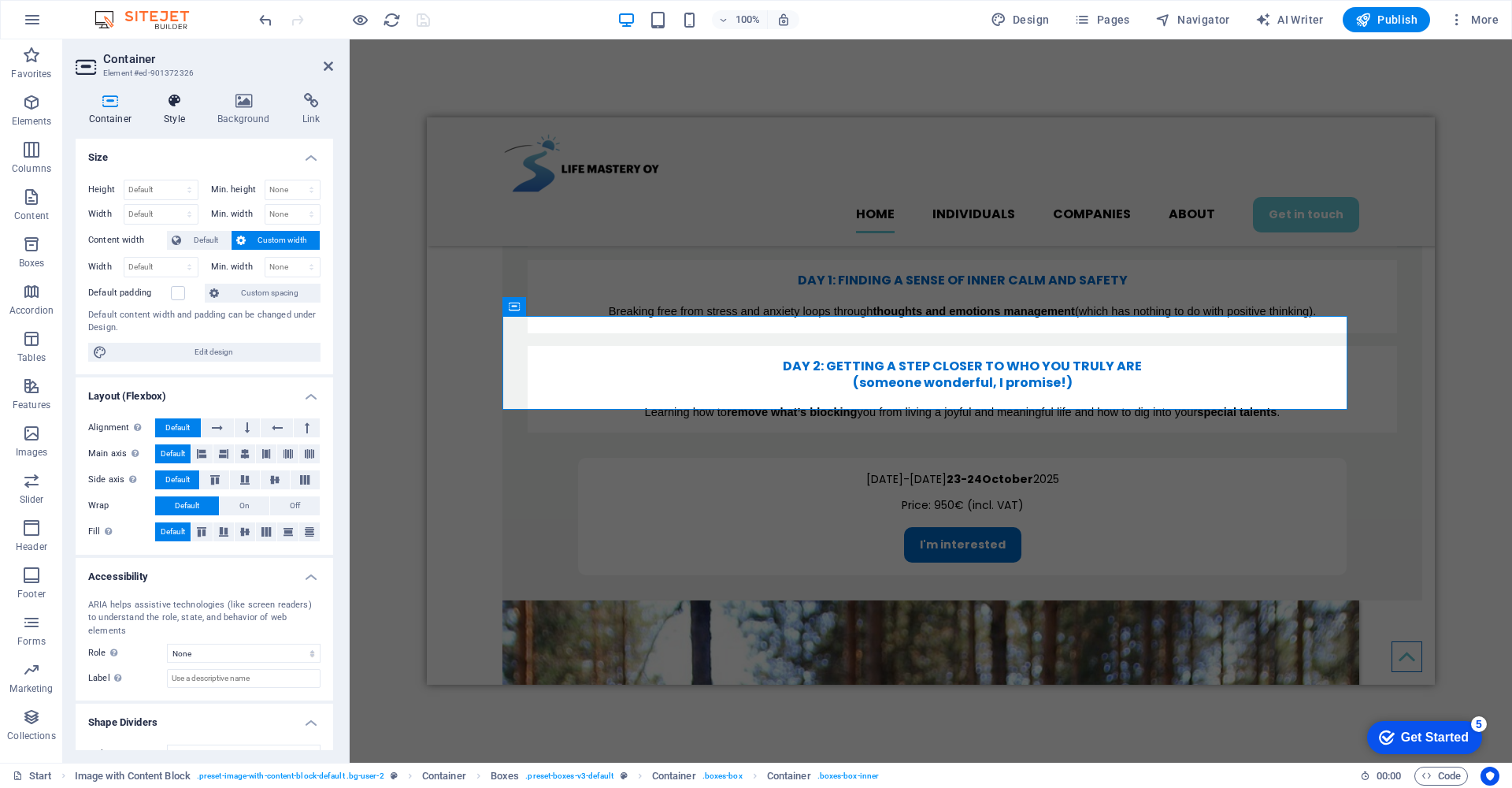
click at [170, 100] on icon at bounding box center [175, 101] width 47 height 16
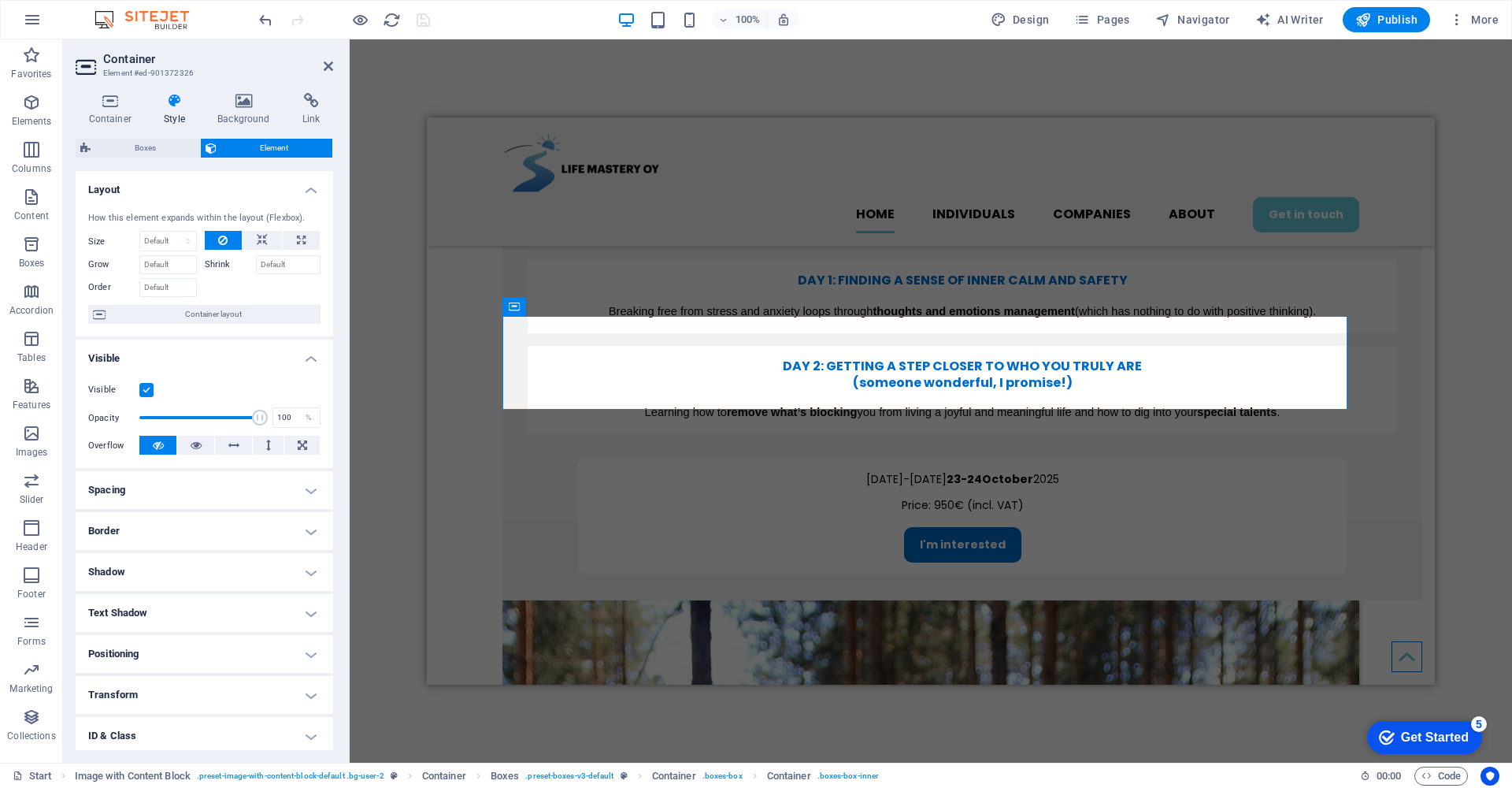
click at [305, 492] on h4 "Spacing" at bounding box center [204, 489] width 258 height 38
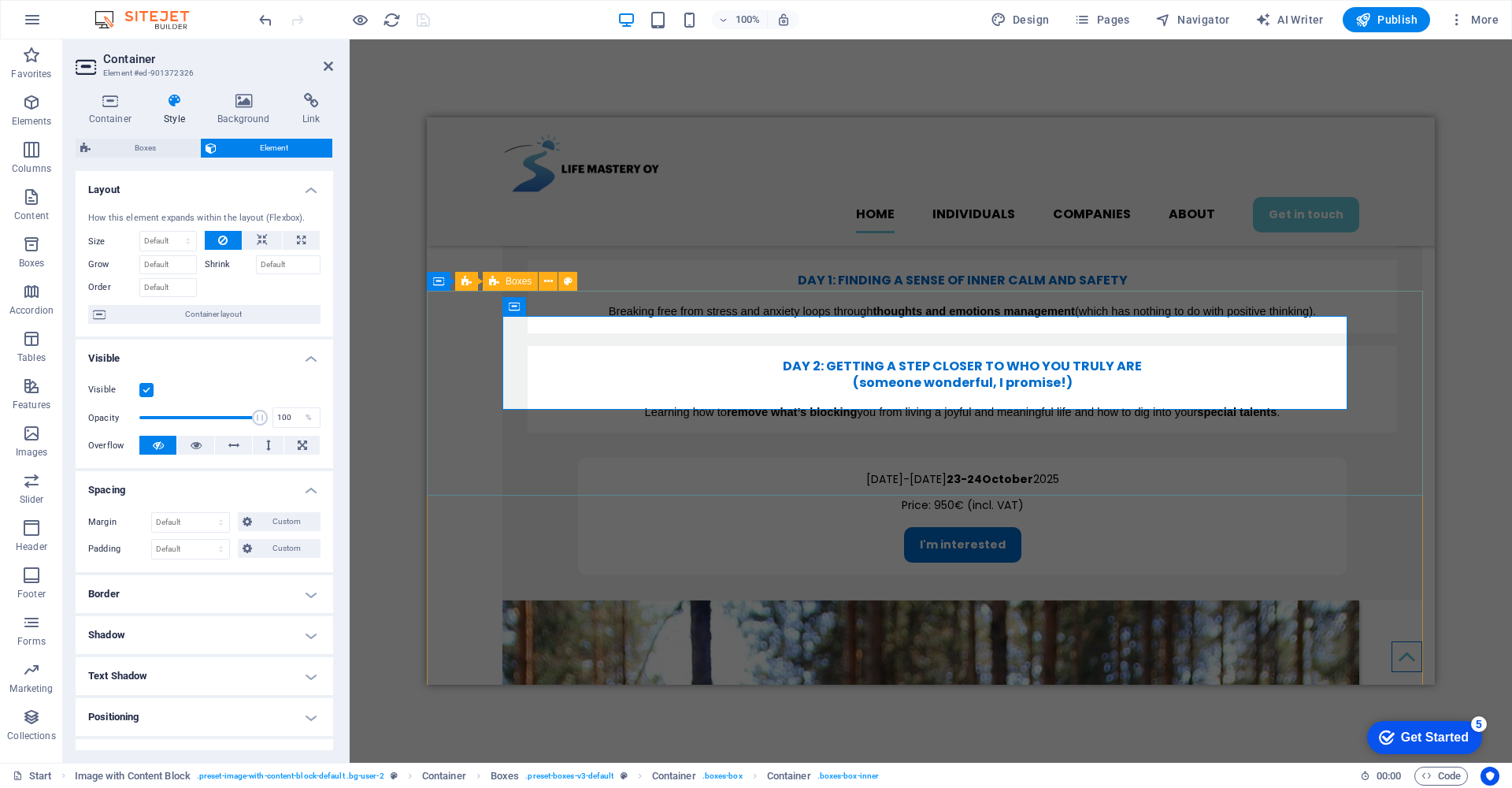
select select "rem"
select select "px"
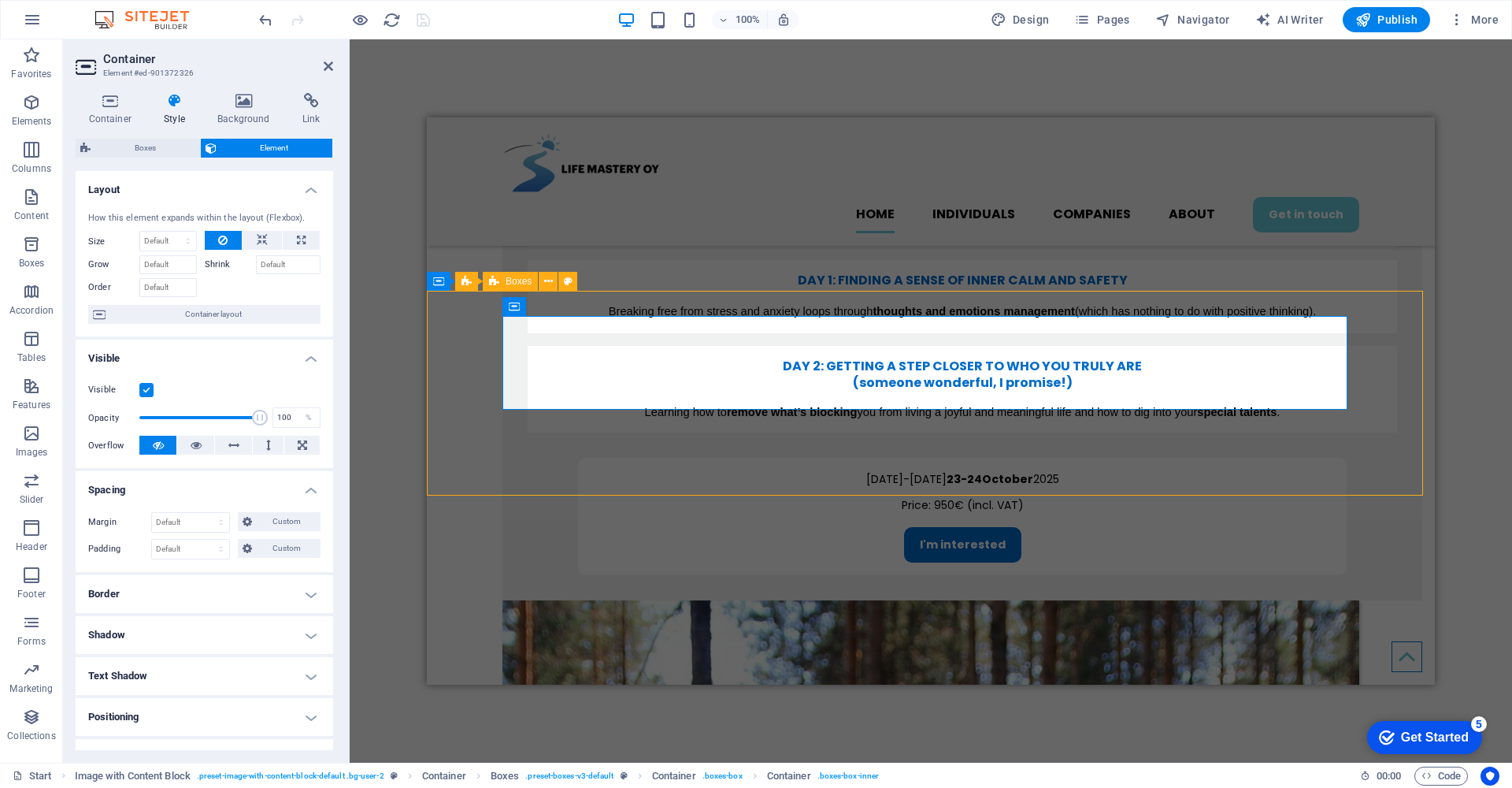
select select "px"
select select "rem"
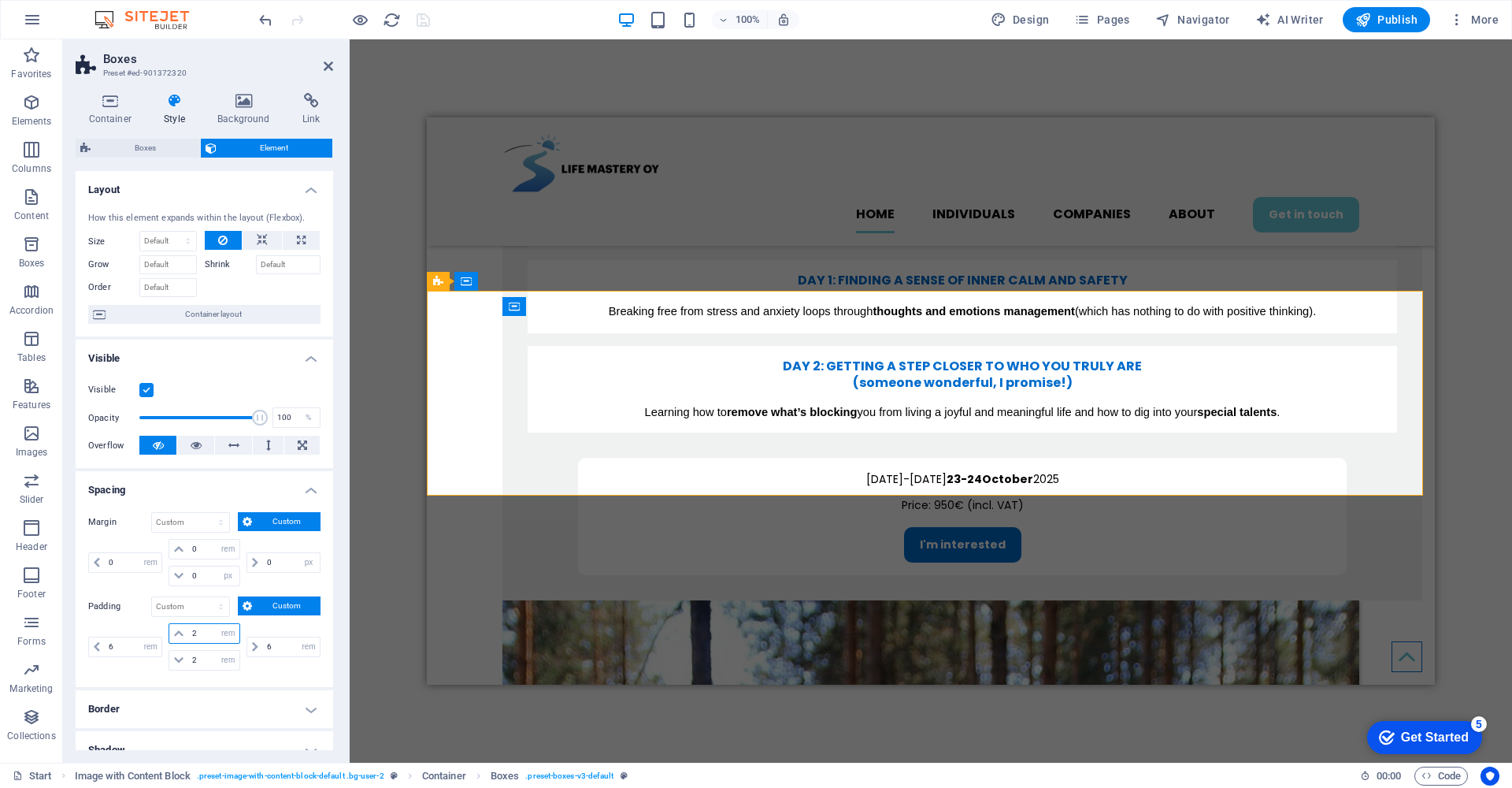
click at [203, 633] on input "2" at bounding box center [212, 633] width 50 height 19
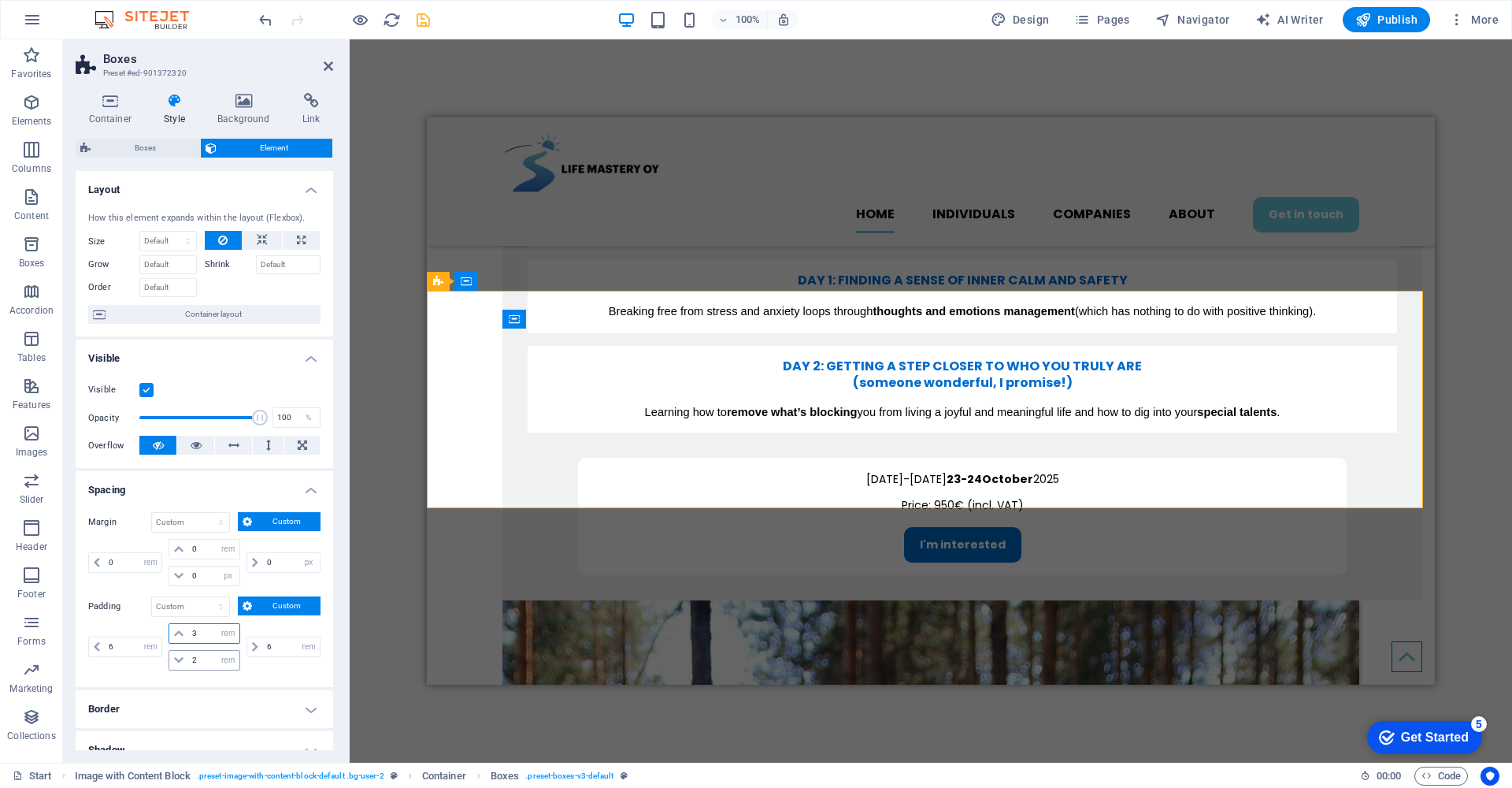
type input "3"
click at [210, 657] on input "2" at bounding box center [212, 659] width 50 height 19
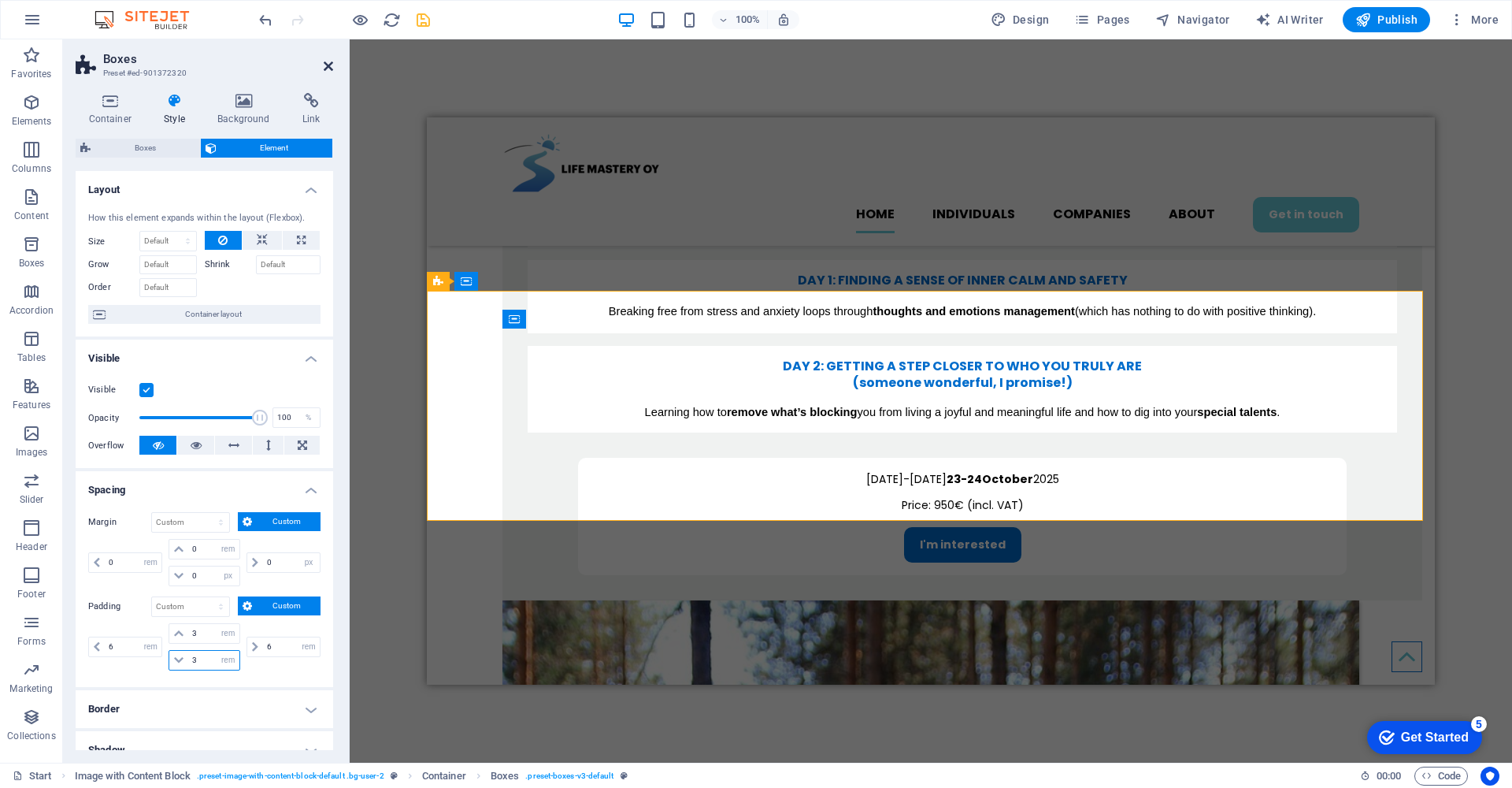
type input "3"
click at [327, 68] on icon at bounding box center [328, 66] width 10 height 13
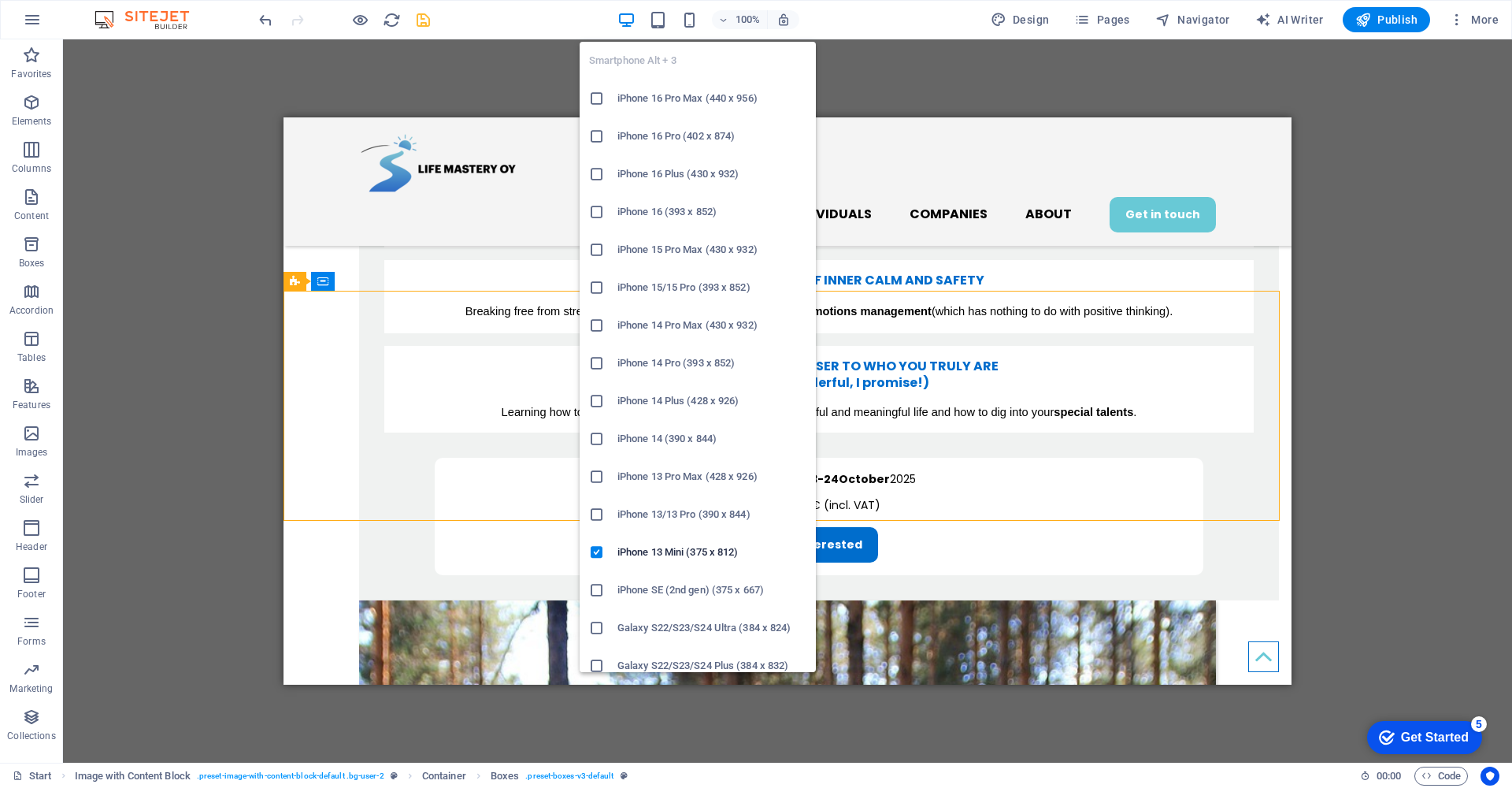
click at [596, 217] on icon at bounding box center [597, 212] width 16 height 16
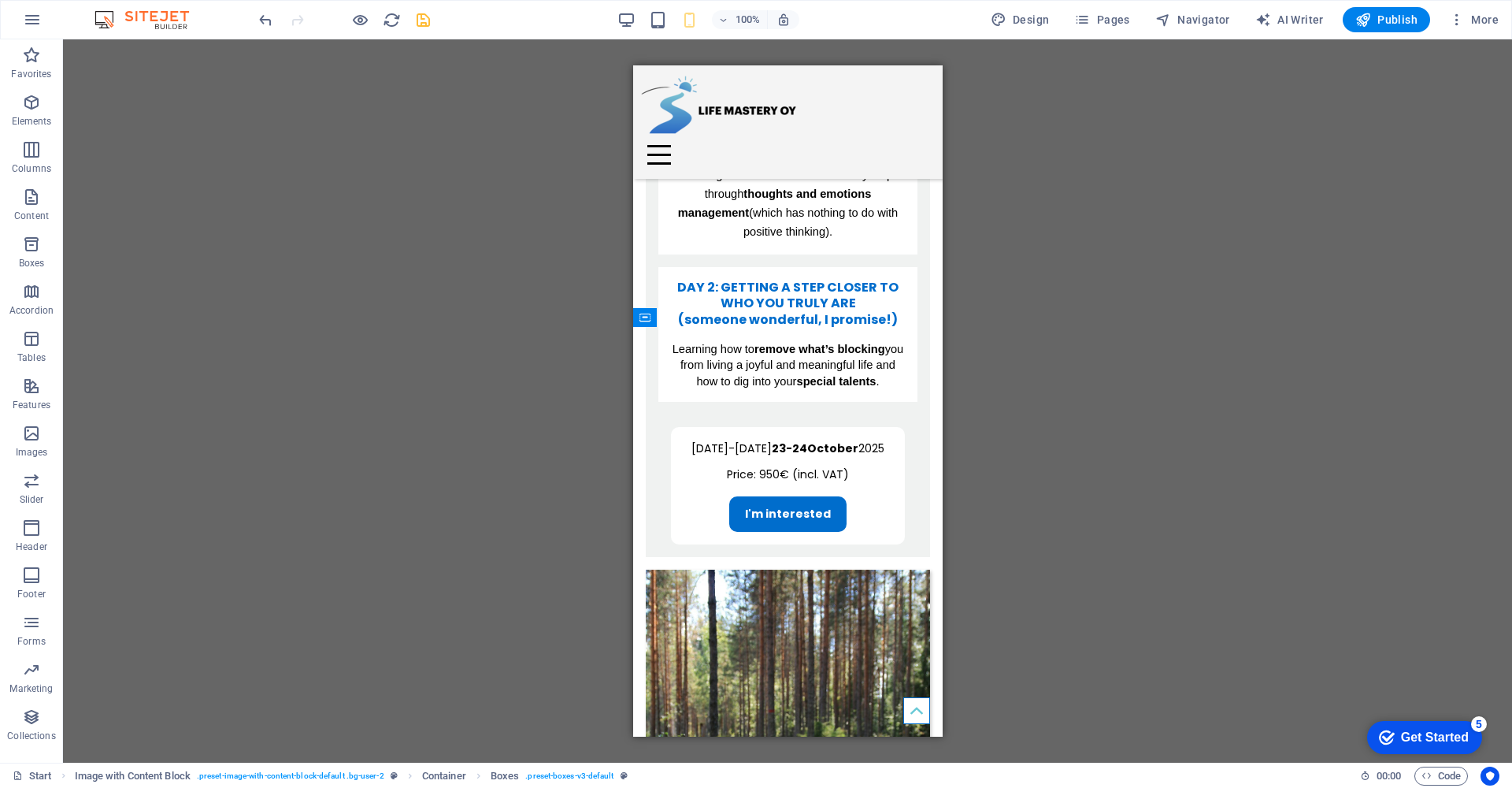
scroll to position [2218, 0]
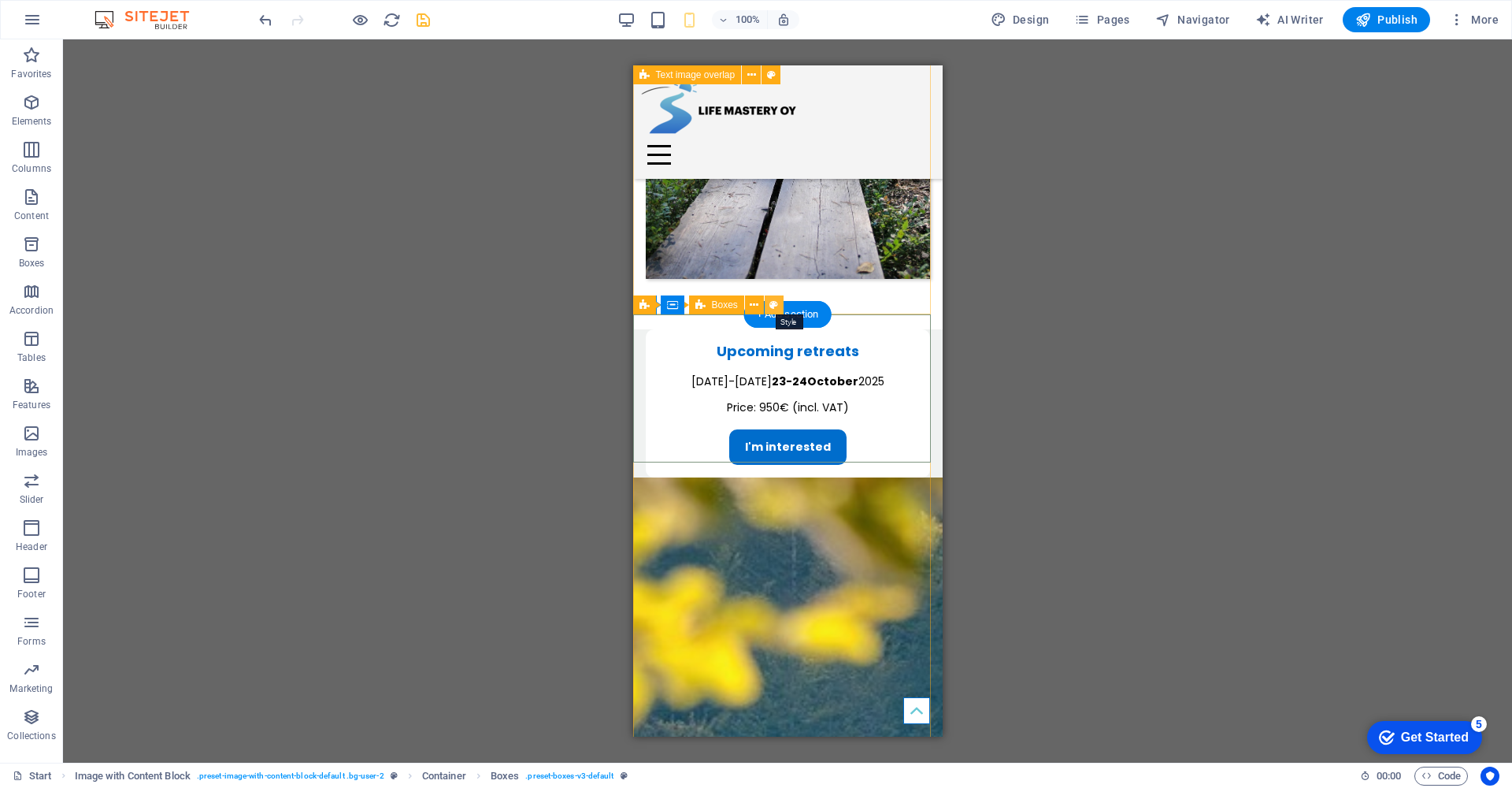
click at [773, 301] on icon at bounding box center [773, 305] width 9 height 17
select select "rem"
select select "px"
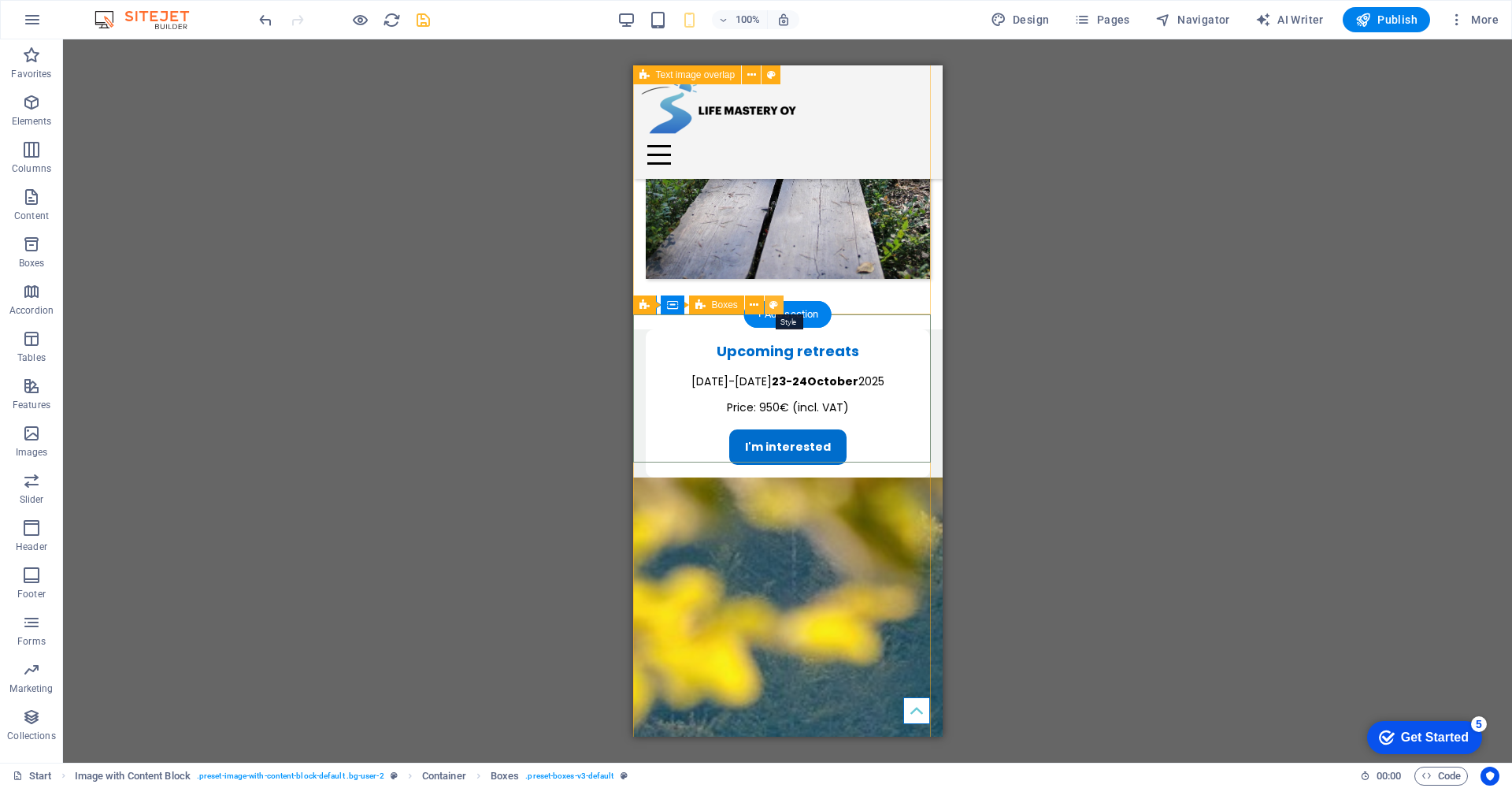
select select "rem"
select select "px"
select select "rem"
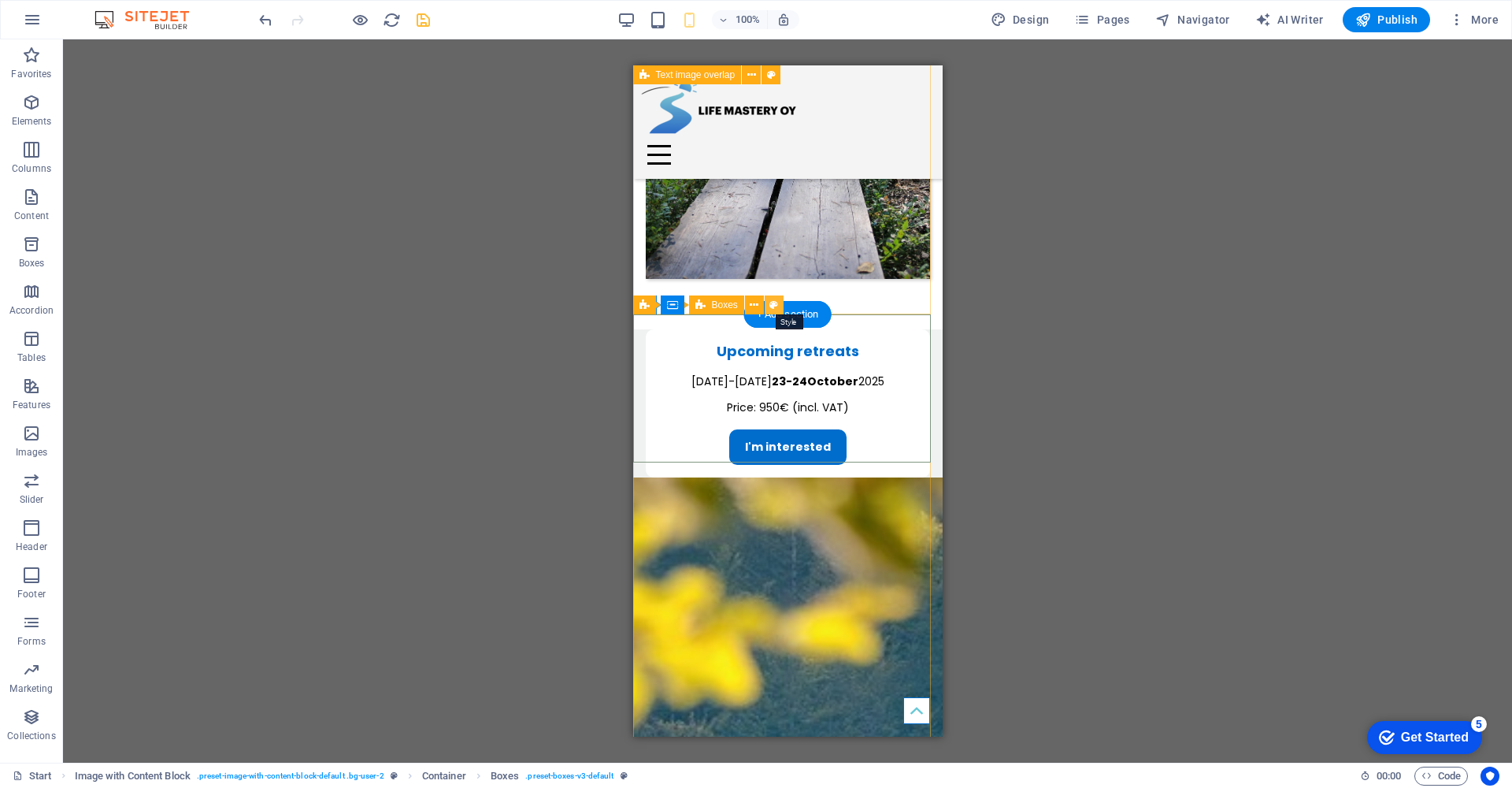
select select "rem"
select select "px"
select select "preset-boxes-v3-default"
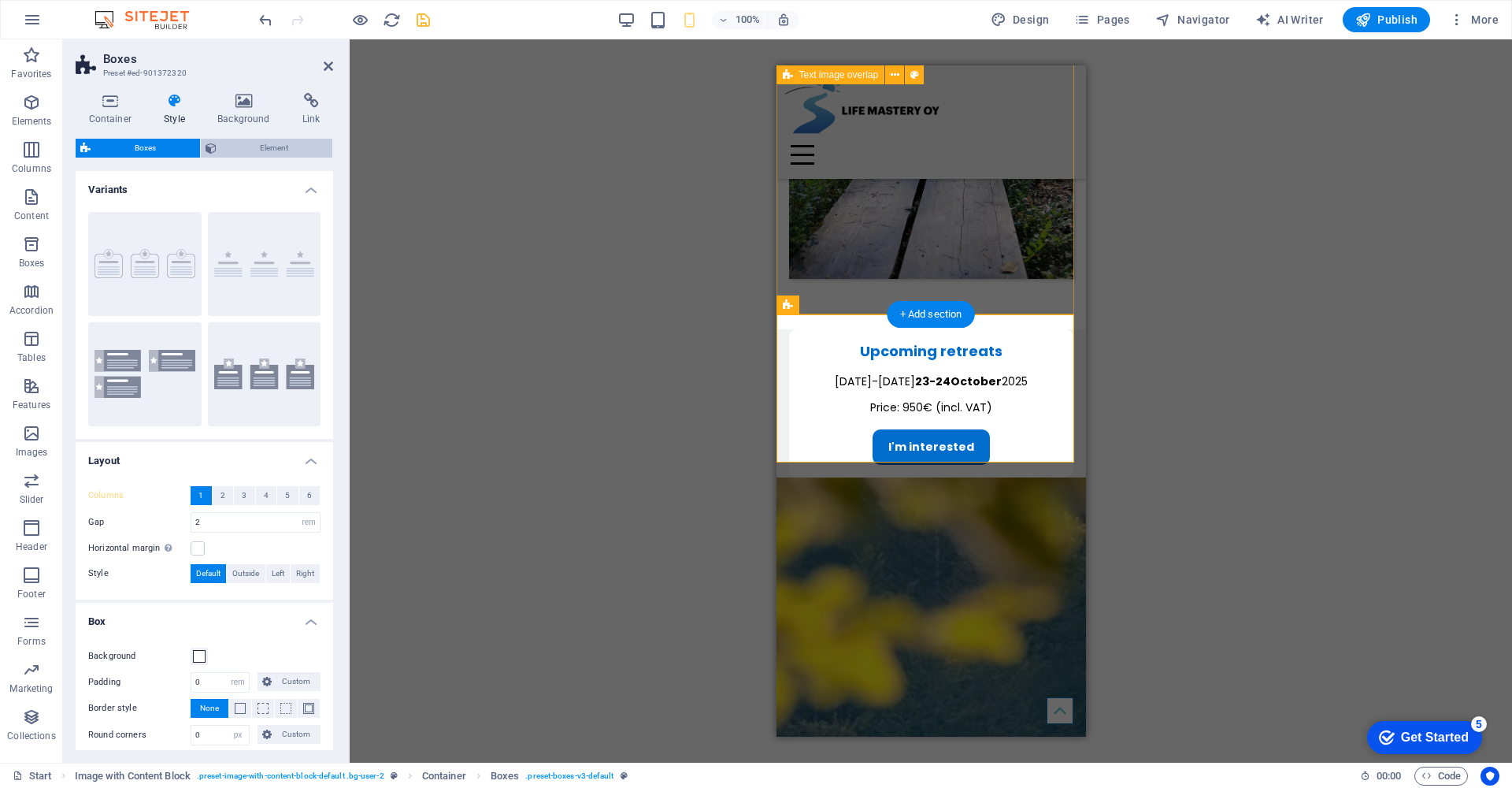
click at [257, 145] on span "Element" at bounding box center [275, 147] width 107 height 19
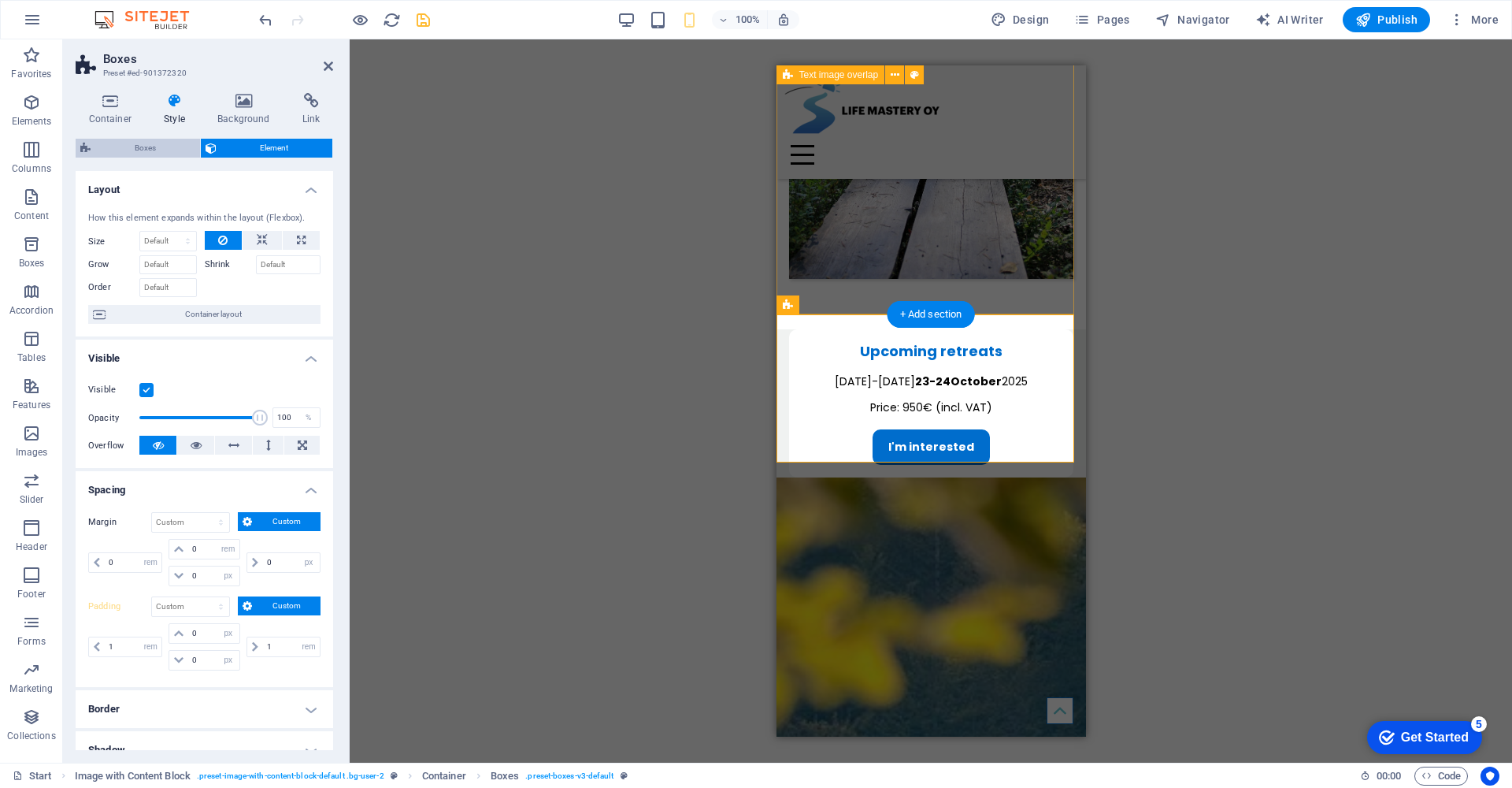
click at [161, 148] on span "Boxes" at bounding box center [144, 147] width 100 height 19
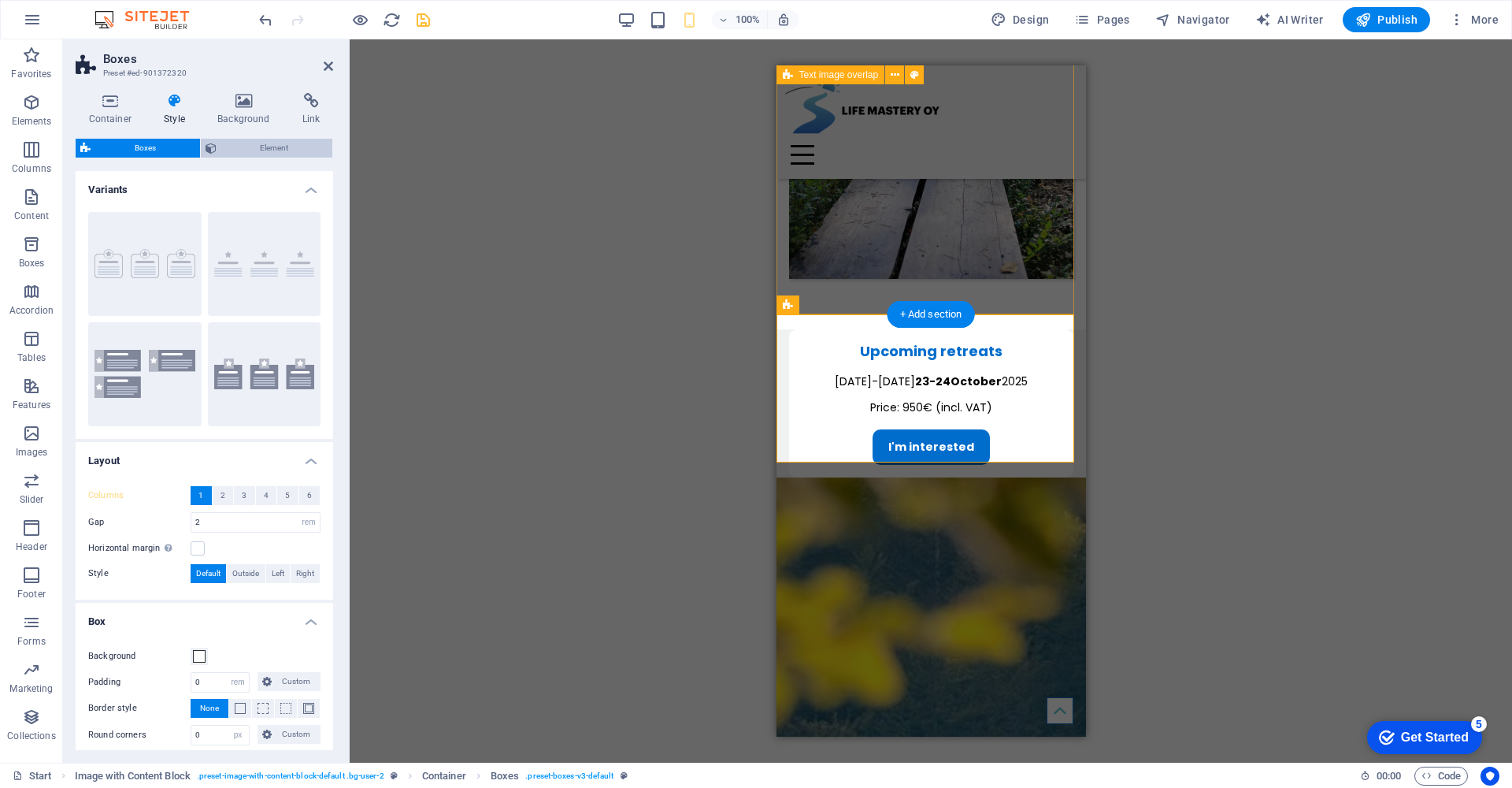
click at [222, 149] on span "Element" at bounding box center [275, 147] width 107 height 19
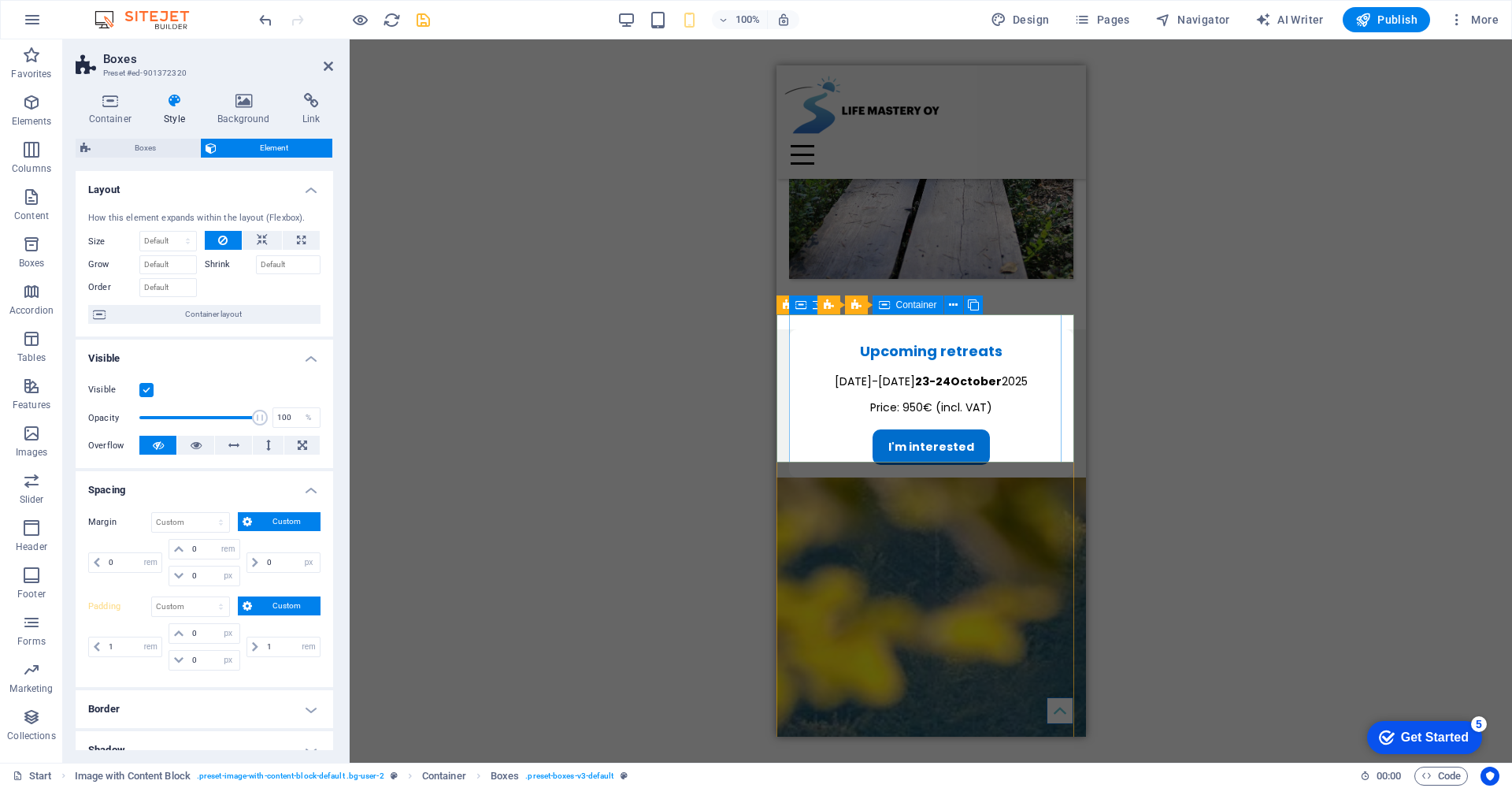
click at [824, 454] on div "Upcoming retreats Thursday-Friday 23-24 October 2025 Price: 950€ (incl. VAT) I'…" at bounding box center [930, 403] width 285 height 149
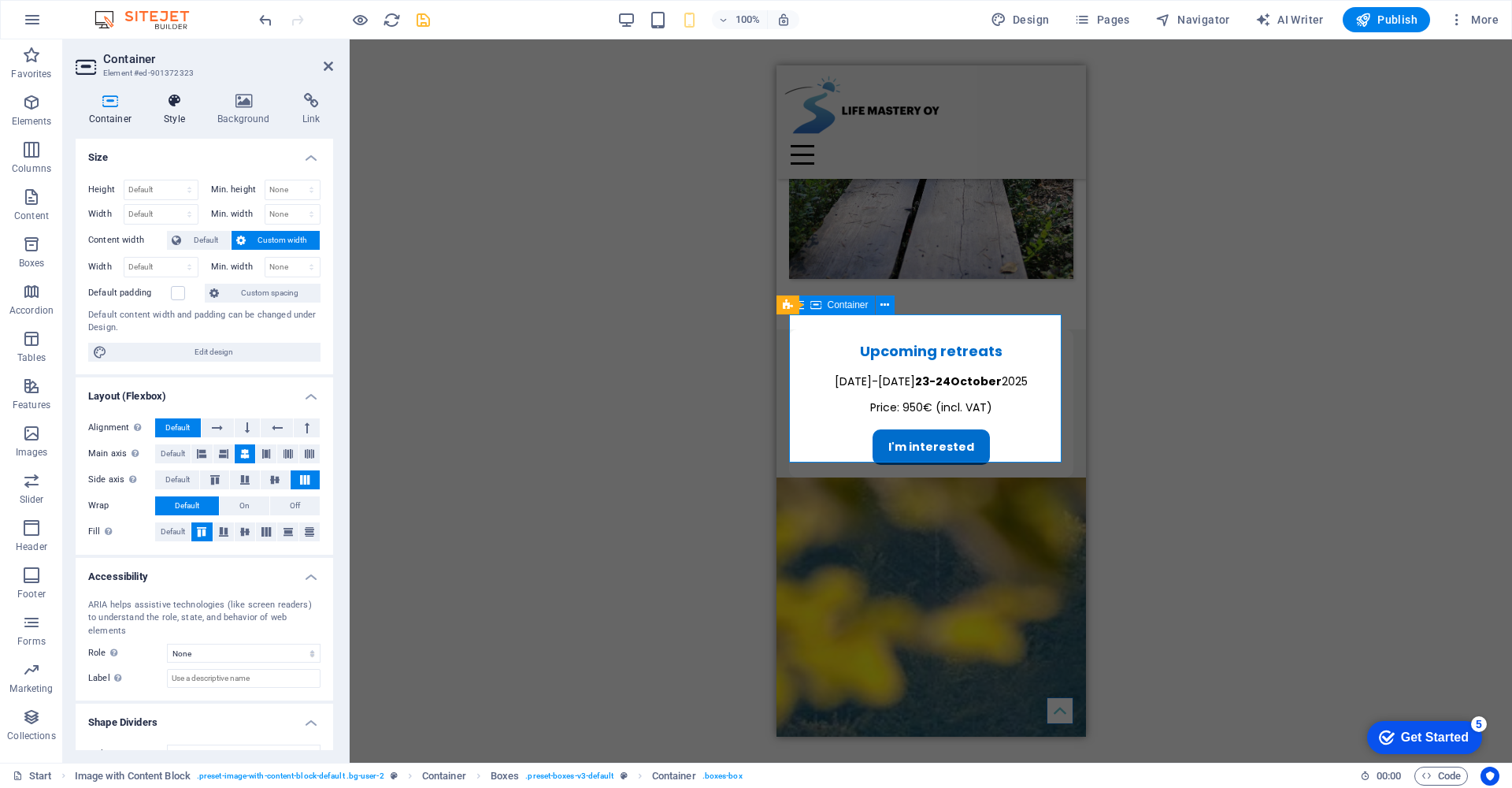
click at [175, 99] on icon at bounding box center [175, 101] width 47 height 16
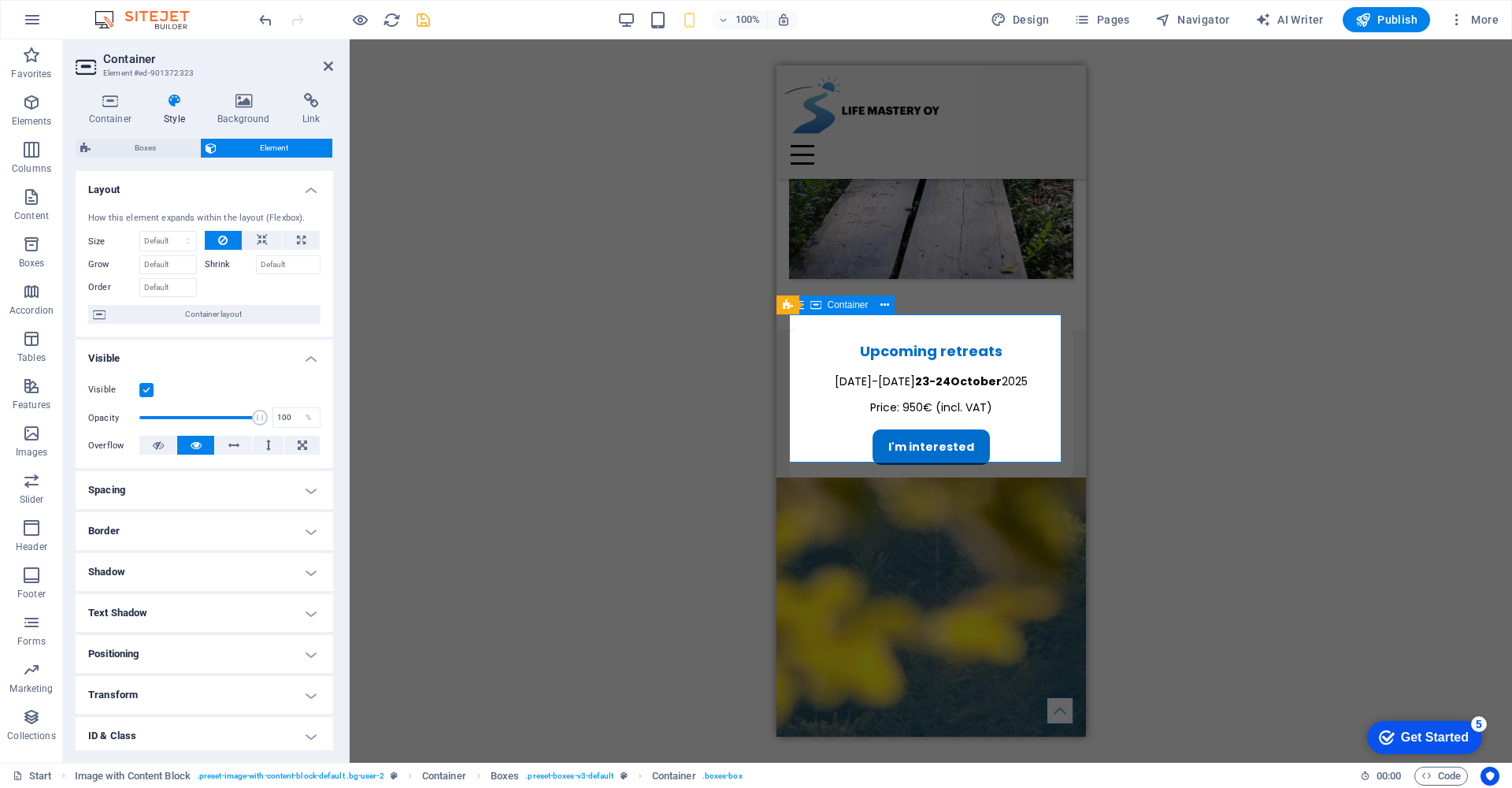
click at [305, 490] on h4 "Spacing" at bounding box center [204, 489] width 258 height 38
click at [310, 547] on span "Custom" at bounding box center [287, 548] width 59 height 19
select select "rem"
type input "0"
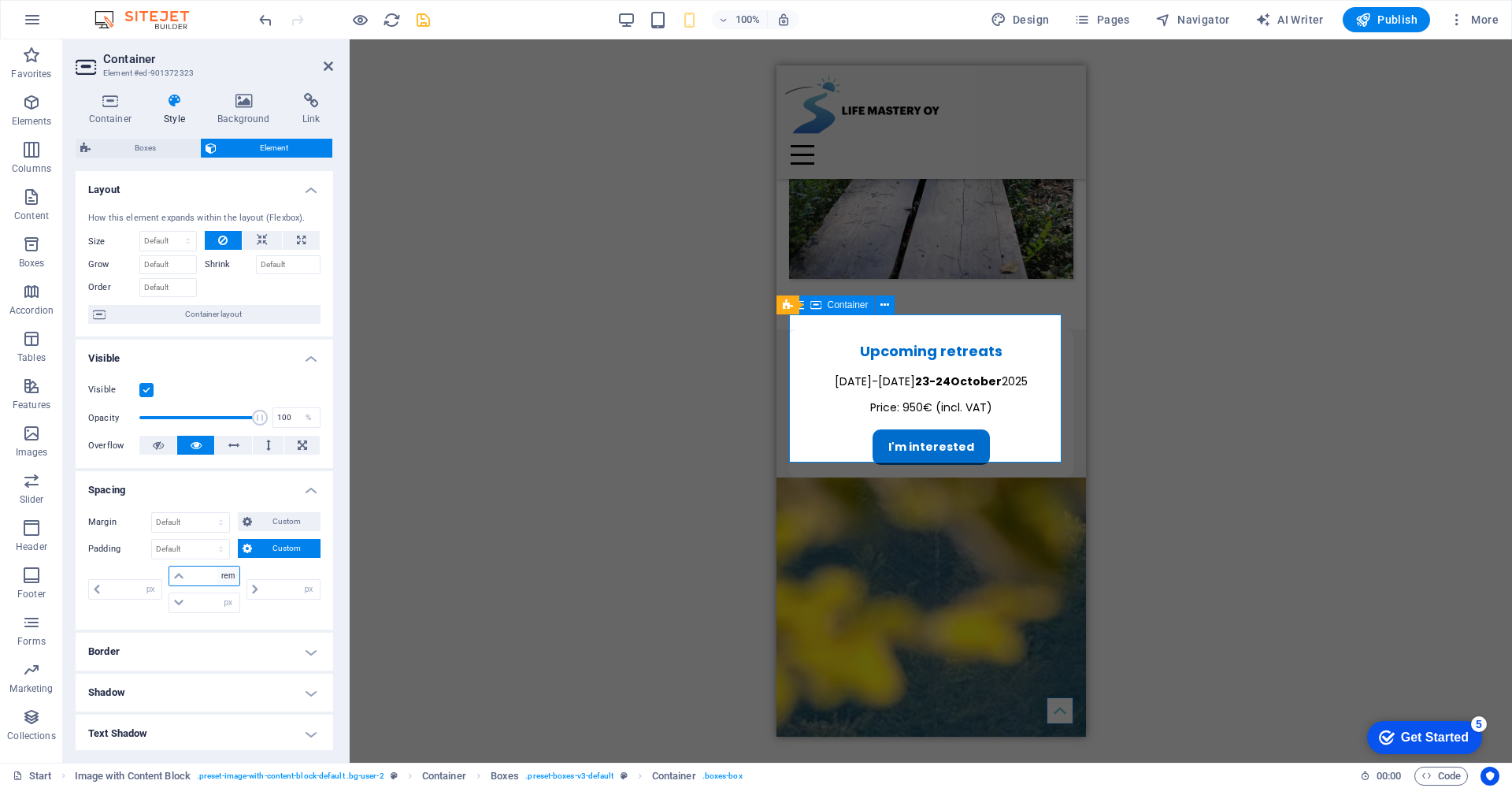
type input "0"
type input "1"
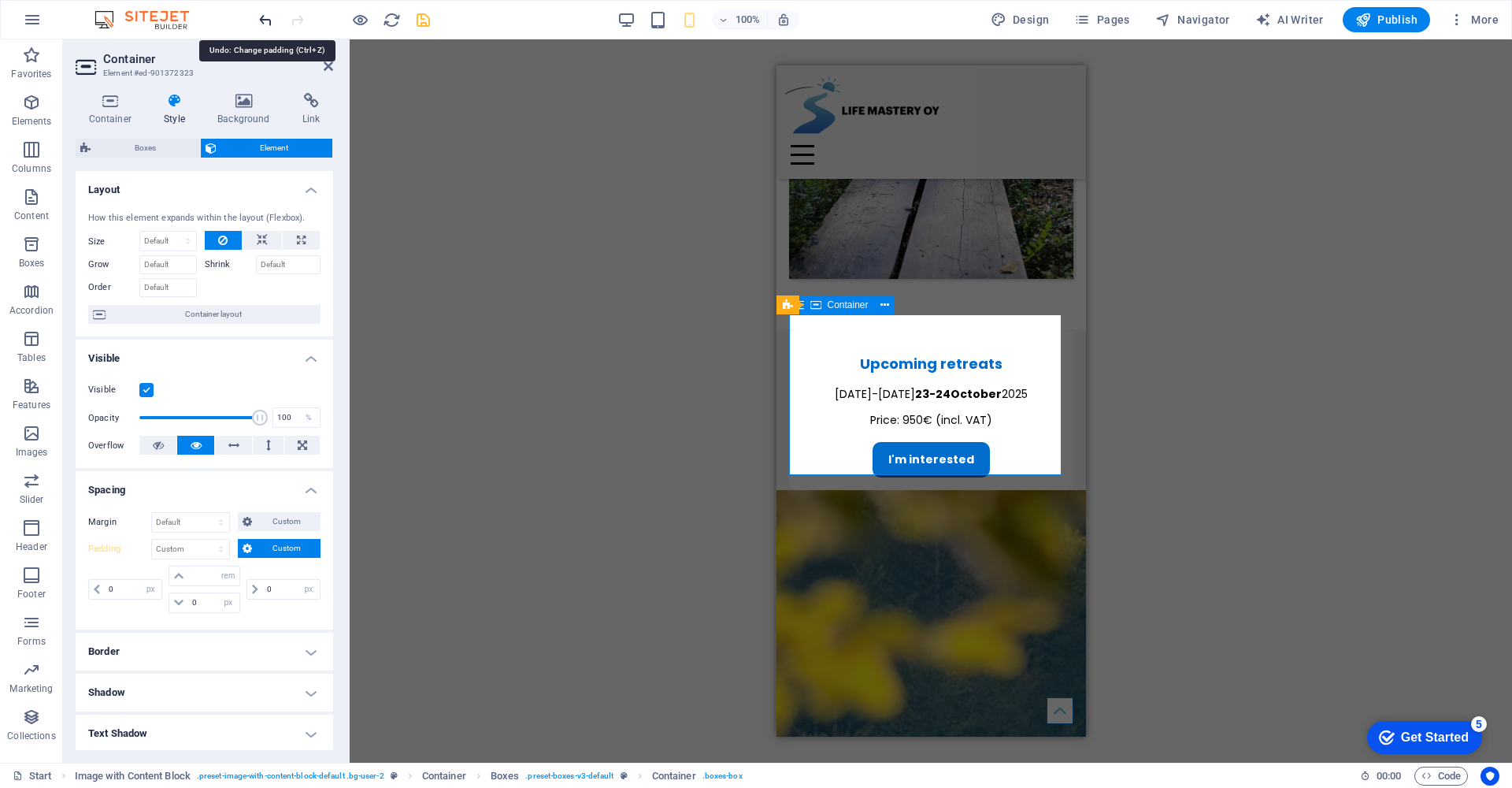
click at [261, 21] on icon "undo" at bounding box center [266, 20] width 18 height 18
type input "0"
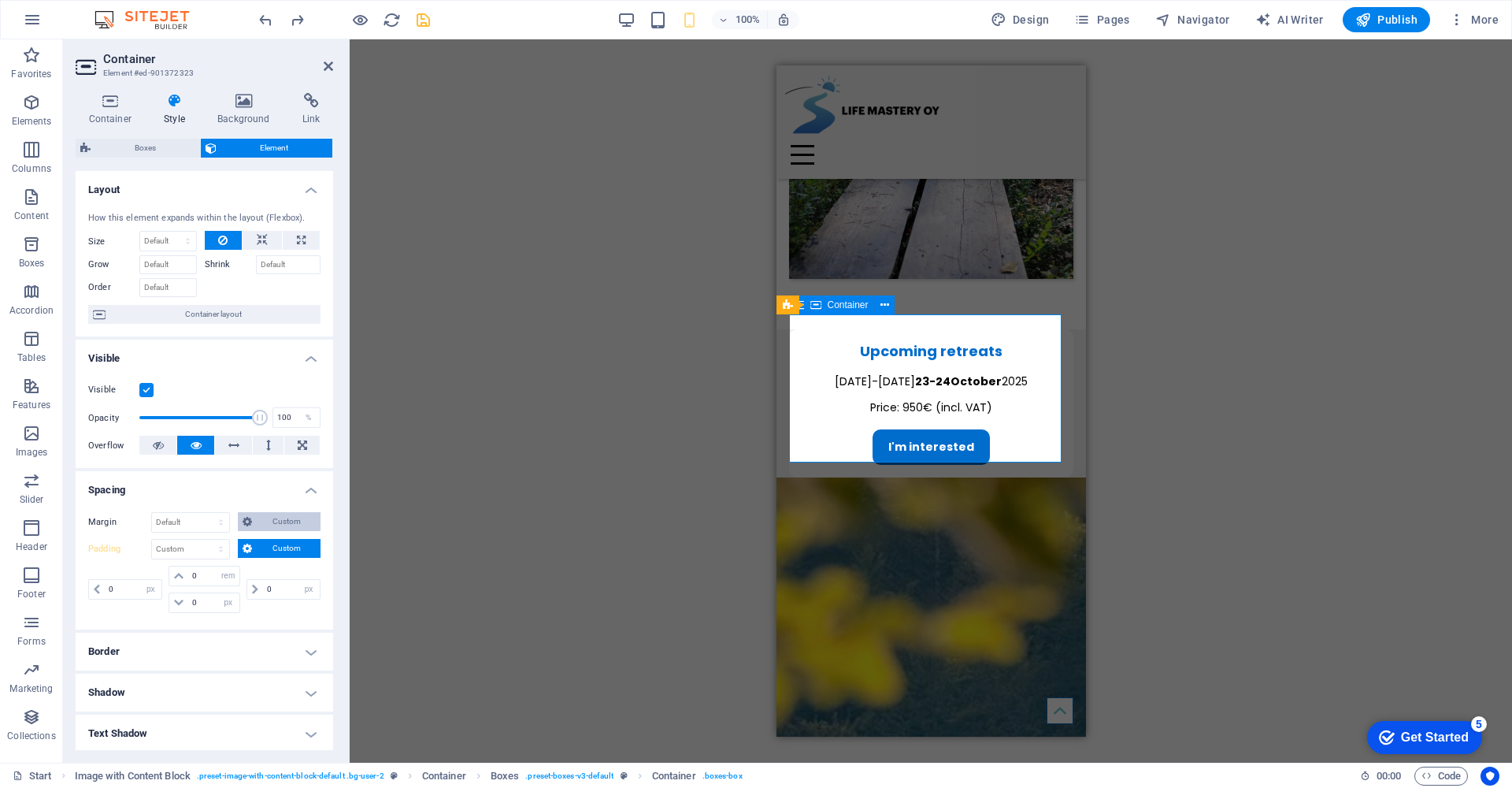
click at [278, 521] on span "Custom" at bounding box center [287, 521] width 59 height 19
select select "rem"
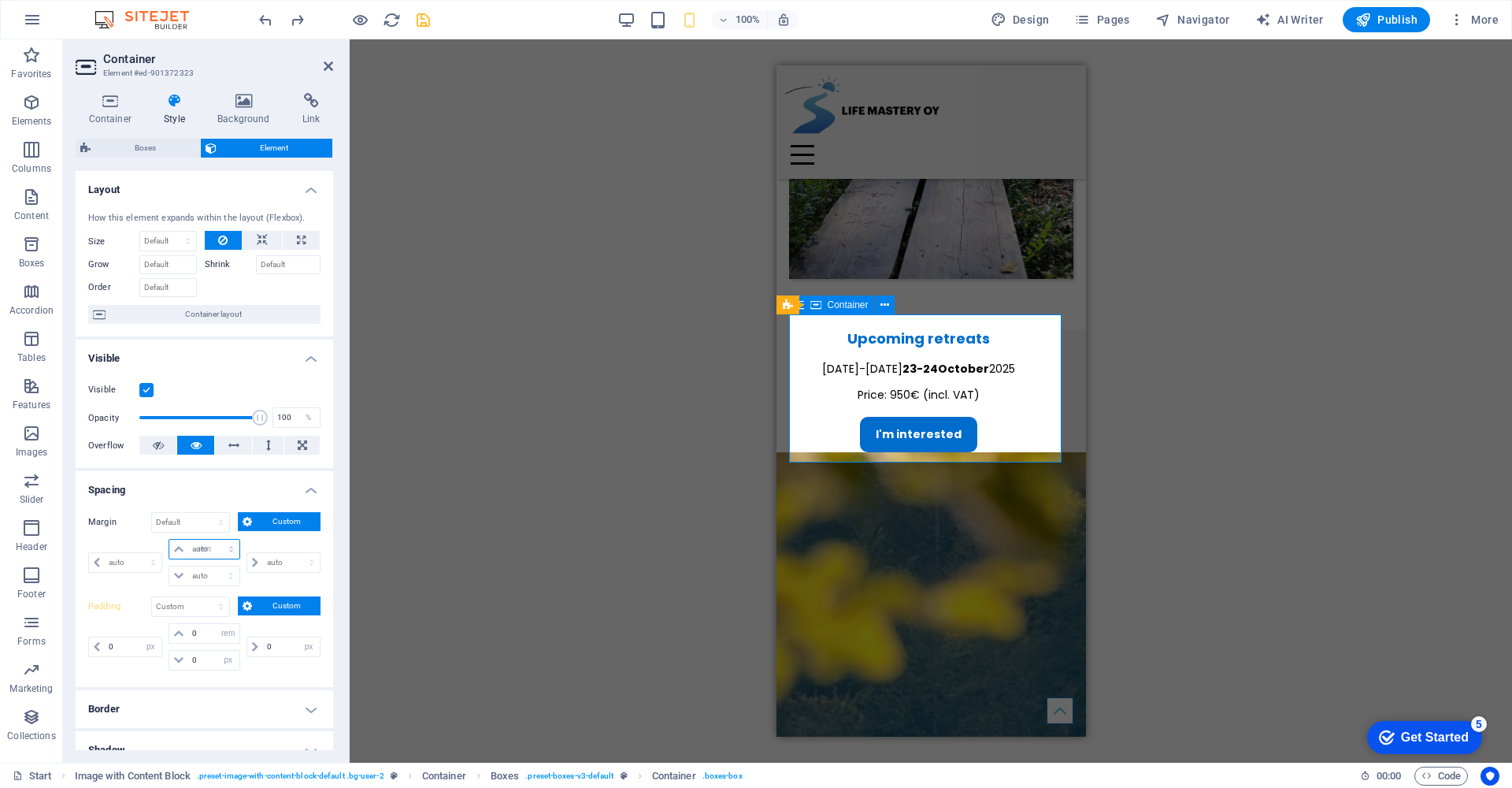
type input "0"
select select "px"
type input "0"
select select "px"
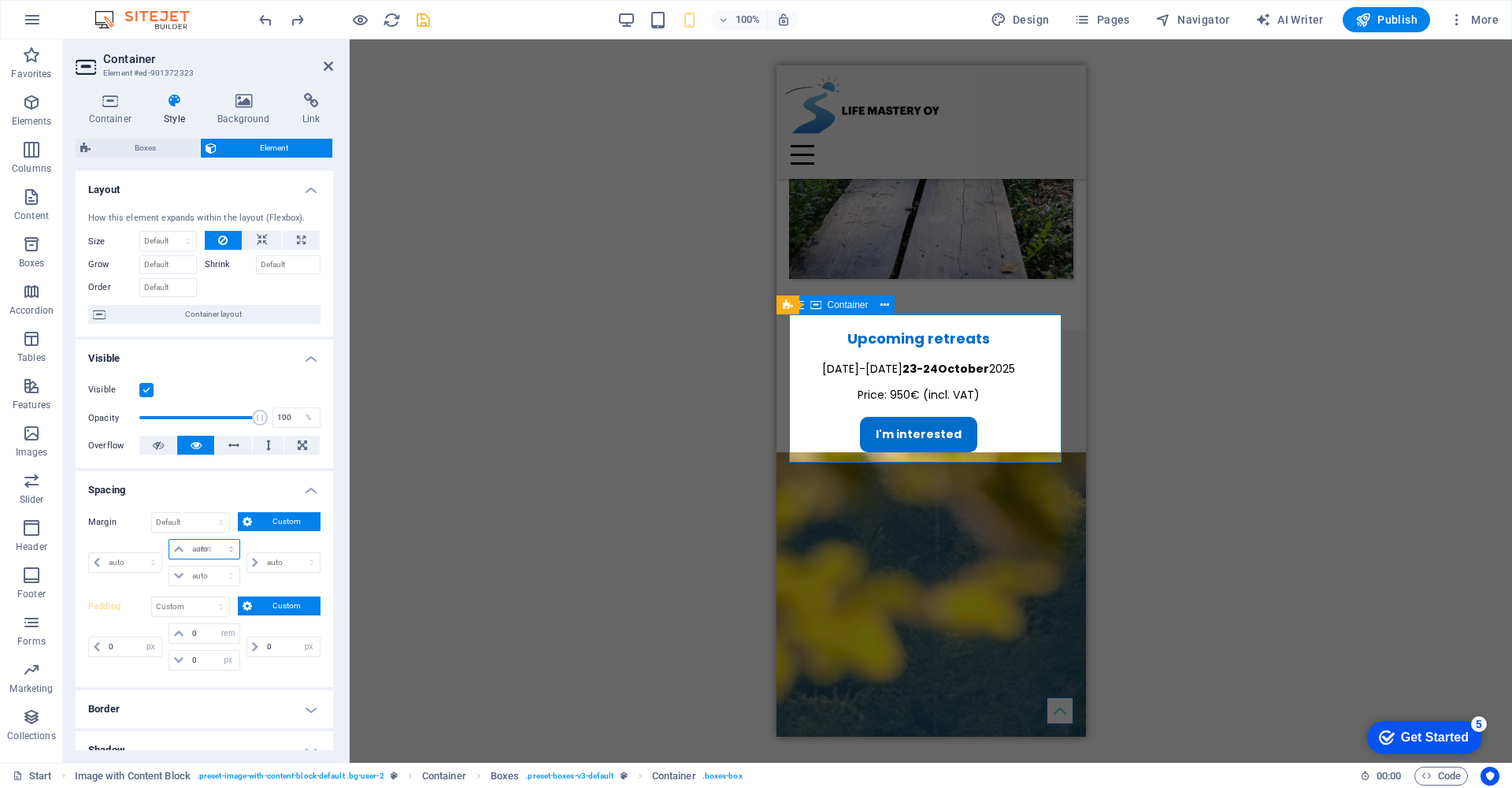
type input "0"
select select "px"
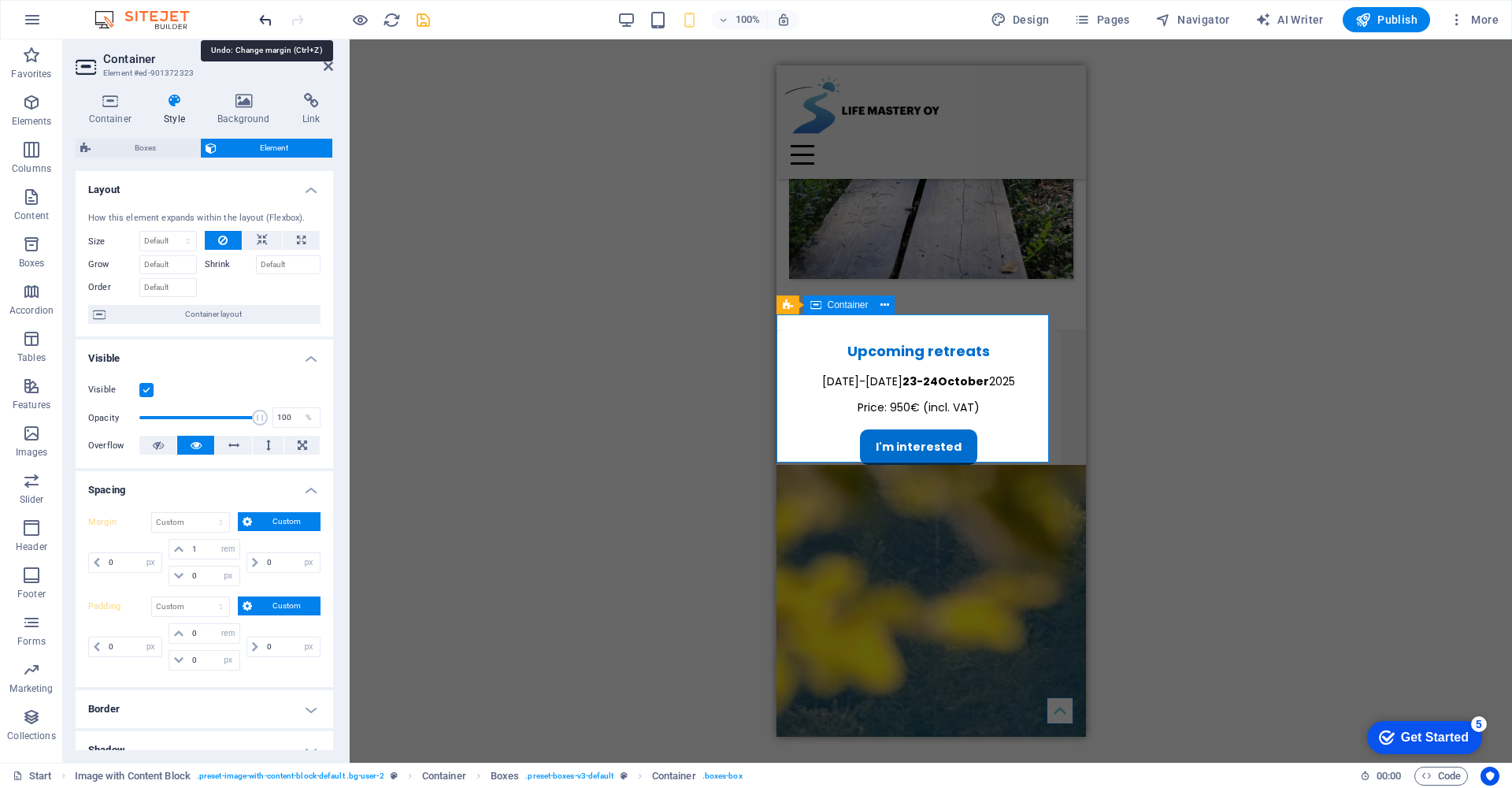
click at [262, 21] on icon "undo" at bounding box center [266, 20] width 18 height 18
type input "0"
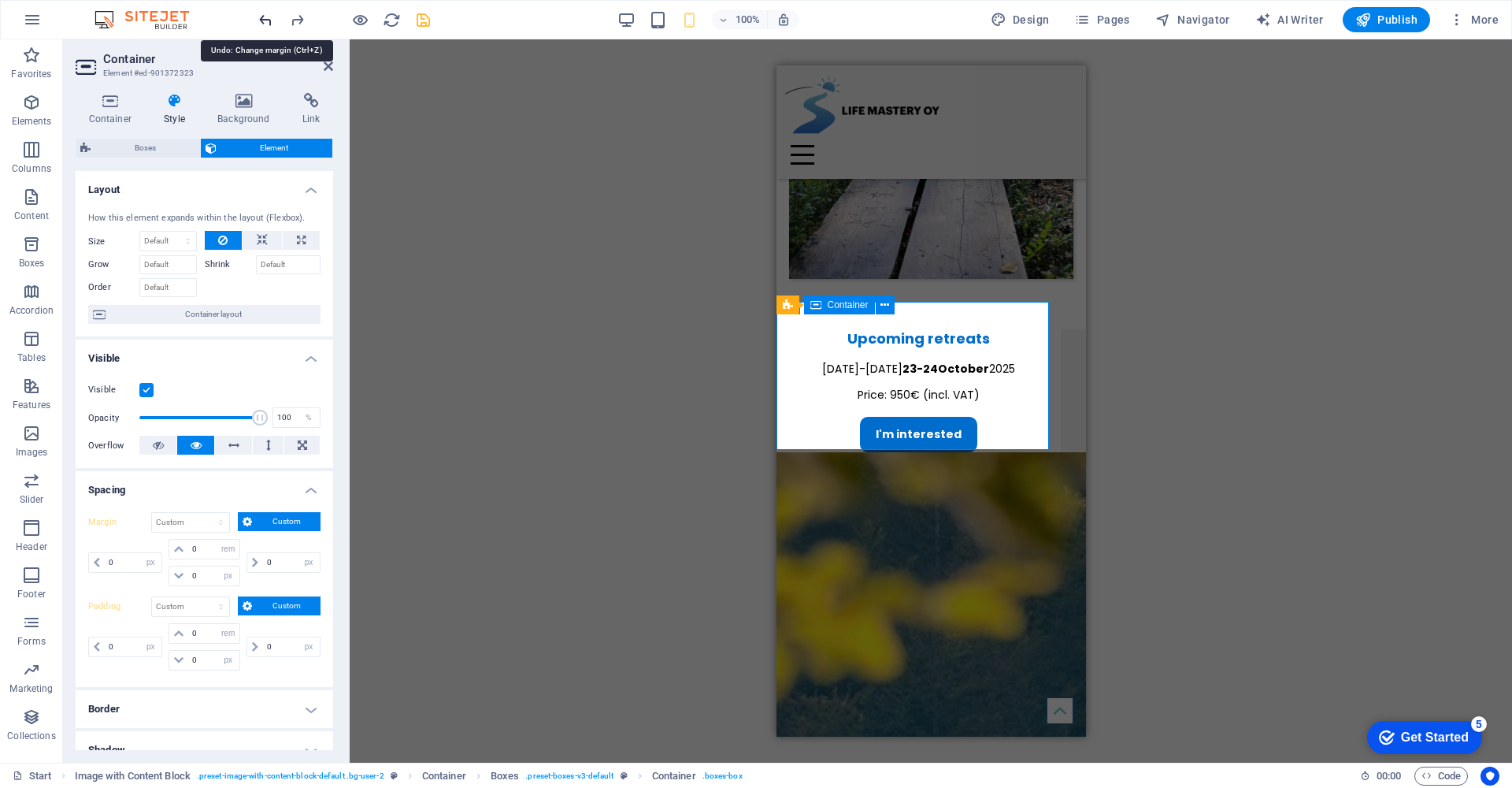
click at [263, 21] on icon "undo" at bounding box center [266, 20] width 18 height 18
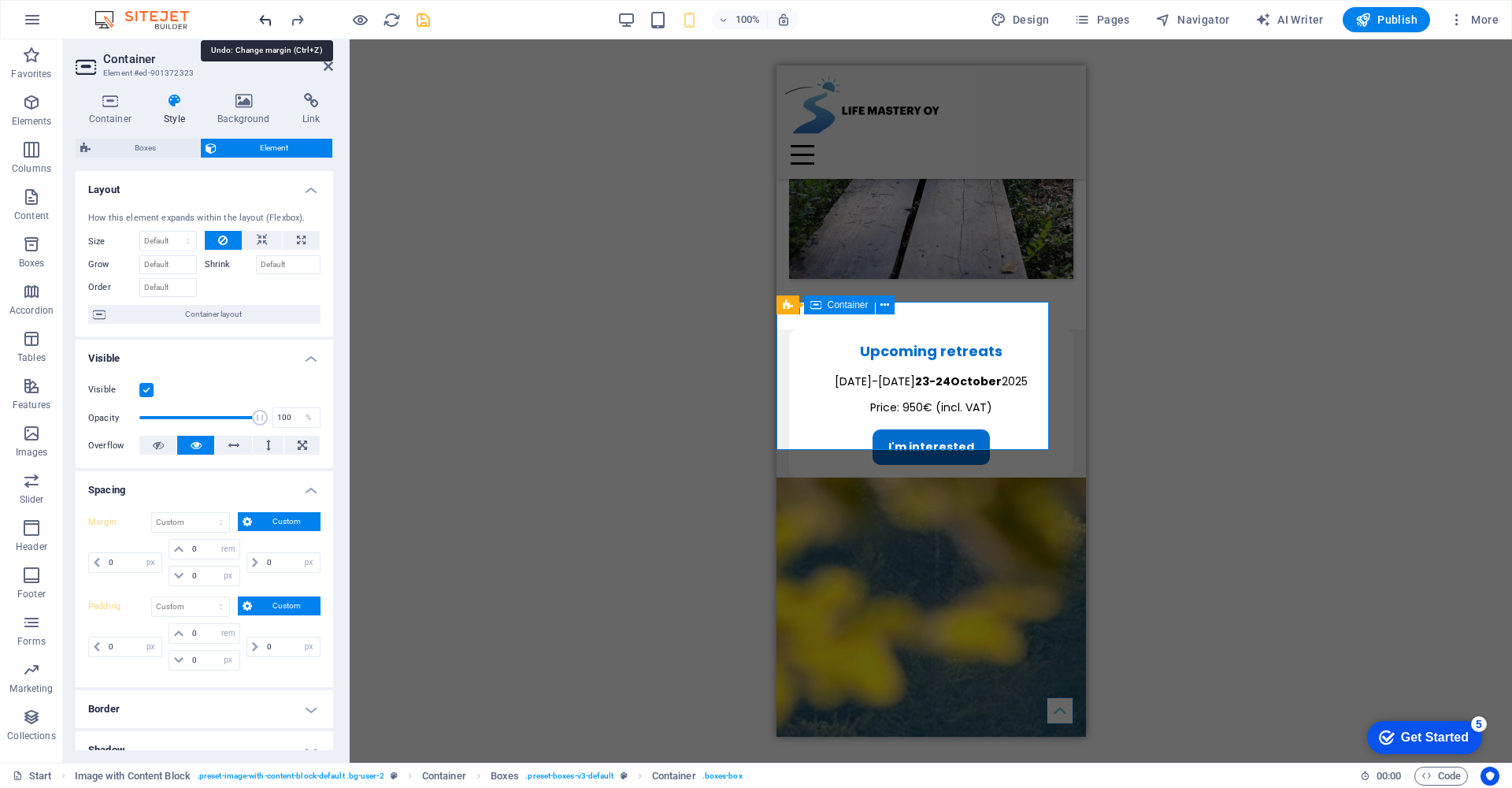
select select "DISABLED_OPTION_VALUE"
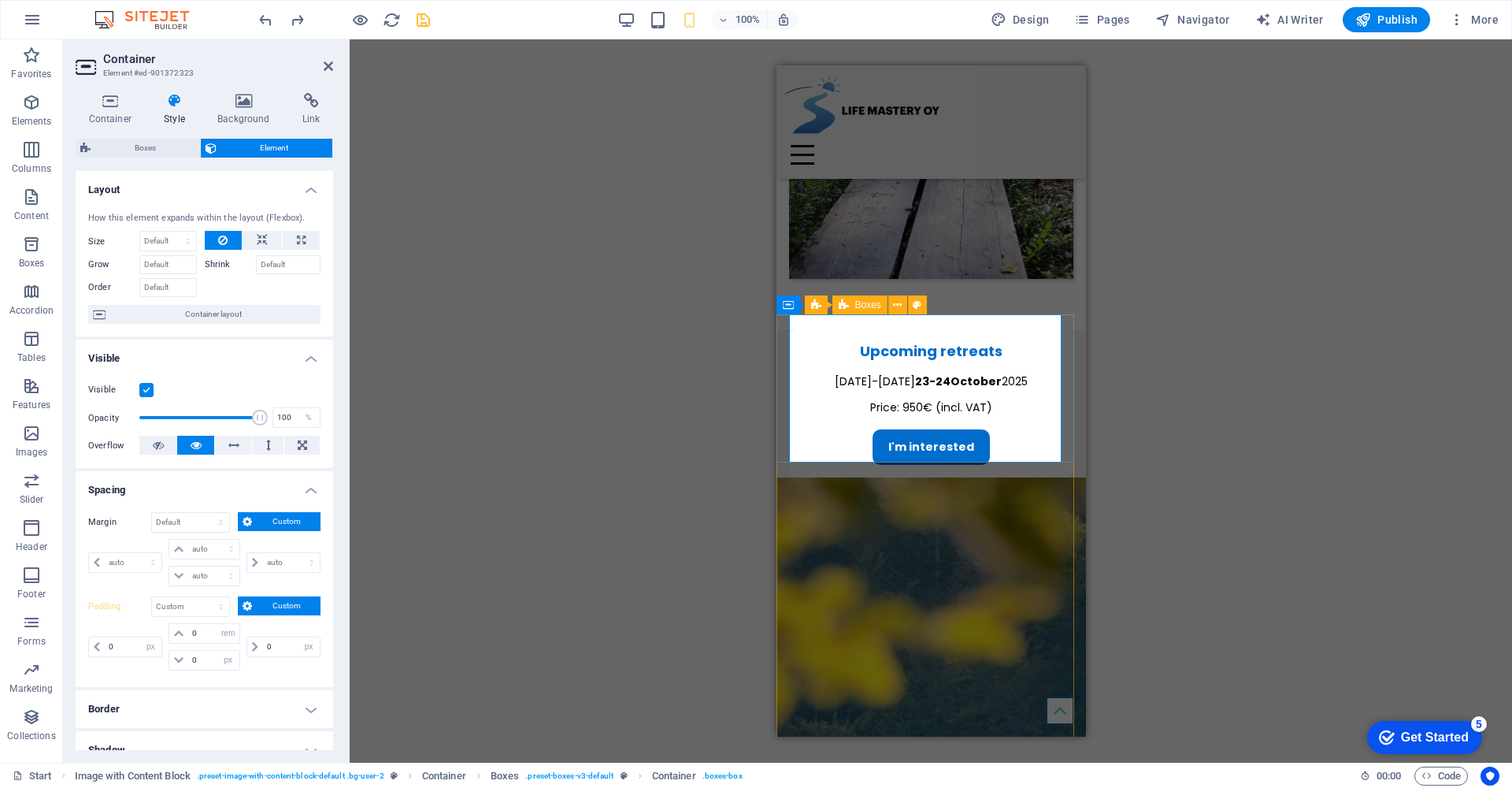
click at [784, 331] on div "Upcoming retreats Thursday-Friday 23-24 October 2025 Price: 950€ (incl. VAT) I'…" at bounding box center [930, 403] width 309 height 149
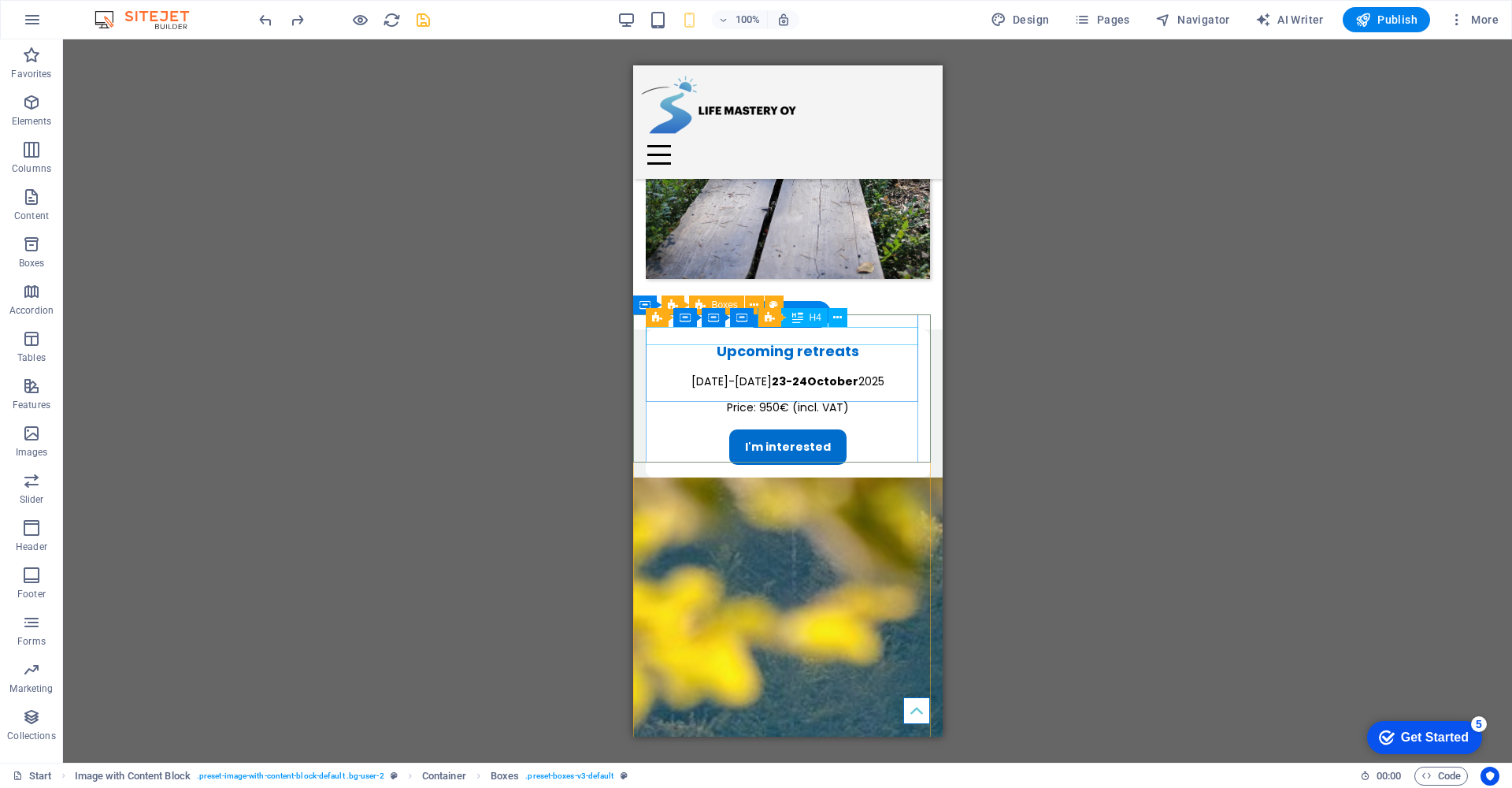
click at [783, 342] on div "Upcoming retreats" at bounding box center [787, 351] width 285 height 18
click at [636, 340] on div "Upcoming retreats Thursday-Friday 23-24 October 2025 Price: 950€ (incl. VAT) I'…" at bounding box center [787, 403] width 309 height 149
click at [637, 340] on div "Upcoming retreats Thursday-Friday 23-24 October 2025 Price: 950€ (incl. VAT) I'…" at bounding box center [787, 403] width 309 height 149
select select "rem"
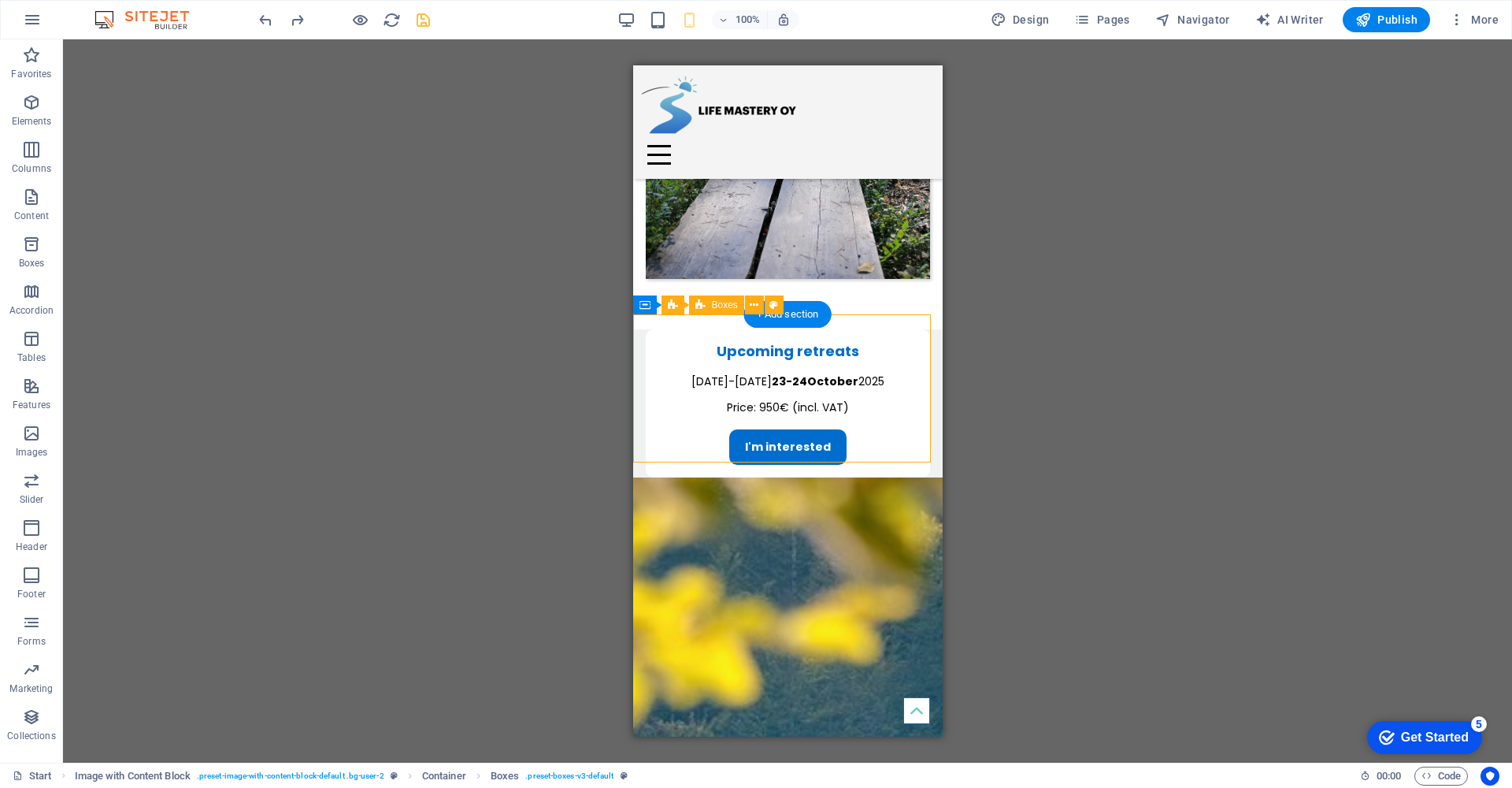
select select "px"
select select "rem"
select select "px"
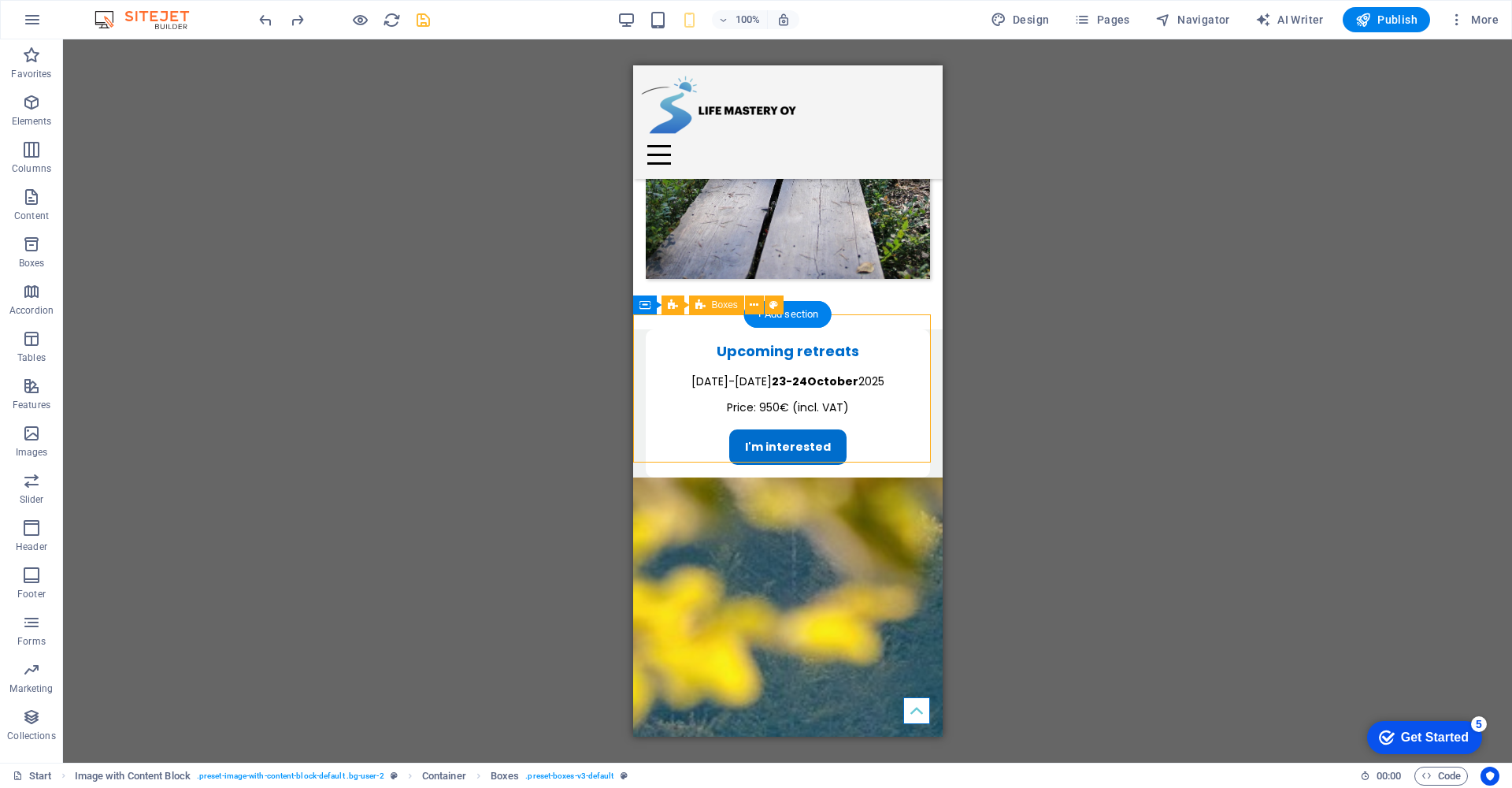
select select "rem"
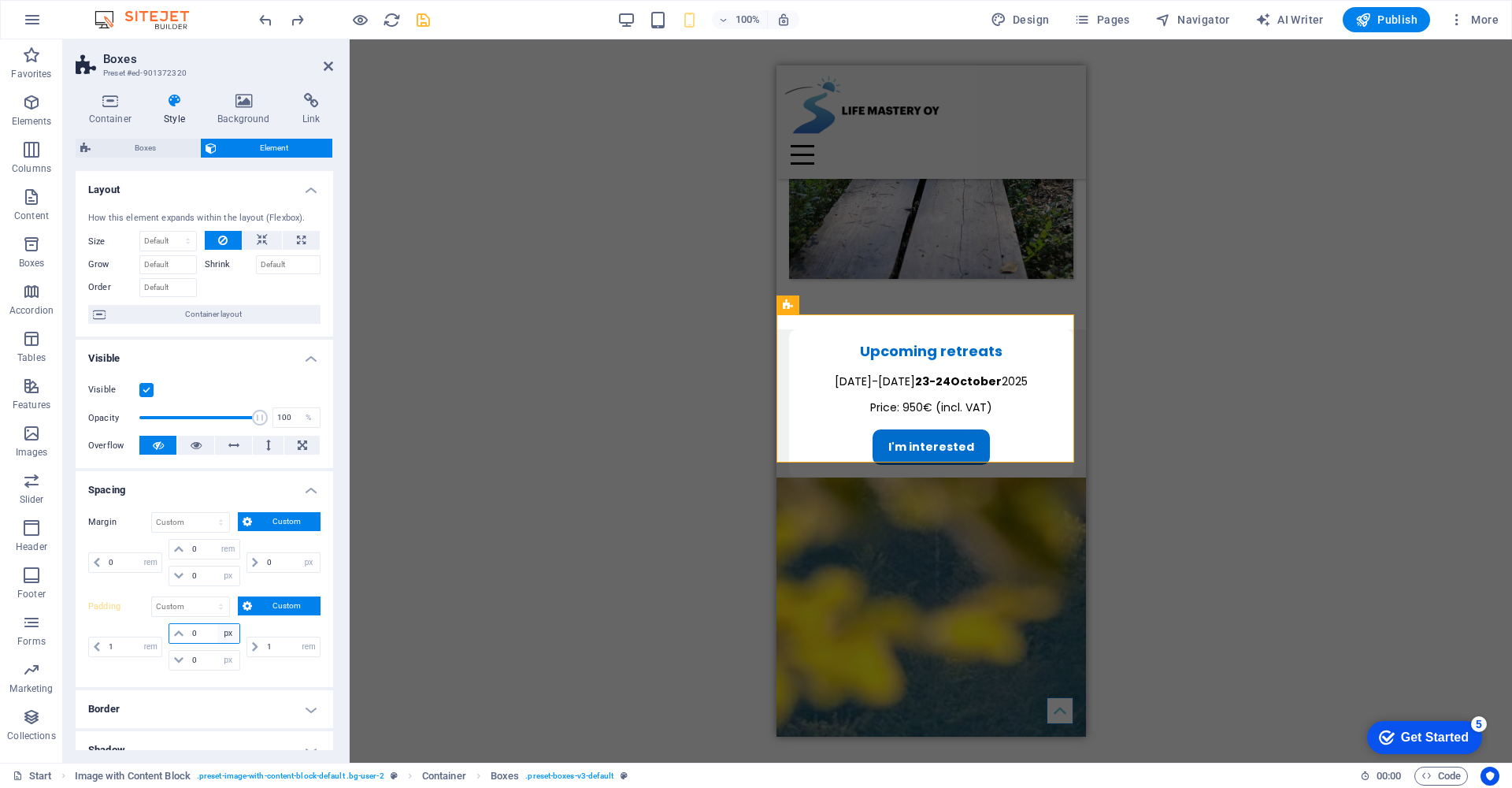
select select "rem"
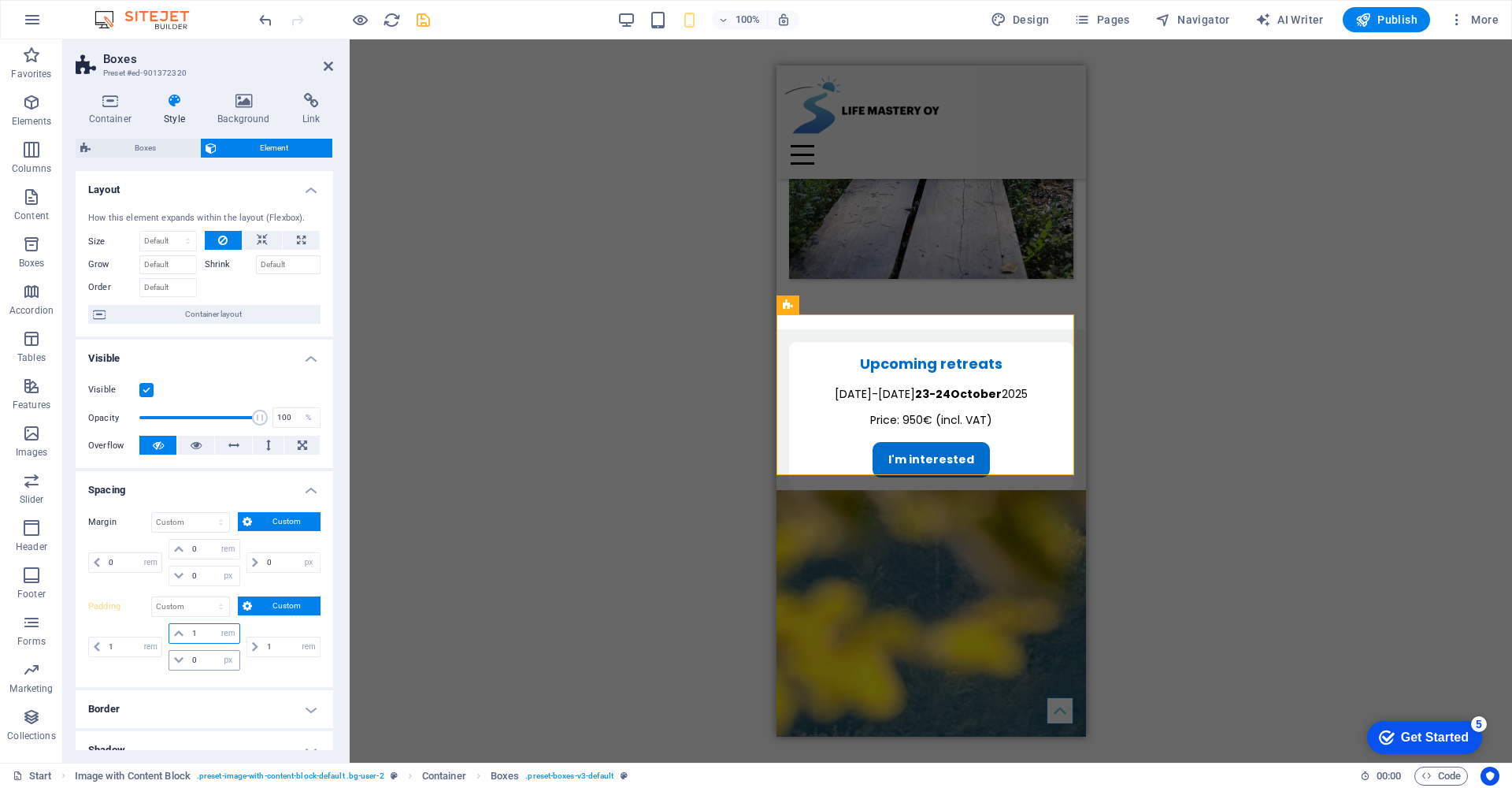
type input "1"
click at [196, 660] on input "0" at bounding box center [212, 659] width 50 height 19
select select "rem"
type input "1"
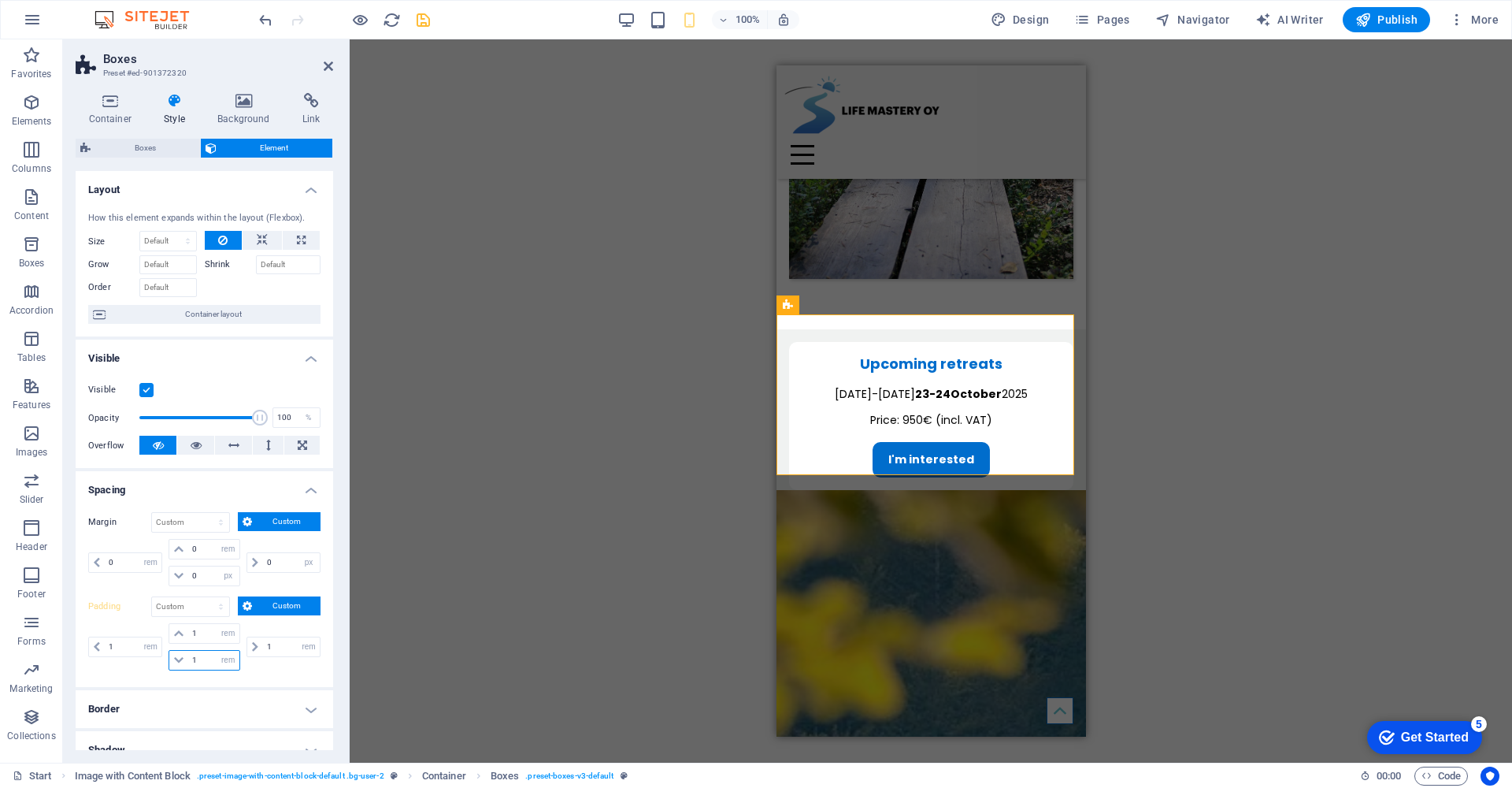
select select "rem"
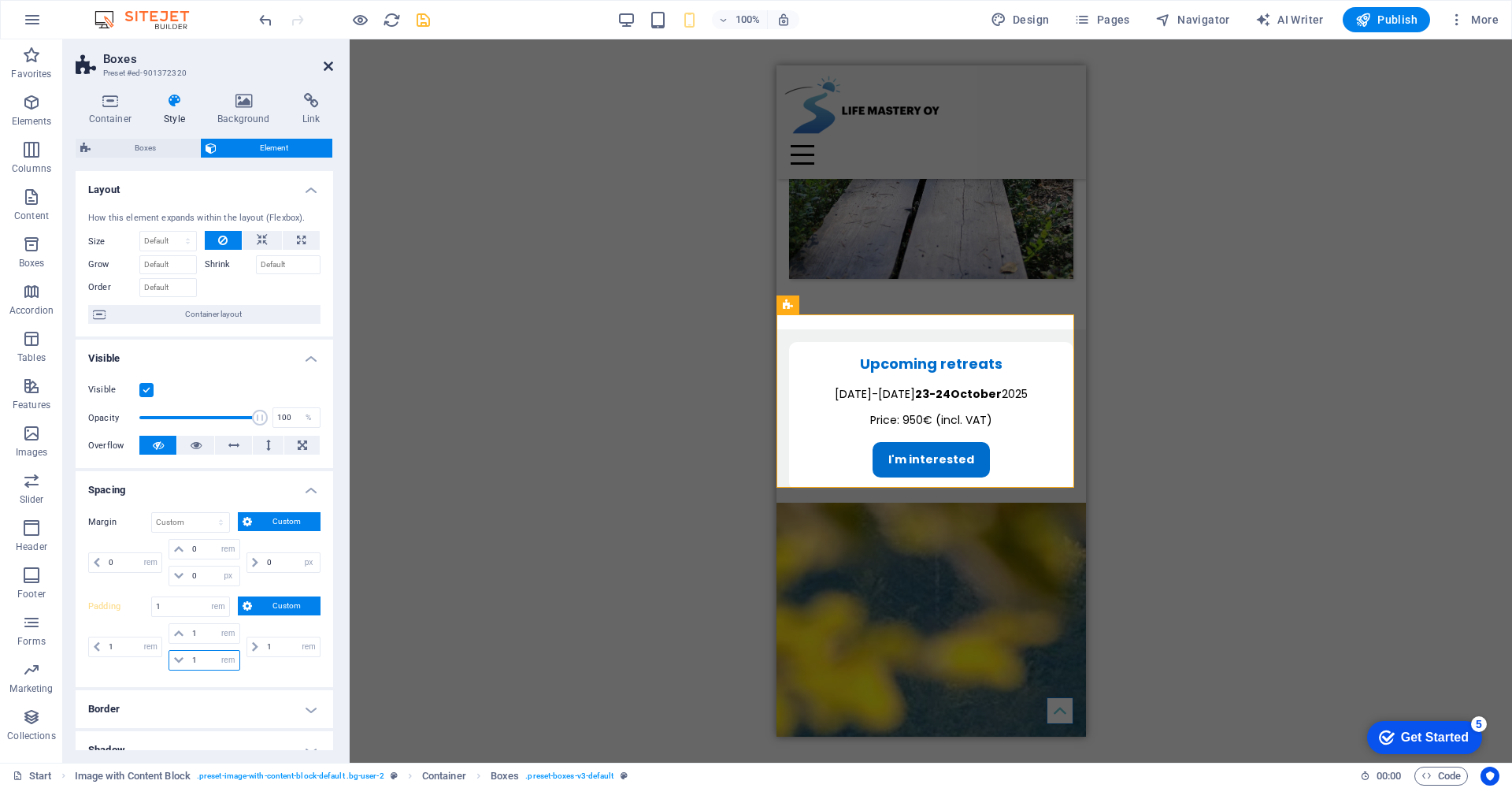
type input "1"
click at [327, 65] on icon at bounding box center [328, 66] width 10 height 13
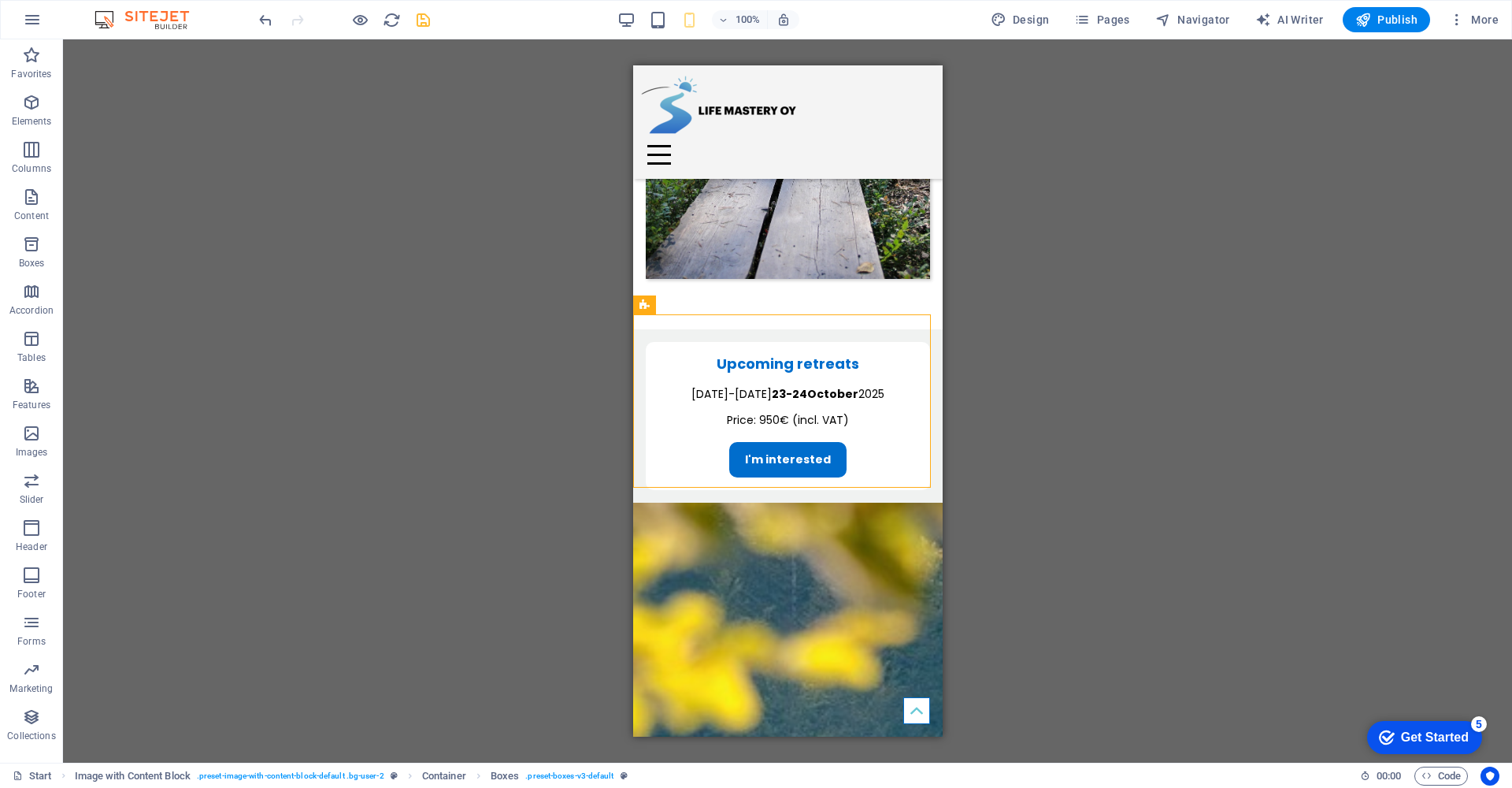
click at [420, 19] on icon "save" at bounding box center [423, 20] width 18 height 18
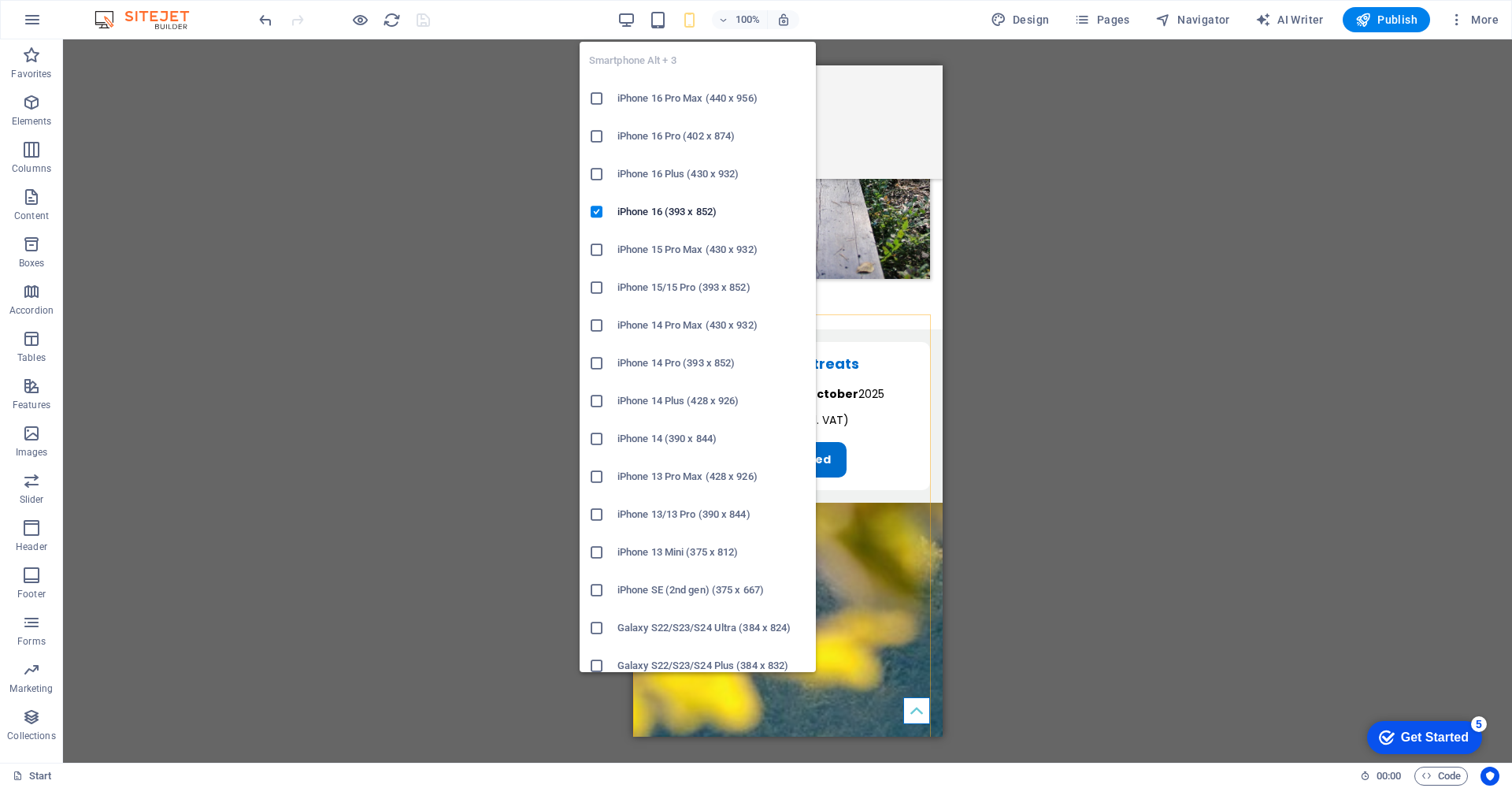
click at [597, 552] on icon at bounding box center [597, 552] width 16 height 16
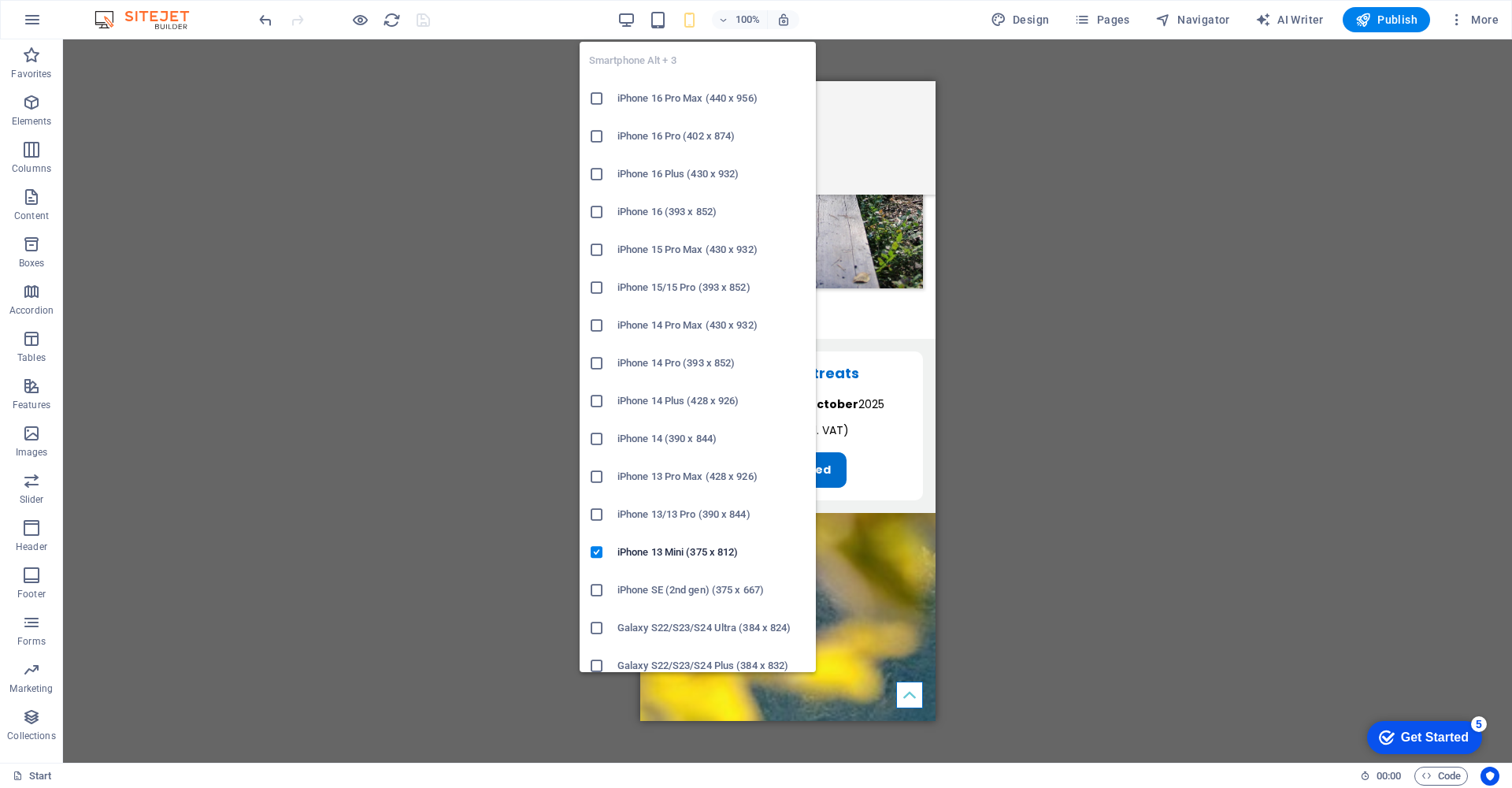
click at [596, 625] on icon at bounding box center [597, 628] width 16 height 16
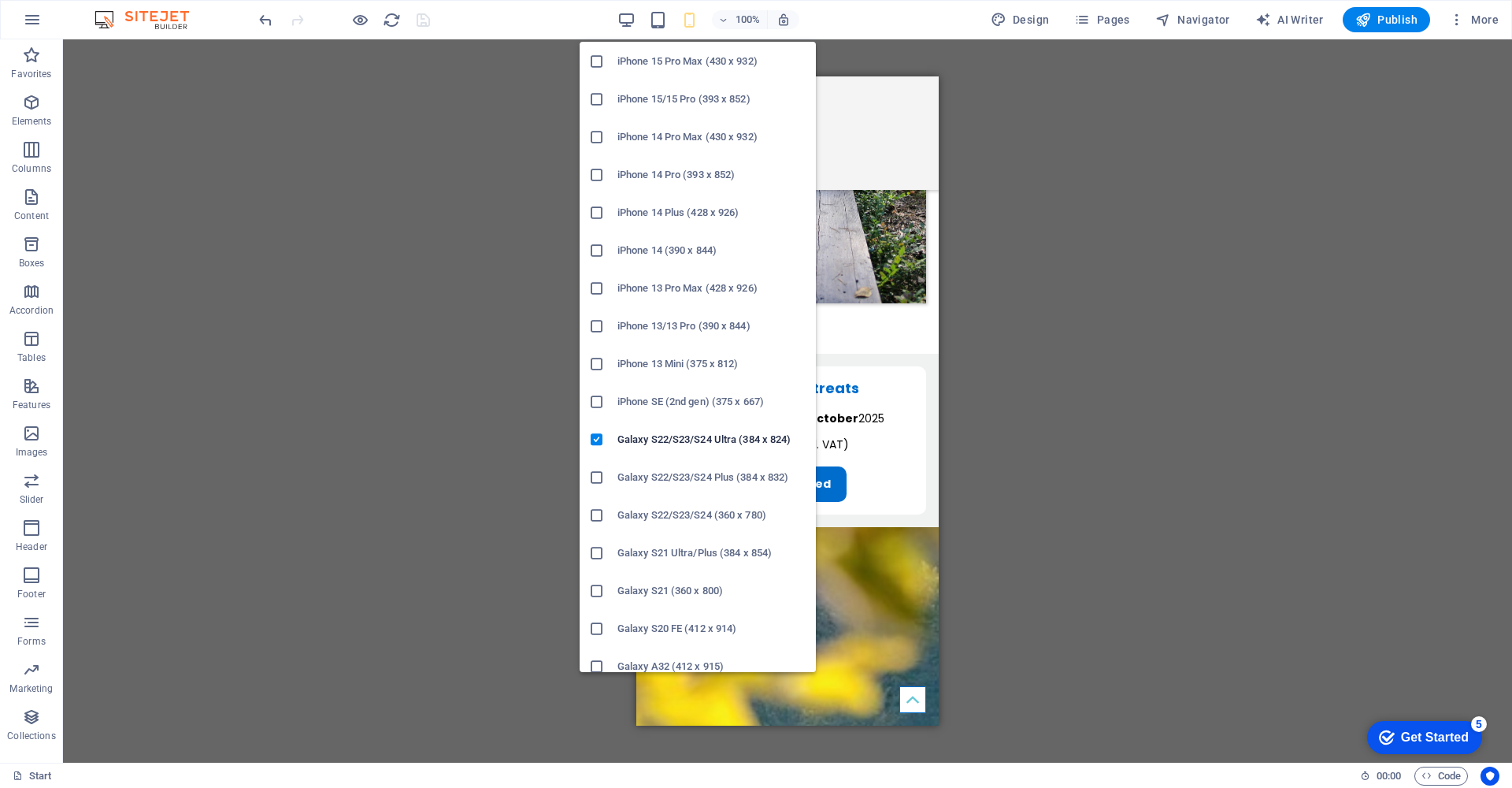
scroll to position [306, 0]
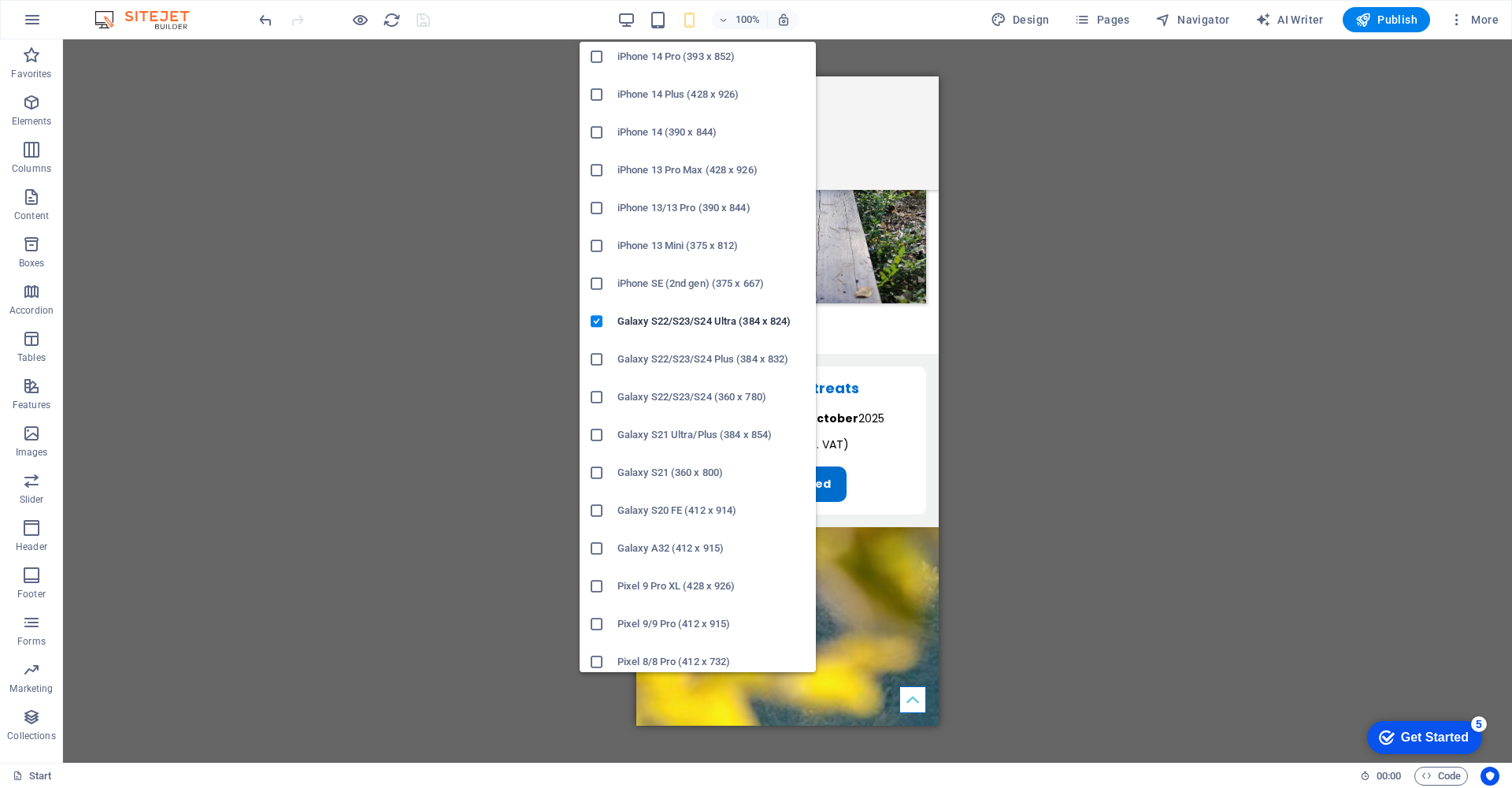
click at [598, 622] on icon at bounding box center [597, 624] width 16 height 16
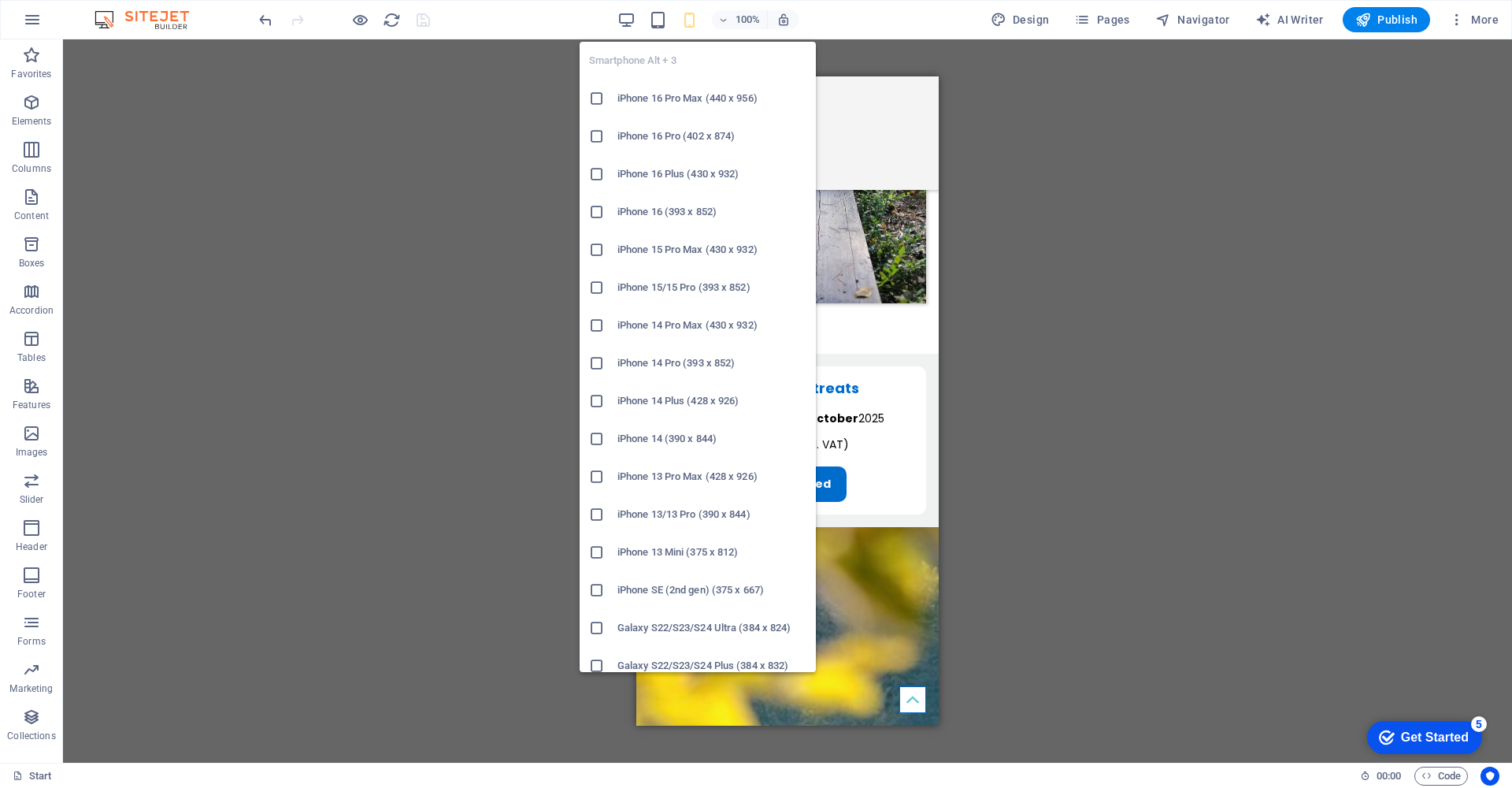
click at [599, 477] on icon at bounding box center [597, 477] width 16 height 16
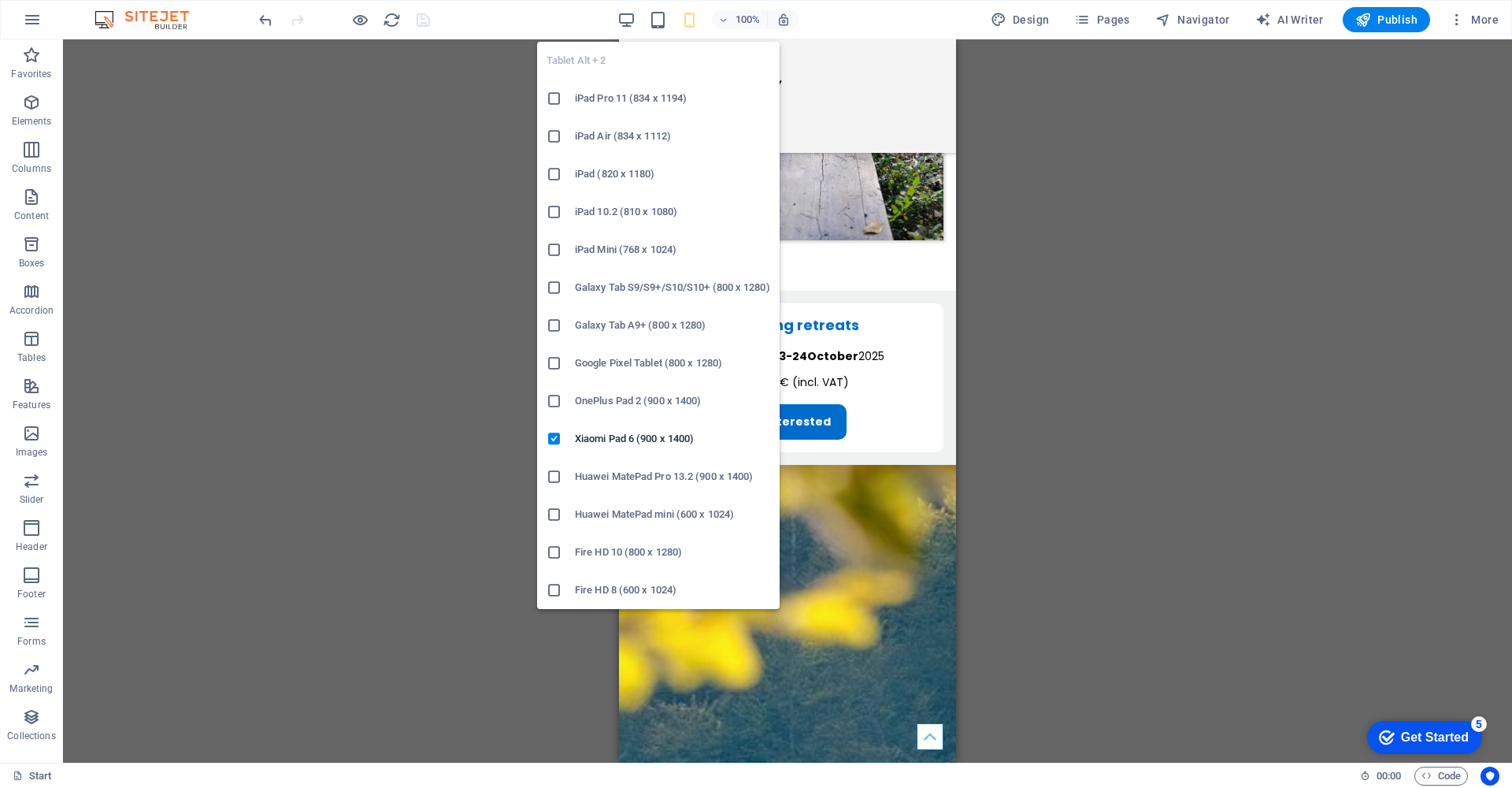
click at [633, 174] on h6 "iPad (820 x 1180)" at bounding box center [673, 174] width 196 height 19
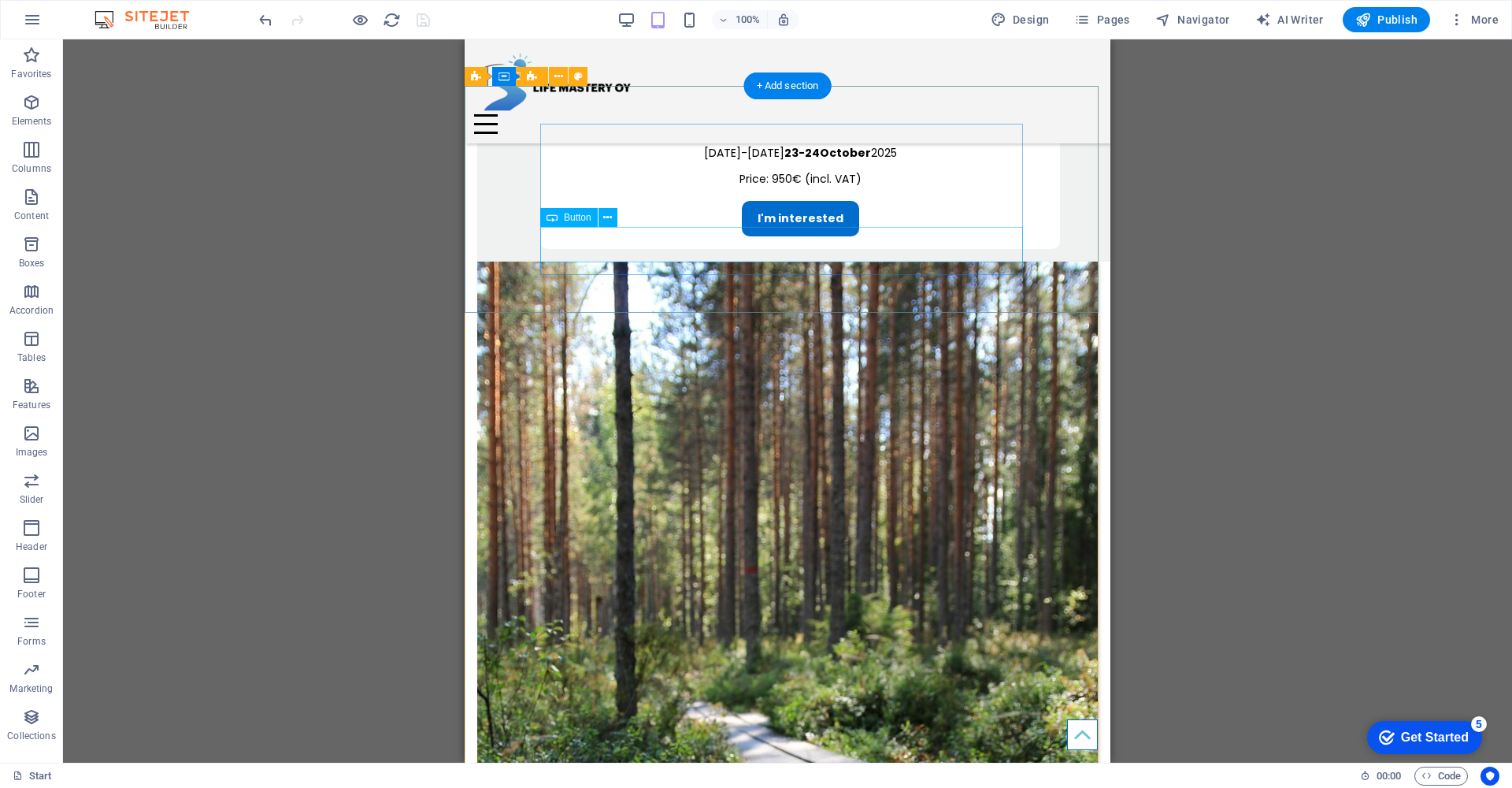
scroll to position [1471, 0]
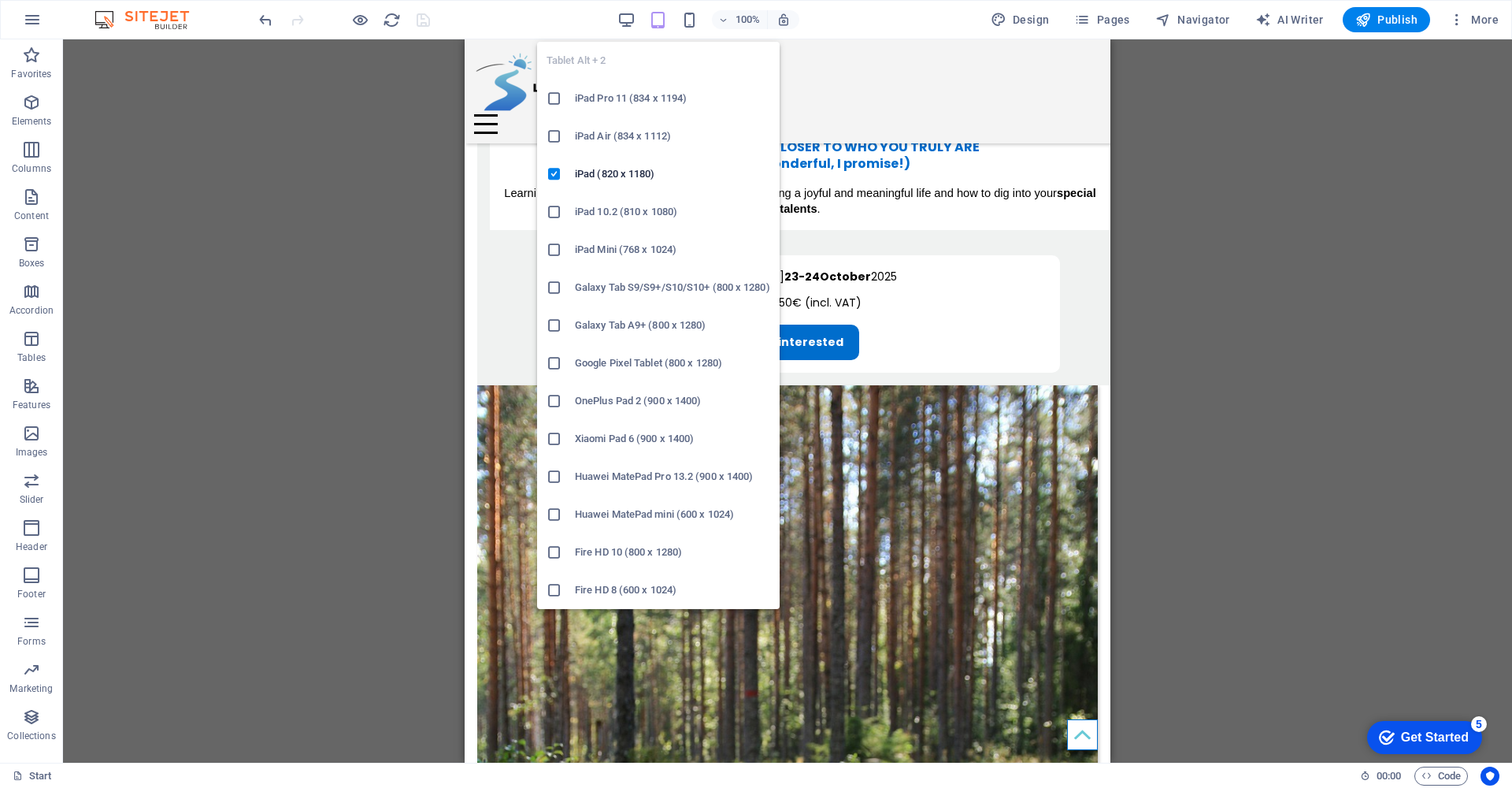
drag, startPoint x: 636, startPoint y: 132, endPoint x: 178, endPoint y: 89, distance: 460.0
click at [636, 131] on h6 "iPad Air (834 x 1112)" at bounding box center [673, 135] width 196 height 19
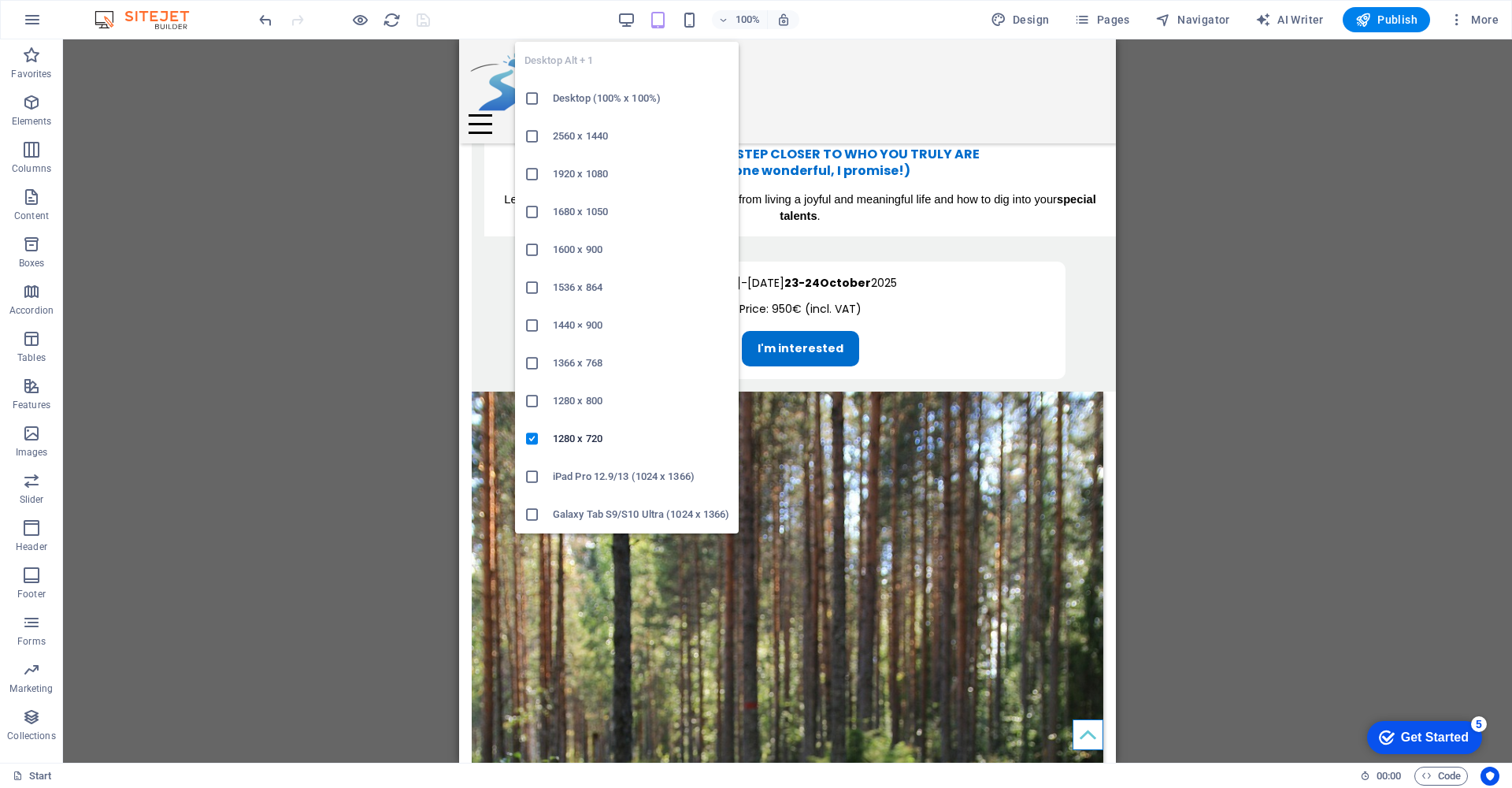
click at [531, 401] on icon at bounding box center [533, 401] width 16 height 16
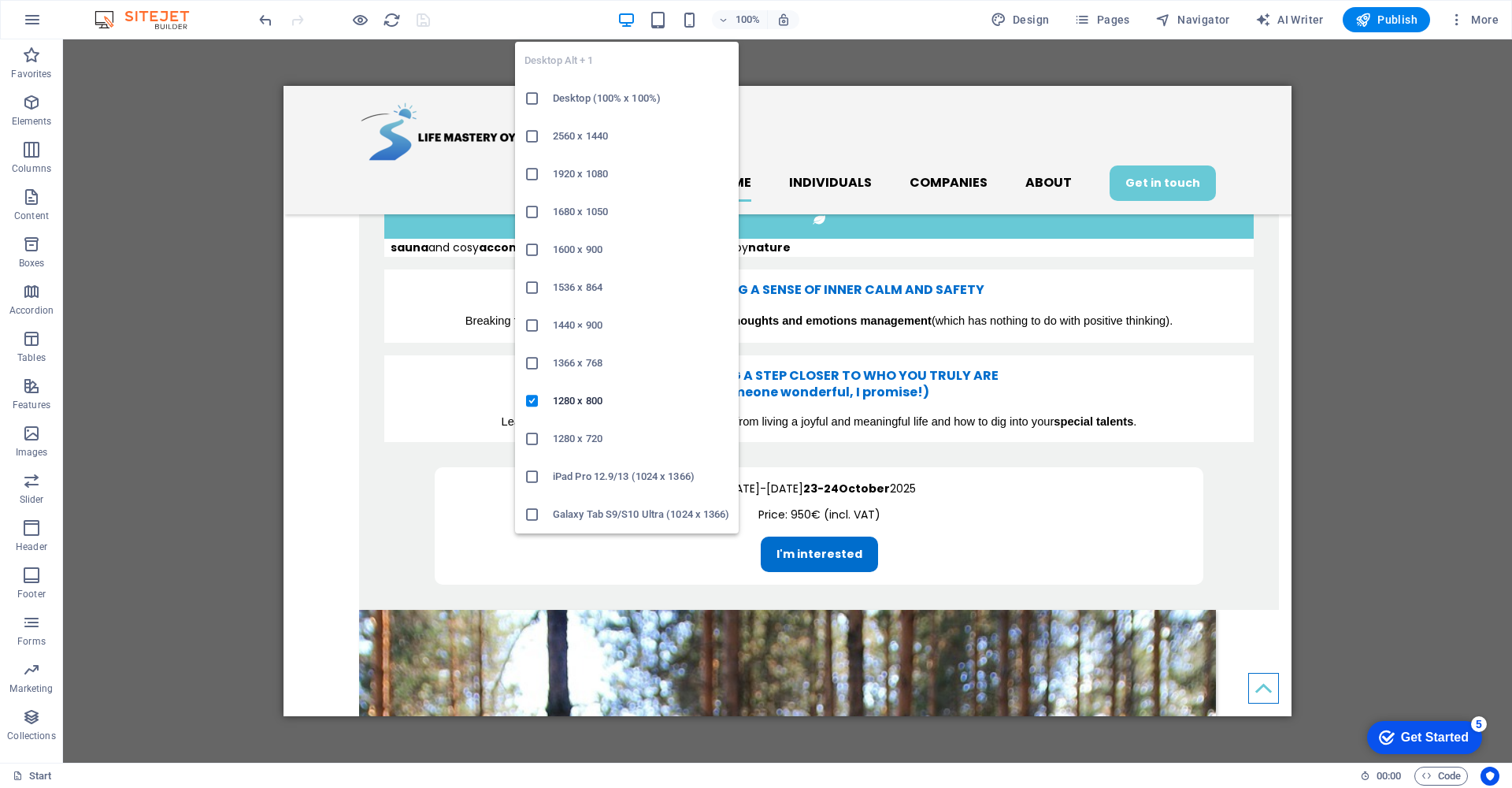
click at [530, 325] on icon at bounding box center [533, 325] width 16 height 16
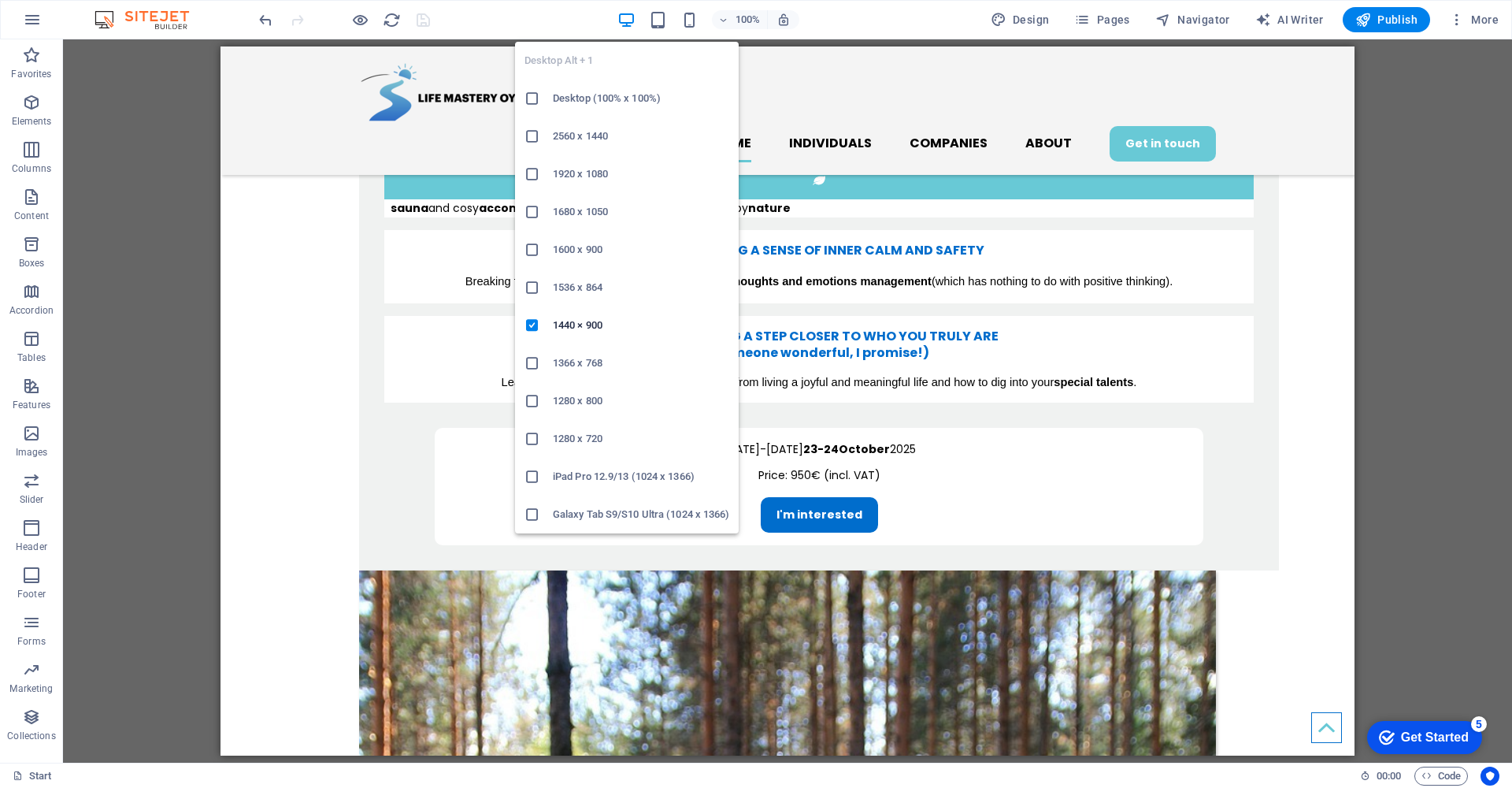
click at [611, 104] on h6 "Desktop (100% x 100%)" at bounding box center [640, 98] width 176 height 19
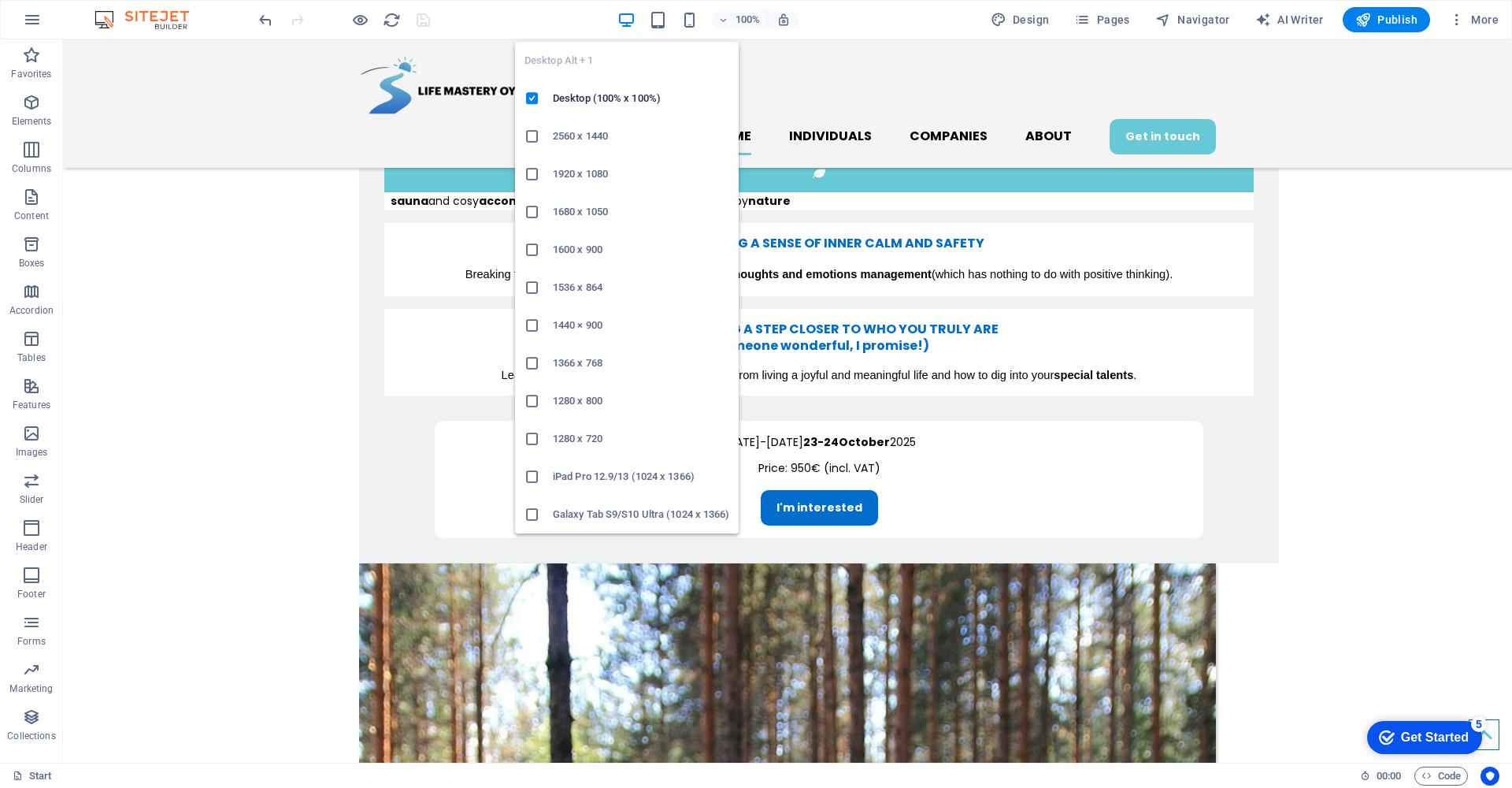
click at [534, 441] on icon at bounding box center [533, 439] width 16 height 16
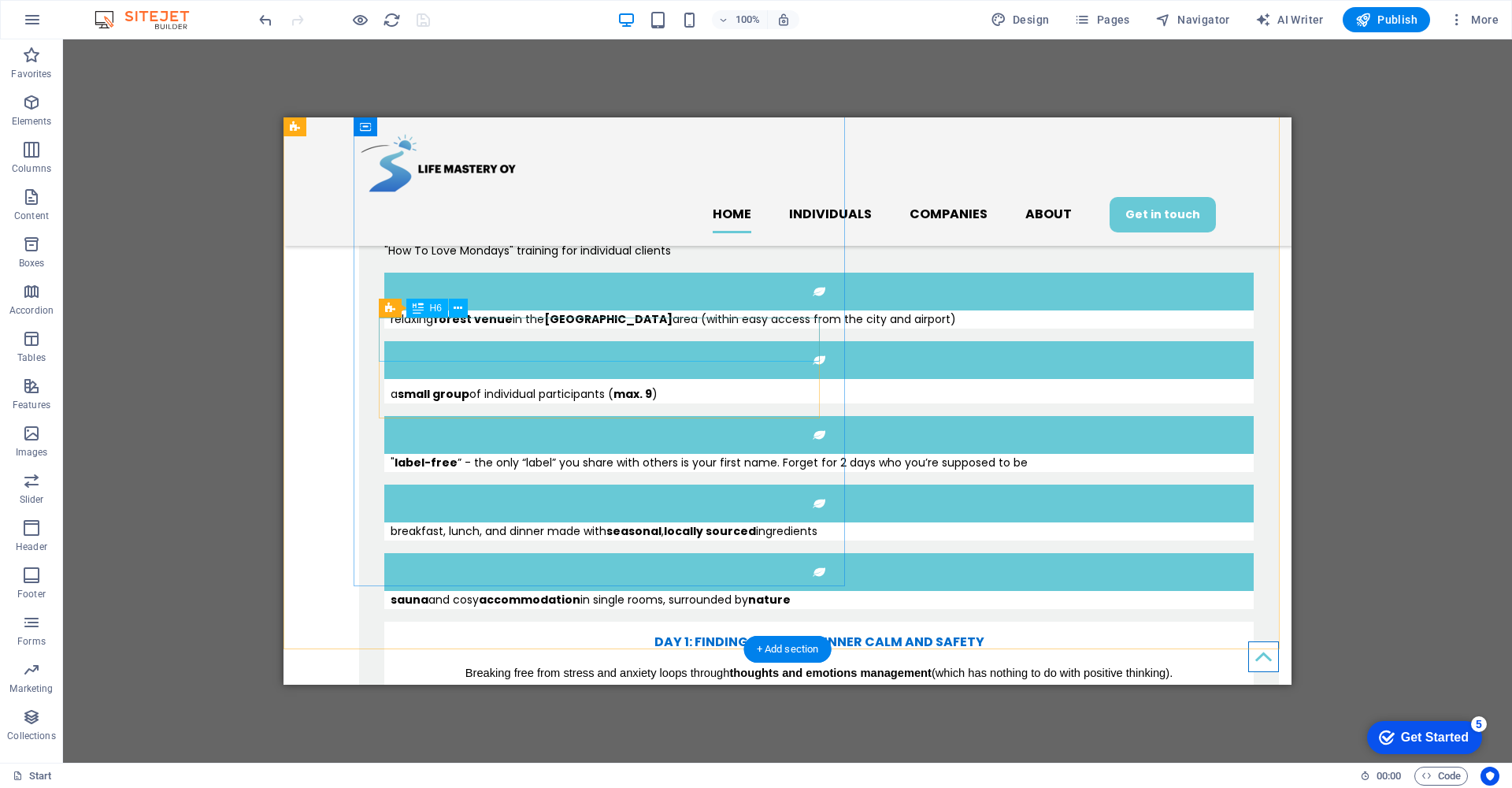
scroll to position [1443, 0]
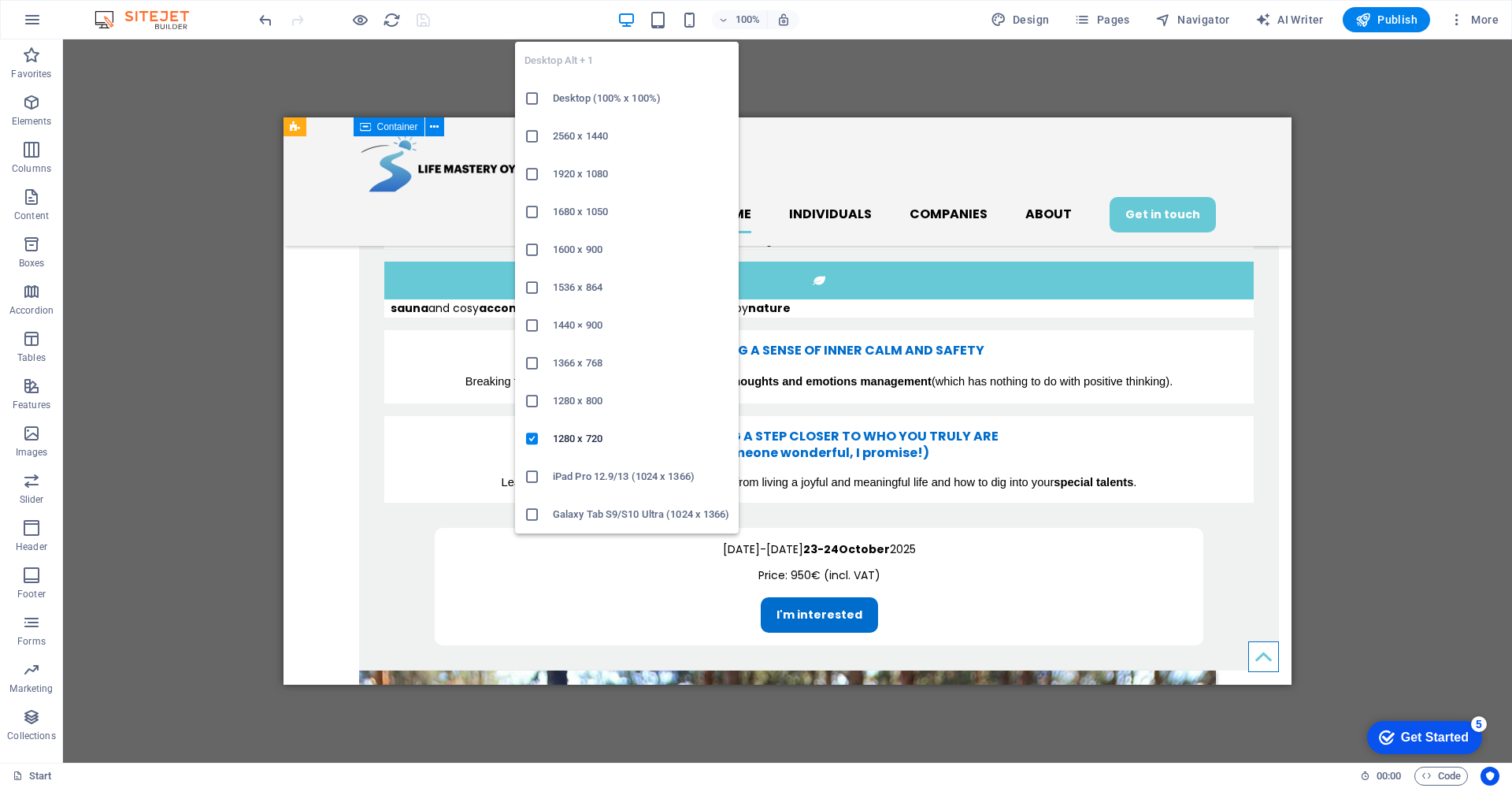
click at [606, 95] on h6 "Desktop (100% x 100%)" at bounding box center [640, 98] width 176 height 19
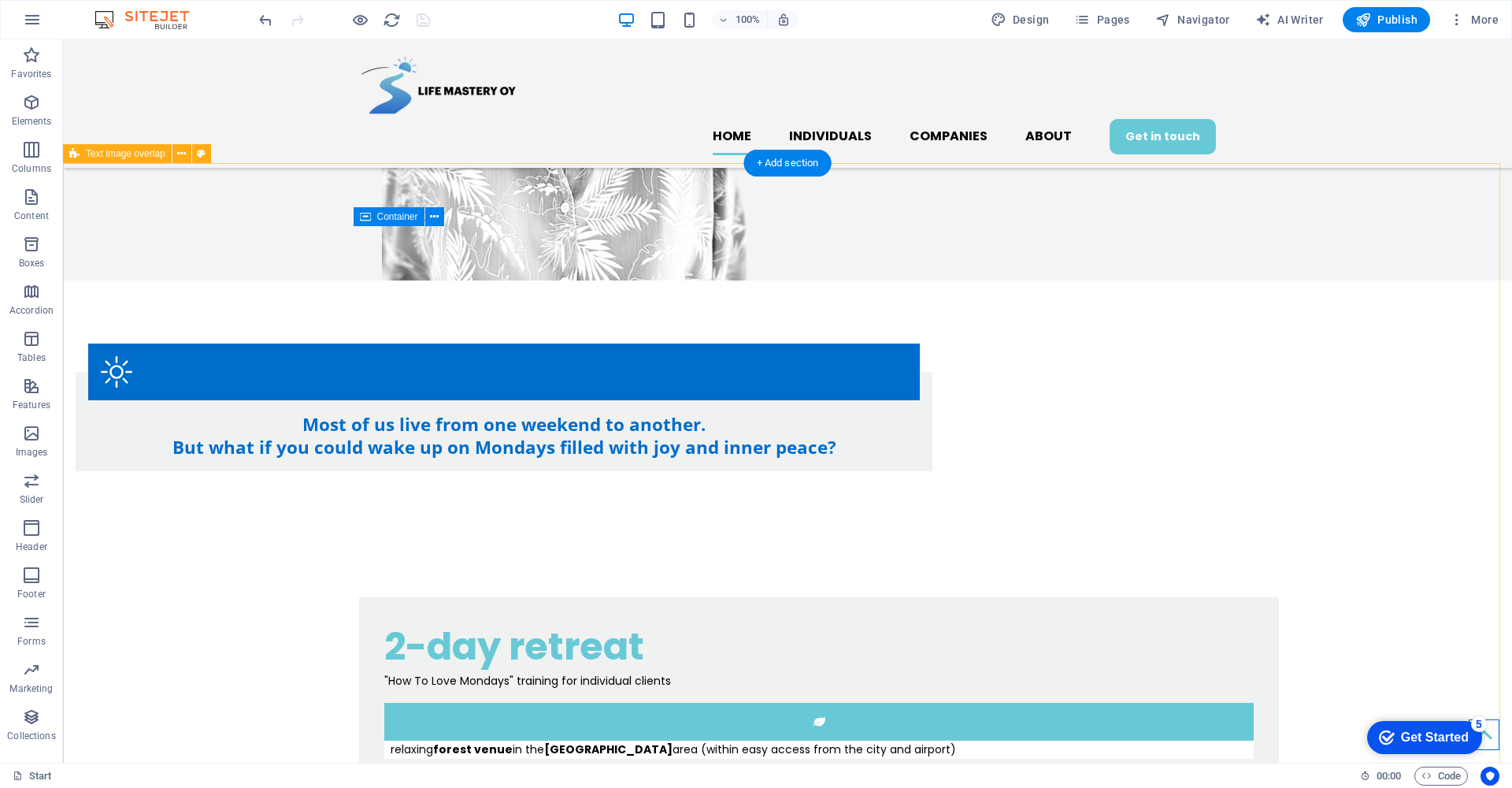
scroll to position [497, 0]
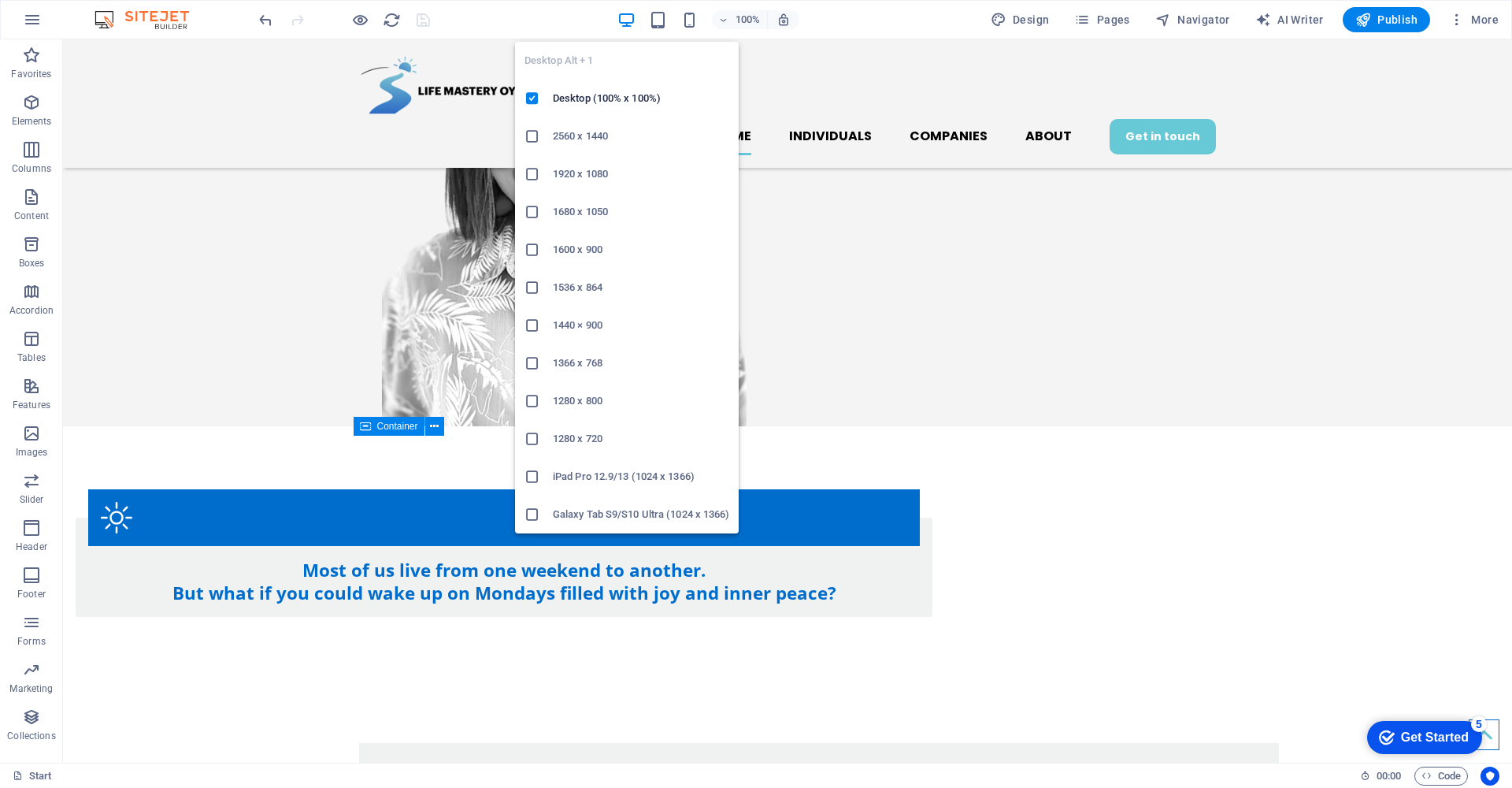
click at [560, 436] on h6 "1280 x 720" at bounding box center [640, 438] width 176 height 19
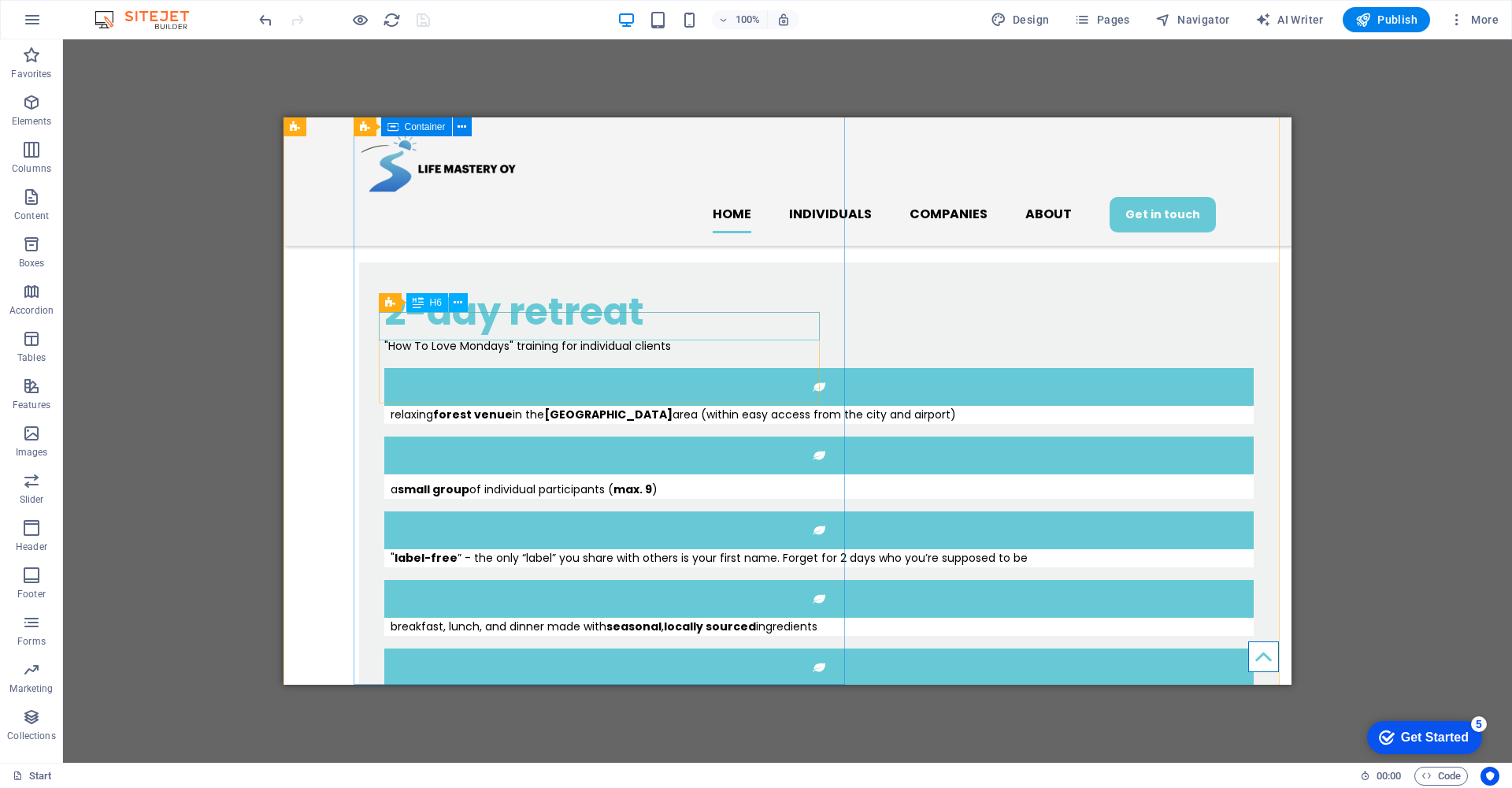
scroll to position [1176, 0]
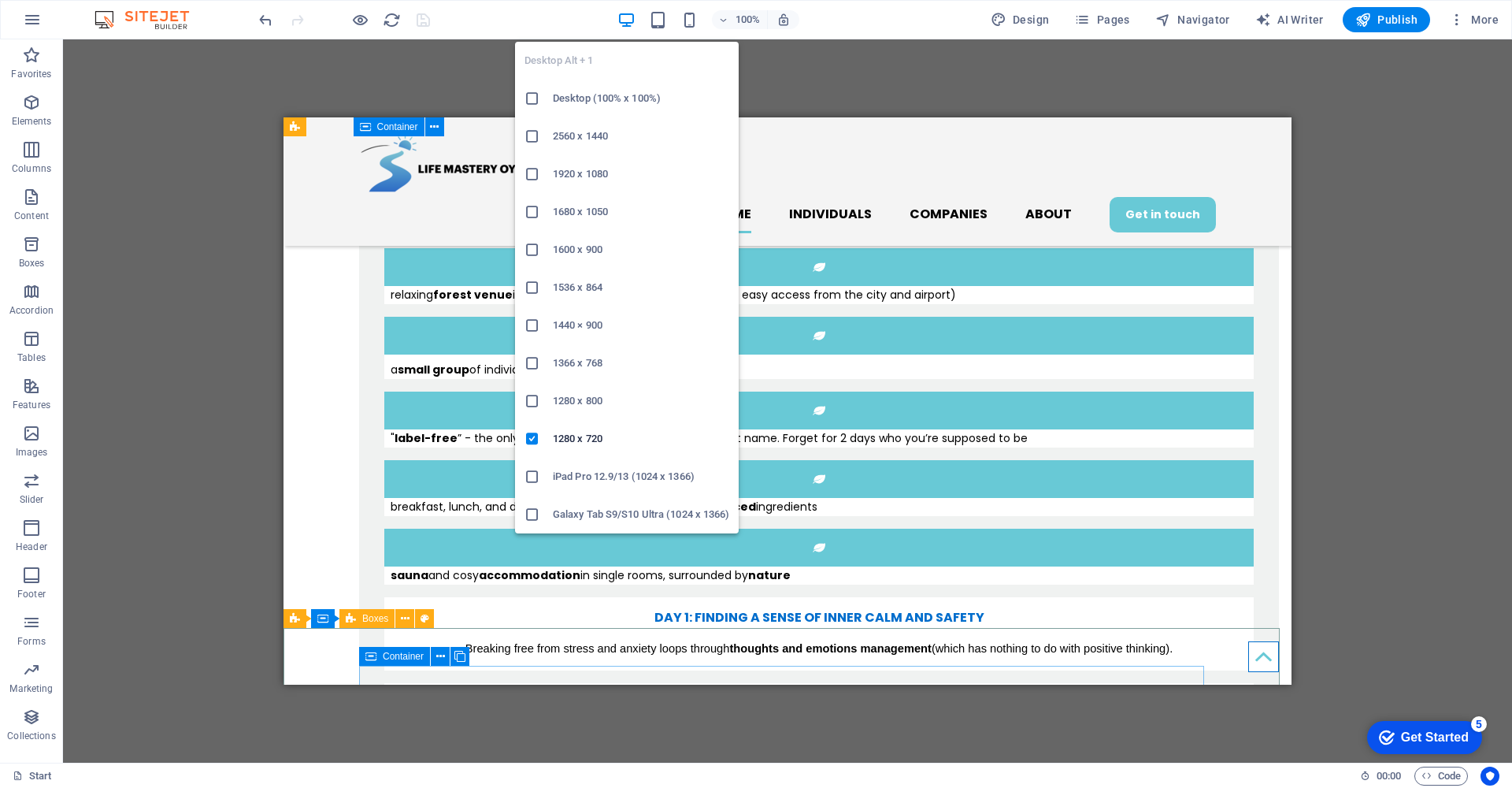
click at [602, 101] on h6 "Desktop (100% x 100%)" at bounding box center [640, 98] width 176 height 19
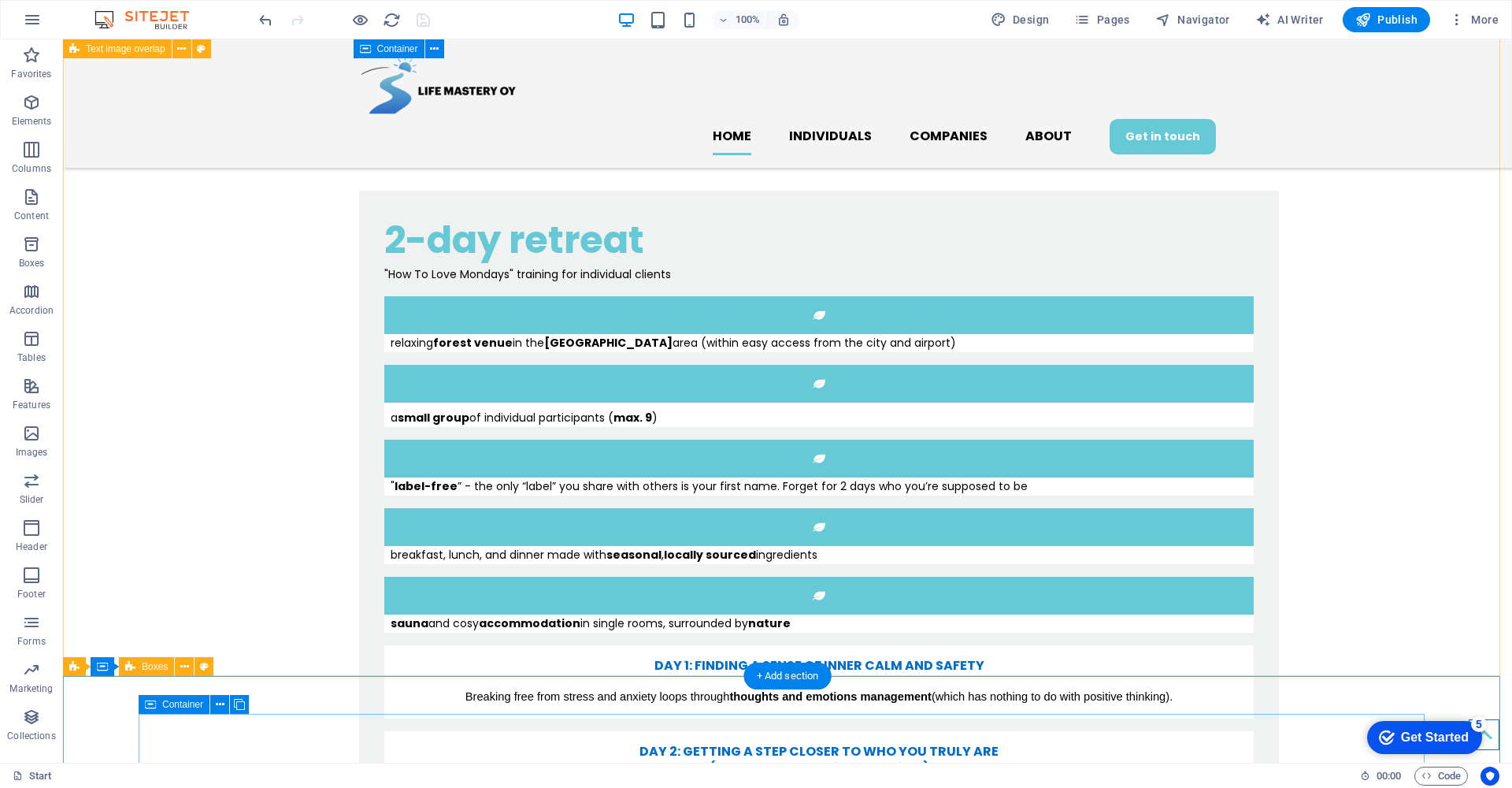
scroll to position [926, 0]
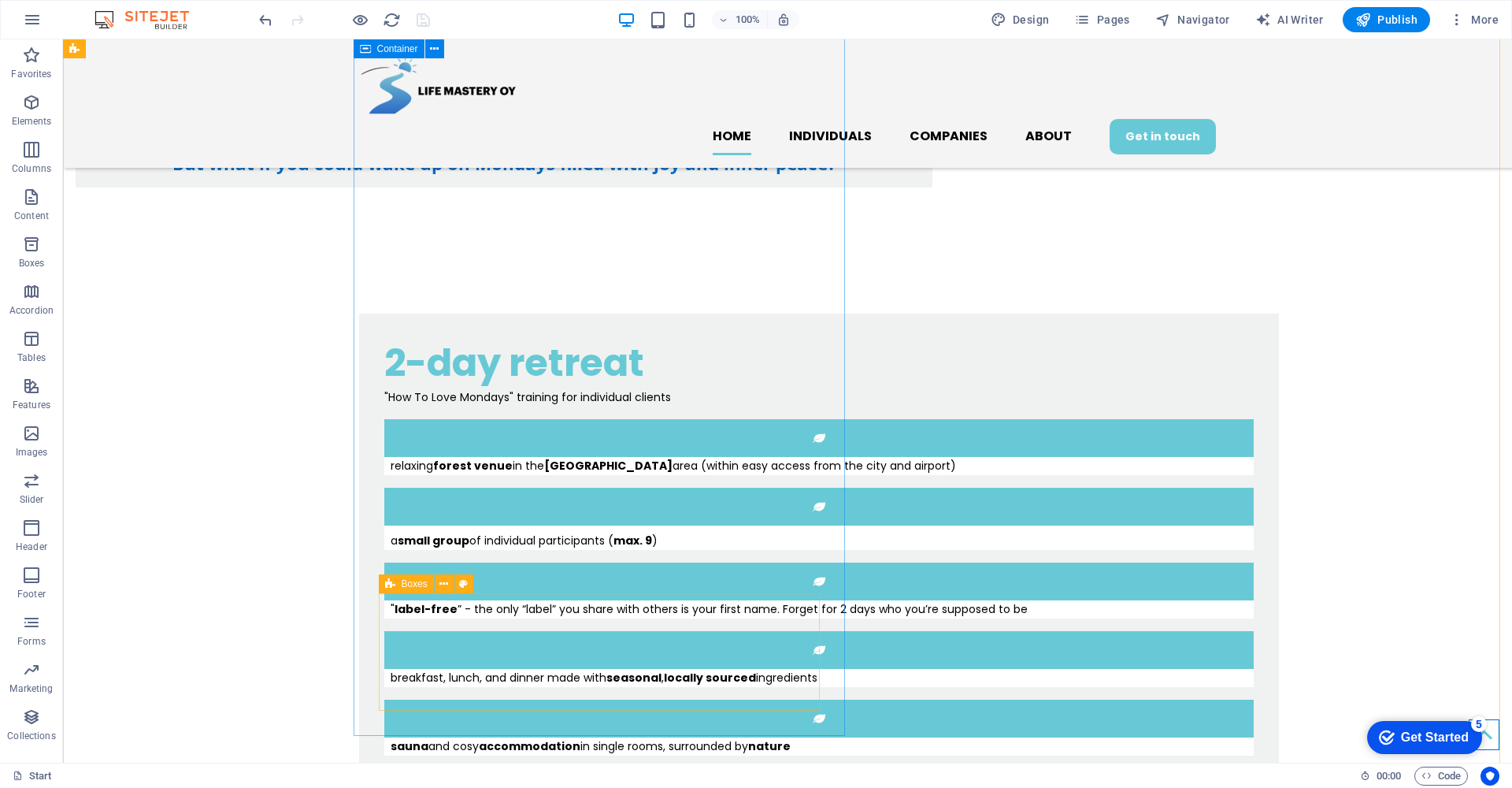
click at [444, 586] on icon at bounding box center [444, 583] width 9 height 17
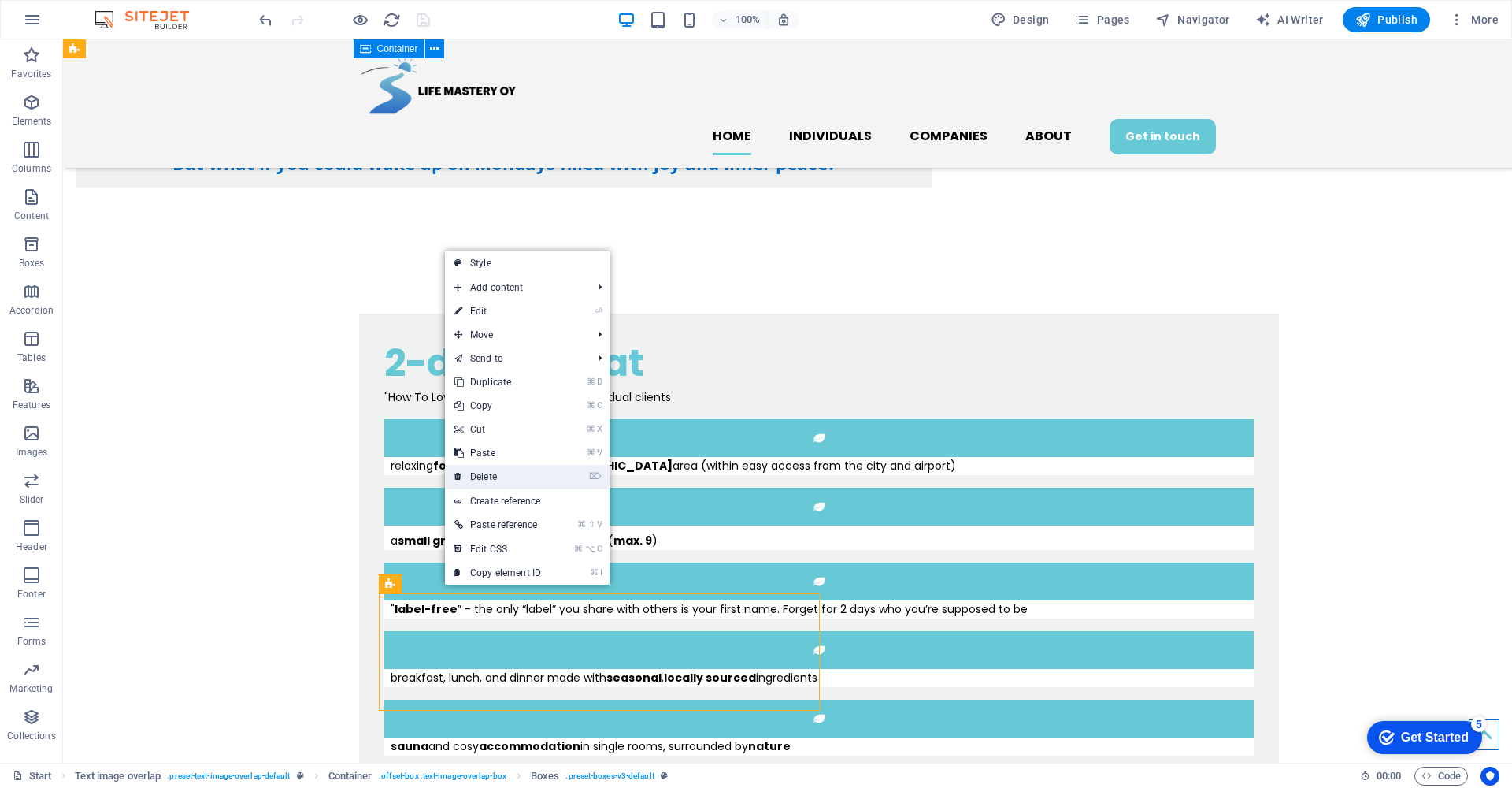
click at [487, 479] on link "⌦ Delete" at bounding box center [497, 477] width 106 height 24
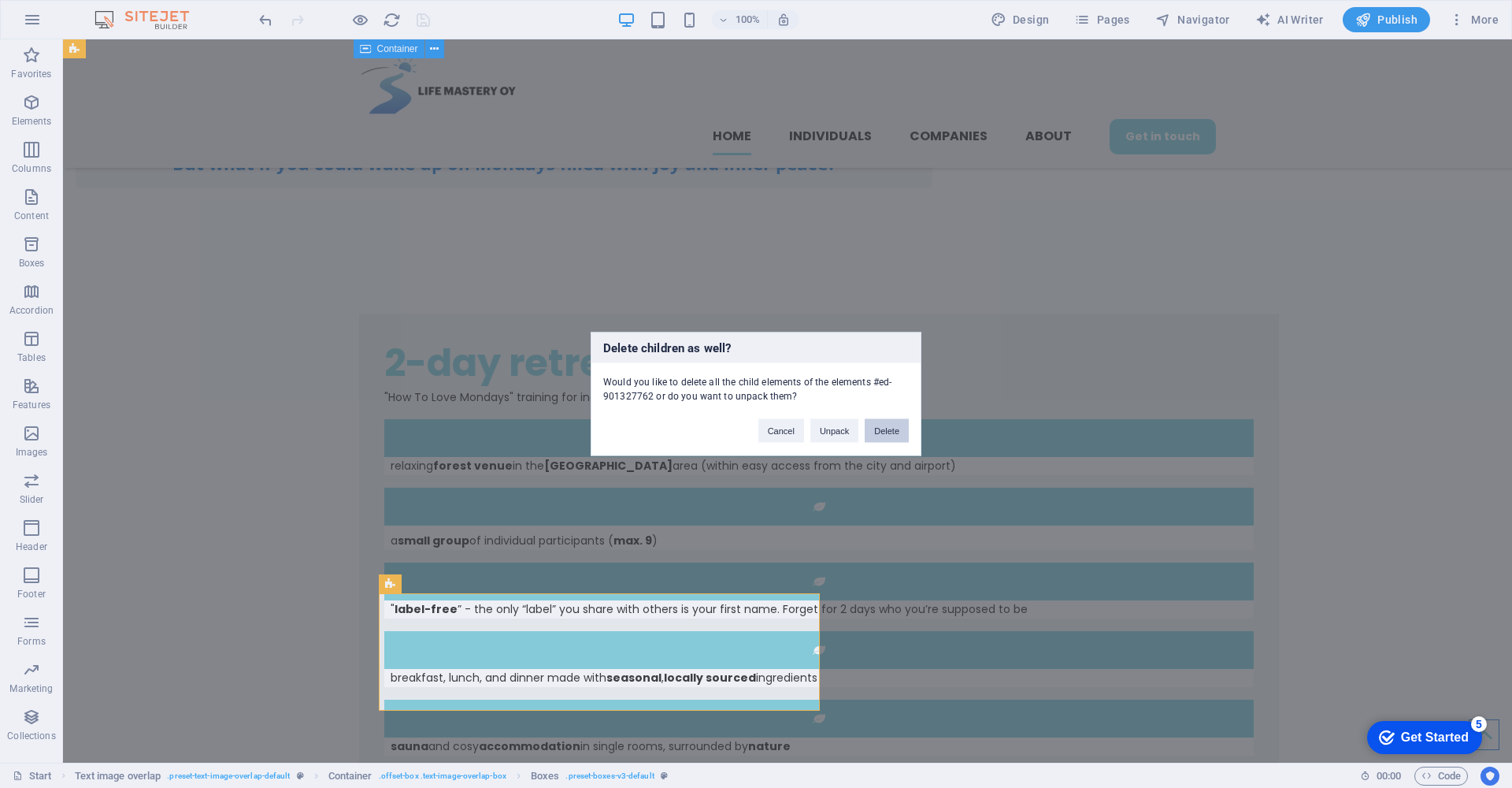
click at [894, 433] on button "Delete" at bounding box center [886, 431] width 44 height 24
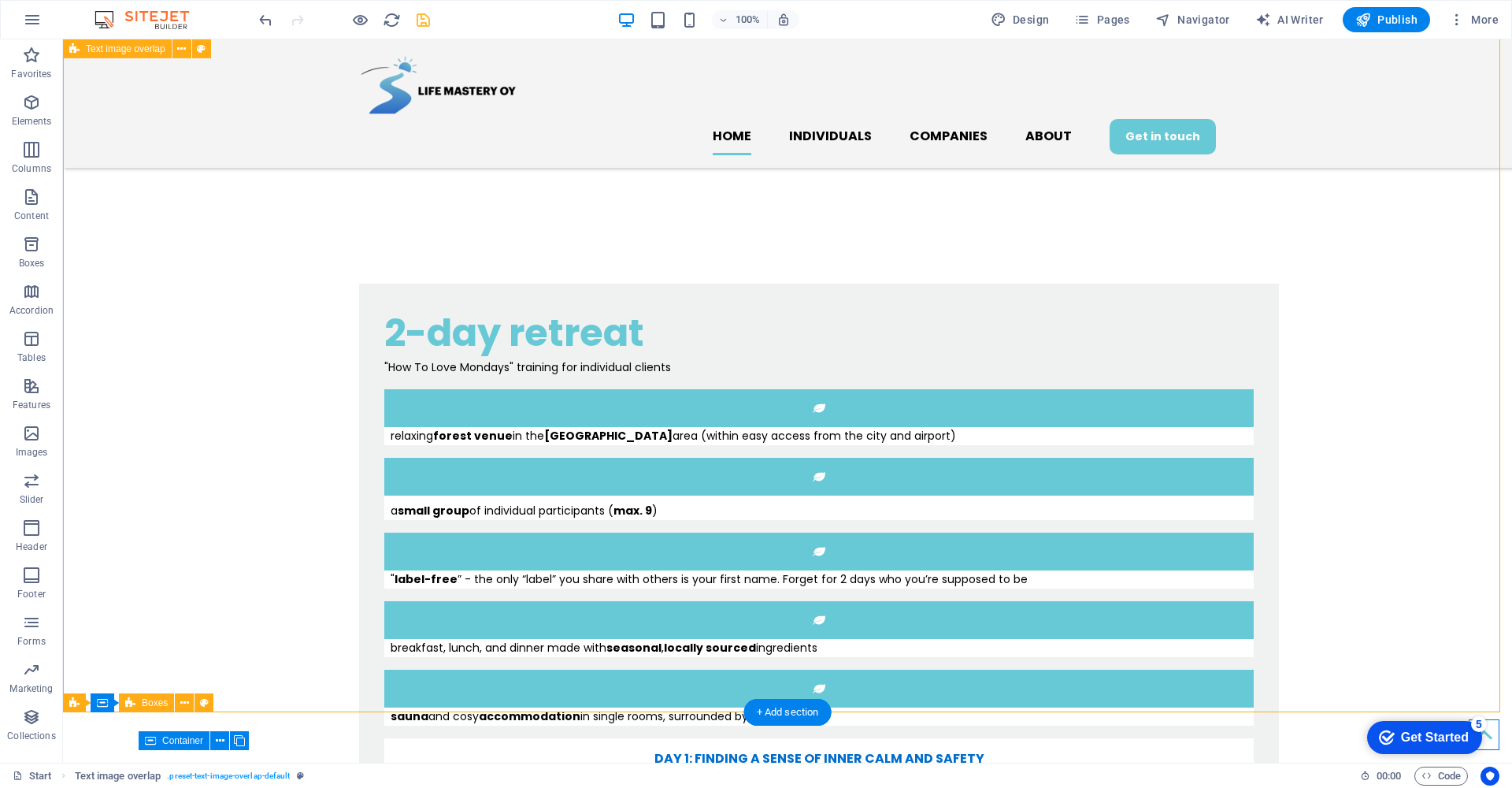
scroll to position [1381, 0]
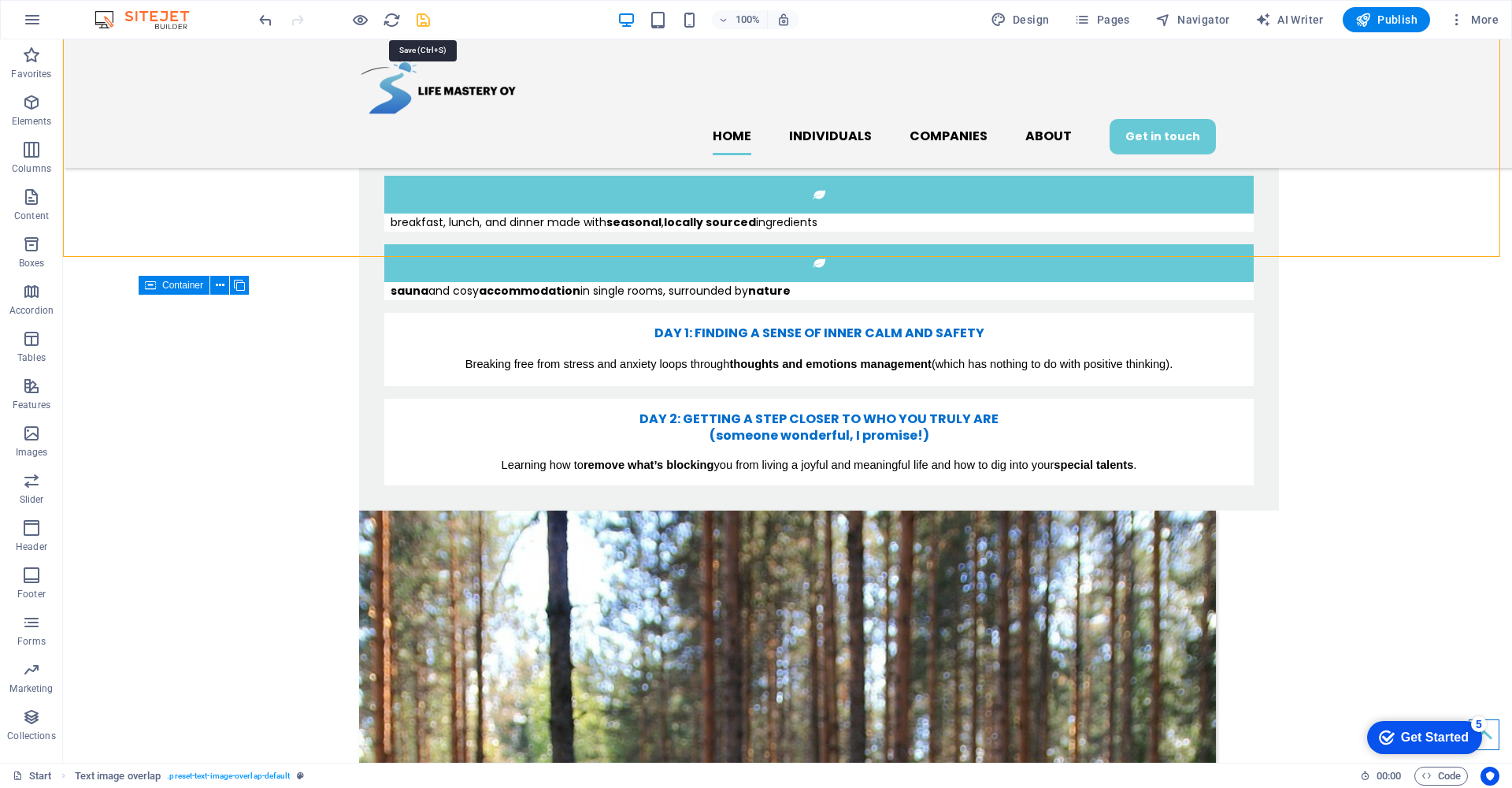
click at [426, 25] on icon "save" at bounding box center [423, 20] width 18 height 18
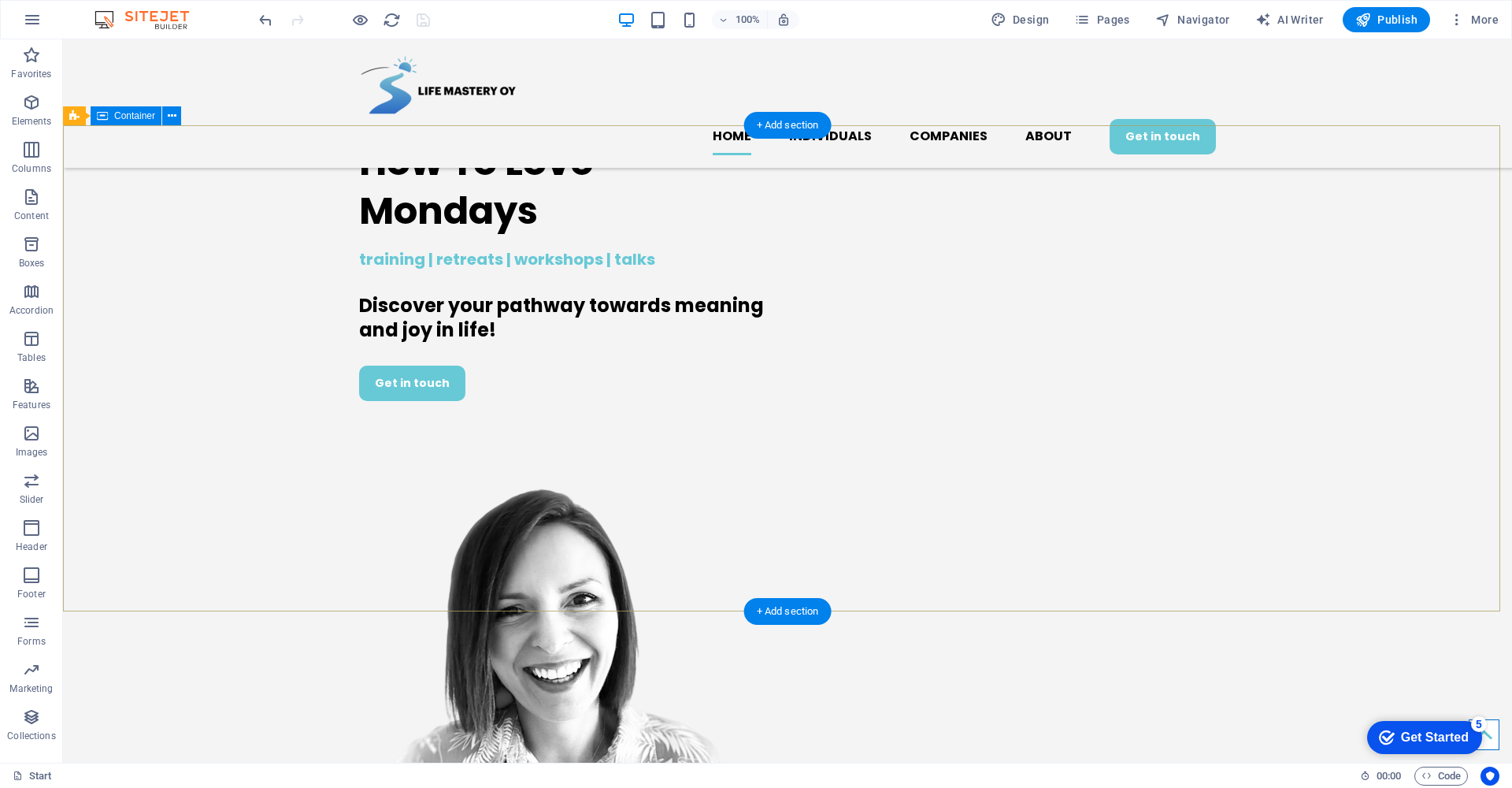
scroll to position [0, 0]
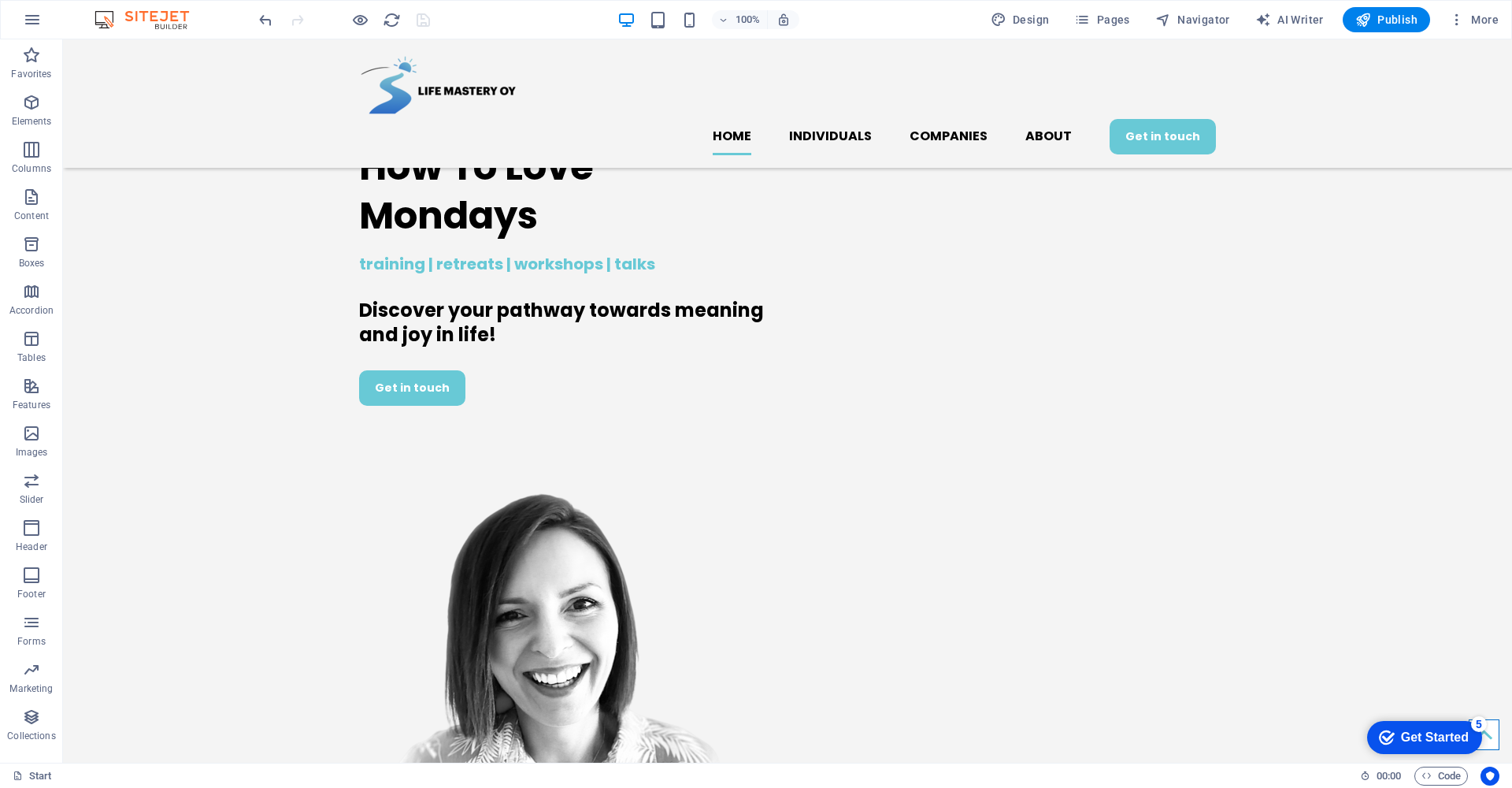
click at [348, 18] on div at bounding box center [344, 19] width 176 height 25
click at [358, 19] on icon "button" at bounding box center [360, 20] width 18 height 18
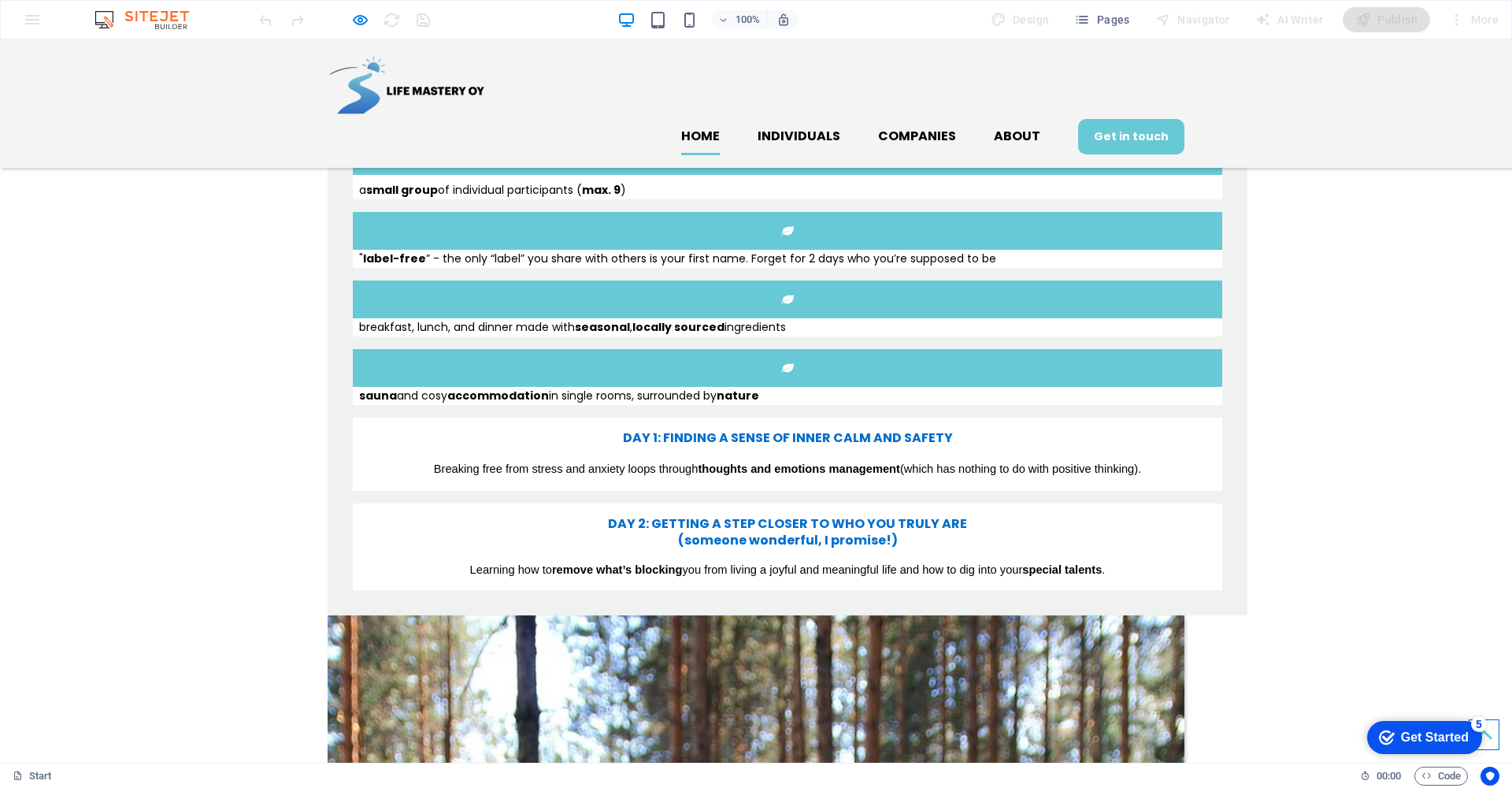
scroll to position [1405, 0]
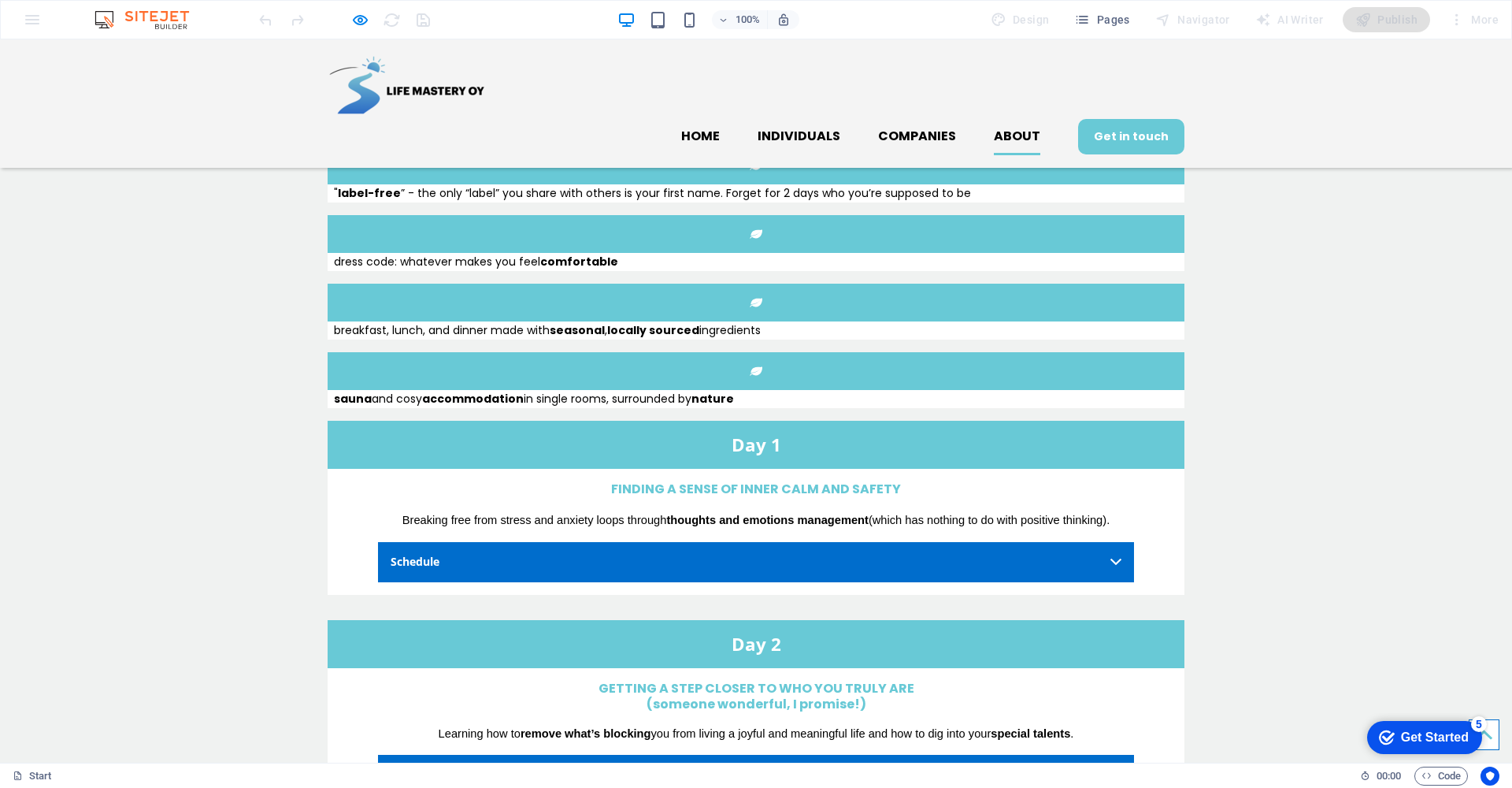
scroll to position [4900, 0]
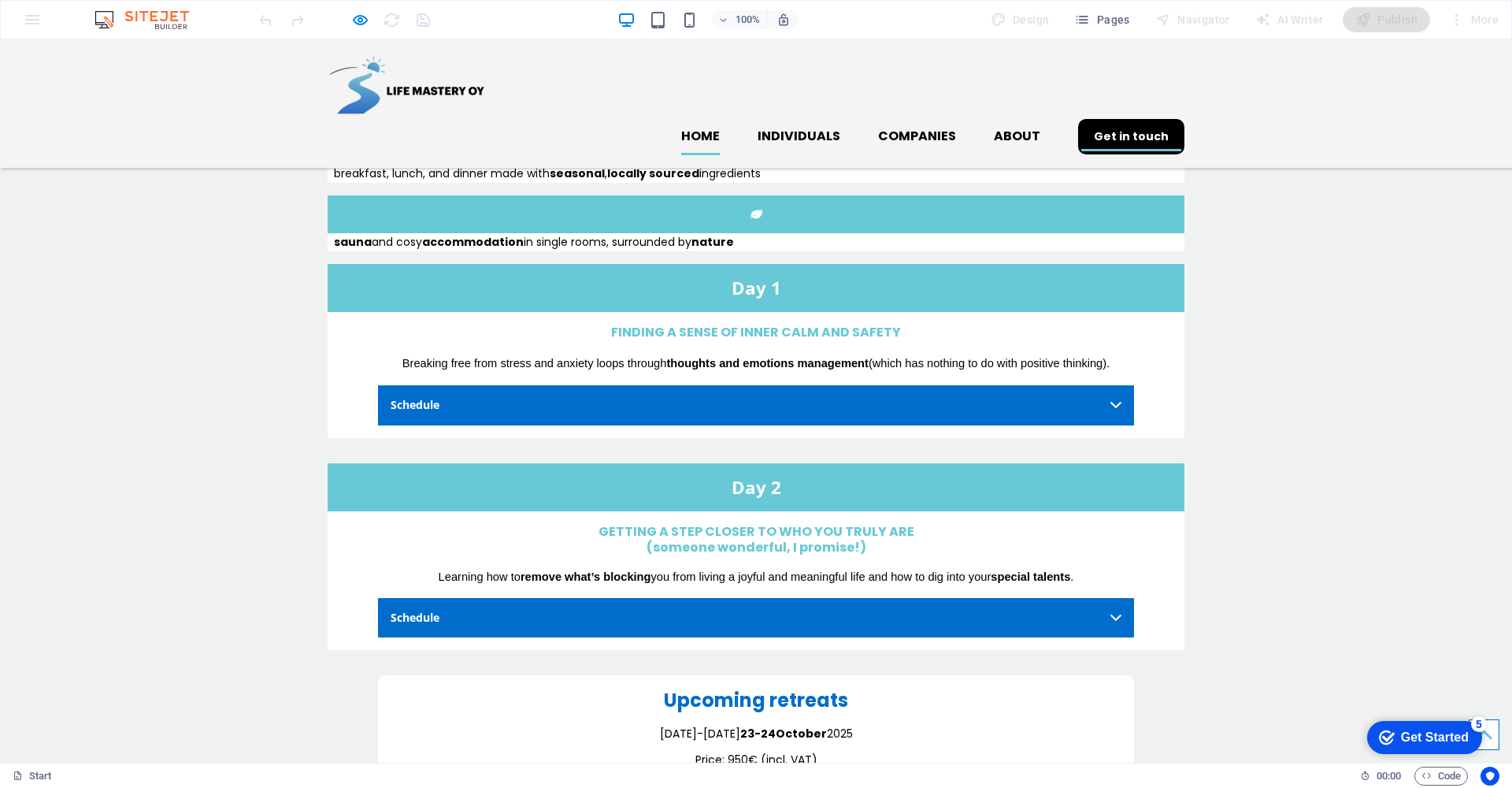
click at [708, 118] on link "Home" at bounding box center [700, 136] width 39 height 38
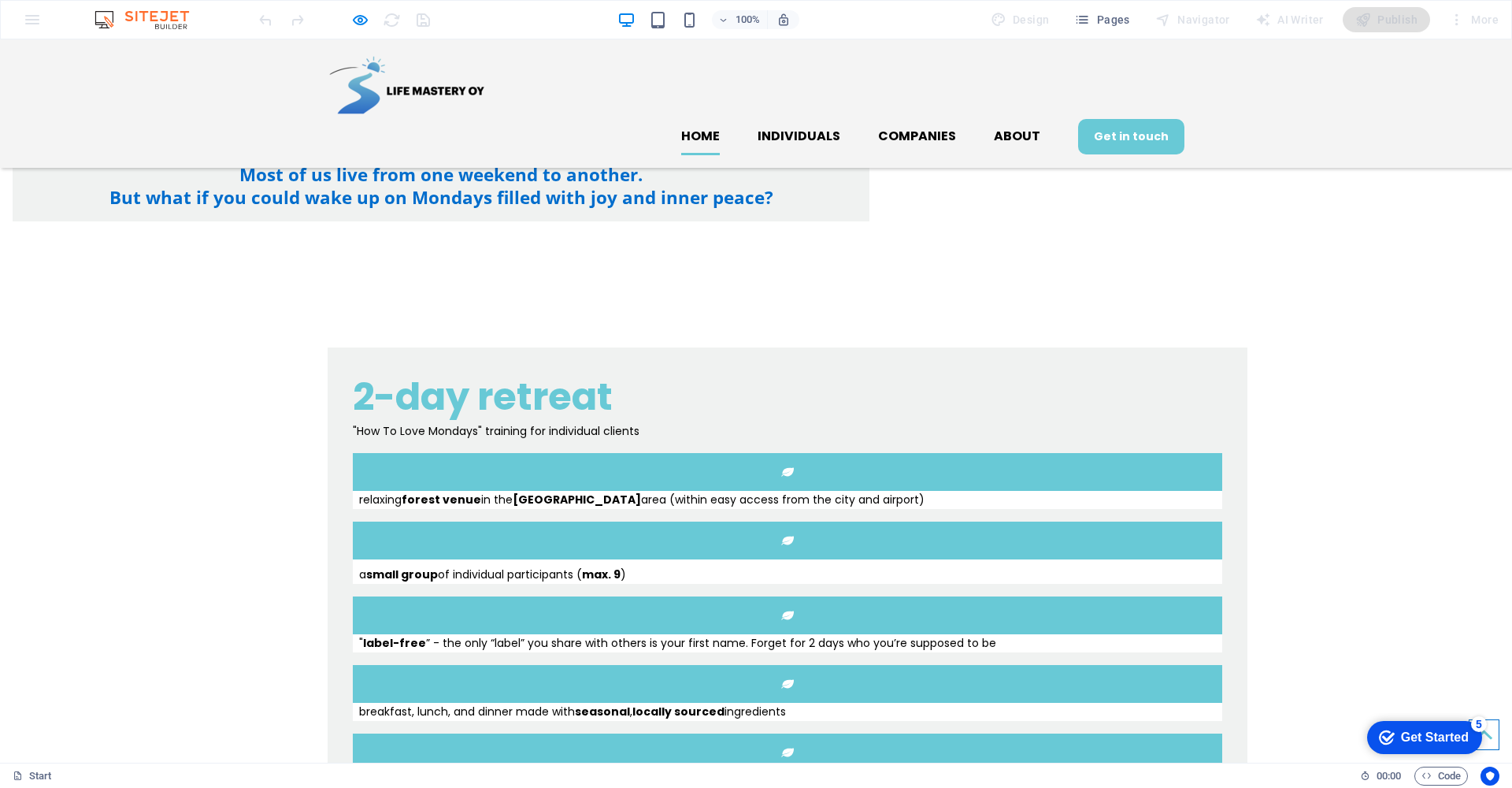
scroll to position [234, 0]
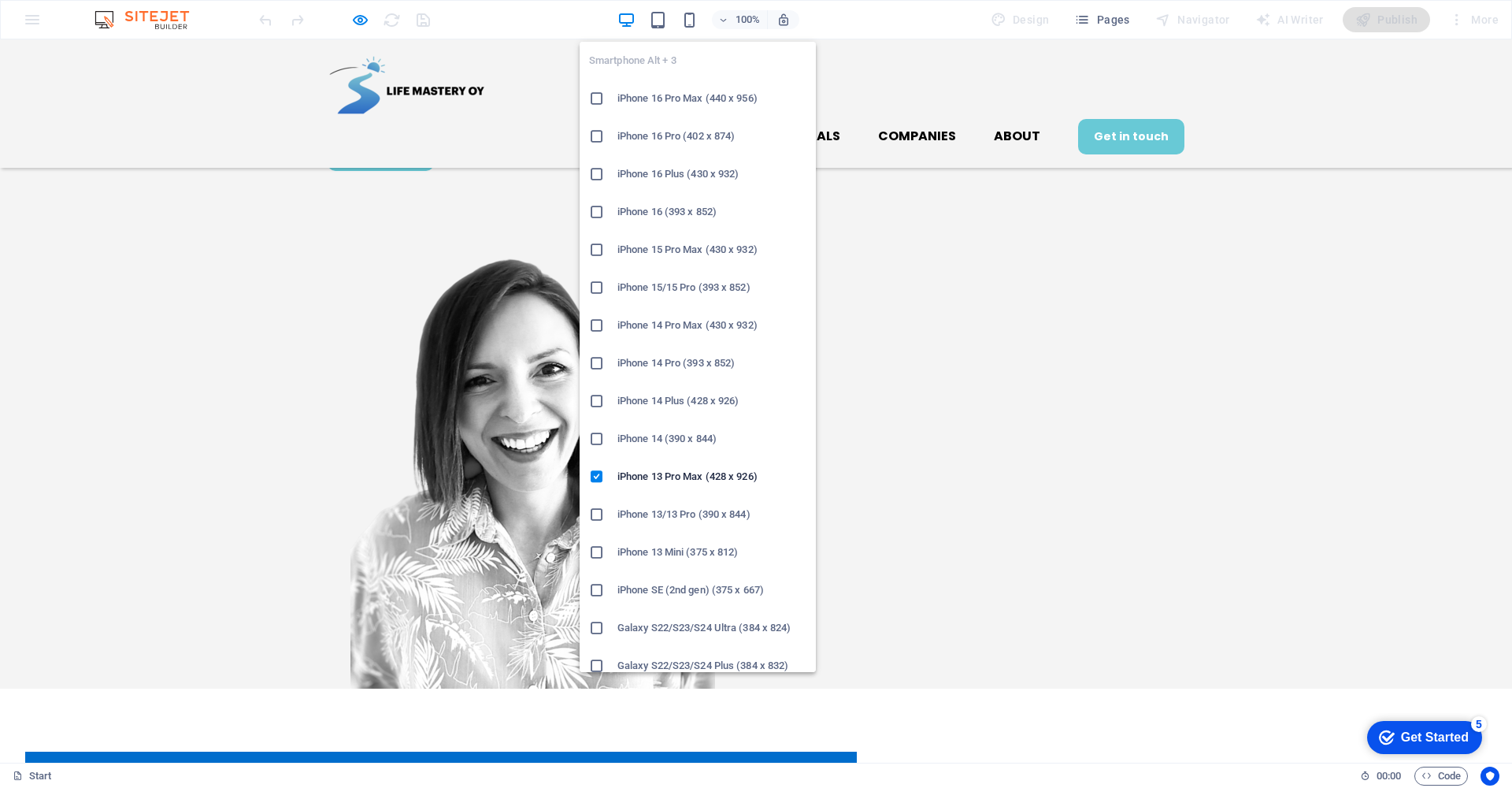
click at [593, 559] on icon at bounding box center [597, 552] width 16 height 16
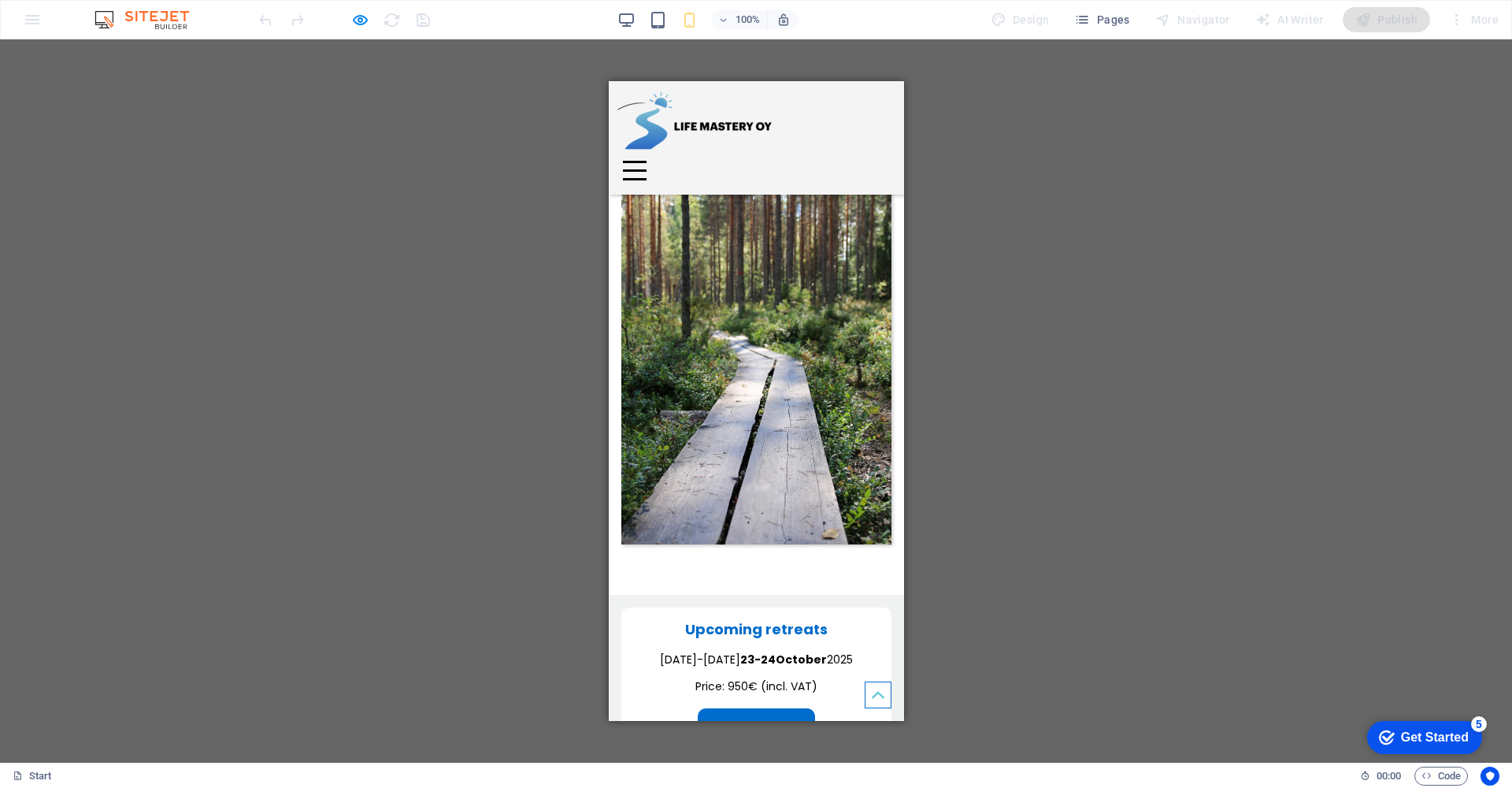
scroll to position [1995, 0]
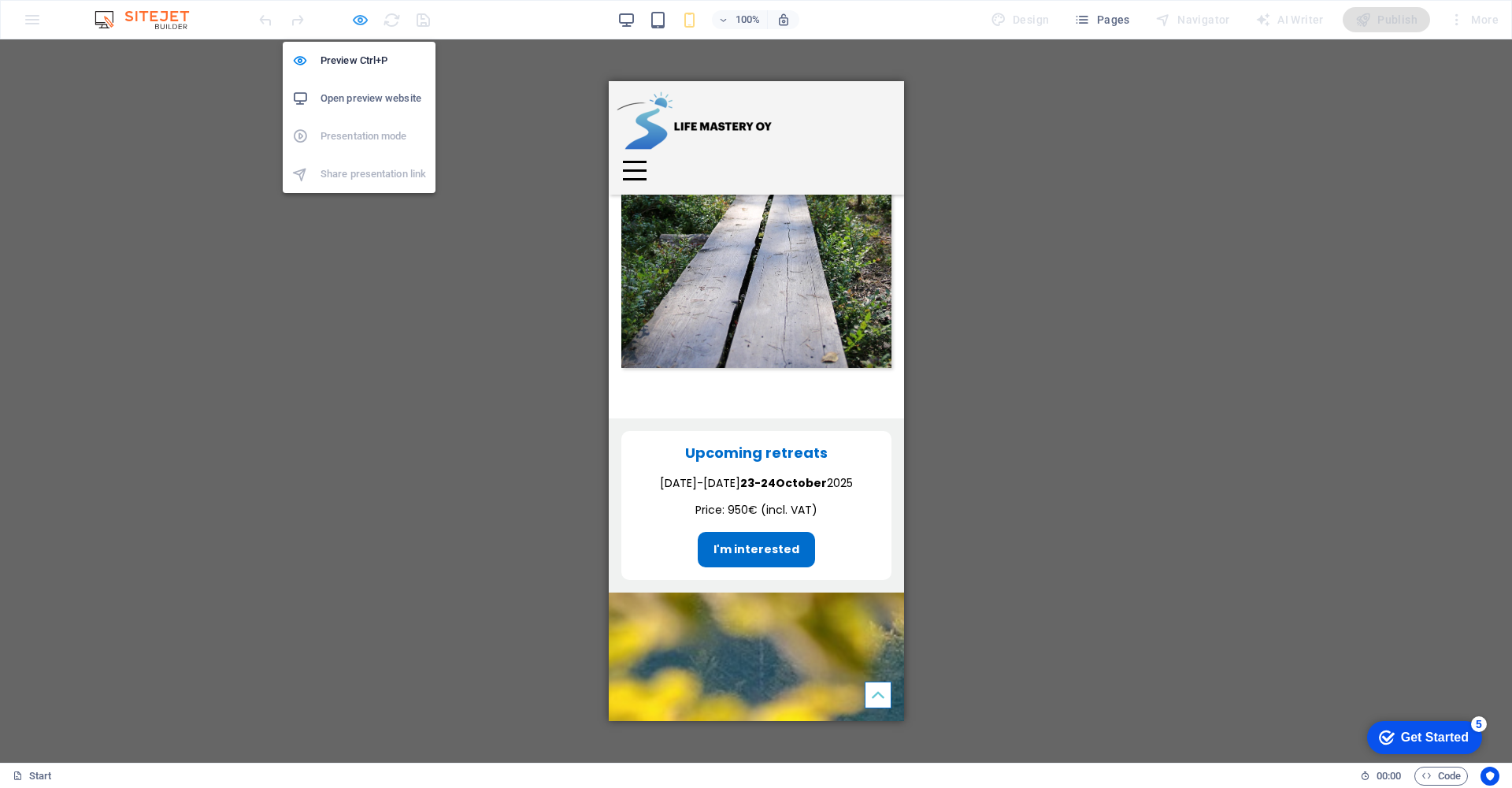
click at [359, 24] on icon "button" at bounding box center [360, 20] width 18 height 18
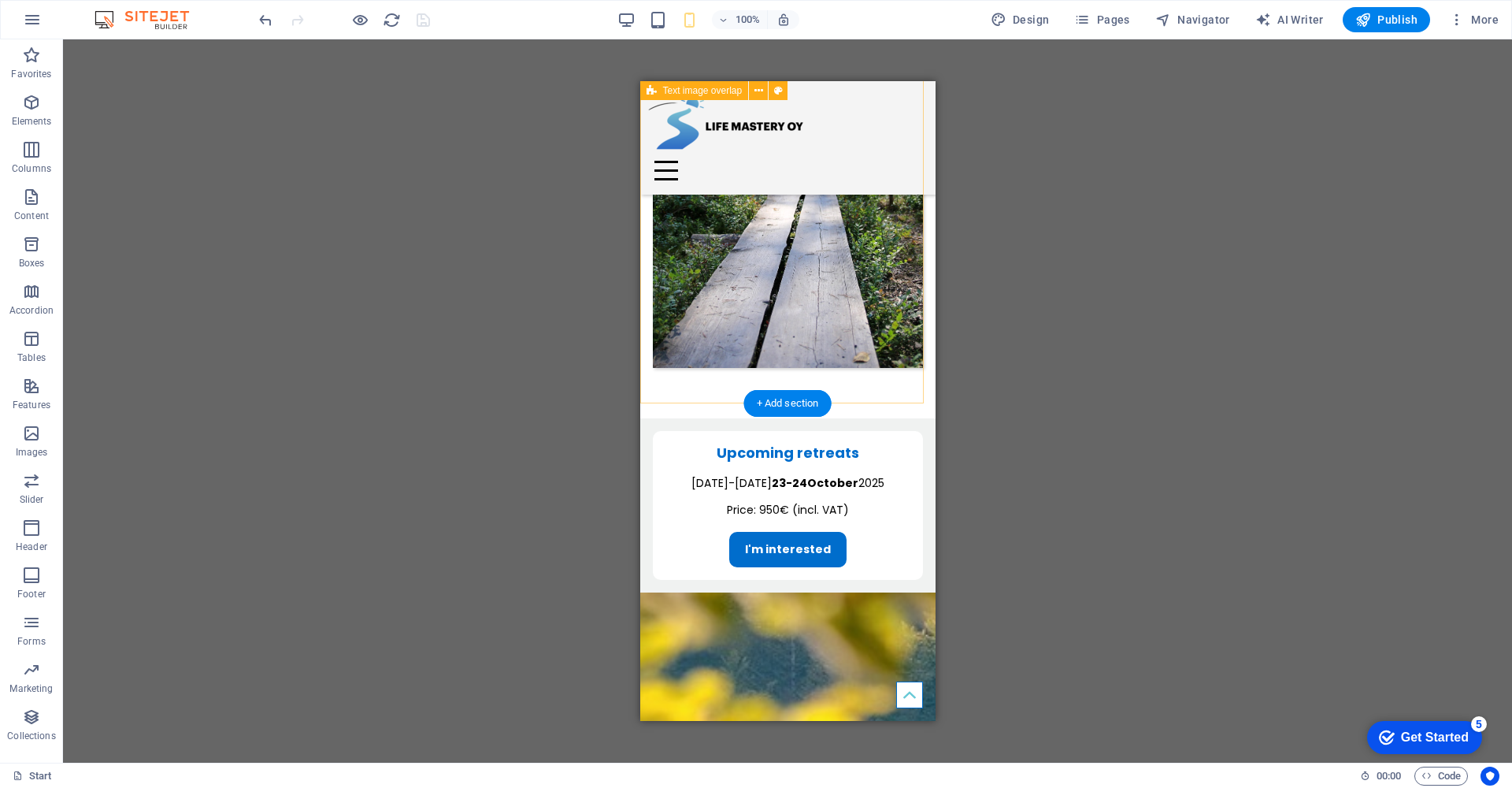
select select "rem"
select select "px"
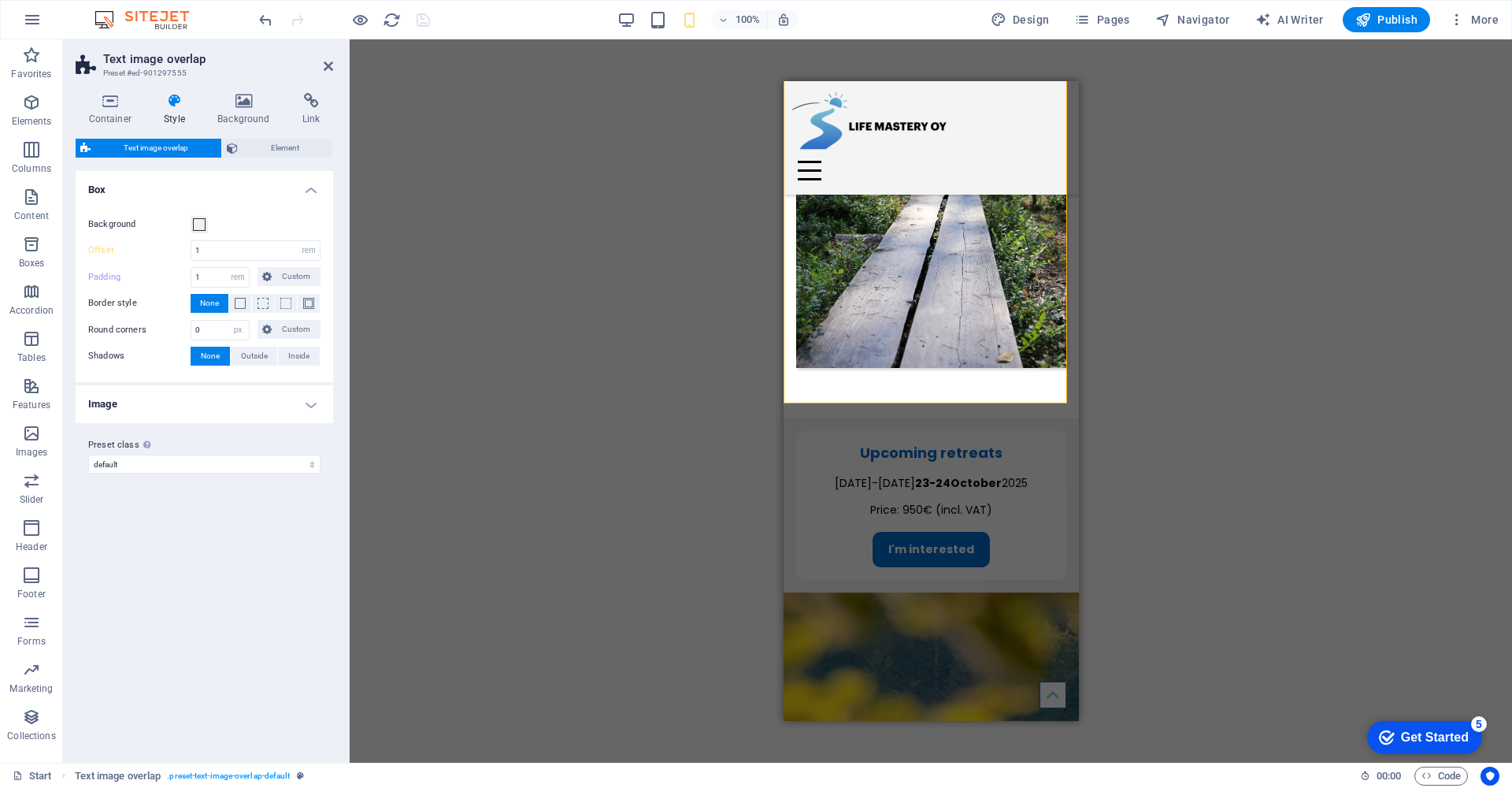
click at [311, 404] on h4 "Image" at bounding box center [204, 404] width 258 height 38
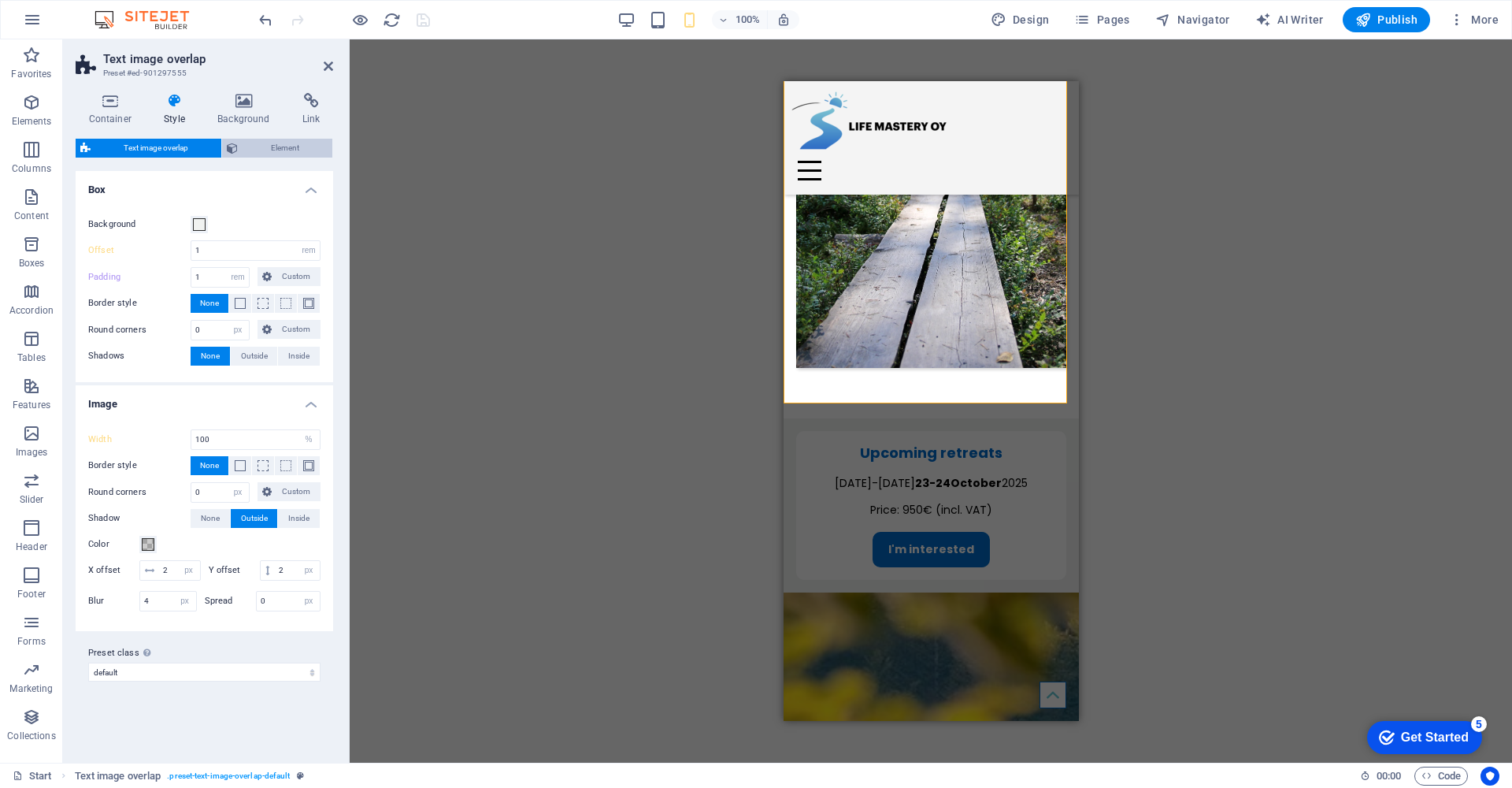
click at [277, 149] on span "Element" at bounding box center [285, 147] width 85 height 19
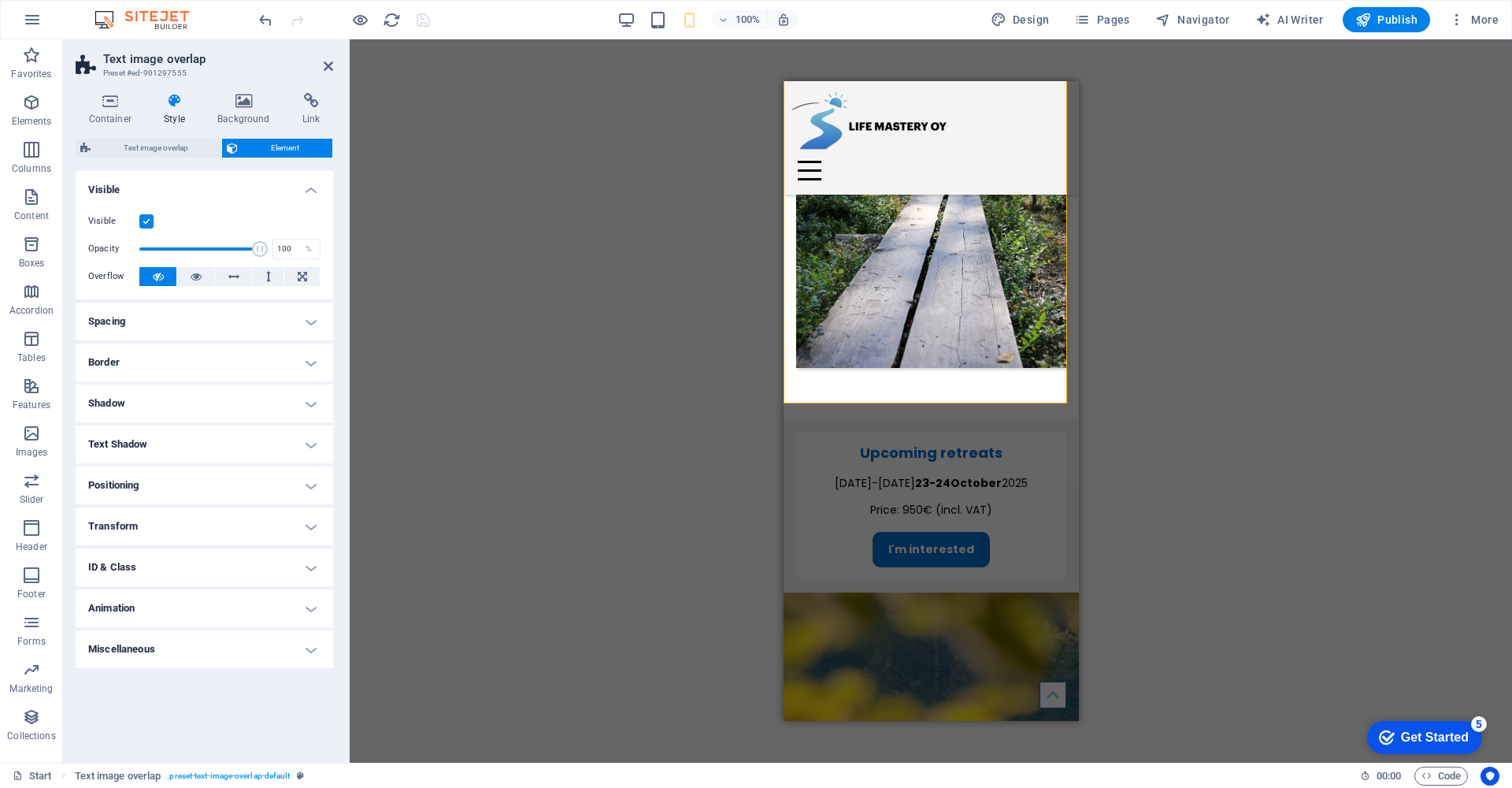
click at [309, 322] on h4 "Spacing" at bounding box center [204, 321] width 258 height 38
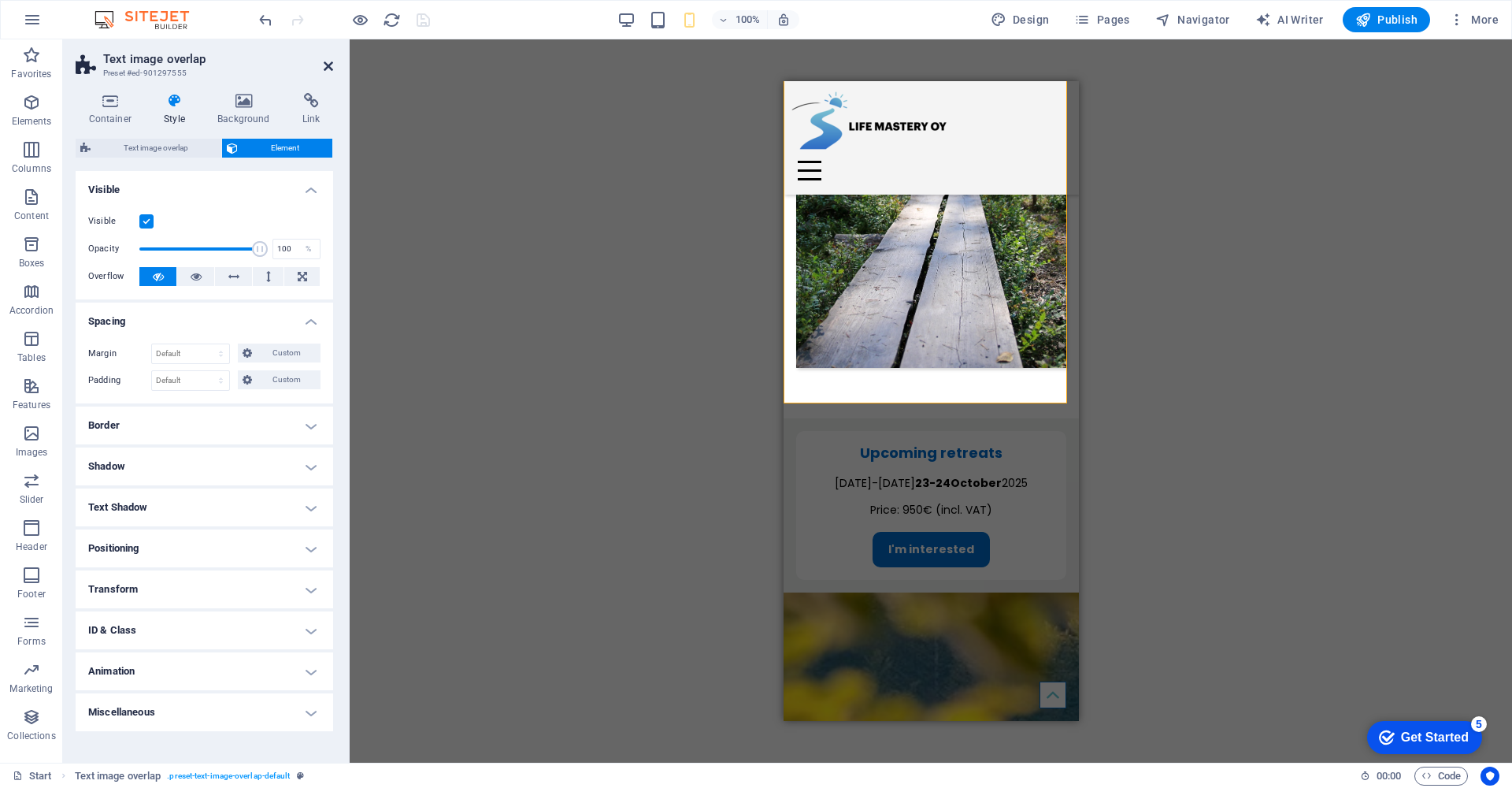
click at [323, 68] on icon at bounding box center [328, 66] width 10 height 13
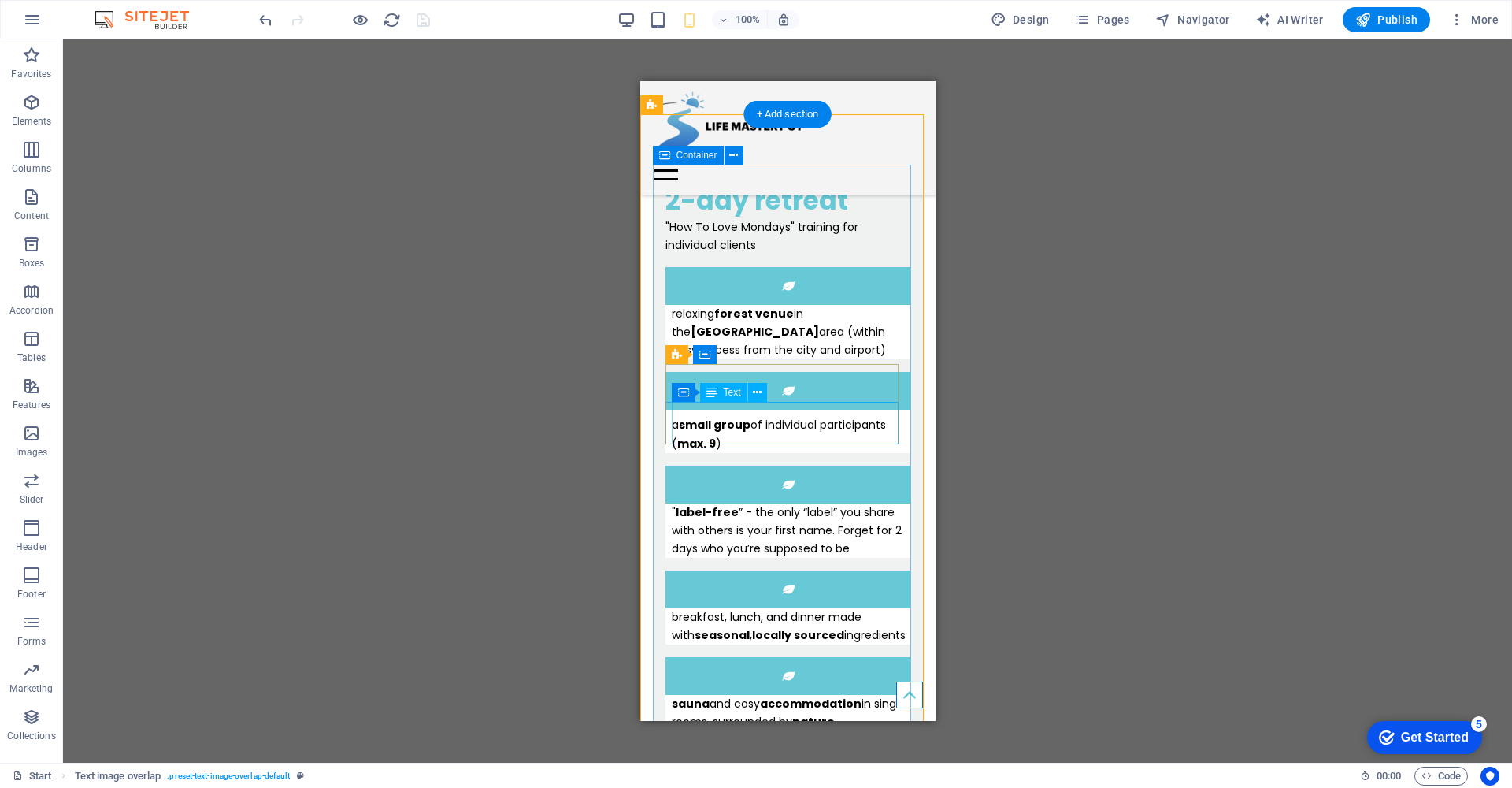
scroll to position [572, 0]
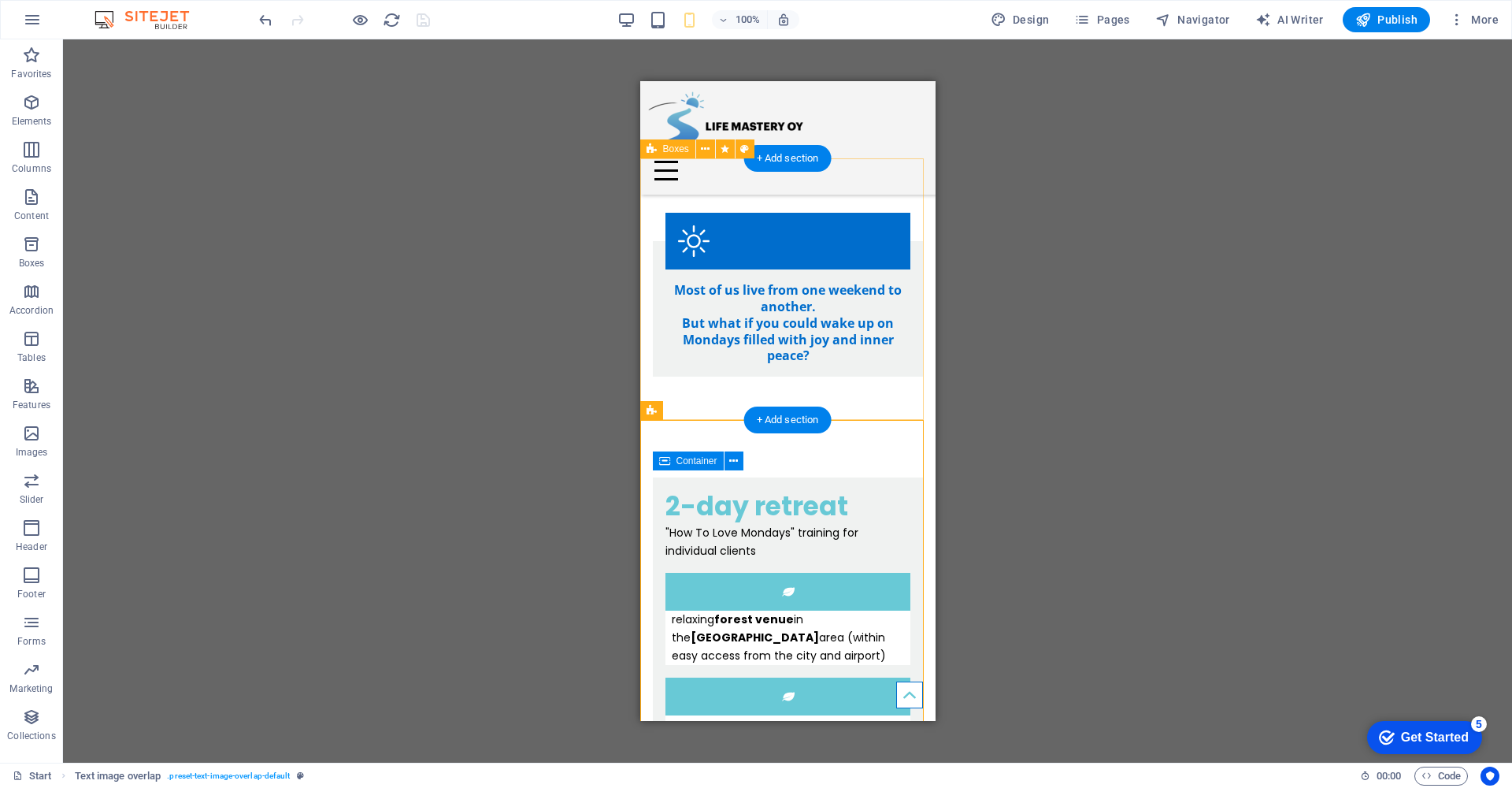
click at [850, 399] on div "Most of us live from one weekend to another. But what if you could wake up on M…" at bounding box center [787, 295] width 295 height 265
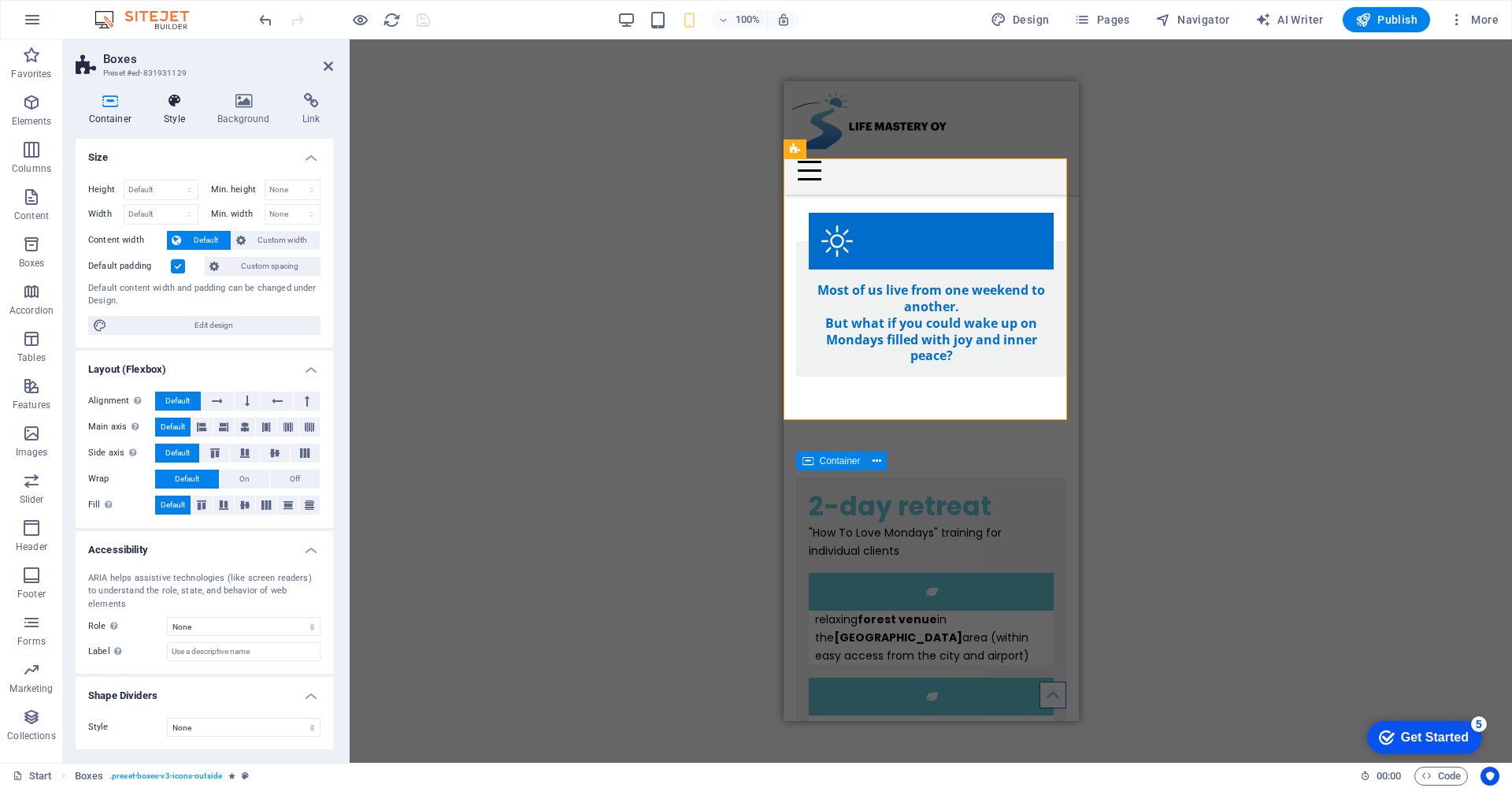
click at [168, 113] on h4 "Style" at bounding box center [178, 109] width 53 height 33
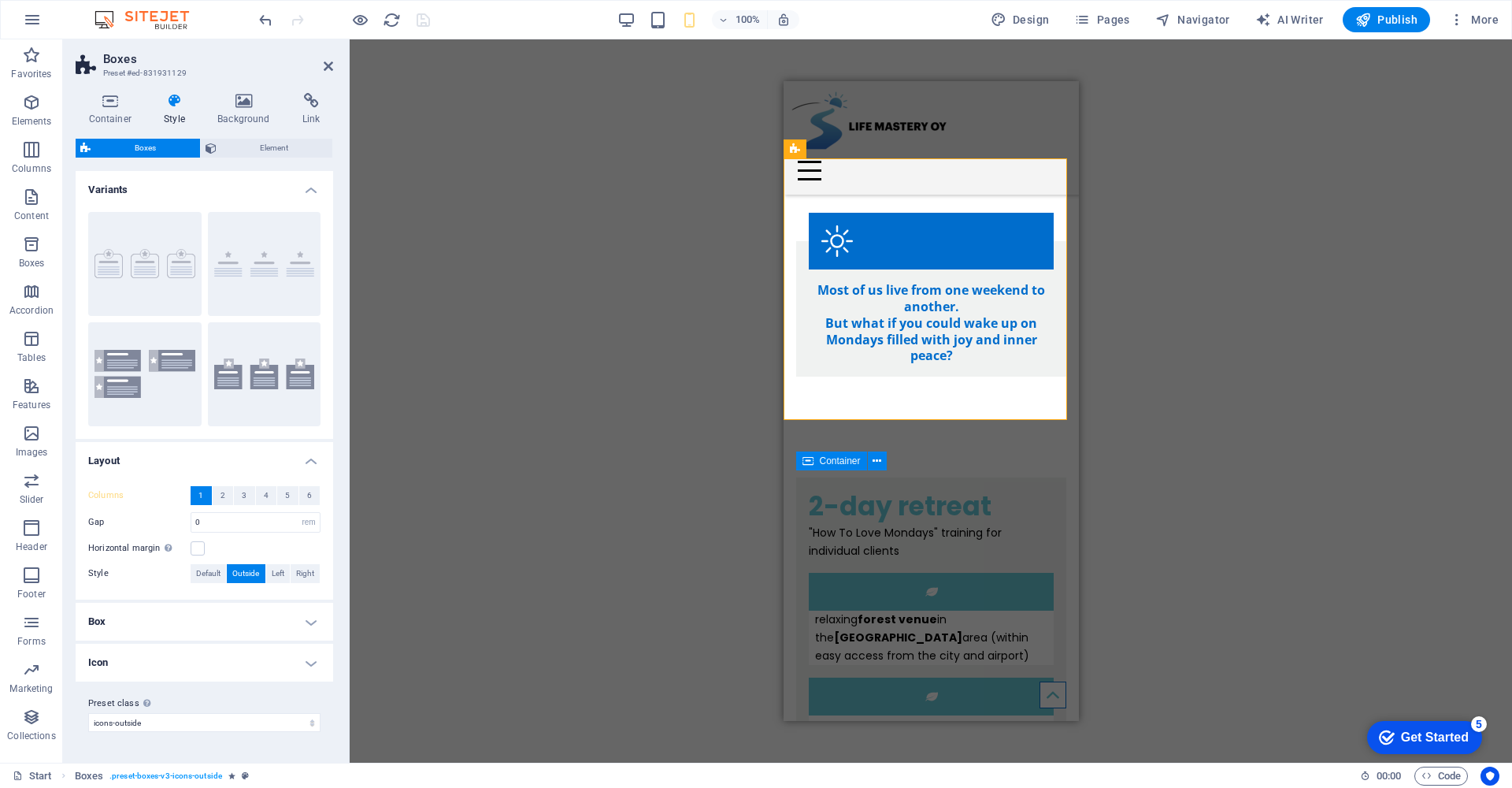
click at [315, 626] on h4 "Box" at bounding box center [204, 621] width 258 height 38
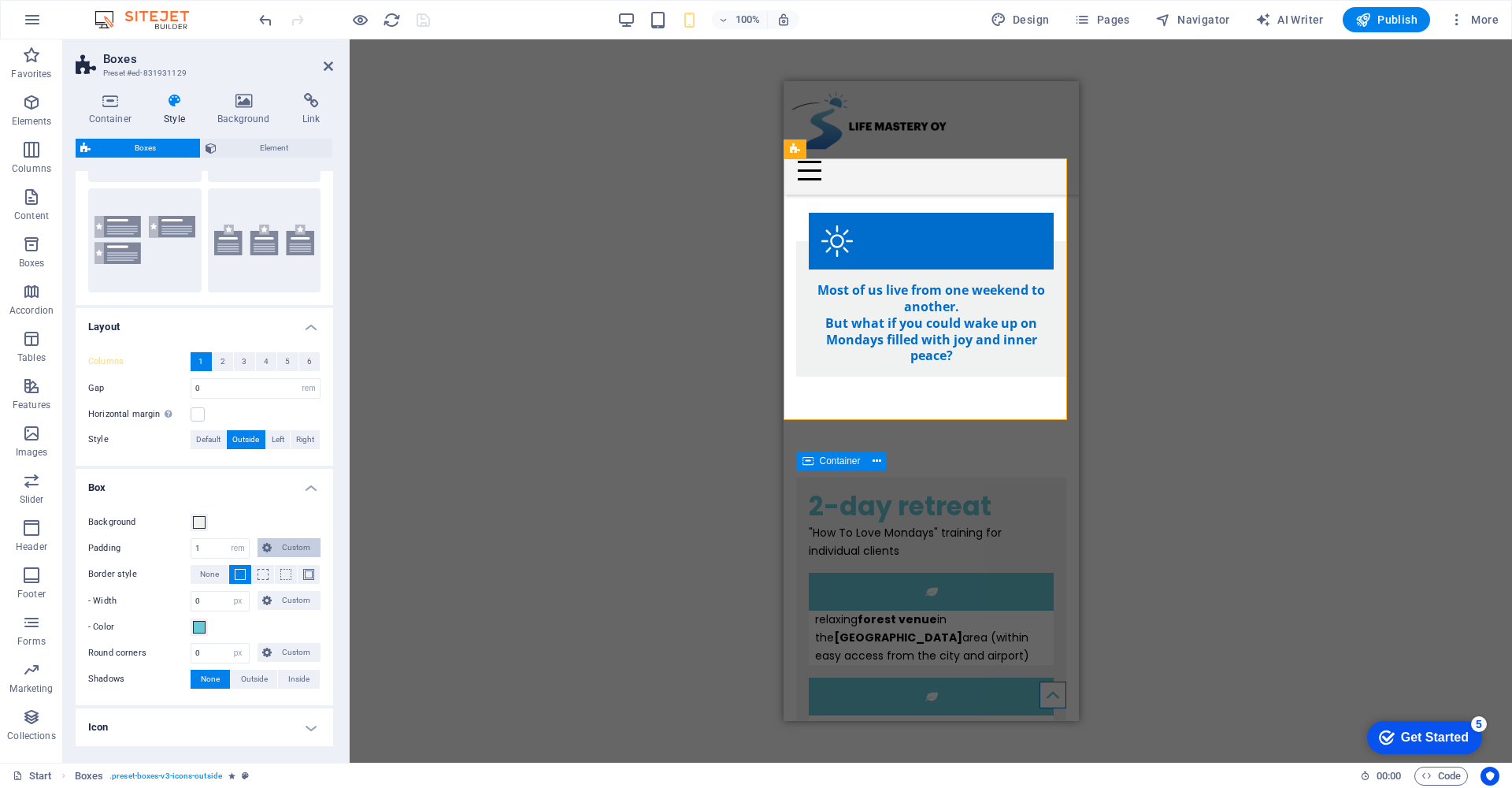
click at [286, 544] on span "Custom" at bounding box center [296, 547] width 40 height 19
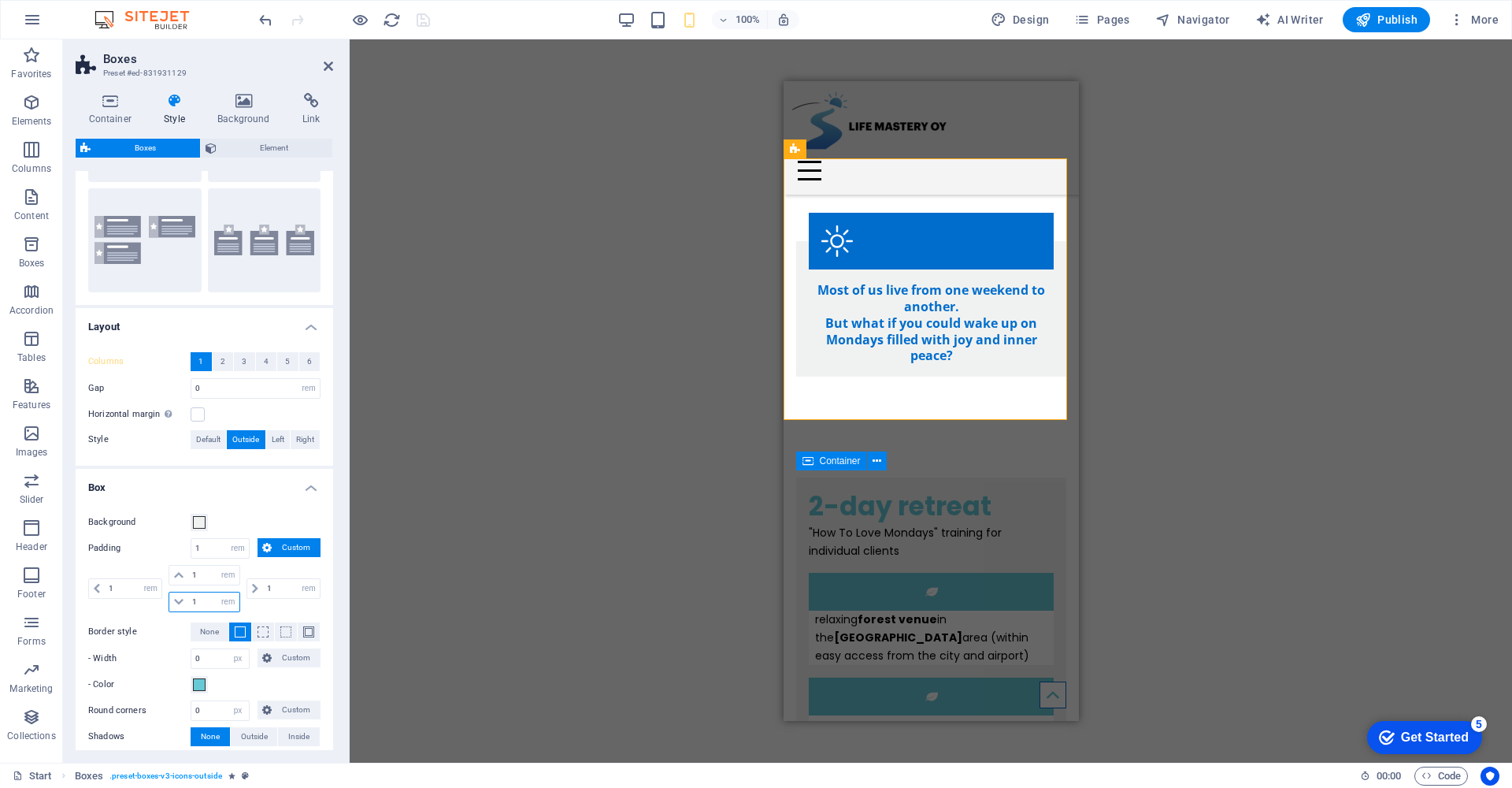
click at [202, 602] on input "1" at bounding box center [212, 601] width 50 height 19
type input "0"
select select "DISABLED_OPTION_VALUE"
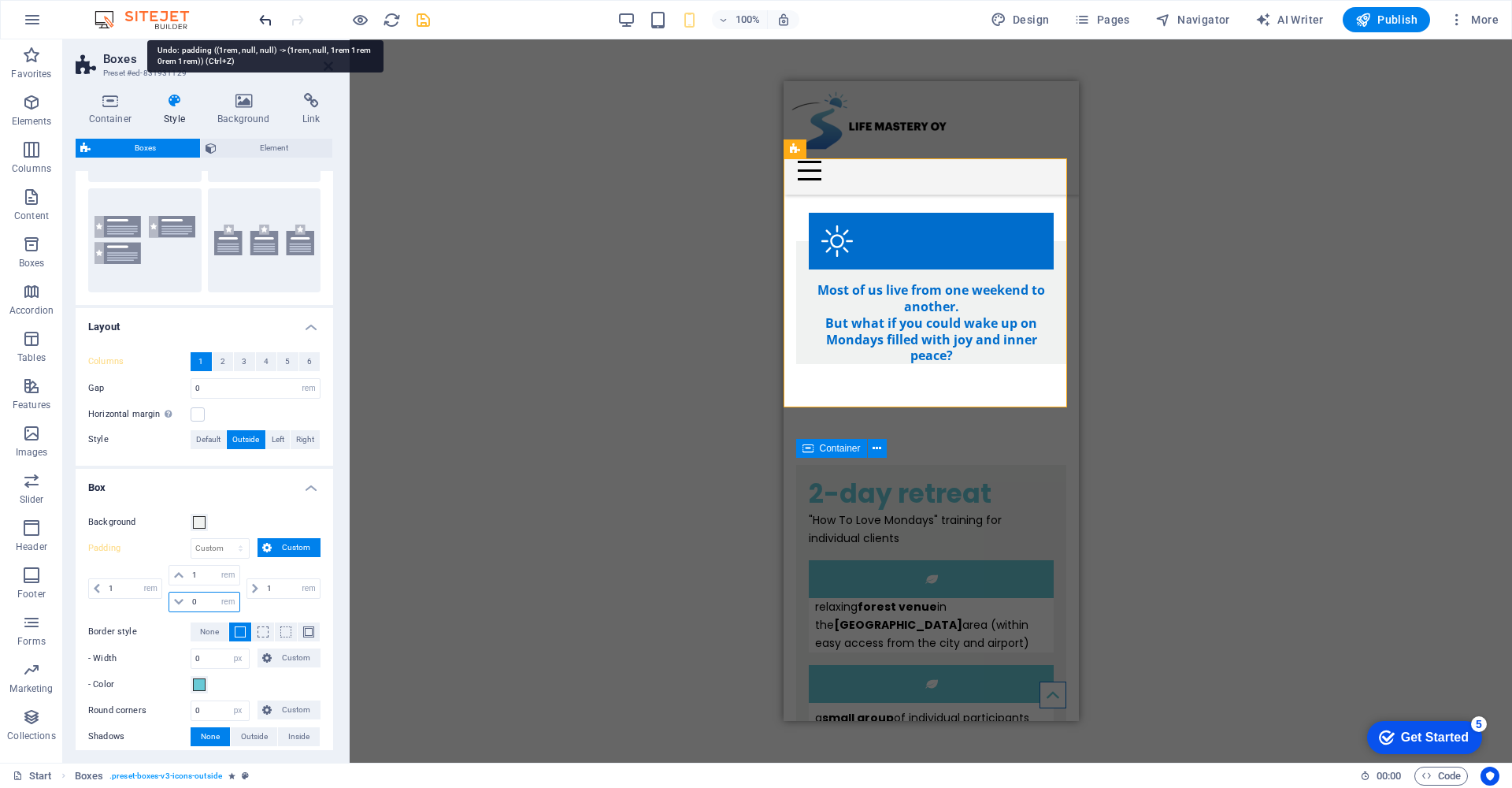
type input "0"
click at [262, 22] on icon "undo" at bounding box center [266, 20] width 18 height 18
type input "1"
select select "rem"
type input "1"
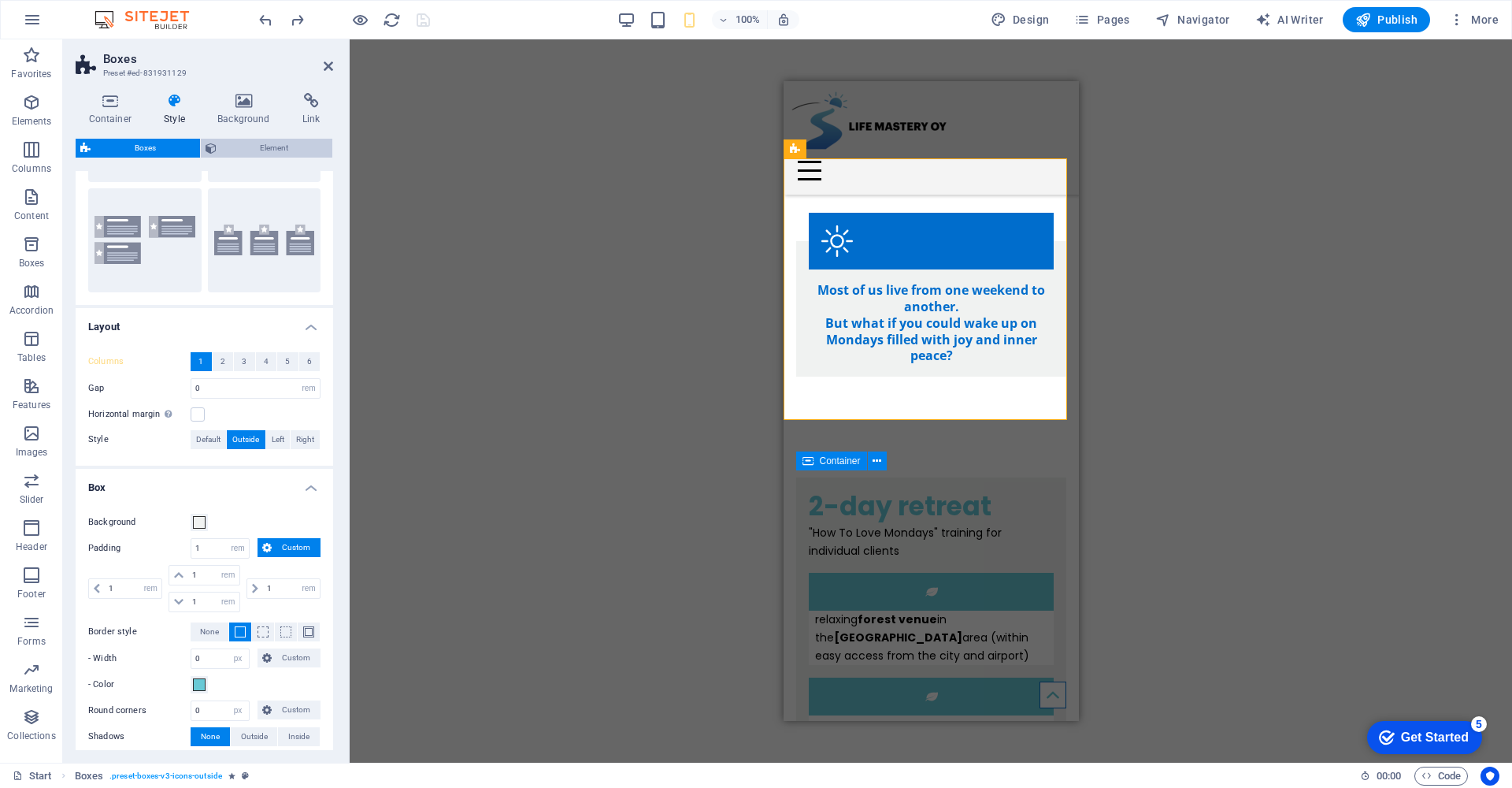
click at [262, 144] on span "Element" at bounding box center [275, 147] width 107 height 19
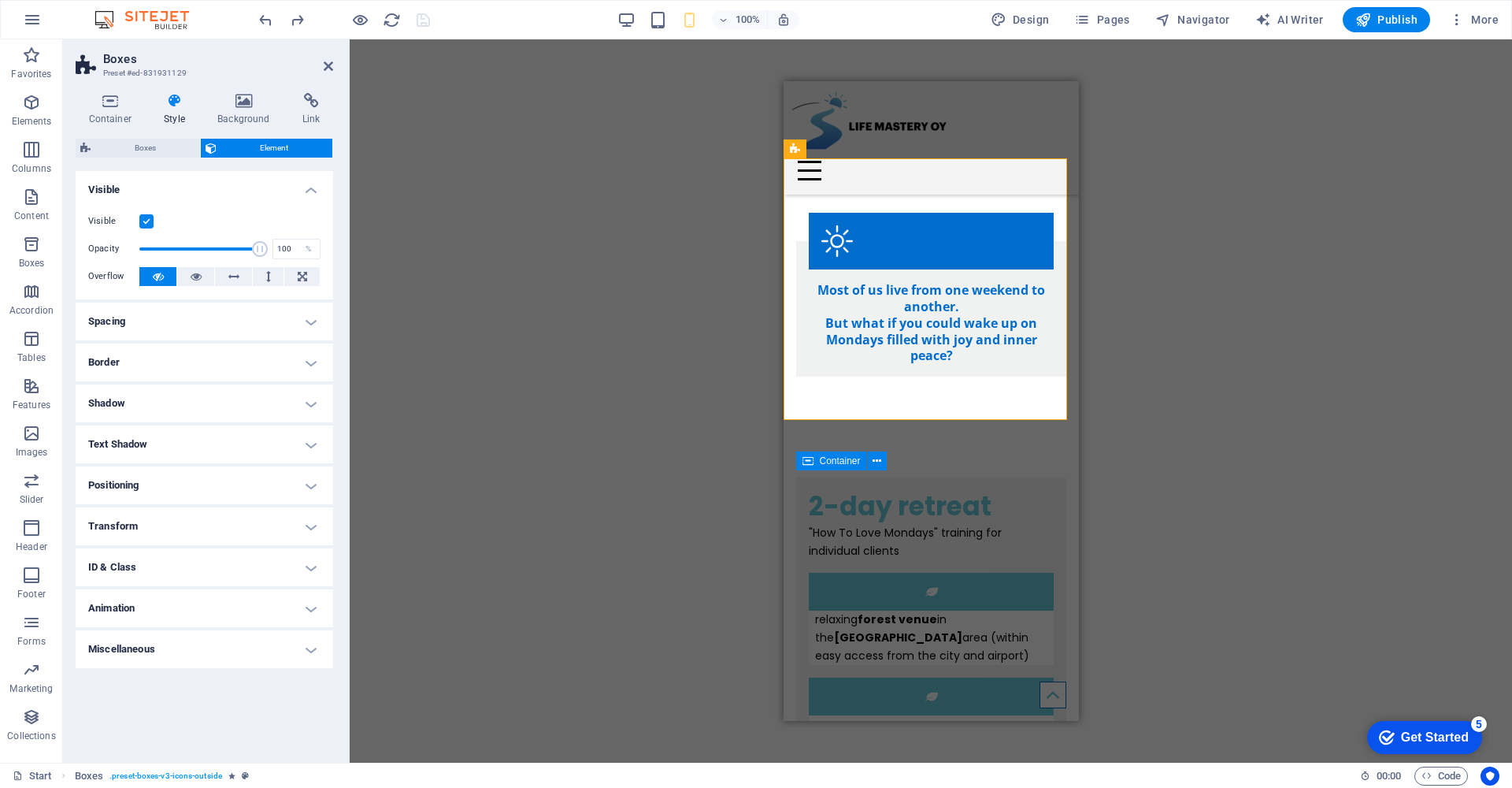
click at [311, 330] on h4 "Spacing" at bounding box center [204, 321] width 258 height 38
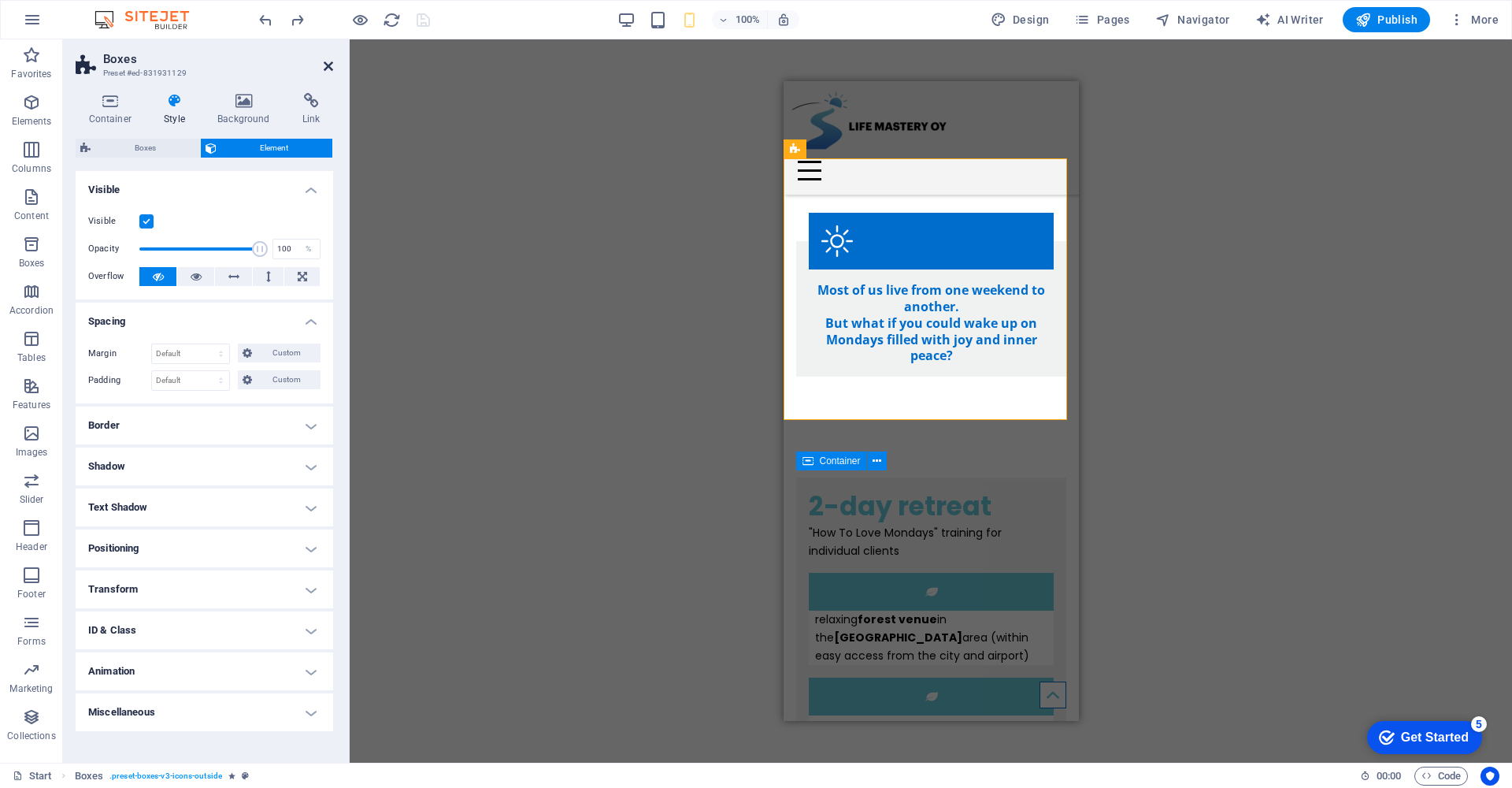
click at [327, 68] on icon at bounding box center [328, 66] width 10 height 13
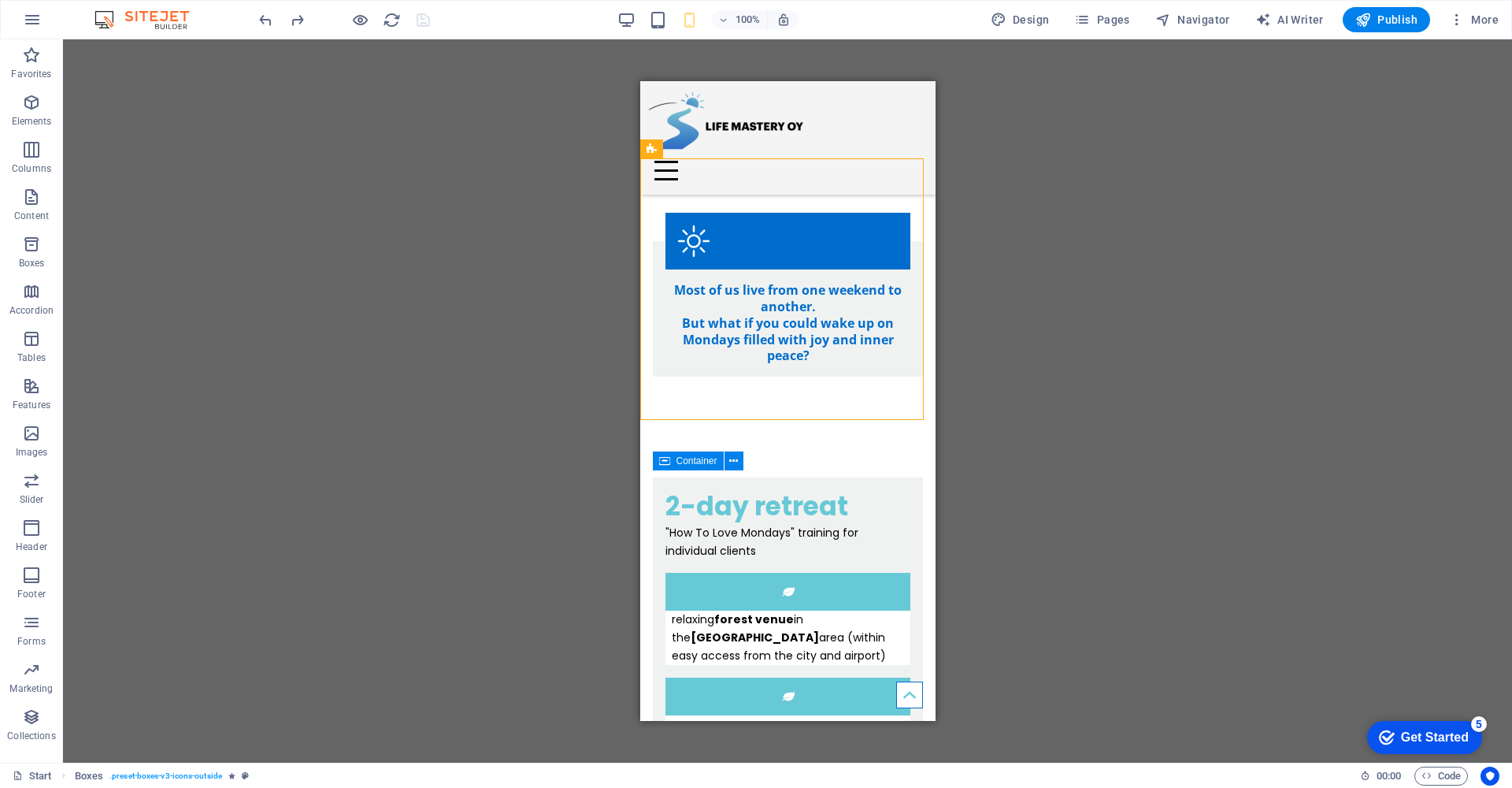
click at [356, 275] on div "Drag here to replace the existing content. Press “Ctrl” if you want to create a…" at bounding box center [788, 400] width 1449 height 723
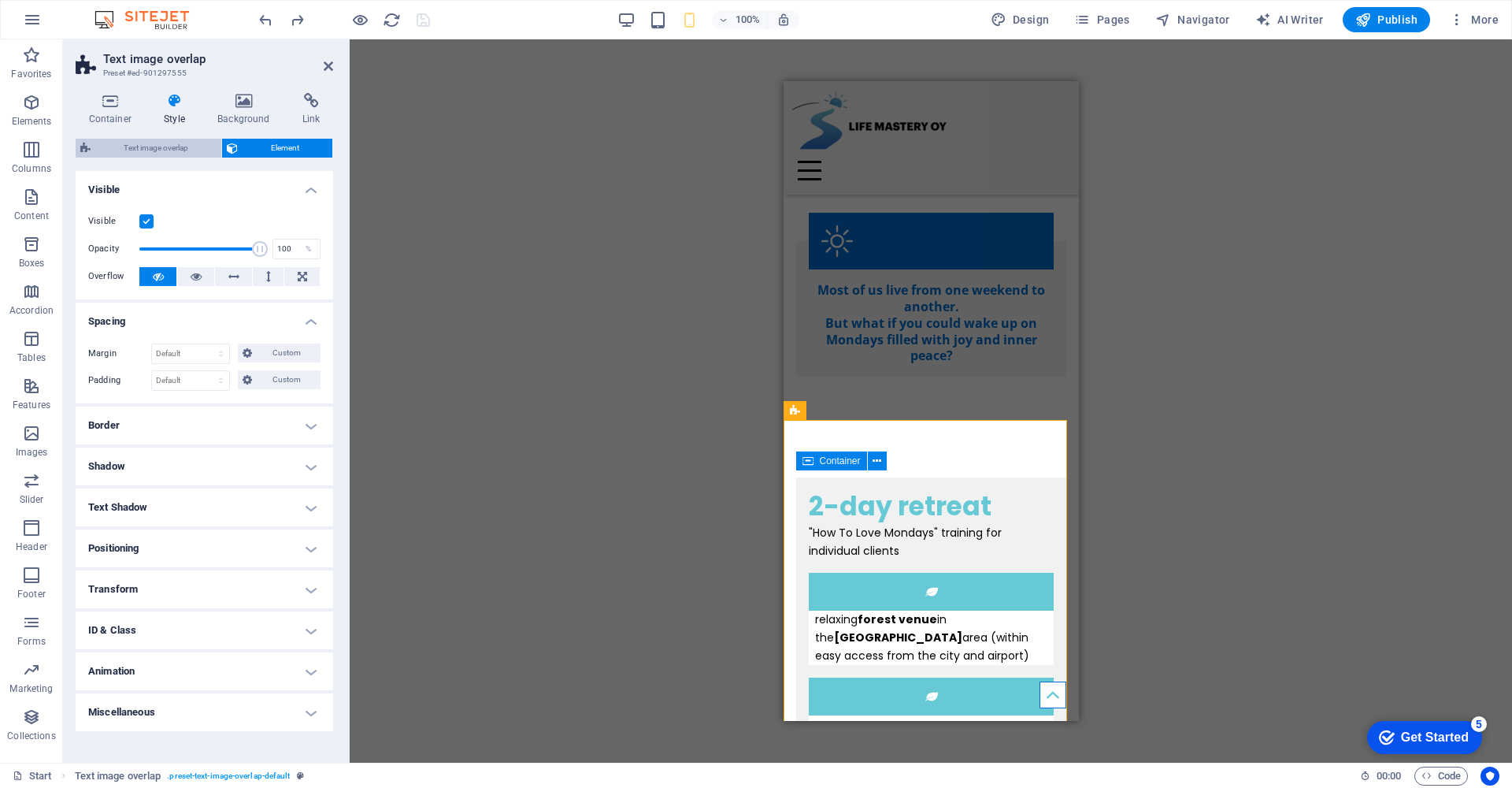
click at [163, 147] on span "Text image overlap" at bounding box center [155, 147] width 122 height 19
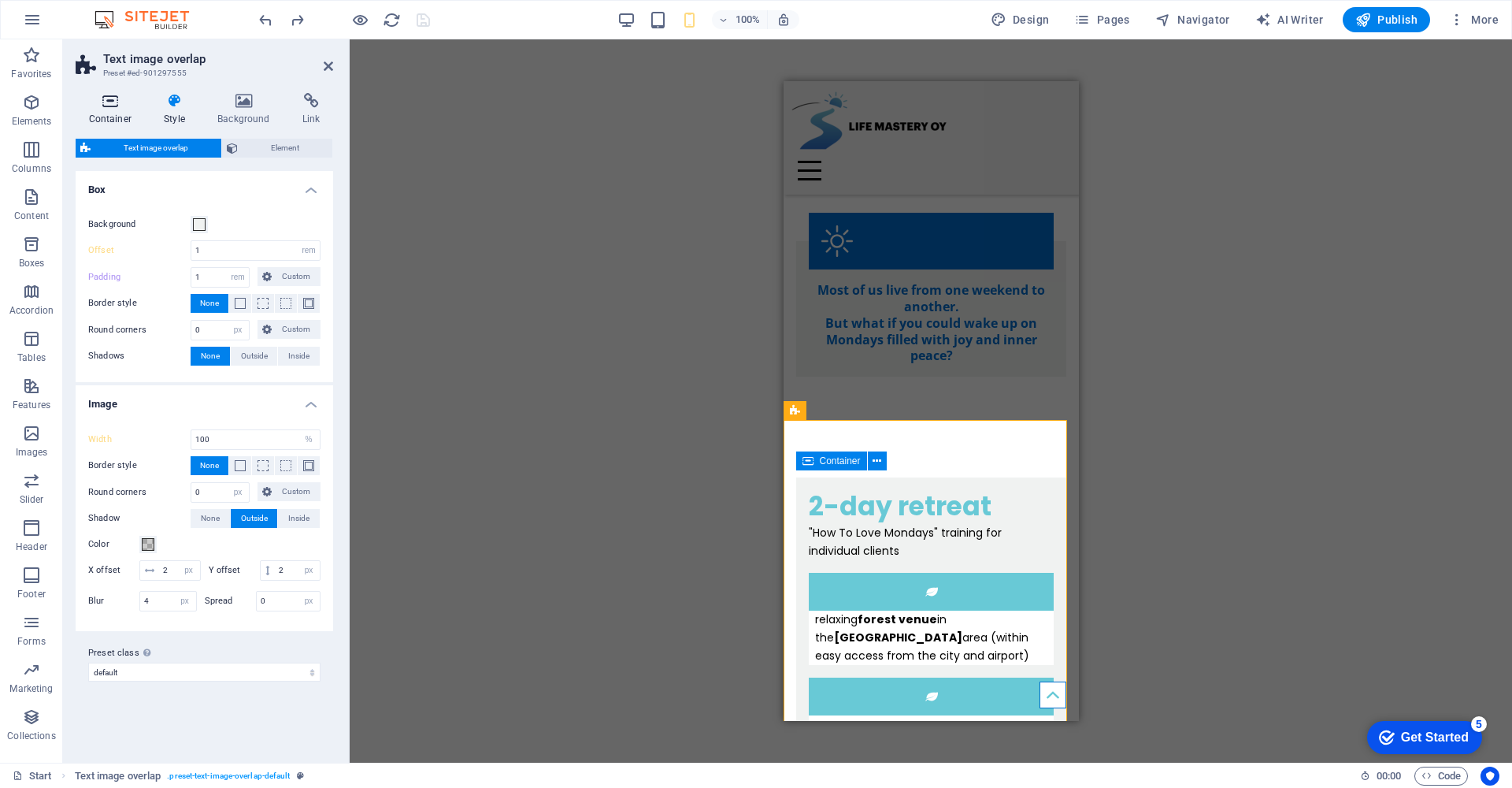
click at [106, 103] on icon at bounding box center [110, 101] width 69 height 16
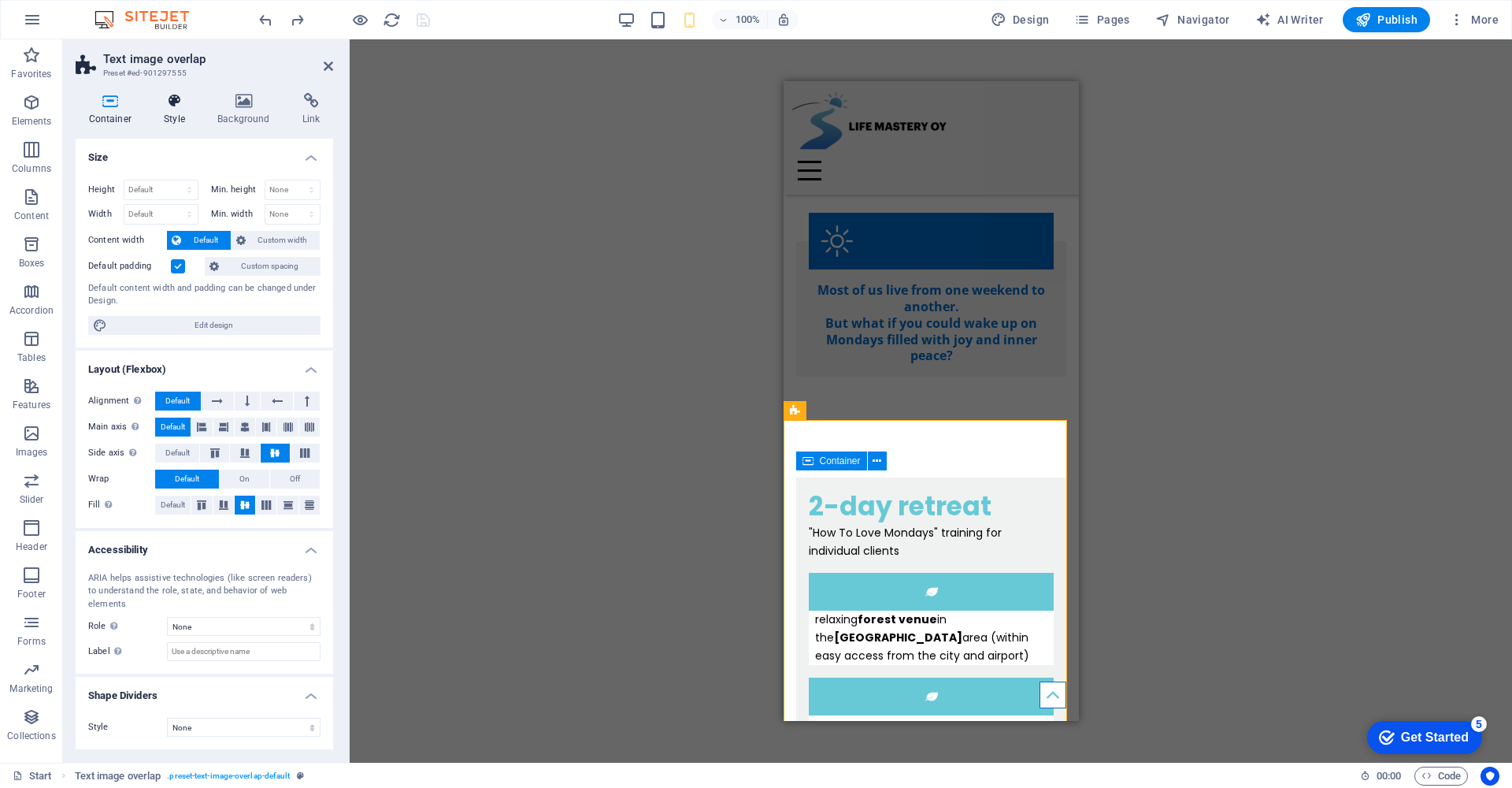
click at [163, 105] on icon at bounding box center [175, 101] width 47 height 16
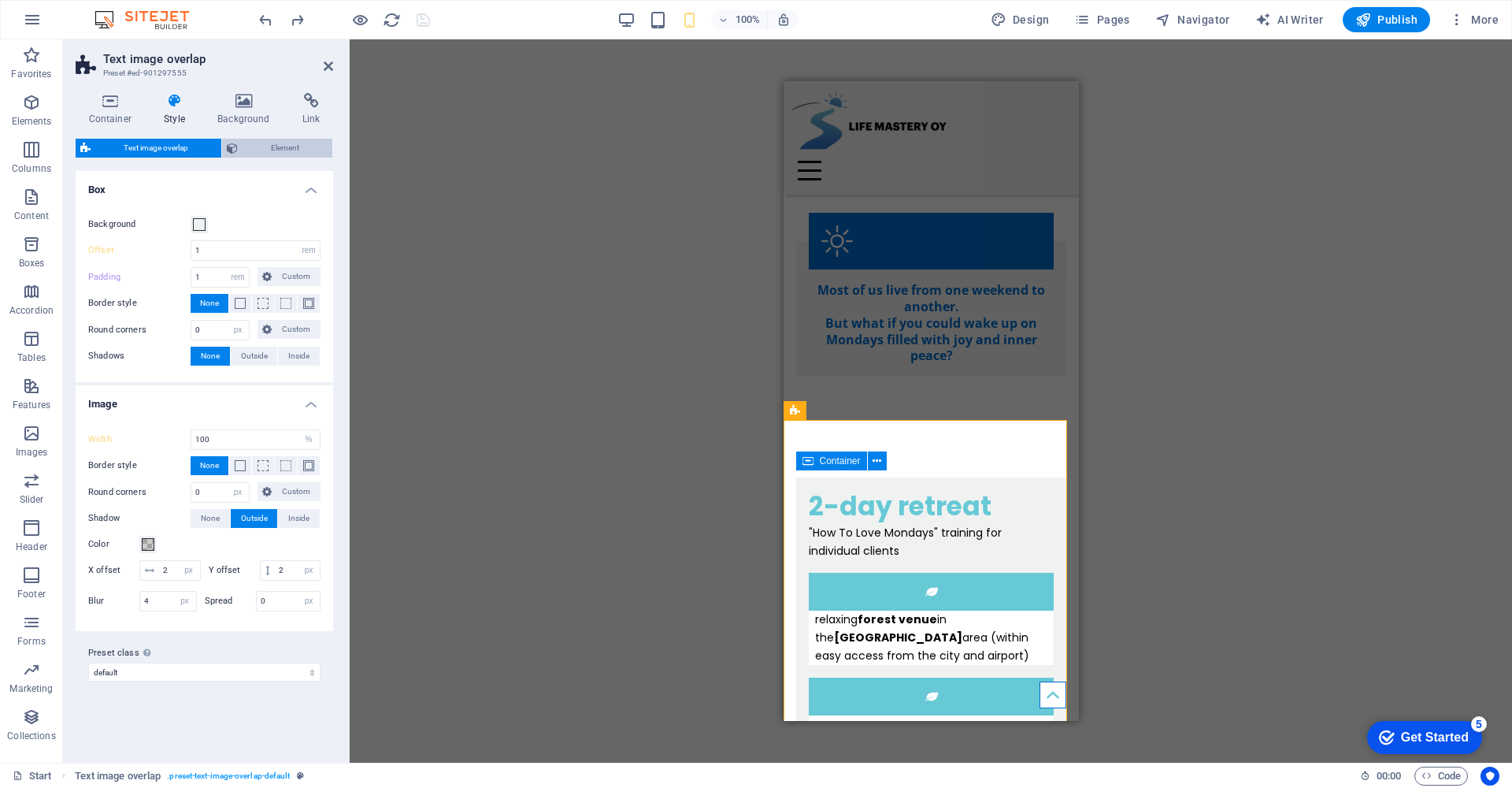
click at [296, 146] on span "Element" at bounding box center [285, 147] width 85 height 19
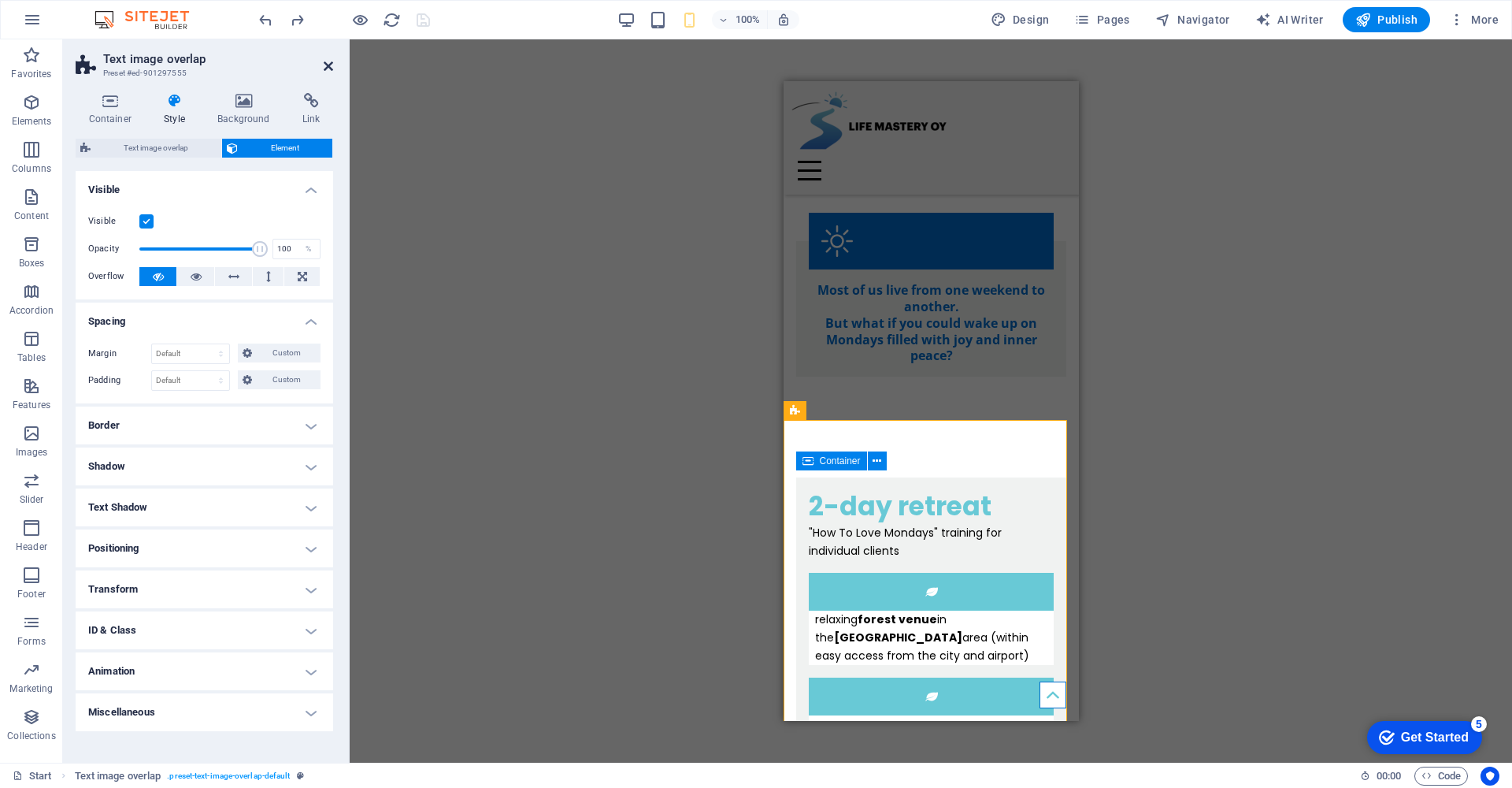
click at [325, 65] on icon at bounding box center [328, 66] width 10 height 13
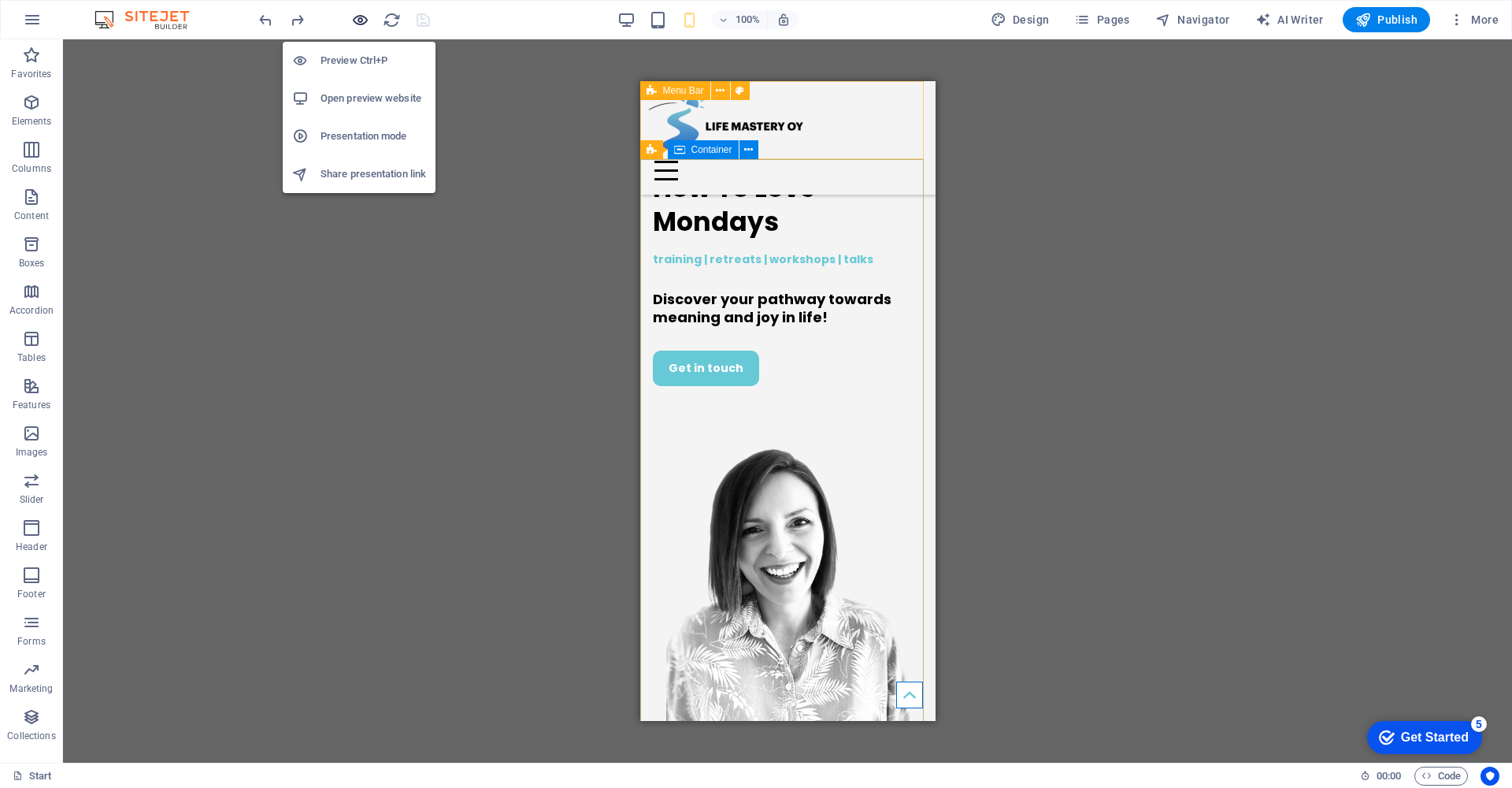
click at [352, 18] on icon "button" at bounding box center [360, 20] width 18 height 18
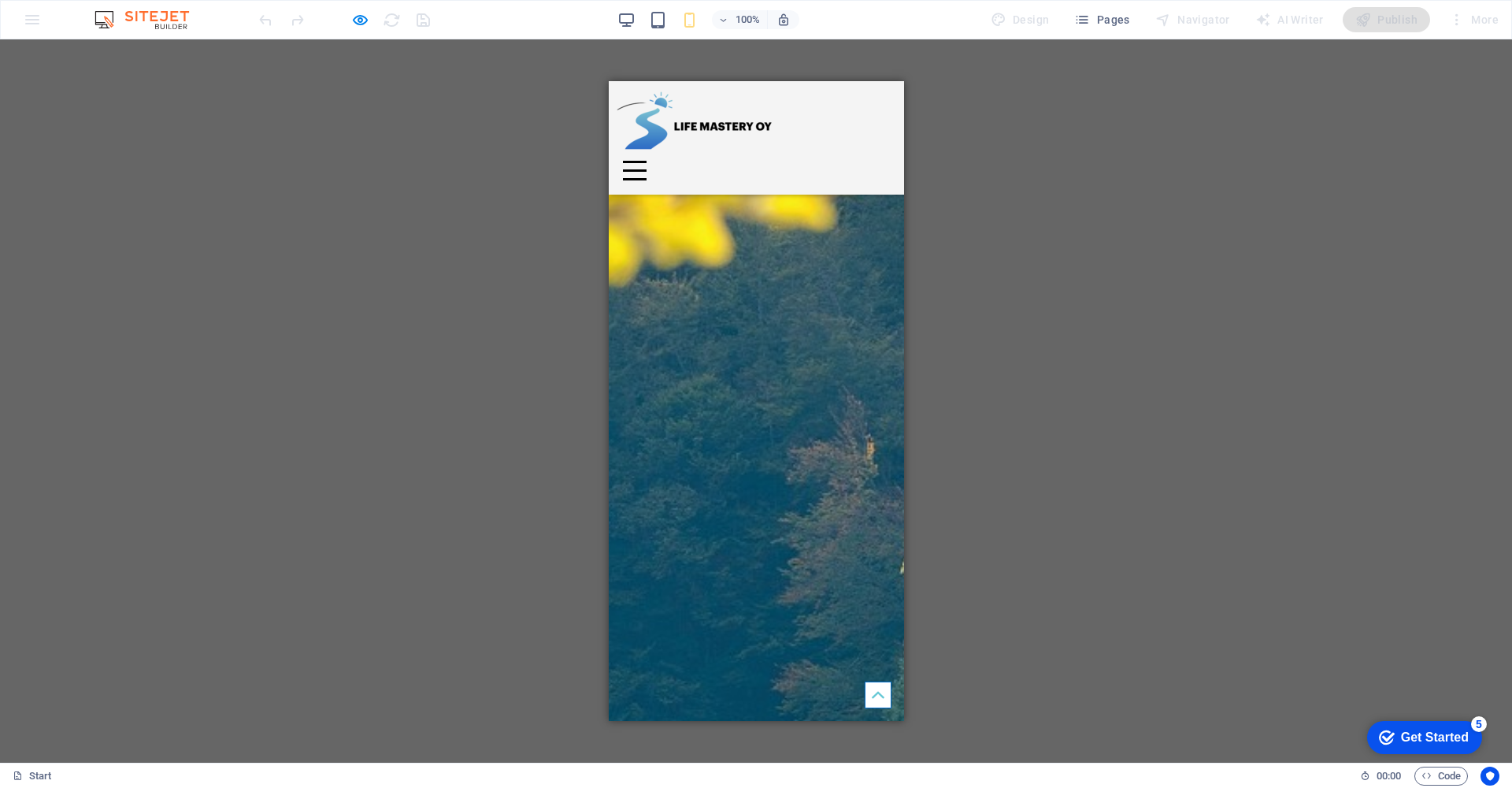
scroll to position [2698, 0]
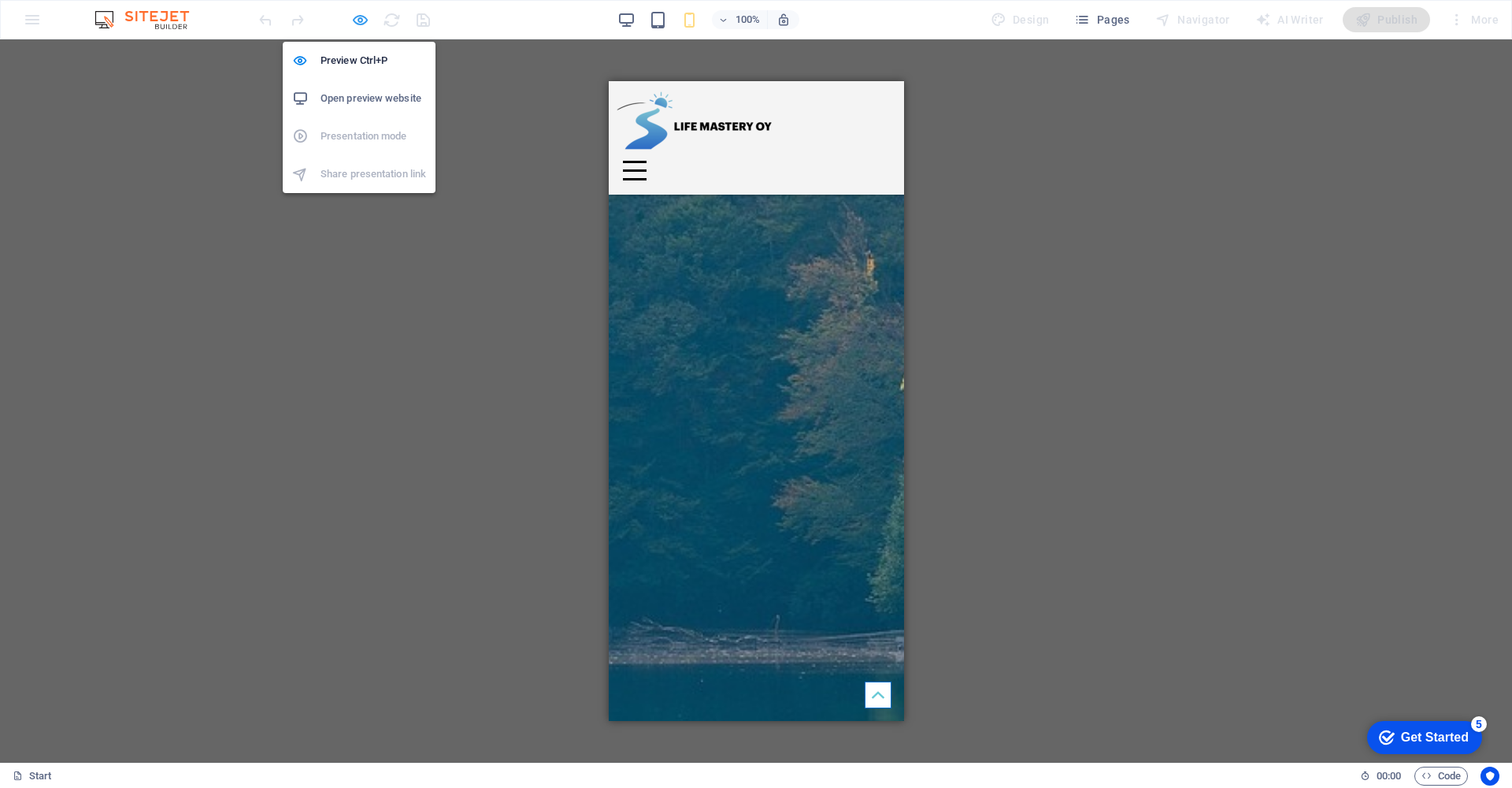
click at [362, 22] on icon "button" at bounding box center [360, 20] width 18 height 18
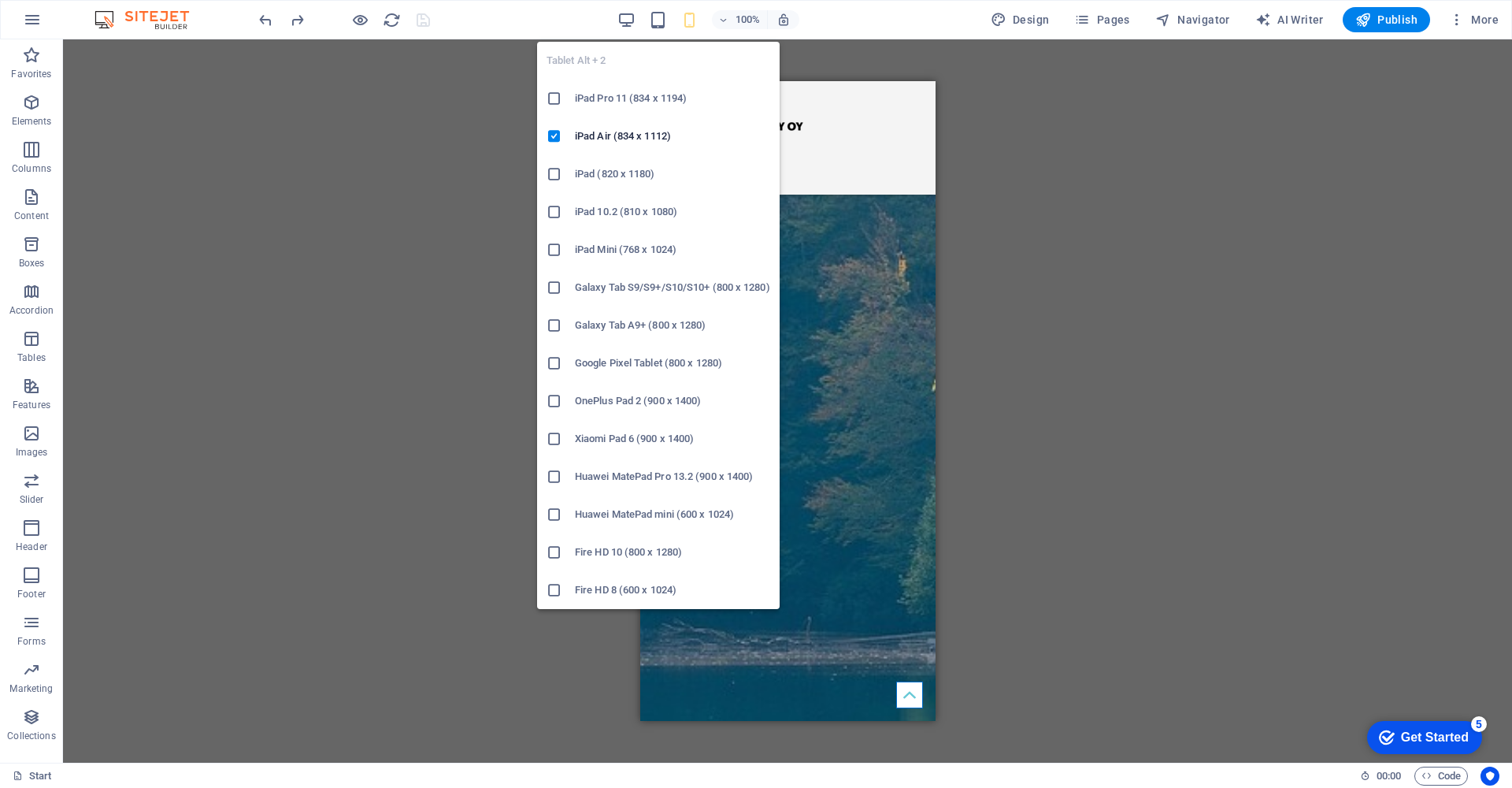
click at [631, 328] on h6 "Galaxy Tab A9+ (800 x 1280)" at bounding box center [673, 324] width 196 height 19
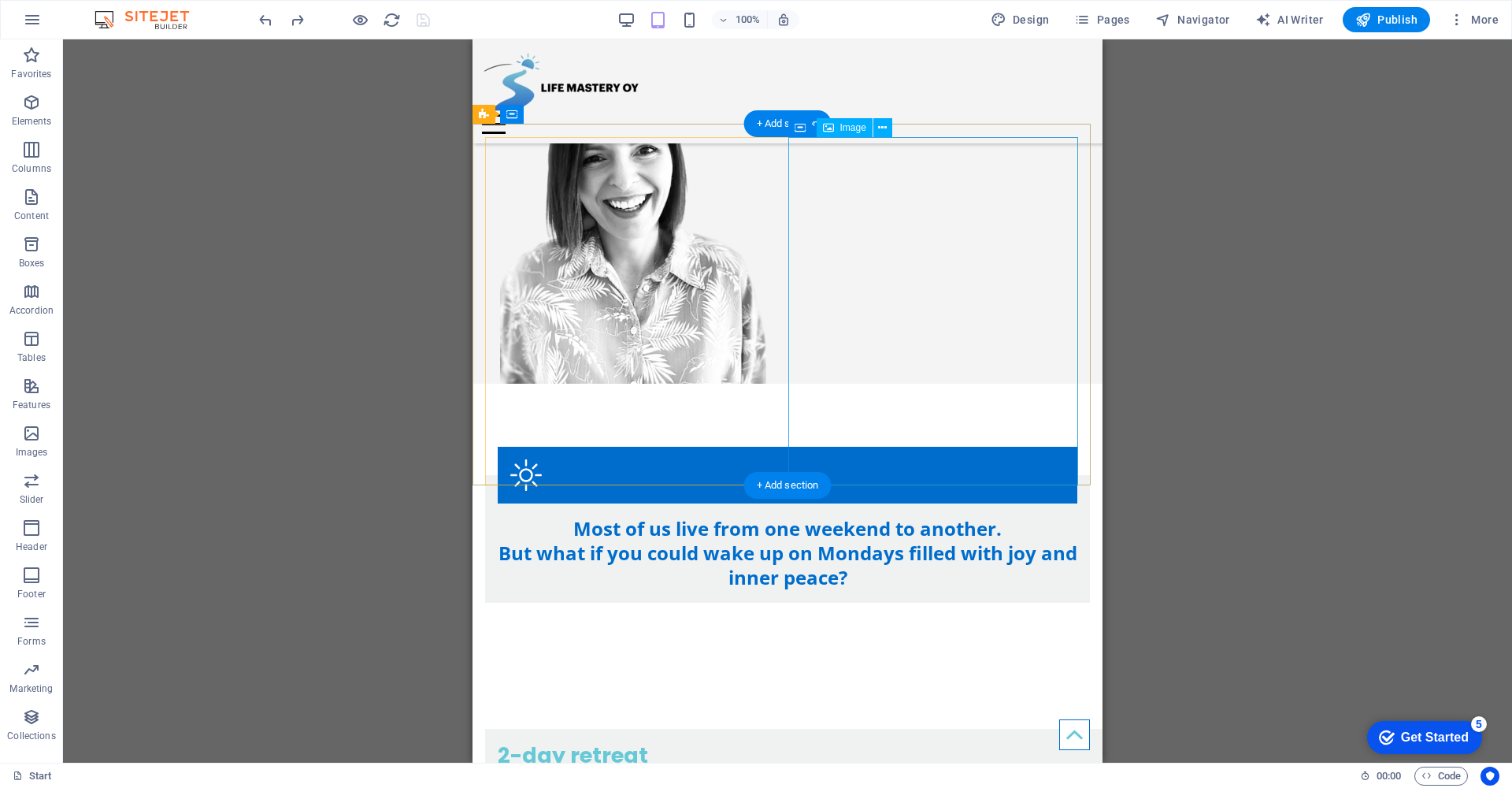
scroll to position [0, 0]
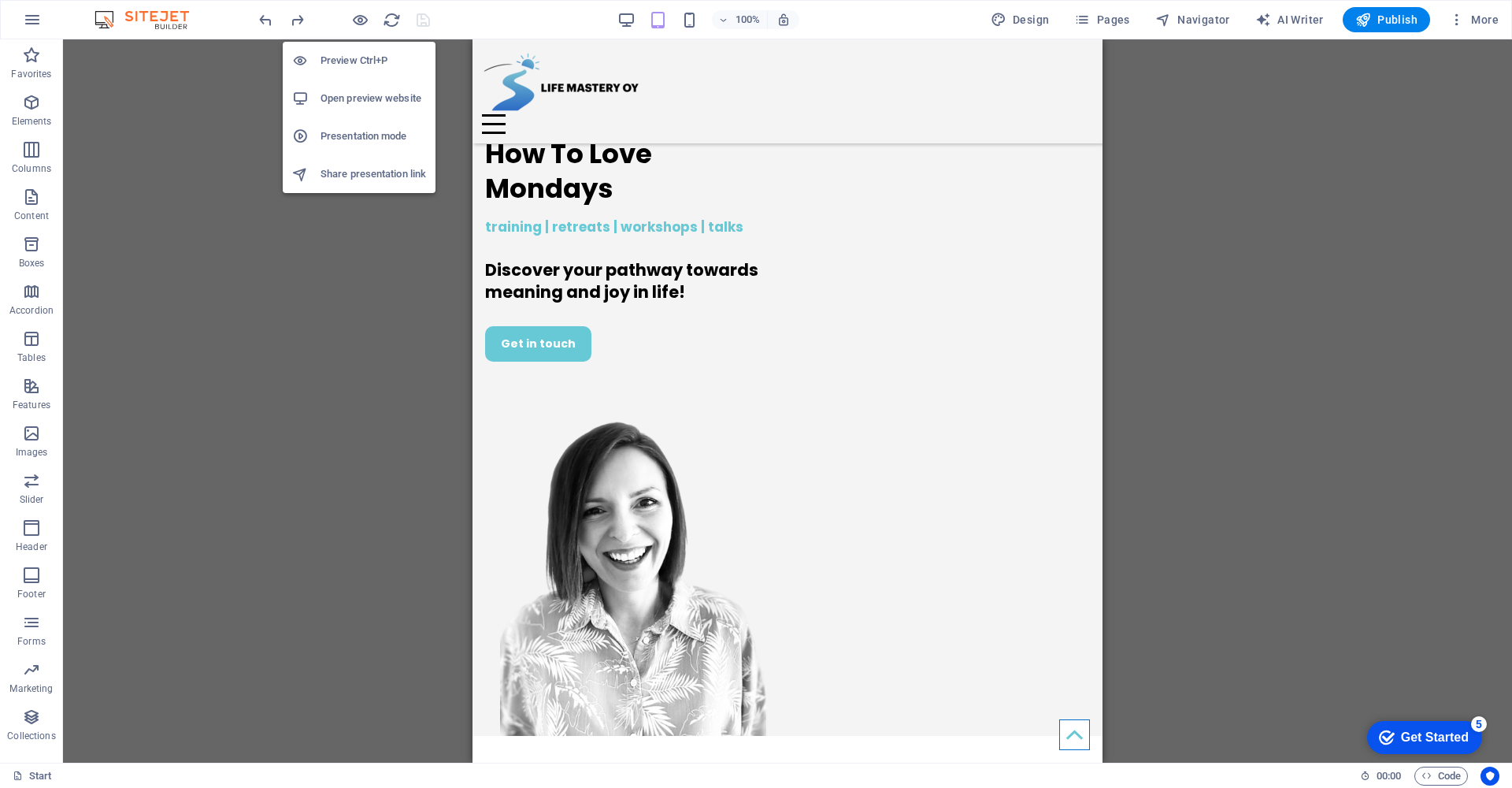
drag, startPoint x: 360, startPoint y: 16, endPoint x: 371, endPoint y: 12, distance: 11.7
click at [360, 16] on icon "button" at bounding box center [360, 20] width 18 height 18
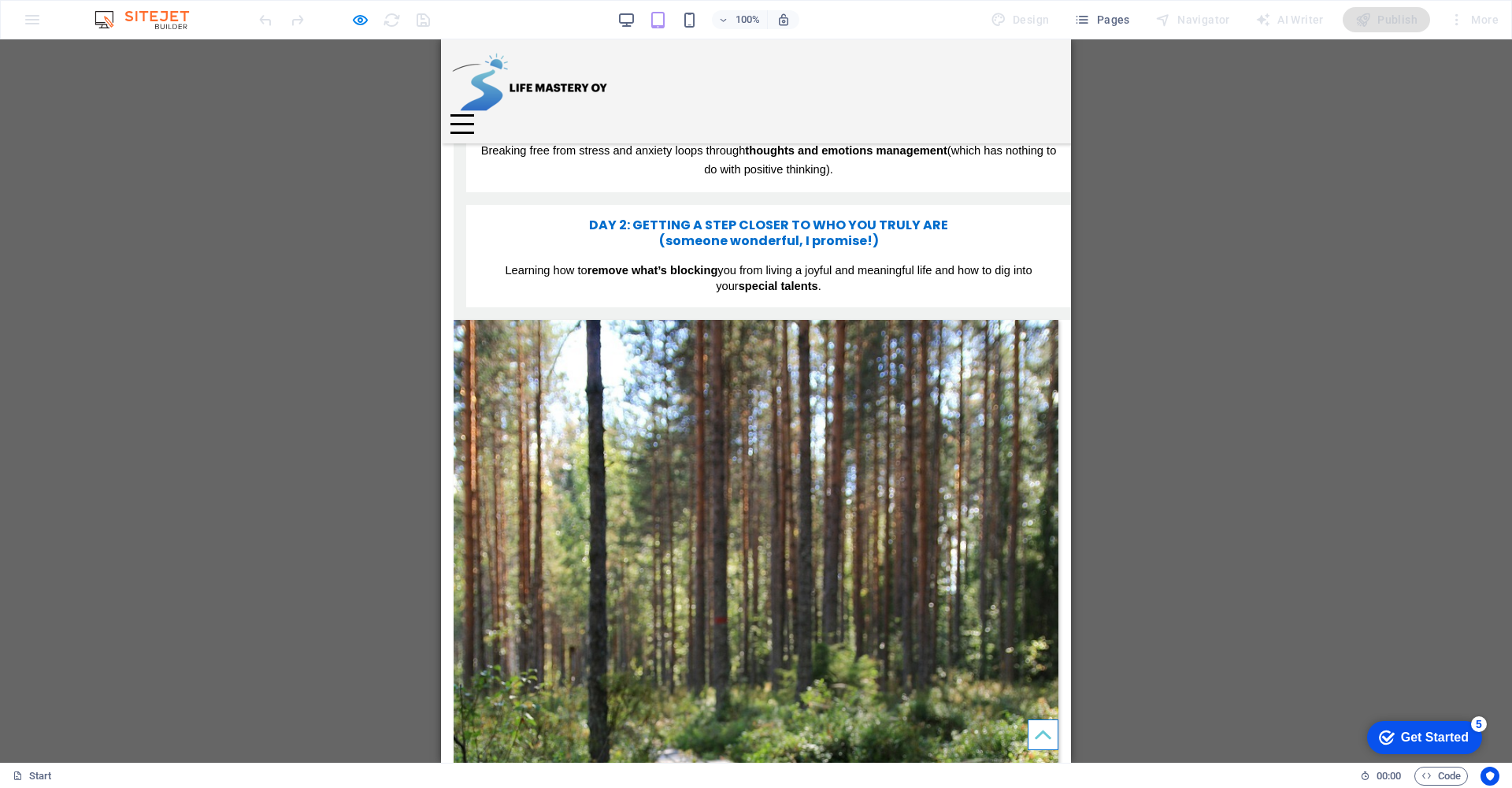
scroll to position [1750, 0]
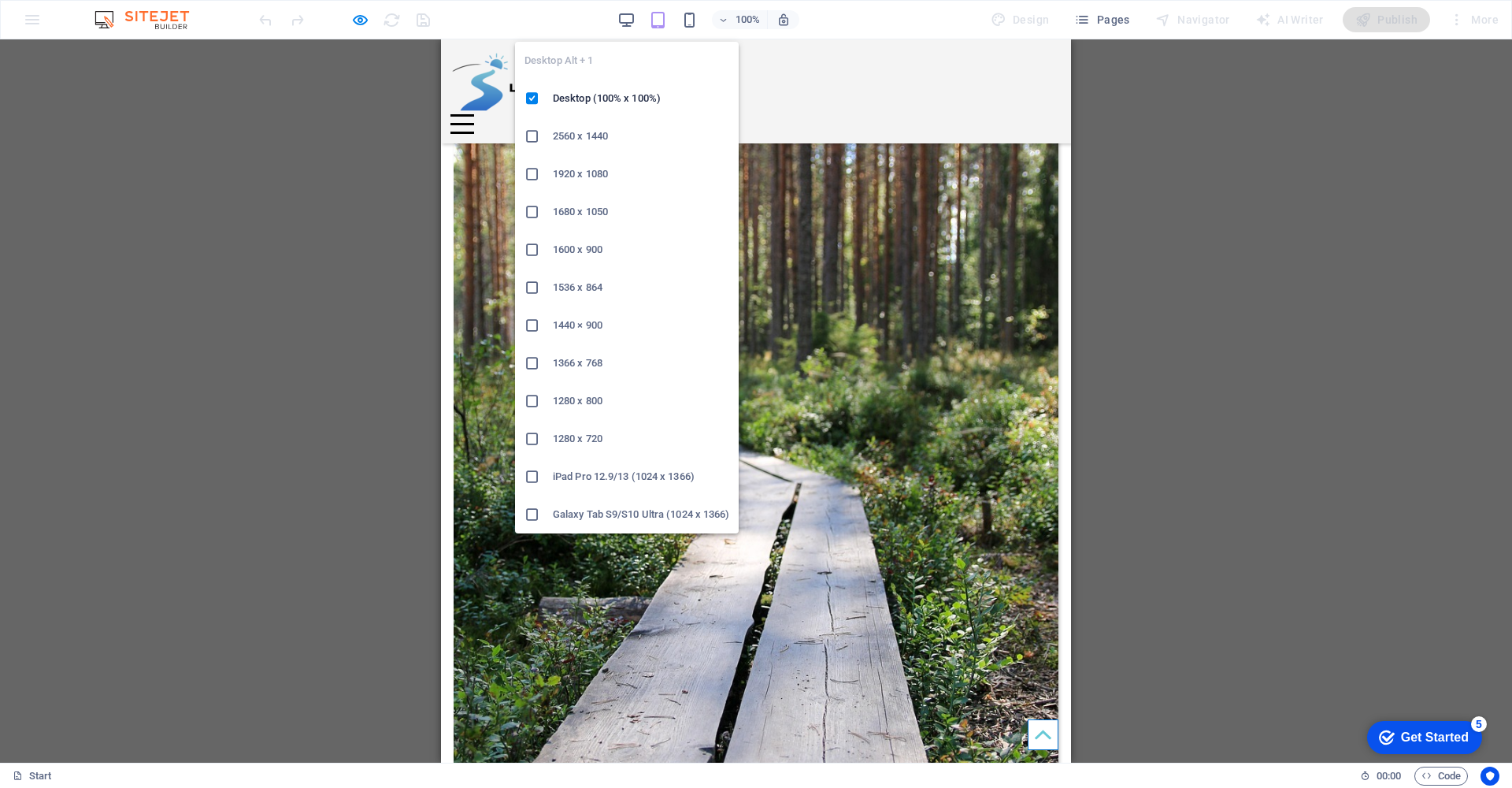
click at [537, 437] on icon at bounding box center [533, 439] width 16 height 16
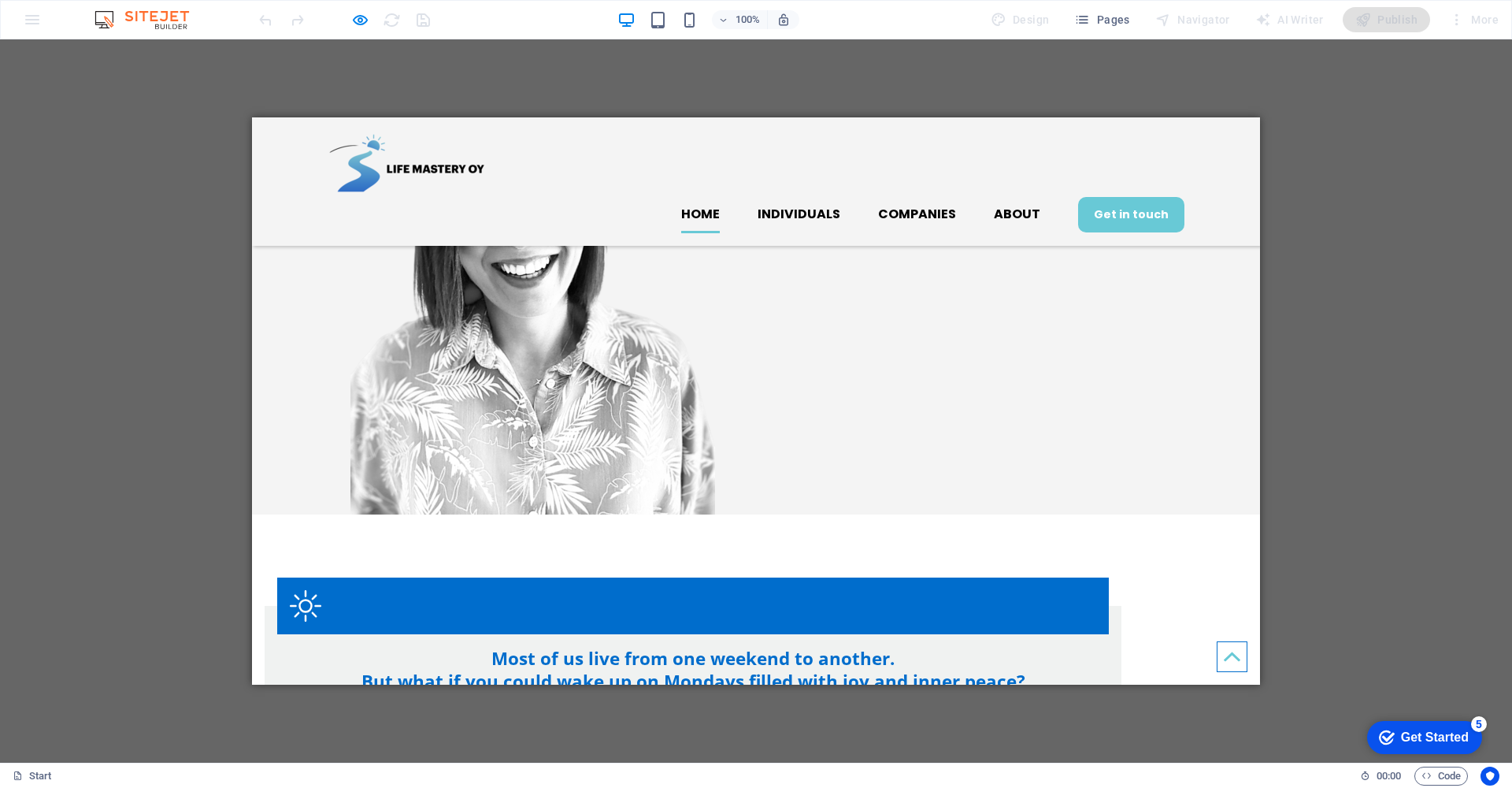
scroll to position [0, 0]
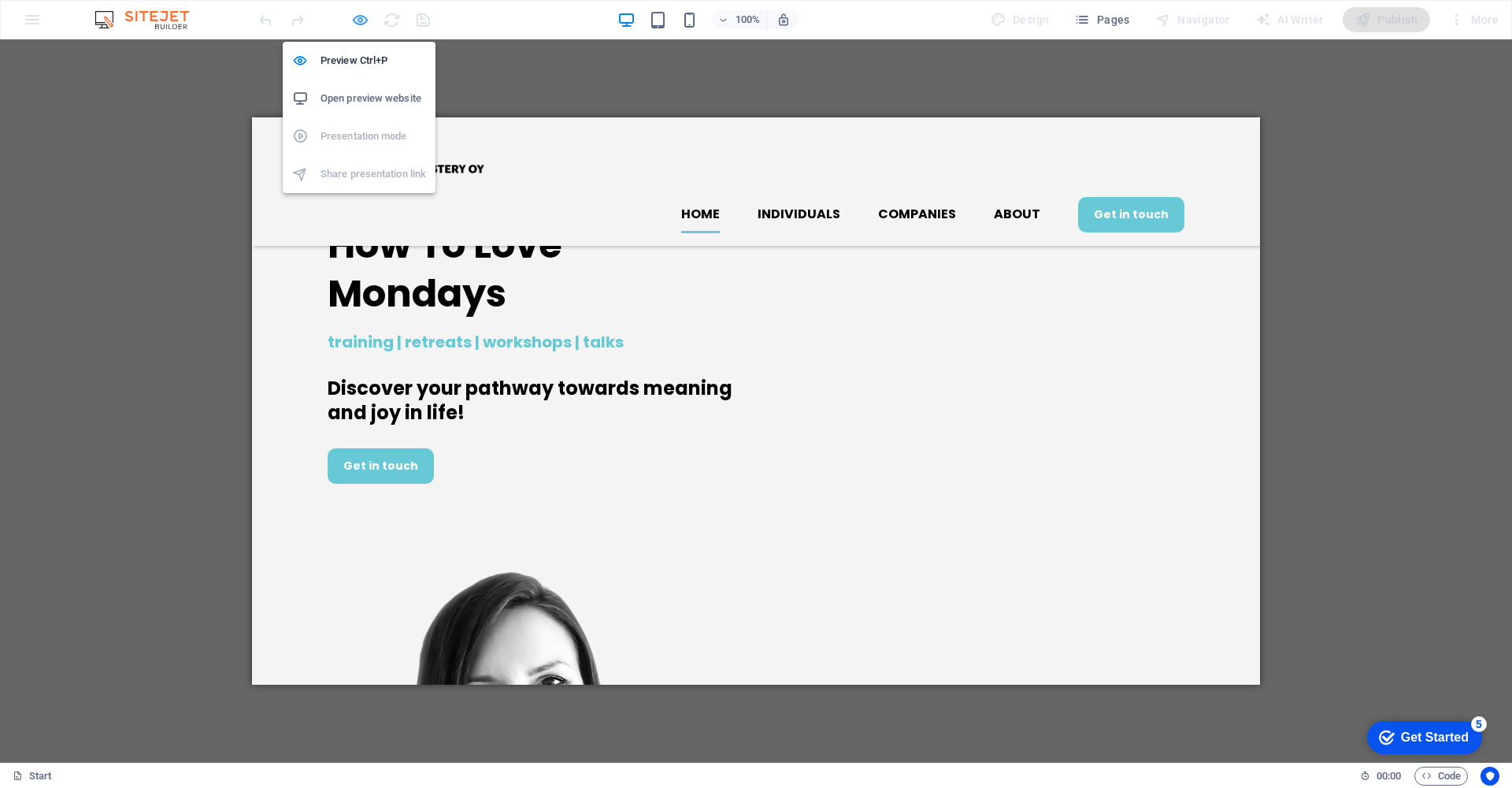
click at [359, 18] on icon "button" at bounding box center [360, 20] width 18 height 18
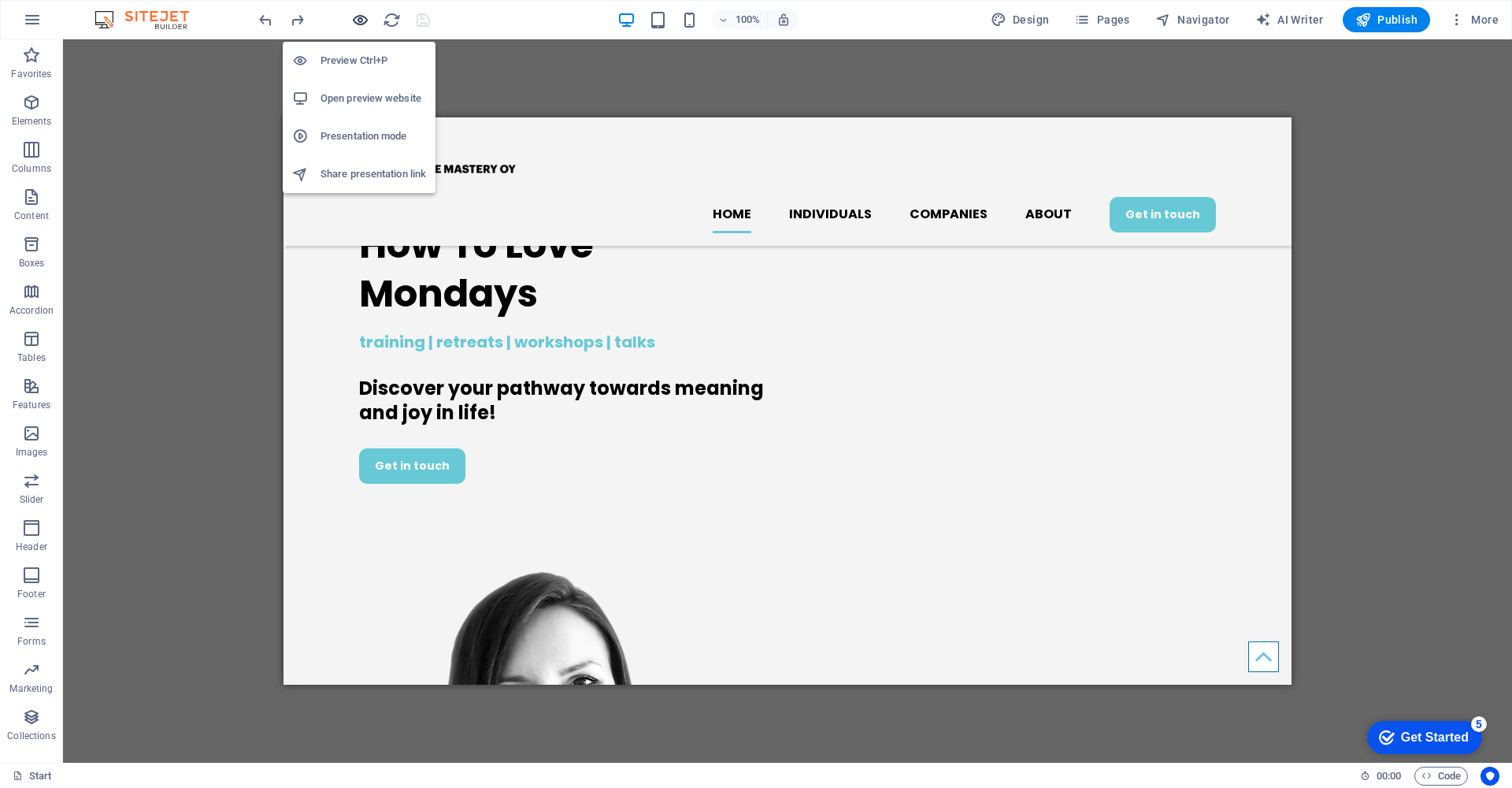
click at [360, 18] on icon "button" at bounding box center [360, 20] width 18 height 18
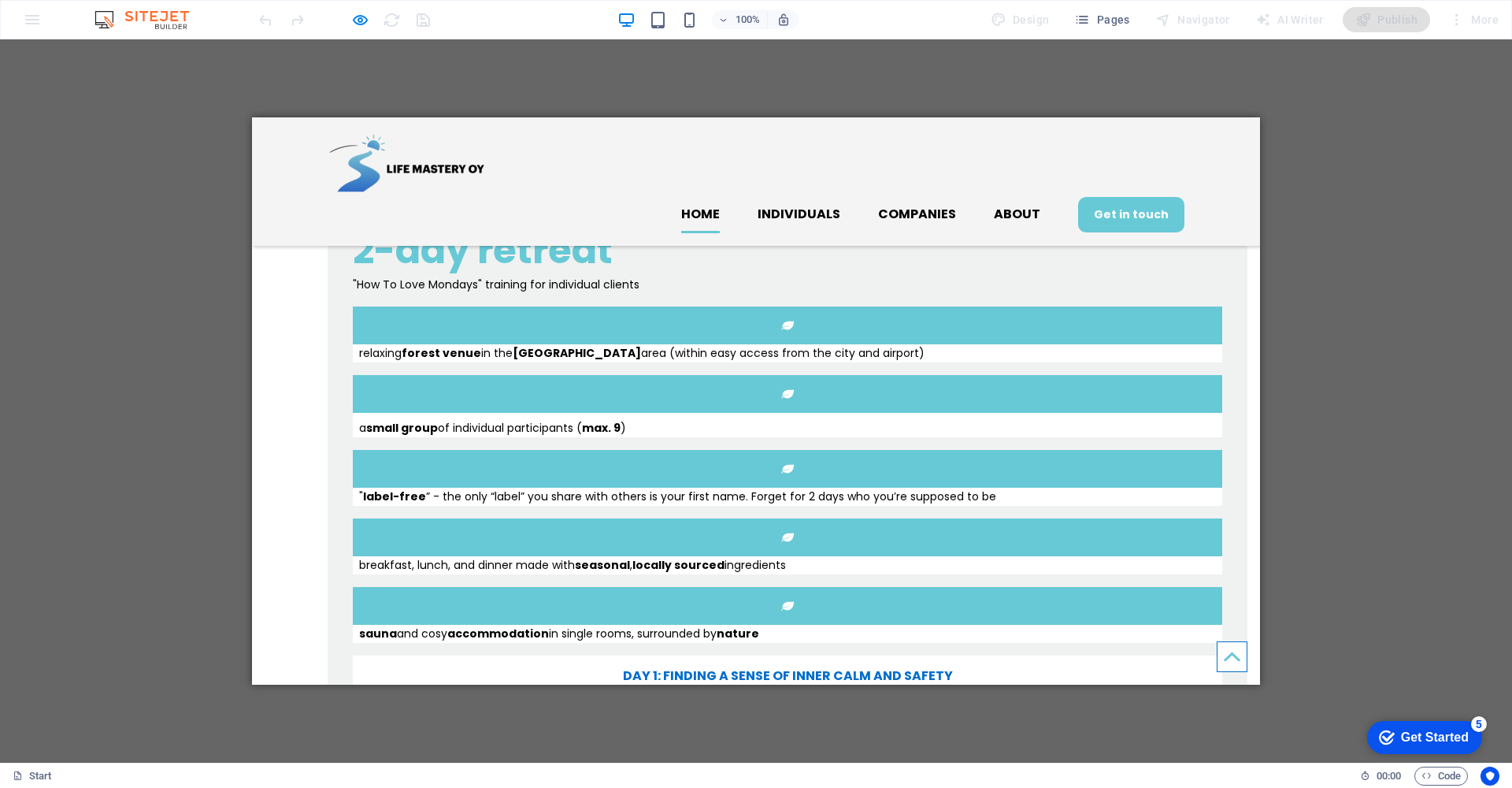
scroll to position [1400, 0]
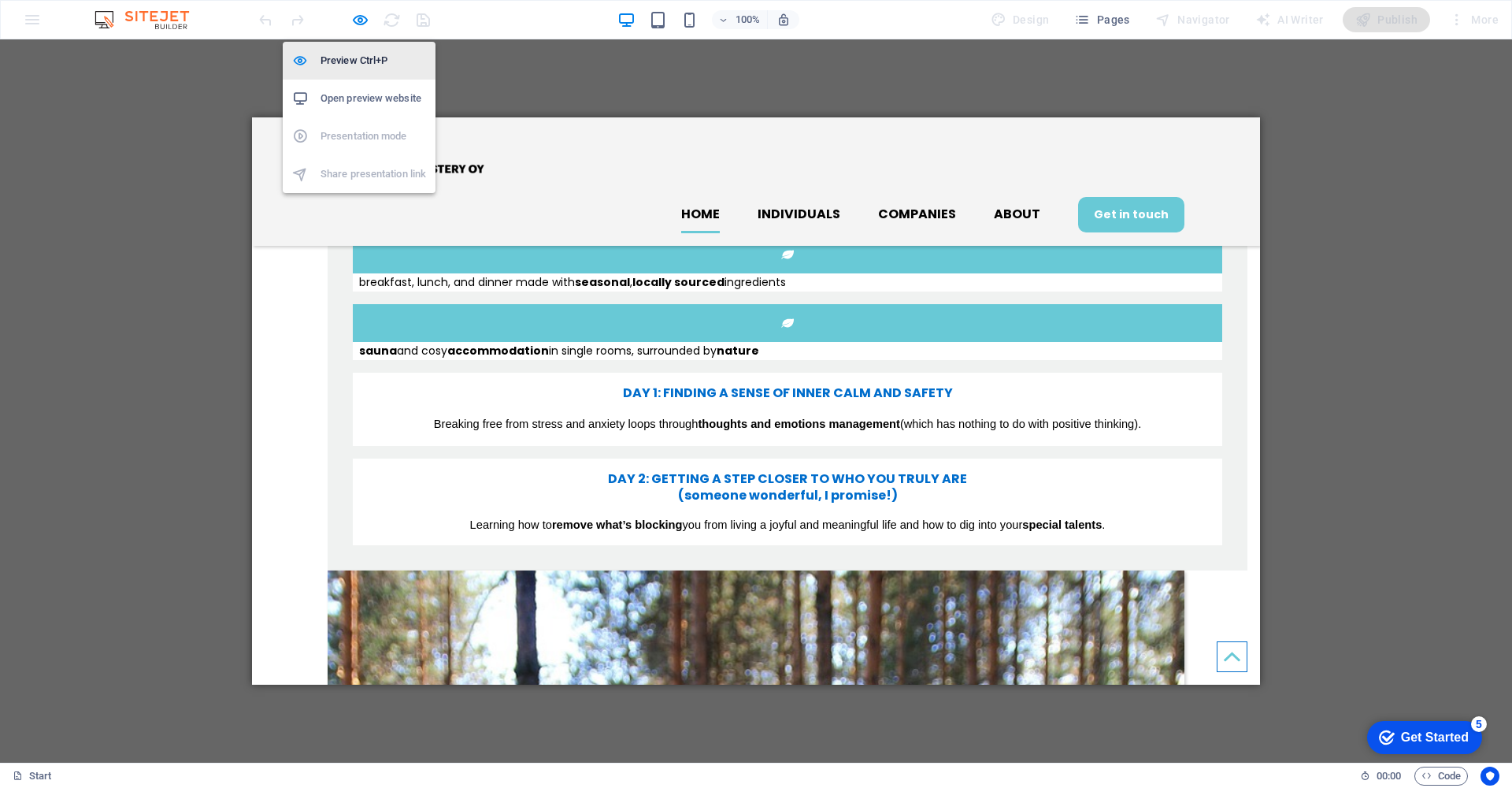
click at [344, 71] on li "Preview Ctrl+P" at bounding box center [359, 60] width 153 height 38
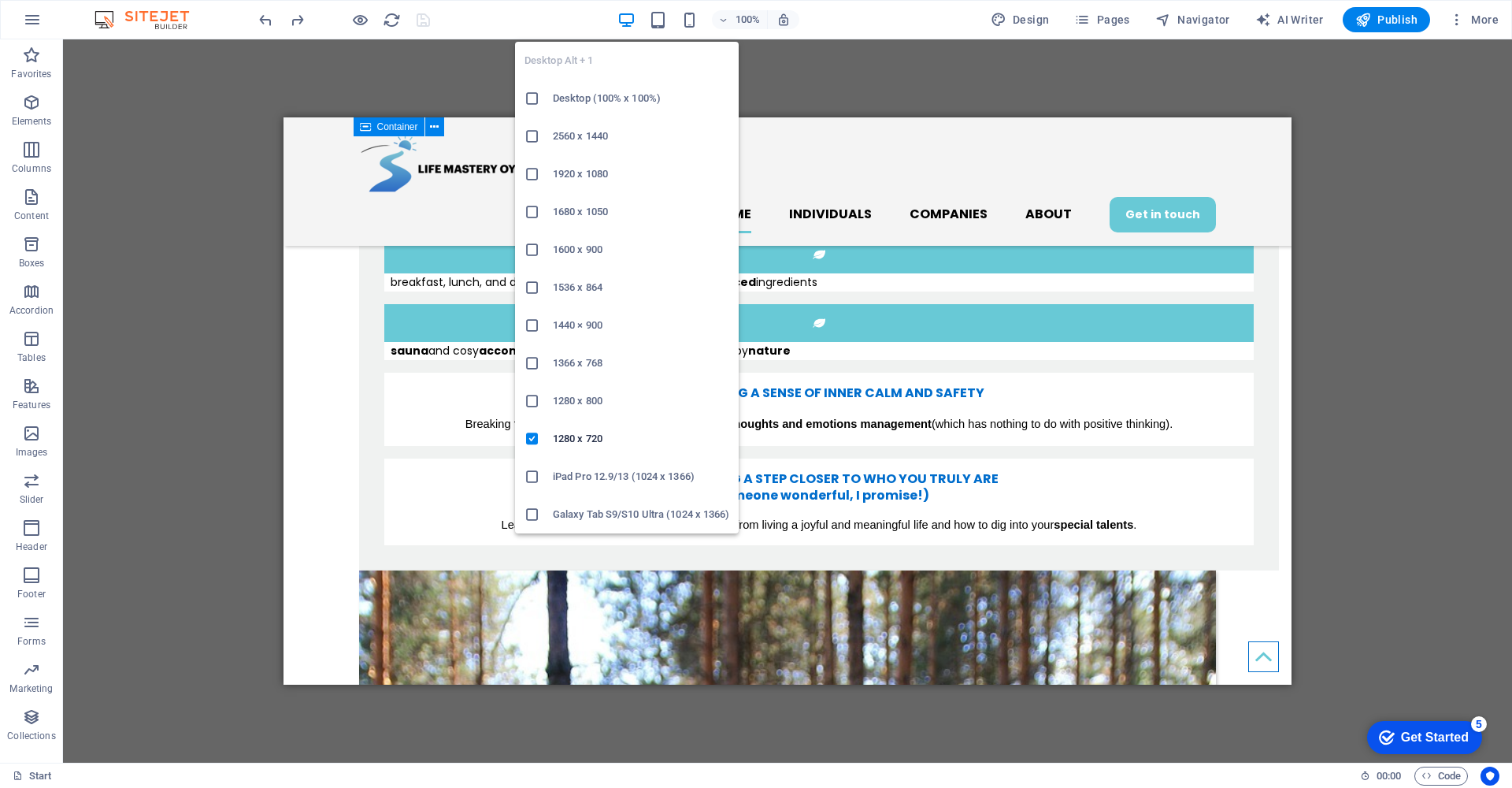
click at [530, 400] on icon at bounding box center [533, 401] width 16 height 16
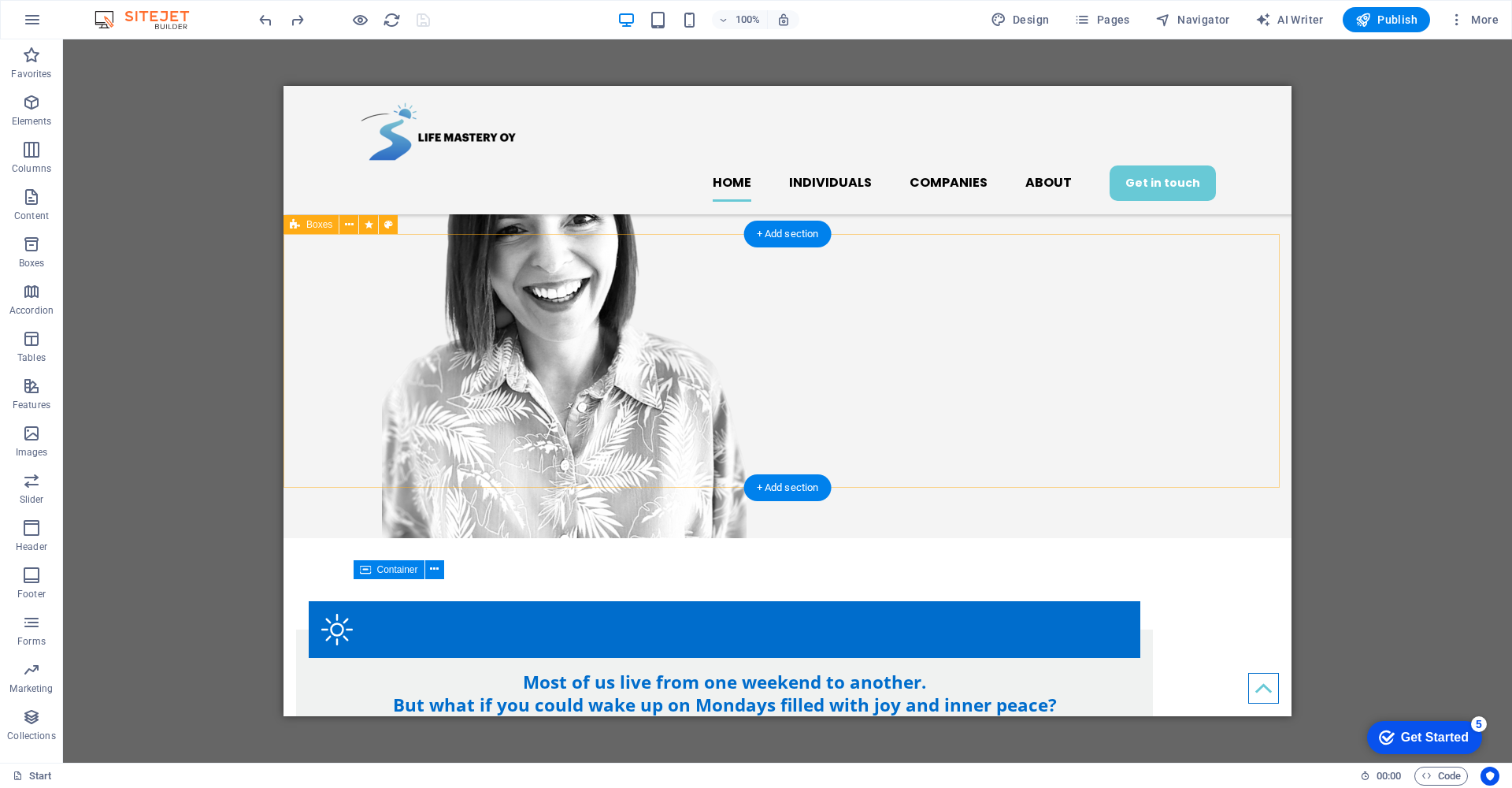
scroll to position [0, 0]
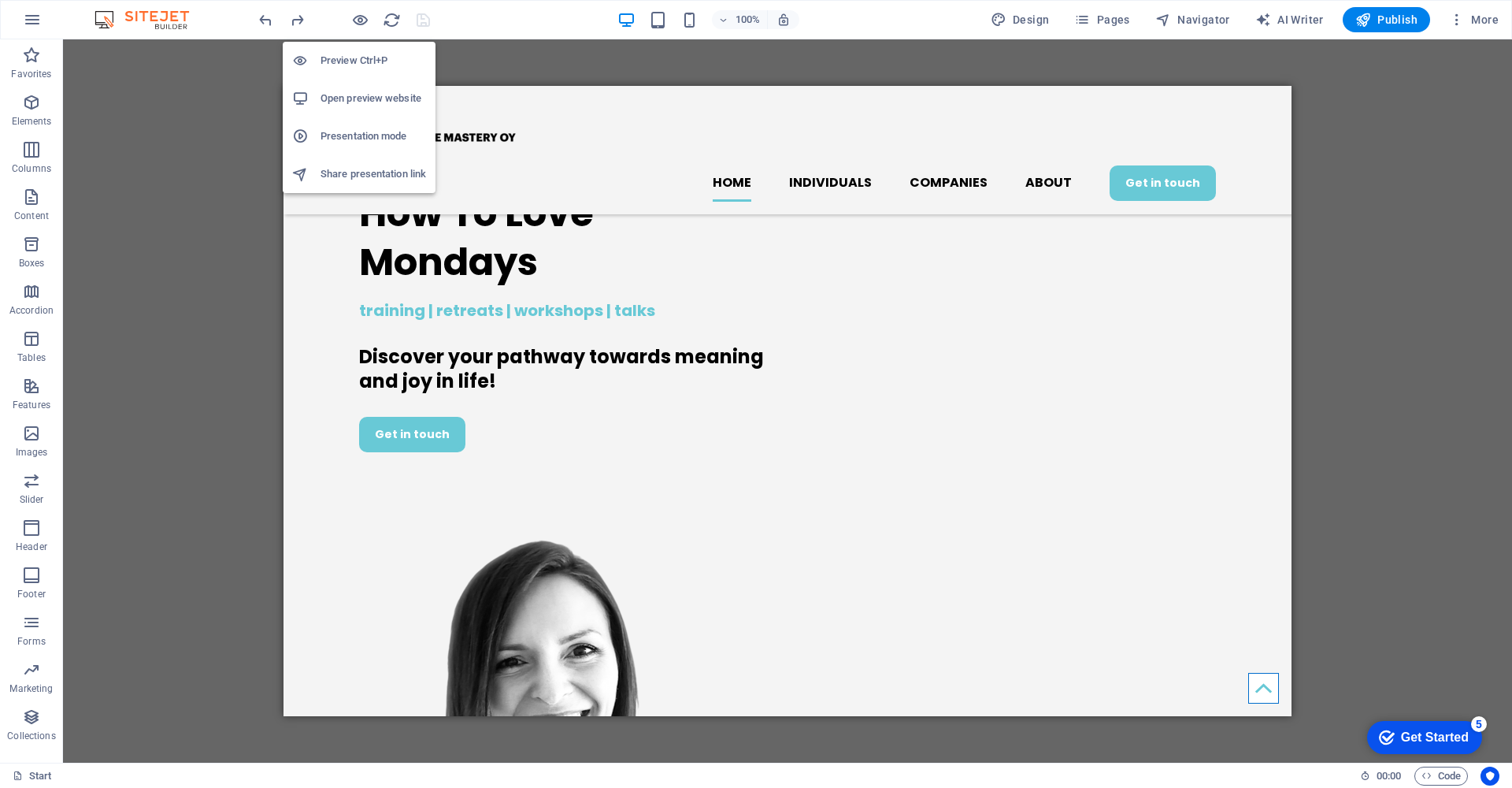
drag, startPoint x: 362, startPoint y: 22, endPoint x: 377, endPoint y: 27, distance: 15.8
click at [361, 22] on icon "button" at bounding box center [360, 20] width 18 height 18
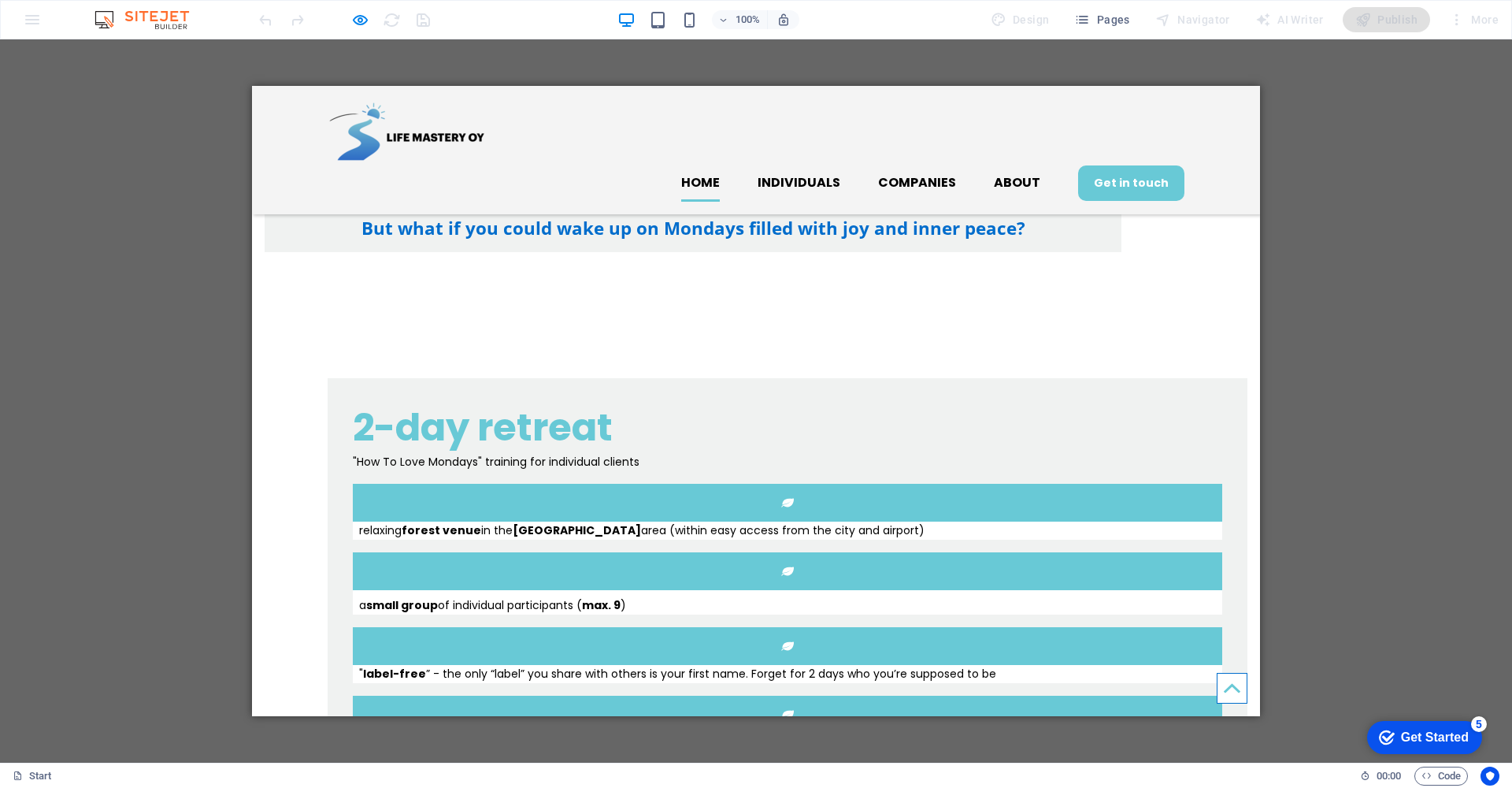
scroll to position [996, 0]
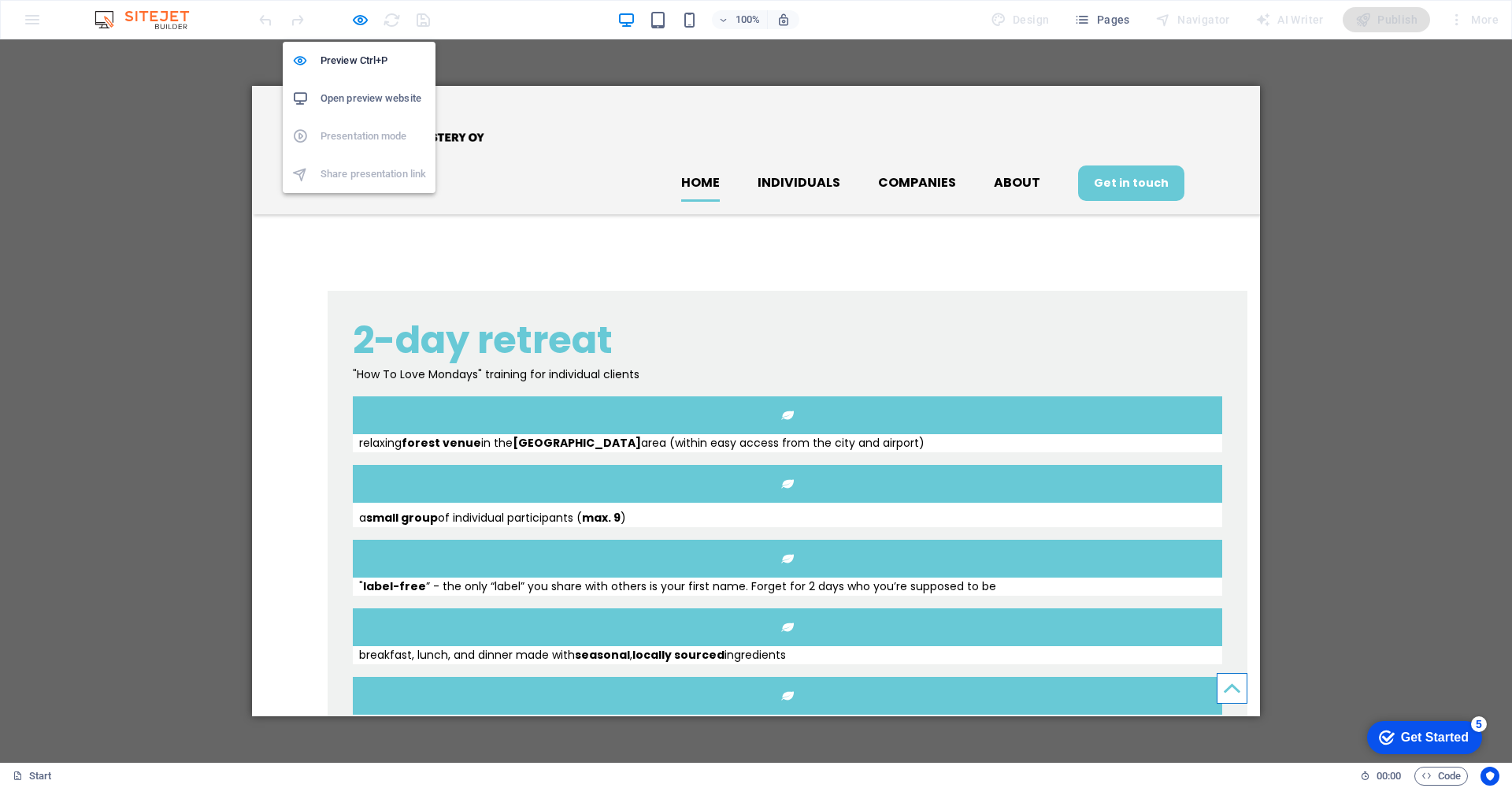
drag, startPoint x: 358, startPoint y: 24, endPoint x: 362, endPoint y: 33, distance: 9.8
click at [358, 24] on icon "button" at bounding box center [360, 20] width 18 height 18
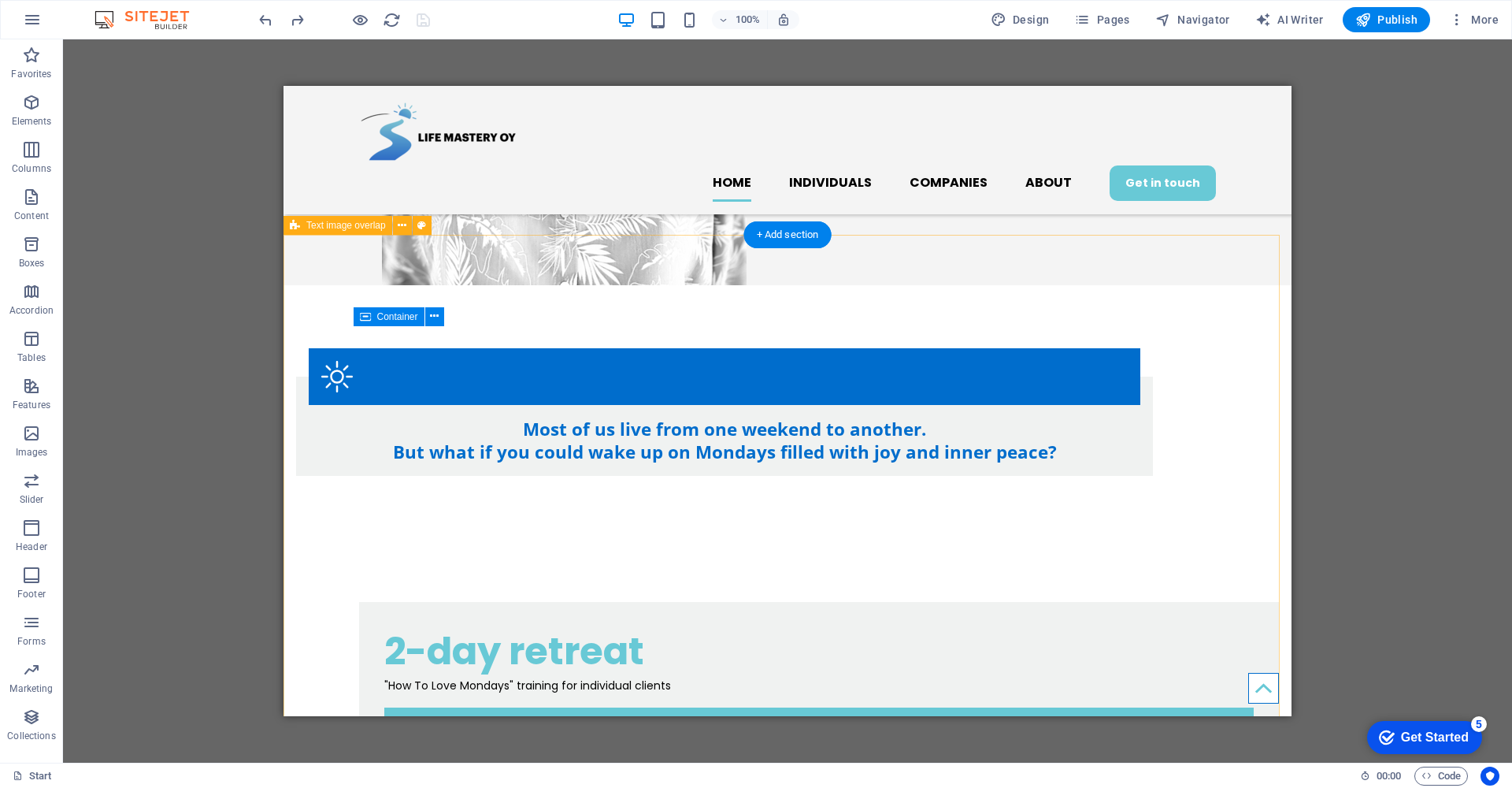
scroll to position [0, 0]
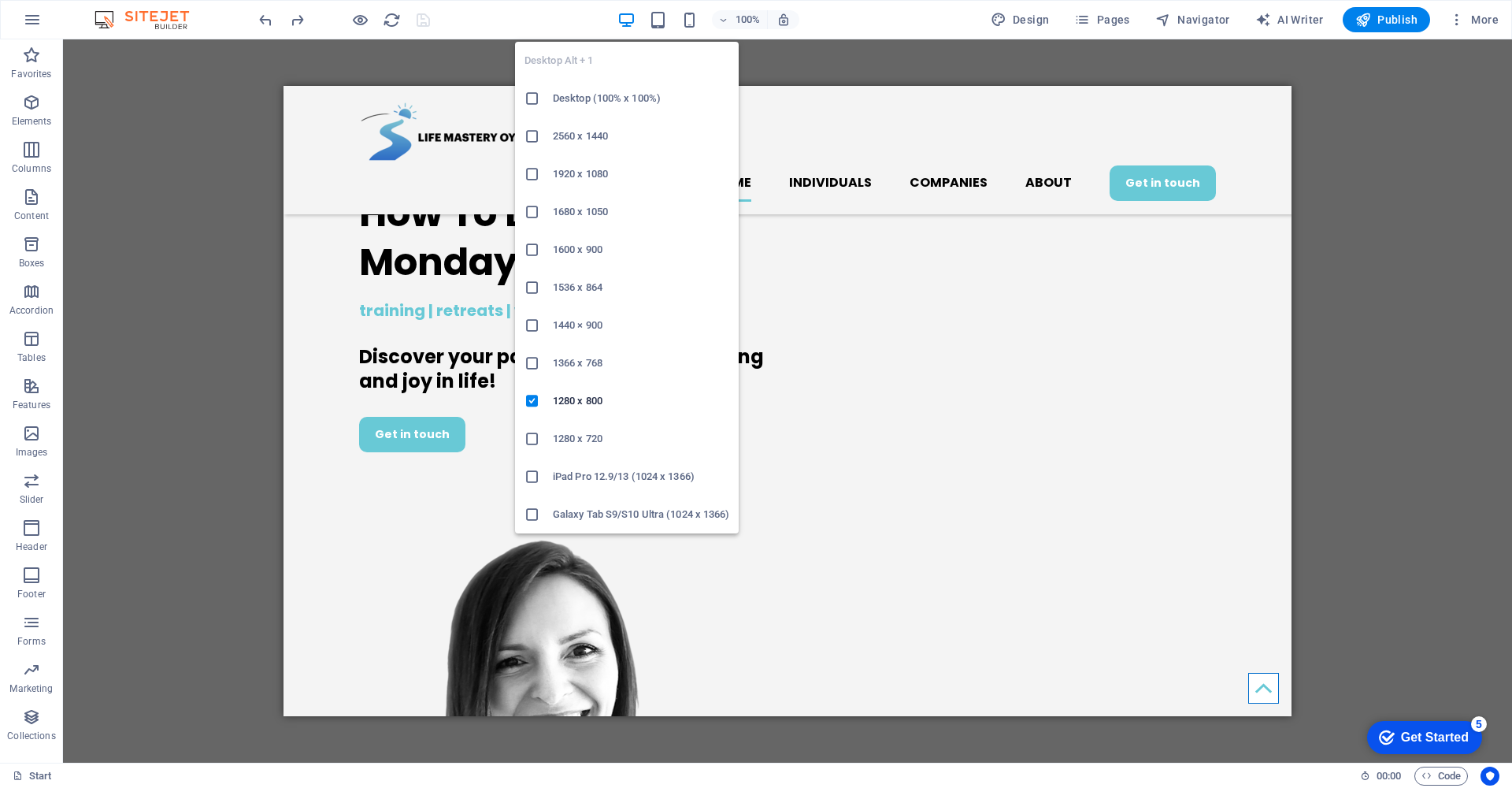
click at [614, 93] on h6 "Desktop (100% x 100%)" at bounding box center [640, 98] width 176 height 19
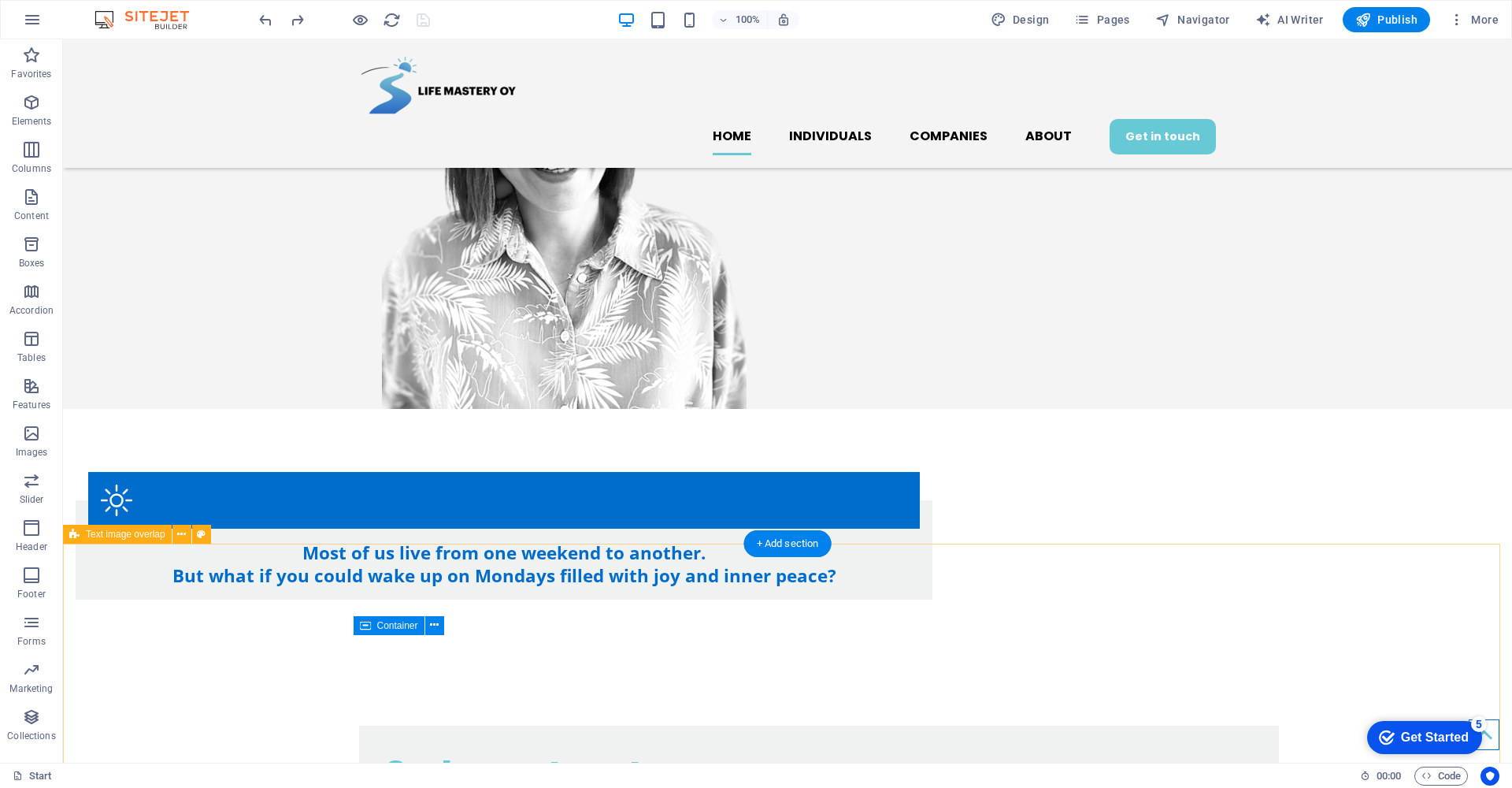
scroll to position [326, 0]
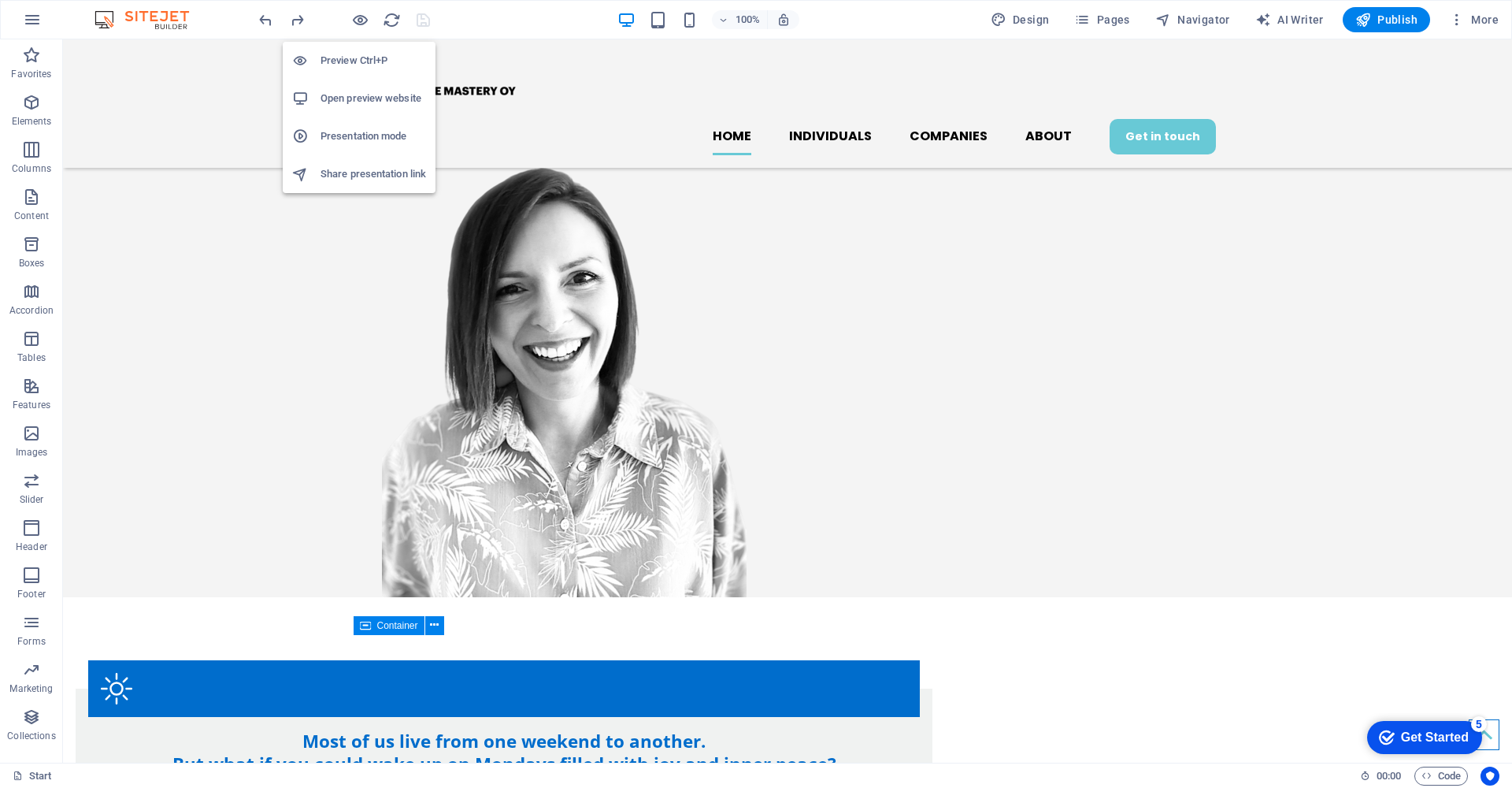
drag, startPoint x: 353, startPoint y: 18, endPoint x: 317, endPoint y: 44, distance: 44.4
click at [353, 18] on icon "button" at bounding box center [360, 20] width 18 height 18
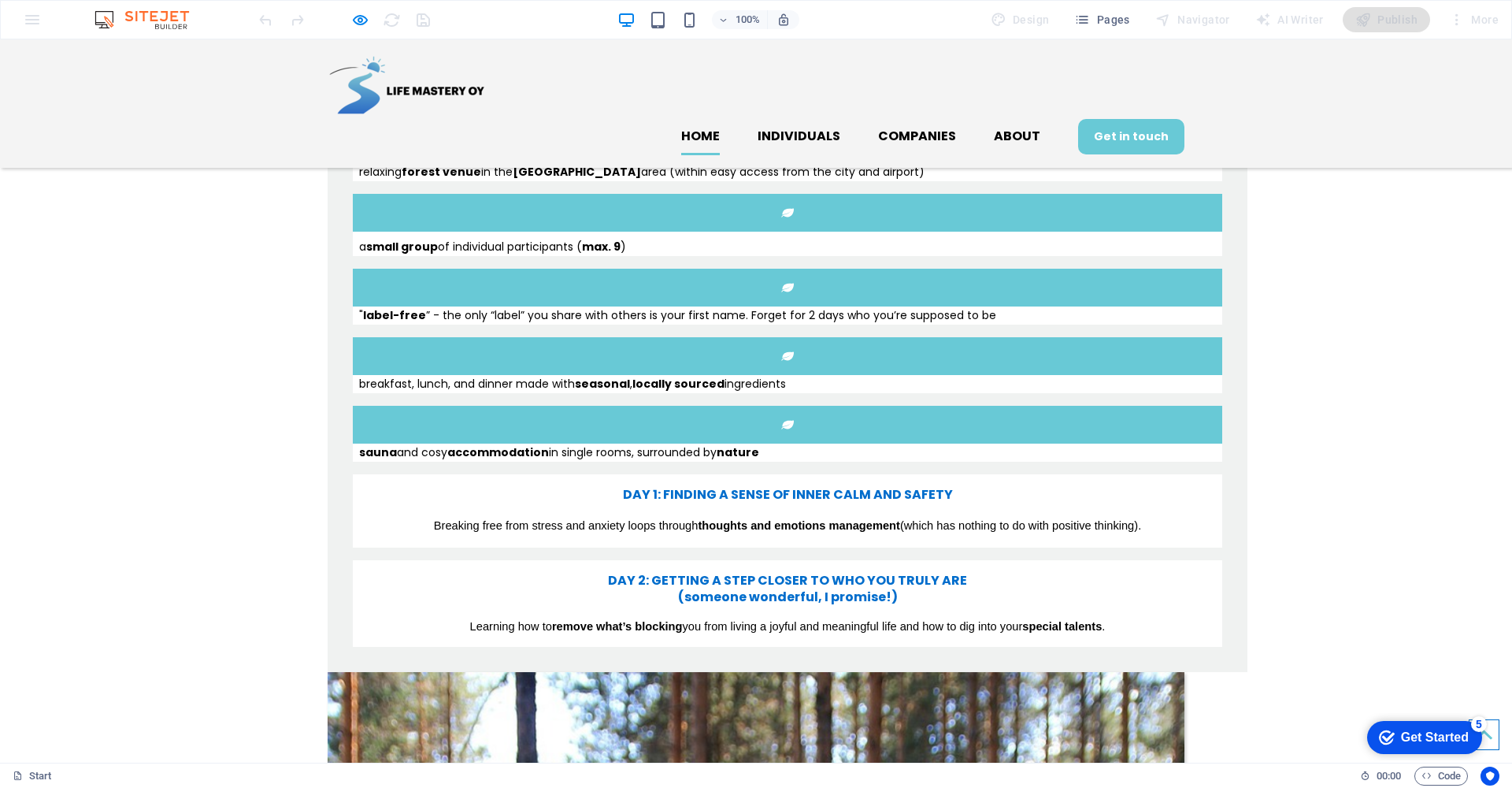
scroll to position [1730, 0]
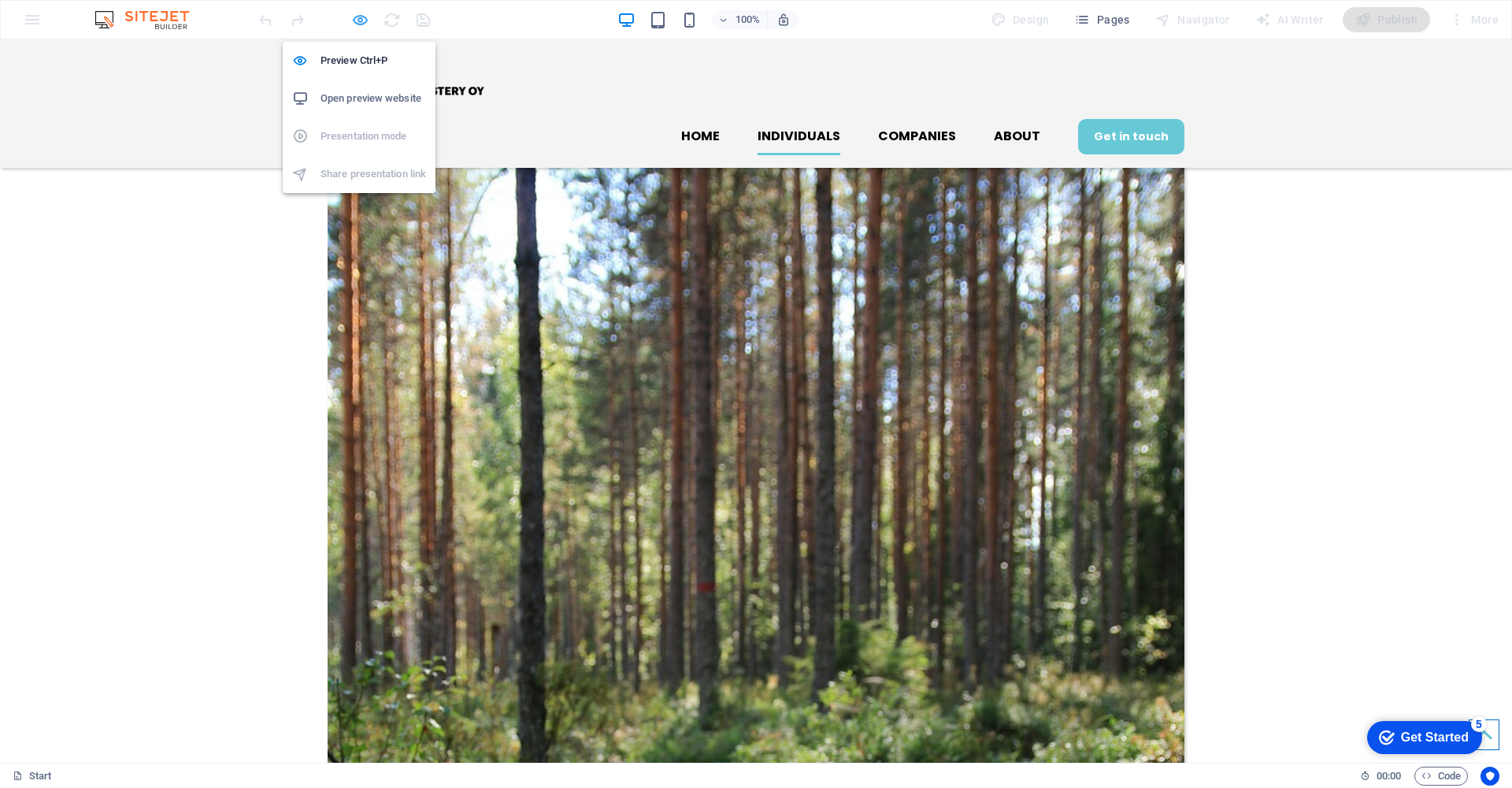
click at [358, 20] on icon "button" at bounding box center [360, 20] width 18 height 18
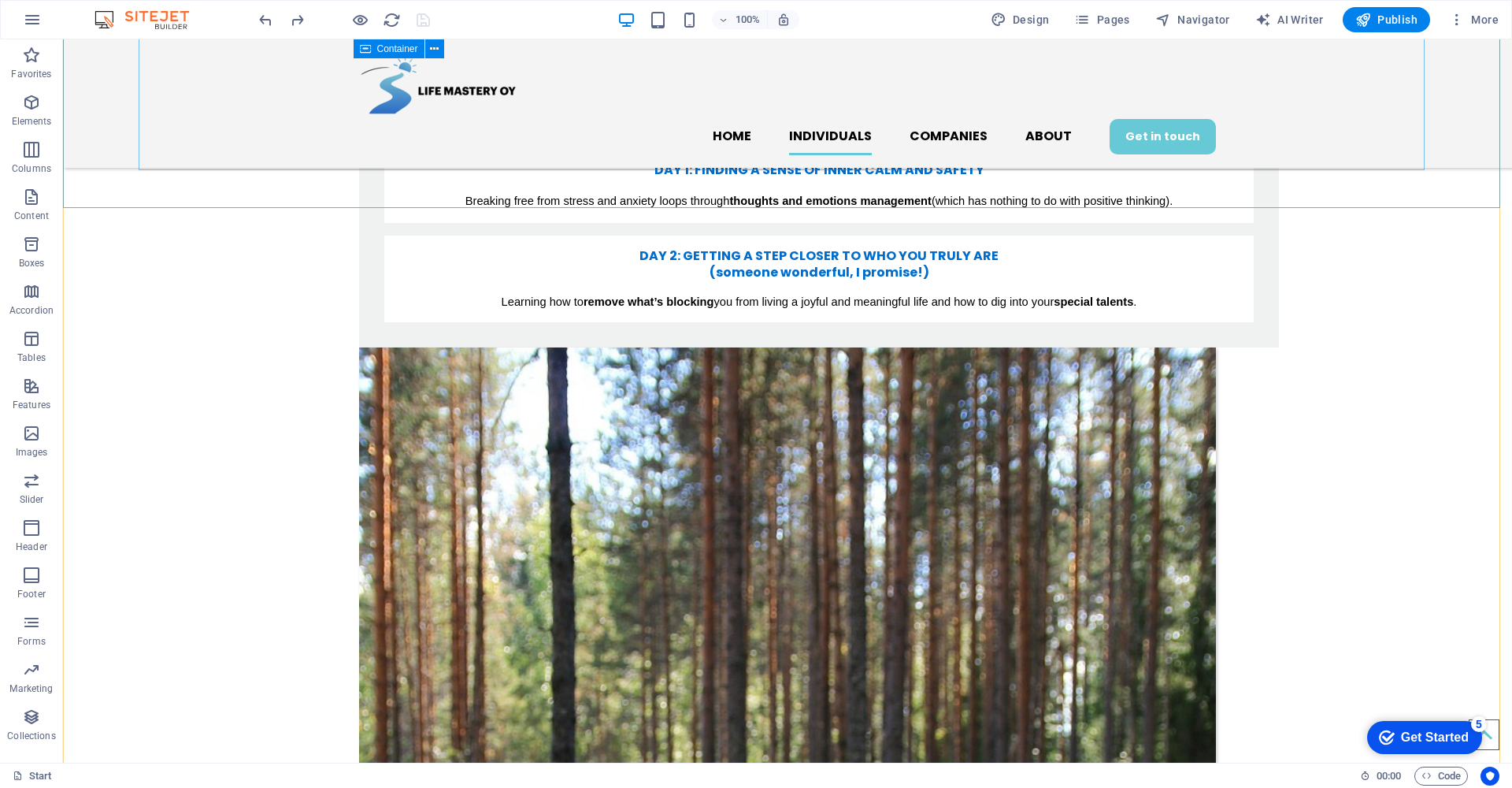
scroll to position [1660, 0]
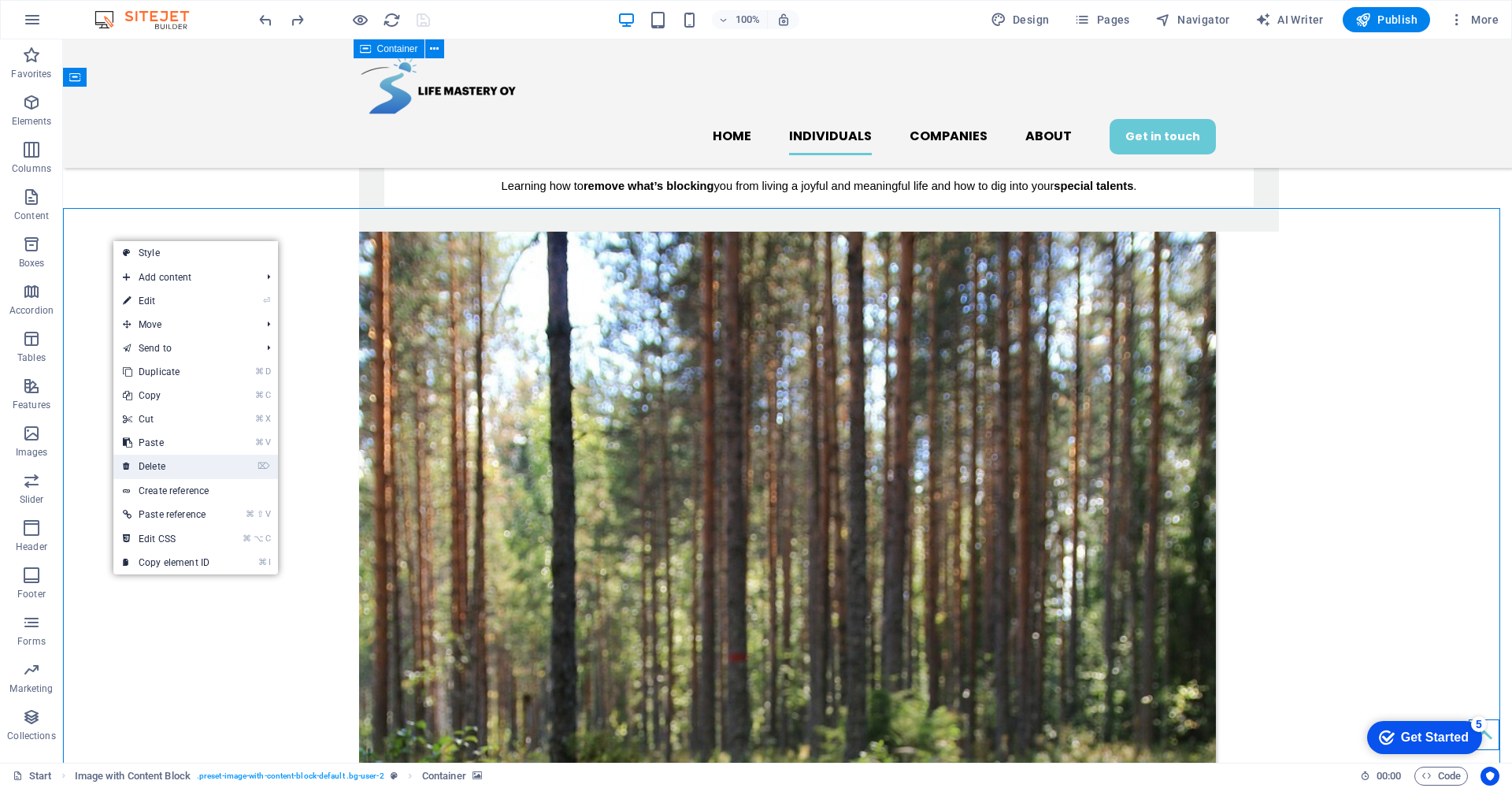
click at [194, 473] on link "⌦ Delete" at bounding box center [166, 467] width 106 height 24
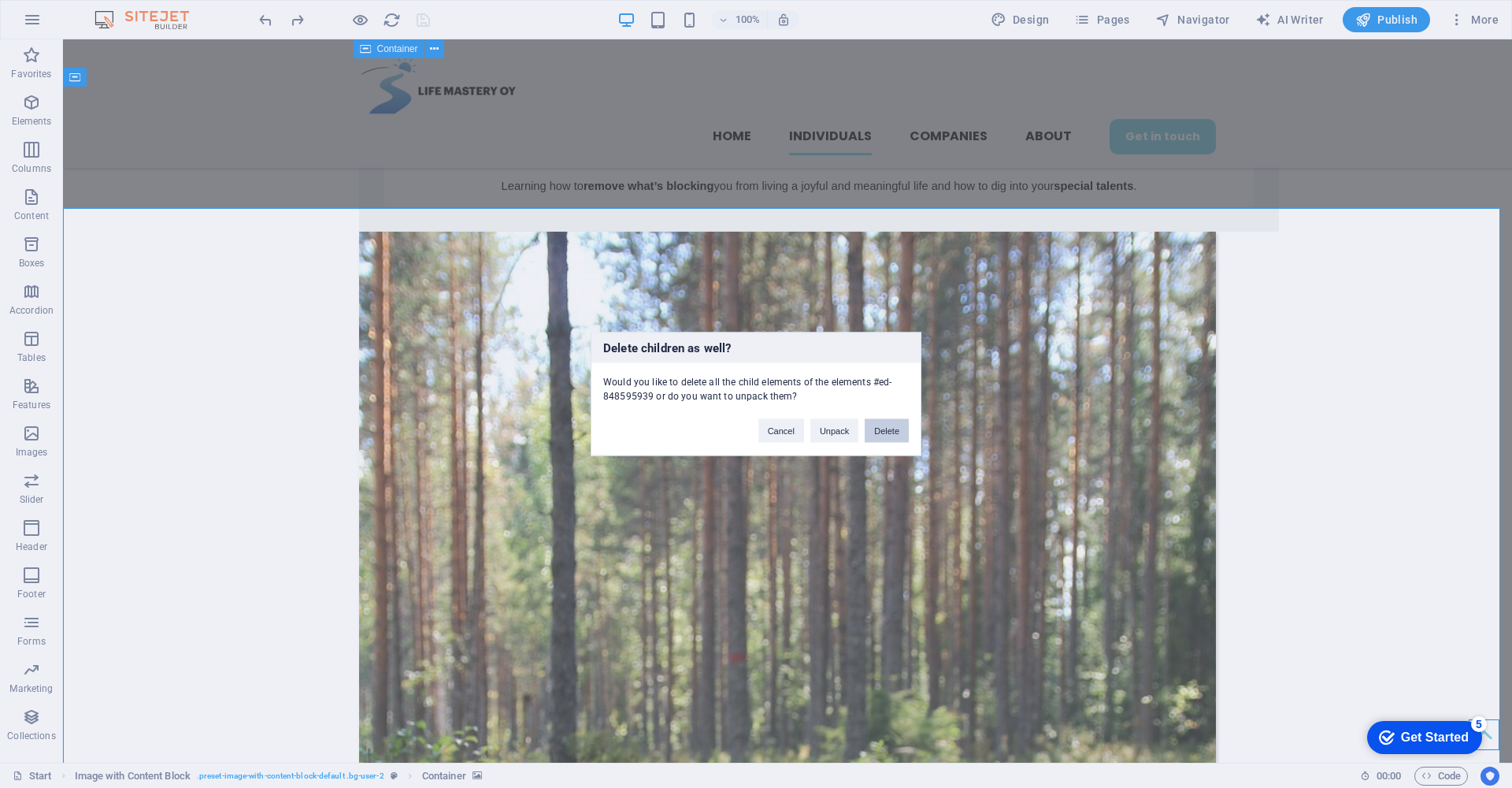
click at [895, 434] on button "Delete" at bounding box center [886, 431] width 44 height 24
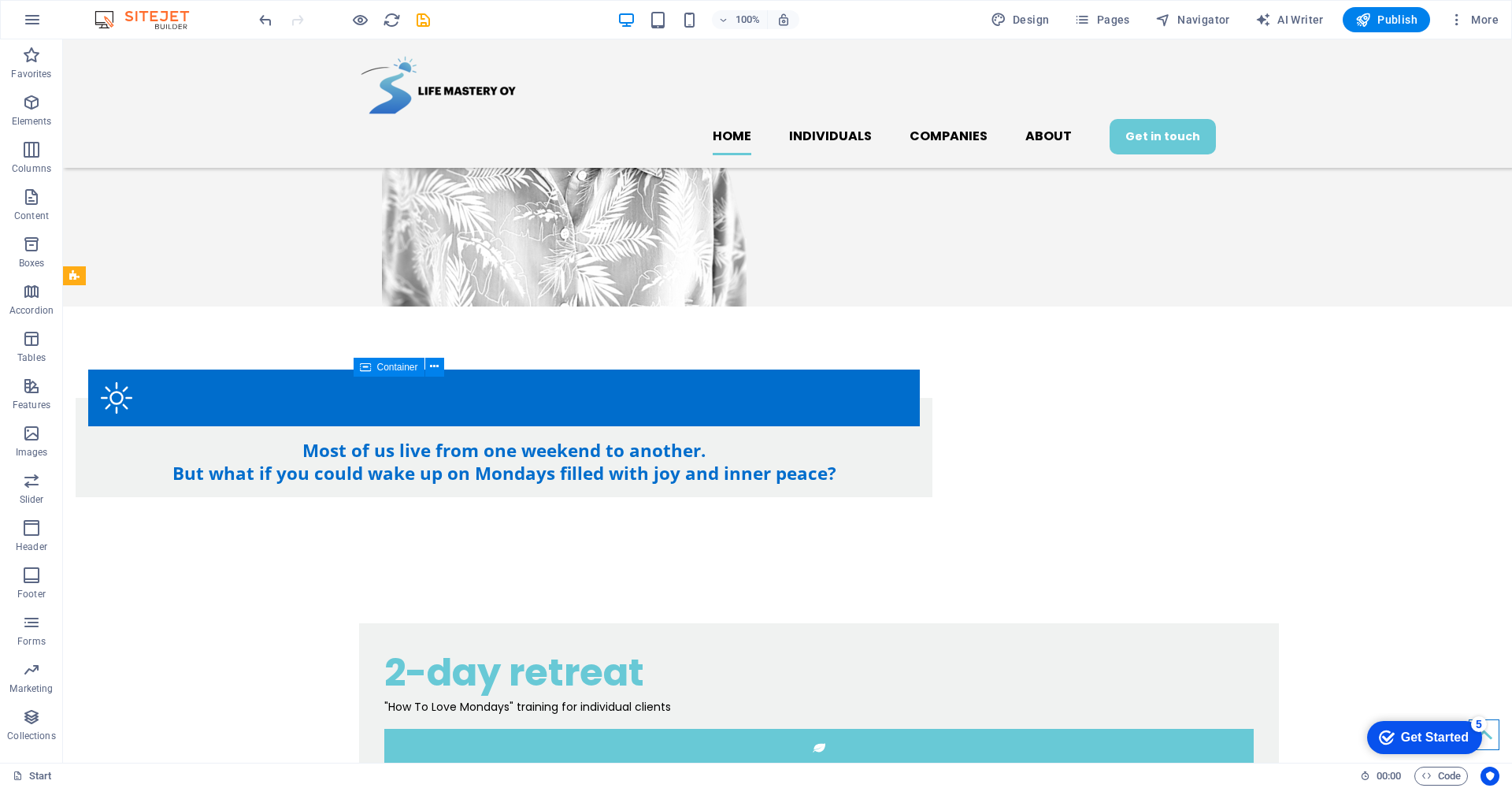
scroll to position [584, 0]
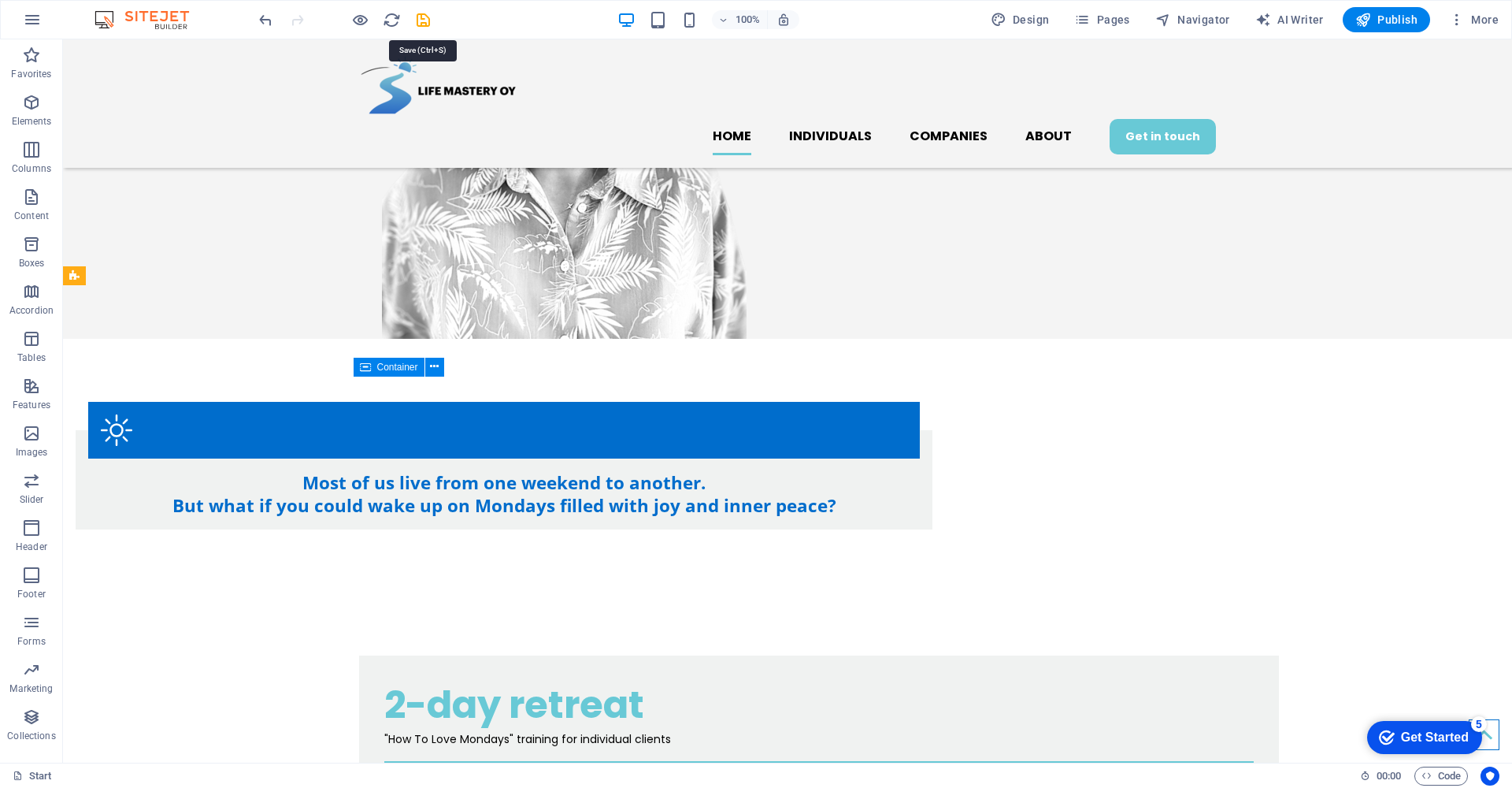
click at [429, 15] on icon "save" at bounding box center [423, 20] width 18 height 18
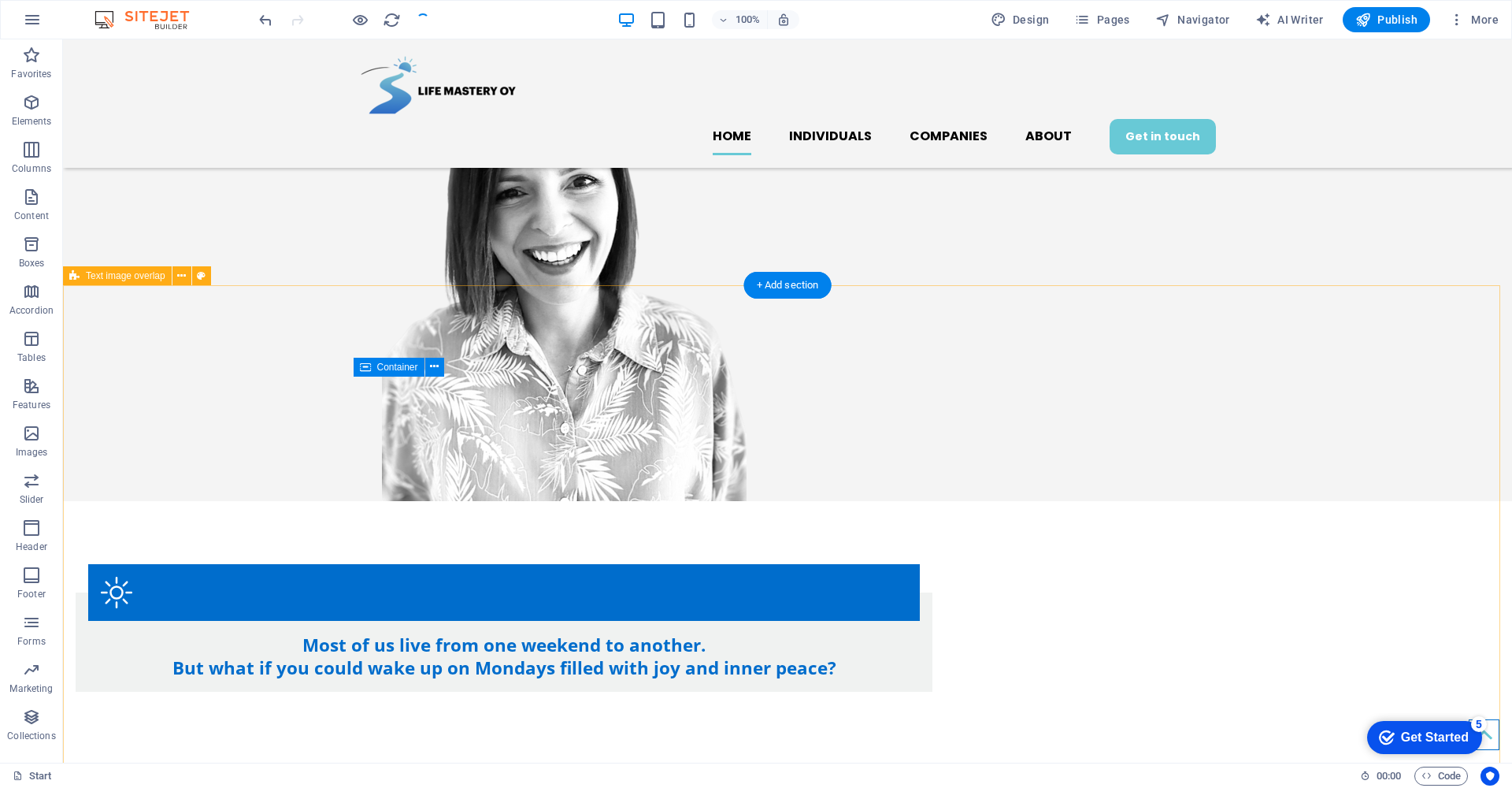
scroll to position [0, 0]
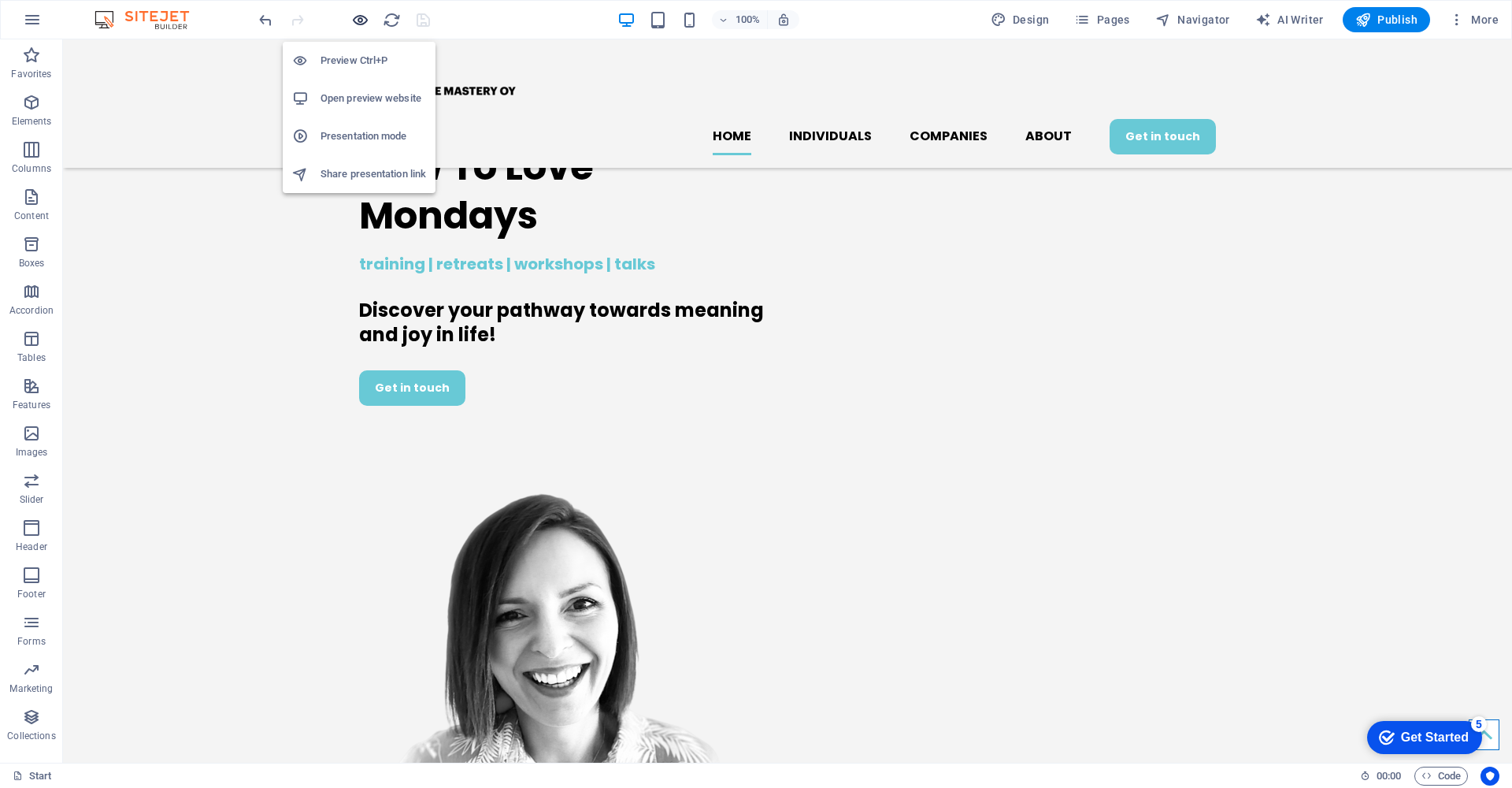
click at [366, 18] on icon "button" at bounding box center [360, 20] width 18 height 18
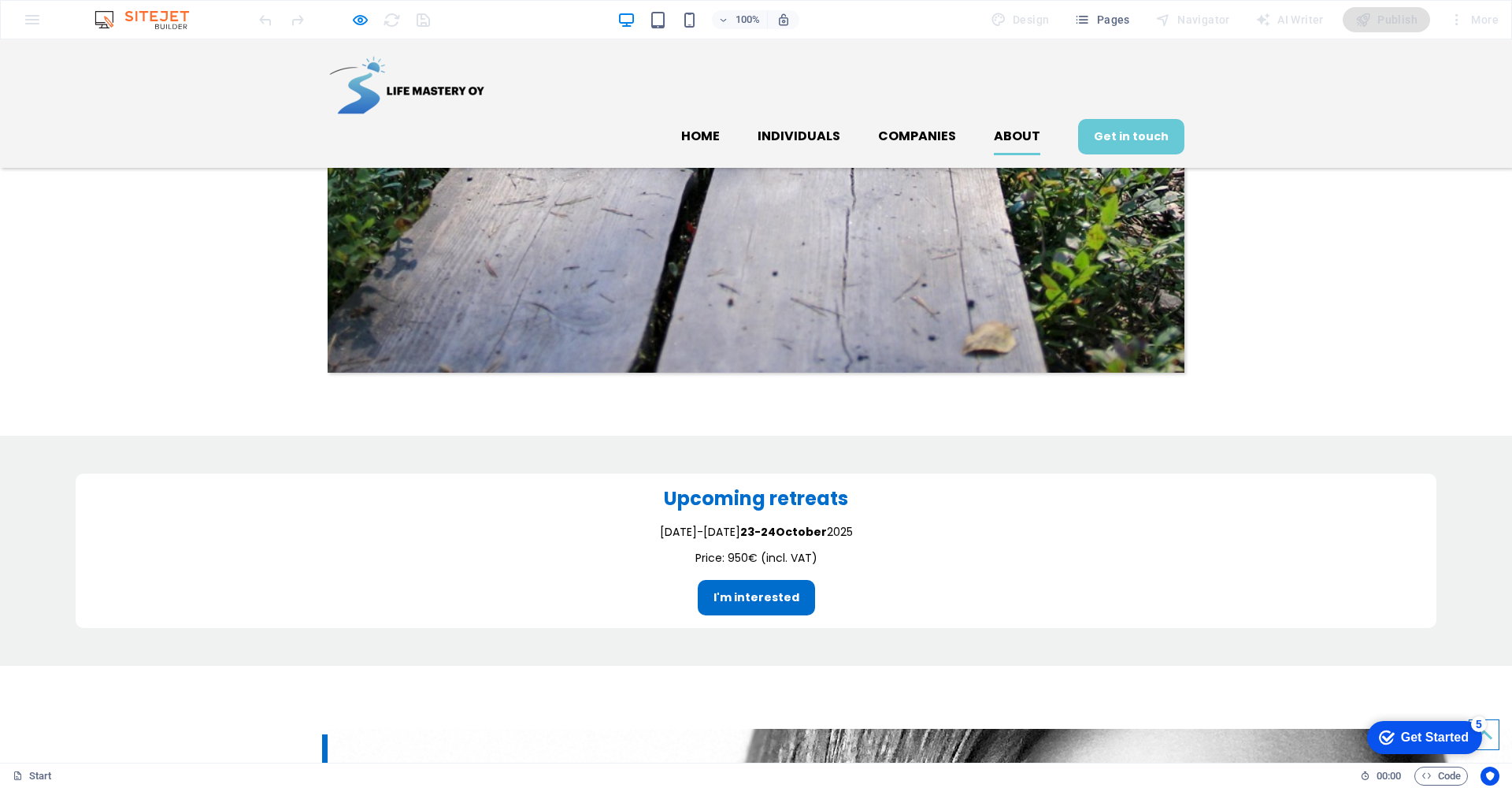
scroll to position [2030, 0]
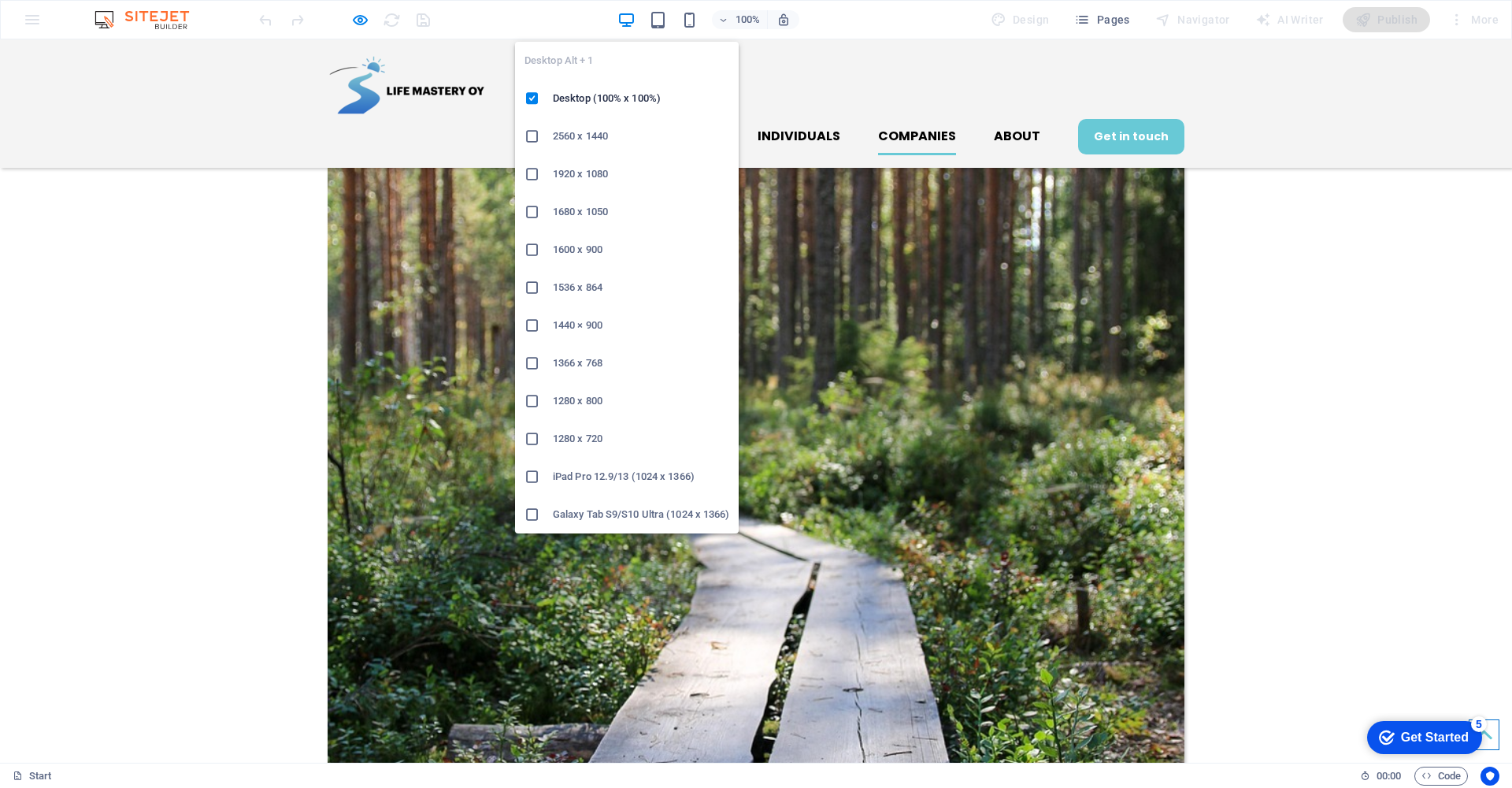
click at [529, 441] on icon at bounding box center [533, 439] width 16 height 16
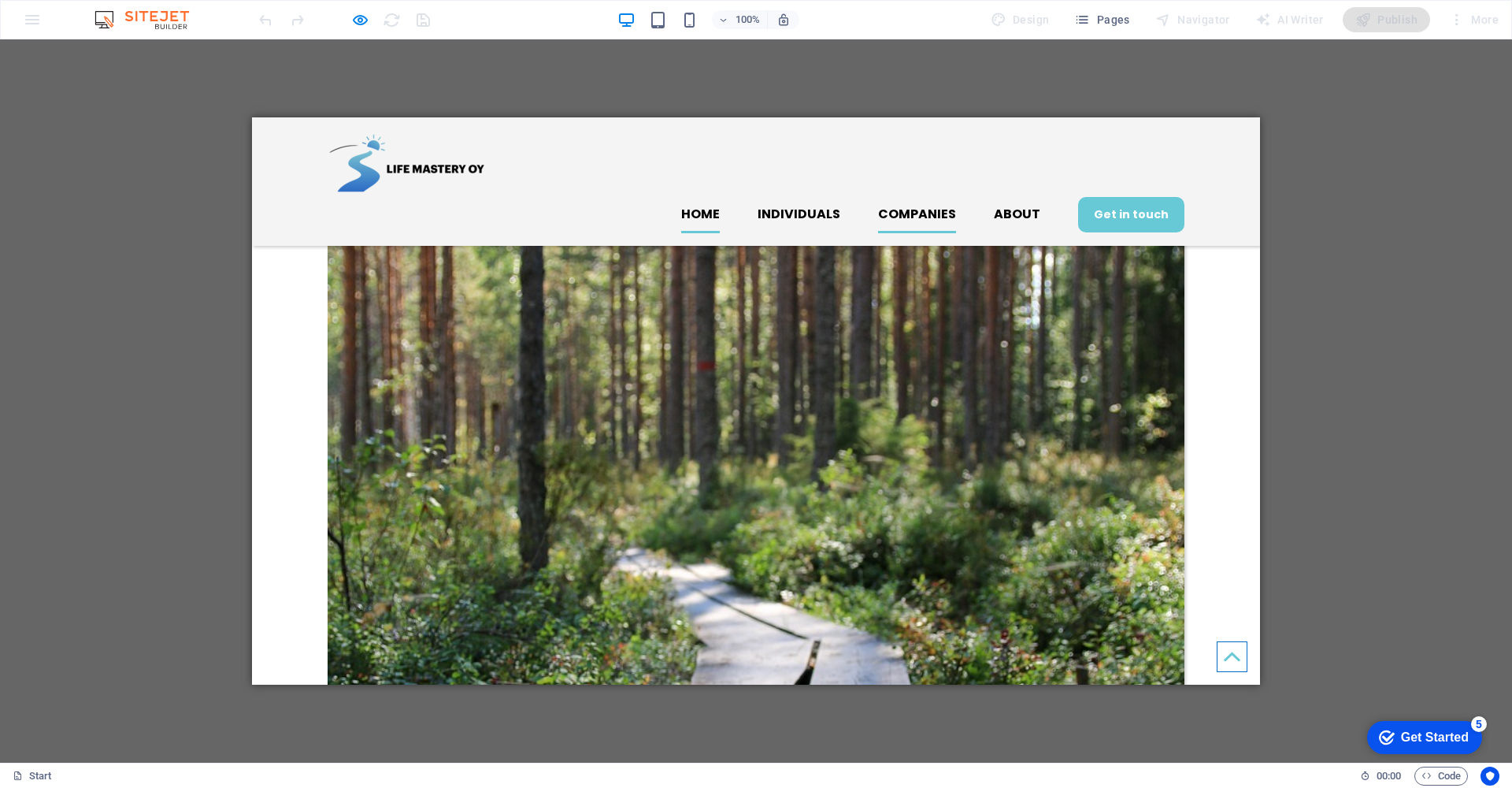
click at [692, 196] on link "Home" at bounding box center [700, 215] width 39 height 38
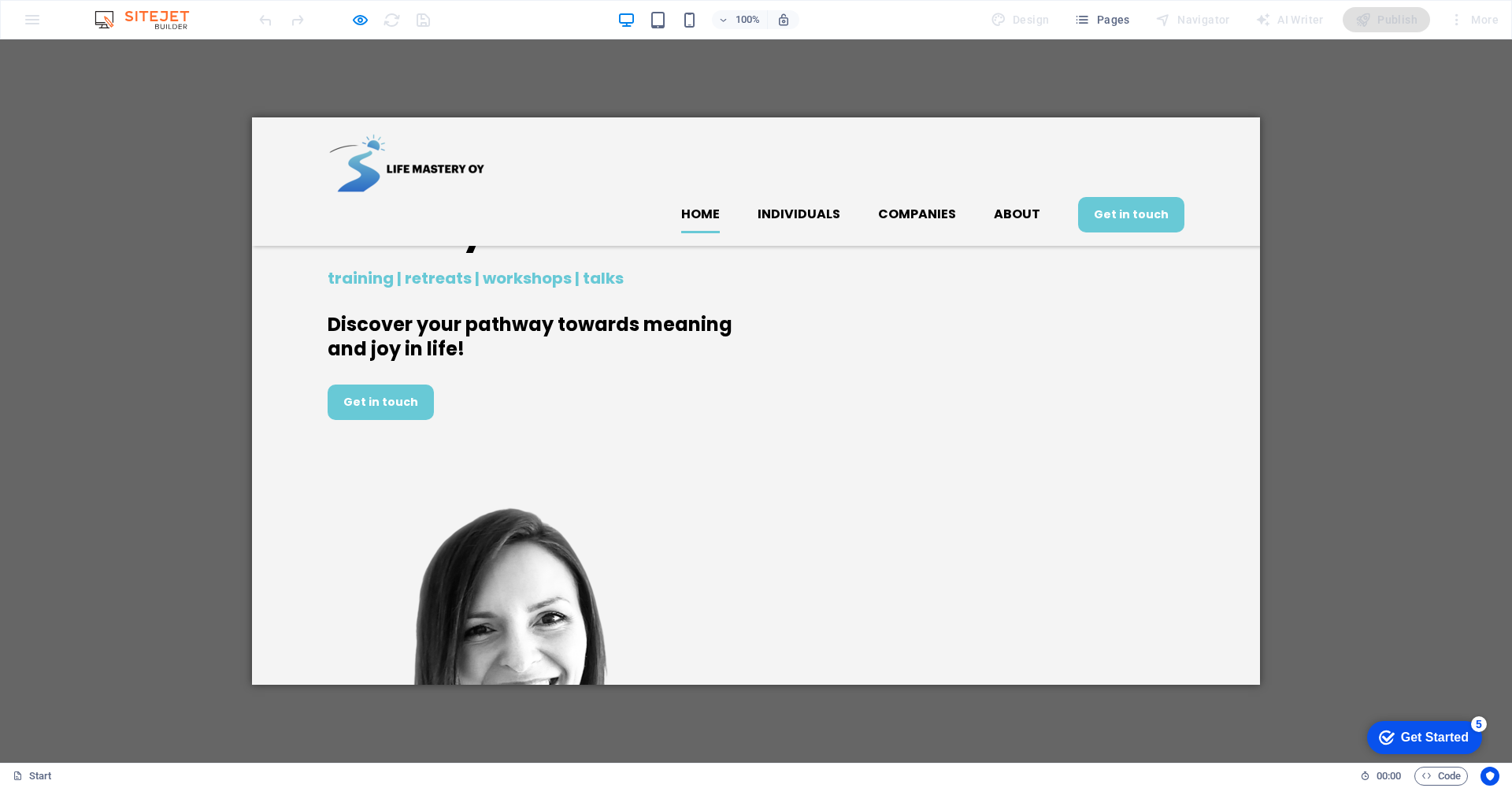
scroll to position [0, 0]
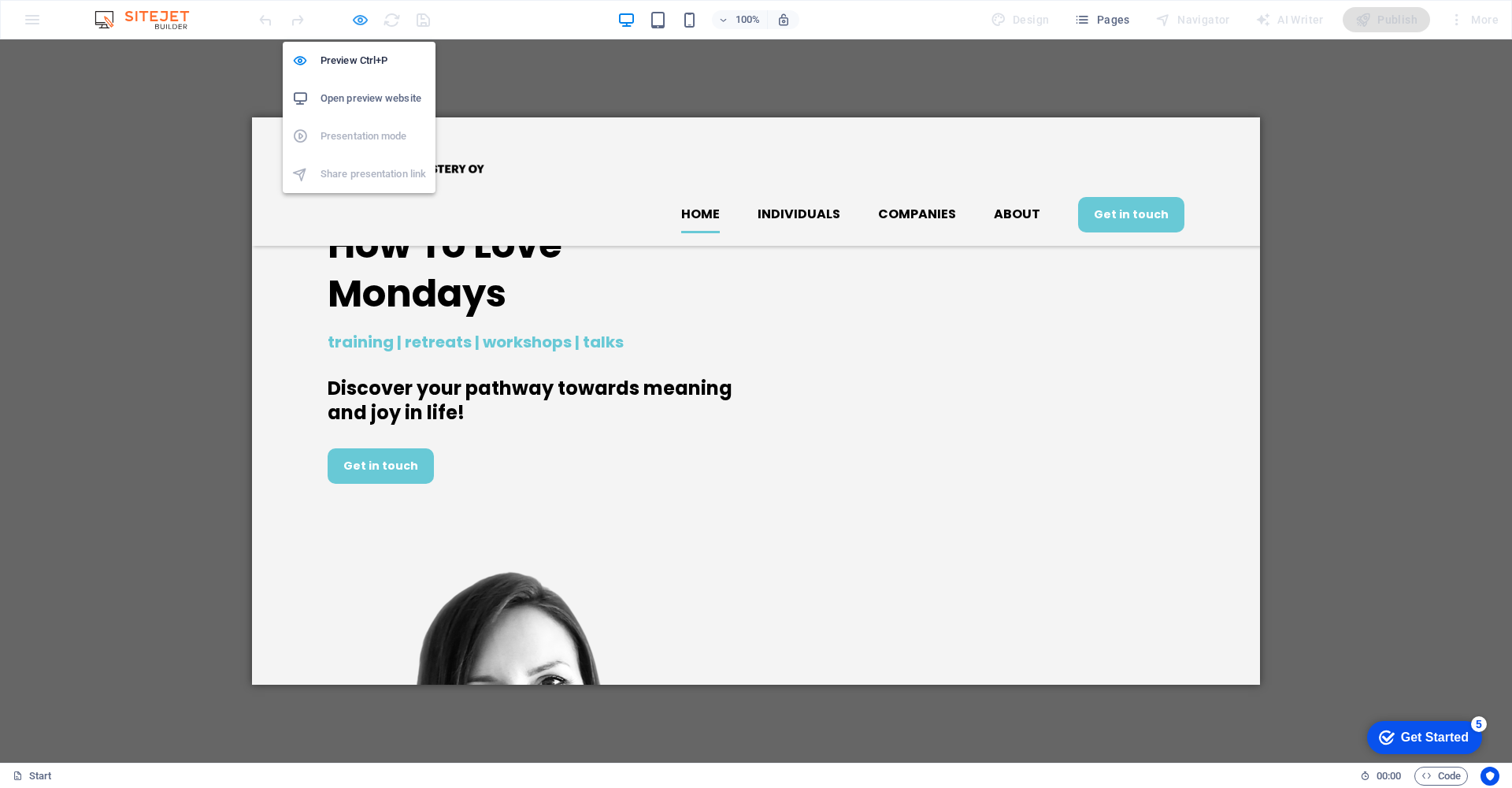
click at [359, 21] on icon "button" at bounding box center [360, 20] width 18 height 18
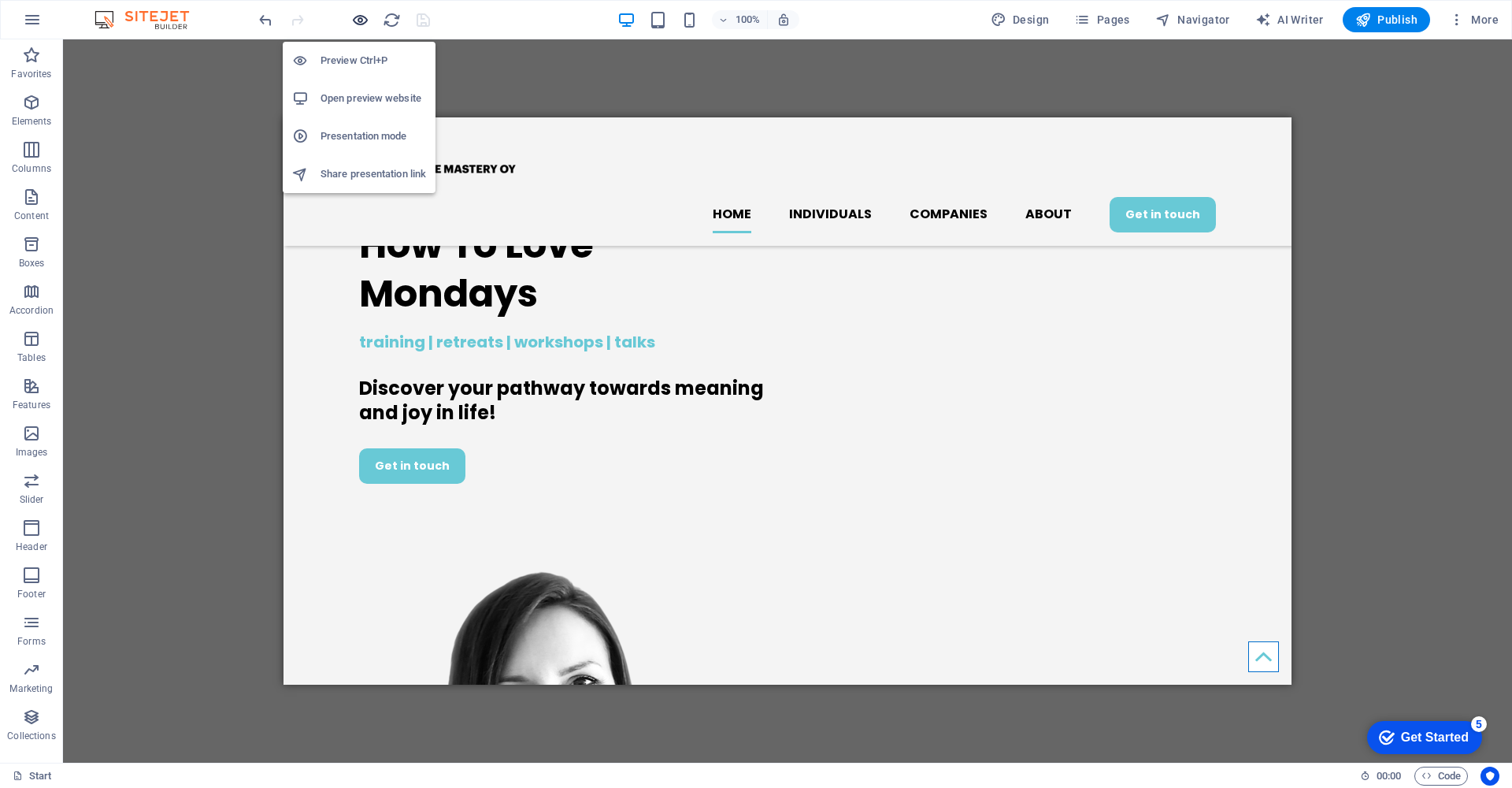
click at [359, 21] on icon "button" at bounding box center [360, 20] width 18 height 18
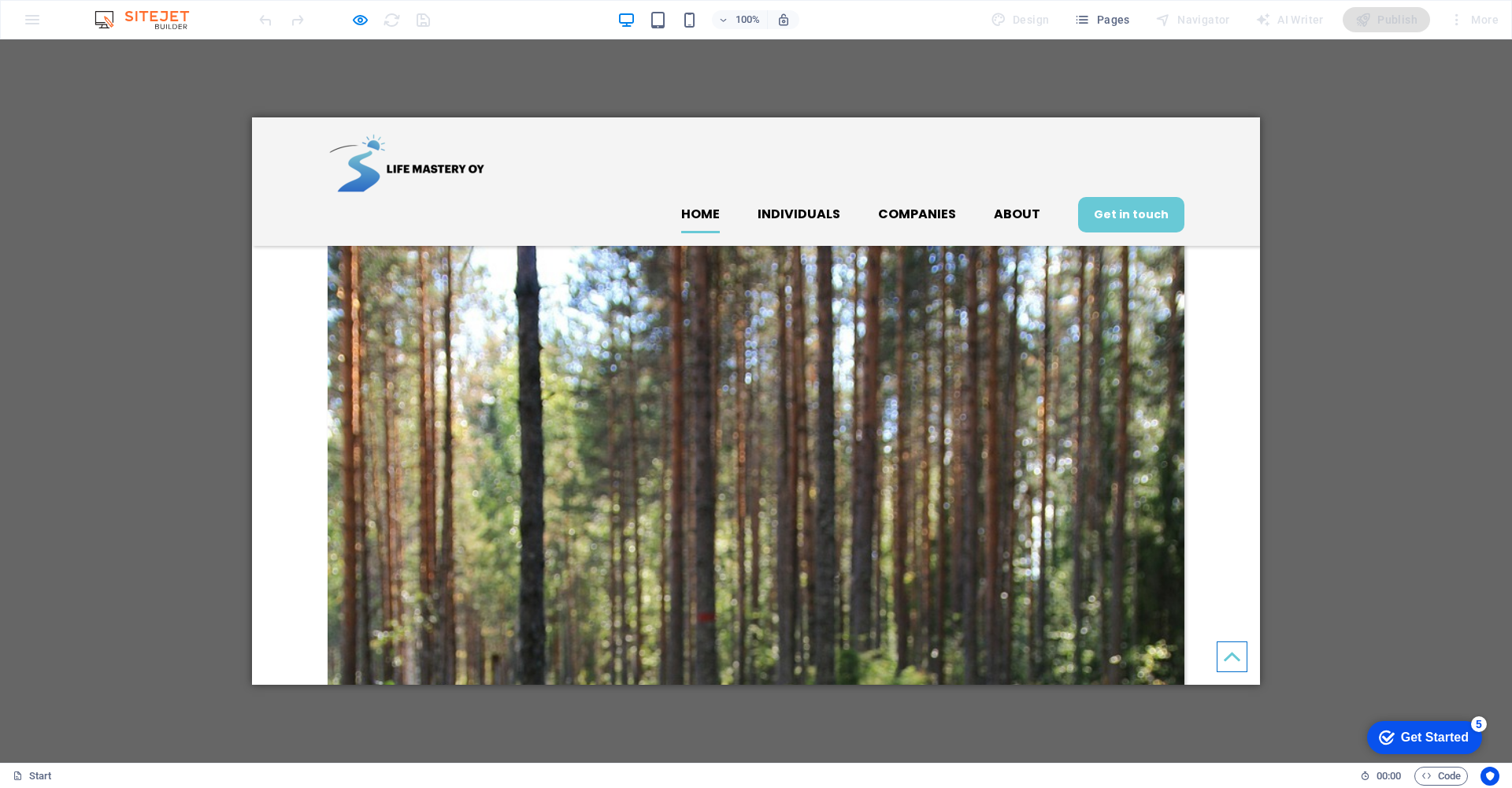
scroll to position [1906, 0]
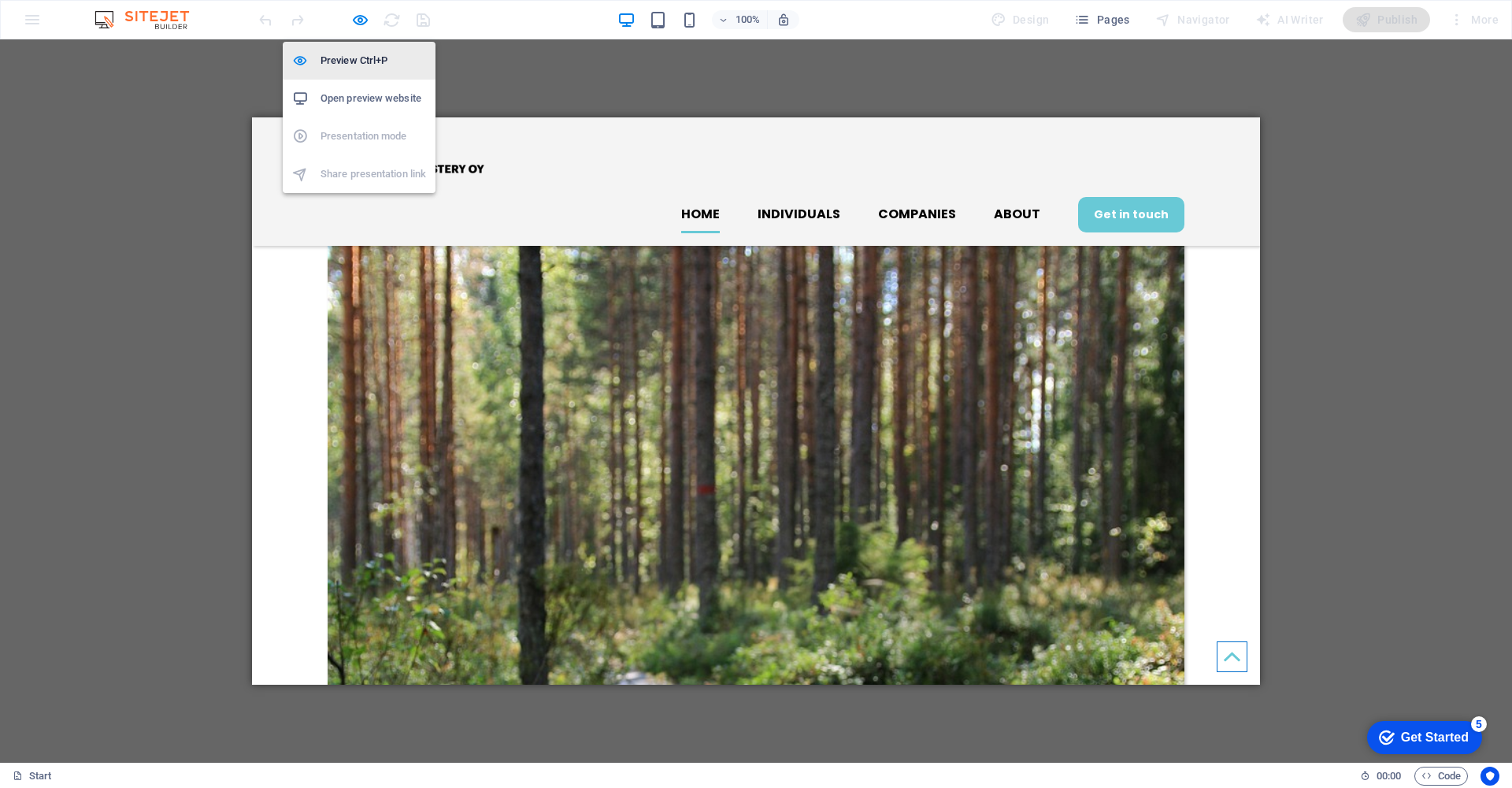
click at [345, 61] on h6 "Preview Ctrl+P" at bounding box center [373, 60] width 106 height 19
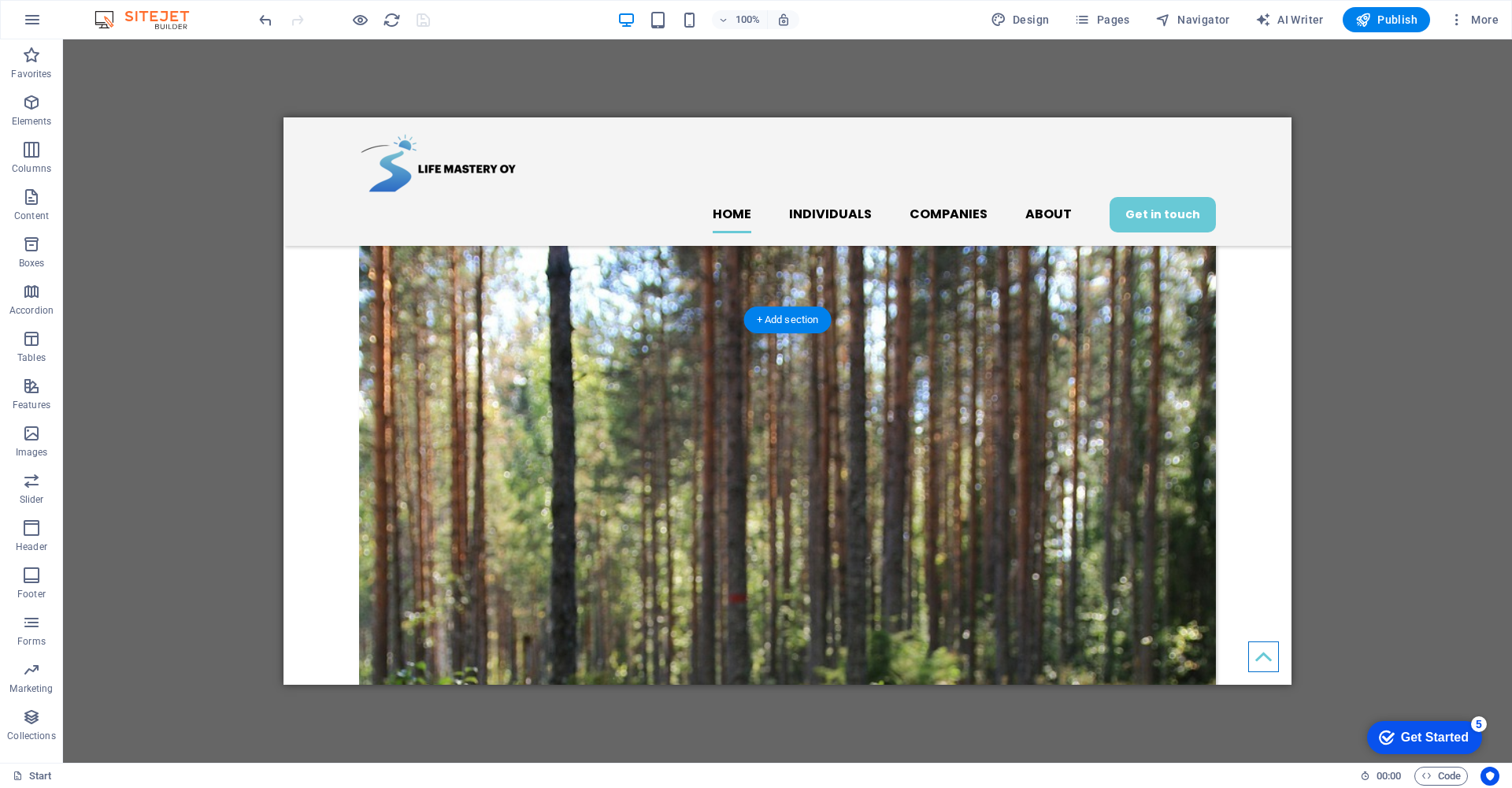
scroll to position [1280, 0]
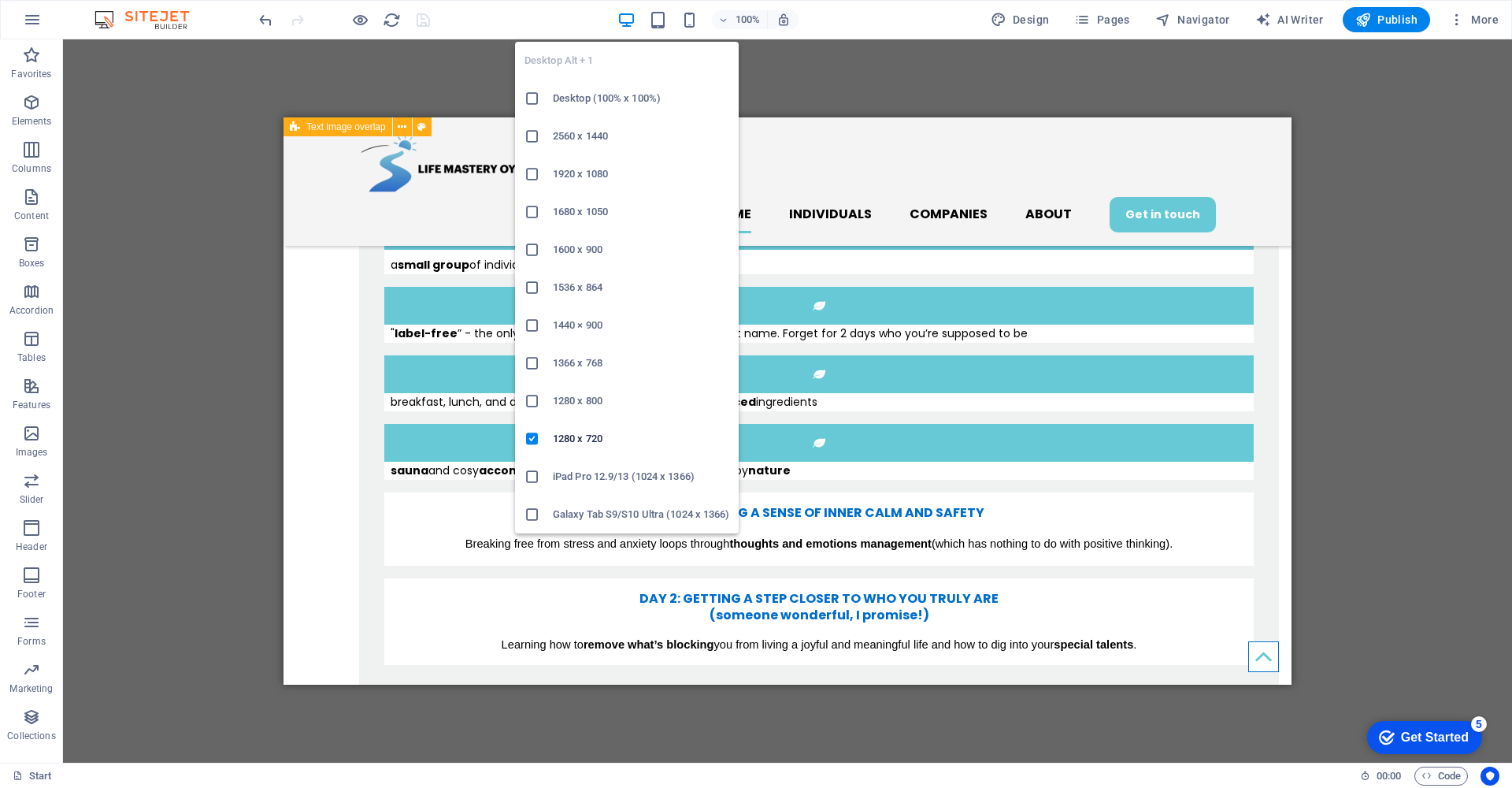
click at [616, 89] on h6 "Desktop (100% x 100%)" at bounding box center [640, 98] width 176 height 19
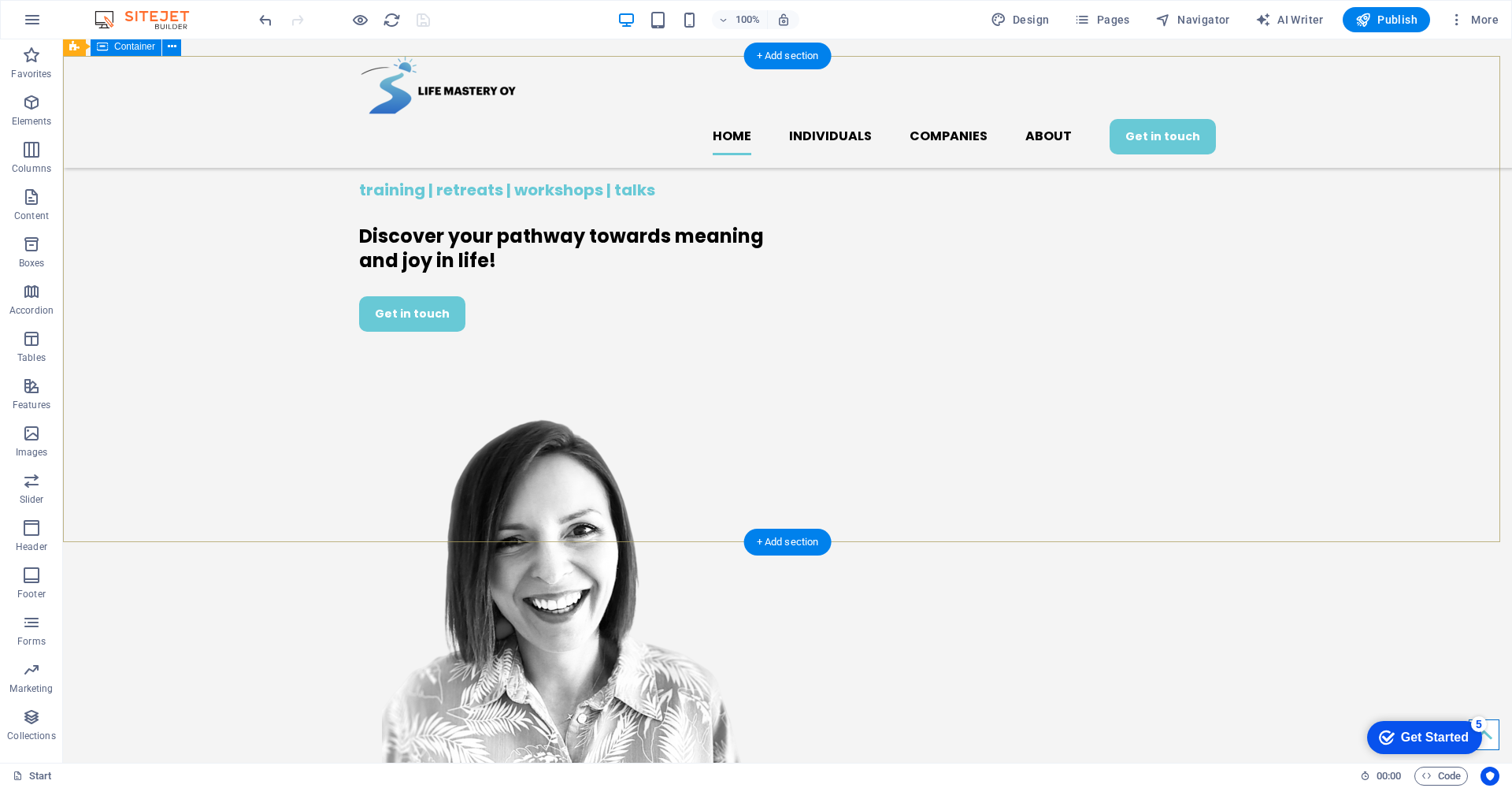
scroll to position [0, 0]
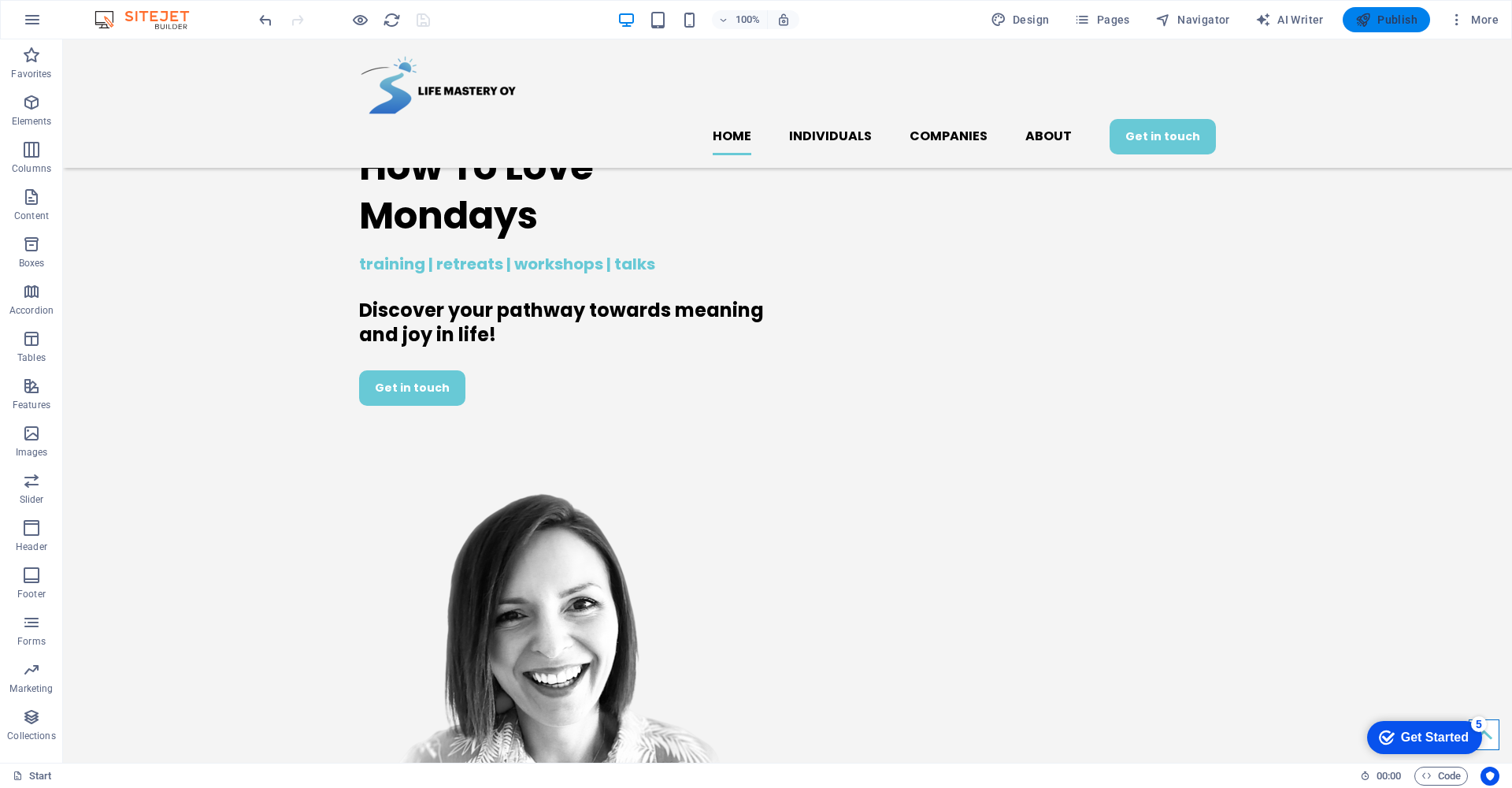
click at [1402, 20] on span "Publish" at bounding box center [1386, 20] width 62 height 16
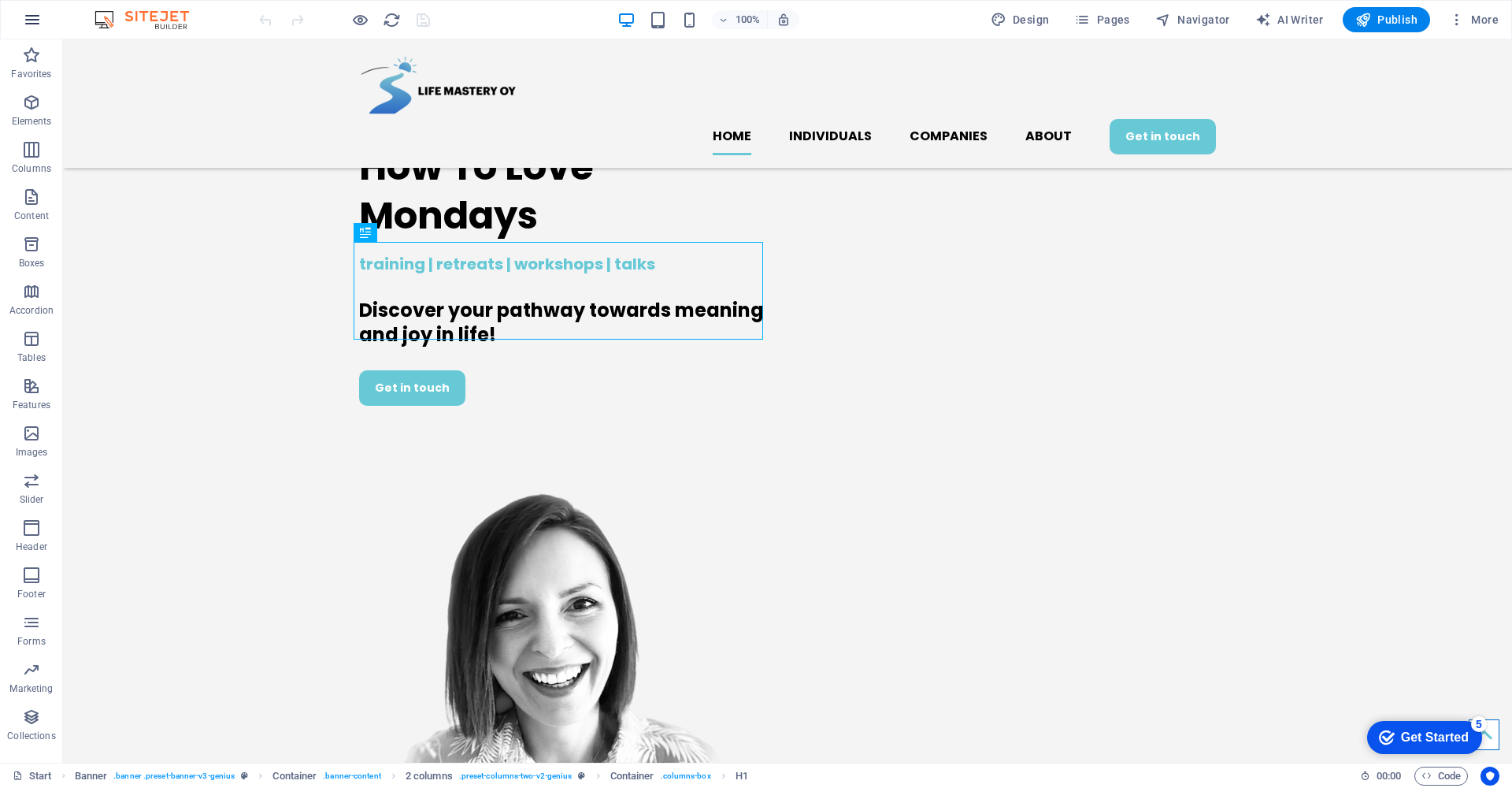
click at [25, 19] on icon "button" at bounding box center [32, 19] width 19 height 19
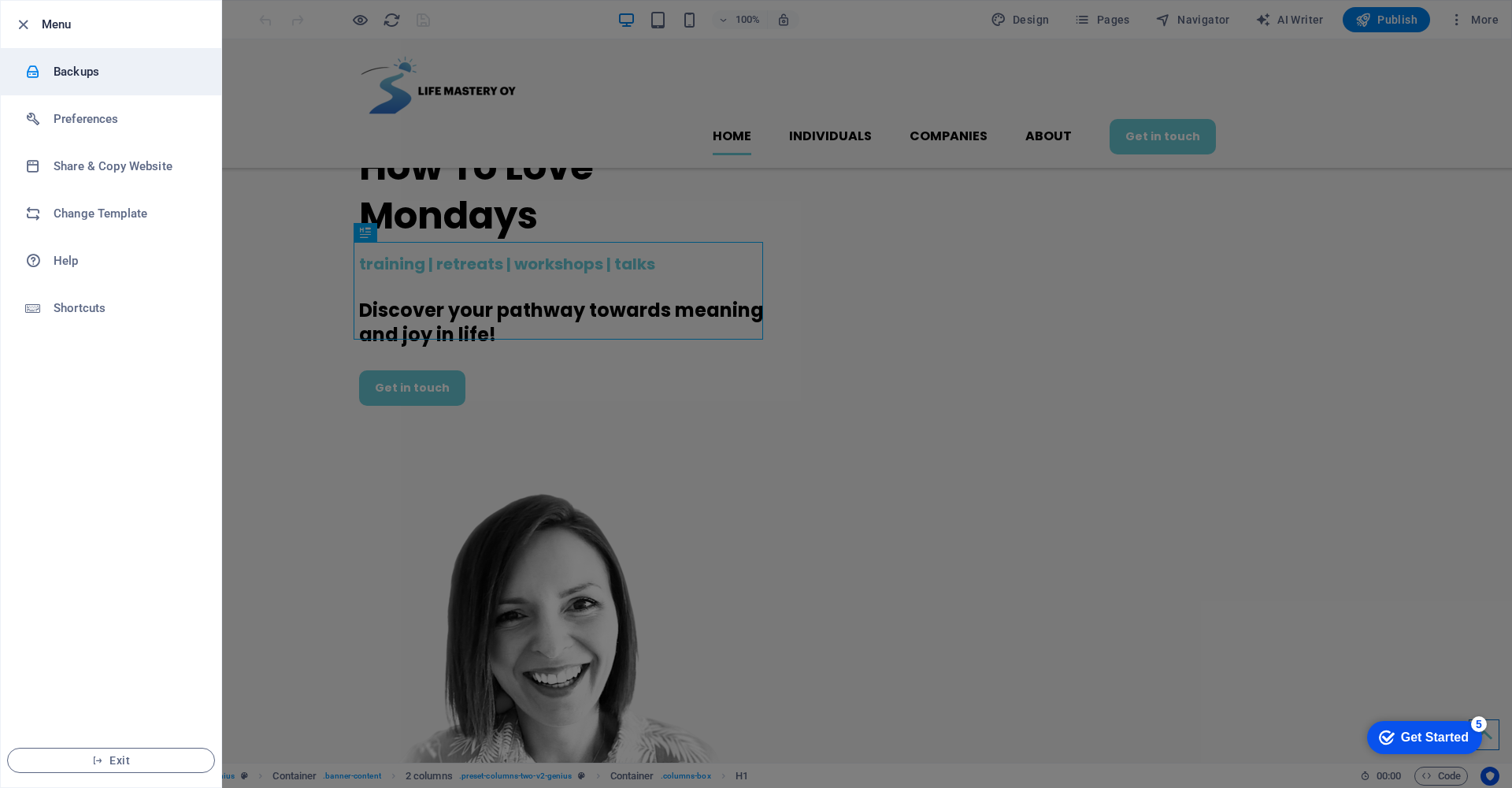
click at [78, 71] on h6 "Backups" at bounding box center [126, 71] width 145 height 19
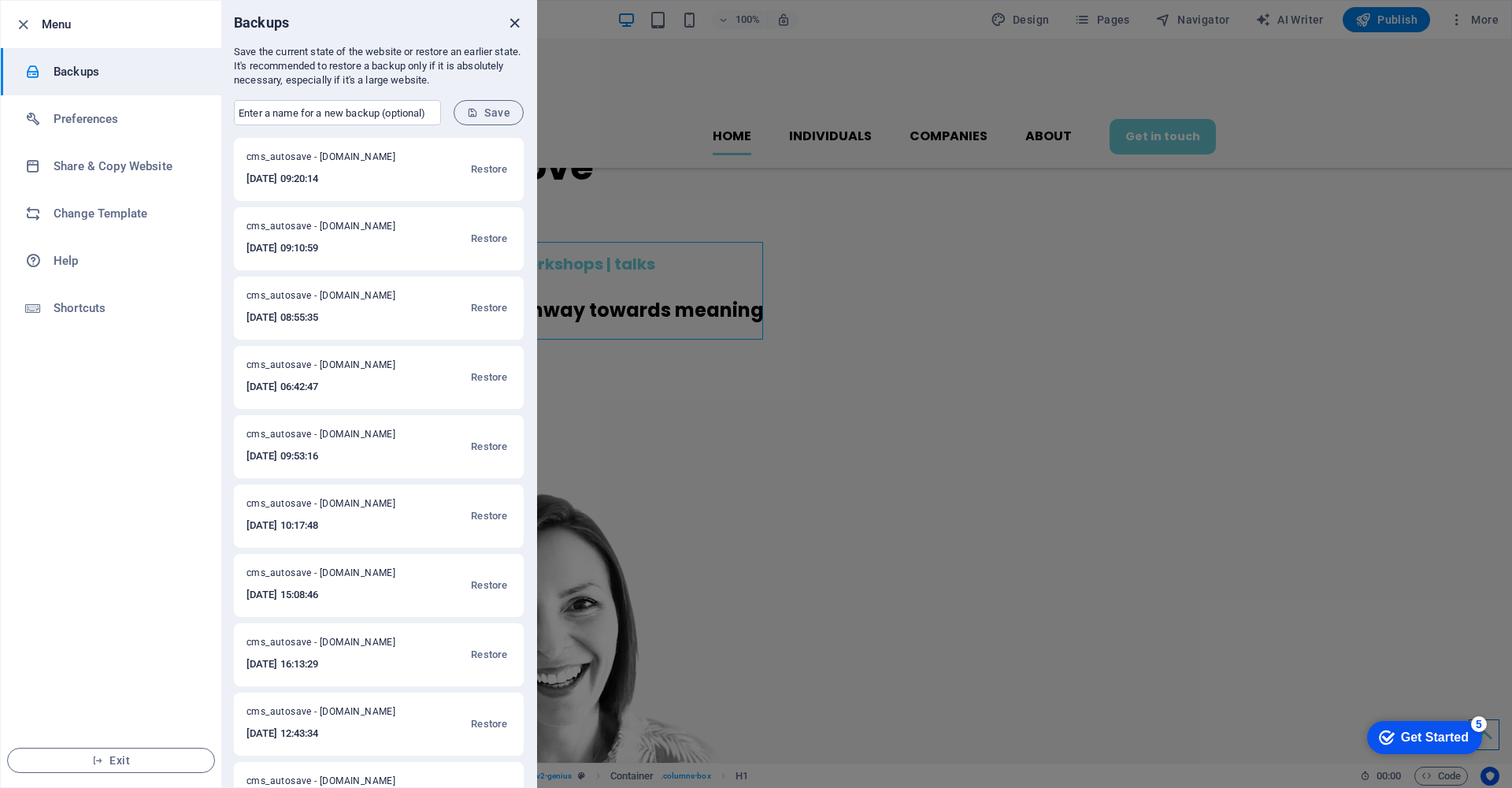
click at [511, 25] on icon "close" at bounding box center [514, 23] width 18 height 18
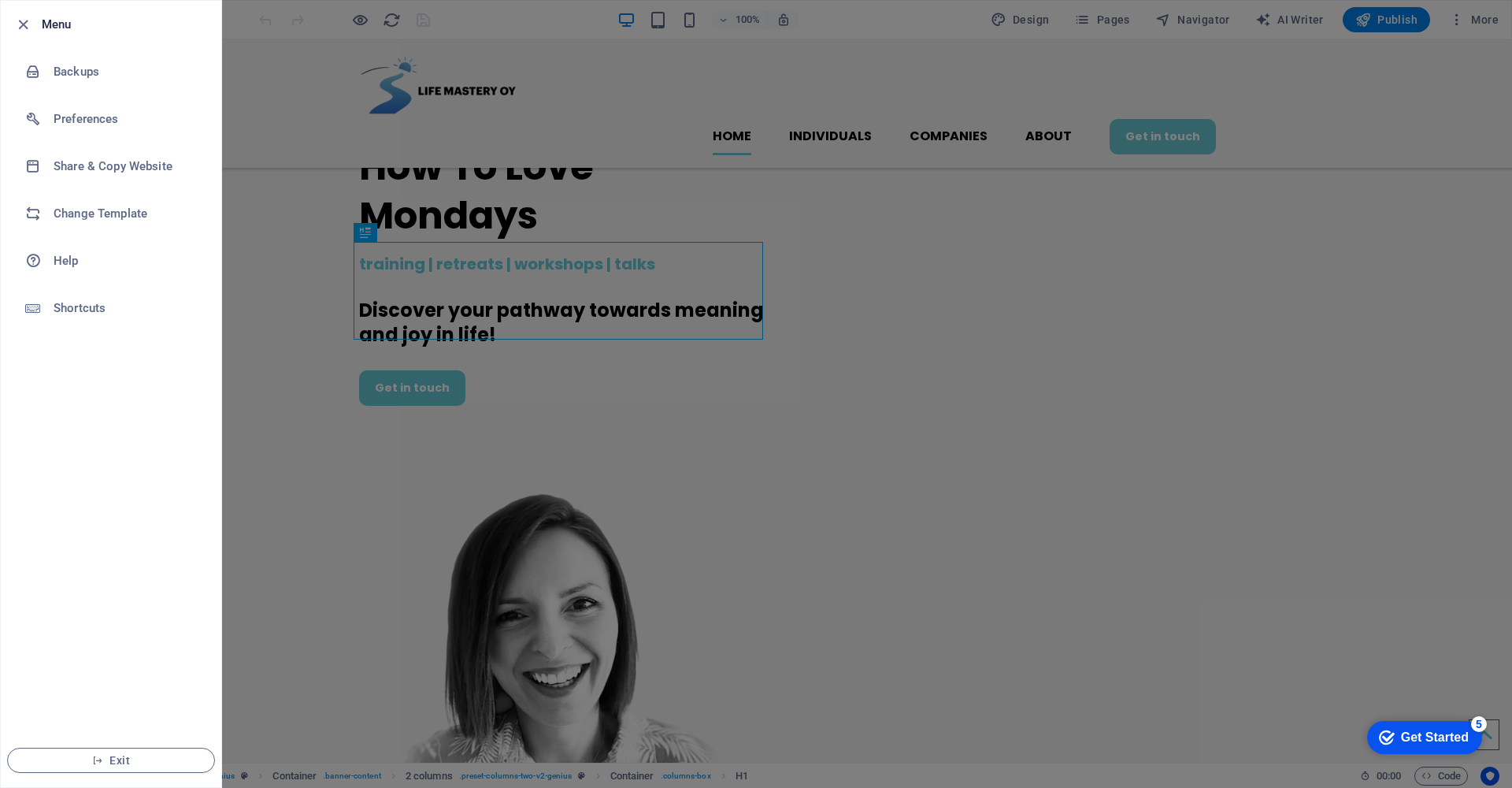
drag, startPoint x: 1264, startPoint y: 649, endPoint x: 1262, endPoint y: 636, distance: 13.2
click at [1264, 639] on div at bounding box center [756, 394] width 1512 height 788
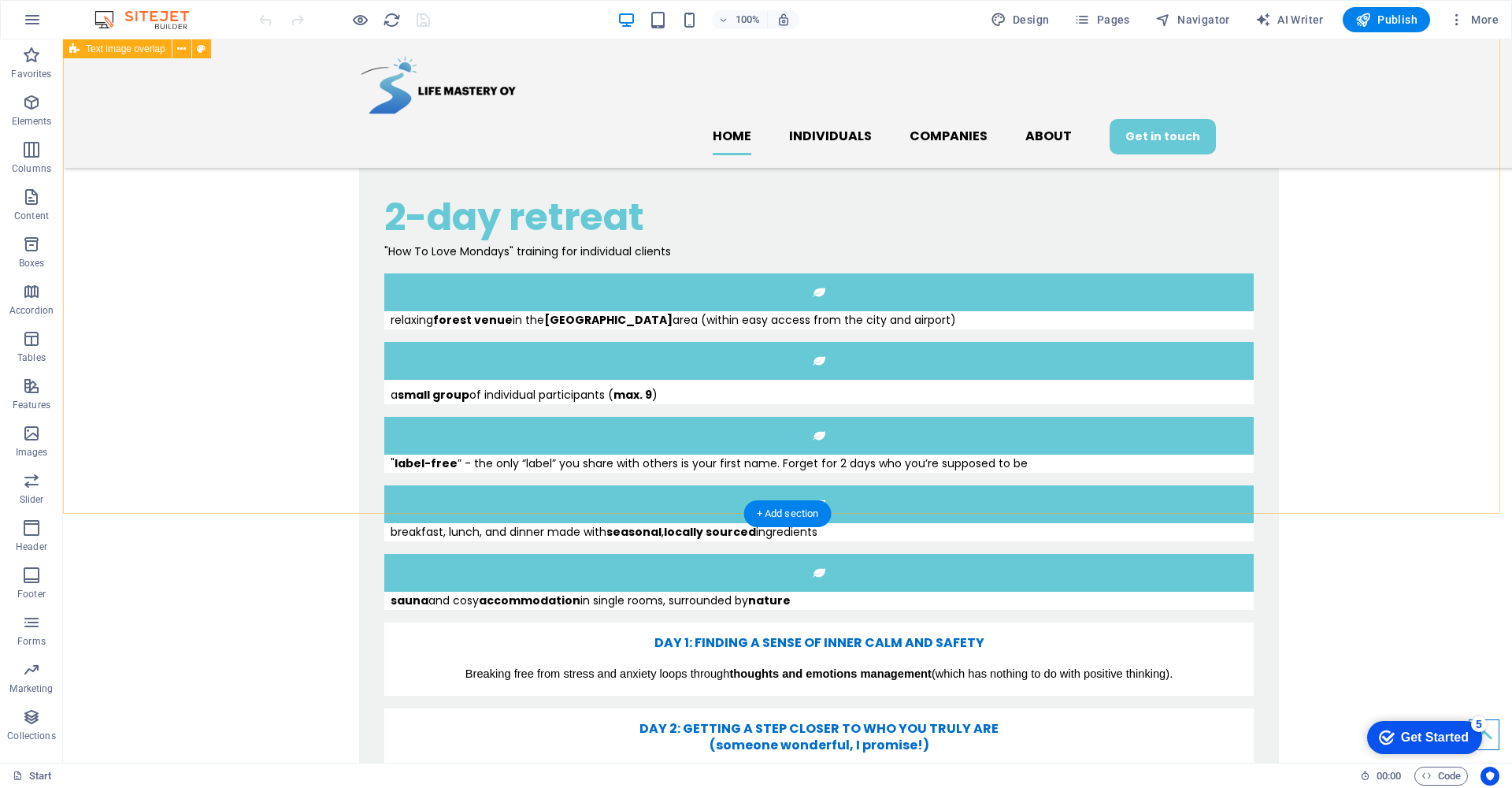
scroll to position [784, 0]
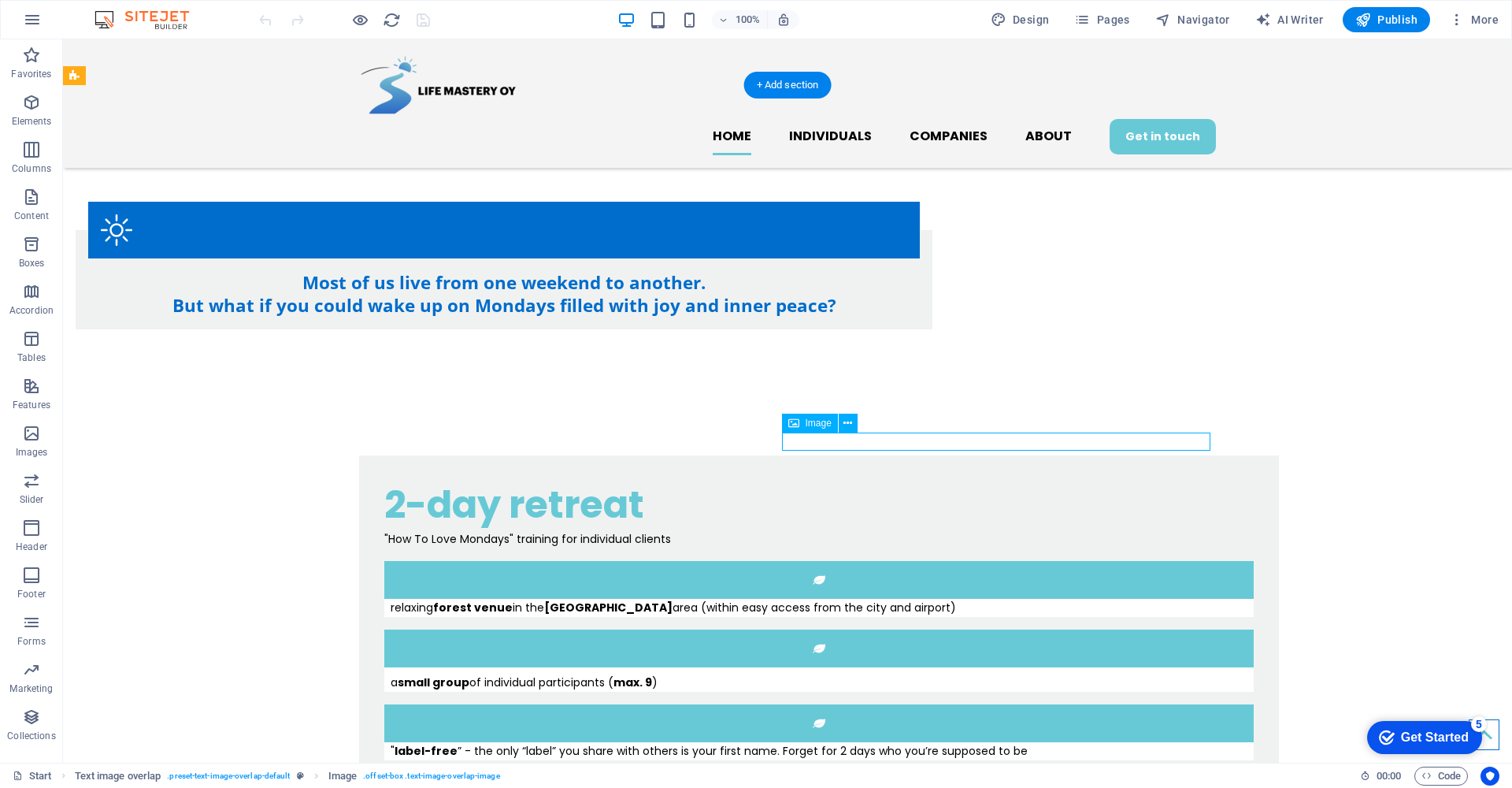
select select "%"
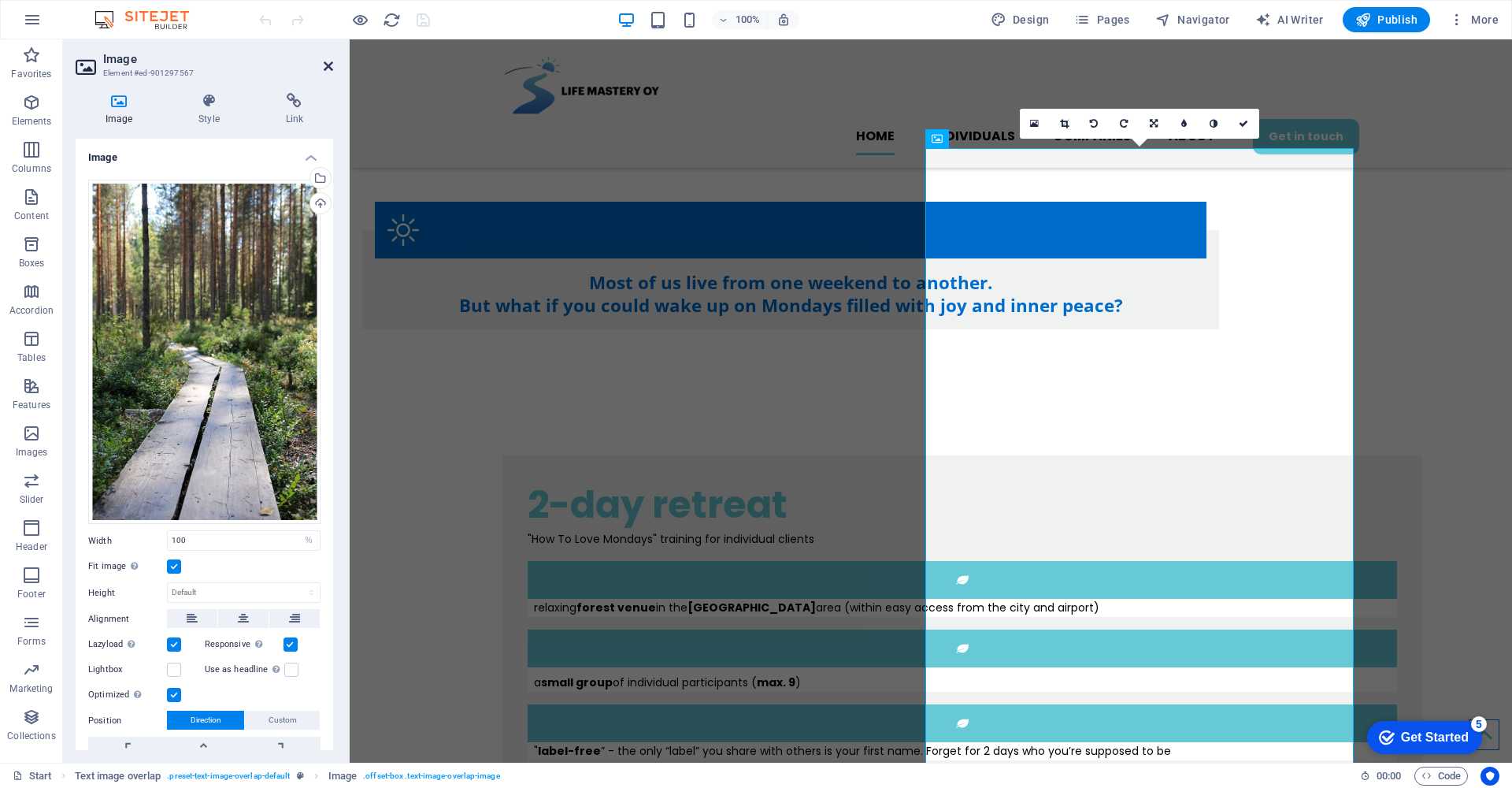
click at [328, 68] on icon at bounding box center [328, 66] width 10 height 13
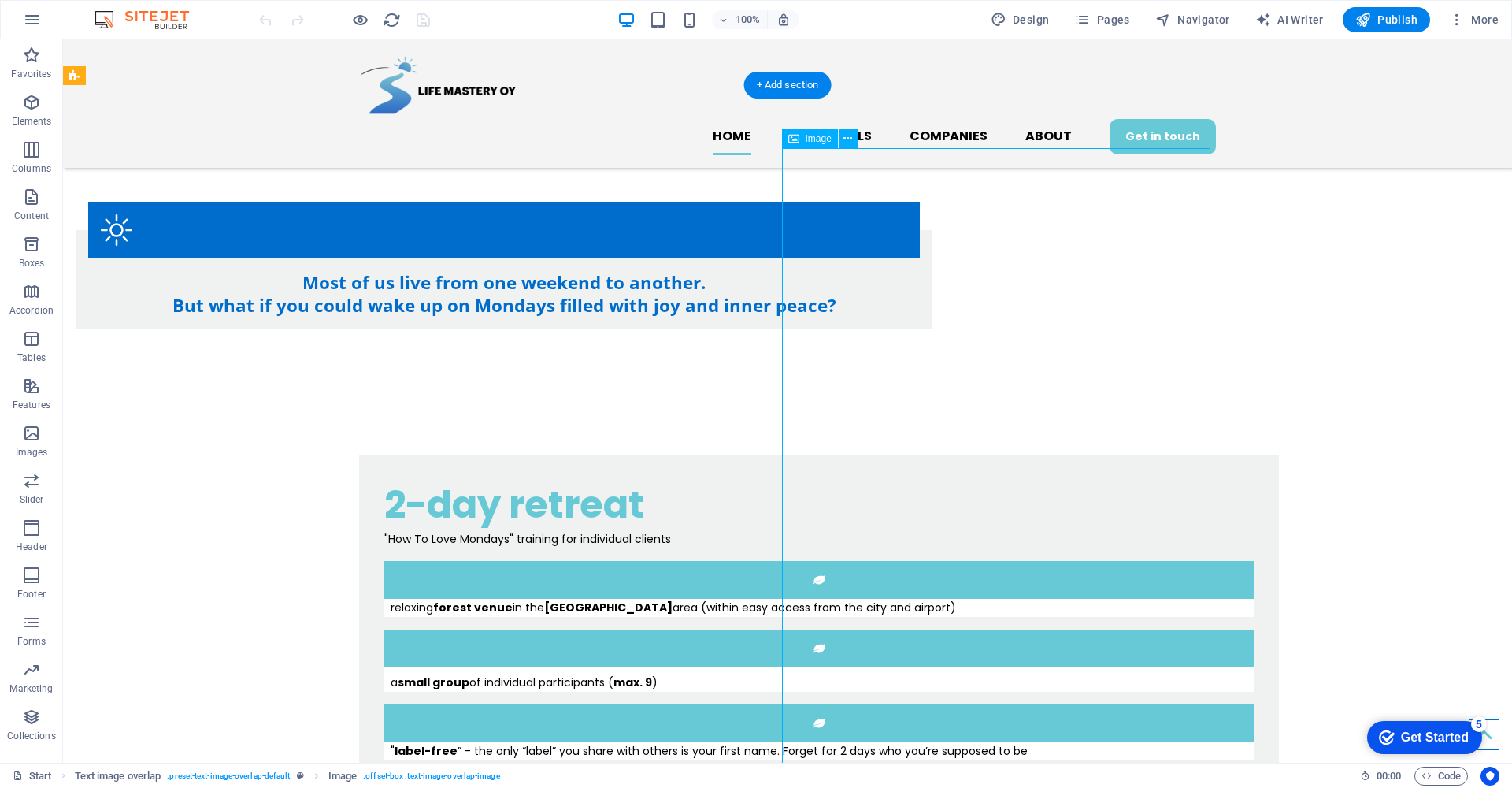
select select "%"
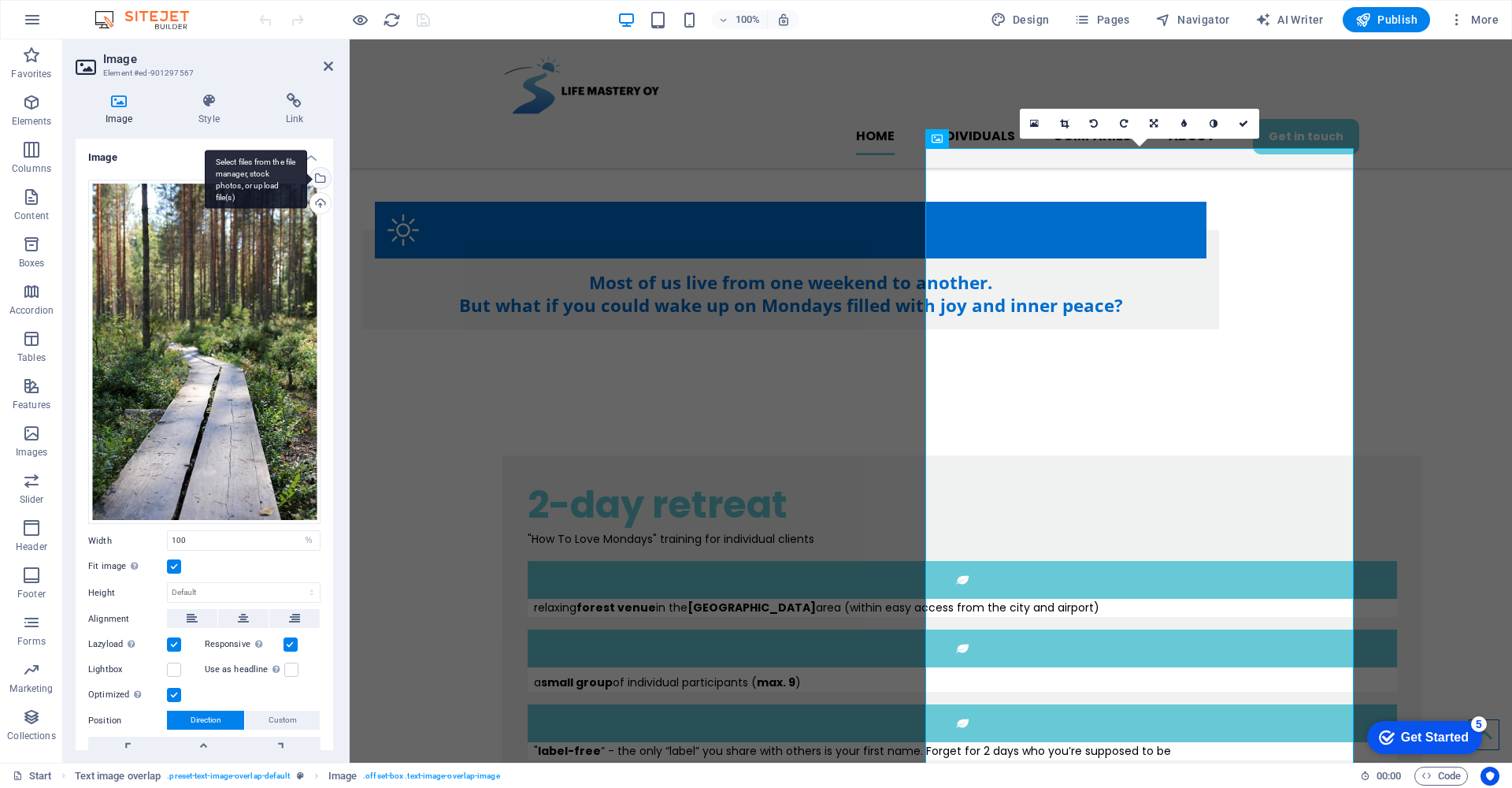
click at [315, 173] on div "Select files from the file manager, stock photos, or upload file(s)" at bounding box center [319, 180] width 24 height 24
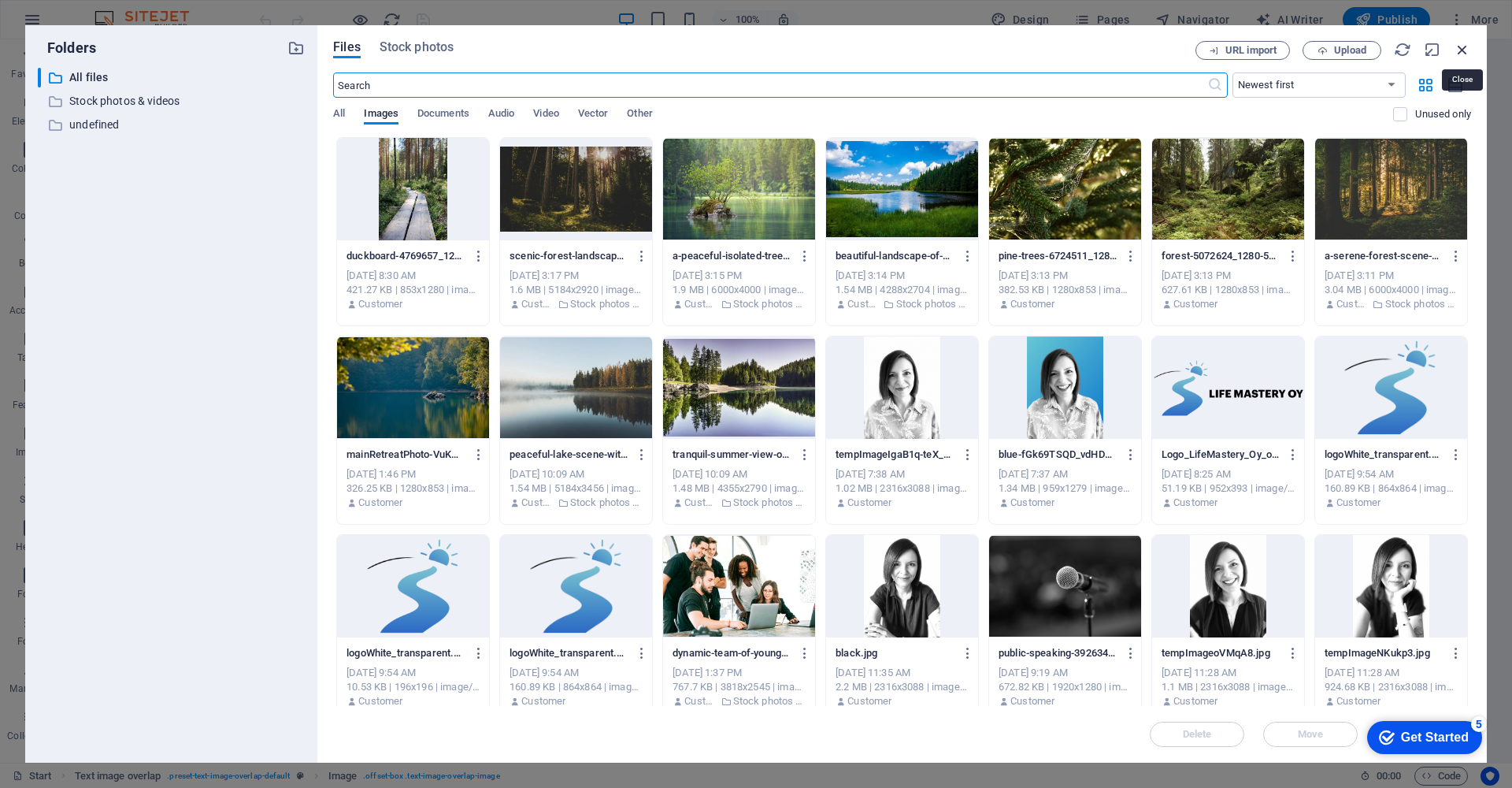
click at [1462, 47] on icon "button" at bounding box center [1463, 49] width 18 height 18
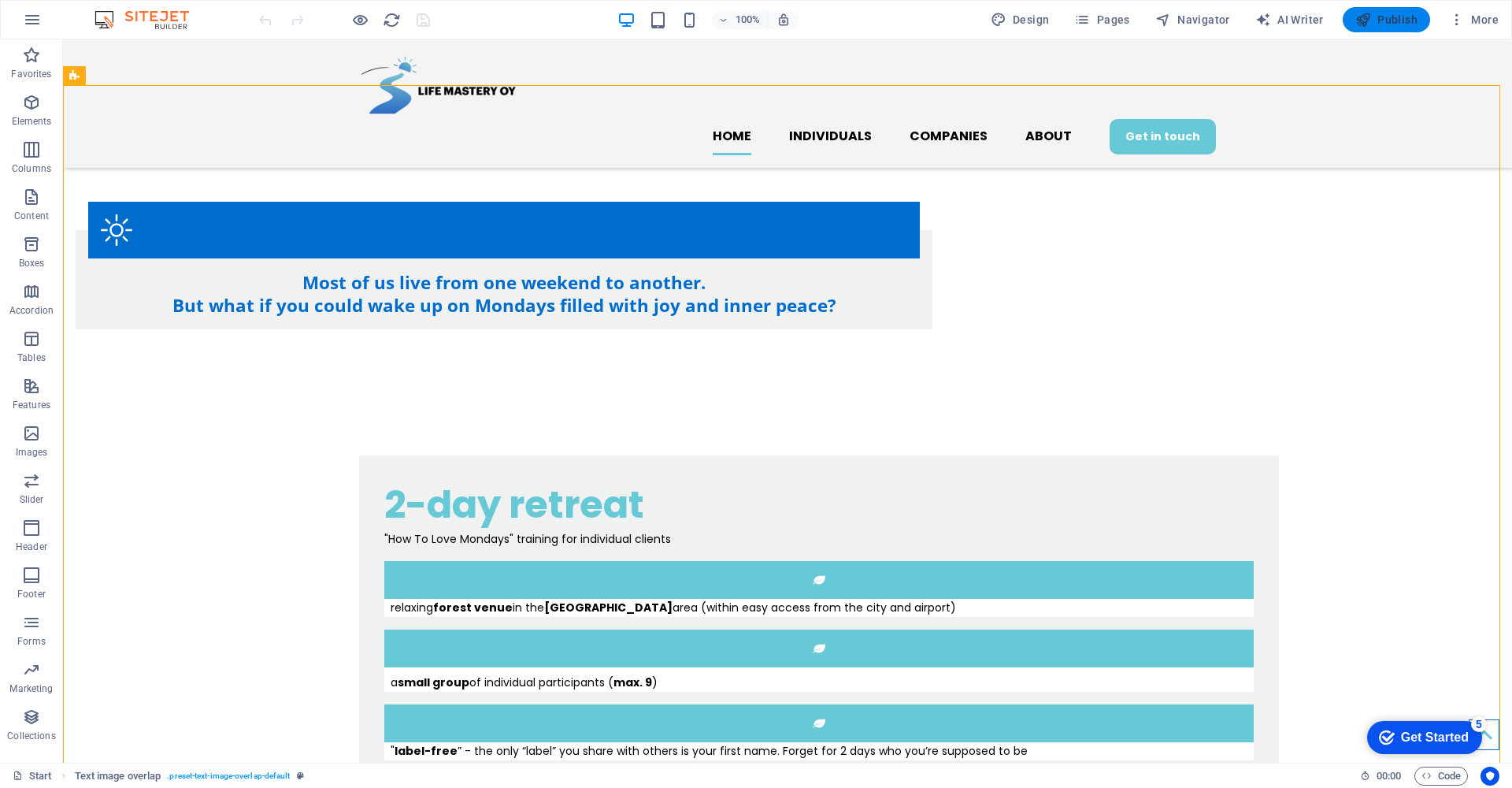
click at [1398, 22] on span "Publish" at bounding box center [1386, 20] width 62 height 16
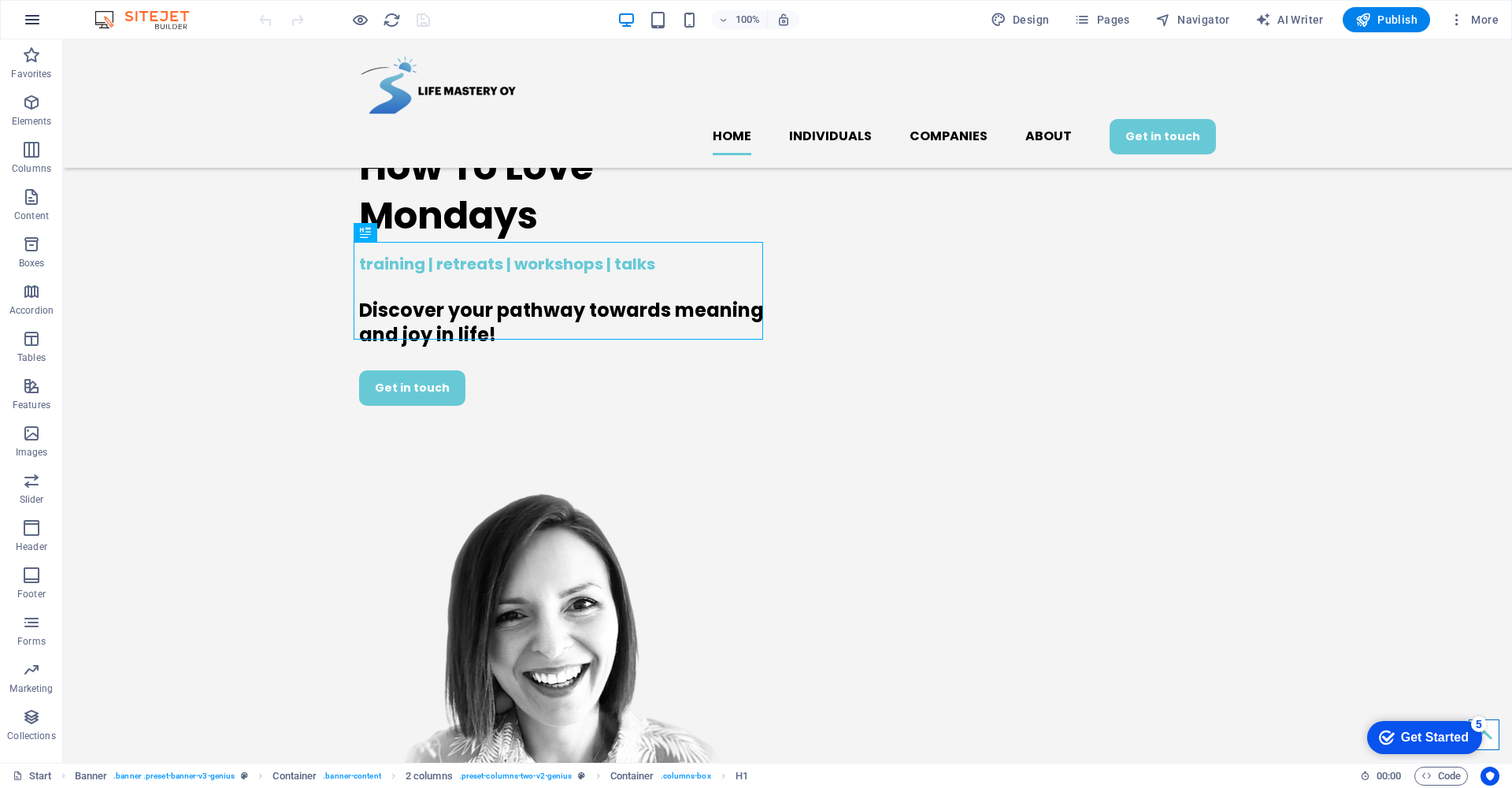
click at [26, 22] on icon "button" at bounding box center [32, 19] width 19 height 19
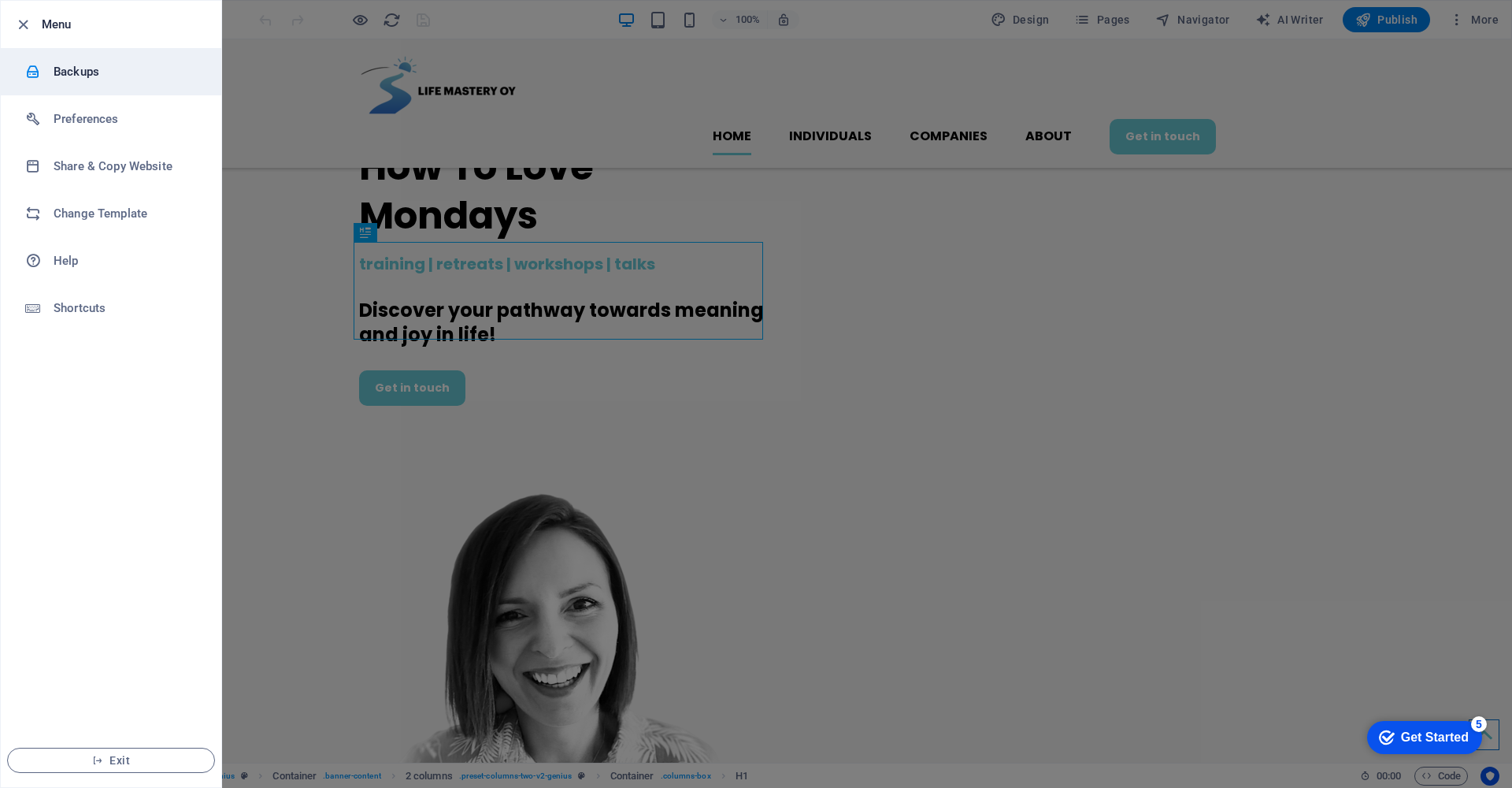
click at [69, 72] on h6 "Backups" at bounding box center [126, 71] width 145 height 19
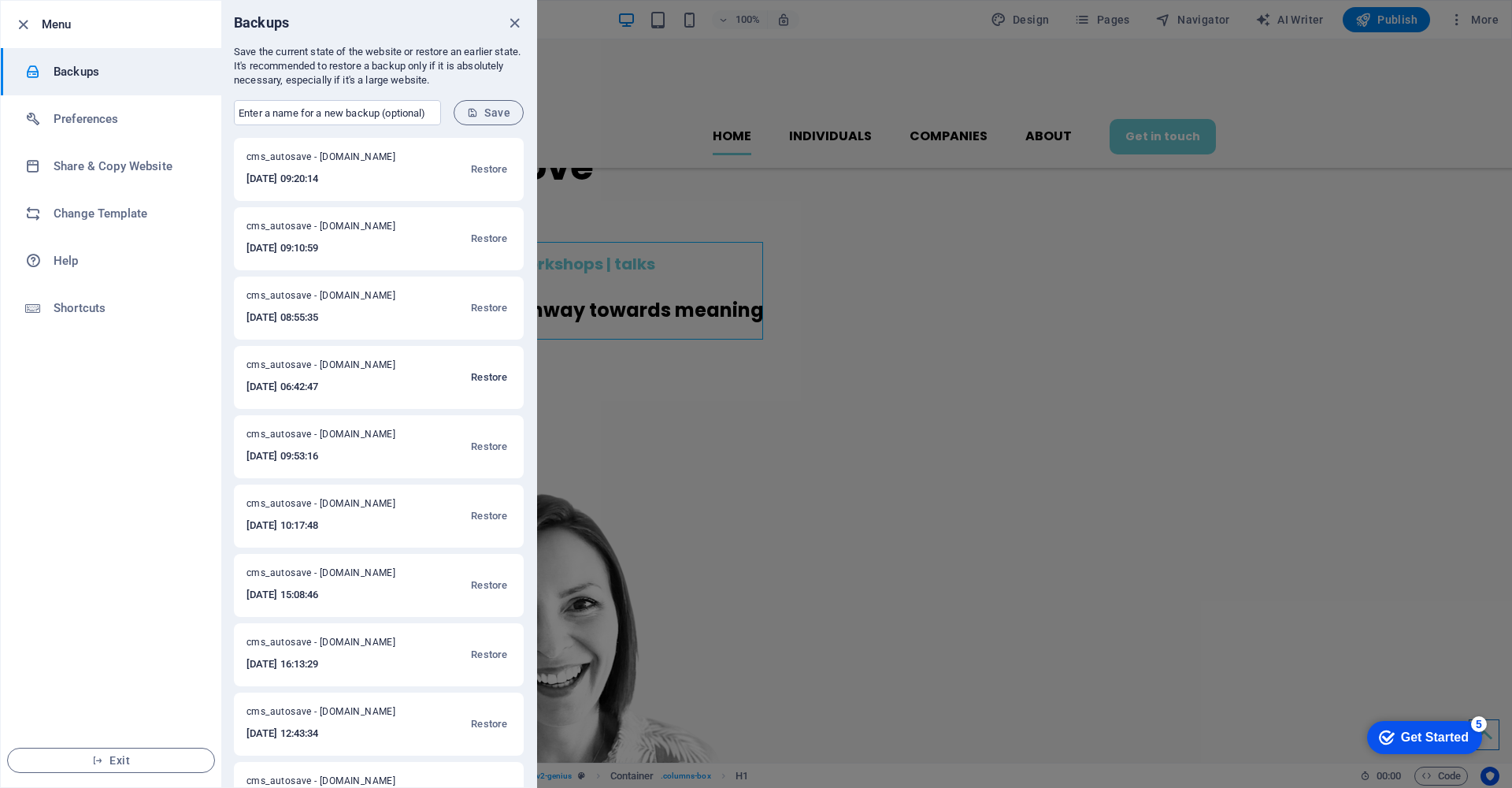
click at [479, 380] on span "Restore" at bounding box center [488, 377] width 37 height 19
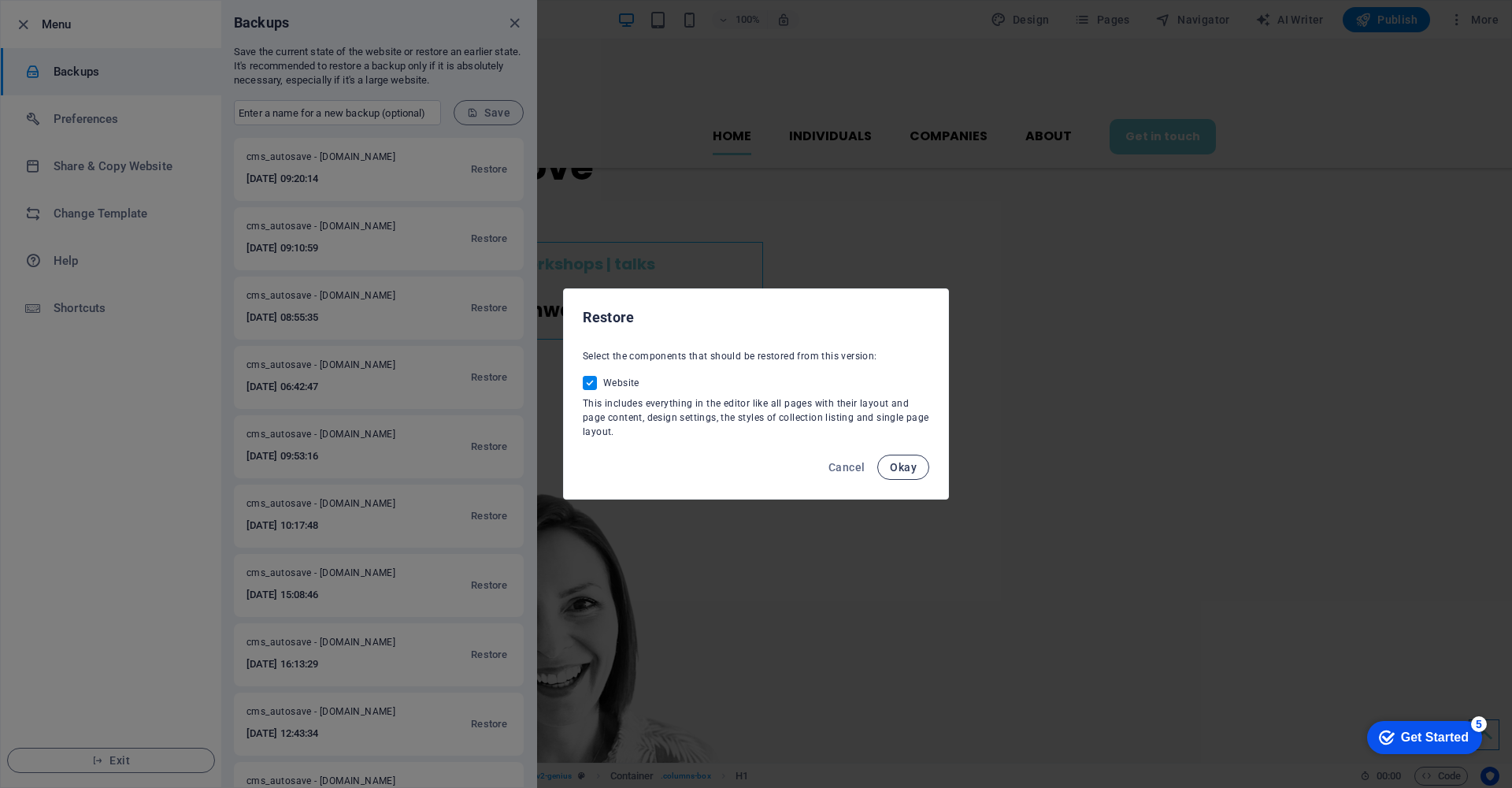
click at [915, 470] on span "Okay" at bounding box center [902, 467] width 27 height 13
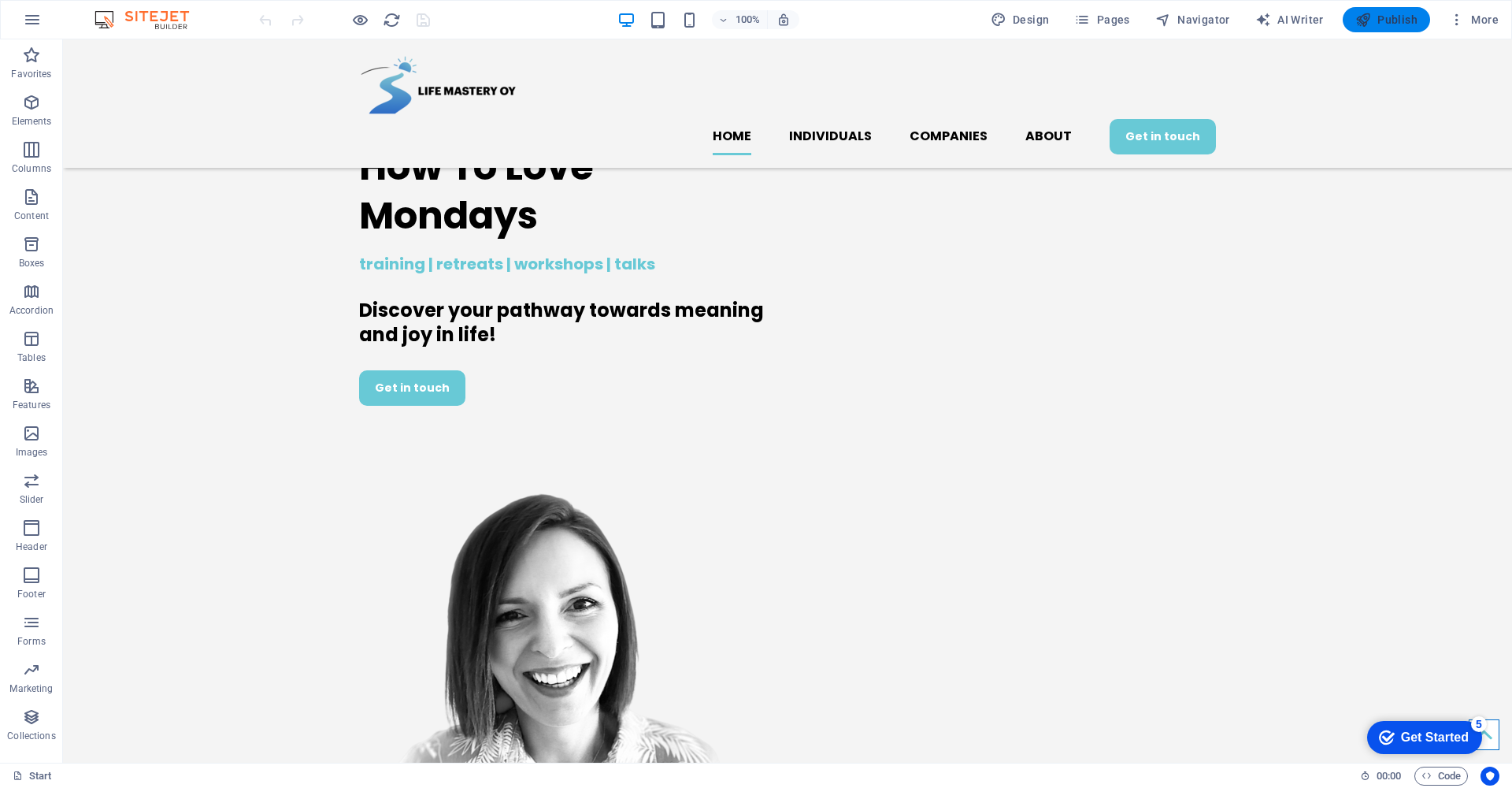
click at [1411, 20] on span "Publish" at bounding box center [1386, 20] width 62 height 16
